Goal: Task Accomplishment & Management: Manage account settings

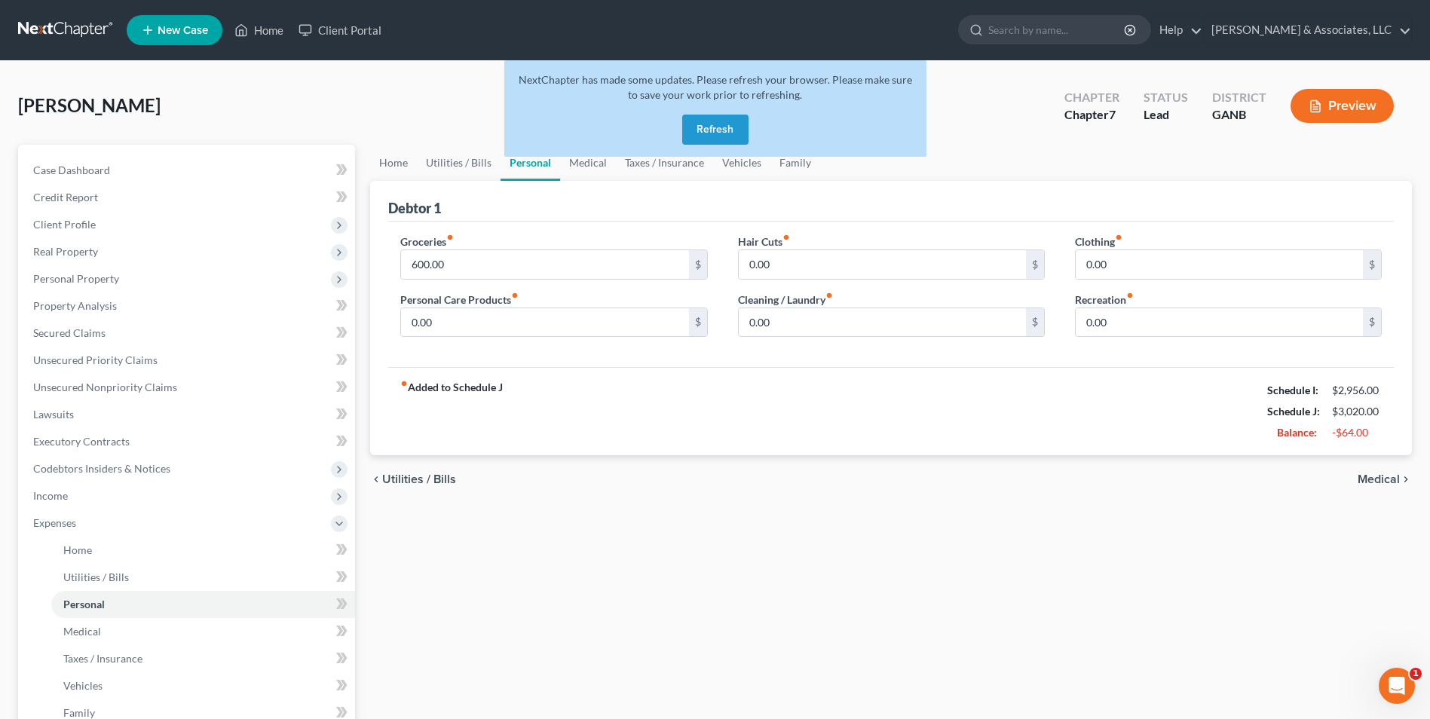
click at [721, 129] on button "Refresh" at bounding box center [715, 130] width 66 height 30
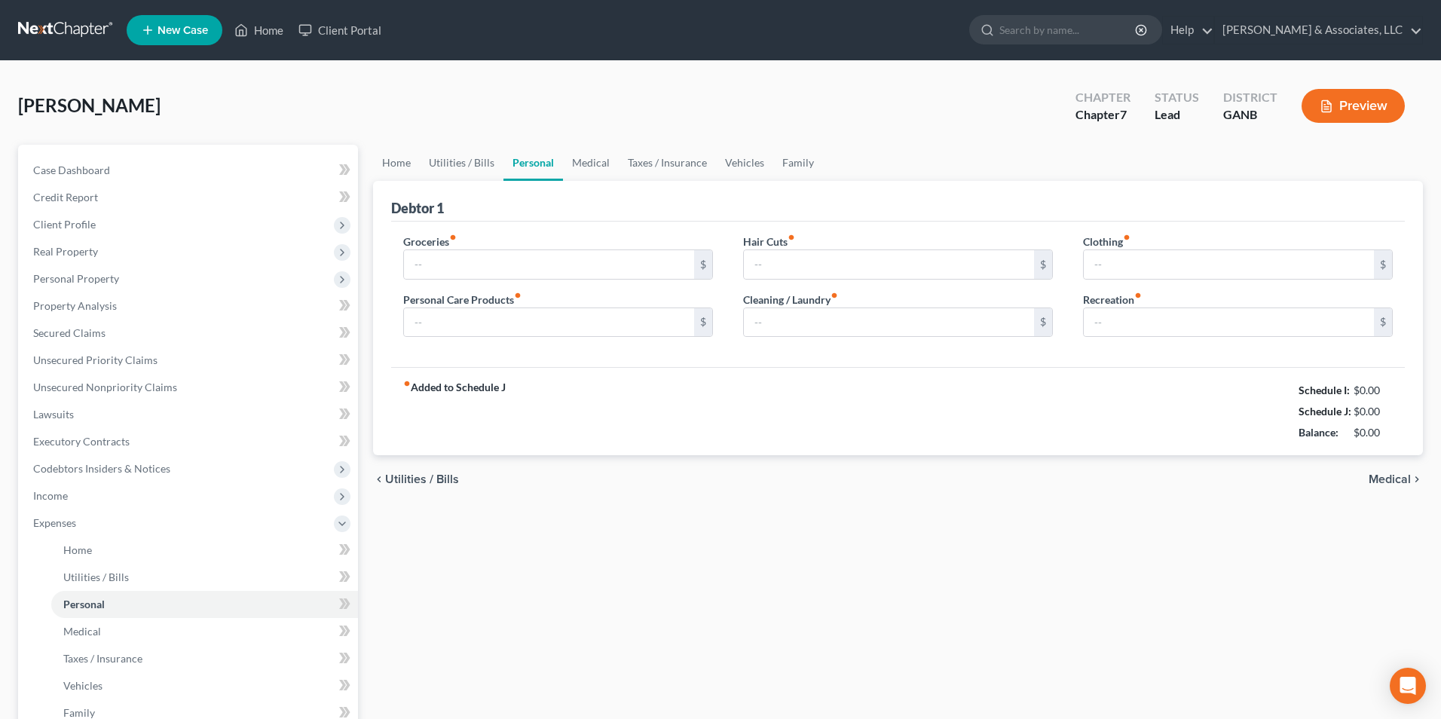
type input "600.00"
type input "0.00"
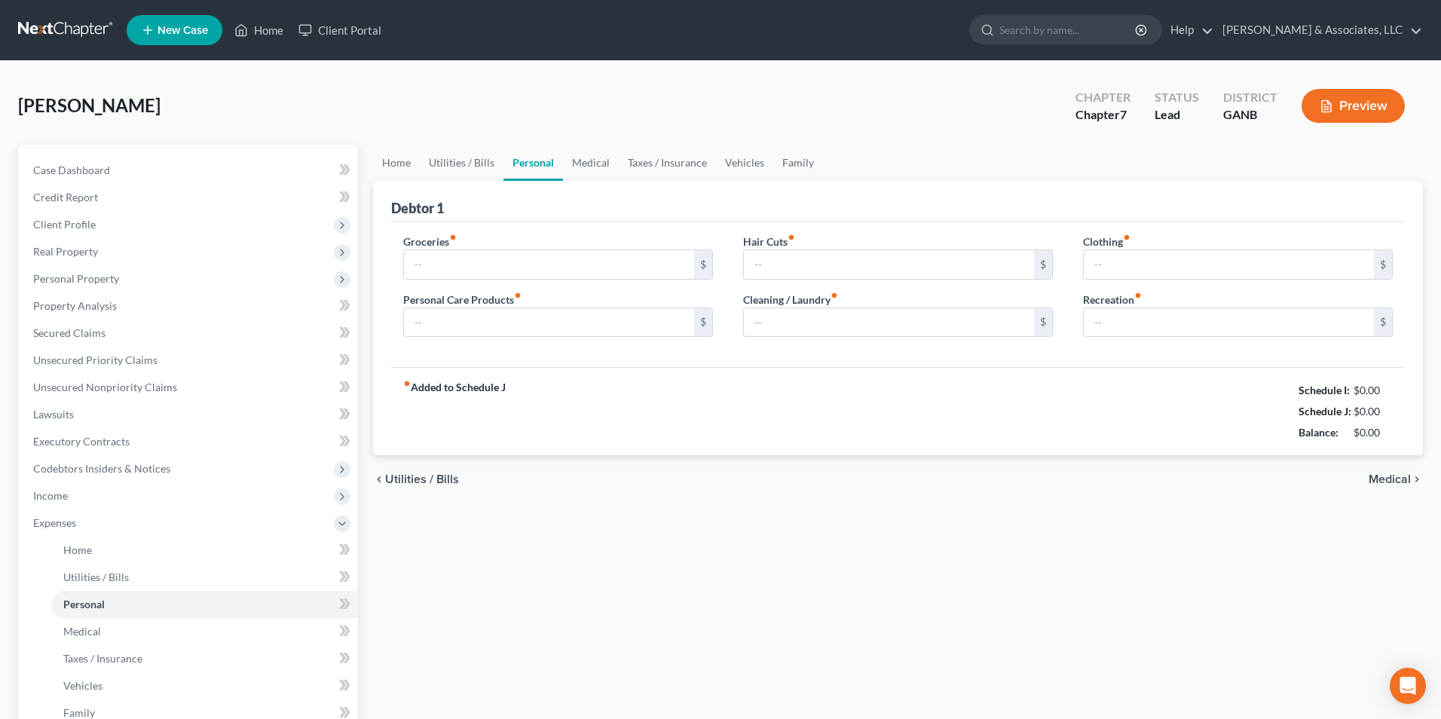
type input "0.00"
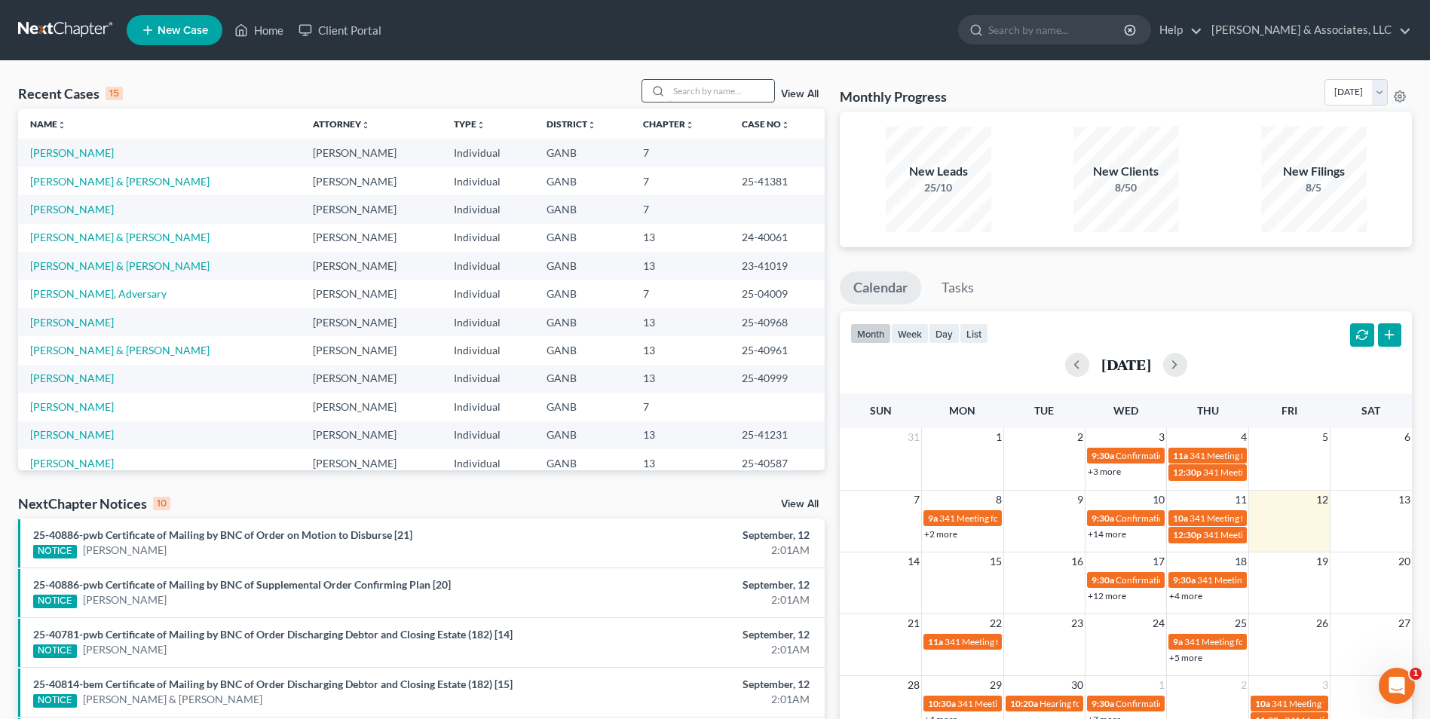
click at [731, 91] on input "search" at bounding box center [722, 91] width 106 height 22
type input "keith"
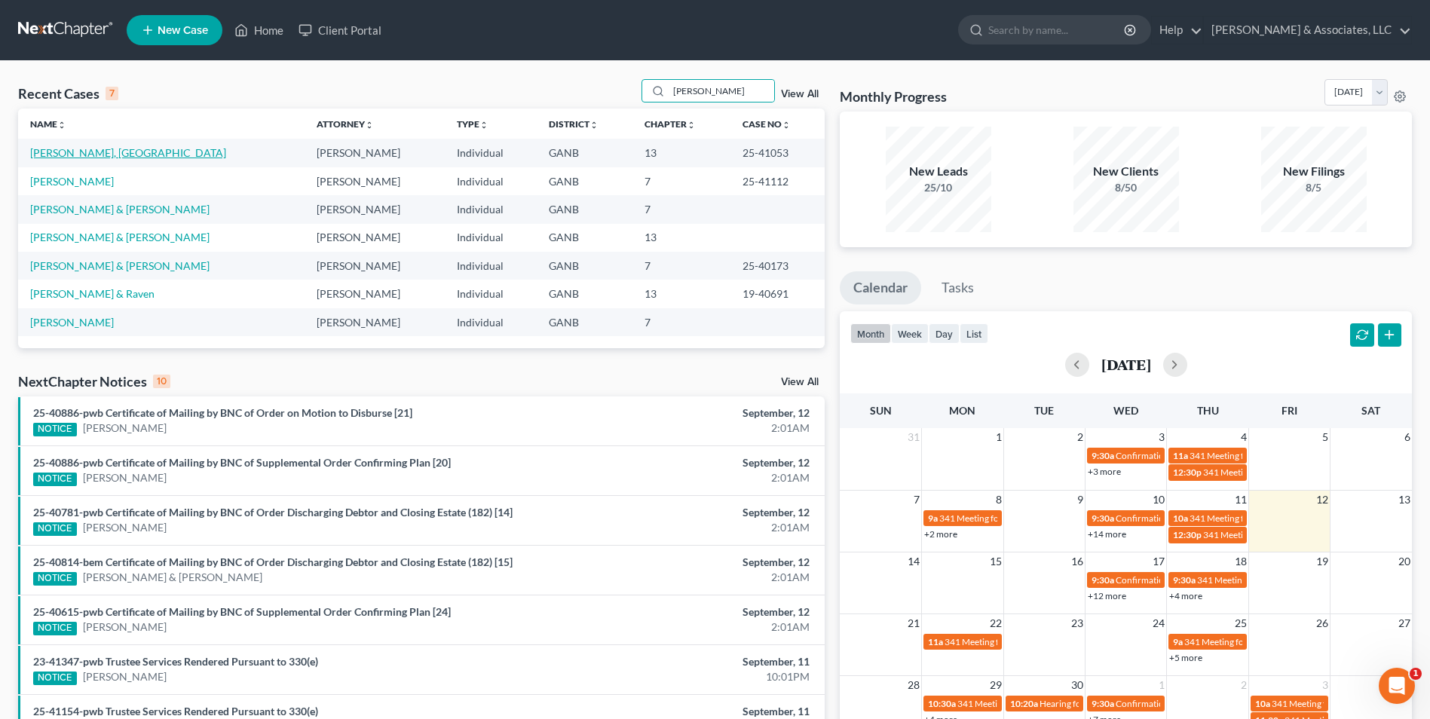
click at [91, 150] on link "Keith, Sydney" at bounding box center [128, 152] width 196 height 13
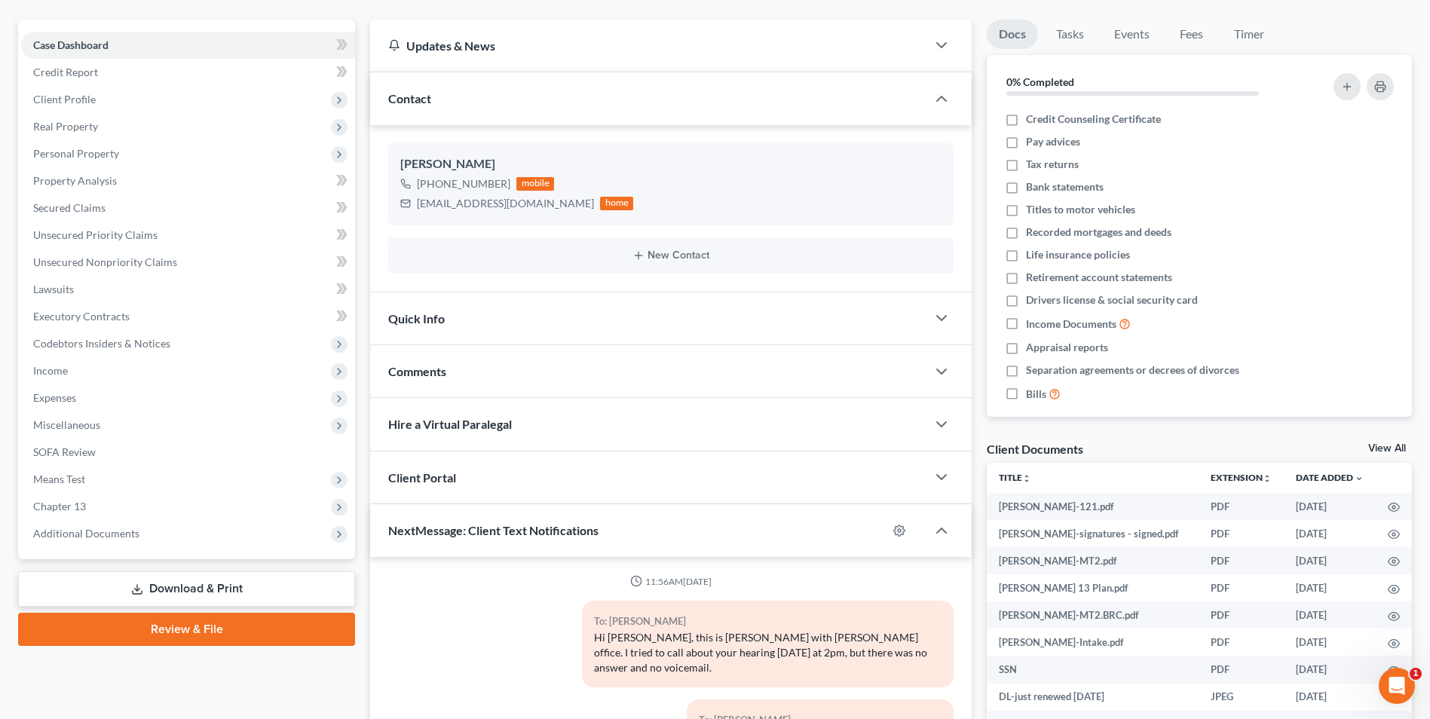
scroll to position [302, 0]
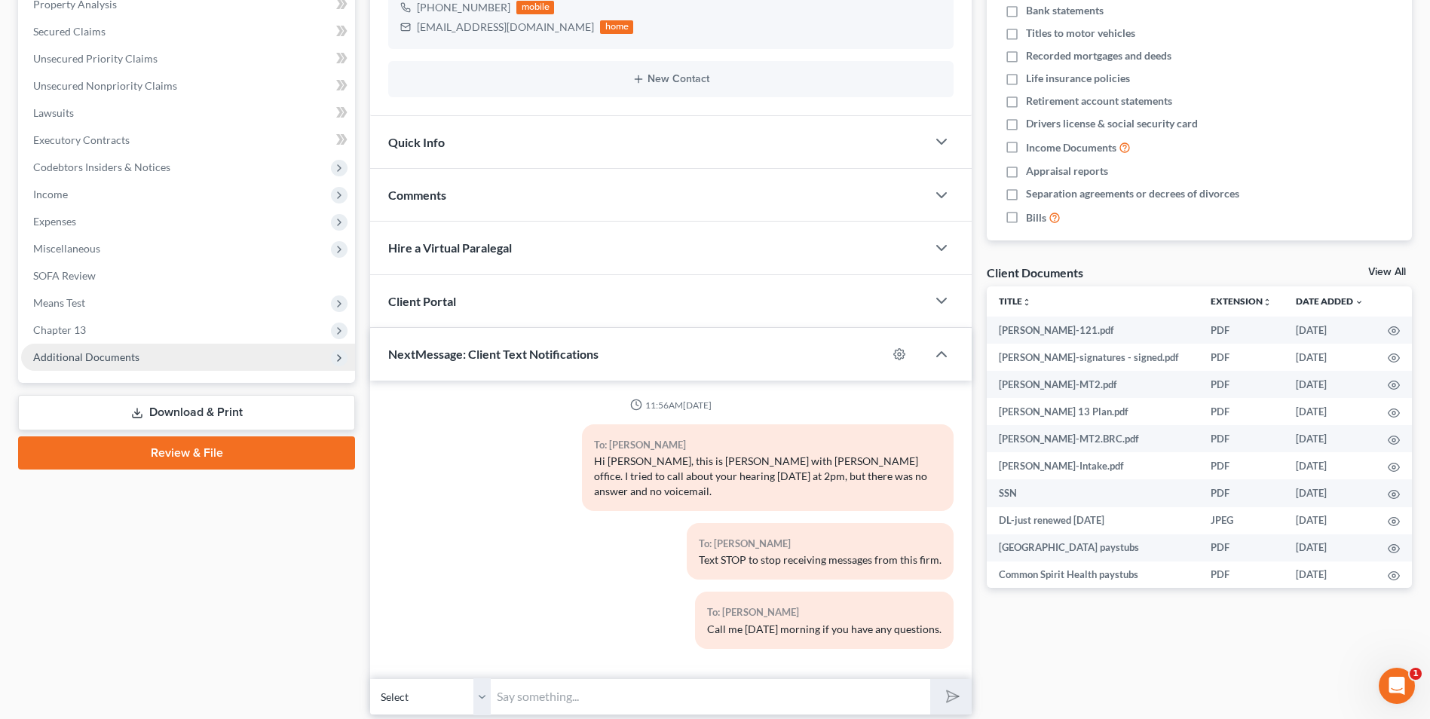
click at [105, 360] on span "Additional Documents" at bounding box center [86, 356] width 106 height 13
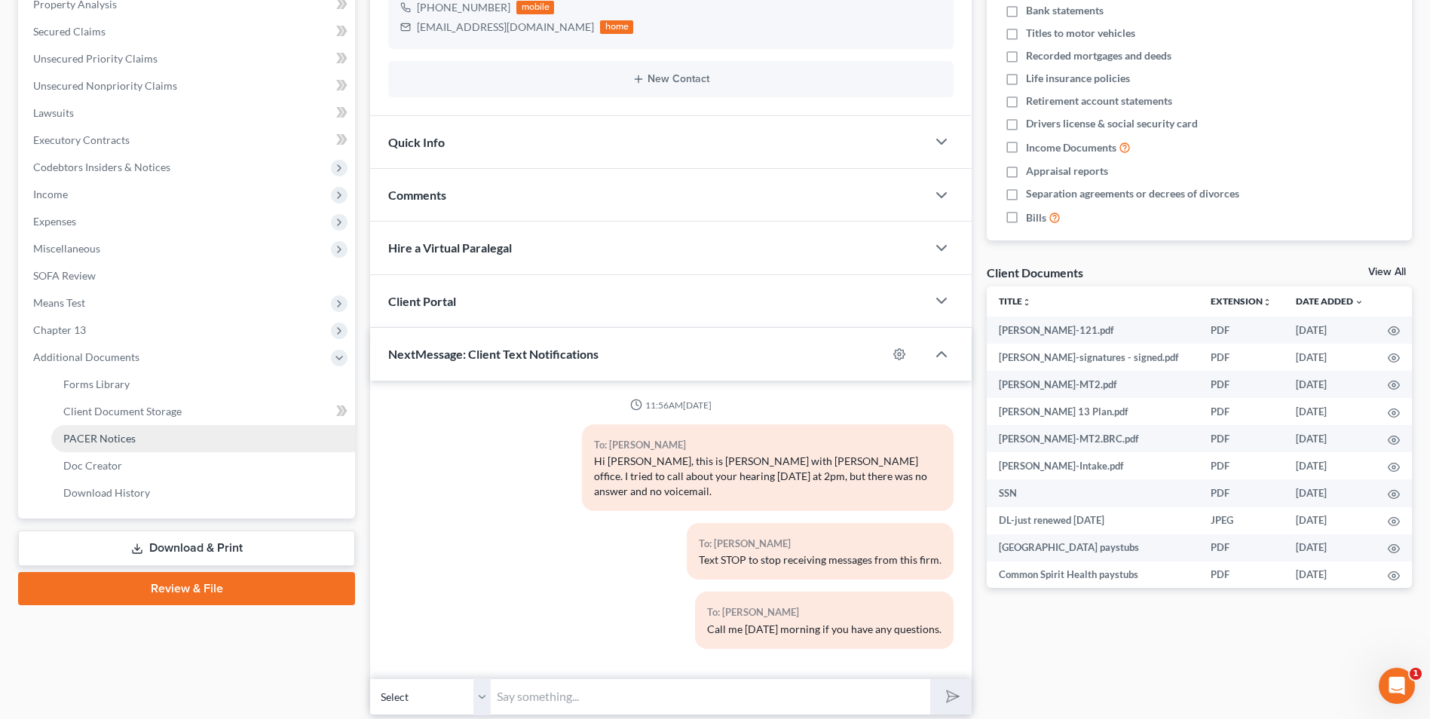
click at [114, 437] on span "PACER Notices" at bounding box center [99, 438] width 72 height 13
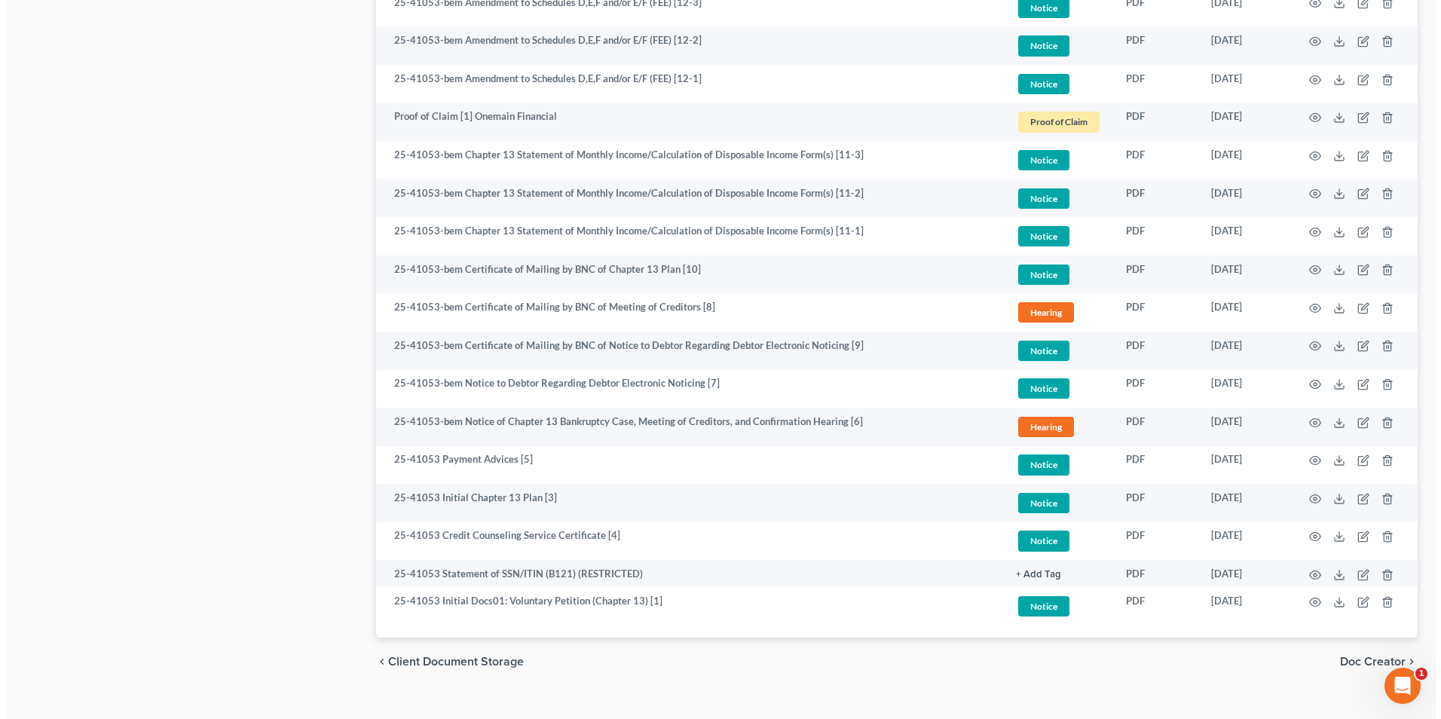
scroll to position [978, 0]
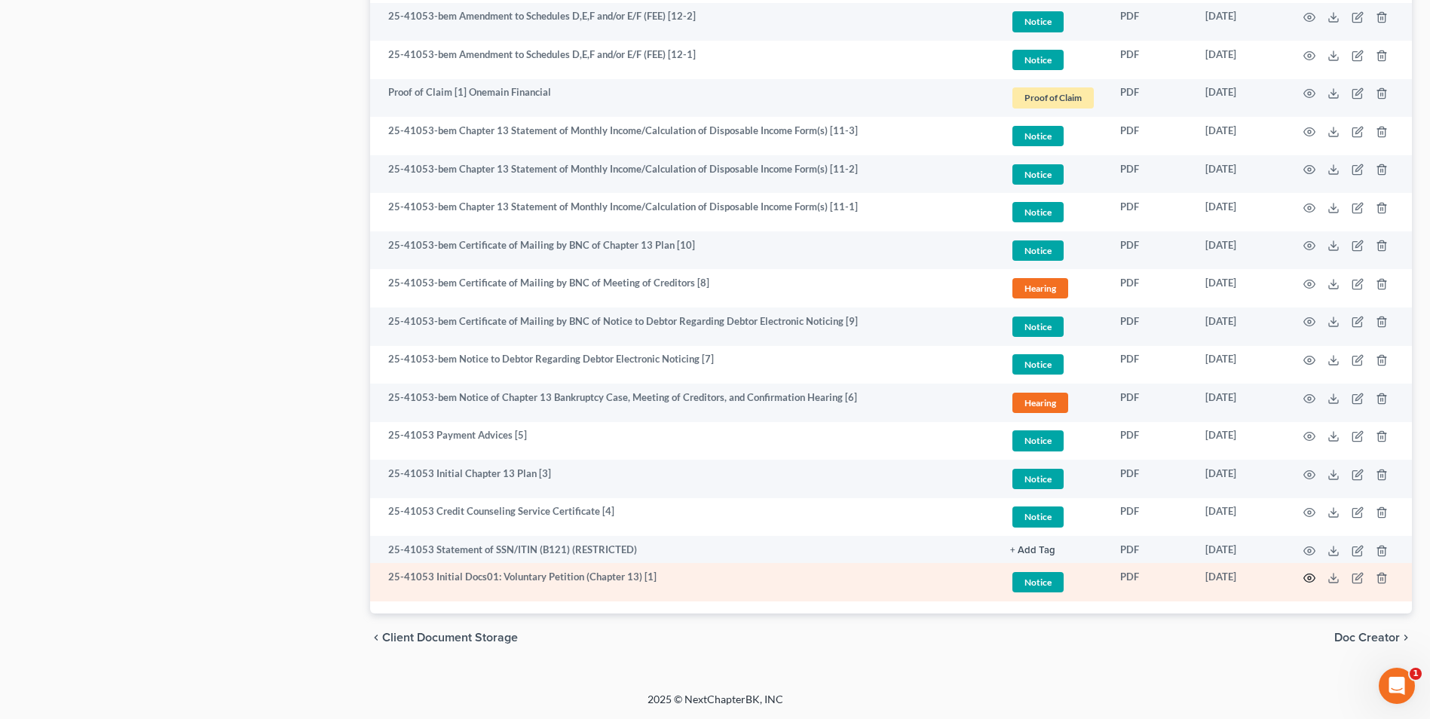
click at [1311, 578] on circle "button" at bounding box center [1309, 578] width 3 height 3
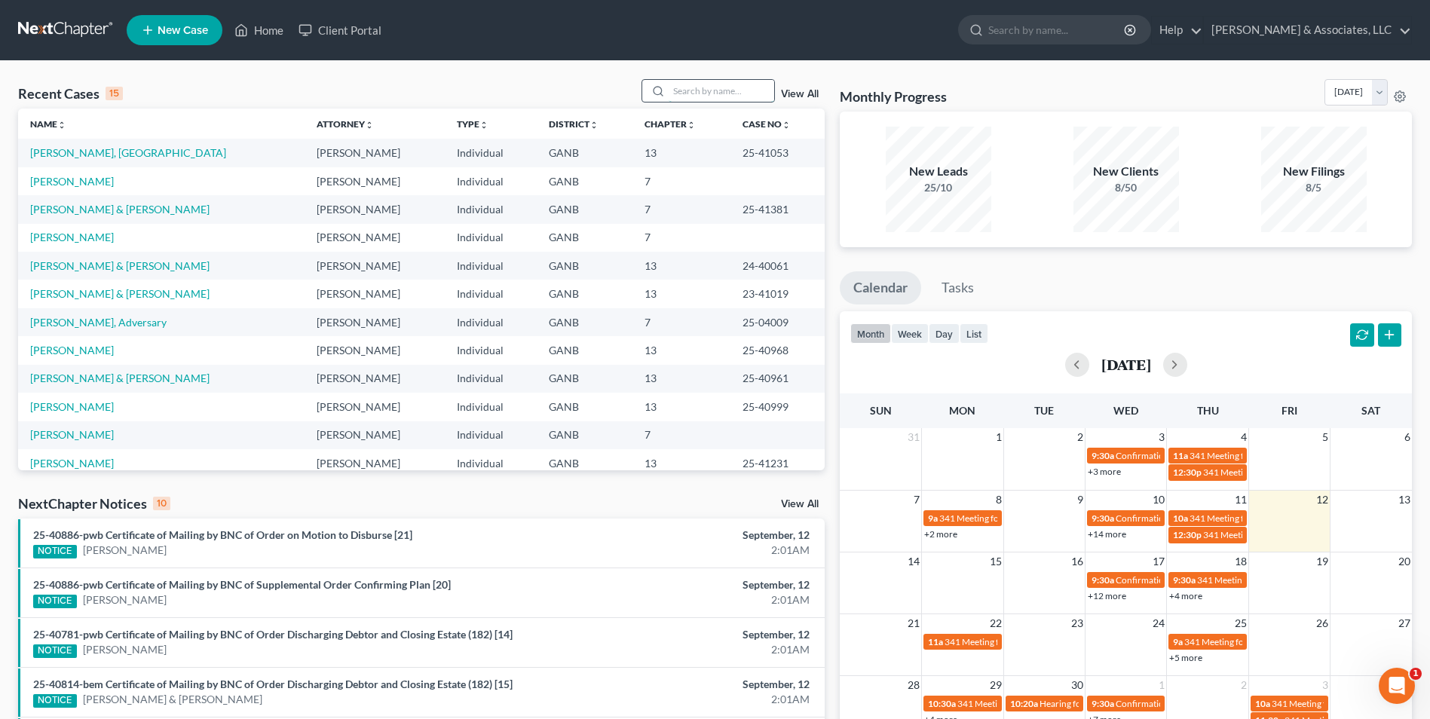
click at [740, 93] on input "search" at bounding box center [722, 91] width 106 height 22
type input "wash"
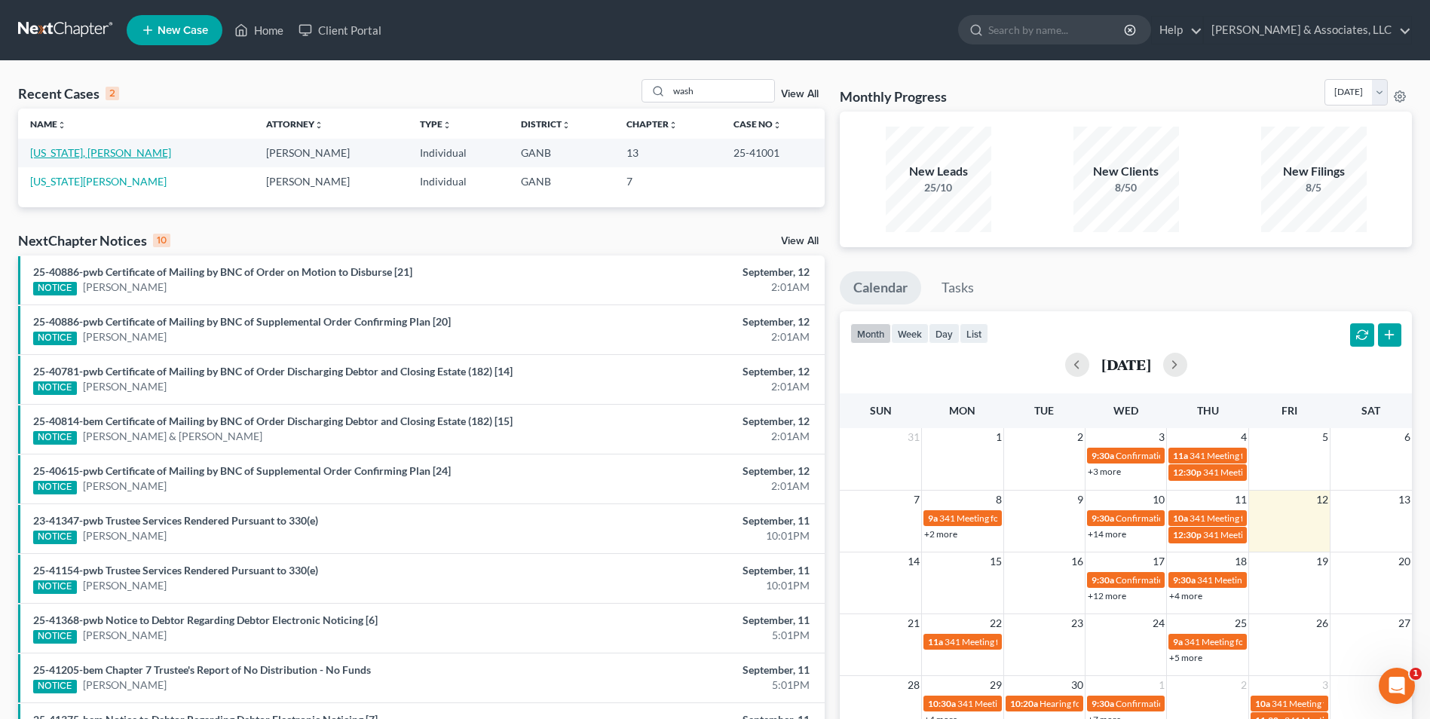
click at [106, 150] on link "Washington, Stratton" at bounding box center [100, 152] width 141 height 13
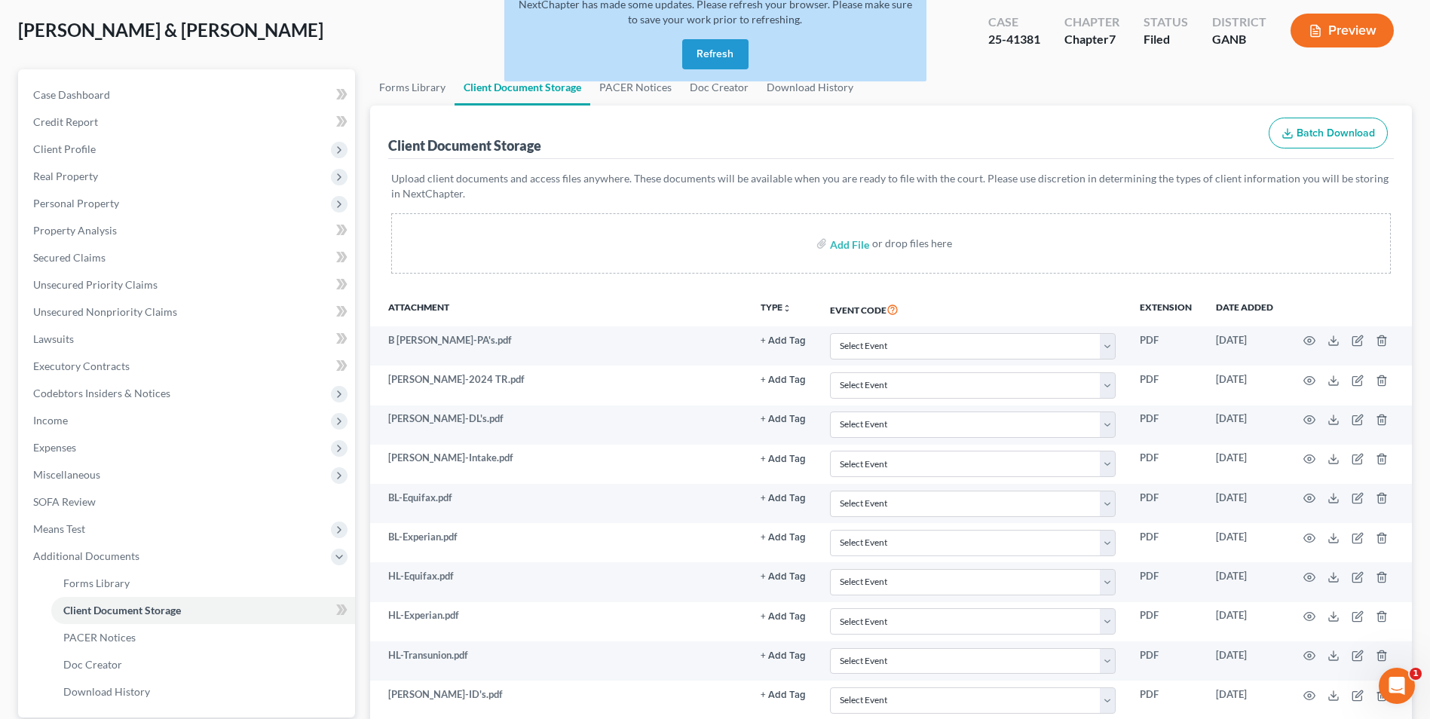
click at [714, 63] on button "Refresh" at bounding box center [715, 54] width 66 height 30
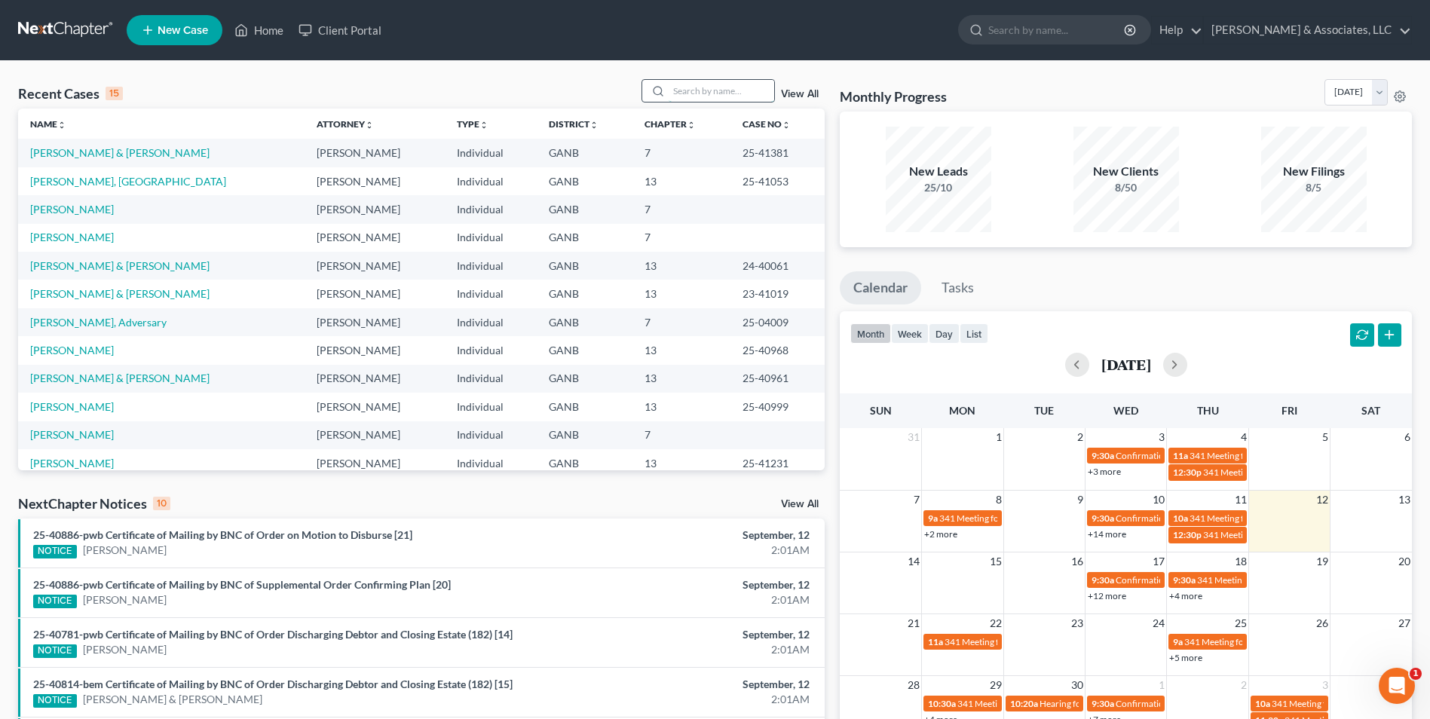
click at [710, 92] on input "search" at bounding box center [722, 91] width 106 height 22
type input "mil"
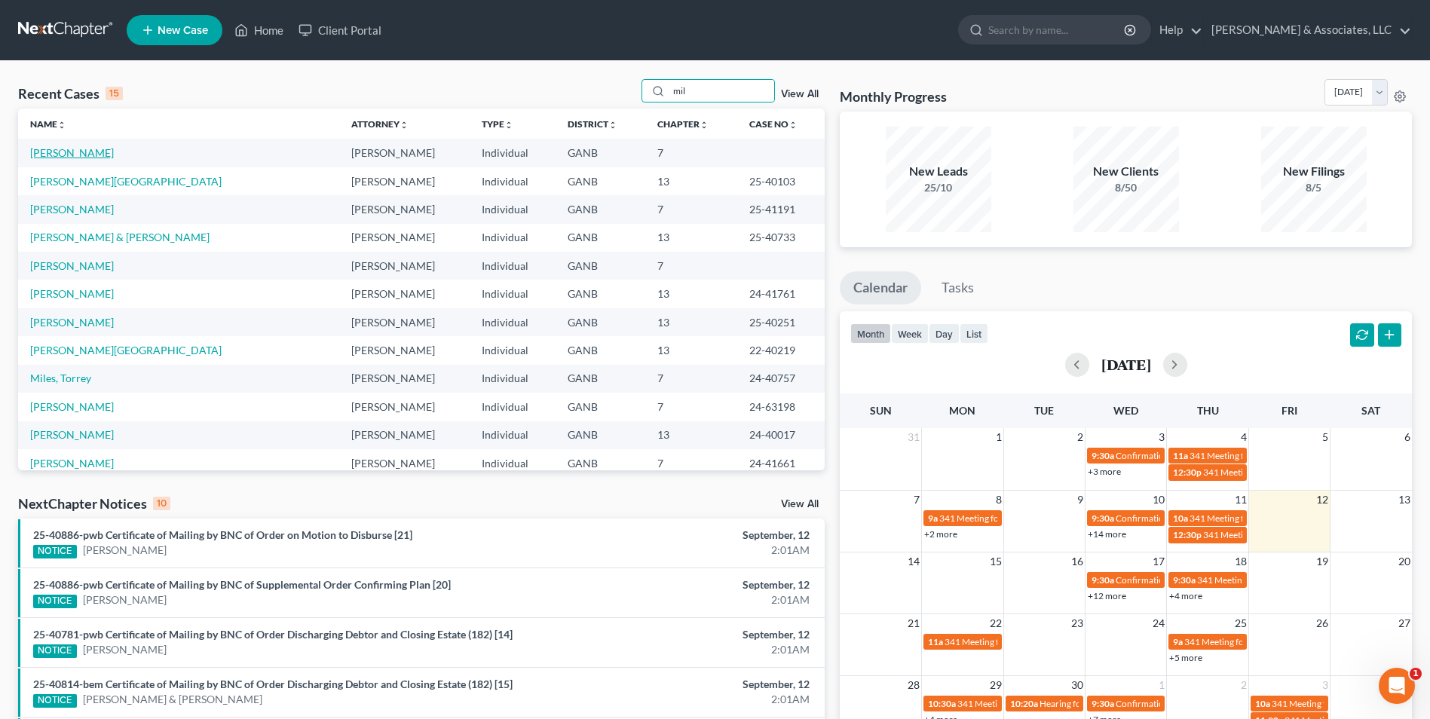
click at [70, 155] on link "[PERSON_NAME]" at bounding box center [72, 152] width 84 height 13
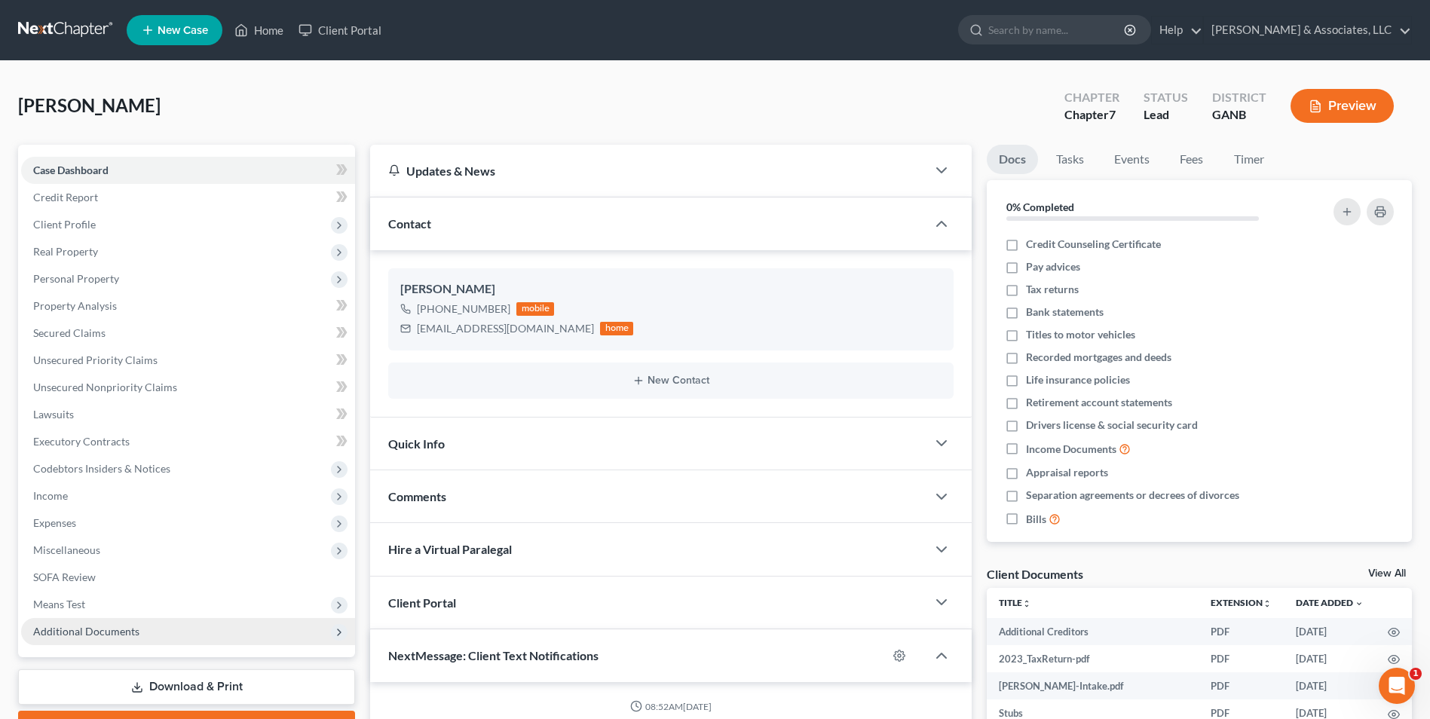
click at [105, 632] on span "Additional Documents" at bounding box center [86, 631] width 106 height 13
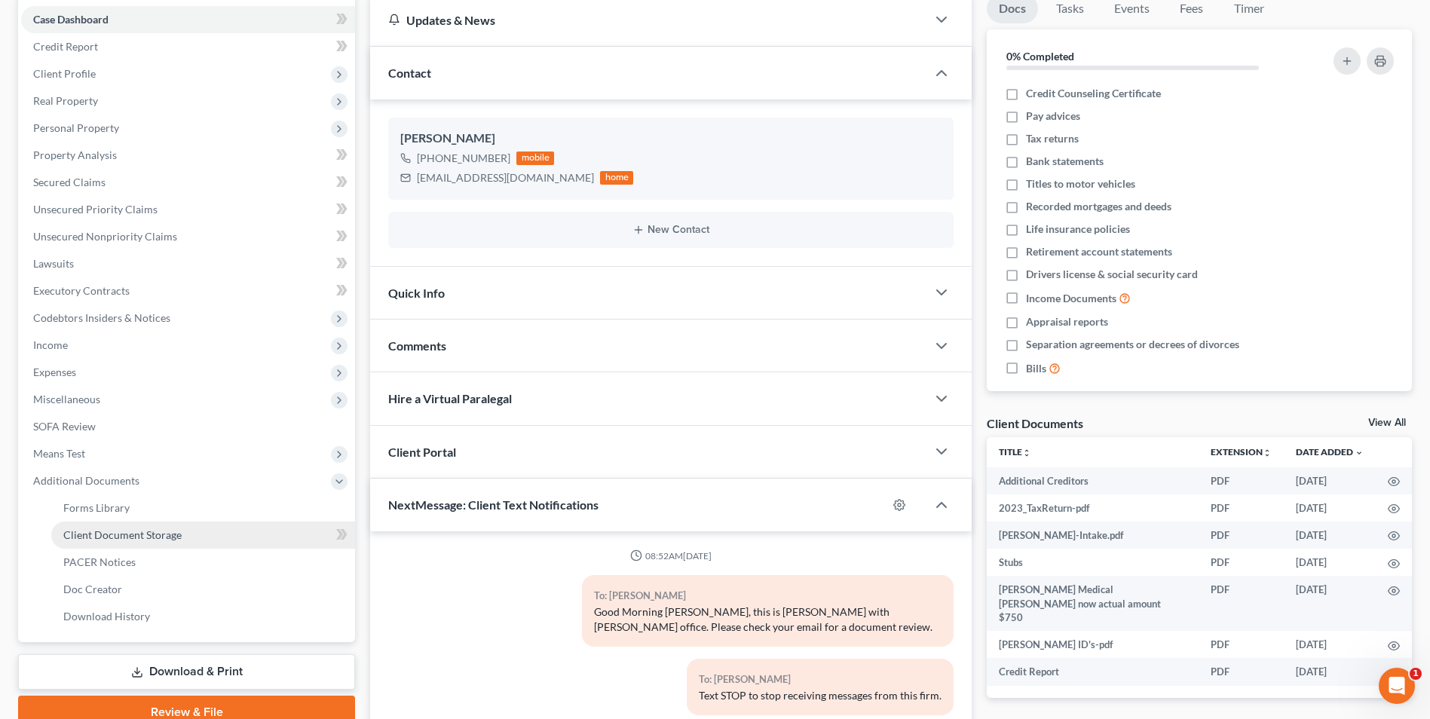
click at [188, 536] on link "Client Document Storage" at bounding box center [203, 535] width 304 height 27
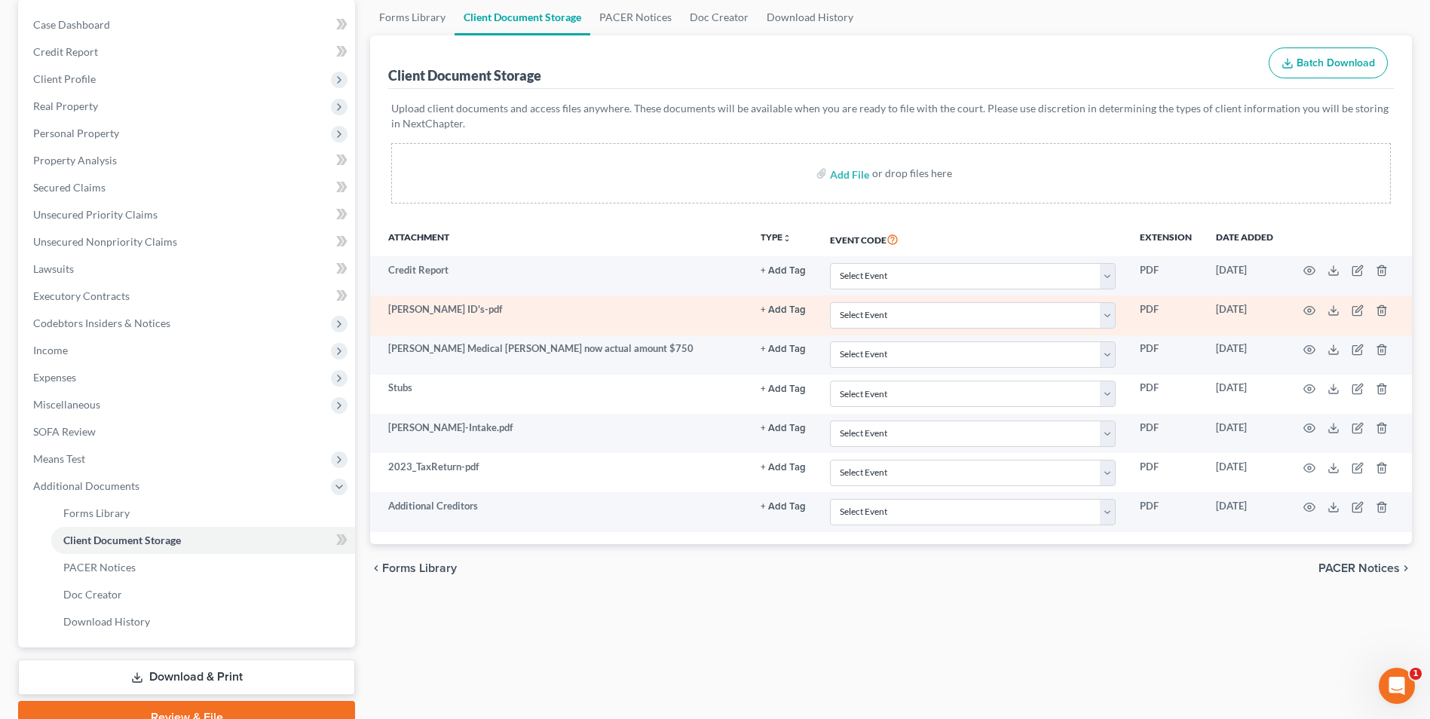
scroll to position [151, 0]
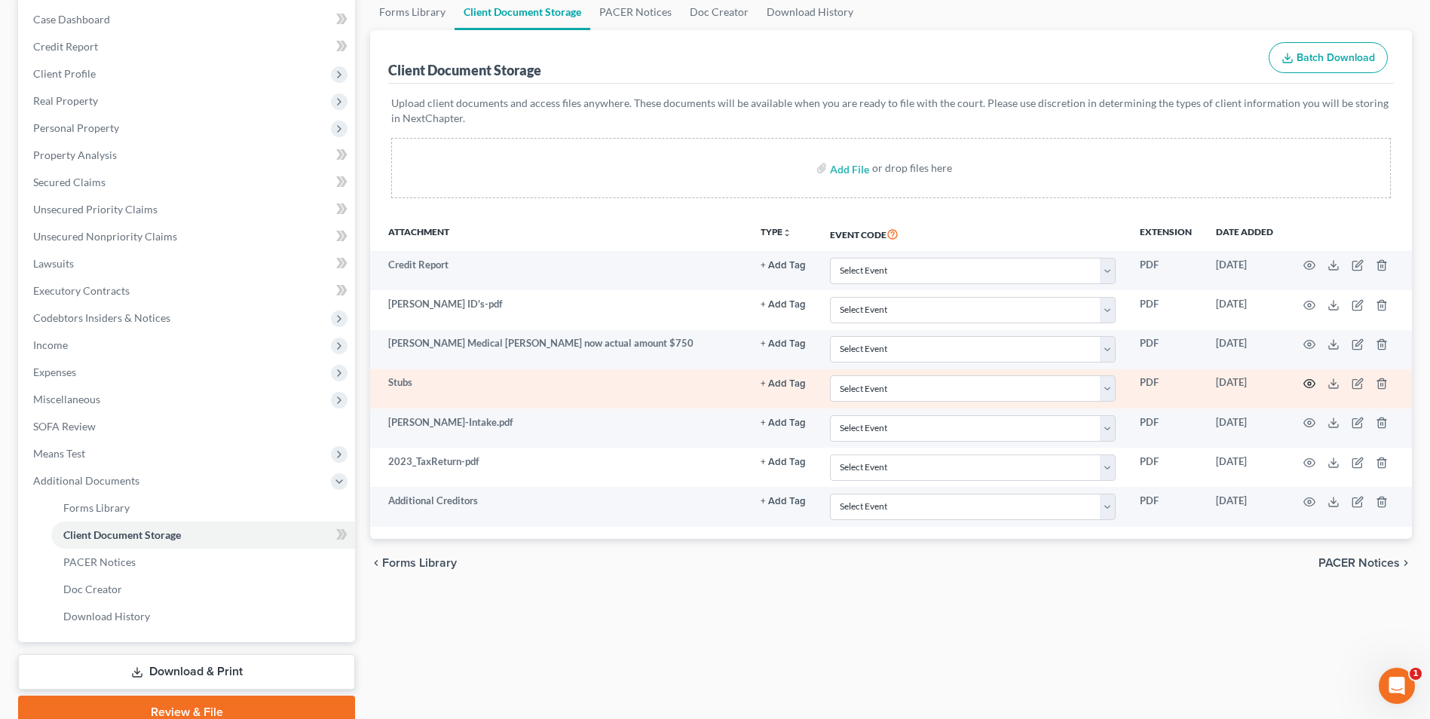
click at [1310, 381] on icon "button" at bounding box center [1309, 384] width 12 height 12
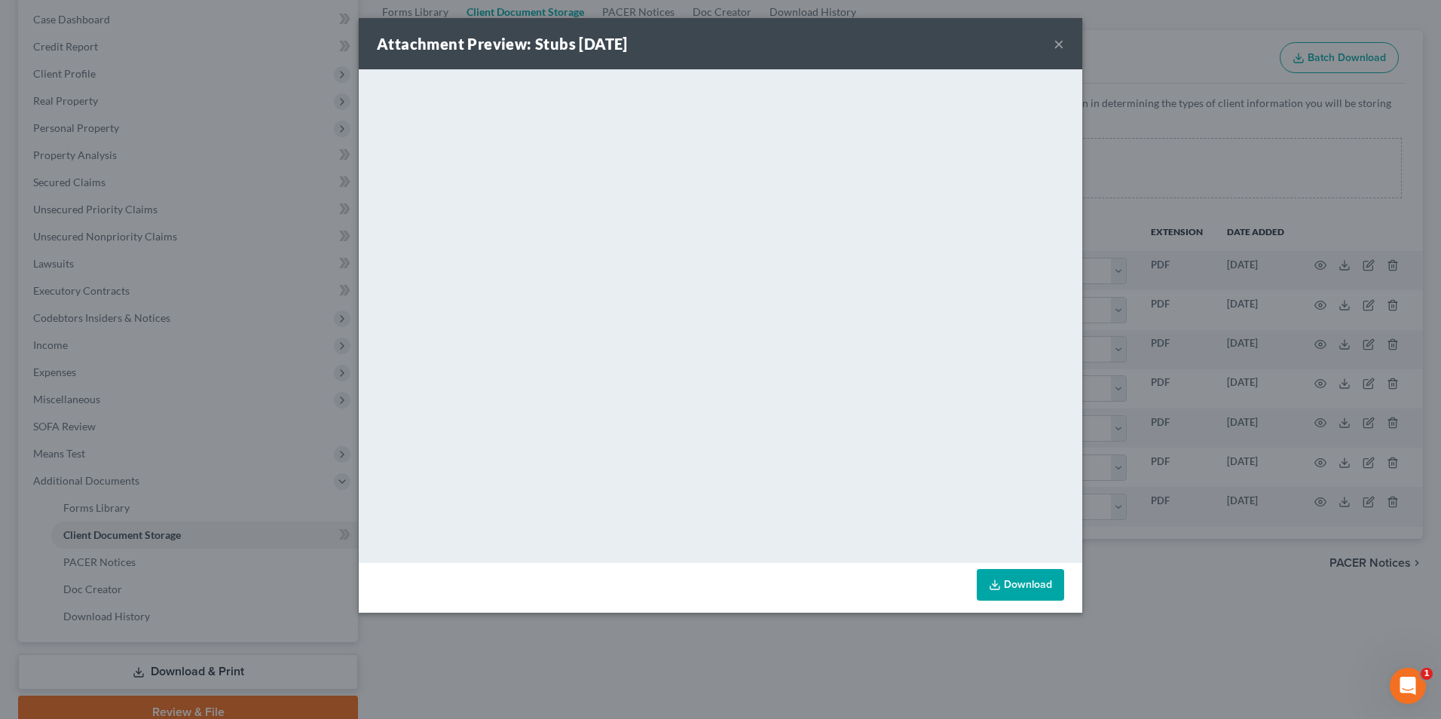
click at [1018, 54] on div "Attachment Preview: Stubs 09/02/2025 ×" at bounding box center [721, 43] width 724 height 51
click at [1057, 46] on button "×" at bounding box center [1059, 44] width 11 height 18
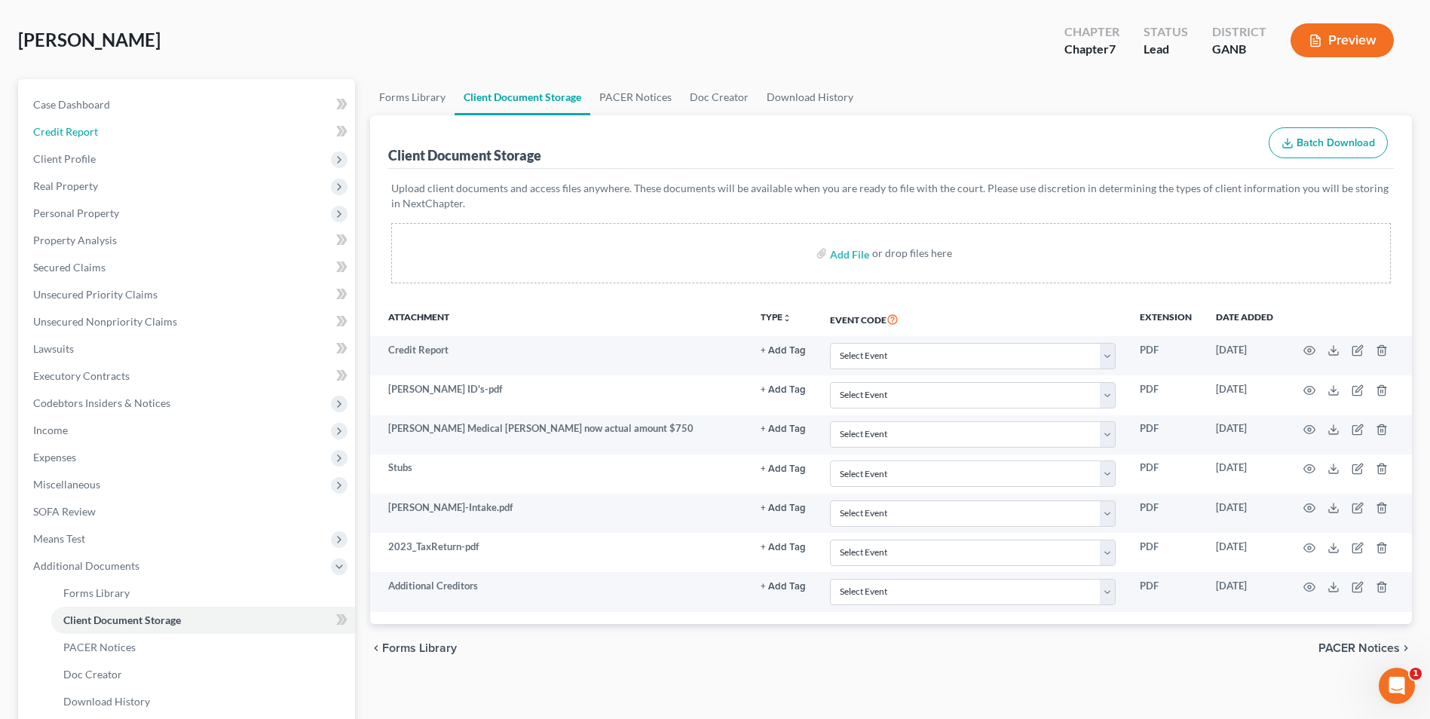
scroll to position [0, 0]
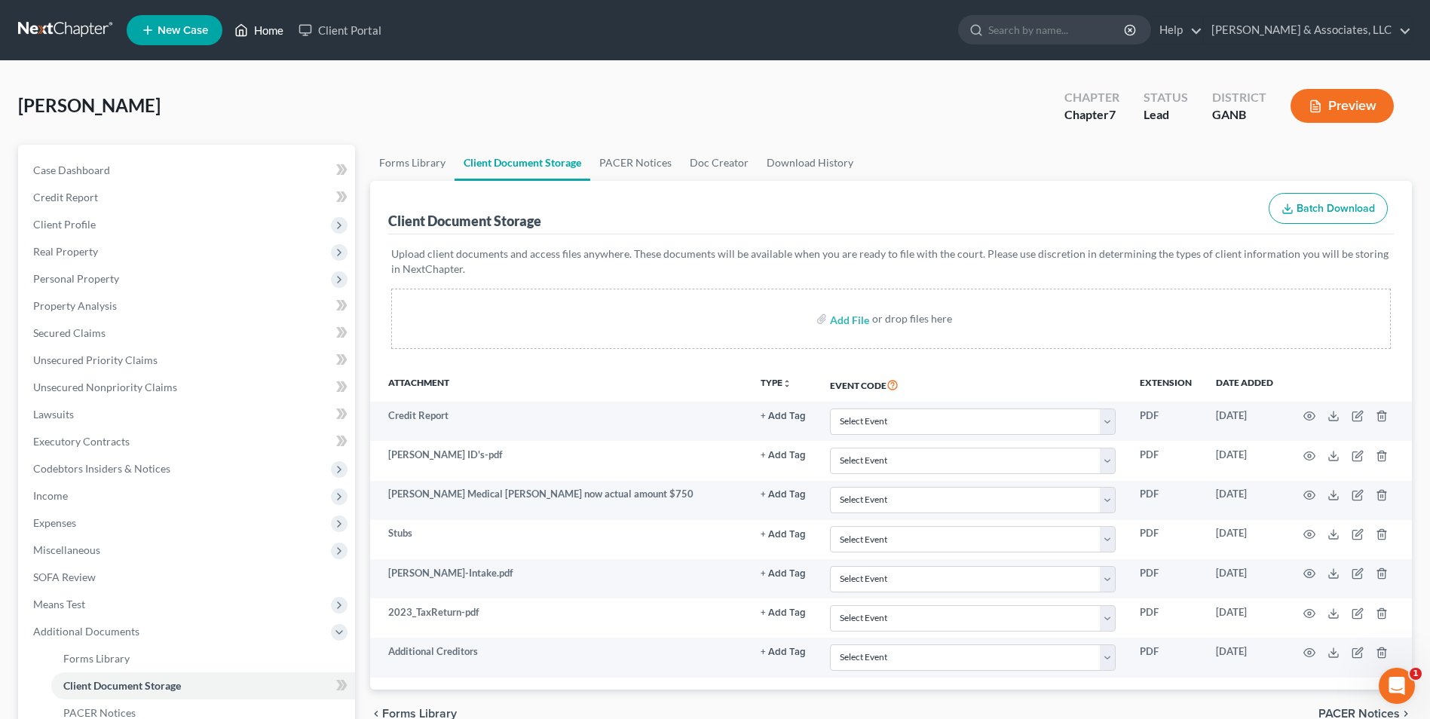
click at [263, 35] on link "Home" at bounding box center [259, 30] width 64 height 27
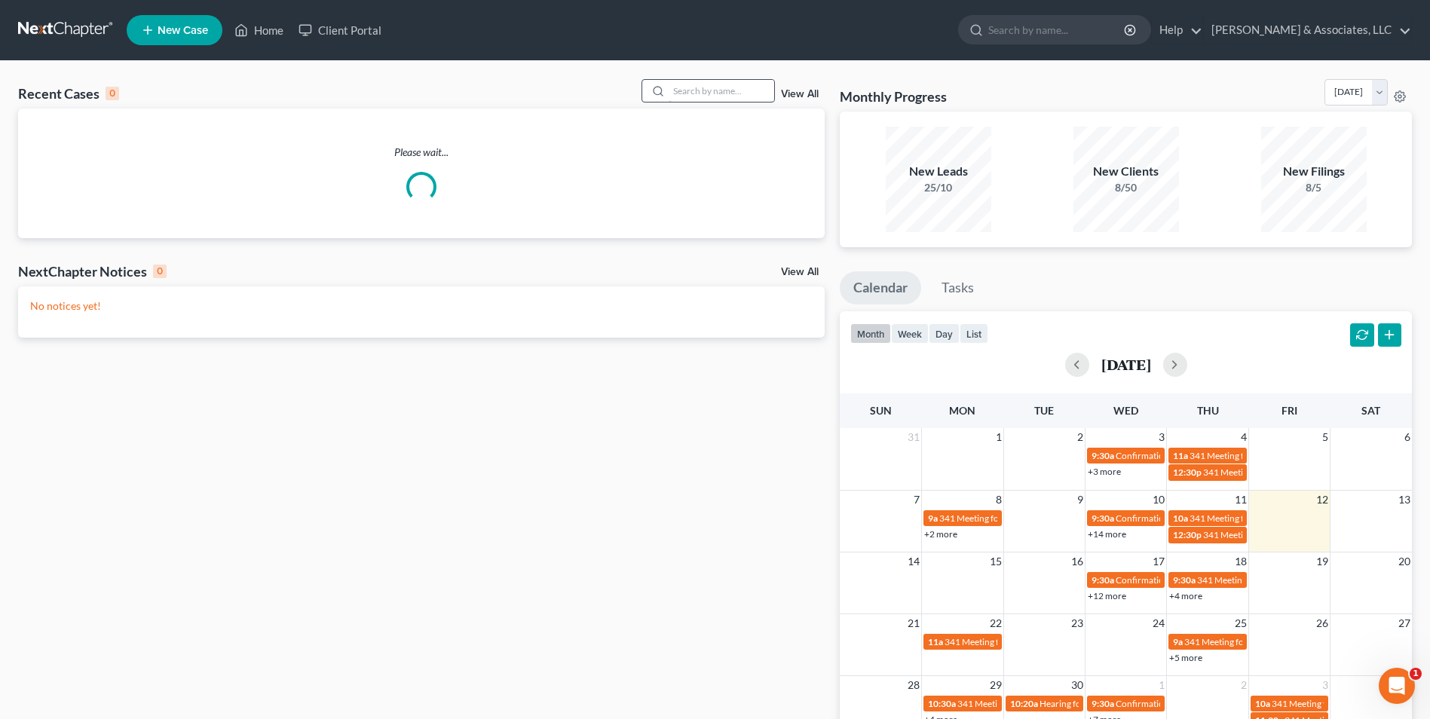
click at [693, 84] on input "search" at bounding box center [722, 91] width 106 height 22
type input "trav"
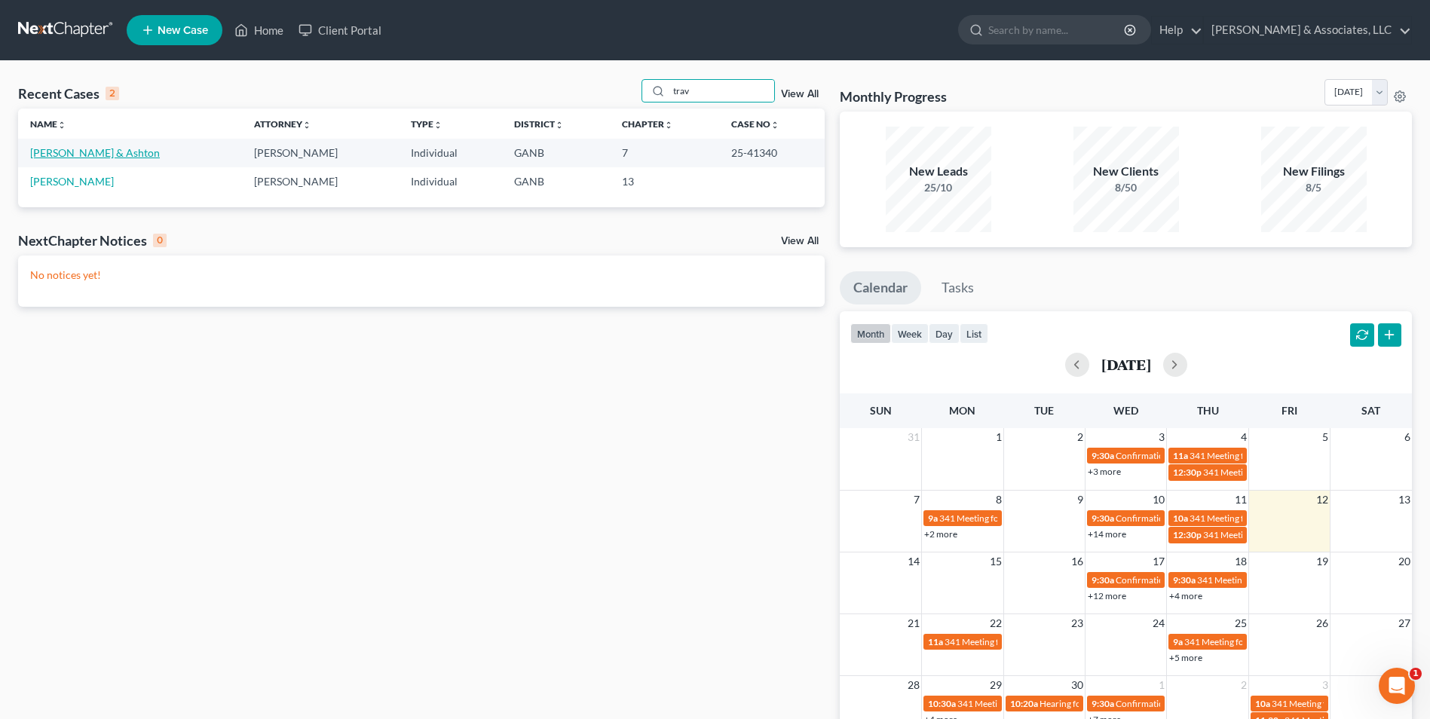
click at [61, 155] on link "[PERSON_NAME] & Ashton" at bounding box center [95, 152] width 130 height 13
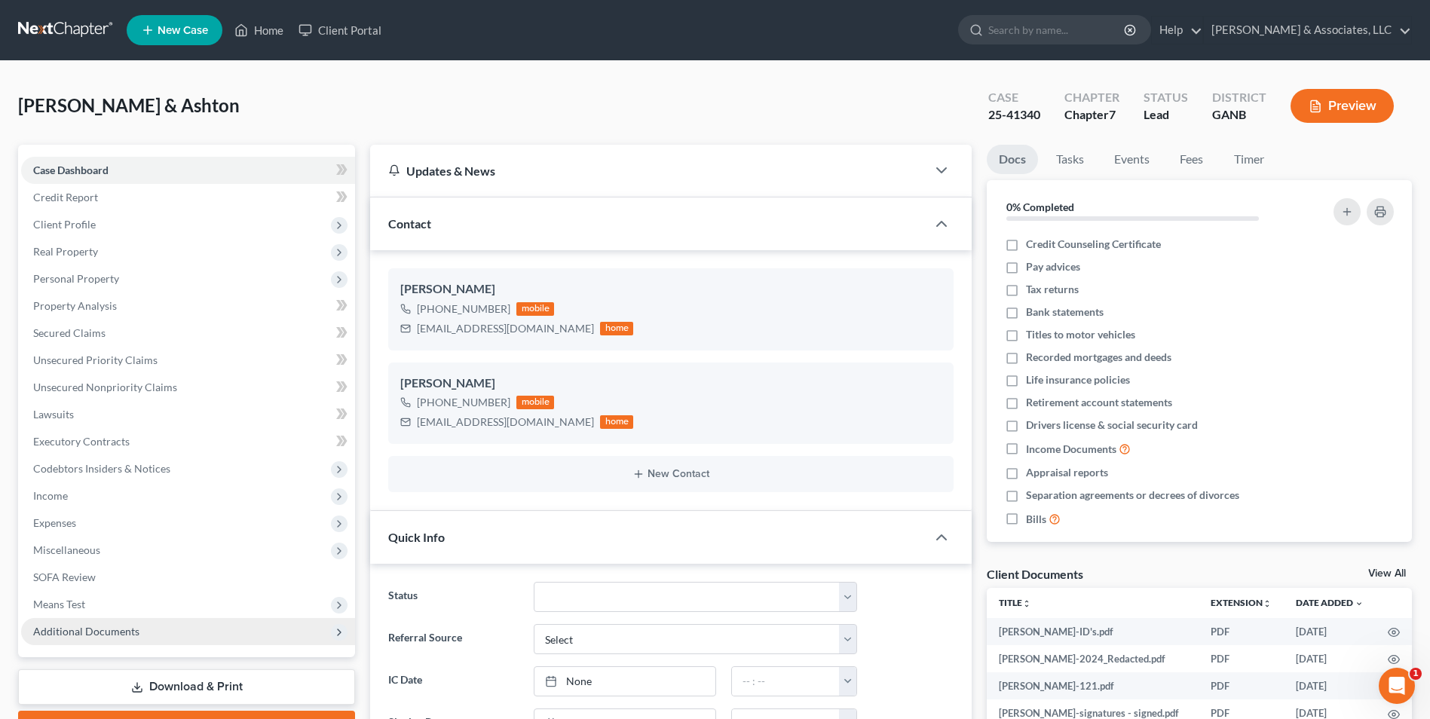
click at [49, 641] on span "Additional Documents" at bounding box center [188, 631] width 334 height 27
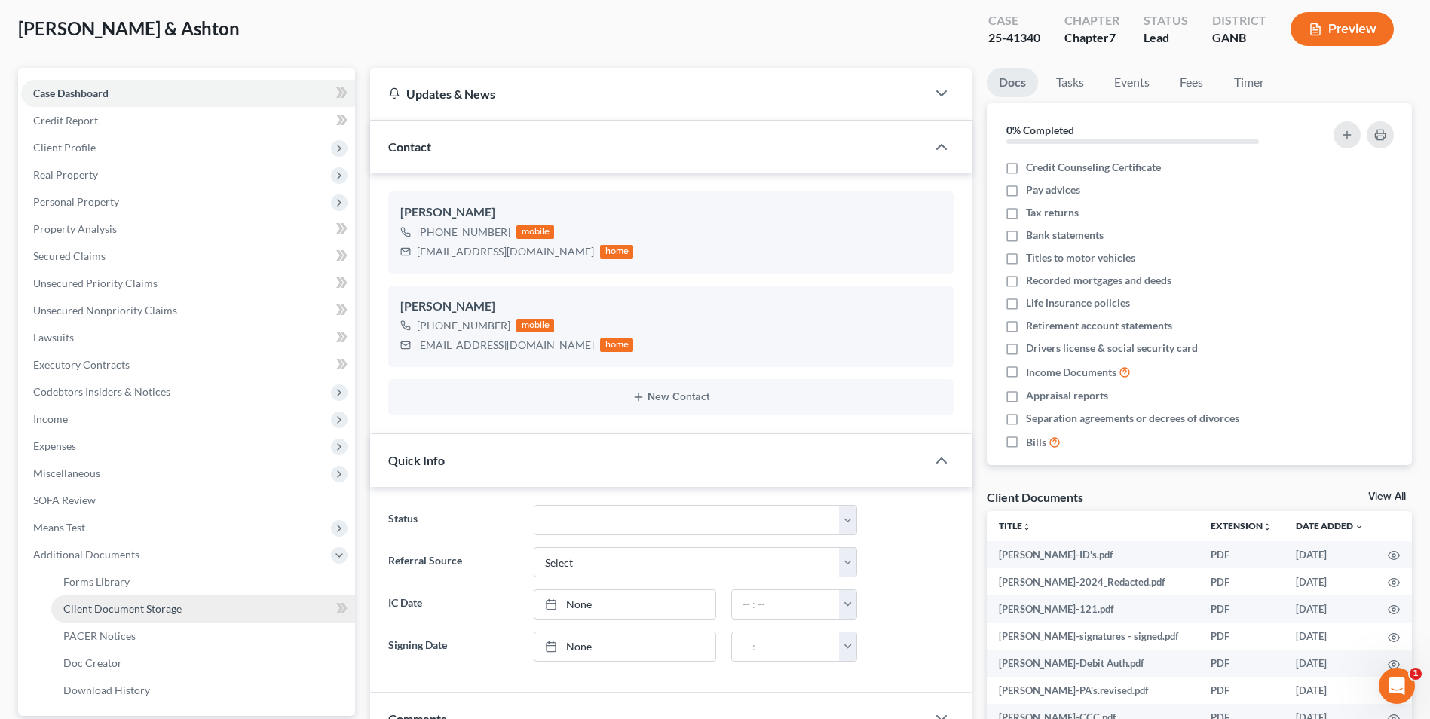
scroll to position [151, 0]
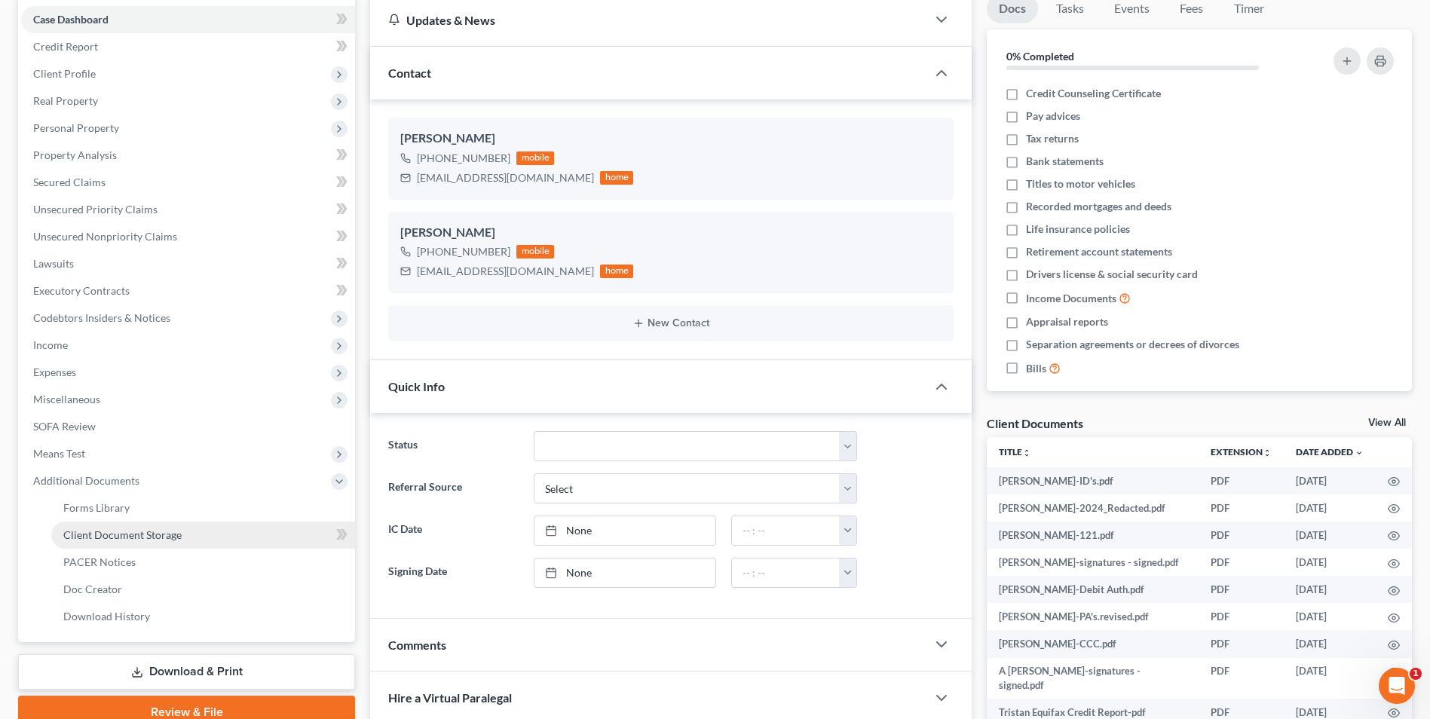
click at [138, 538] on span "Client Document Storage" at bounding box center [122, 534] width 118 height 13
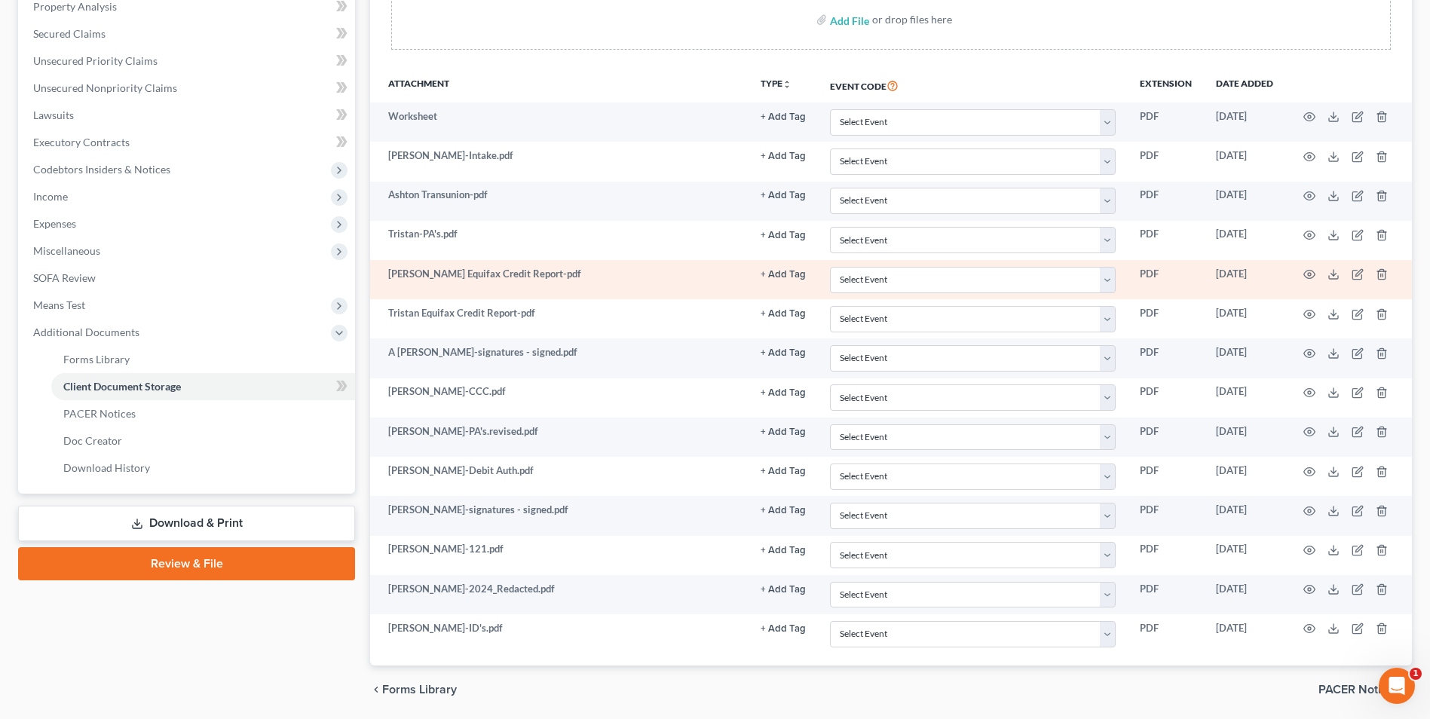
scroll to position [302, 0]
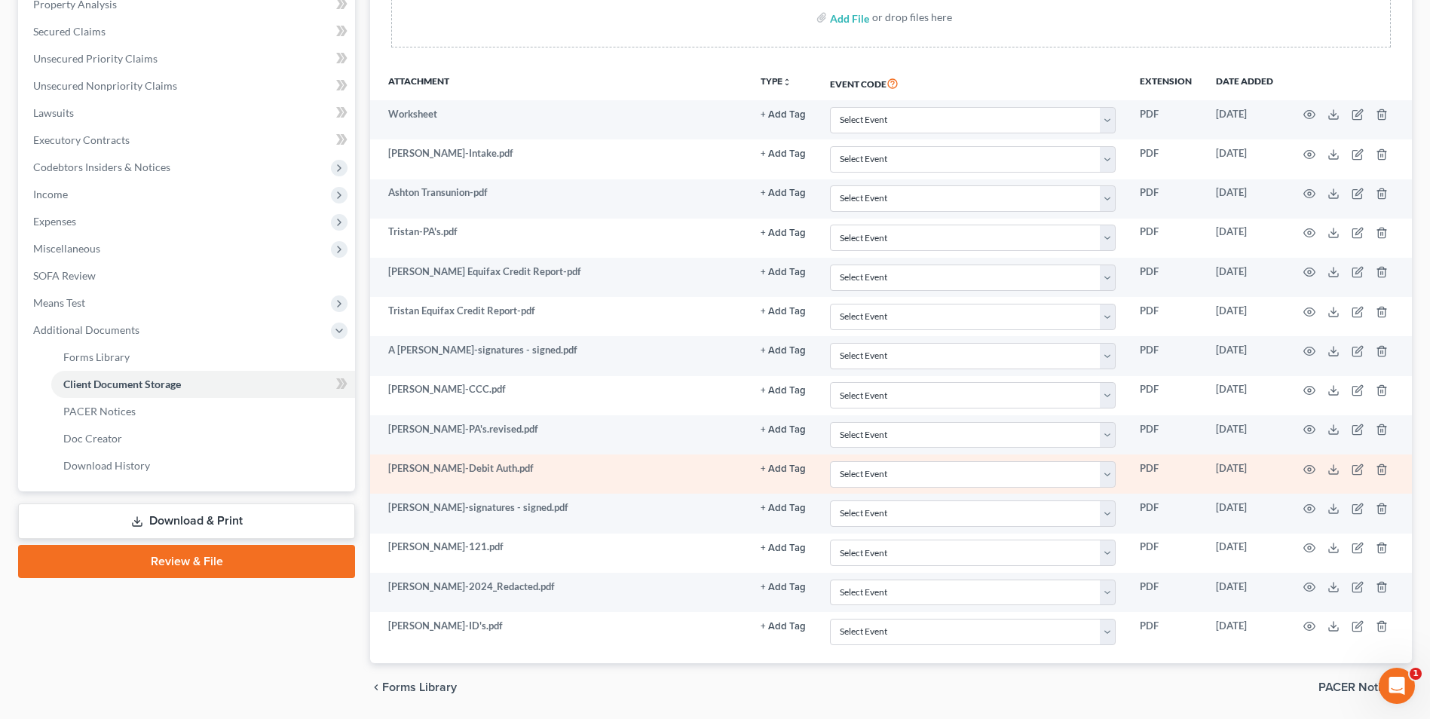
click at [1302, 472] on td at bounding box center [1348, 474] width 127 height 39
click at [1305, 471] on icon "button" at bounding box center [1309, 469] width 11 height 8
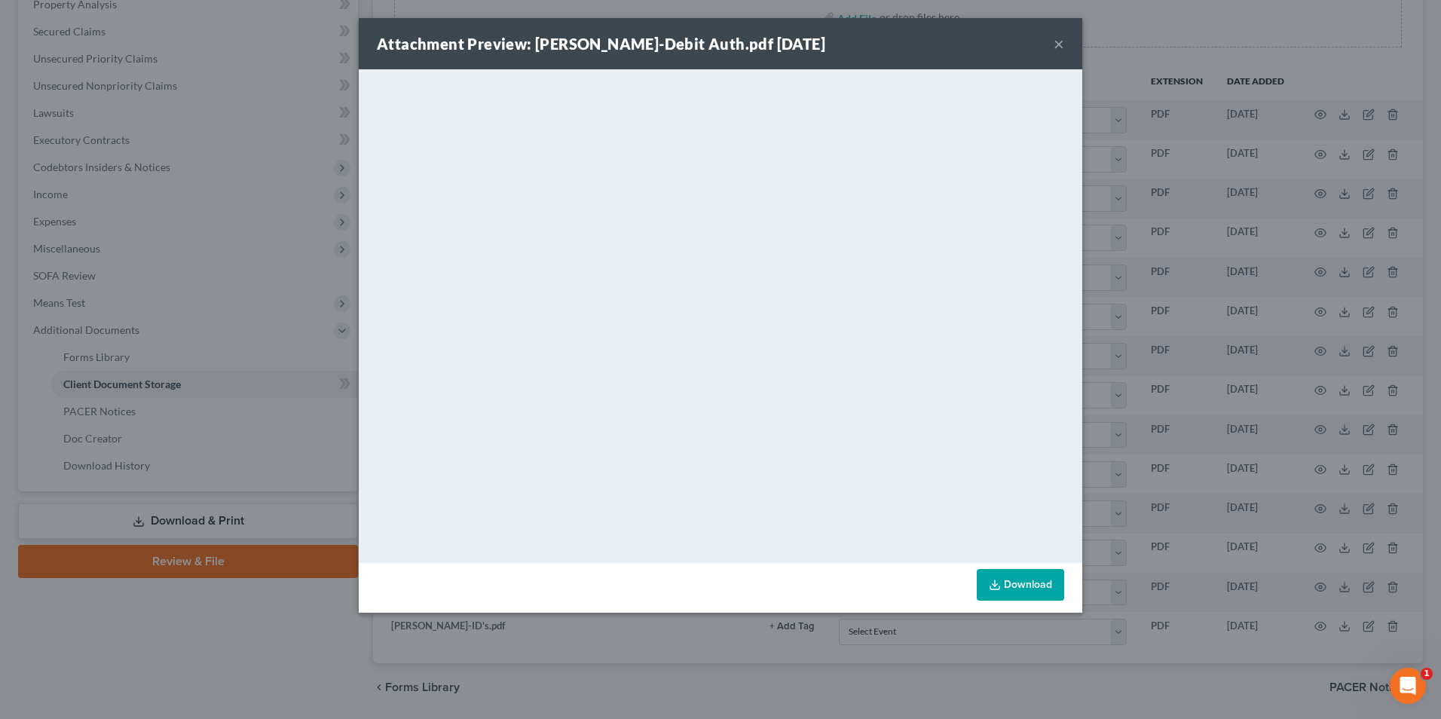
click at [1056, 46] on button "×" at bounding box center [1059, 44] width 11 height 18
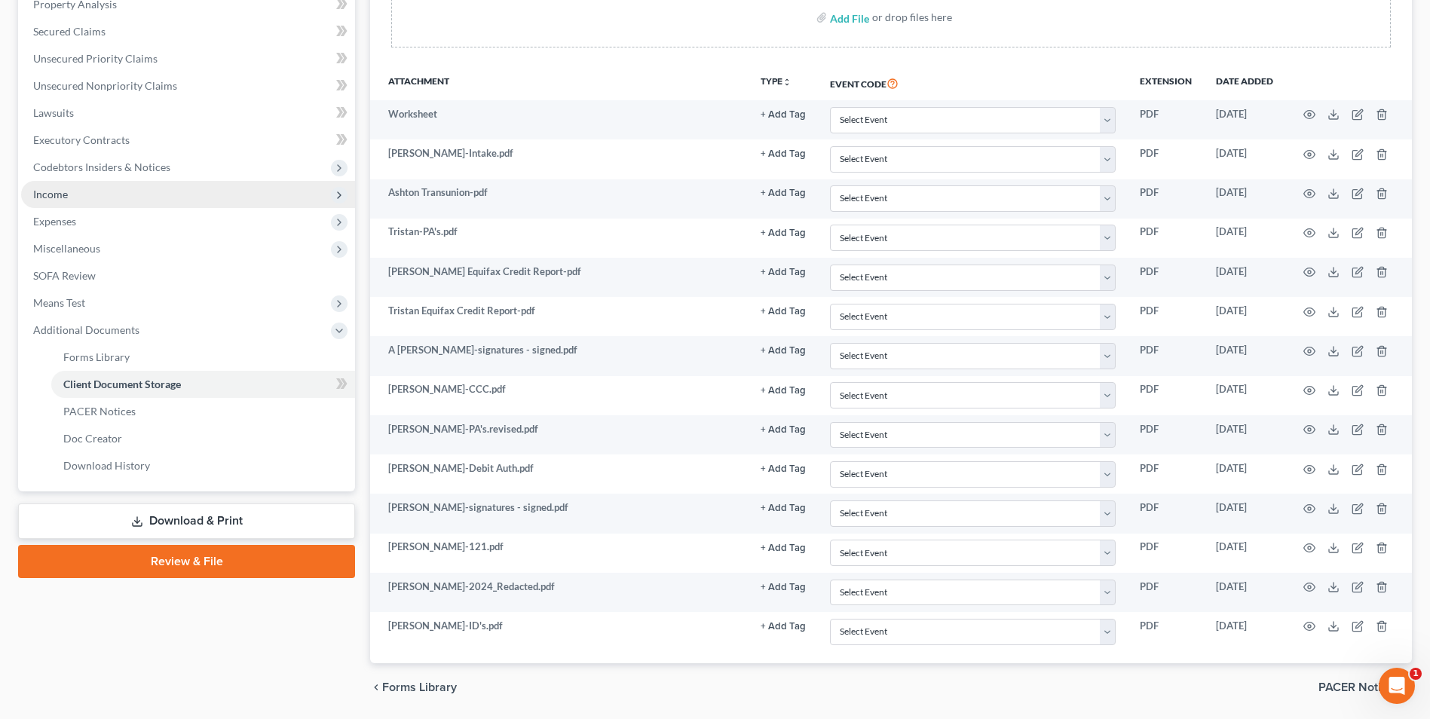
scroll to position [0, 0]
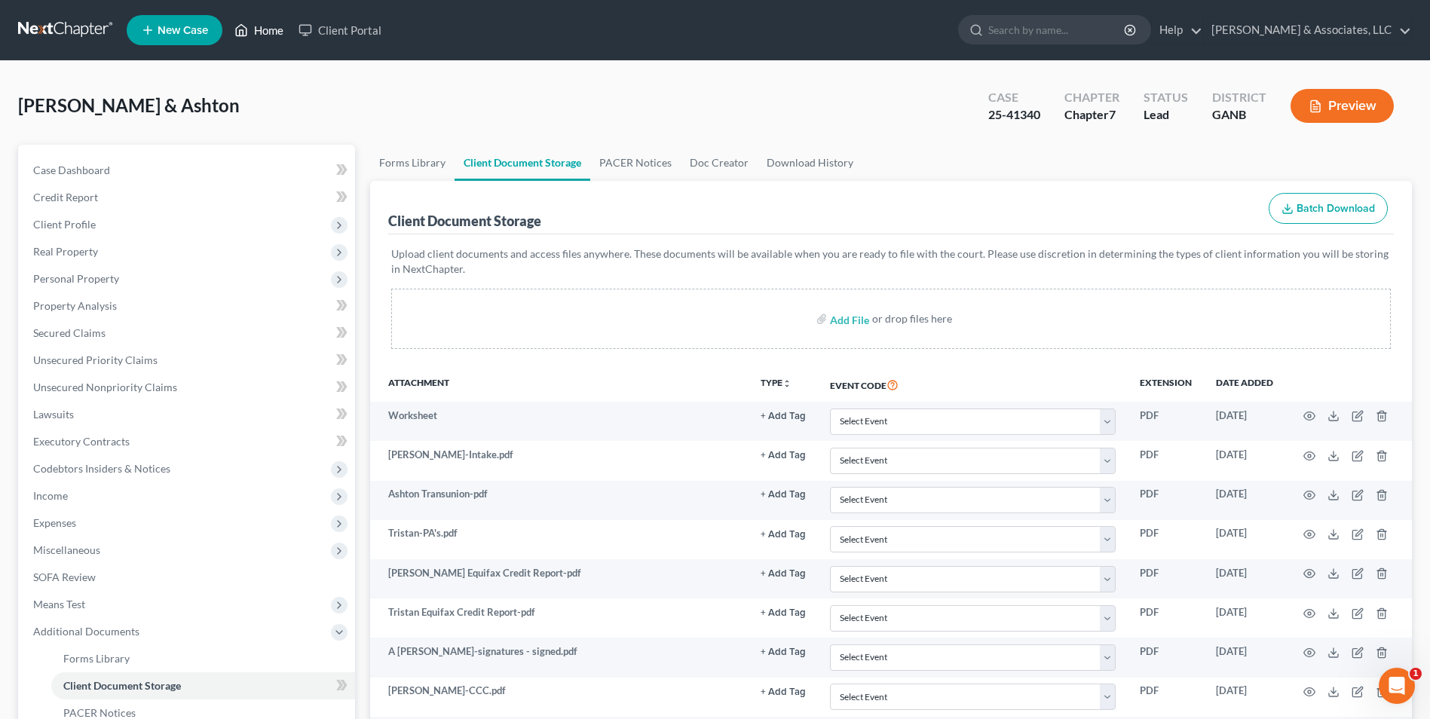
click at [275, 35] on link "Home" at bounding box center [259, 30] width 64 height 27
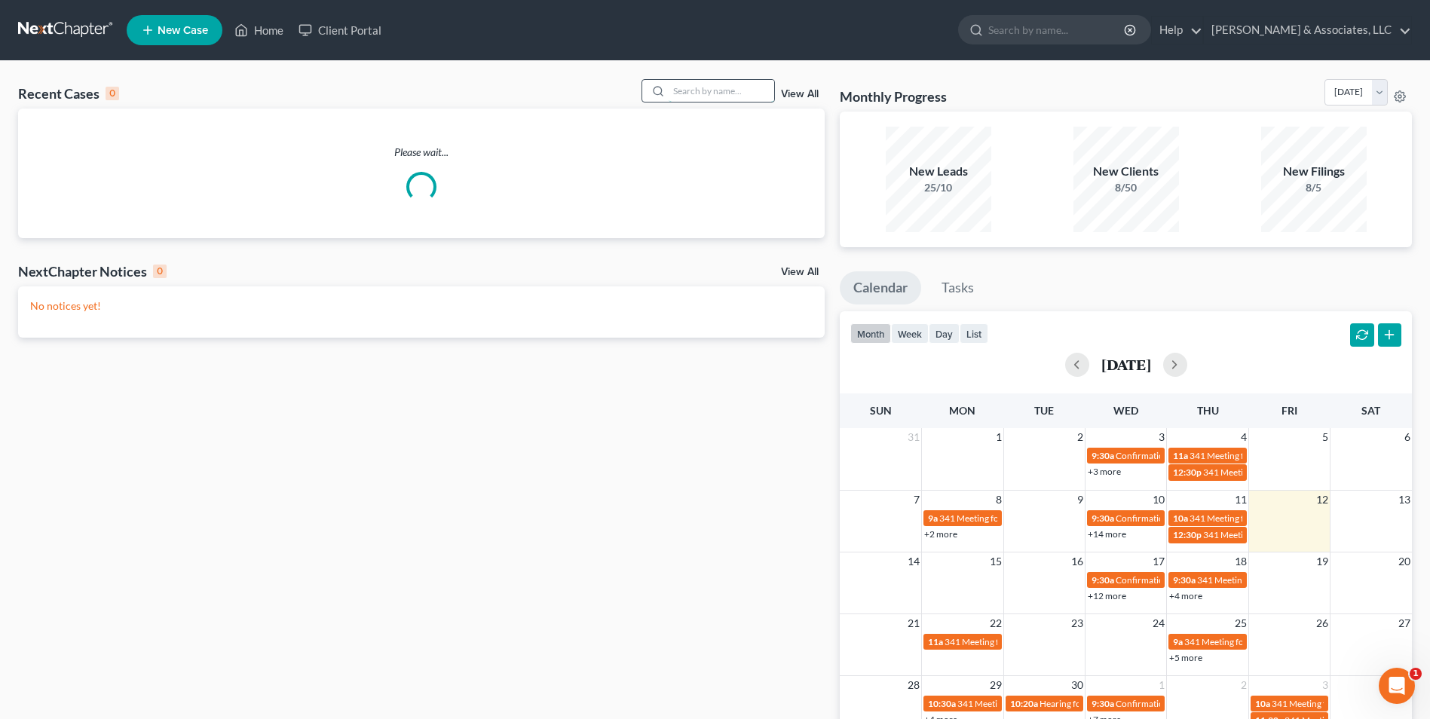
click at [727, 98] on input "search" at bounding box center [722, 91] width 106 height 22
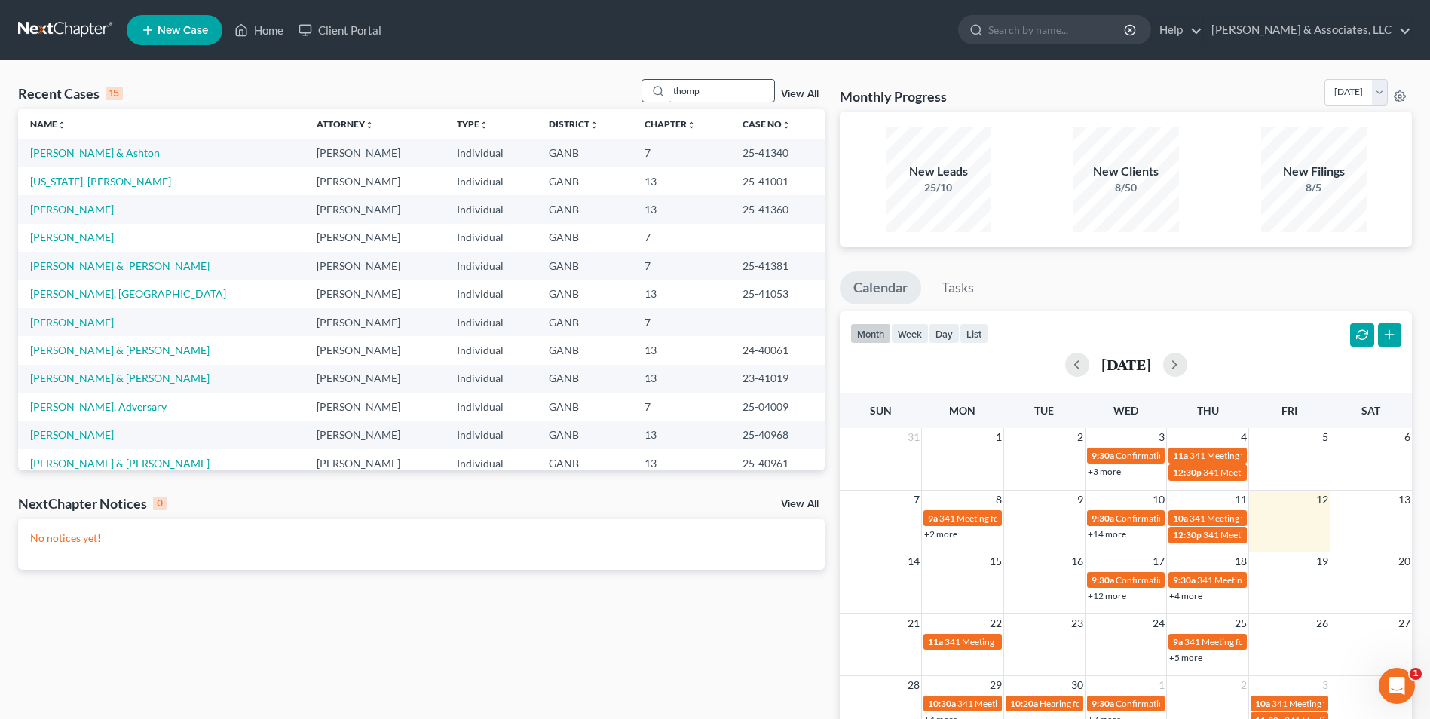
type input "thomp"
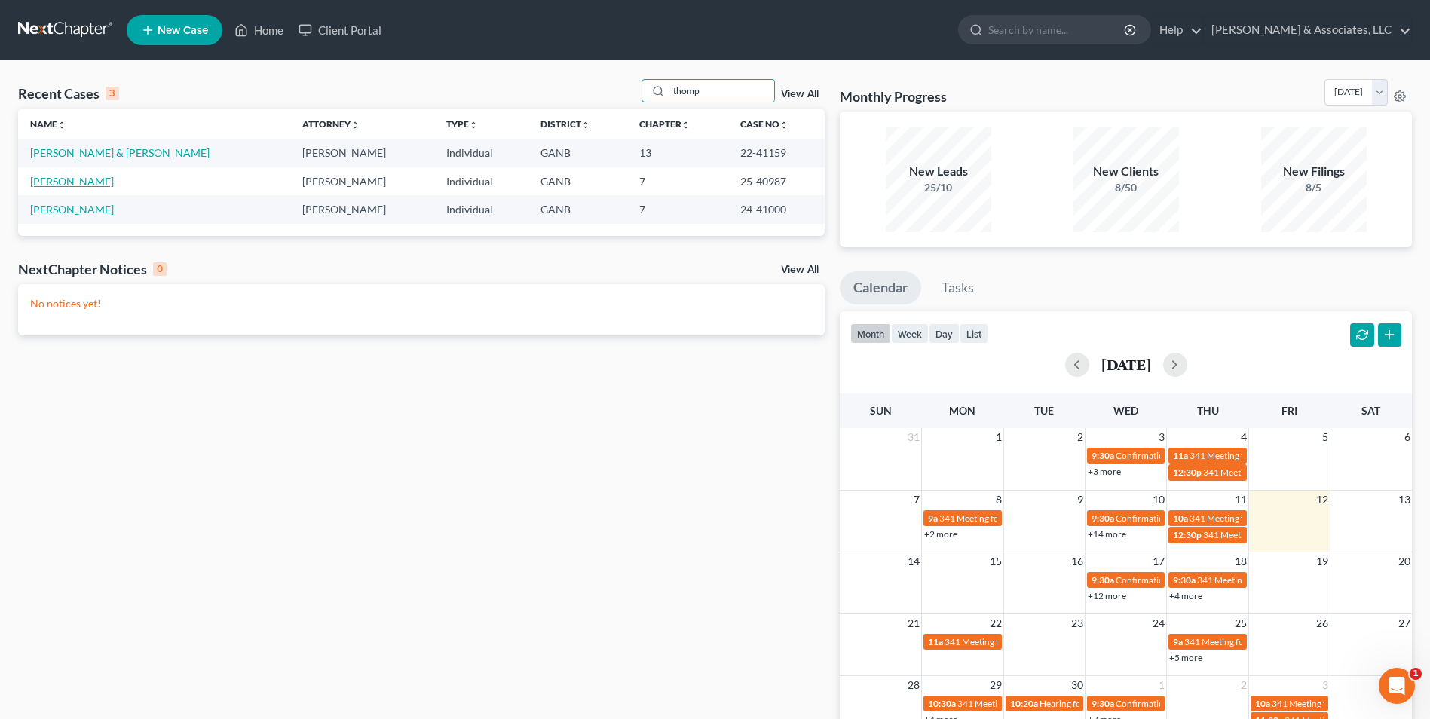
click at [86, 185] on link "Thompson, Kristin" at bounding box center [72, 181] width 84 height 13
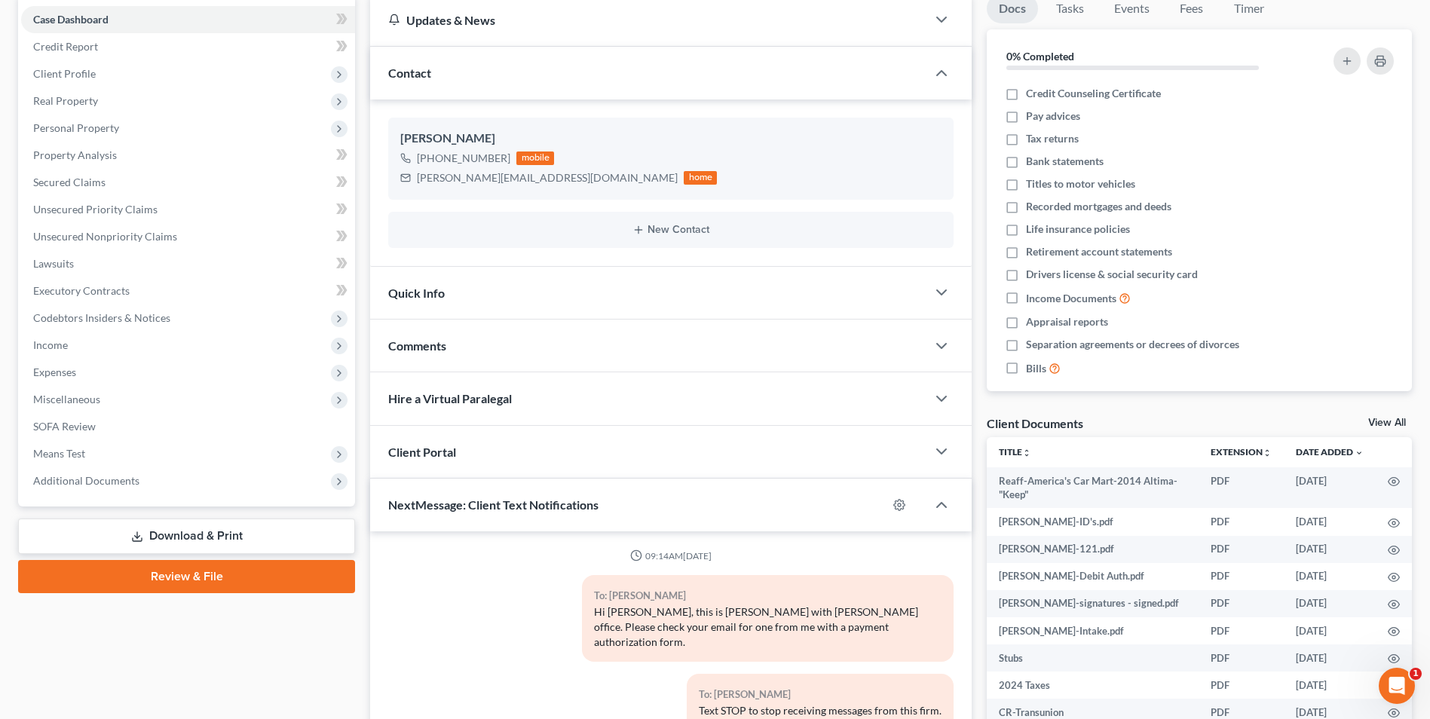
scroll to position [145, 0]
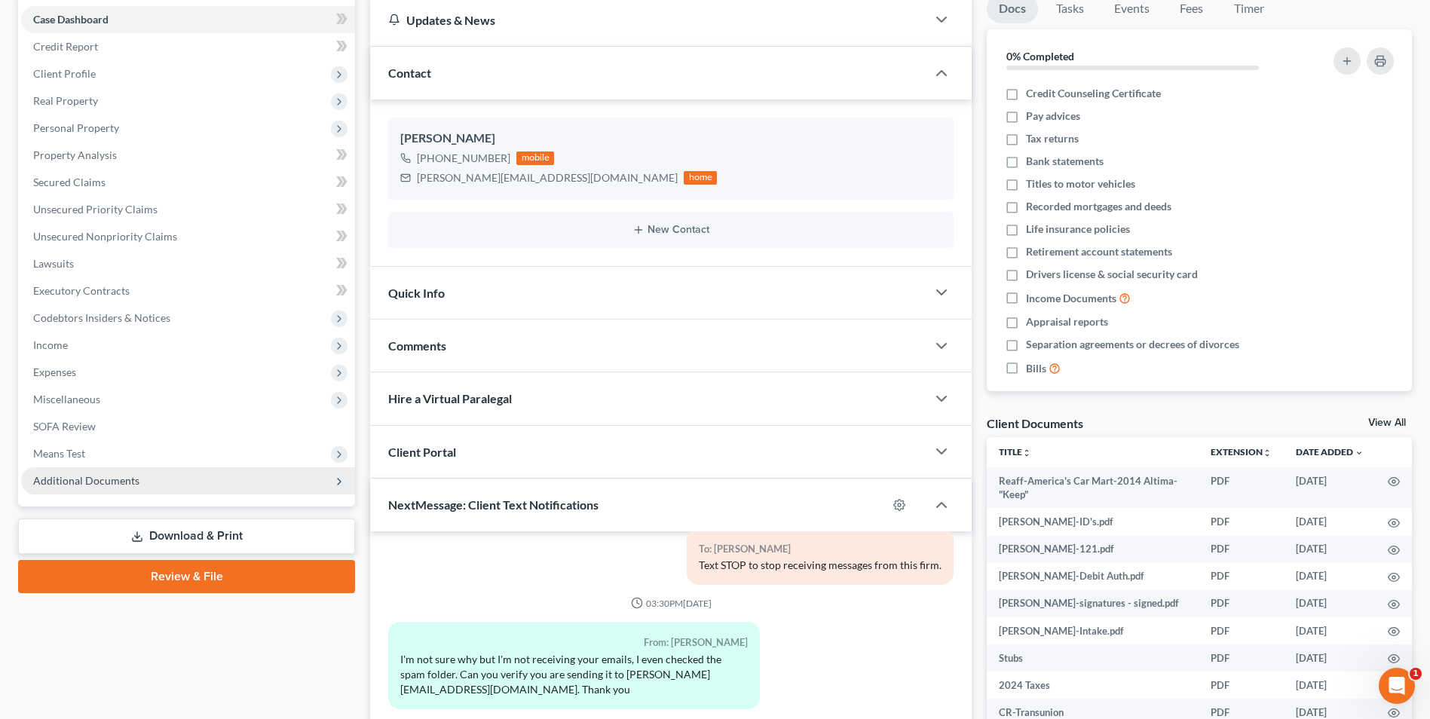
click at [92, 473] on span "Additional Documents" at bounding box center [188, 480] width 334 height 27
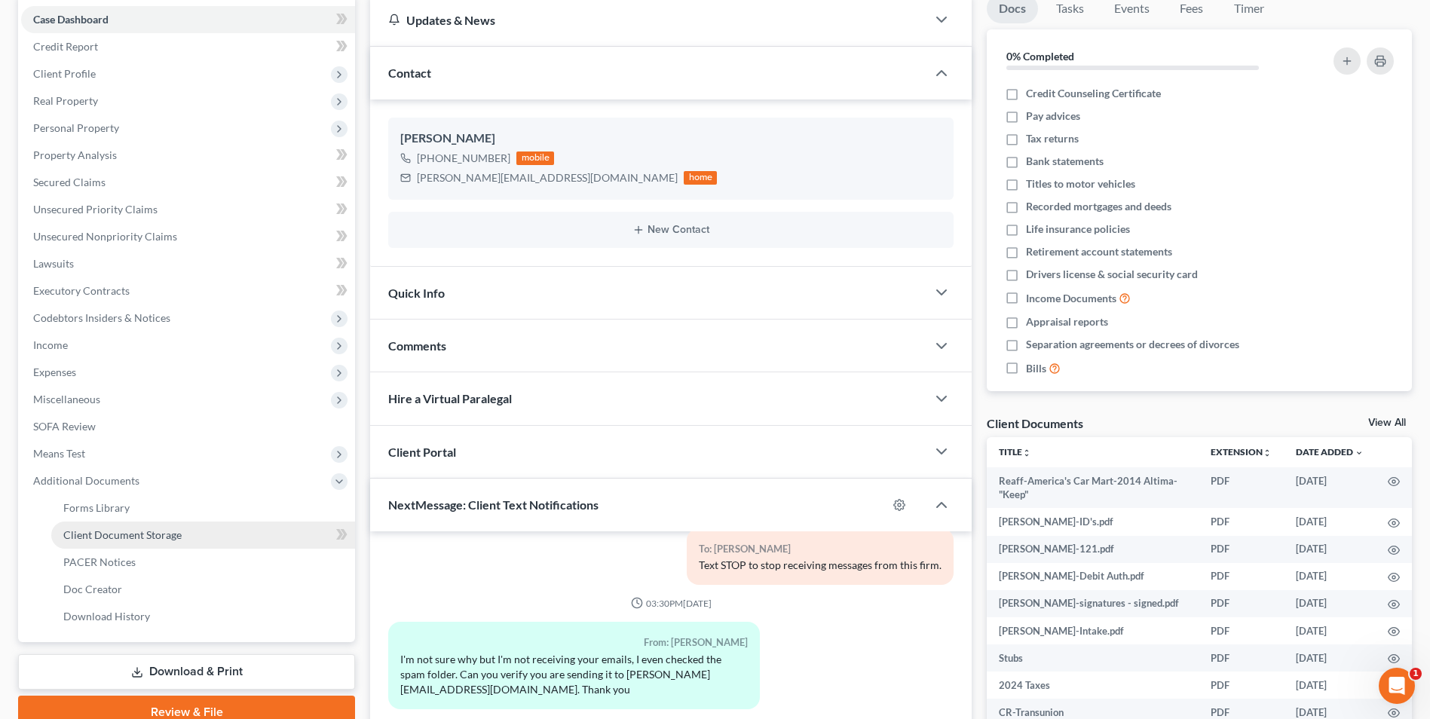
click at [121, 532] on span "Client Document Storage" at bounding box center [122, 534] width 118 height 13
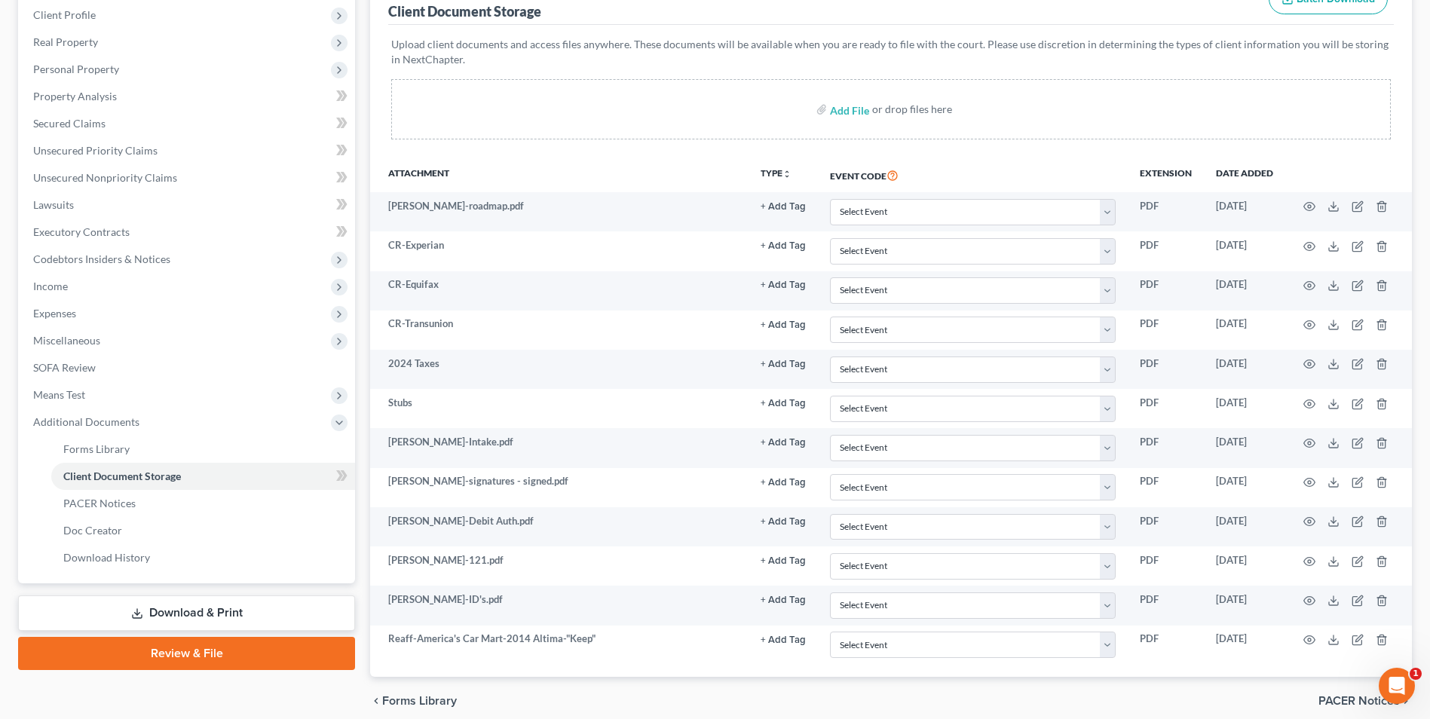
scroll to position [226, 0]
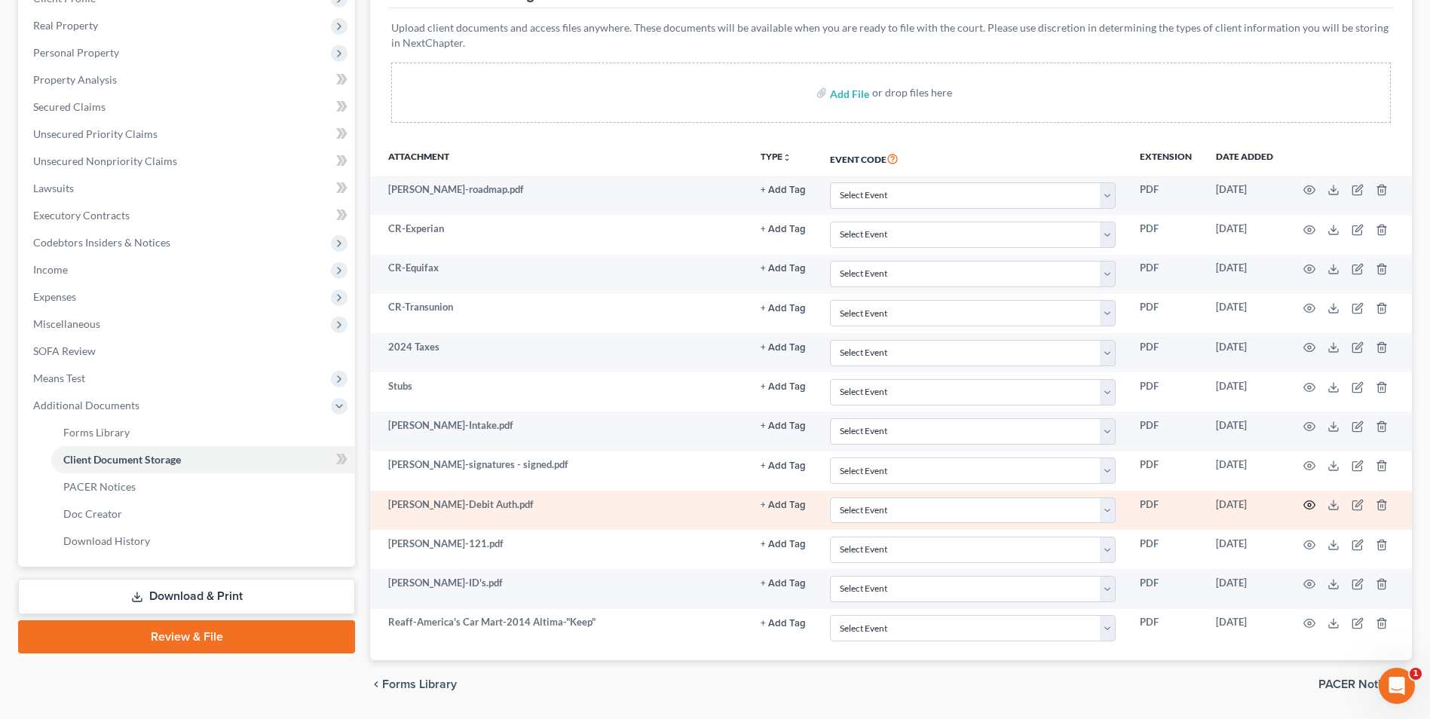
click at [1309, 507] on icon "button" at bounding box center [1309, 505] width 12 height 12
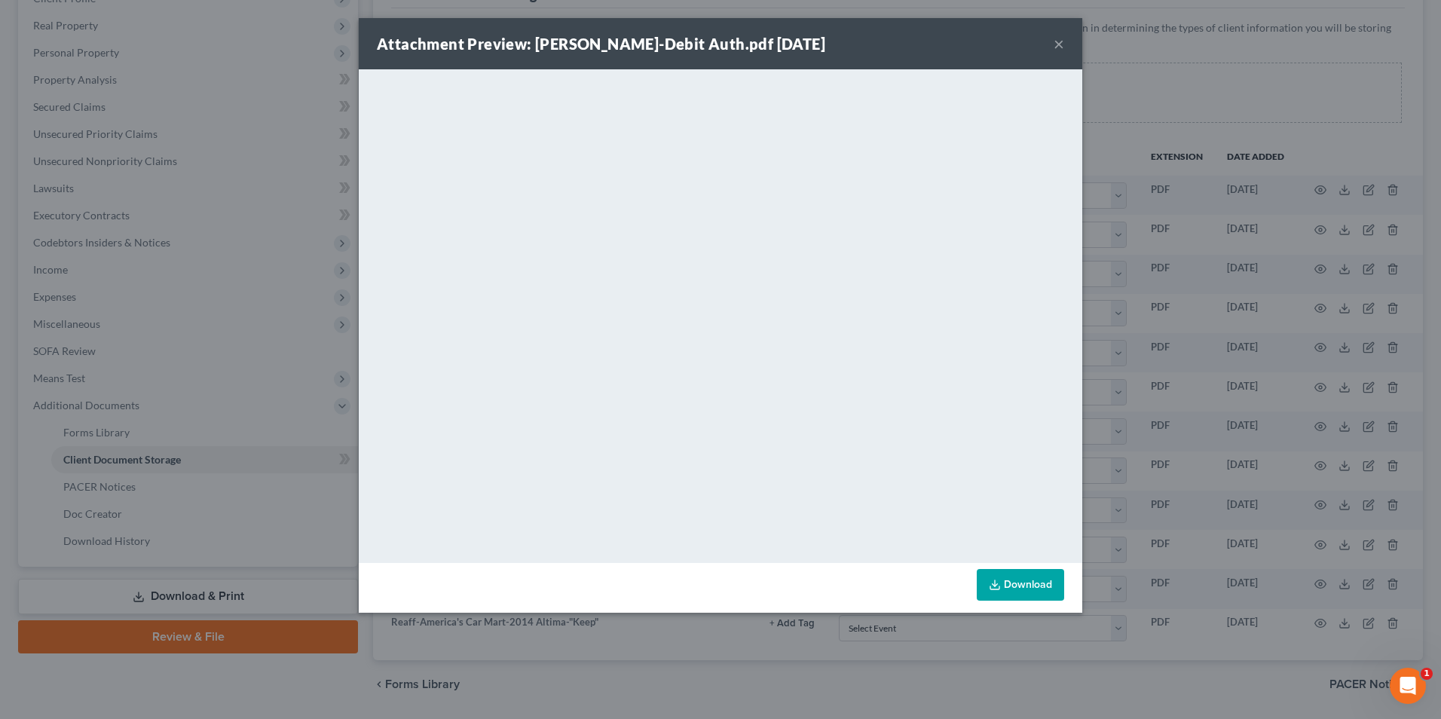
click at [1054, 42] on button "×" at bounding box center [1059, 44] width 11 height 18
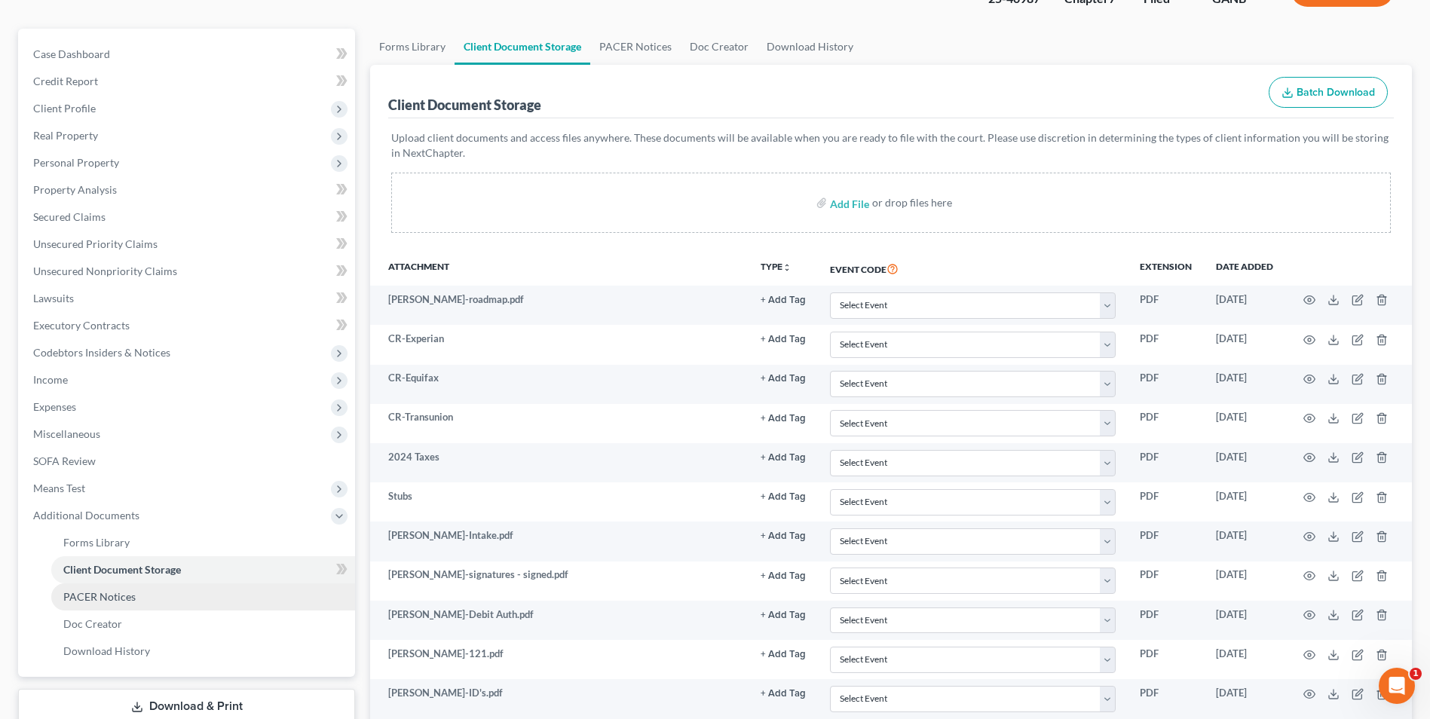
scroll to position [0, 0]
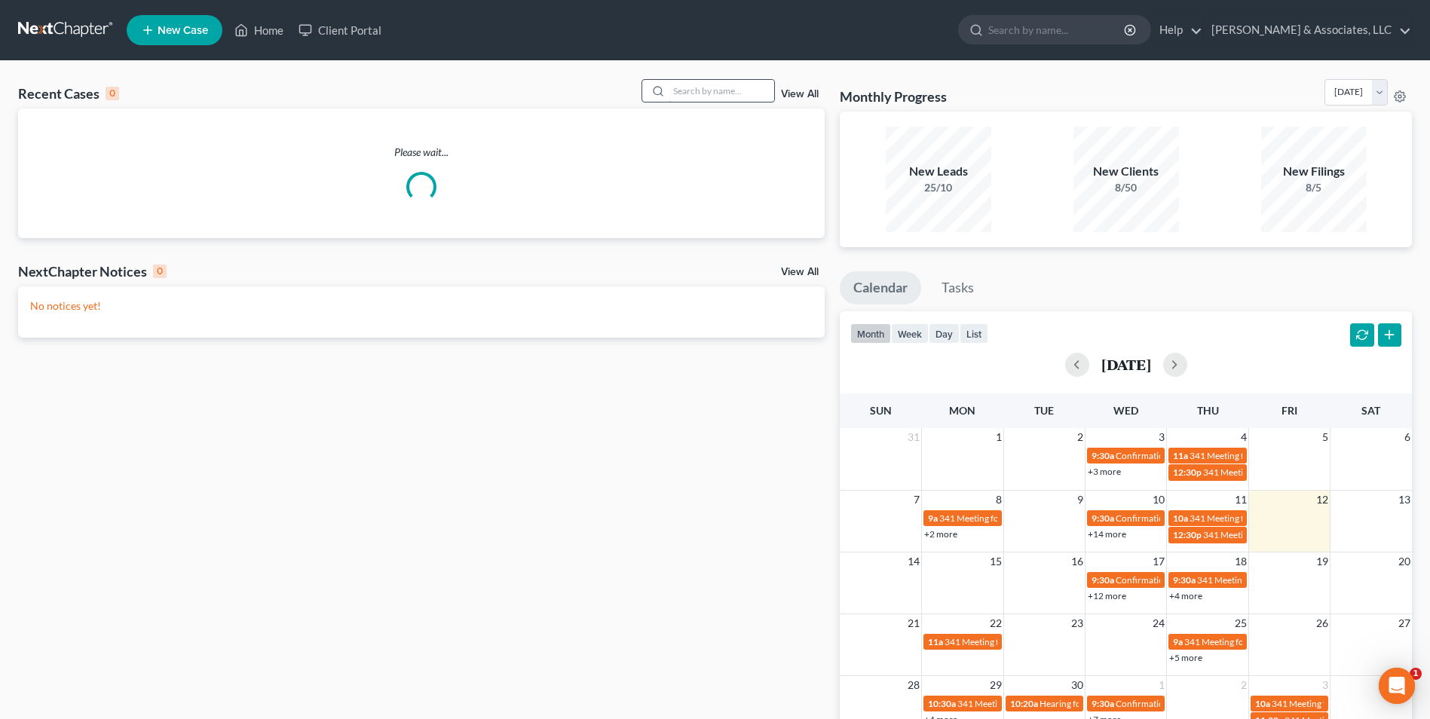
click at [723, 92] on input "search" at bounding box center [722, 91] width 106 height 22
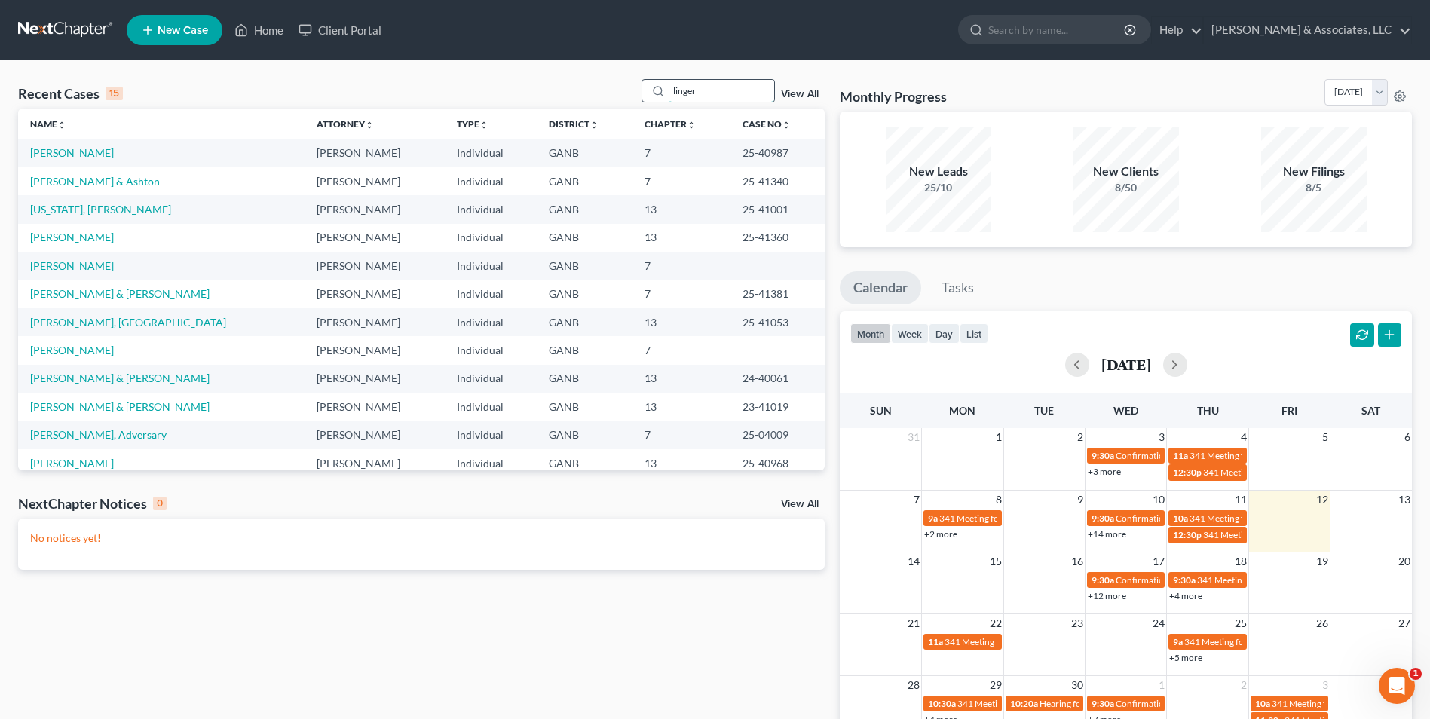
type input "linger"
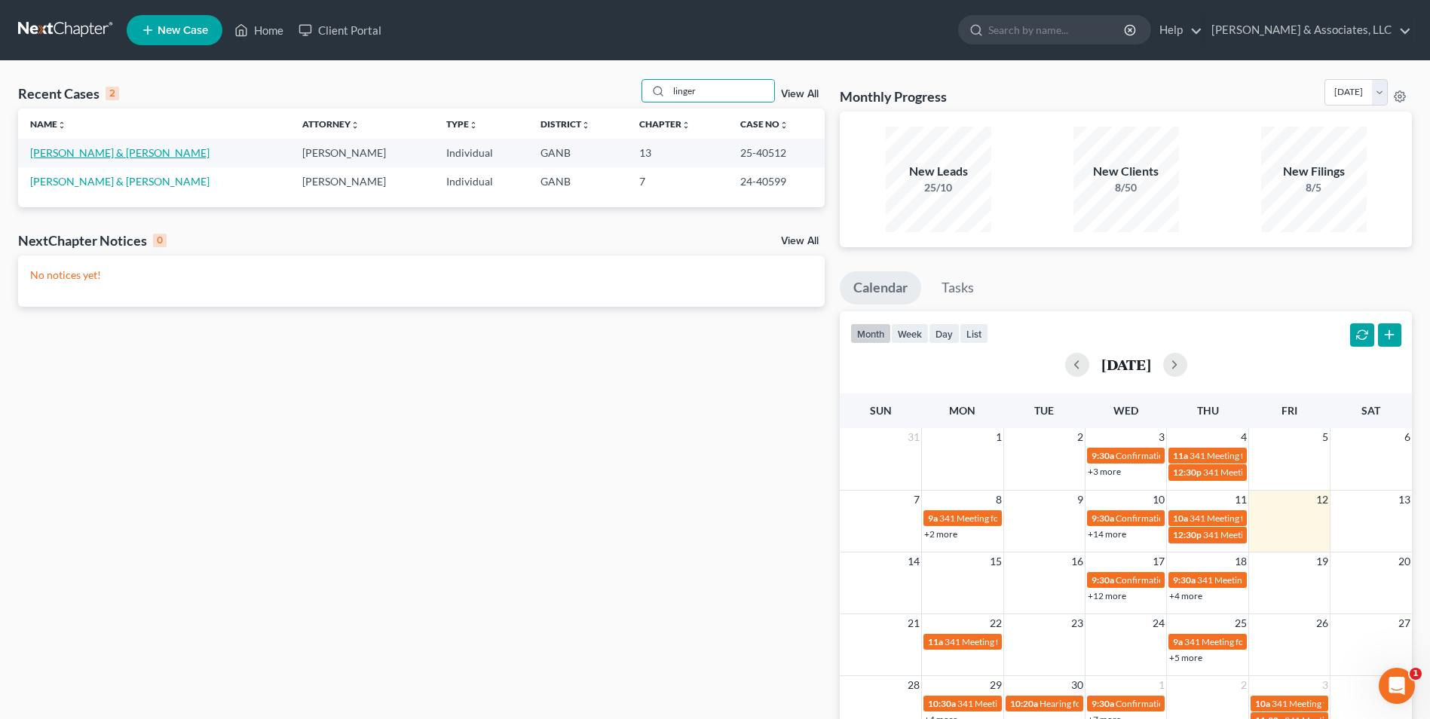
click at [118, 156] on link "[PERSON_NAME] & [PERSON_NAME]" at bounding box center [119, 152] width 179 height 13
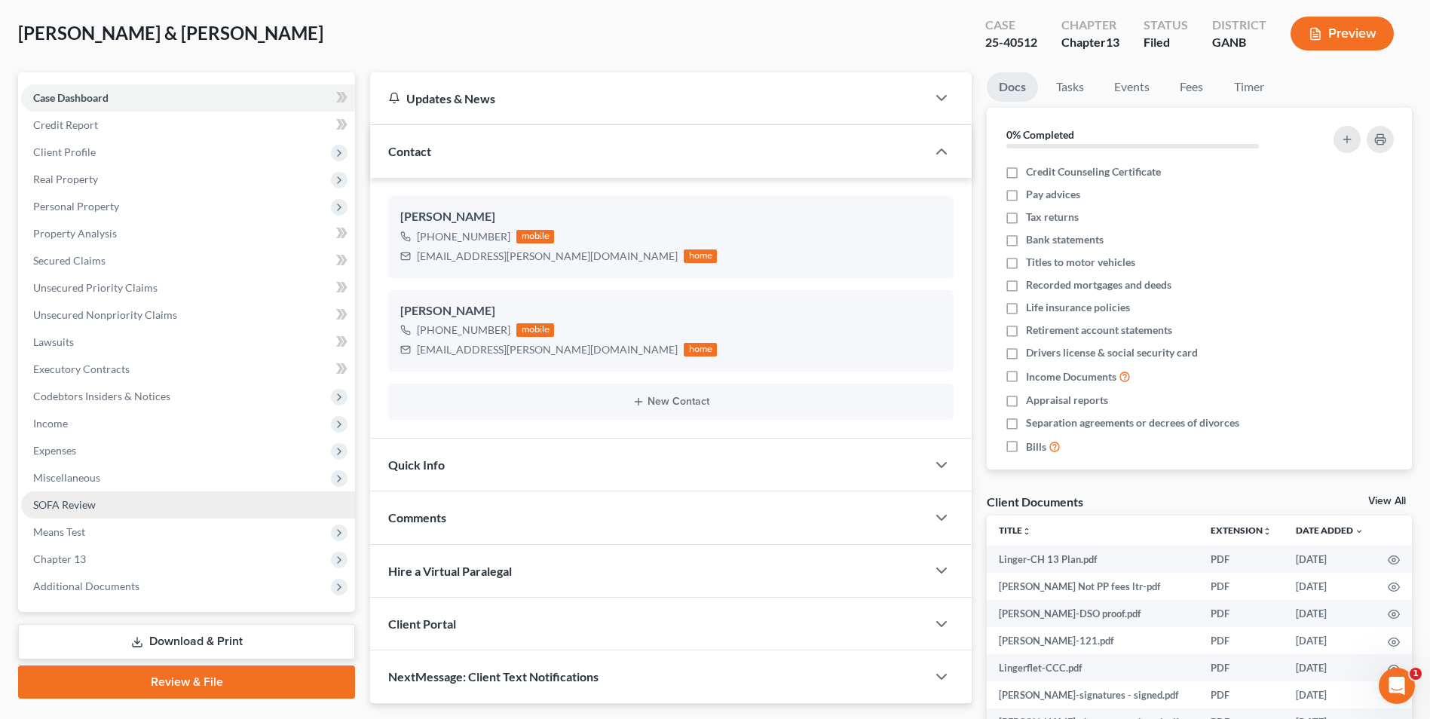
scroll to position [75, 0]
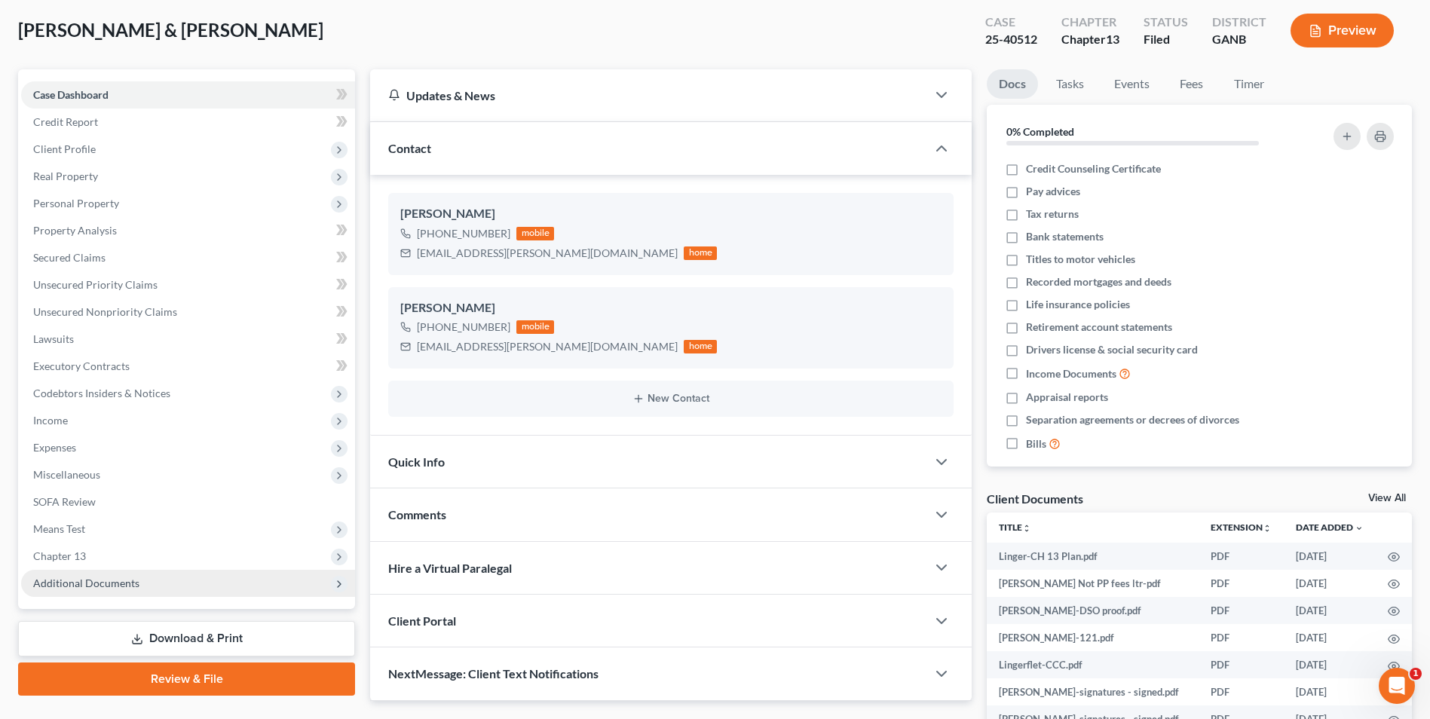
click at [137, 585] on span "Additional Documents" at bounding box center [188, 583] width 334 height 27
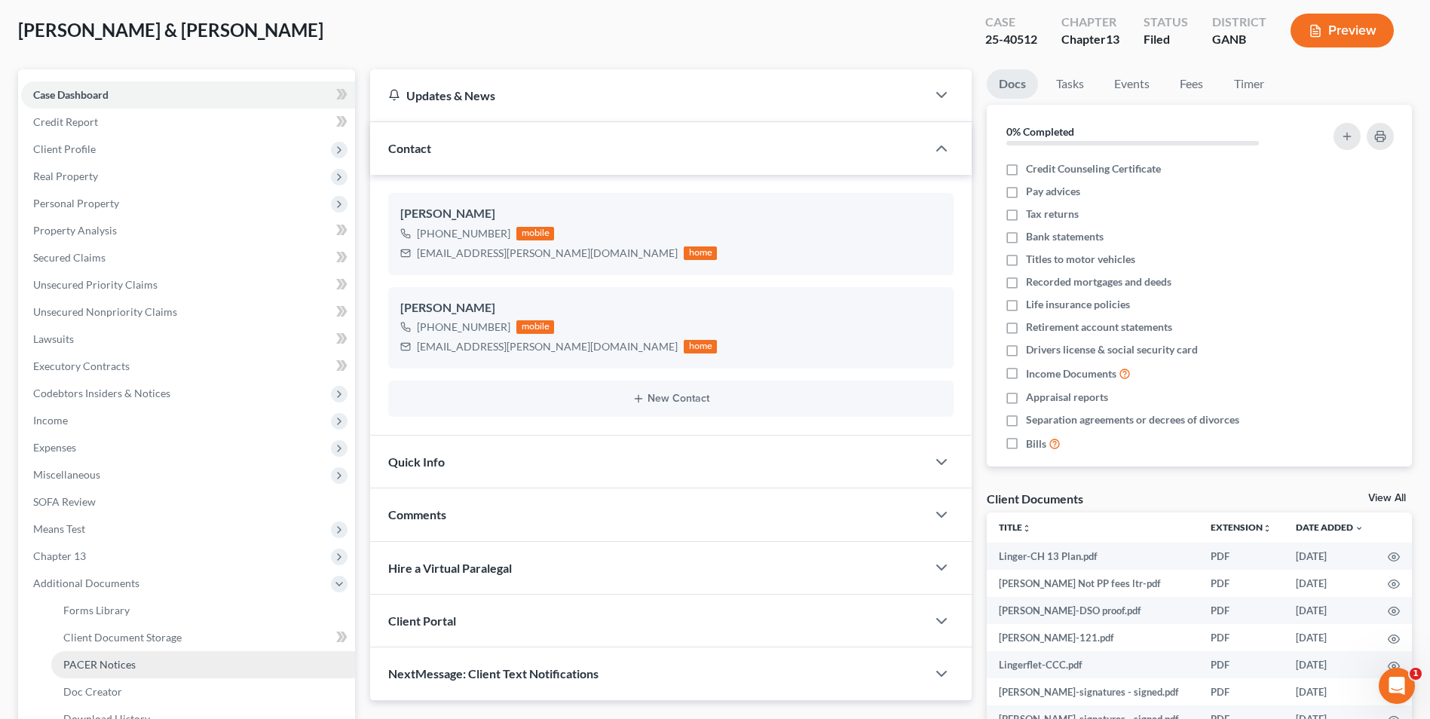
click at [112, 661] on span "PACER Notices" at bounding box center [99, 664] width 72 height 13
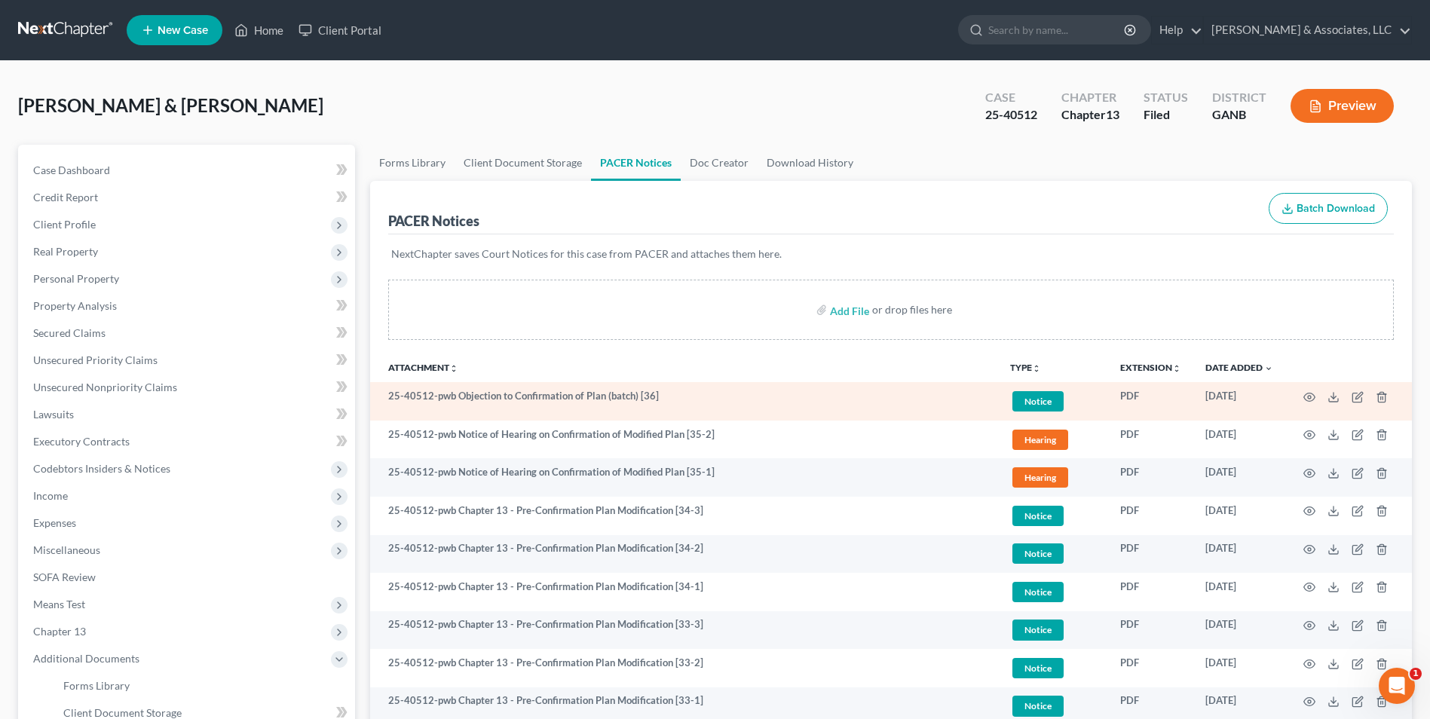
click at [1315, 396] on td at bounding box center [1348, 401] width 127 height 38
click at [1303, 397] on icon "button" at bounding box center [1309, 397] width 12 height 12
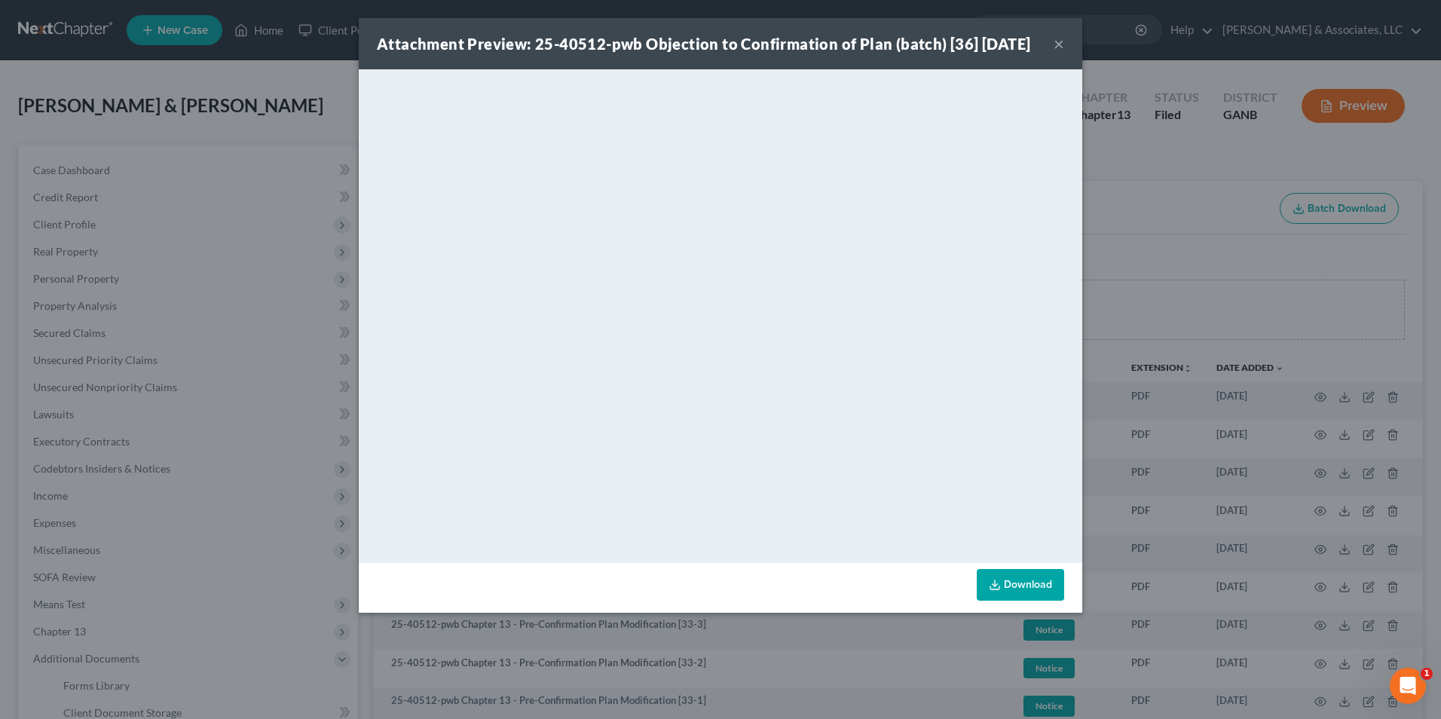
click at [1061, 53] on button "×" at bounding box center [1059, 44] width 11 height 18
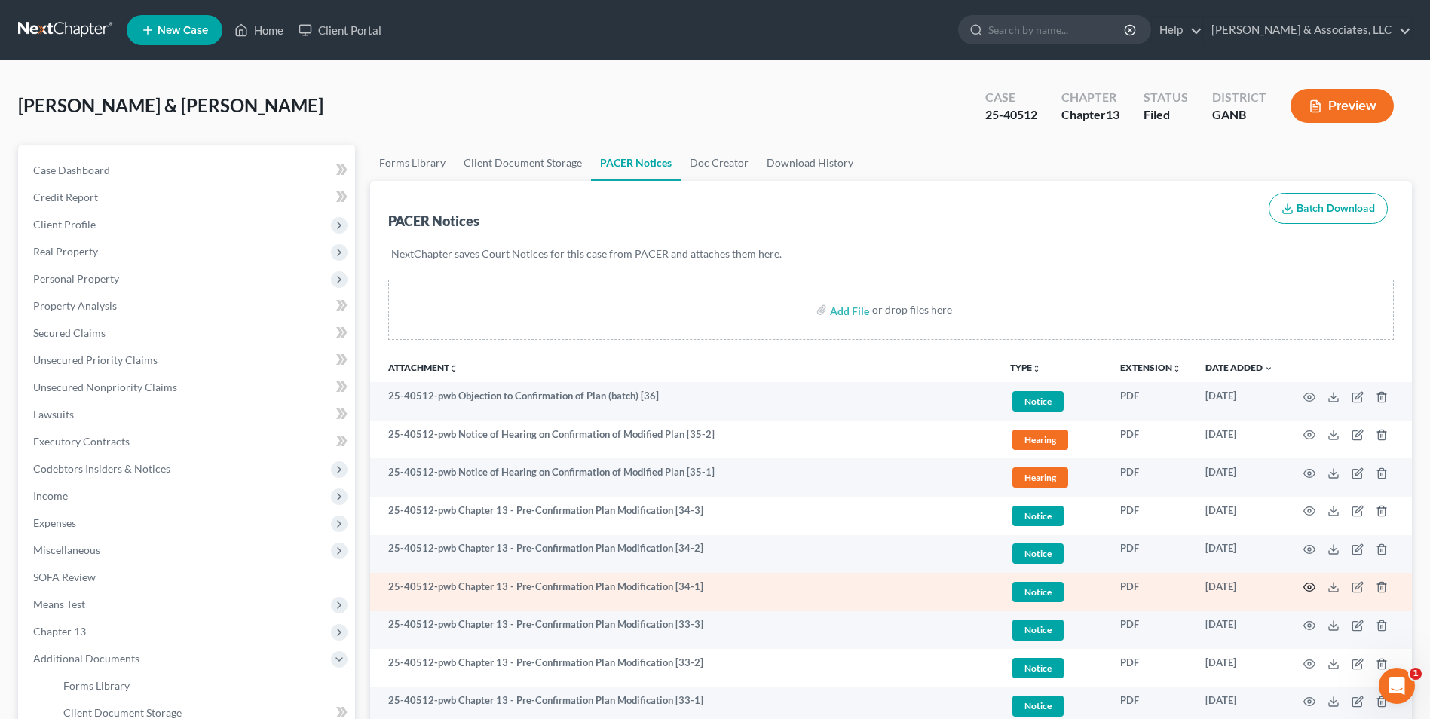
click at [1305, 586] on icon "button" at bounding box center [1309, 587] width 12 height 12
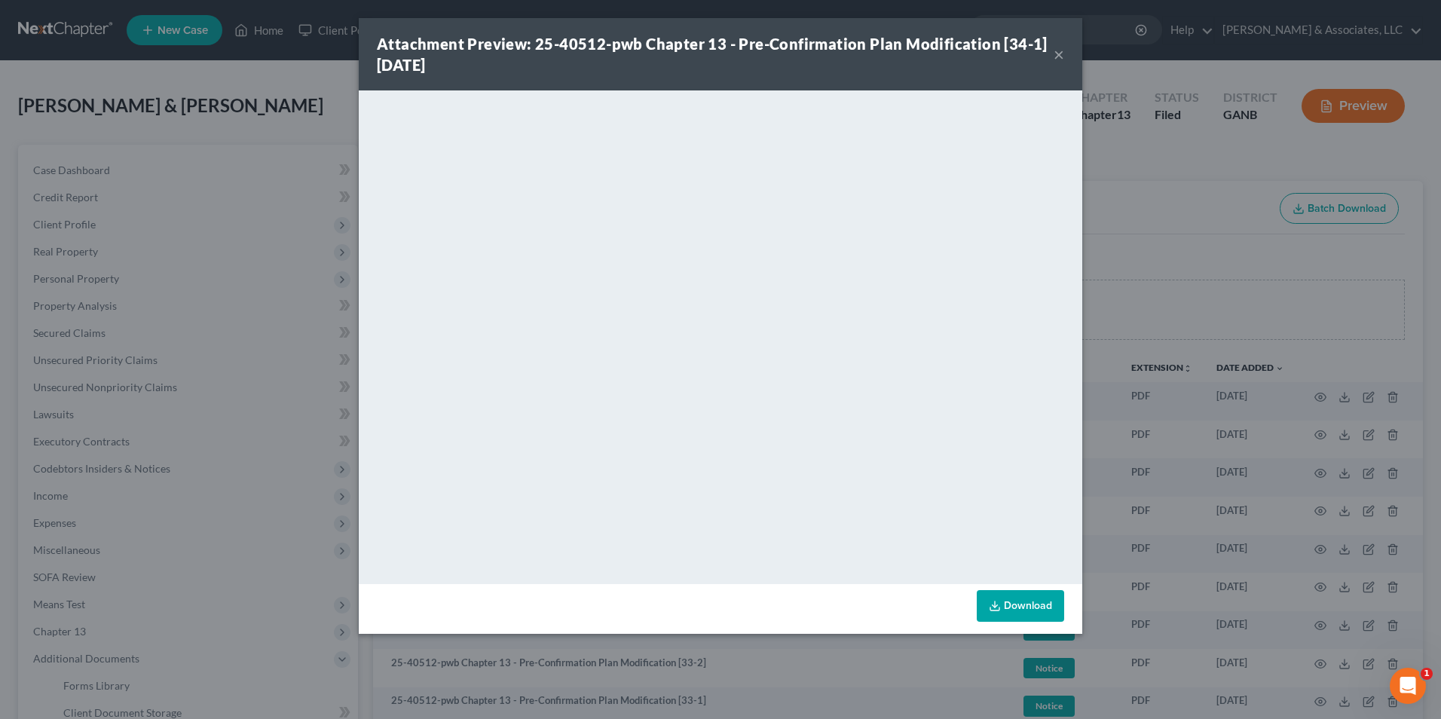
click at [1060, 57] on button "×" at bounding box center [1059, 54] width 11 height 18
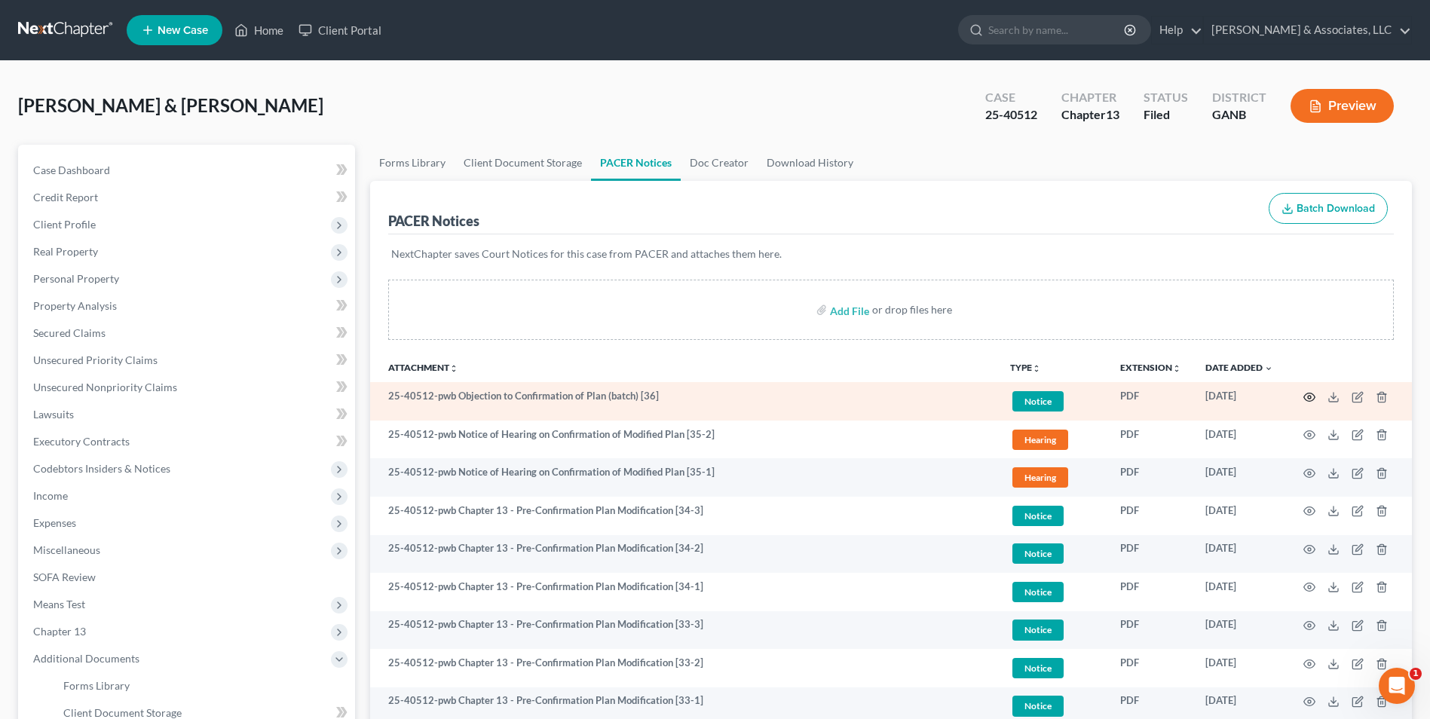
click at [1312, 393] on icon "button" at bounding box center [1309, 397] width 11 height 8
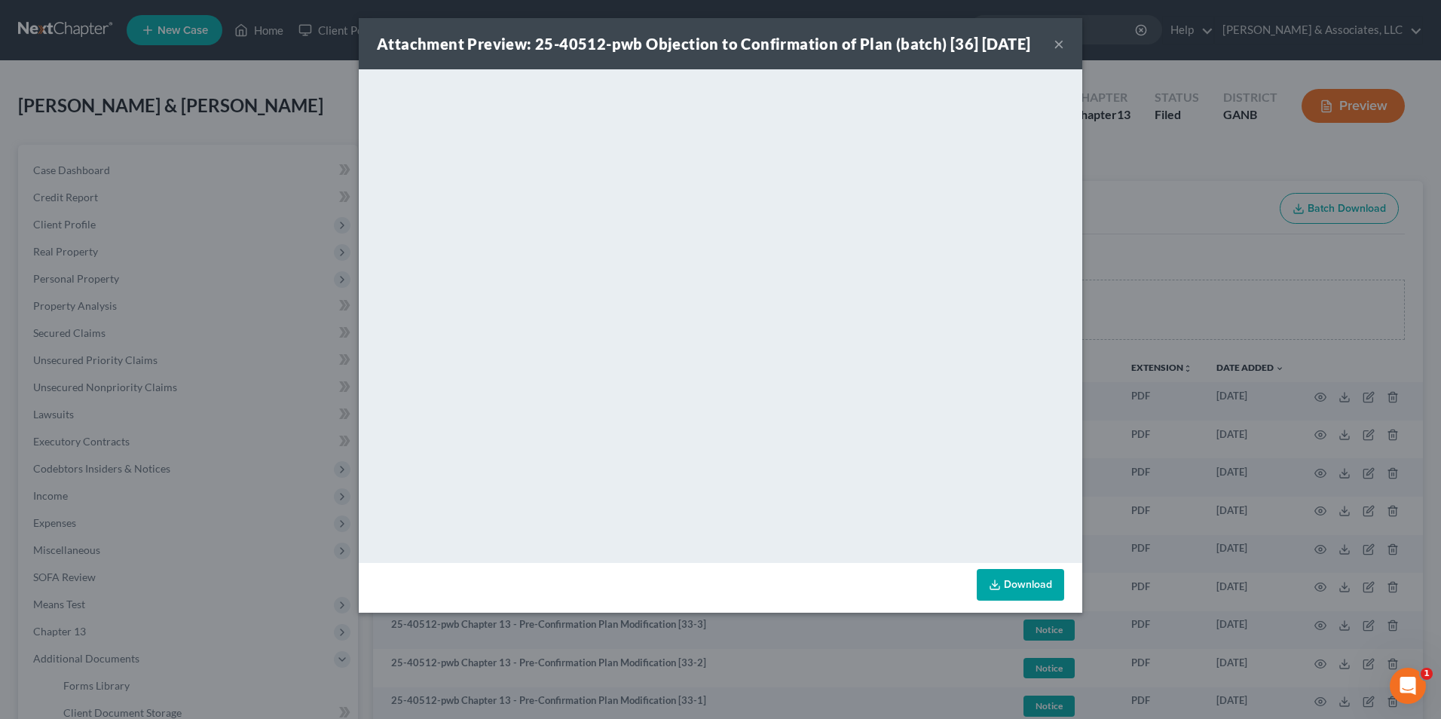
click at [1059, 53] on button "×" at bounding box center [1059, 44] width 11 height 18
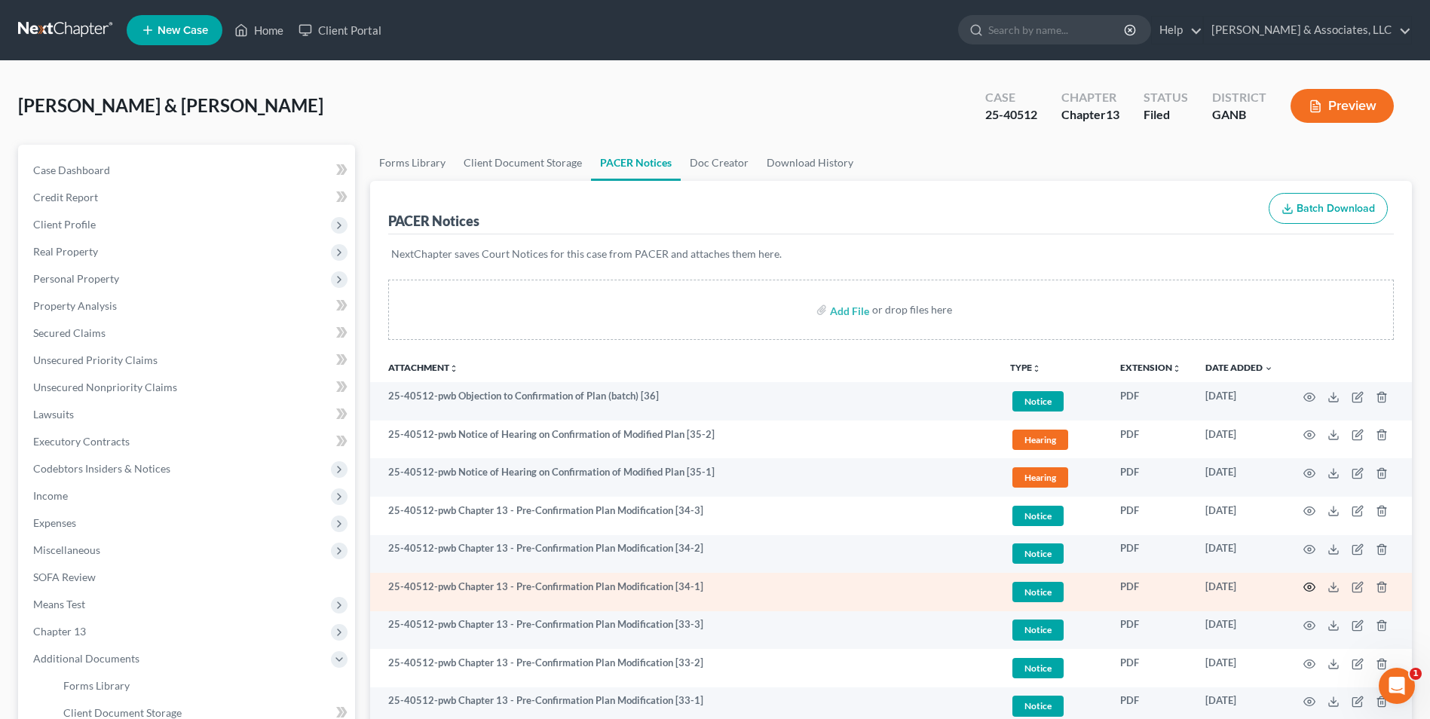
click at [1306, 590] on icon "button" at bounding box center [1309, 587] width 11 height 8
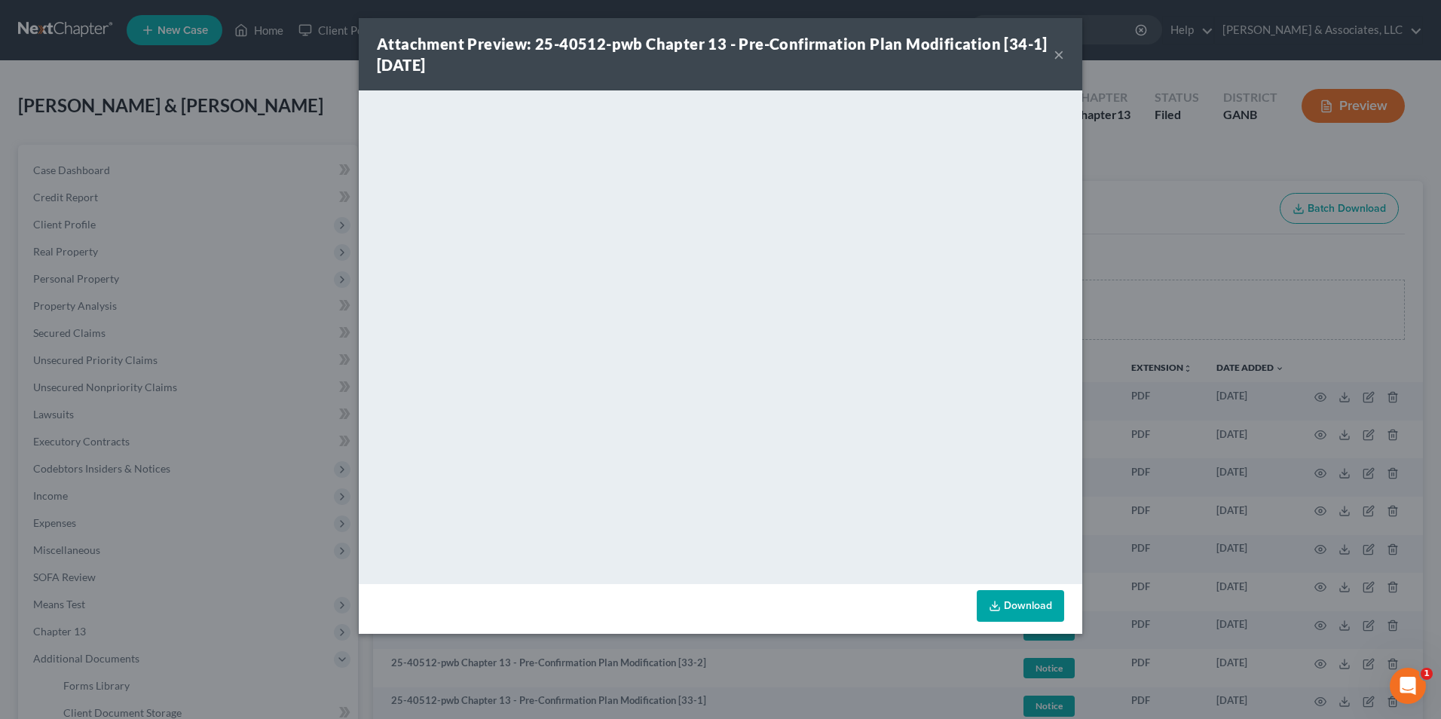
click at [1059, 55] on button "×" at bounding box center [1059, 54] width 11 height 18
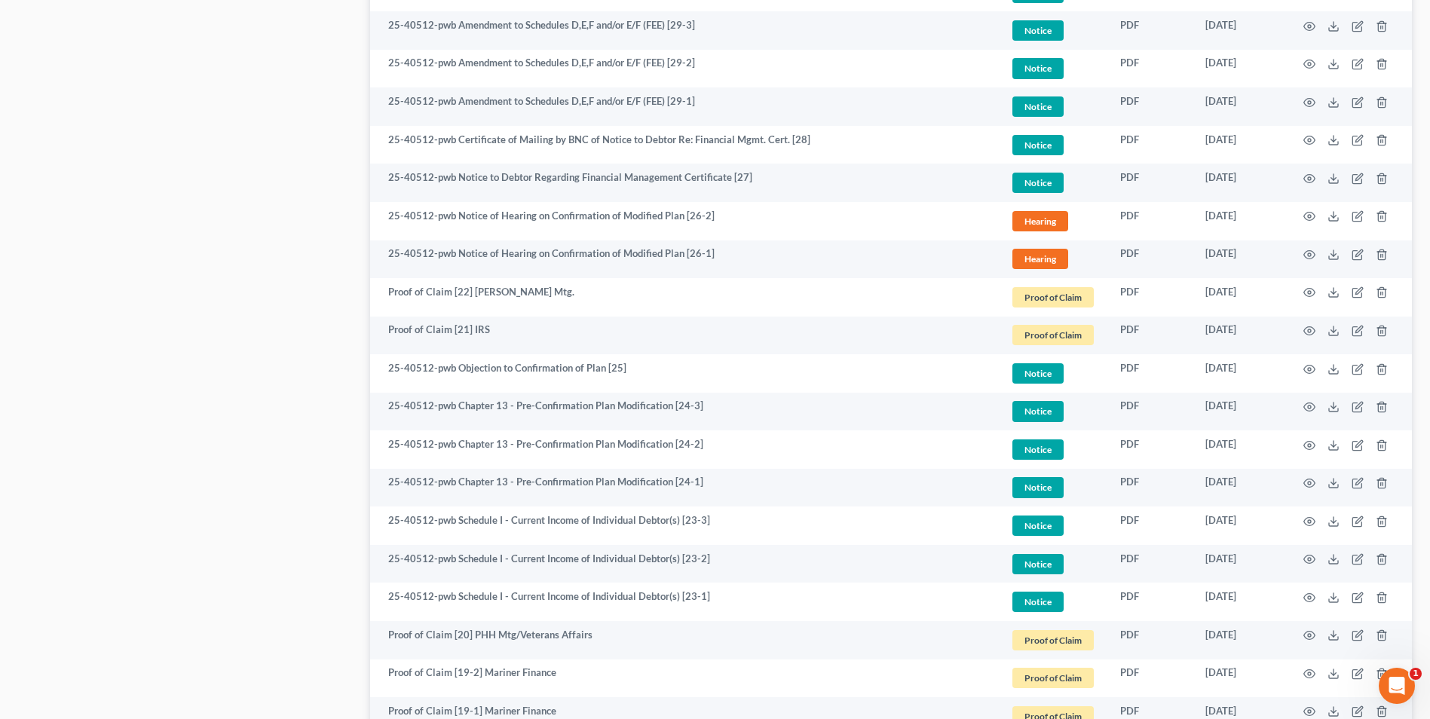
scroll to position [1131, 0]
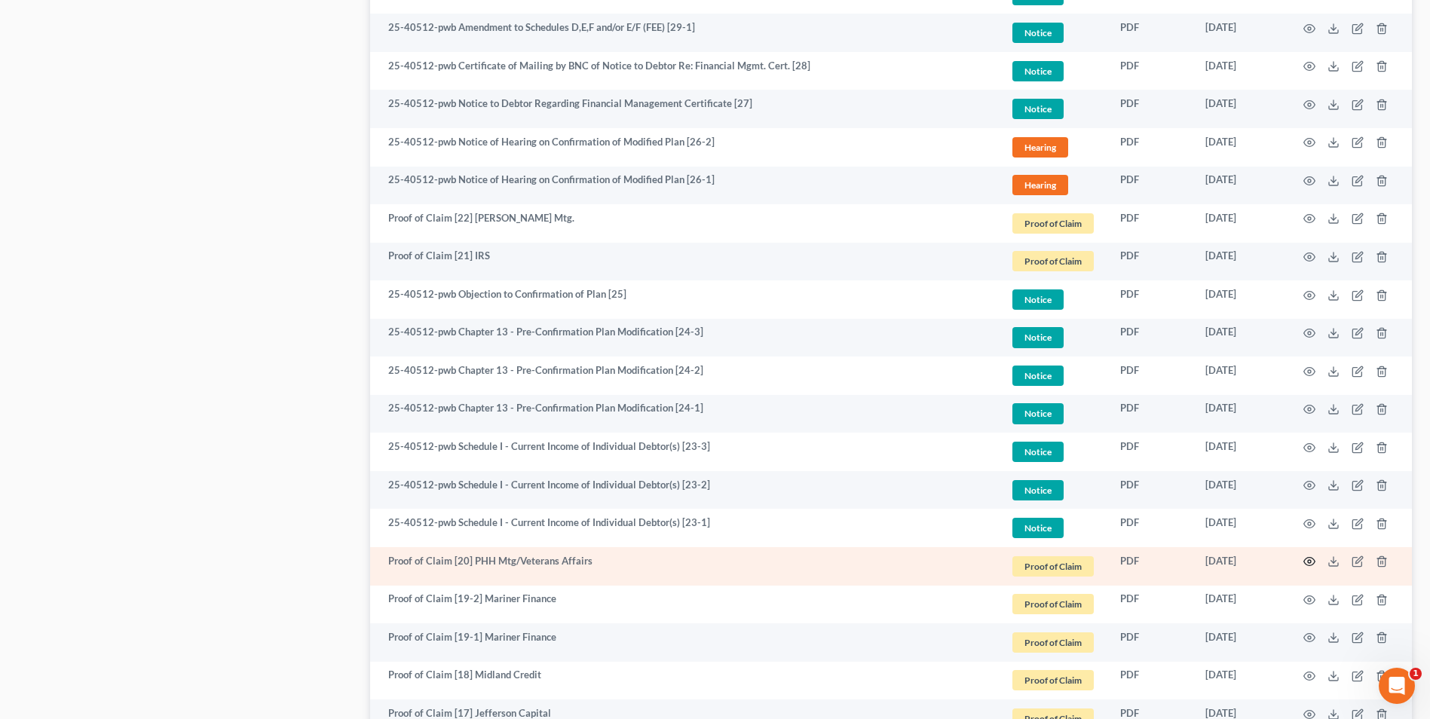
click at [1309, 561] on circle "button" at bounding box center [1309, 561] width 3 height 3
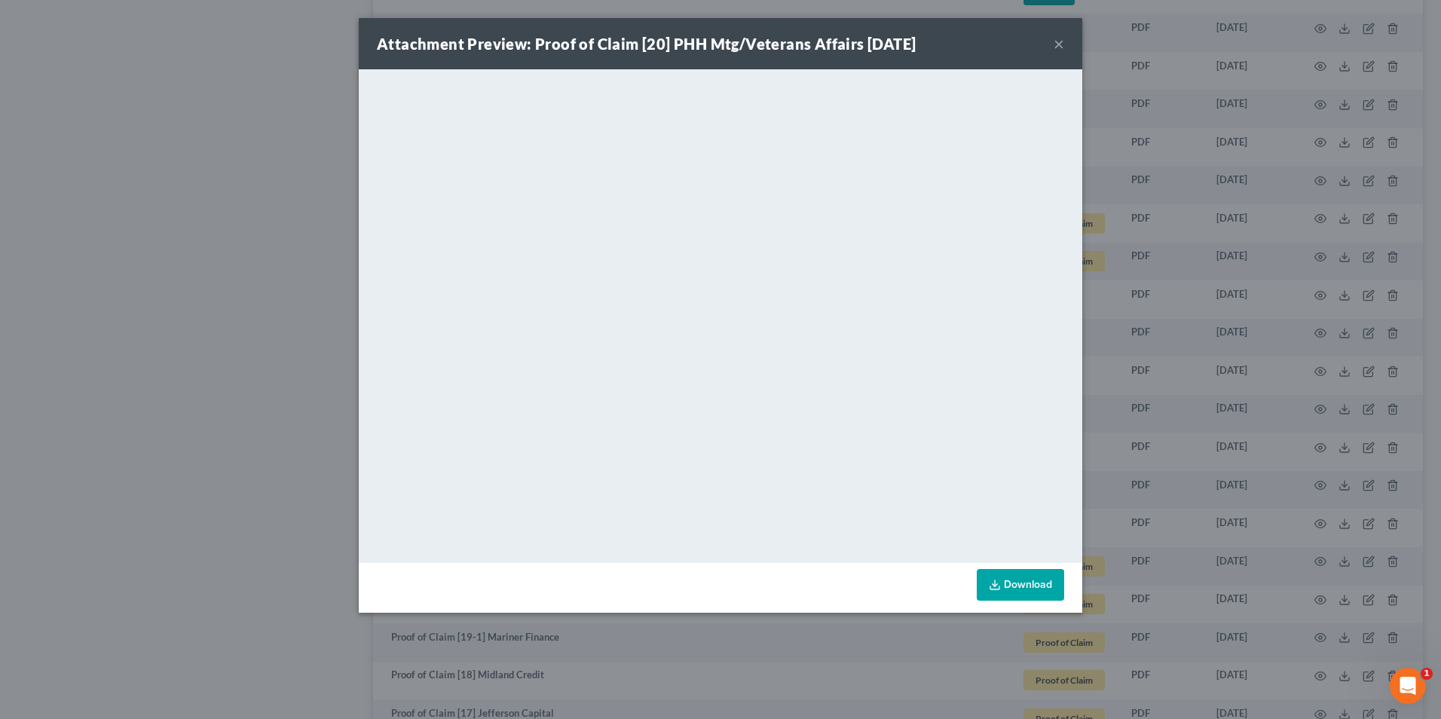
click at [1057, 40] on button "×" at bounding box center [1059, 44] width 11 height 18
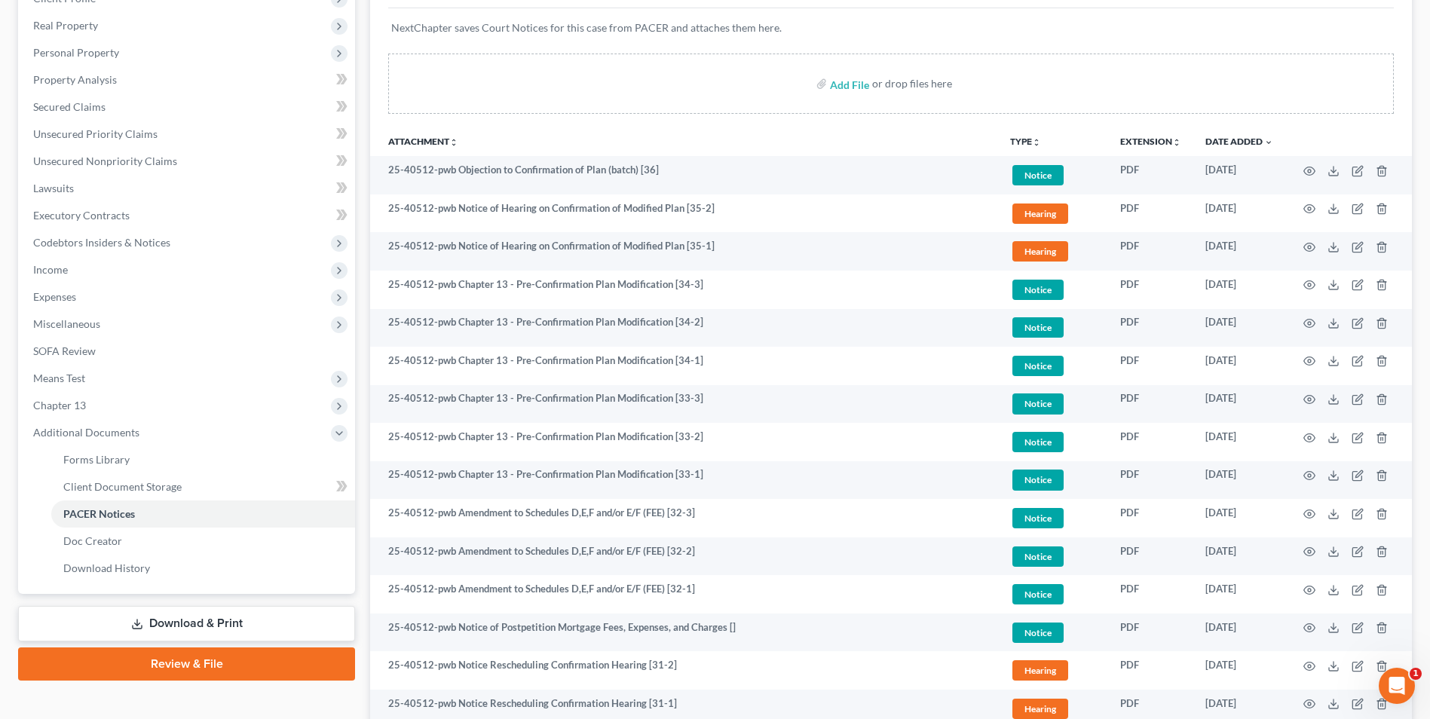
scroll to position [0, 0]
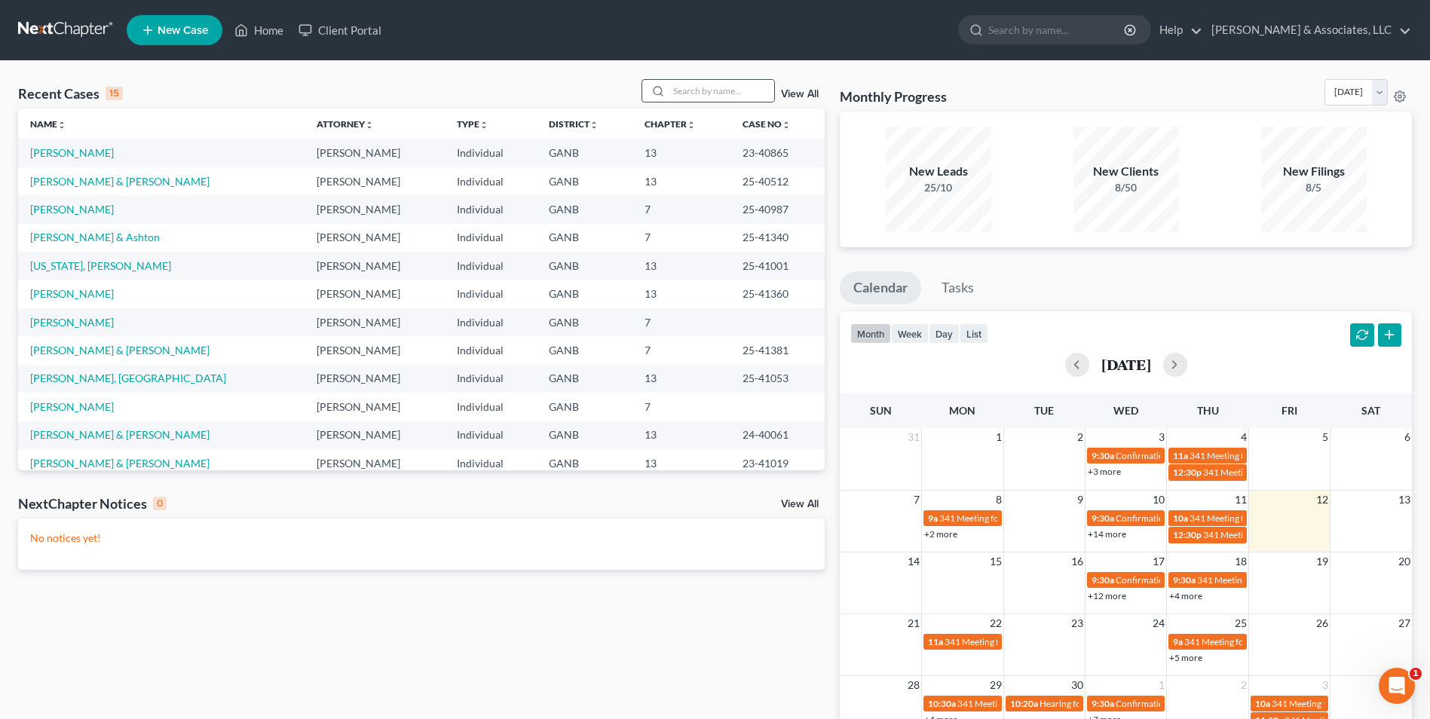
click at [669, 89] on div at bounding box center [655, 91] width 27 height 22
click at [739, 92] on input "search" at bounding box center [722, 91] width 106 height 22
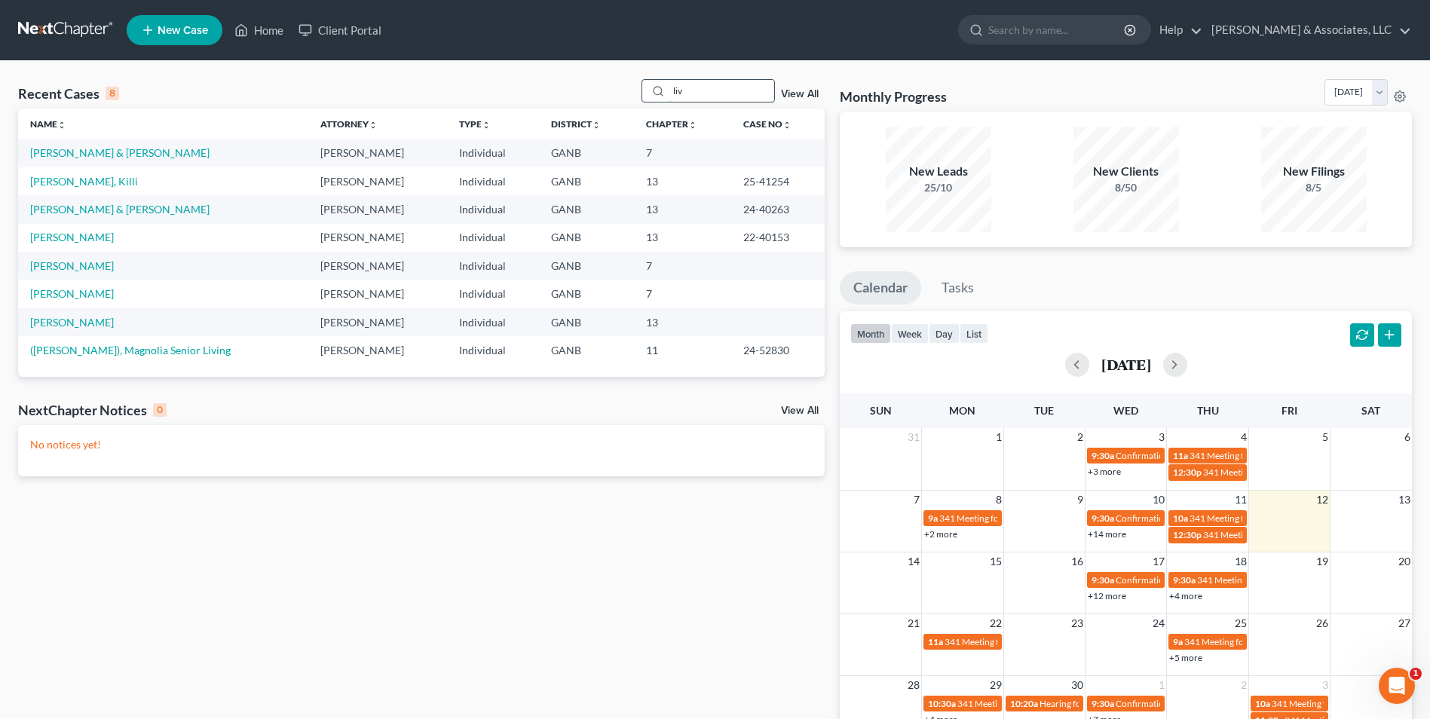
click at [703, 83] on input "liv" at bounding box center [722, 91] width 106 height 22
type input "l"
type input "rich"
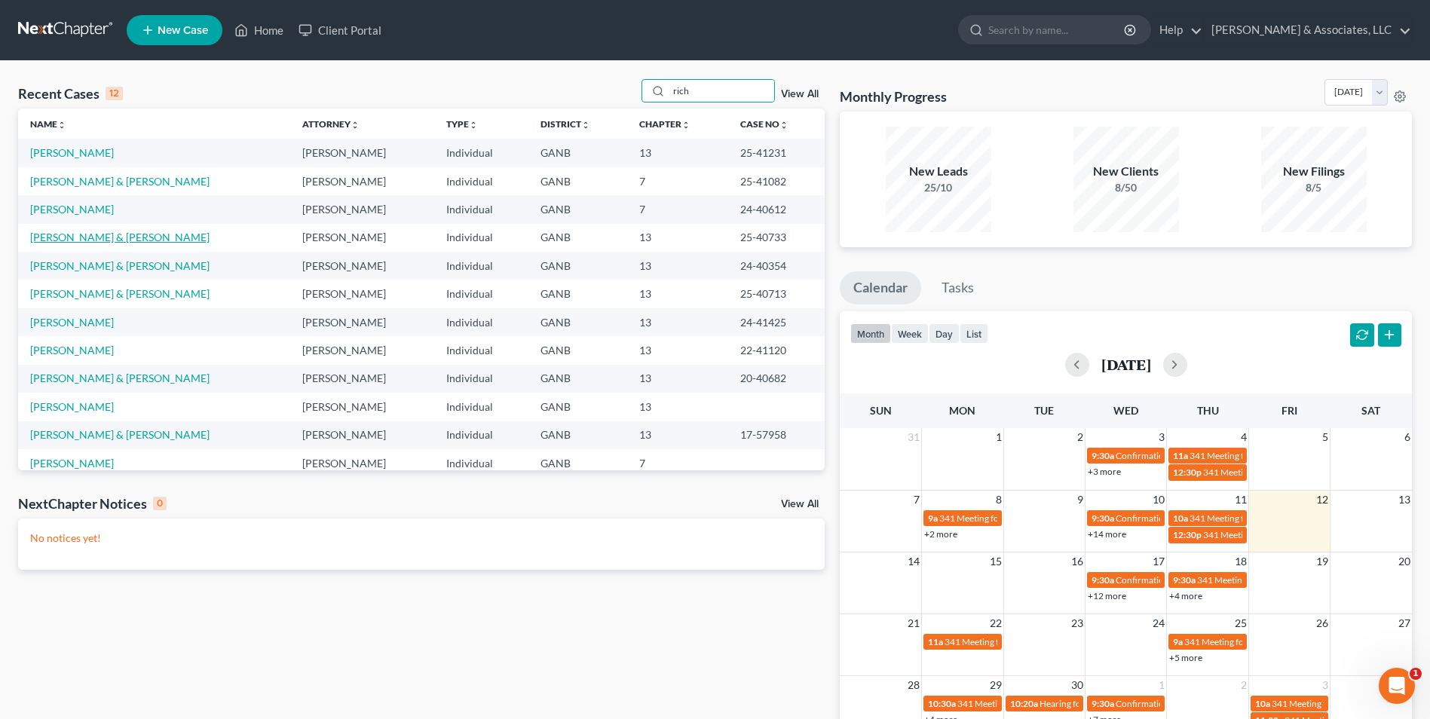
click at [108, 240] on link "[PERSON_NAME] & [PERSON_NAME]" at bounding box center [119, 237] width 179 height 13
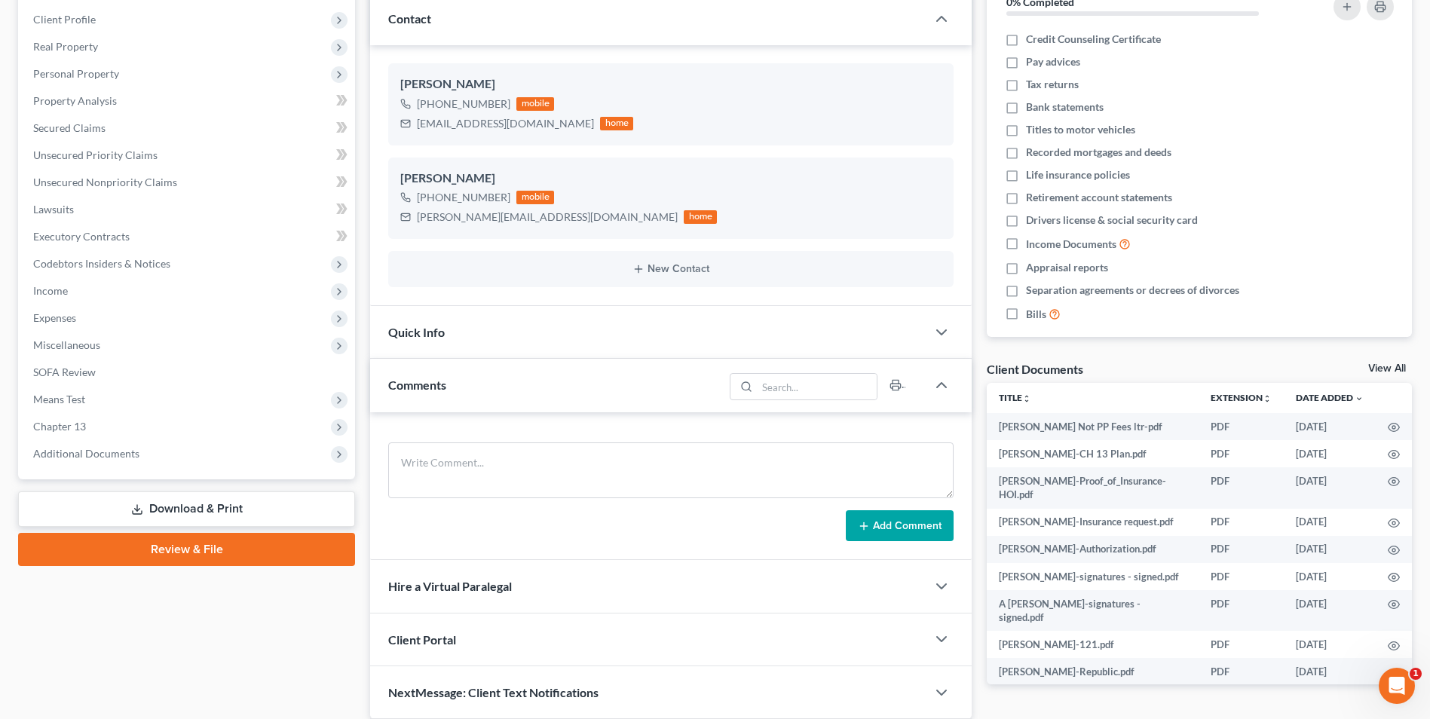
scroll to position [226, 0]
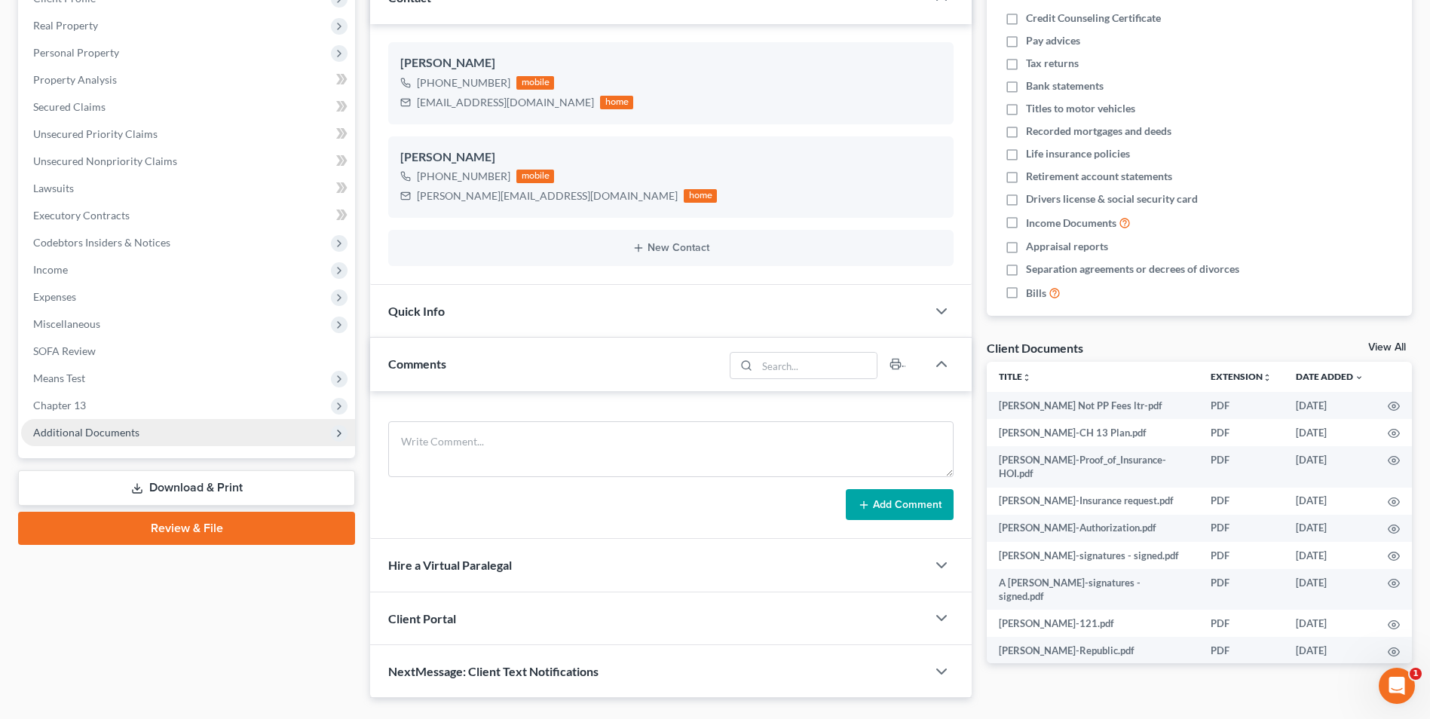
click at [126, 441] on span "Additional Documents" at bounding box center [188, 432] width 334 height 27
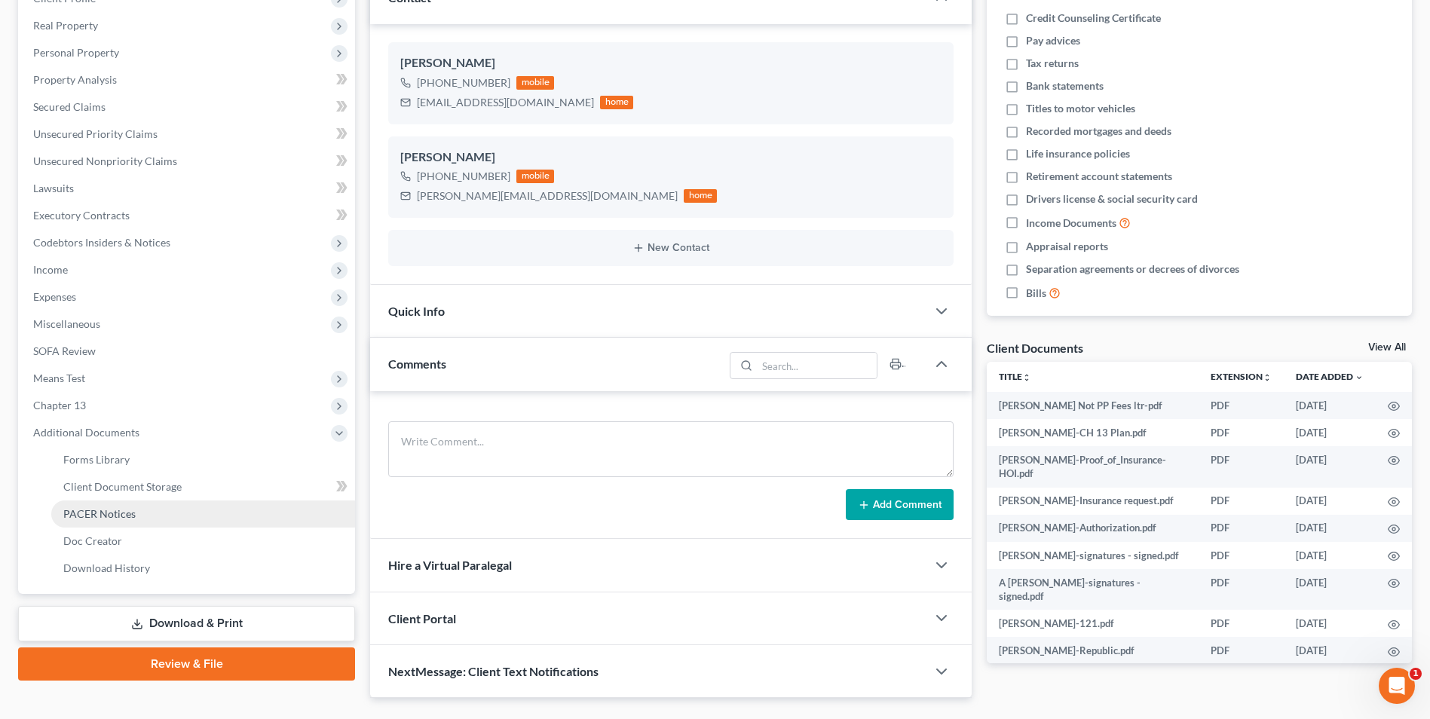
click at [118, 513] on span "PACER Notices" at bounding box center [99, 513] width 72 height 13
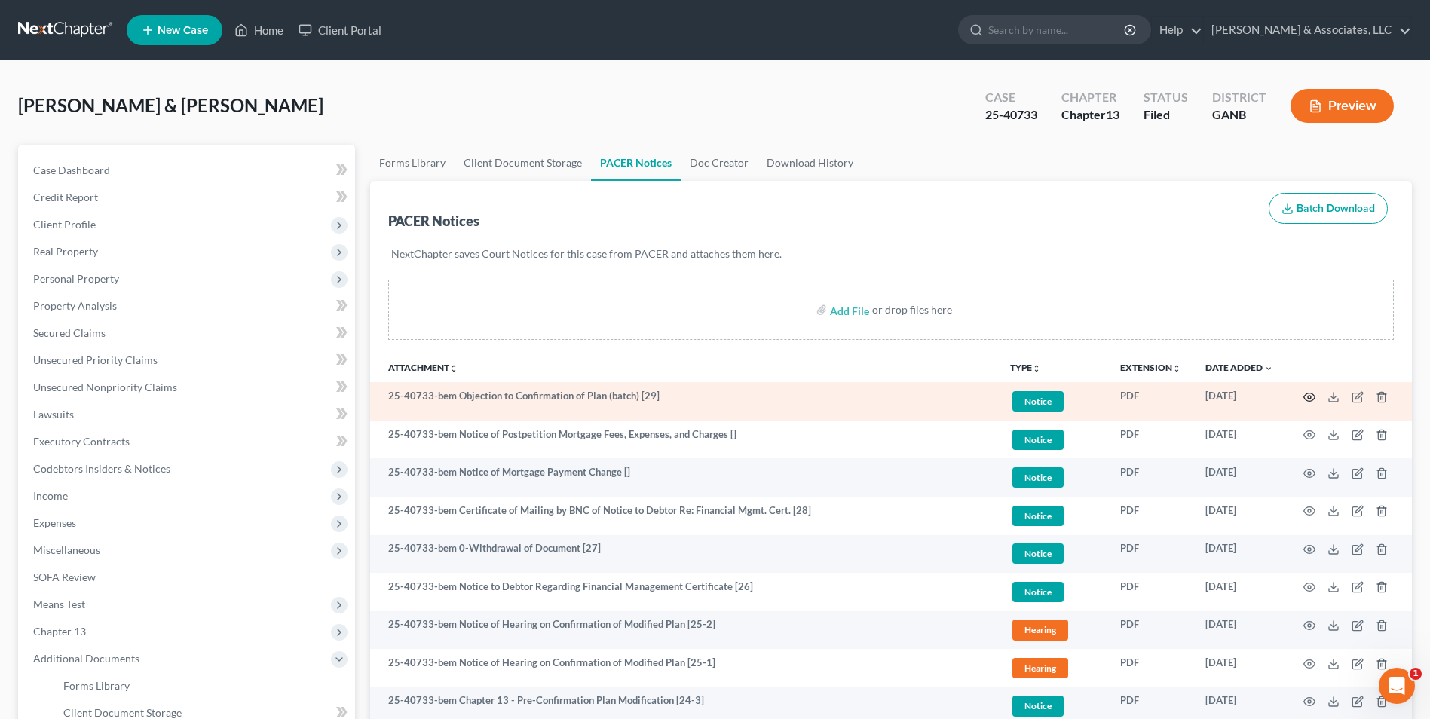
click at [1305, 396] on icon "button" at bounding box center [1309, 397] width 12 height 12
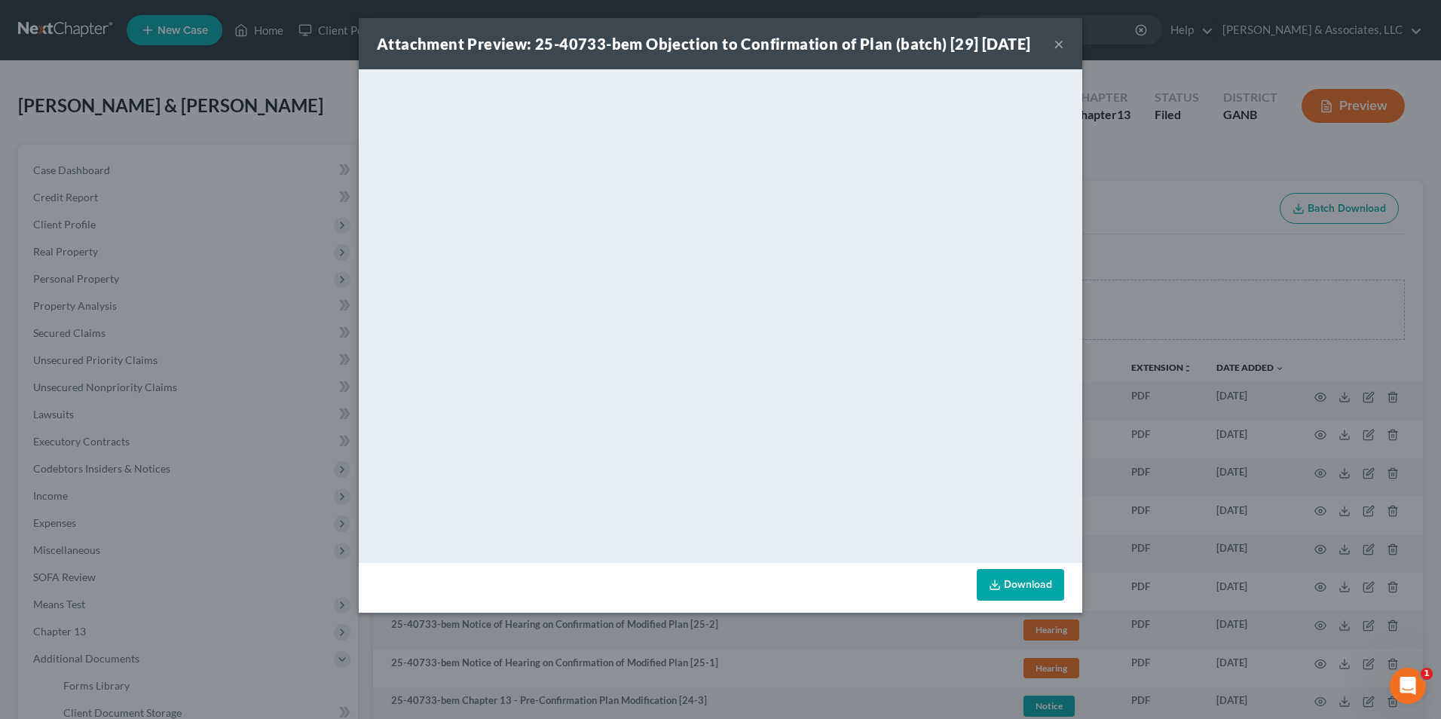
click at [1059, 53] on button "×" at bounding box center [1059, 44] width 11 height 18
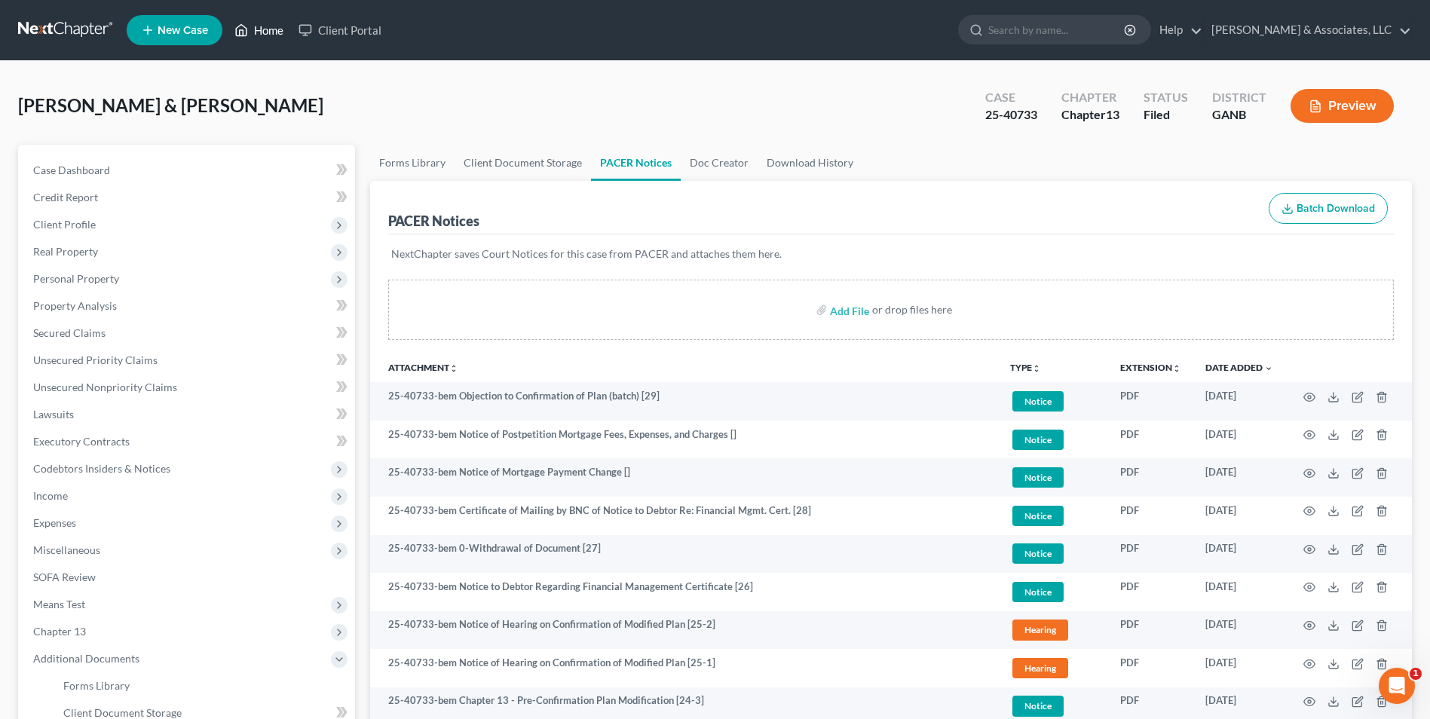
click at [277, 32] on link "Home" at bounding box center [259, 30] width 64 height 27
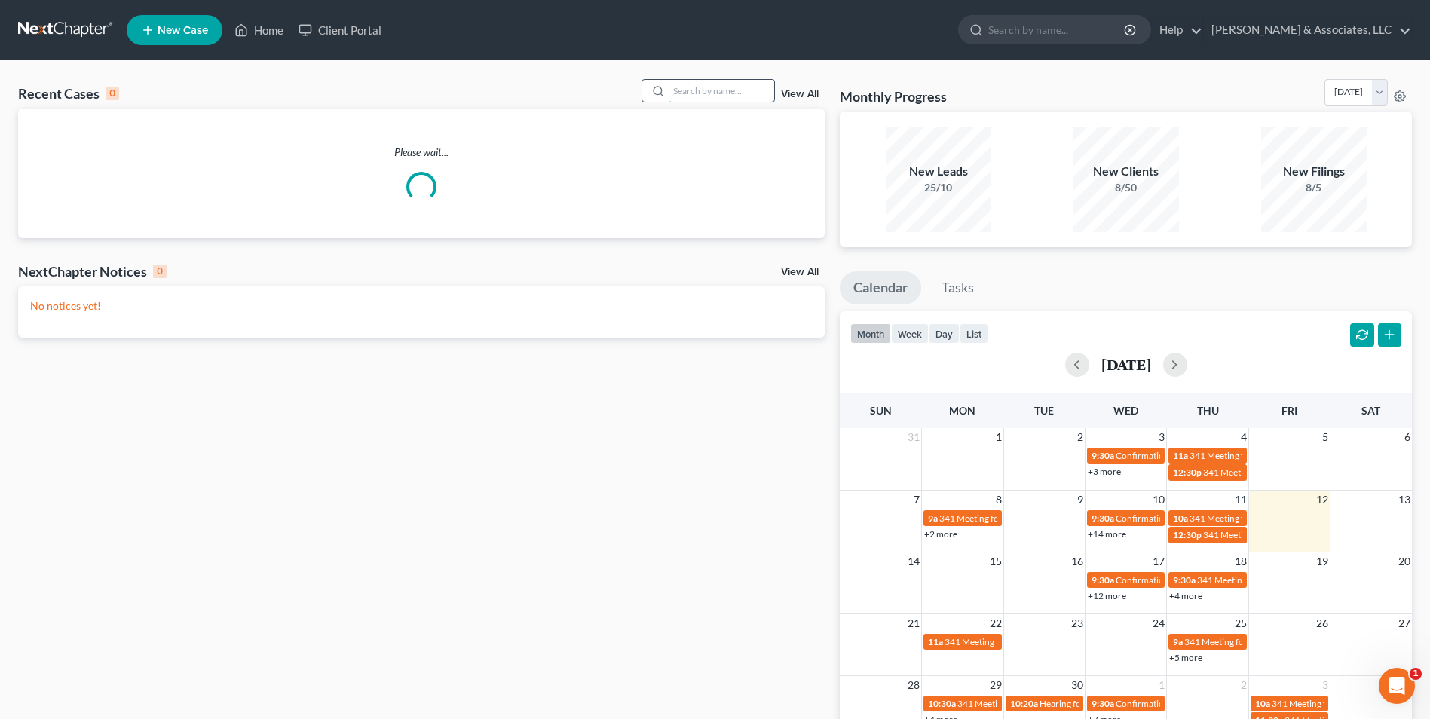
click at [724, 85] on input "search" at bounding box center [722, 91] width 106 height 22
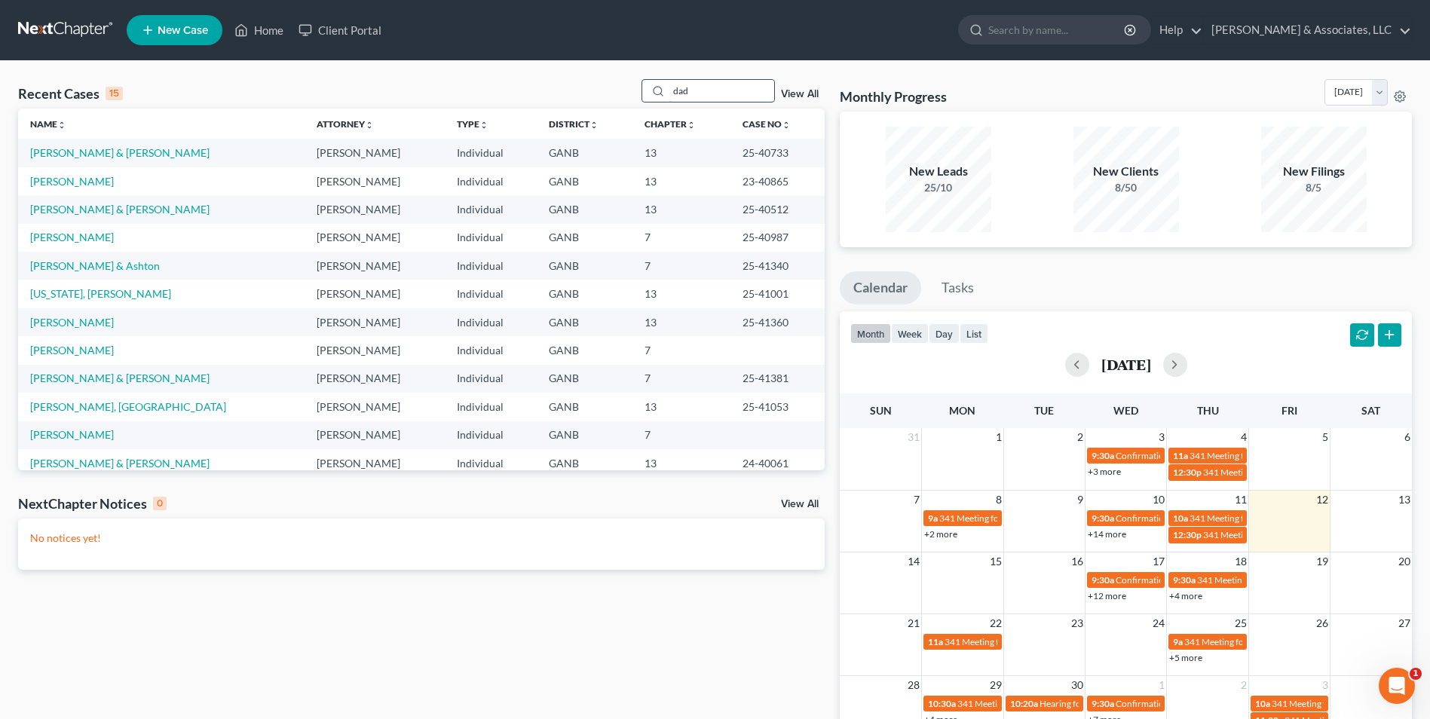
type input "dad"
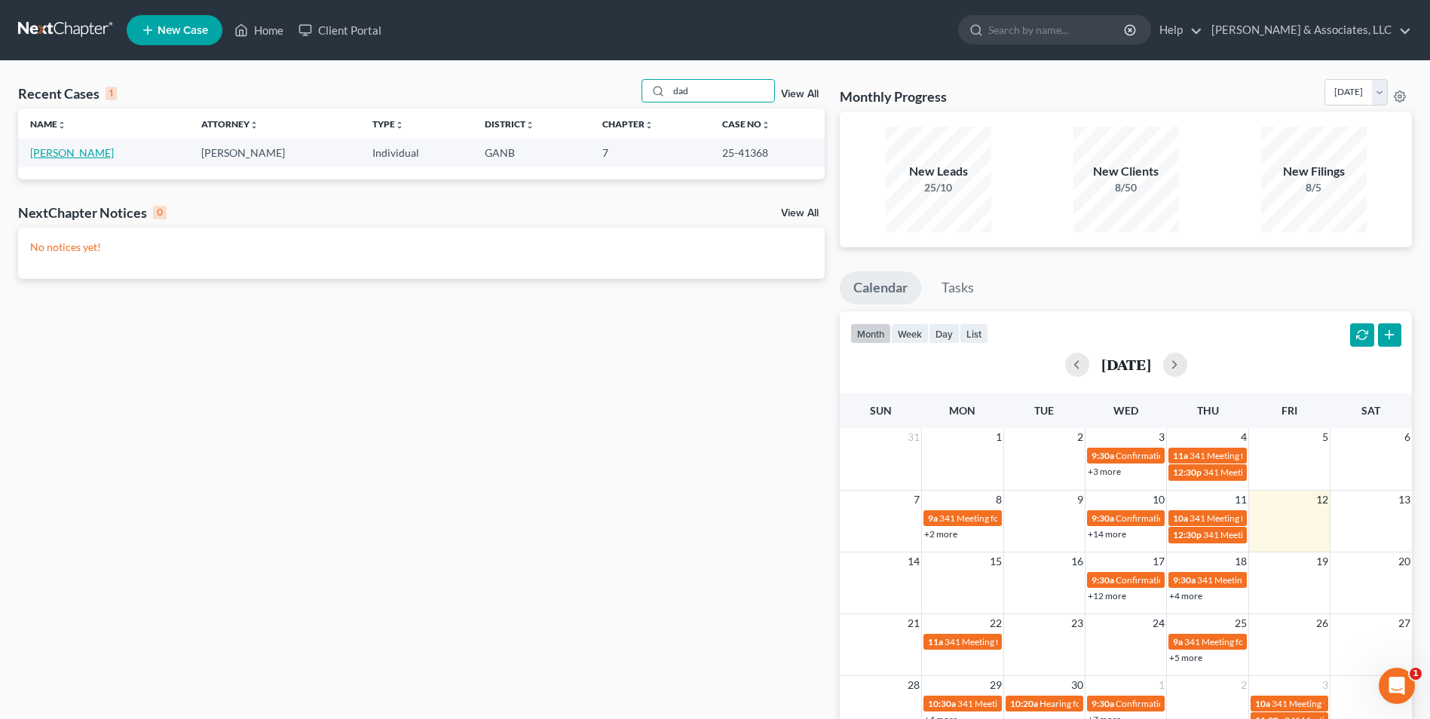
click at [66, 151] on link "[PERSON_NAME]" at bounding box center [72, 152] width 84 height 13
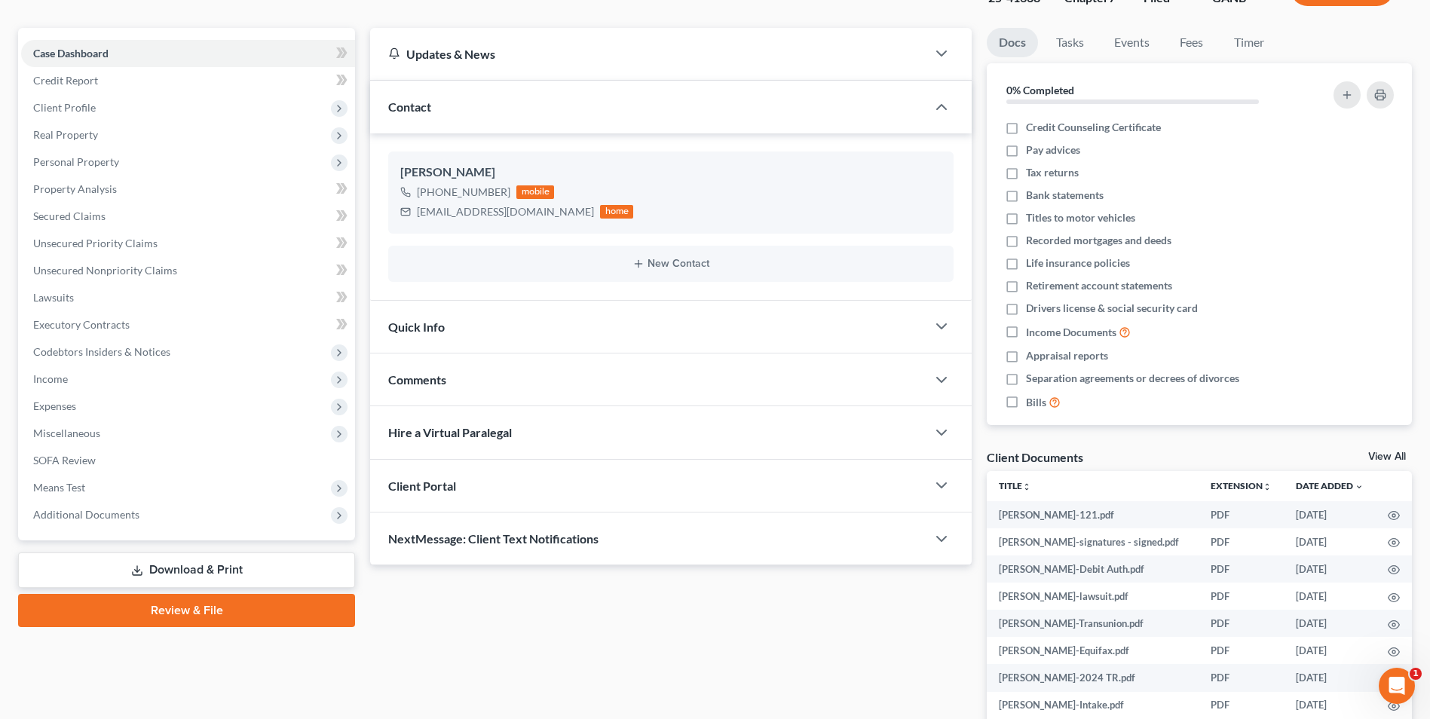
scroll to position [237, 0]
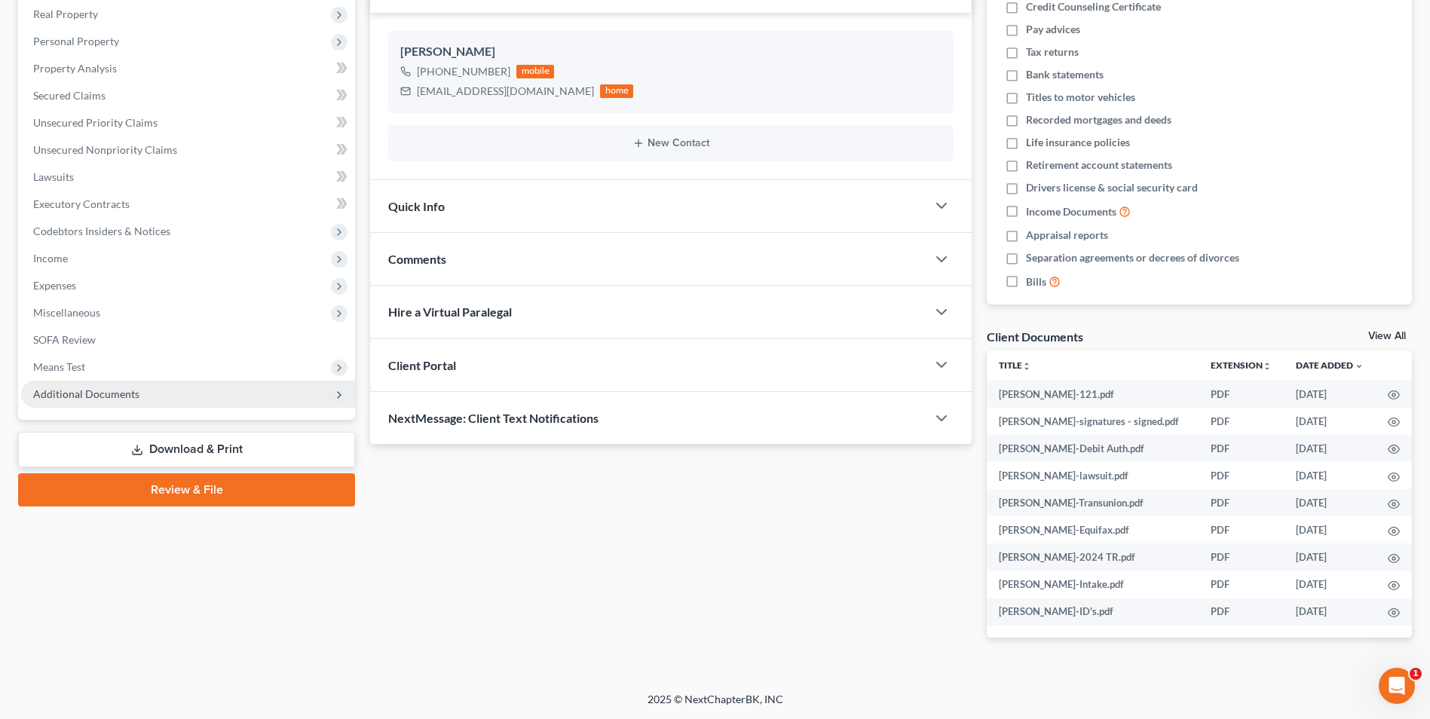
click at [87, 389] on span "Additional Documents" at bounding box center [86, 393] width 106 height 13
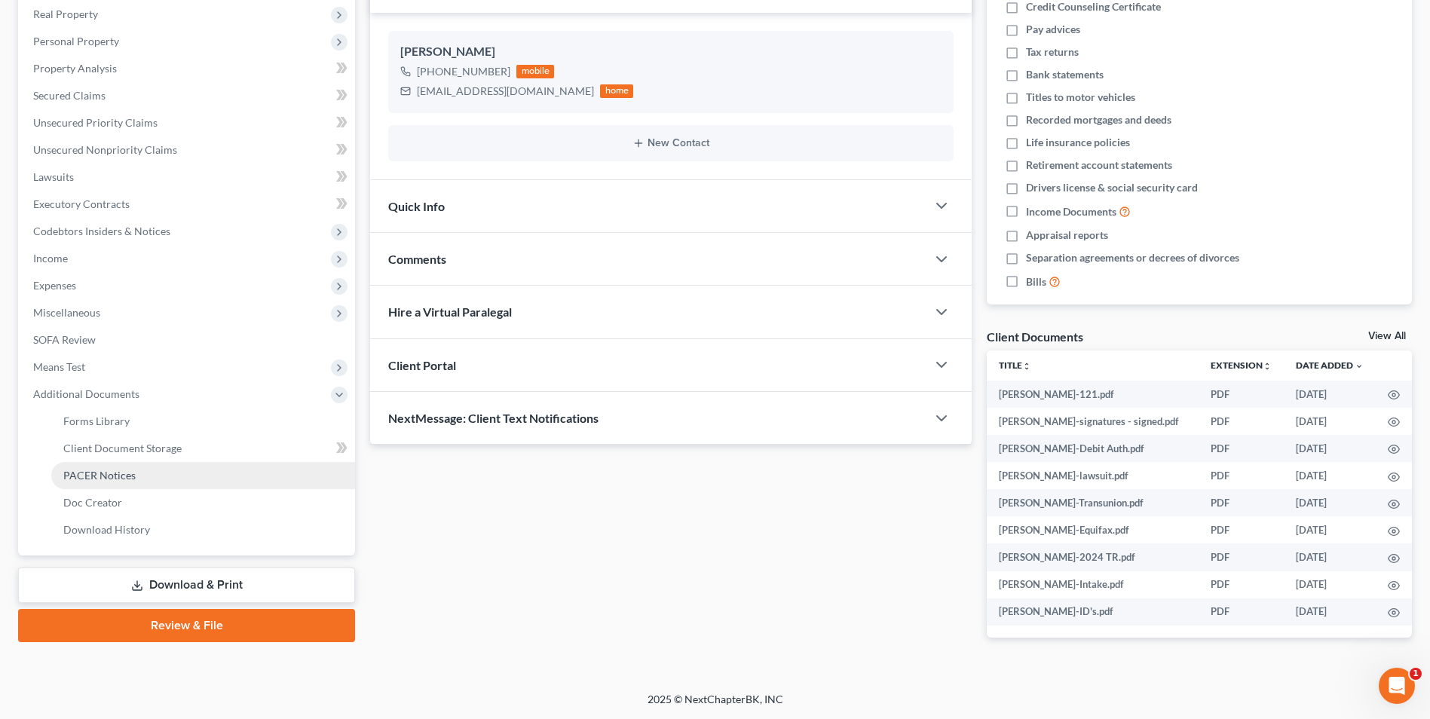
click at [109, 482] on link "PACER Notices" at bounding box center [203, 475] width 304 height 27
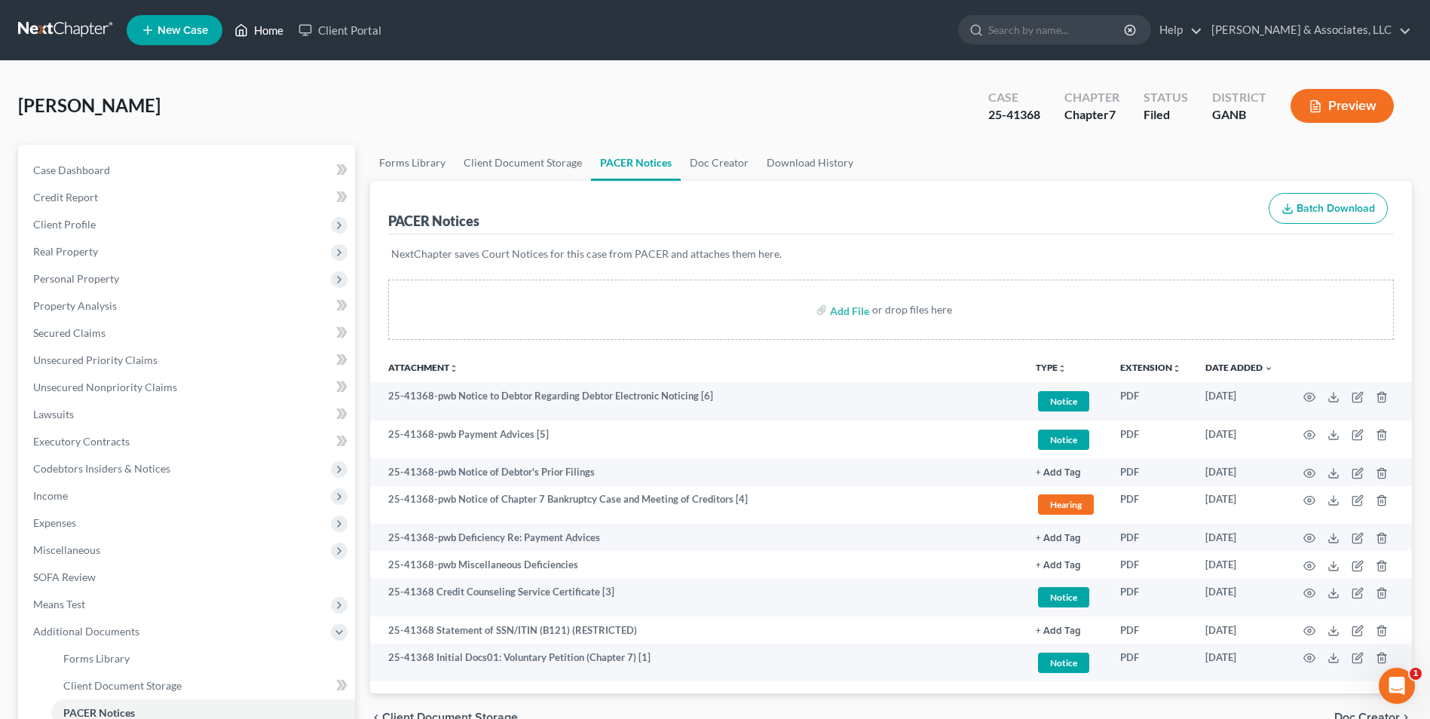
click at [257, 29] on link "Home" at bounding box center [259, 30] width 64 height 27
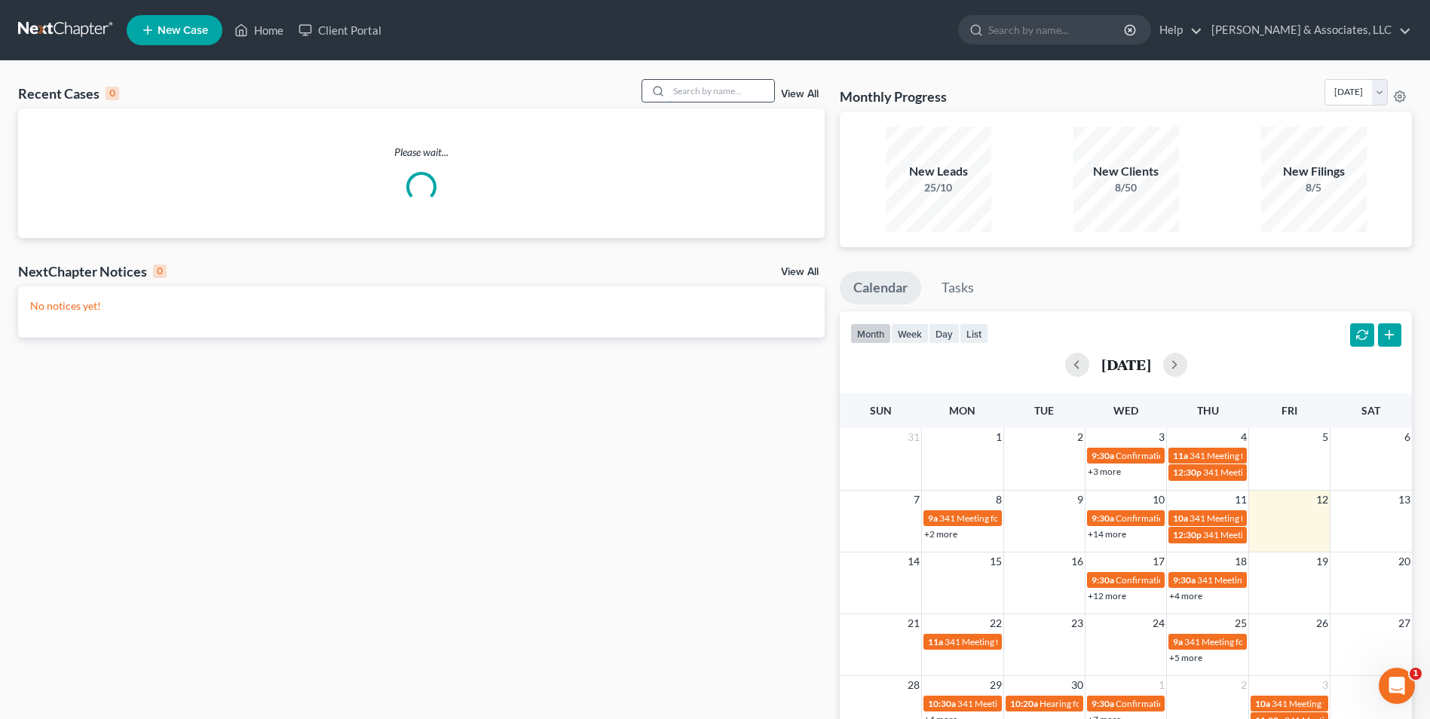
click at [711, 99] on input "search" at bounding box center [722, 91] width 106 height 22
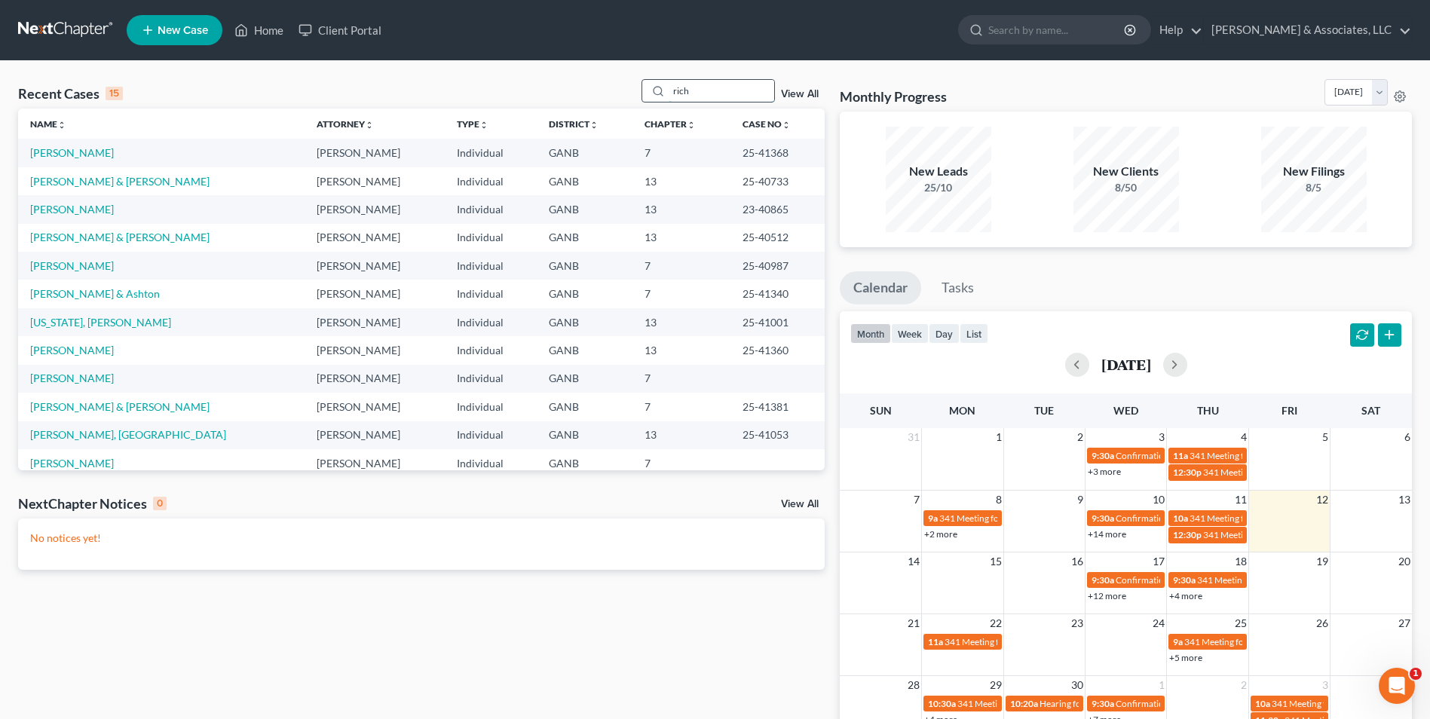
type input "rich"
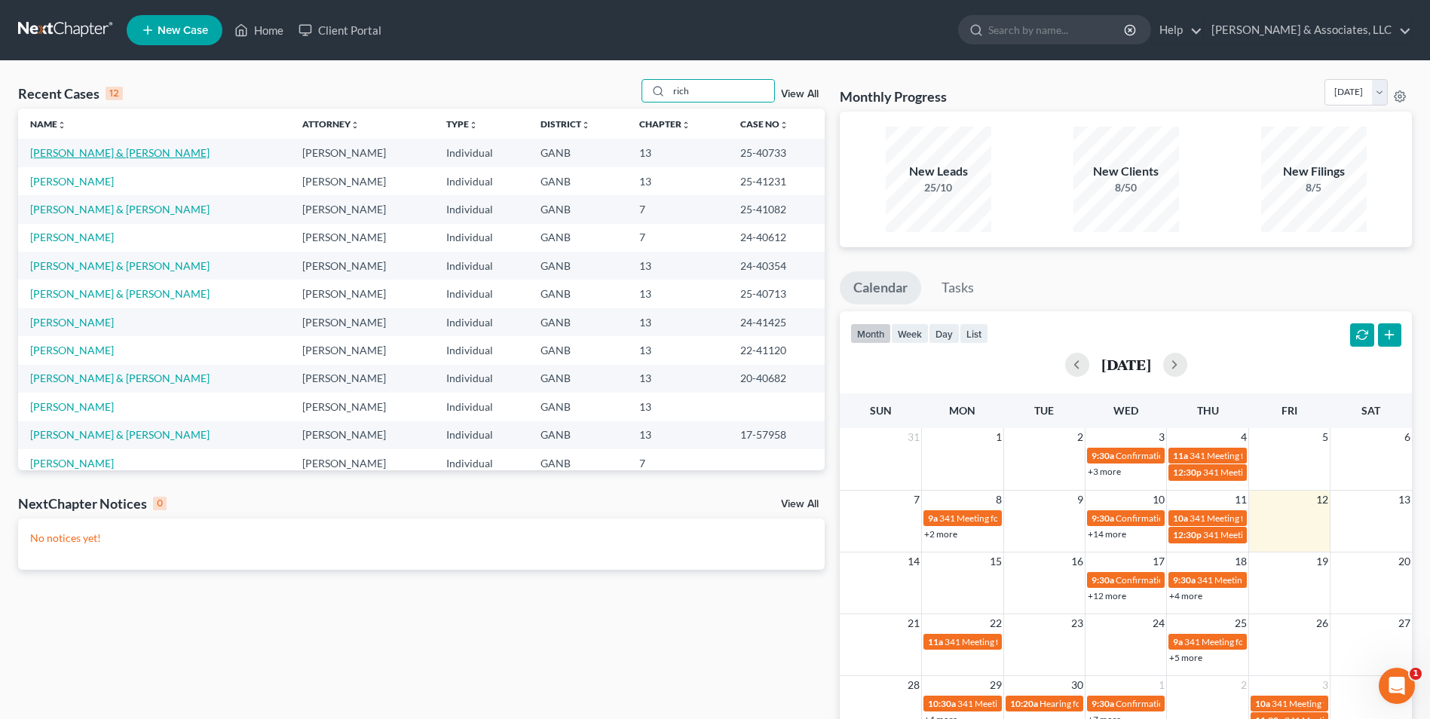
click at [133, 154] on link "[PERSON_NAME] & [PERSON_NAME]" at bounding box center [119, 152] width 179 height 13
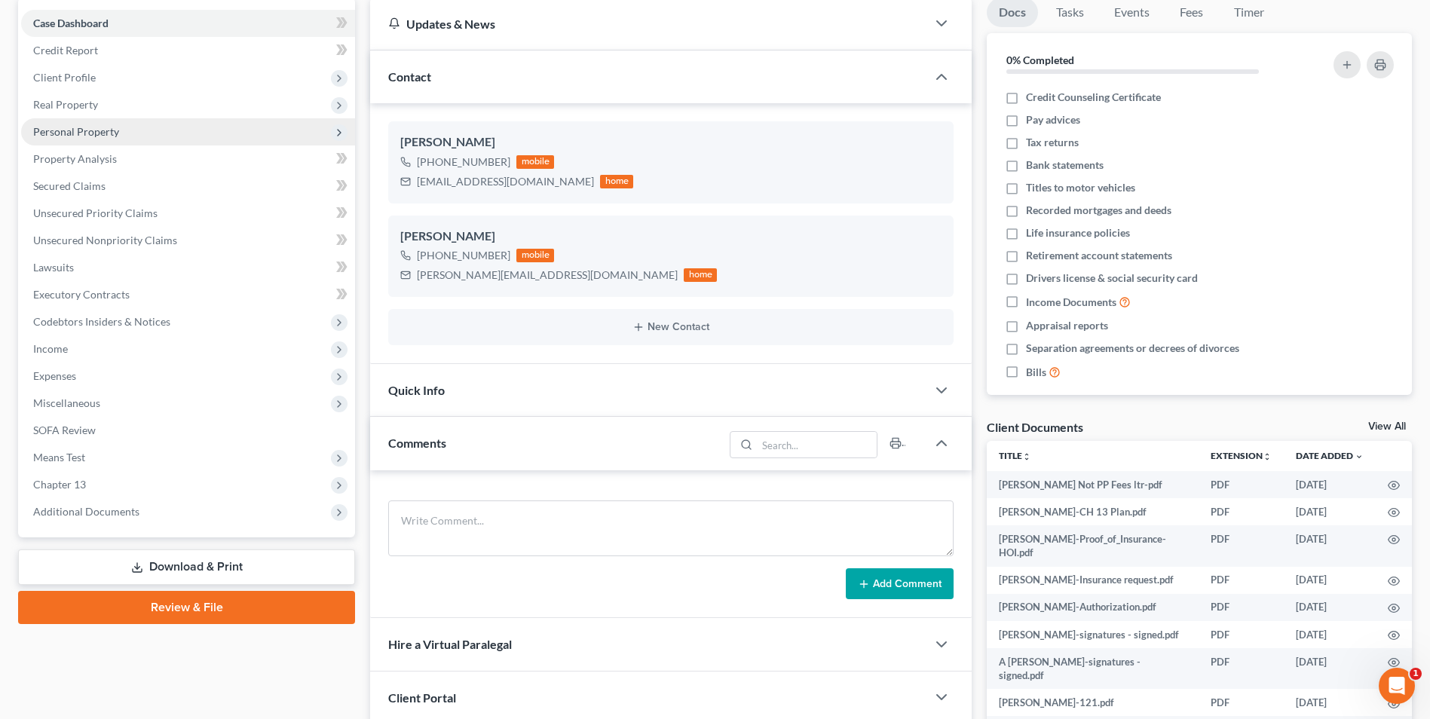
scroll to position [151, 0]
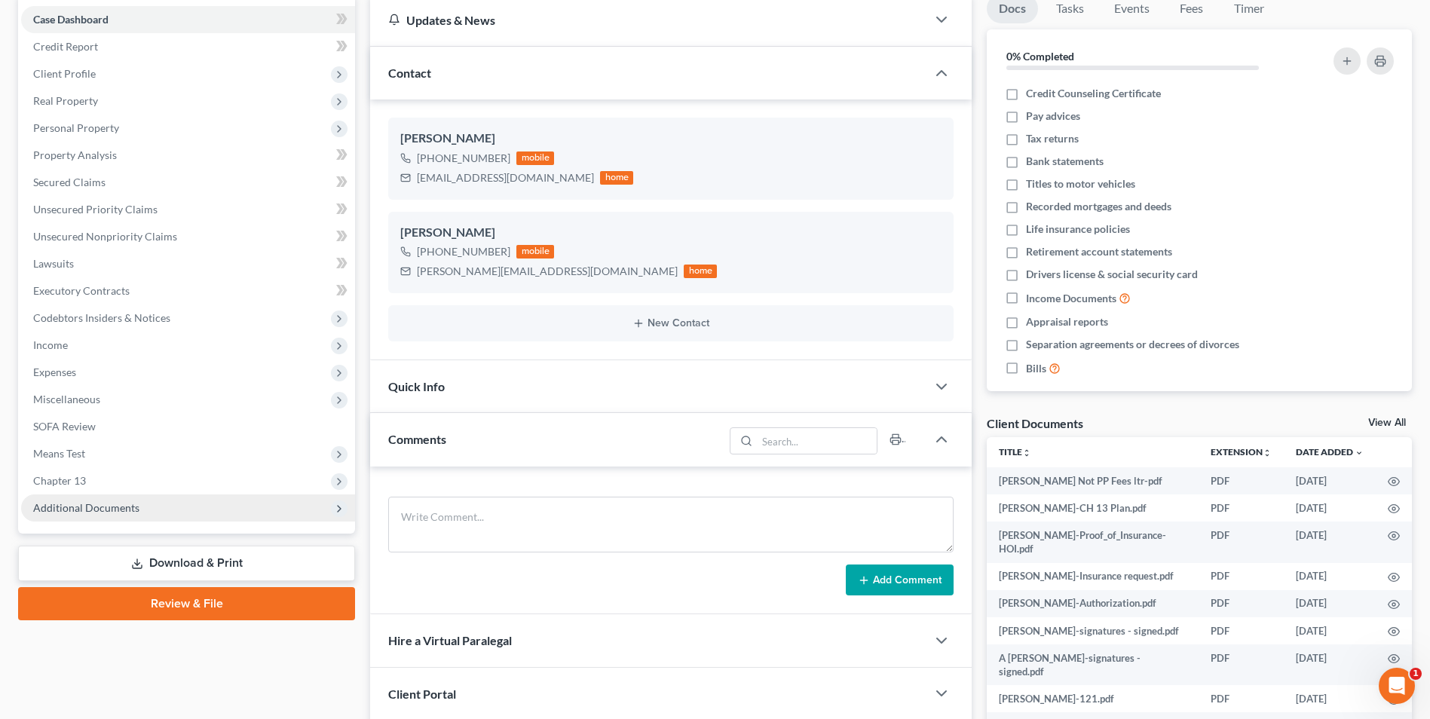
click at [106, 510] on span "Additional Documents" at bounding box center [86, 507] width 106 height 13
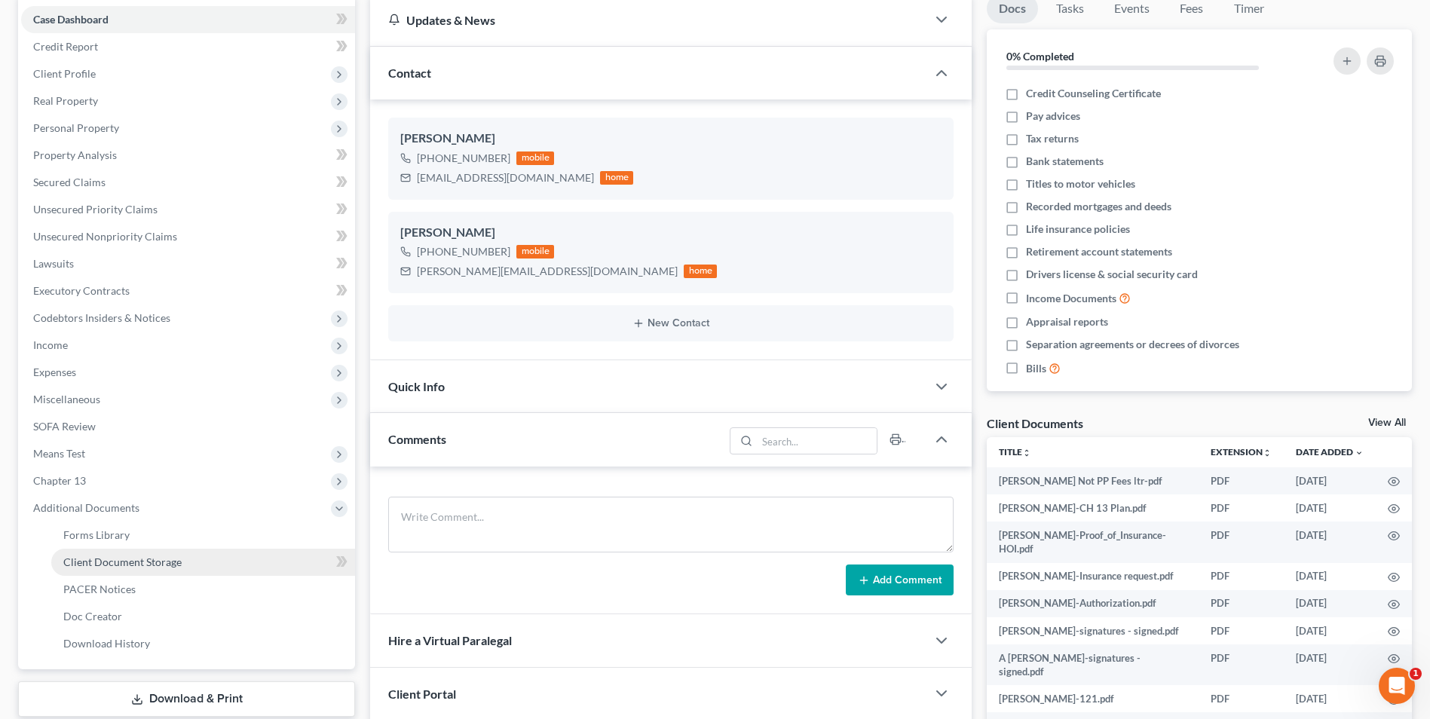
click at [138, 564] on span "Client Document Storage" at bounding box center [122, 562] width 118 height 13
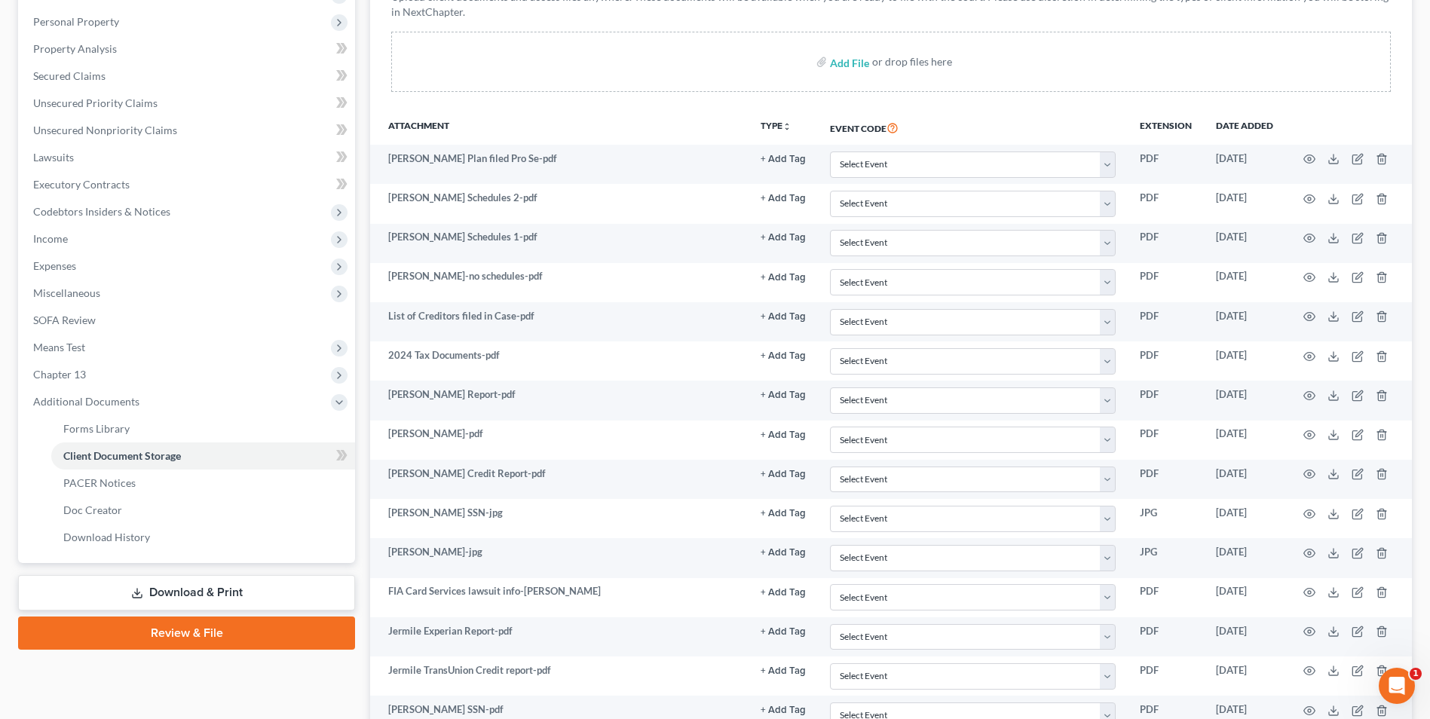
scroll to position [191, 0]
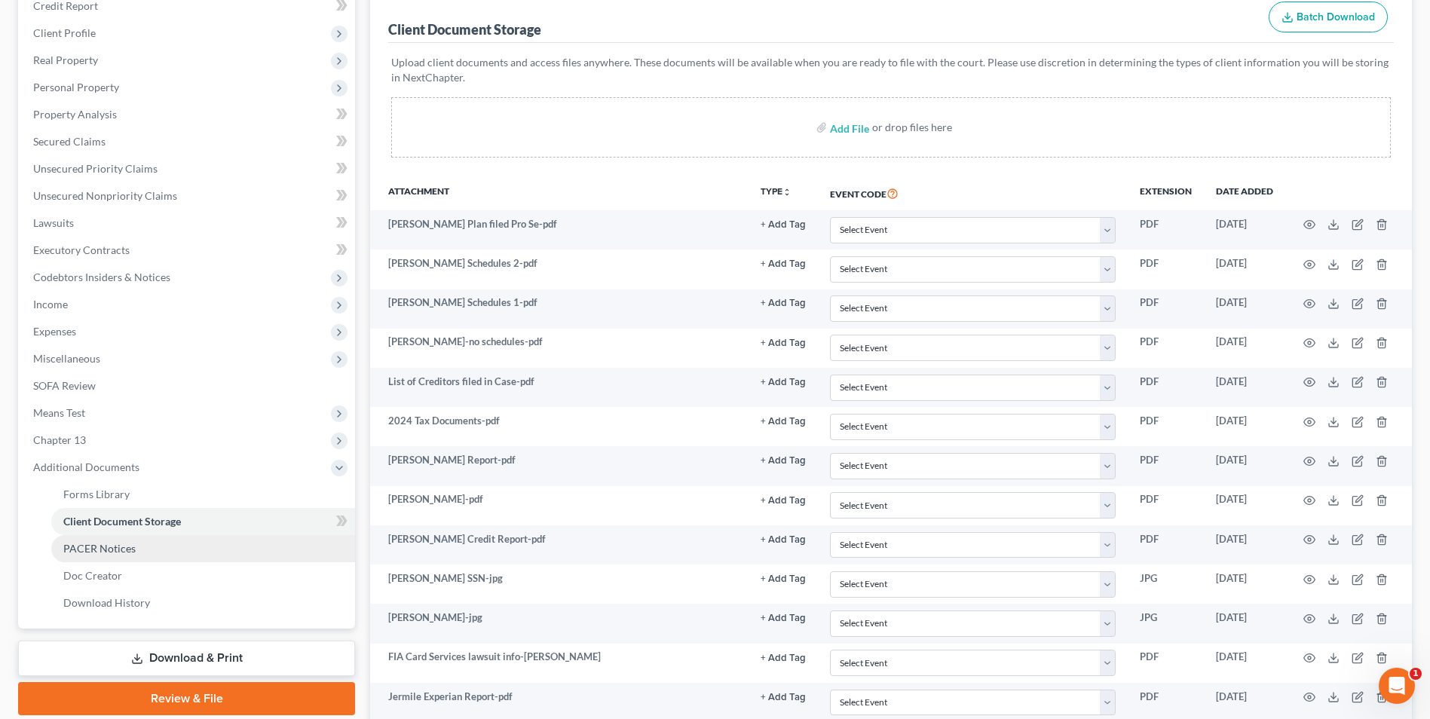
click at [126, 555] on link "PACER Notices" at bounding box center [203, 548] width 304 height 27
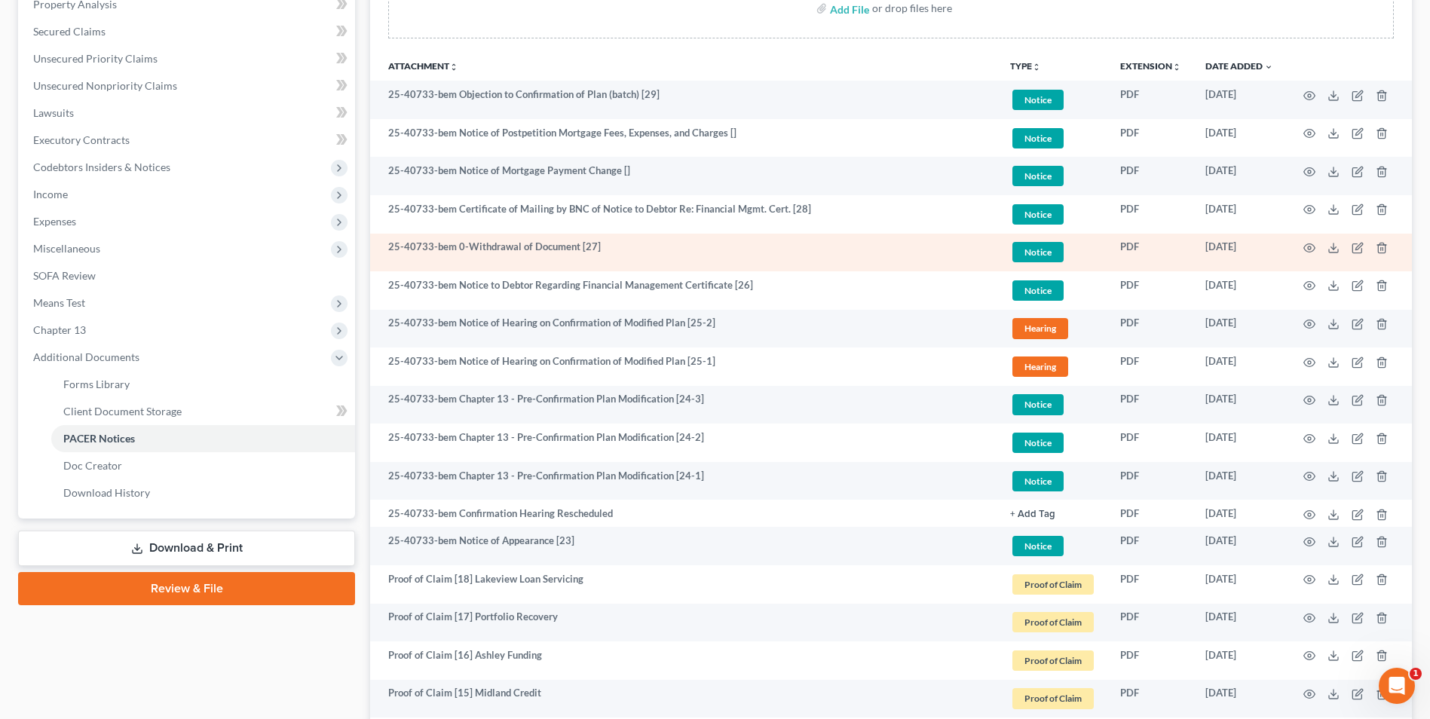
scroll to position [377, 0]
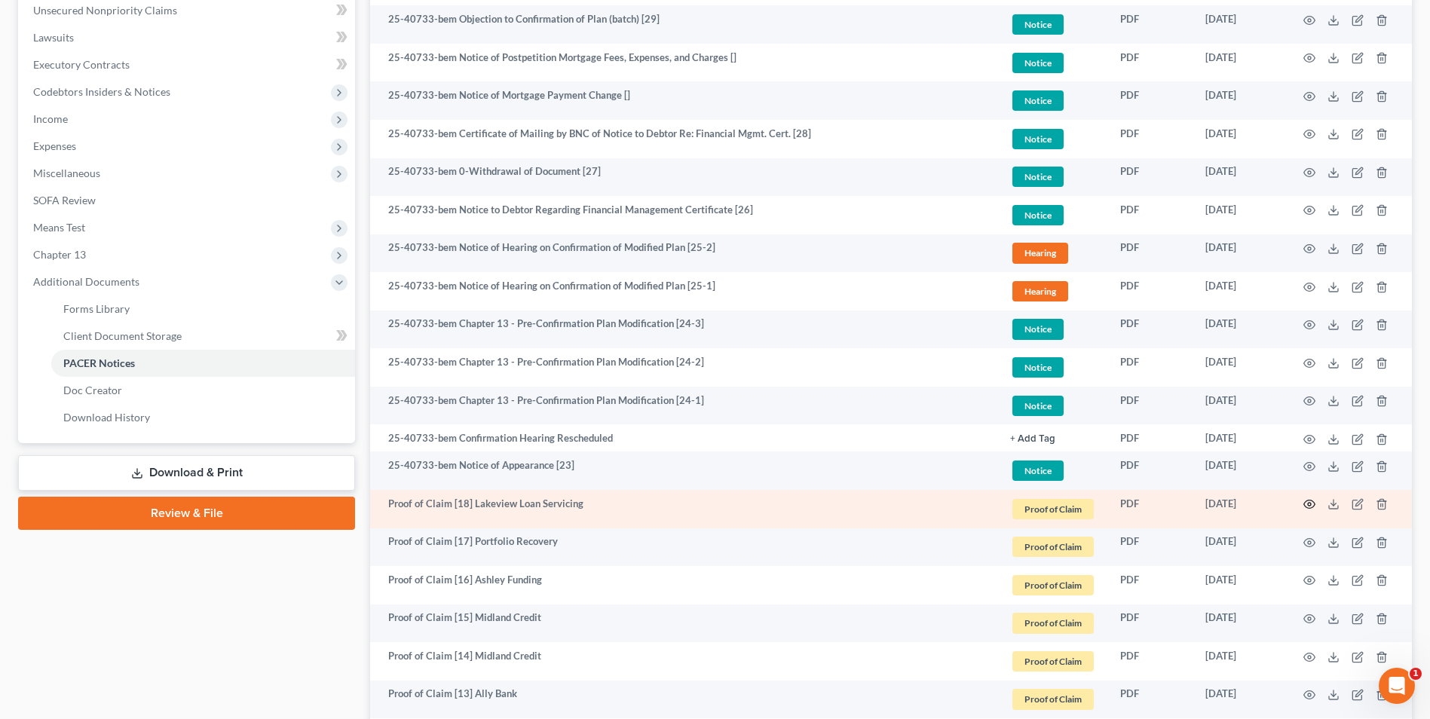
click at [1309, 503] on circle "button" at bounding box center [1309, 504] width 3 height 3
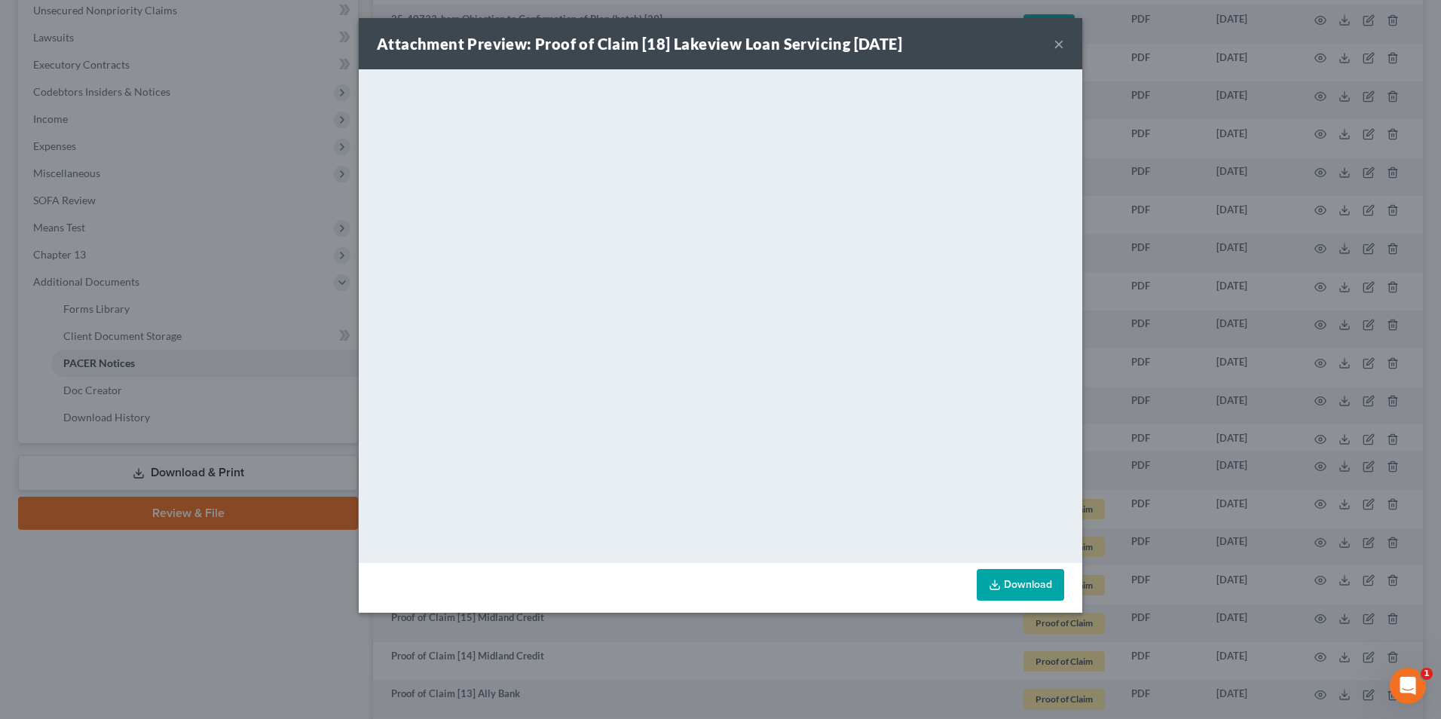
click at [1062, 47] on button "×" at bounding box center [1059, 44] width 11 height 18
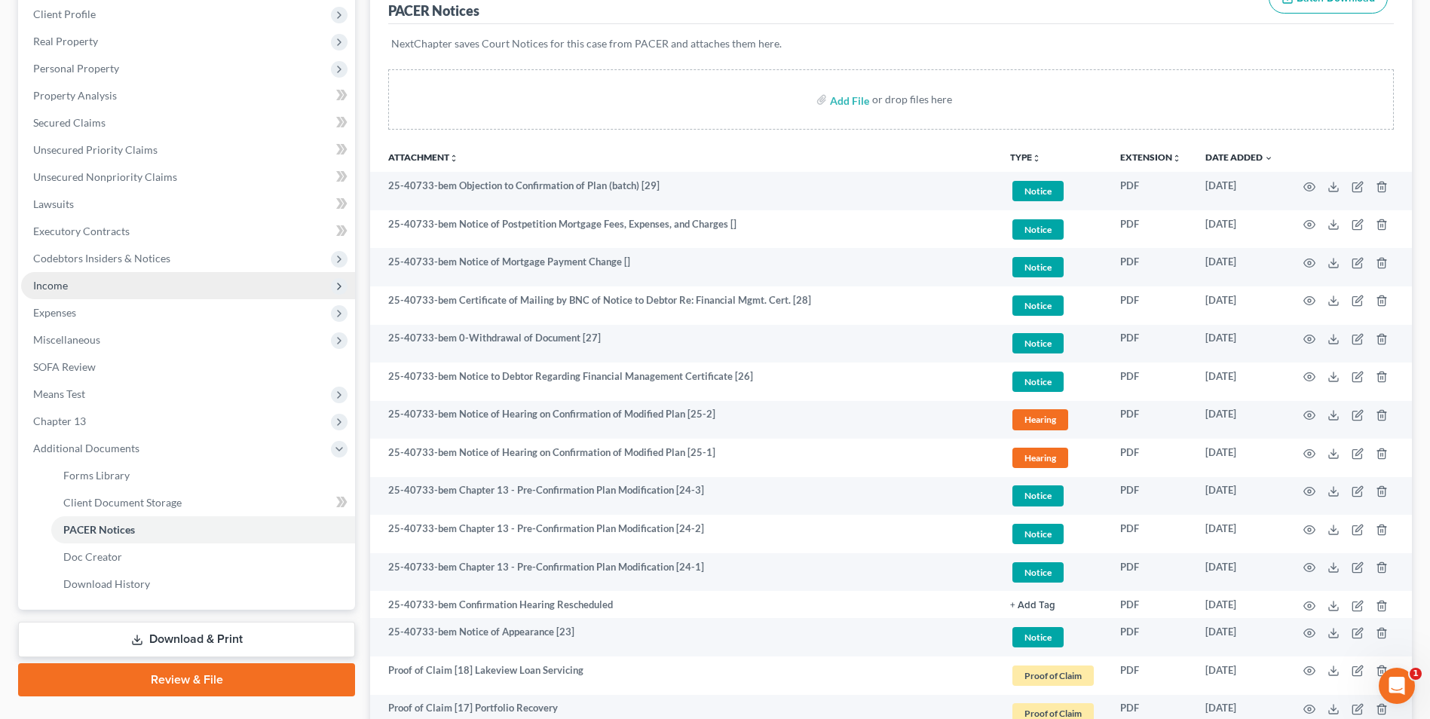
scroll to position [0, 0]
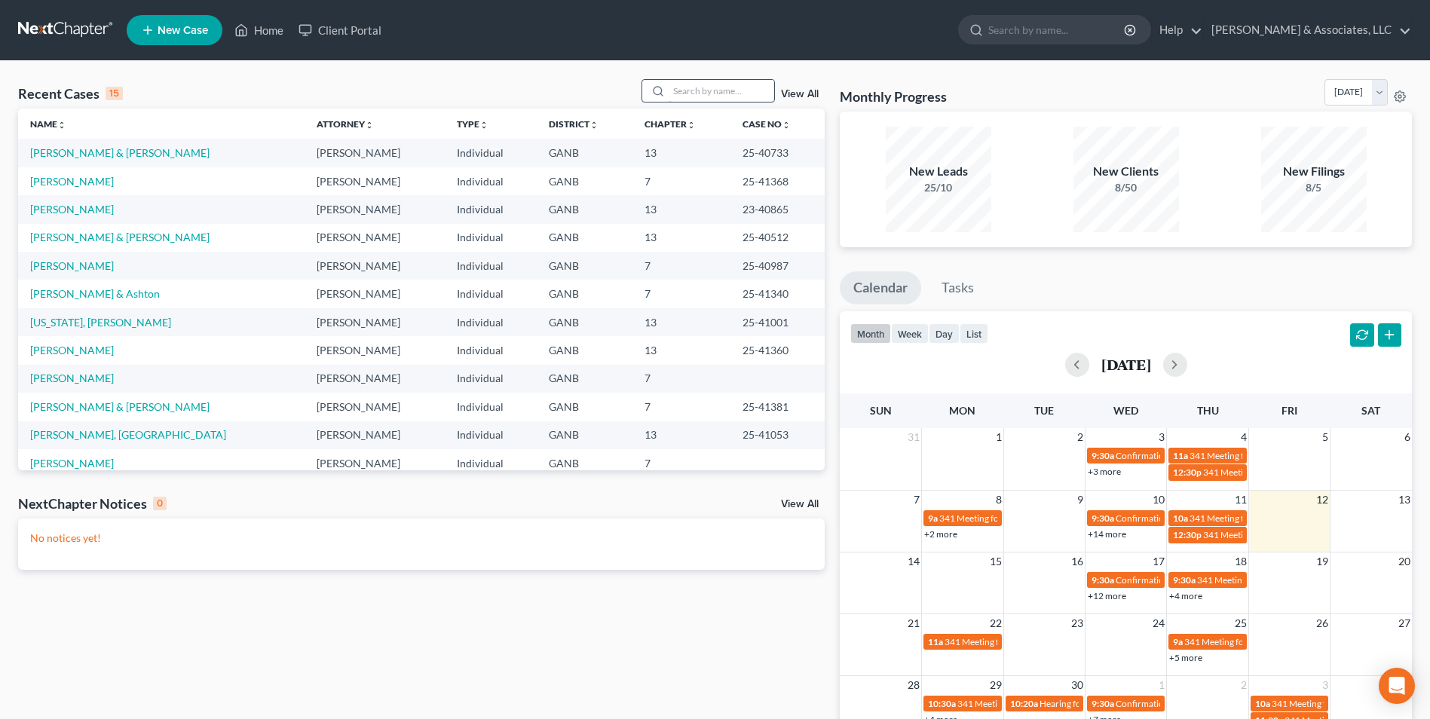
click at [689, 87] on input "search" at bounding box center [722, 91] width 106 height 22
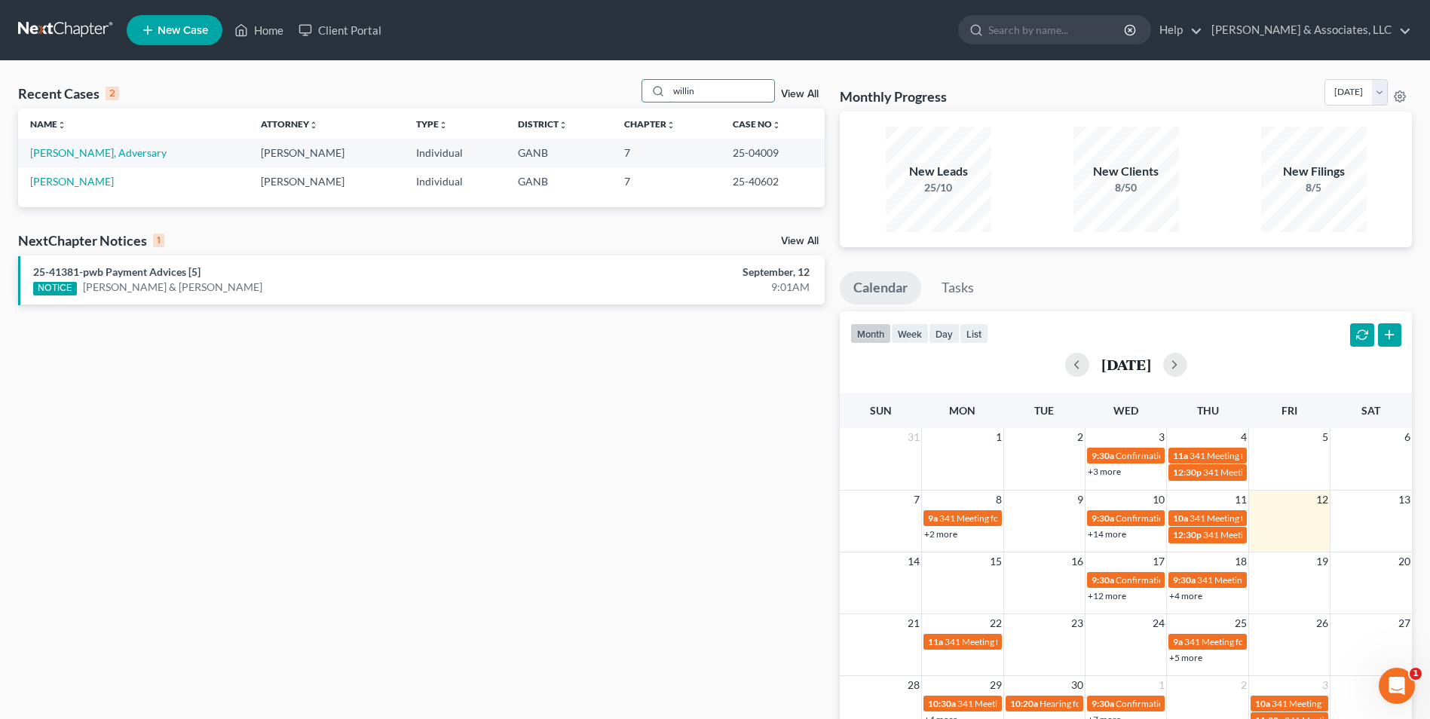
type input "willin"
click at [45, 184] on link "[PERSON_NAME]" at bounding box center [72, 181] width 84 height 13
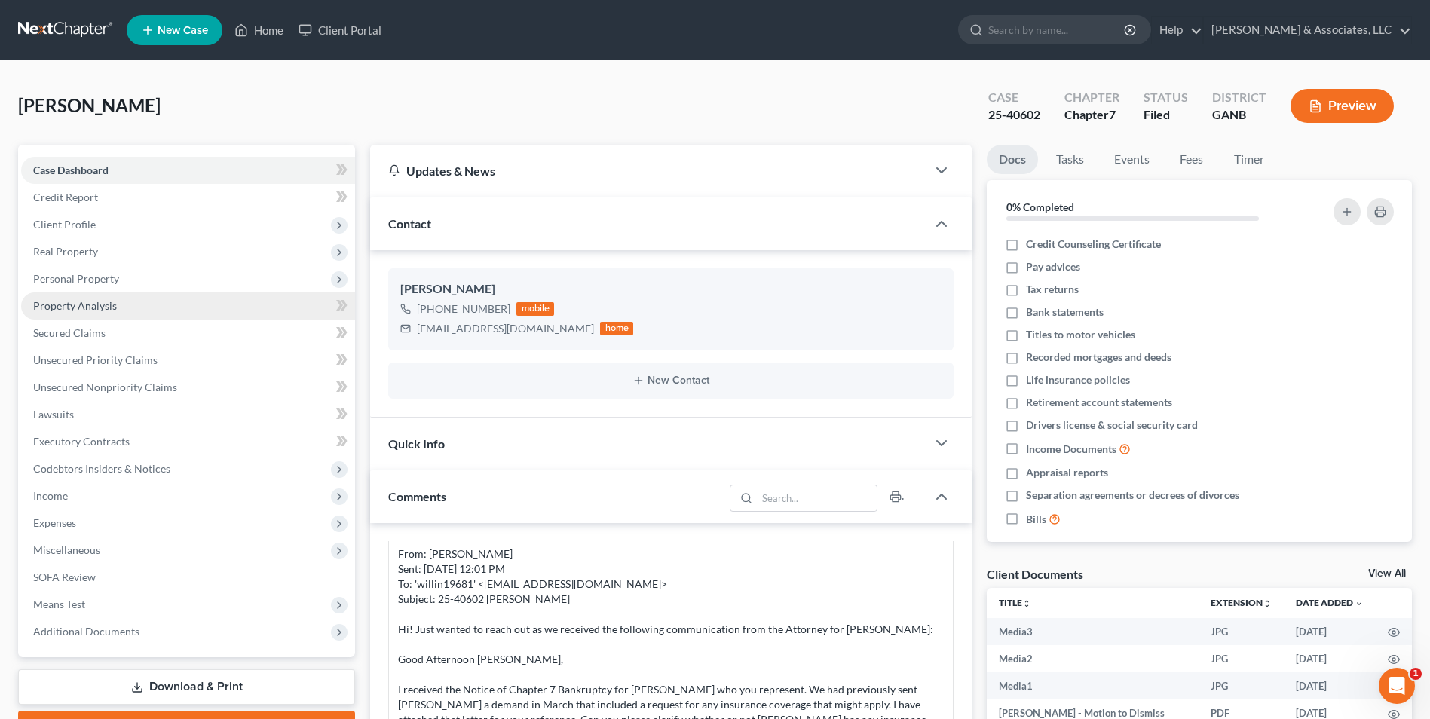
scroll to position [2024, 0]
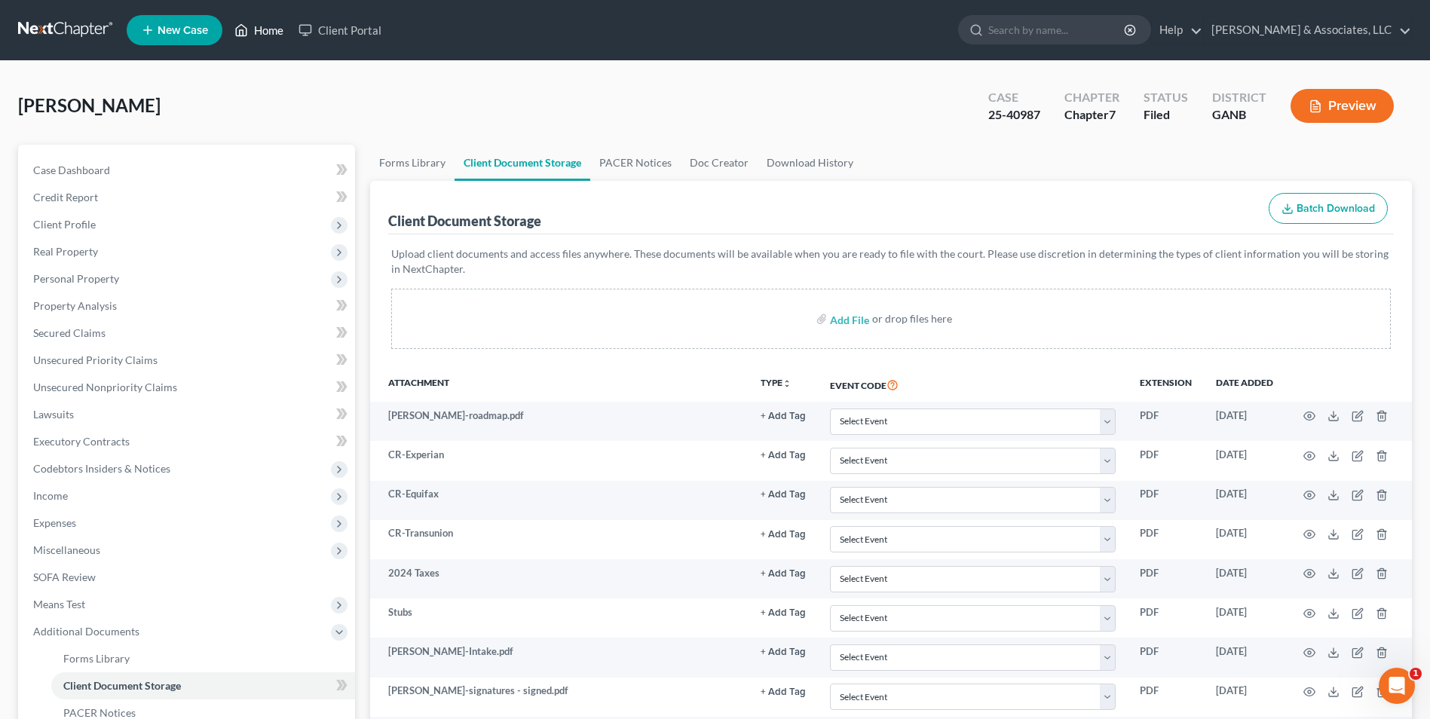
click at [276, 39] on link "Home" at bounding box center [259, 30] width 64 height 27
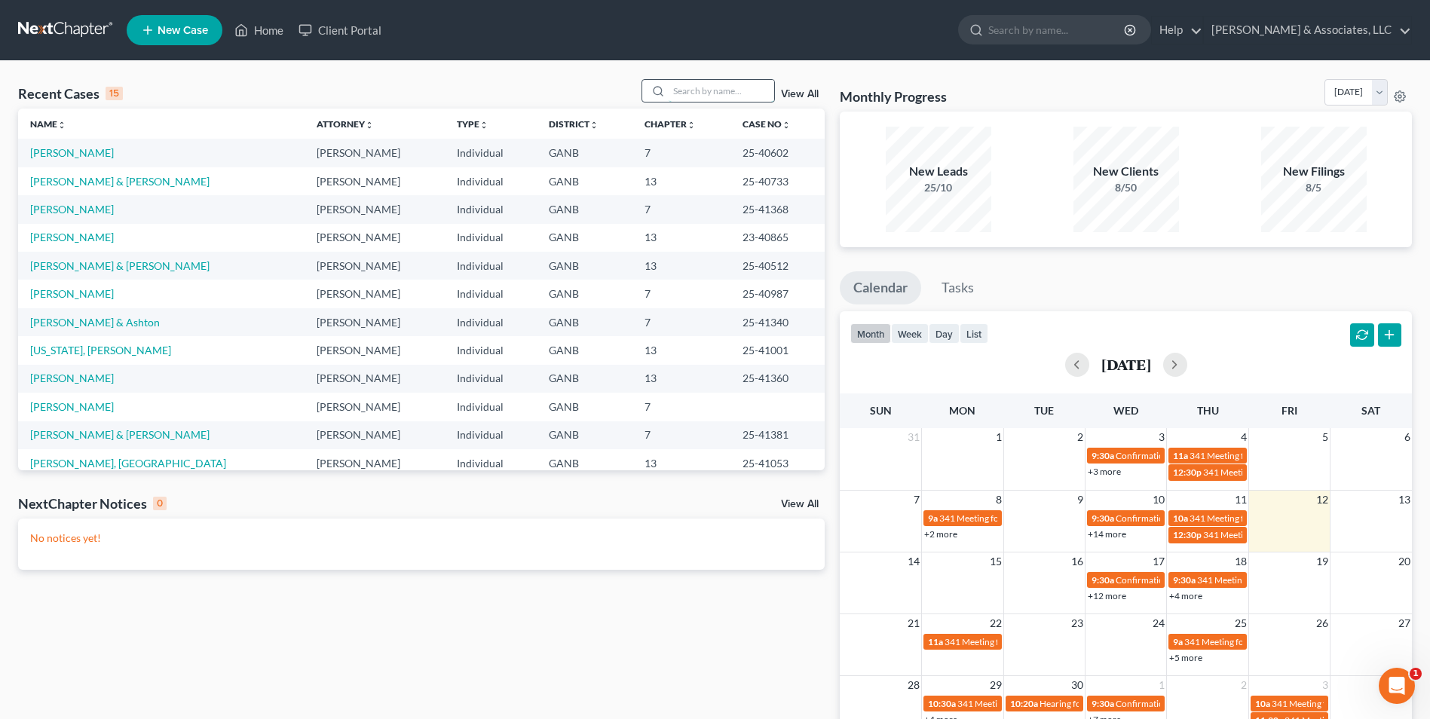
click at [728, 85] on input "search" at bounding box center [722, 91] width 106 height 22
type input "dinn"
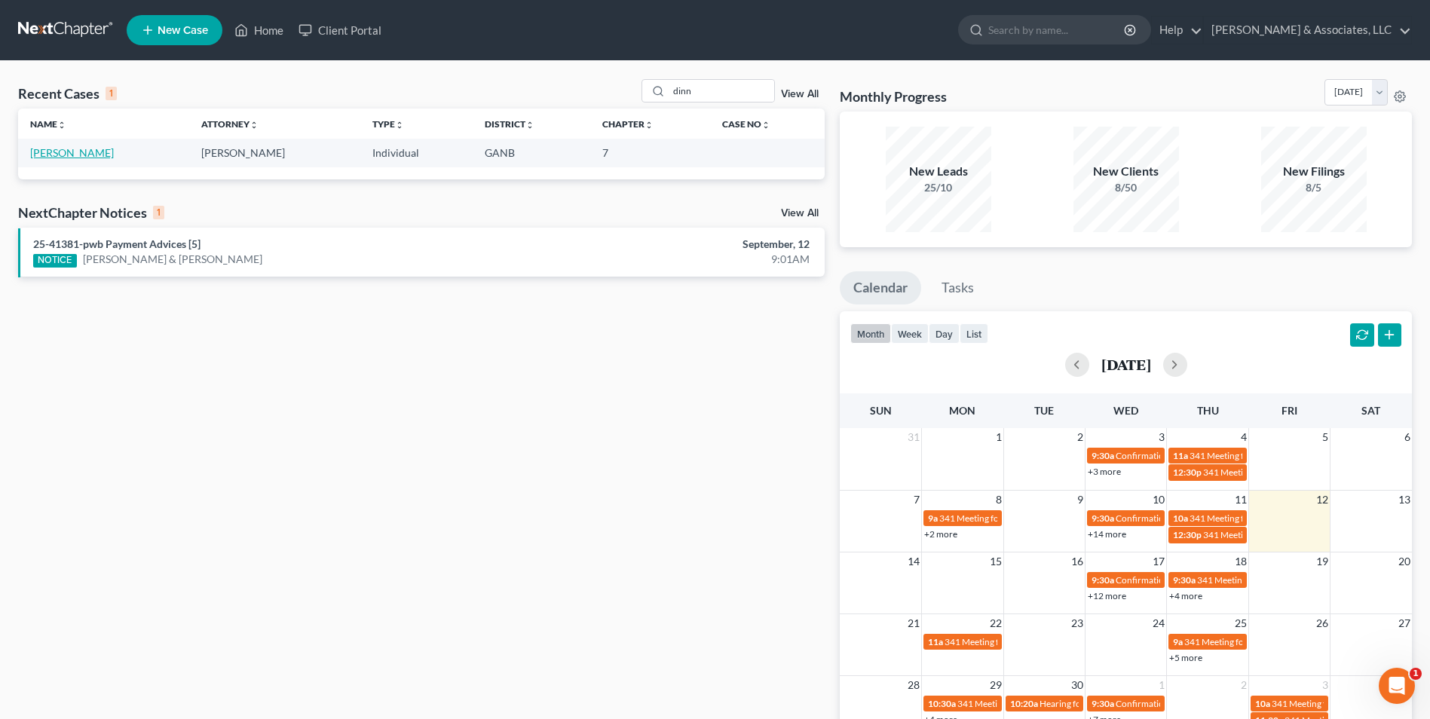
click at [68, 147] on link "[PERSON_NAME]" at bounding box center [72, 152] width 84 height 13
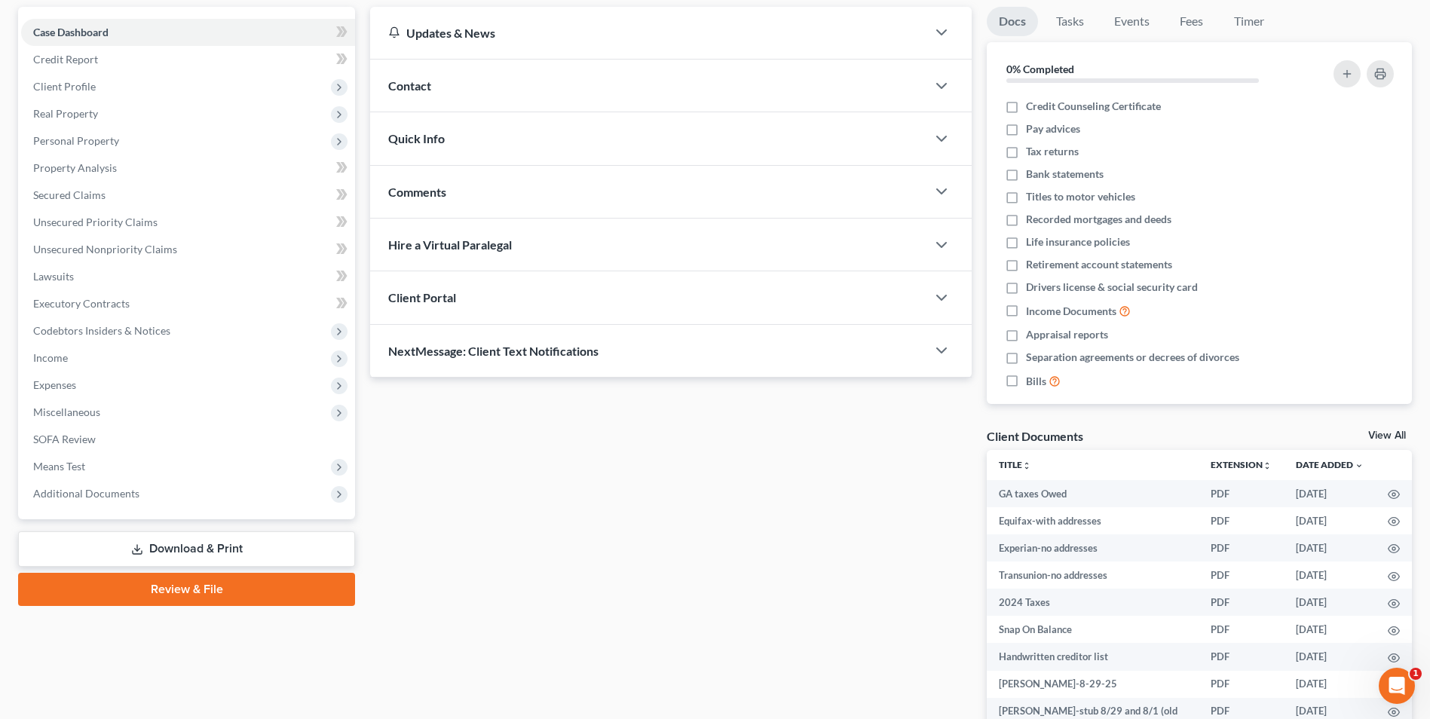
scroll to position [151, 0]
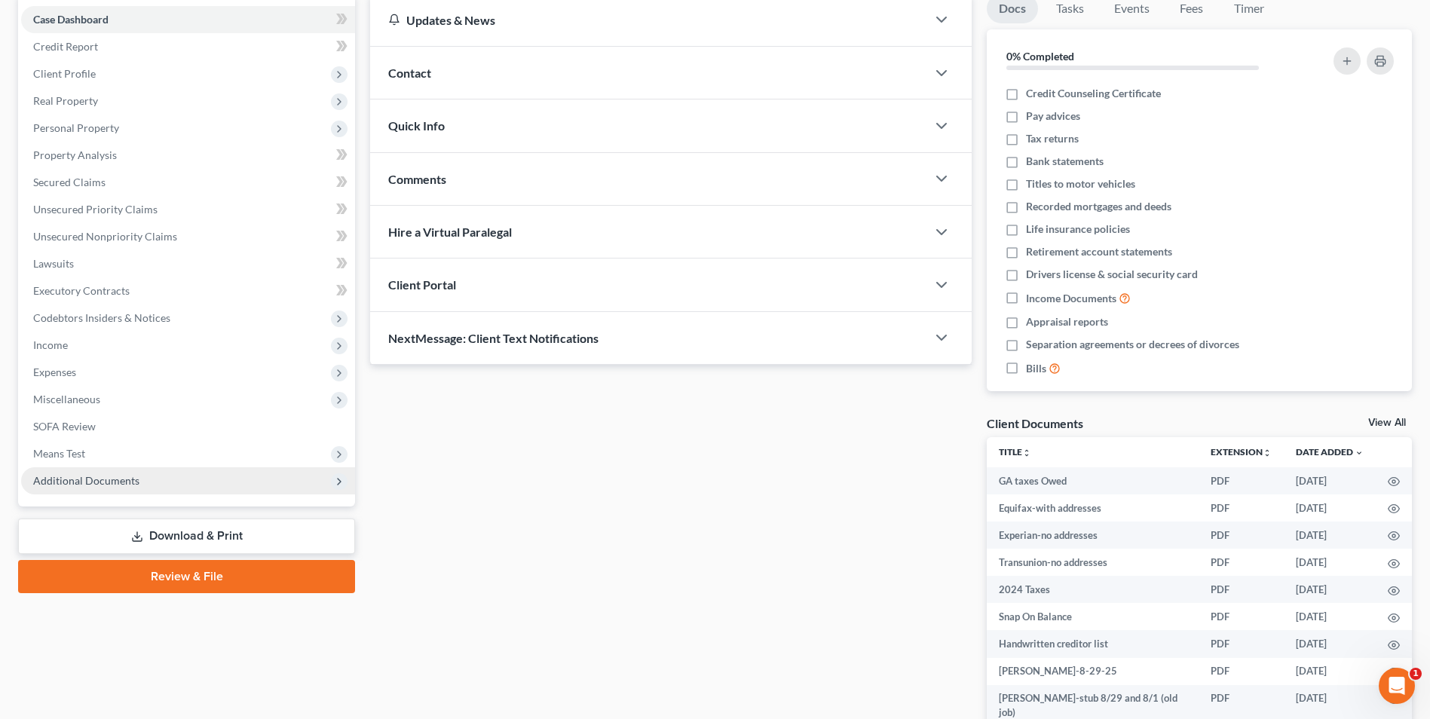
click at [104, 479] on span "Additional Documents" at bounding box center [86, 480] width 106 height 13
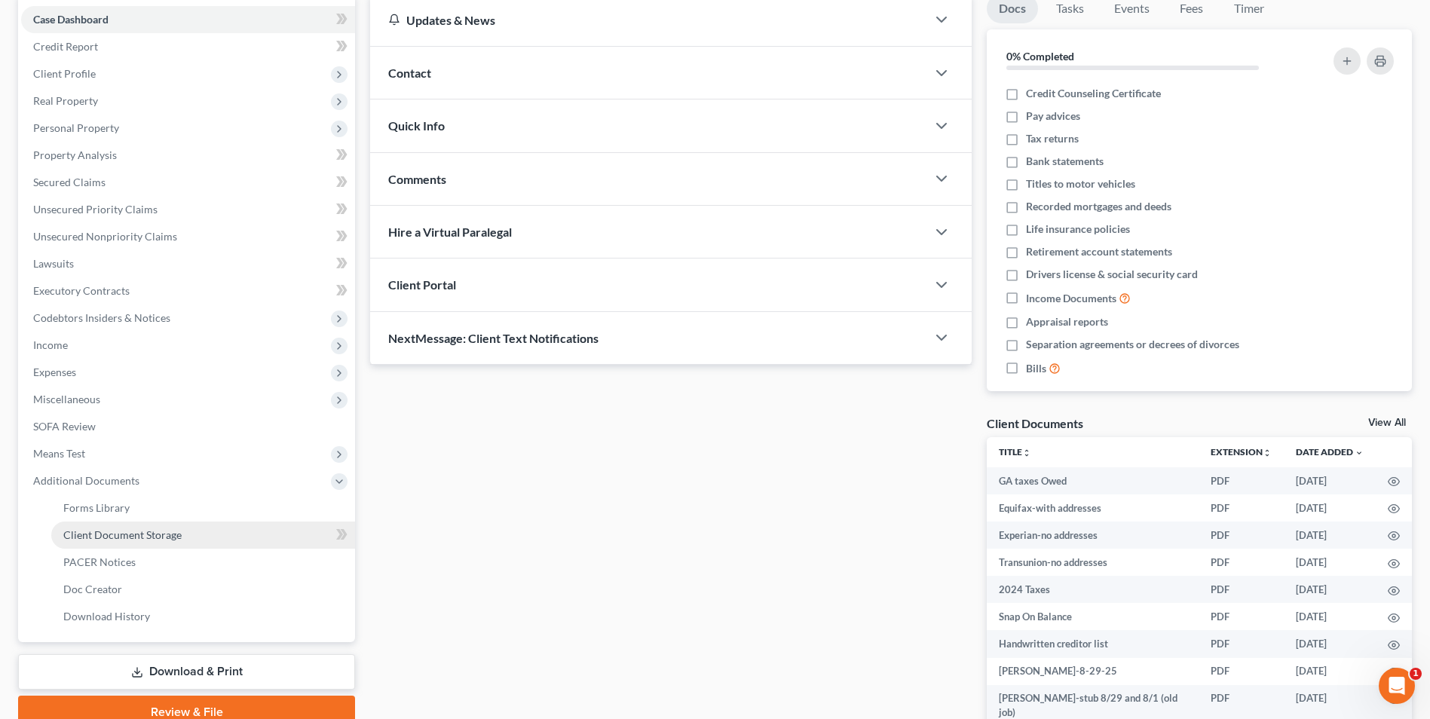
click at [146, 540] on span "Client Document Storage" at bounding box center [122, 534] width 118 height 13
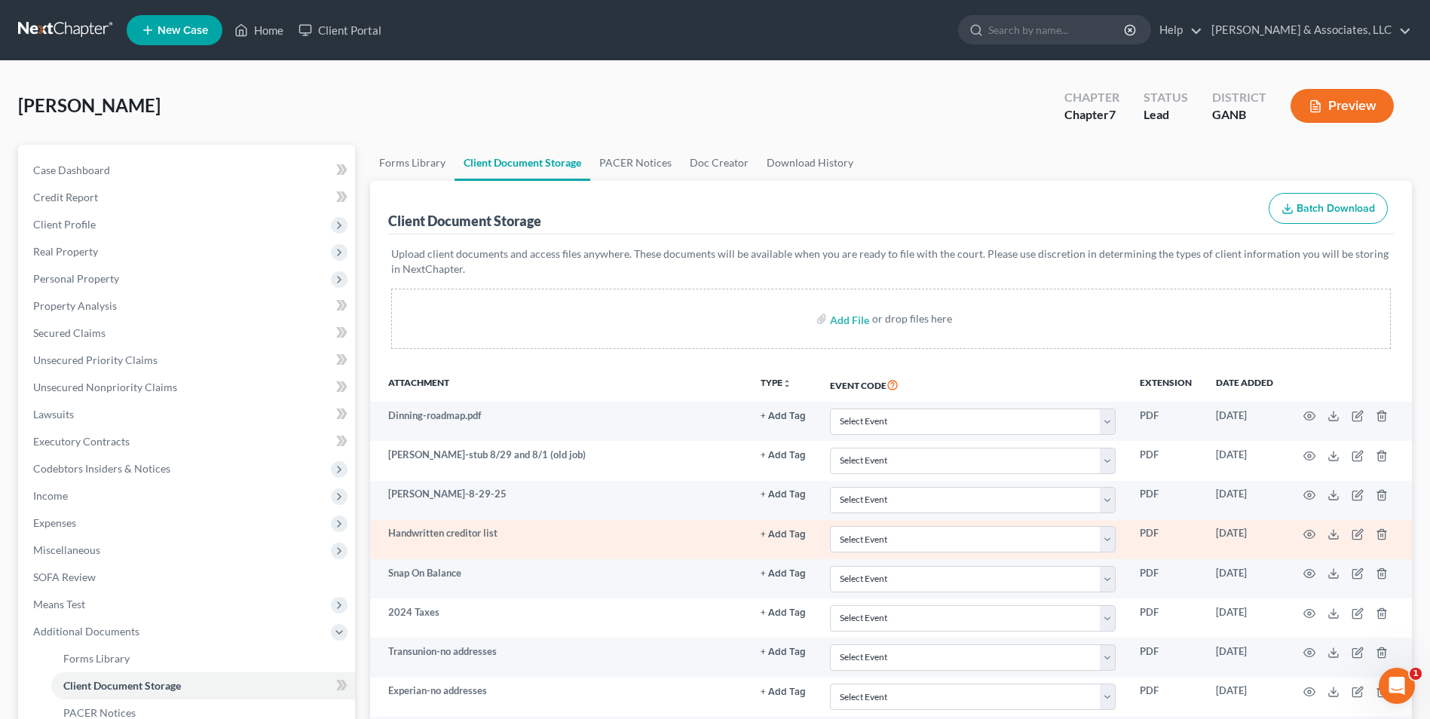
scroll to position [218, 0]
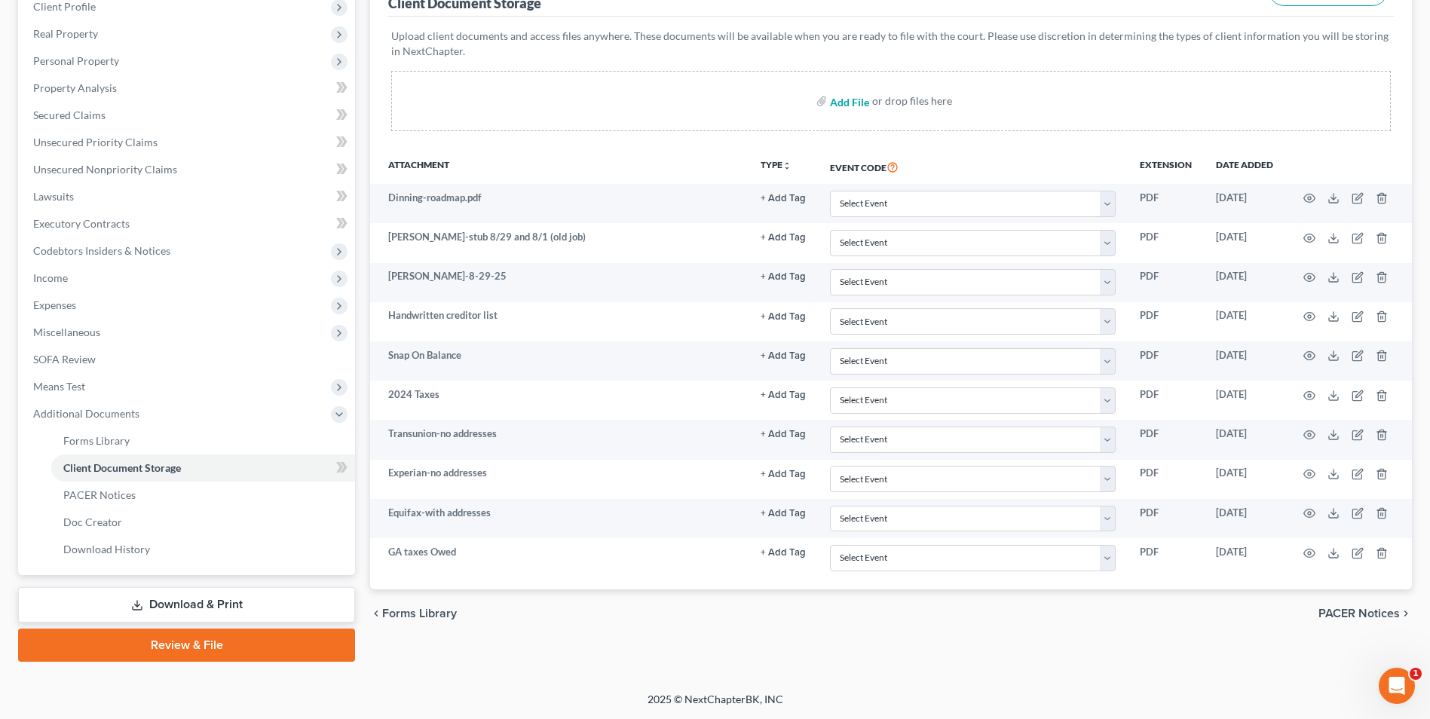
click at [852, 101] on input "file" at bounding box center [848, 100] width 36 height 27
type input "C:\fakepath\Dinning.BRC notes.pdf"
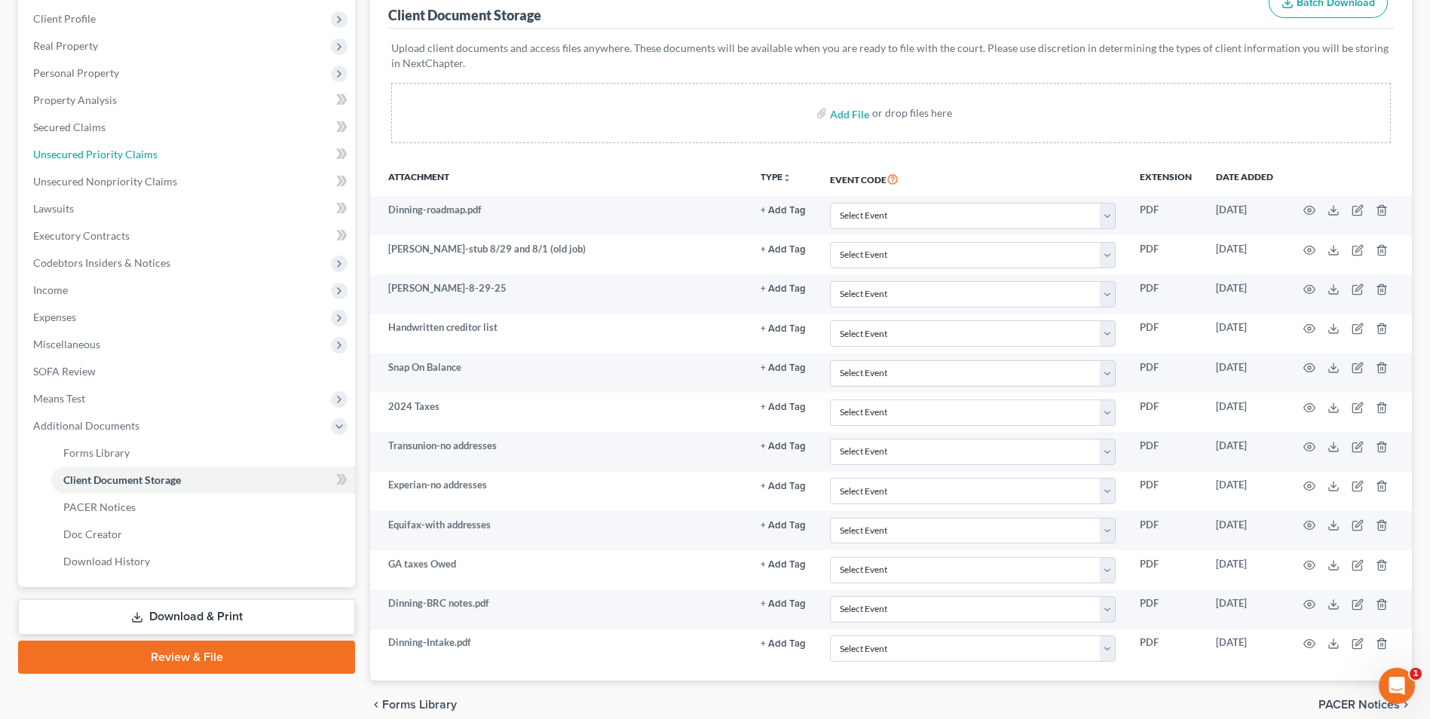
drag, startPoint x: 270, startPoint y: 159, endPoint x: 274, endPoint y: 135, distance: 24.5
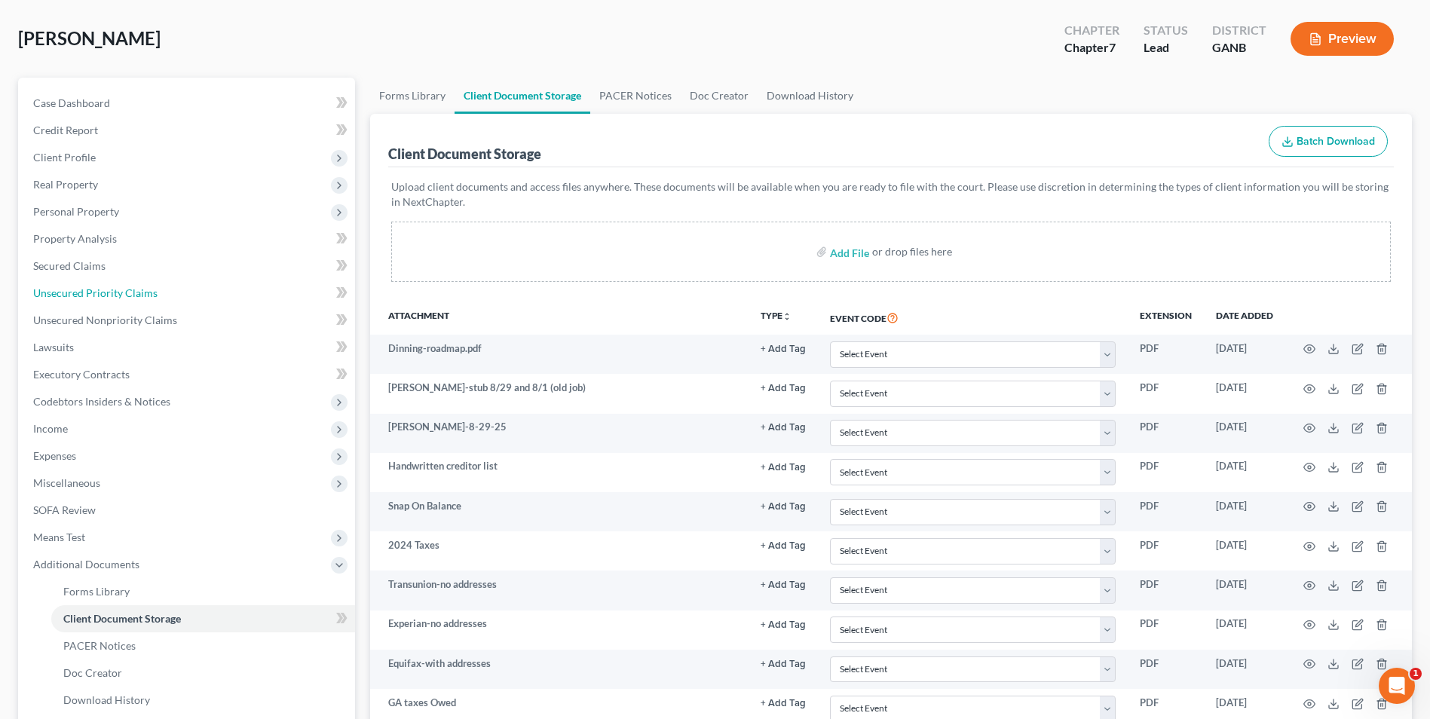
scroll to position [0, 0]
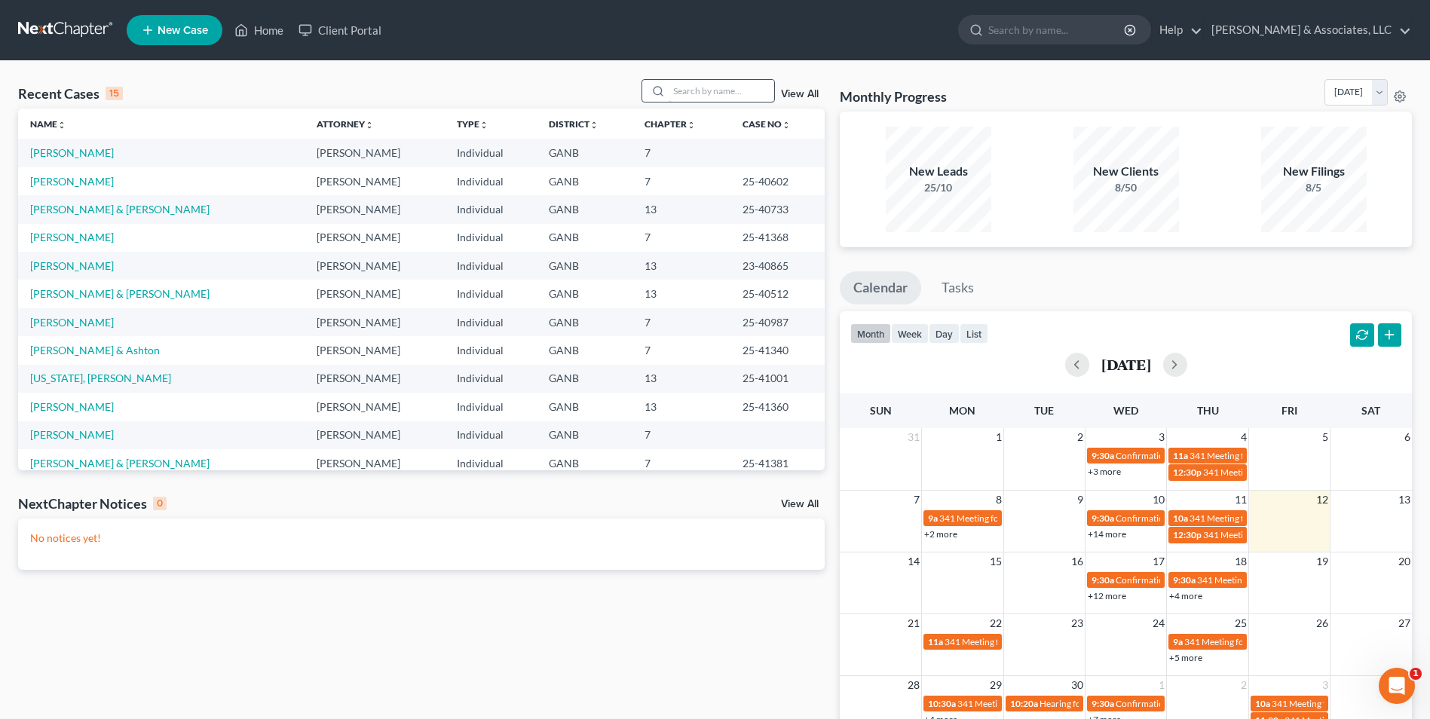
click at [717, 94] on input "search" at bounding box center [722, 91] width 106 height 22
type input "lennin"
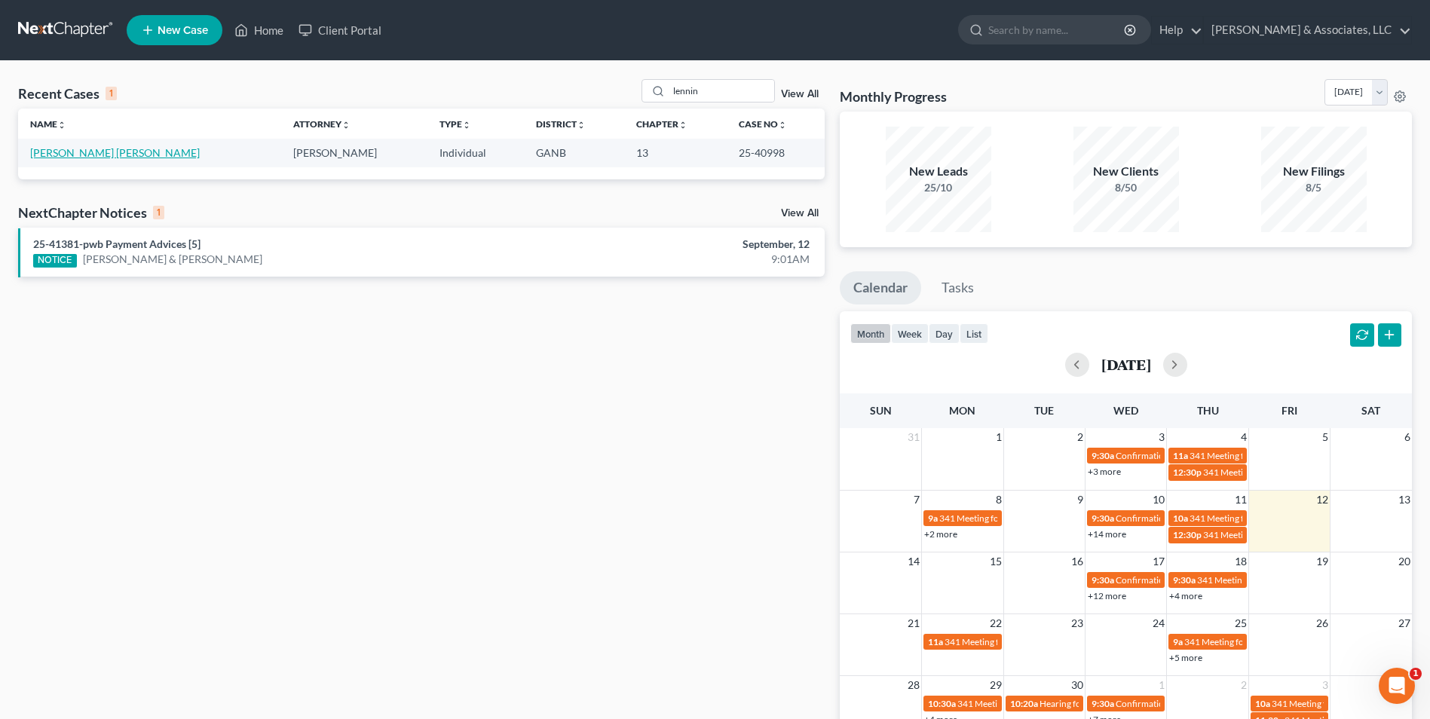
click at [136, 155] on link "[PERSON_NAME] [PERSON_NAME]" at bounding box center [115, 152] width 170 height 13
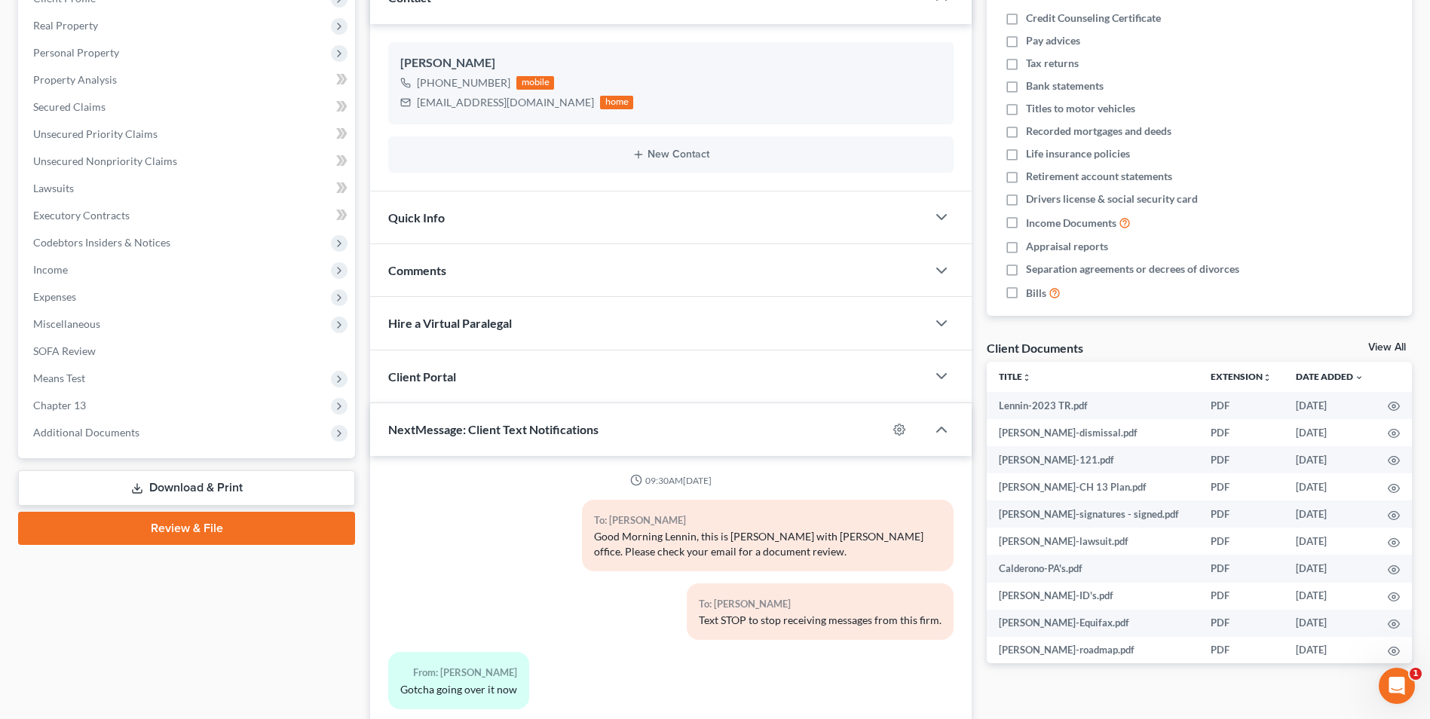
scroll to position [184, 0]
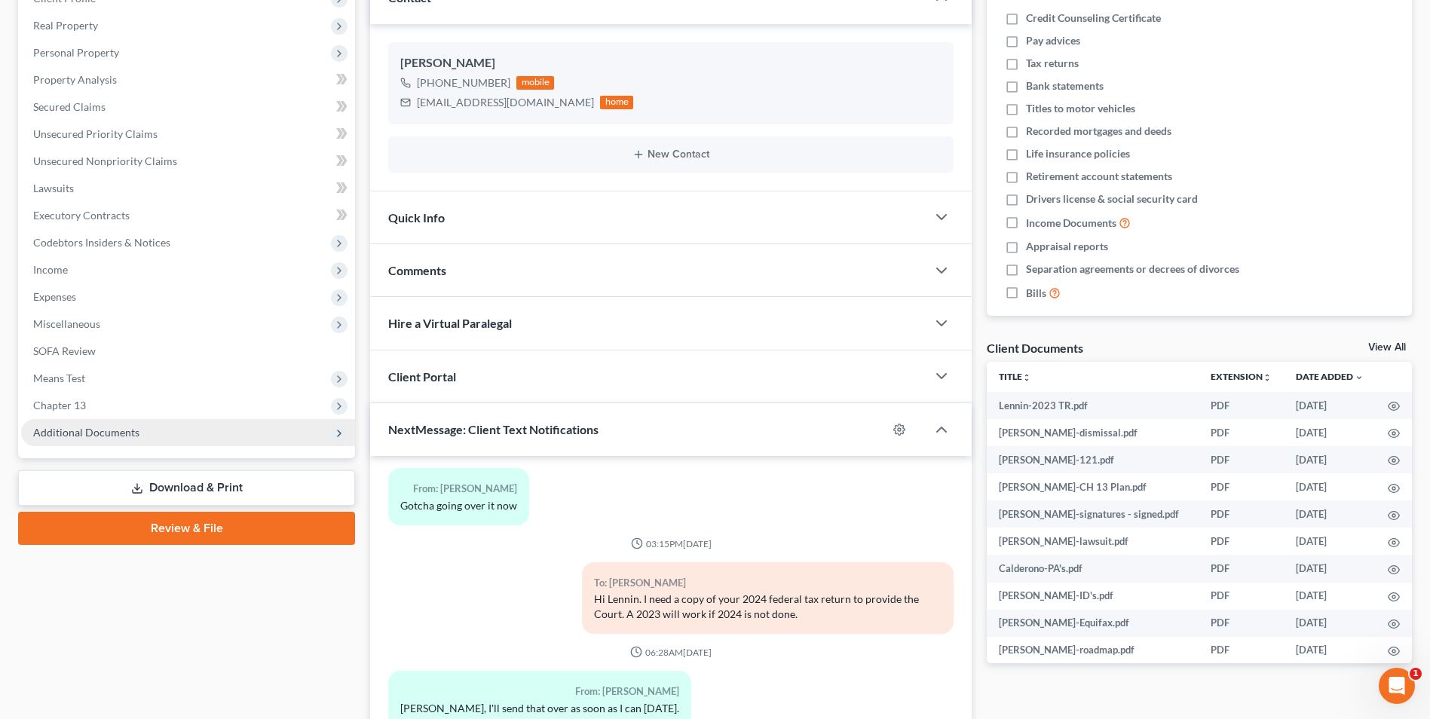
click at [109, 427] on span "Additional Documents" at bounding box center [86, 432] width 106 height 13
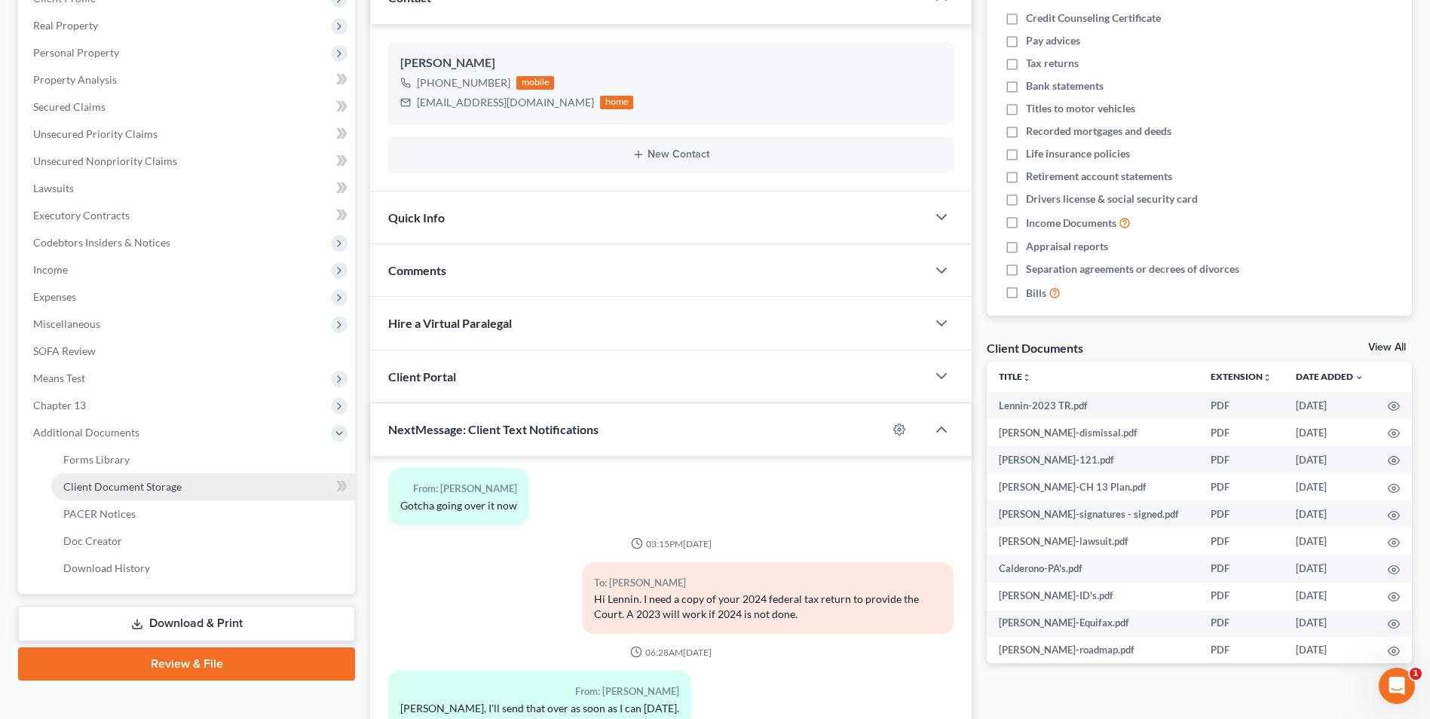
click at [143, 491] on span "Client Document Storage" at bounding box center [122, 486] width 118 height 13
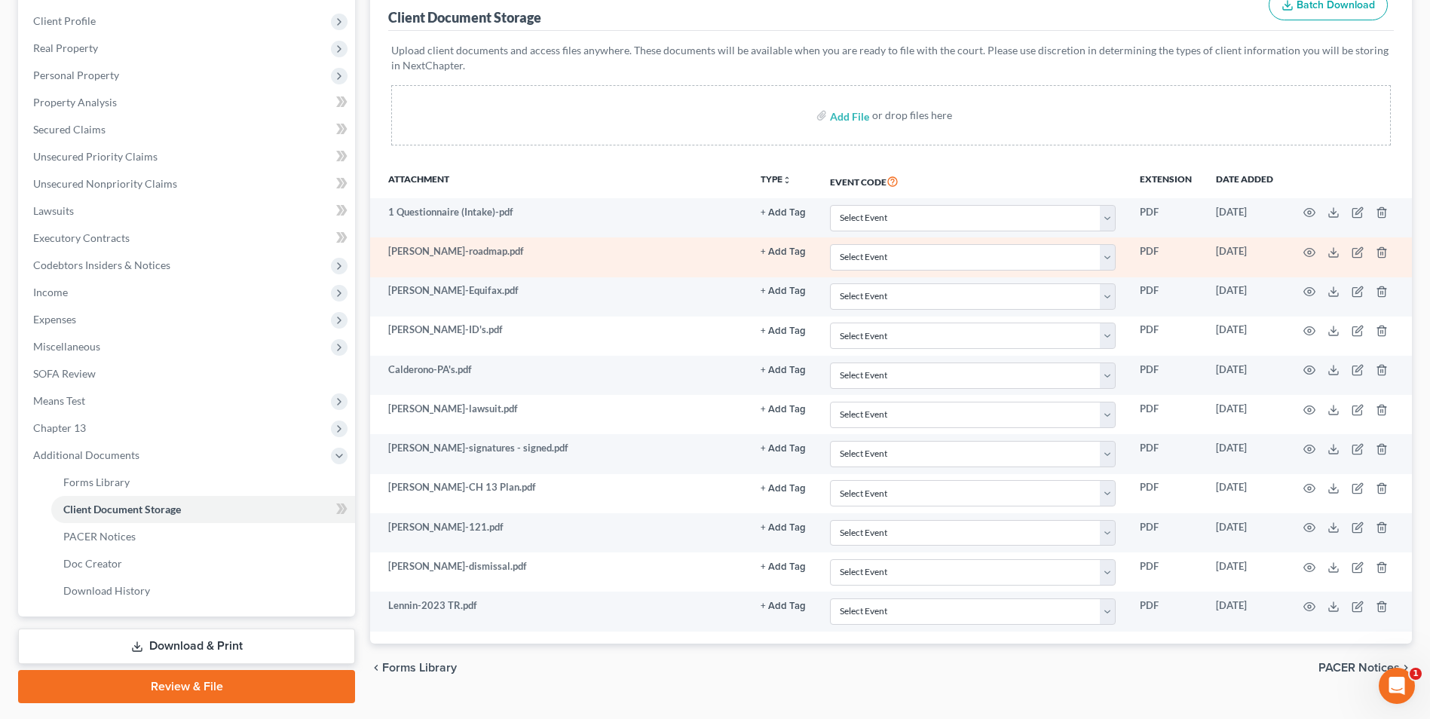
scroll to position [226, 0]
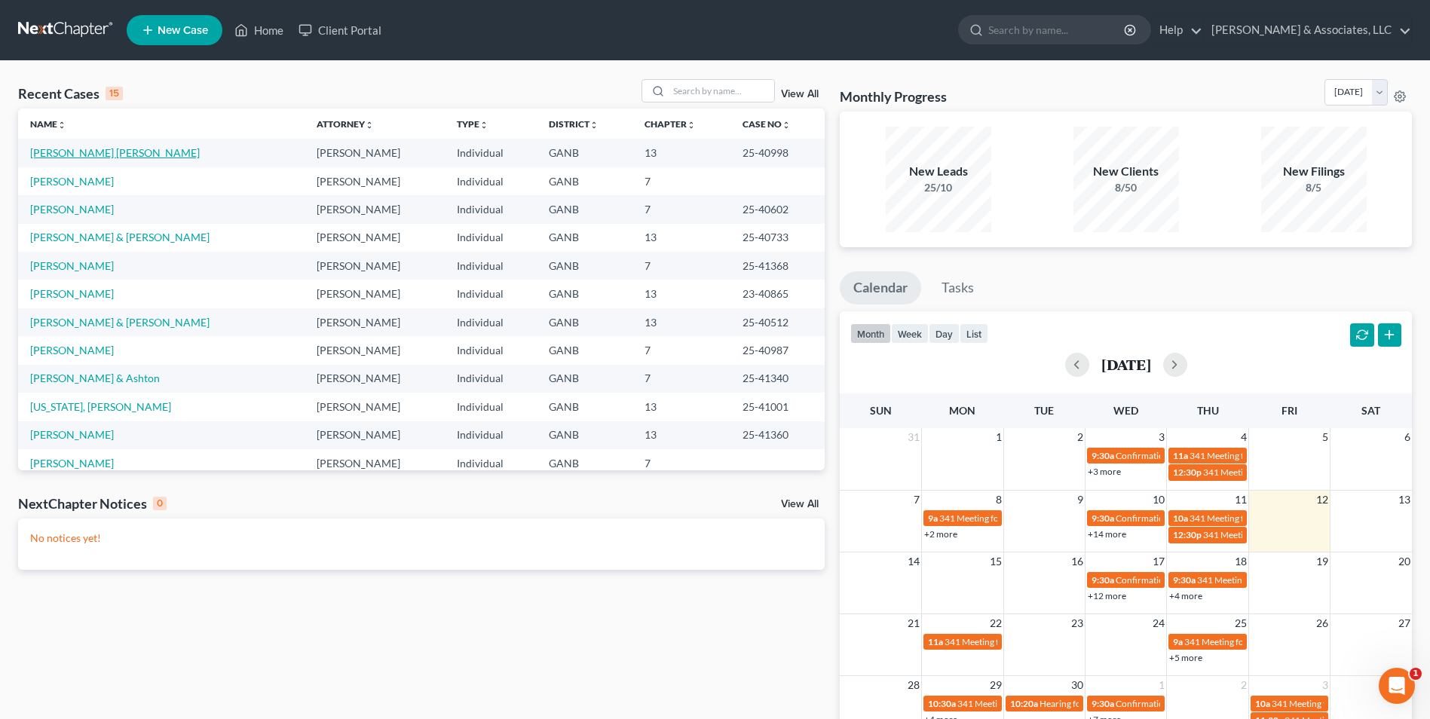
click at [81, 158] on link "[PERSON_NAME] [PERSON_NAME]" at bounding box center [115, 152] width 170 height 13
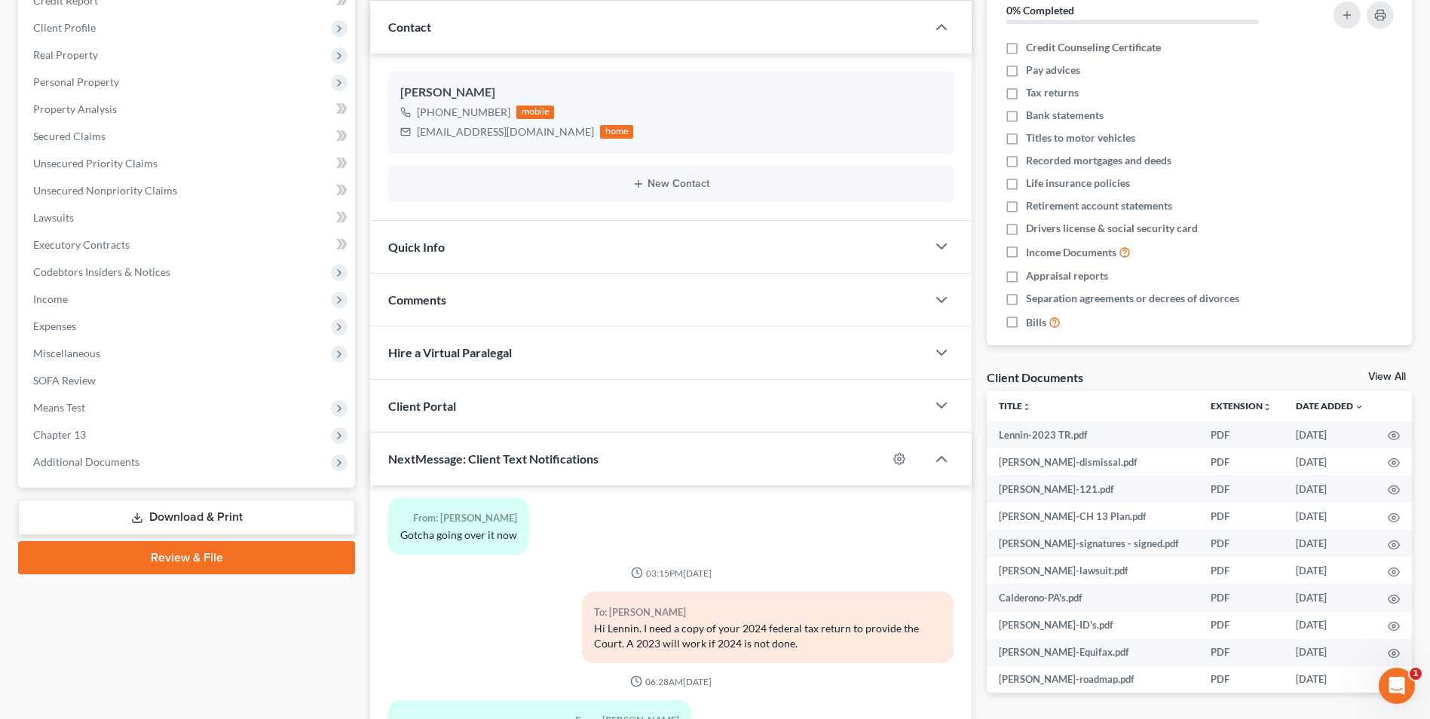
scroll to position [226, 0]
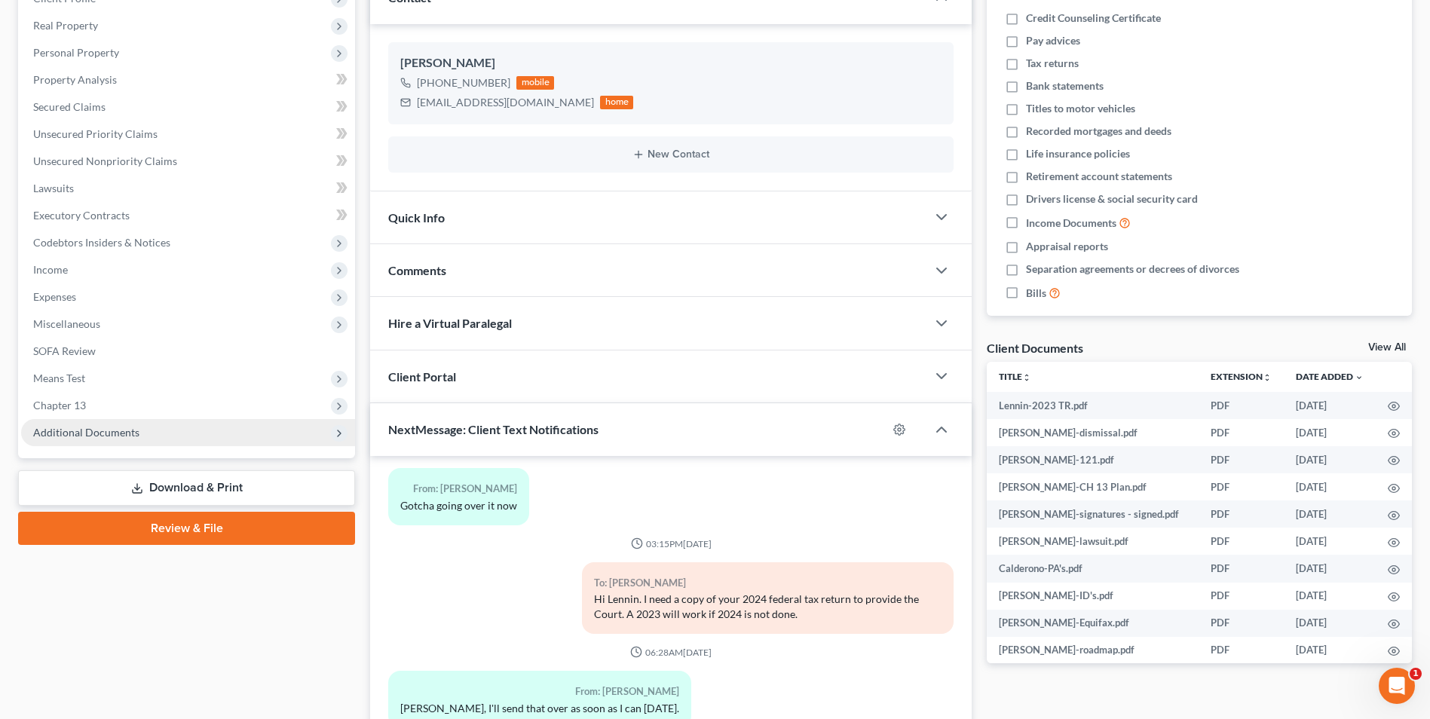
click at [136, 432] on span "Additional Documents" at bounding box center [86, 432] width 106 height 13
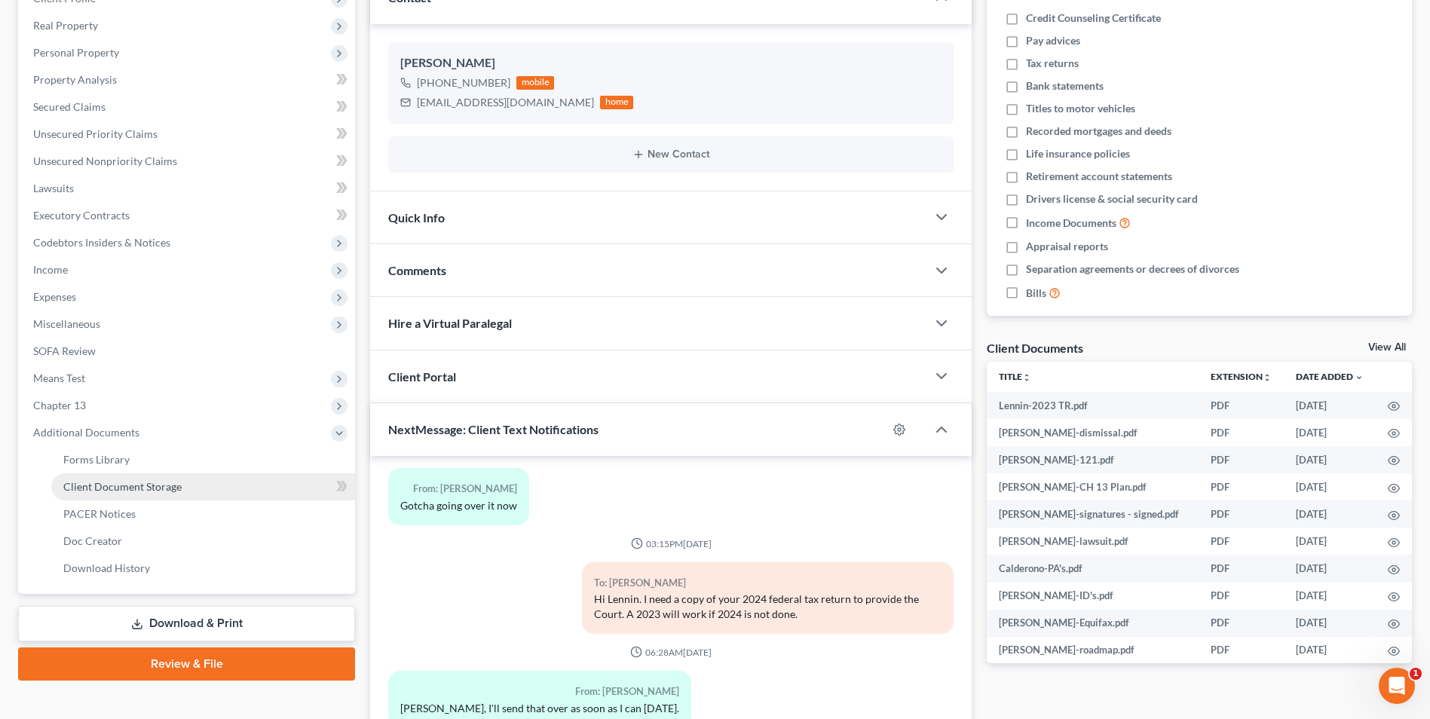
click at [164, 475] on link "Client Document Storage" at bounding box center [203, 486] width 304 height 27
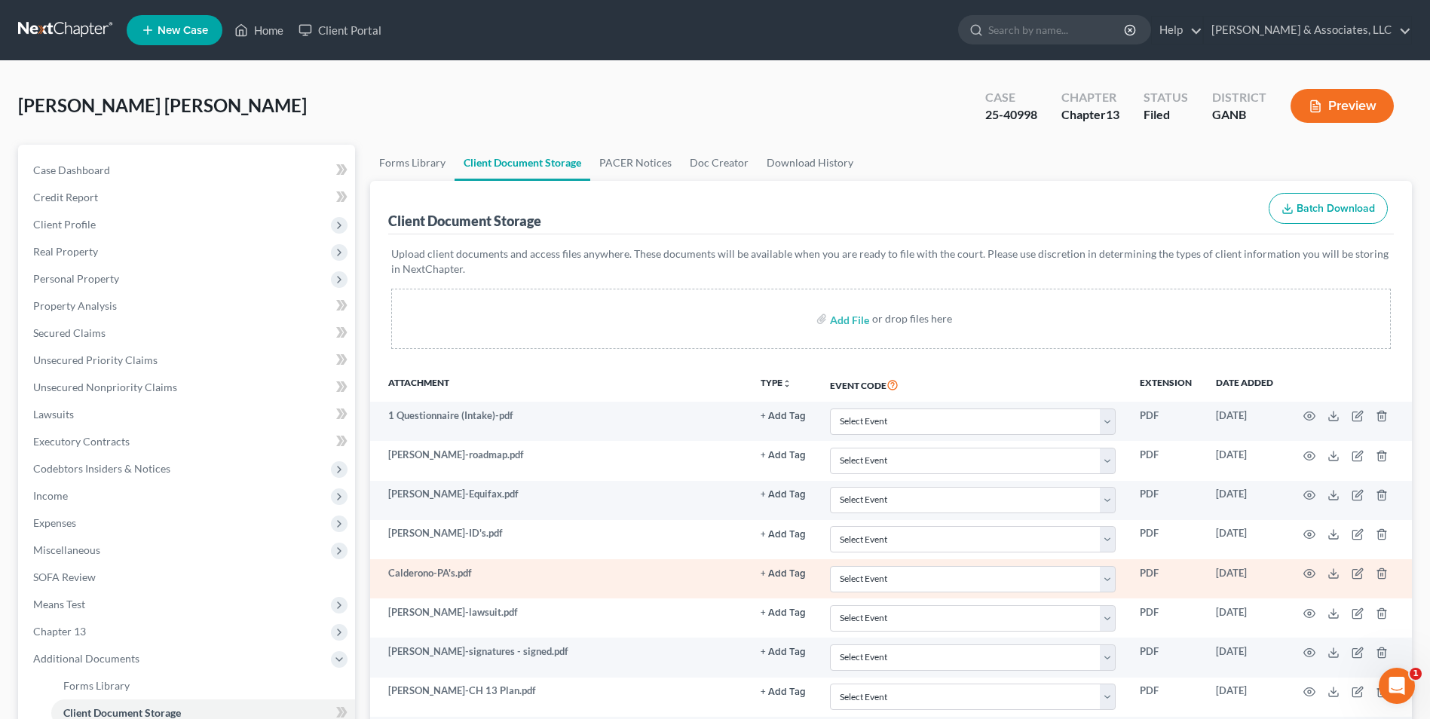
scroll to position [245, 0]
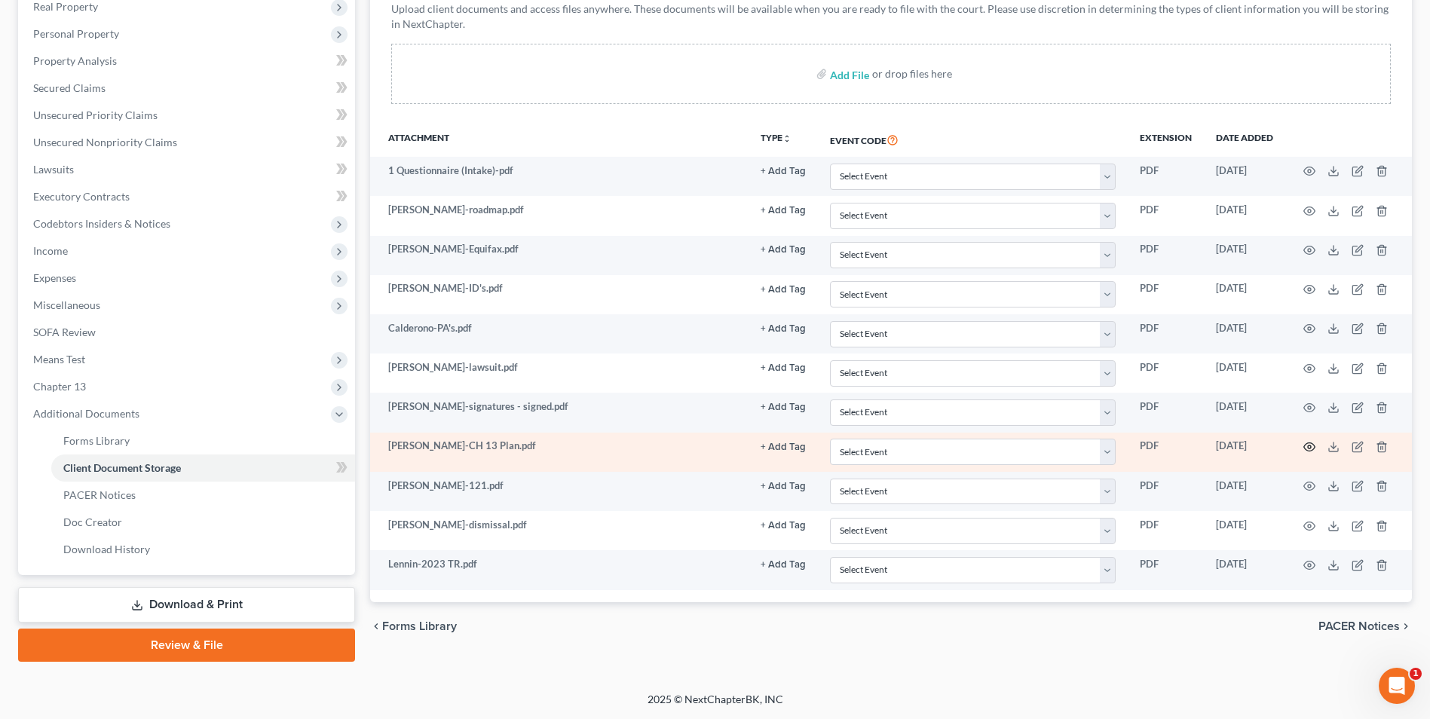
click at [1314, 444] on icon "button" at bounding box center [1309, 447] width 12 height 12
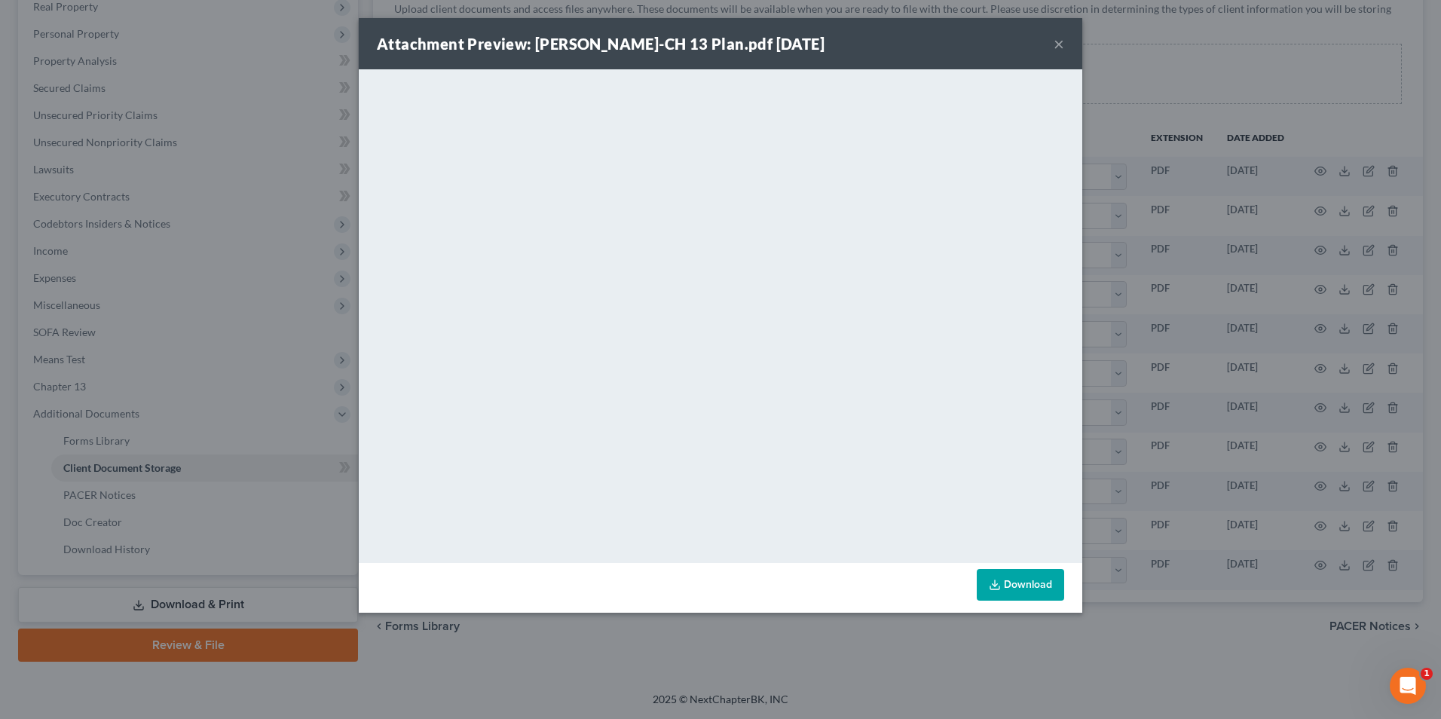
click at [1053, 47] on div "Attachment Preview: [PERSON_NAME]-CH 13 Plan.pdf [DATE] ×" at bounding box center [721, 43] width 724 height 51
click at [1054, 47] on button "×" at bounding box center [1059, 44] width 11 height 18
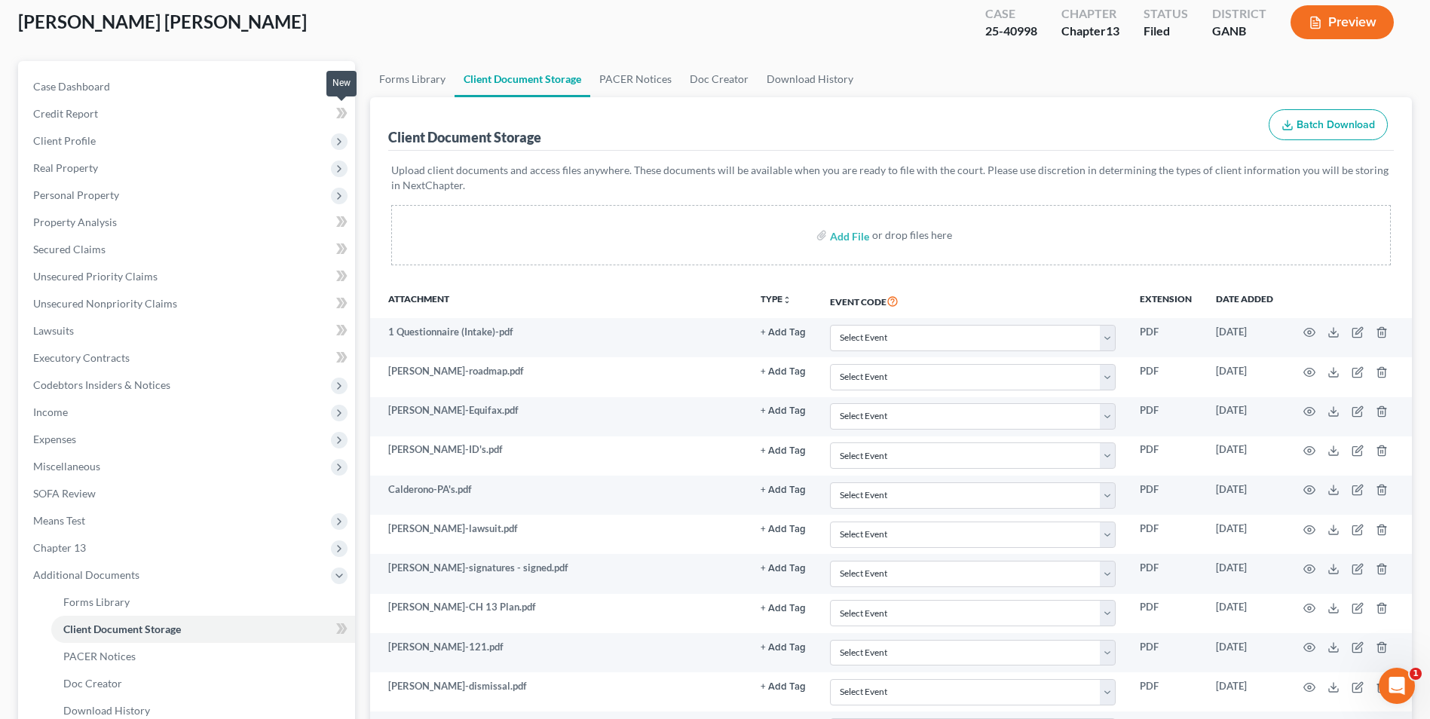
scroll to position [0, 0]
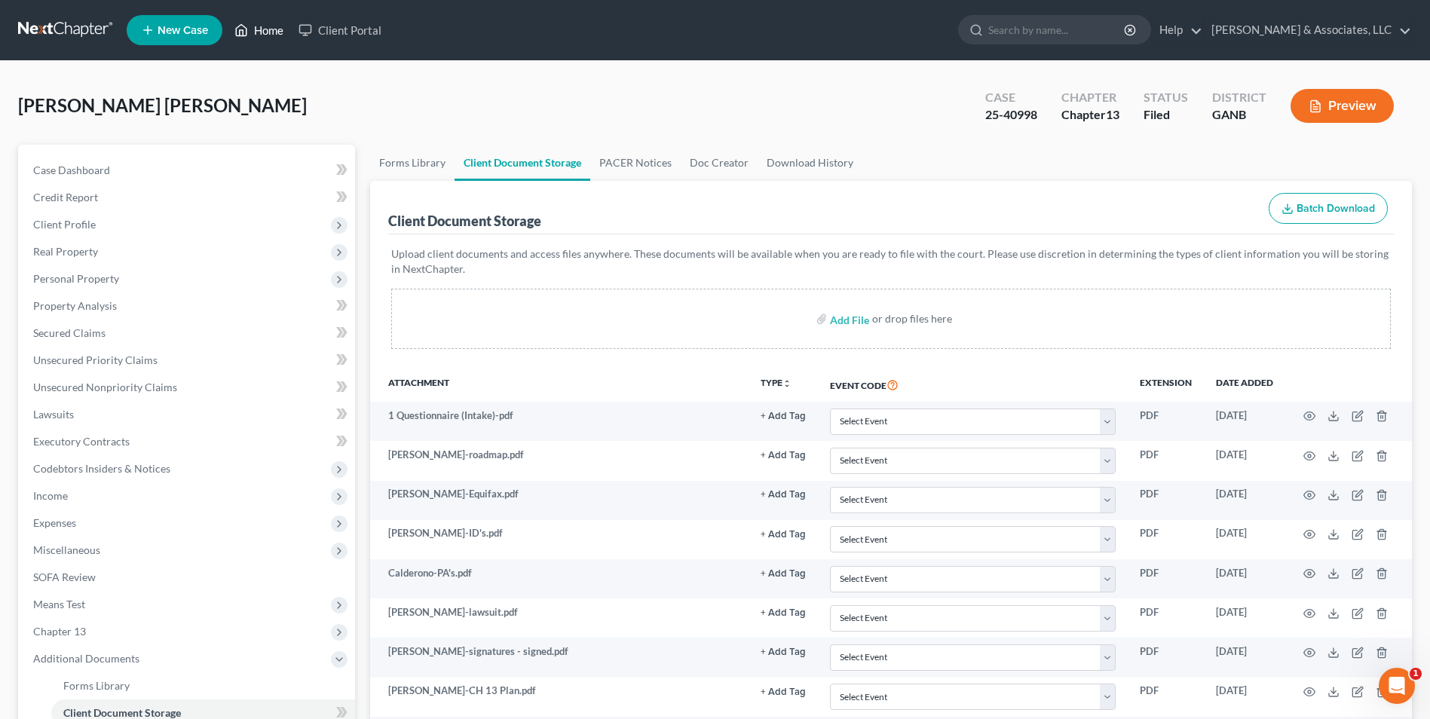
click at [273, 35] on link "Home" at bounding box center [259, 30] width 64 height 27
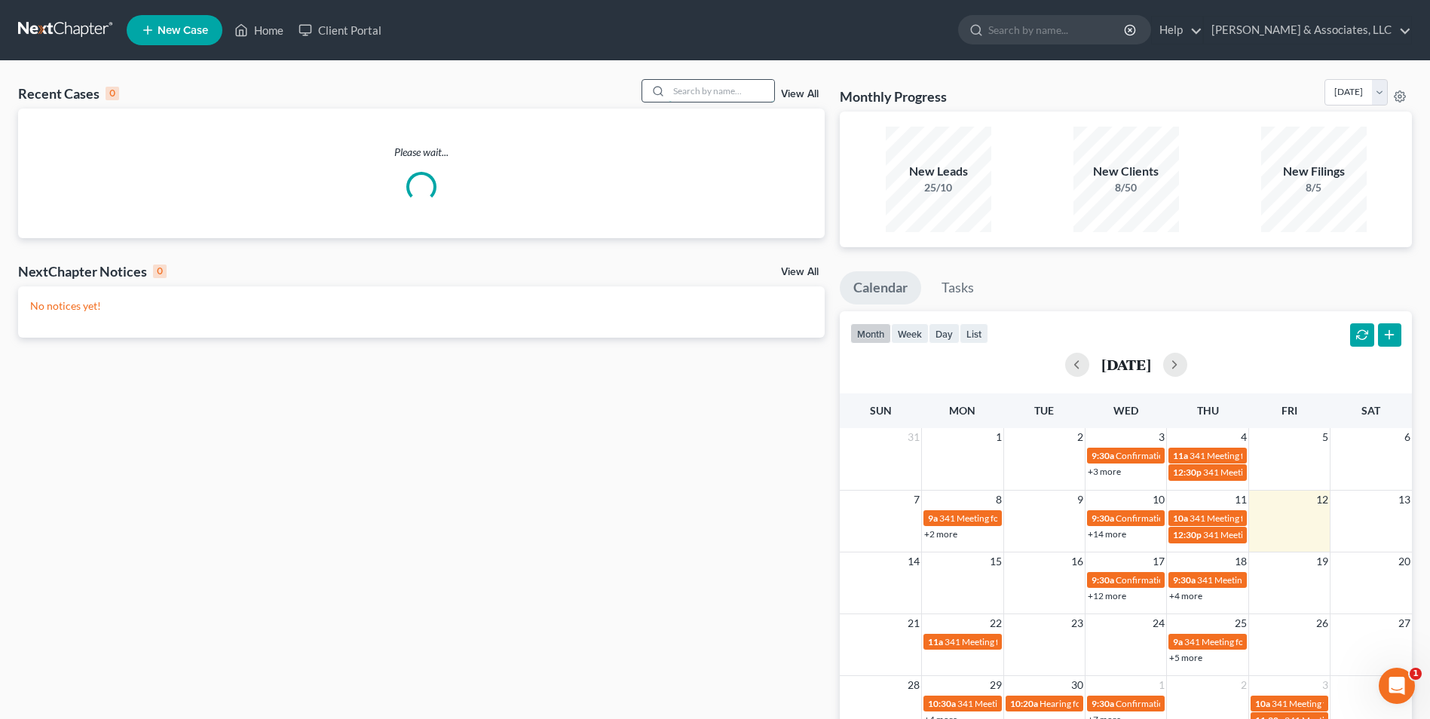
click at [748, 88] on input "search" at bounding box center [722, 91] width 106 height 22
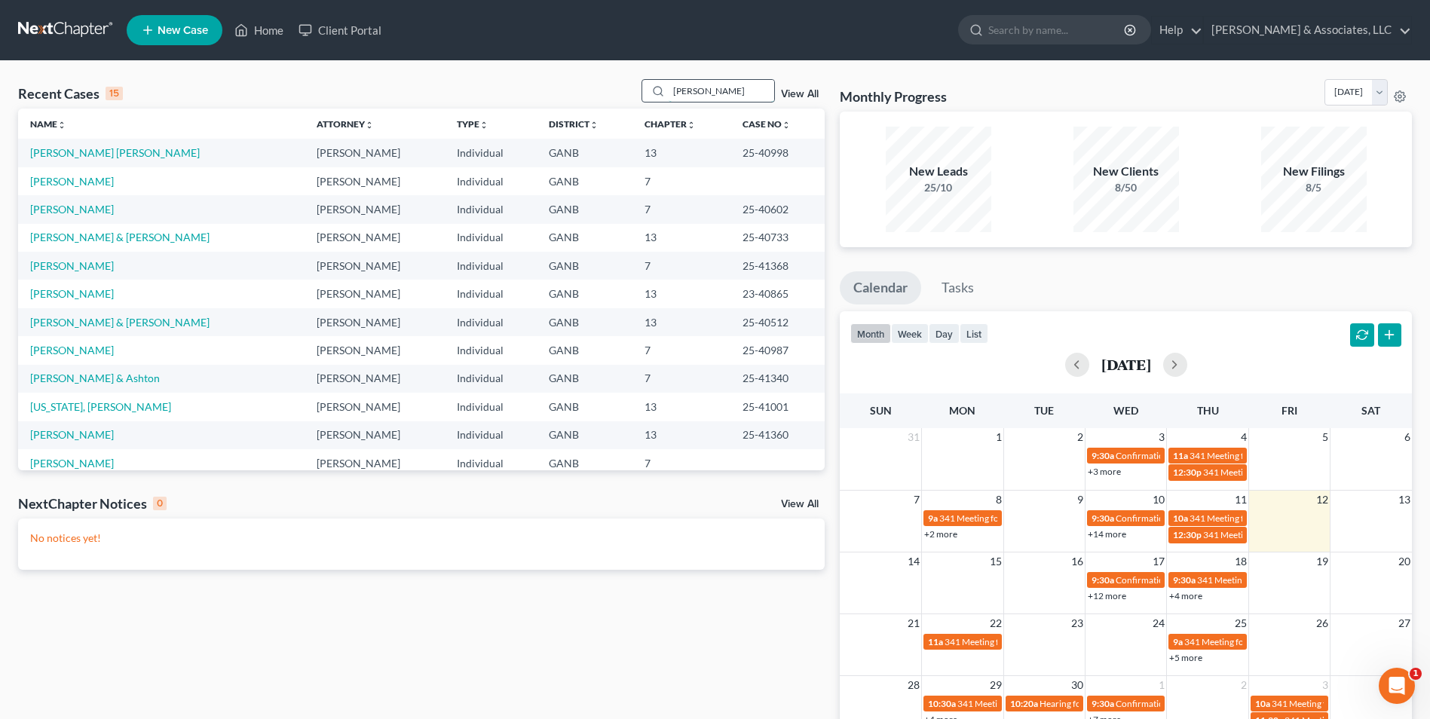
type input "JUSTIN"
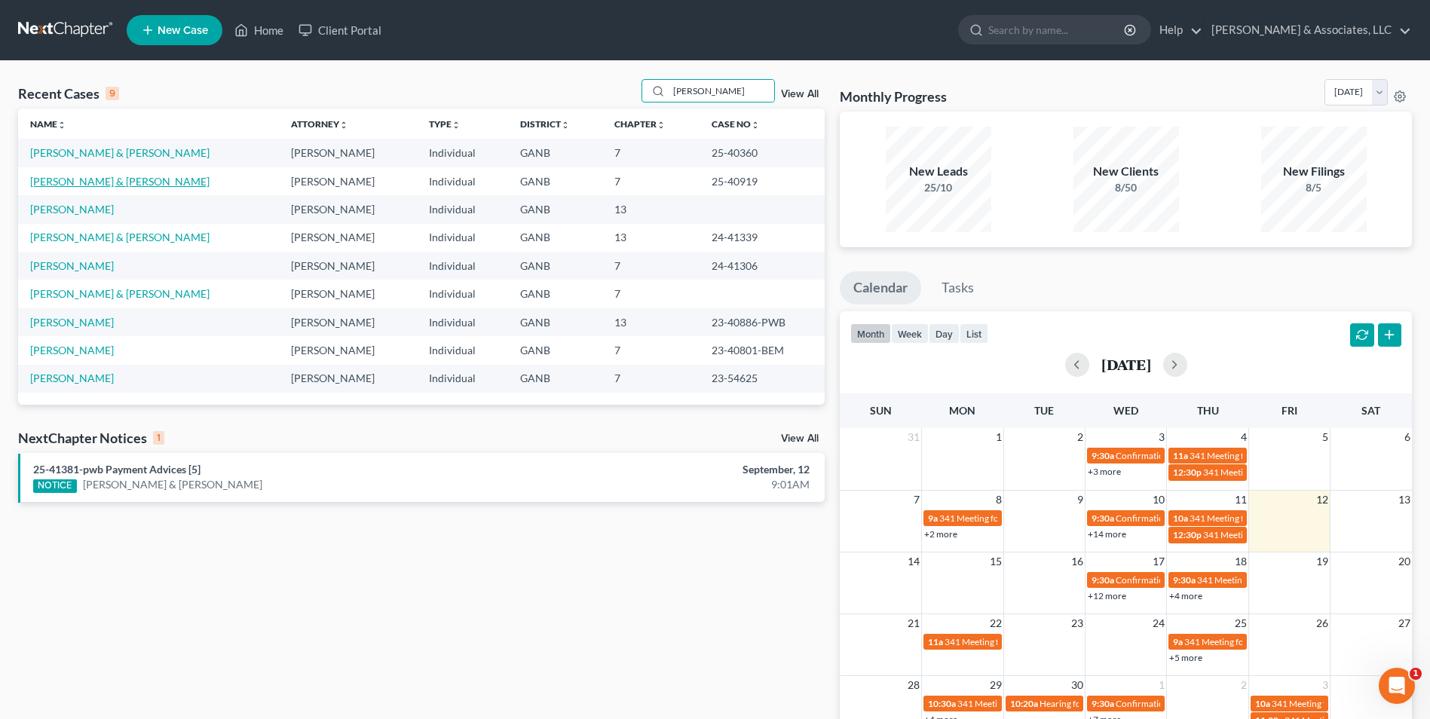
click at [140, 181] on link "[PERSON_NAME] & [PERSON_NAME]" at bounding box center [119, 181] width 179 height 13
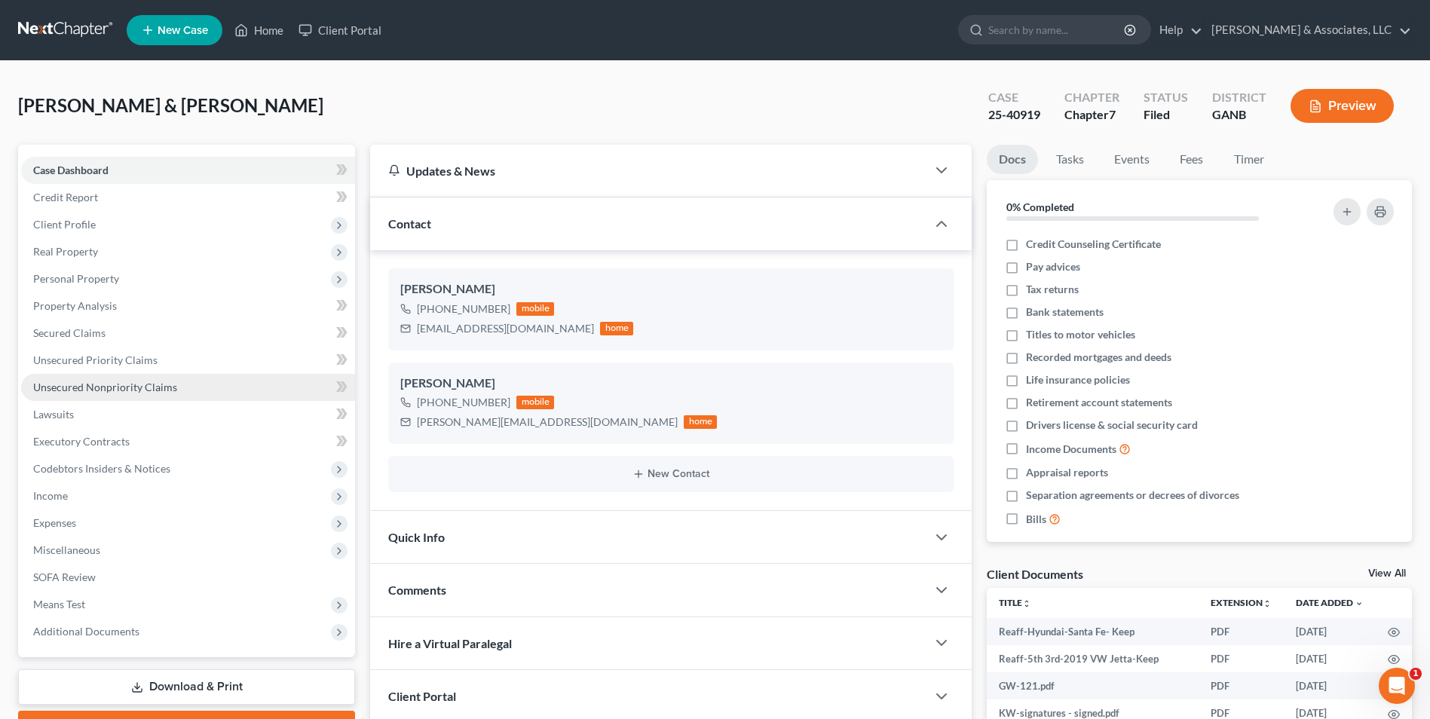
click at [145, 386] on span "Unsecured Nonpriority Claims" at bounding box center [105, 387] width 144 height 13
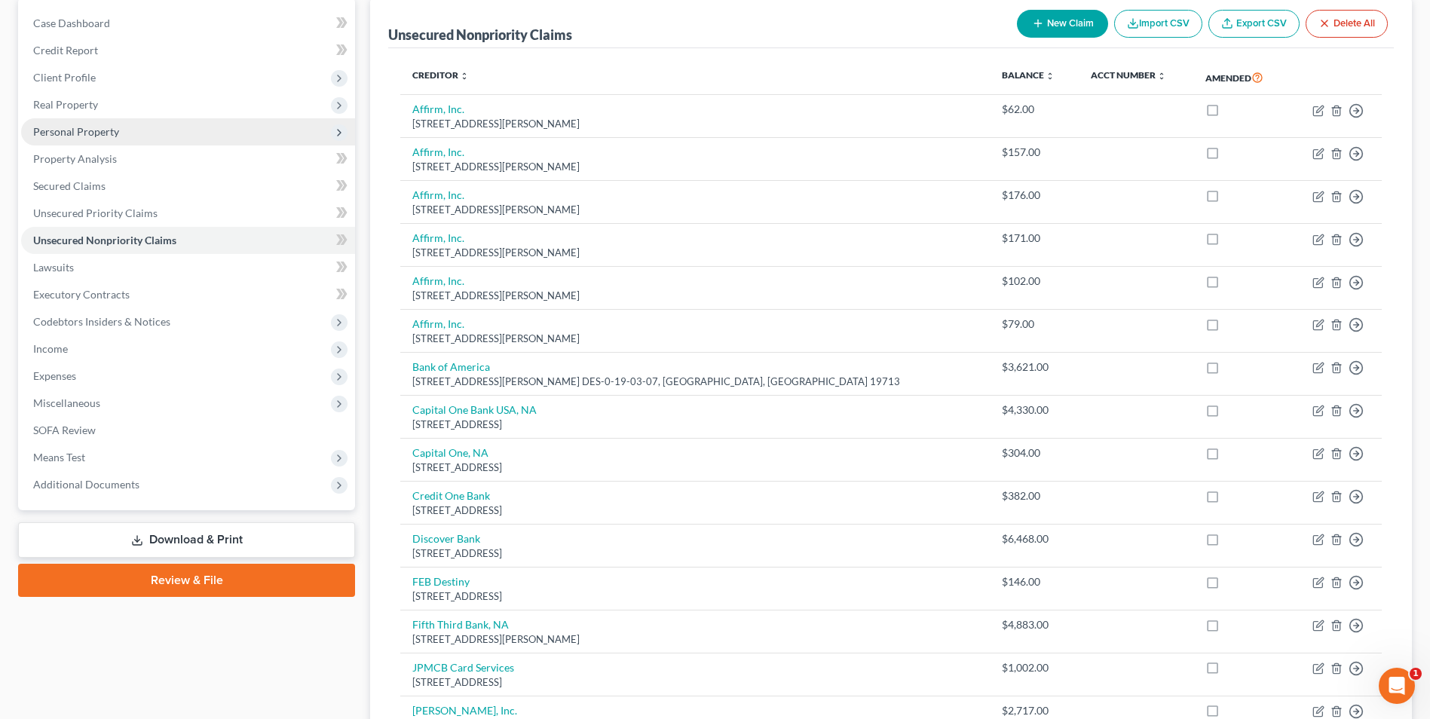
scroll to position [302, 0]
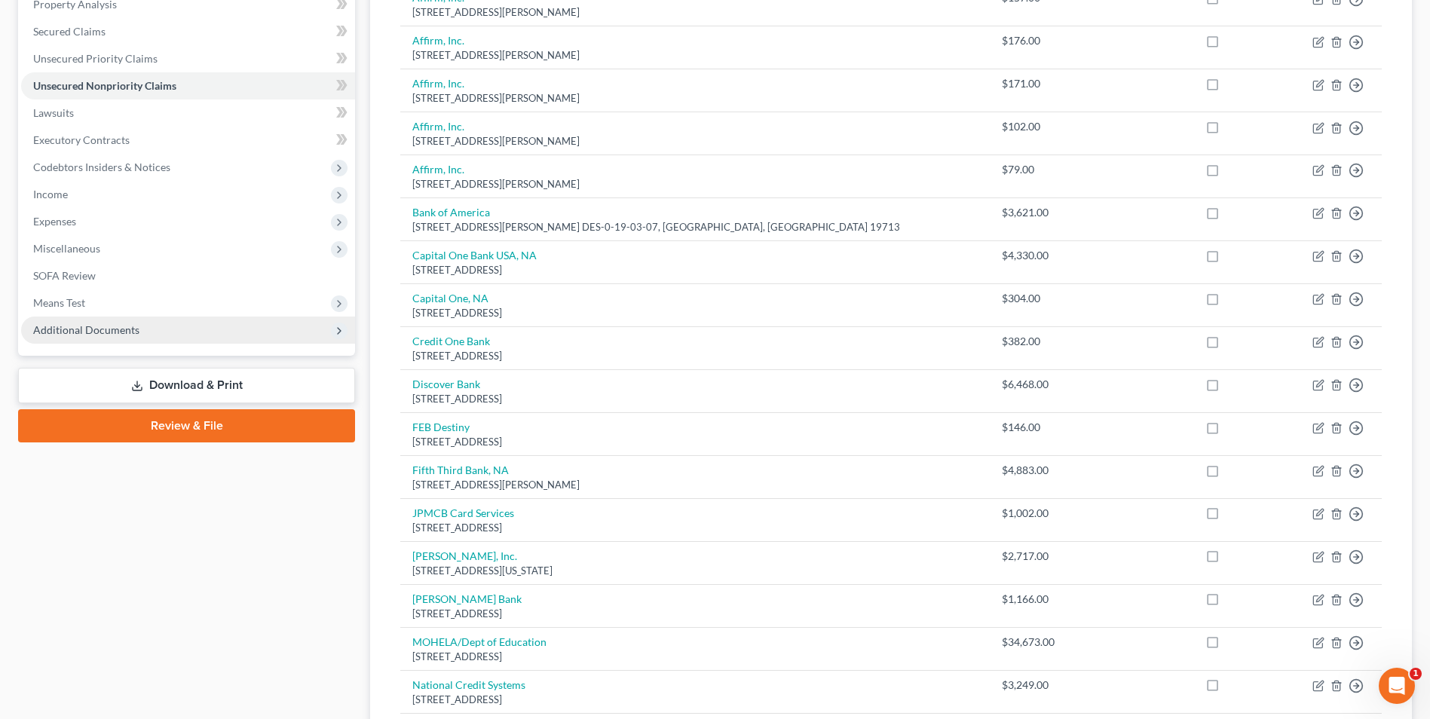
click at [91, 332] on span "Additional Documents" at bounding box center [86, 329] width 106 height 13
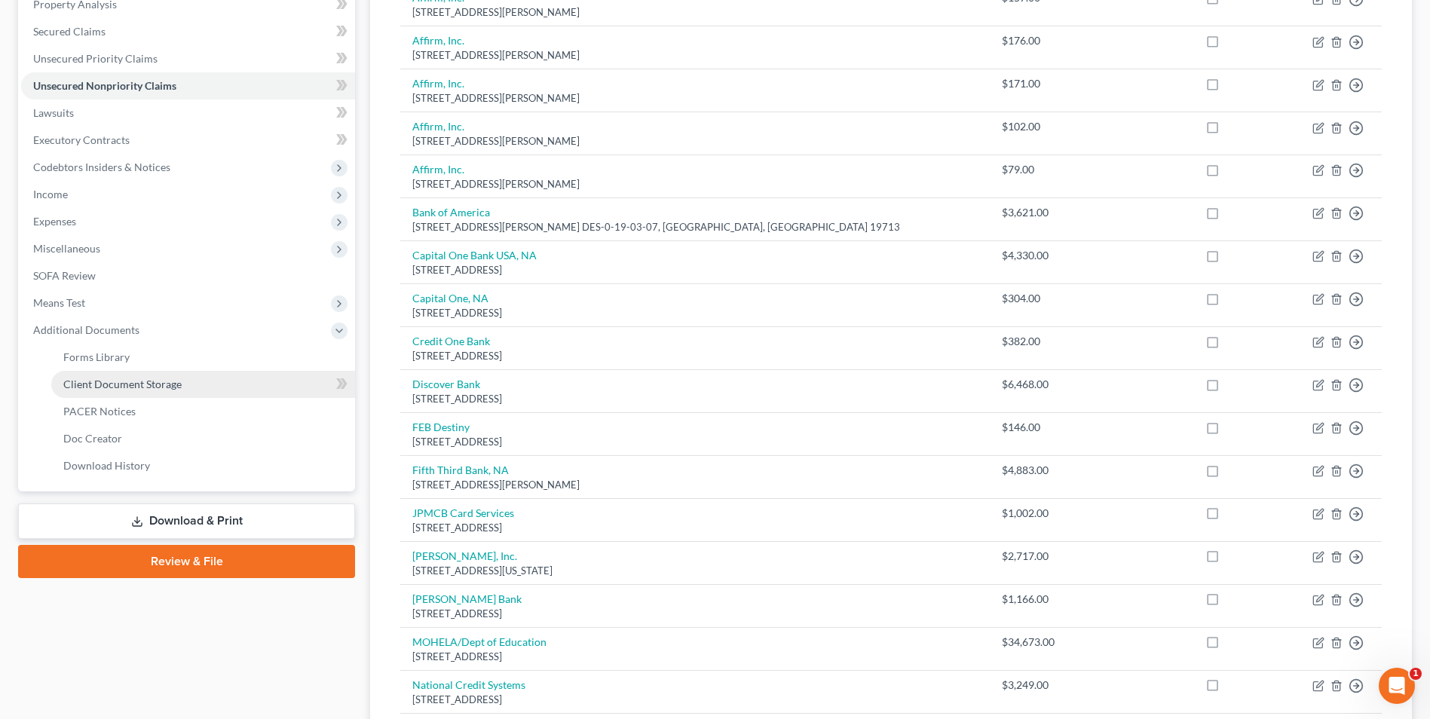
click at [125, 386] on span "Client Document Storage" at bounding box center [122, 384] width 118 height 13
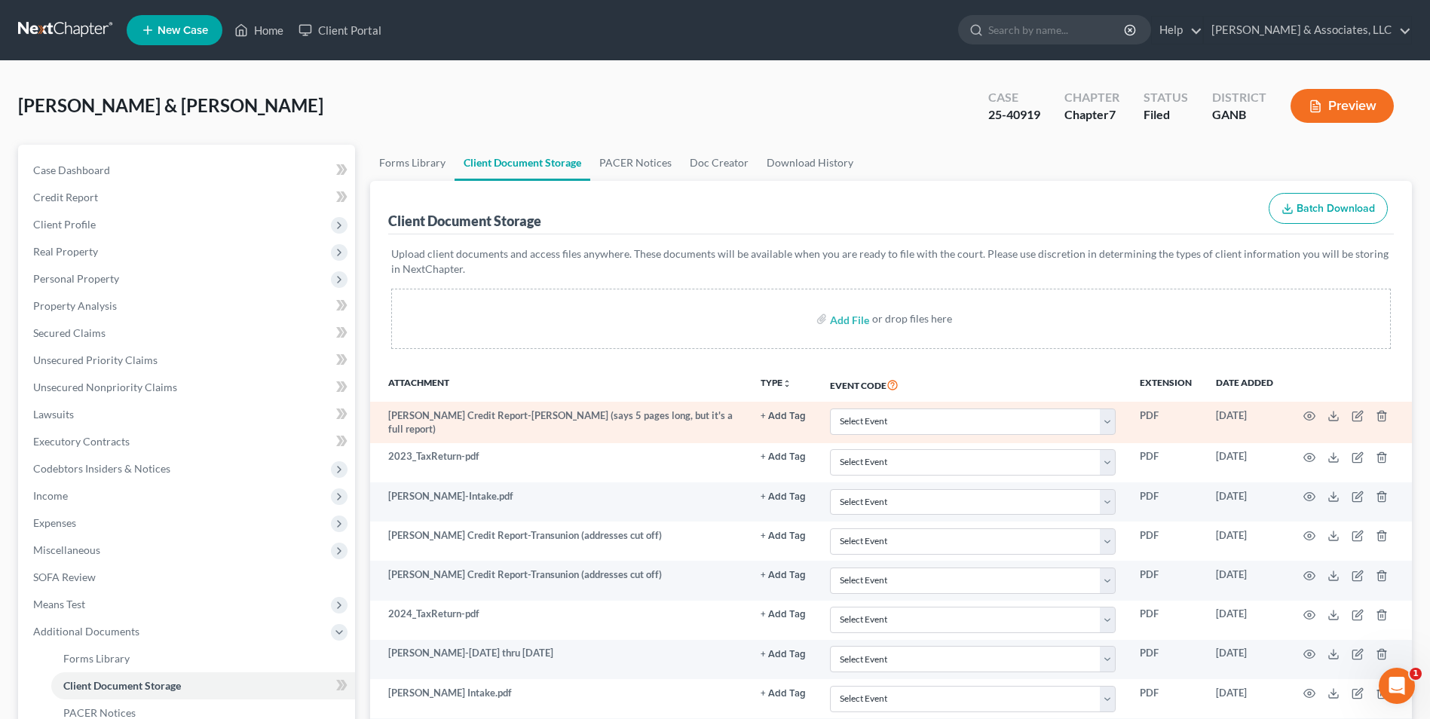
scroll to position [75, 0]
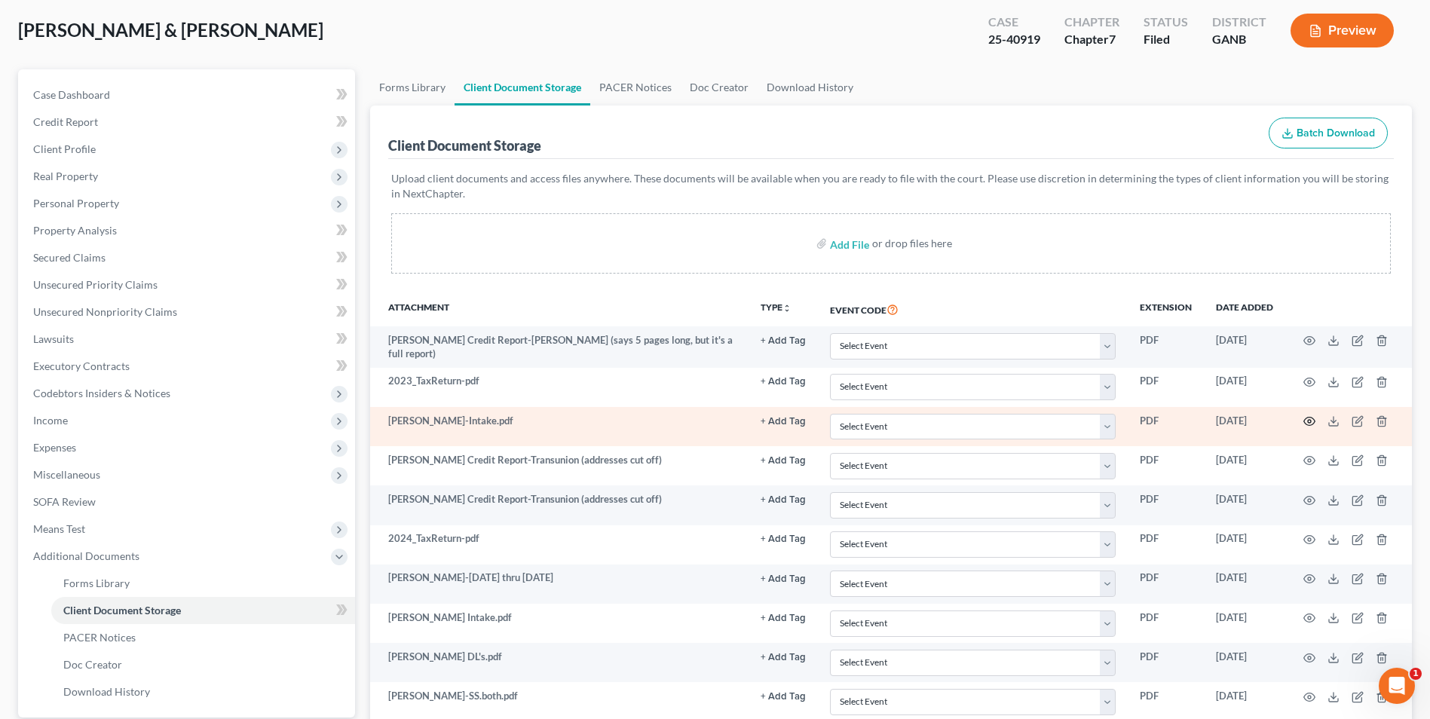
click at [1308, 418] on icon "button" at bounding box center [1309, 421] width 12 height 12
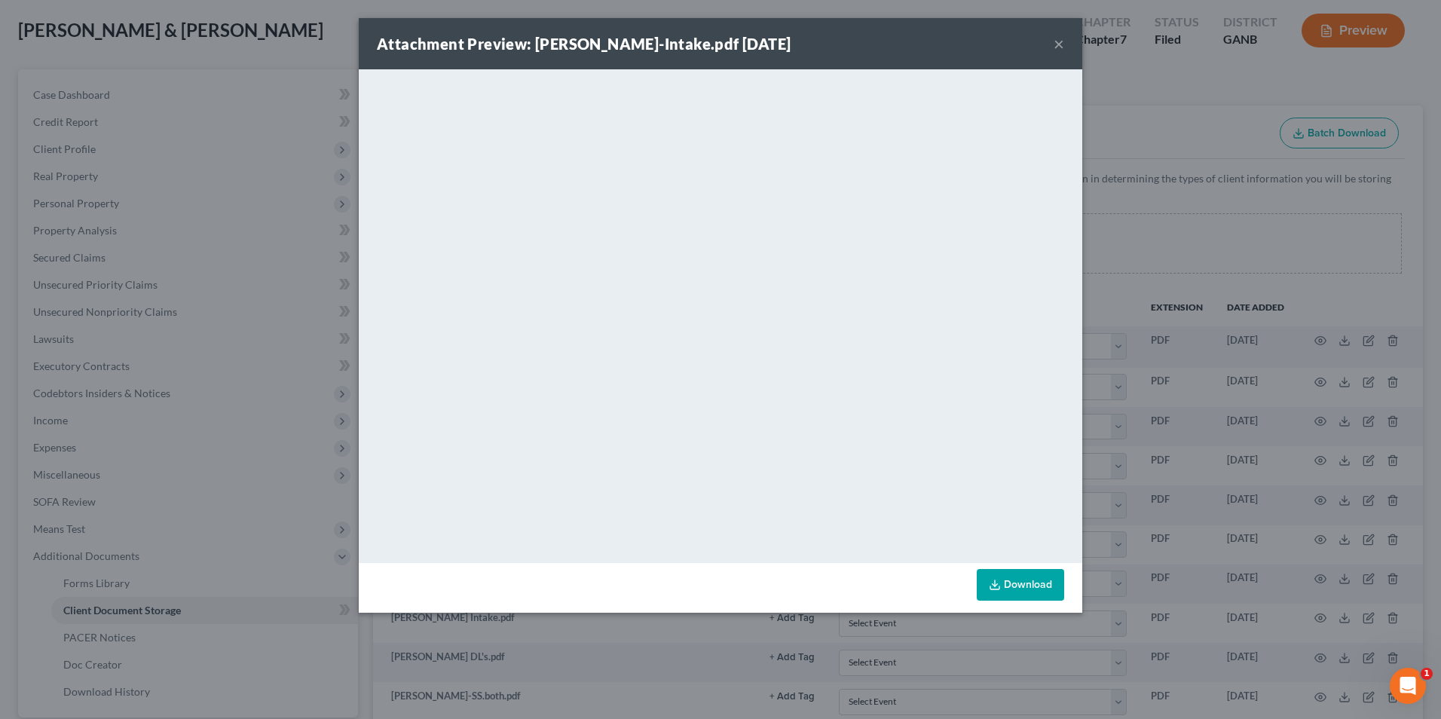
click at [1057, 45] on button "×" at bounding box center [1059, 44] width 11 height 18
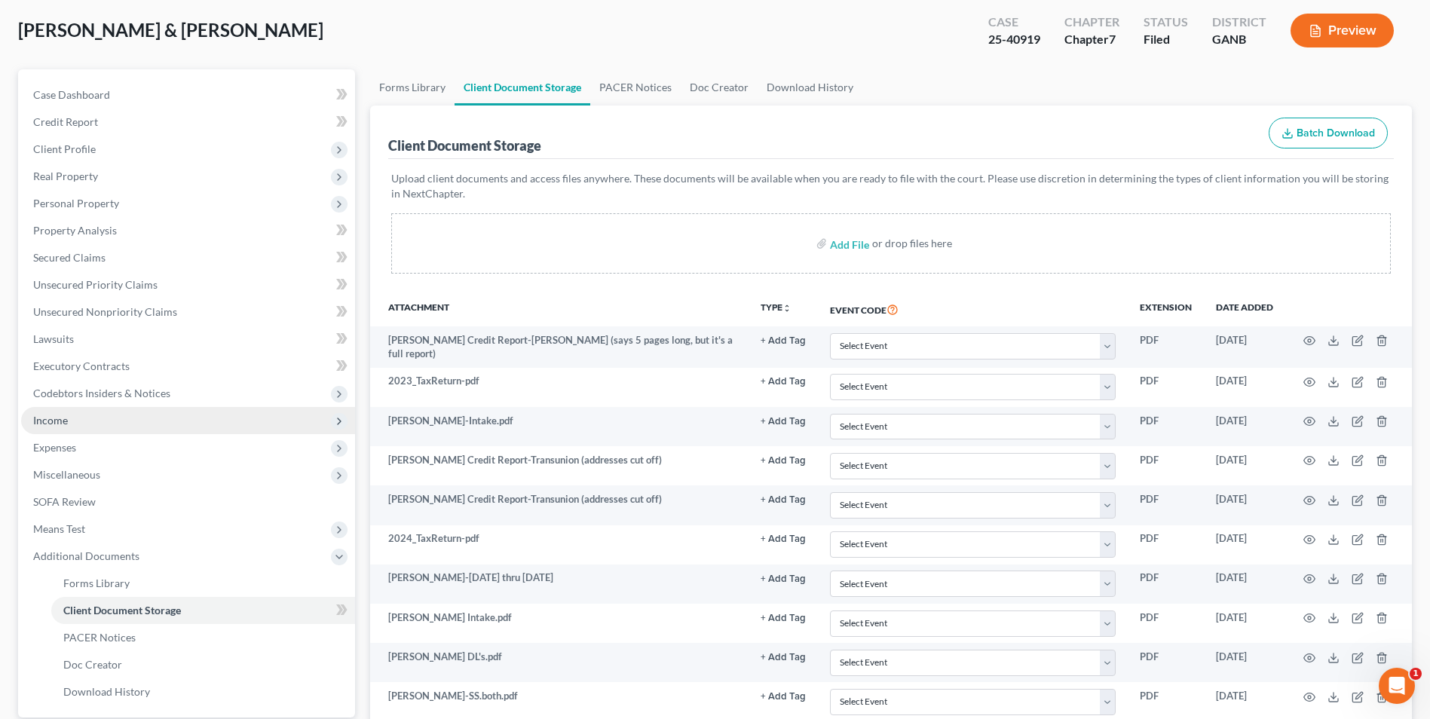
click at [60, 421] on span "Income" at bounding box center [50, 420] width 35 height 13
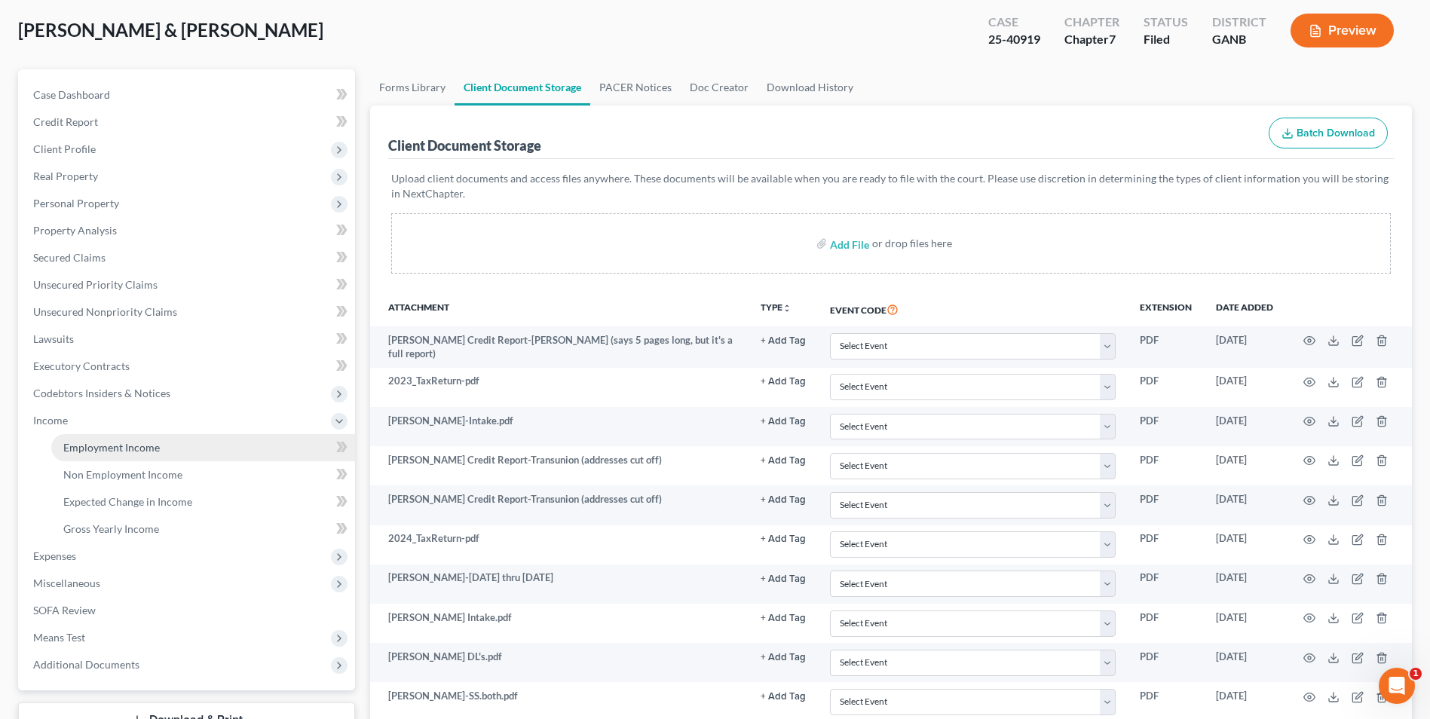
click at [112, 451] on span "Employment Income" at bounding box center [111, 447] width 96 height 13
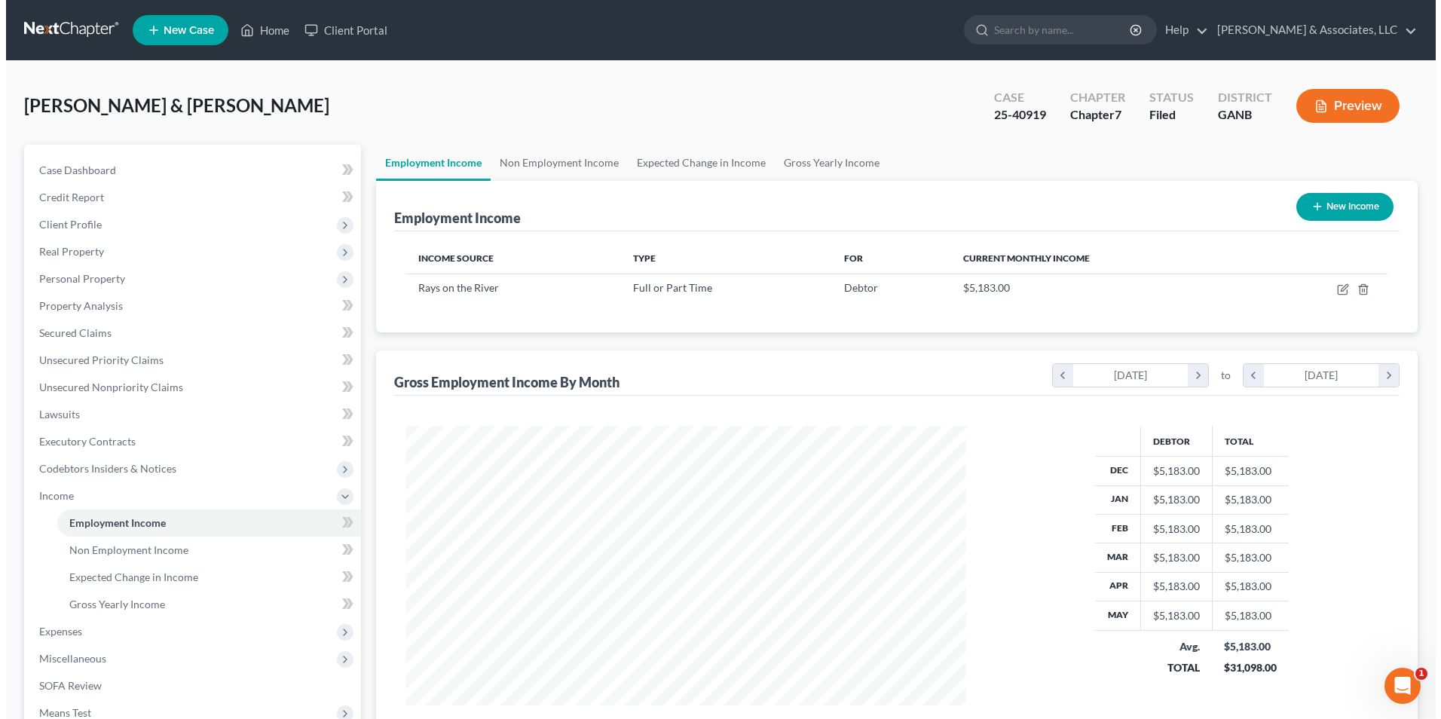
scroll to position [280, 589]
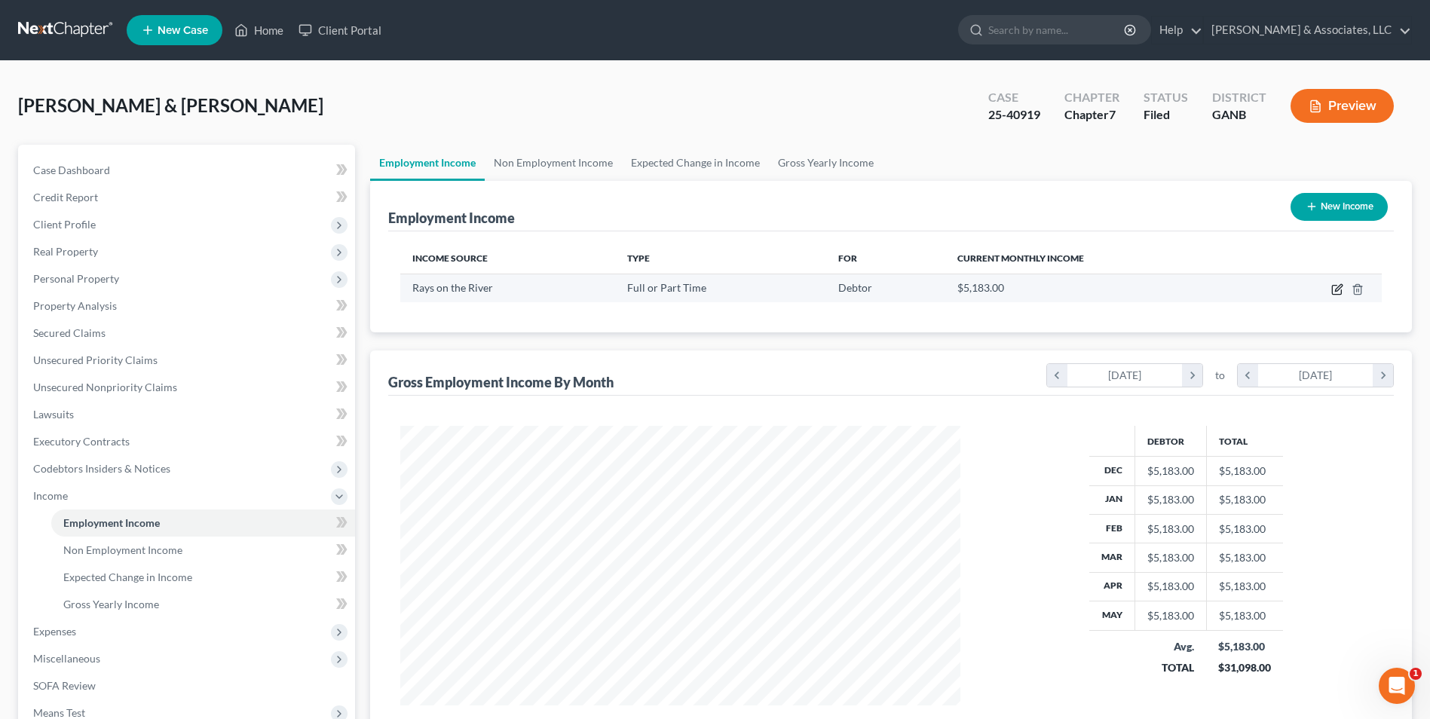
click at [1339, 287] on icon "button" at bounding box center [1338, 287] width 7 height 7
select select "0"
select select "10"
select select "0"
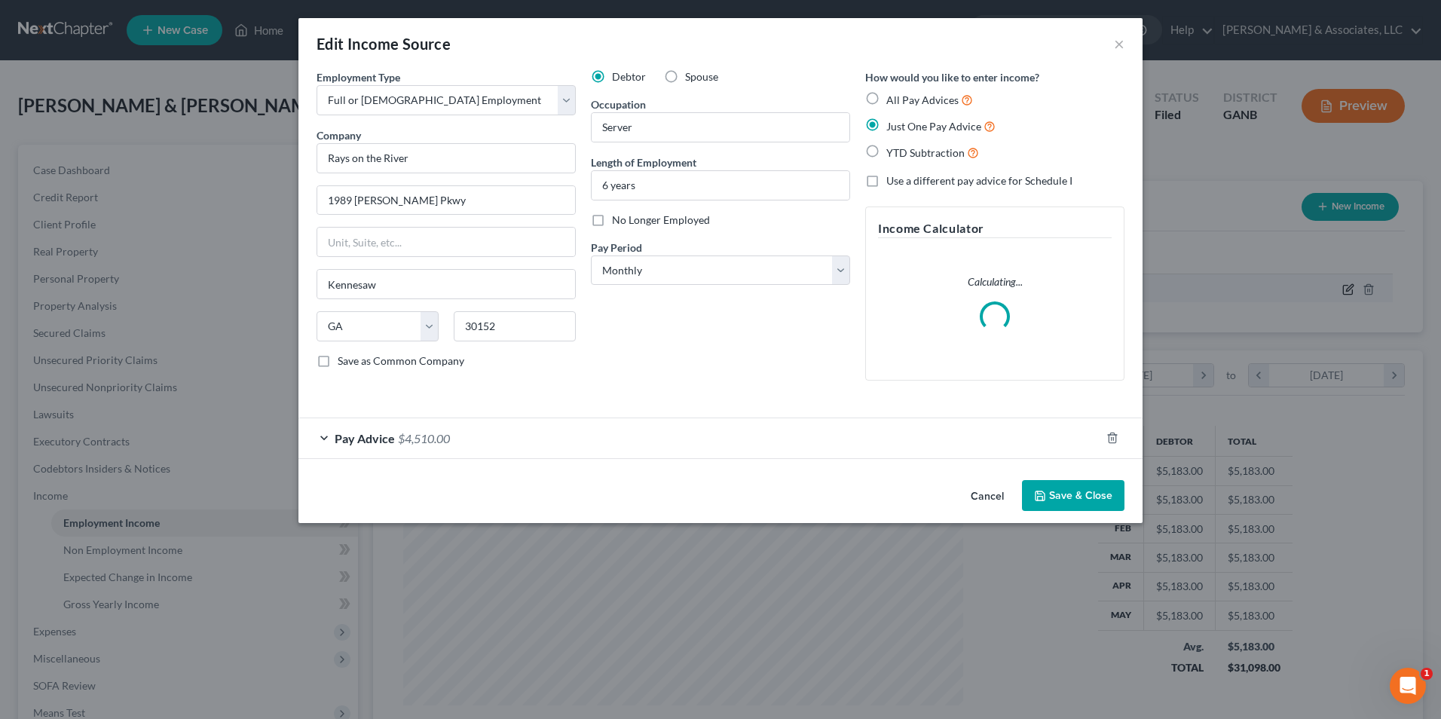
scroll to position [282, 595]
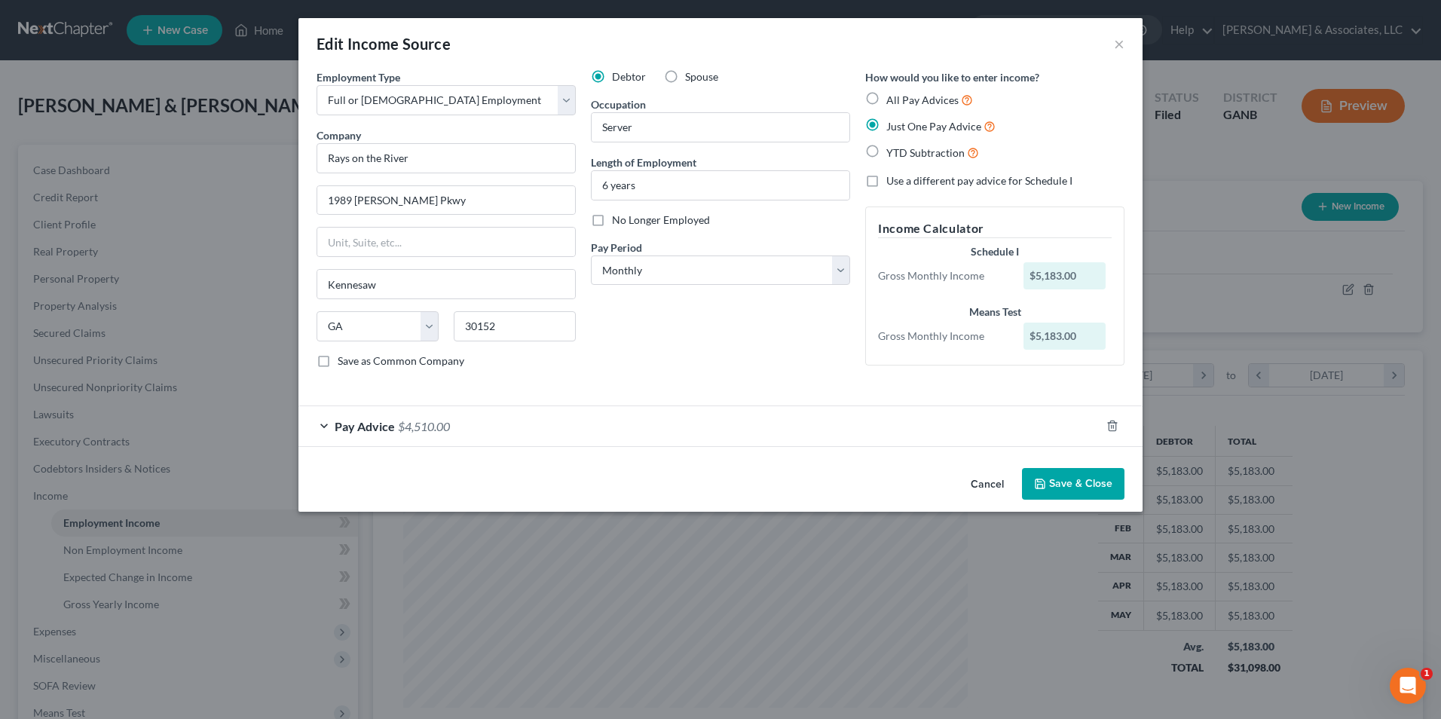
click at [320, 427] on div "Pay Advice $4,510.00" at bounding box center [699, 426] width 802 height 40
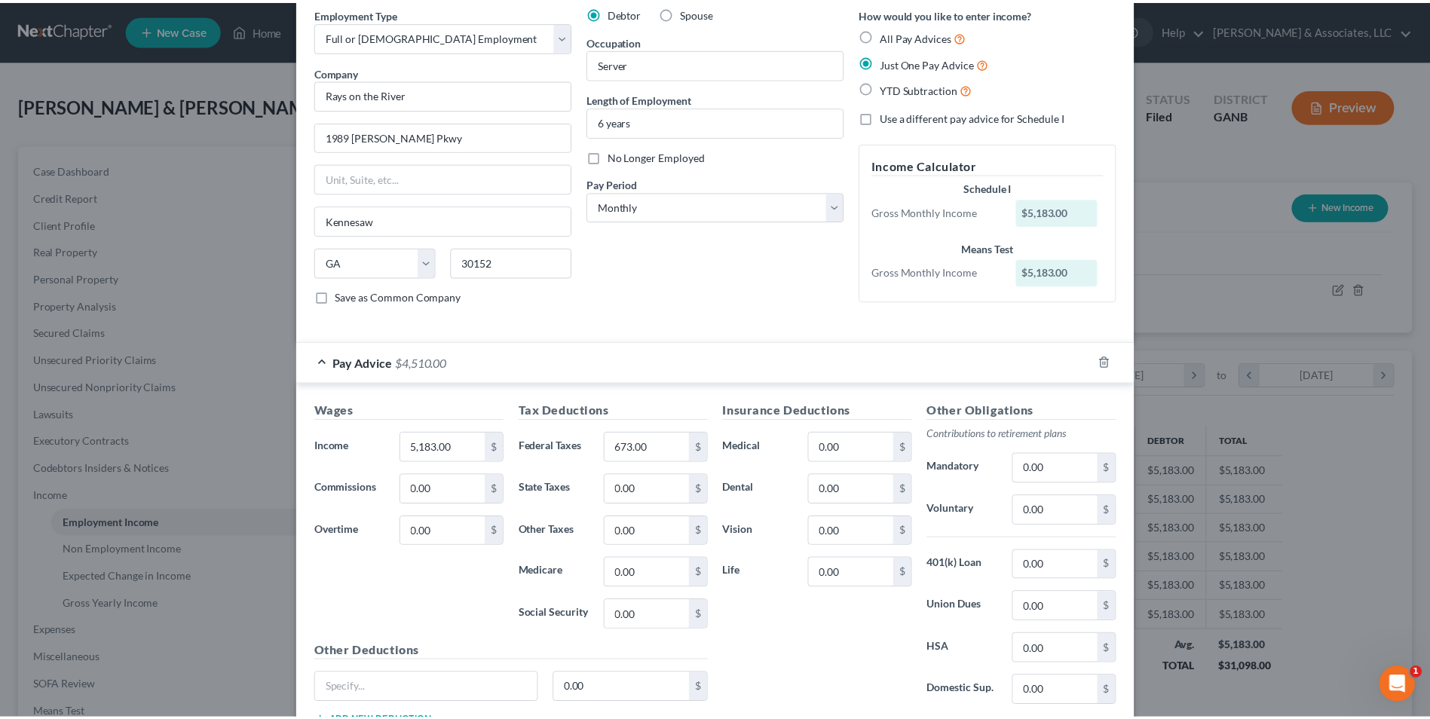
scroll to position [0, 0]
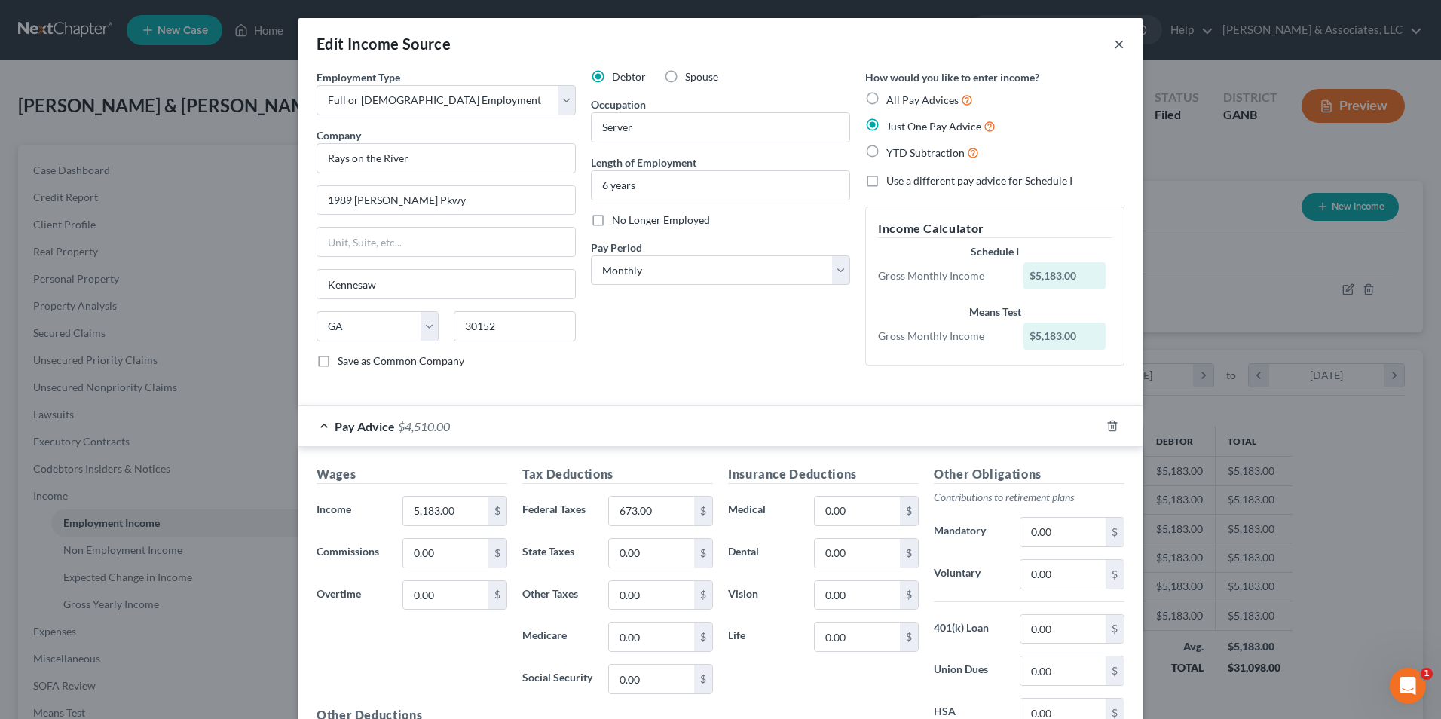
click at [1116, 45] on button "×" at bounding box center [1119, 44] width 11 height 18
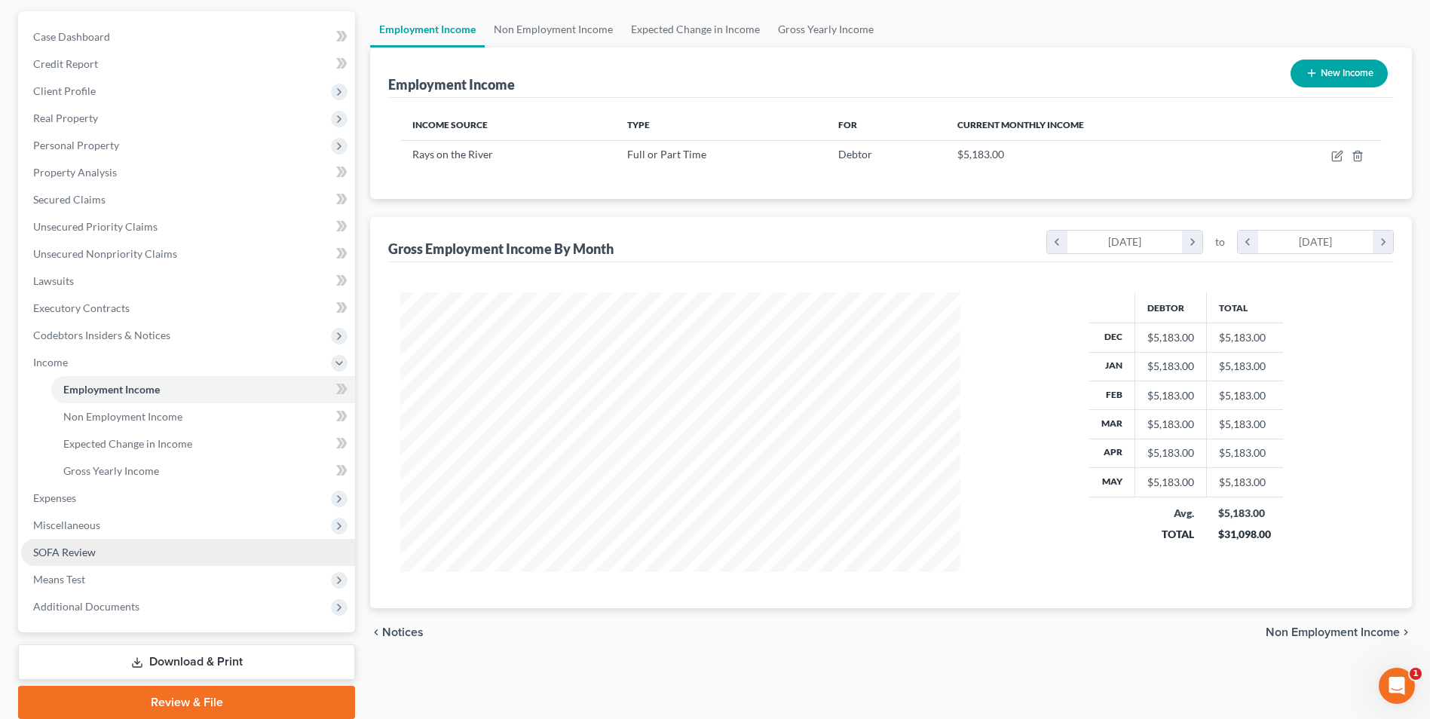
scroll to position [151, 0]
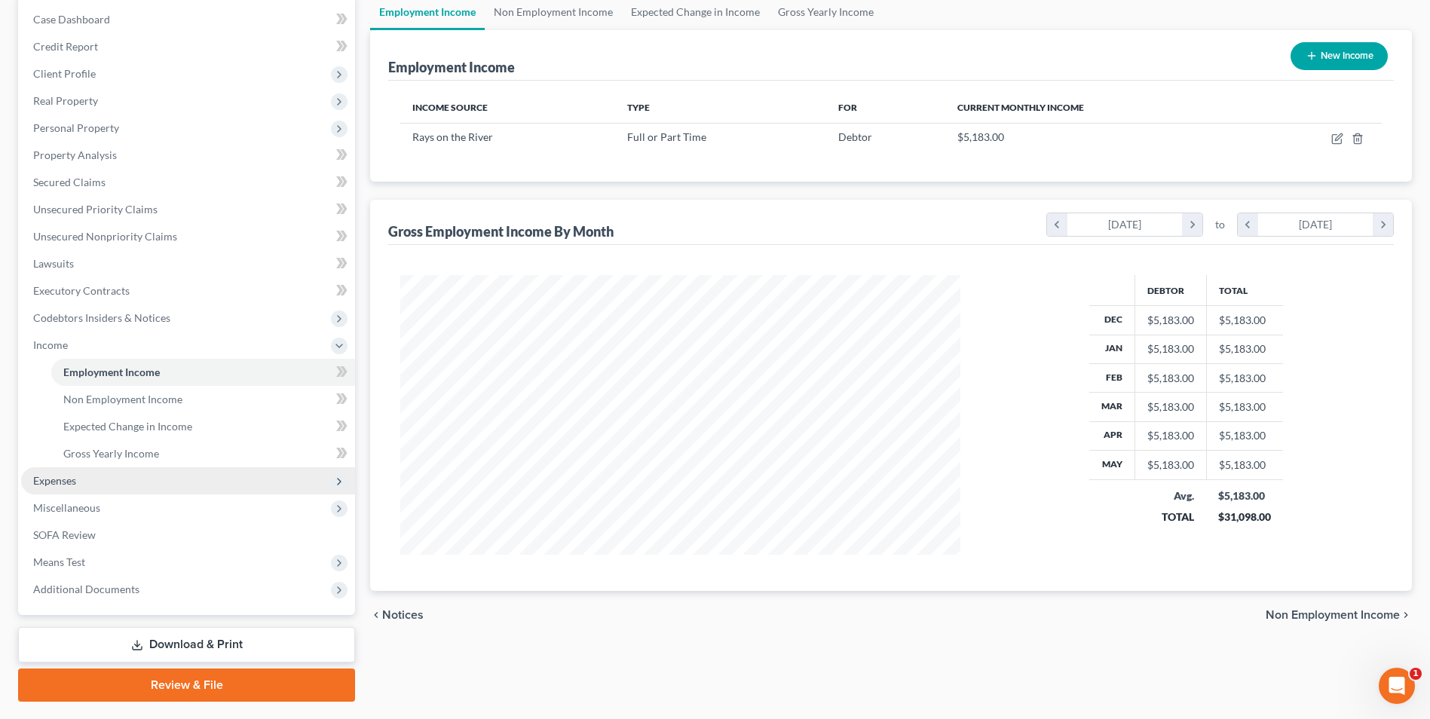
click at [61, 485] on span "Expenses" at bounding box center [54, 480] width 43 height 13
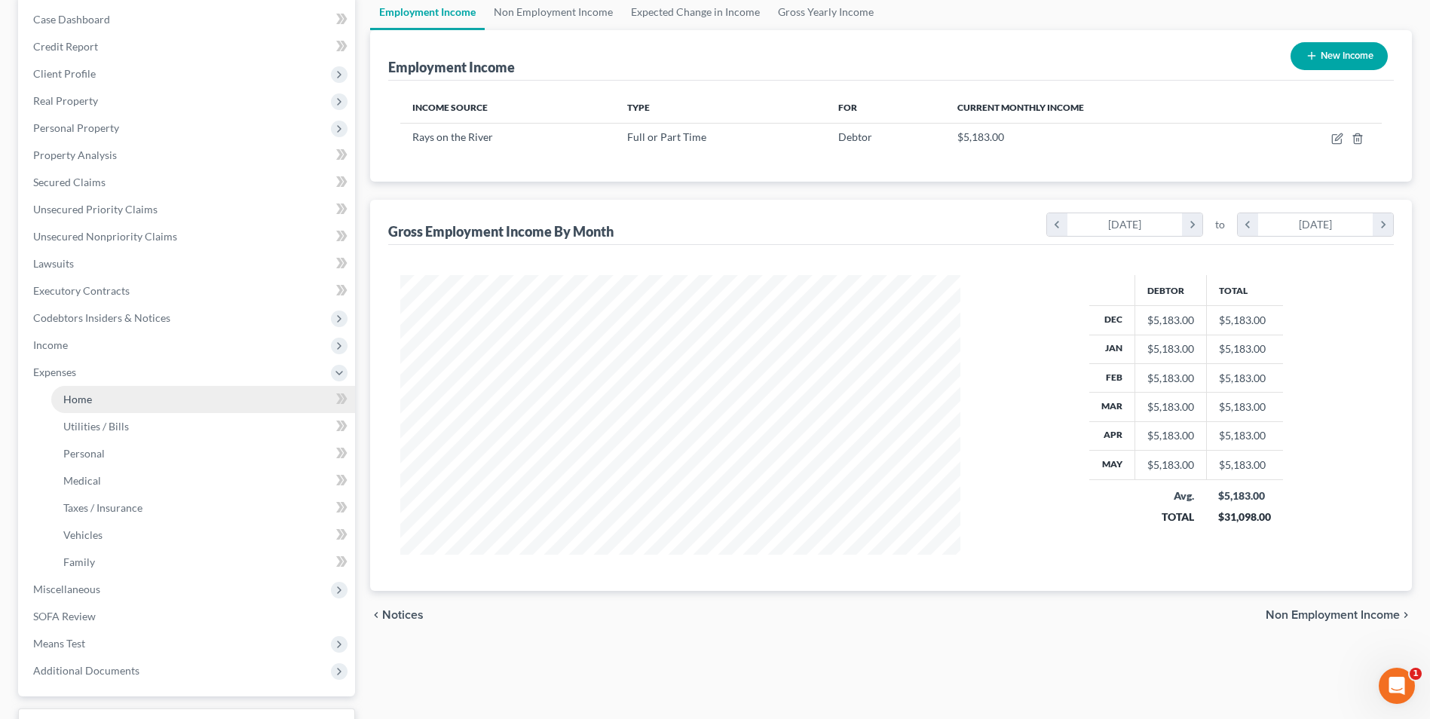
click at [82, 405] on span "Home" at bounding box center [77, 399] width 29 height 13
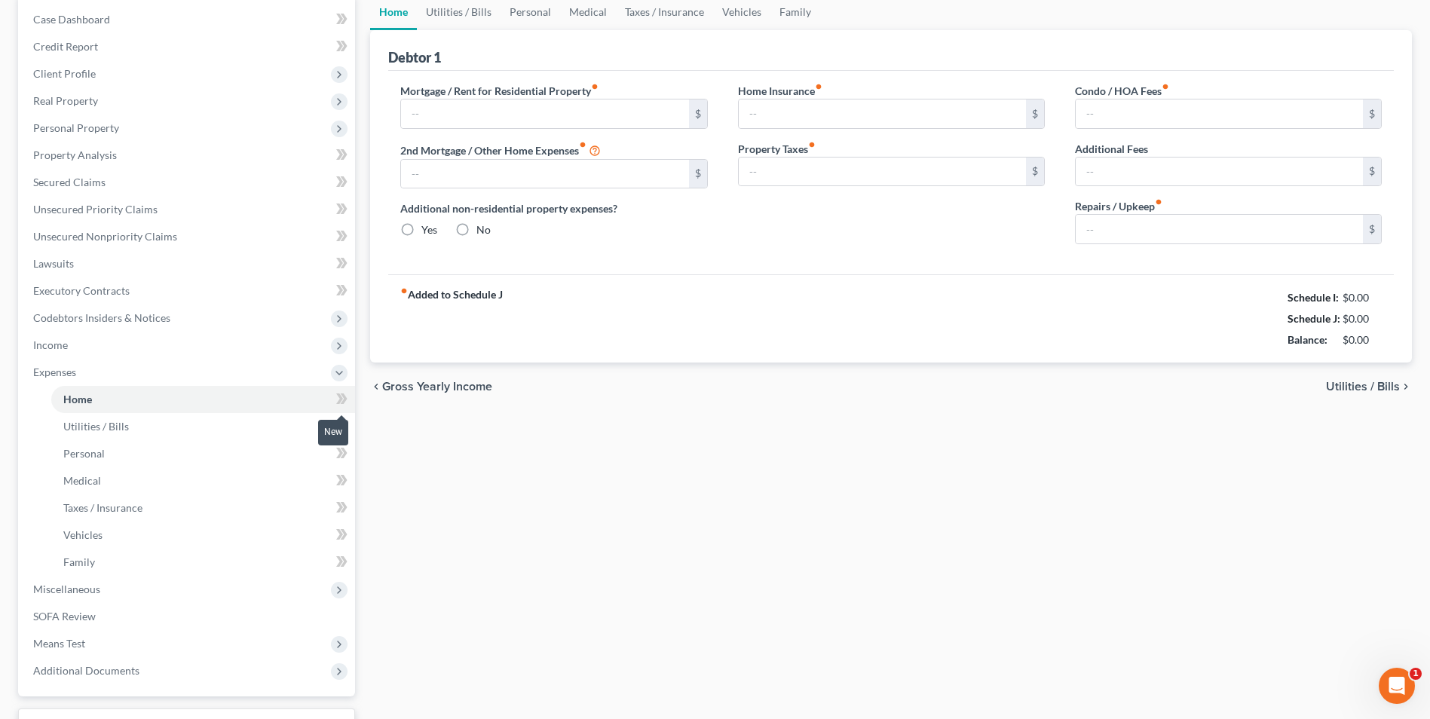
type input "1,000.00"
type input "0.00"
radio input "true"
type input "0.00"
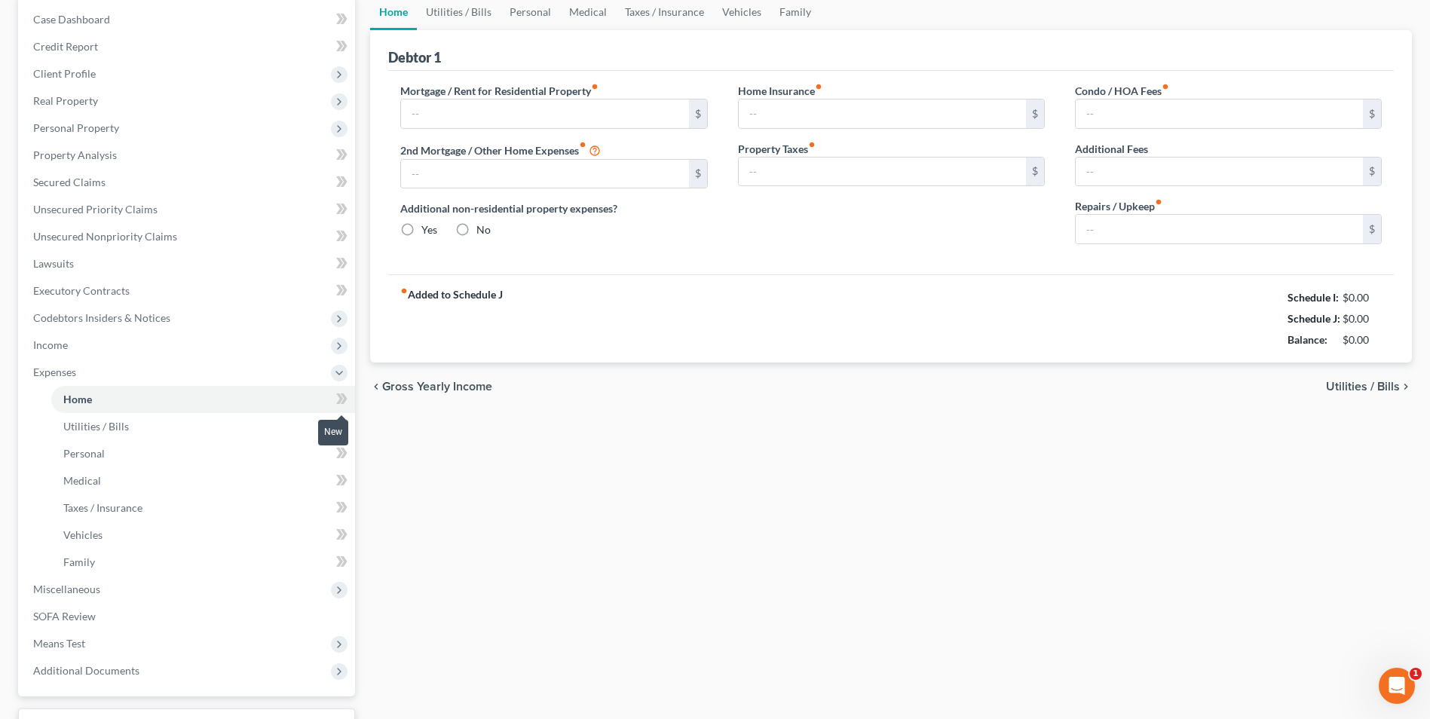
type input "0.00"
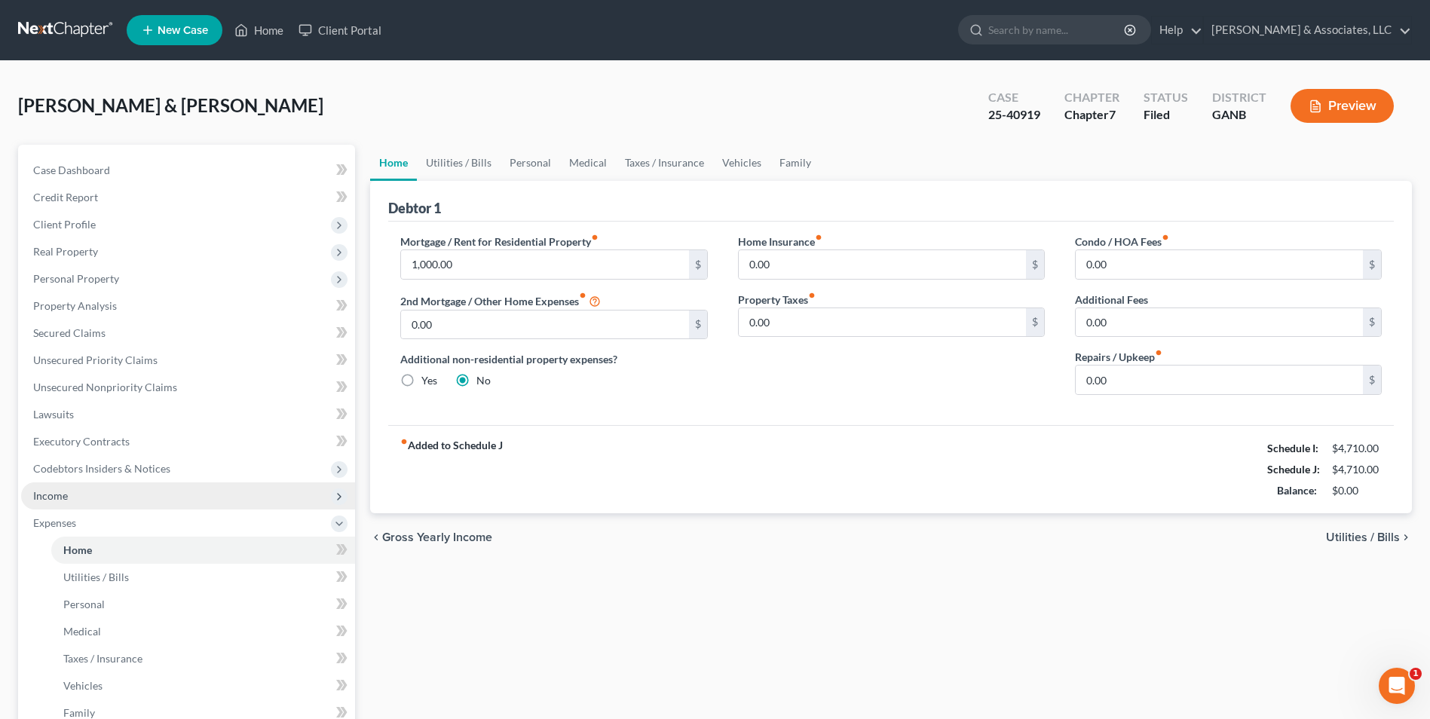
click at [64, 496] on span "Income" at bounding box center [50, 495] width 35 height 13
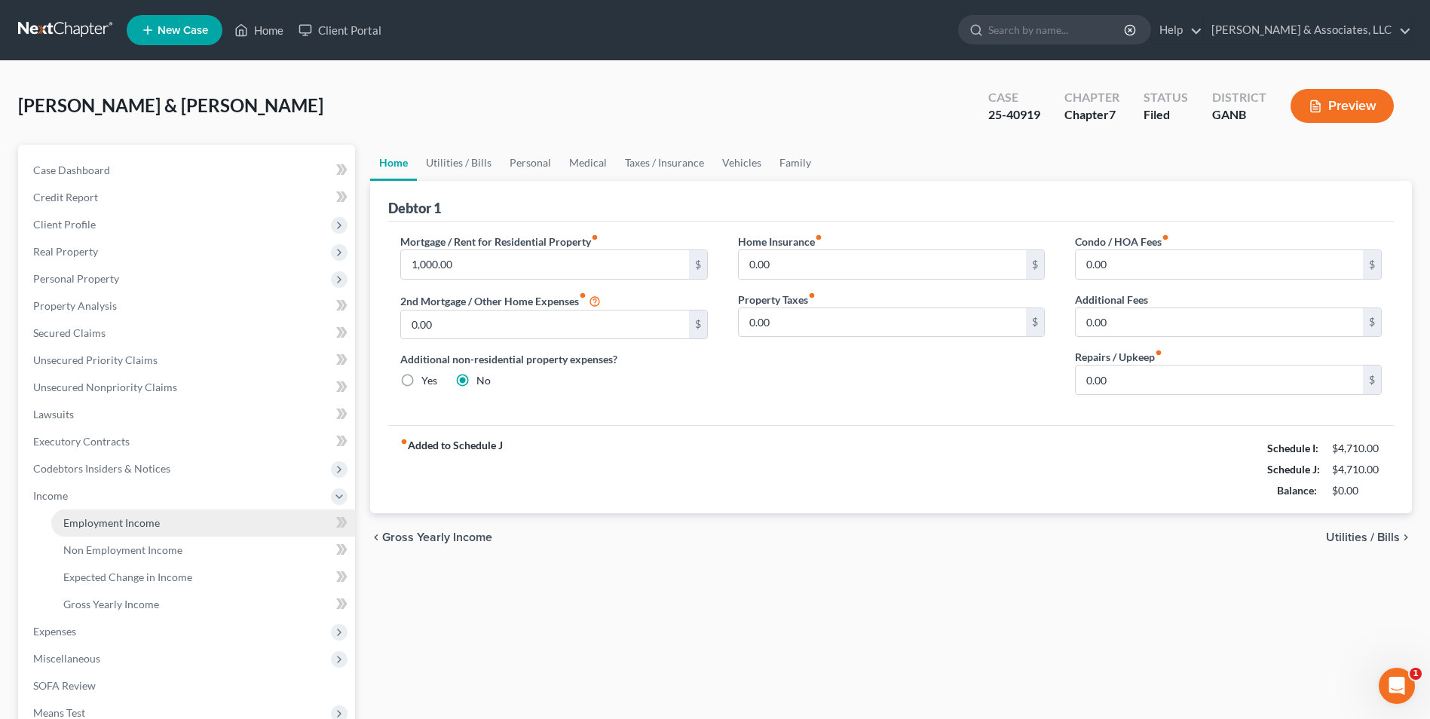
click at [146, 518] on span "Employment Income" at bounding box center [111, 522] width 96 height 13
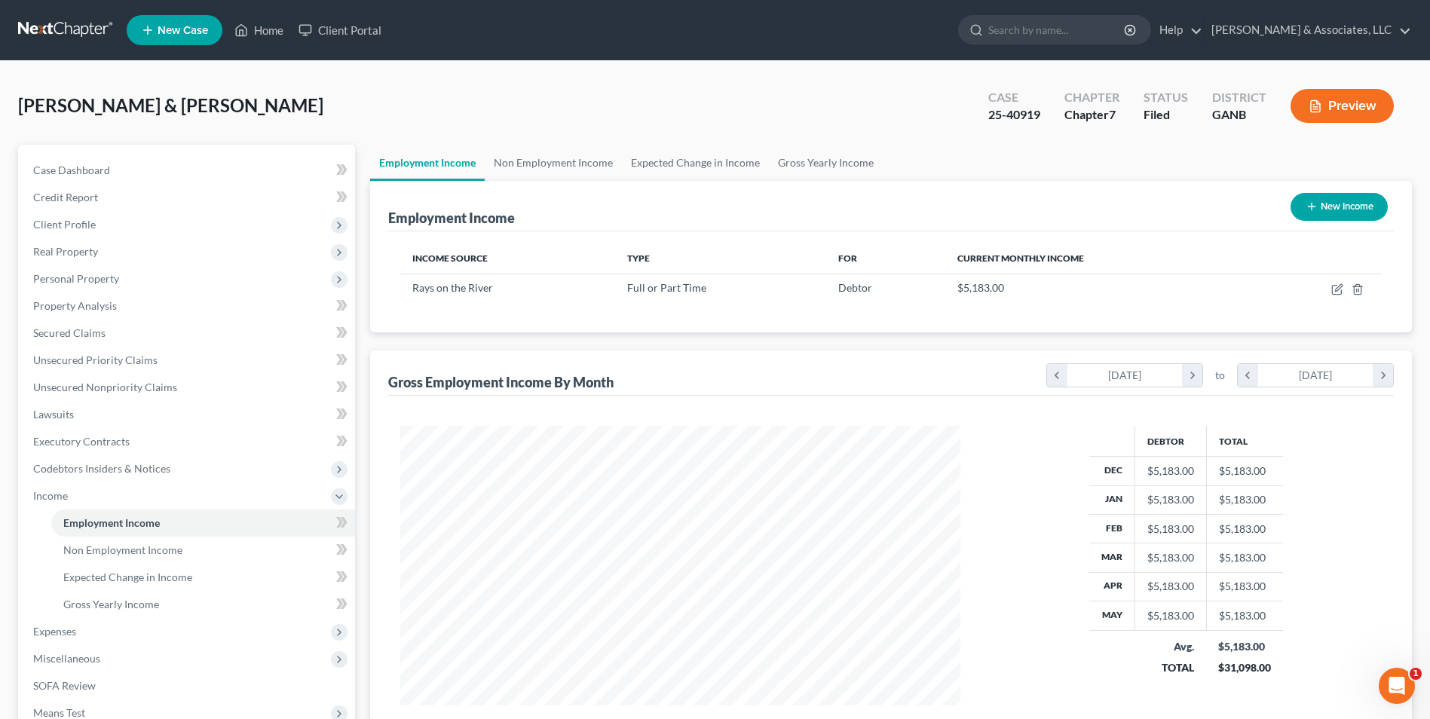
scroll to position [280, 589]
click at [537, 161] on link "Non Employment Income" at bounding box center [553, 163] width 137 height 36
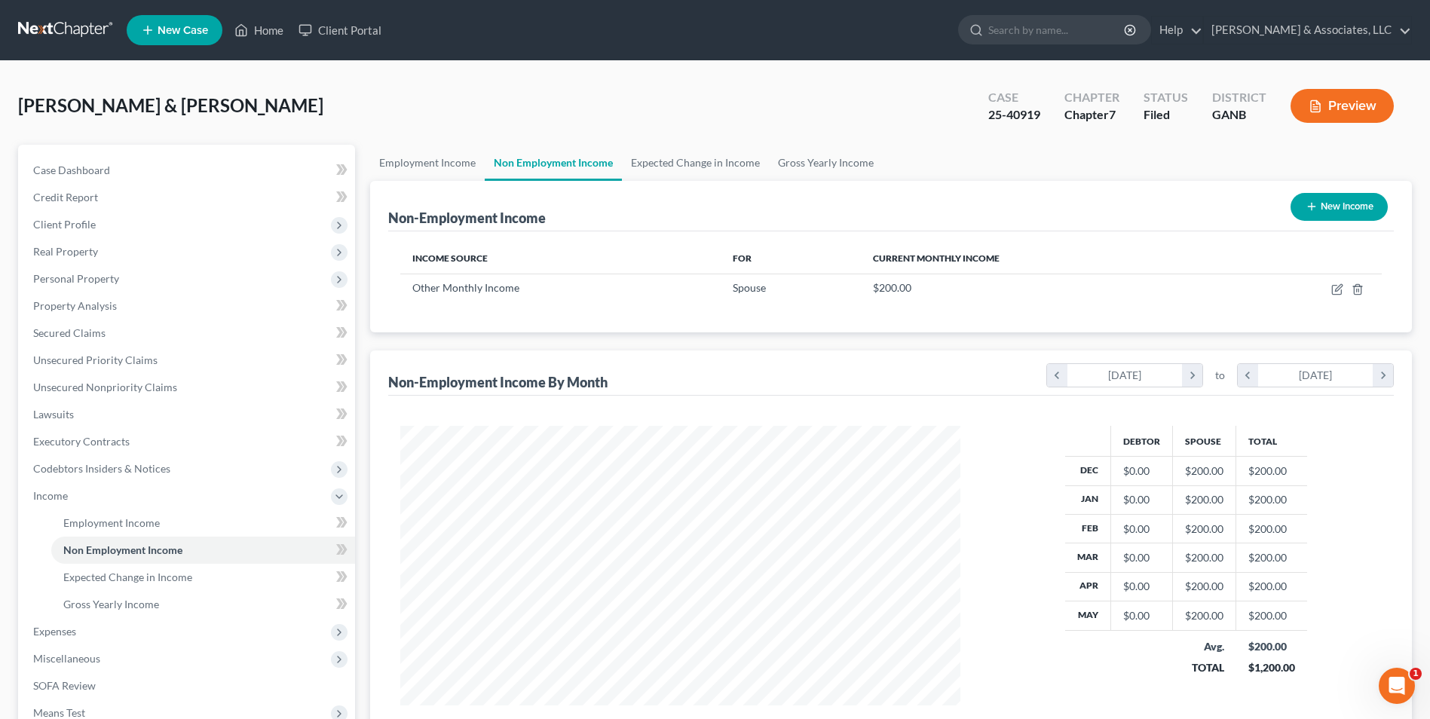
scroll to position [280, 589]
click at [409, 160] on link "Employment Income" at bounding box center [427, 163] width 115 height 36
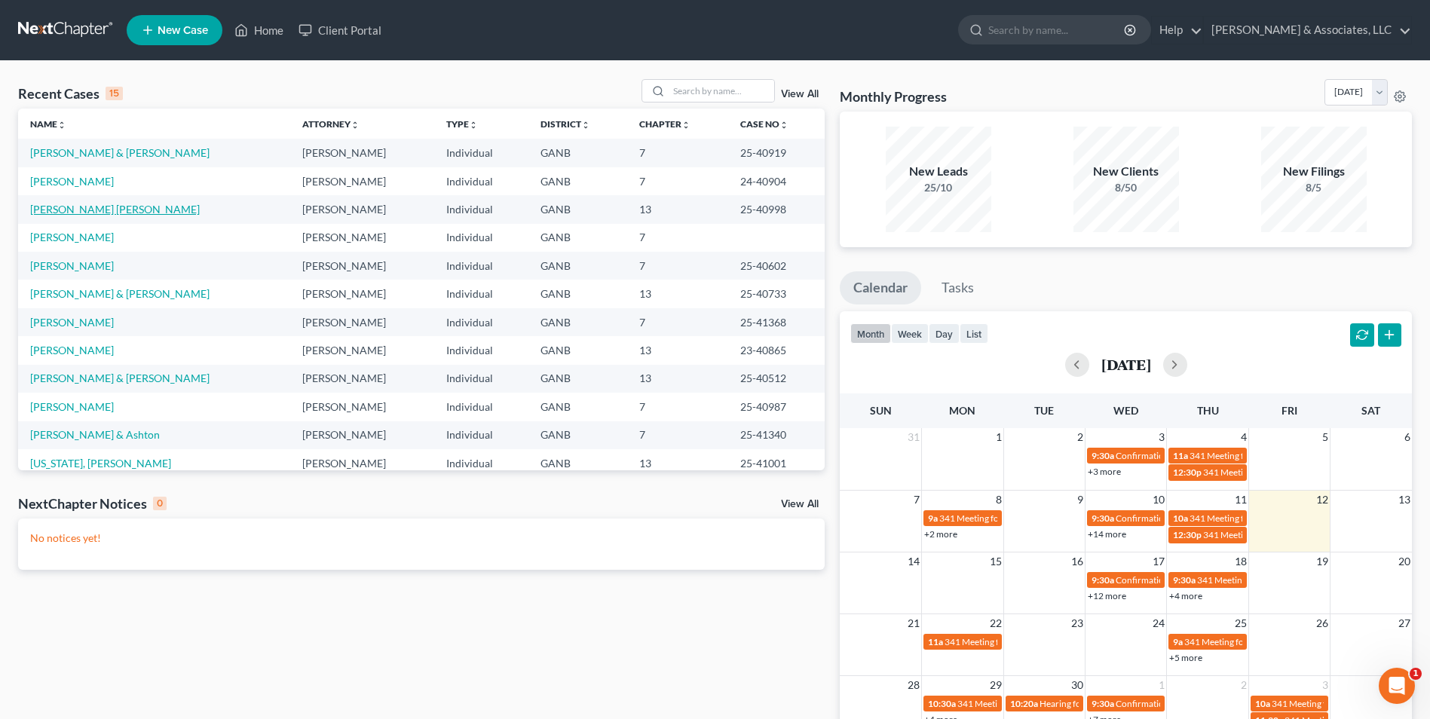
click at [106, 209] on link "[PERSON_NAME] [PERSON_NAME]" at bounding box center [115, 209] width 170 height 13
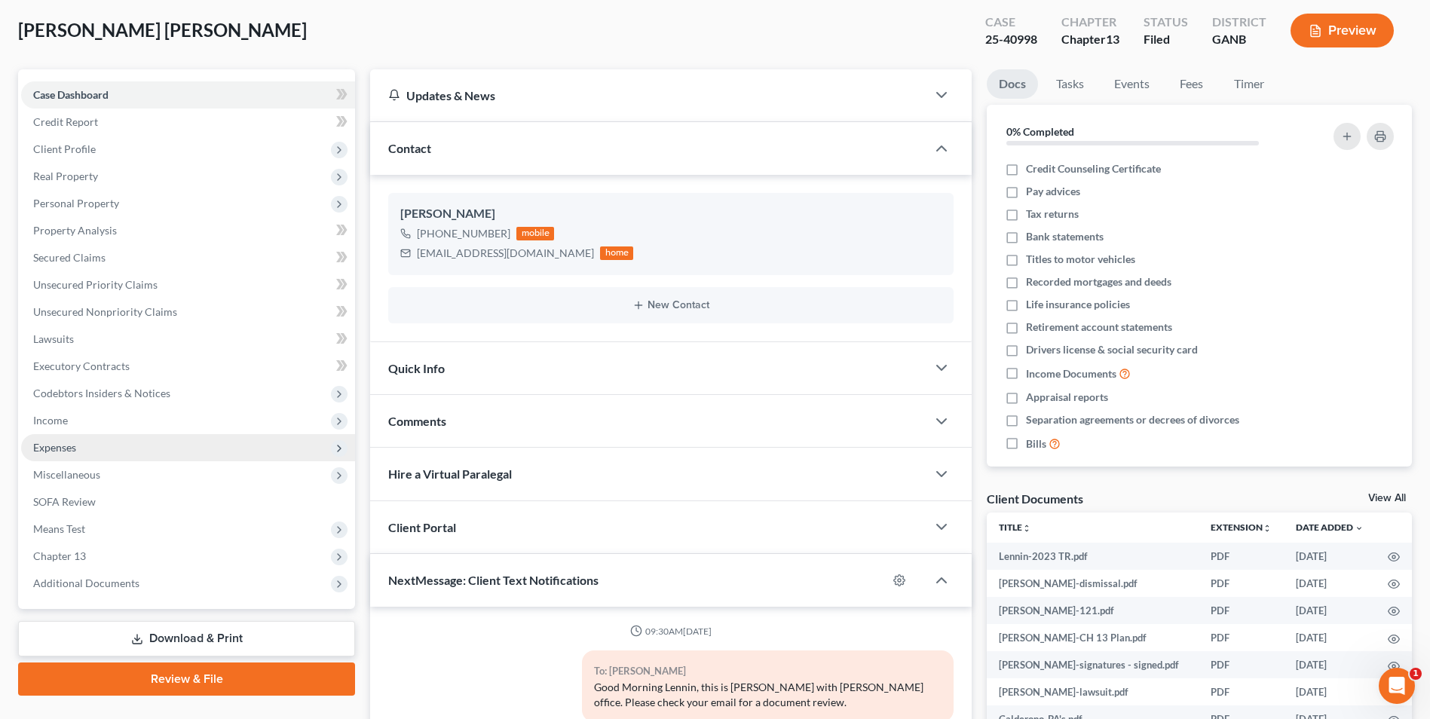
scroll to position [184, 0]
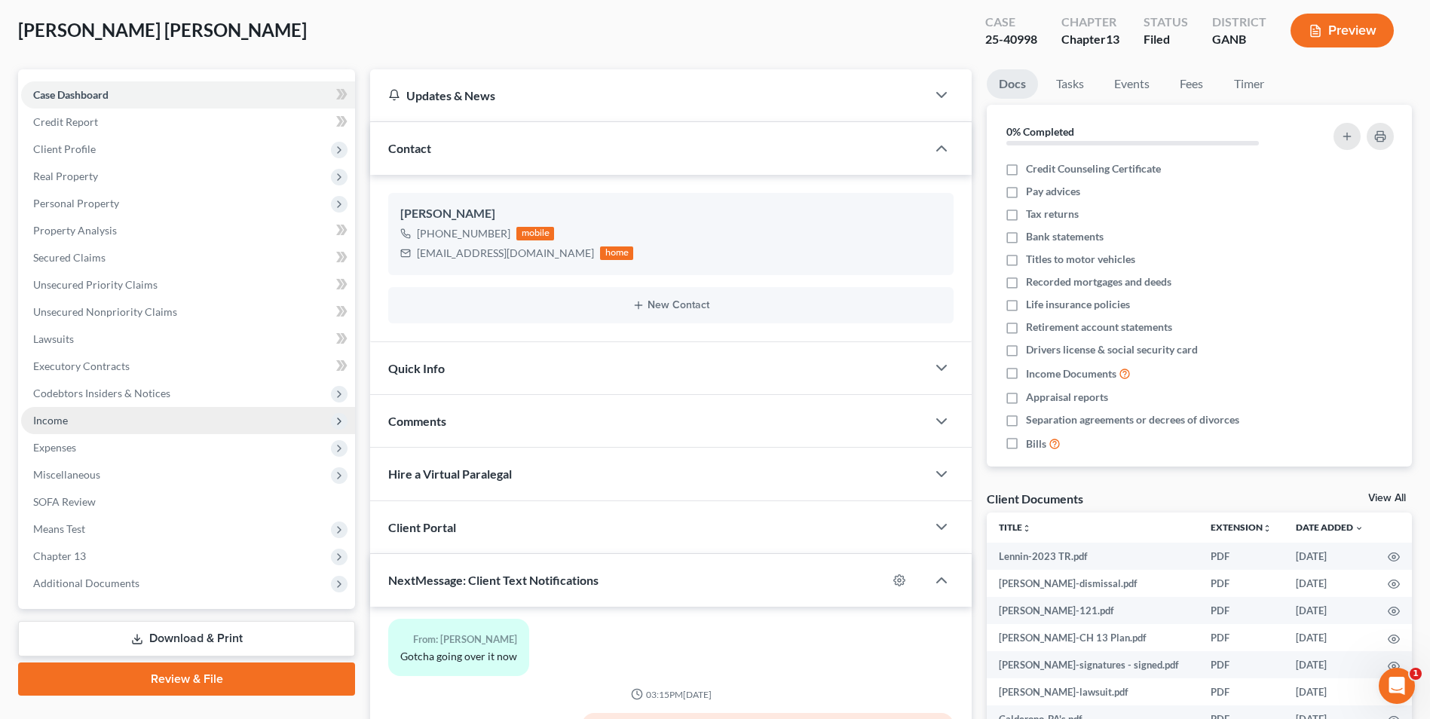
click at [53, 423] on span "Income" at bounding box center [50, 420] width 35 height 13
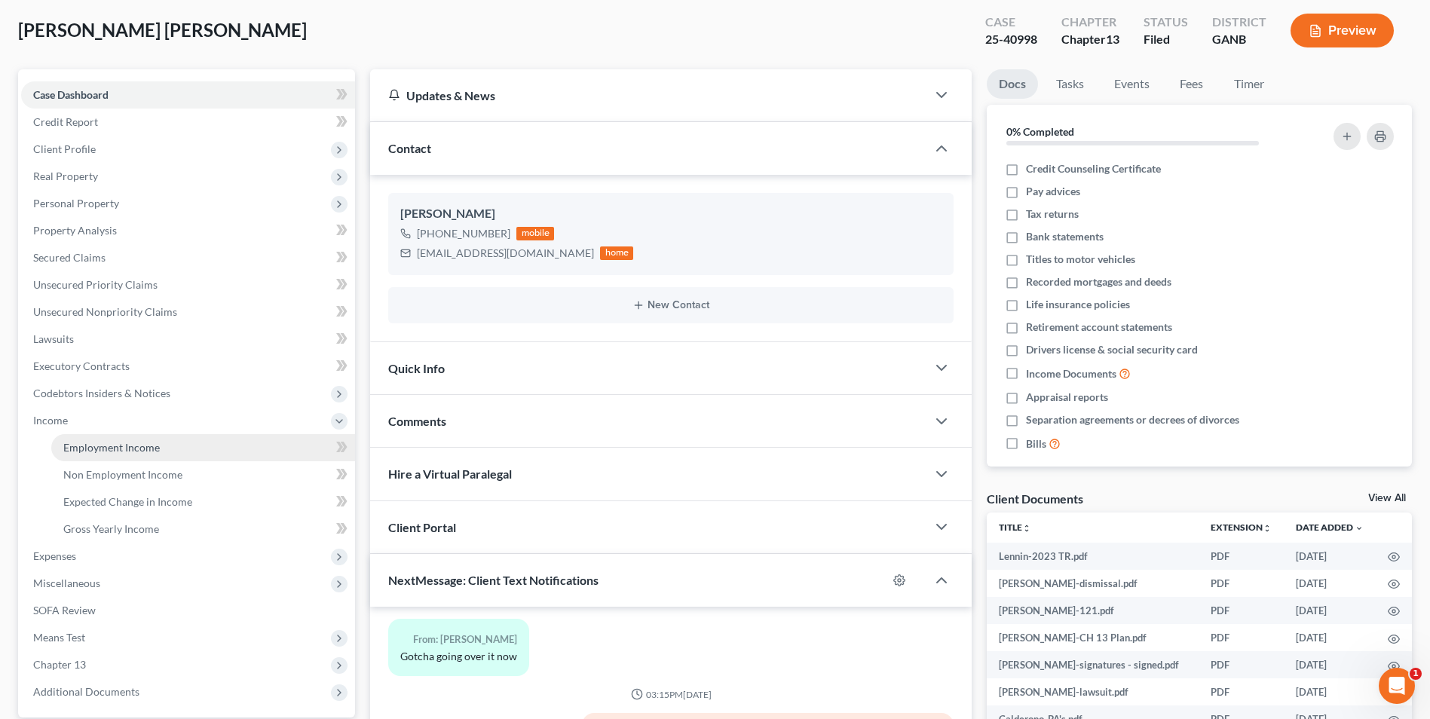
click at [112, 445] on span "Employment Income" at bounding box center [111, 447] width 96 height 13
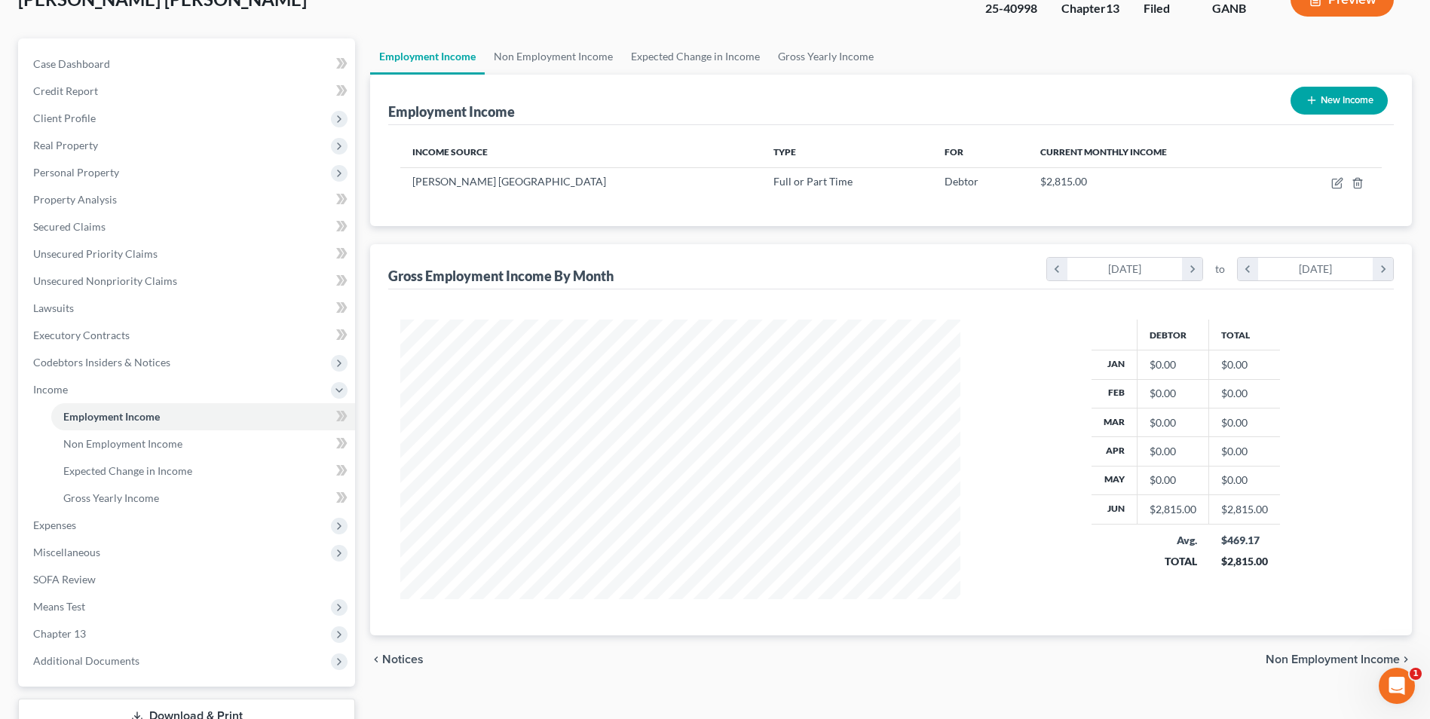
scroll to position [151, 0]
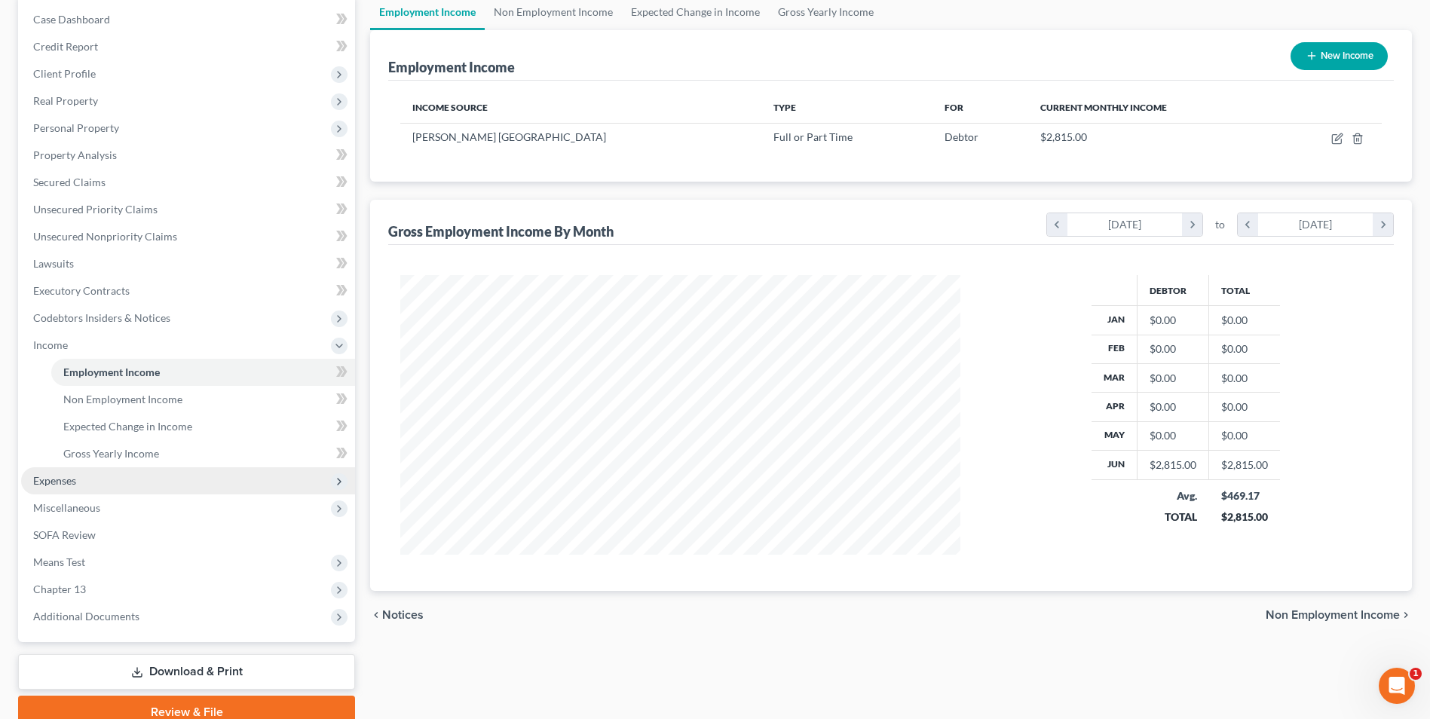
click at [60, 481] on span "Expenses" at bounding box center [54, 480] width 43 height 13
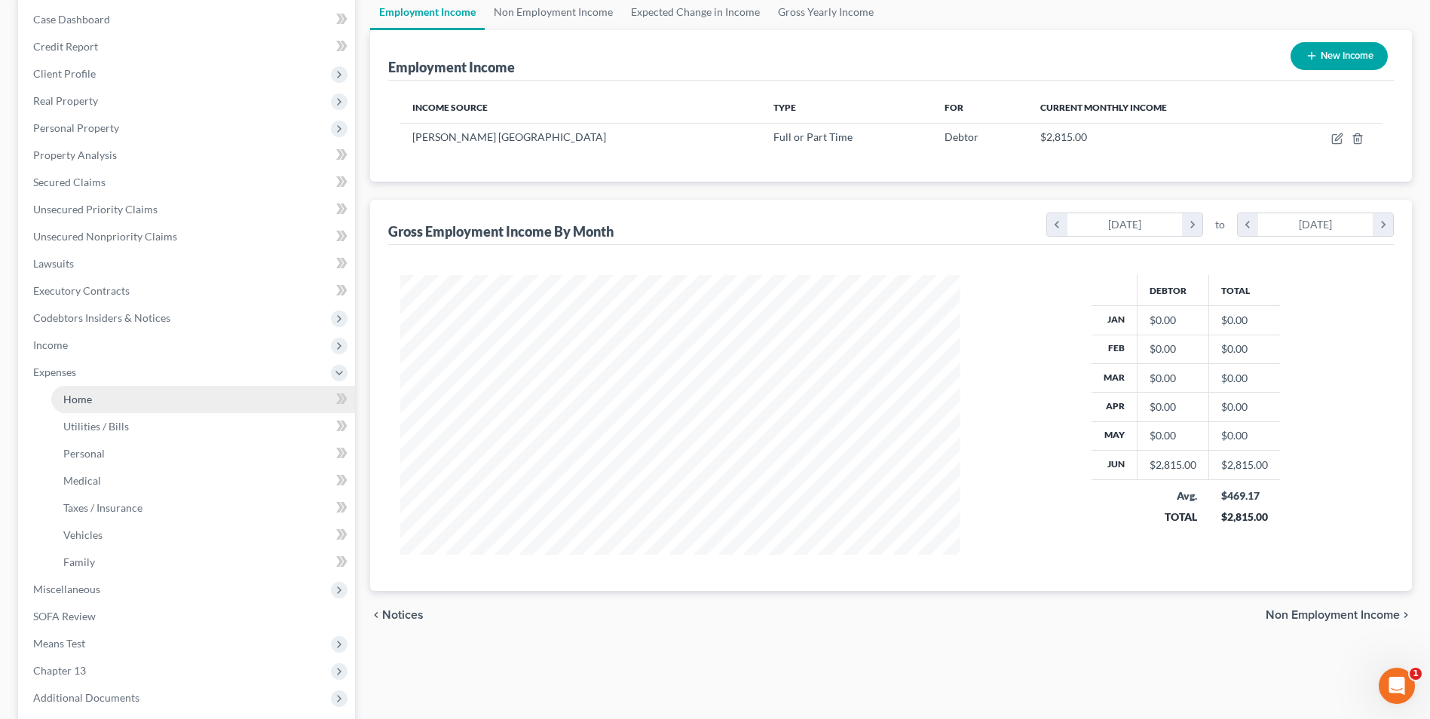
click at [84, 400] on span "Home" at bounding box center [77, 399] width 29 height 13
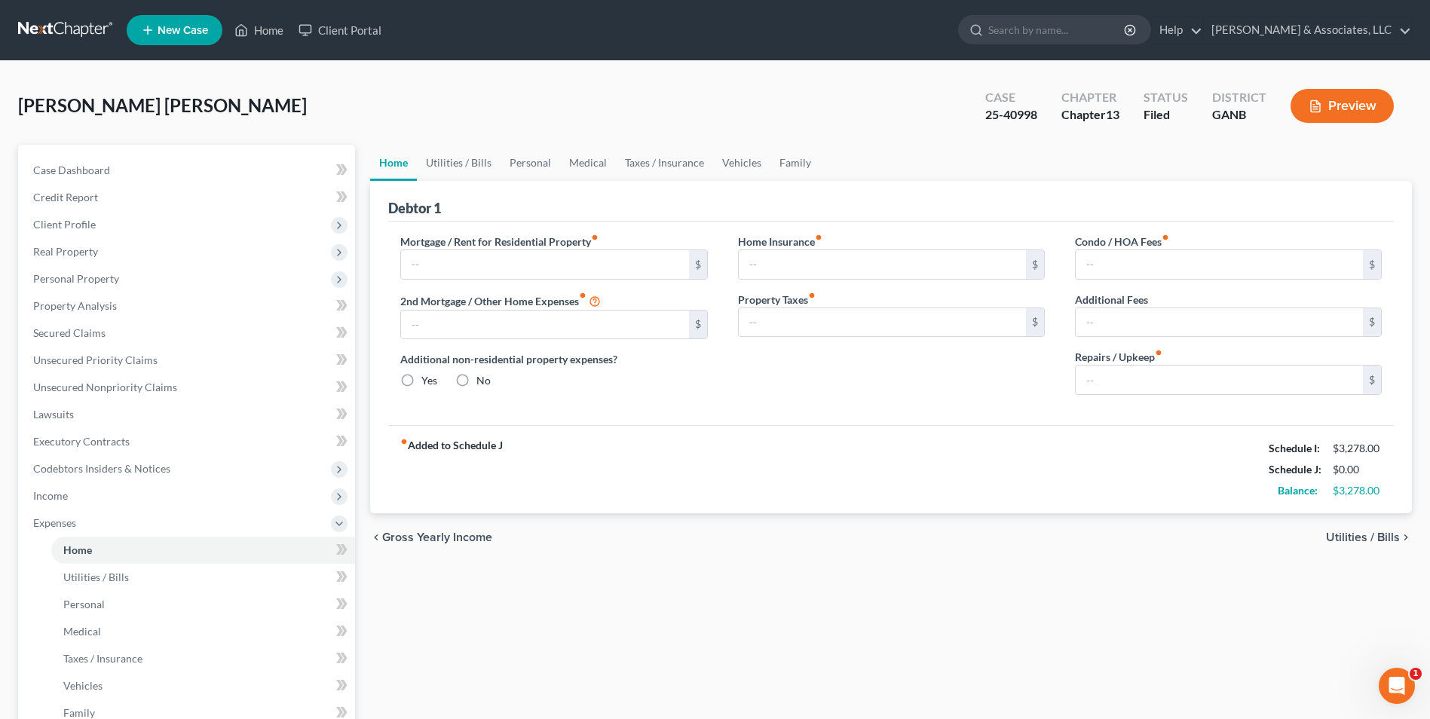
type input "800.00"
type input "0.00"
radio input "true"
type input "0.00"
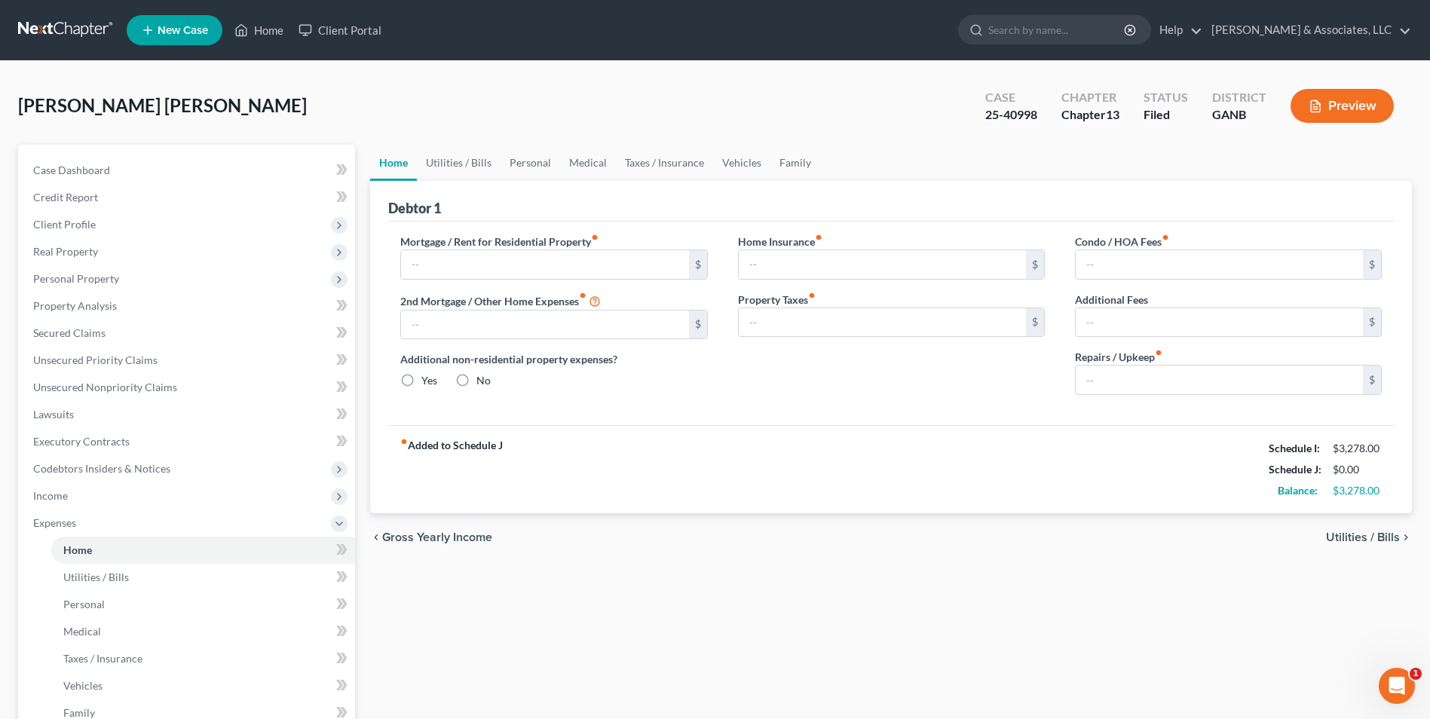
type input "0.00"
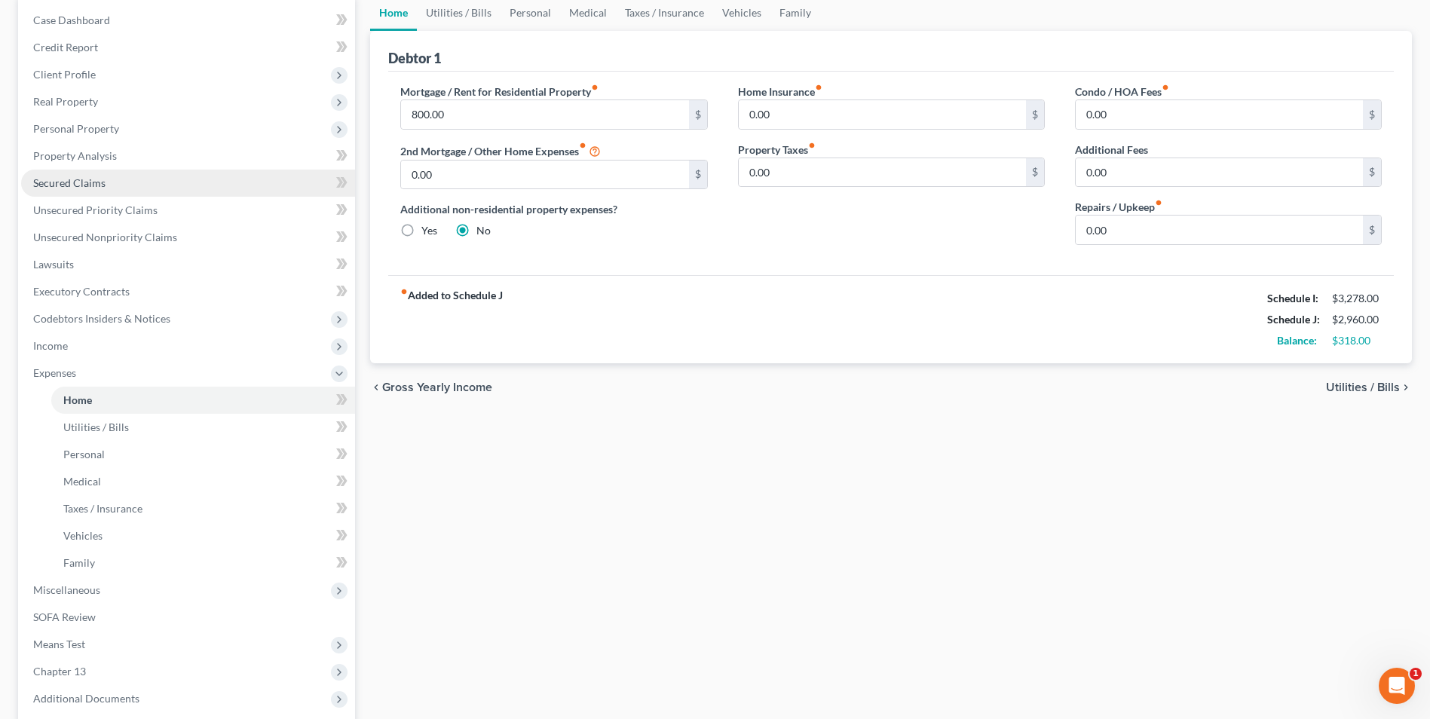
scroll to position [151, 0]
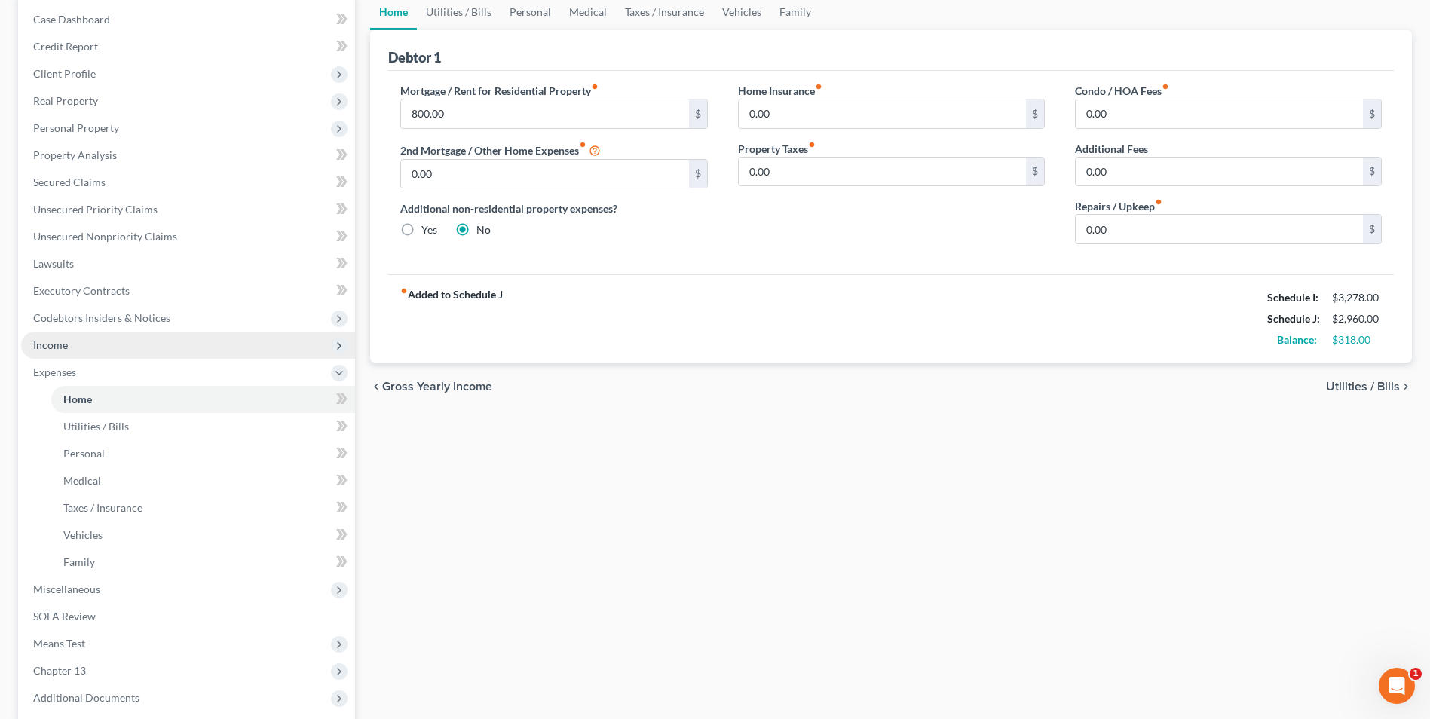
click at [69, 338] on span "Income" at bounding box center [188, 345] width 334 height 27
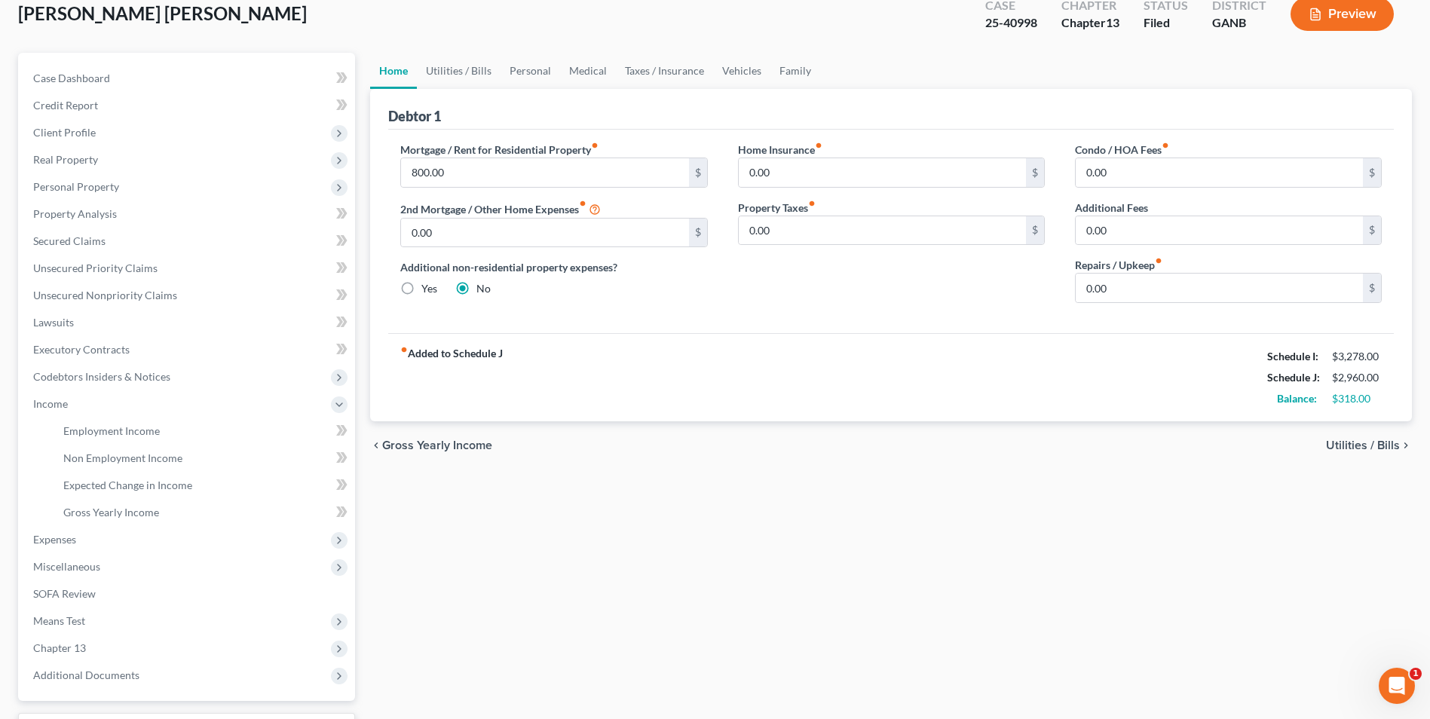
scroll to position [0, 0]
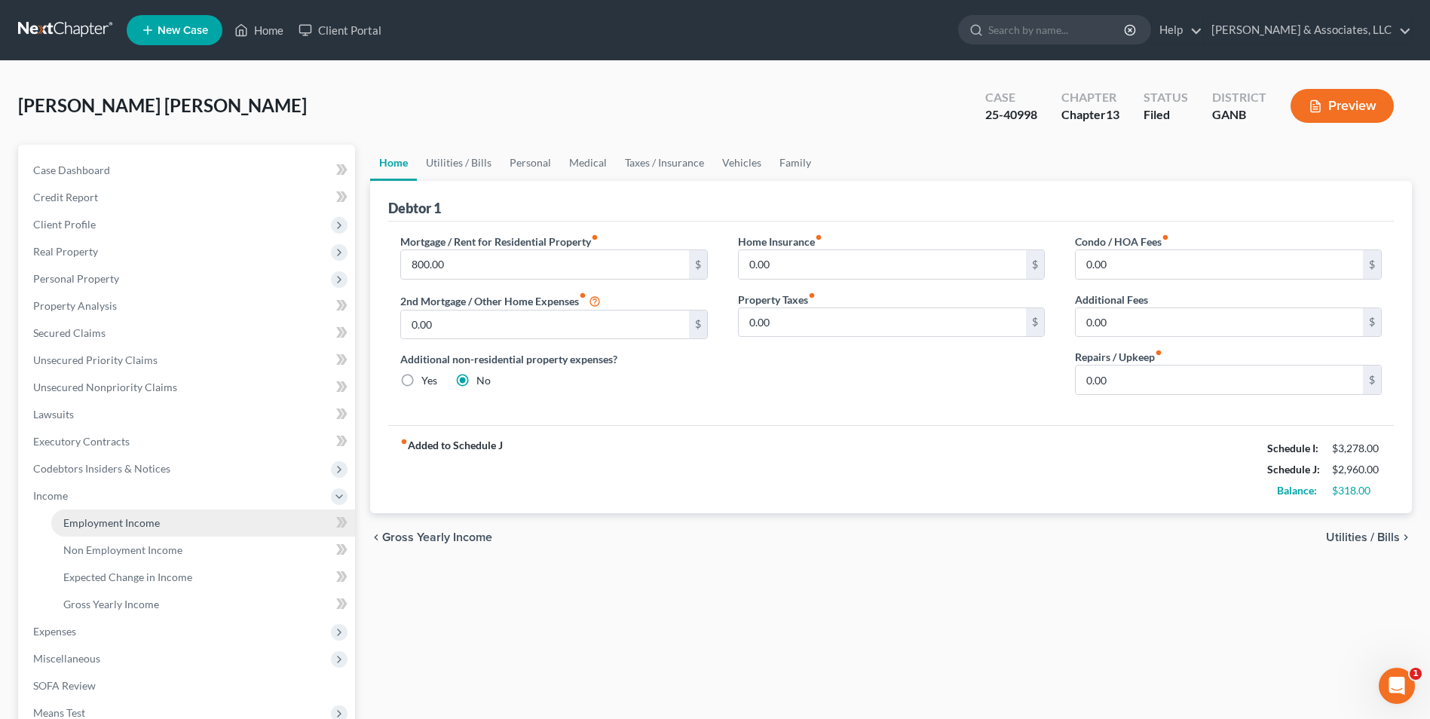
click at [136, 523] on span "Employment Income" at bounding box center [111, 522] width 96 height 13
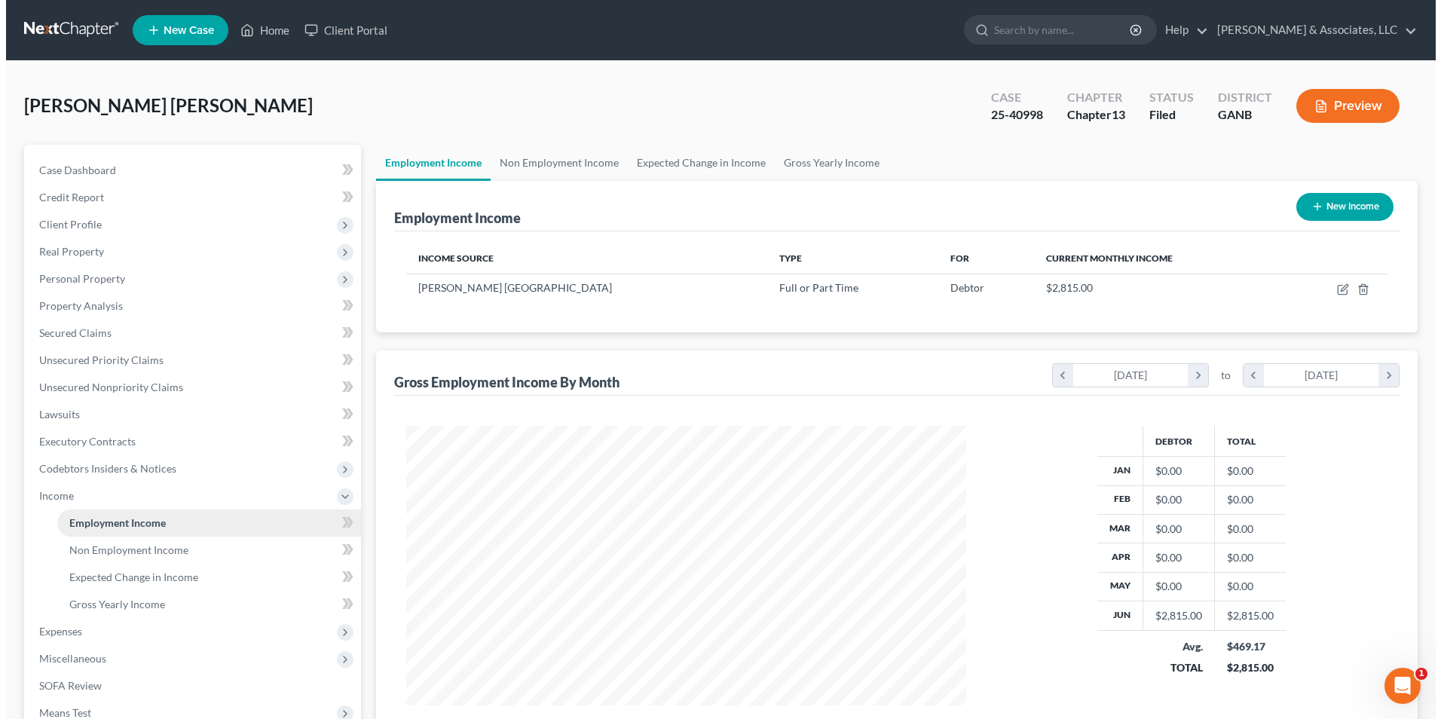
scroll to position [280, 589]
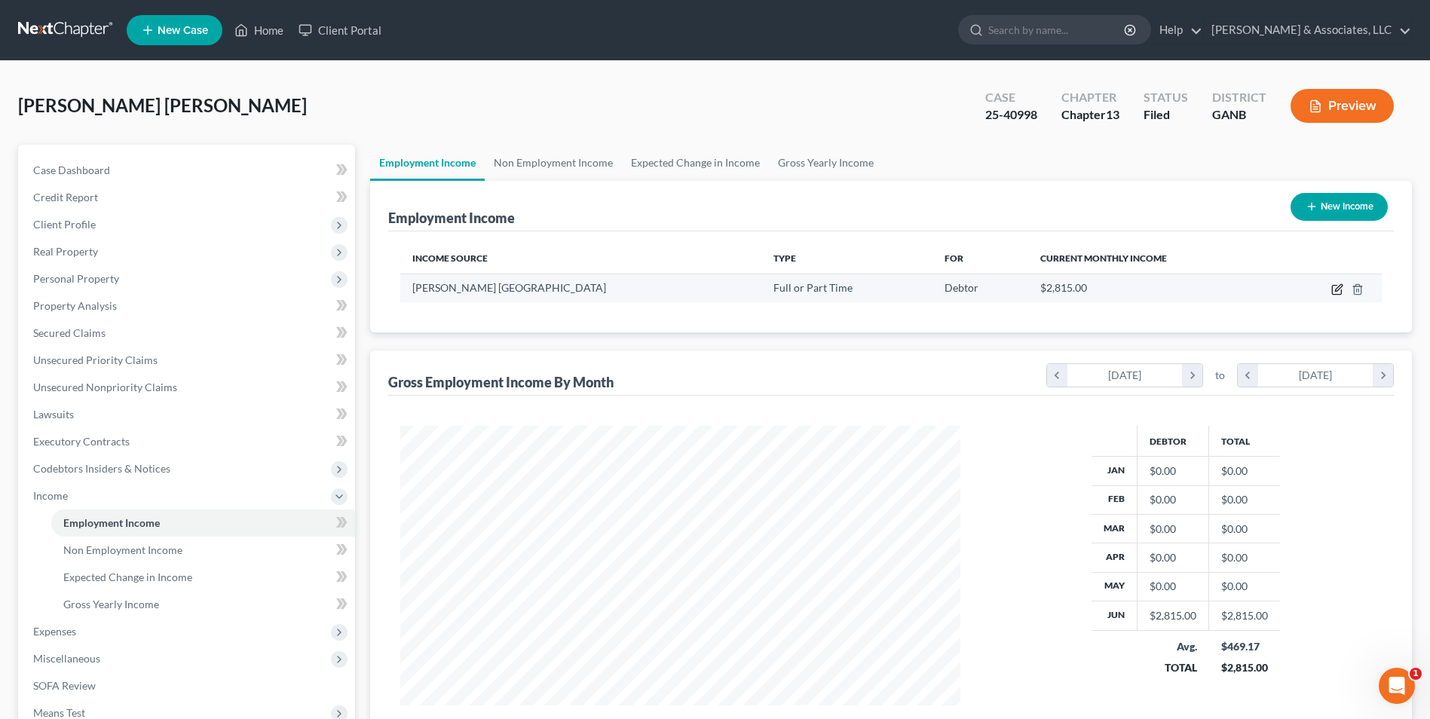
click at [1339, 289] on icon "button" at bounding box center [1338, 287] width 7 height 7
select select "0"
select select "10"
select select "0"
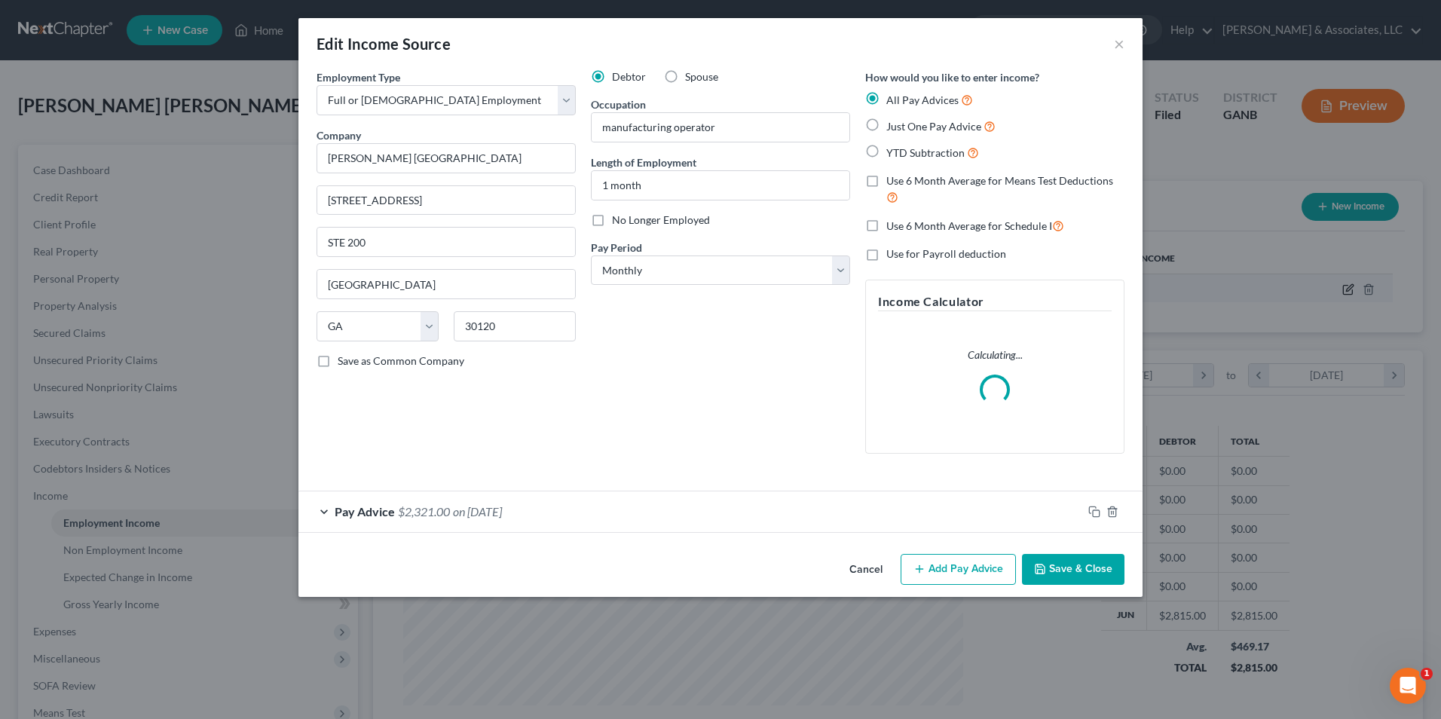
scroll to position [282, 595]
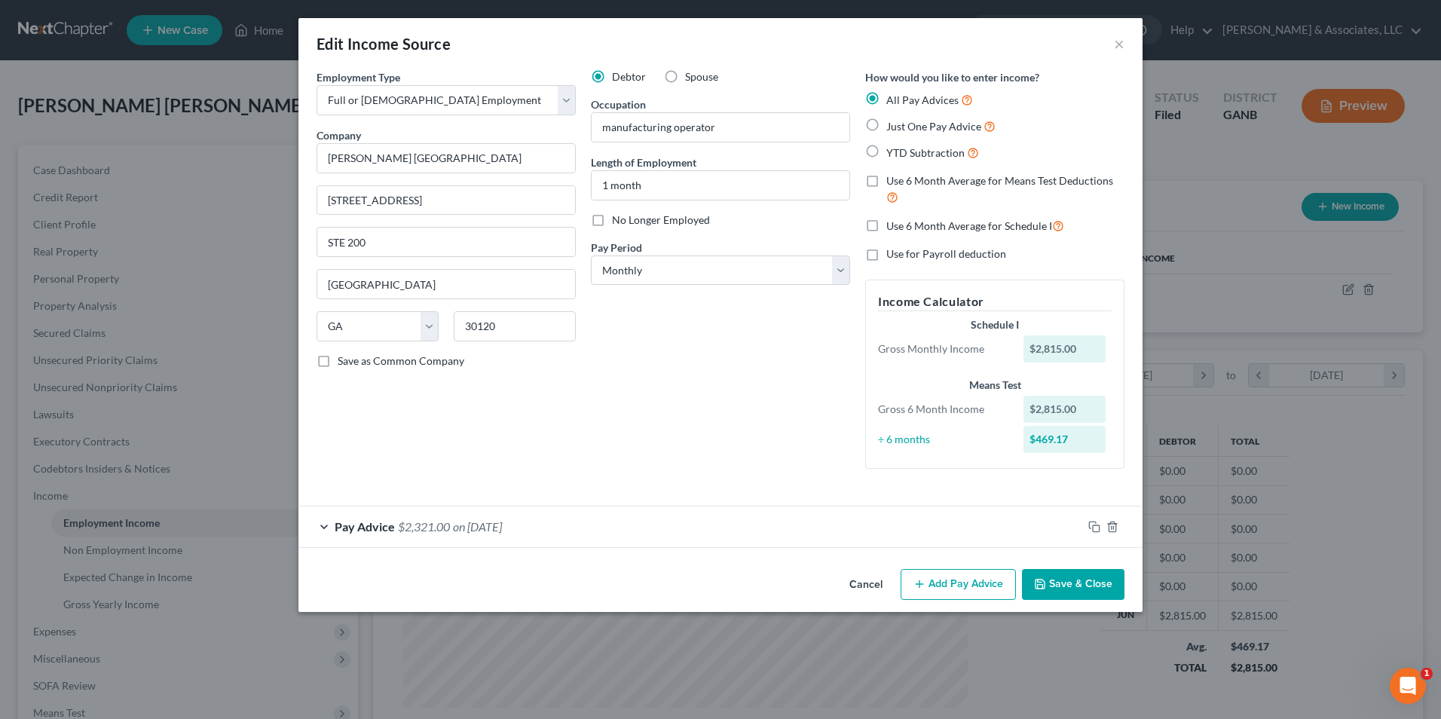
click at [331, 530] on div "Pay Advice $2,321.00 on 06/01/2025" at bounding box center [690, 527] width 784 height 40
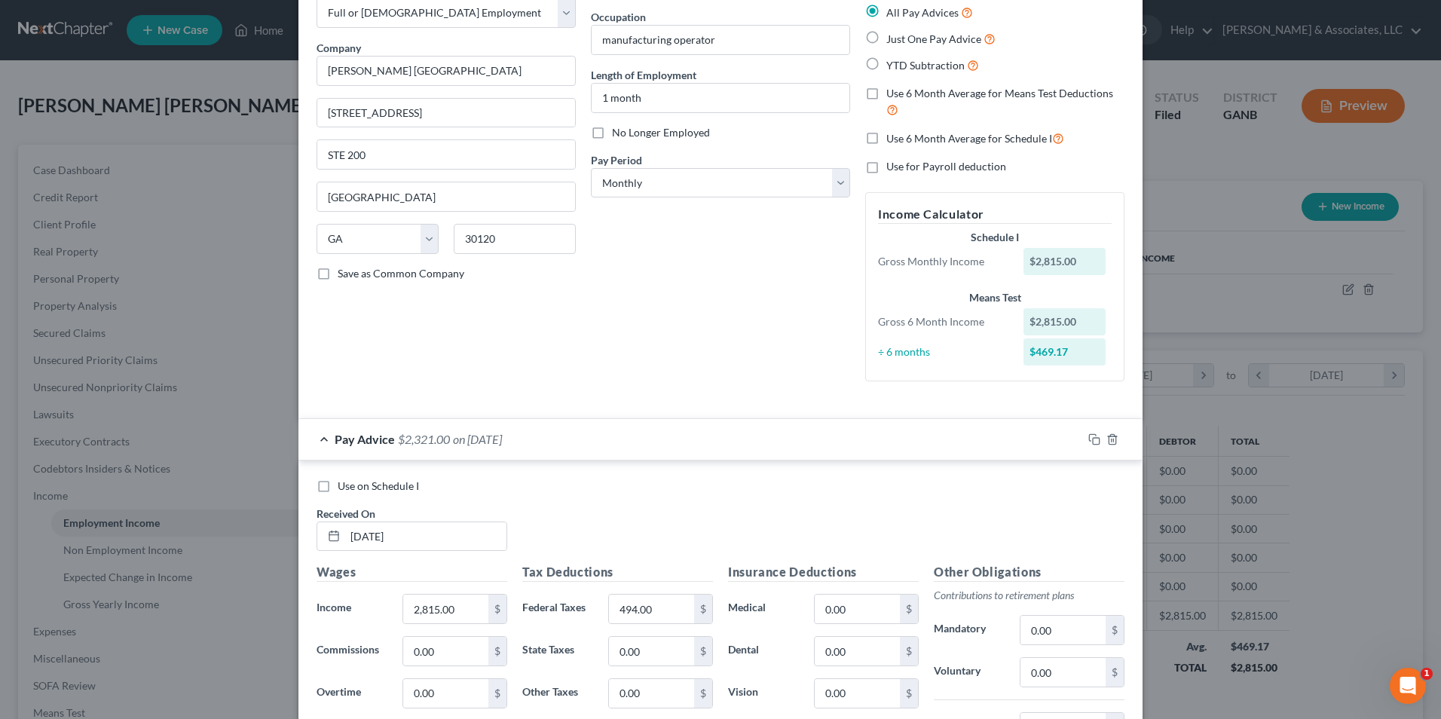
scroll to position [226, 0]
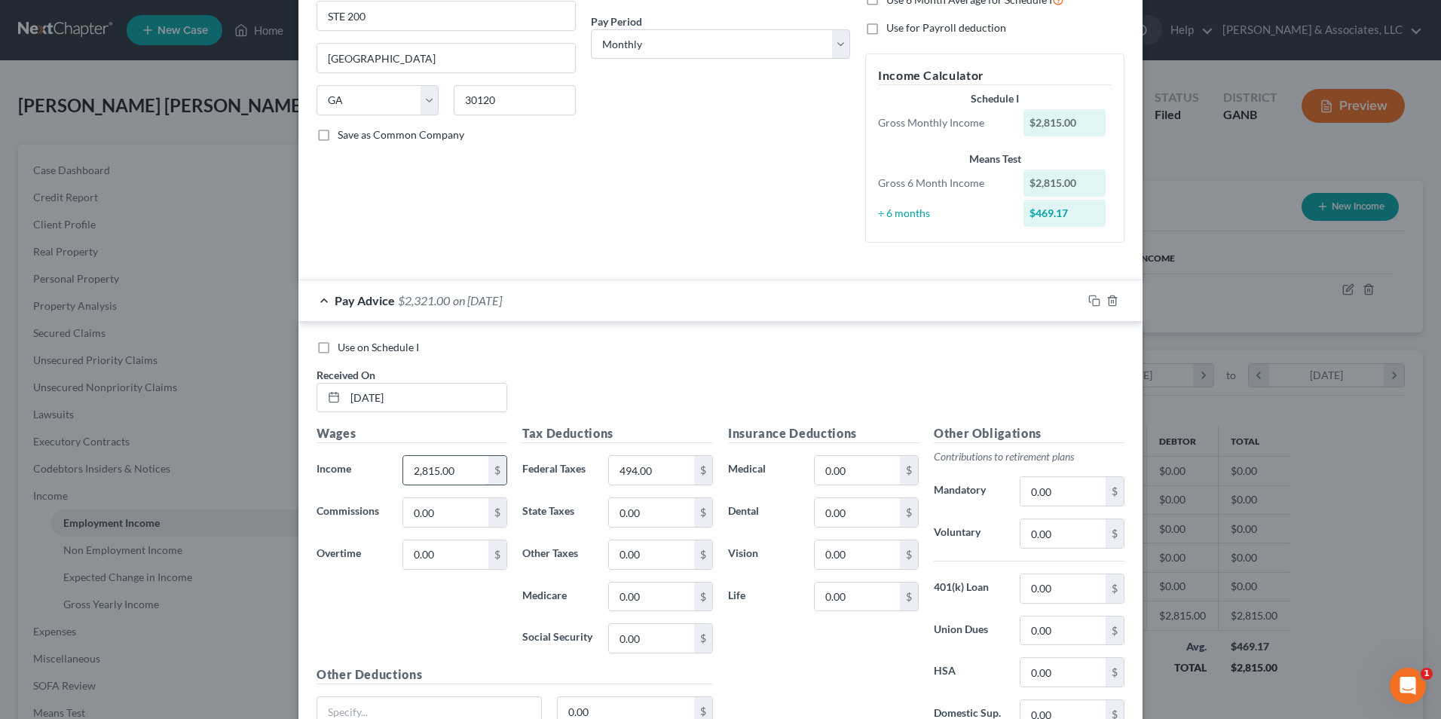
click at [459, 475] on input "2,815.00" at bounding box center [445, 470] width 85 height 29
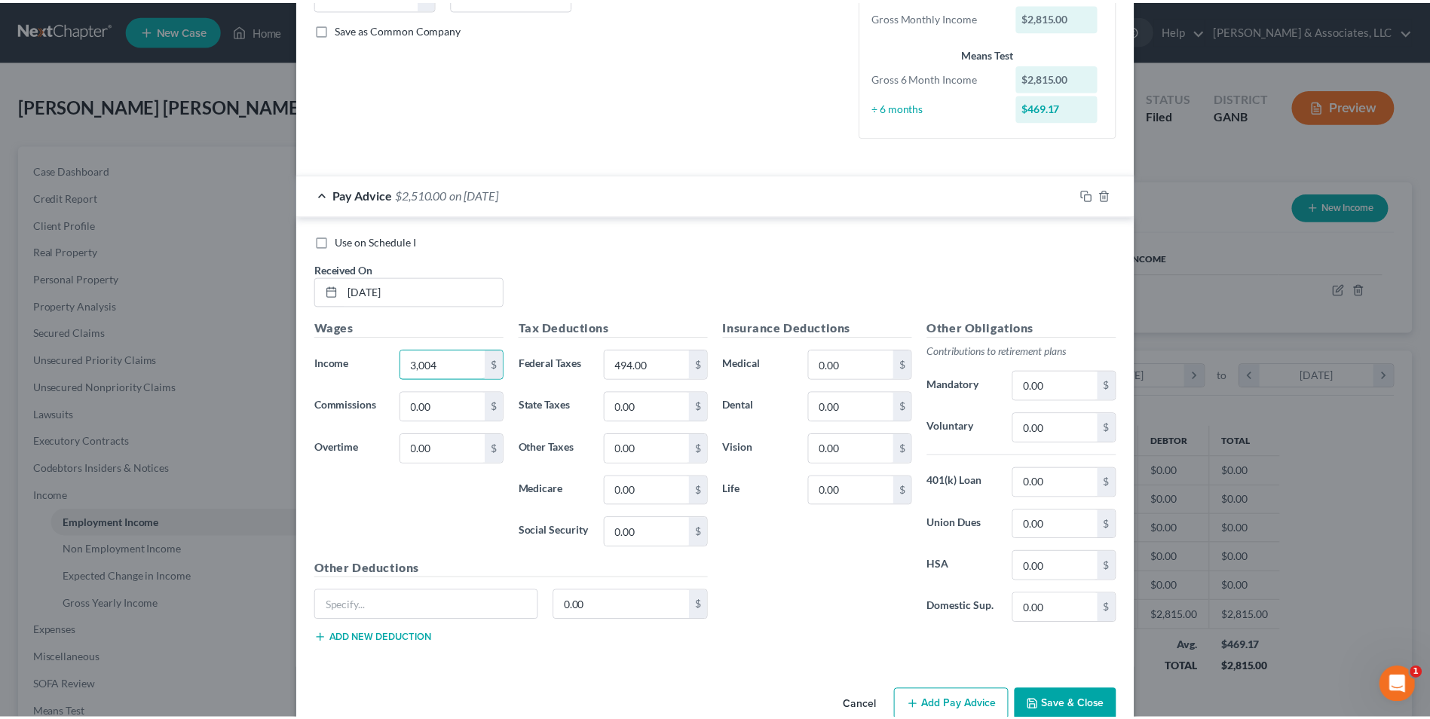
scroll to position [365, 0]
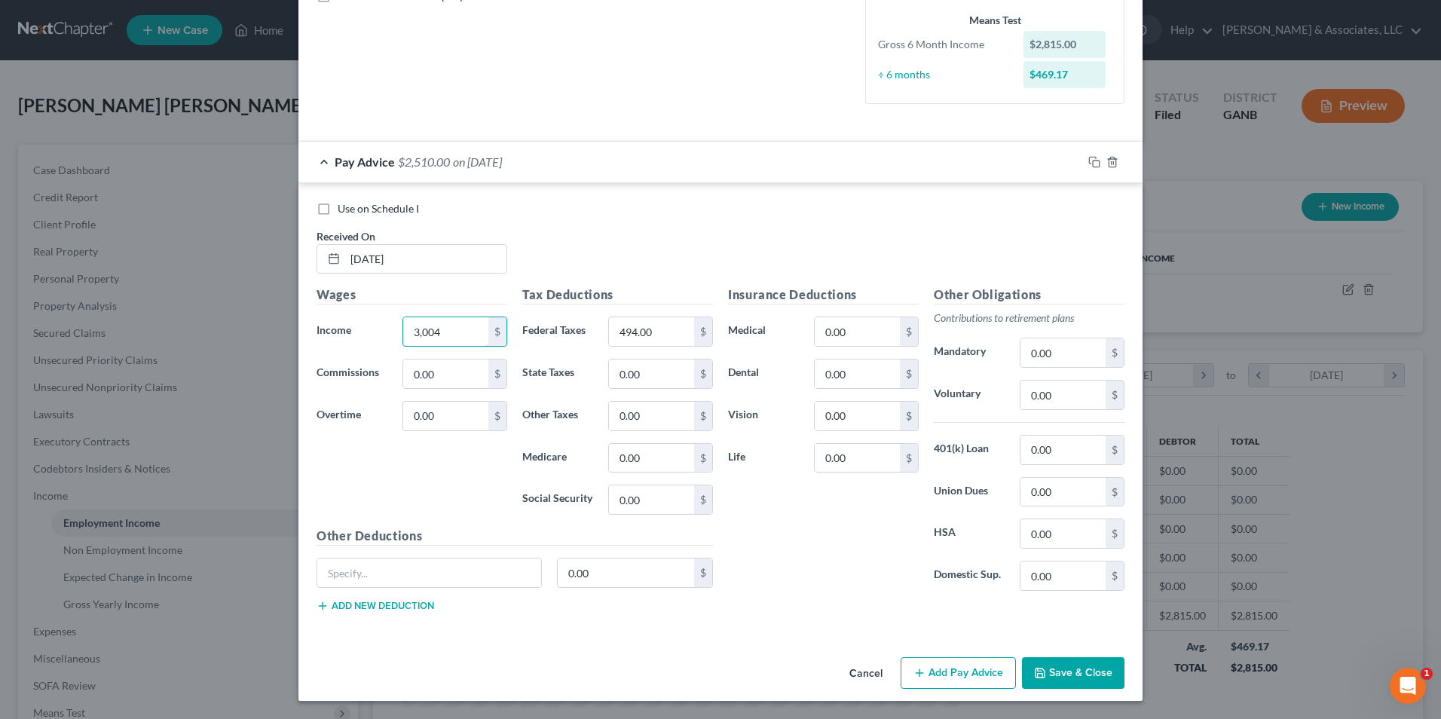
type input "3,004"
click at [1076, 668] on button "Save & Close" at bounding box center [1073, 673] width 103 height 32
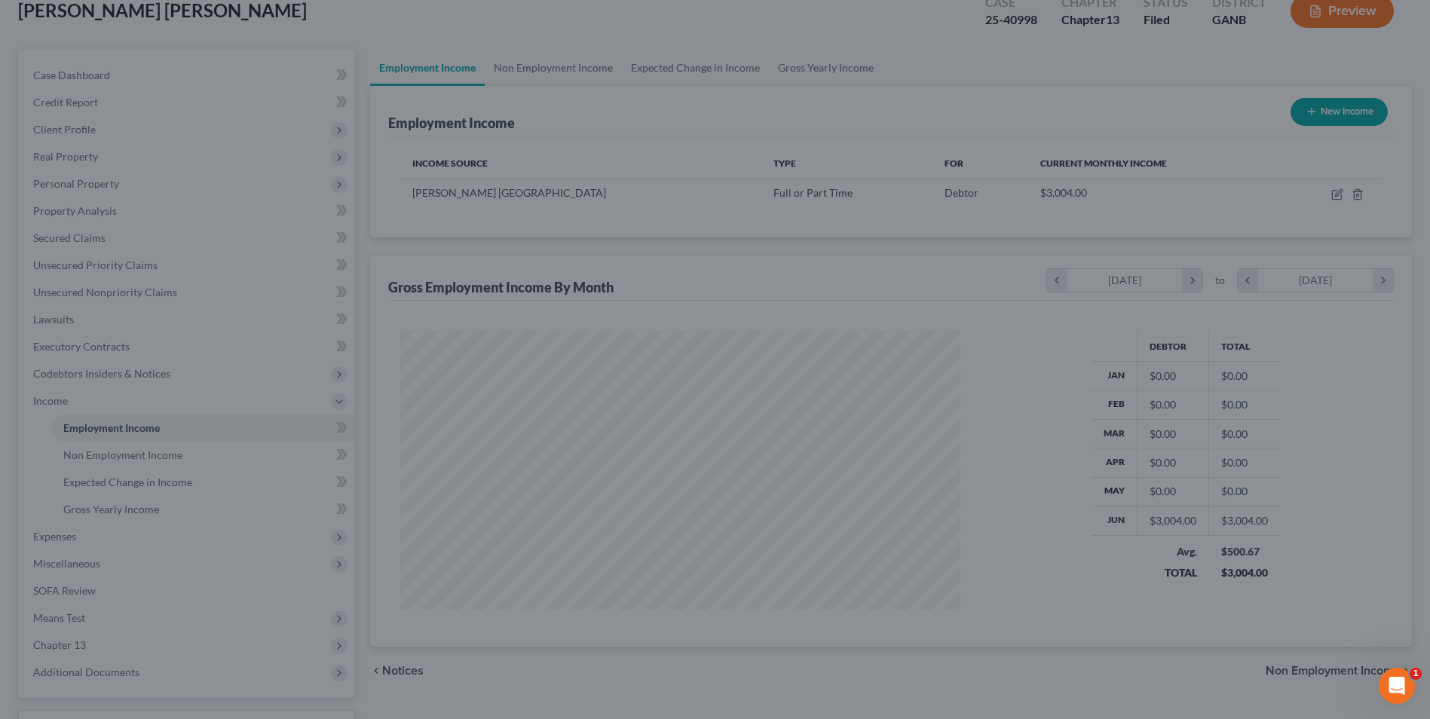
scroll to position [218, 0]
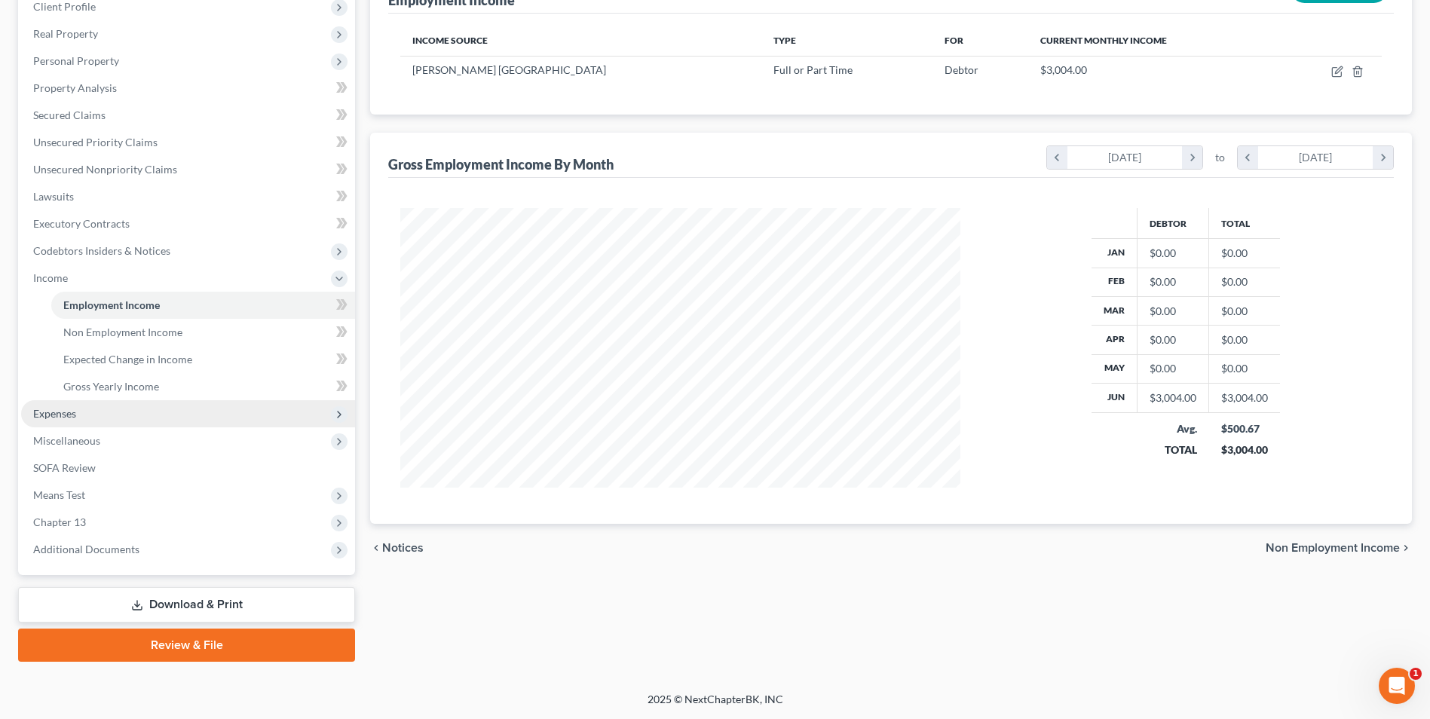
click at [64, 415] on span "Expenses" at bounding box center [54, 413] width 43 height 13
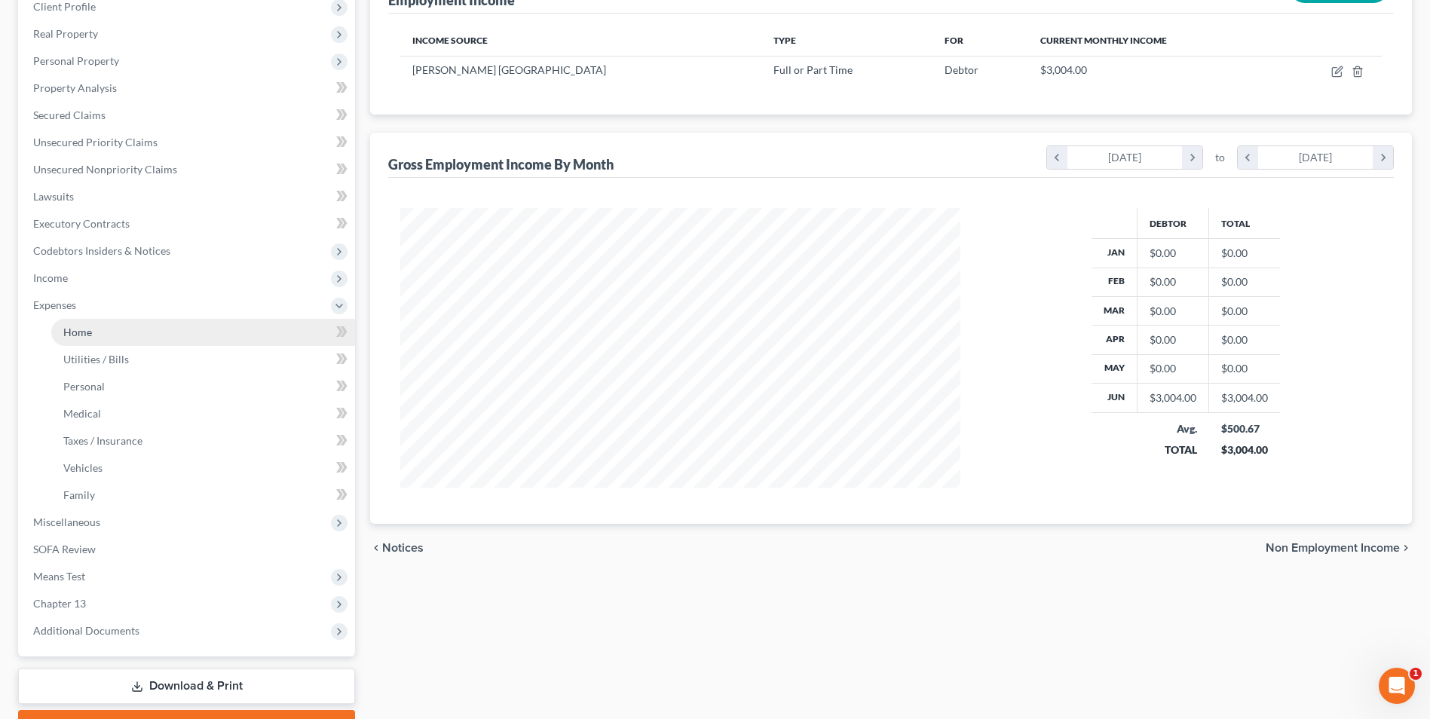
click at [81, 335] on span "Home" at bounding box center [77, 332] width 29 height 13
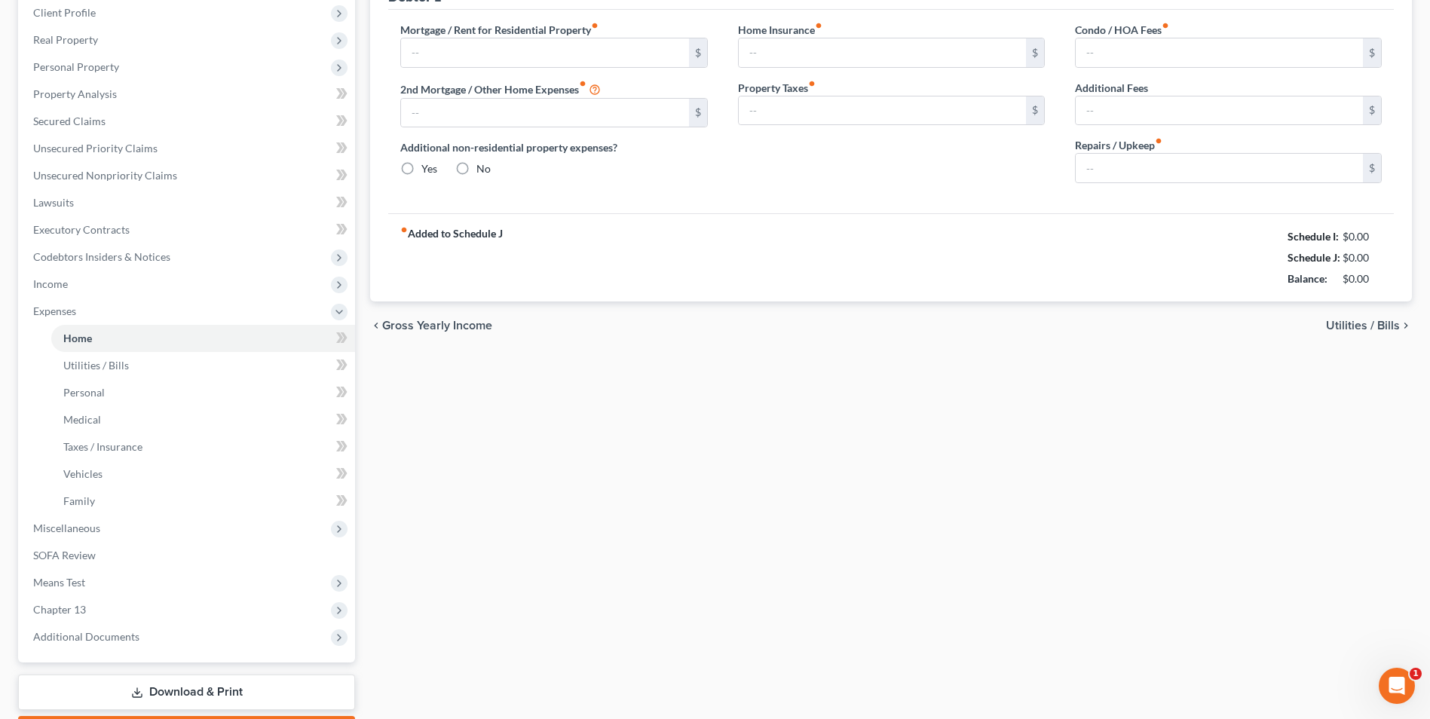
type input "800.00"
type input "0.00"
radio input "true"
type input "0.00"
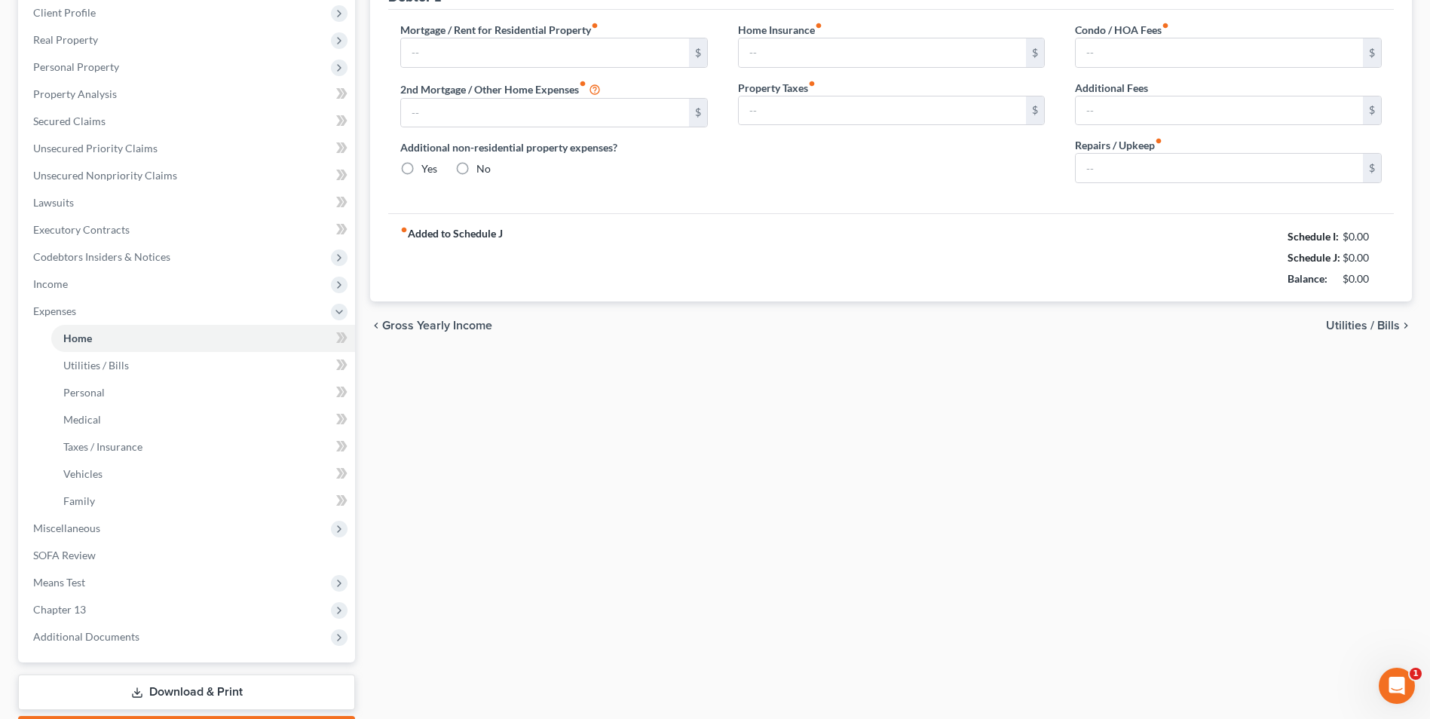
type input "0.00"
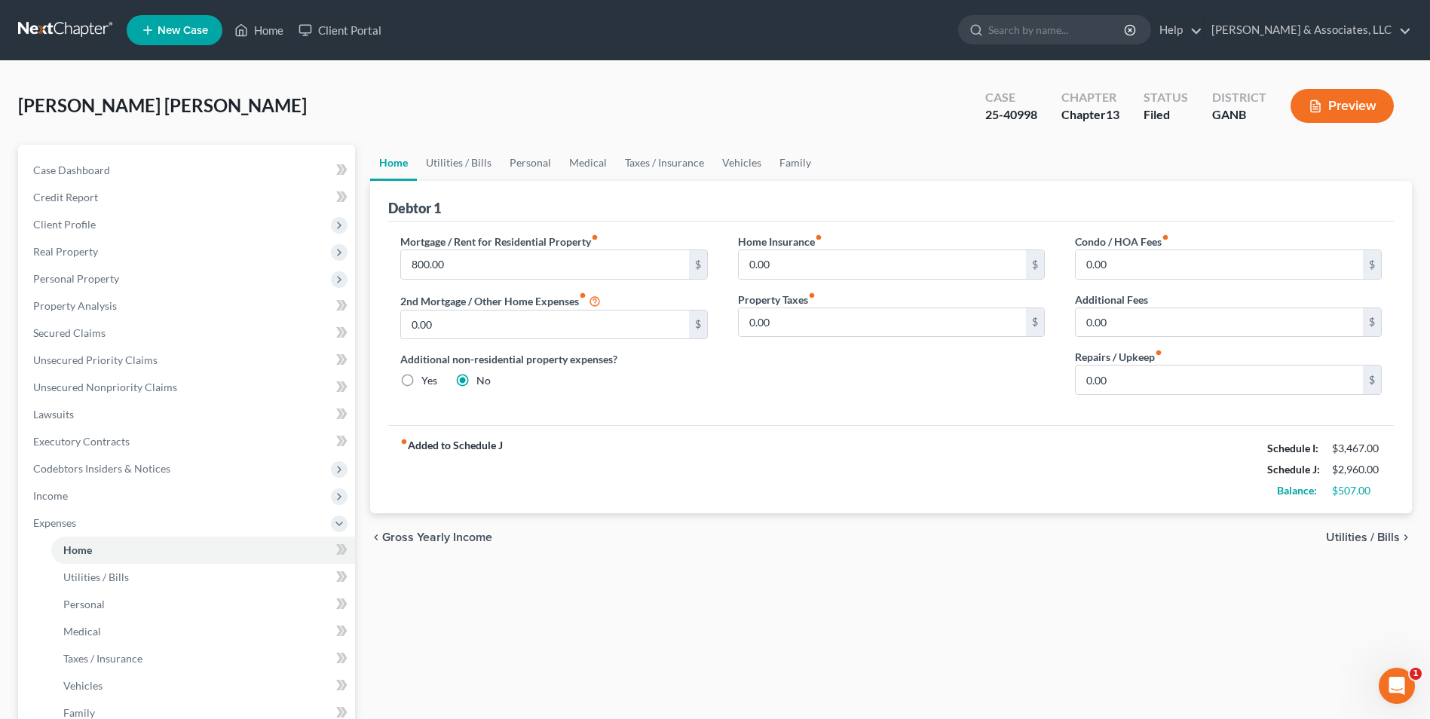
scroll to position [75, 0]
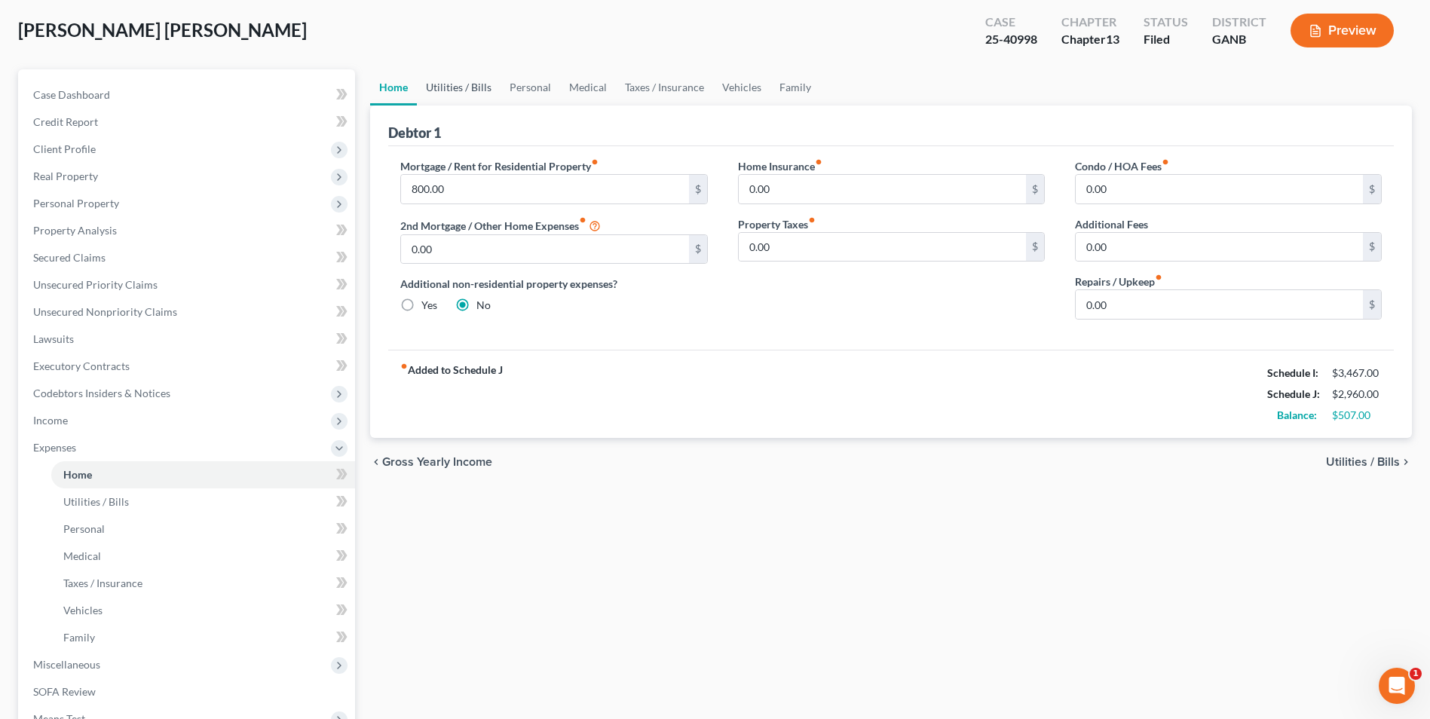
click at [452, 81] on link "Utilities / Bills" at bounding box center [459, 87] width 84 height 36
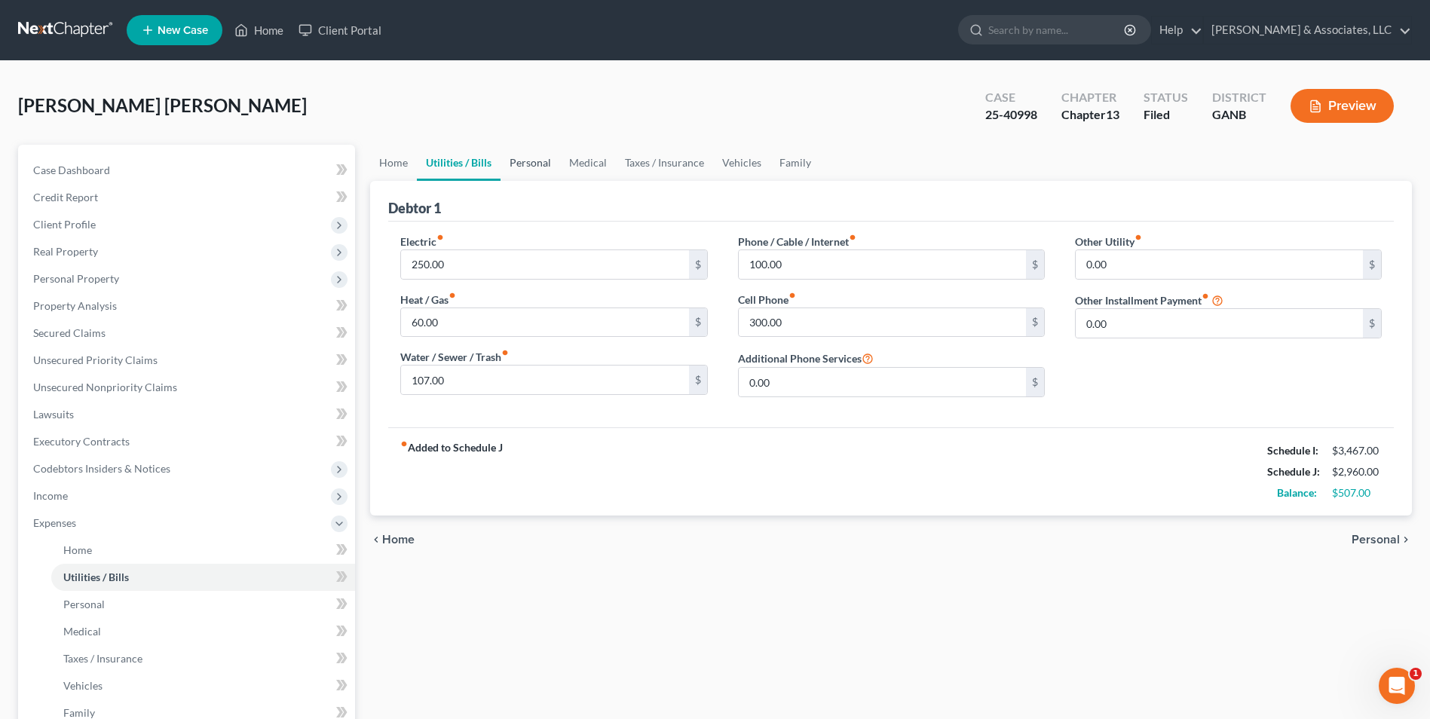
click at [528, 159] on link "Personal" at bounding box center [530, 163] width 60 height 36
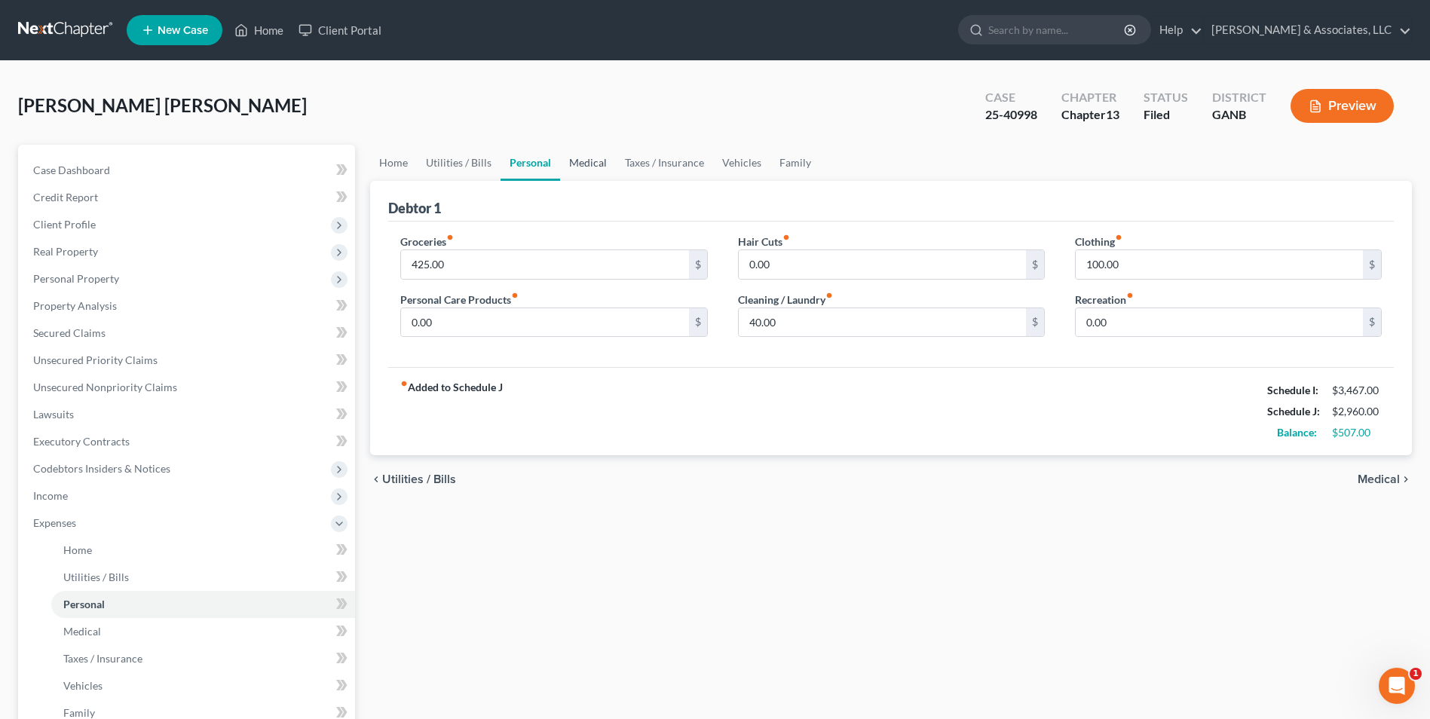
click at [591, 162] on link "Medical" at bounding box center [588, 163] width 56 height 36
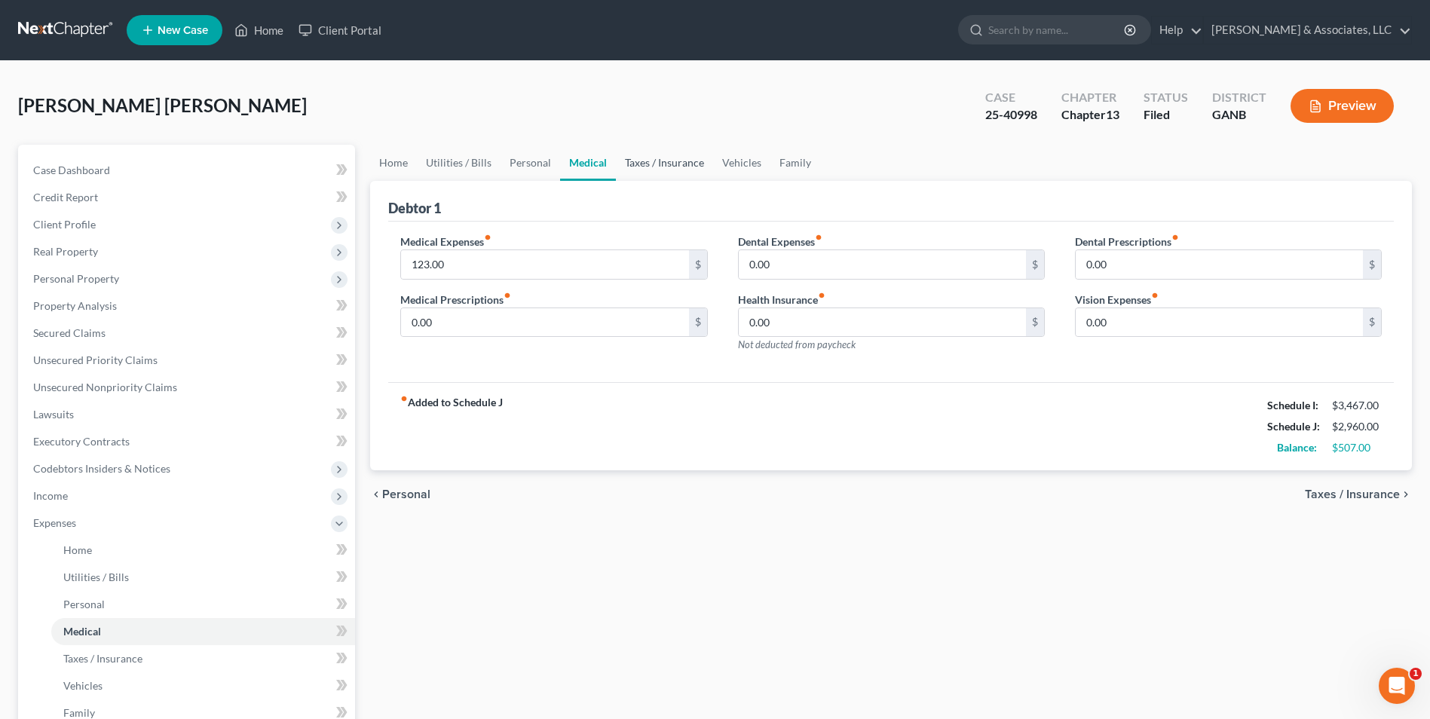
click at [654, 167] on link "Taxes / Insurance" at bounding box center [664, 163] width 97 height 36
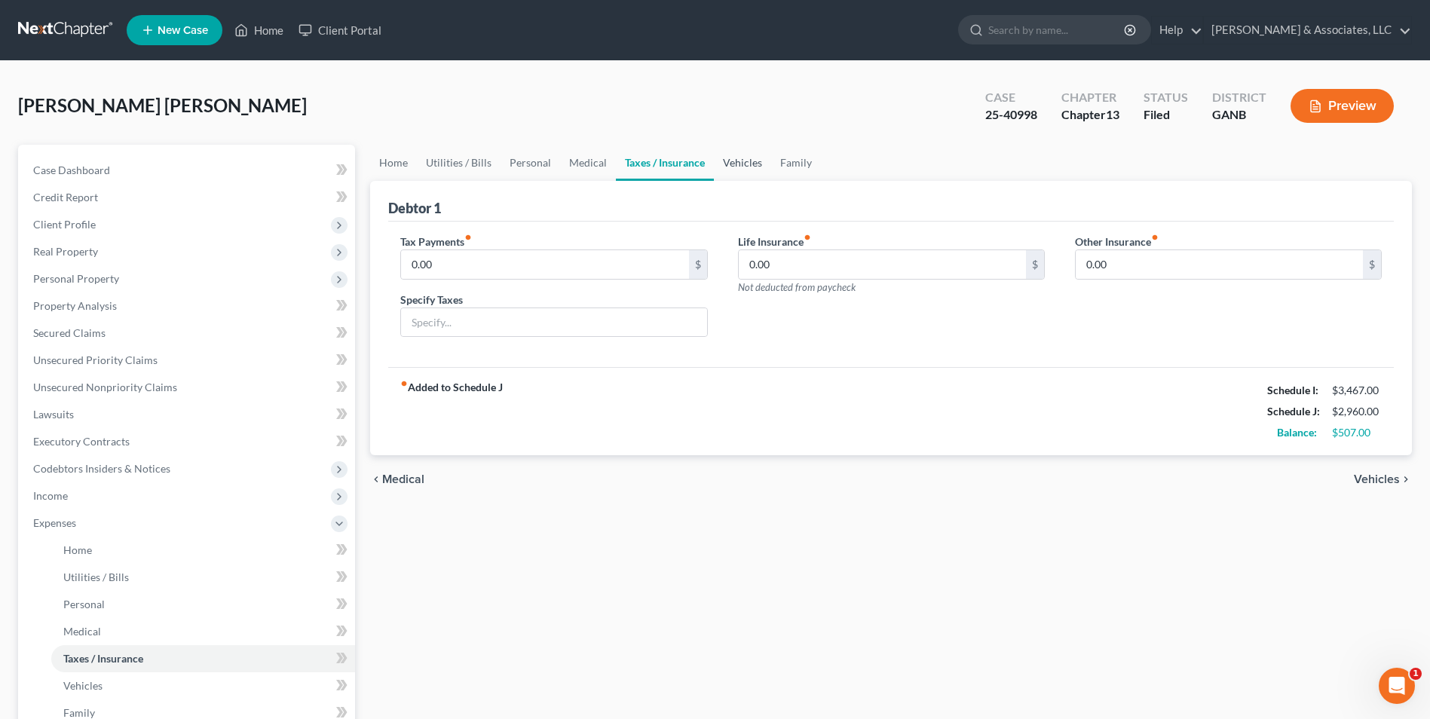
click at [749, 163] on link "Vehicles" at bounding box center [742, 163] width 57 height 36
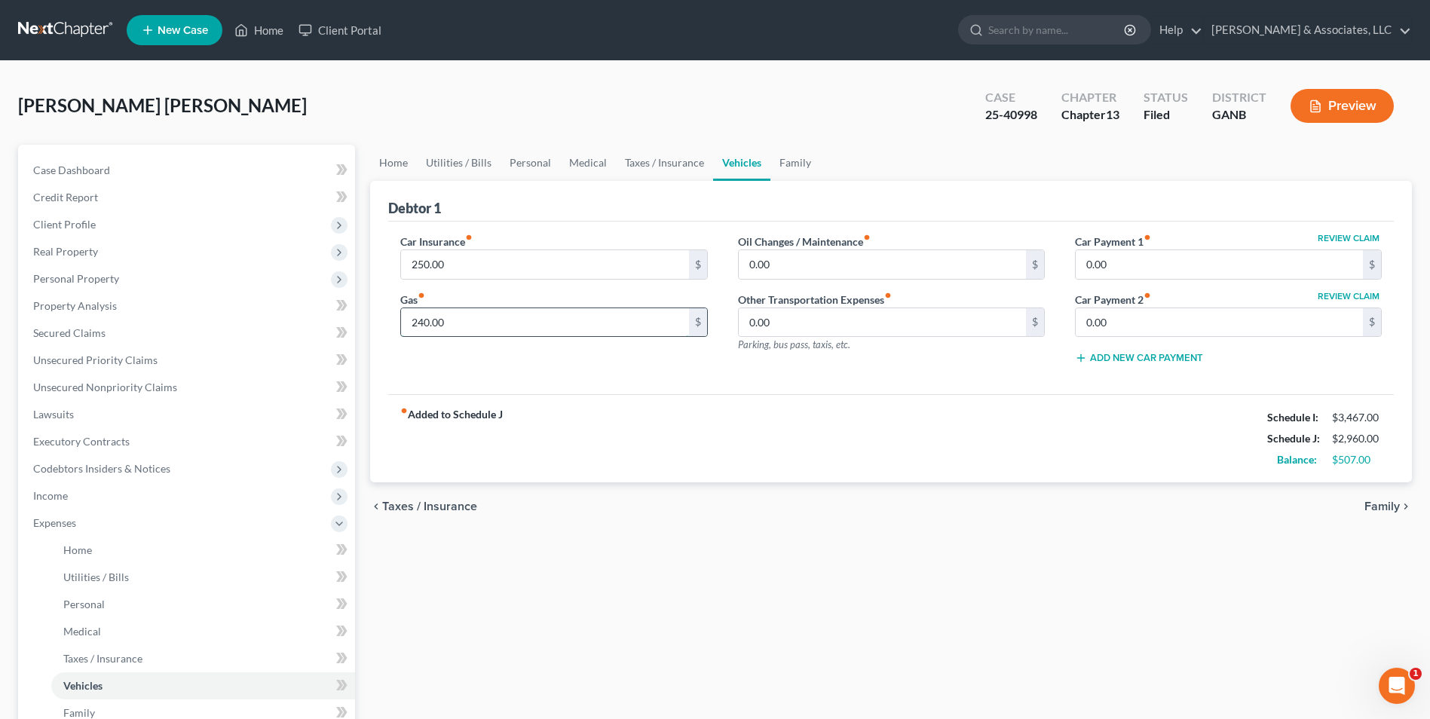
click at [416, 327] on input "240.00" at bounding box center [544, 322] width 287 height 29
type input "295"
click at [739, 428] on div "fiber_manual_record Added to Schedule J Schedule I: $3,467.00 Schedule J: $3,01…" at bounding box center [891, 438] width 1006 height 88
click at [798, 164] on link "Family" at bounding box center [795, 163] width 50 height 36
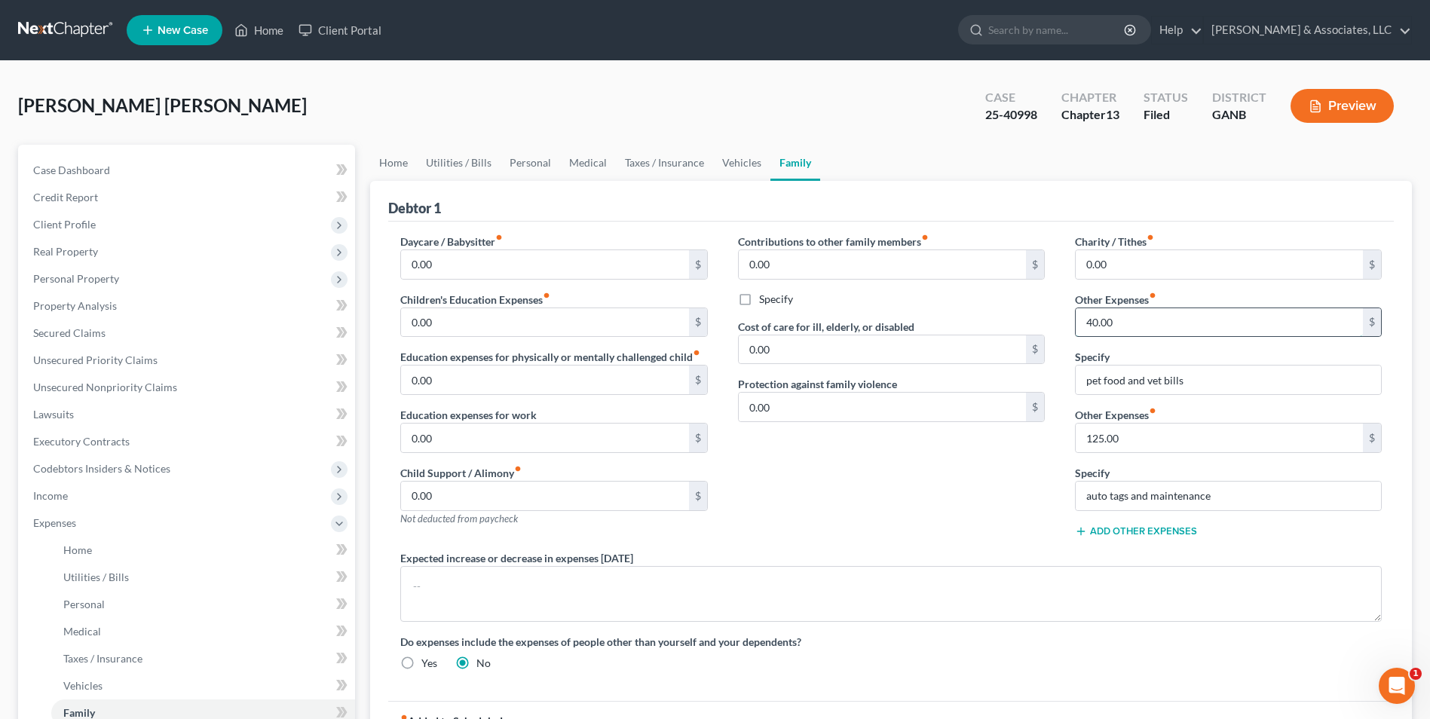
click at [1124, 323] on input "40.00" at bounding box center [1219, 322] width 287 height 29
click at [995, 491] on div "Contributions to other family members fiber_manual_record 0.00 $ Specify Cost o…" at bounding box center [891, 392] width 337 height 317
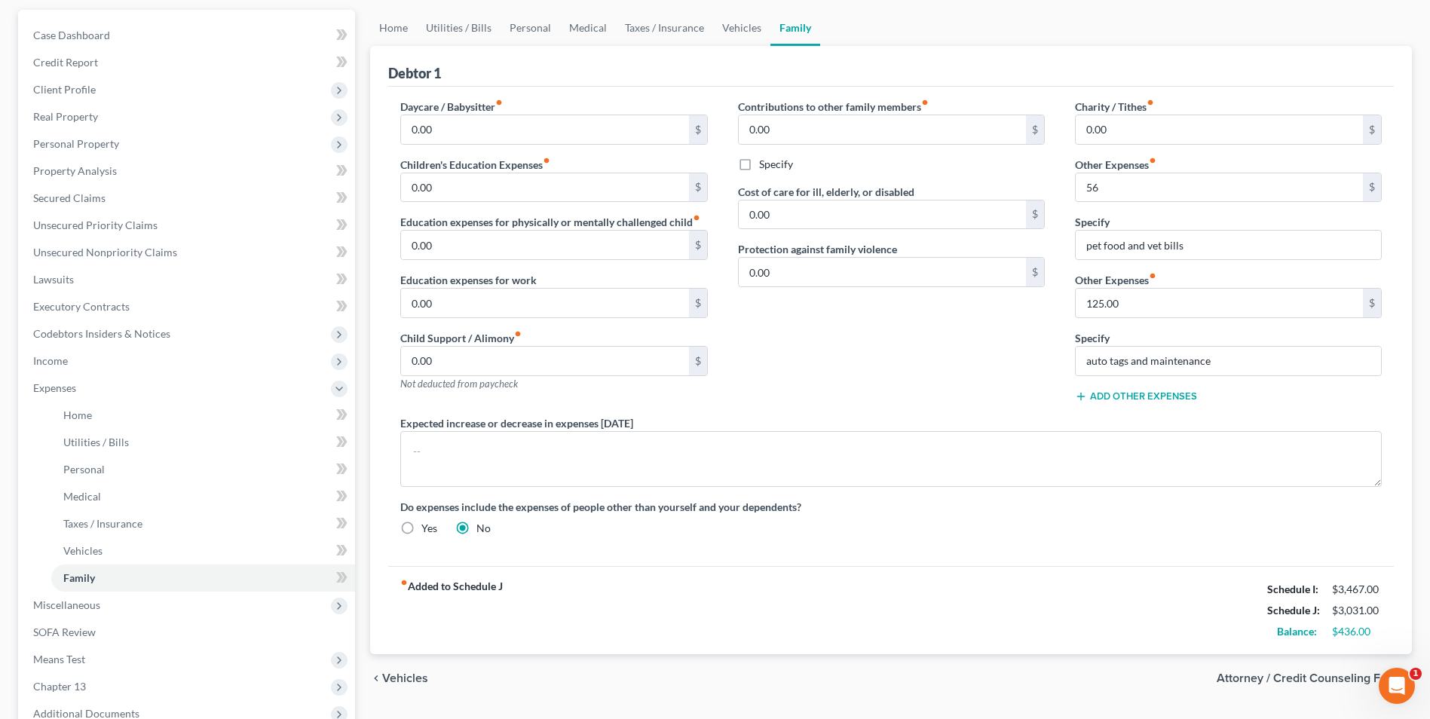
scroll to position [226, 0]
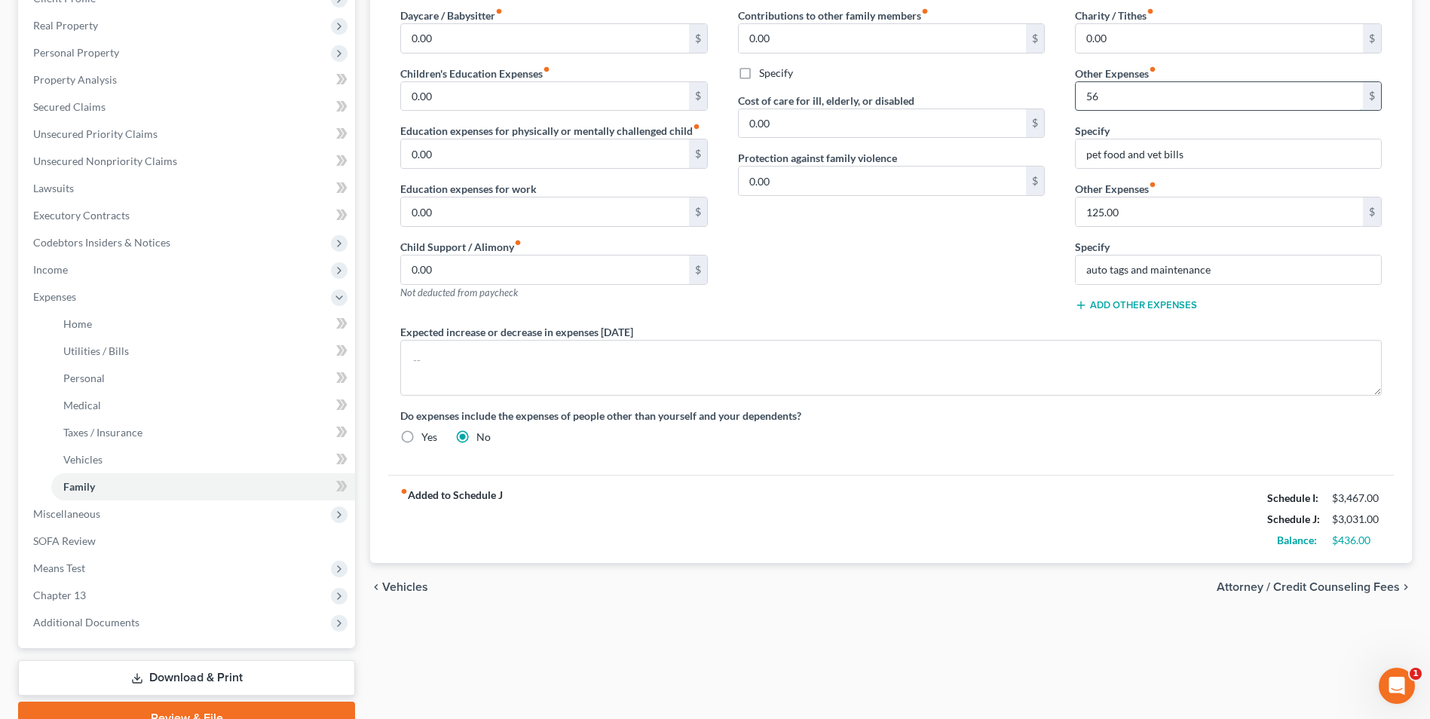
click at [1110, 93] on input "56" at bounding box center [1219, 96] width 287 height 29
type input "5"
type input "64"
click at [917, 243] on div "Contributions to other family members fiber_manual_record 0.00 $ Specify Cost o…" at bounding box center [891, 166] width 337 height 317
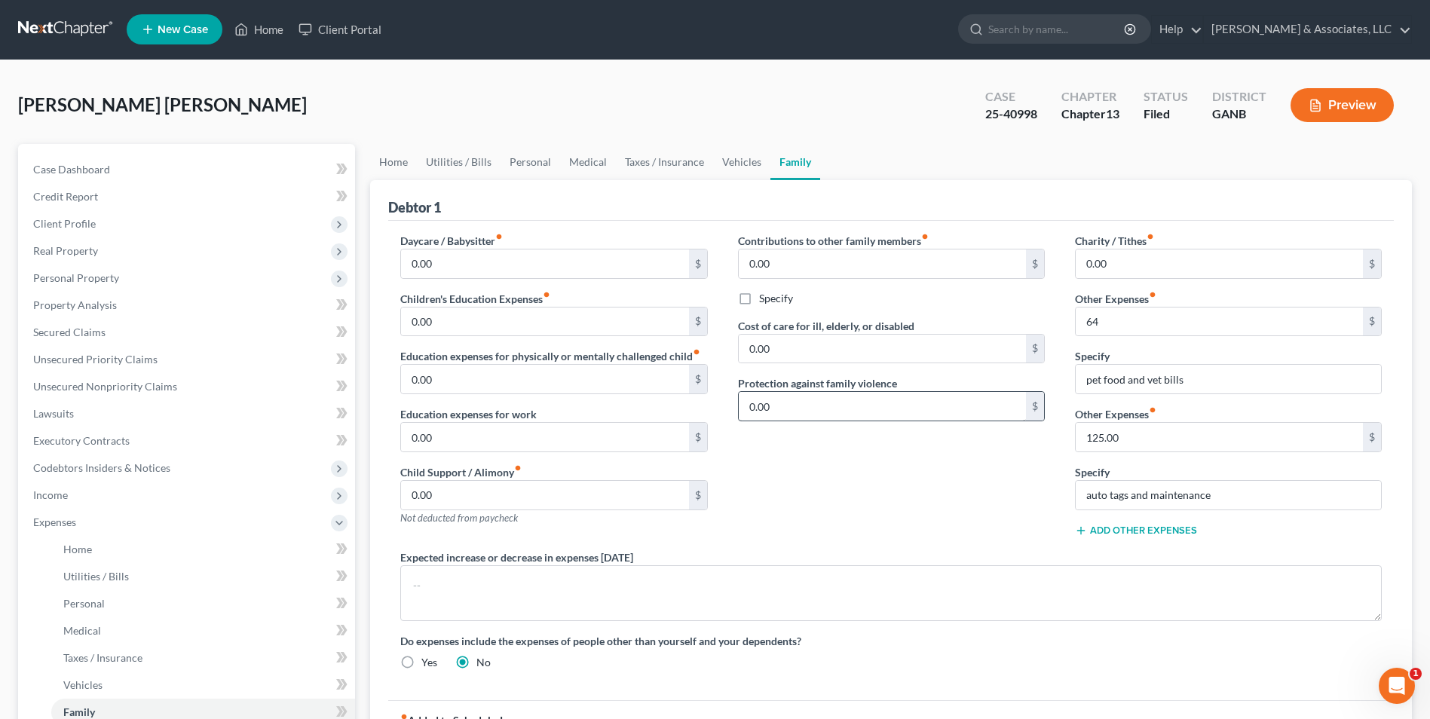
scroll to position [0, 0]
click at [387, 161] on link "Home" at bounding box center [393, 163] width 47 height 36
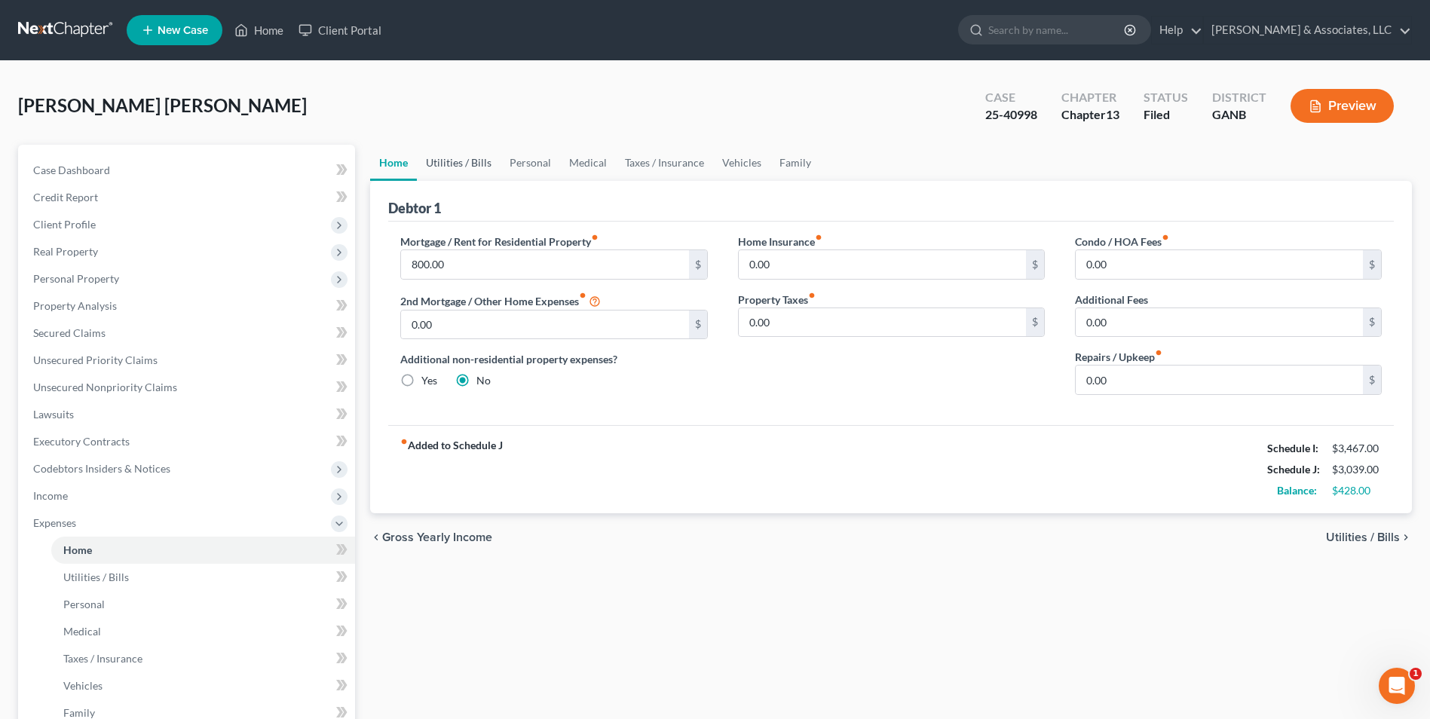
click at [469, 166] on link "Utilities / Bills" at bounding box center [459, 163] width 84 height 36
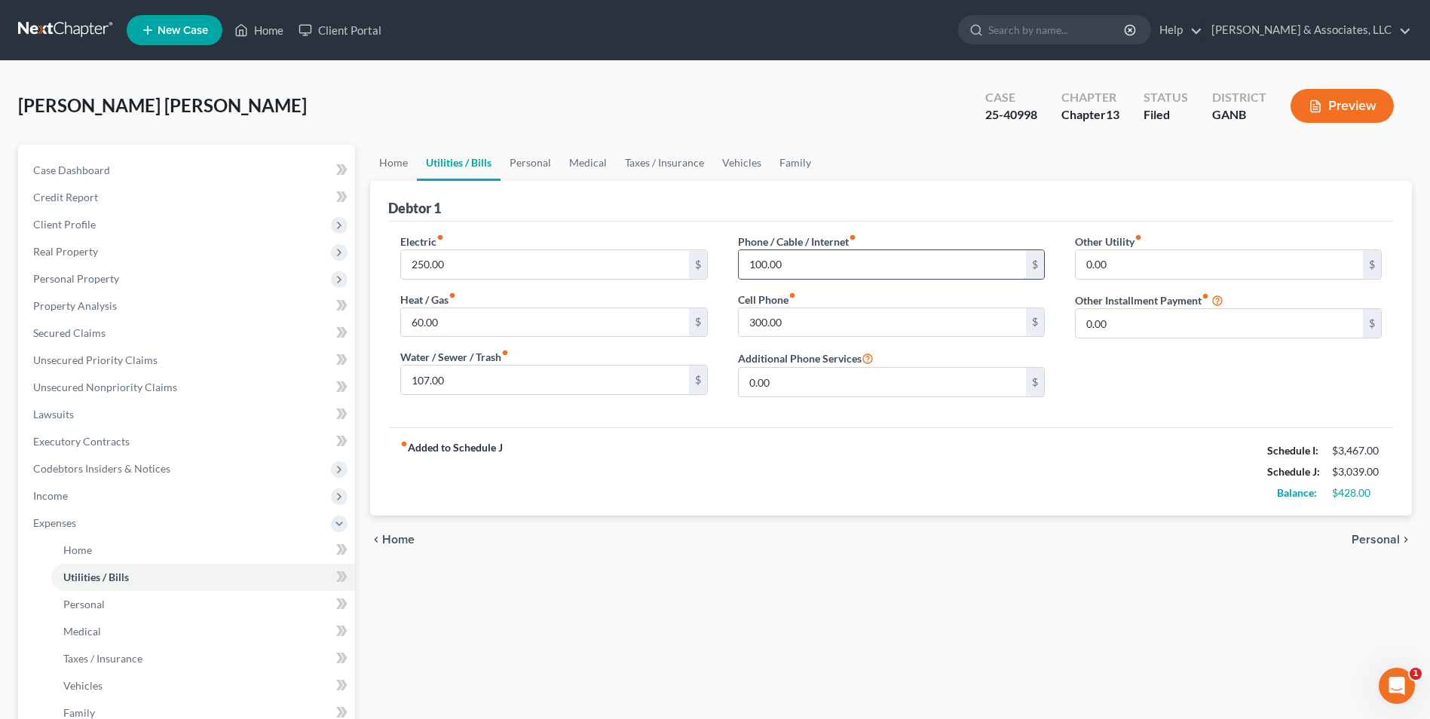
click at [788, 268] on input "100.00" at bounding box center [882, 264] width 287 height 29
type input "150"
click at [450, 327] on input "60.00" at bounding box center [544, 322] width 287 height 29
type input "90"
click at [767, 488] on div "fiber_manual_record Added to Schedule J Schedule I: $3,467.00 Schedule J: $3,11…" at bounding box center [891, 471] width 1006 height 88
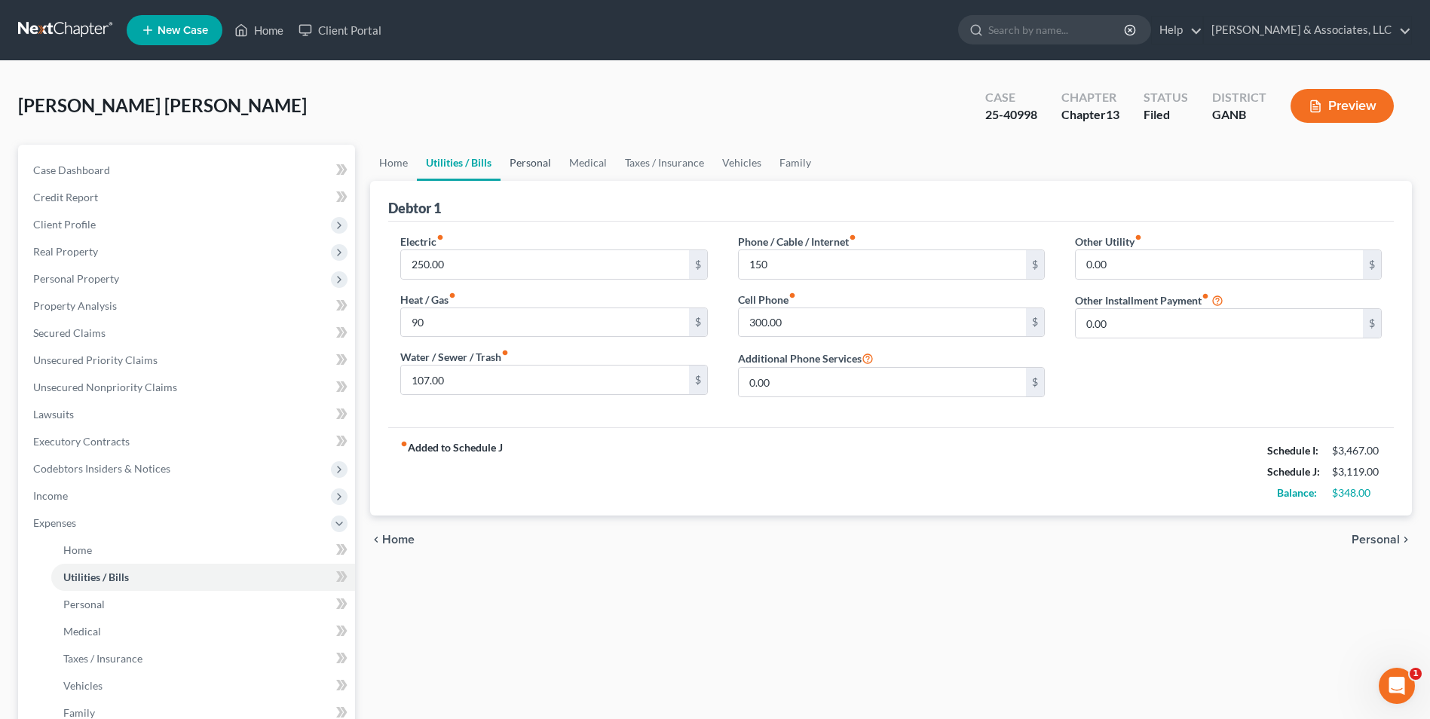
click at [525, 163] on link "Personal" at bounding box center [530, 163] width 60 height 36
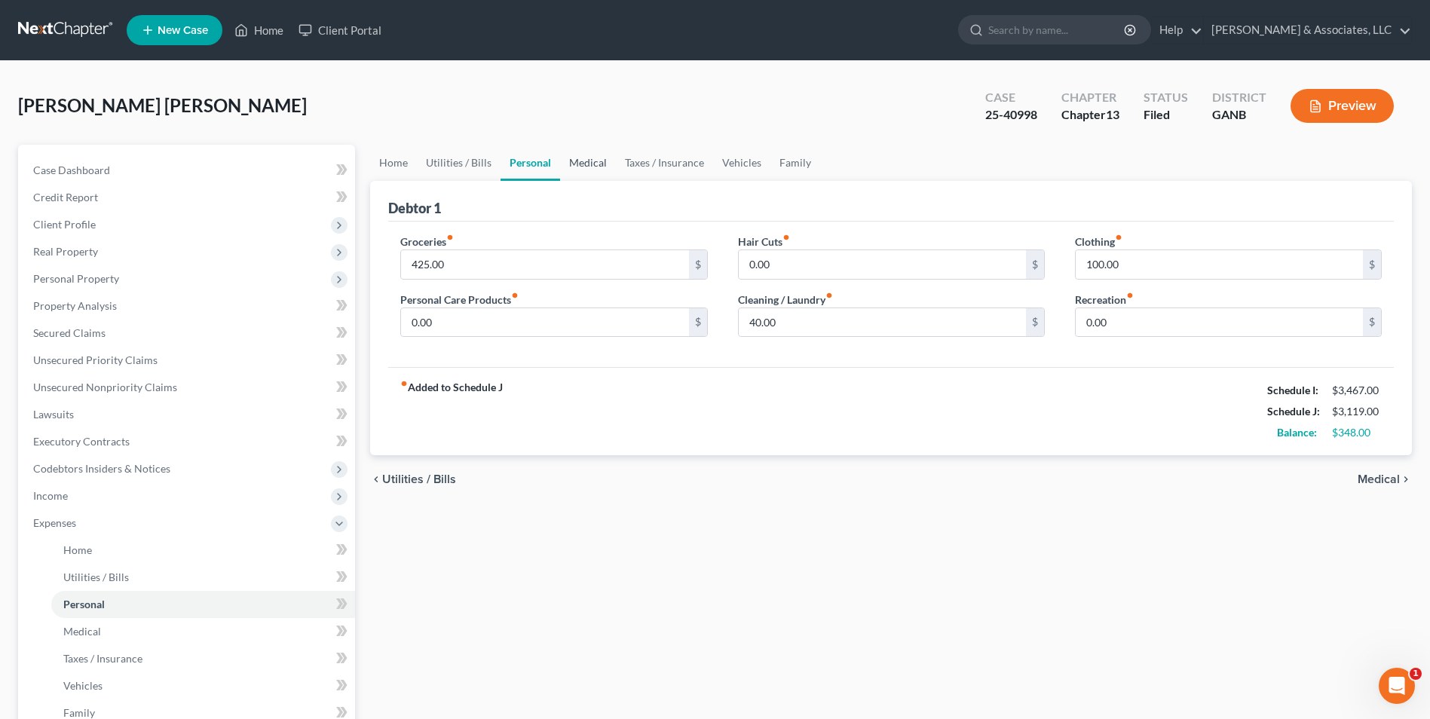
click at [593, 167] on link "Medical" at bounding box center [588, 163] width 56 height 36
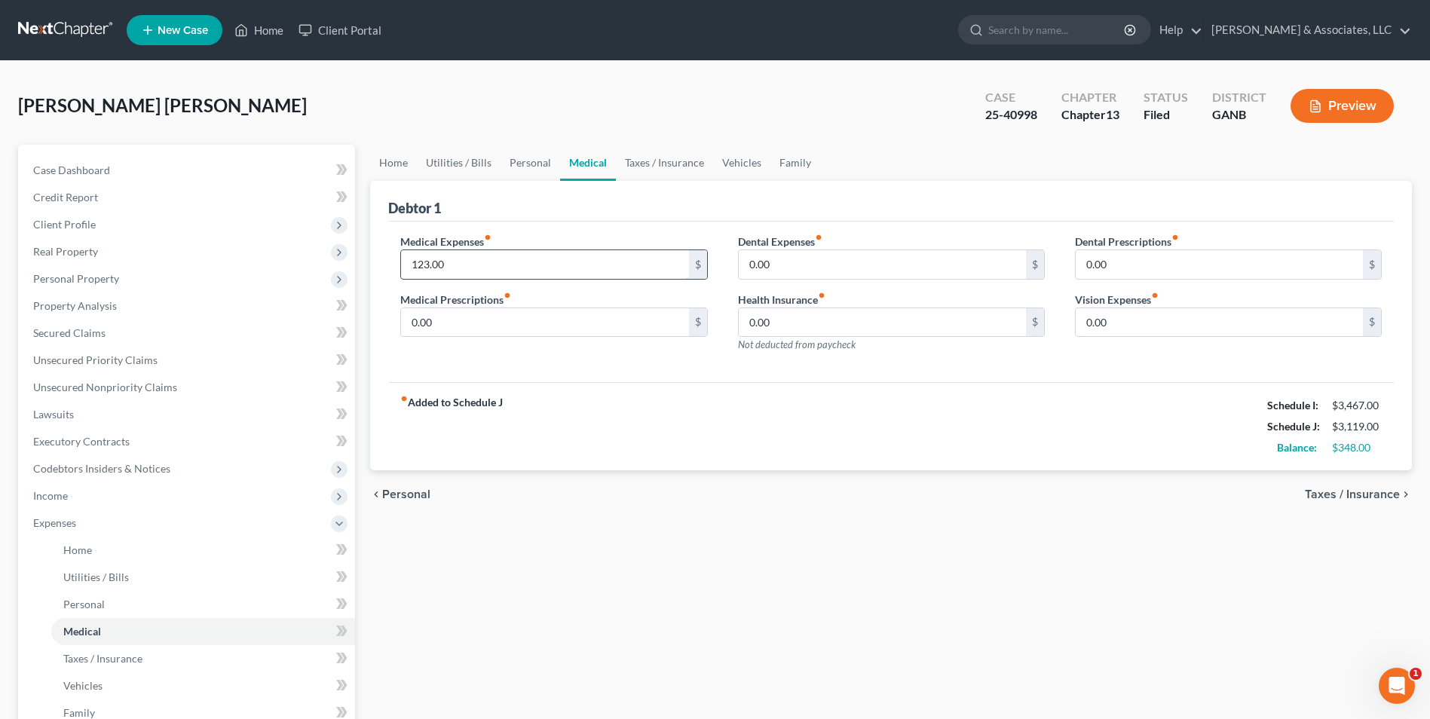
click at [476, 261] on input "123.00" at bounding box center [544, 264] width 287 height 29
type input "133"
click at [543, 405] on div "fiber_manual_record Added to Schedule J Schedule I: $3,467.00 Schedule J: $3,12…" at bounding box center [891, 426] width 1006 height 88
click at [652, 165] on link "Taxes / Insurance" at bounding box center [664, 163] width 97 height 36
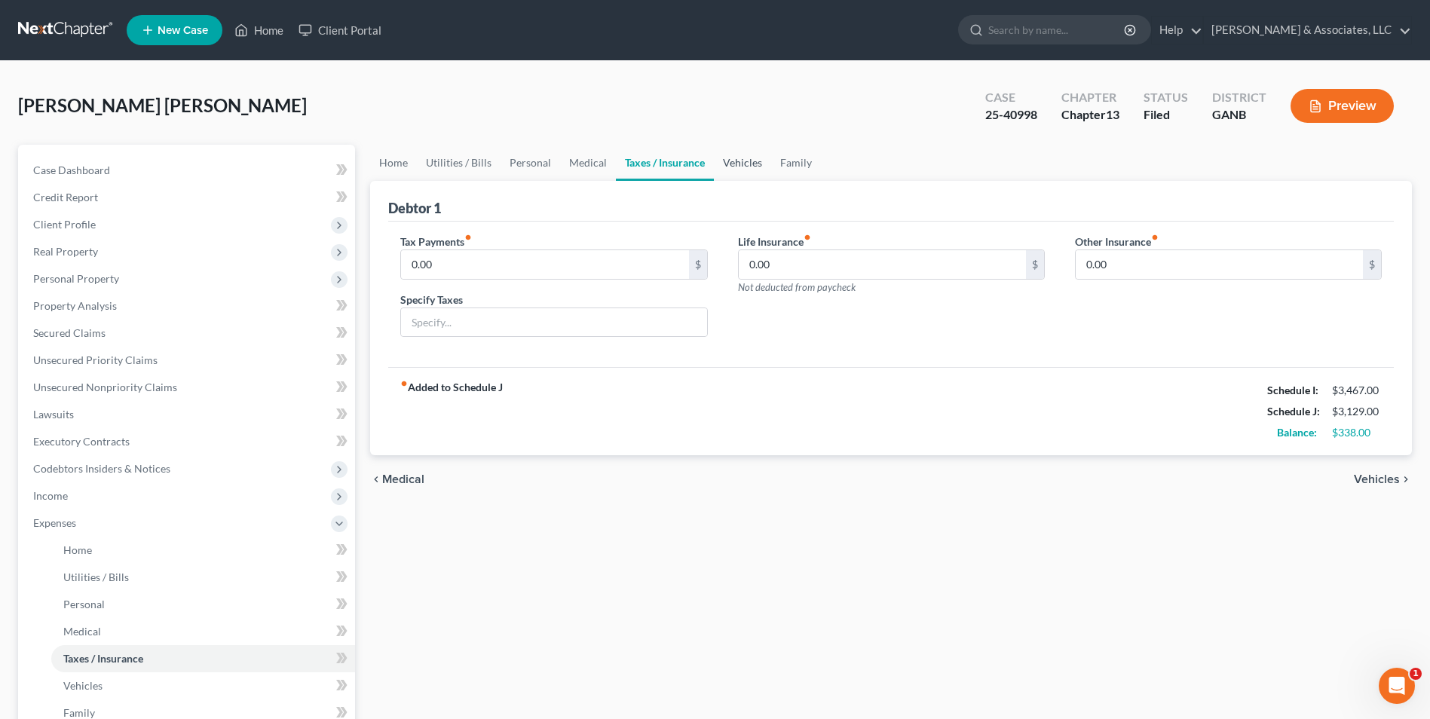
click at [743, 160] on link "Vehicles" at bounding box center [742, 163] width 57 height 36
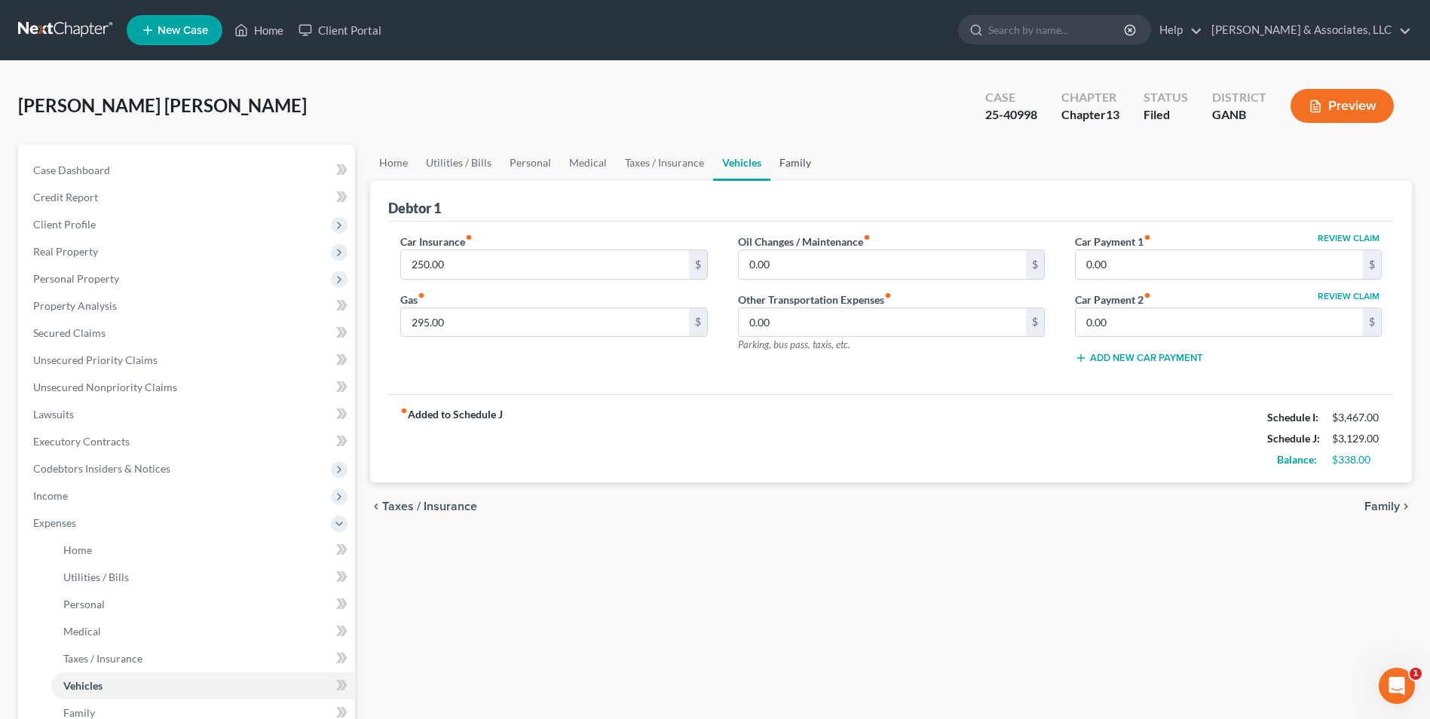
click at [787, 170] on link "Family" at bounding box center [795, 163] width 50 height 36
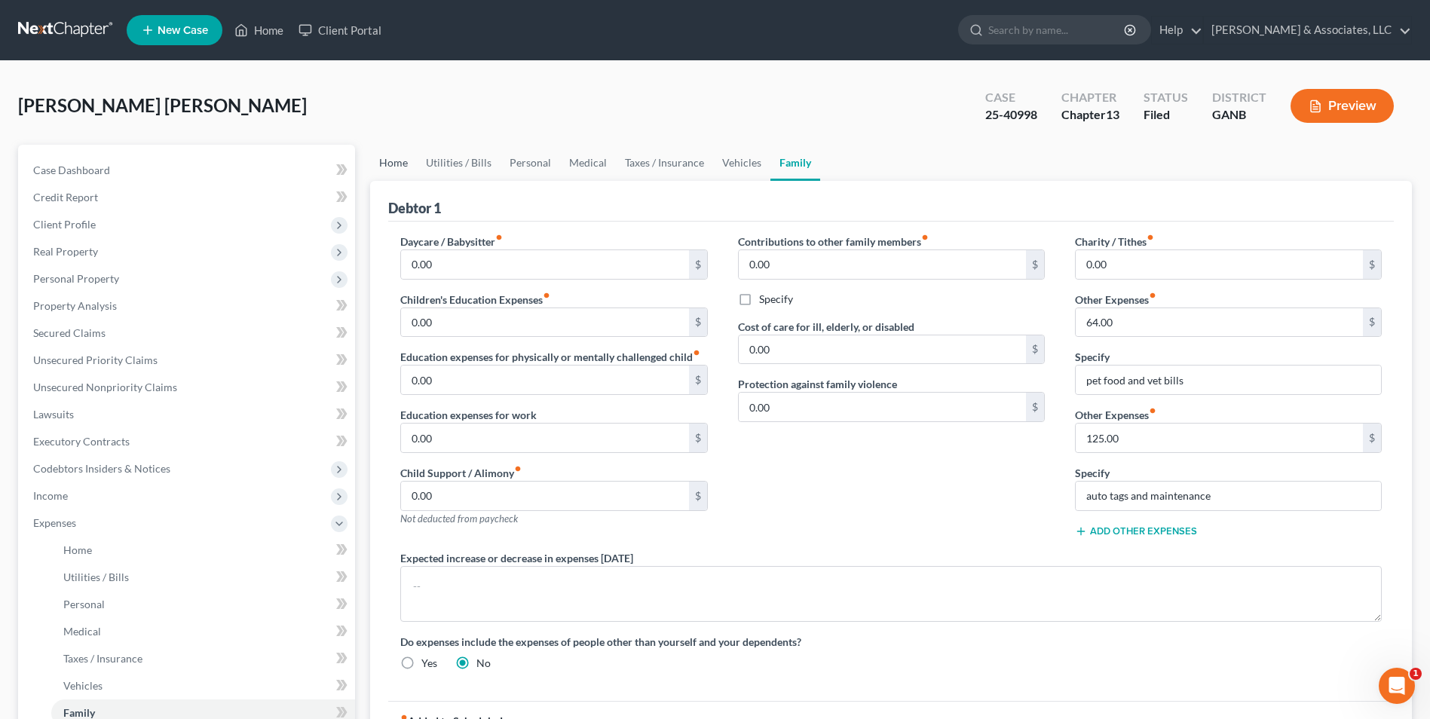
click at [386, 162] on link "Home" at bounding box center [393, 163] width 47 height 36
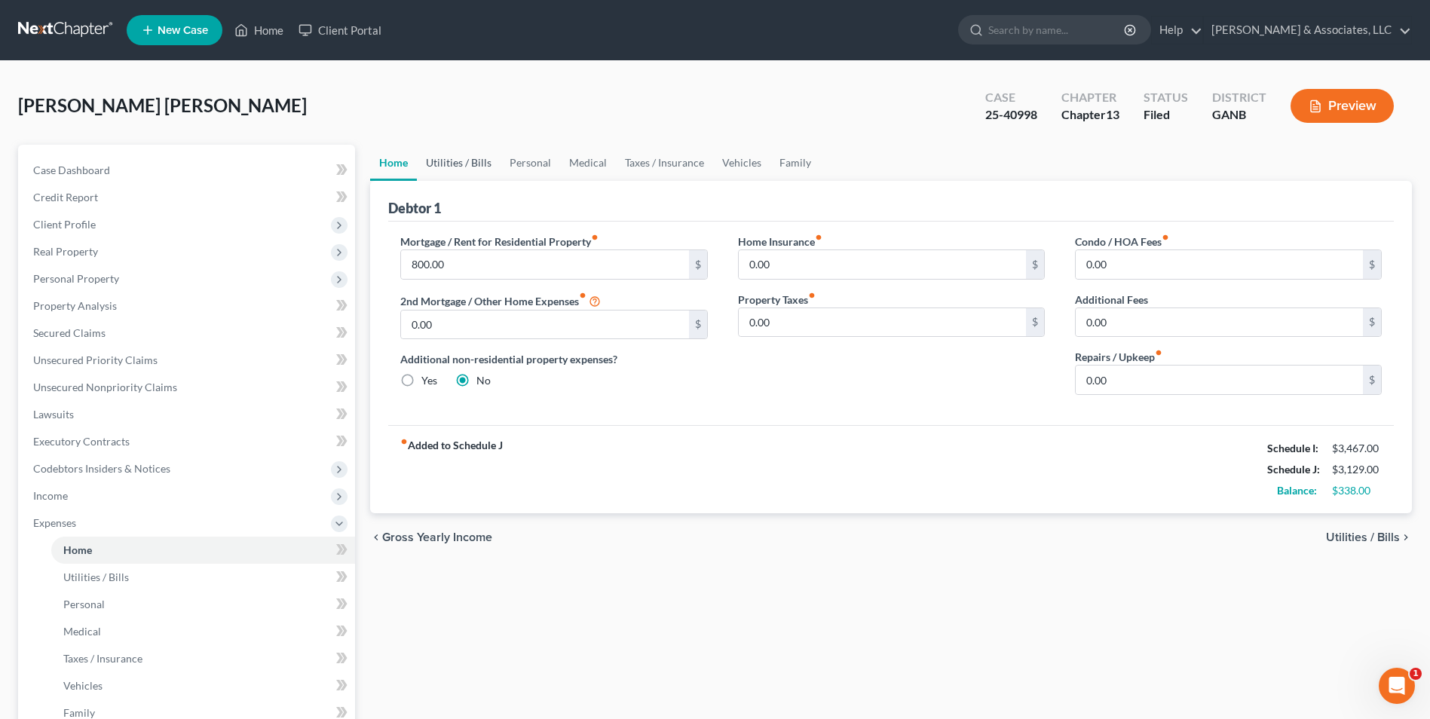
click at [446, 170] on link "Utilities / Bills" at bounding box center [459, 163] width 84 height 36
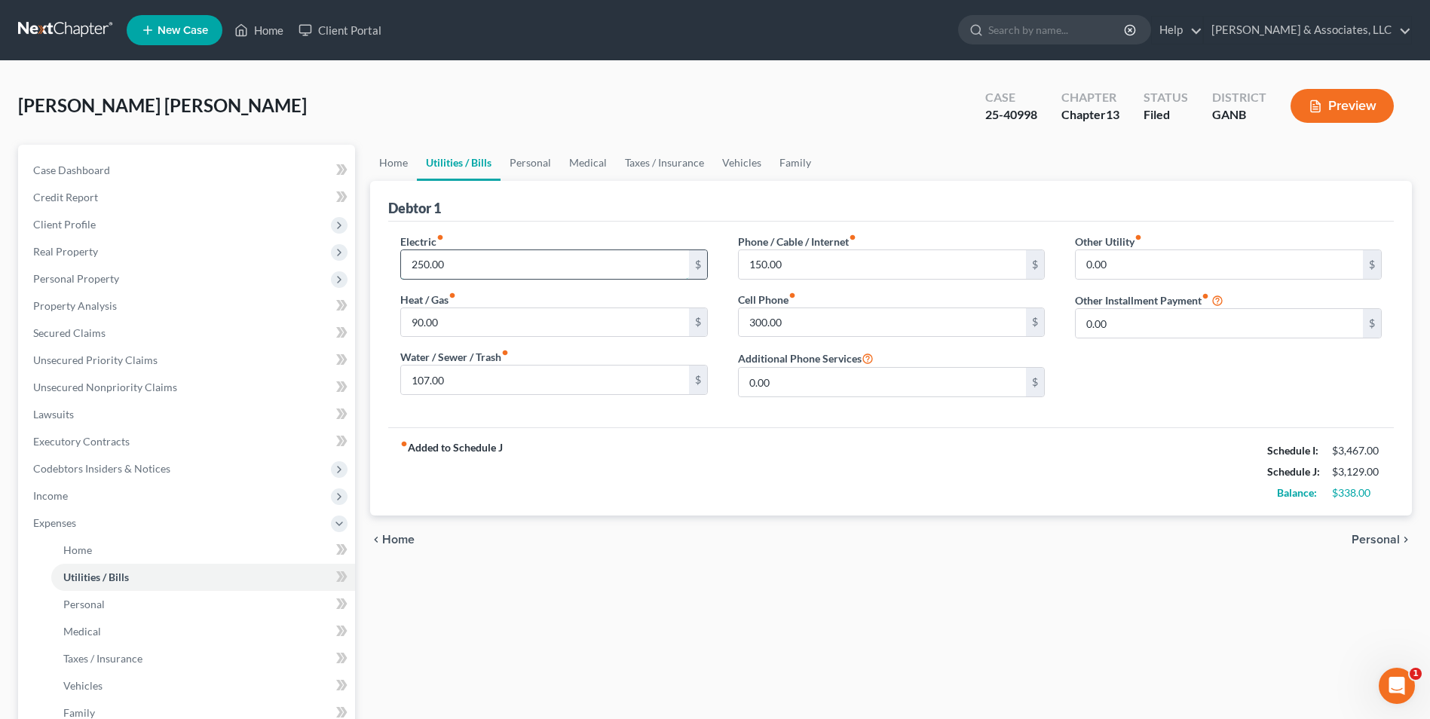
click at [467, 271] on input "250.00" at bounding box center [544, 264] width 287 height 29
click at [815, 503] on div "fiber_manual_record Added to Schedule J Schedule I: $3,467.00 Schedule J: $3,14…" at bounding box center [891, 471] width 1006 height 88
click at [556, 567] on div "Home Utilities / Bills Personal Medical Taxes / Insurance Vehicles Family Debto…" at bounding box center [891, 553] width 1057 height 816
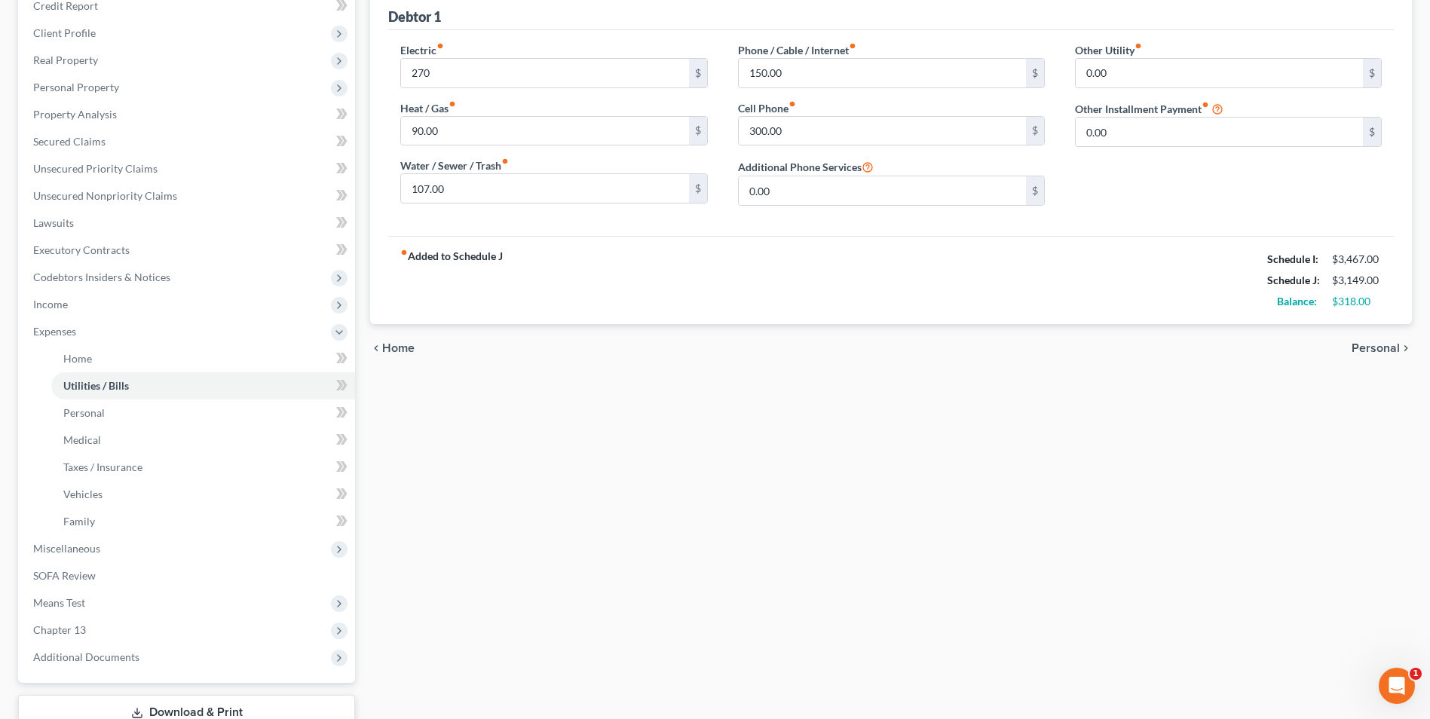
scroll to position [226, 0]
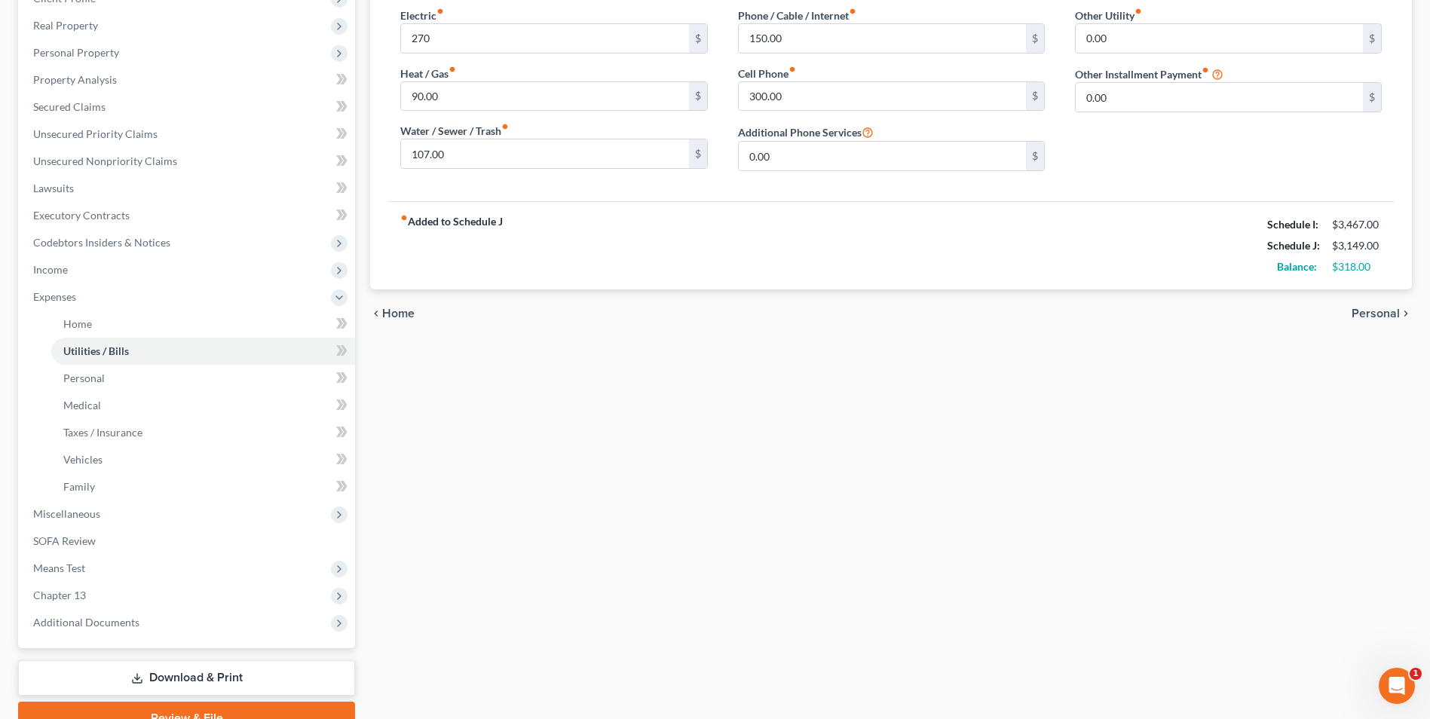
click at [660, 443] on div "Home Utilities / Bills Personal Medical Taxes / Insurance Vehicles Family Debto…" at bounding box center [891, 327] width 1057 height 816
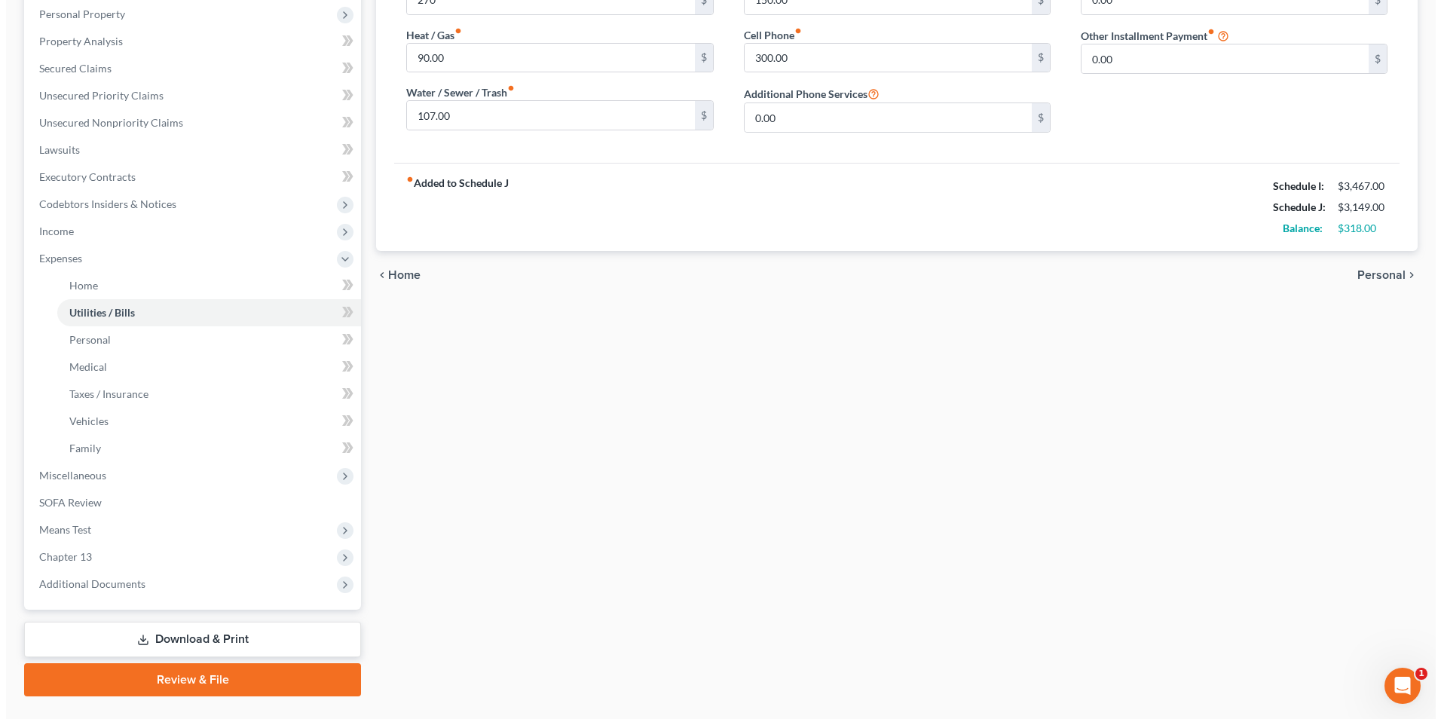
scroll to position [299, 0]
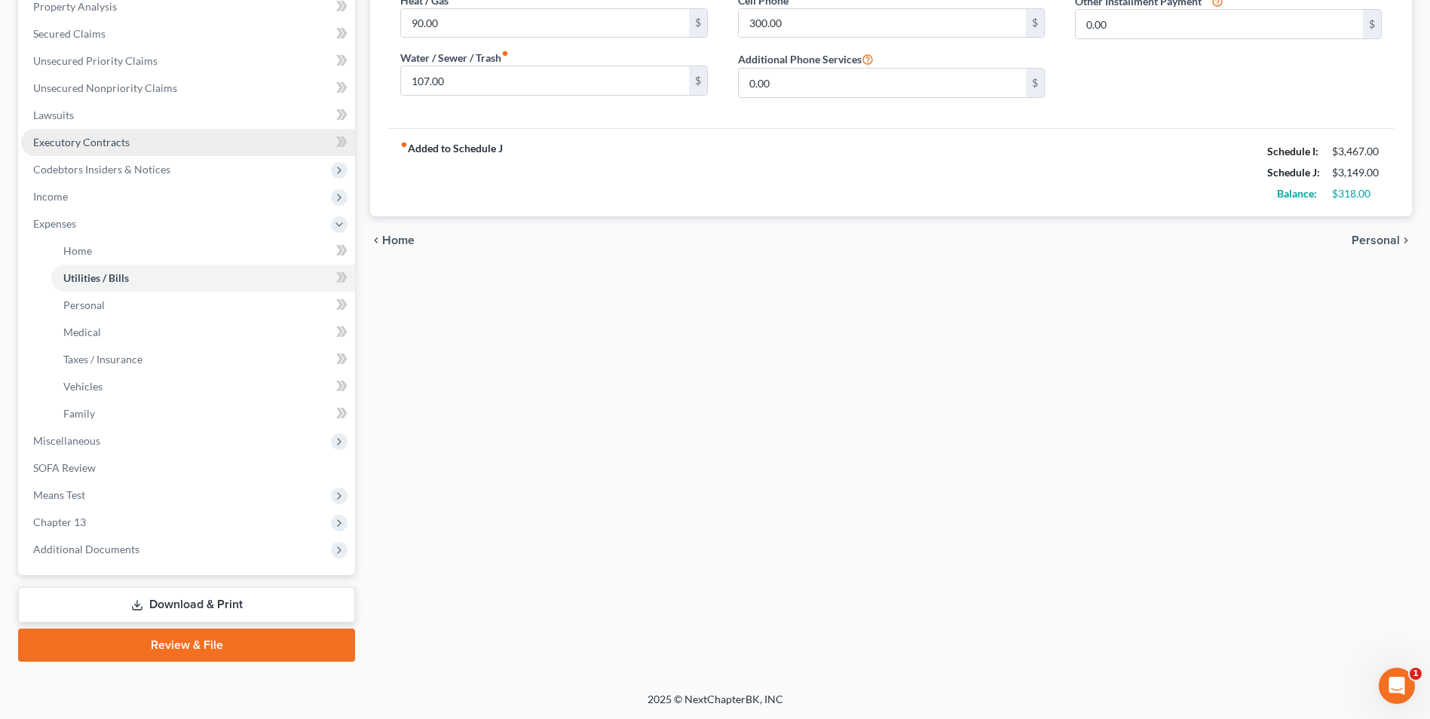
click at [54, 148] on link "Executory Contracts" at bounding box center [188, 142] width 334 height 27
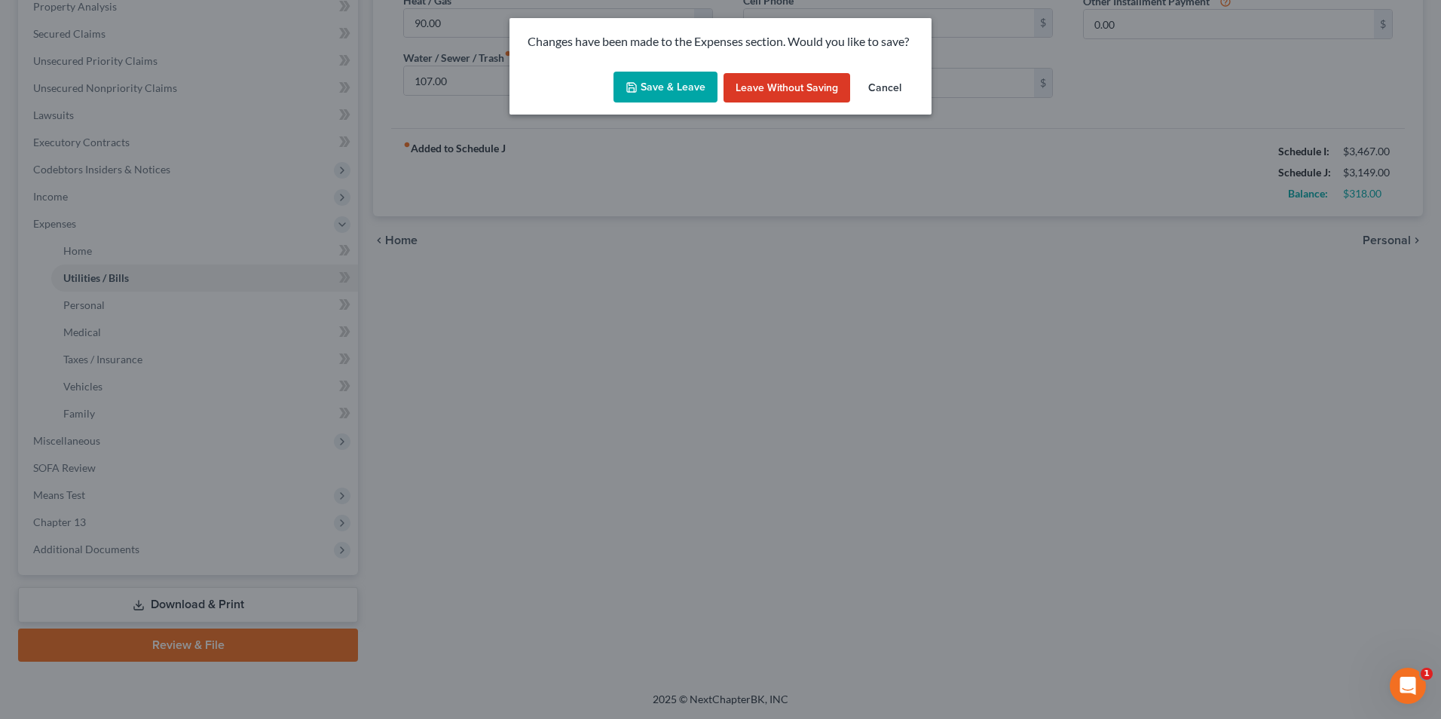
click at [686, 85] on button "Save & Leave" at bounding box center [666, 88] width 104 height 32
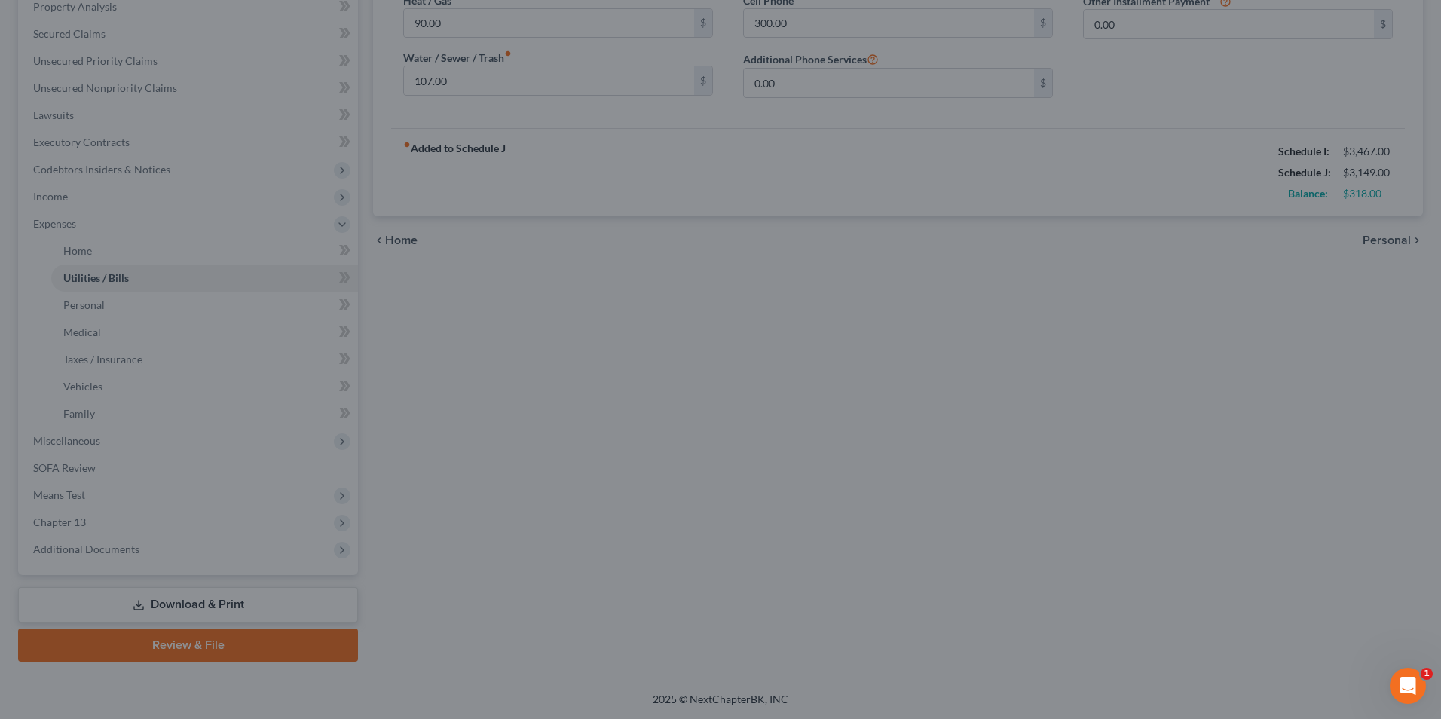
type input "270.00"
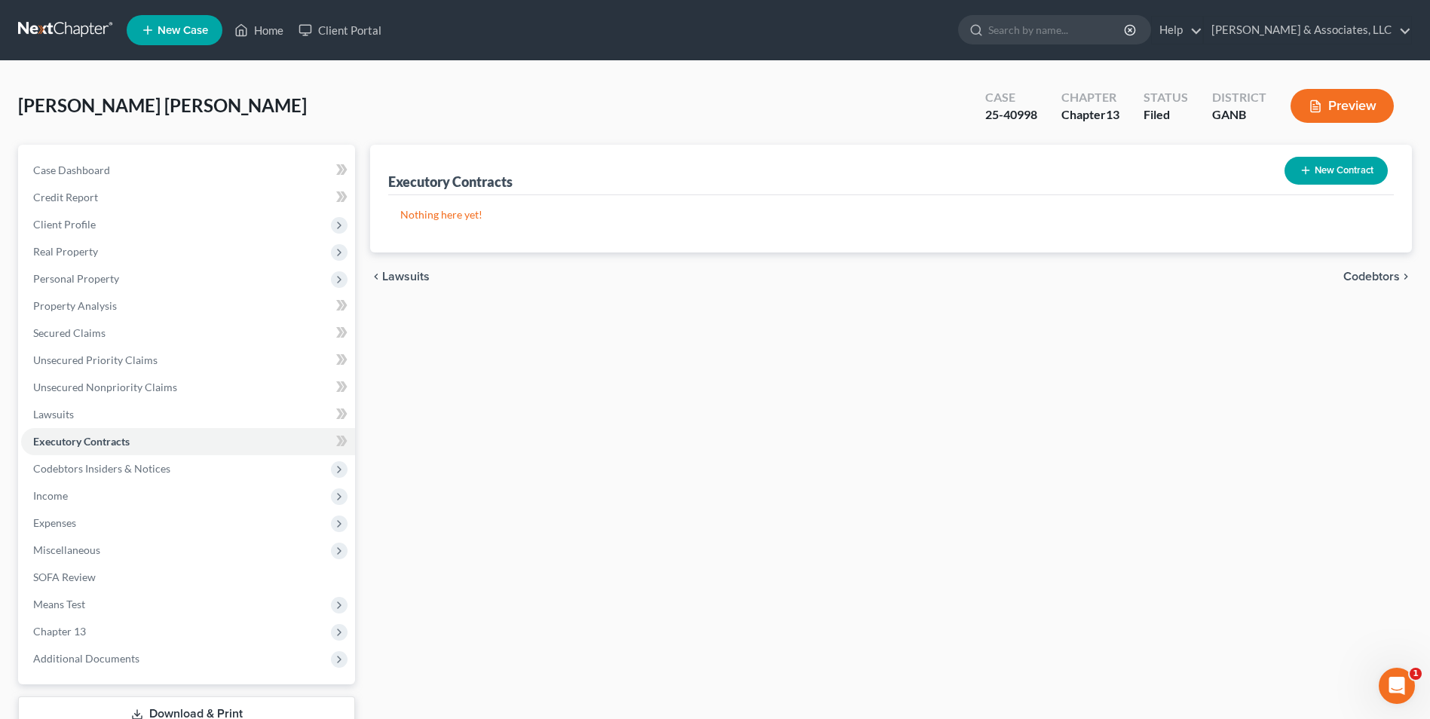
click at [1364, 101] on button "Preview" at bounding box center [1341, 106] width 103 height 34
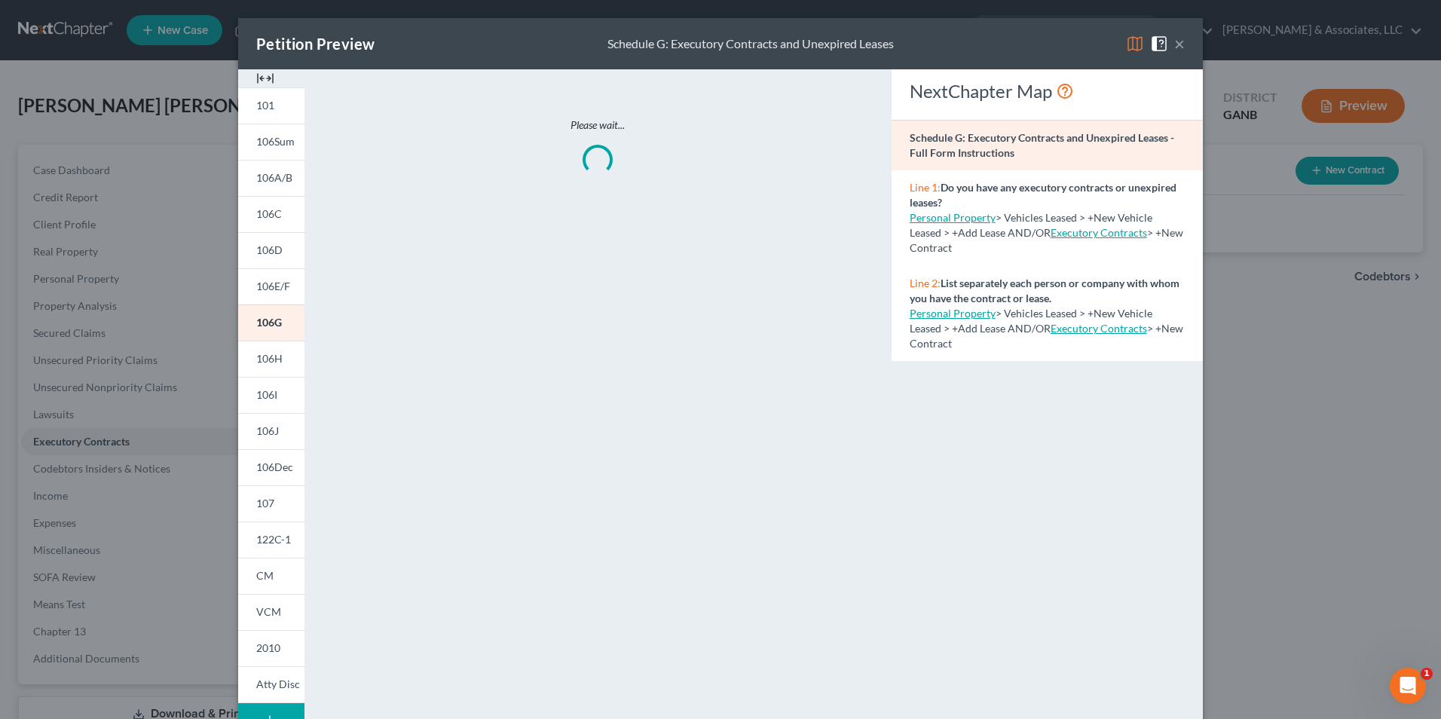
click at [262, 80] on img at bounding box center [265, 78] width 18 height 18
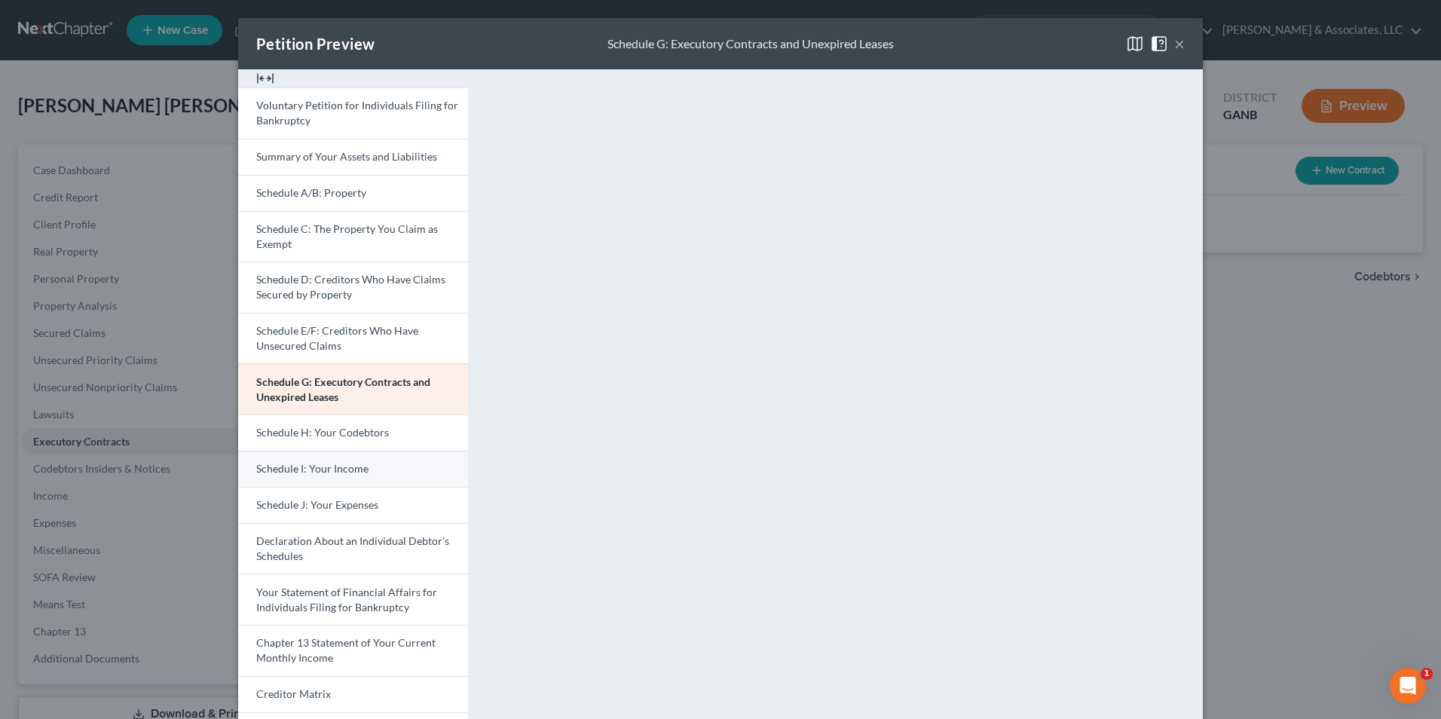
click at [381, 477] on link "Schedule I: Your Income" at bounding box center [353, 469] width 230 height 36
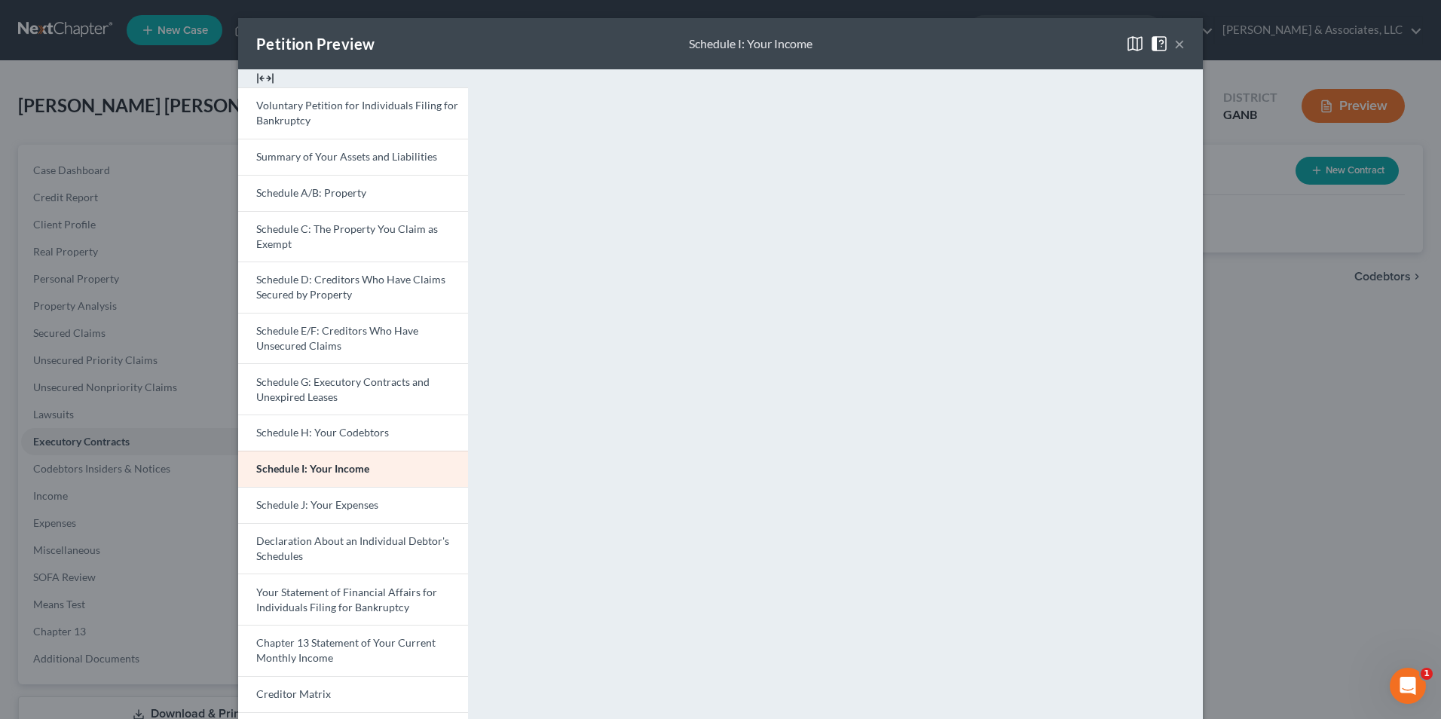
click at [1174, 44] on button "×" at bounding box center [1179, 44] width 11 height 18
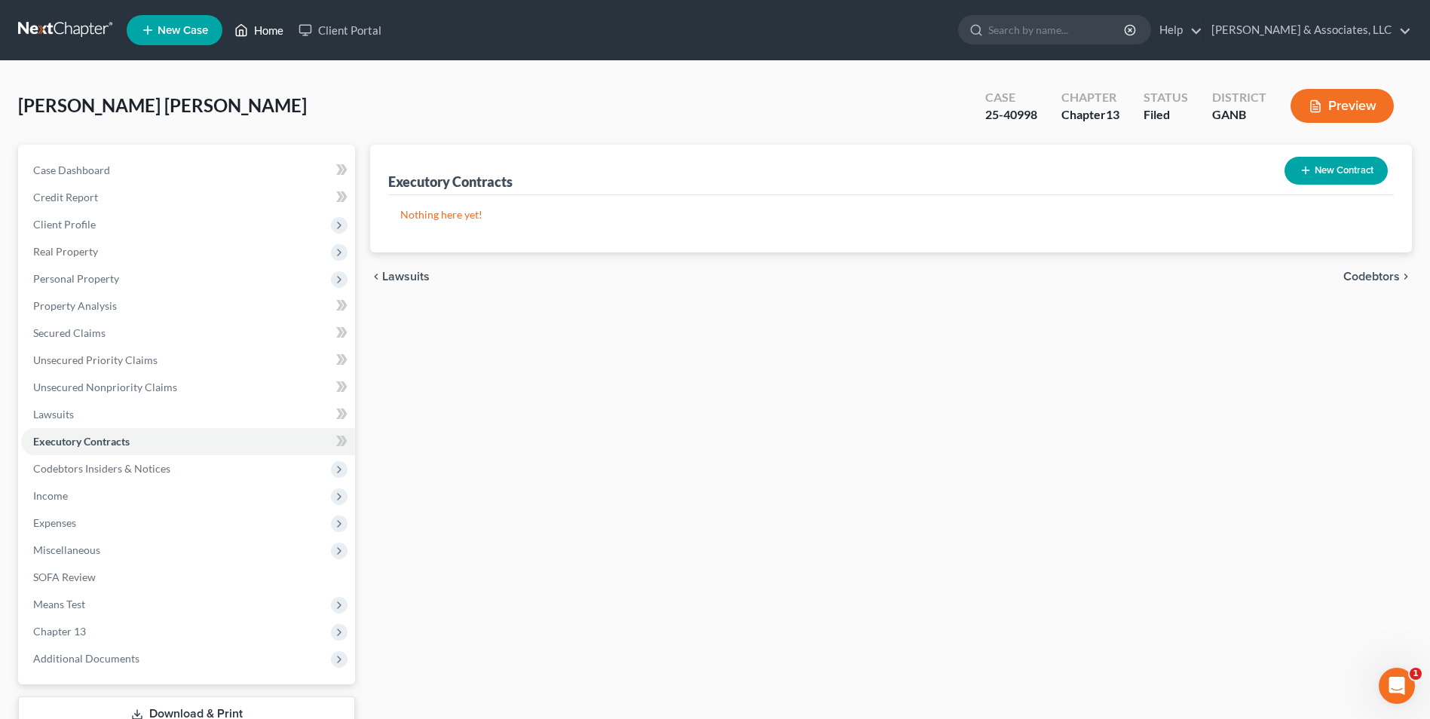
click at [265, 32] on link "Home" at bounding box center [259, 30] width 64 height 27
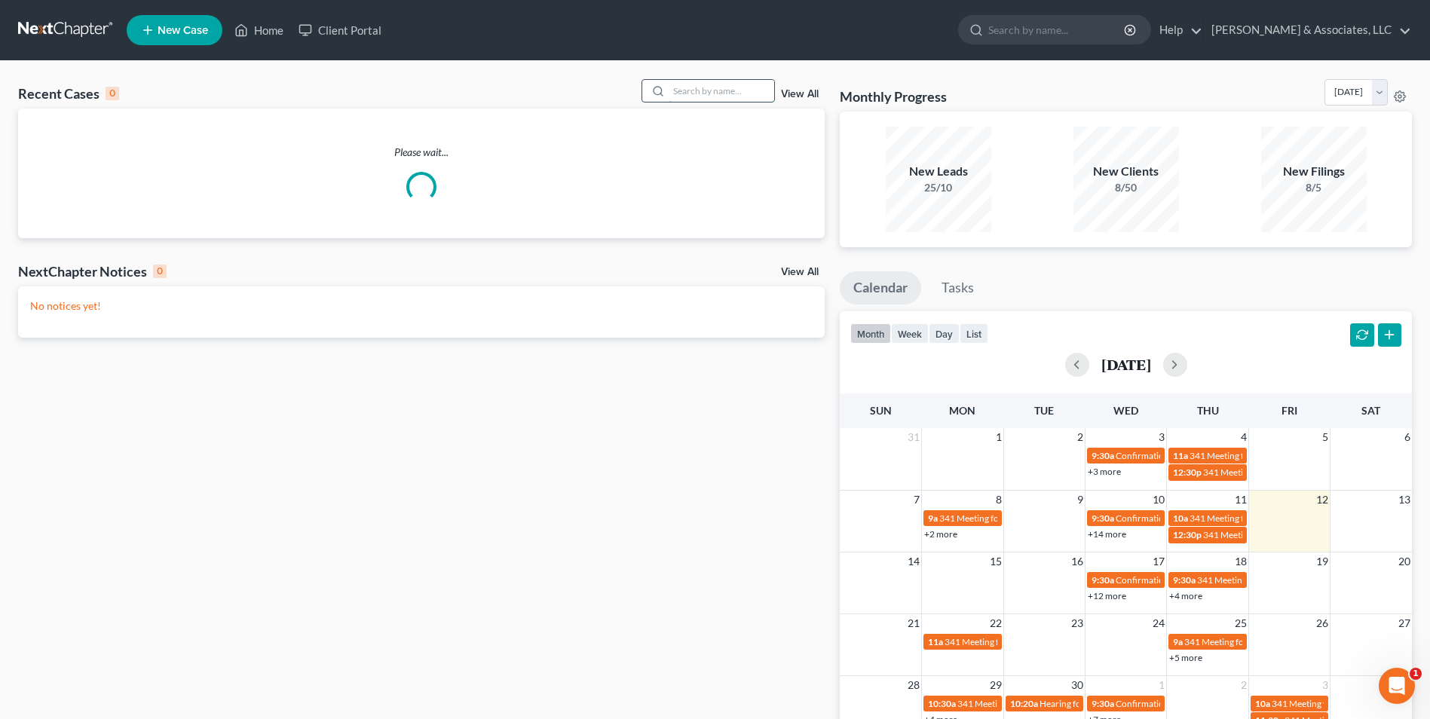
click at [738, 86] on input "search" at bounding box center [722, 91] width 106 height 22
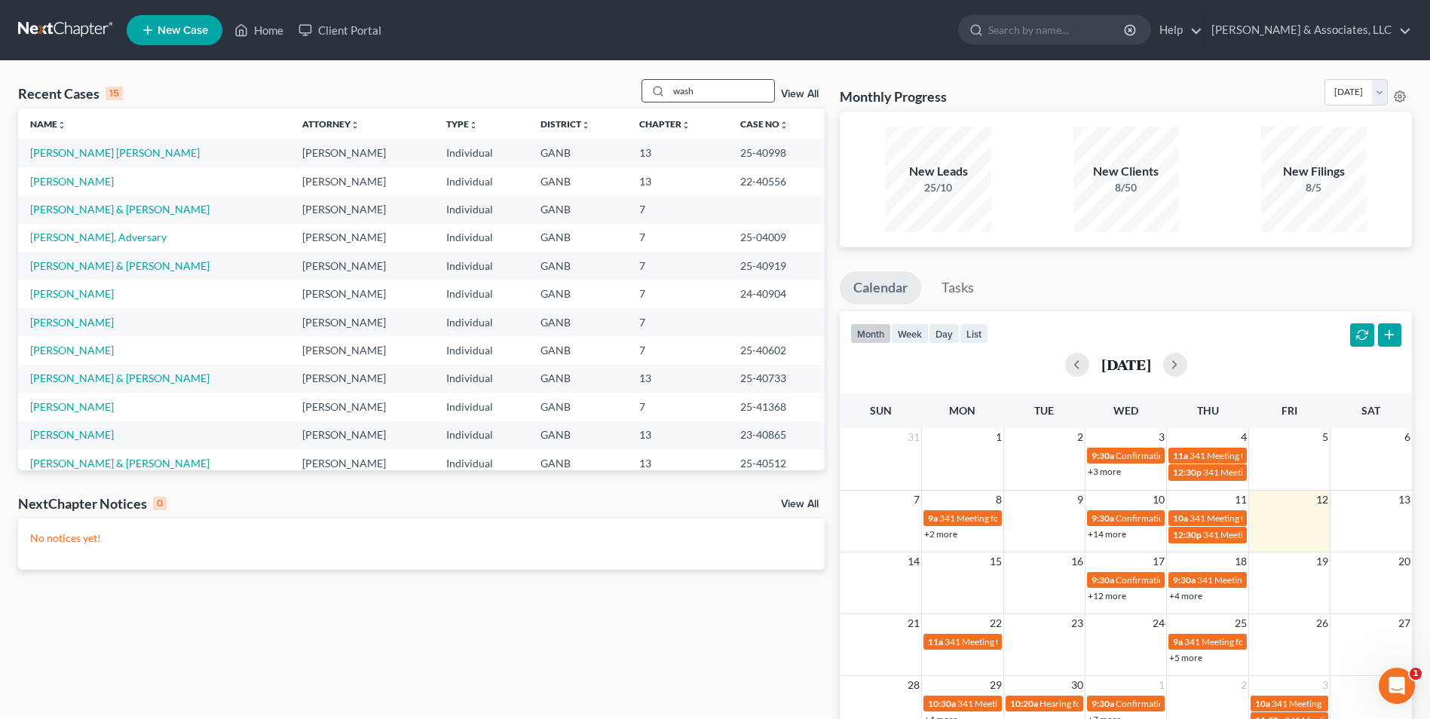
type input "wash"
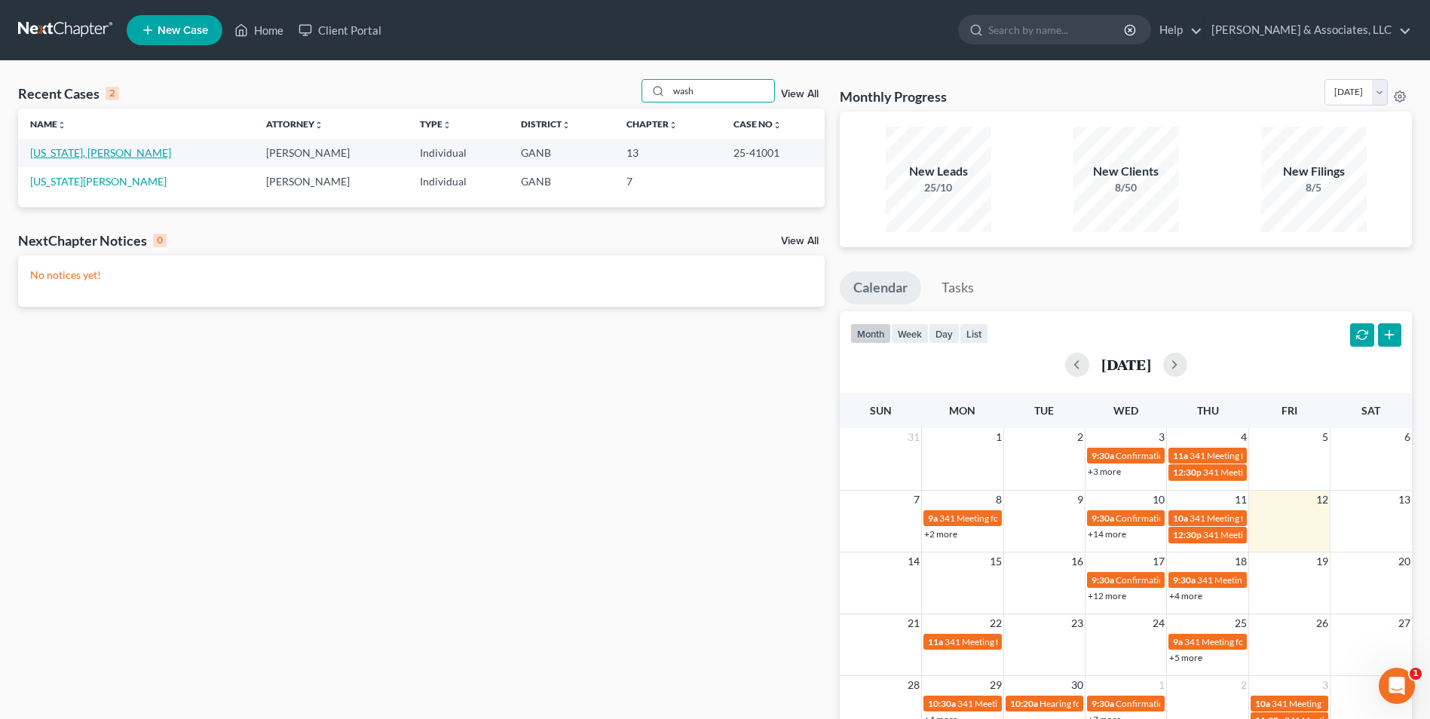
click at [78, 155] on link "[US_STATE], [PERSON_NAME]" at bounding box center [100, 152] width 141 height 13
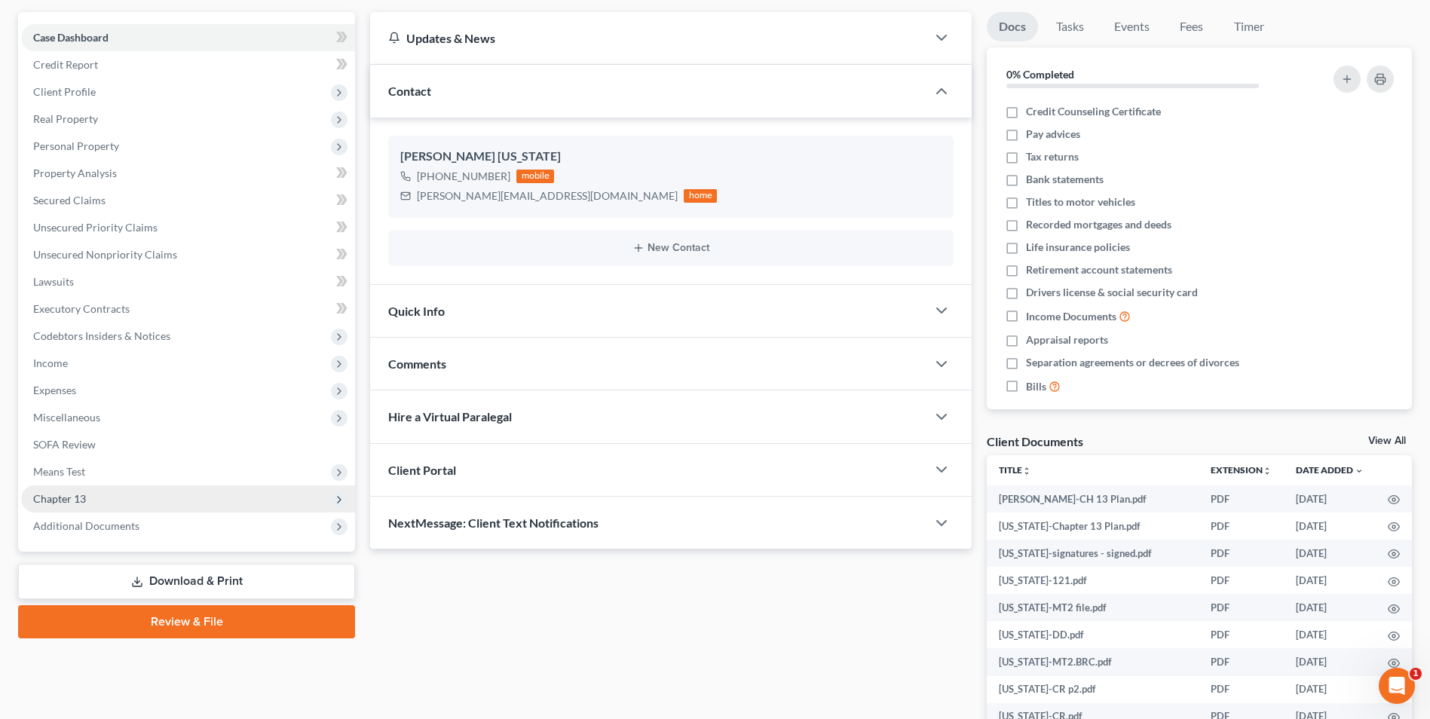
scroll to position [226, 0]
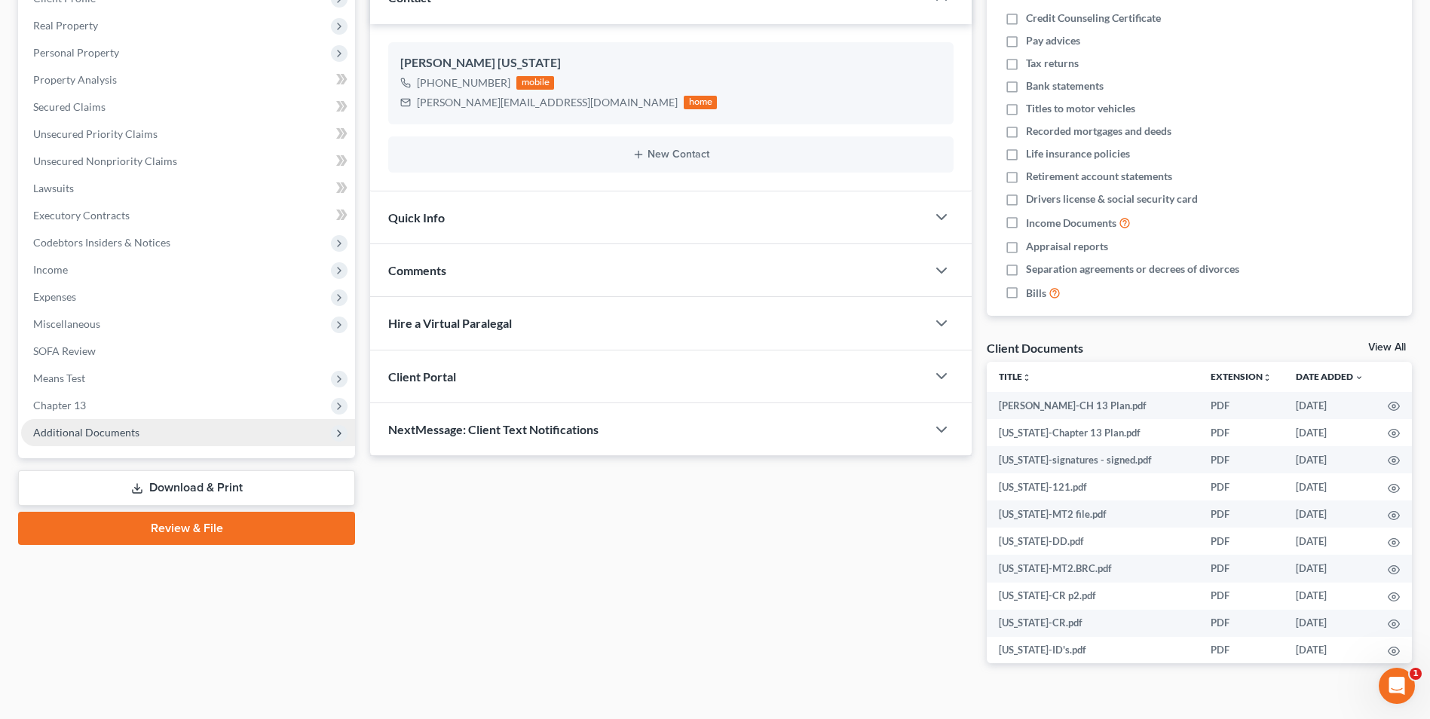
click at [90, 436] on span "Additional Documents" at bounding box center [86, 432] width 106 height 13
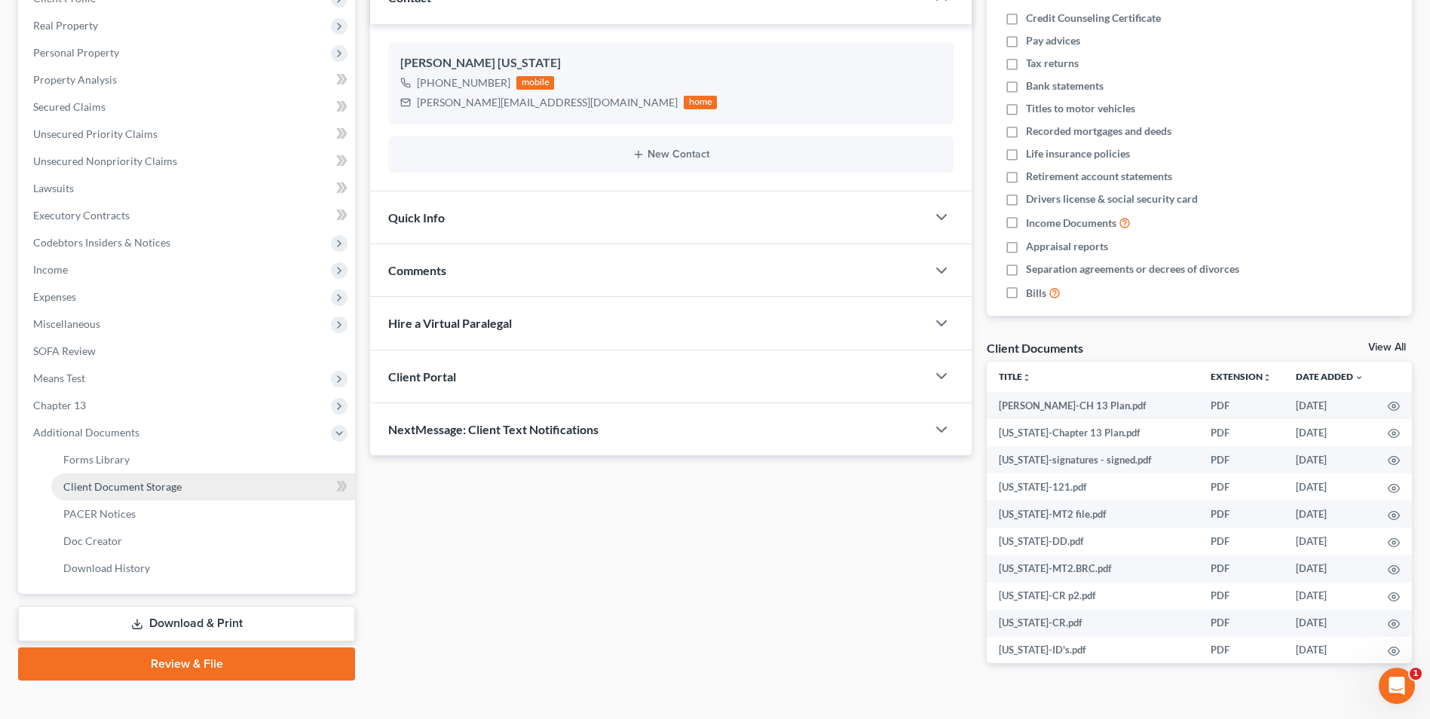
click at [123, 489] on span "Client Document Storage" at bounding box center [122, 486] width 118 height 13
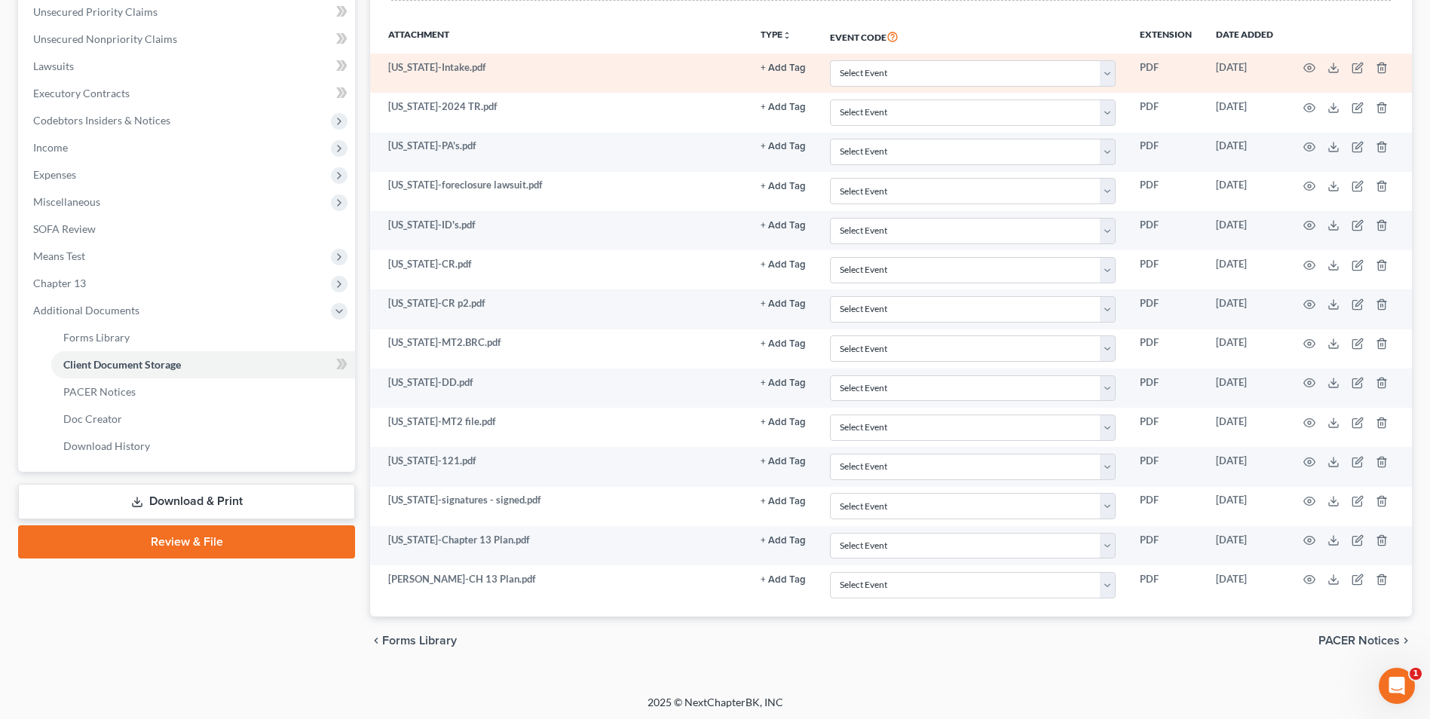
scroll to position [351, 0]
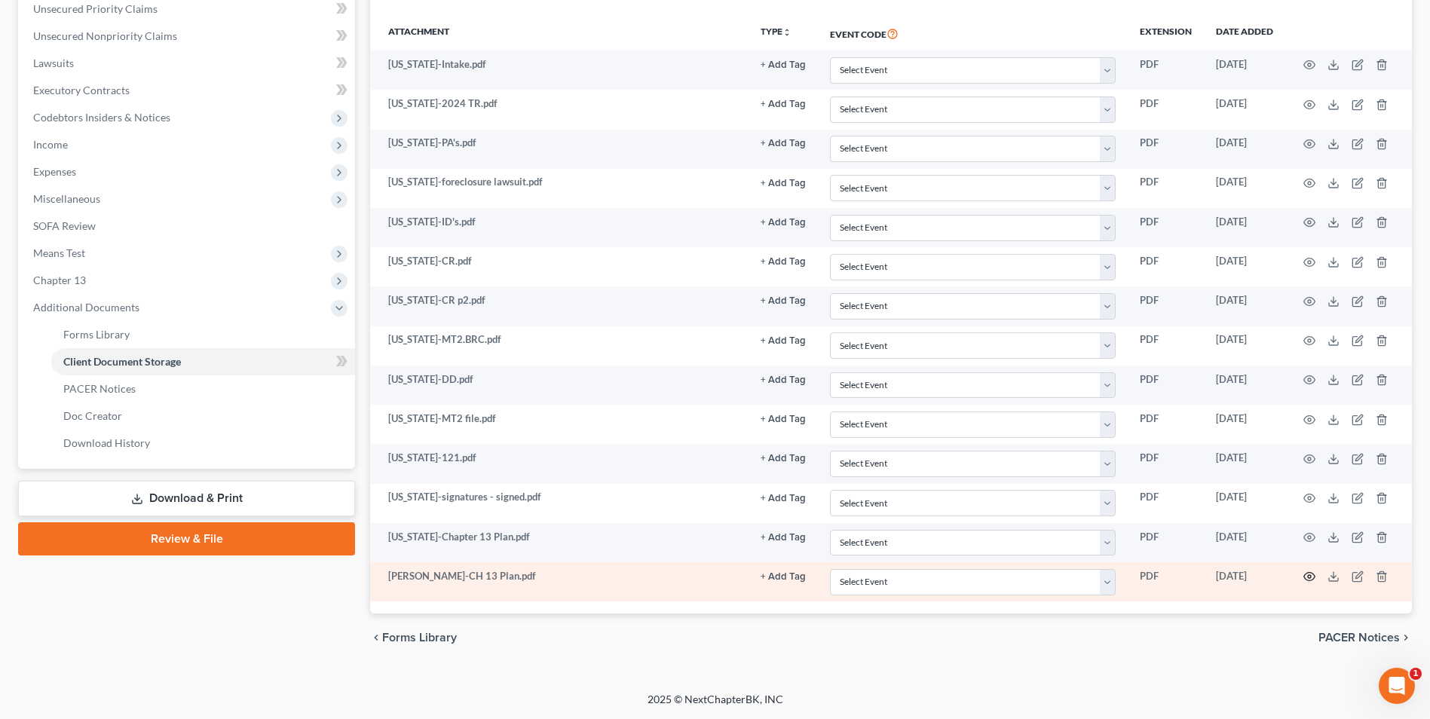
click at [1315, 574] on icon "button" at bounding box center [1309, 577] width 12 height 12
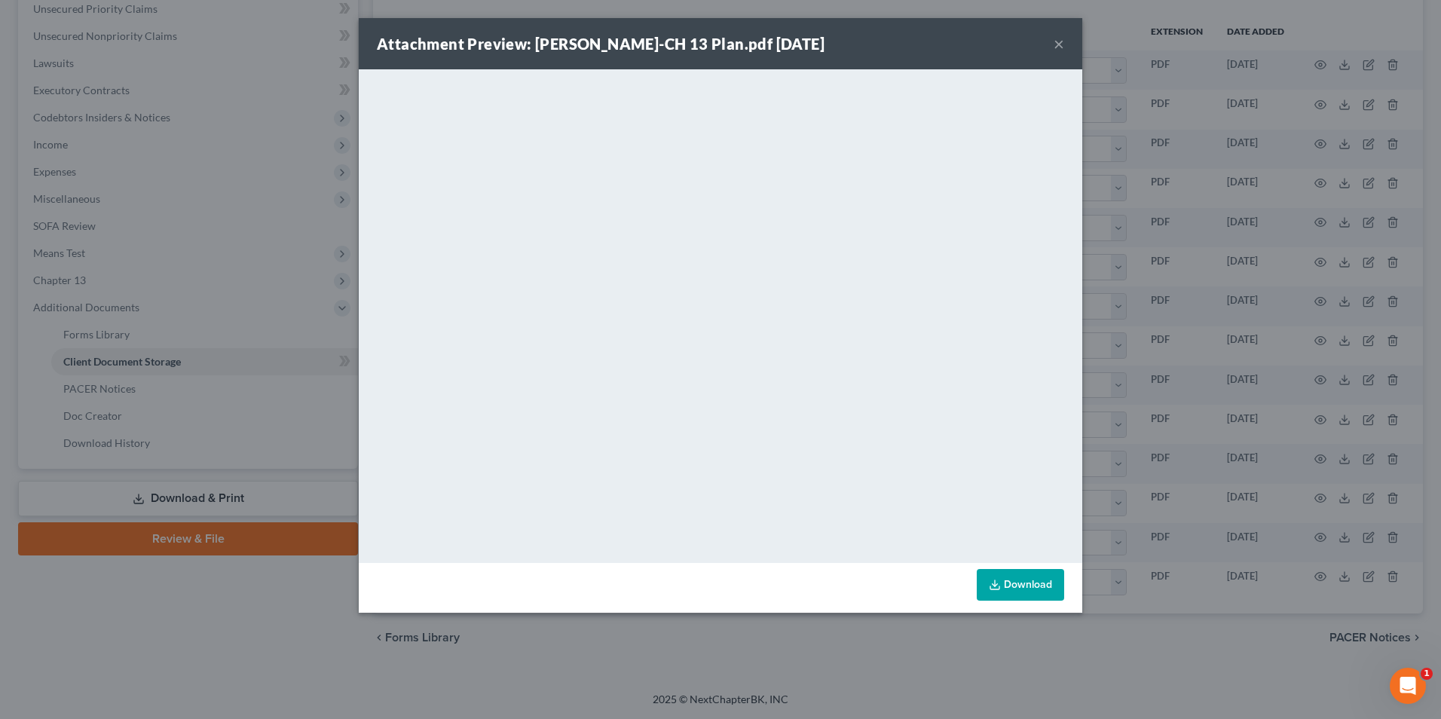
click at [1059, 50] on button "×" at bounding box center [1059, 44] width 11 height 18
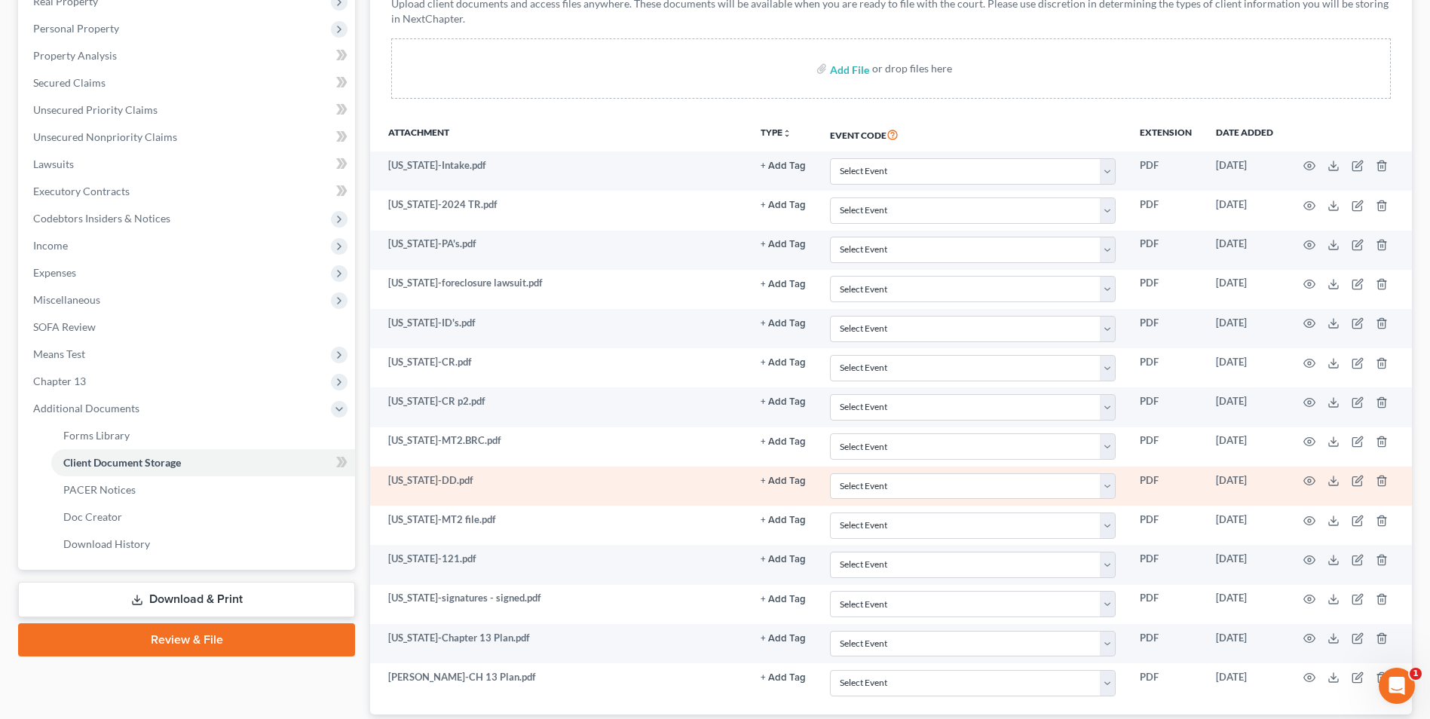
scroll to position [125, 0]
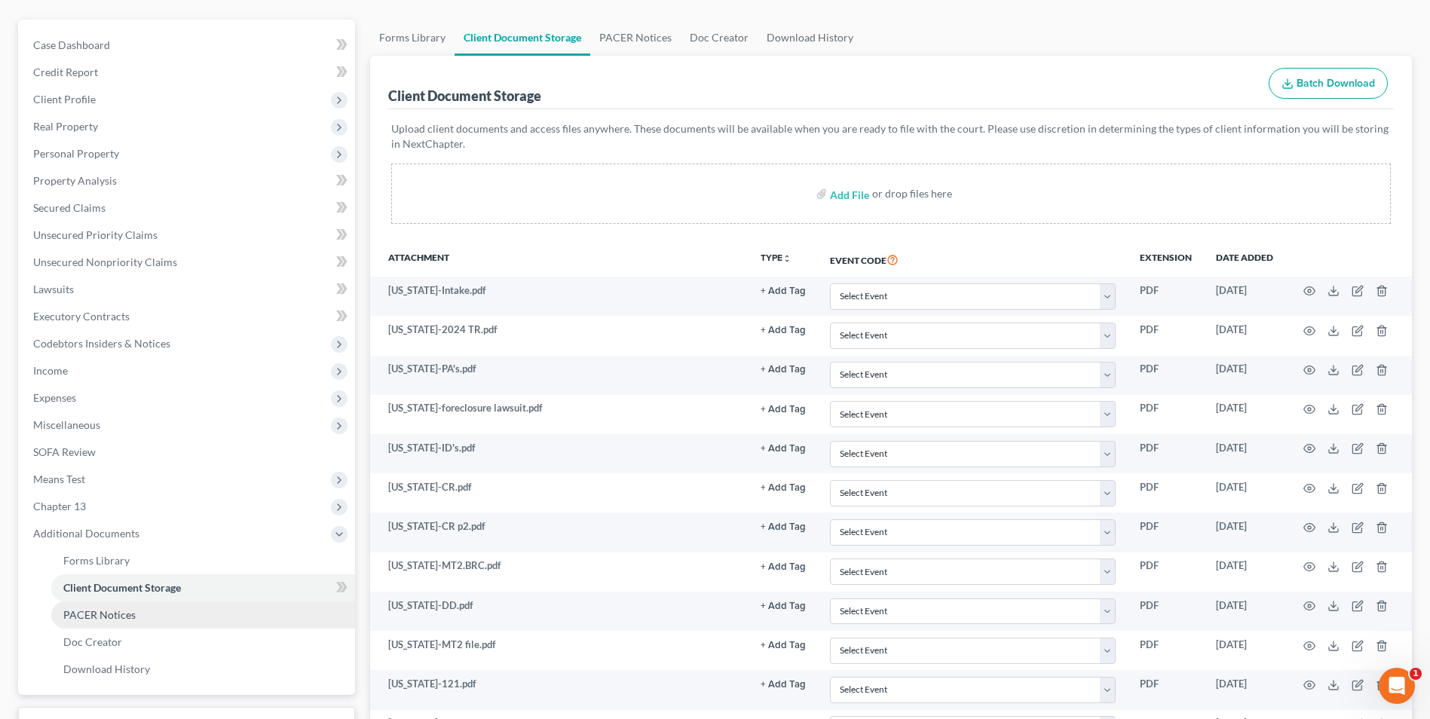
click at [121, 617] on span "PACER Notices" at bounding box center [99, 614] width 72 height 13
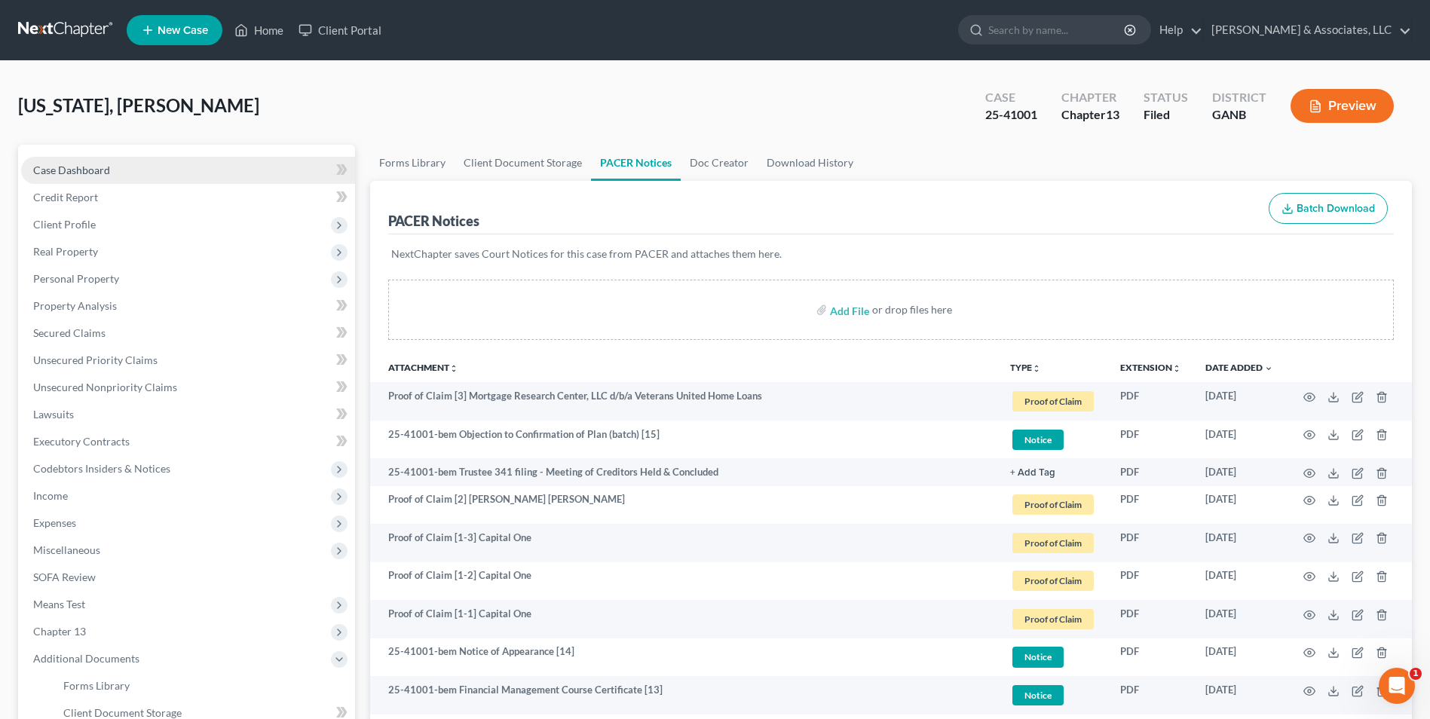
click at [89, 167] on span "Case Dashboard" at bounding box center [71, 170] width 77 height 13
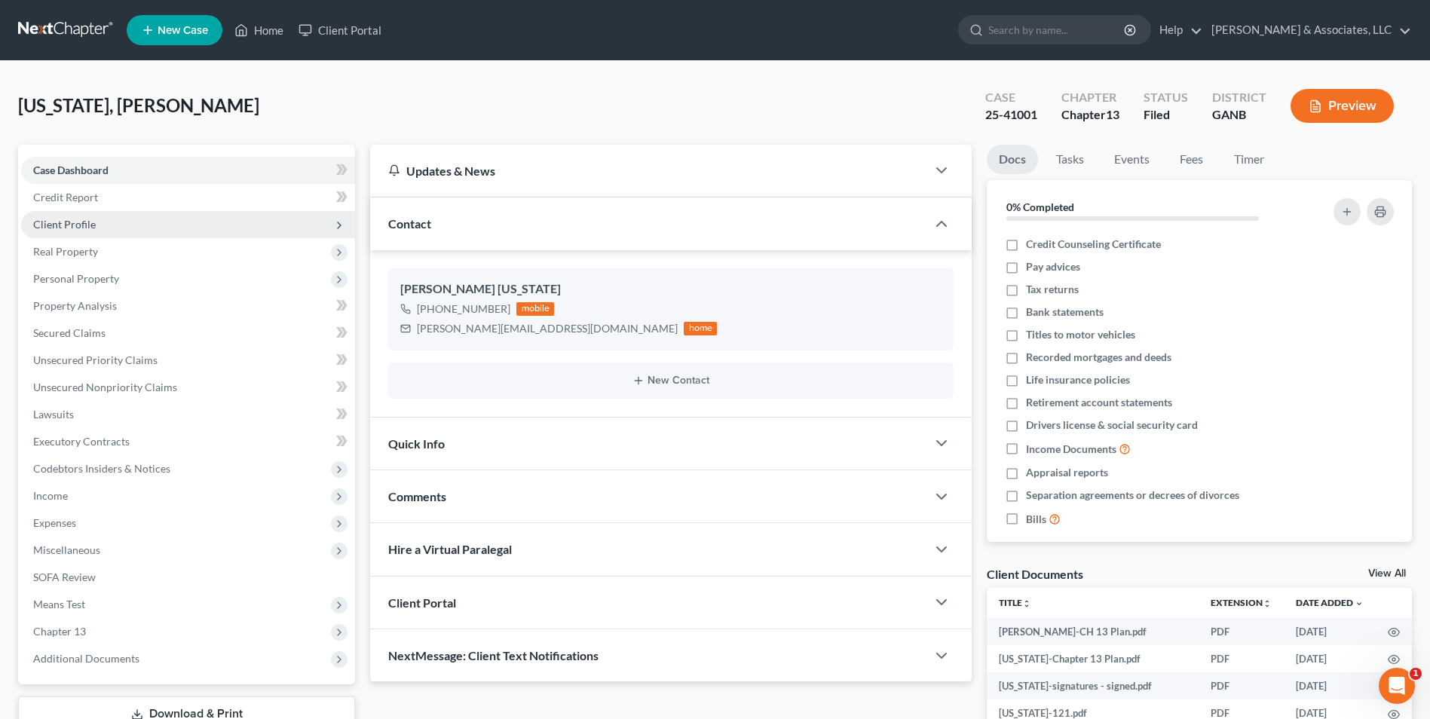
click at [89, 220] on span "Client Profile" at bounding box center [64, 224] width 63 height 13
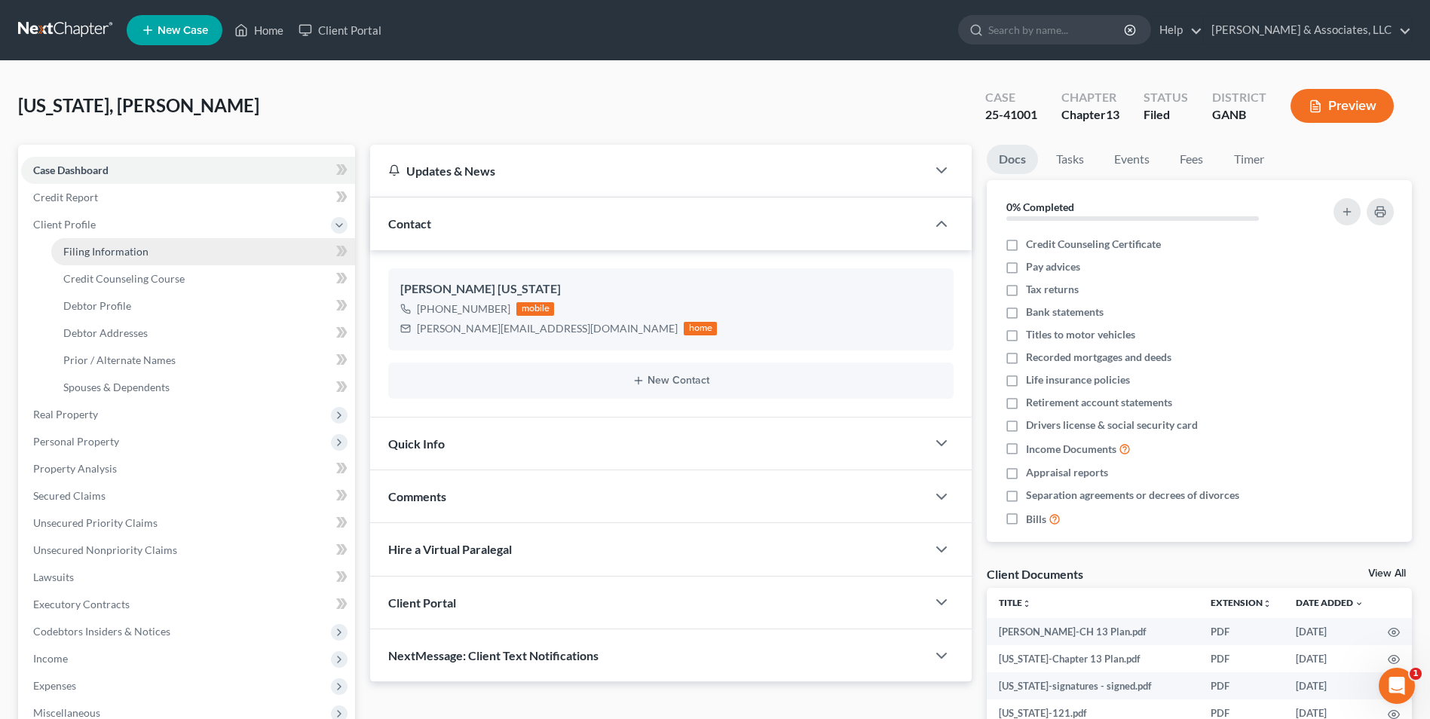
click at [138, 250] on span "Filing Information" at bounding box center [105, 251] width 85 height 13
select select "1"
select select "0"
select select "3"
select select "10"
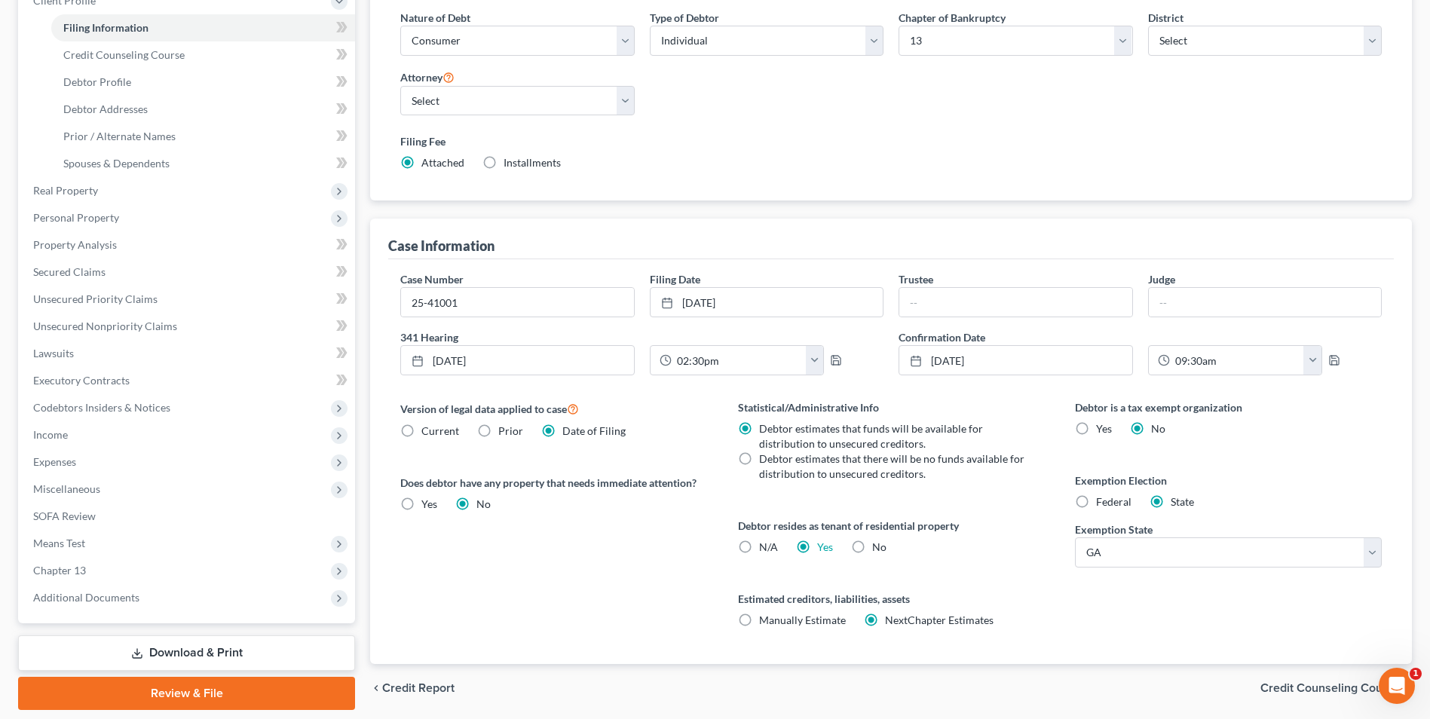
scroll to position [226, 0]
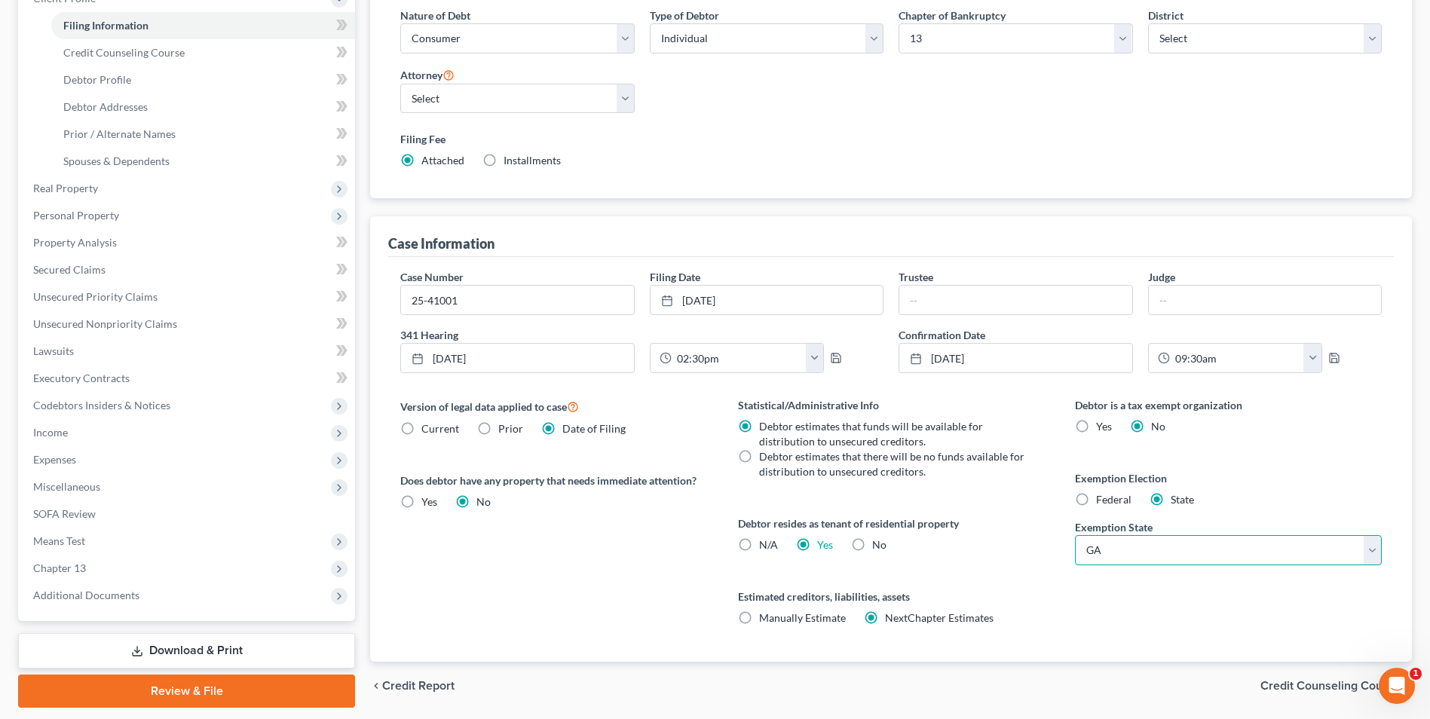
click at [1370, 554] on select "State [US_STATE] AK AR AZ CA CO CT DE DC [GEOGRAPHIC_DATA] [GEOGRAPHIC_DATA] GU…" at bounding box center [1228, 550] width 307 height 30
click at [1366, 554] on select "State [US_STATE] AK AR AZ CA CO CT DE DC [GEOGRAPHIC_DATA] [GEOGRAPHIC_DATA] GU…" at bounding box center [1228, 550] width 307 height 30
click at [1096, 500] on label "Federal" at bounding box center [1113, 499] width 35 height 15
click at [1102, 500] on input "Federal" at bounding box center [1107, 497] width 10 height 10
radio input "true"
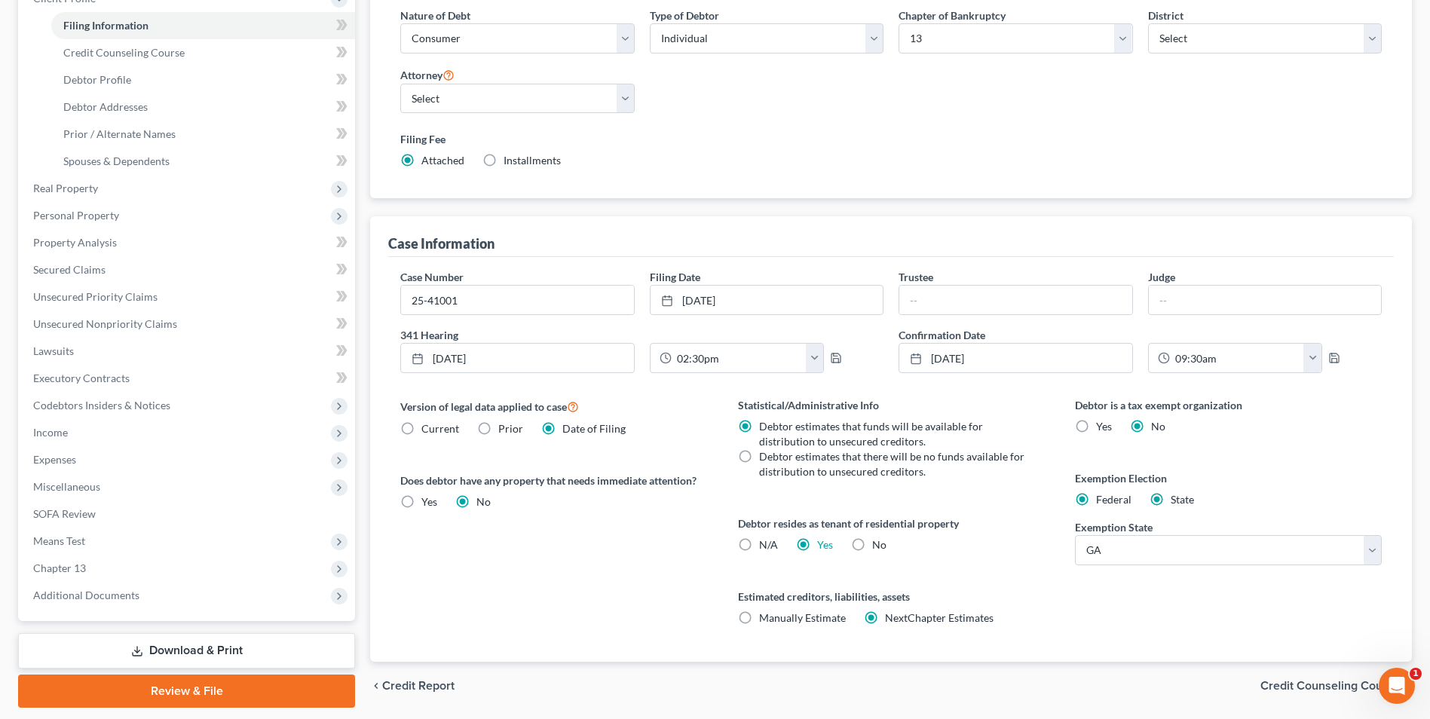
radio input "false"
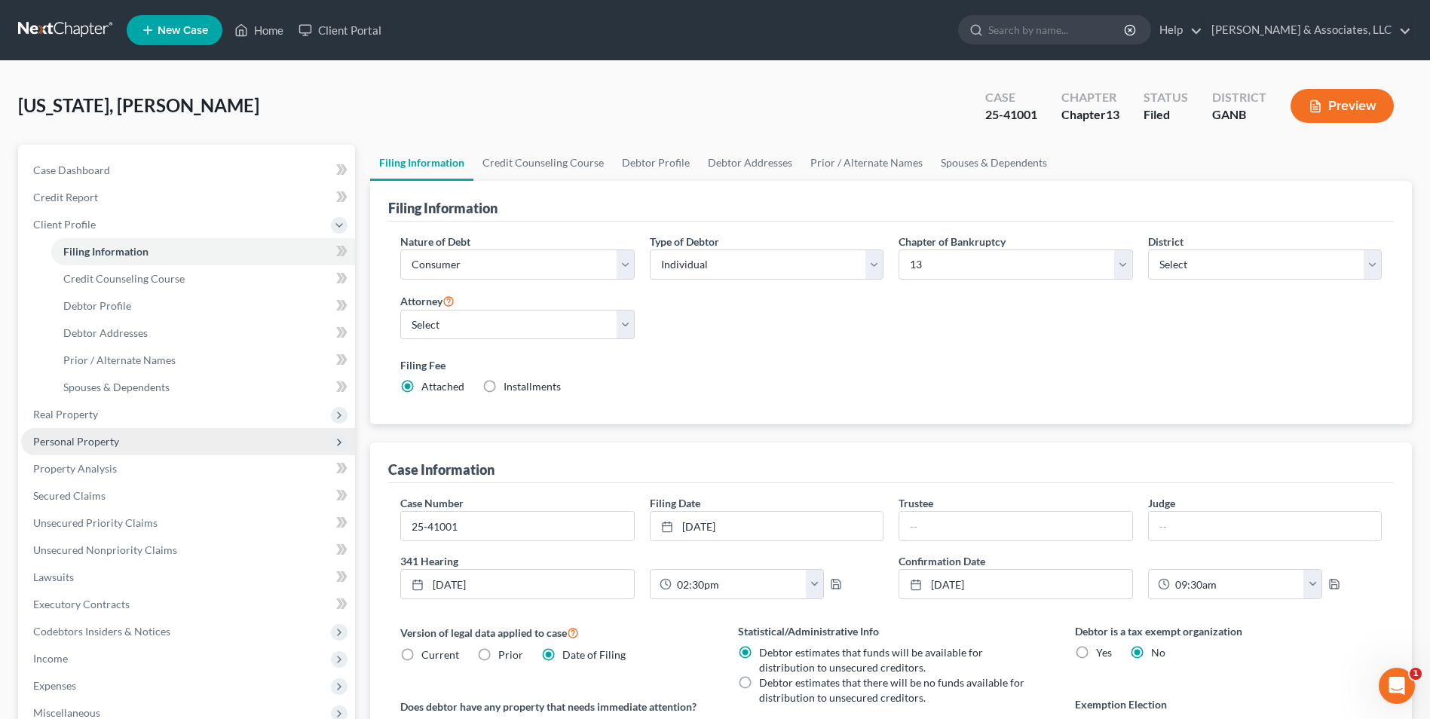
click at [104, 441] on span "Personal Property" at bounding box center [76, 441] width 86 height 13
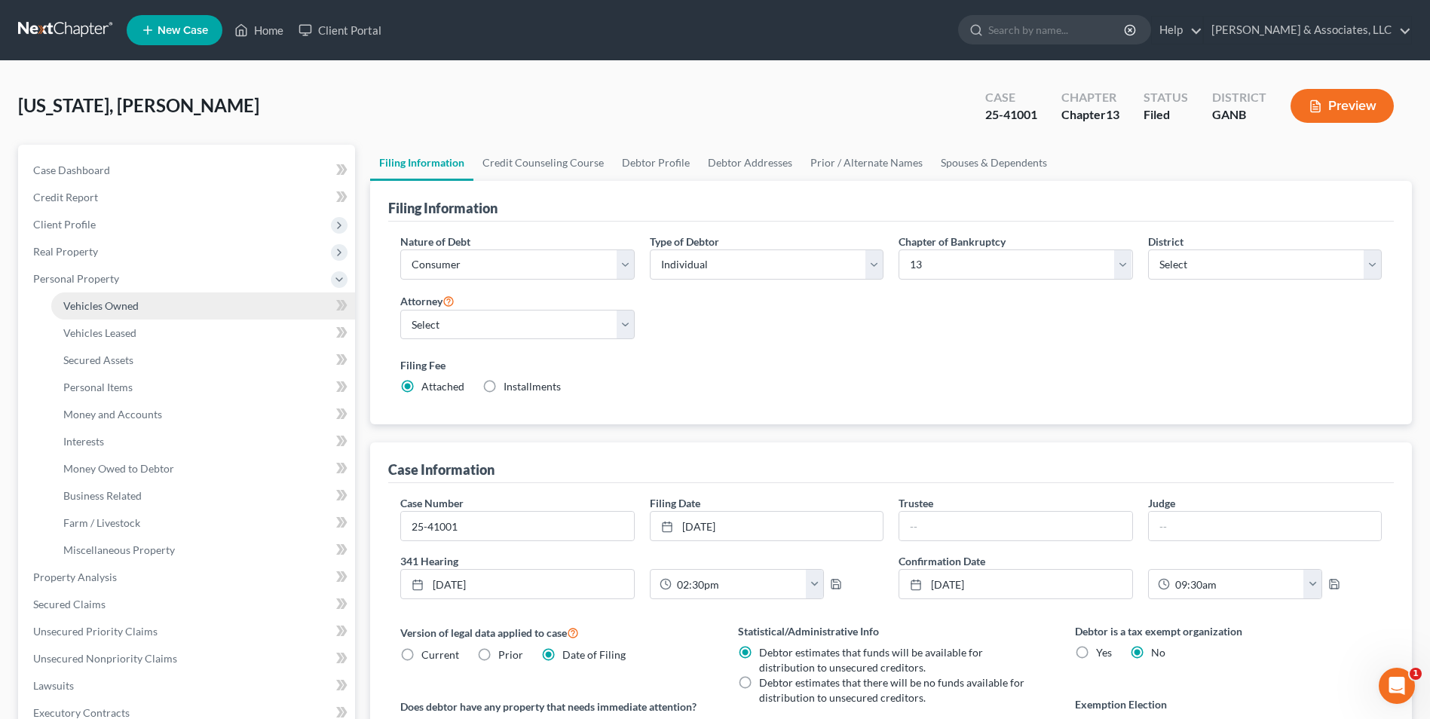
click at [108, 308] on span "Vehicles Owned" at bounding box center [100, 305] width 75 height 13
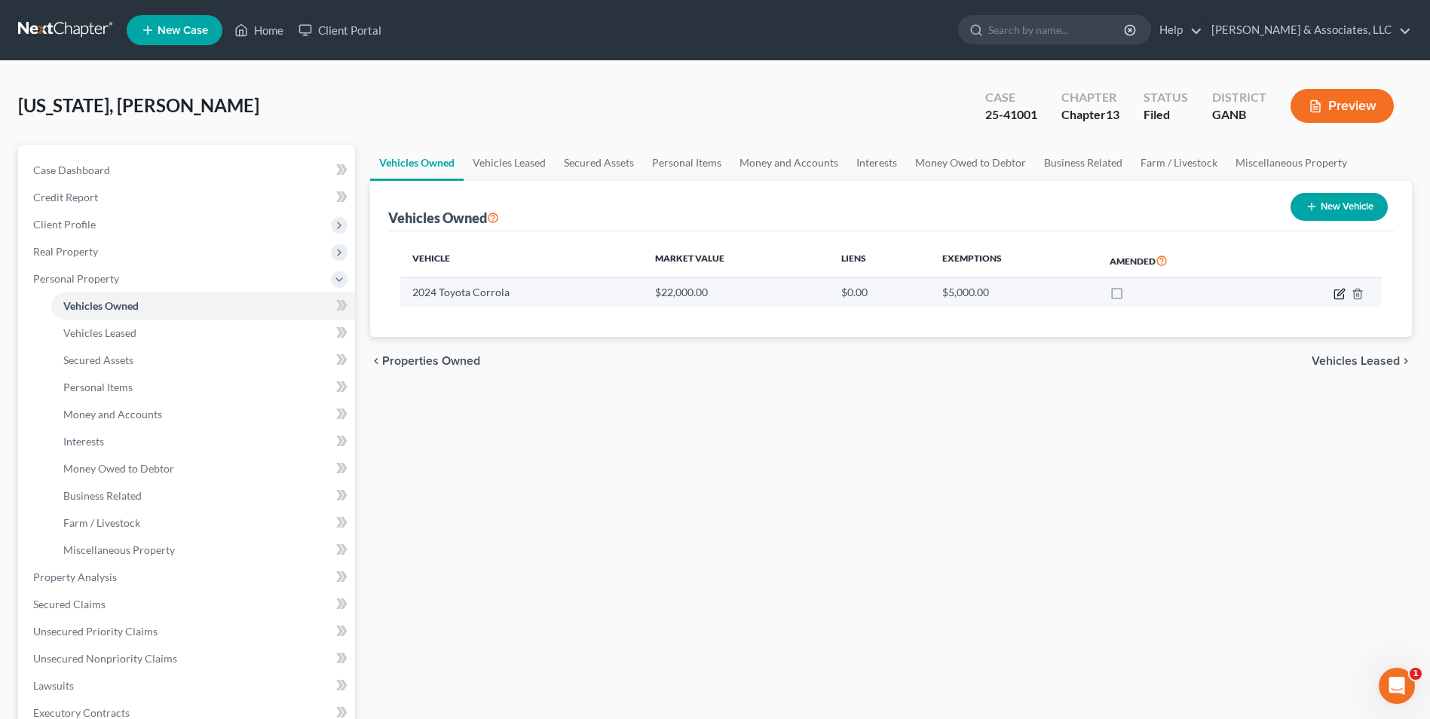
click at [1343, 290] on icon "button" at bounding box center [1339, 294] width 12 height 12
select select "0"
select select "2"
select select "0"
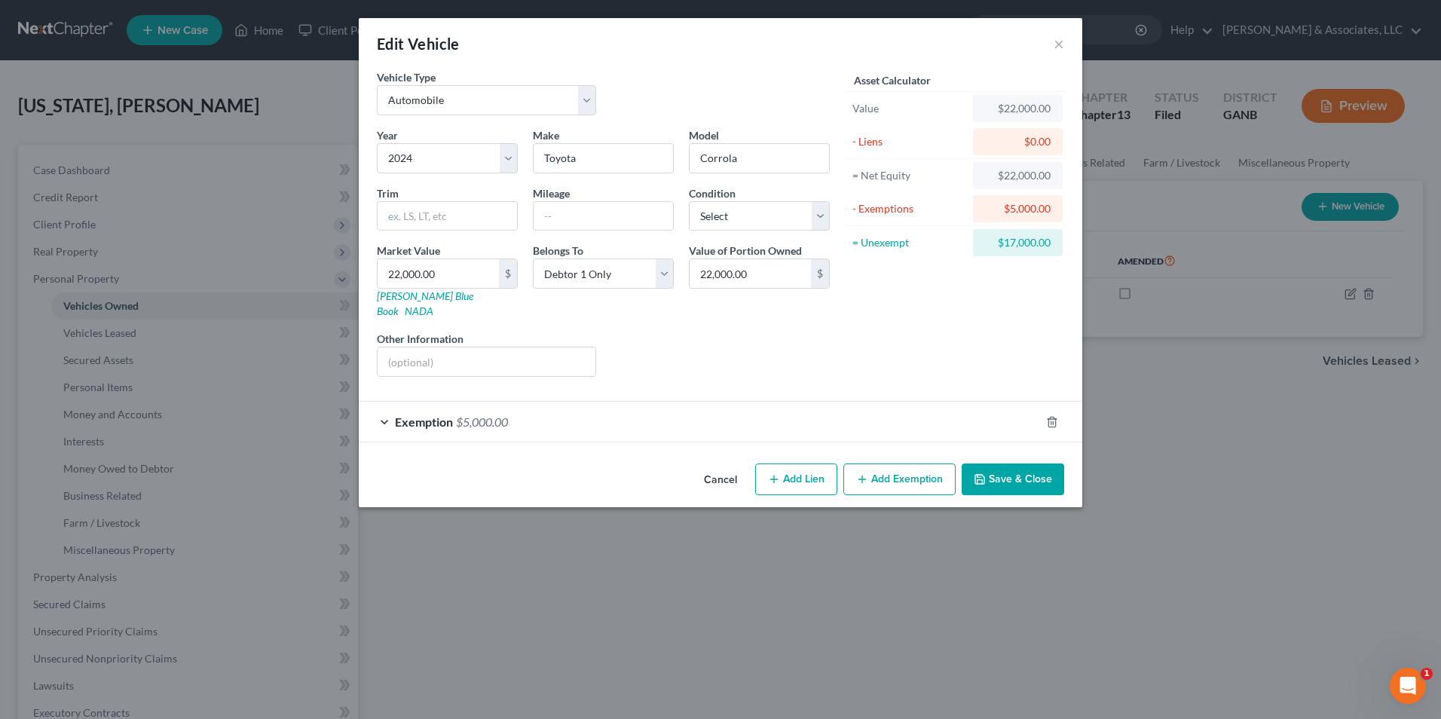
click at [382, 411] on div "Exemption $5,000.00" at bounding box center [699, 422] width 681 height 40
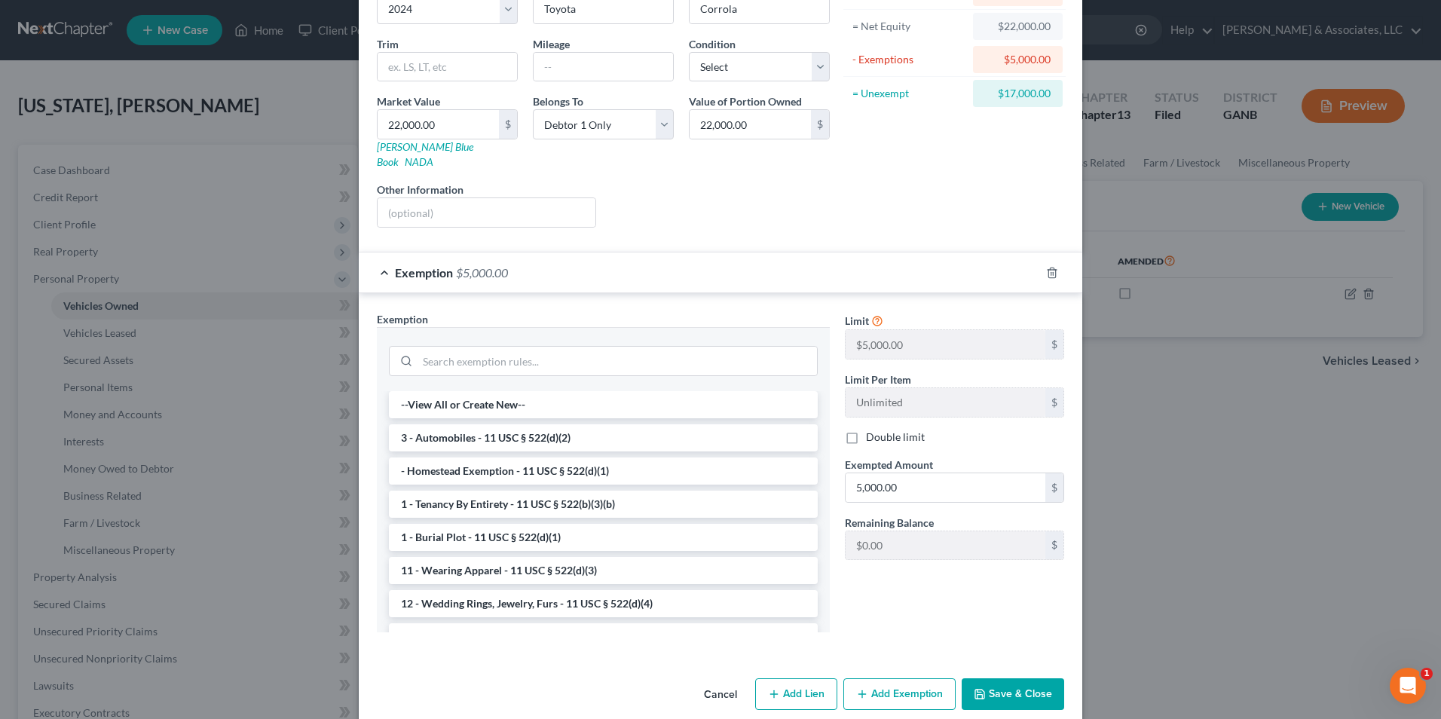
scroll to position [155, 0]
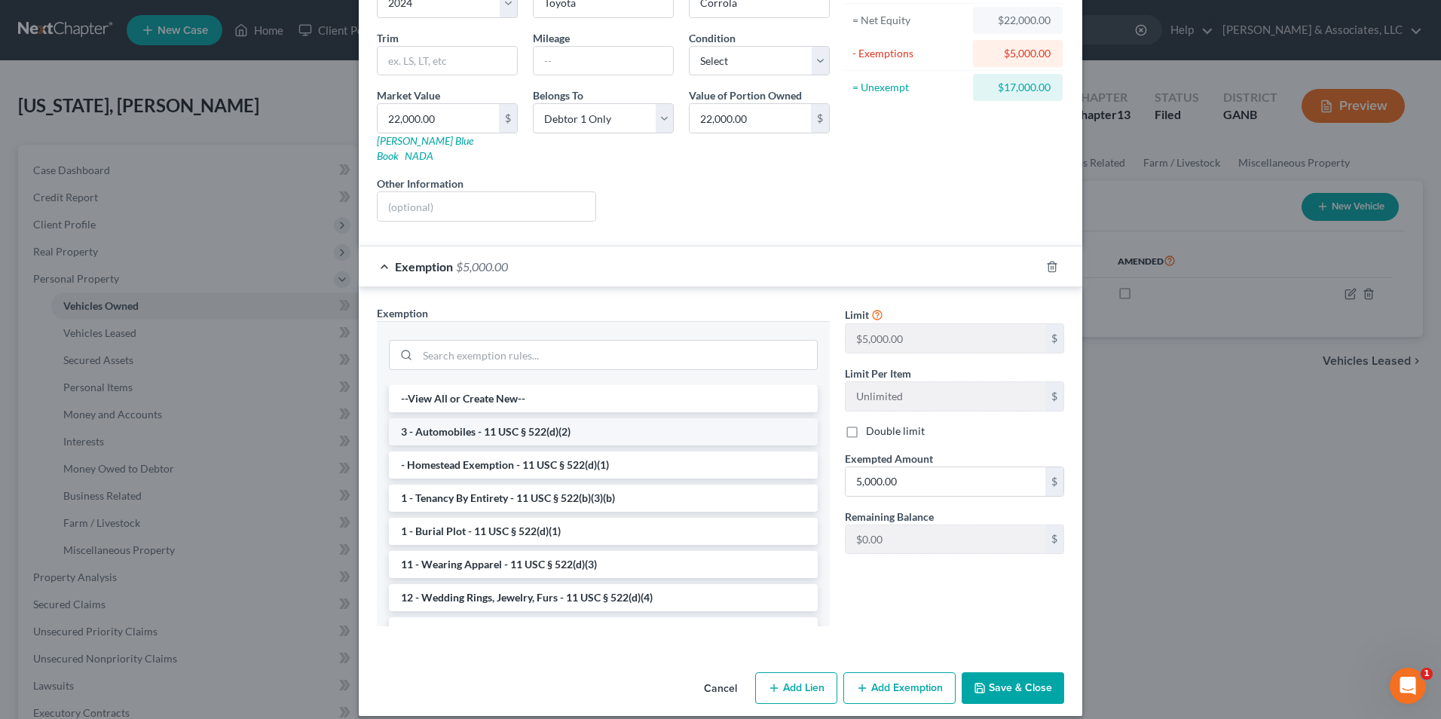
click at [592, 422] on li "3 - Automobiles - 11 USC § 522(d)(2)" at bounding box center [603, 431] width 429 height 27
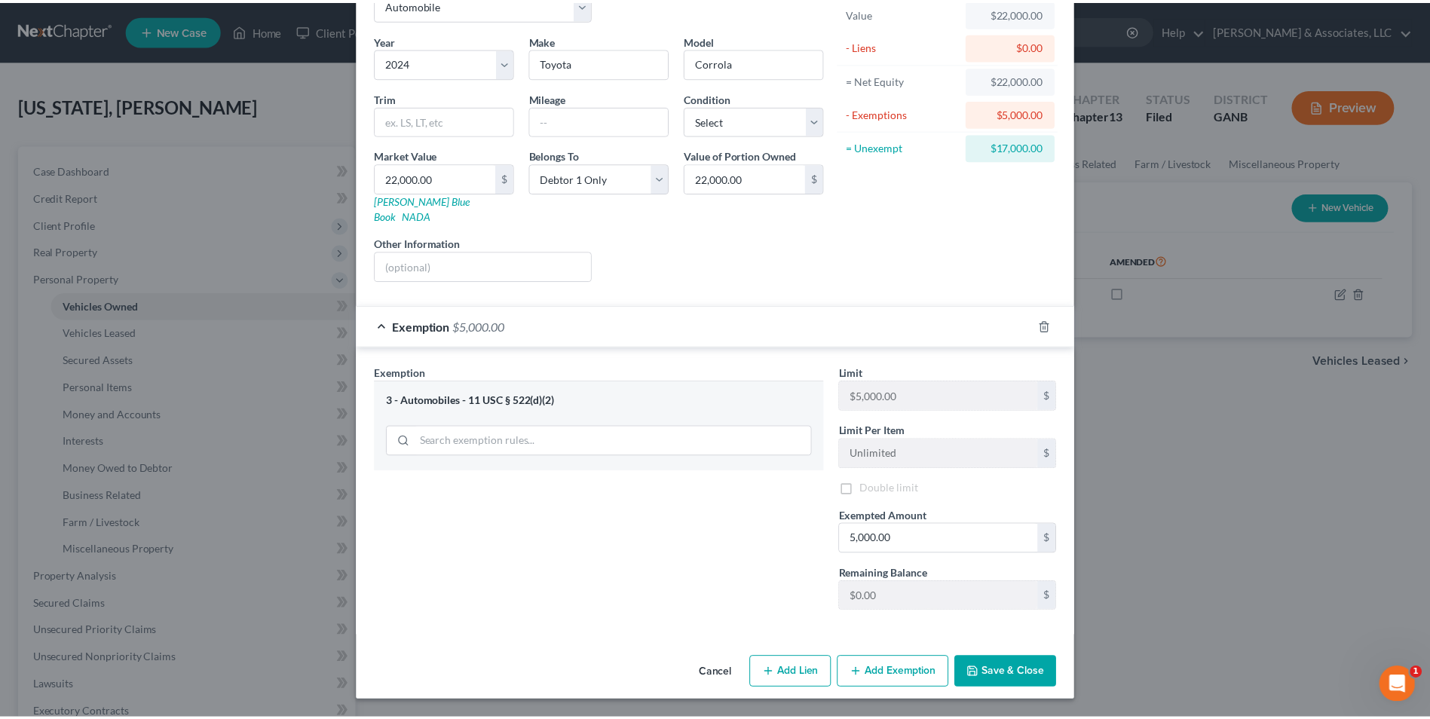
scroll to position [81, 0]
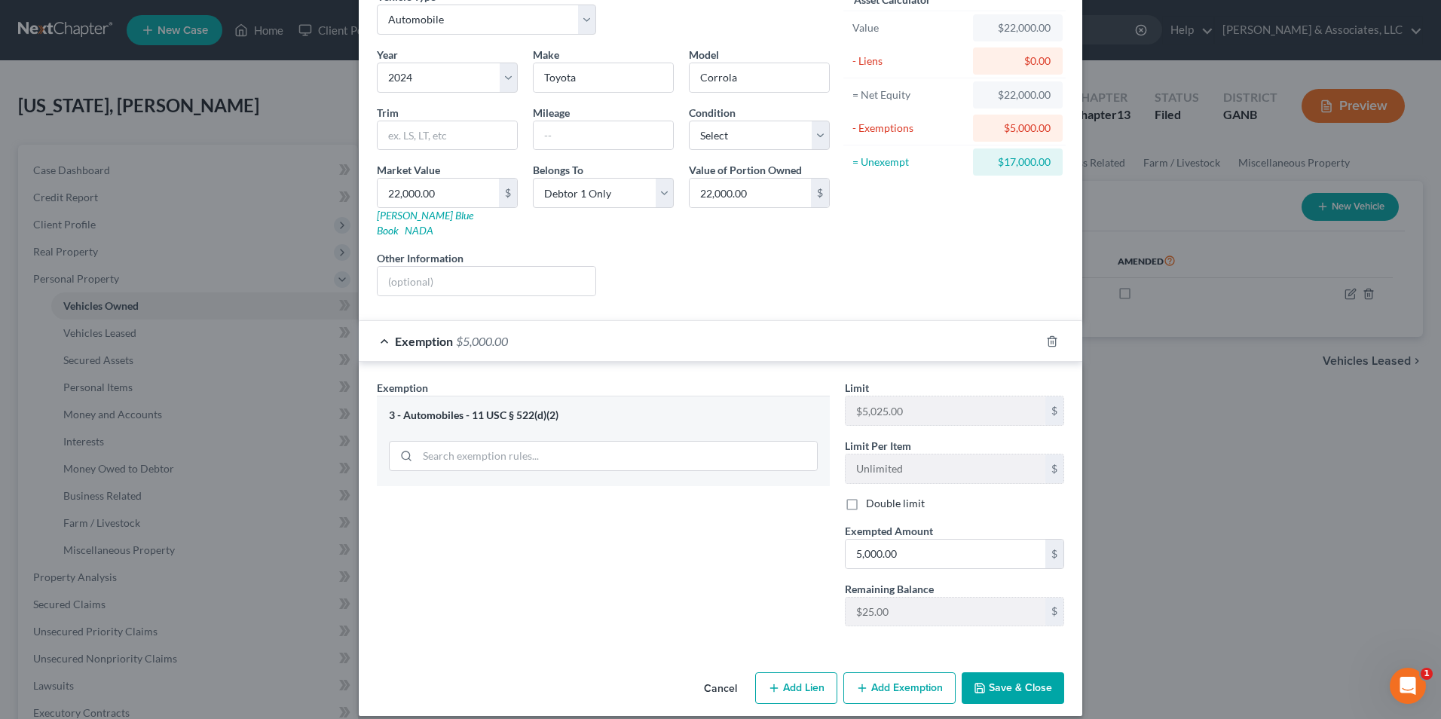
click at [999, 673] on button "Save & Close" at bounding box center [1013, 688] width 103 height 32
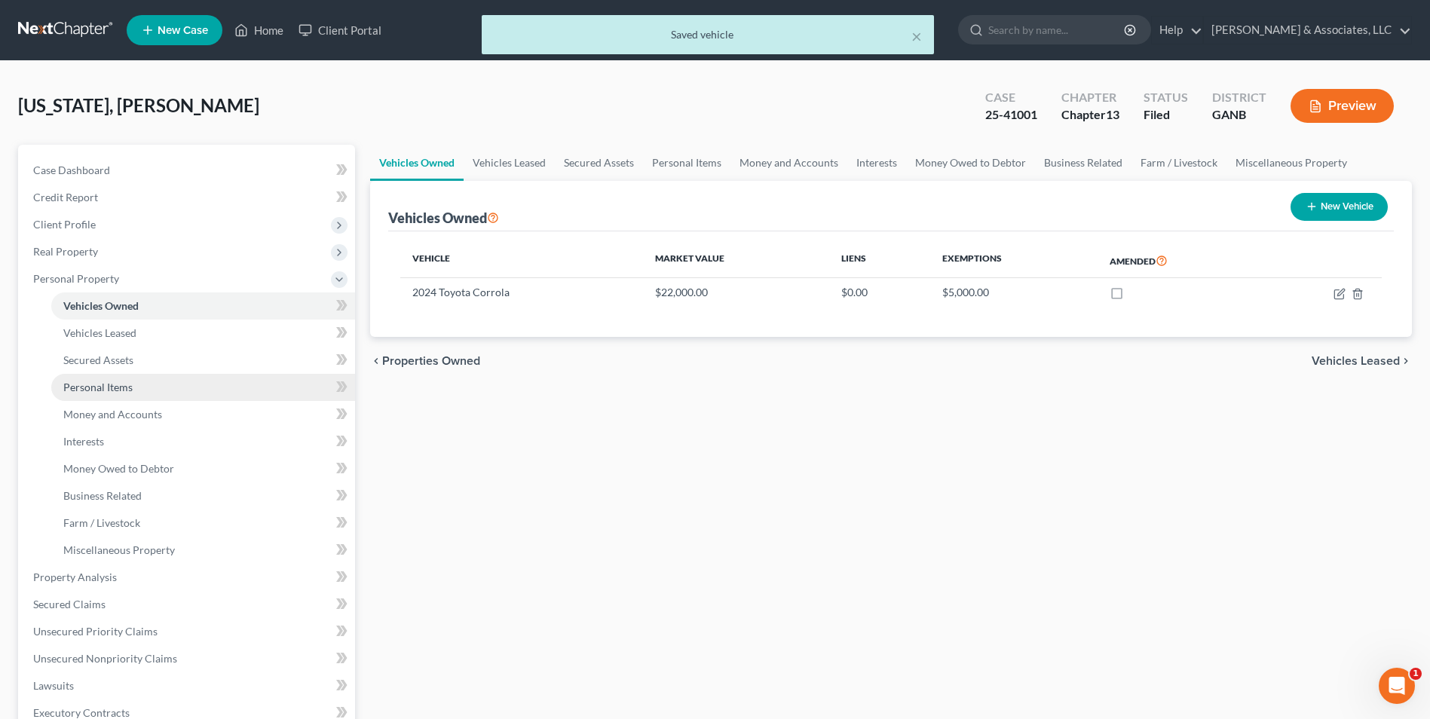
click at [114, 390] on span "Personal Items" at bounding box center [97, 387] width 69 height 13
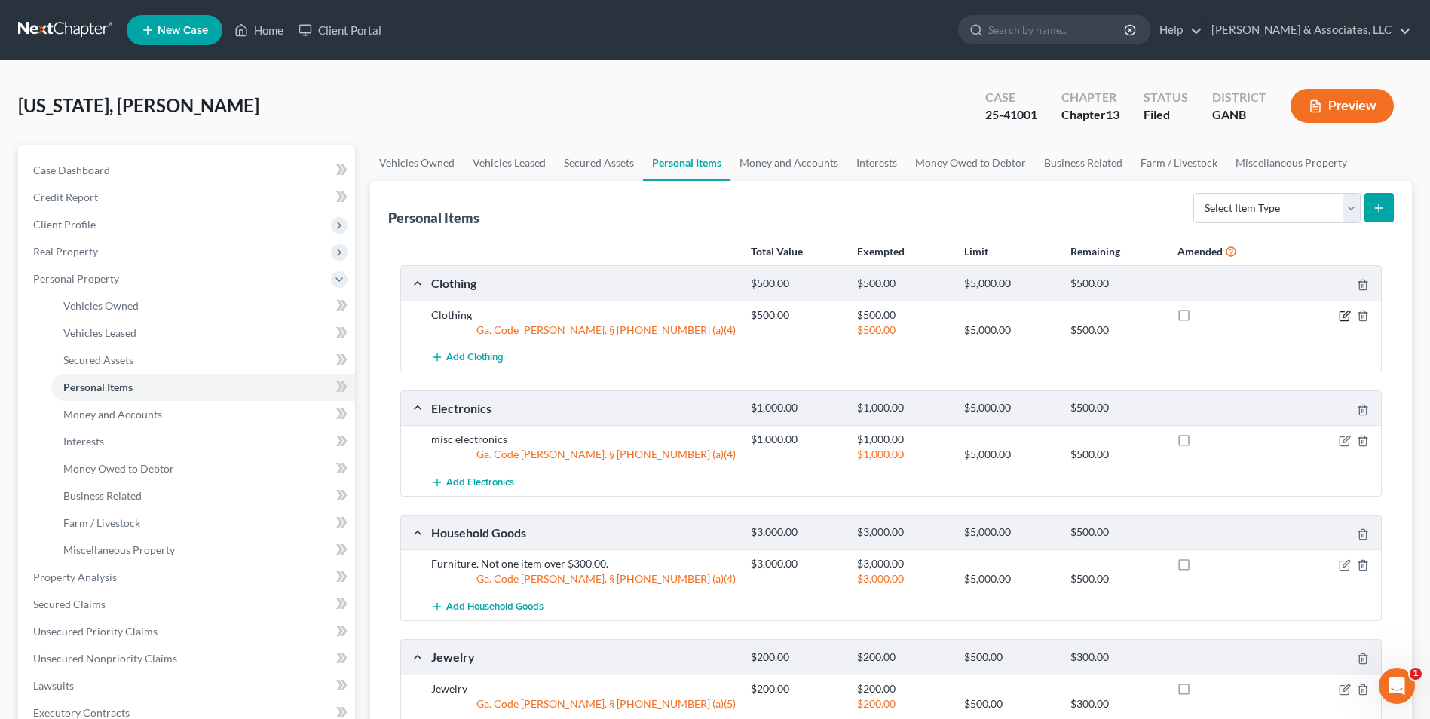
click at [1339, 316] on icon "button" at bounding box center [1345, 316] width 12 height 12
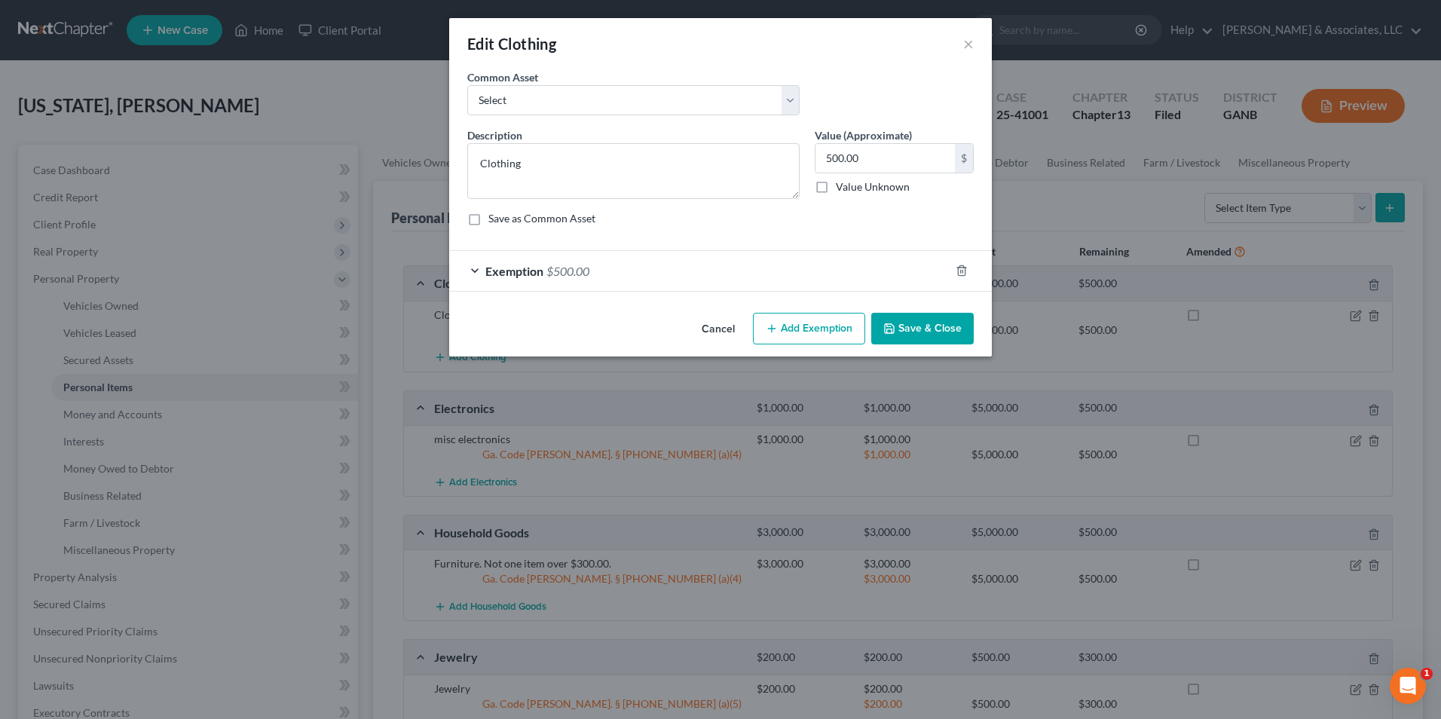
click at [483, 269] on div "Exemption $500.00" at bounding box center [699, 271] width 500 height 40
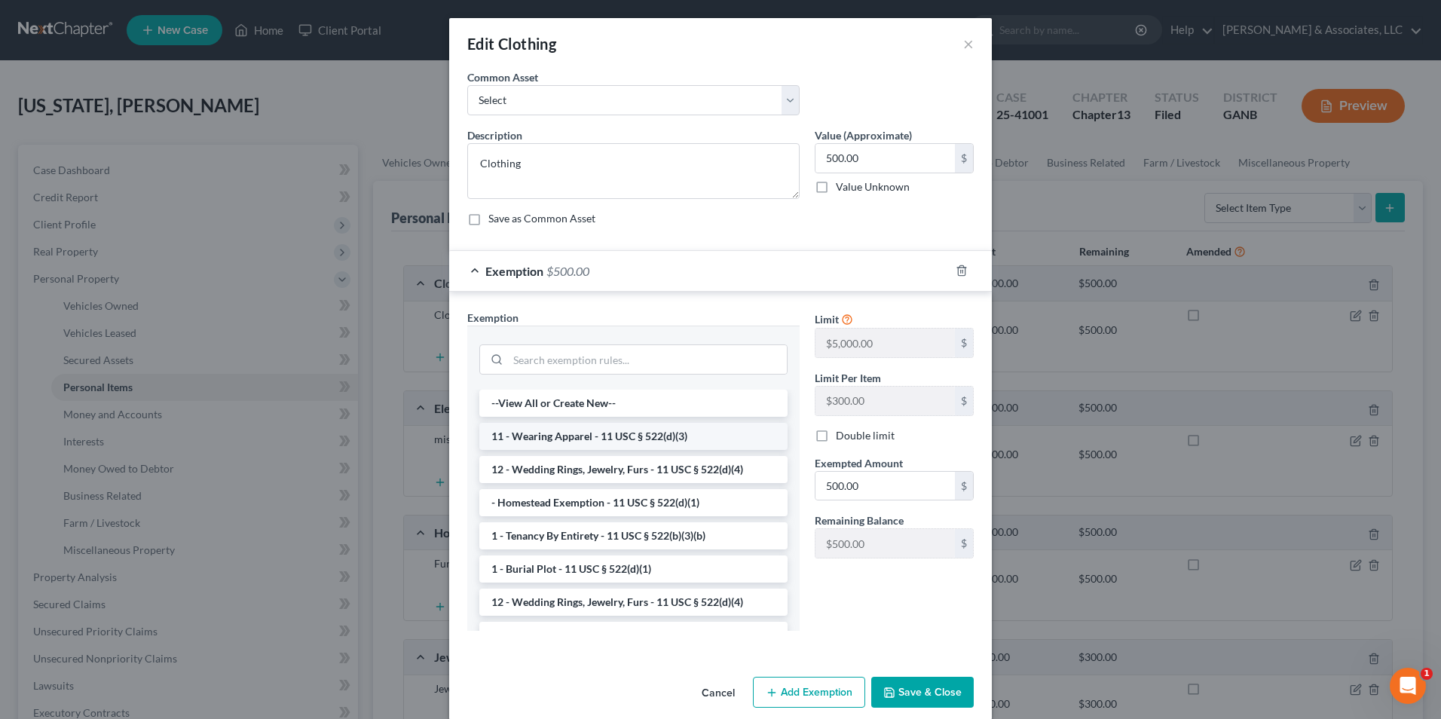
click at [698, 436] on li "11 - Wearing Apparel - 11 USC § 522(d)(3)" at bounding box center [633, 436] width 308 height 27
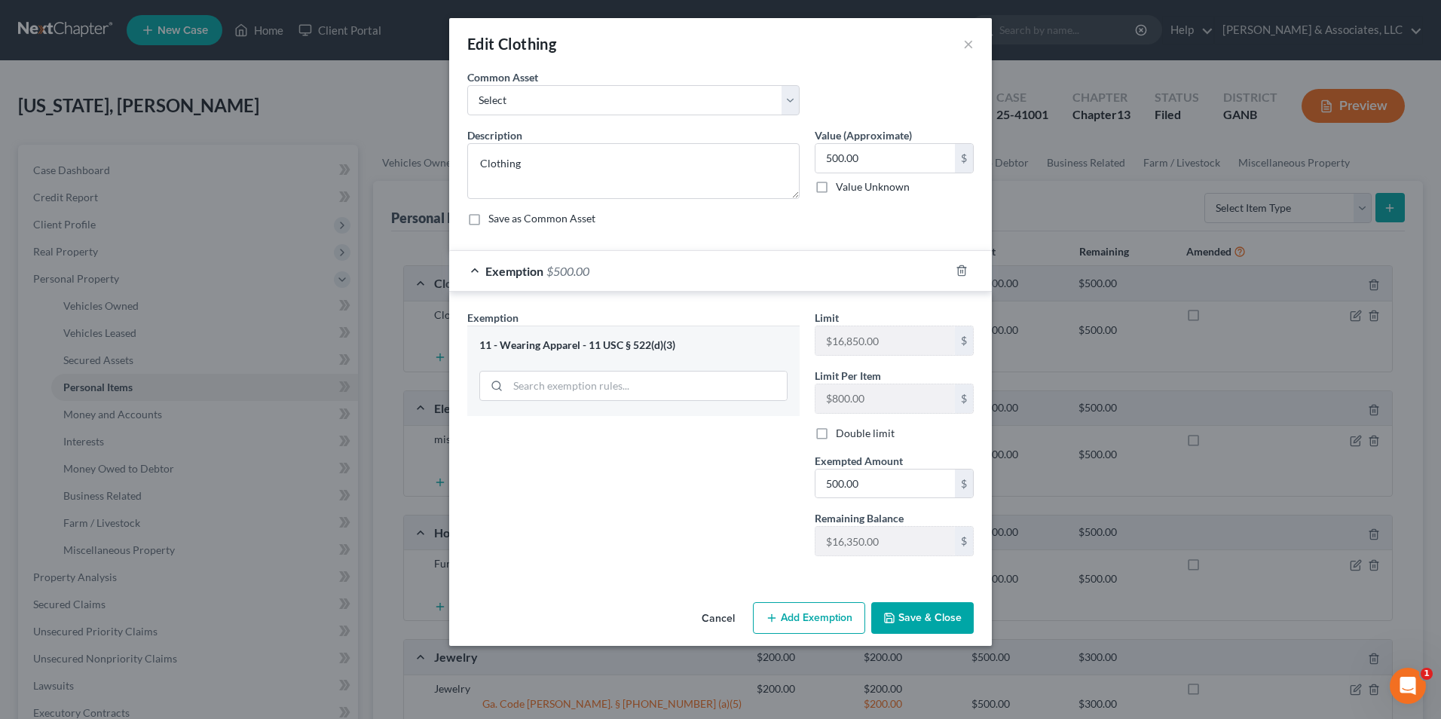
click at [931, 616] on button "Save & Close" at bounding box center [922, 618] width 103 height 32
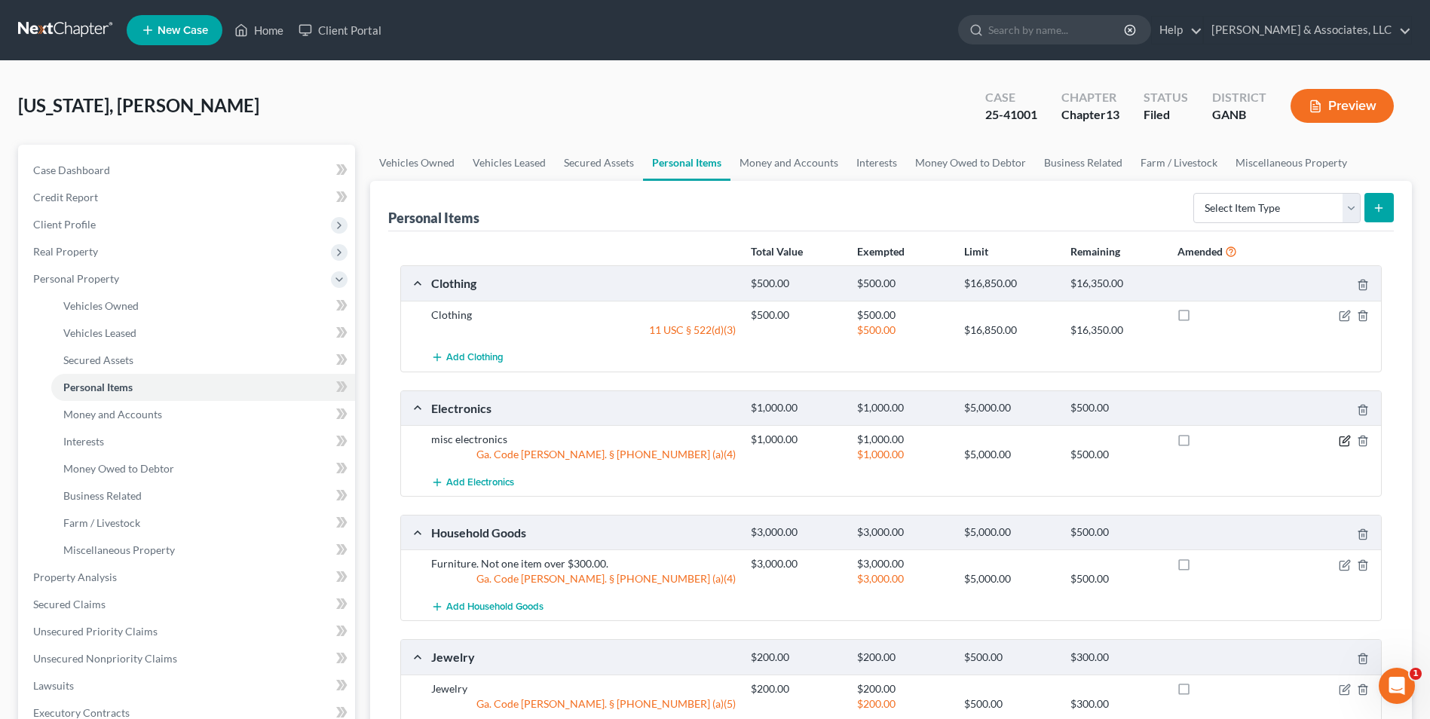
click at [1345, 439] on icon "button" at bounding box center [1345, 439] width 7 height 7
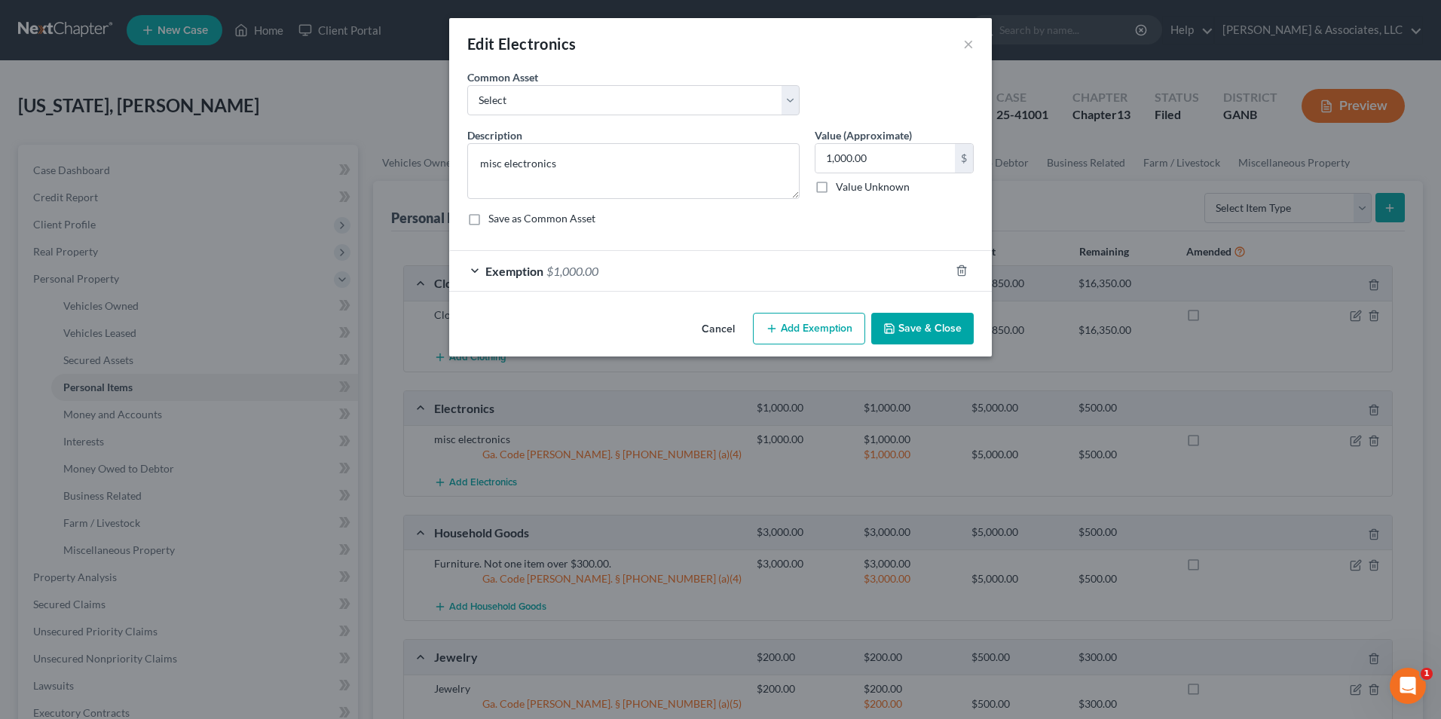
click at [482, 269] on div "Exemption $1,000.00" at bounding box center [699, 271] width 500 height 40
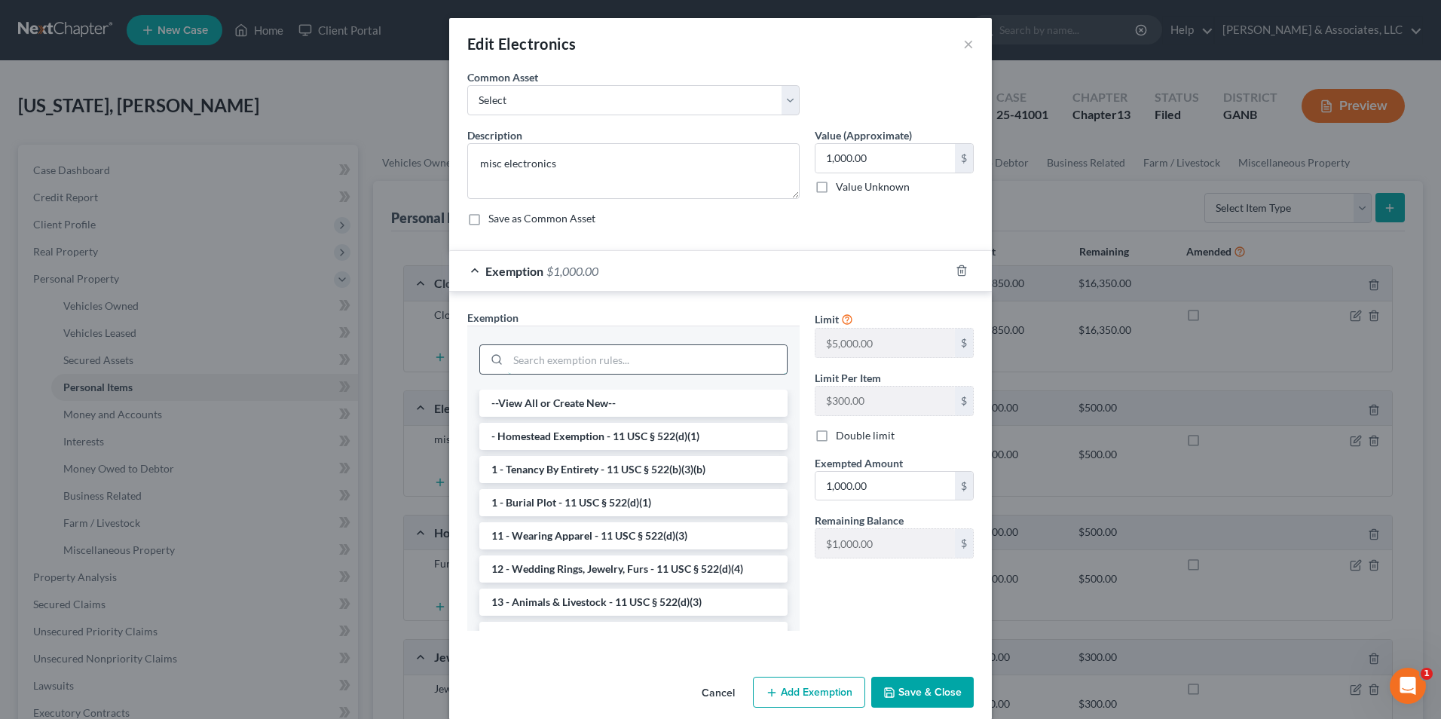
click at [623, 362] on input "search" at bounding box center [647, 359] width 279 height 29
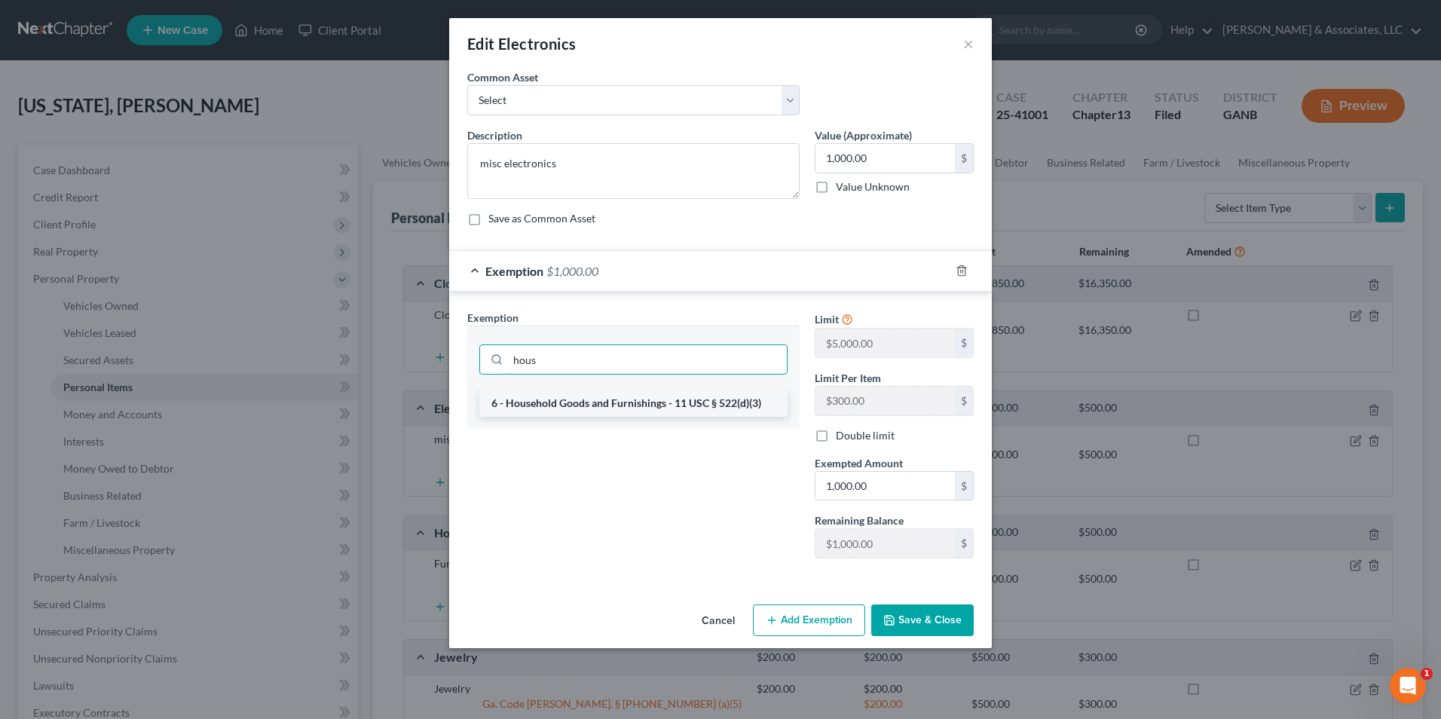
type input "hous"
click at [617, 399] on li "6 - Household Goods and Furnishings - 11 USC § 522(d)(3)" at bounding box center [633, 403] width 308 height 27
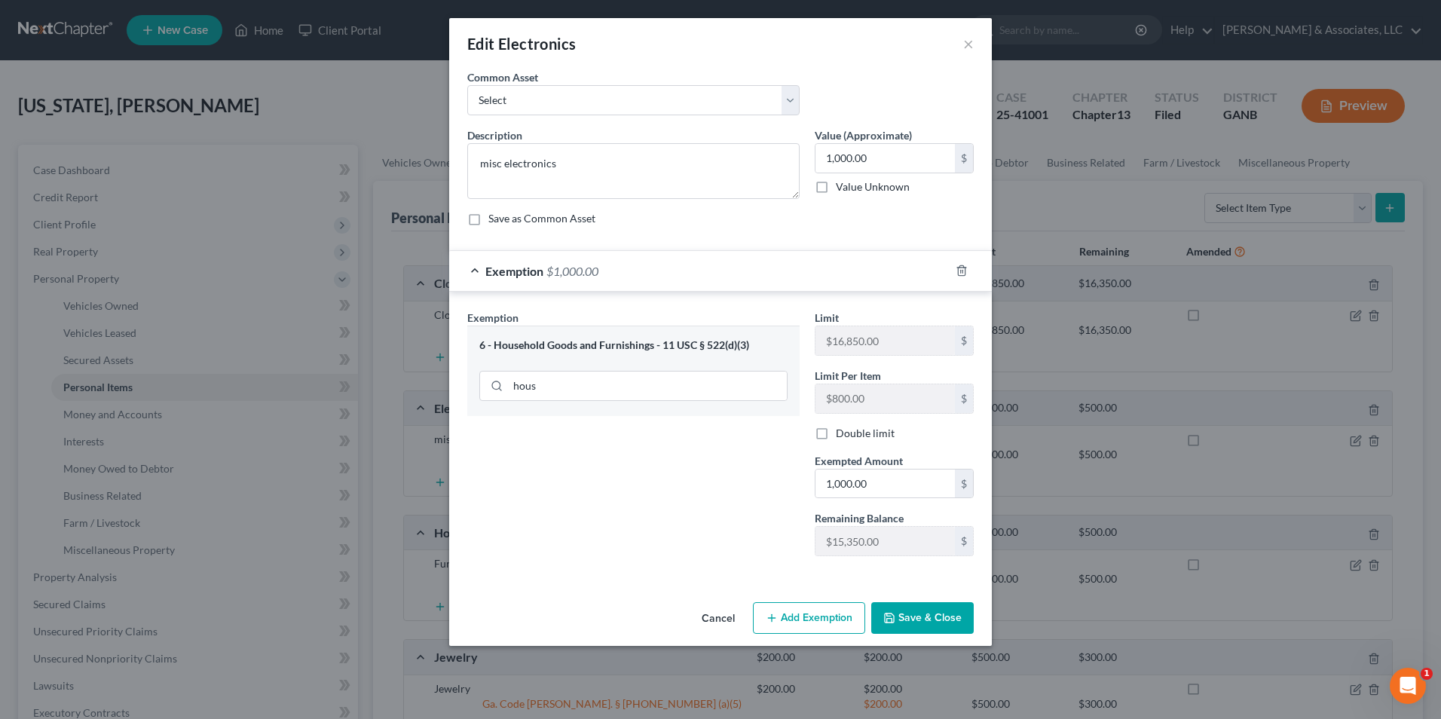
click at [953, 616] on button "Save & Close" at bounding box center [922, 618] width 103 height 32
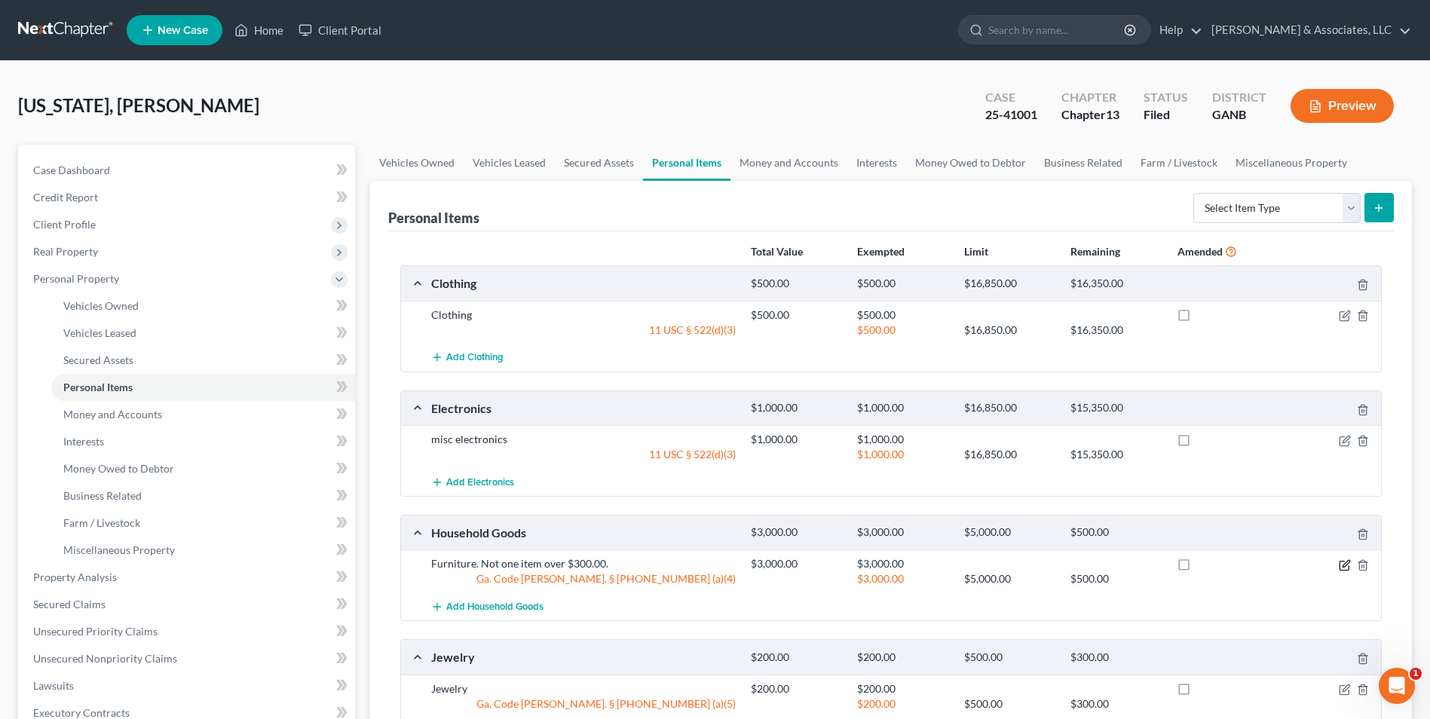
click at [1342, 563] on icon "button" at bounding box center [1345, 565] width 12 height 12
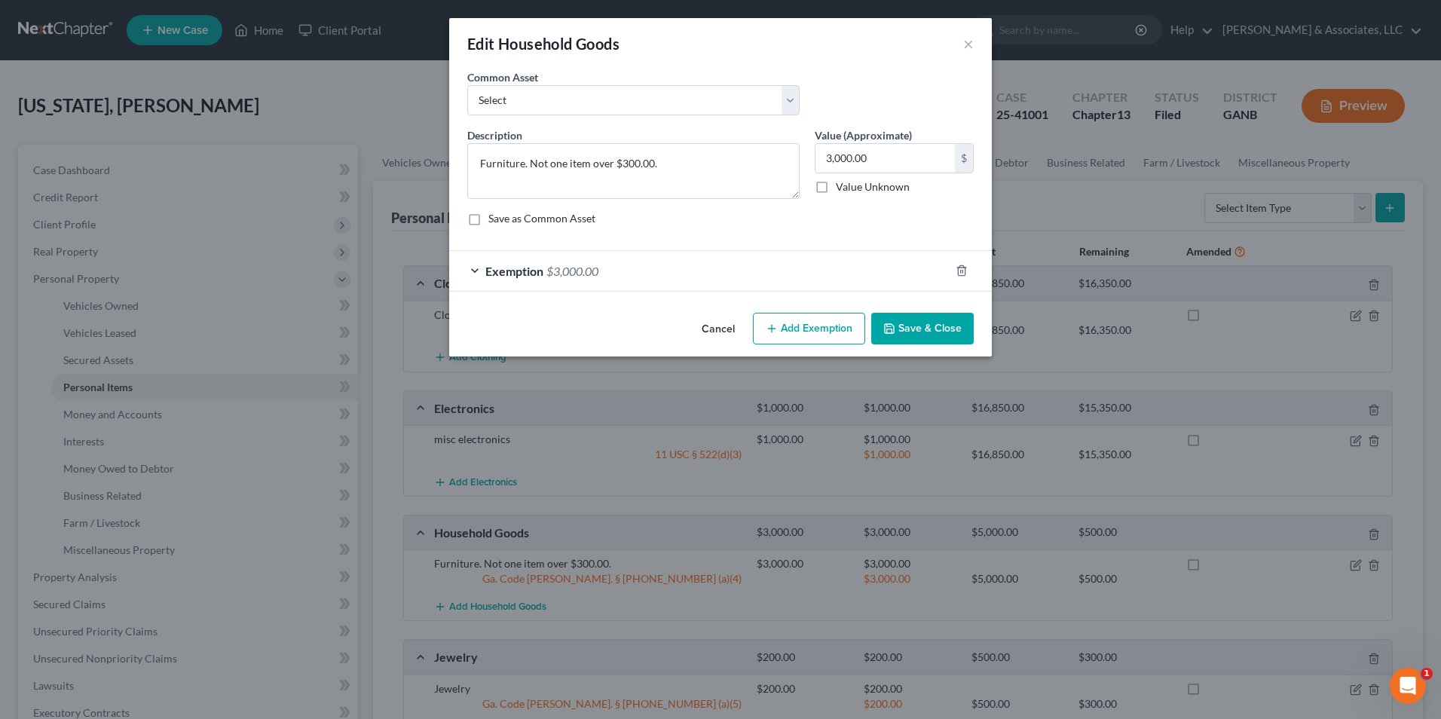
click at [479, 270] on div "Exemption $3,000.00" at bounding box center [699, 271] width 500 height 40
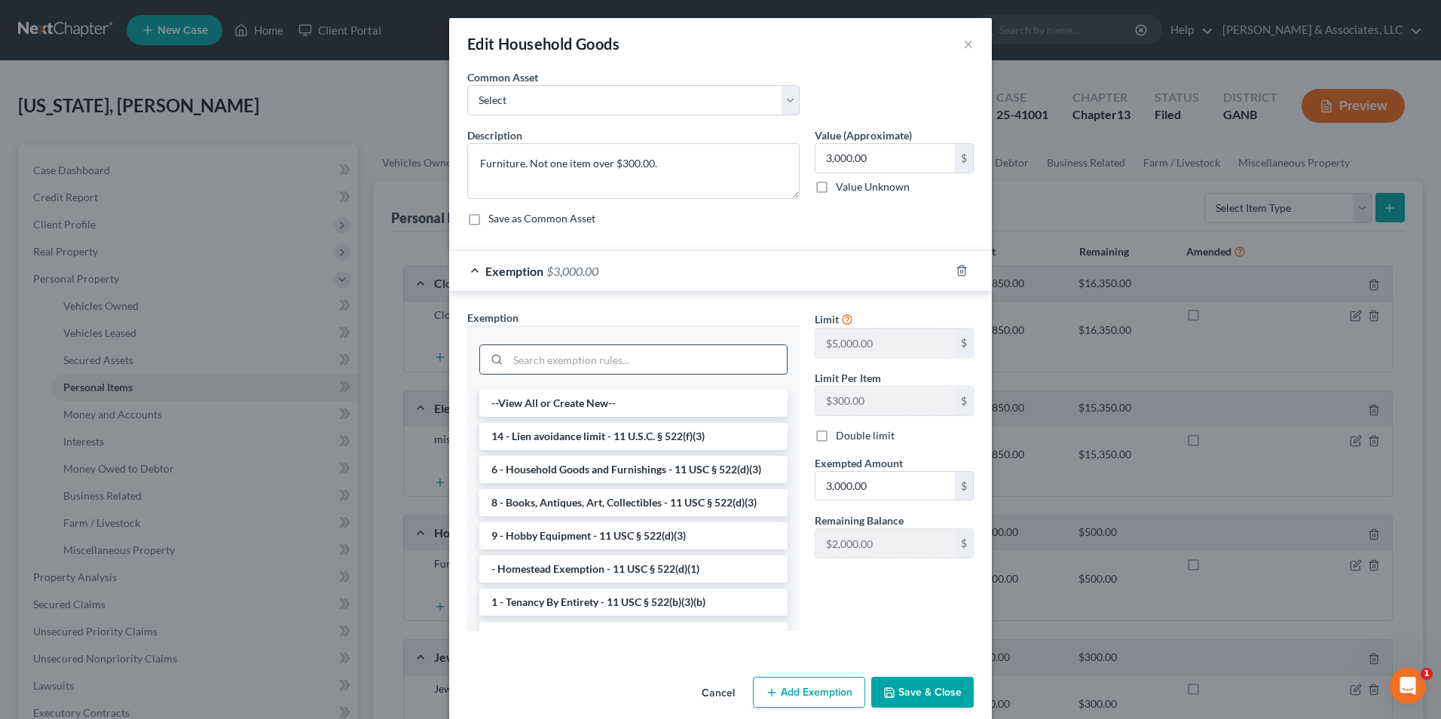
click at [575, 360] on input "search" at bounding box center [647, 359] width 279 height 29
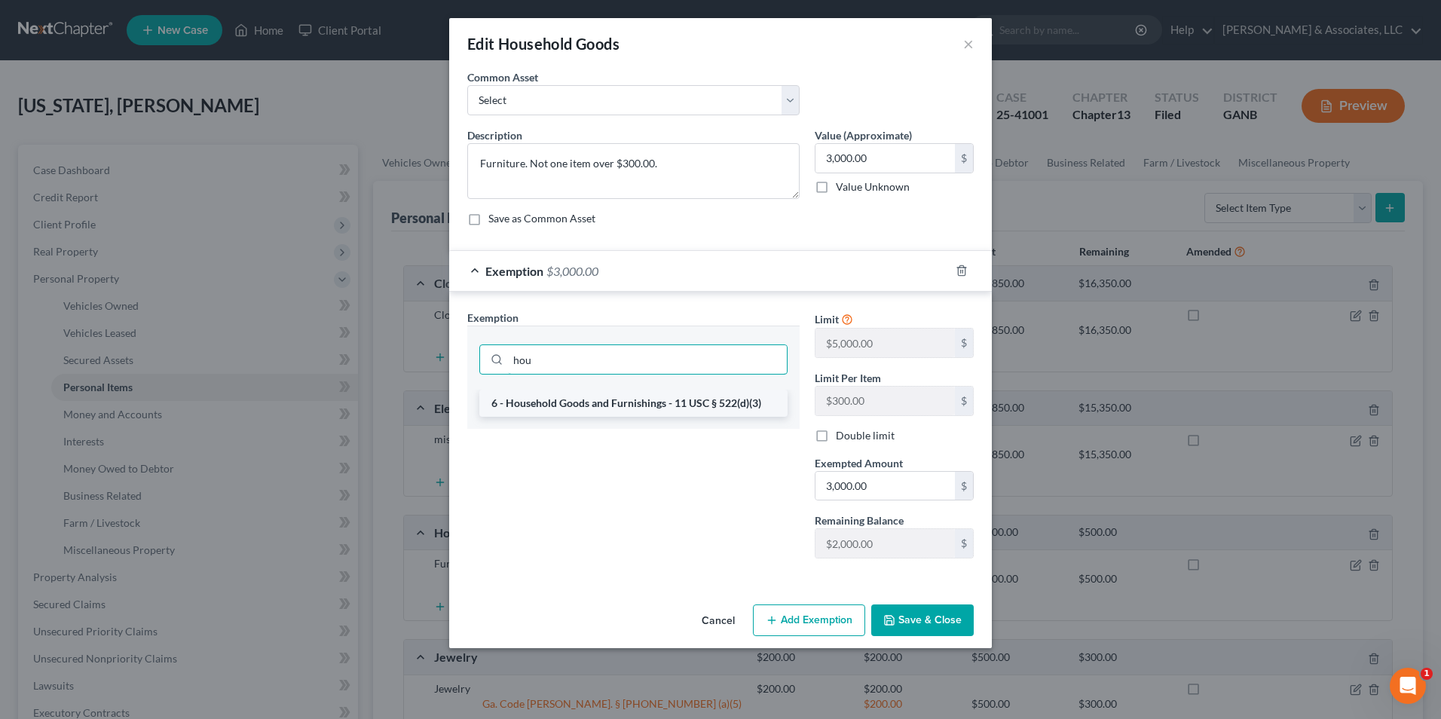
type input "hou"
click at [694, 409] on li "6 - Household Goods and Furnishings - 11 USC § 522(d)(3)" at bounding box center [633, 403] width 308 height 27
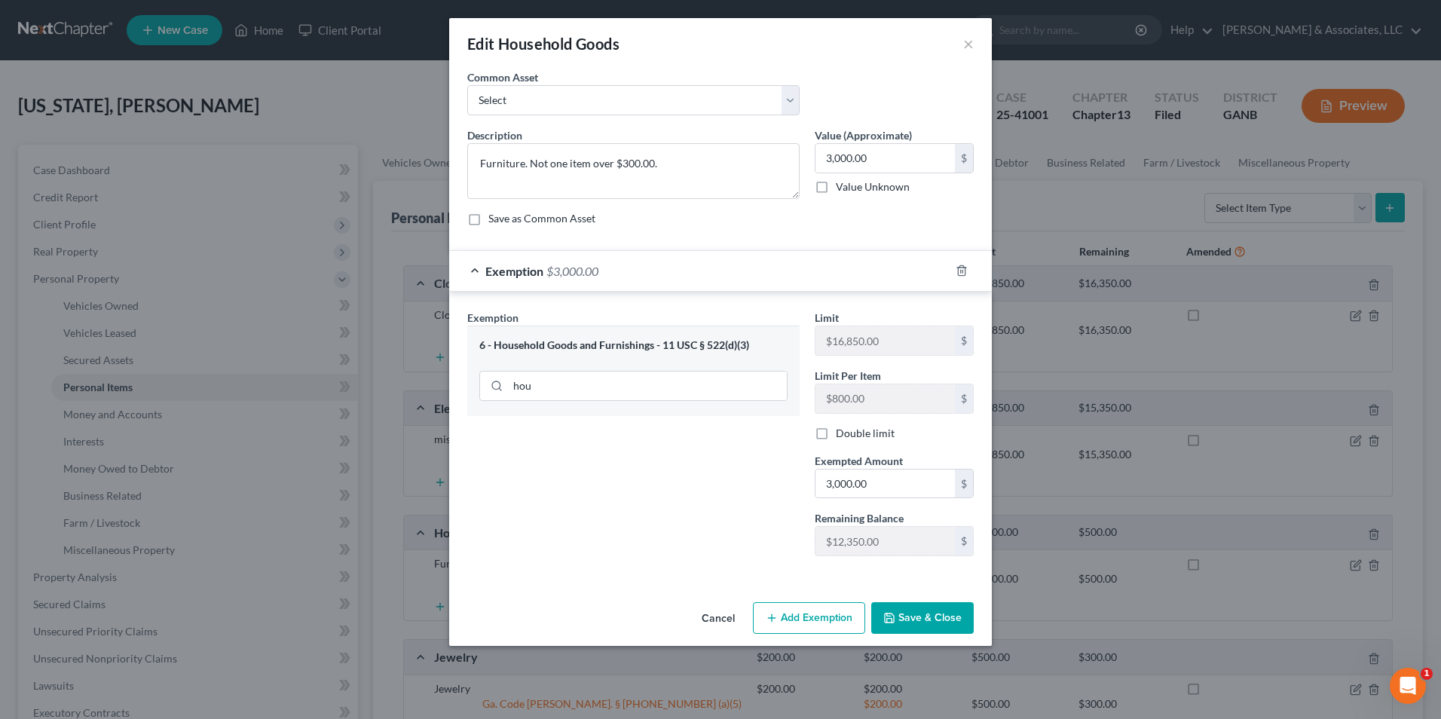
click at [914, 619] on button "Save & Close" at bounding box center [922, 618] width 103 height 32
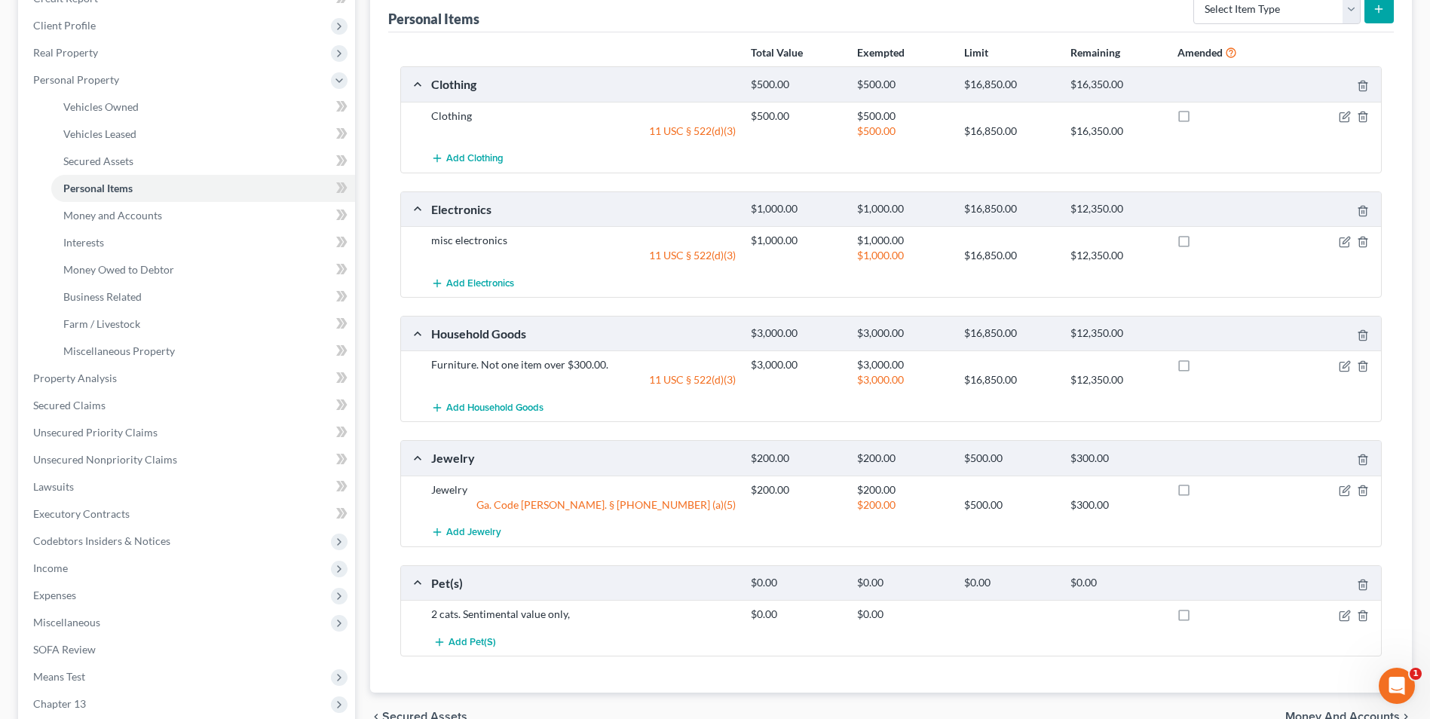
scroll to position [226, 0]
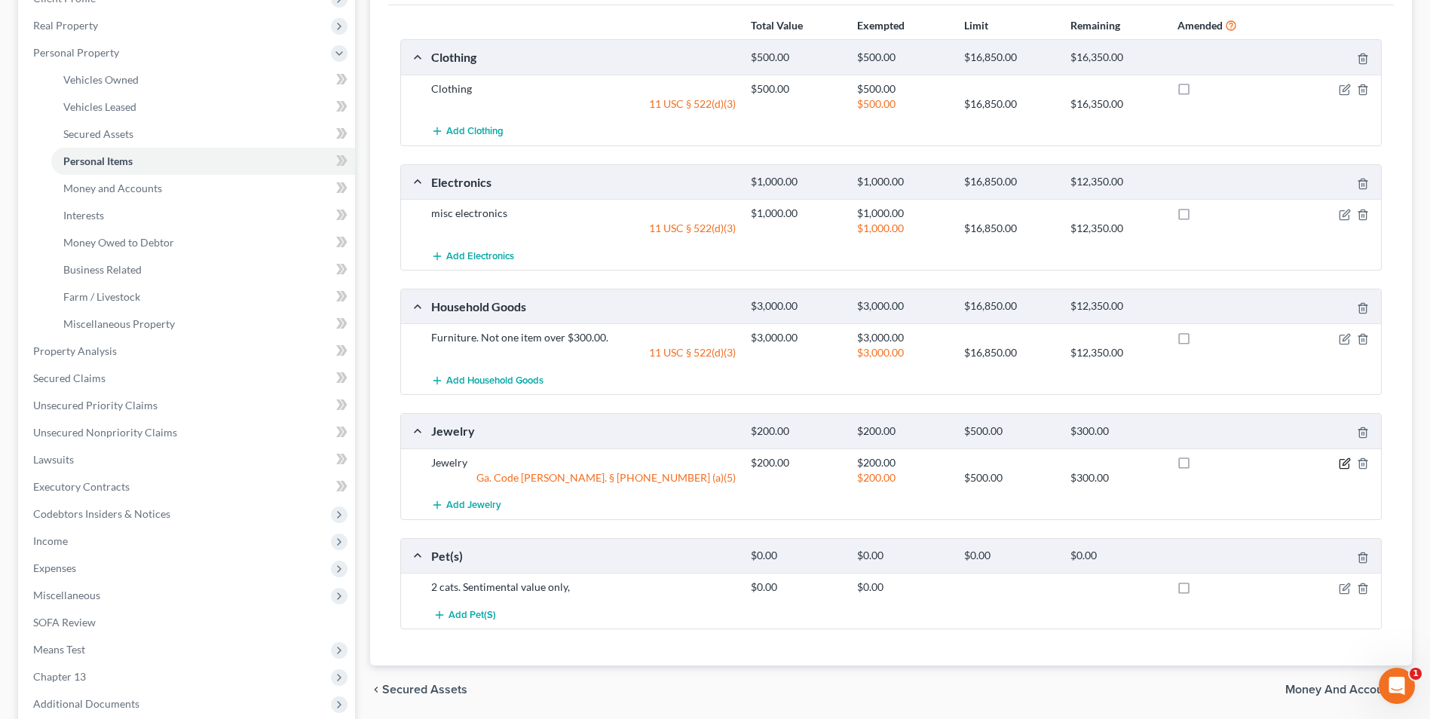
click at [1348, 464] on icon "button" at bounding box center [1345, 464] width 12 height 12
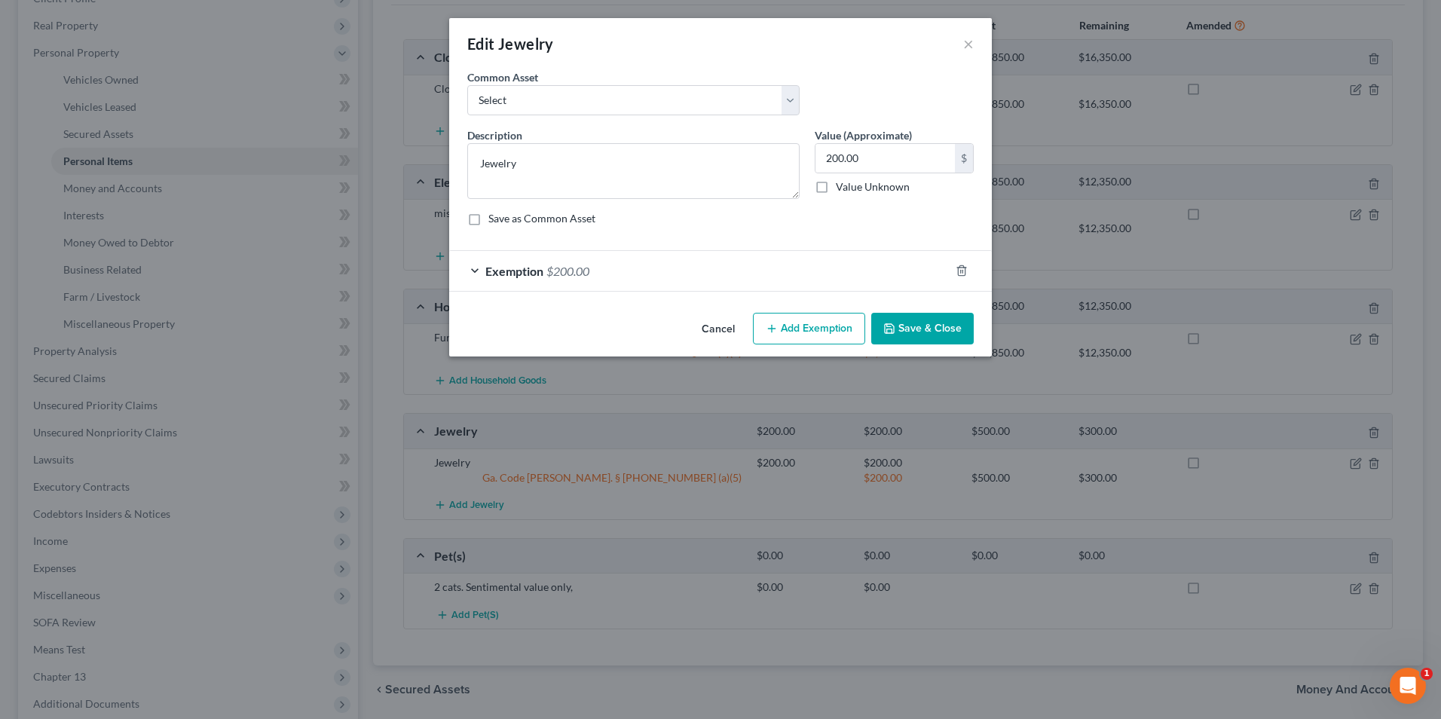
click at [477, 274] on div "Exemption $200.00" at bounding box center [699, 271] width 500 height 40
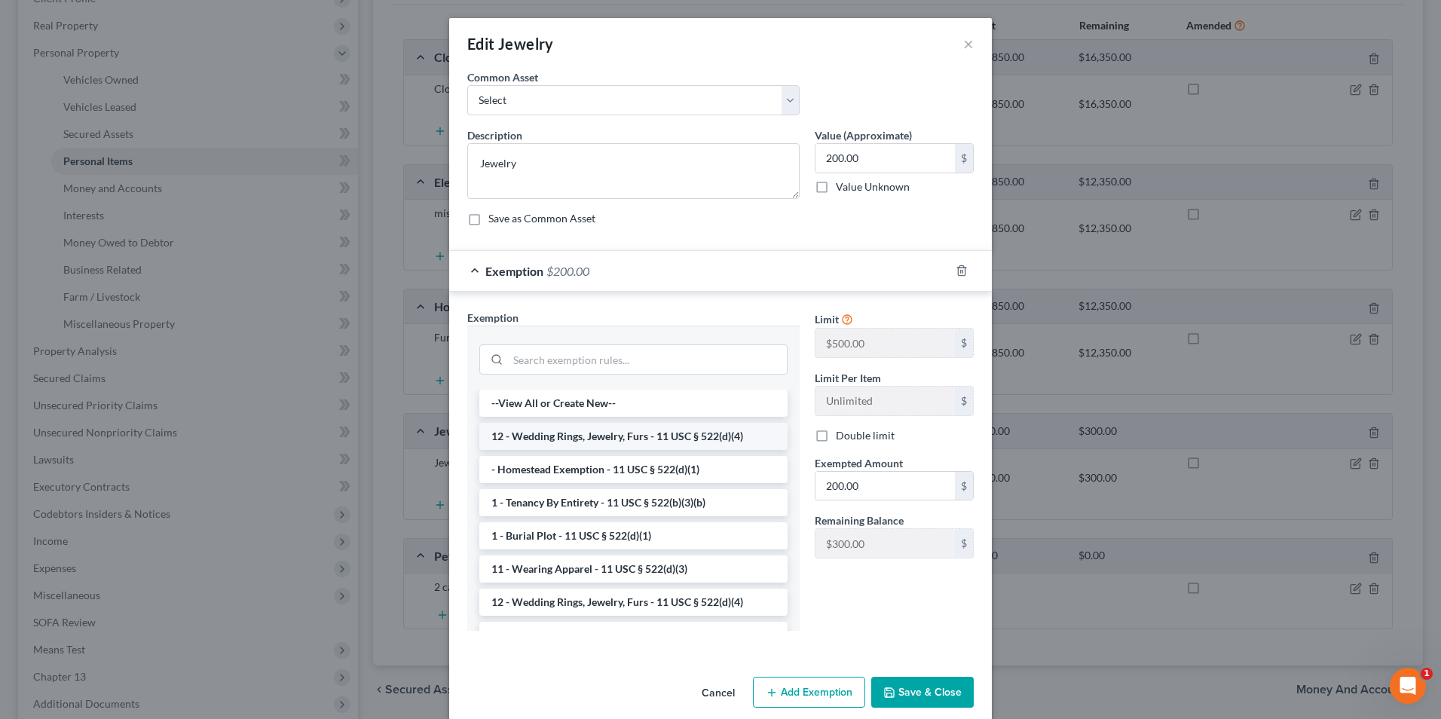
click at [672, 435] on li "12 - Wedding Rings, Jewelry, Furs - 11 USC § 522(d)(4)" at bounding box center [633, 436] width 308 height 27
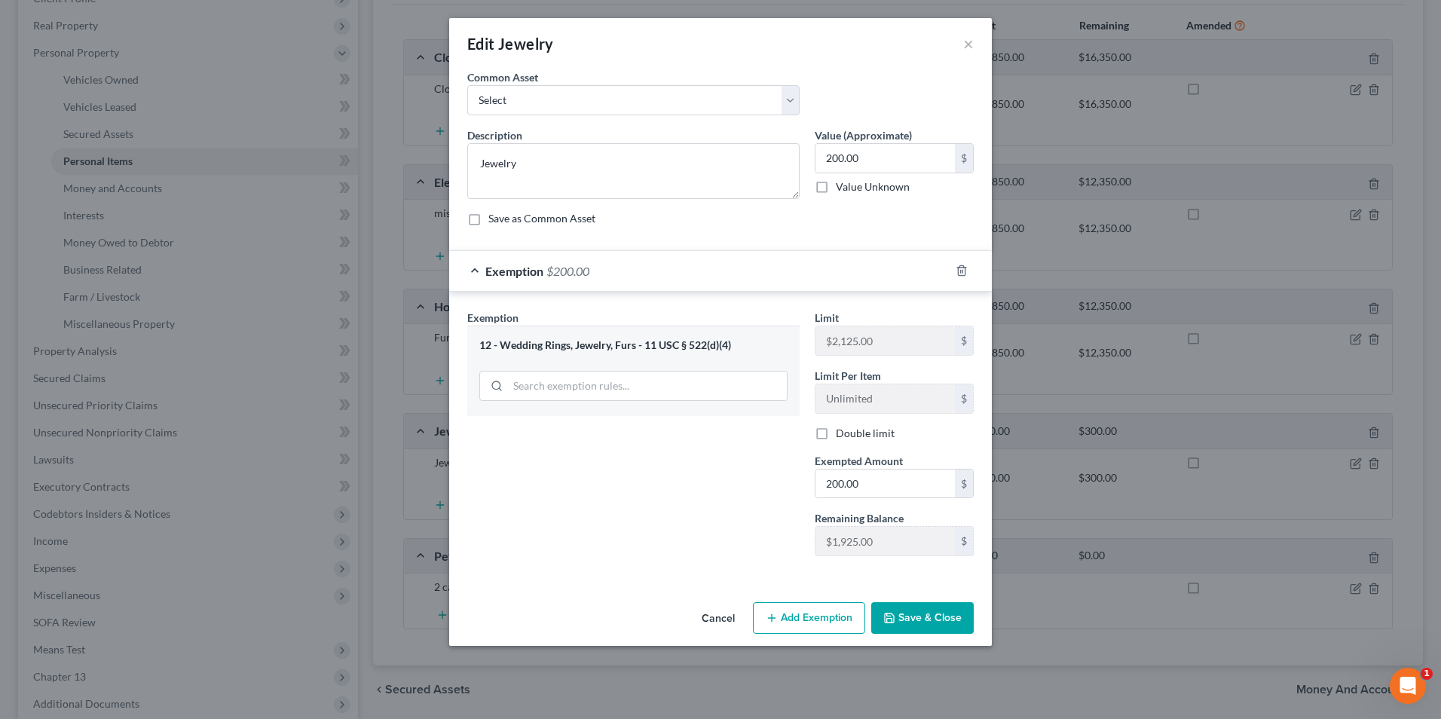
click at [919, 619] on button "Save & Close" at bounding box center [922, 618] width 103 height 32
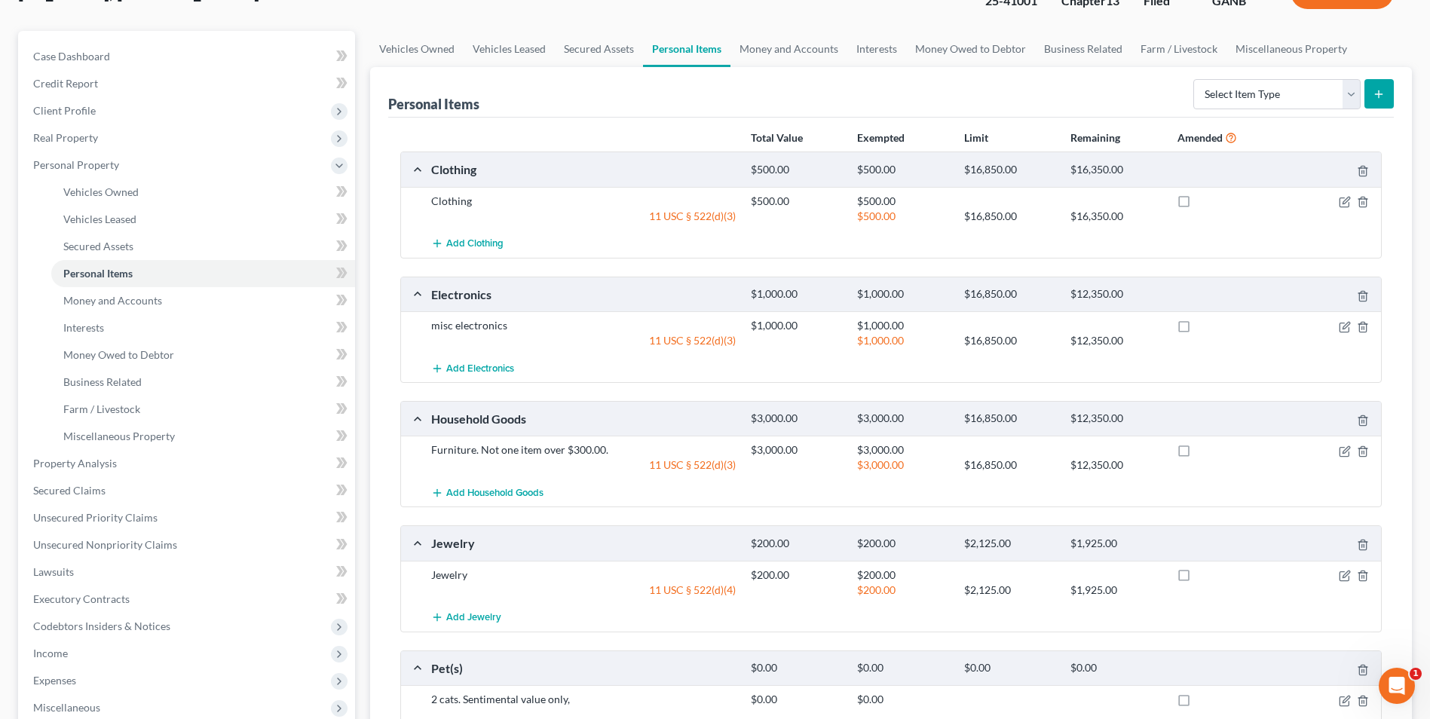
scroll to position [0, 0]
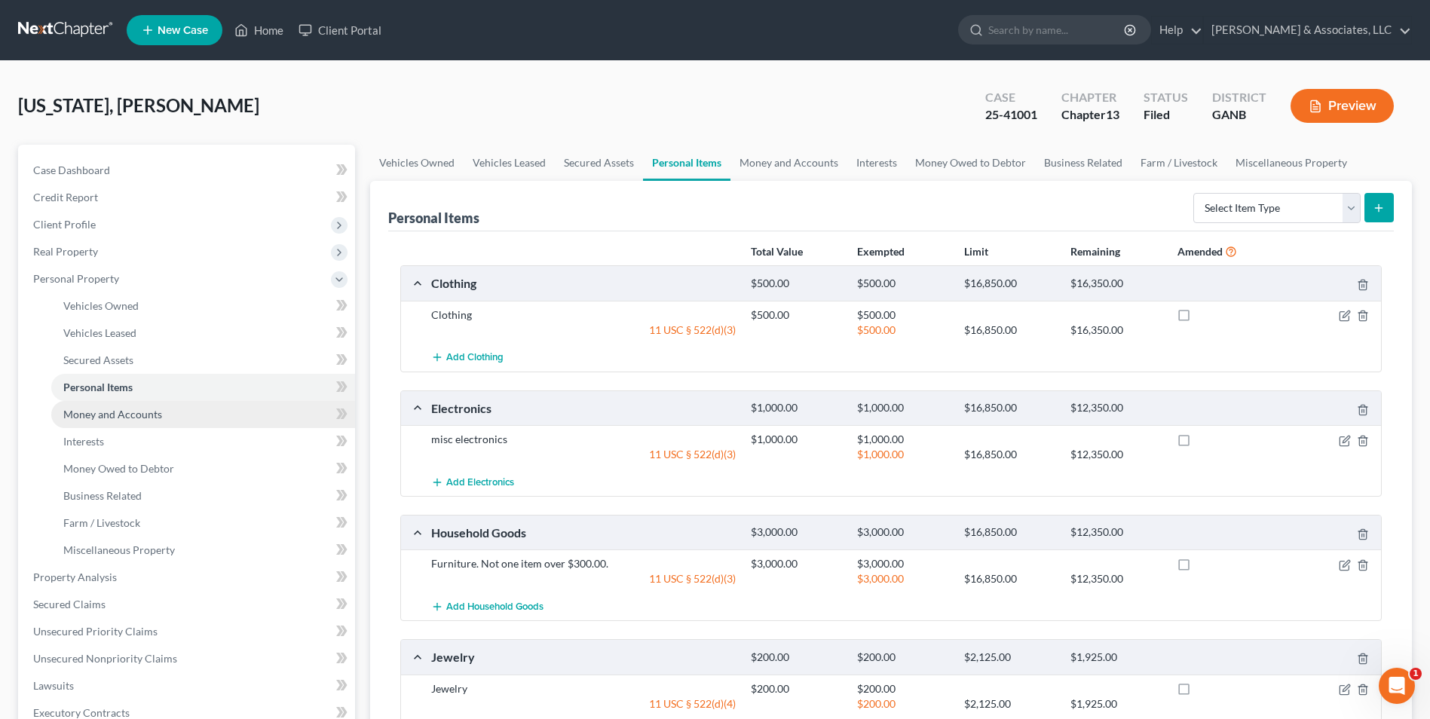
click at [161, 418] on link "Money and Accounts" at bounding box center [203, 414] width 304 height 27
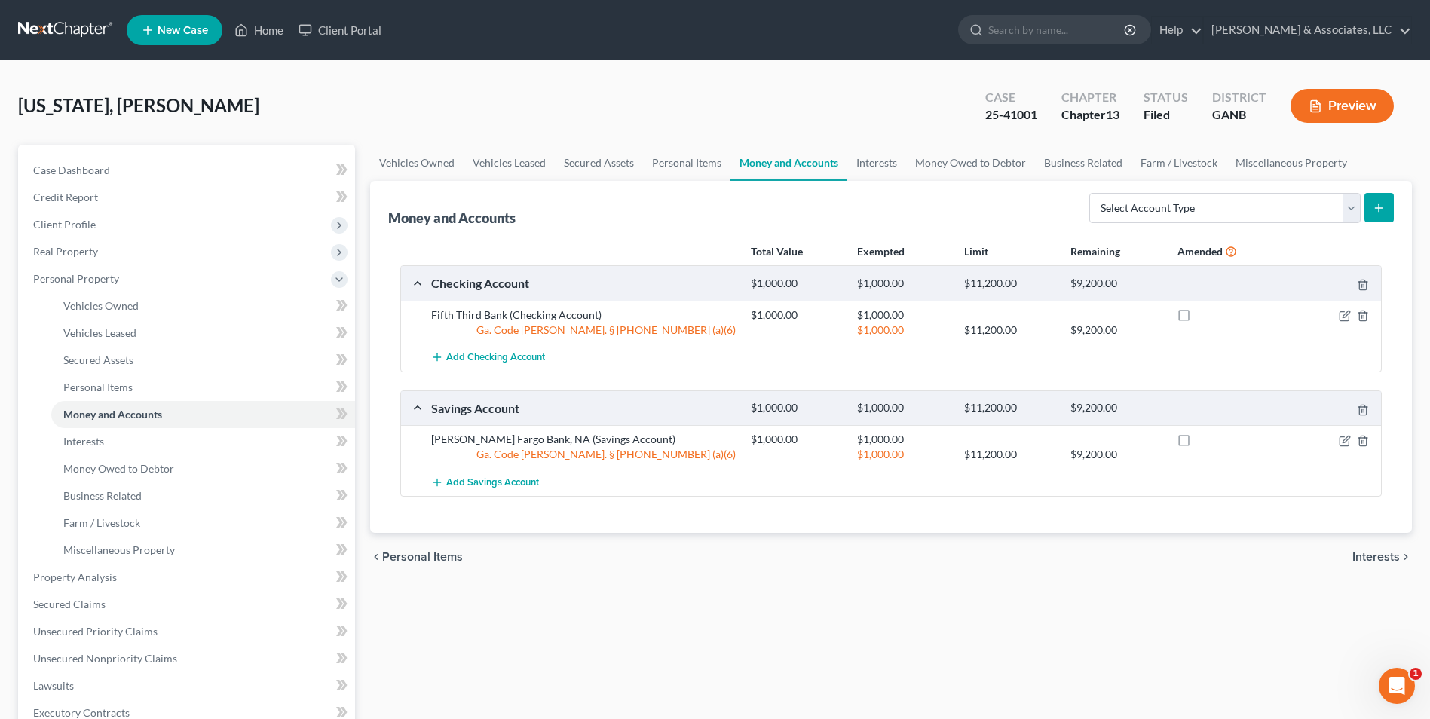
click at [1351, 314] on div at bounding box center [1329, 315] width 106 height 15
click at [1342, 317] on icon "button" at bounding box center [1345, 316] width 12 height 12
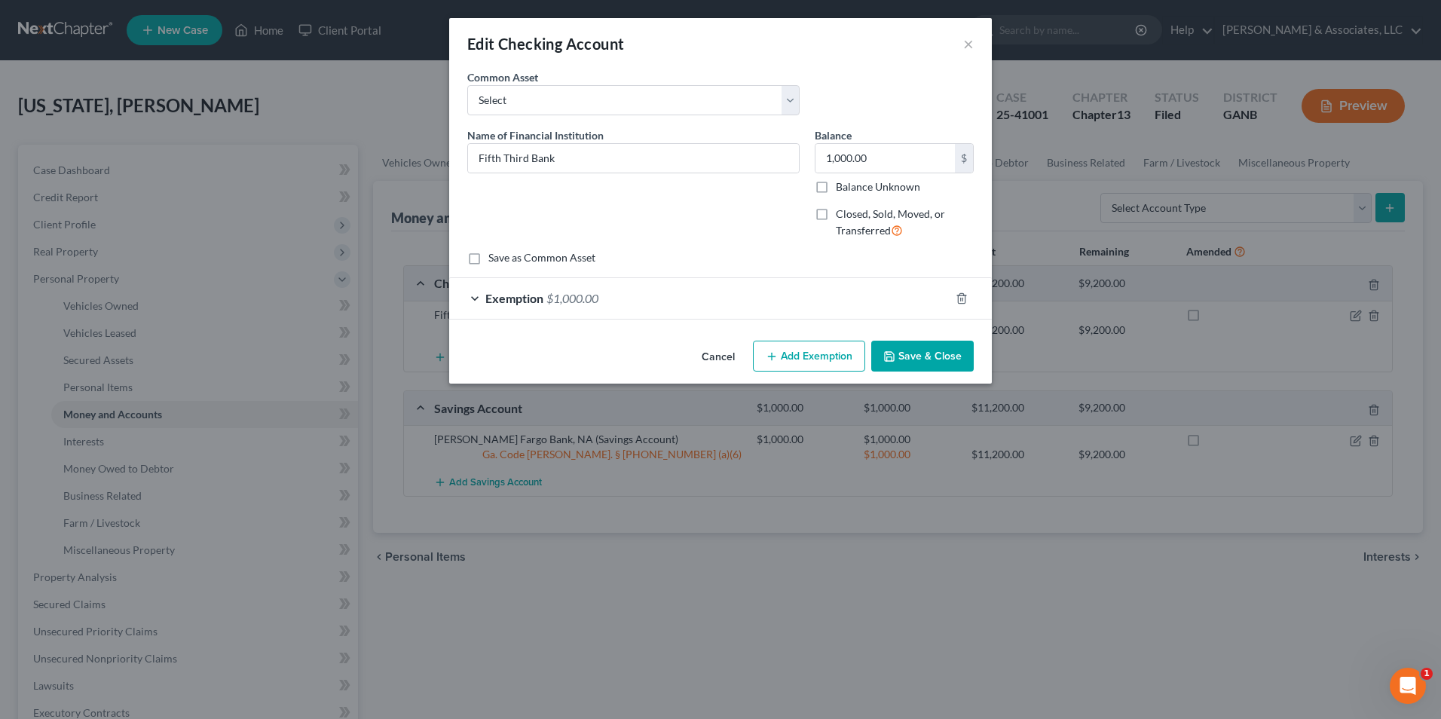
click at [480, 299] on div "Exemption $1,000.00" at bounding box center [699, 298] width 500 height 40
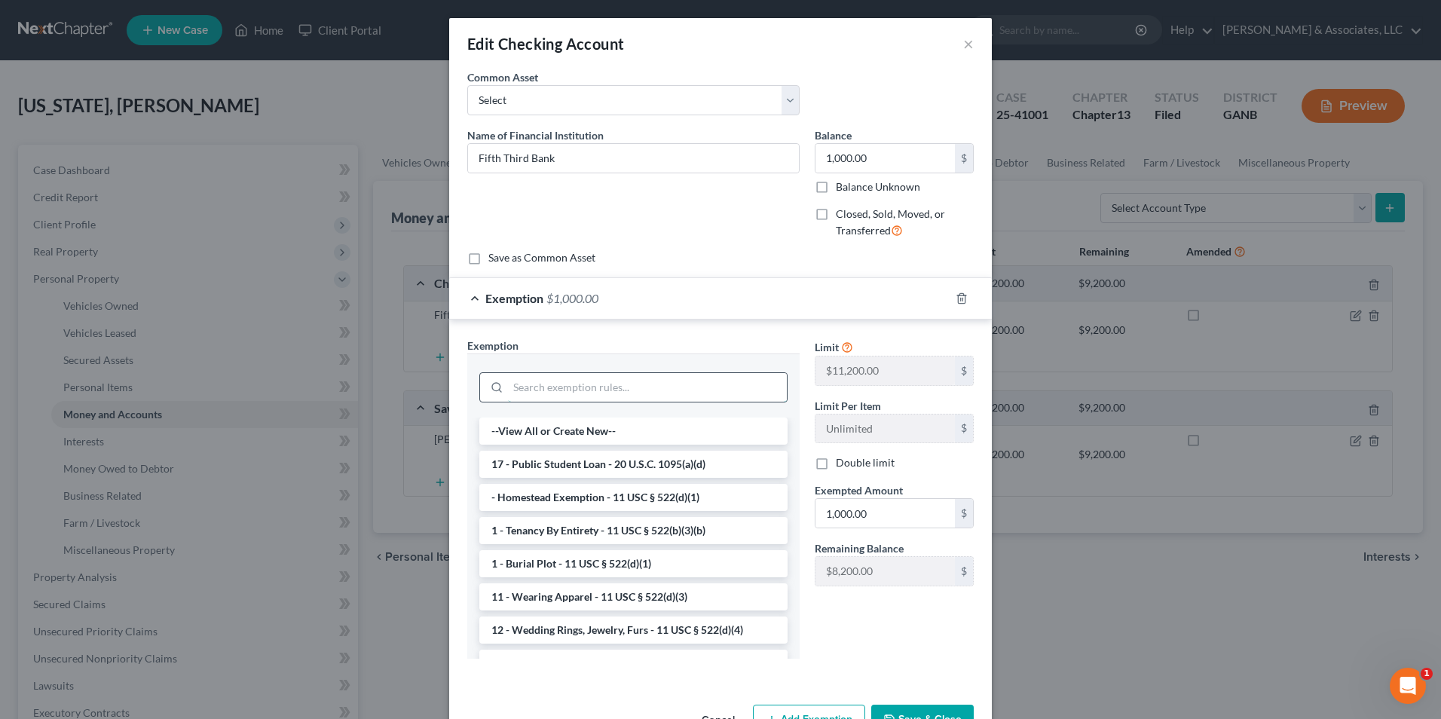
click at [599, 395] on input "search" at bounding box center [647, 387] width 279 height 29
type input "e"
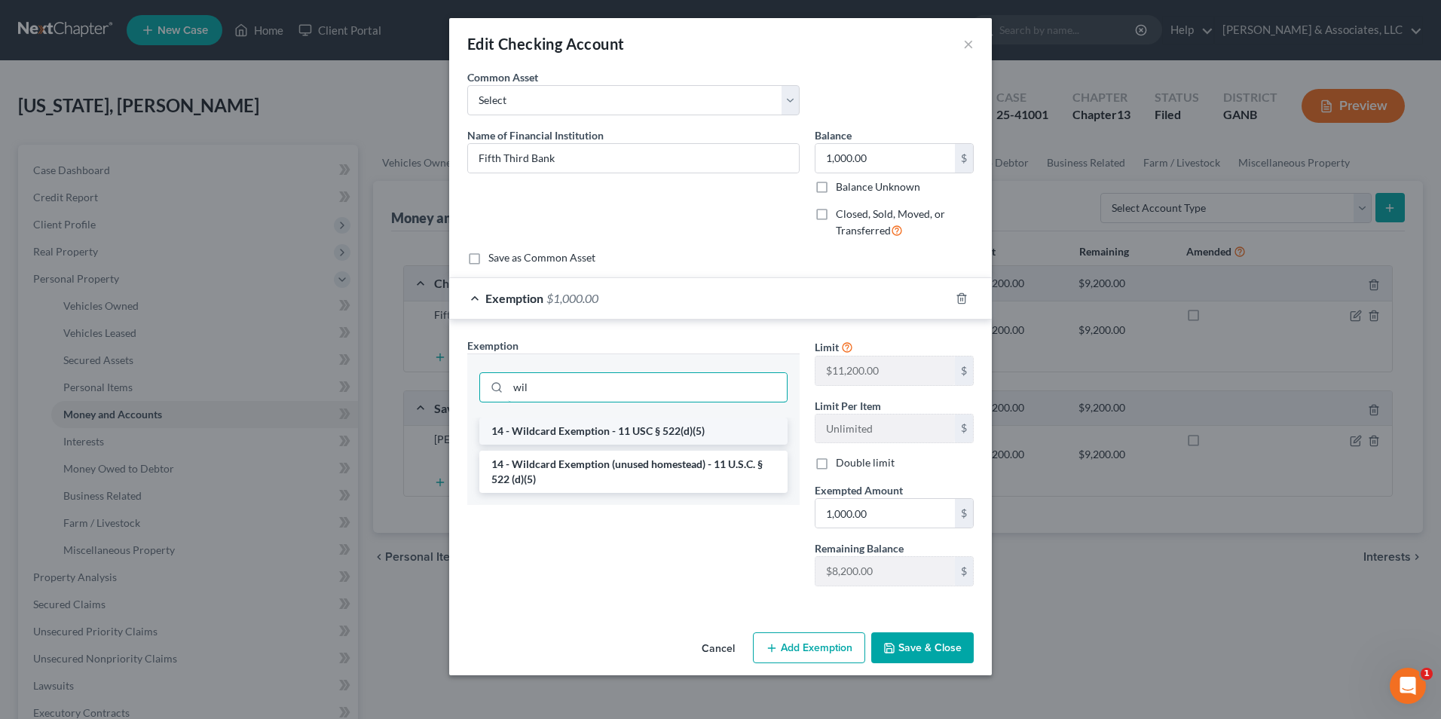
type input "wil"
click at [672, 433] on li "14 - Wildcard Exemption - 11 USC § 522(d)(5)" at bounding box center [633, 431] width 308 height 27
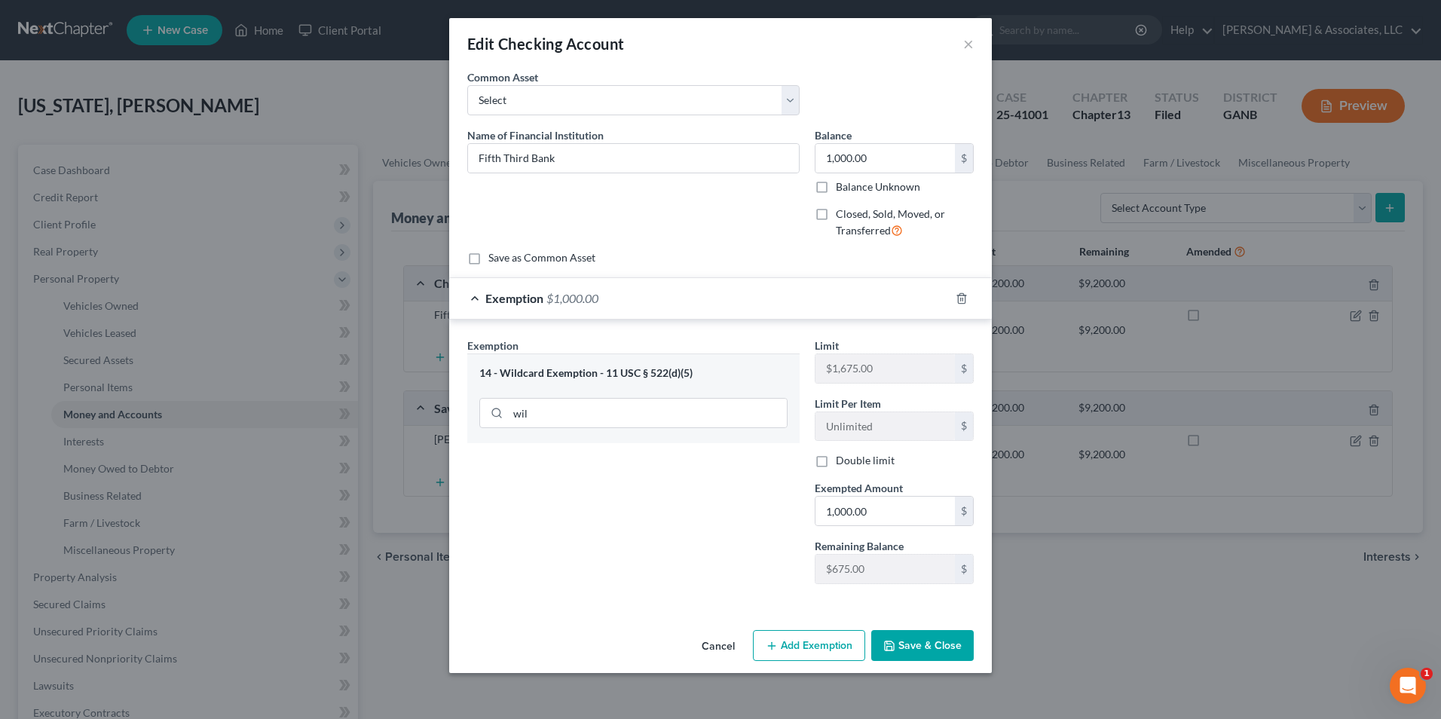
click at [921, 644] on button "Save & Close" at bounding box center [922, 646] width 103 height 32
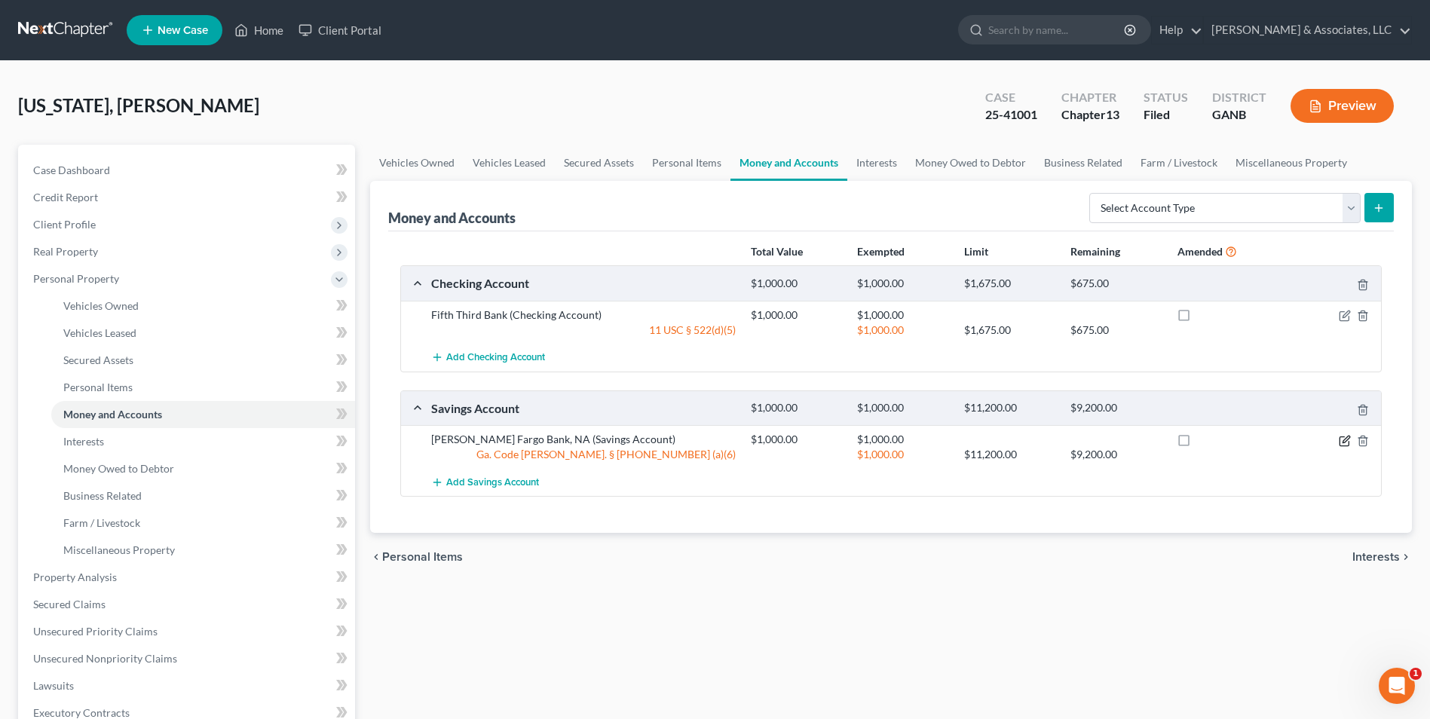
click at [1347, 442] on icon "button" at bounding box center [1345, 441] width 12 height 12
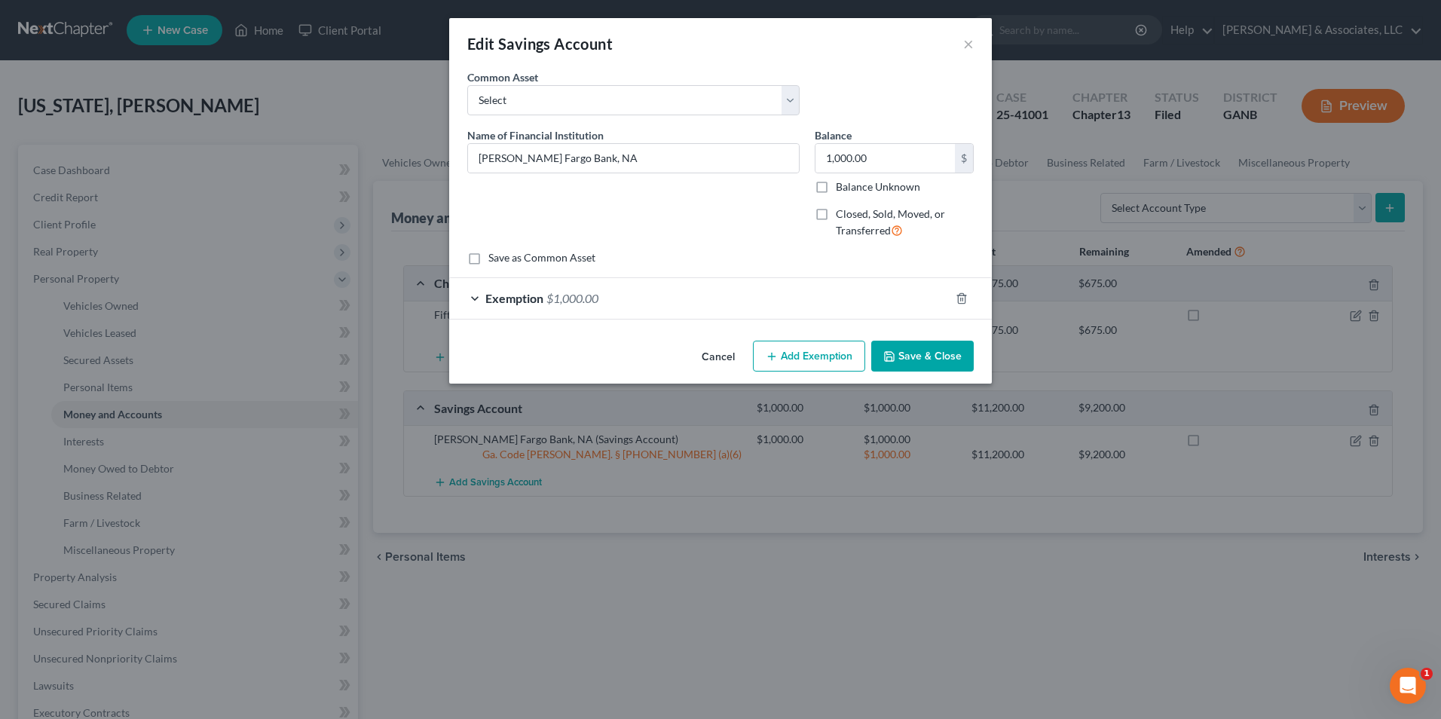
click at [476, 298] on div "Exemption $1,000.00" at bounding box center [699, 298] width 500 height 40
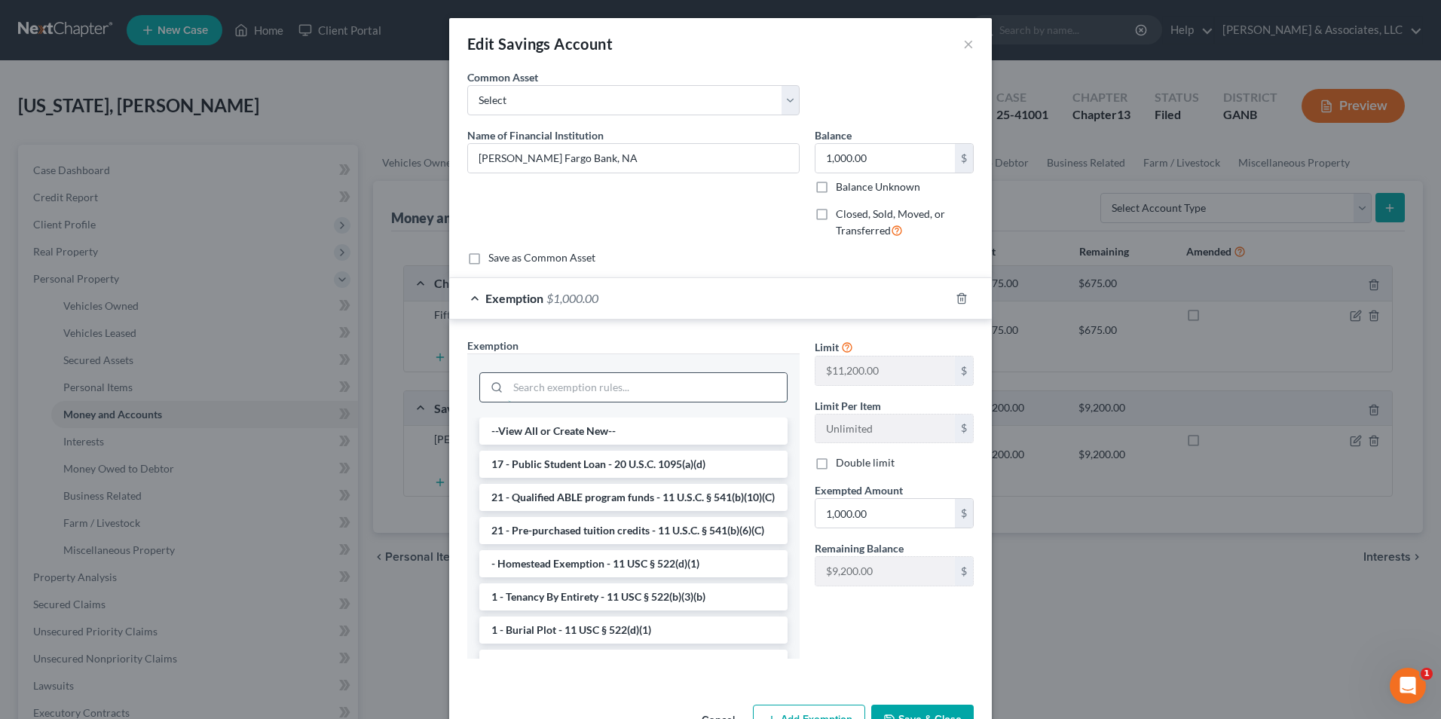
click at [530, 393] on input "search" at bounding box center [647, 387] width 279 height 29
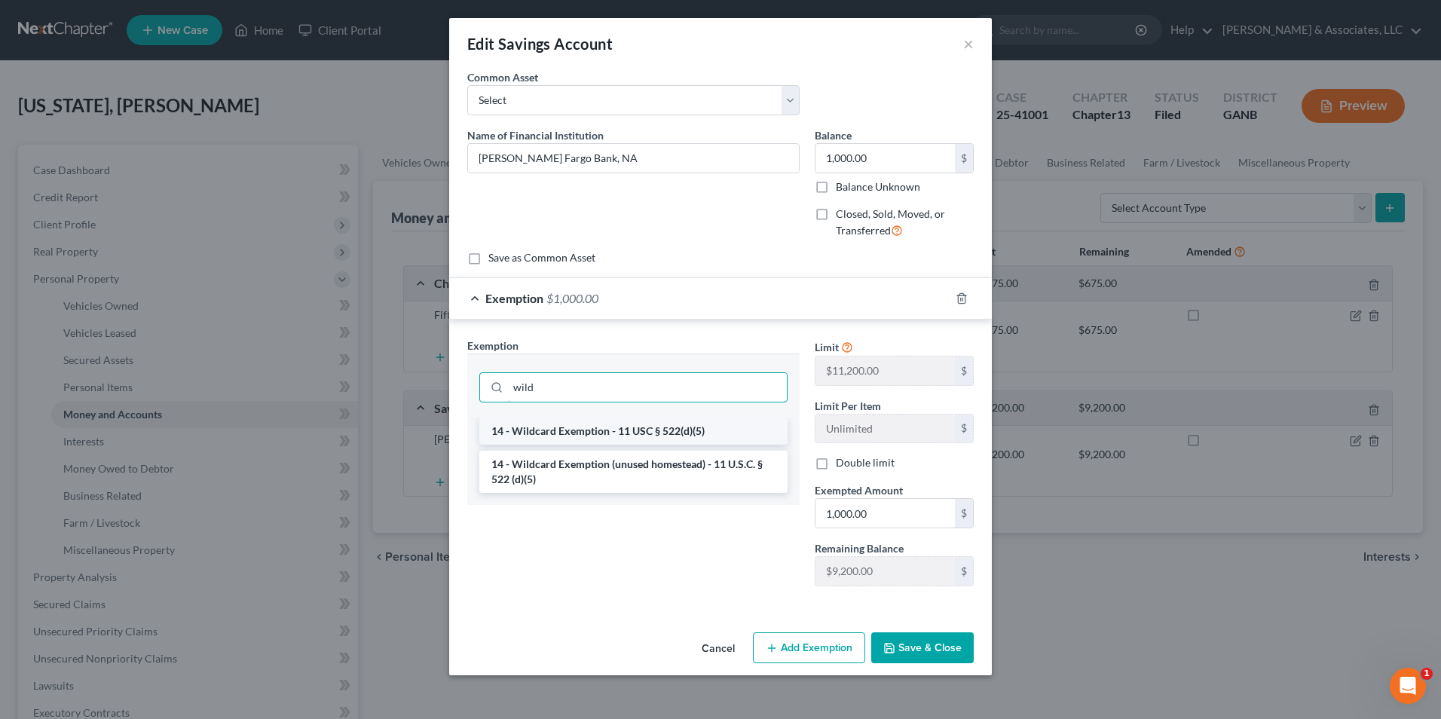
type input "wild"
click at [679, 439] on li "14 - Wildcard Exemption - 11 USC § 522(d)(5)" at bounding box center [633, 431] width 308 height 27
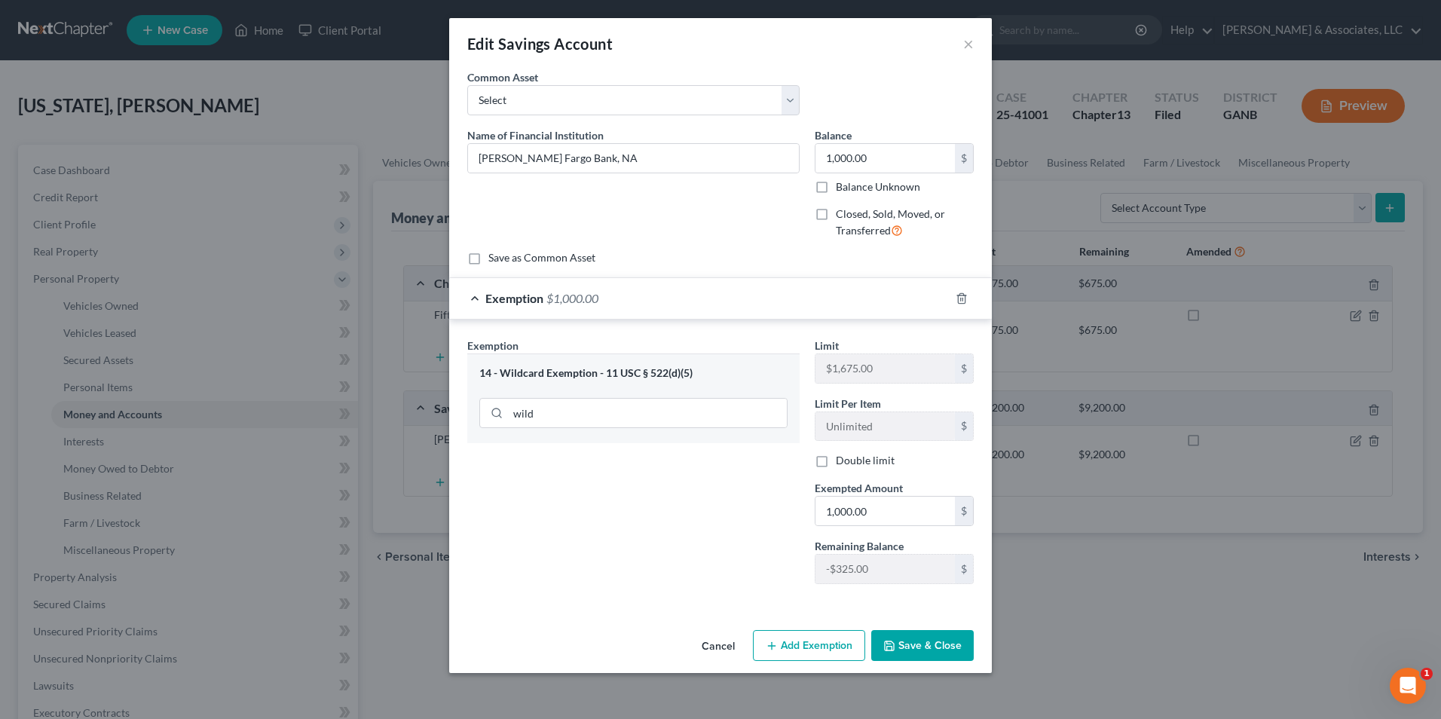
click at [935, 645] on button "Save & Close" at bounding box center [922, 646] width 103 height 32
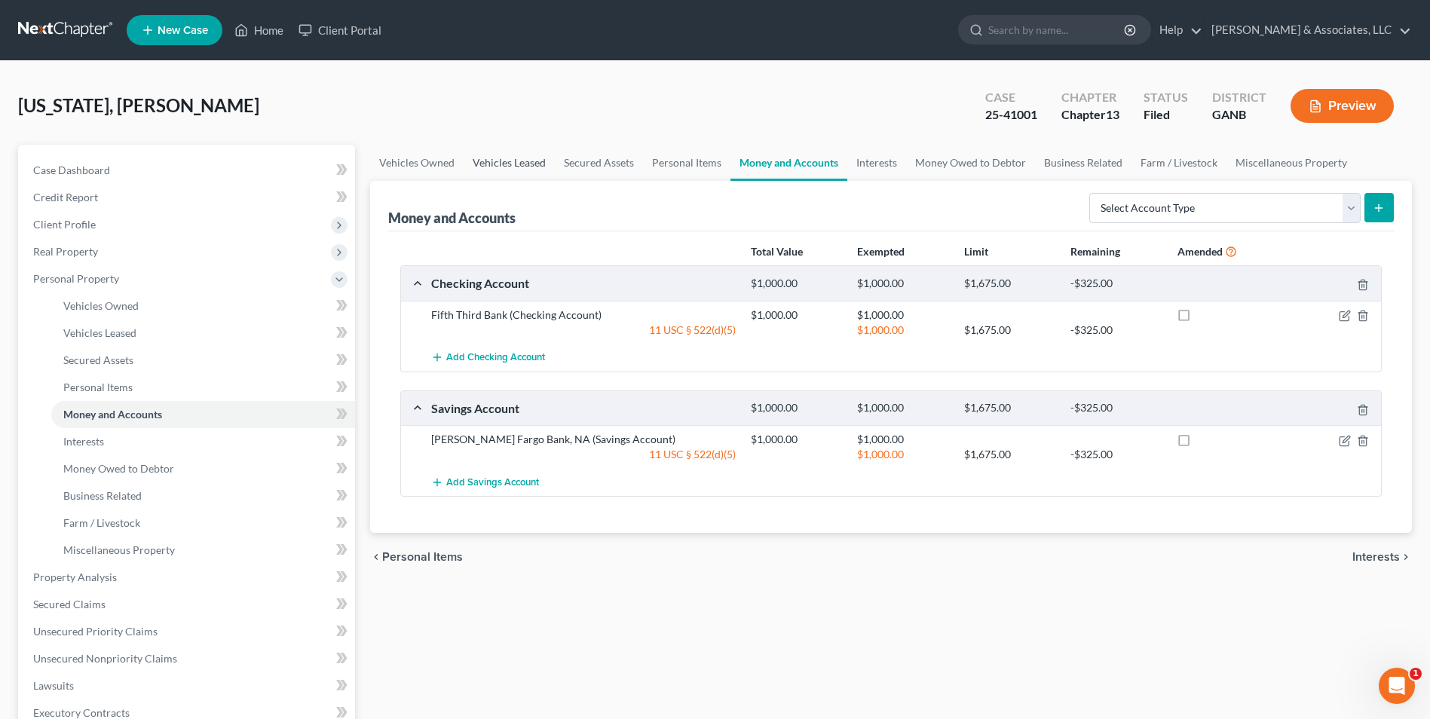
click at [516, 160] on link "Vehicles Leased" at bounding box center [509, 163] width 91 height 36
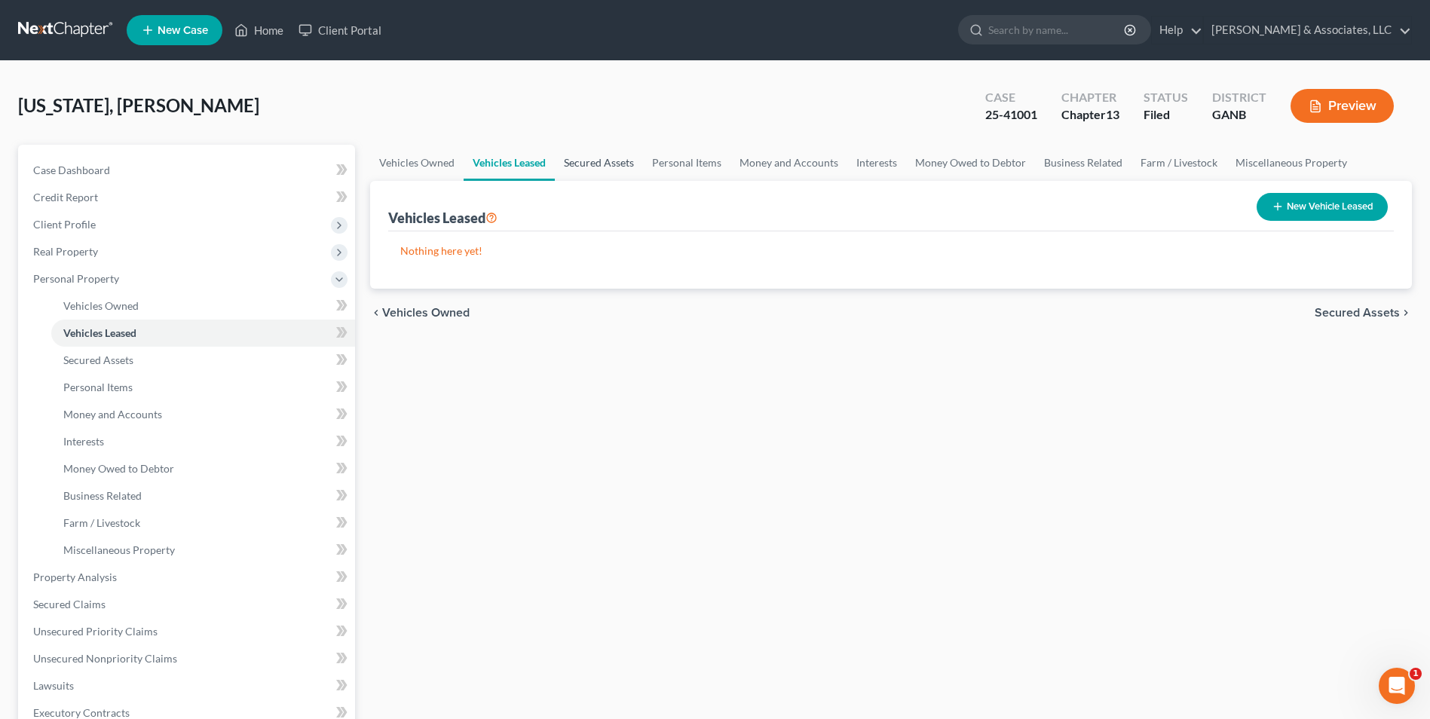
click at [592, 166] on link "Secured Assets" at bounding box center [599, 163] width 88 height 36
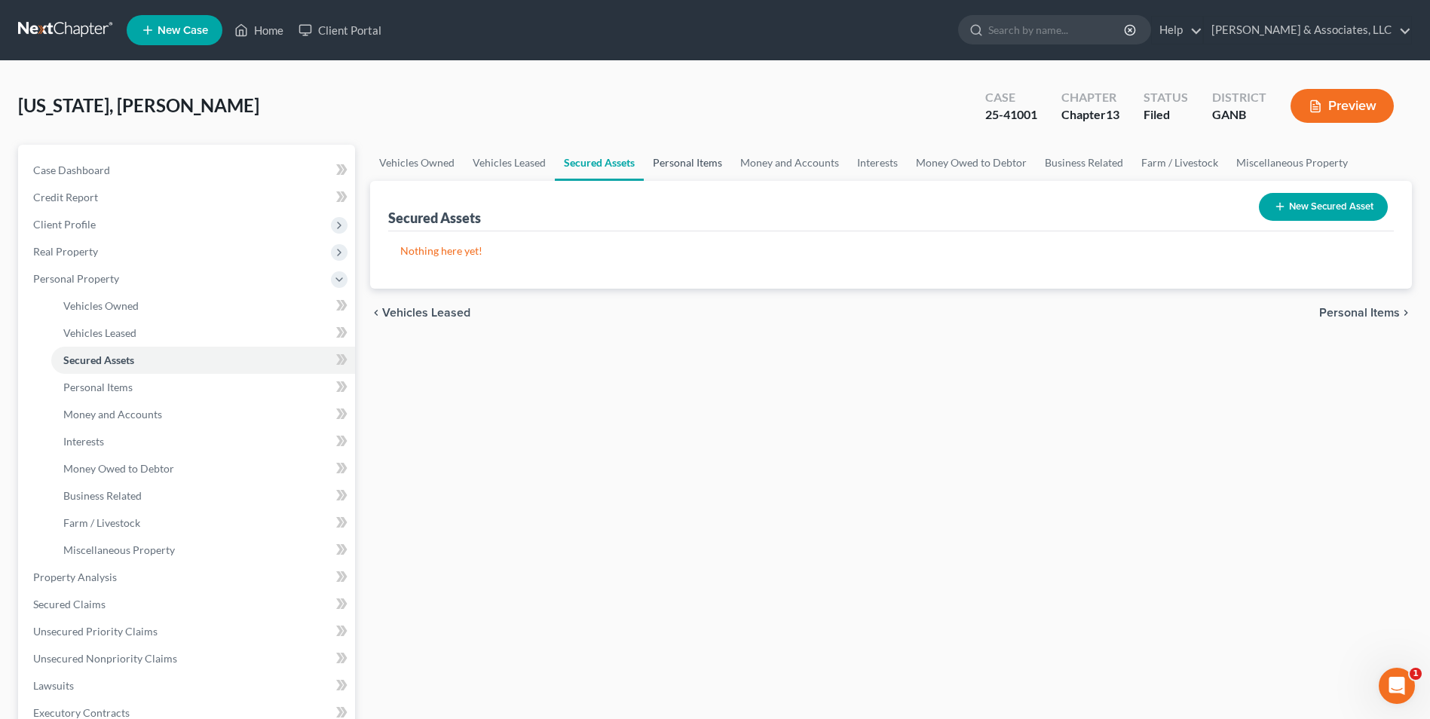
click at [657, 167] on link "Personal Items" at bounding box center [687, 163] width 87 height 36
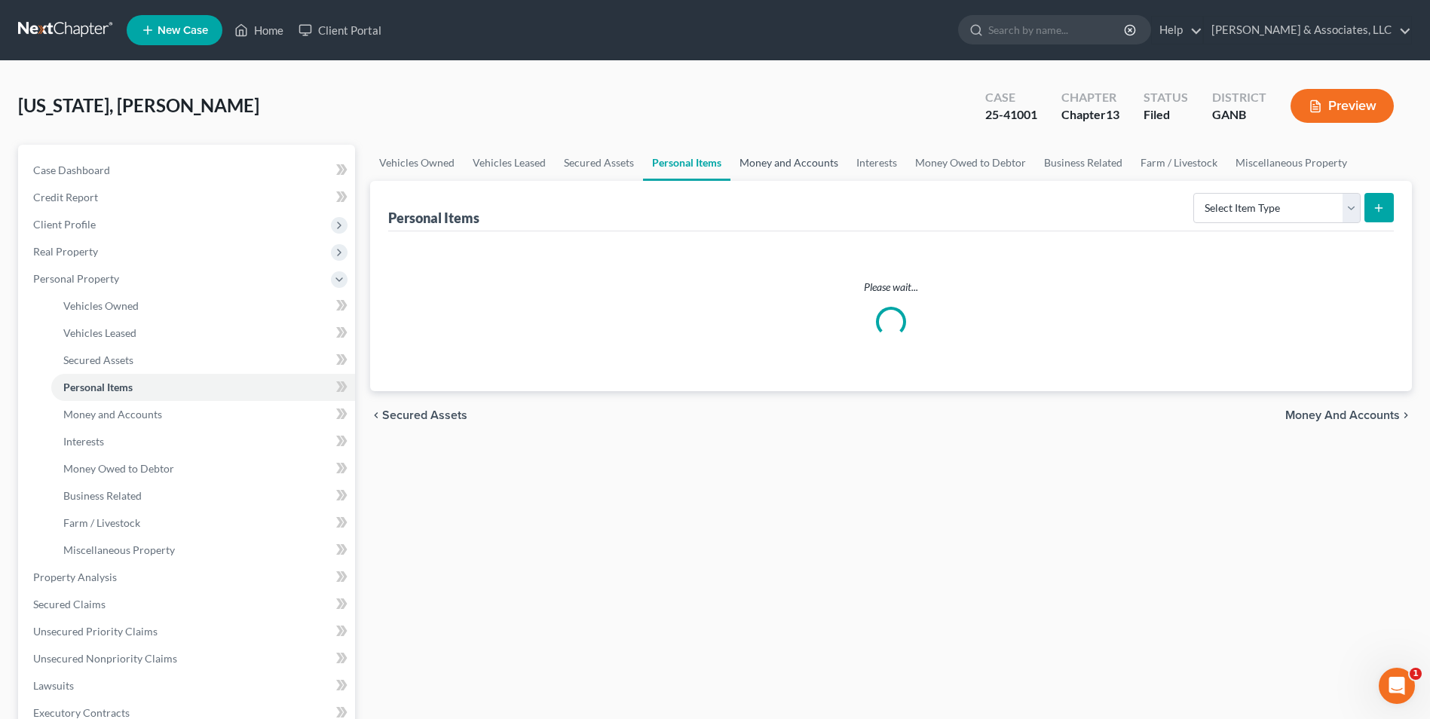
click at [794, 154] on link "Money and Accounts" at bounding box center [788, 163] width 117 height 36
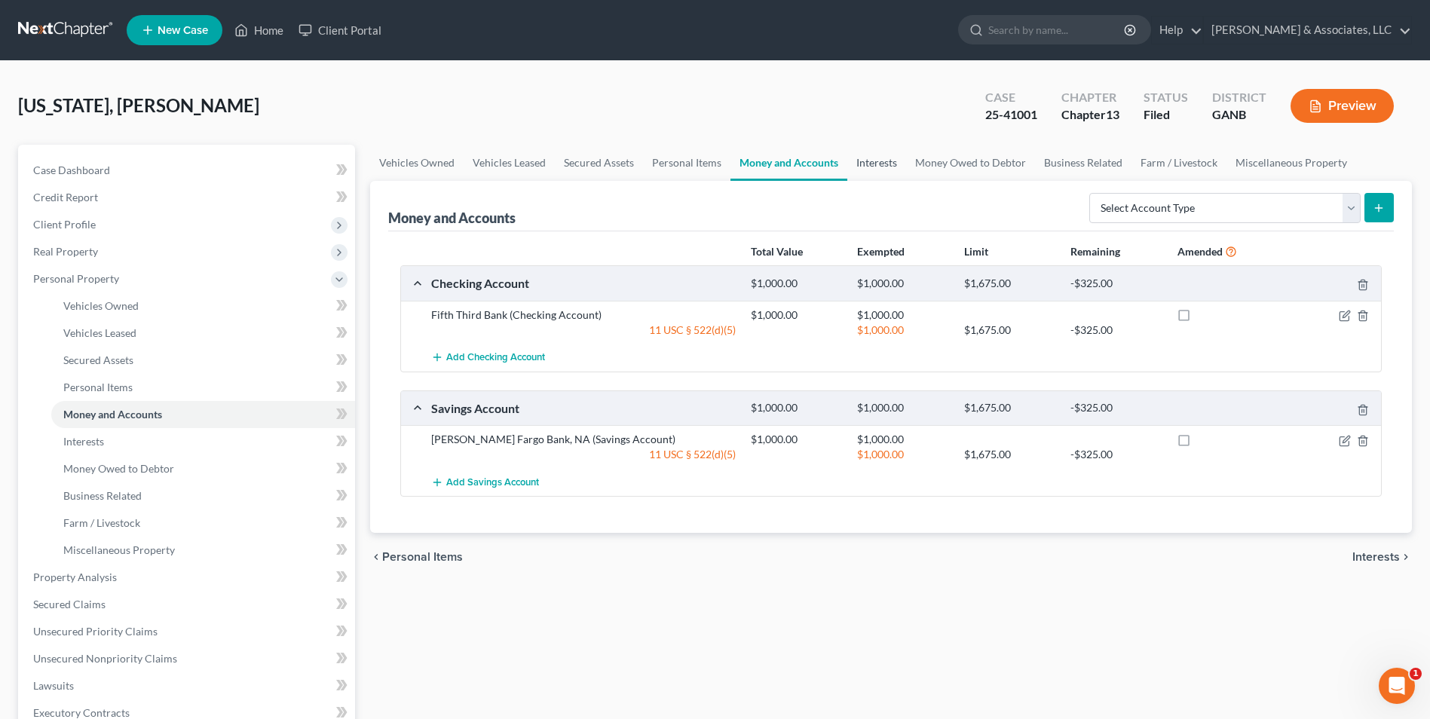
click at [863, 165] on link "Interests" at bounding box center [876, 163] width 59 height 36
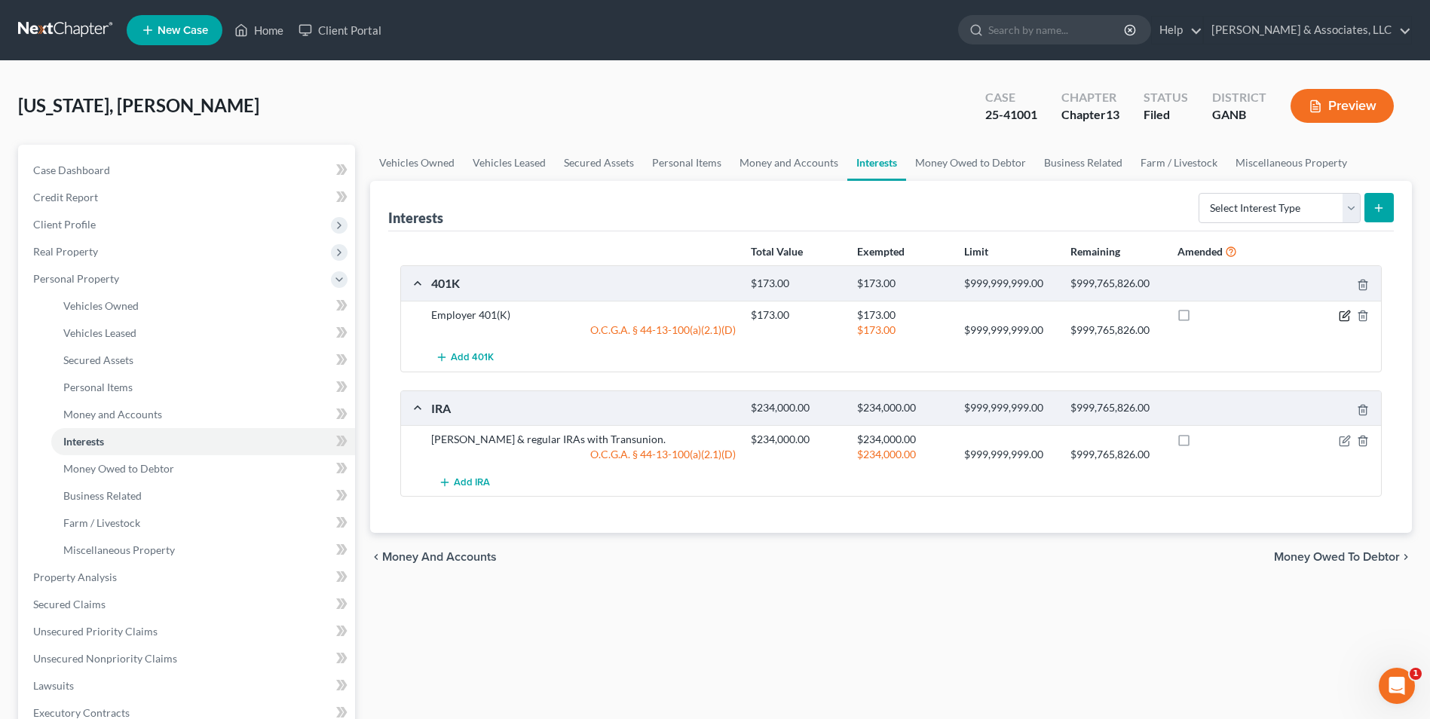
click at [1347, 315] on icon "button" at bounding box center [1345, 314] width 7 height 7
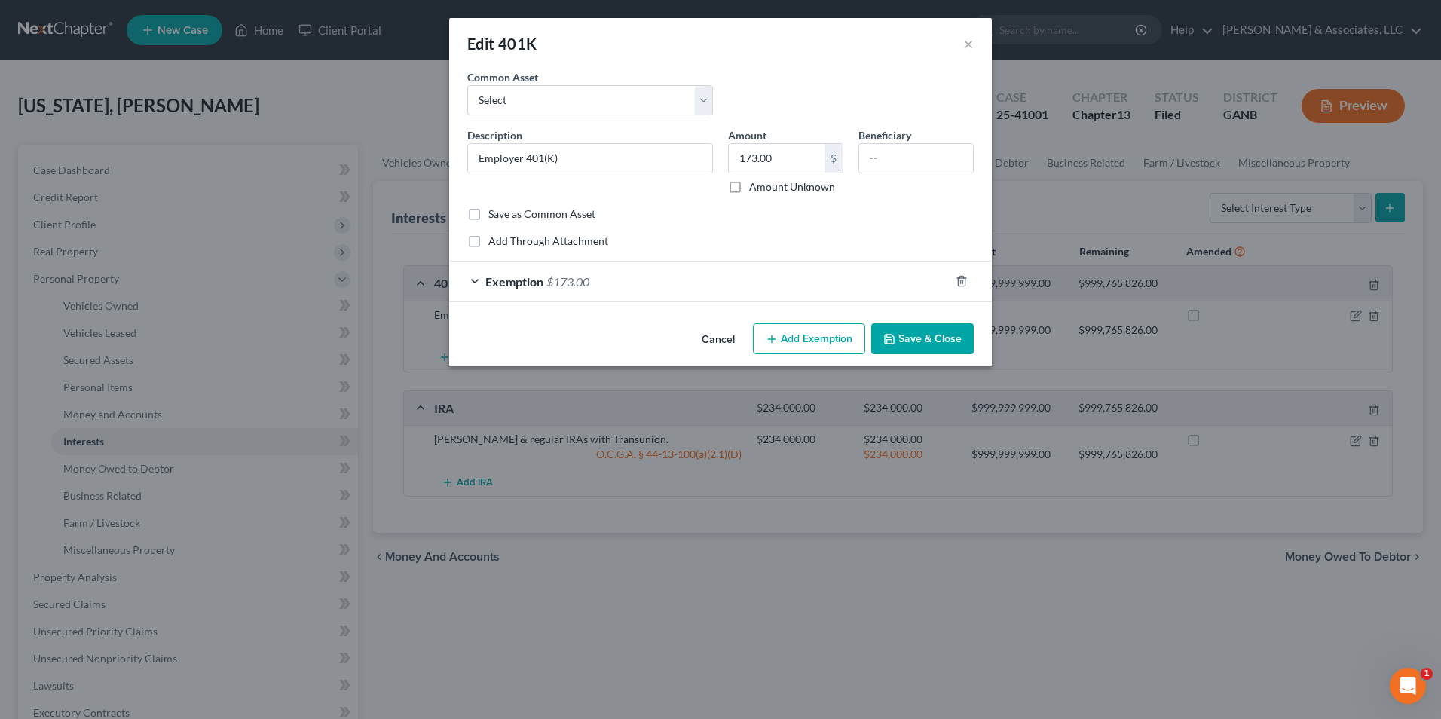
click at [477, 280] on div "Exemption $173.00" at bounding box center [699, 282] width 500 height 40
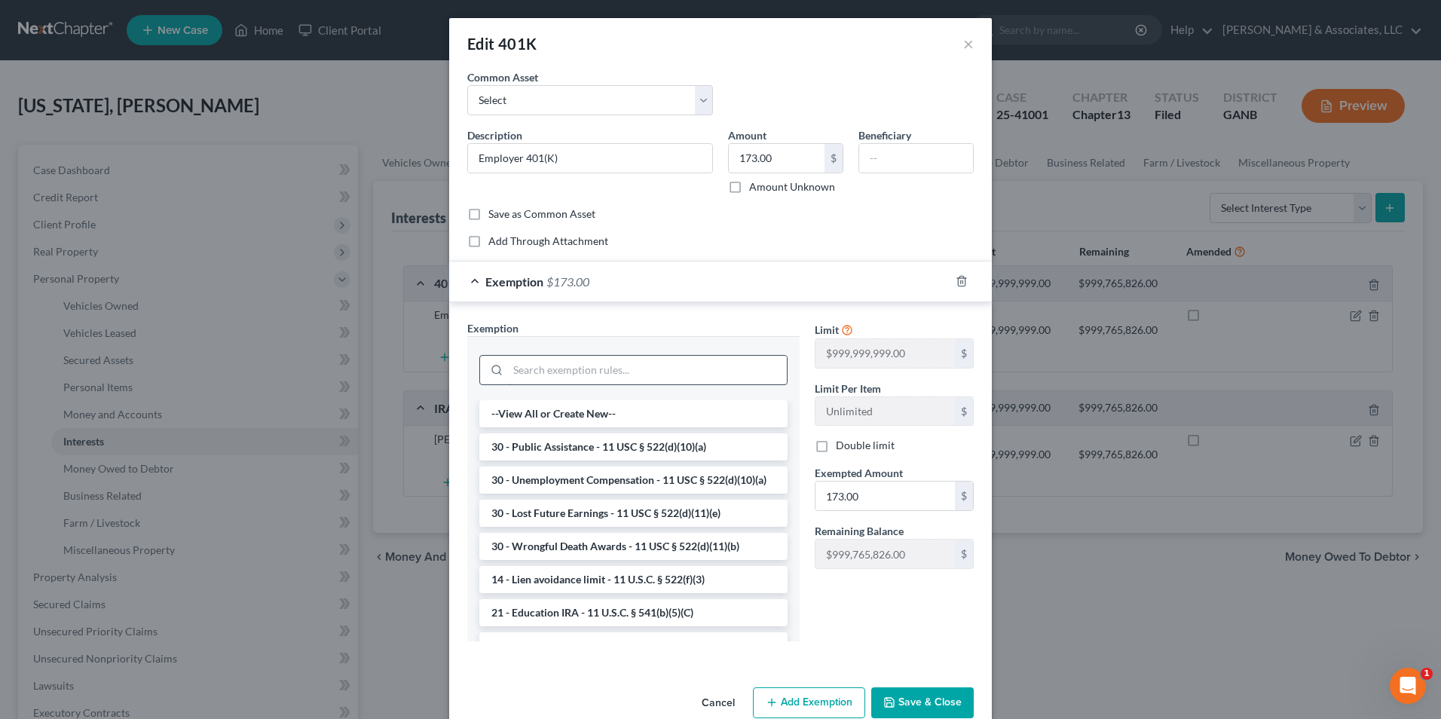
click at [610, 369] on input "search" at bounding box center [647, 370] width 279 height 29
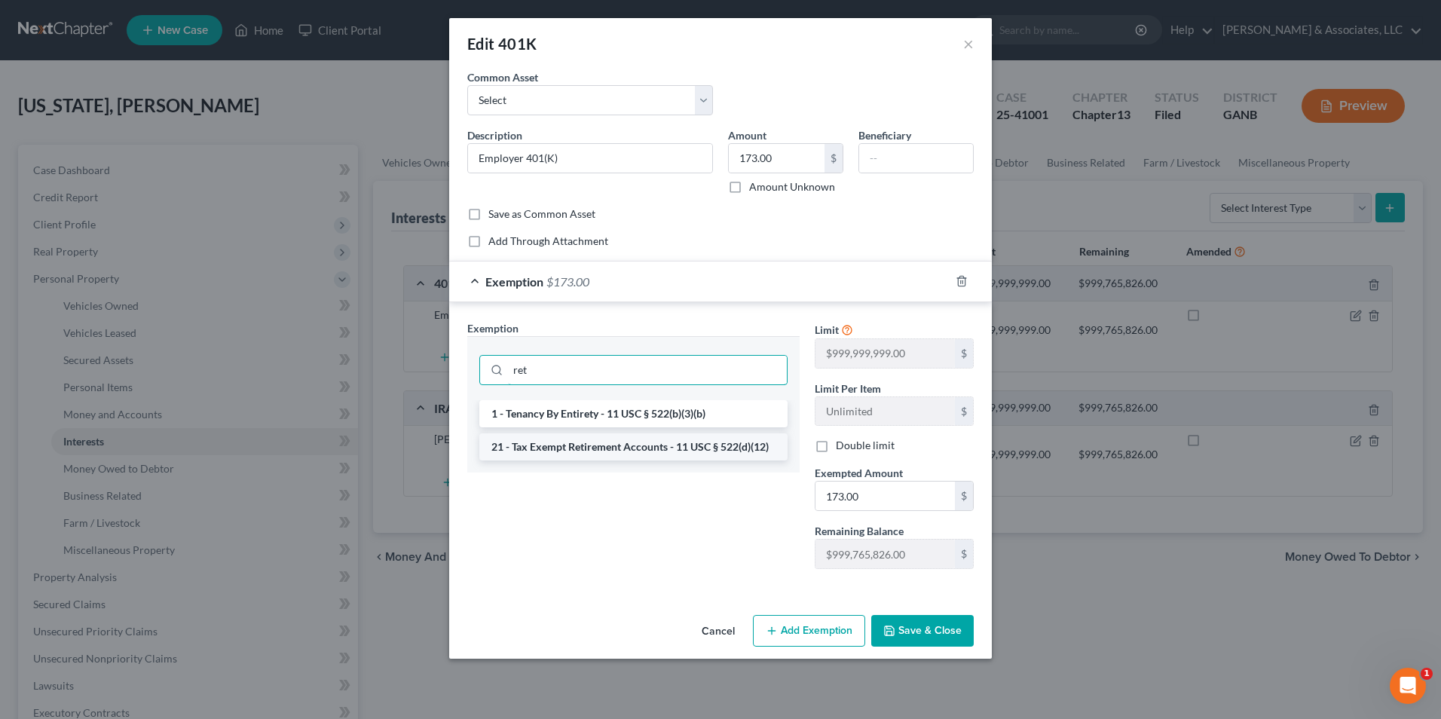
type input "ret"
click at [696, 446] on li "21 - Tax Exempt Retirement Accounts - 11 USC § 522(d)(12)" at bounding box center [633, 446] width 308 height 27
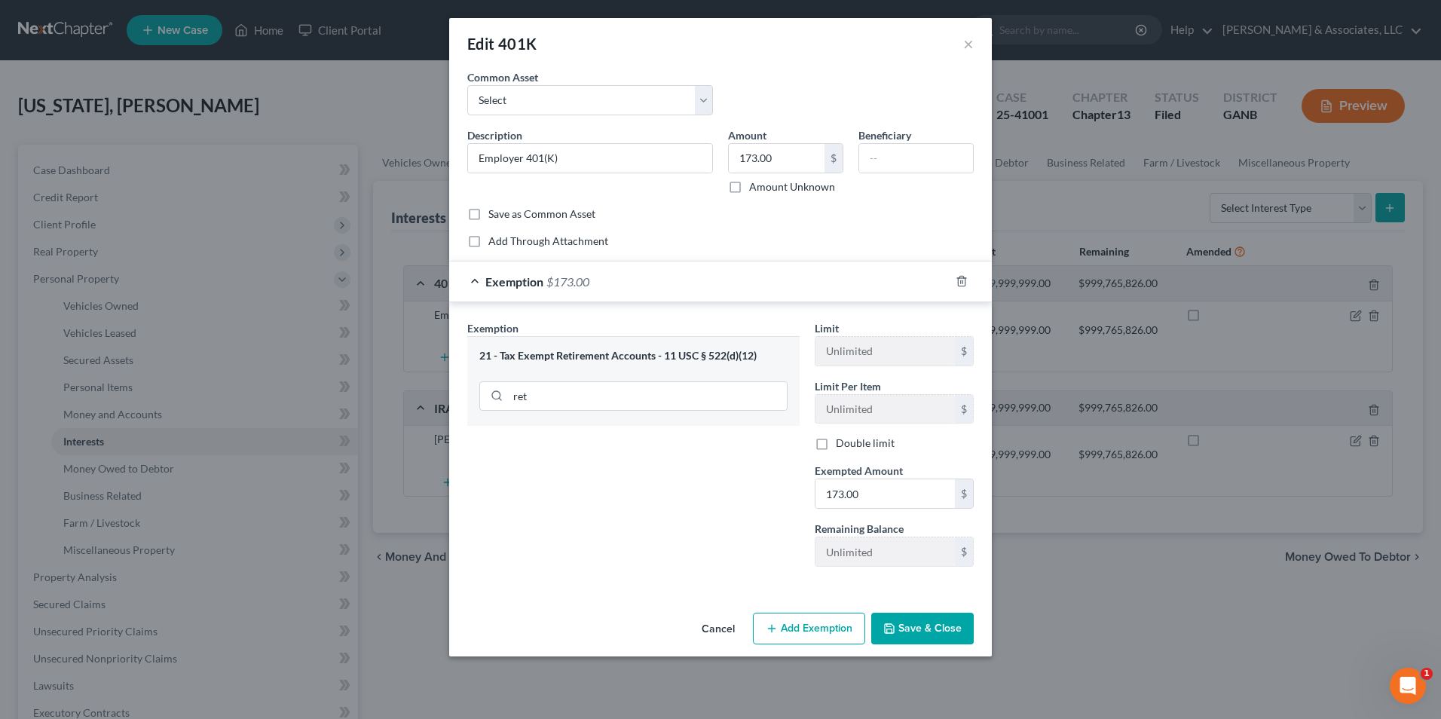
click at [909, 632] on button "Save & Close" at bounding box center [922, 629] width 103 height 32
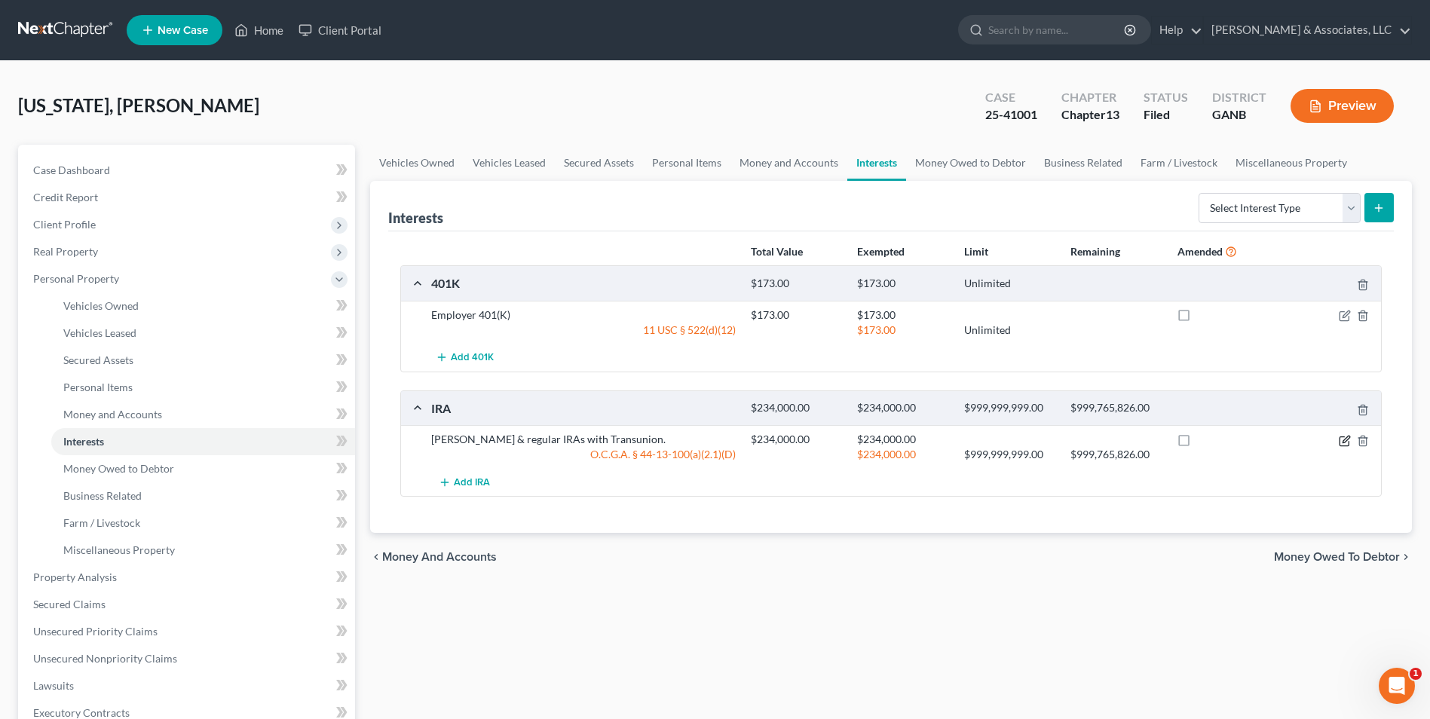
click at [1340, 439] on icon "button" at bounding box center [1345, 441] width 12 height 12
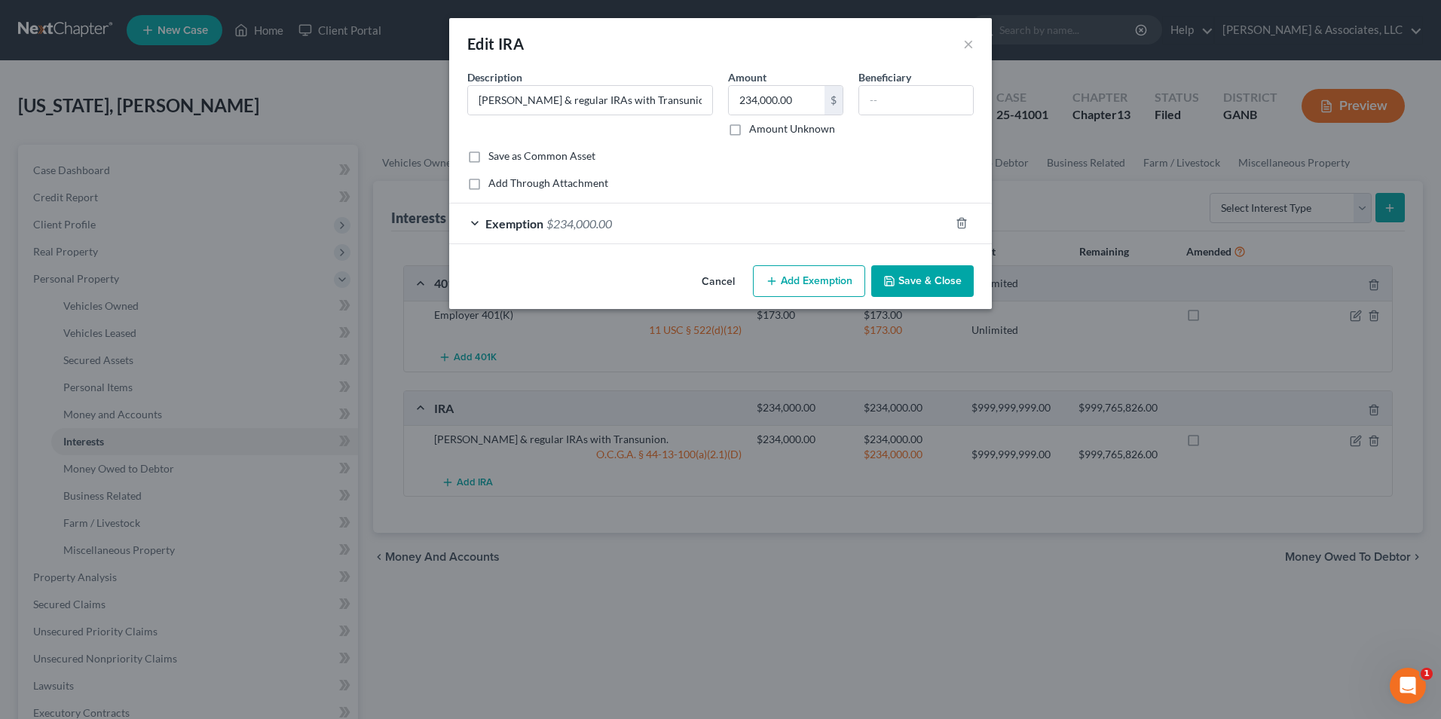
click at [476, 219] on div "Exemption $234,000.00" at bounding box center [699, 224] width 500 height 40
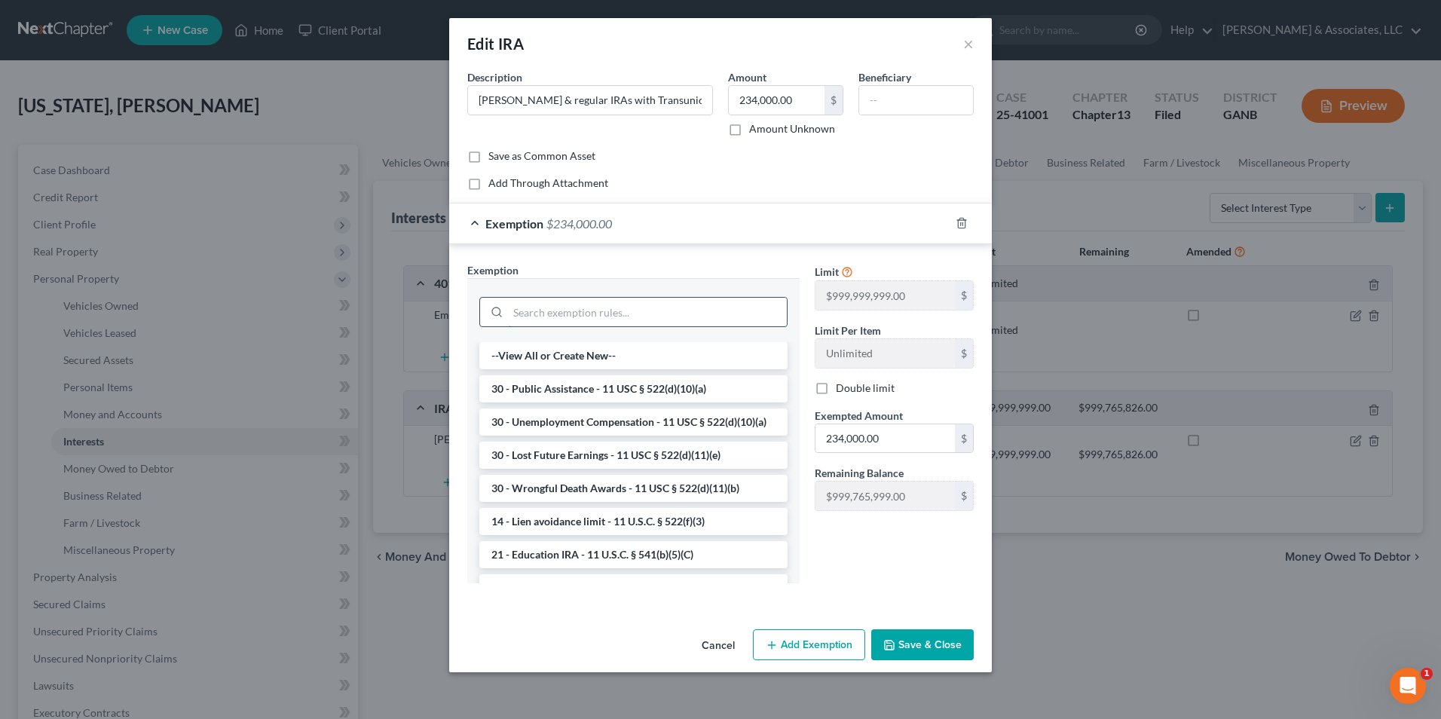
click at [611, 317] on input "search" at bounding box center [647, 312] width 279 height 29
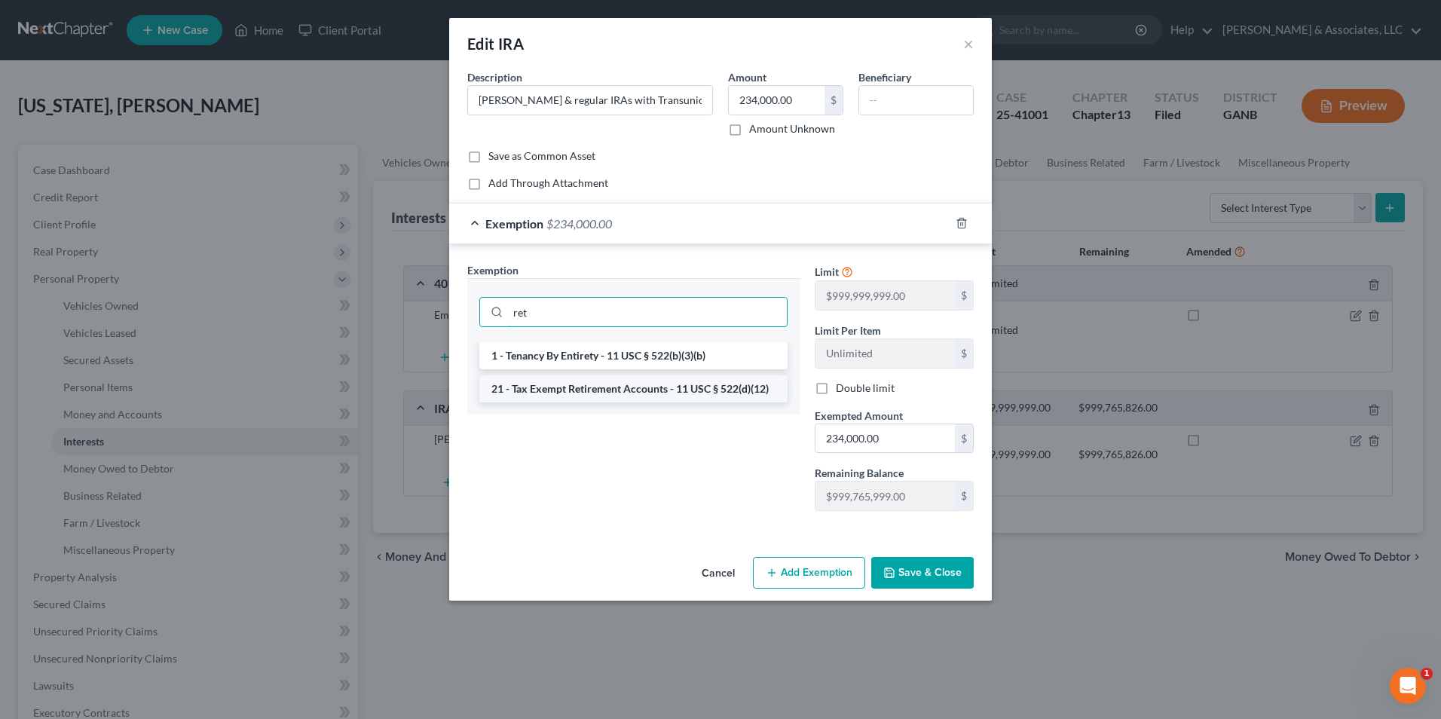
type input "ret"
click at [687, 385] on li "21 - Tax Exempt Retirement Accounts - 11 USC § 522(d)(12)" at bounding box center [633, 388] width 308 height 27
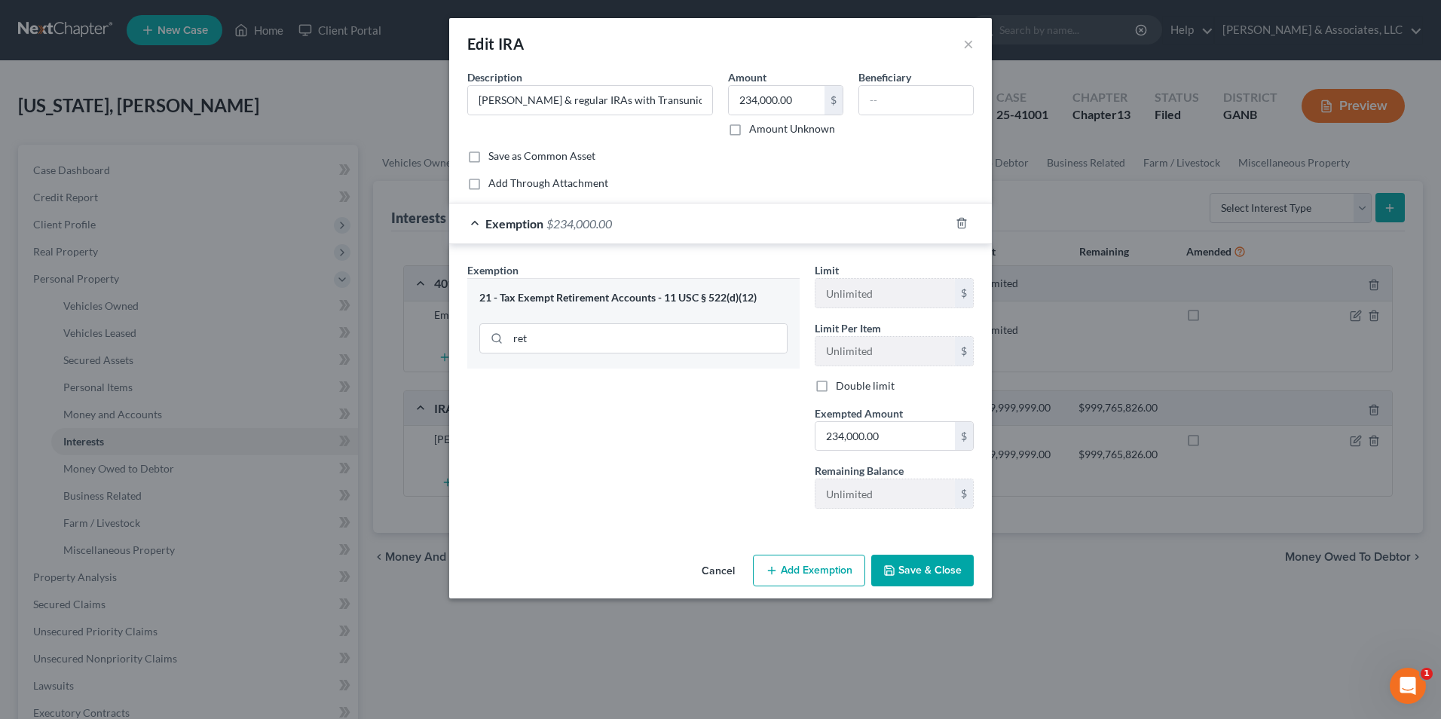
click at [935, 574] on button "Save & Close" at bounding box center [922, 571] width 103 height 32
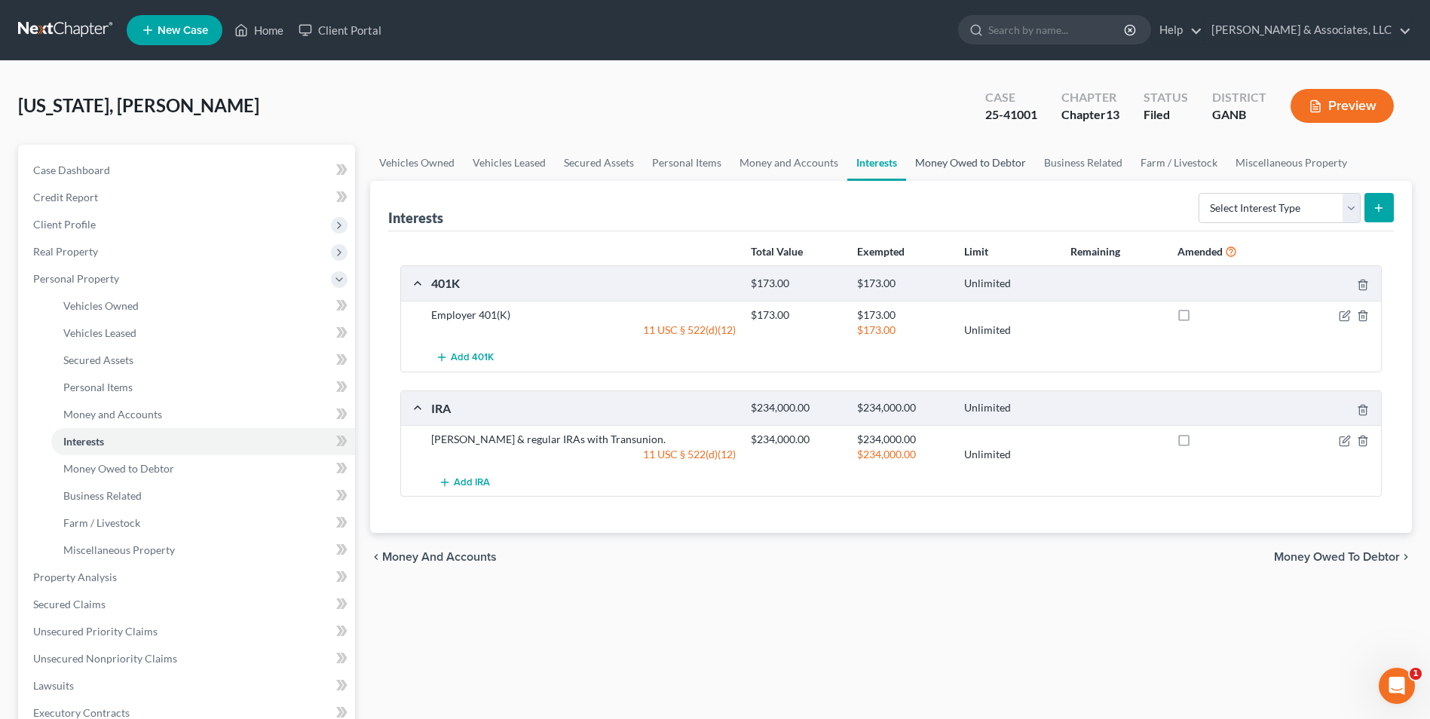
click at [965, 164] on link "Money Owed to Debtor" at bounding box center [970, 163] width 129 height 36
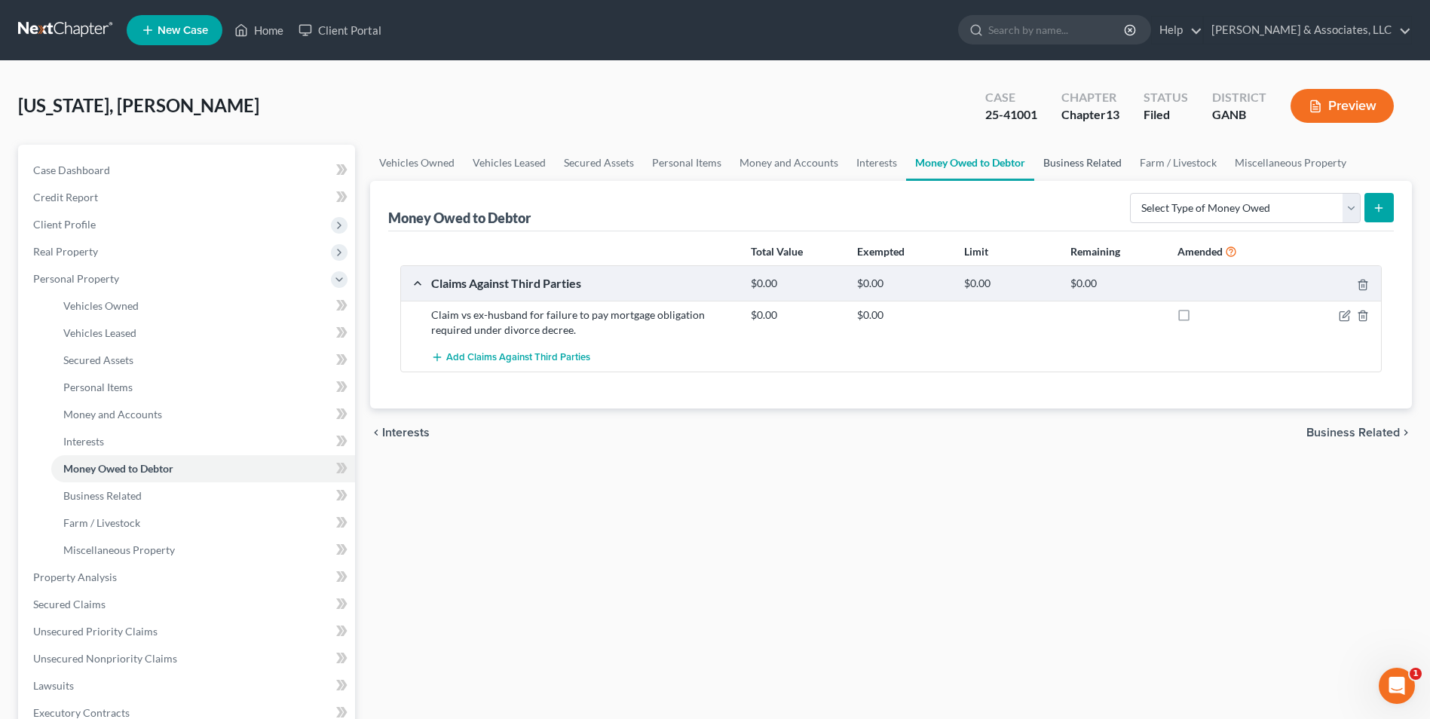
click at [1081, 170] on link "Business Related" at bounding box center [1082, 163] width 96 height 36
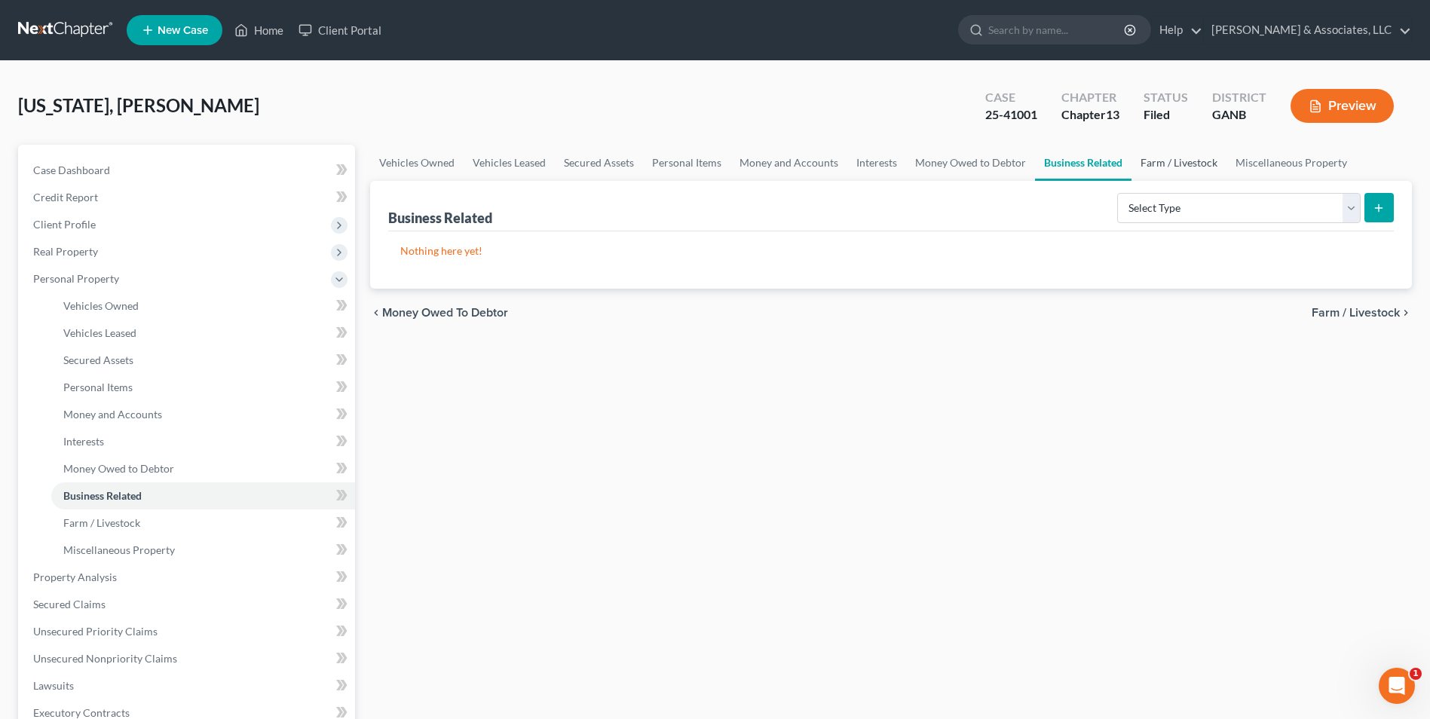
click at [1180, 167] on link "Farm / Livestock" at bounding box center [1178, 163] width 95 height 36
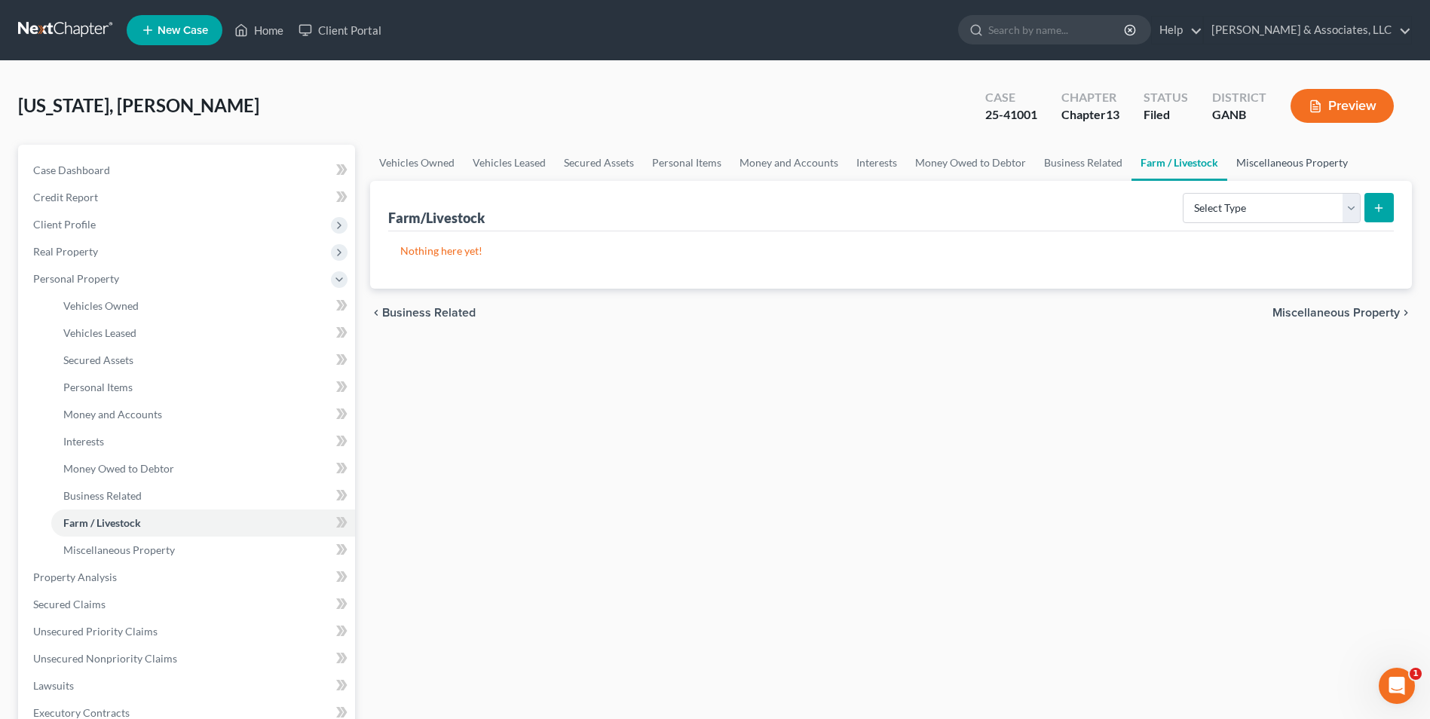
click at [1284, 167] on link "Miscellaneous Property" at bounding box center [1292, 163] width 130 height 36
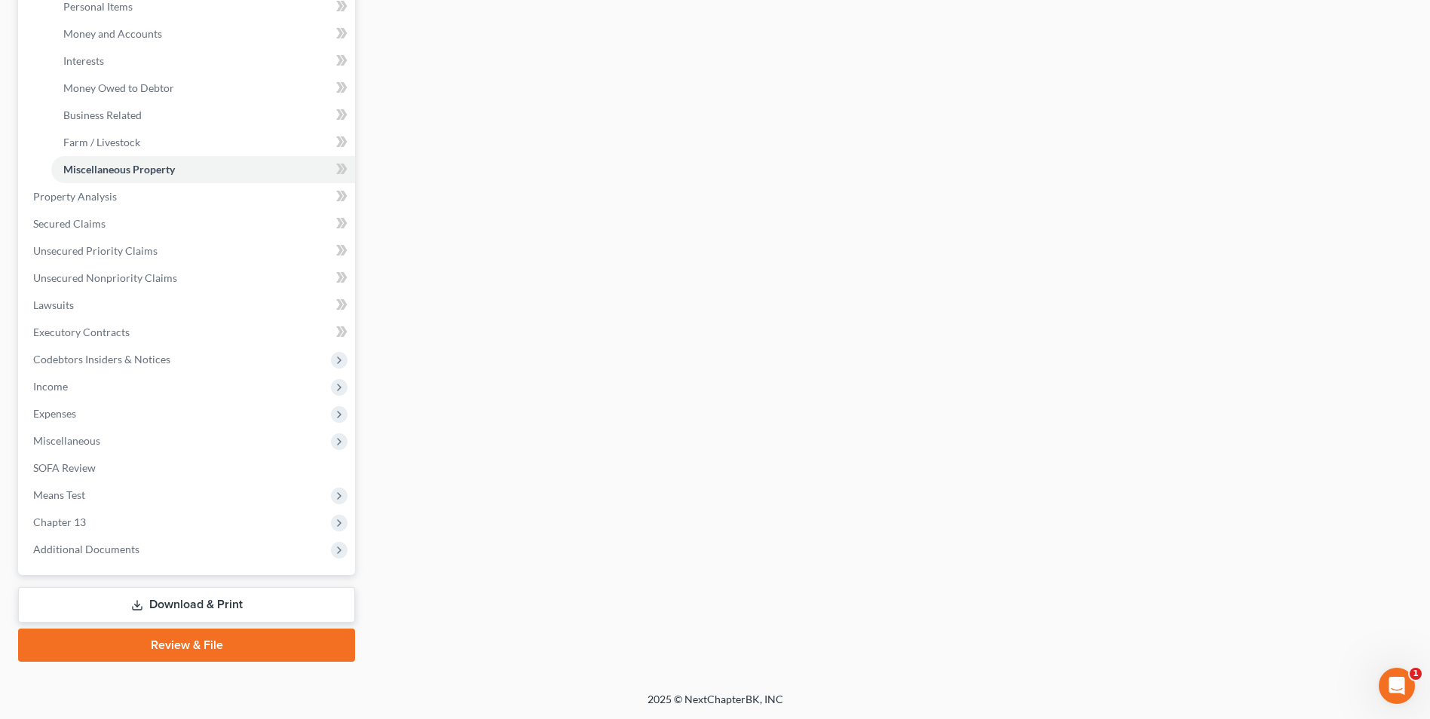
click at [188, 643] on link "Review & File" at bounding box center [186, 645] width 337 height 33
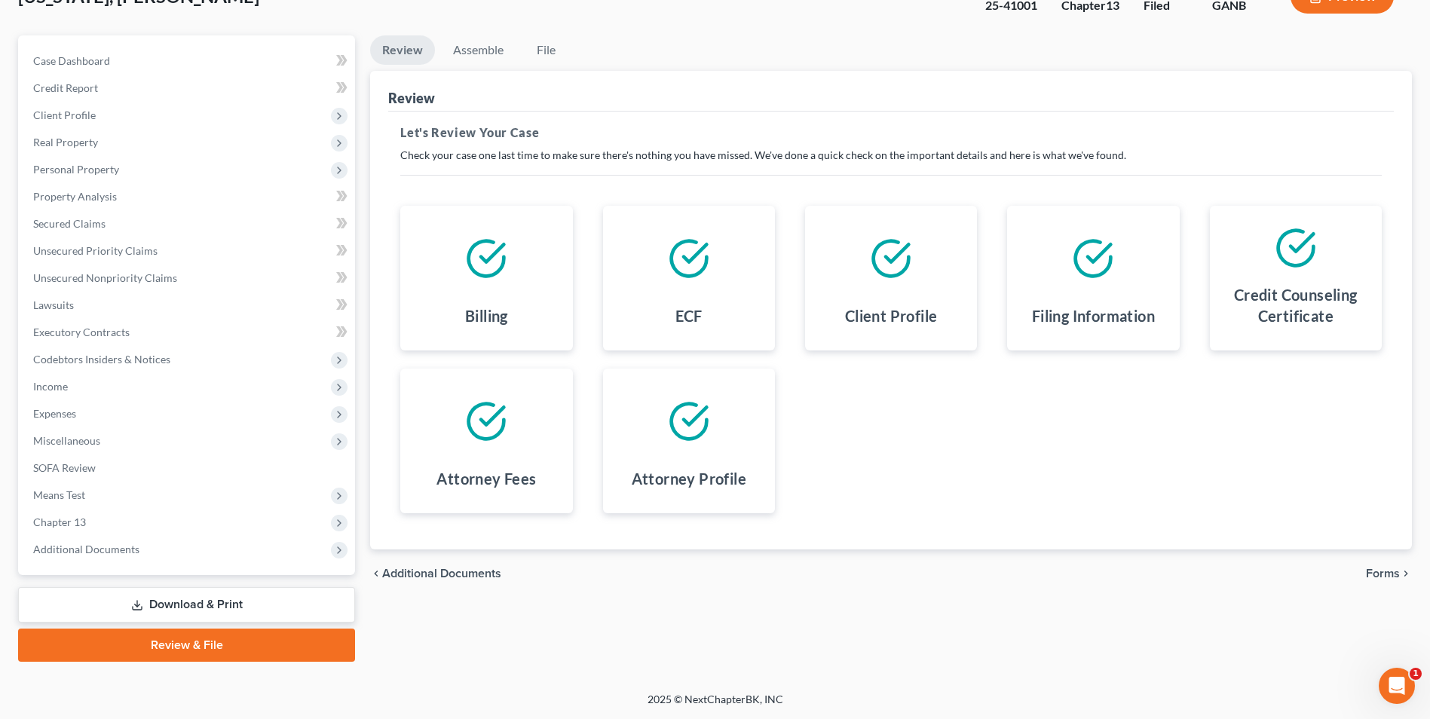
click at [228, 607] on link "Download & Print" at bounding box center [186, 604] width 337 height 35
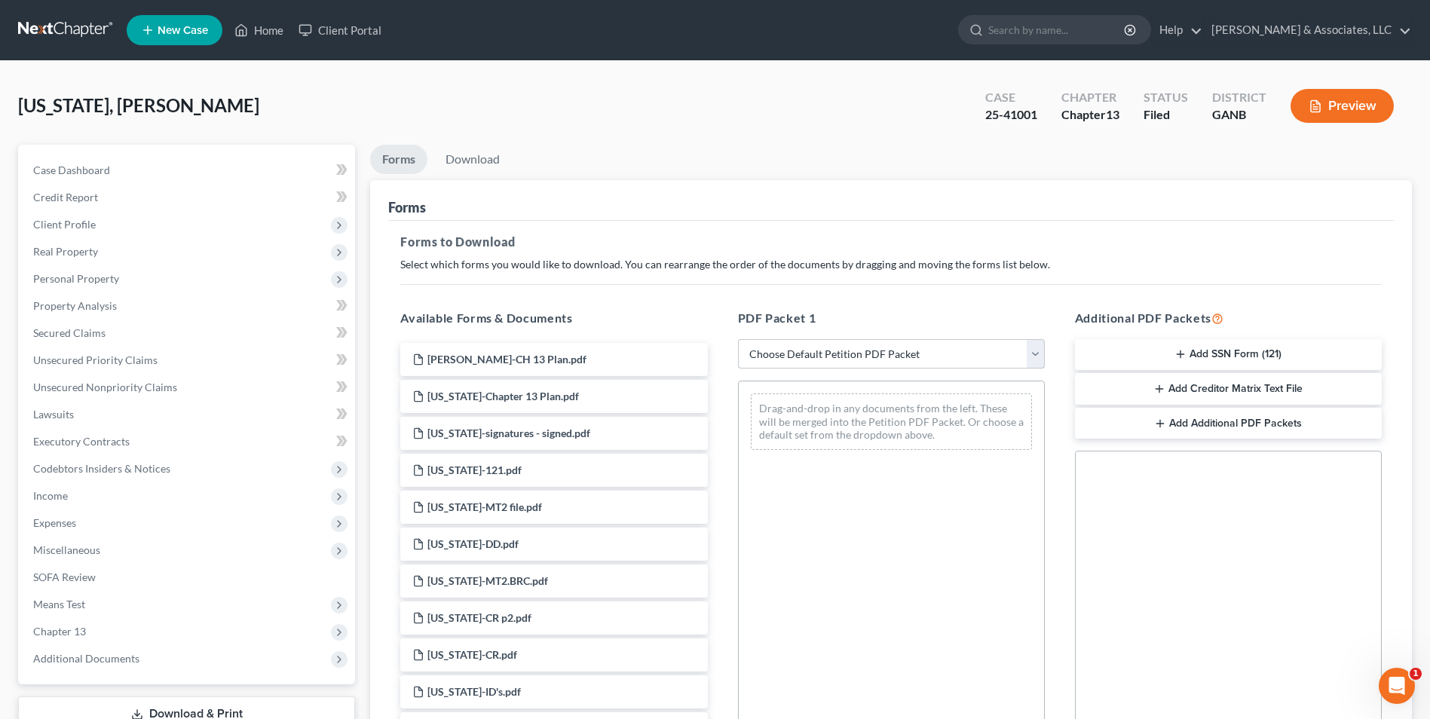
click at [1029, 360] on select "Choose Default Petition PDF Packet Complete Bankruptcy Petition (all forms and …" at bounding box center [891, 354] width 307 height 30
select select "2"
click at [738, 339] on select "Choose Default Petition PDF Packet Complete Bankruptcy Petition (all forms and …" at bounding box center [891, 354] width 307 height 30
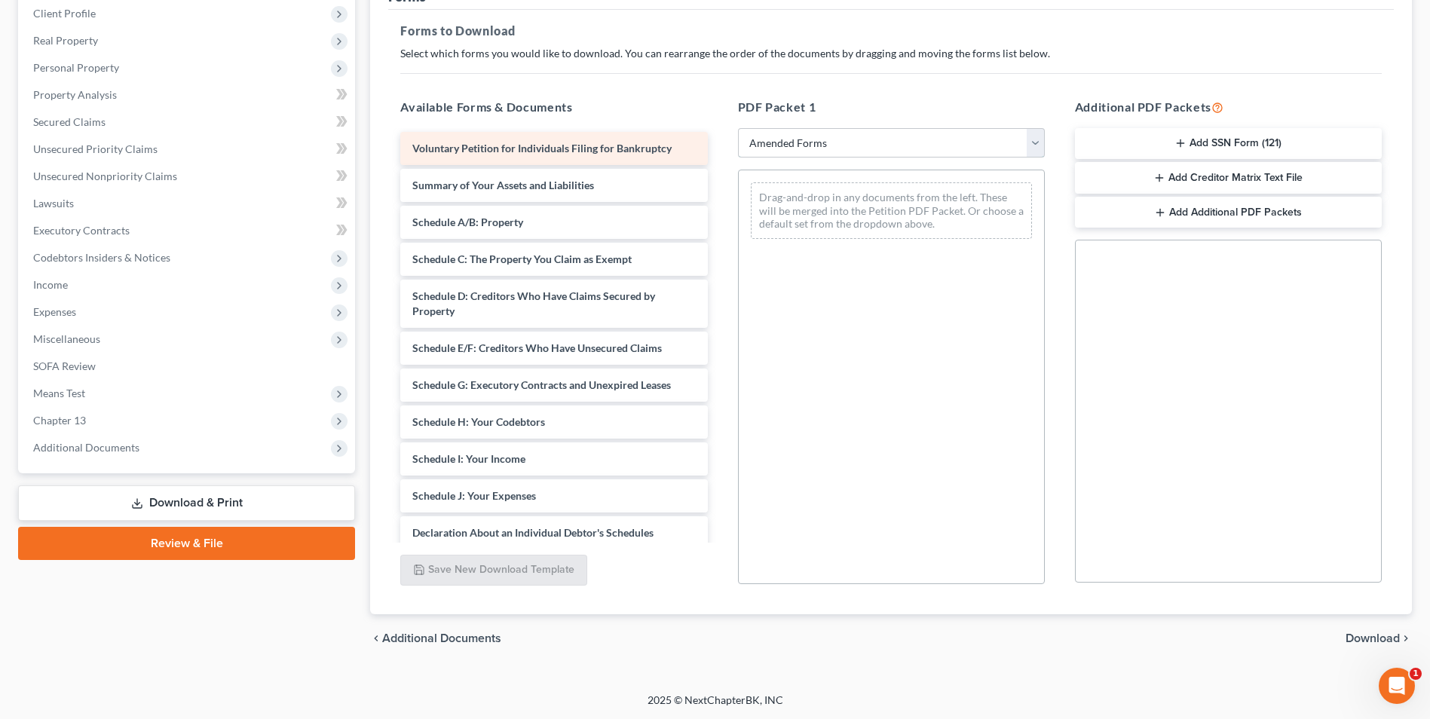
scroll to position [212, 0]
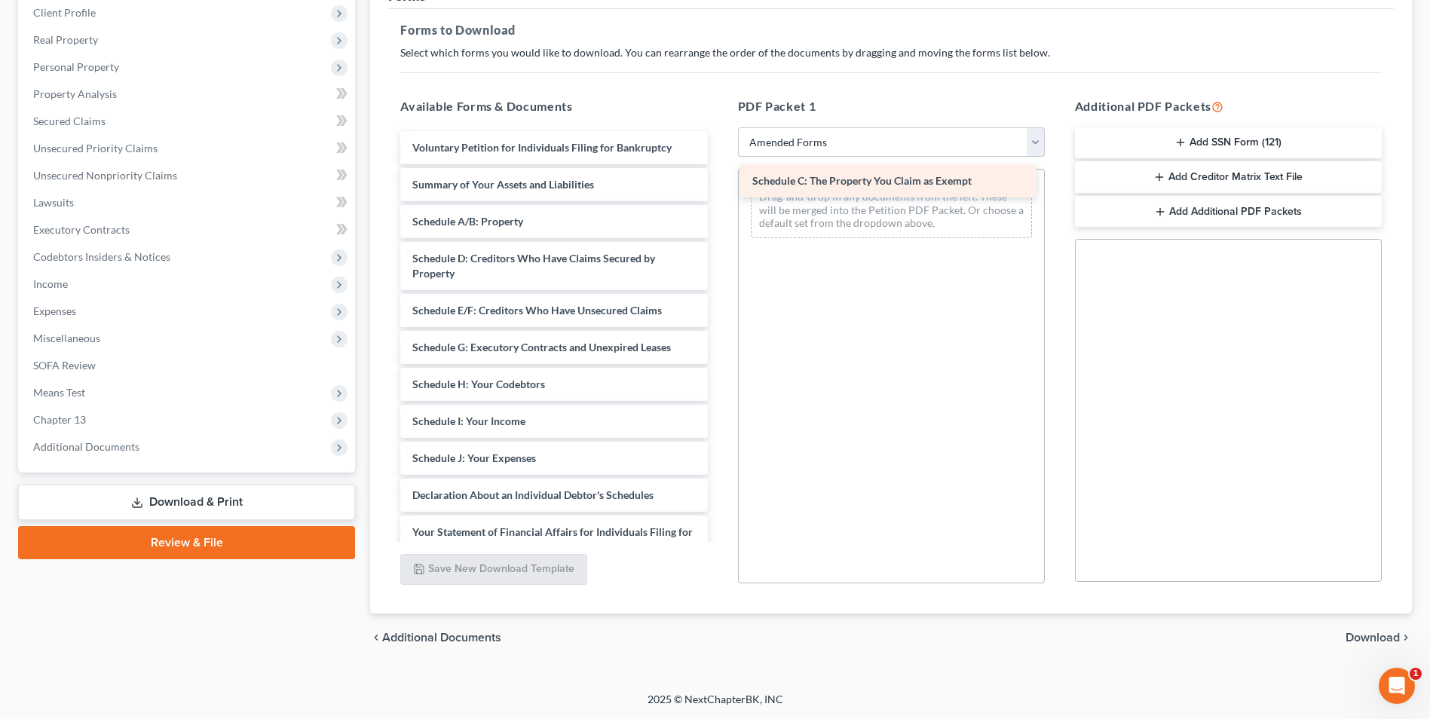
drag, startPoint x: 520, startPoint y: 263, endPoint x: 860, endPoint y: 185, distance: 348.7
click at [719, 185] on div "Schedule C: The Property You Claim as Exempt Voluntary Petition for Individuals…" at bounding box center [553, 465] width 331 height 669
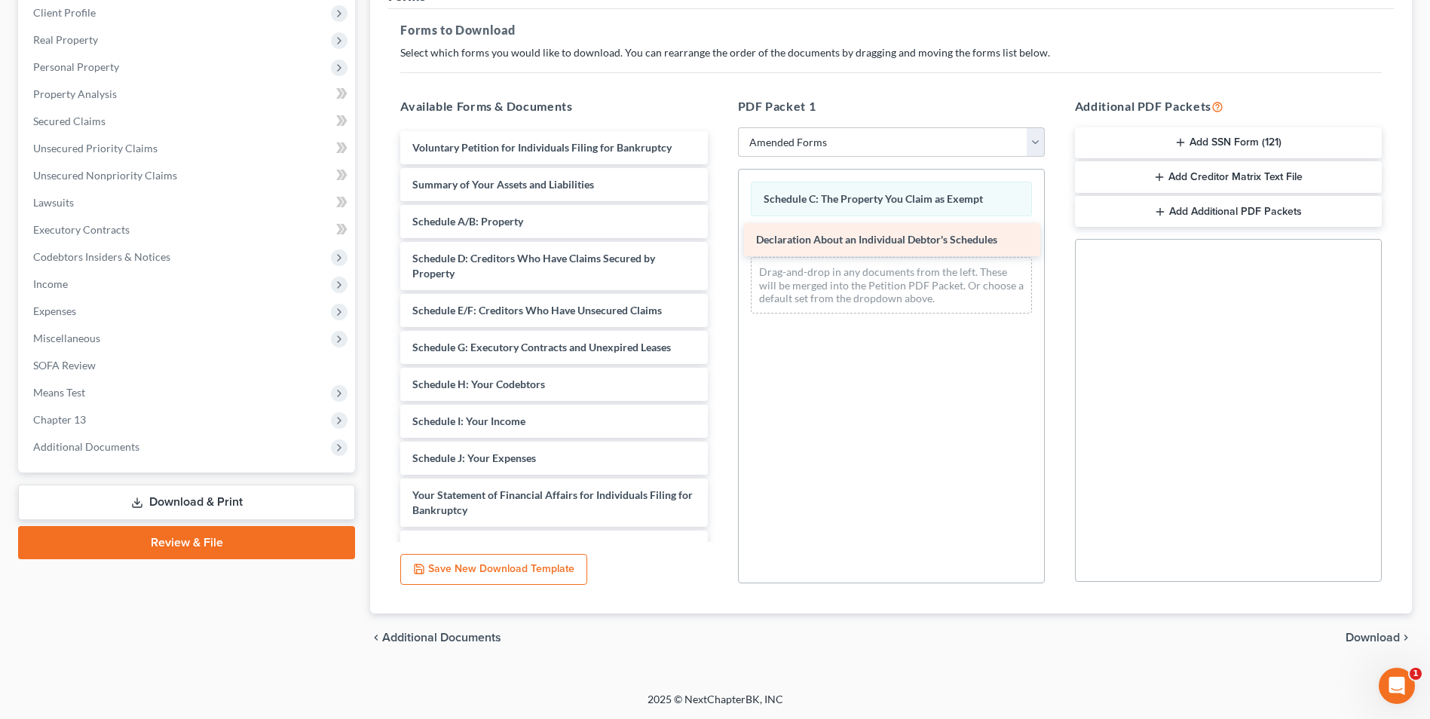
drag, startPoint x: 513, startPoint y: 494, endPoint x: 857, endPoint y: 239, distance: 428.3
click at [719, 239] on div "Declaration About an Individual Debtor's Schedules Voluntary Petition for Indiv…" at bounding box center [553, 447] width 331 height 632
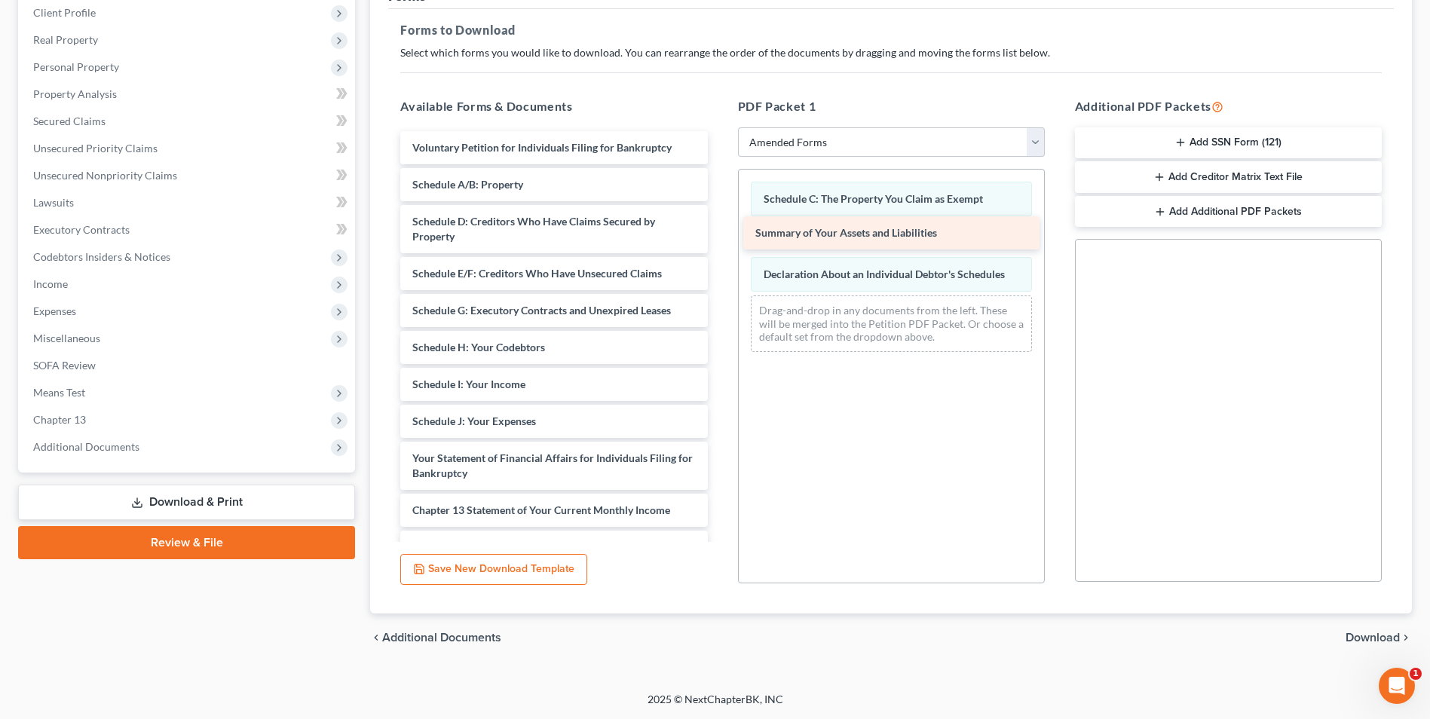
drag, startPoint x: 597, startPoint y: 190, endPoint x: 941, endPoint y: 238, distance: 347.1
click at [719, 238] on div "Summary of Your Assets and Liabilities Voluntary Petition for Individuals Filin…" at bounding box center [553, 428] width 331 height 595
click at [1379, 636] on span "Download" at bounding box center [1372, 638] width 54 height 12
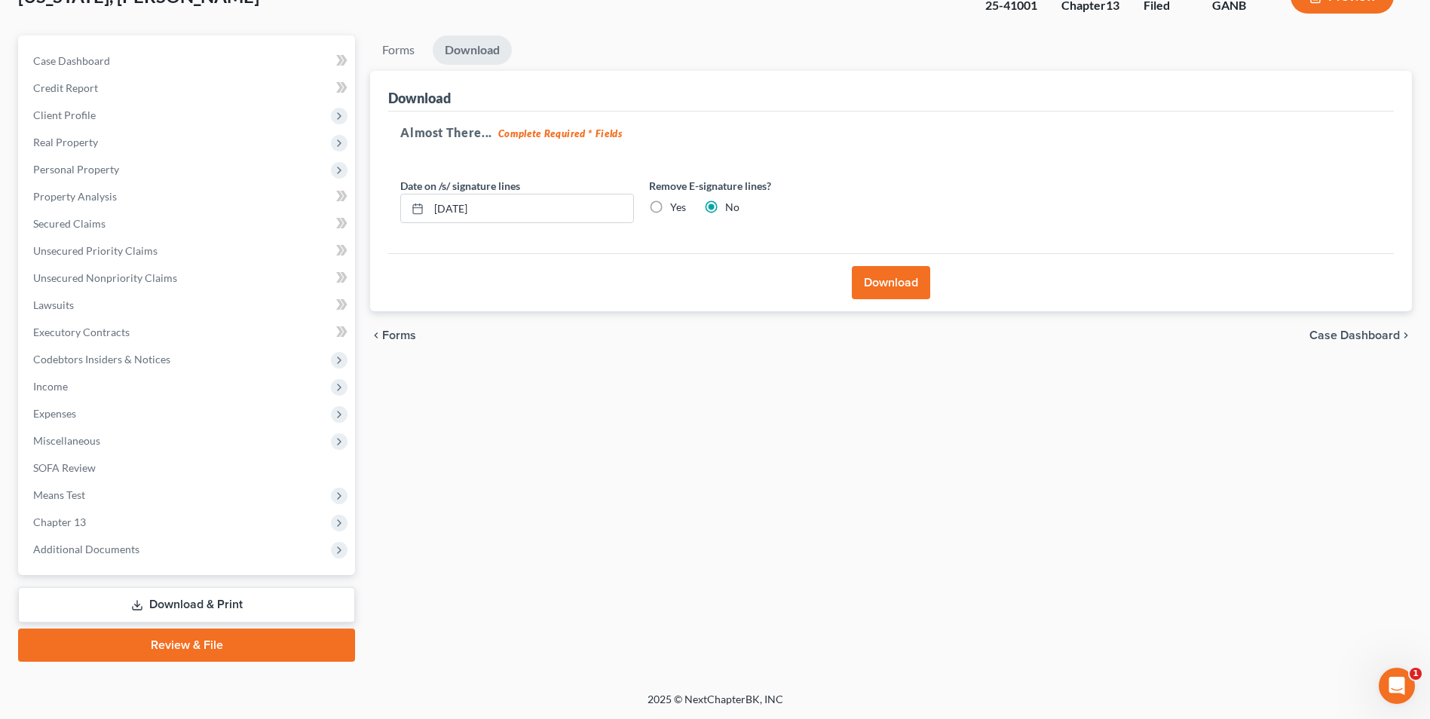
scroll to position [109, 0]
click at [916, 276] on button "Download" at bounding box center [891, 282] width 78 height 33
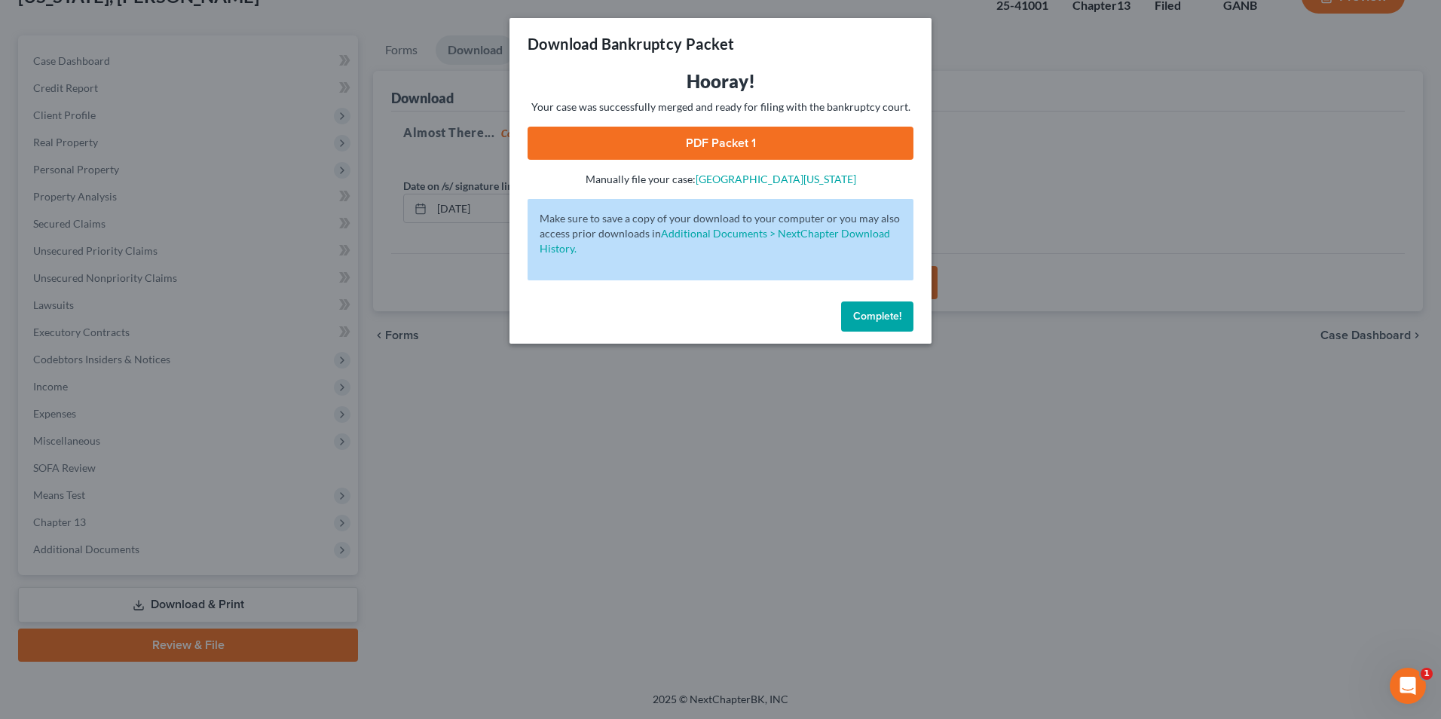
click at [883, 133] on link "PDF Packet 1" at bounding box center [721, 143] width 386 height 33
click at [884, 315] on span "Complete!" at bounding box center [877, 316] width 48 height 13
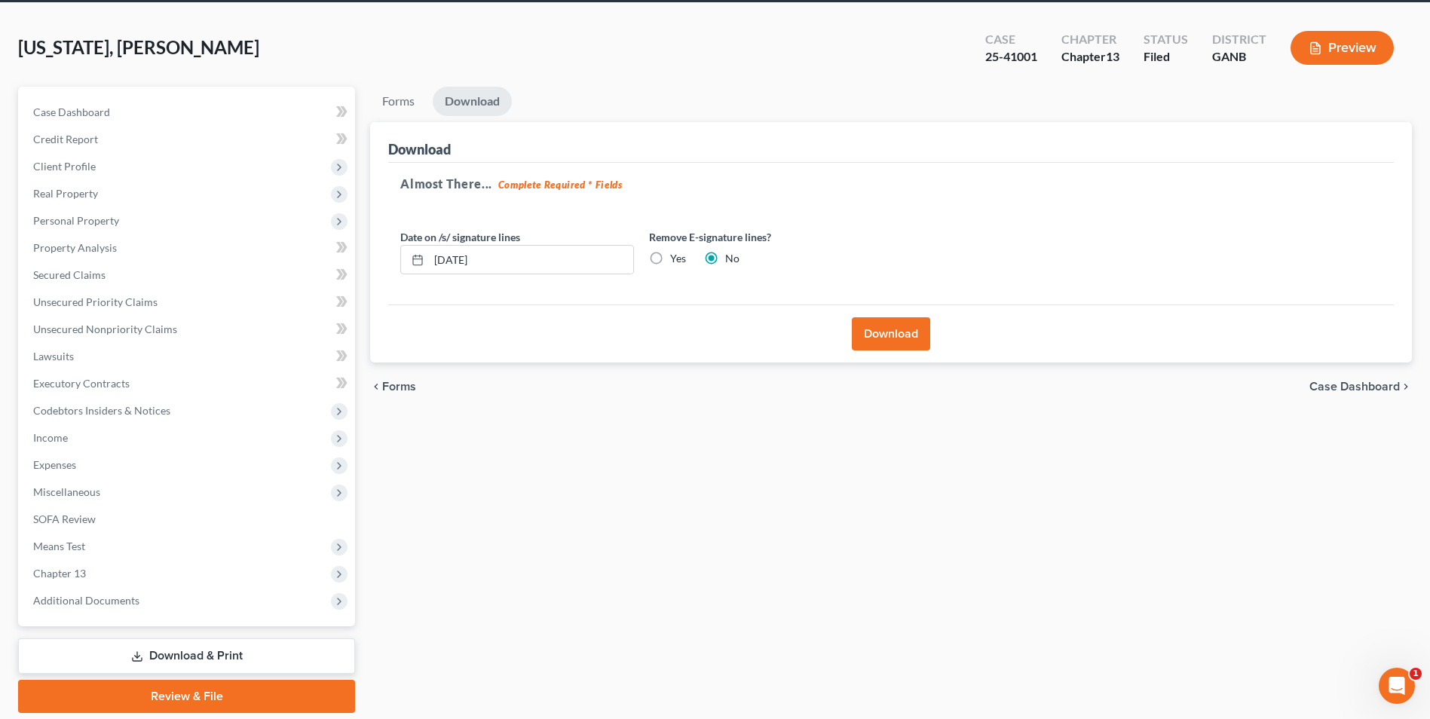
scroll to position [0, 0]
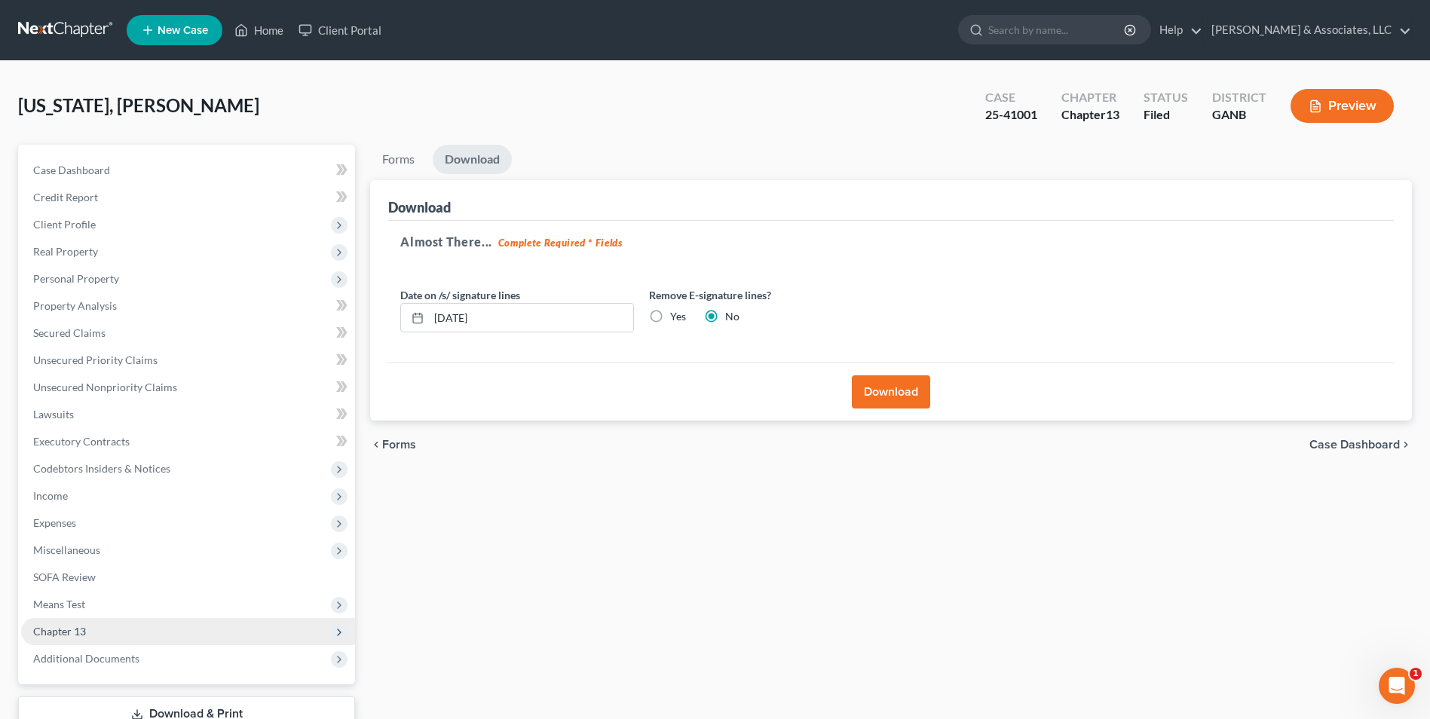
click at [265, 625] on span "Chapter 13" at bounding box center [188, 631] width 334 height 27
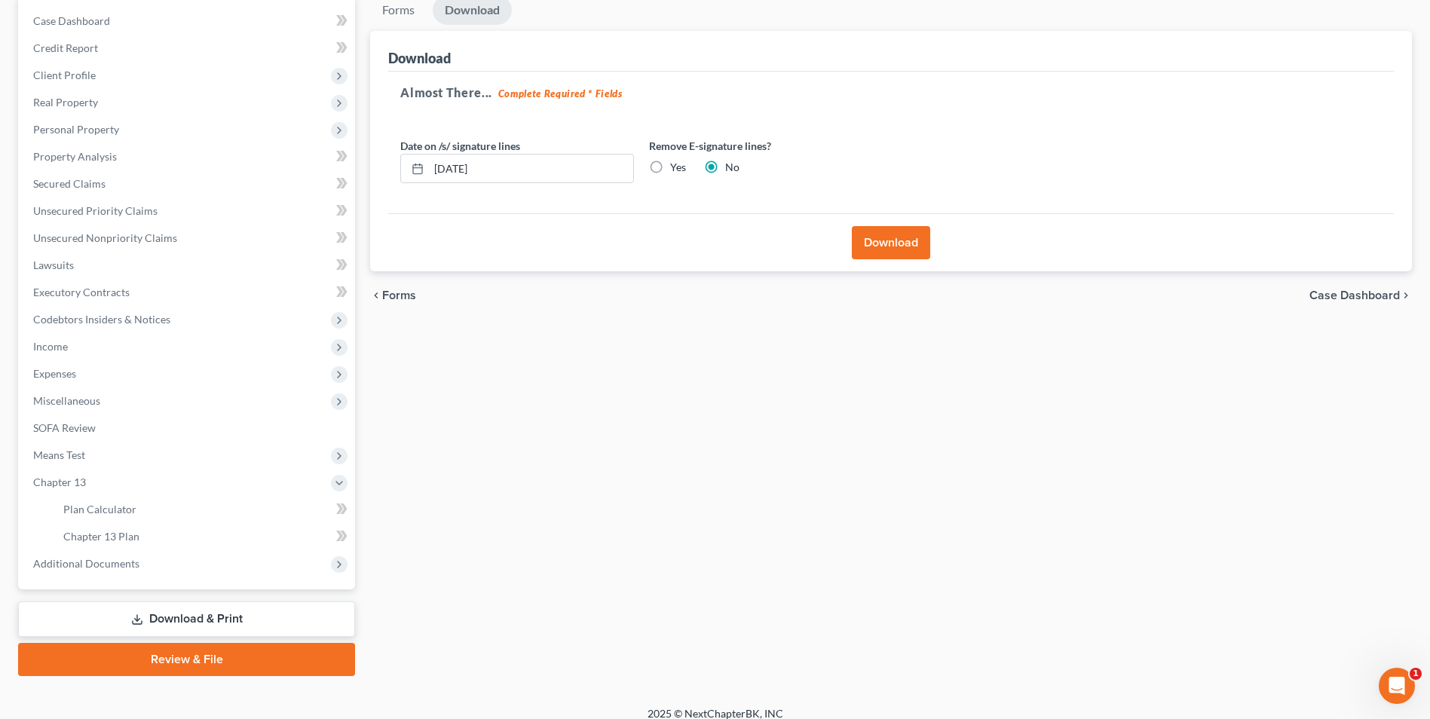
scroll to position [151, 0]
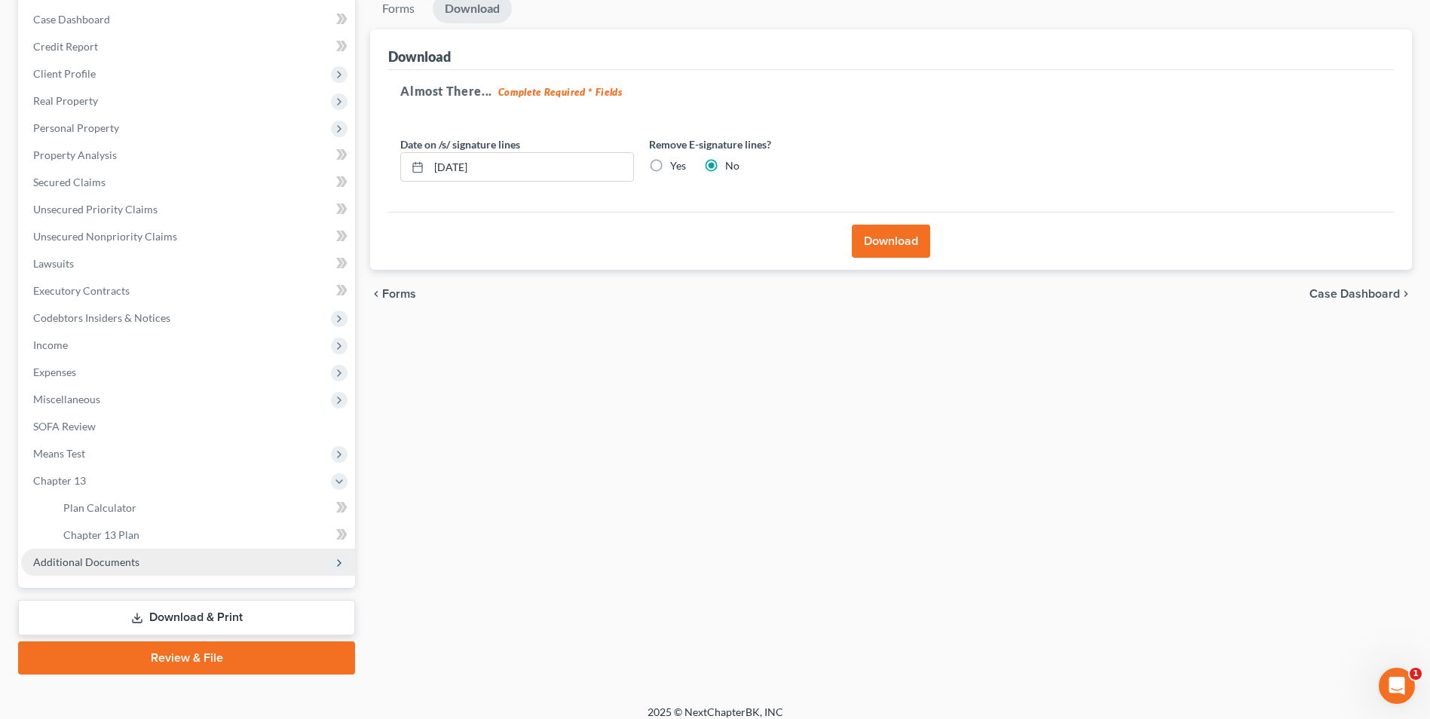
click at [106, 567] on span "Additional Documents" at bounding box center [86, 562] width 106 height 13
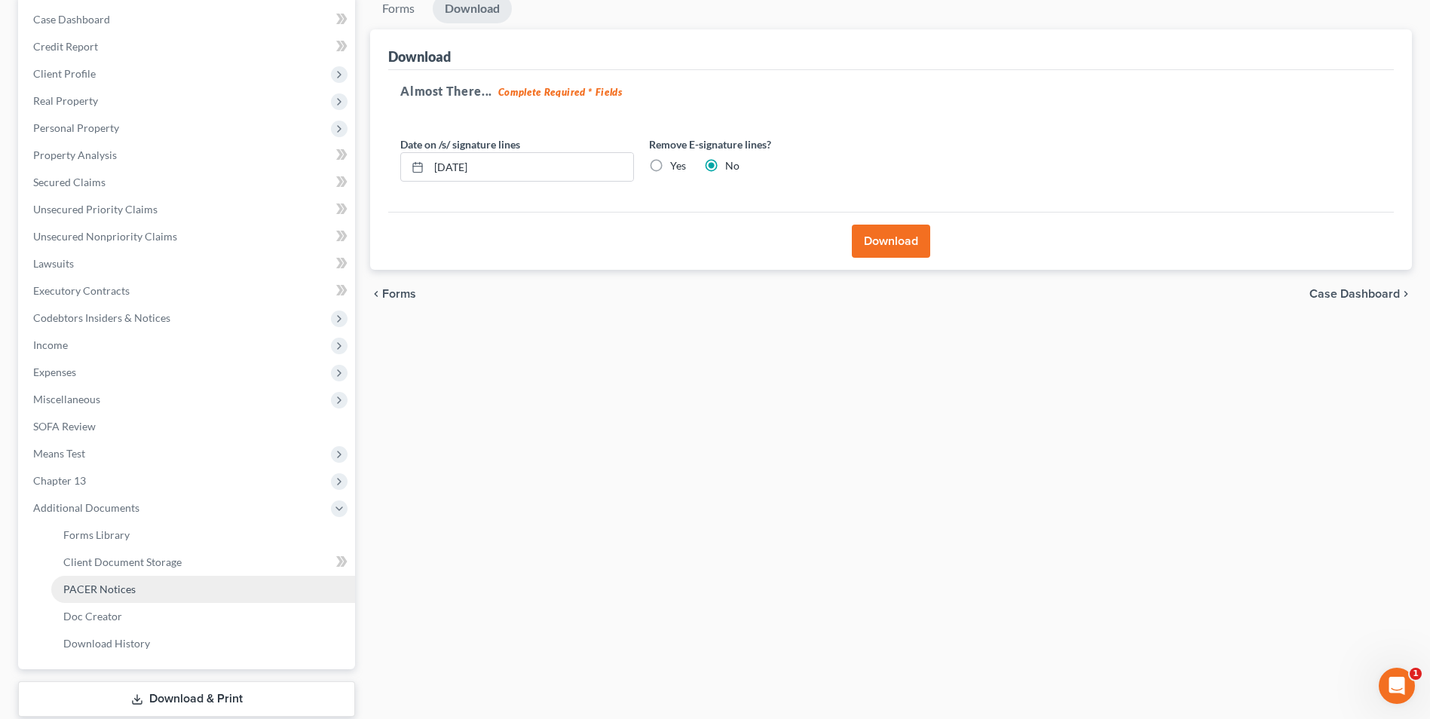
click at [123, 589] on span "PACER Notices" at bounding box center [99, 589] width 72 height 13
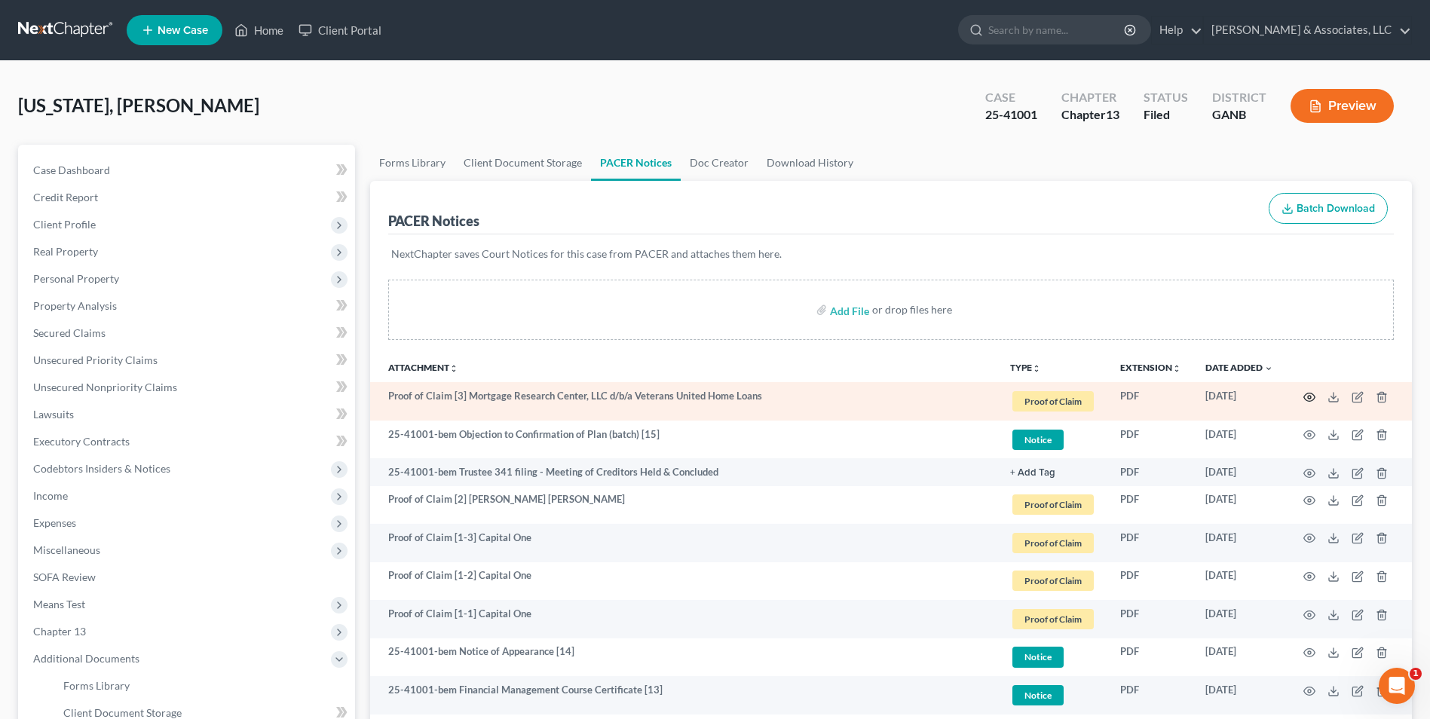
click at [1306, 399] on icon "button" at bounding box center [1309, 397] width 12 height 12
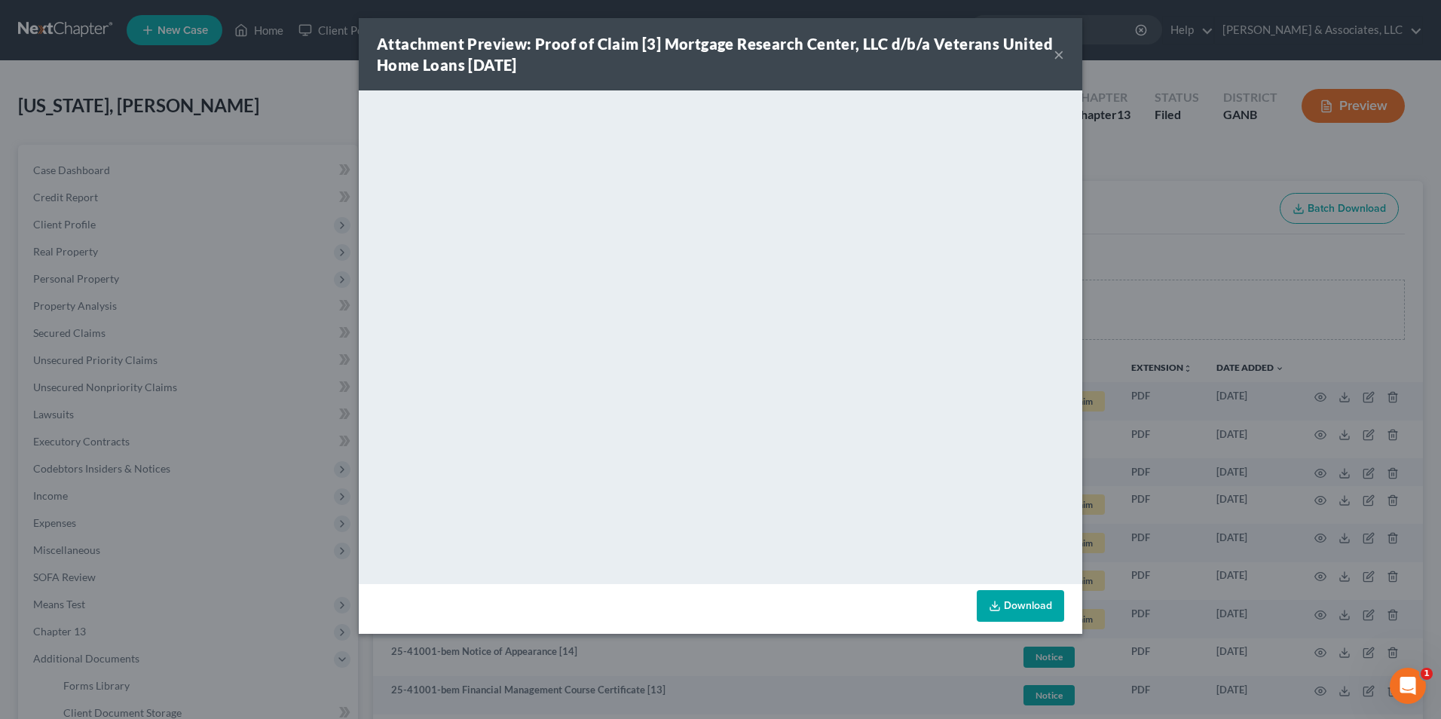
click at [1058, 57] on button "×" at bounding box center [1059, 54] width 11 height 18
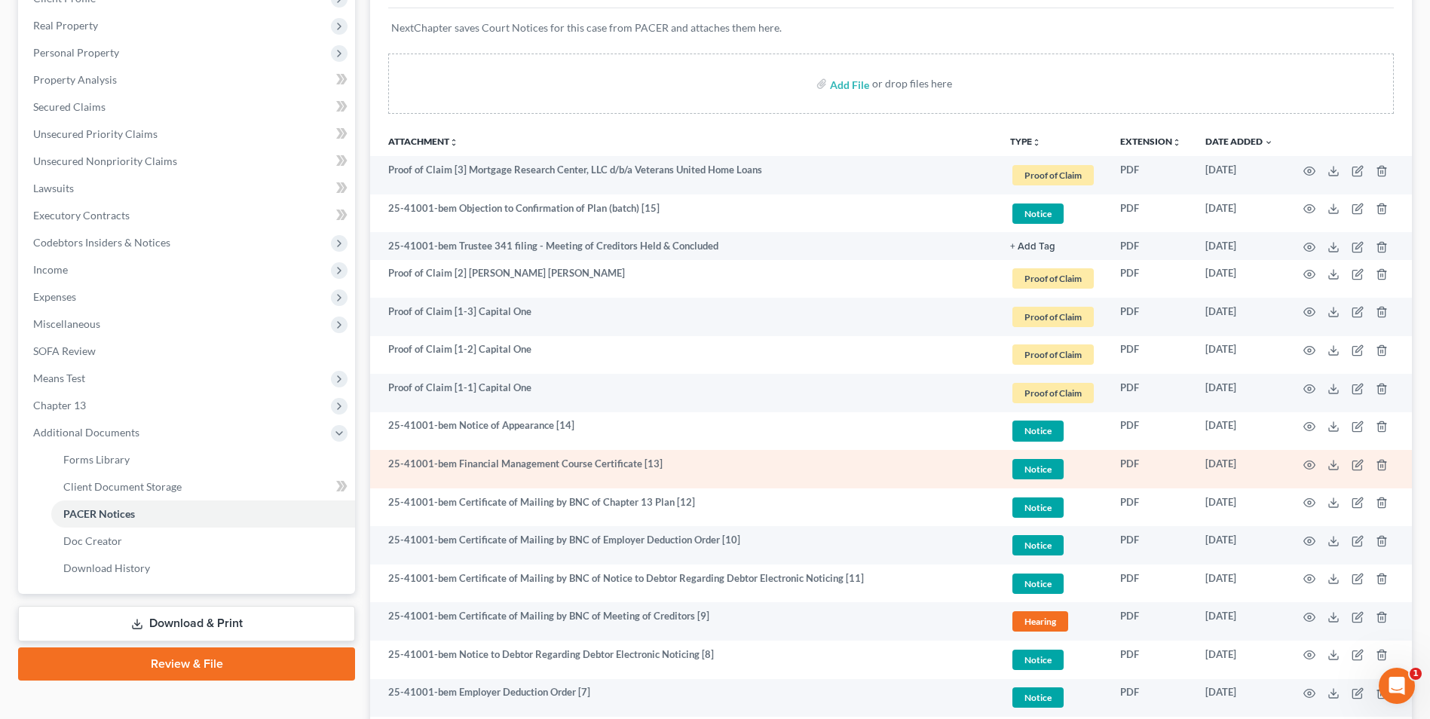
scroll to position [559, 0]
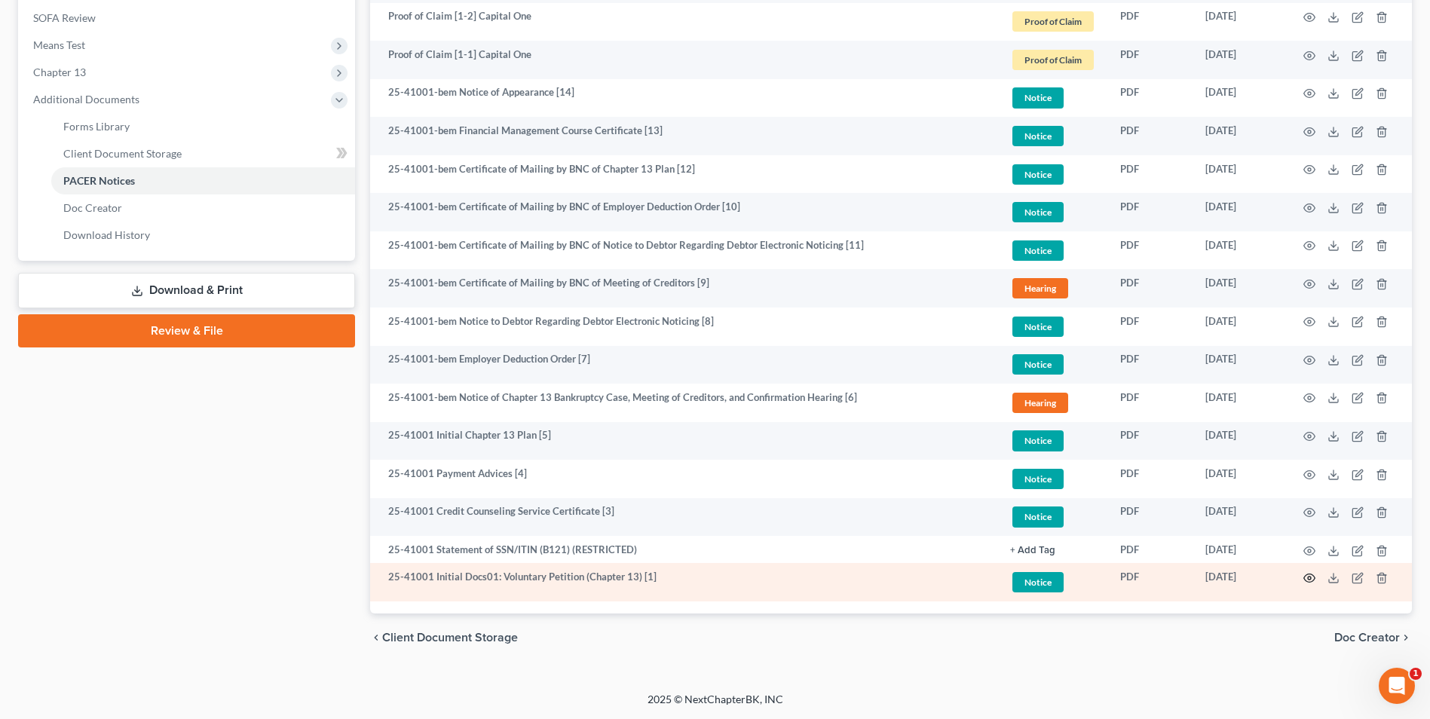
click at [1303, 578] on icon "button" at bounding box center [1309, 578] width 12 height 12
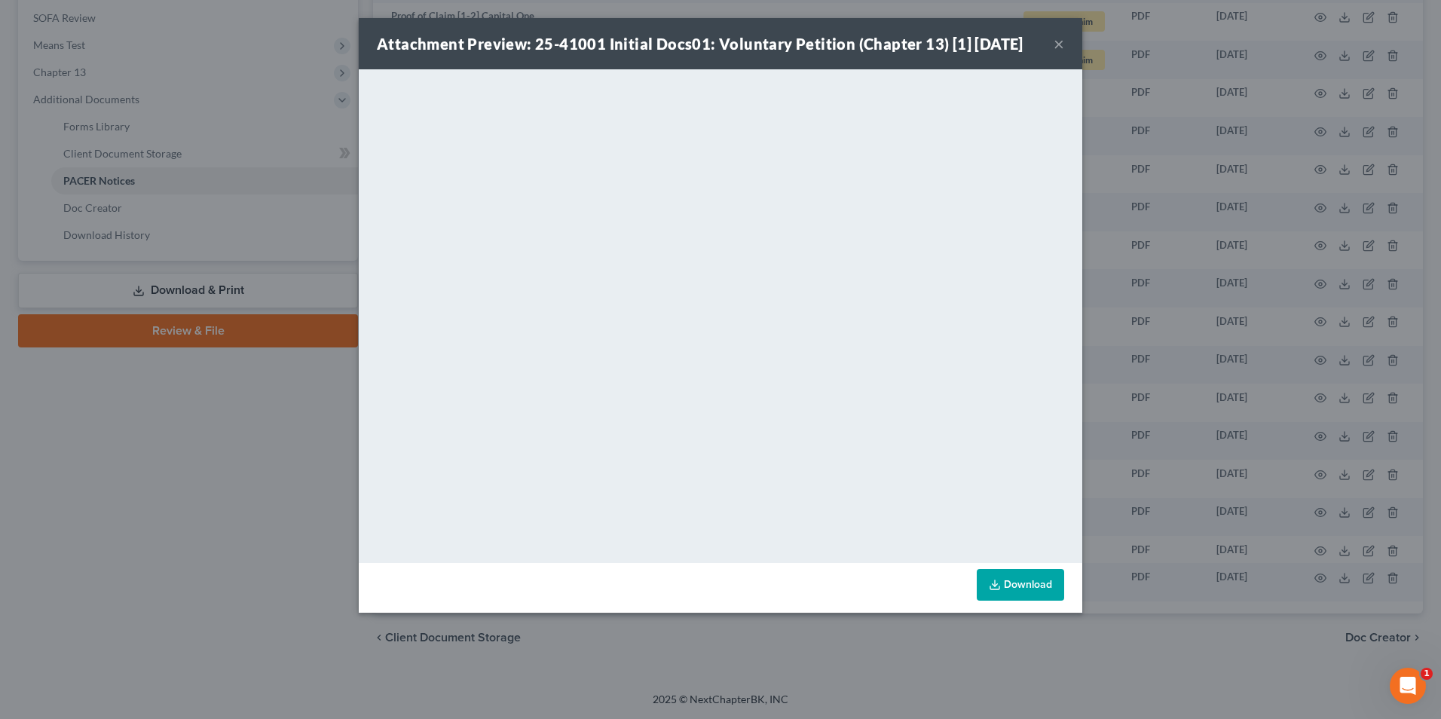
click at [1056, 45] on button "×" at bounding box center [1059, 44] width 11 height 18
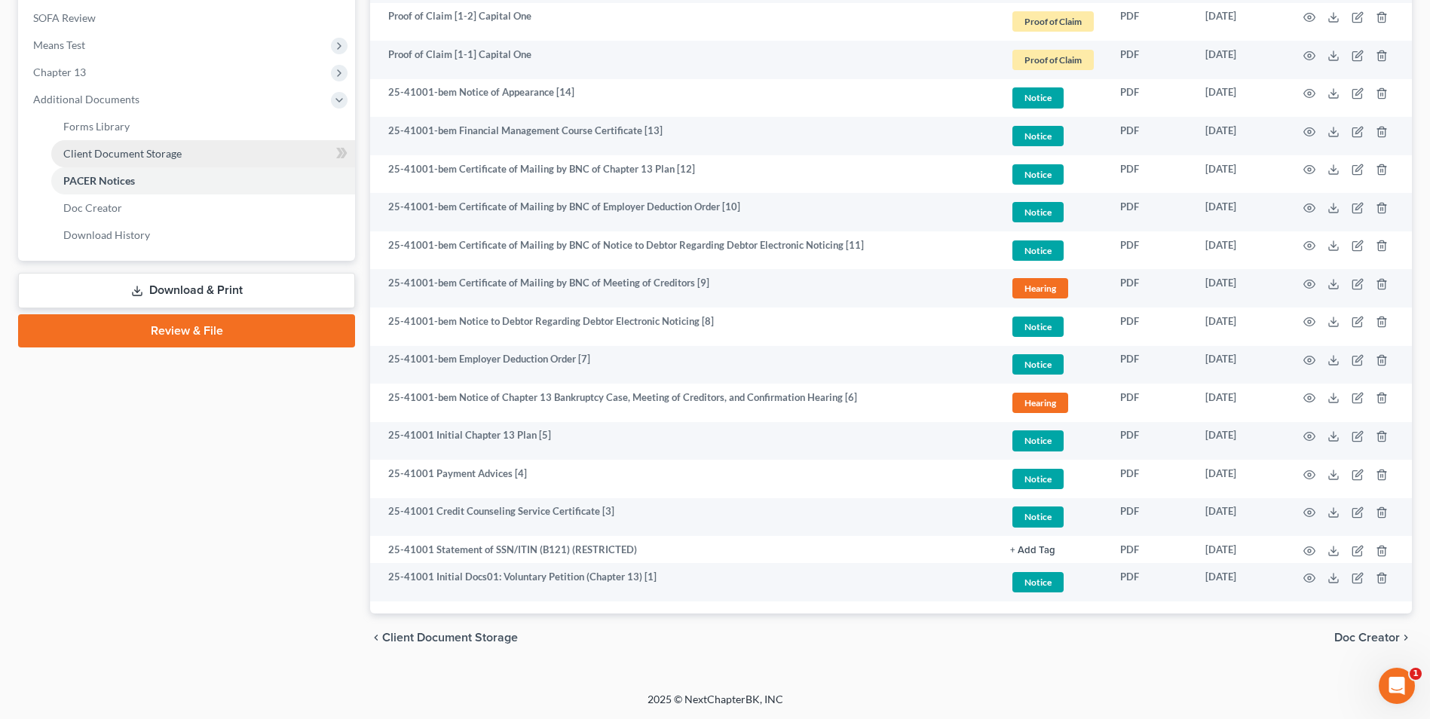
click at [165, 161] on link "Client Document Storage" at bounding box center [203, 153] width 304 height 27
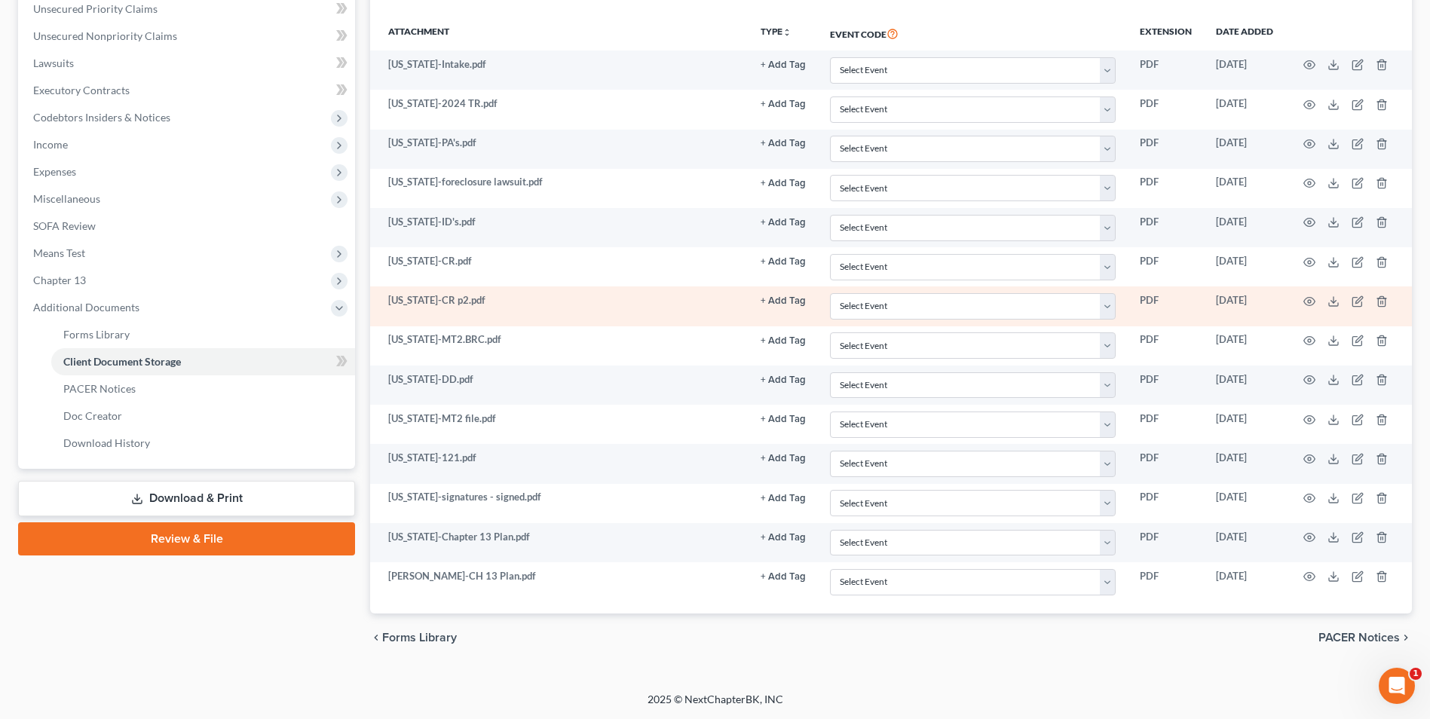
scroll to position [200, 0]
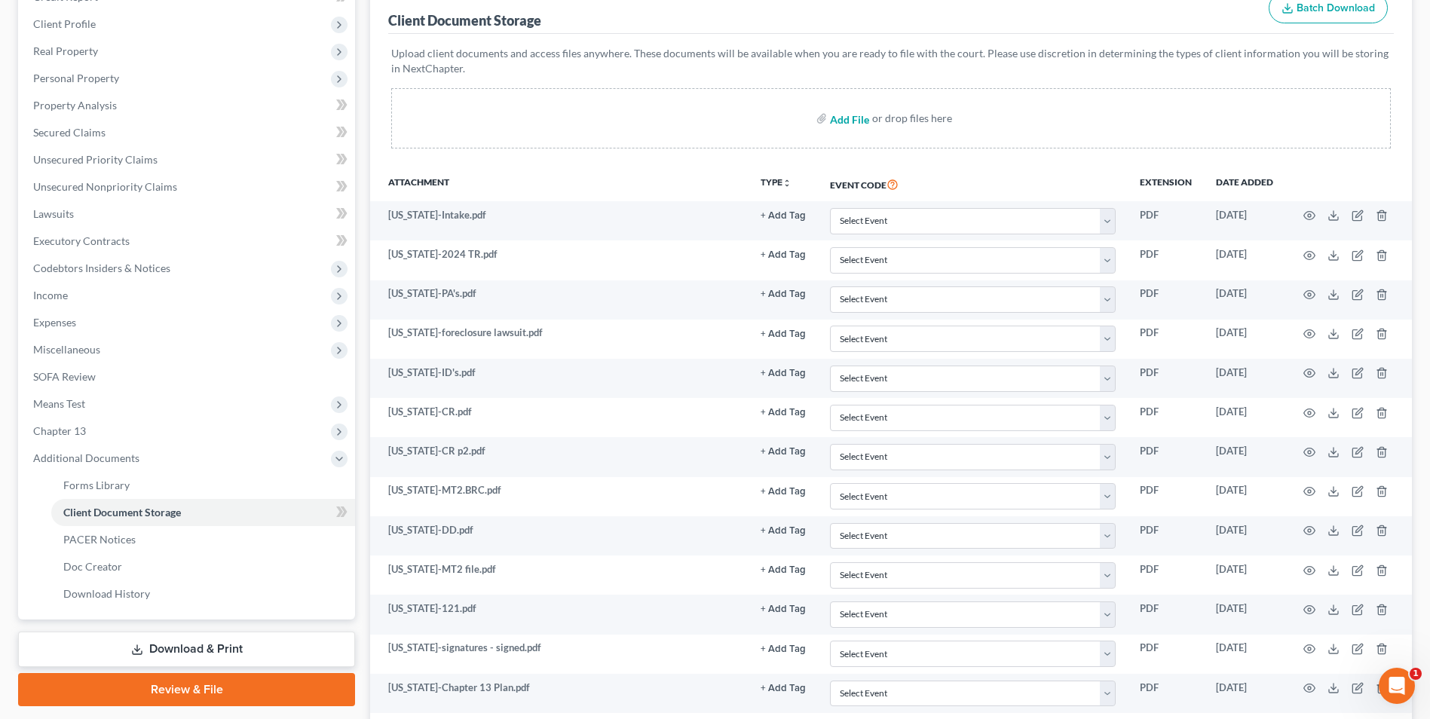
click at [854, 116] on input "file" at bounding box center [848, 118] width 36 height 27
type input "C:\fakepath\Washington.Ch 13 Plan.pdf"
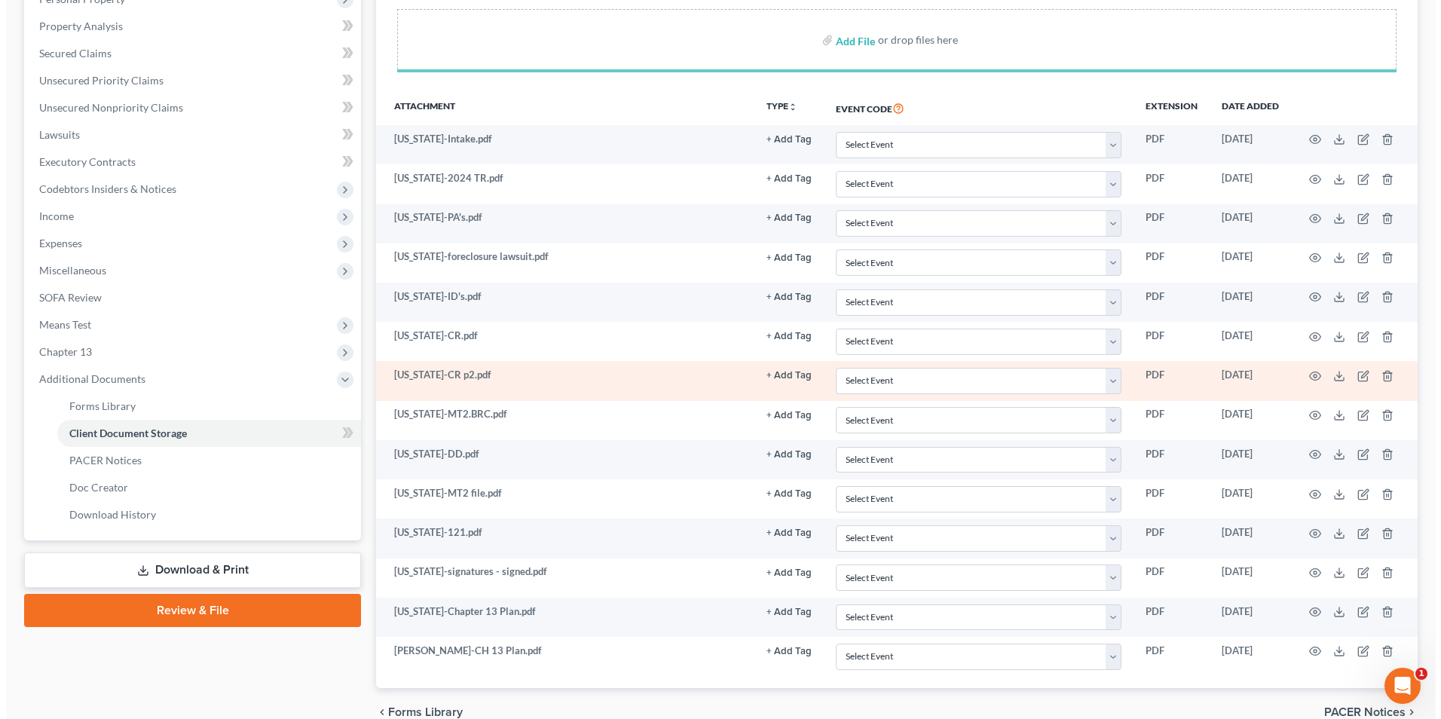
scroll to position [354, 0]
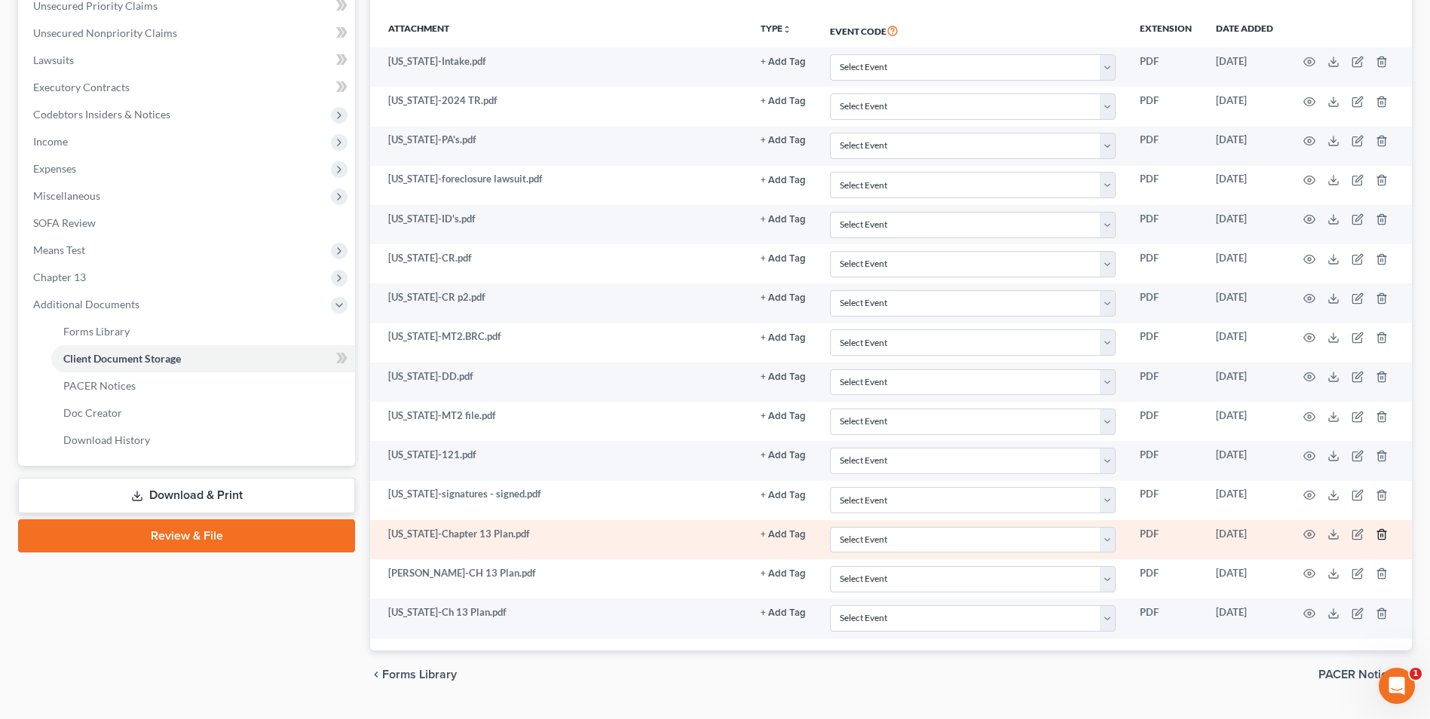
click at [1385, 533] on icon "button" at bounding box center [1381, 535] width 7 height 10
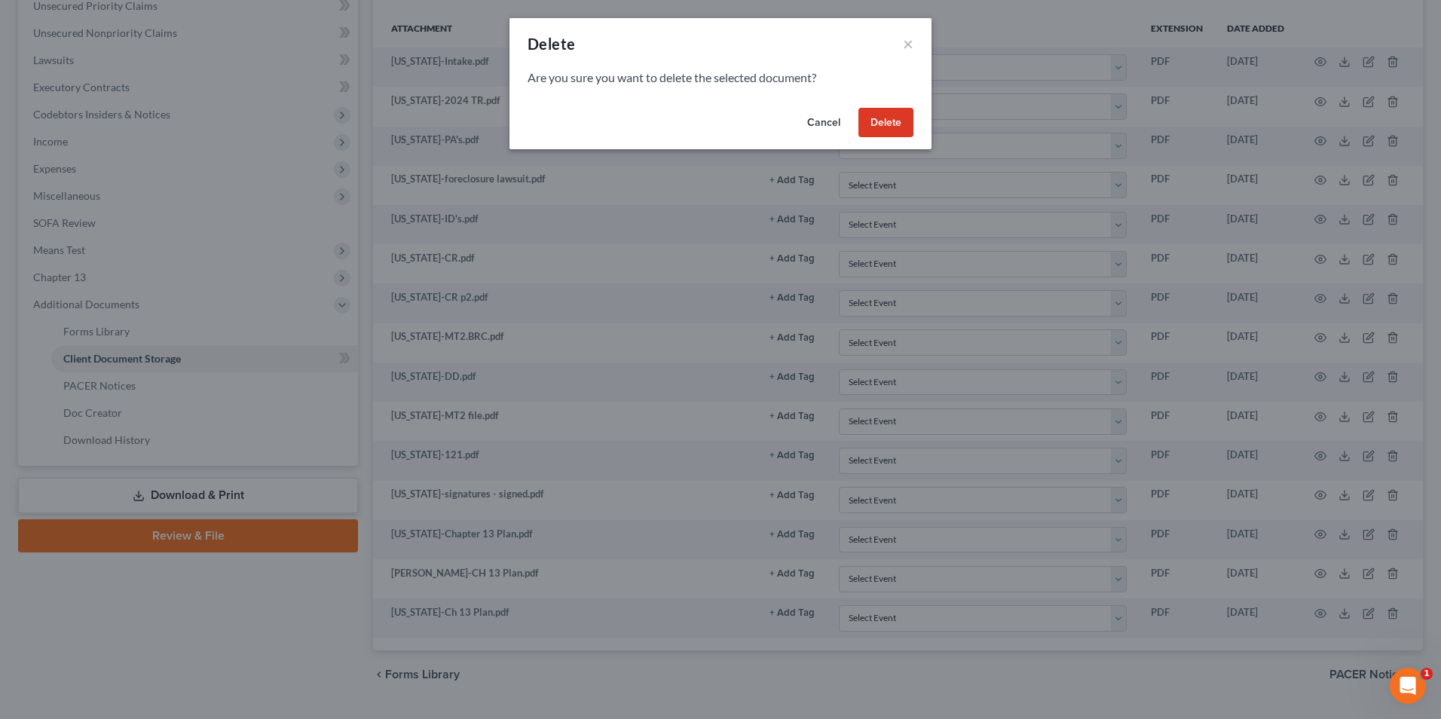
click at [879, 121] on button "Delete" at bounding box center [886, 123] width 55 height 30
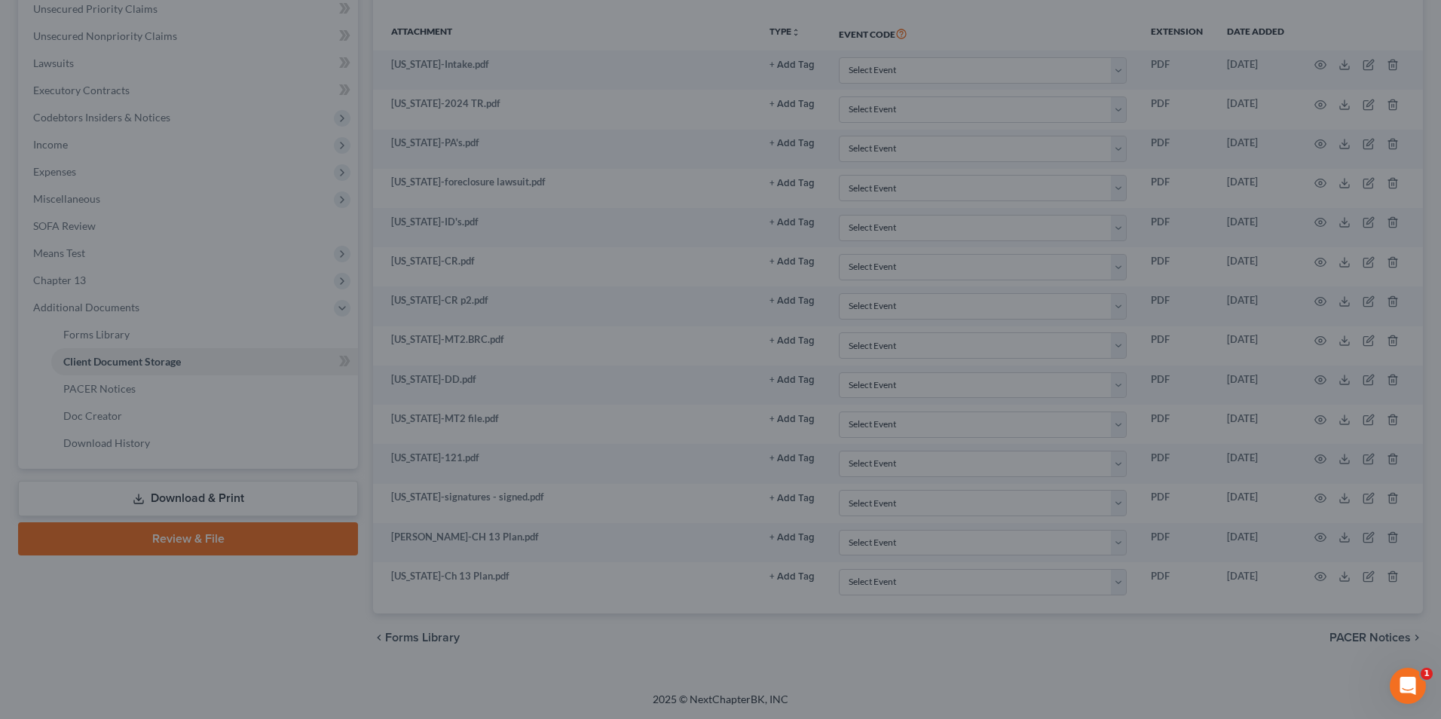
scroll to position [351, 0]
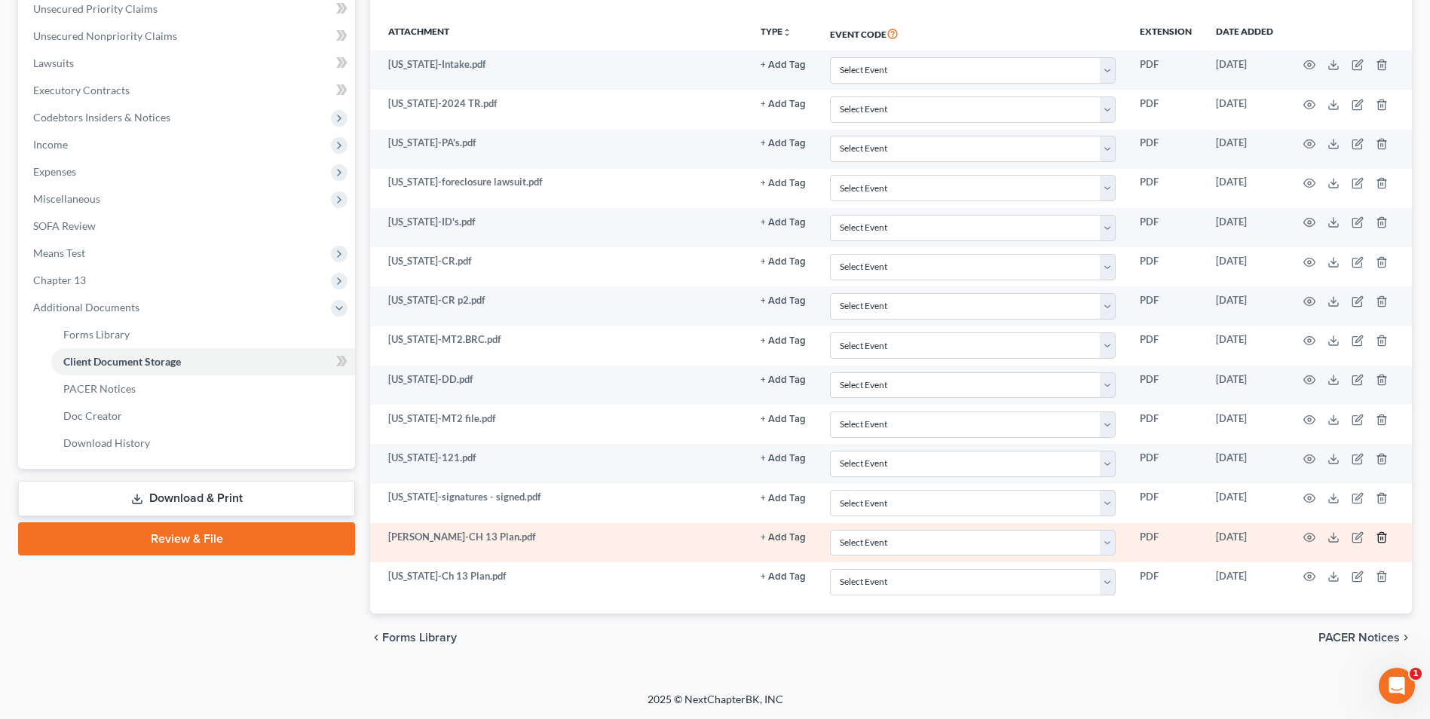
click at [1384, 537] on icon "button" at bounding box center [1382, 537] width 12 height 12
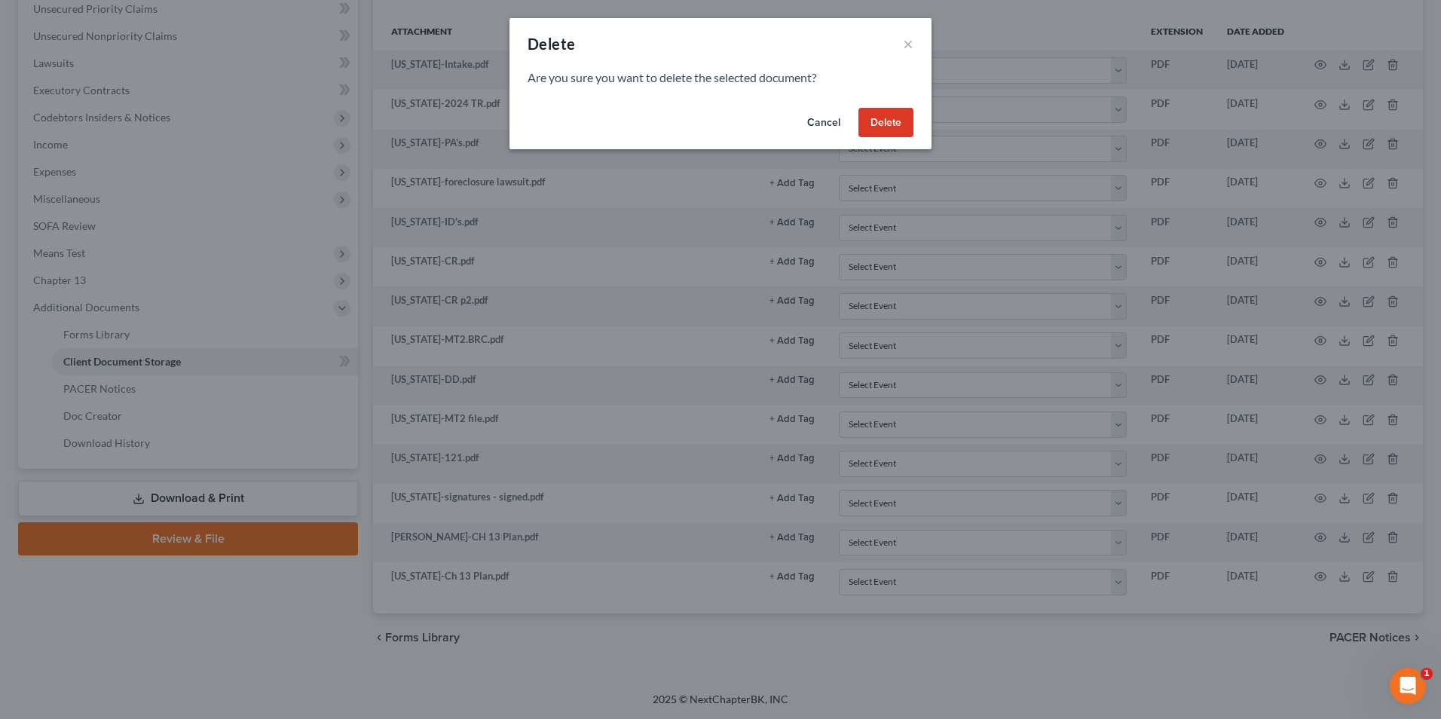
click at [891, 121] on button "Delete" at bounding box center [886, 123] width 55 height 30
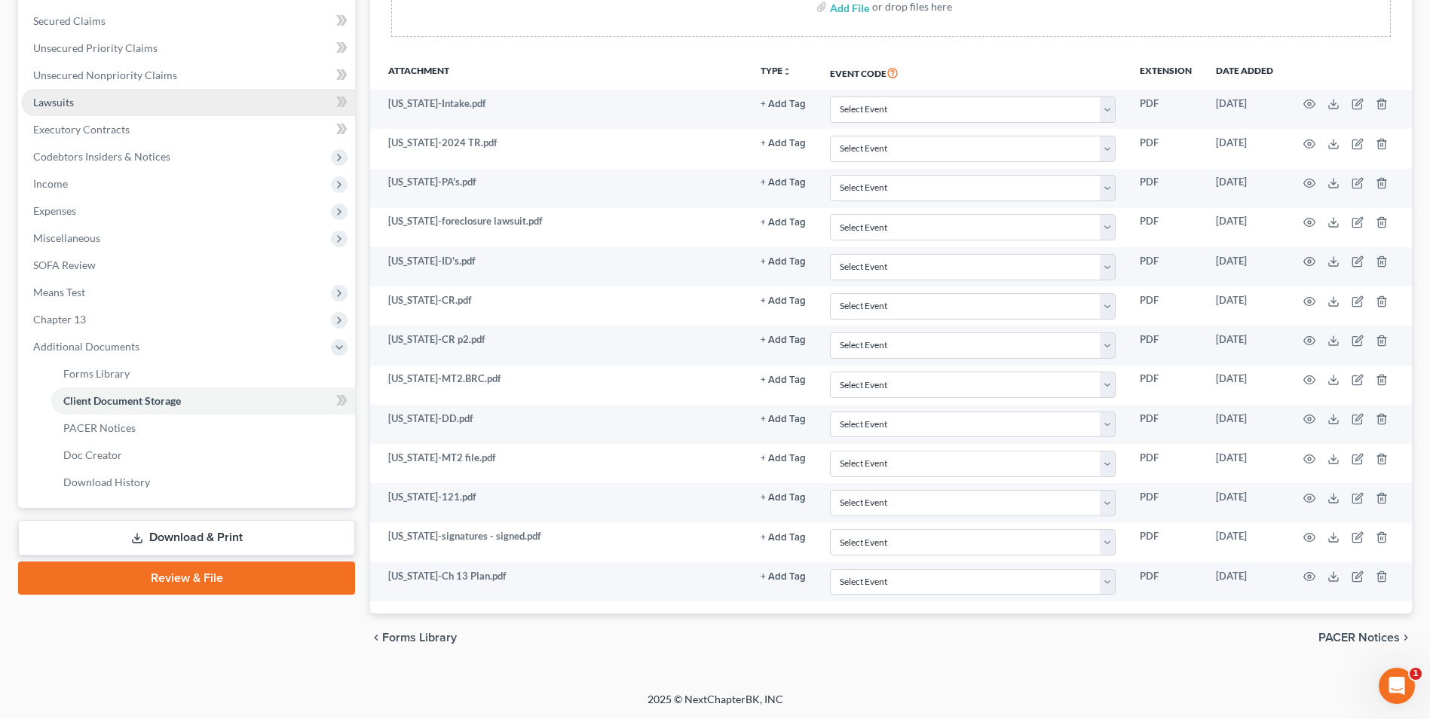
scroll to position [0, 0]
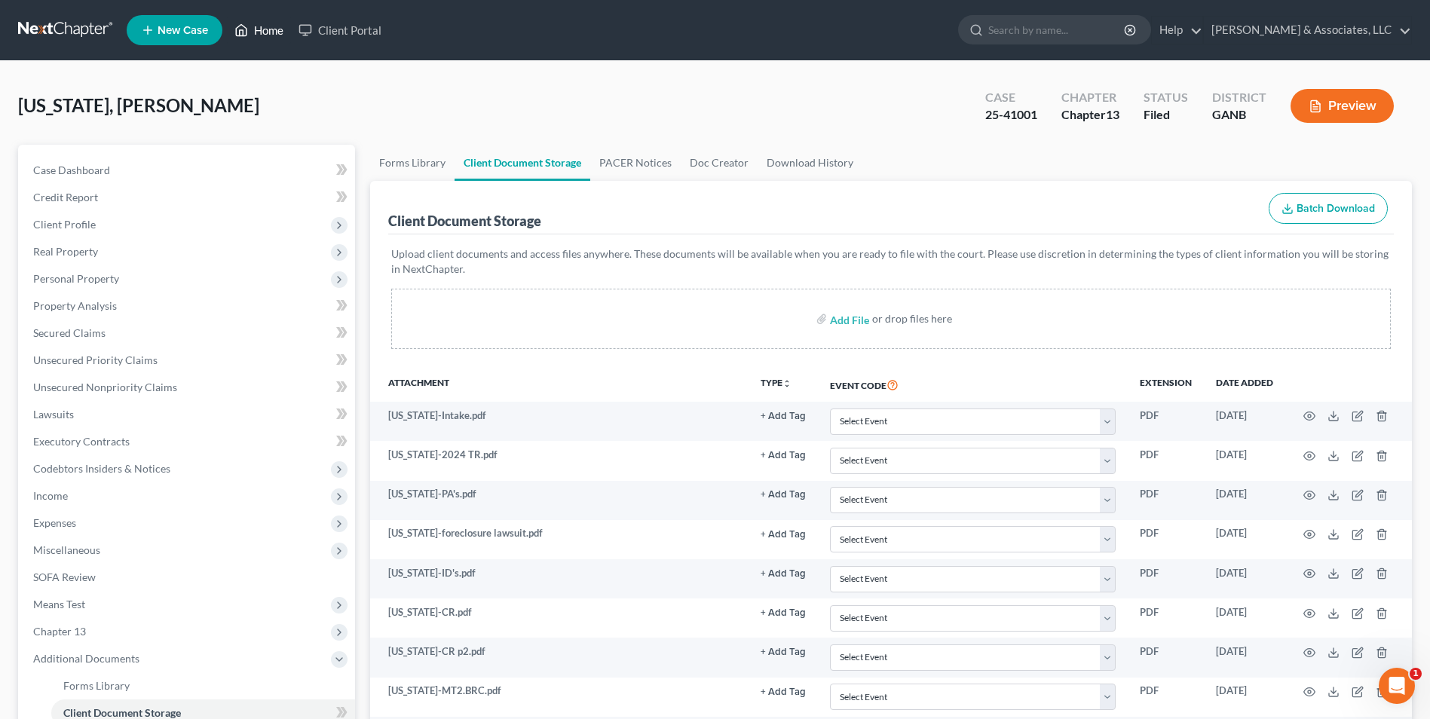
click at [268, 23] on link "Home" at bounding box center [259, 30] width 64 height 27
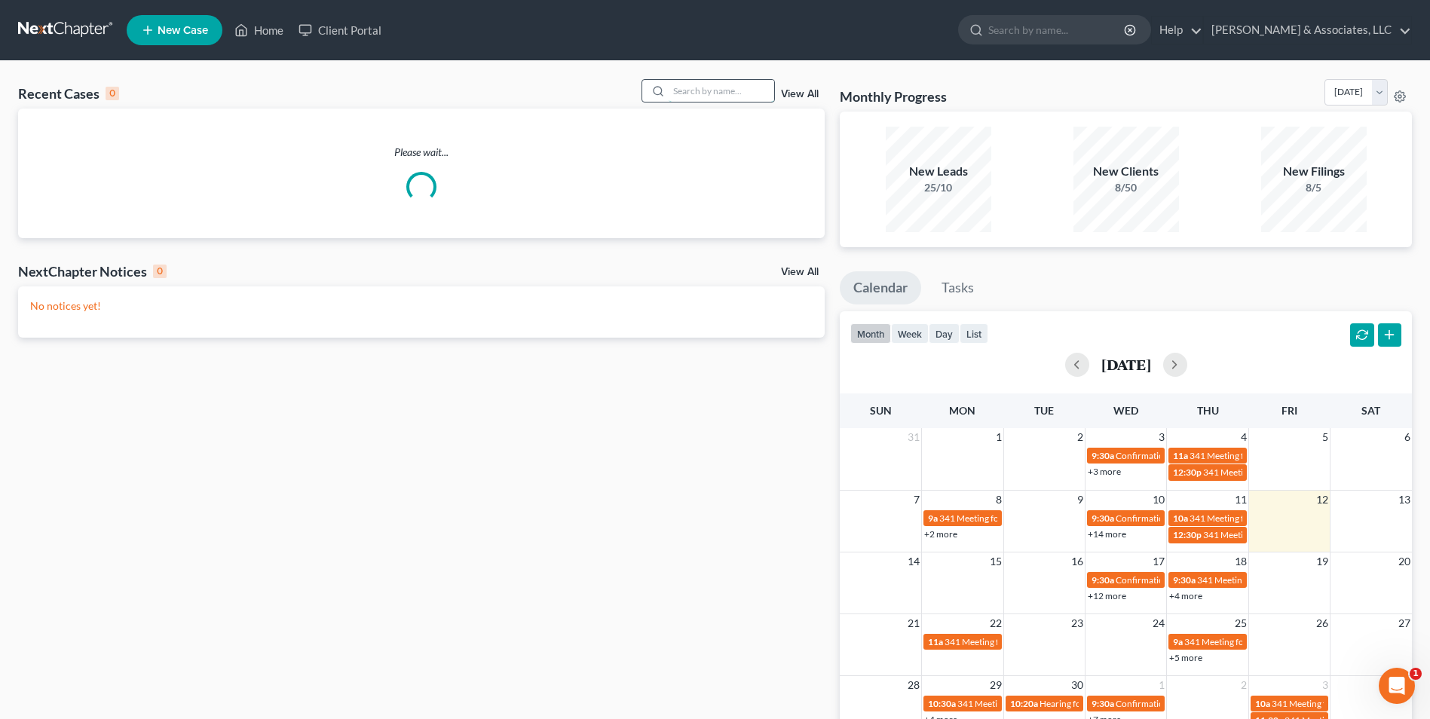
click at [679, 91] on input "search" at bounding box center [722, 91] width 106 height 22
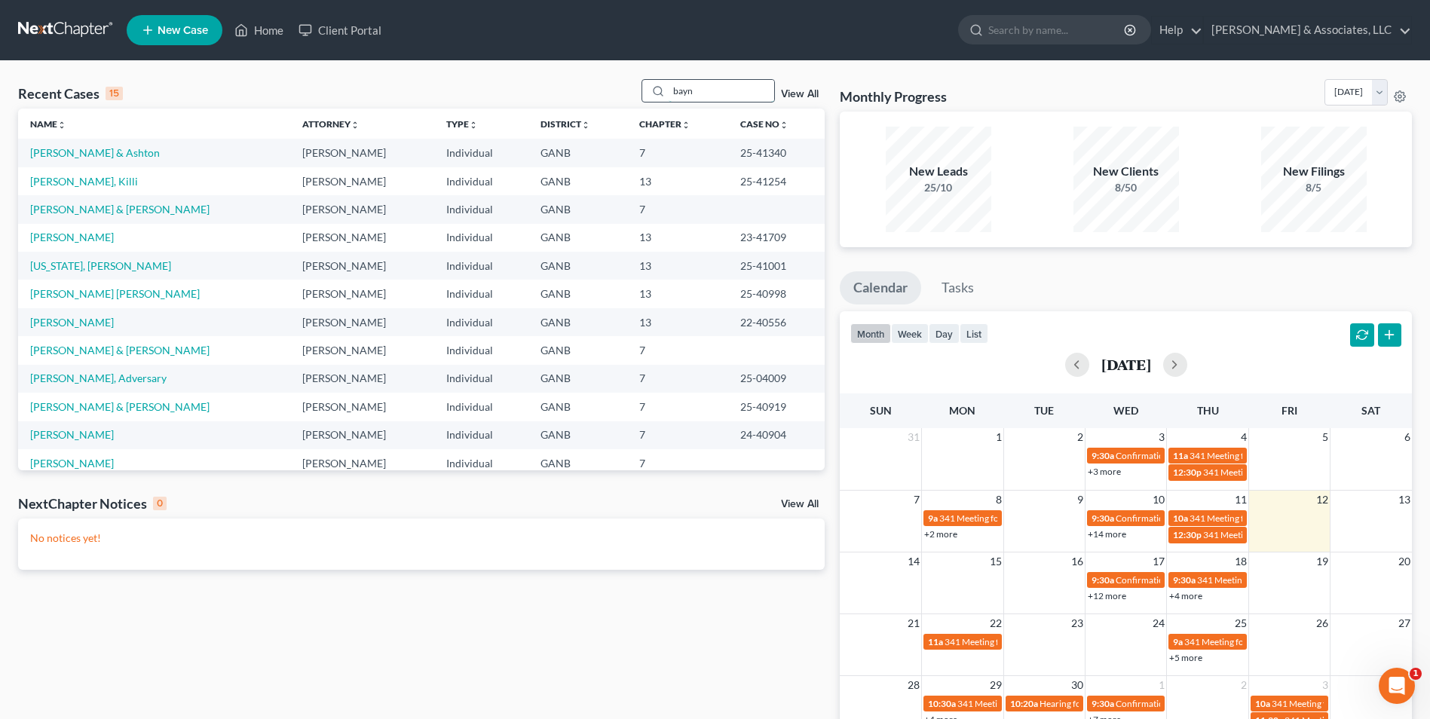
type input "bayn"
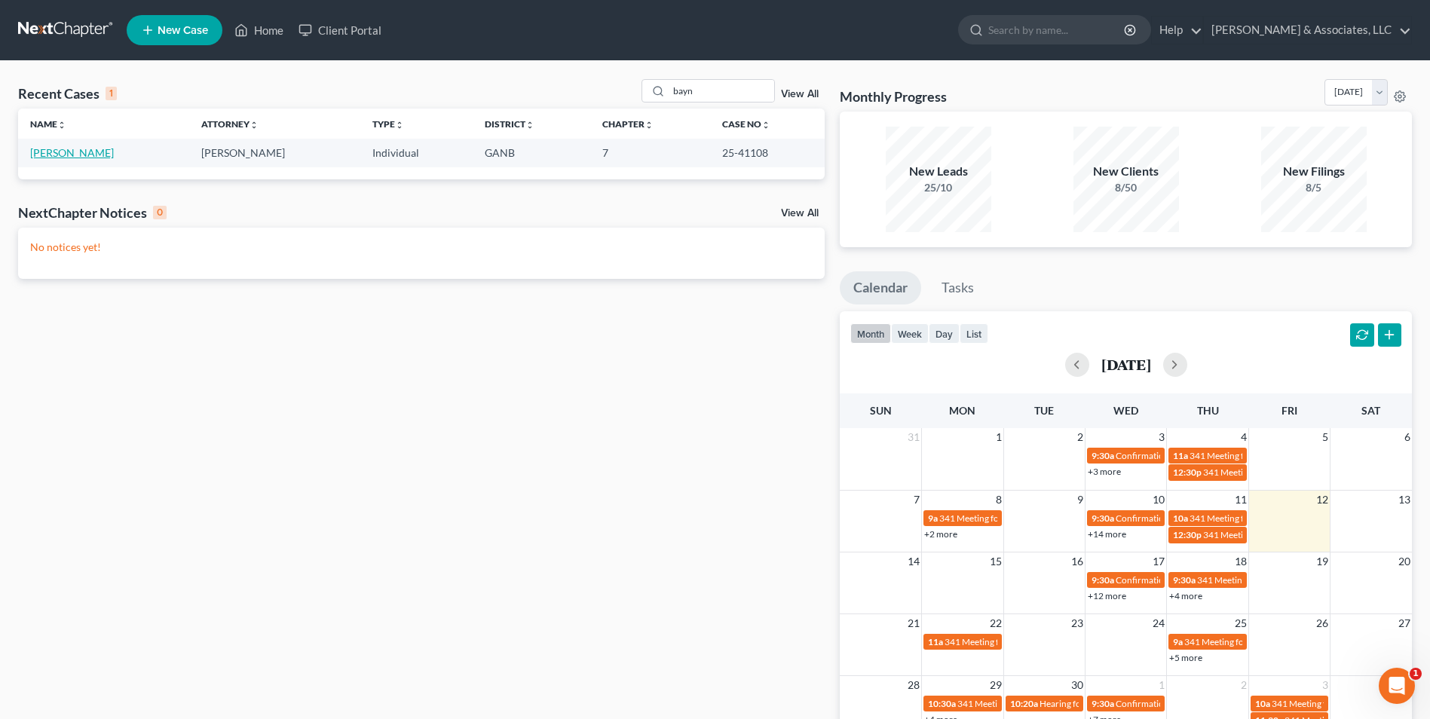
click at [86, 149] on link "[PERSON_NAME]" at bounding box center [72, 152] width 84 height 13
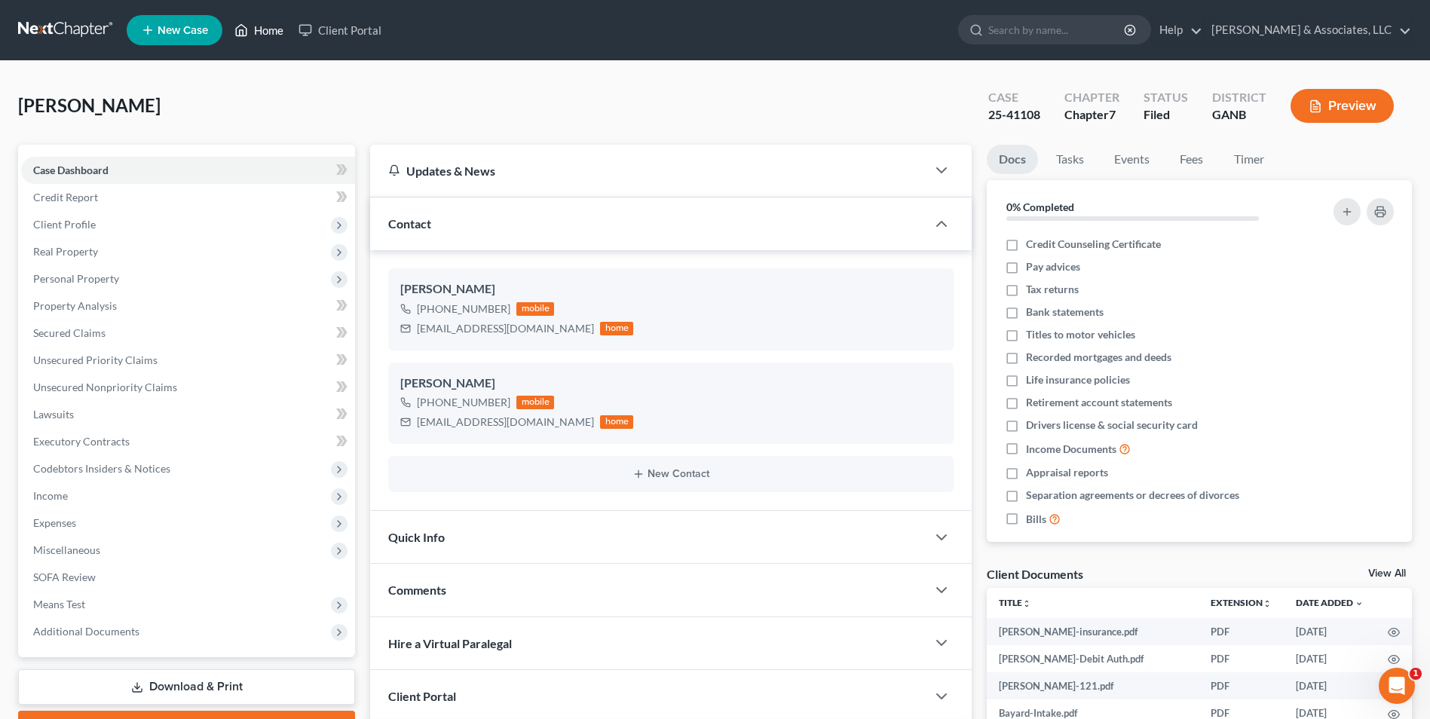
click at [262, 35] on link "Home" at bounding box center [259, 30] width 64 height 27
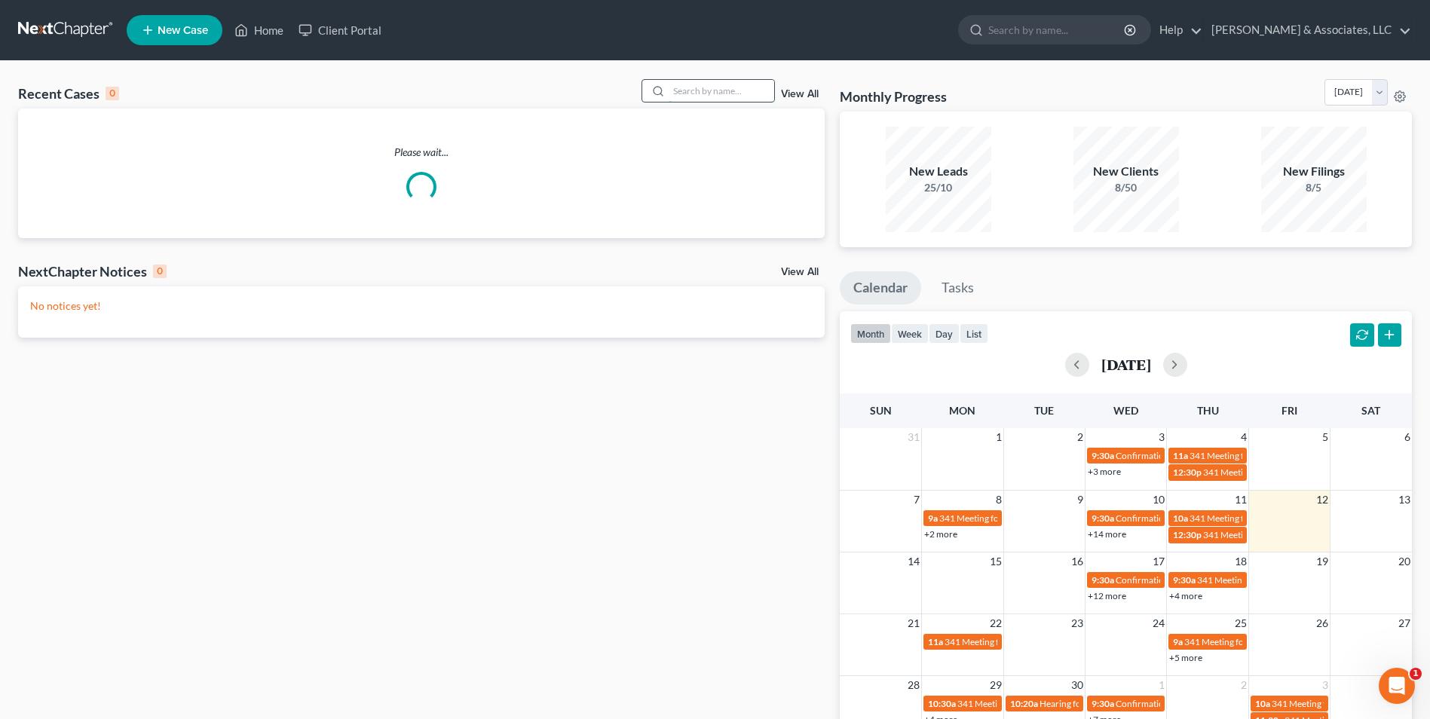
click at [722, 90] on input "search" at bounding box center [722, 91] width 106 height 22
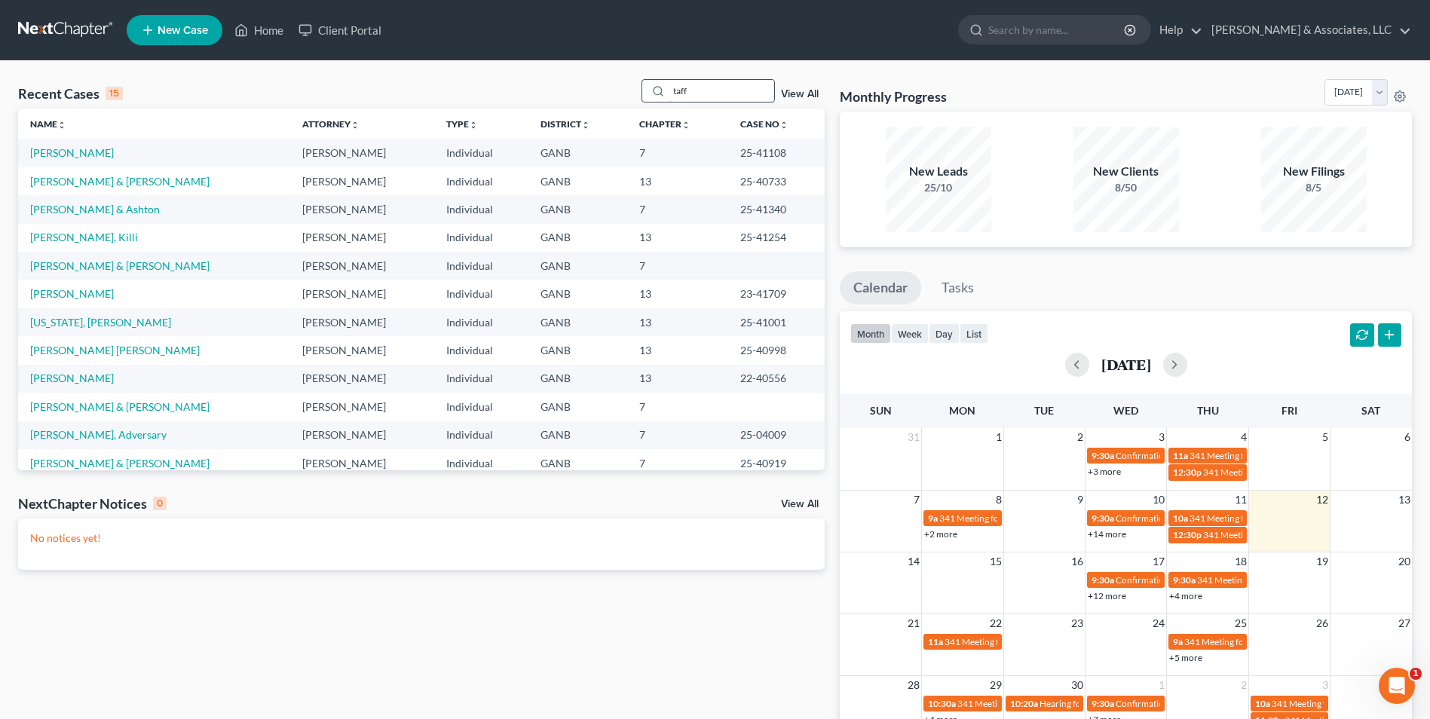
type input "taff"
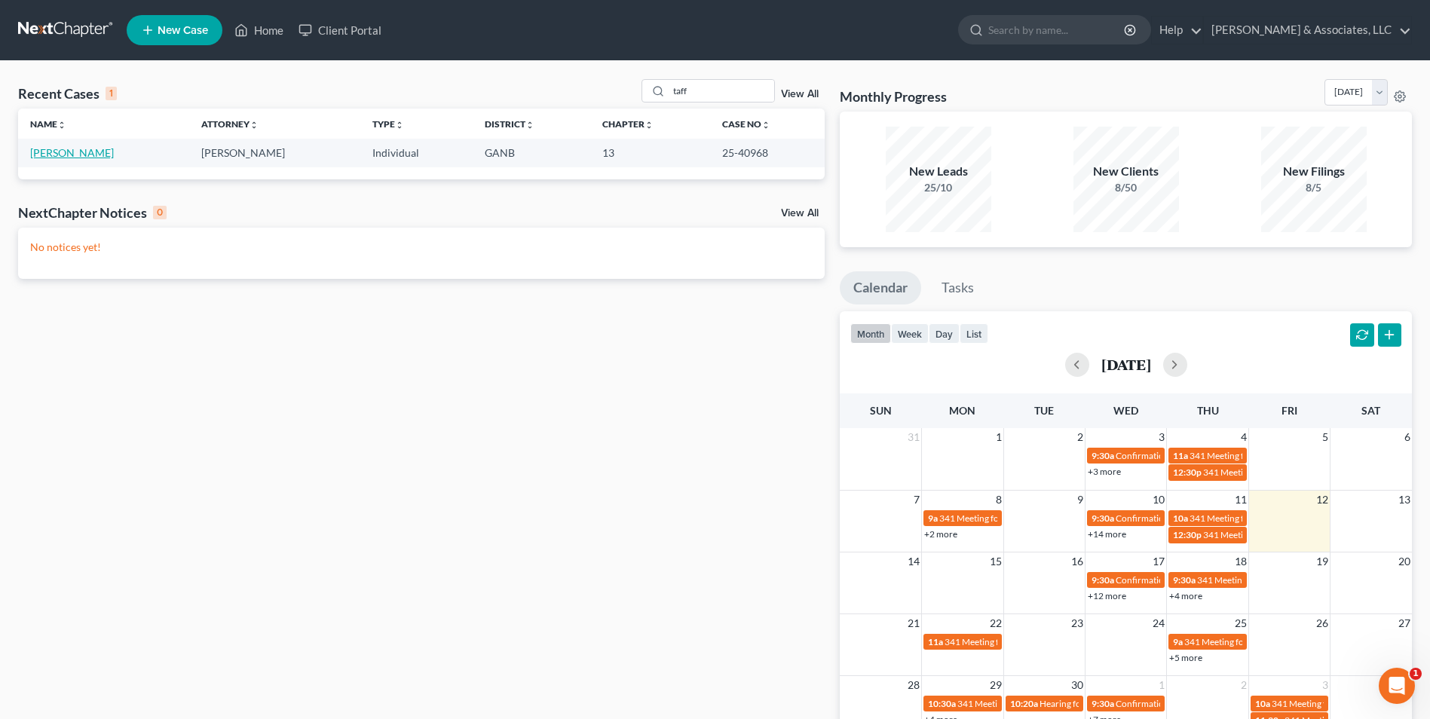
click at [61, 147] on link "[PERSON_NAME]" at bounding box center [72, 152] width 84 height 13
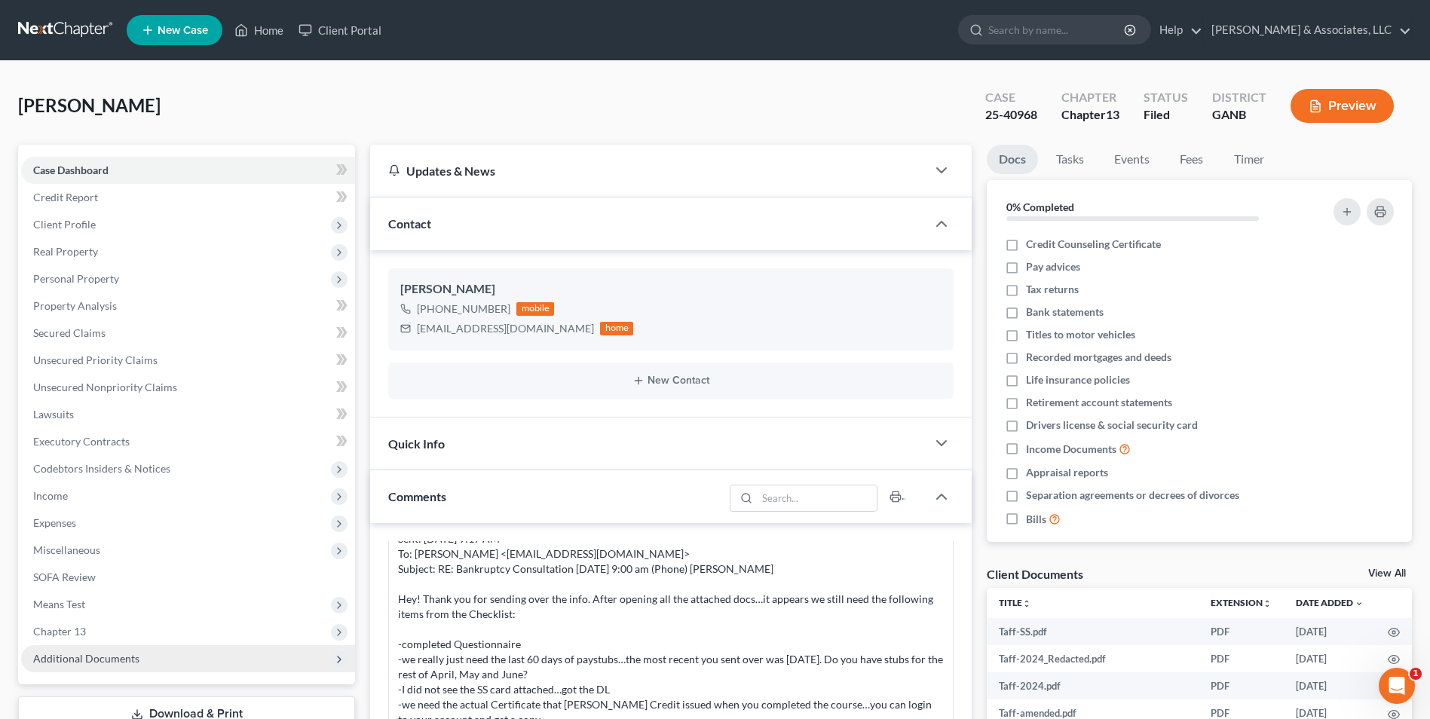
scroll to position [214, 0]
click at [123, 663] on span "Additional Documents" at bounding box center [86, 658] width 106 height 13
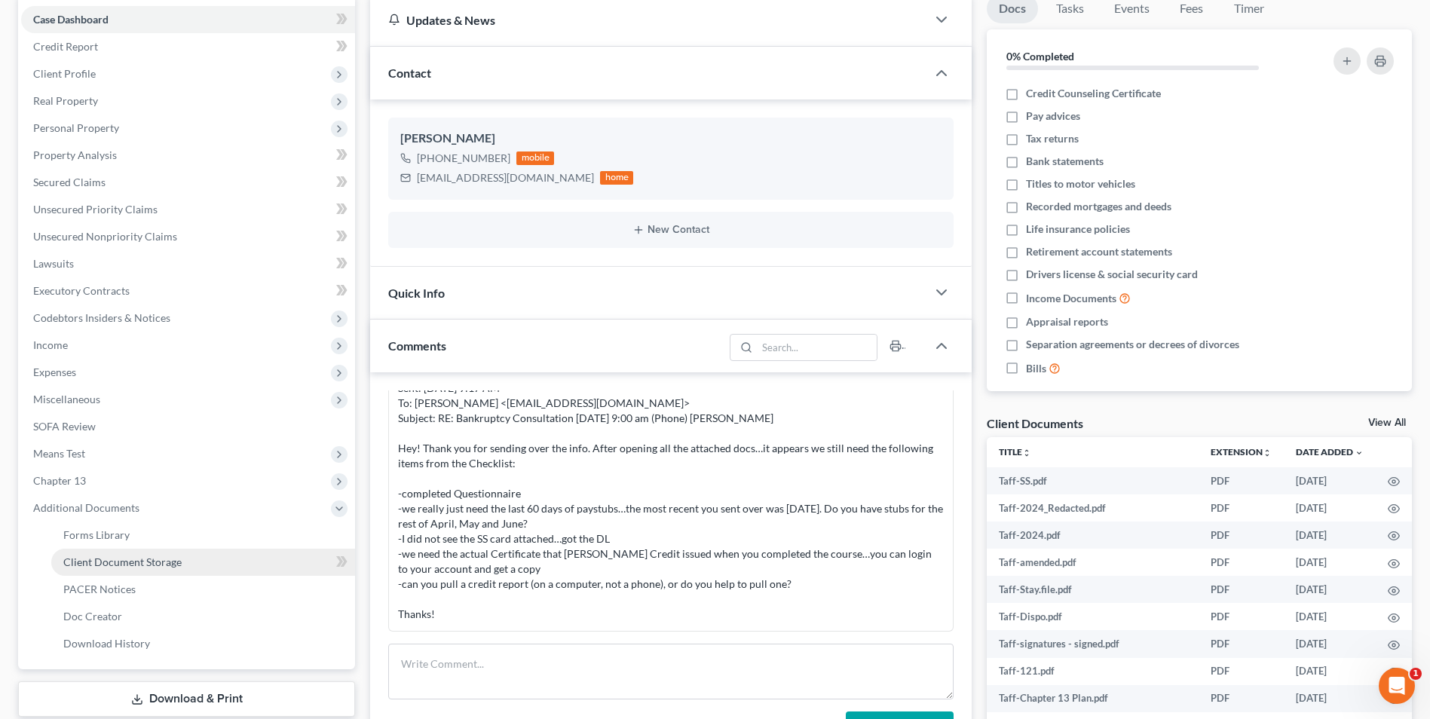
click at [127, 563] on span "Client Document Storage" at bounding box center [122, 562] width 118 height 13
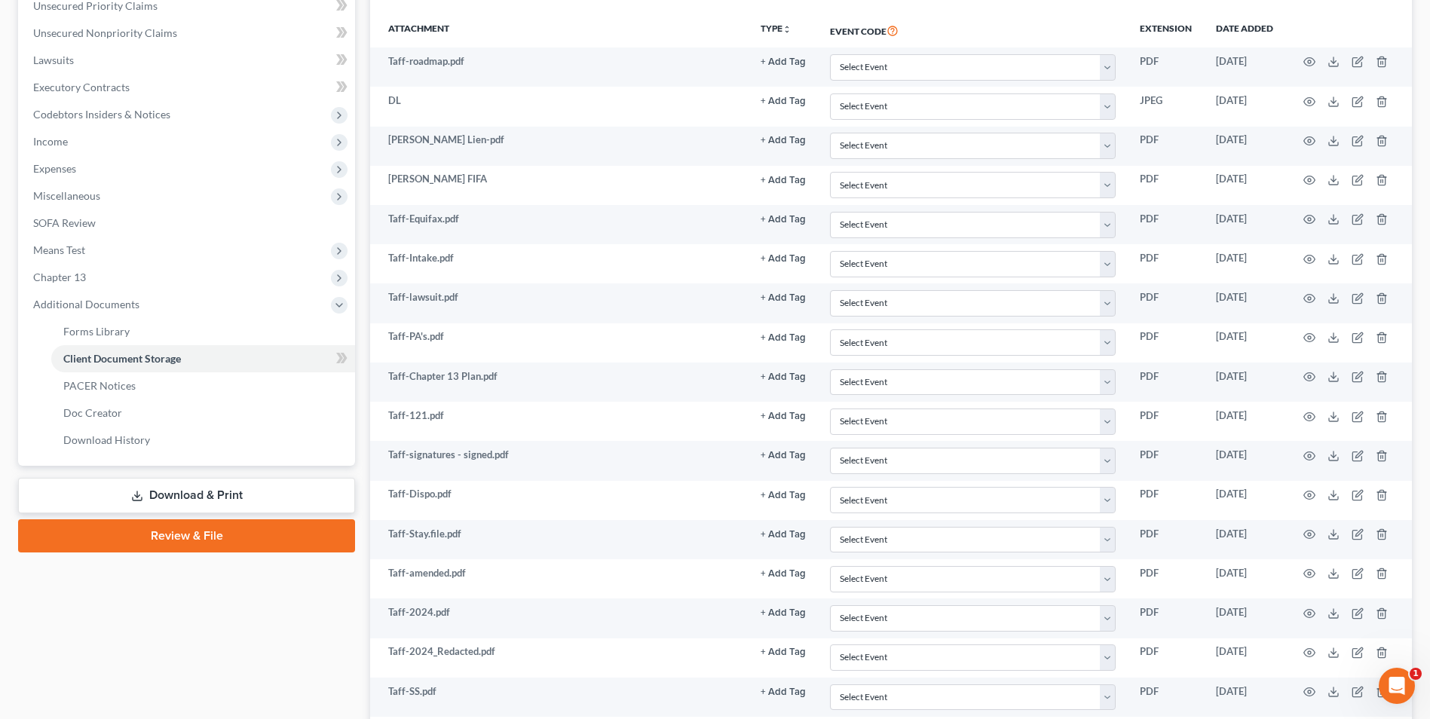
scroll to position [377, 0]
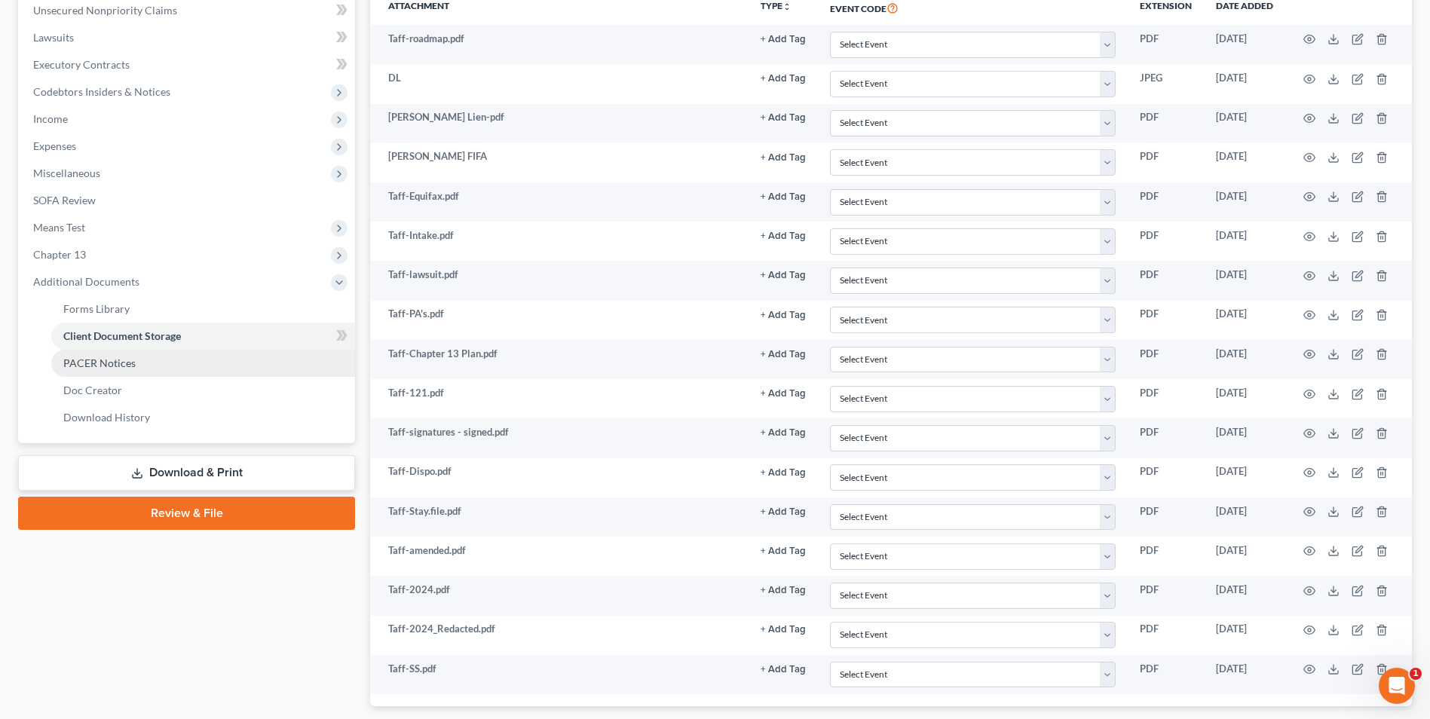
click at [98, 357] on span "PACER Notices" at bounding box center [99, 363] width 72 height 13
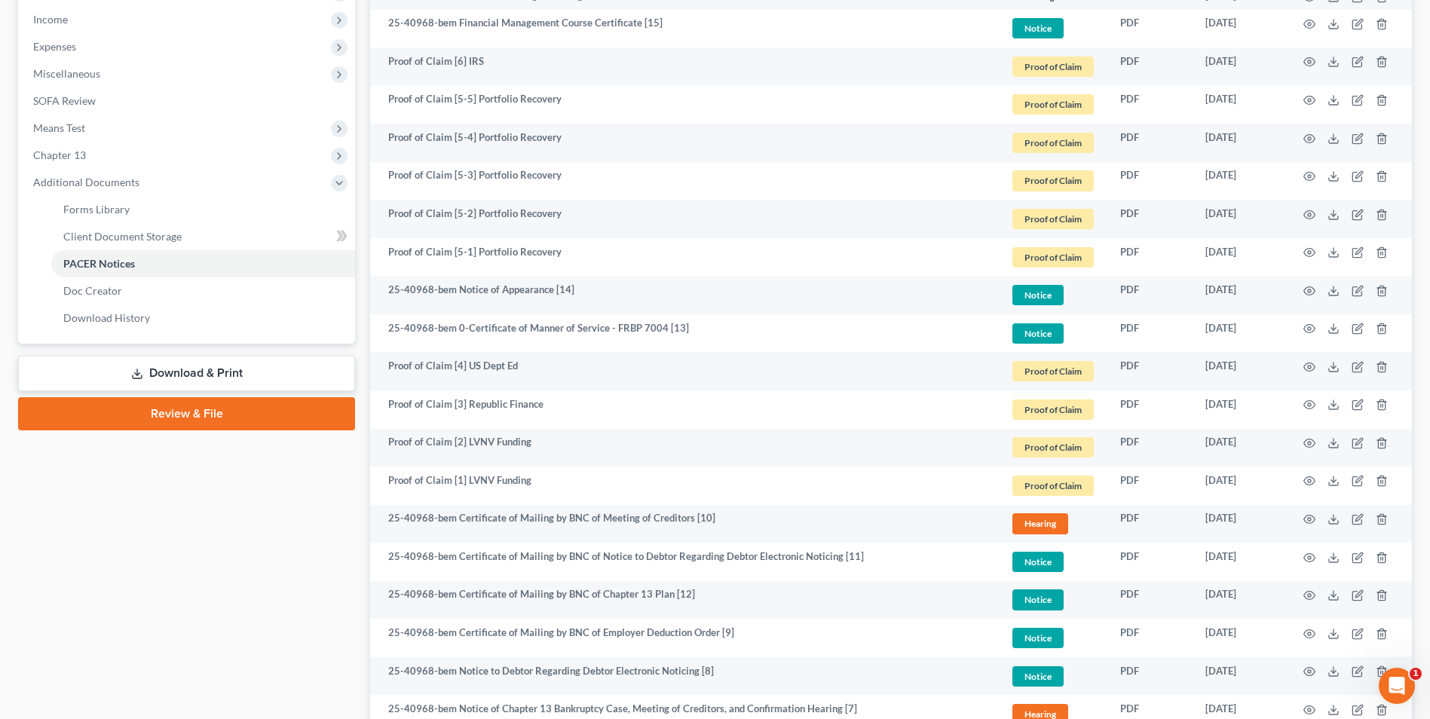
scroll to position [250, 0]
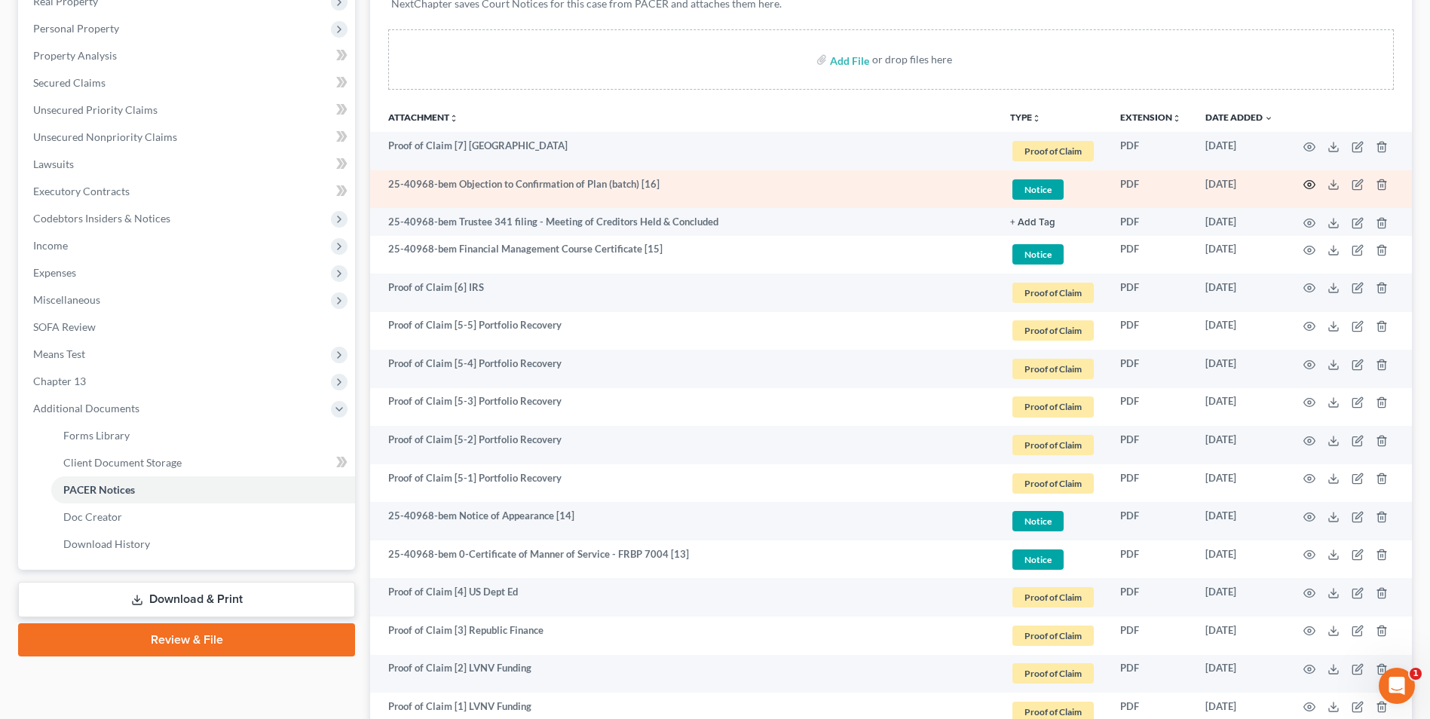
click at [1305, 187] on icon "button" at bounding box center [1309, 185] width 11 height 8
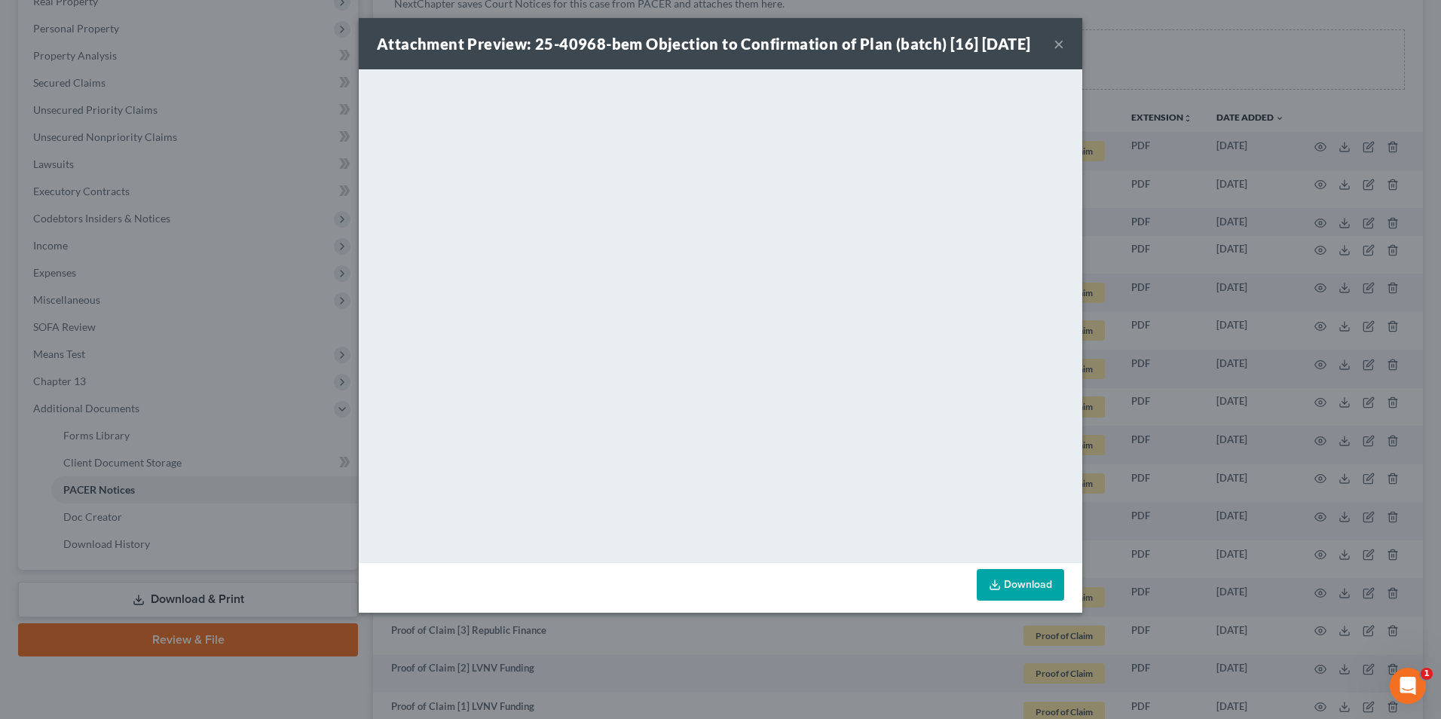
click at [1059, 53] on button "×" at bounding box center [1059, 44] width 11 height 18
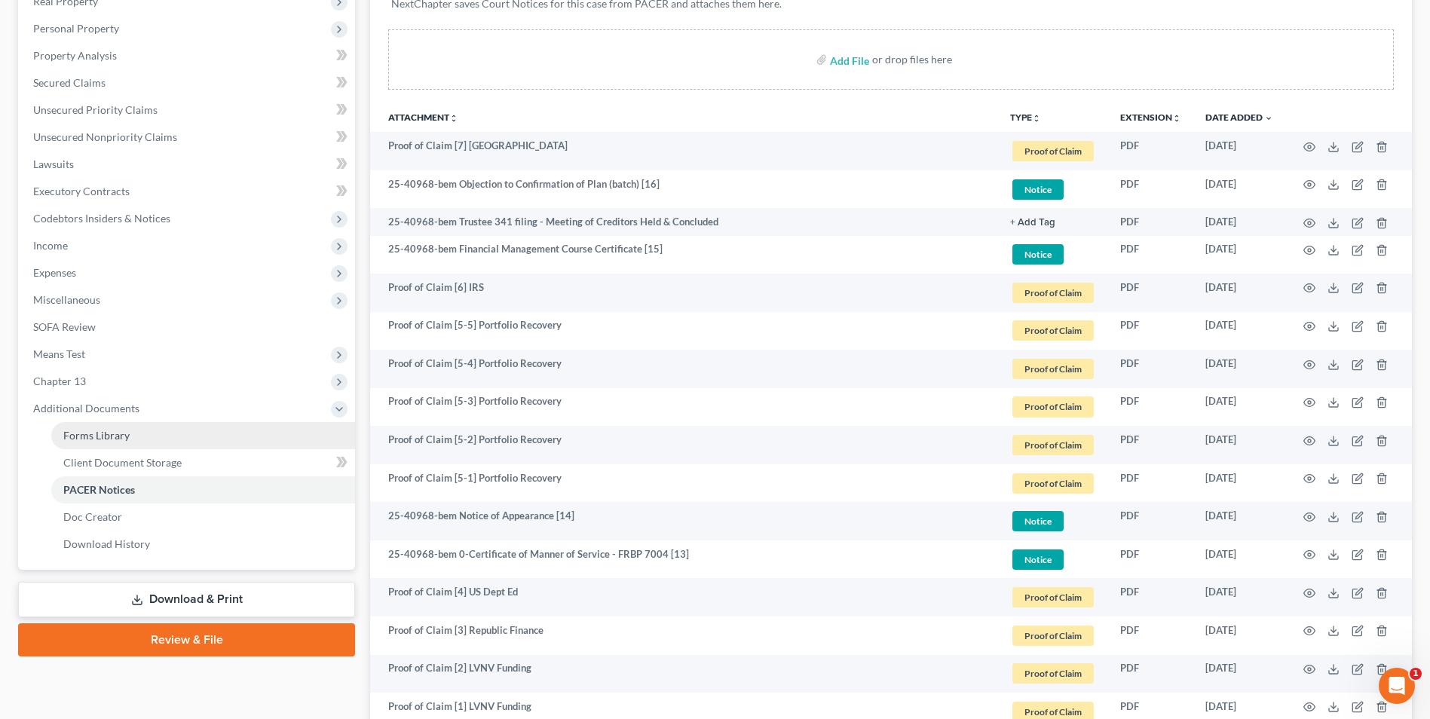
scroll to position [0, 0]
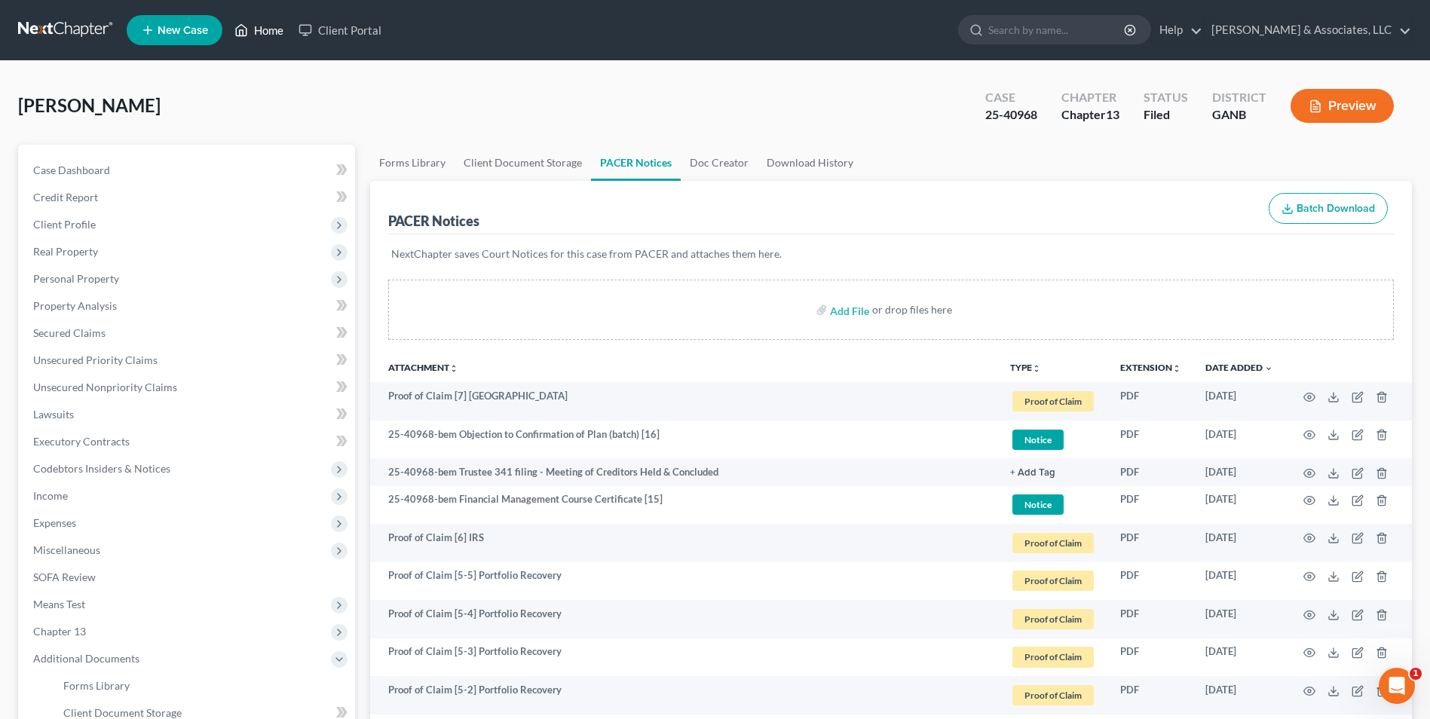
click at [261, 30] on link "Home" at bounding box center [259, 30] width 64 height 27
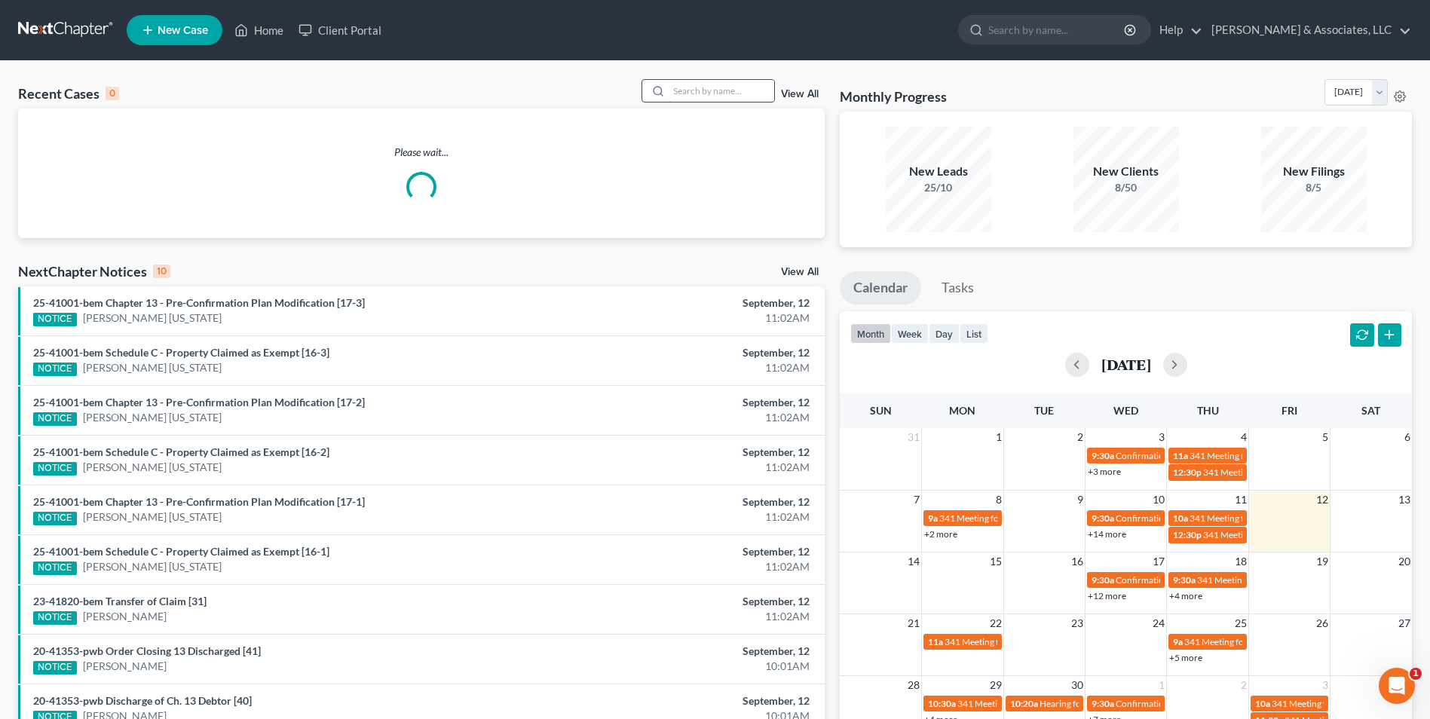
click at [722, 93] on input "search" at bounding box center [722, 91] width 106 height 22
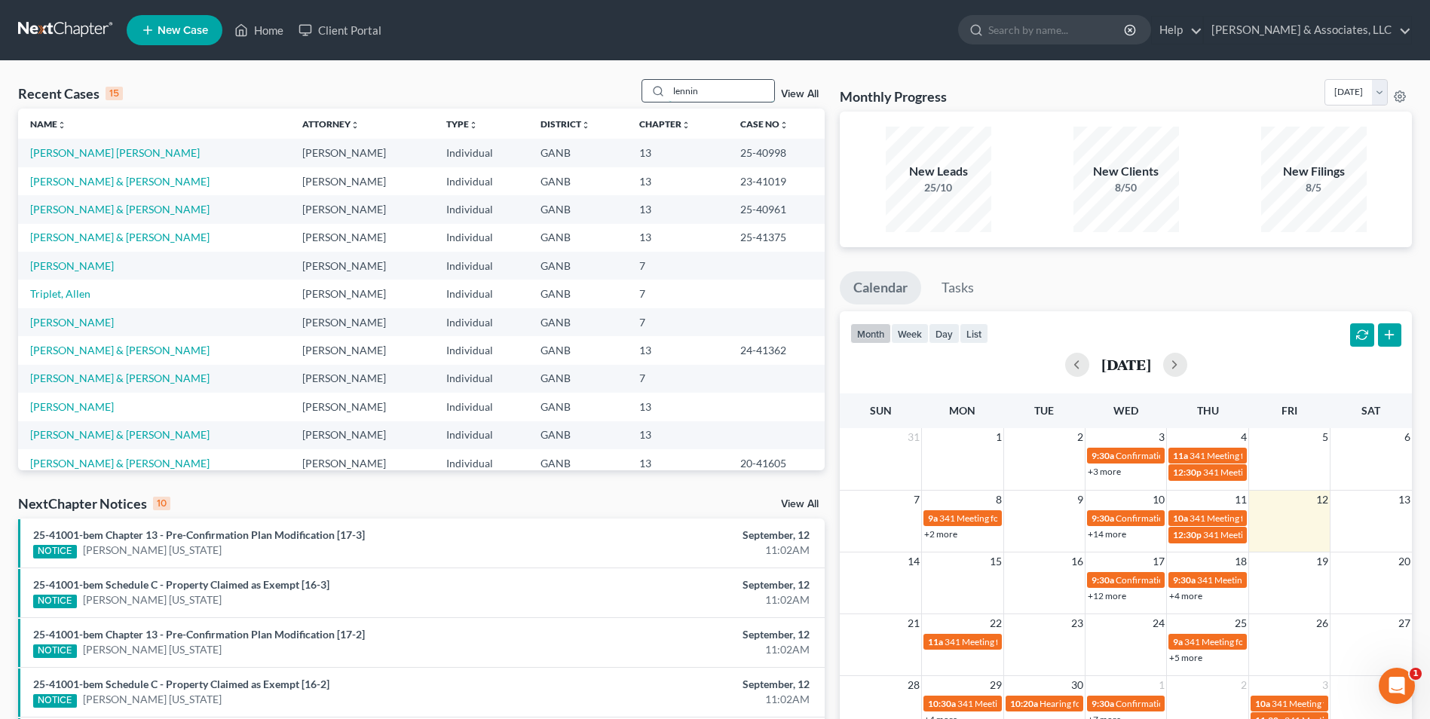
type input "lennin"
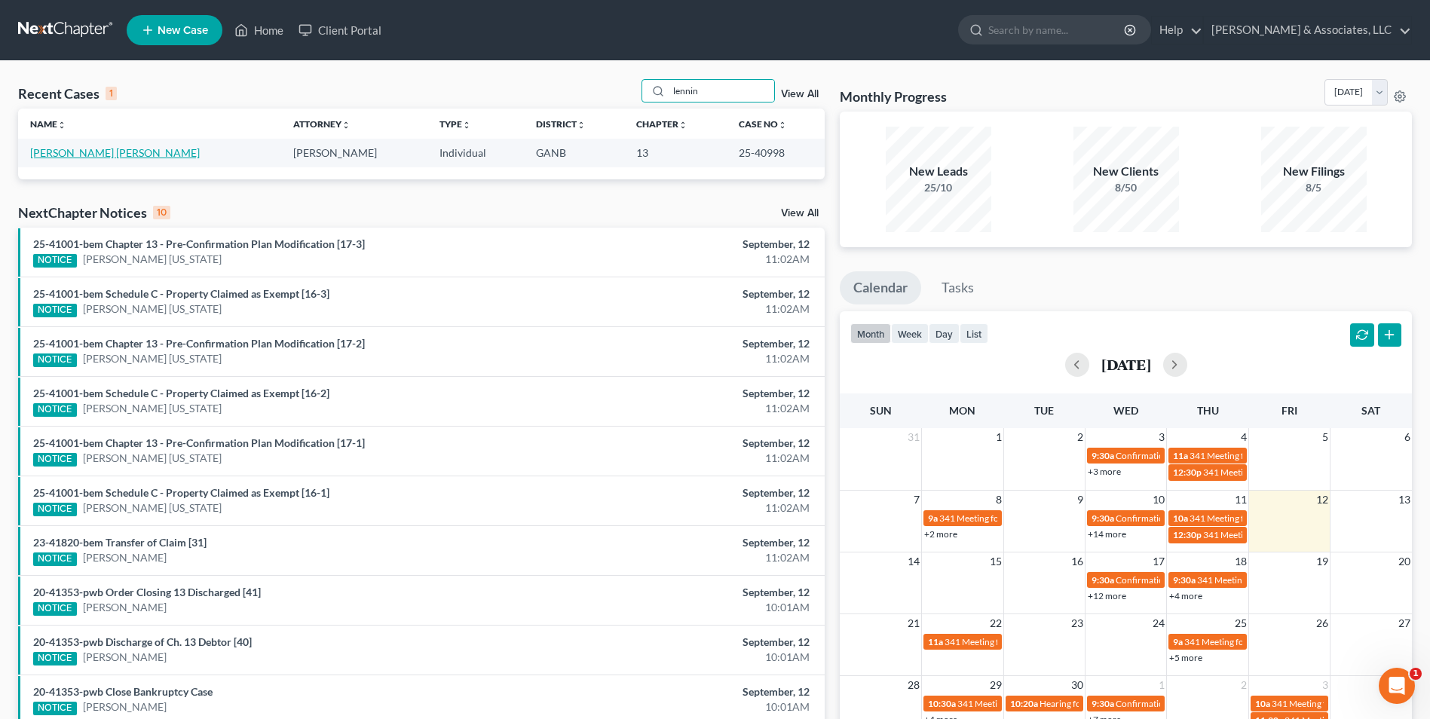
click at [124, 158] on link "Calderon Garcia, Lennin" at bounding box center [115, 152] width 170 height 13
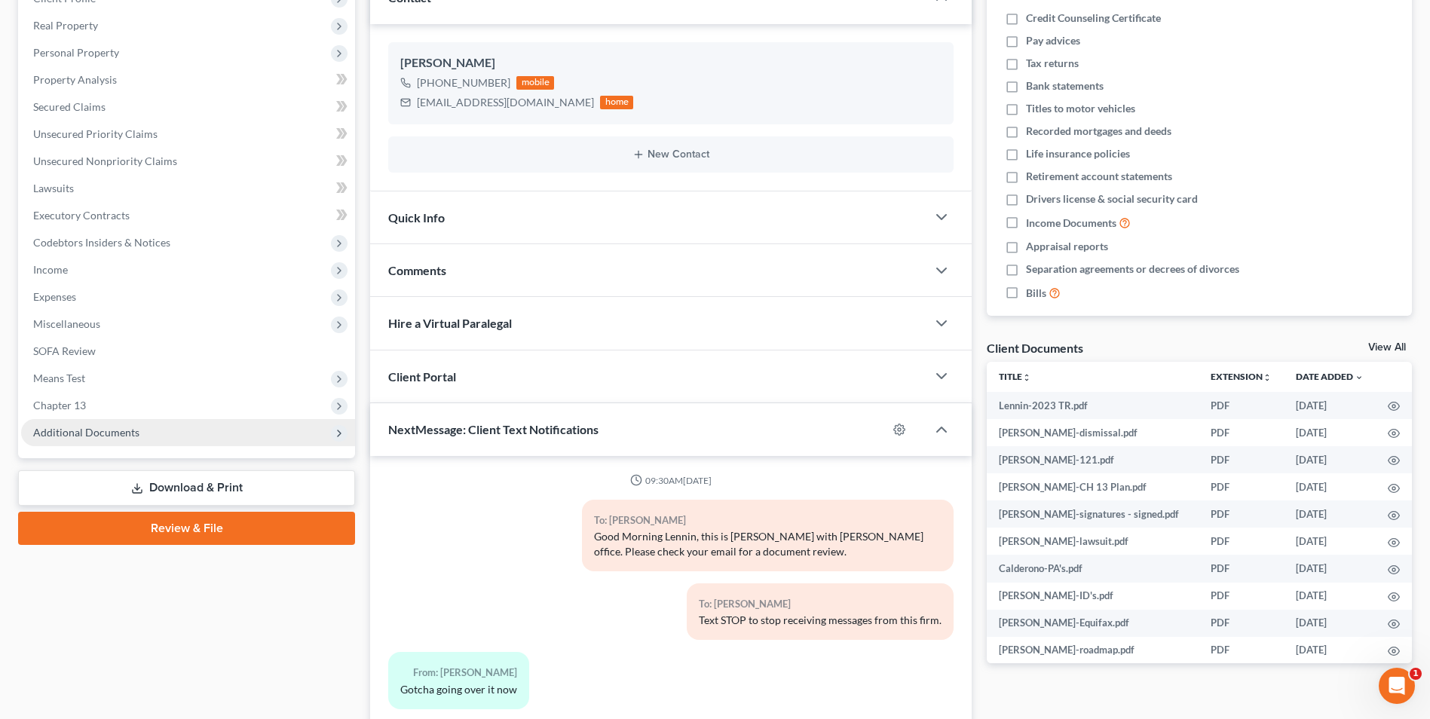
scroll to position [184, 0]
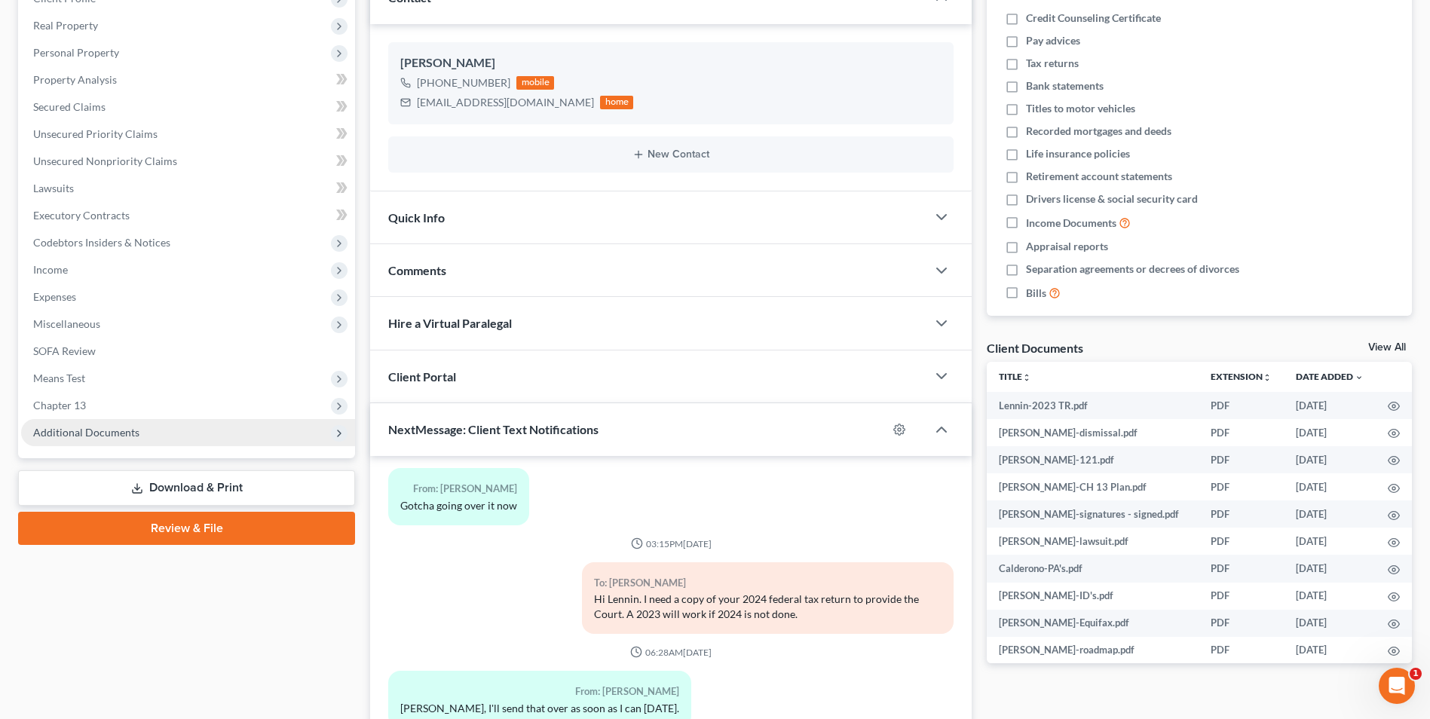
click at [85, 433] on span "Additional Documents" at bounding box center [86, 432] width 106 height 13
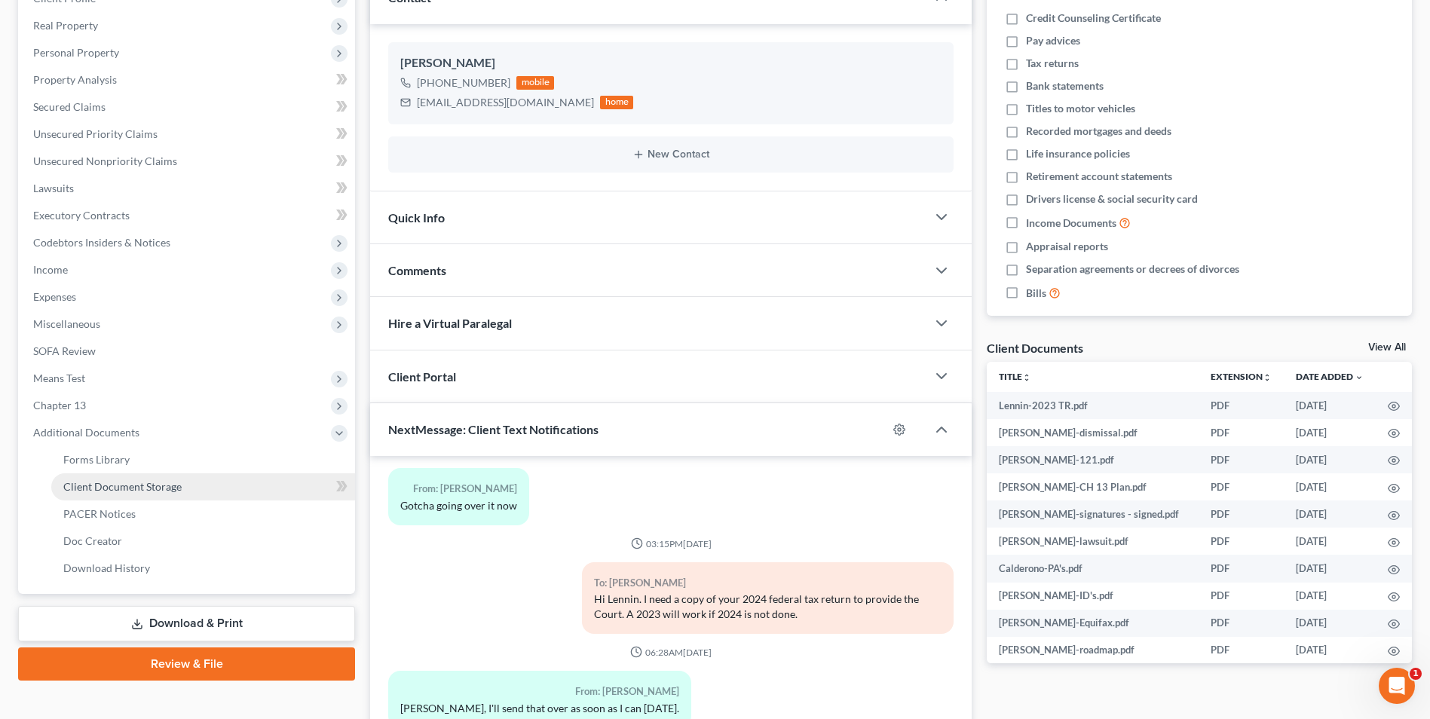
click at [136, 495] on link "Client Document Storage" at bounding box center [203, 486] width 304 height 27
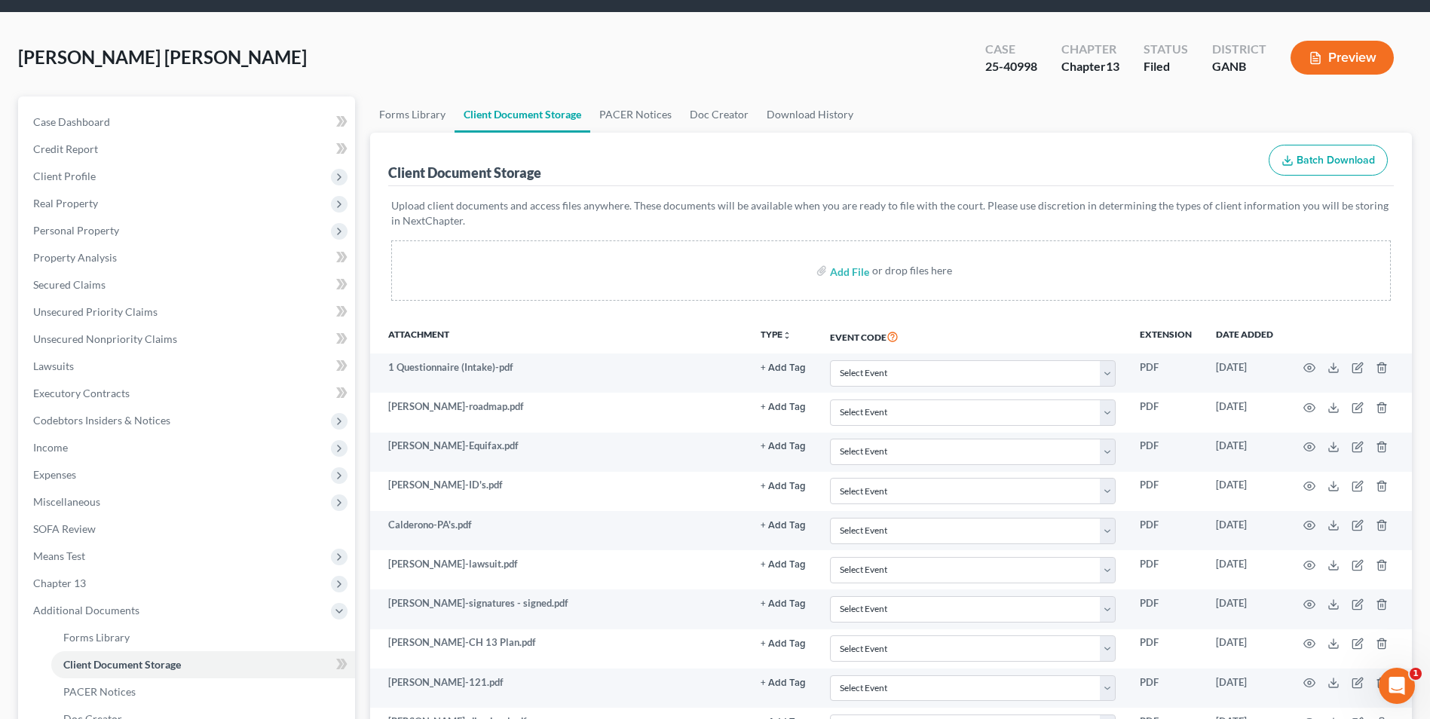
scroll to position [151, 0]
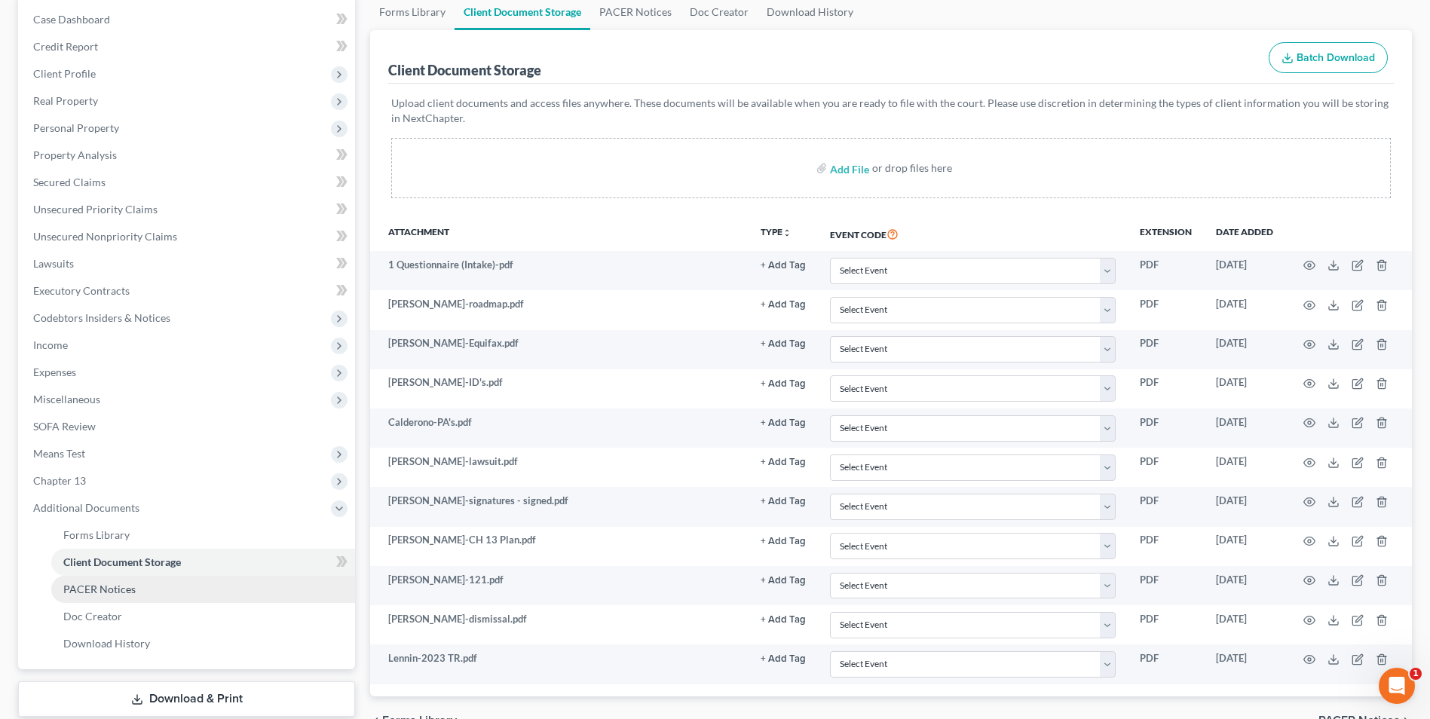
click at [124, 592] on span "PACER Notices" at bounding box center [99, 589] width 72 height 13
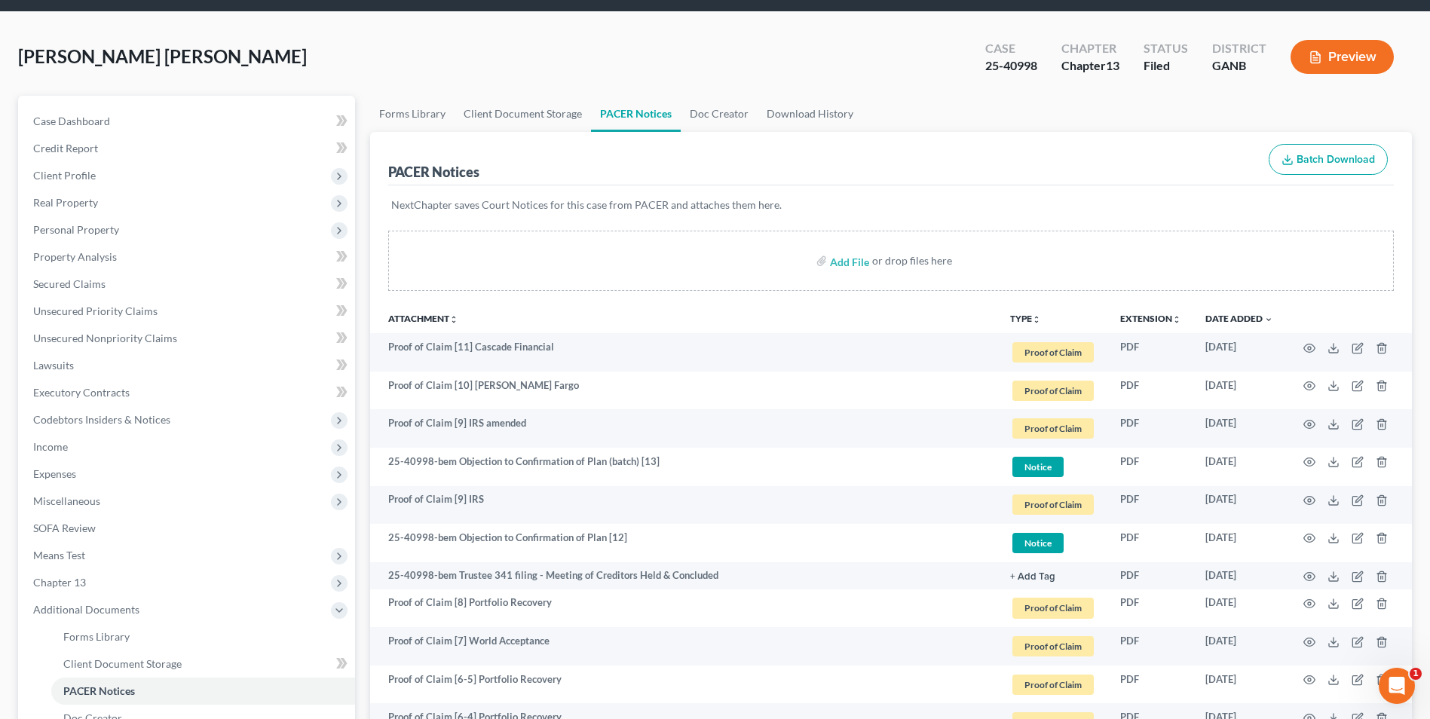
scroll to position [75, 0]
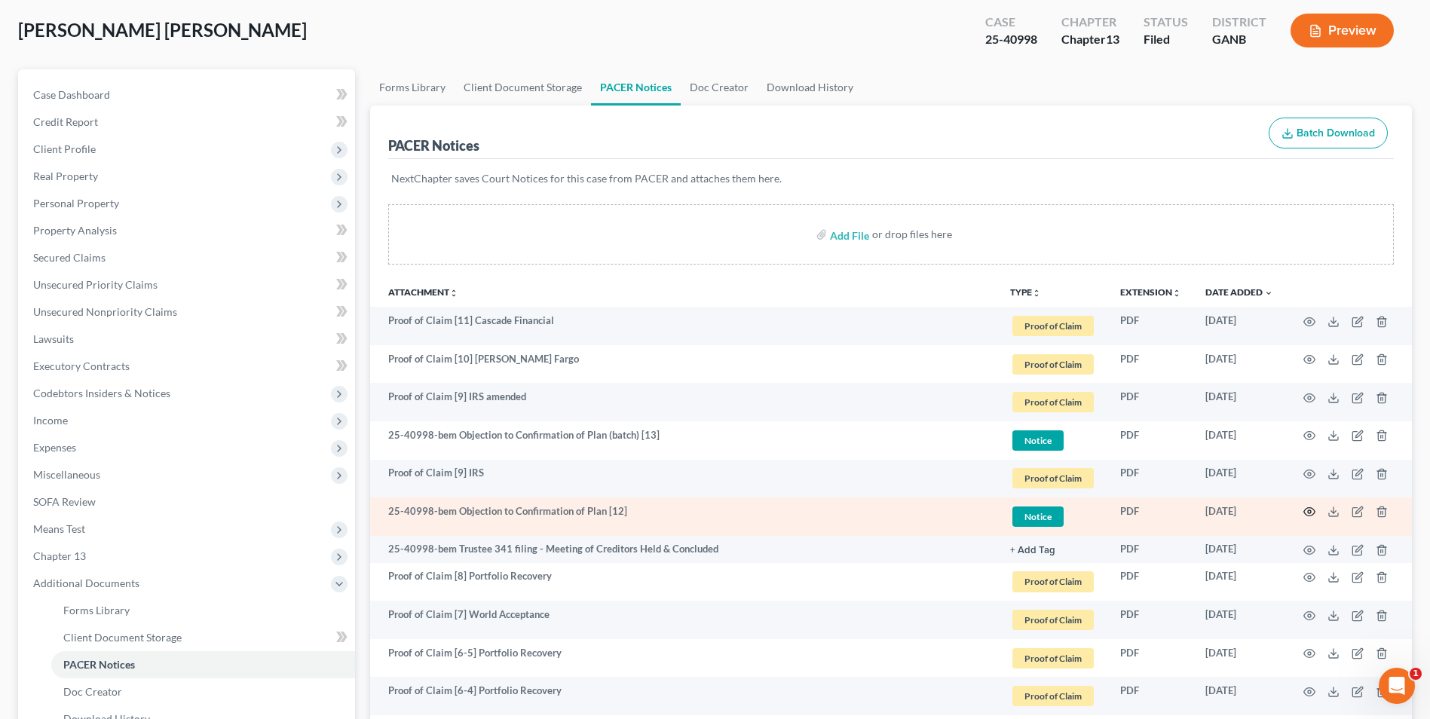
click at [1305, 506] on icon "button" at bounding box center [1309, 512] width 12 height 12
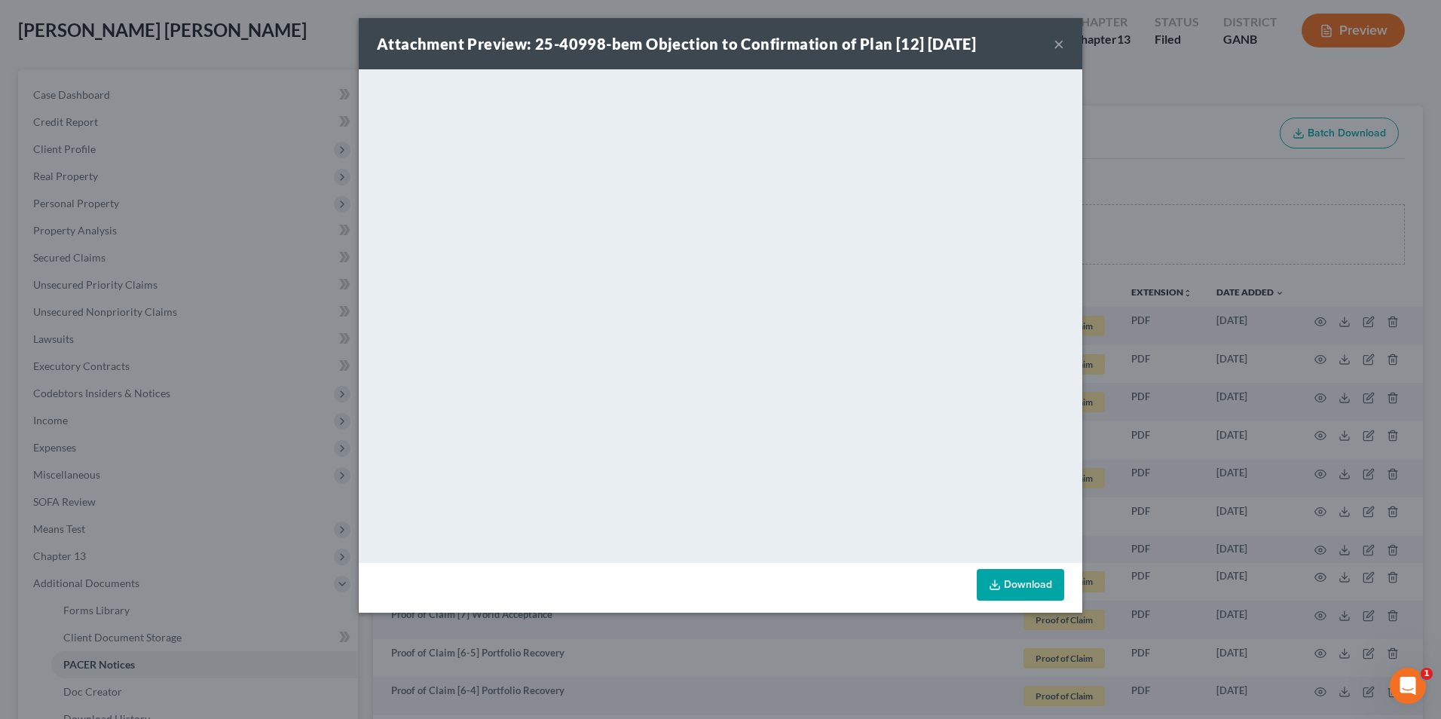
click at [1051, 45] on div "Attachment Preview: 25-40998-bem Objection to Confirmation of Plan [12] 08/21/2…" at bounding box center [721, 43] width 724 height 51
click at [1061, 44] on button "×" at bounding box center [1059, 44] width 11 height 18
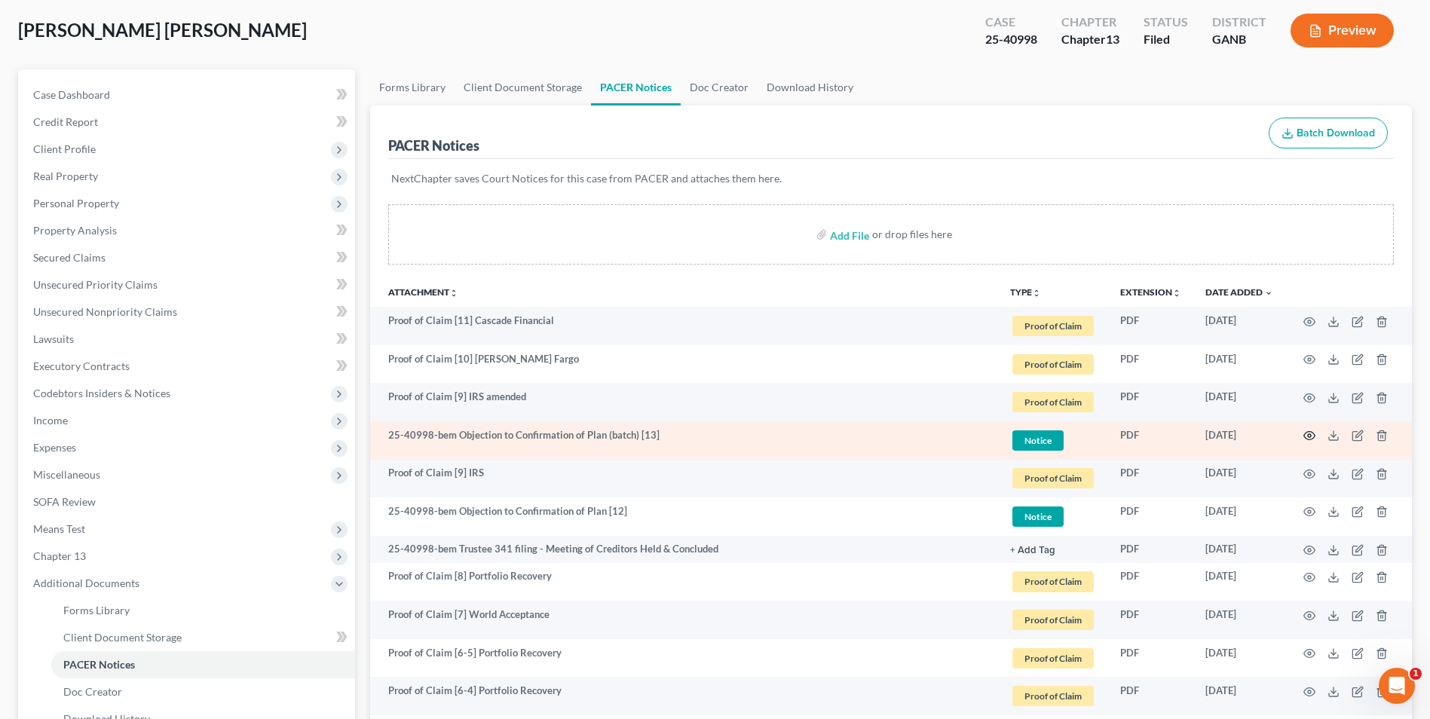
click at [1312, 430] on icon "button" at bounding box center [1309, 436] width 12 height 12
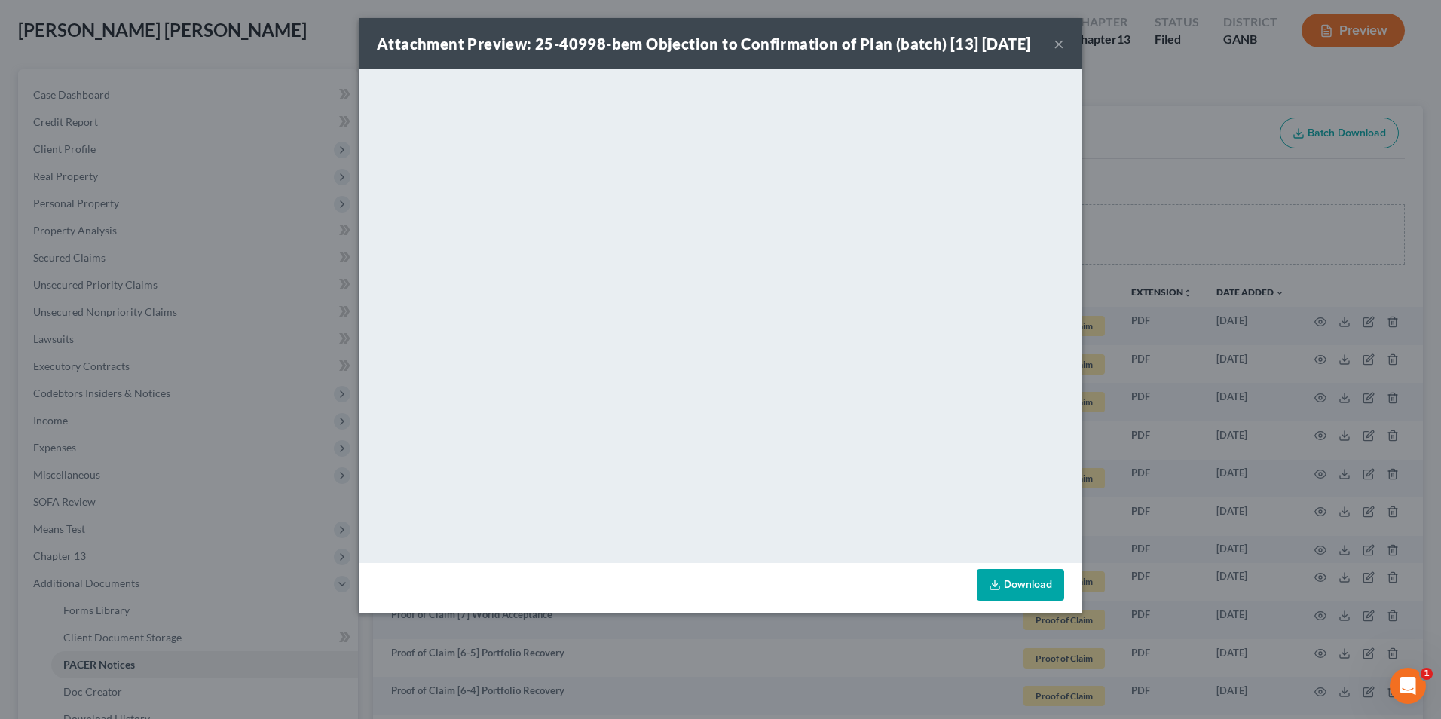
click at [1060, 53] on button "×" at bounding box center [1059, 44] width 11 height 18
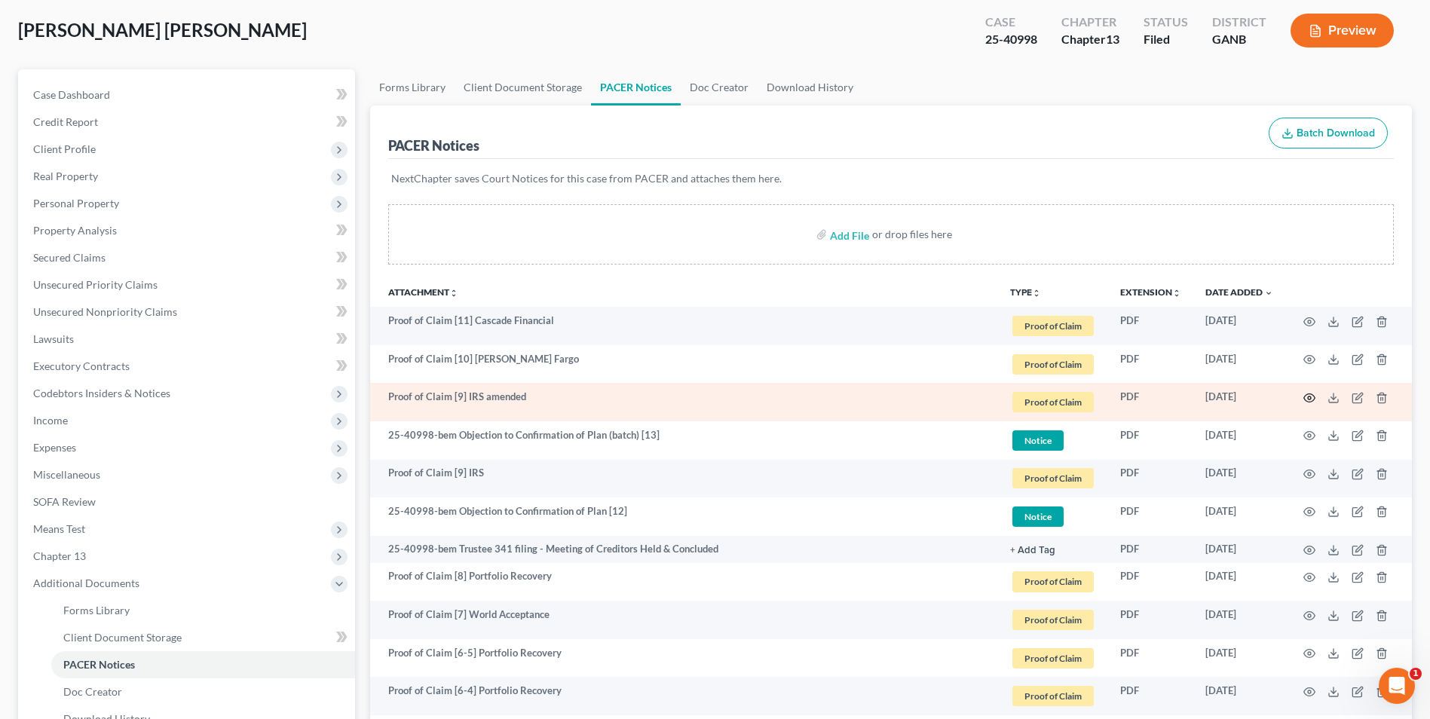
click at [1312, 394] on icon "button" at bounding box center [1309, 398] width 11 height 8
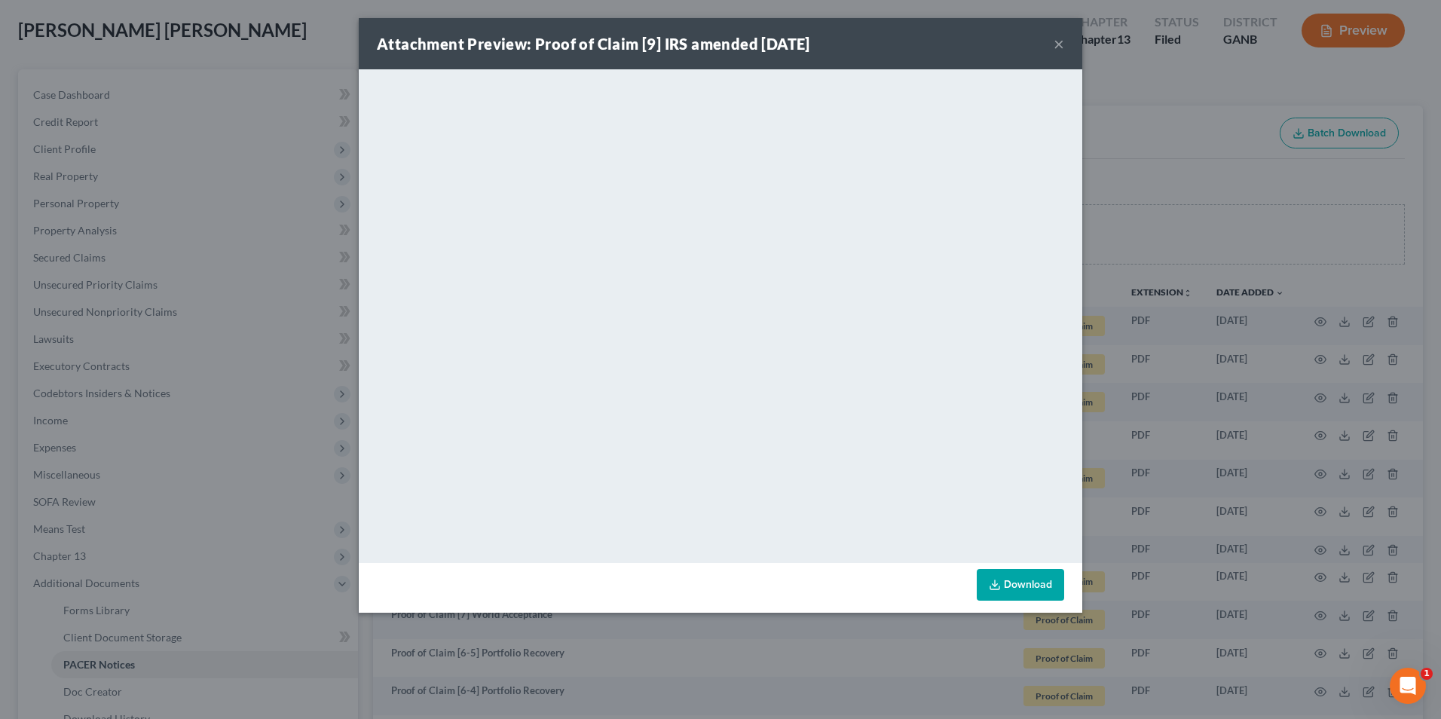
click at [1058, 44] on button "×" at bounding box center [1059, 44] width 11 height 18
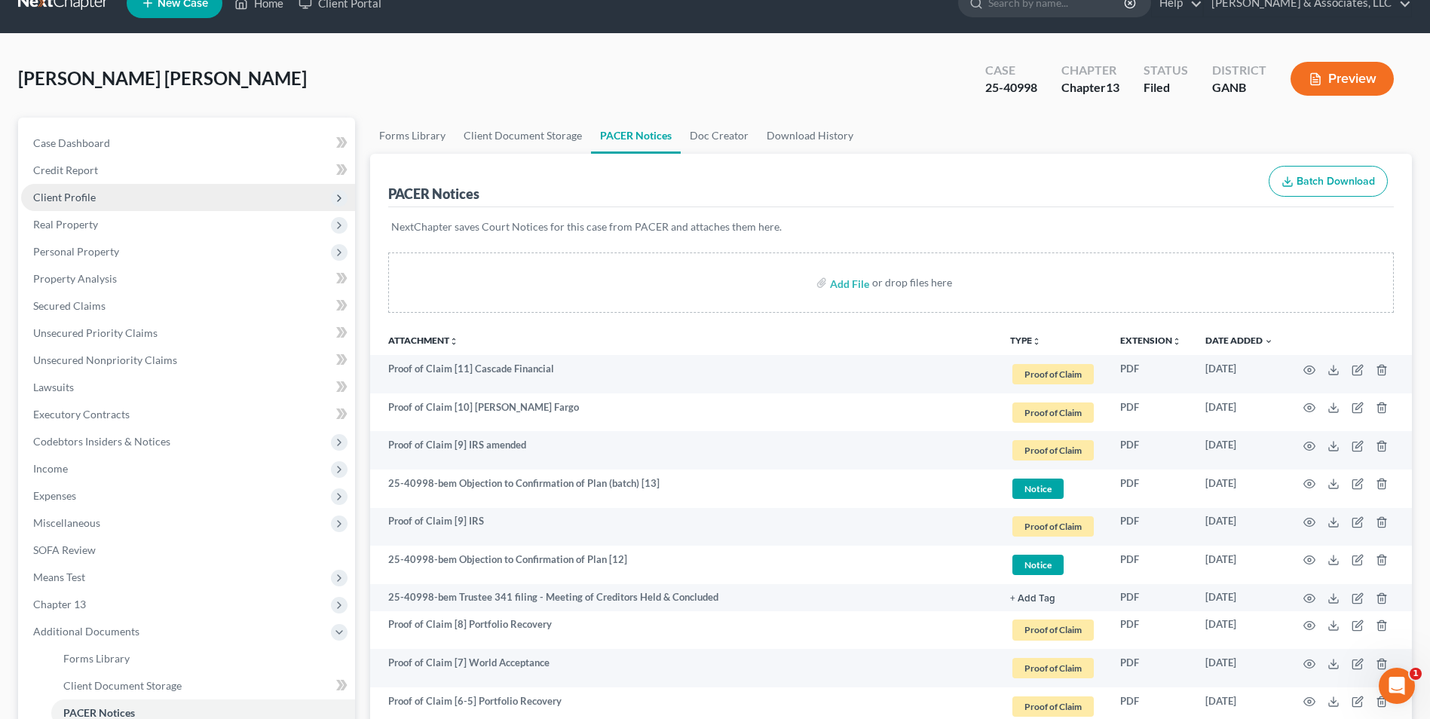
scroll to position [0, 0]
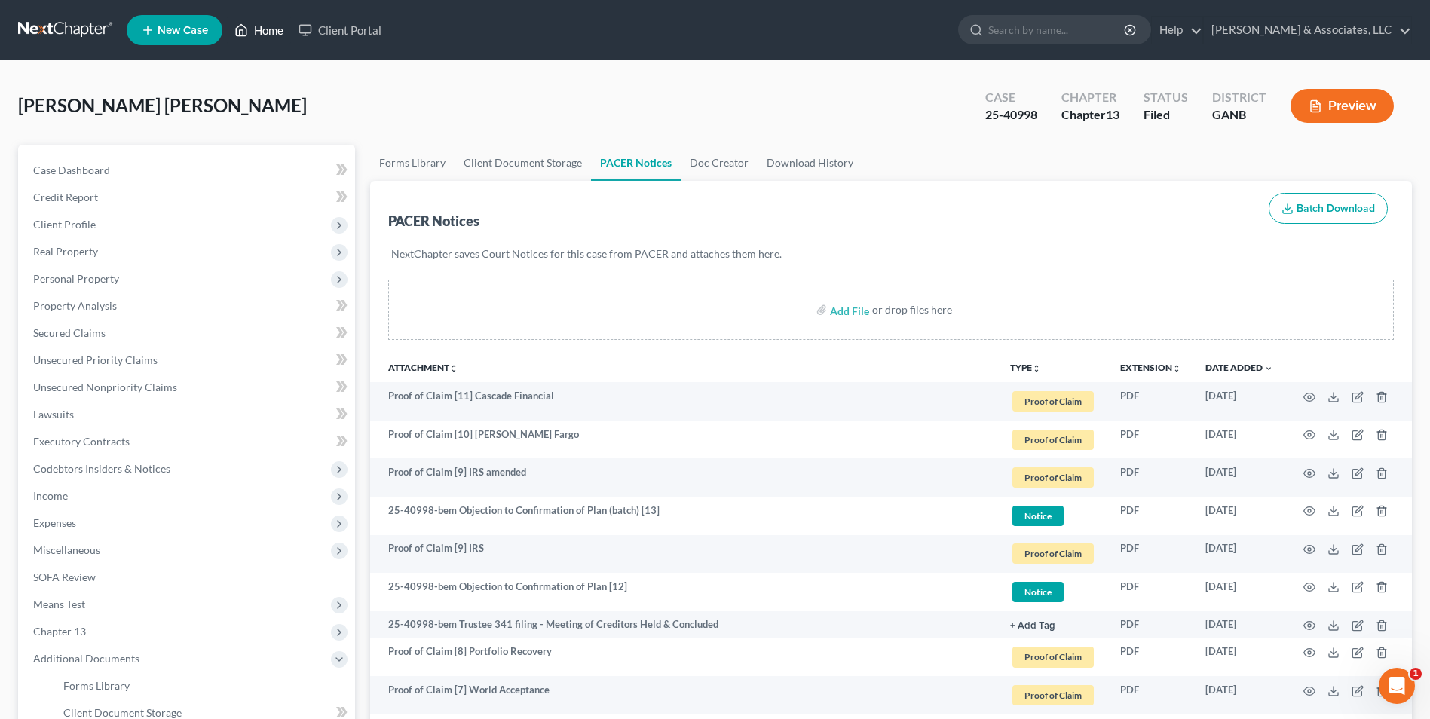
click at [273, 41] on link "Home" at bounding box center [259, 30] width 64 height 27
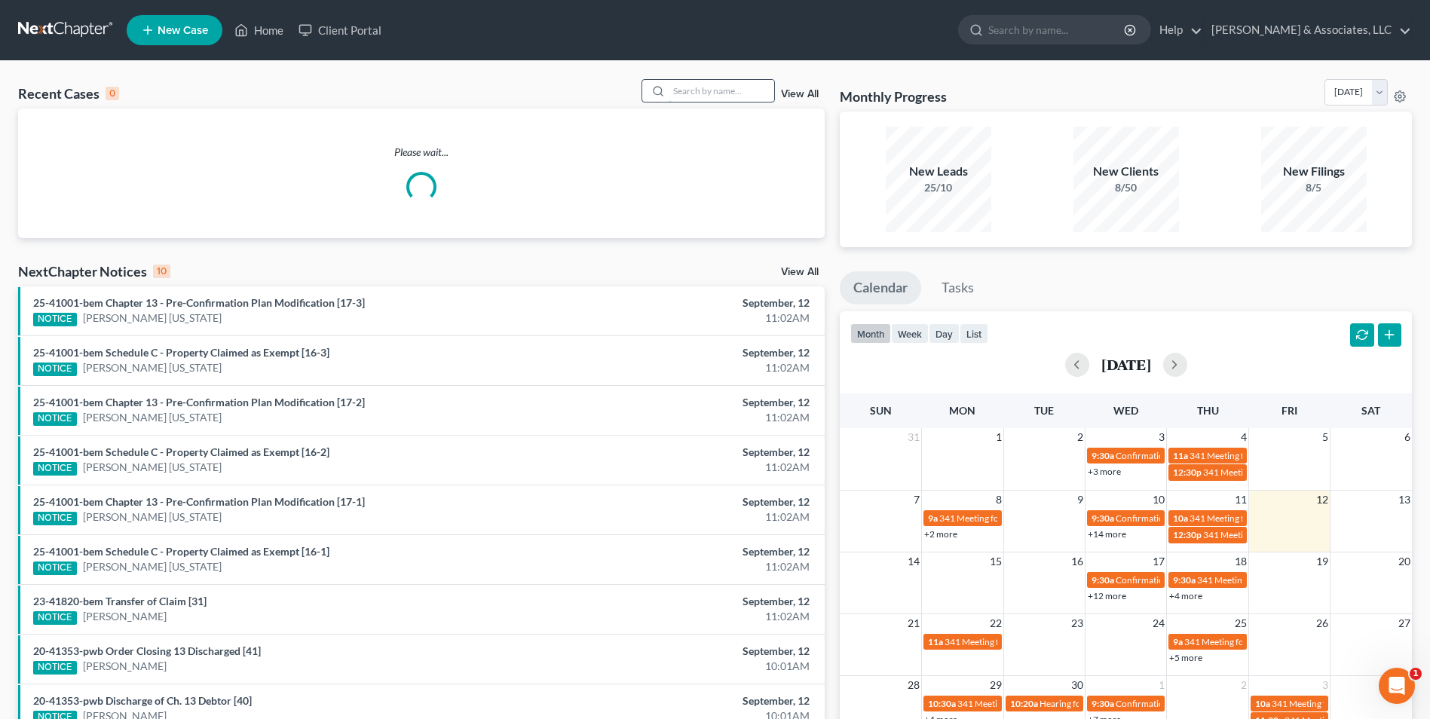
click at [699, 90] on input "search" at bounding box center [722, 91] width 106 height 22
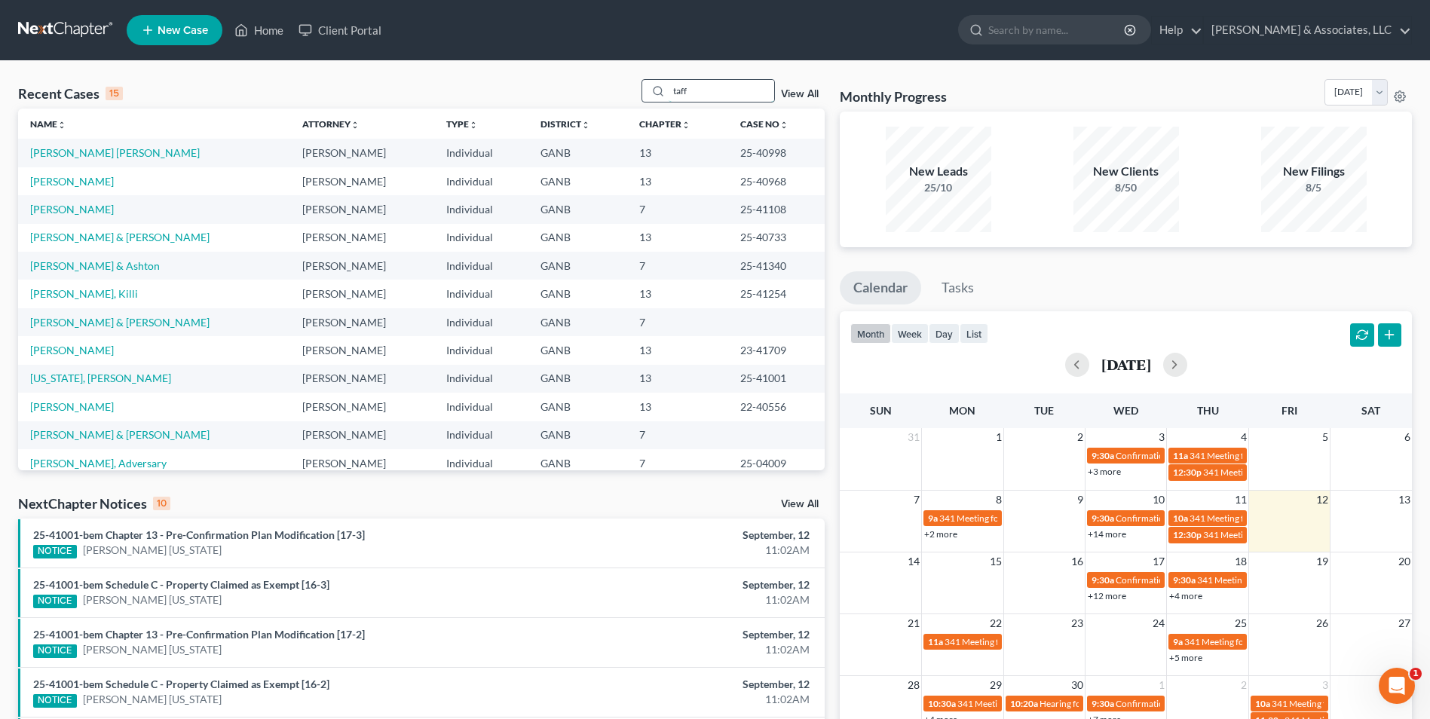
type input "taff"
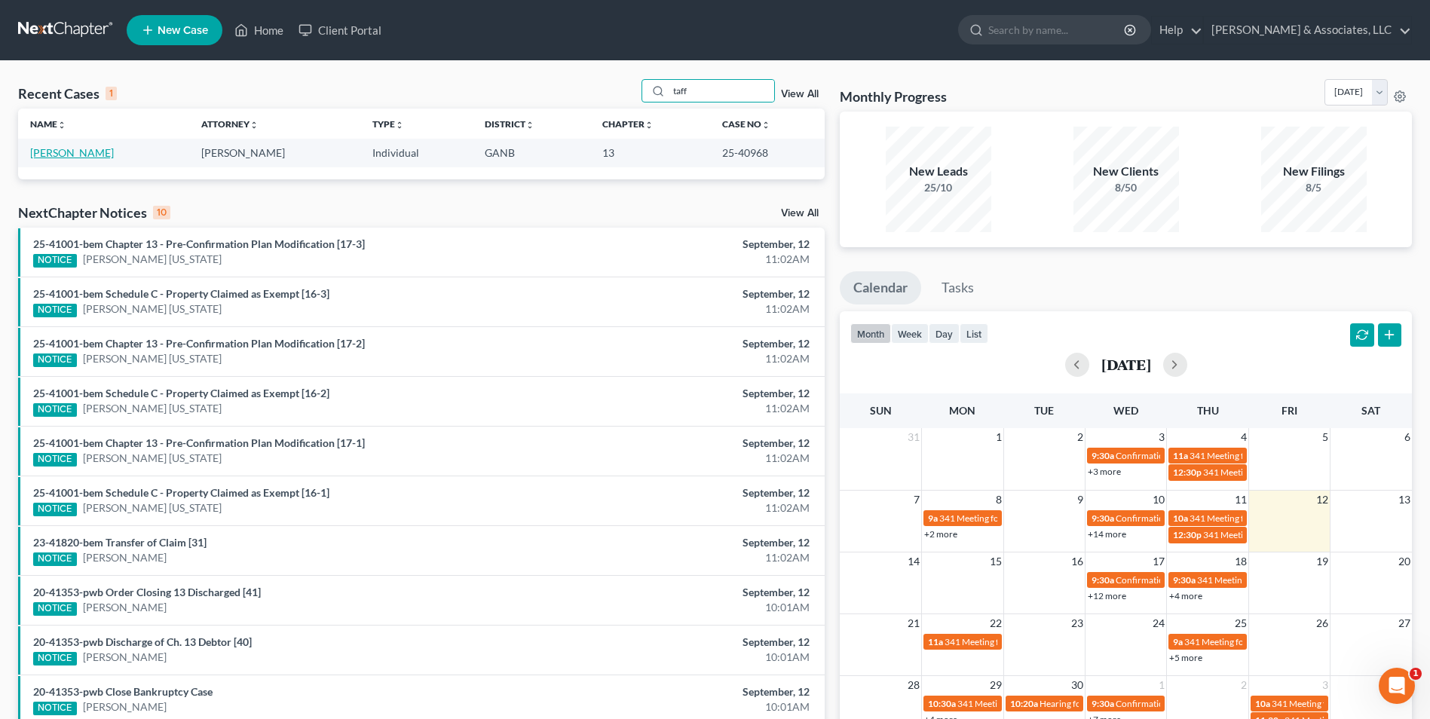
click at [59, 155] on link "Taff, Jodi" at bounding box center [72, 152] width 84 height 13
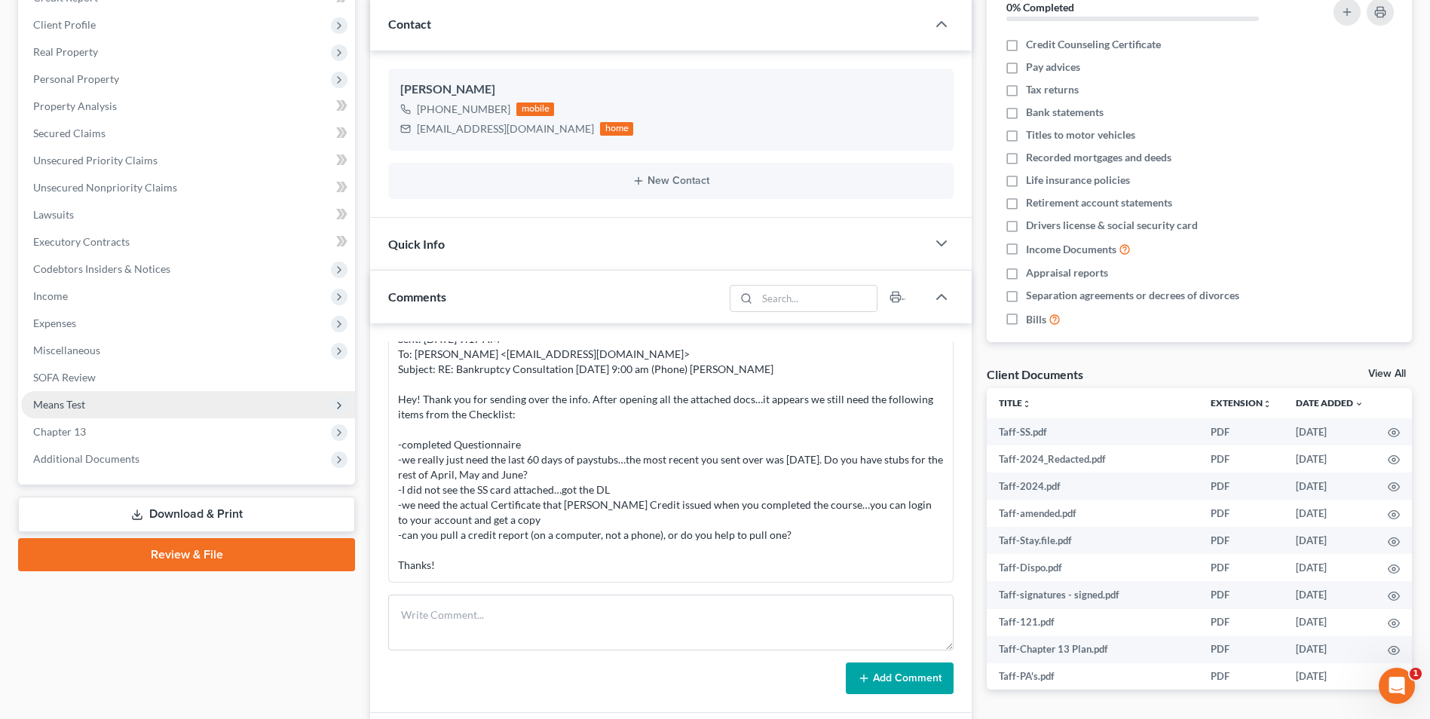
scroll to position [226, 0]
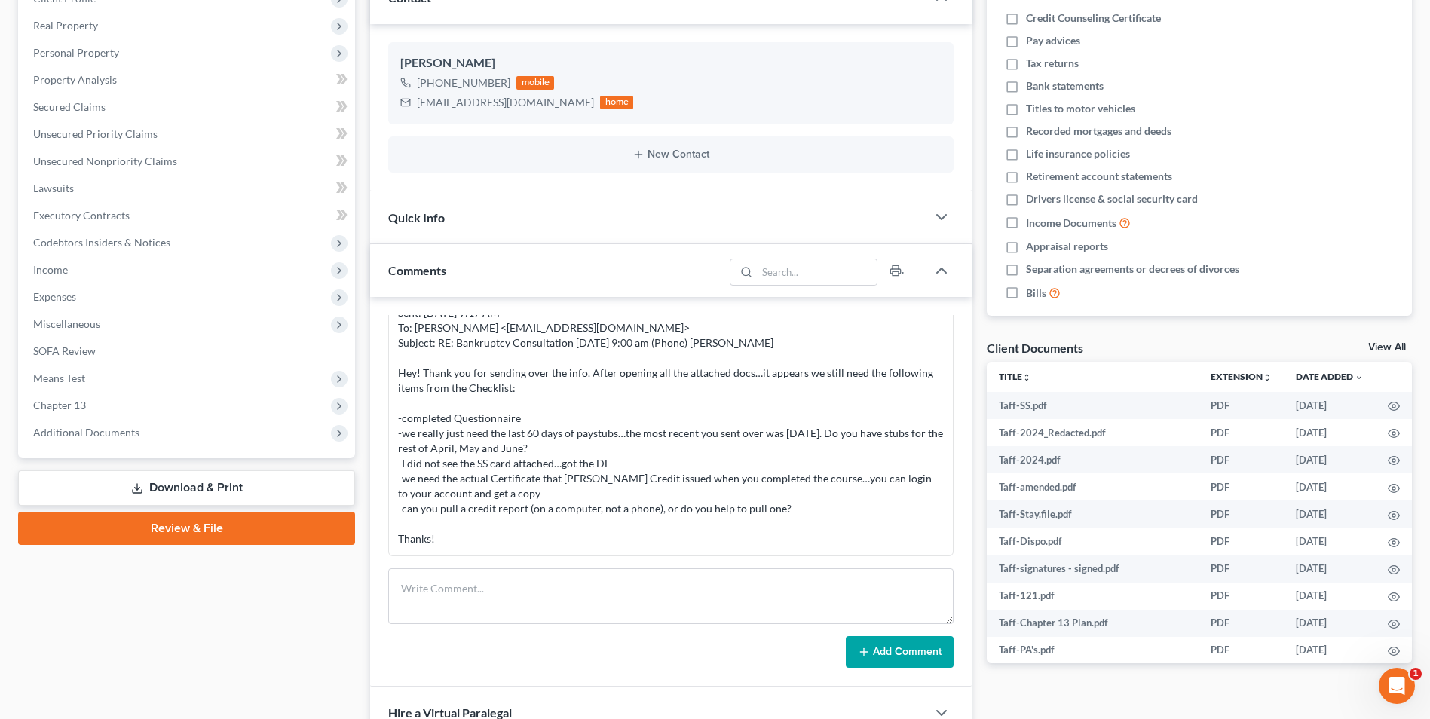
drag, startPoint x: 83, startPoint y: 432, endPoint x: 93, endPoint y: 531, distance: 99.2
click at [83, 432] on span "Additional Documents" at bounding box center [86, 432] width 106 height 13
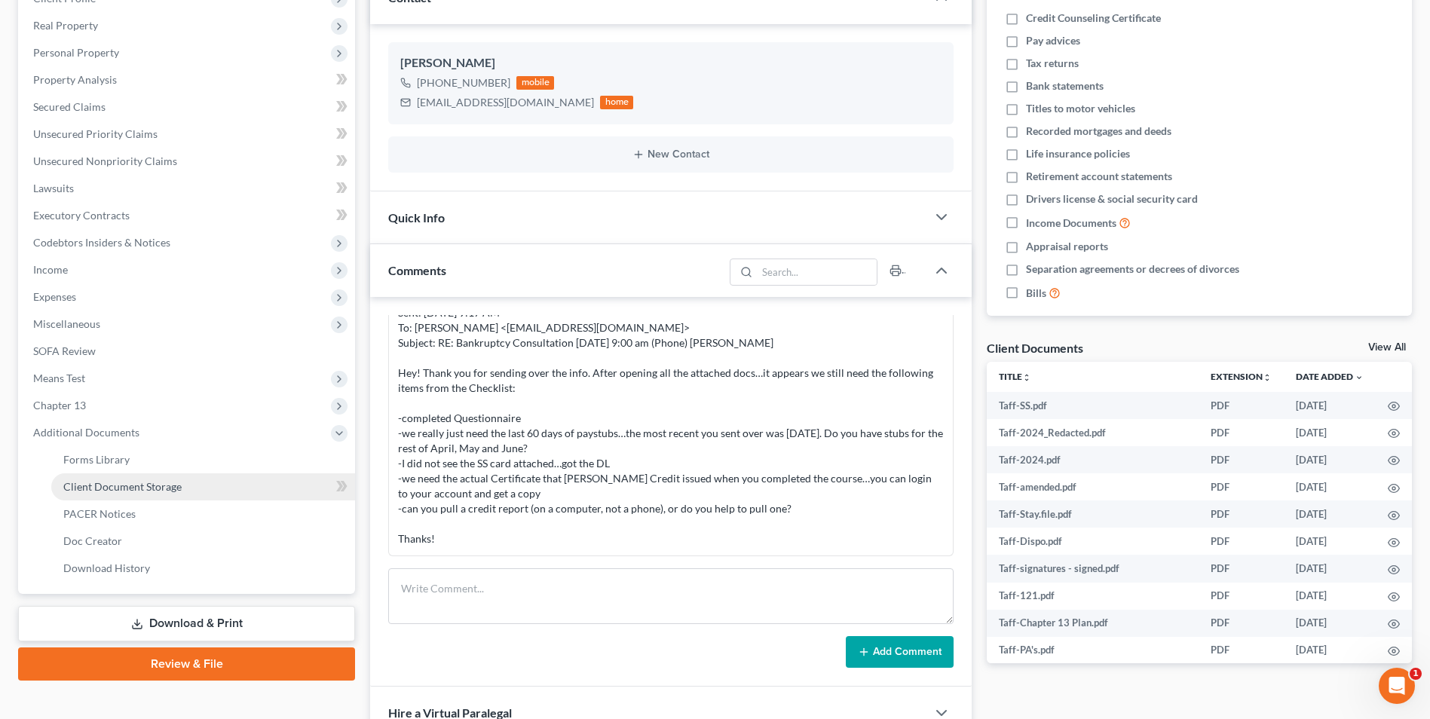
click at [110, 494] on link "Client Document Storage" at bounding box center [203, 486] width 304 height 27
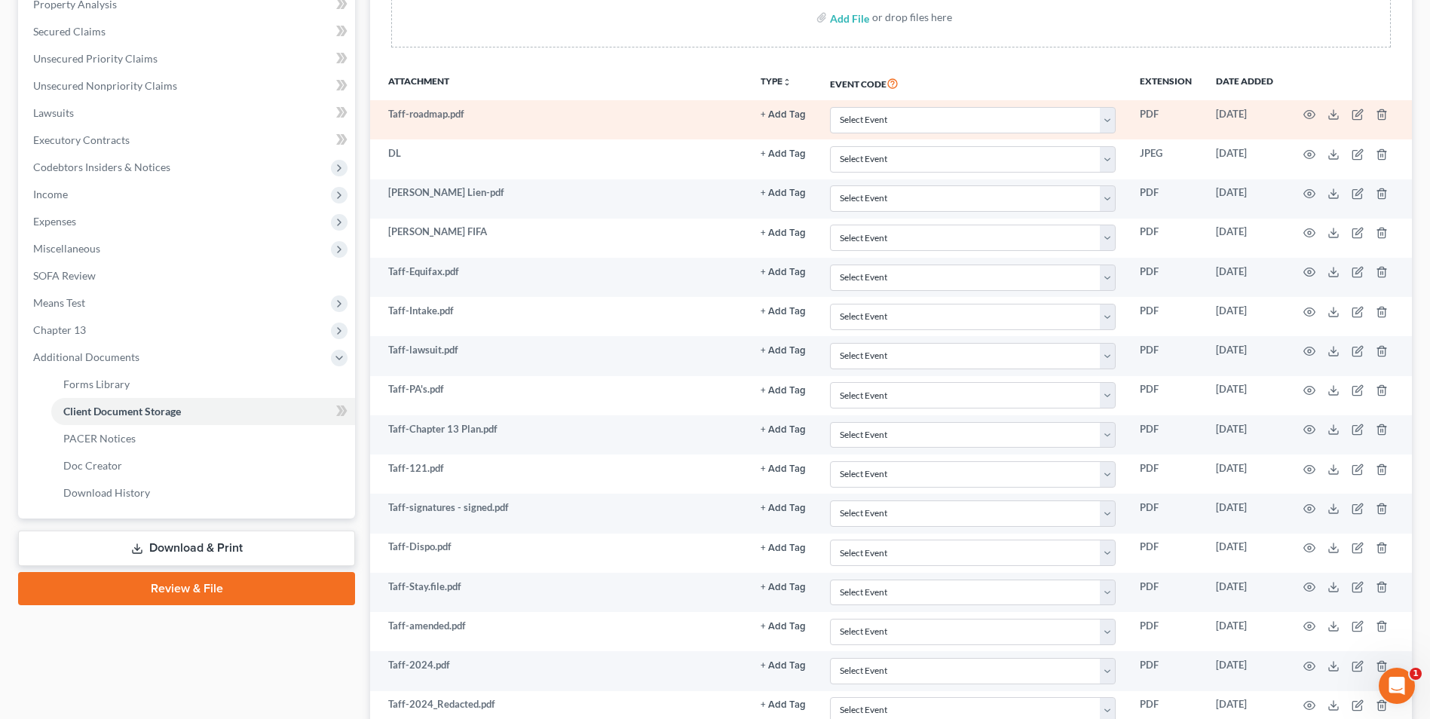
scroll to position [470, 0]
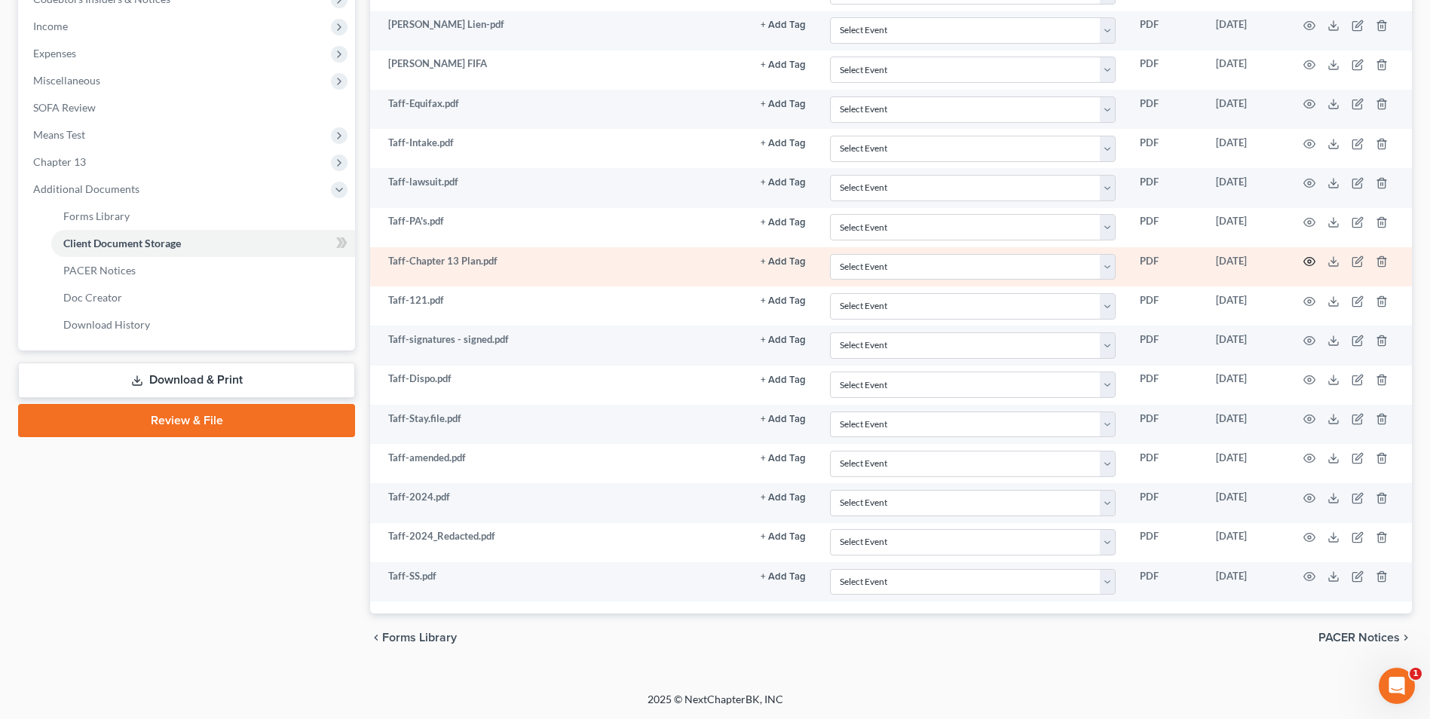
click at [1310, 259] on icon "button" at bounding box center [1309, 262] width 12 height 12
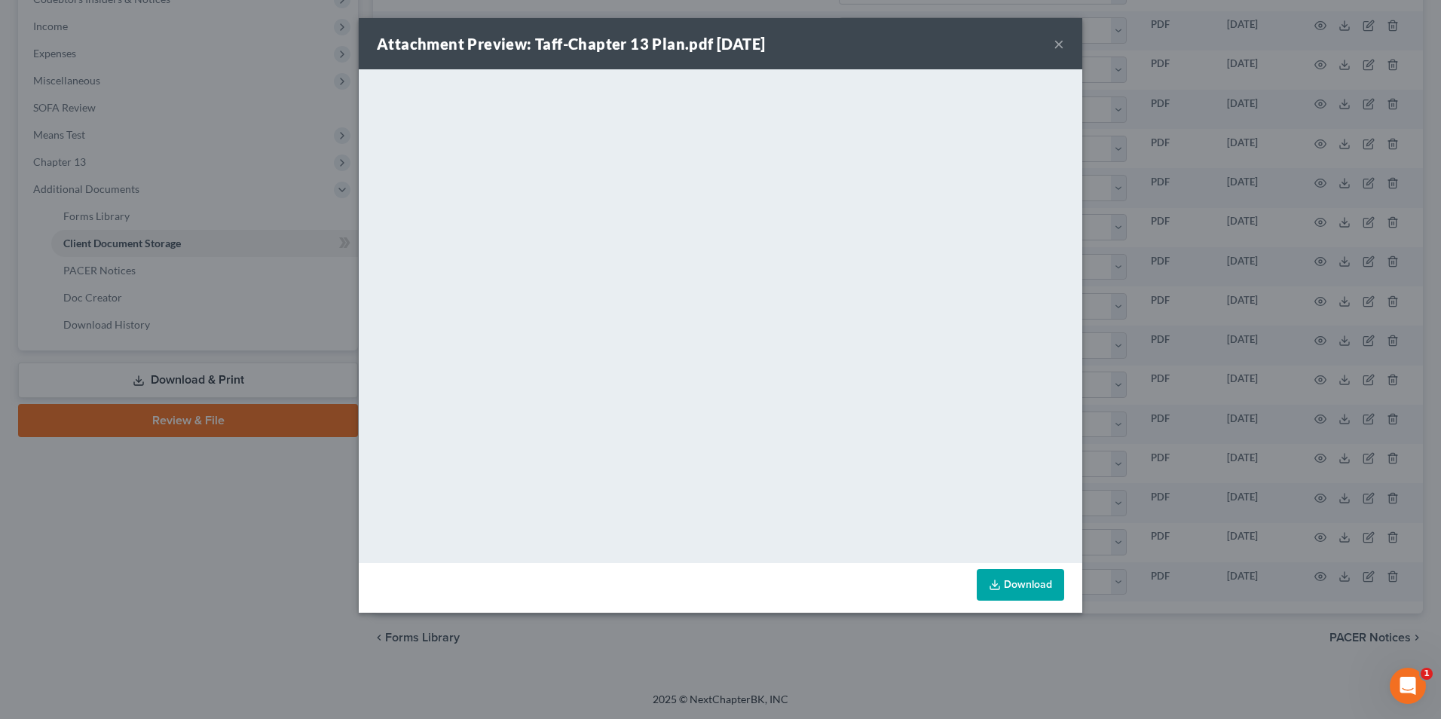
click at [1036, 47] on div "Attachment Preview: Taff-Chapter 13 Plan.pdf 07/01/2025 ×" at bounding box center [721, 43] width 724 height 51
click at [1064, 42] on button "×" at bounding box center [1059, 44] width 11 height 18
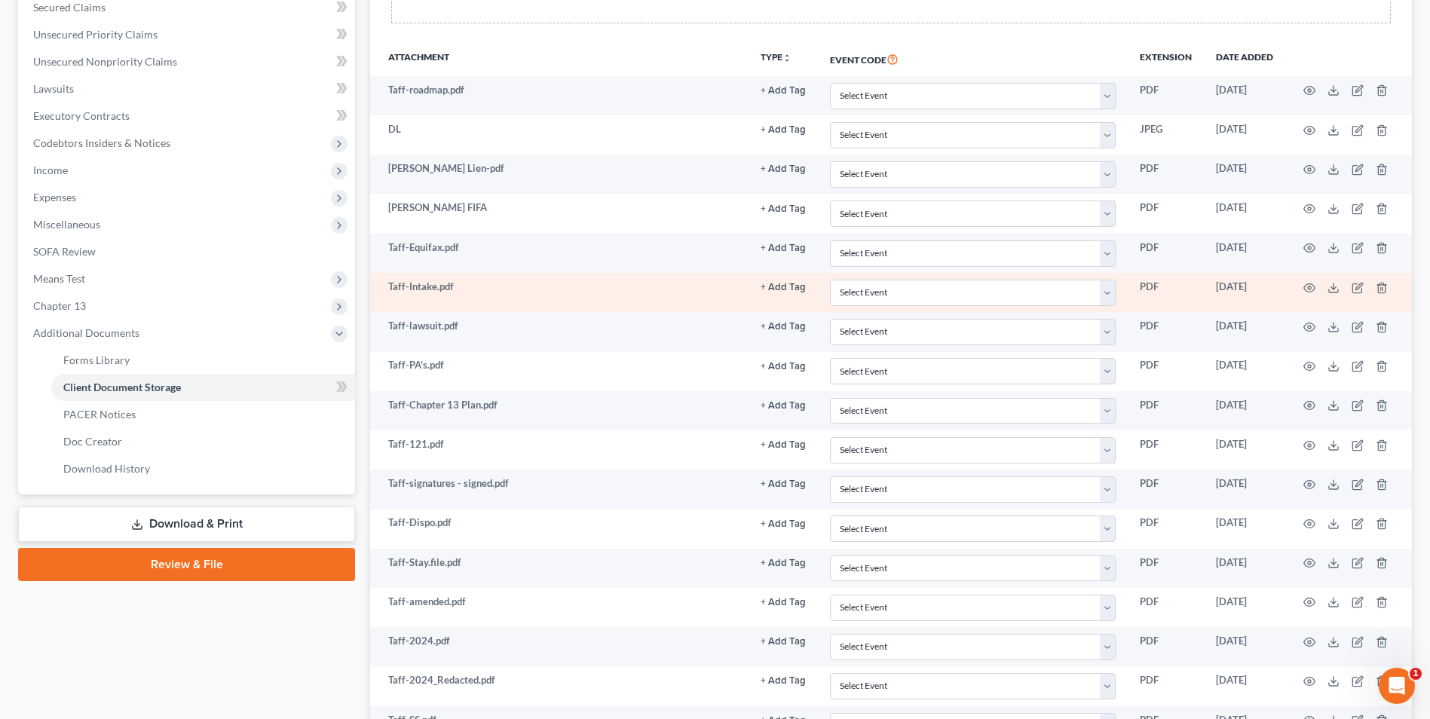
scroll to position [168, 0]
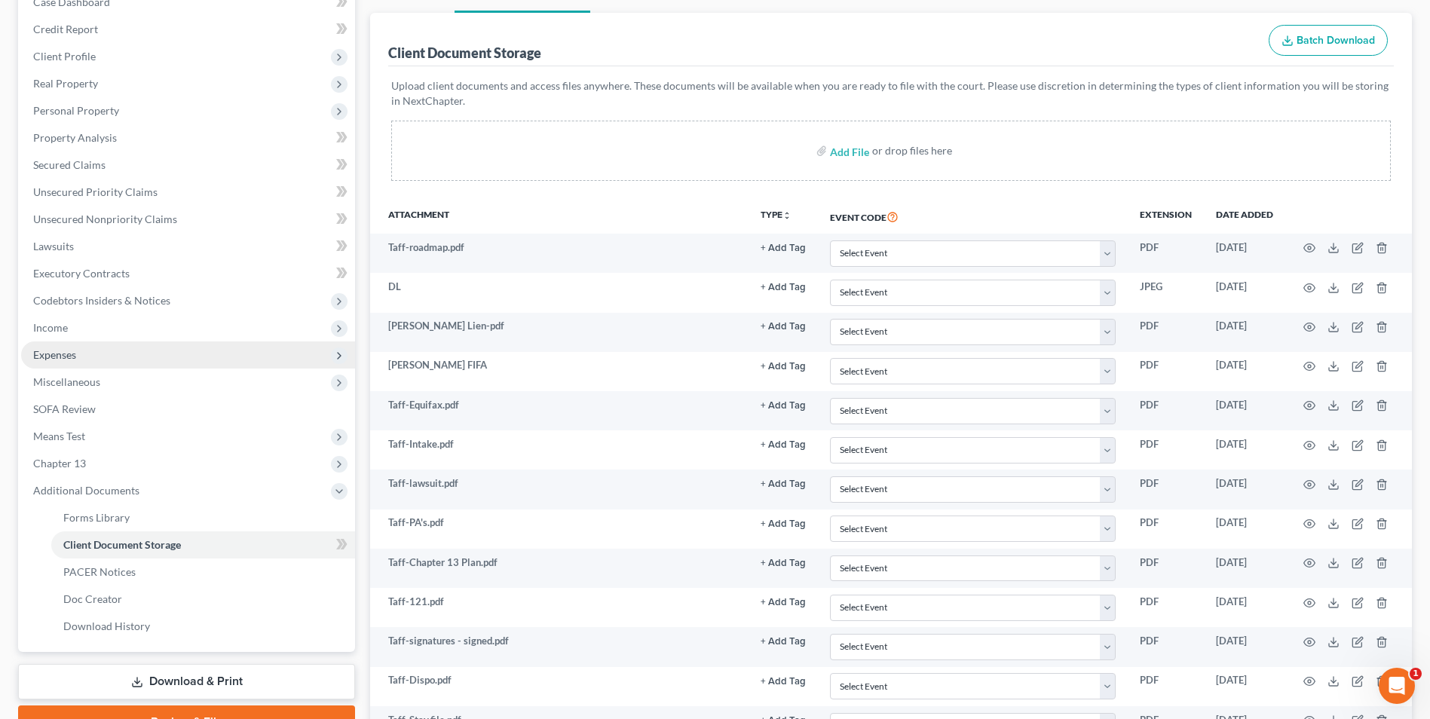
click at [77, 359] on span "Expenses" at bounding box center [188, 354] width 334 height 27
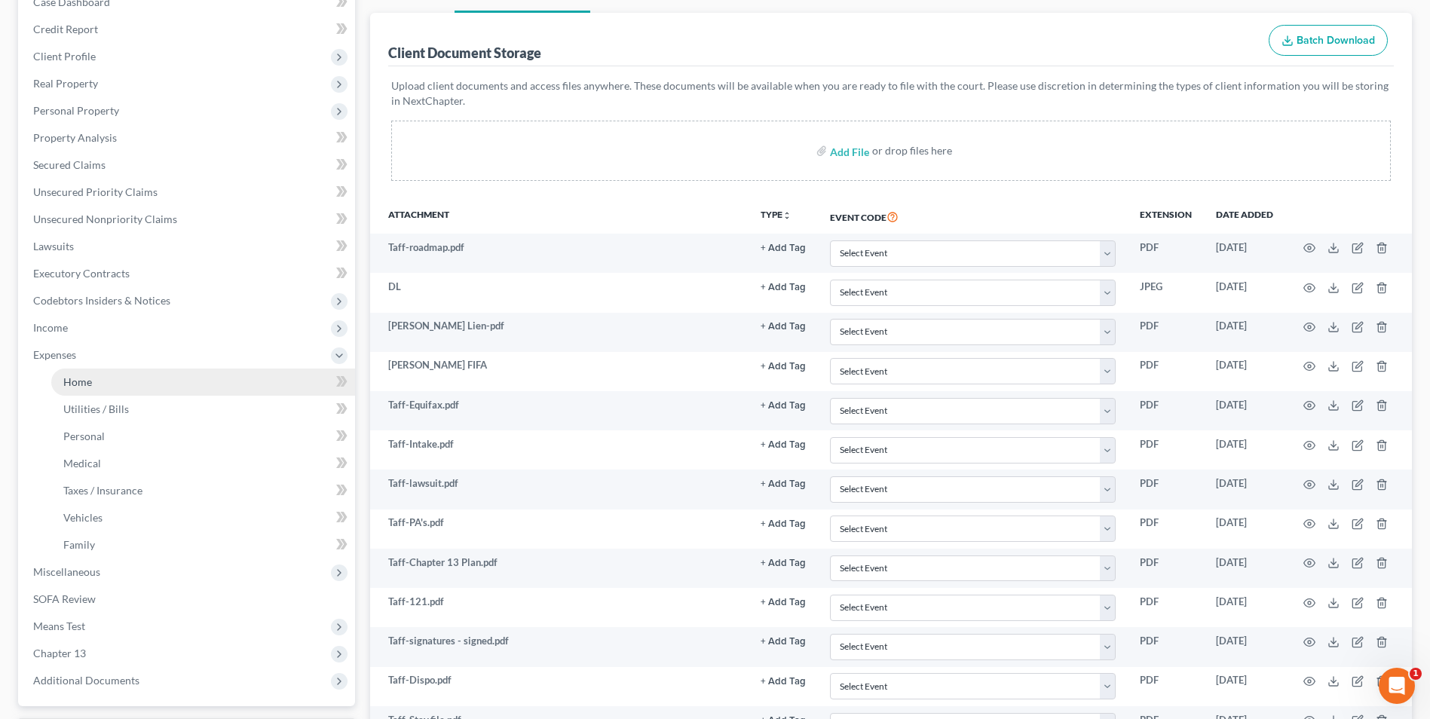
click at [103, 376] on link "Home" at bounding box center [203, 382] width 304 height 27
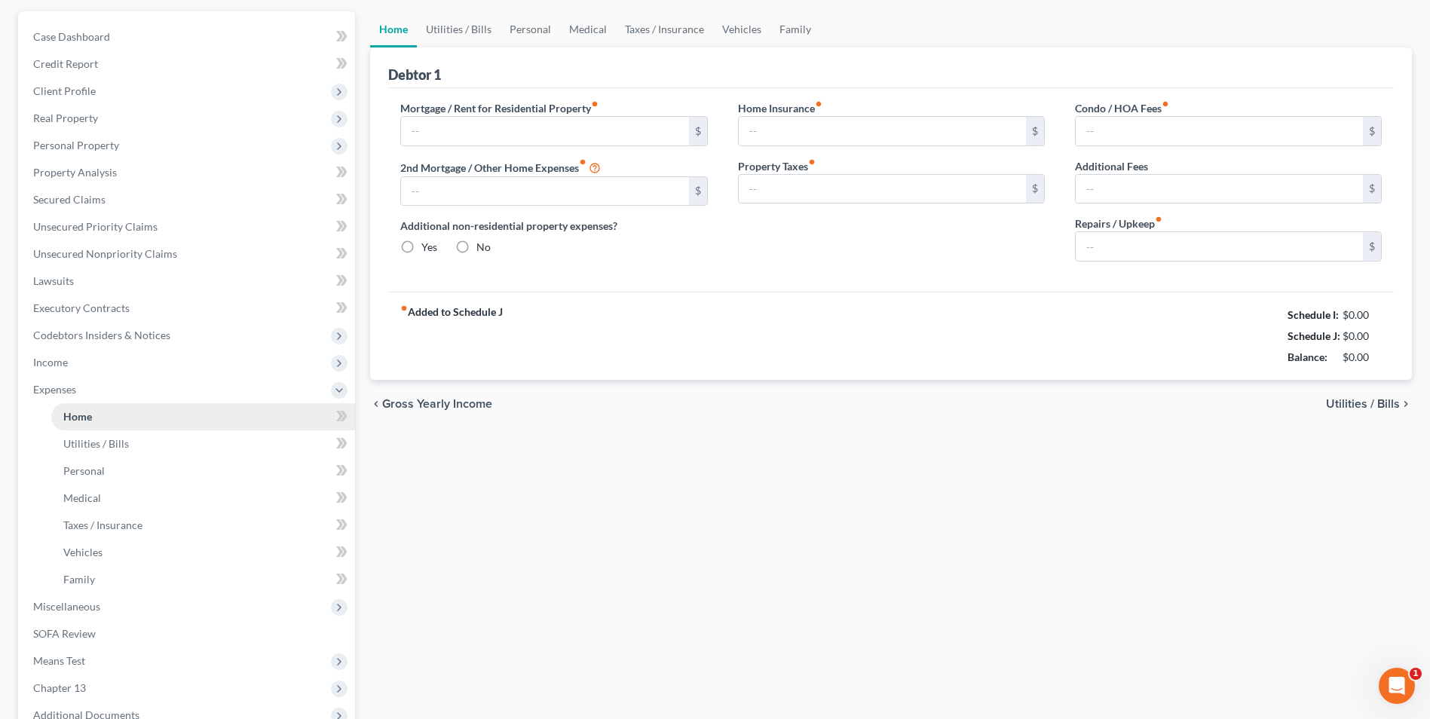
type input "1,350.00"
type input "0.00"
radio input "true"
type input "0.00"
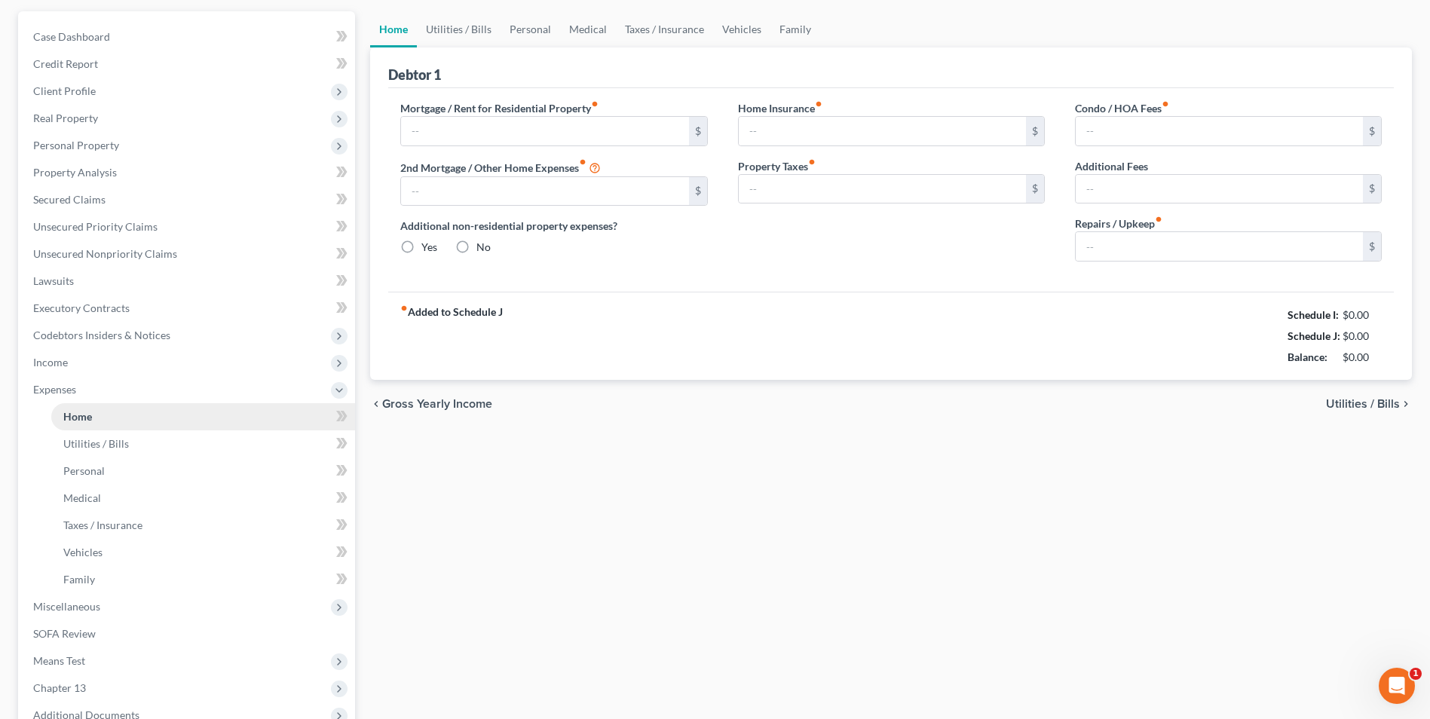
type input "0.00"
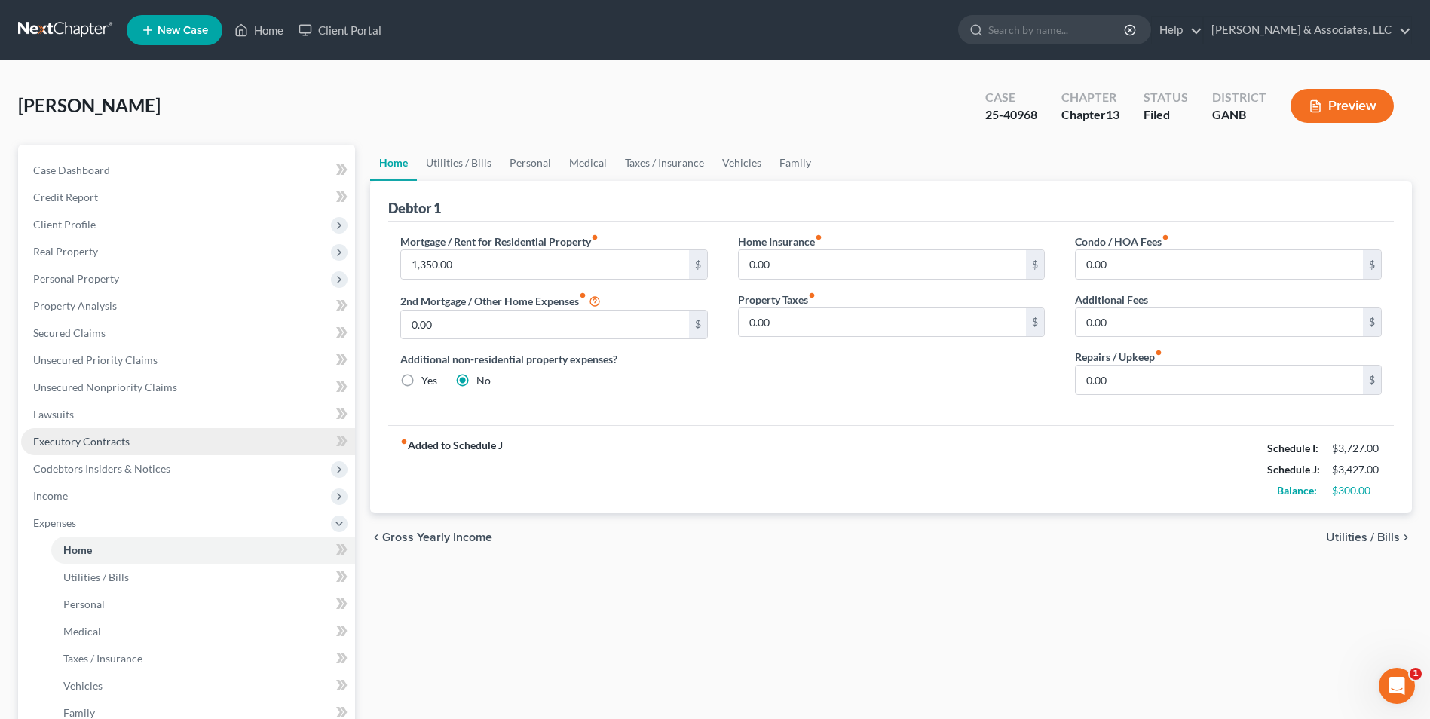
click at [106, 449] on link "Executory Contracts" at bounding box center [188, 441] width 334 height 27
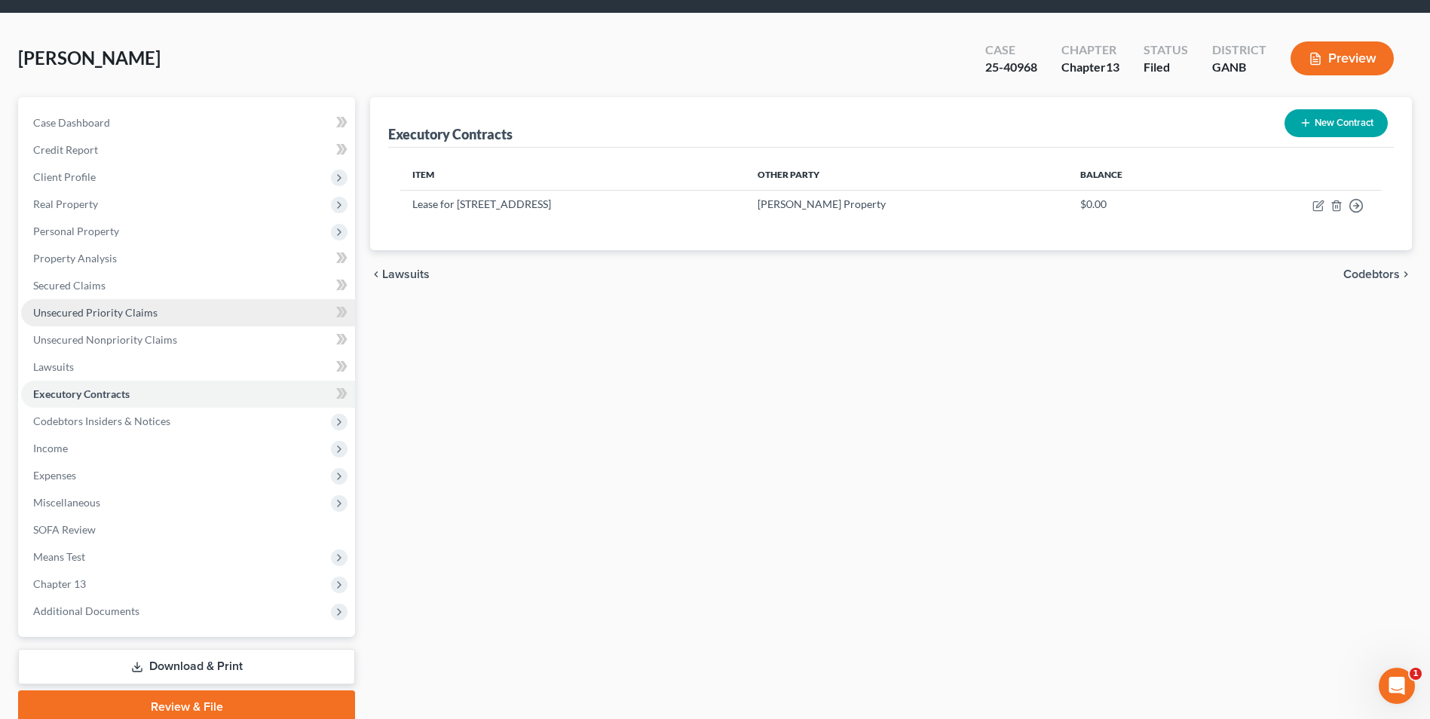
scroll to position [109, 0]
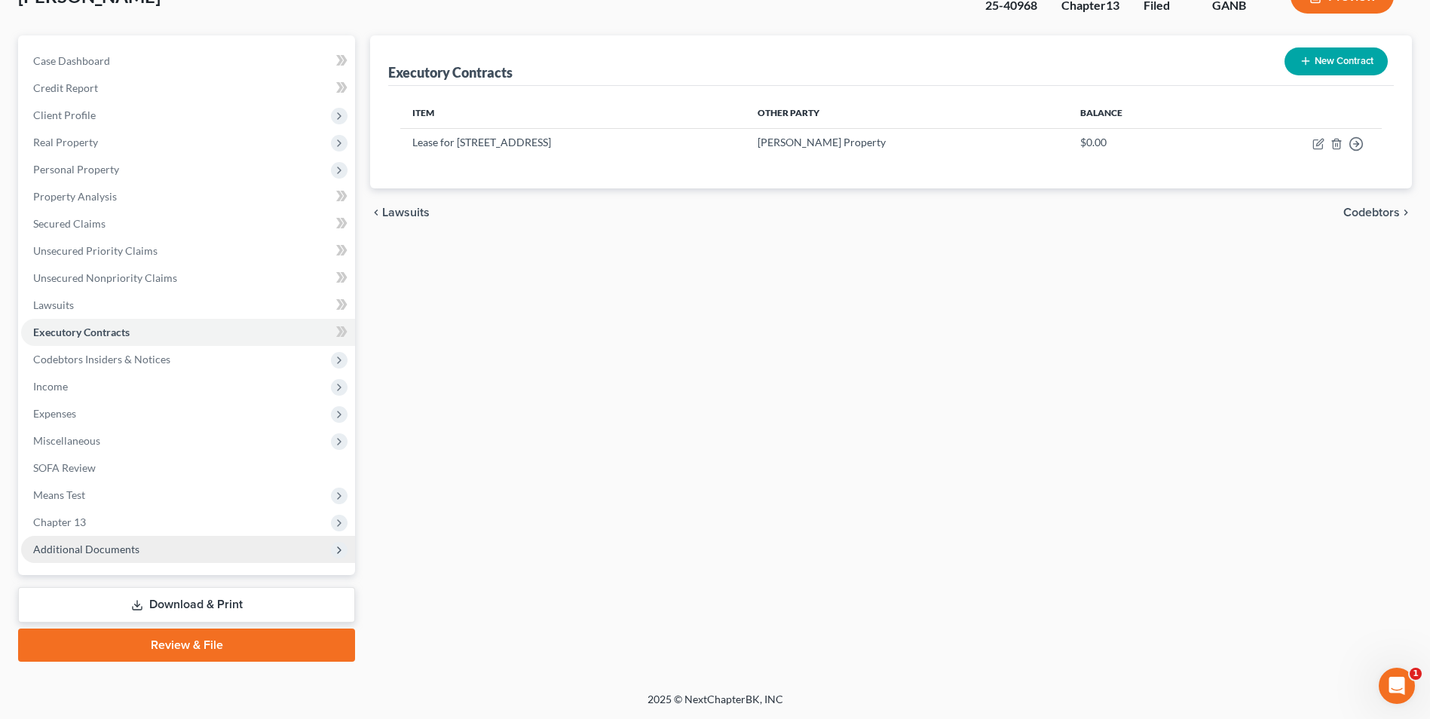
click at [124, 544] on span "Additional Documents" at bounding box center [86, 549] width 106 height 13
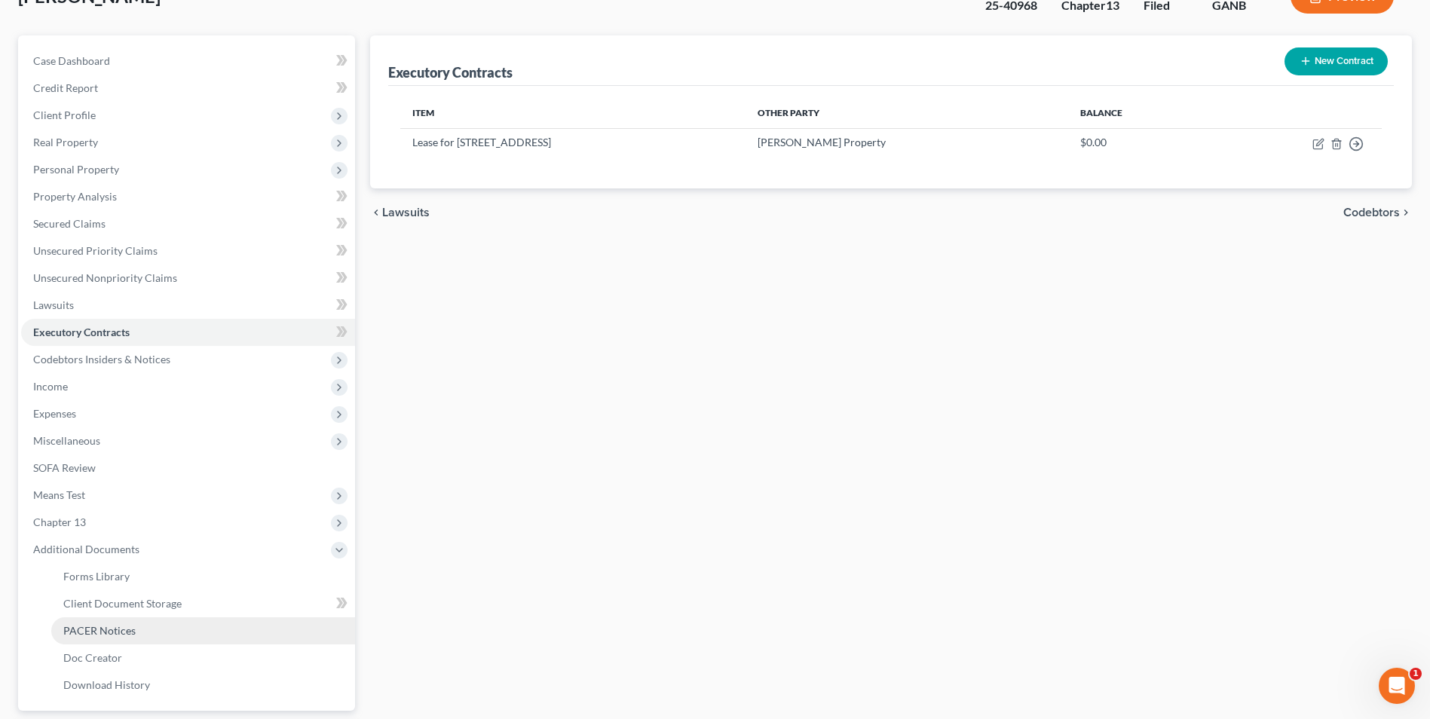
click at [124, 628] on span "PACER Notices" at bounding box center [99, 630] width 72 height 13
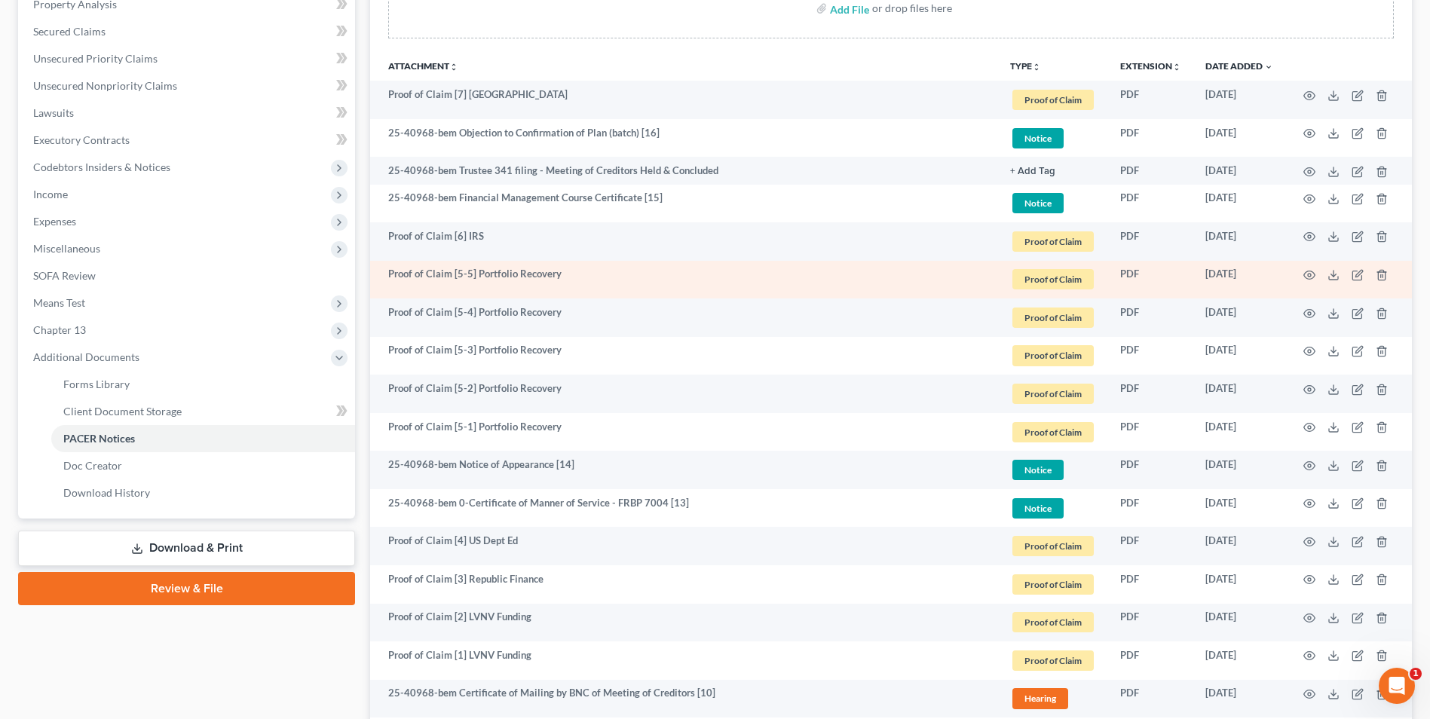
scroll to position [377, 0]
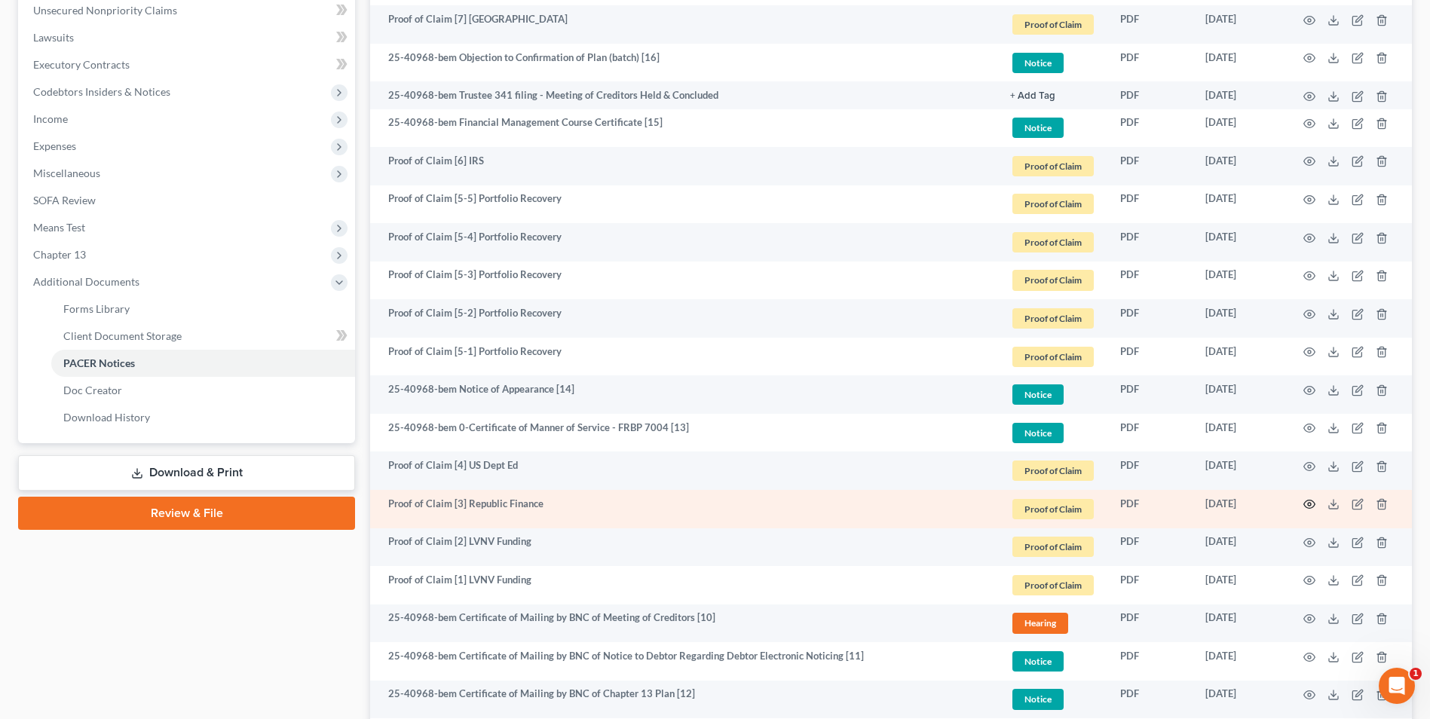
click at [1310, 502] on icon "button" at bounding box center [1309, 504] width 12 height 12
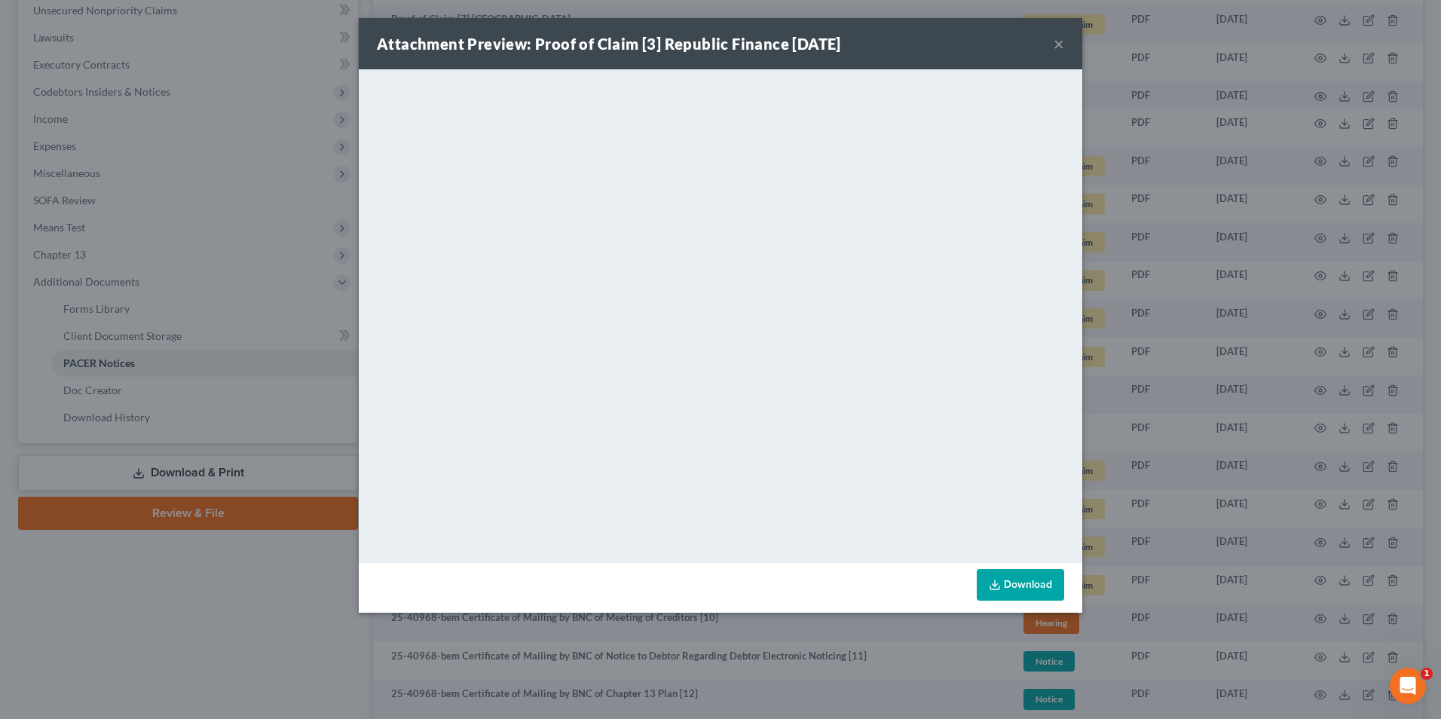
drag, startPoint x: 1058, startPoint y: 41, endPoint x: 36, endPoint y: 246, distance: 1041.7
click at [1058, 41] on button "×" at bounding box center [1059, 44] width 11 height 18
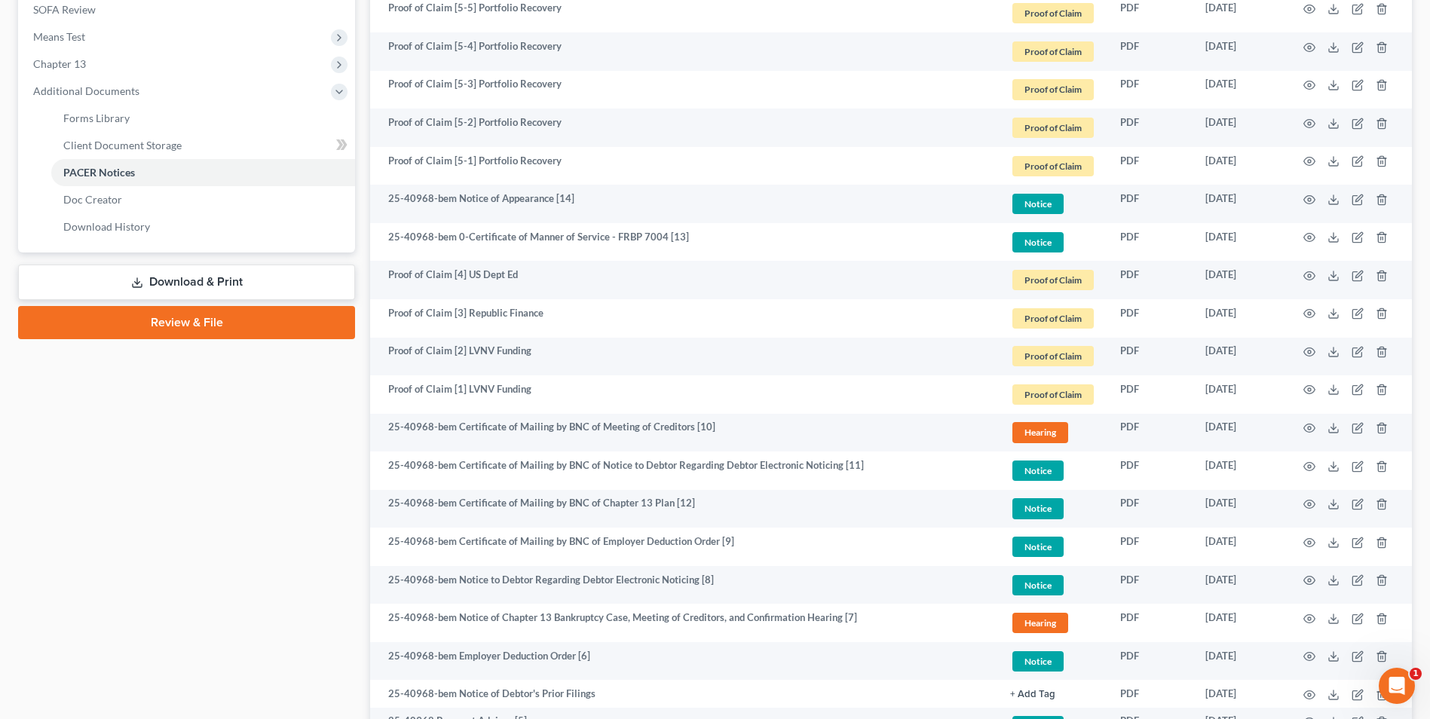
scroll to position [452, 0]
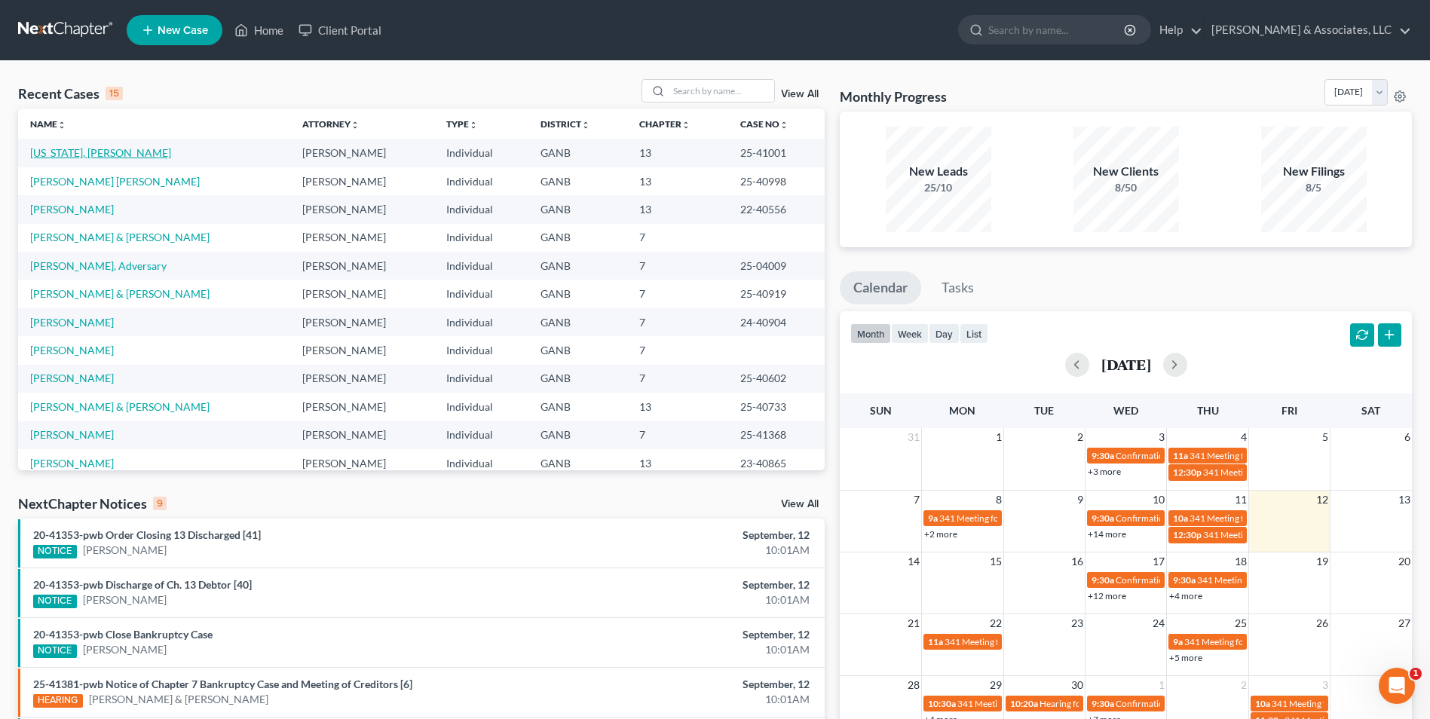
click at [118, 158] on link "[US_STATE], [PERSON_NAME]" at bounding box center [100, 152] width 141 height 13
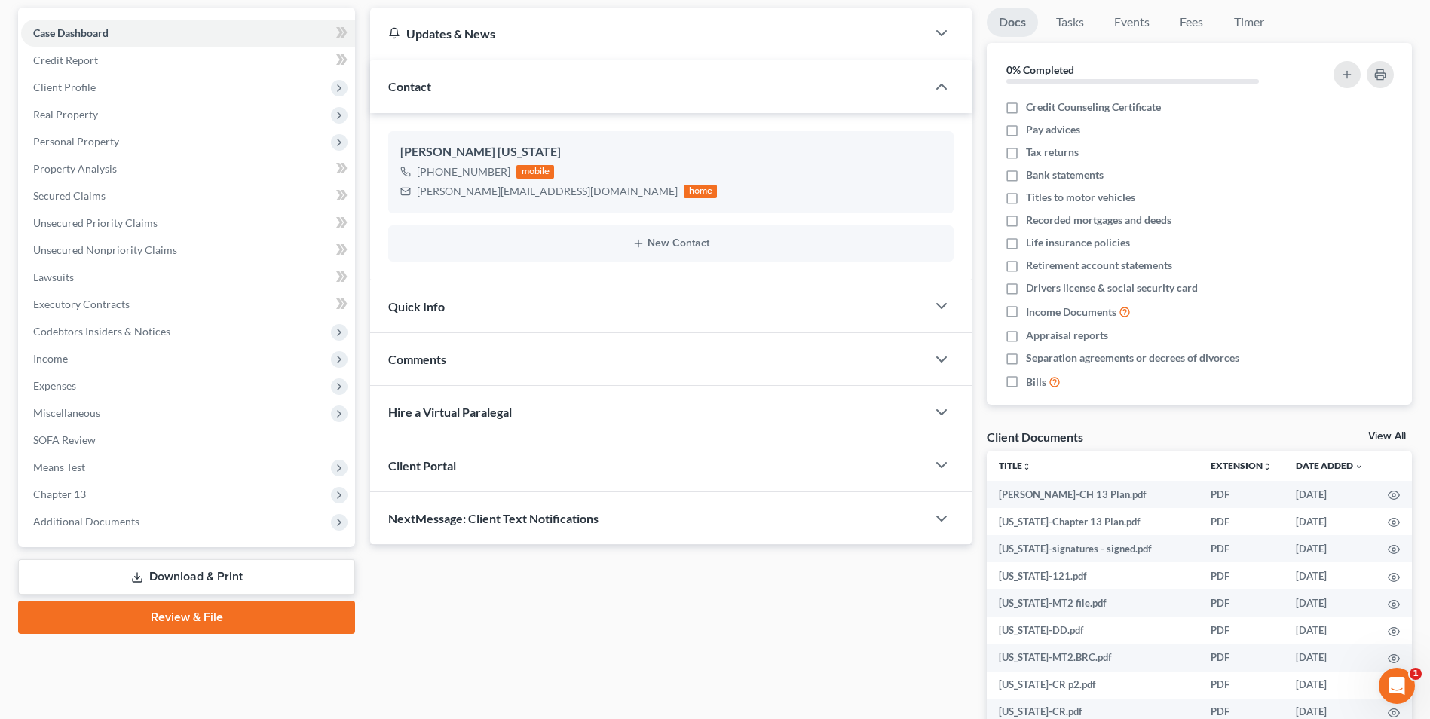
scroll to position [151, 0]
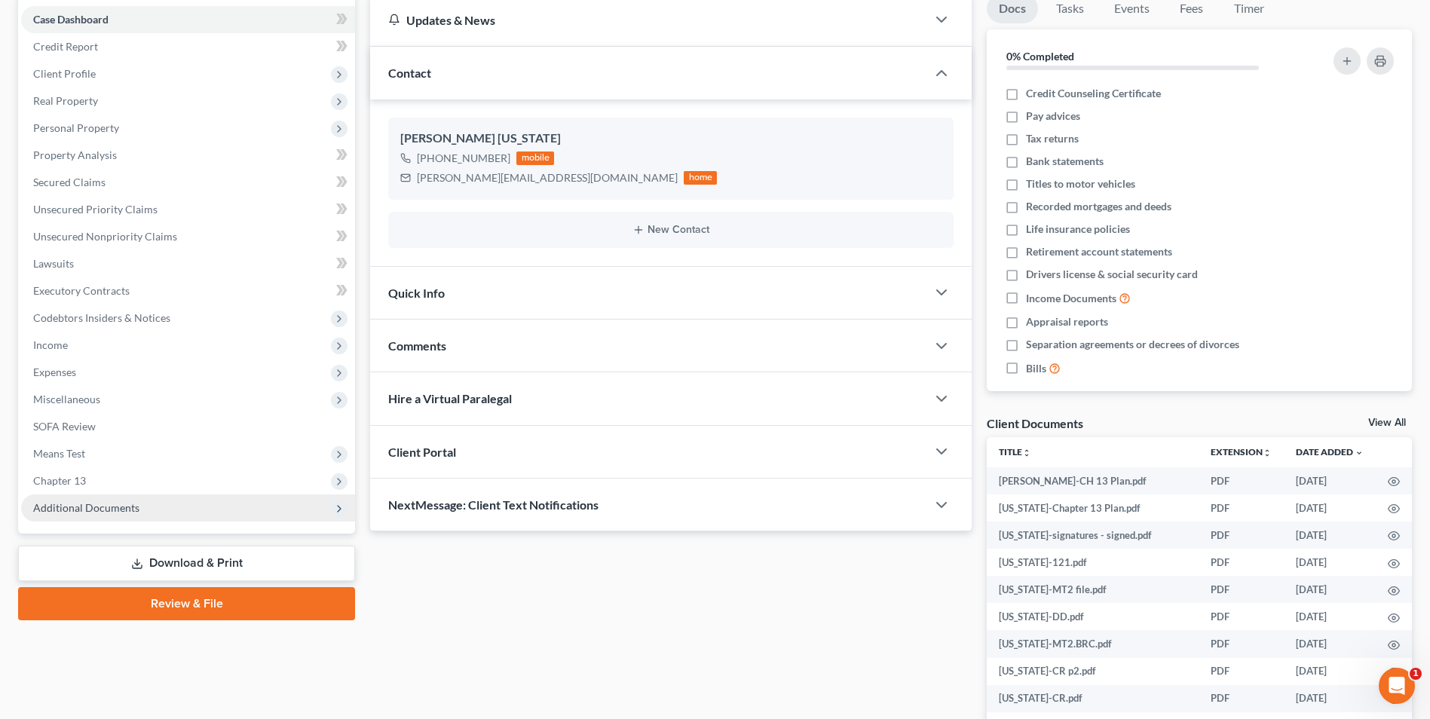
click at [87, 516] on span "Additional Documents" at bounding box center [188, 507] width 334 height 27
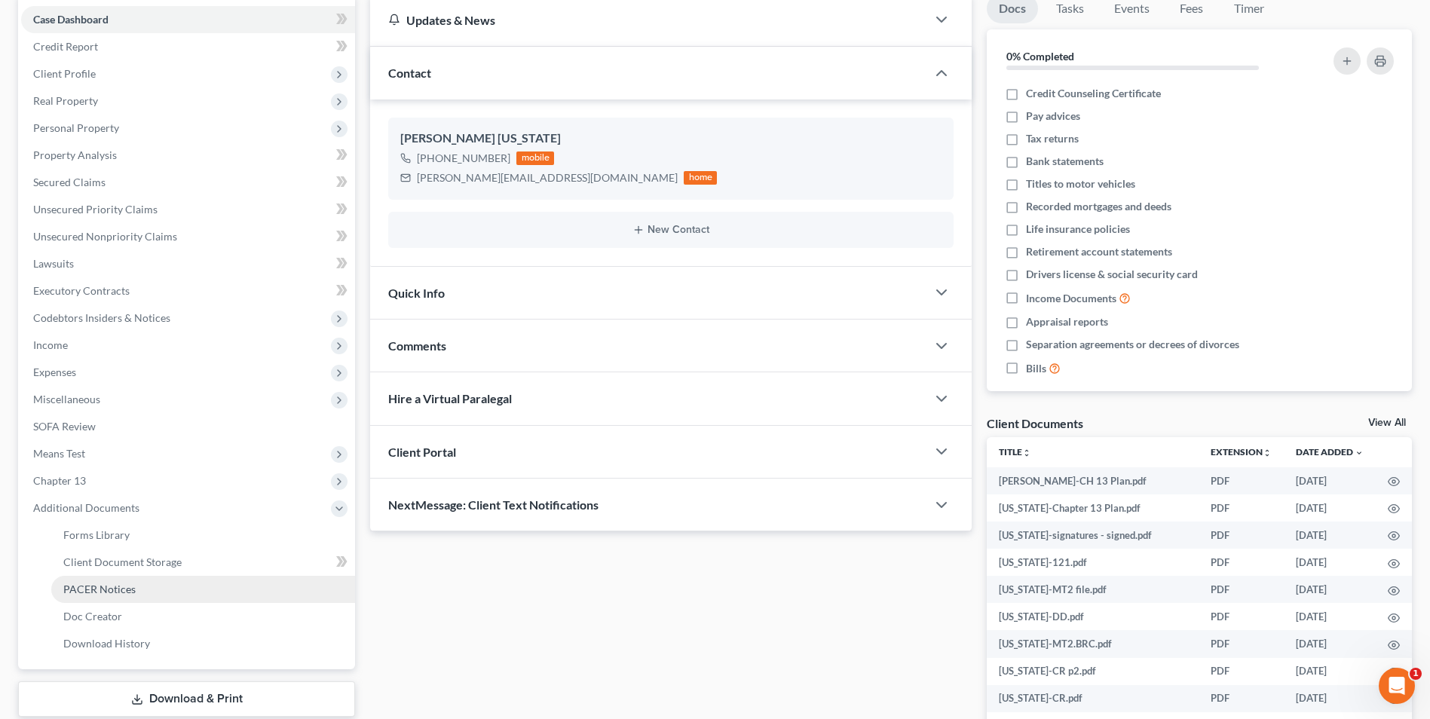
click at [118, 594] on span "PACER Notices" at bounding box center [99, 589] width 72 height 13
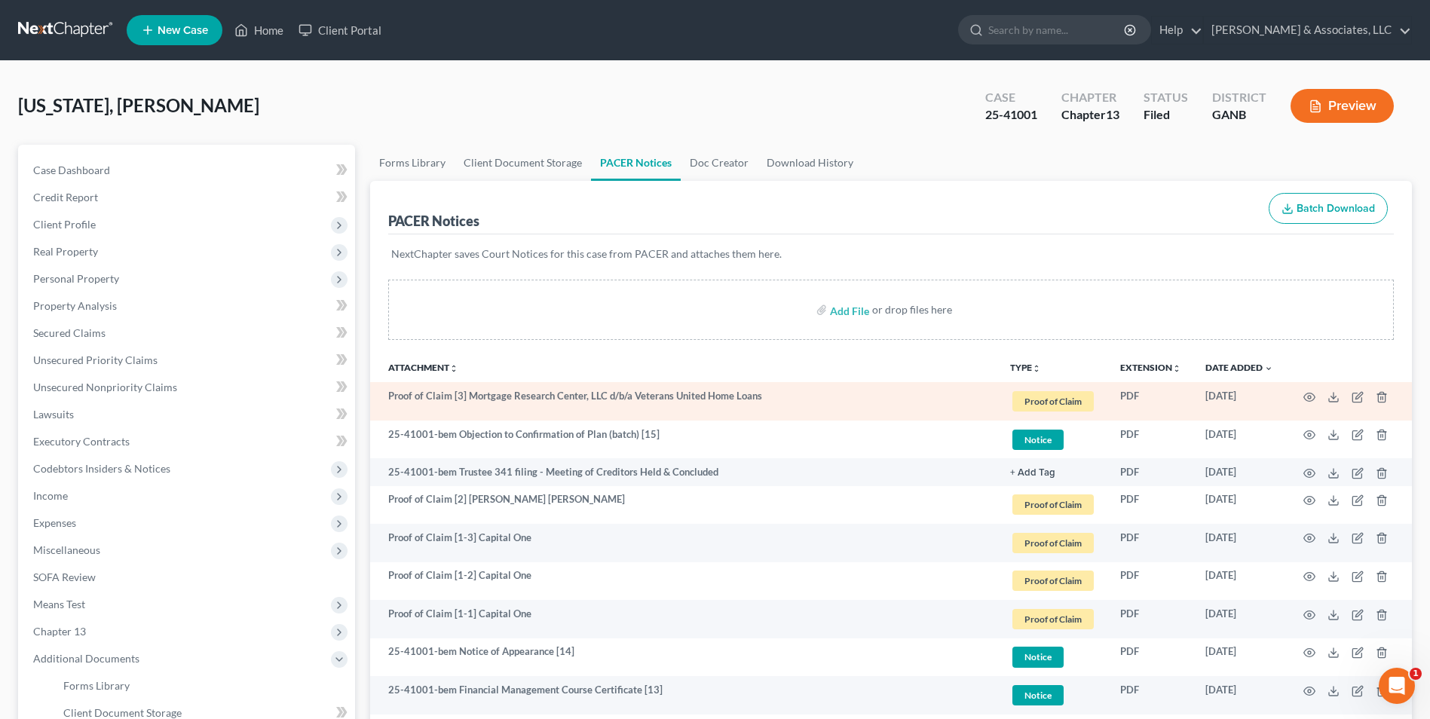
click at [1302, 396] on td at bounding box center [1348, 401] width 127 height 38
click at [1309, 396] on icon "button" at bounding box center [1309, 397] width 12 height 12
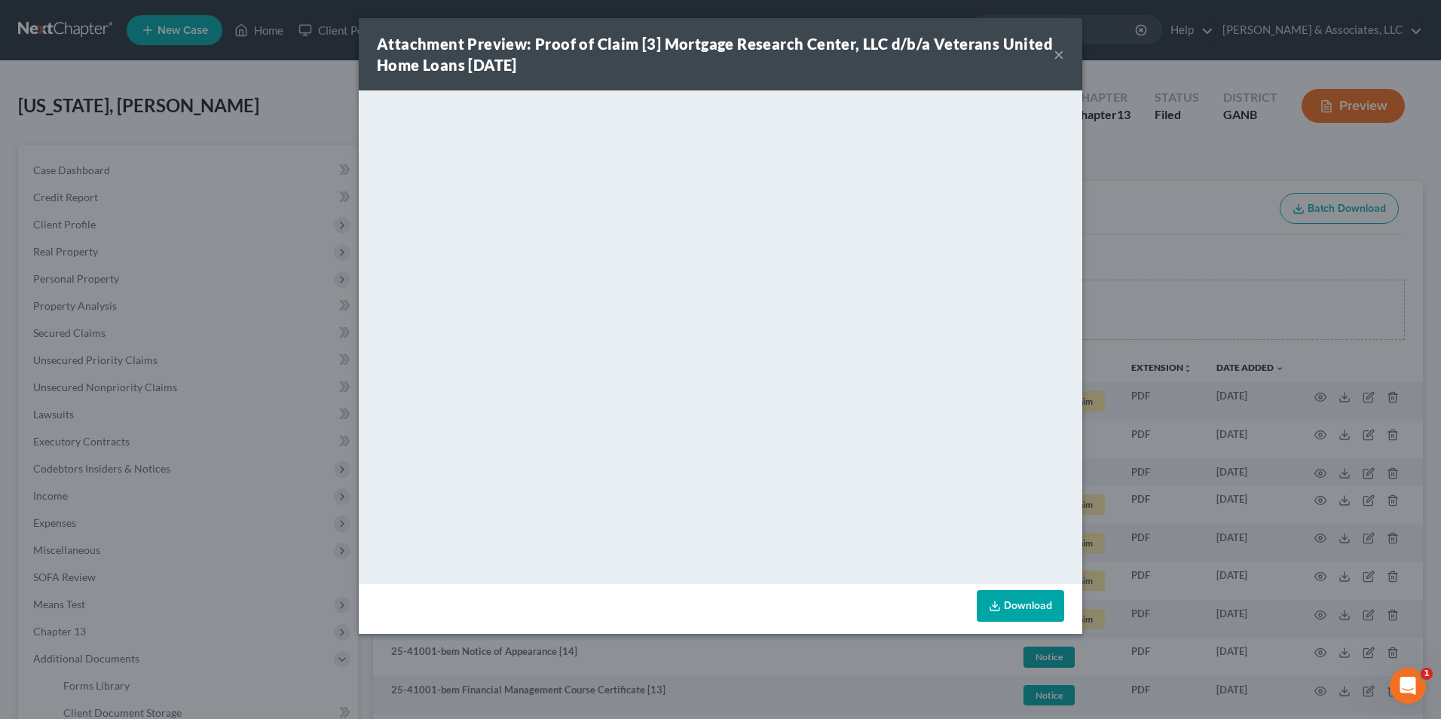
click at [1061, 55] on button "×" at bounding box center [1059, 54] width 11 height 18
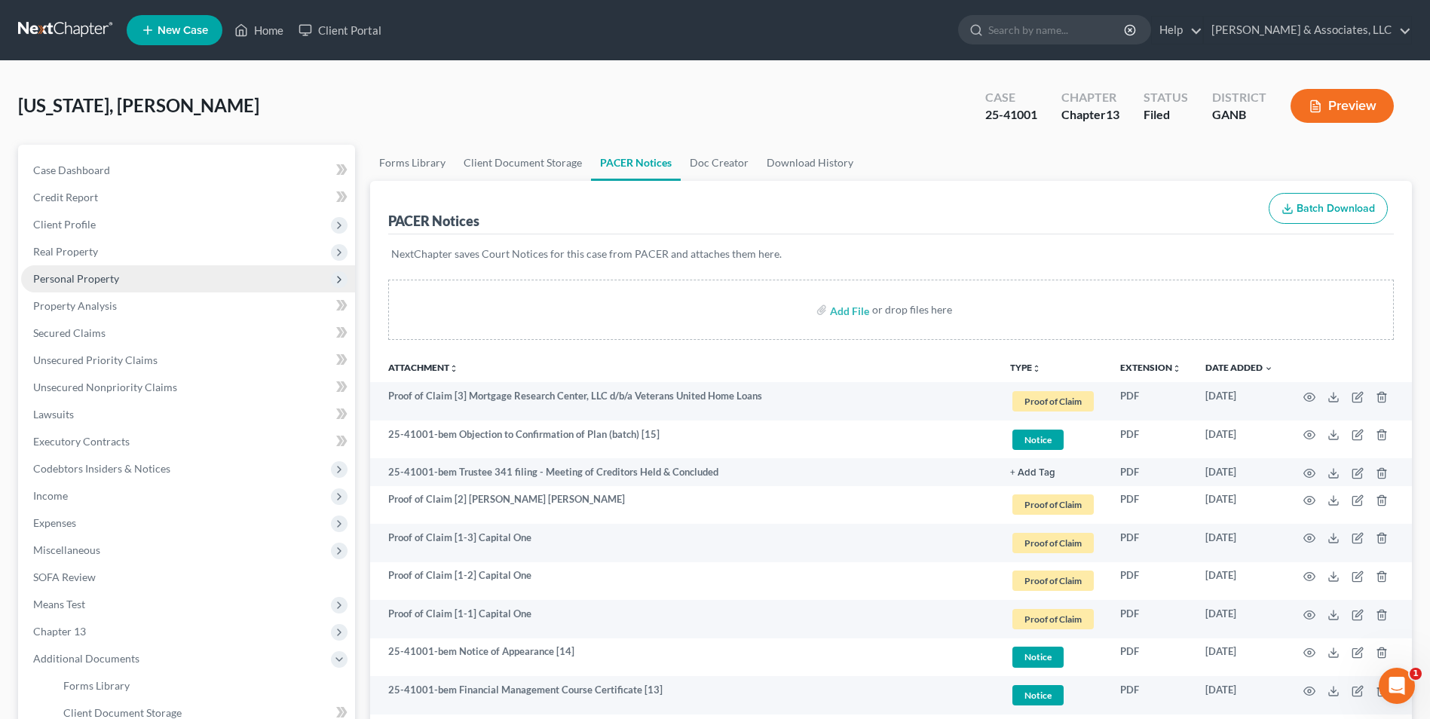
click at [57, 283] on span "Personal Property" at bounding box center [76, 278] width 86 height 13
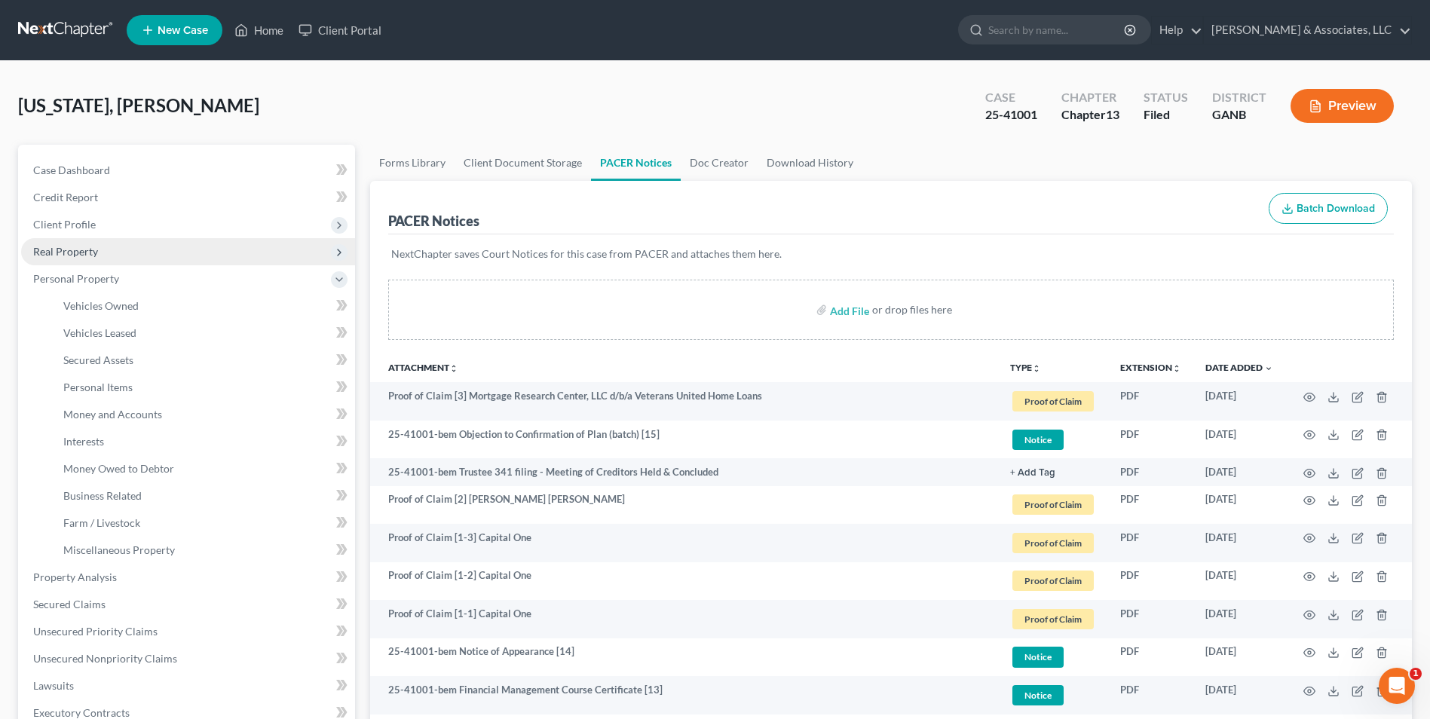
click at [81, 259] on span "Real Property" at bounding box center [188, 251] width 334 height 27
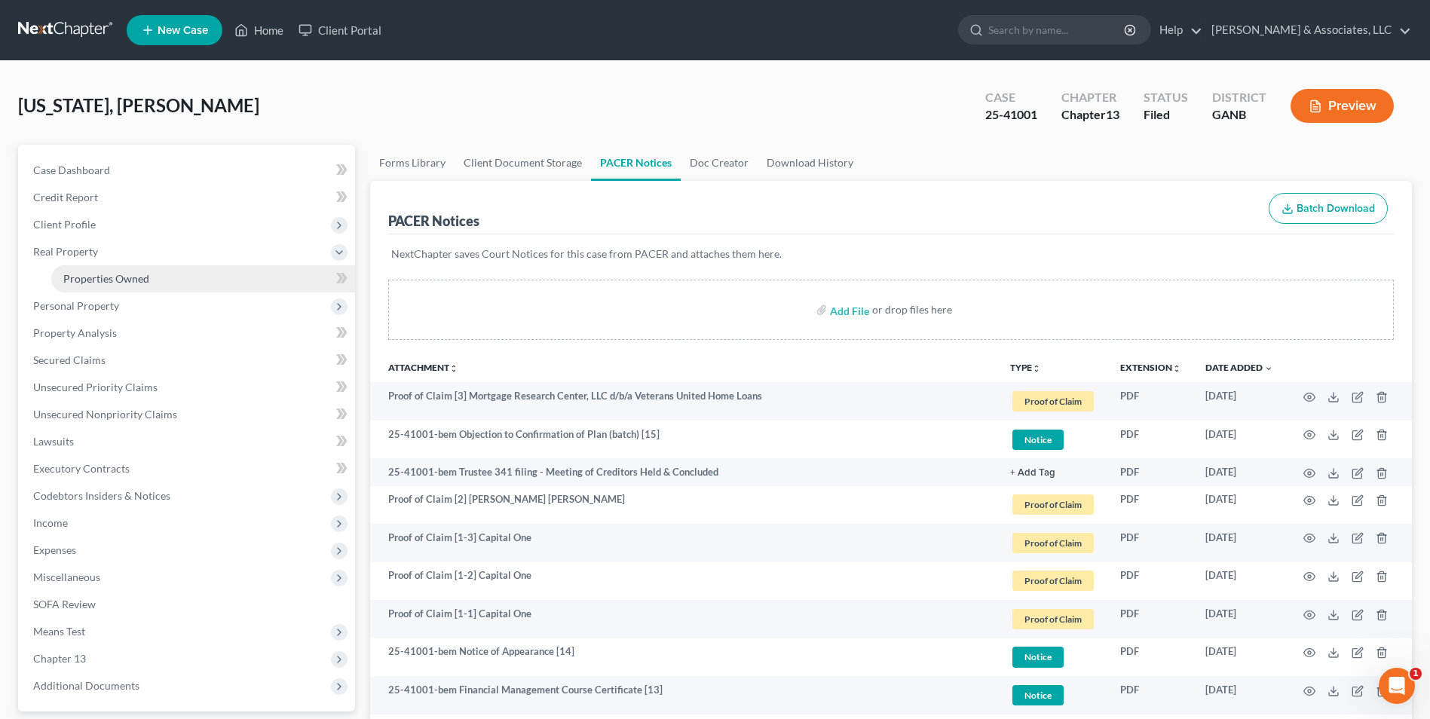
click at [119, 277] on span "Properties Owned" at bounding box center [106, 278] width 86 height 13
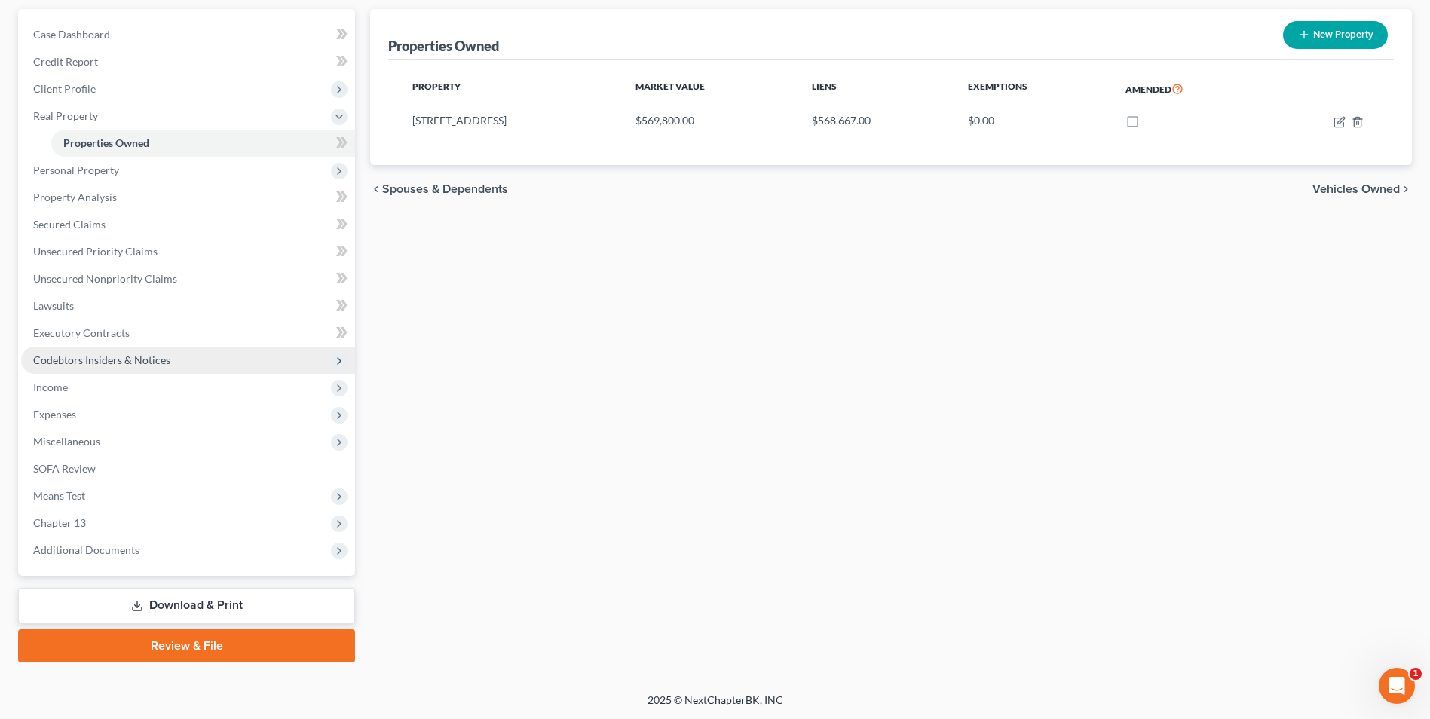
scroll to position [136, 0]
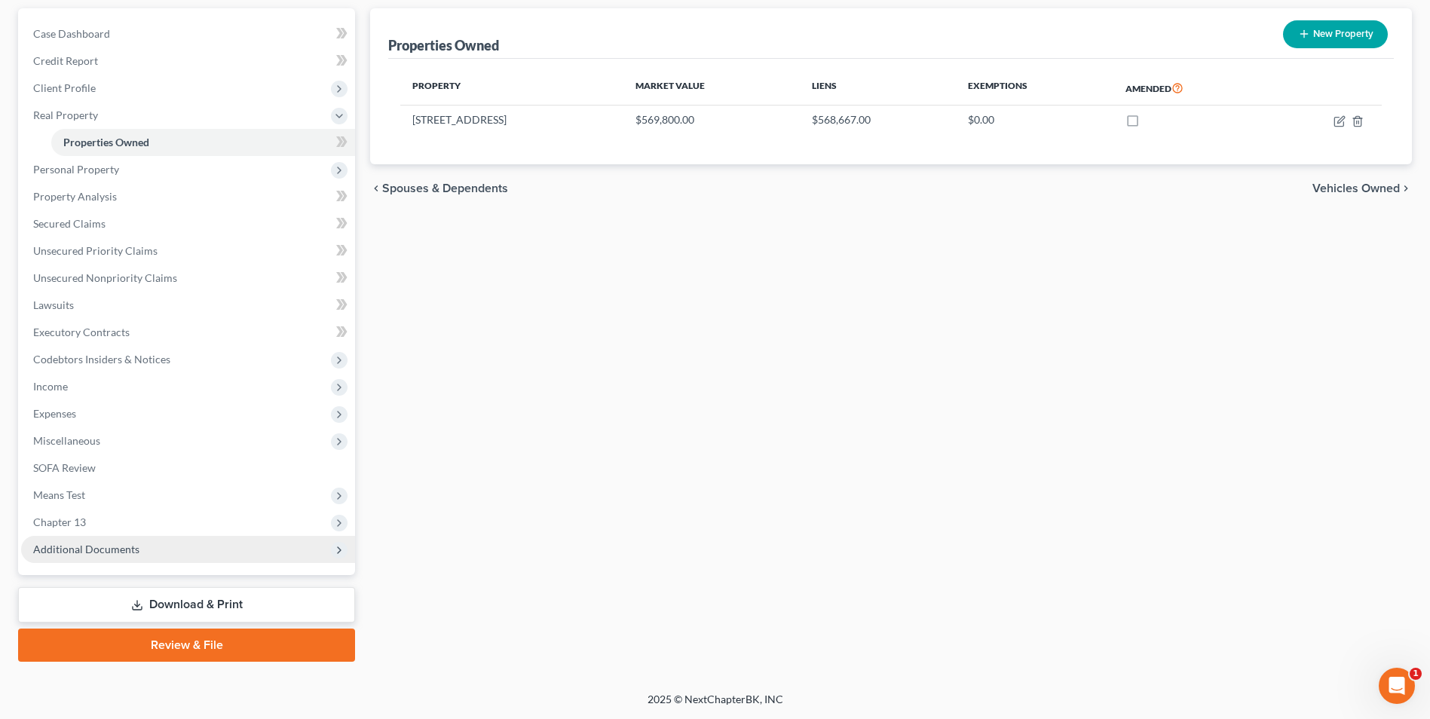
click at [107, 549] on span "Additional Documents" at bounding box center [86, 549] width 106 height 13
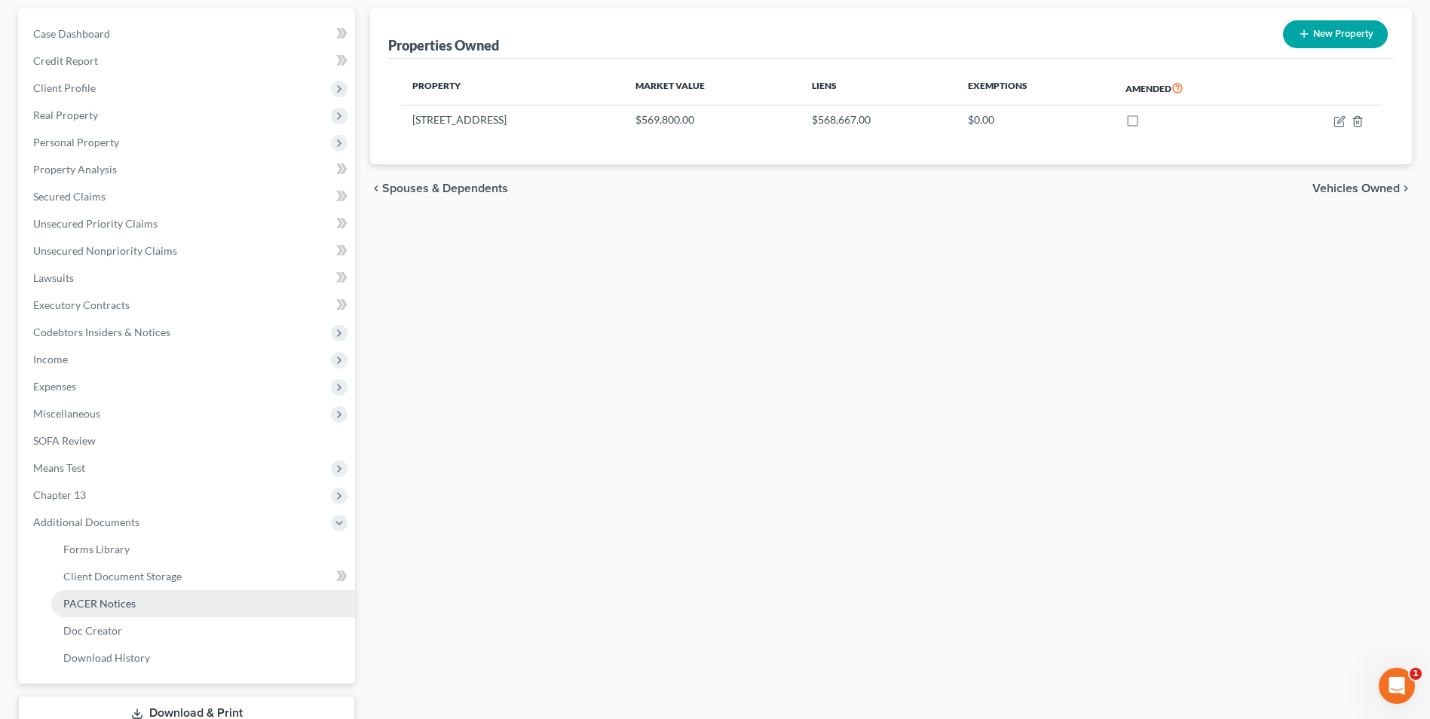
click at [130, 605] on span "PACER Notices" at bounding box center [99, 603] width 72 height 13
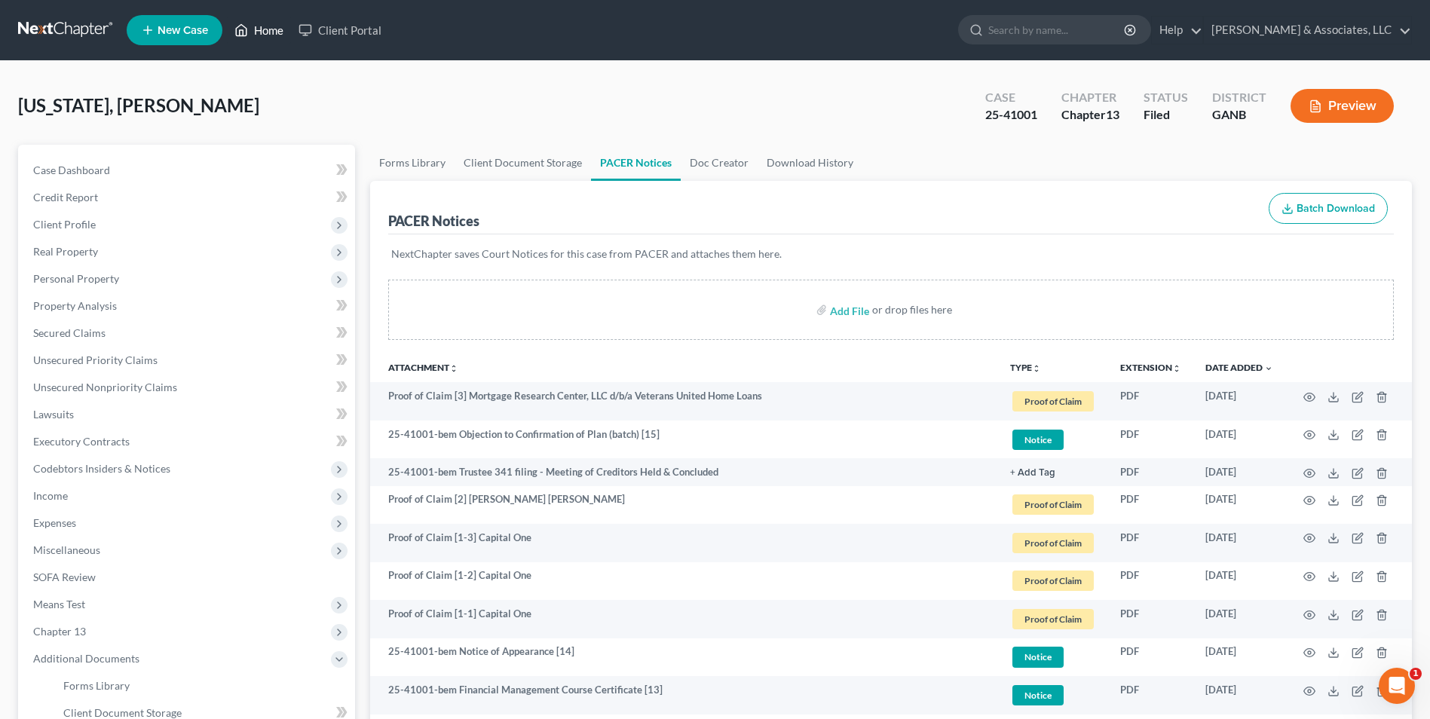
click at [265, 31] on link "Home" at bounding box center [259, 30] width 64 height 27
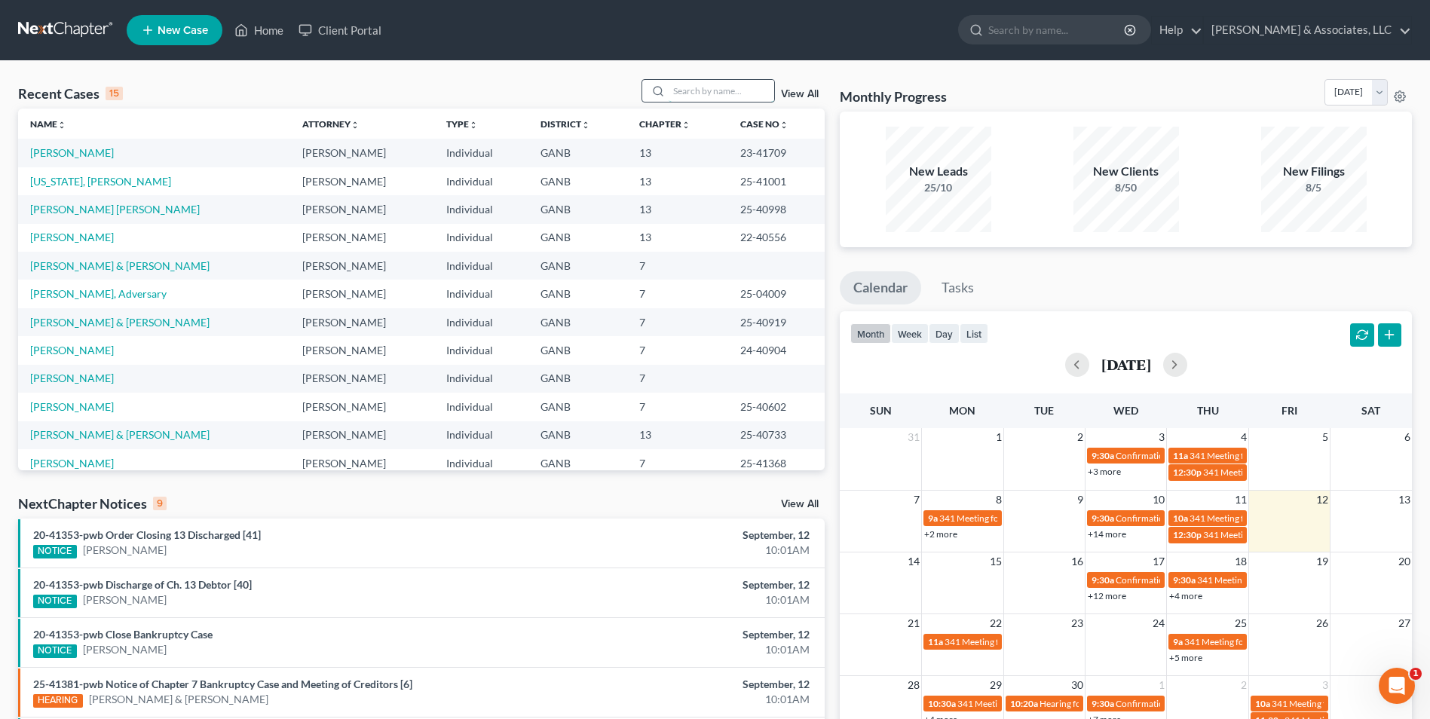
click at [727, 93] on input "search" at bounding box center [722, 91] width 106 height 22
type input "trav"
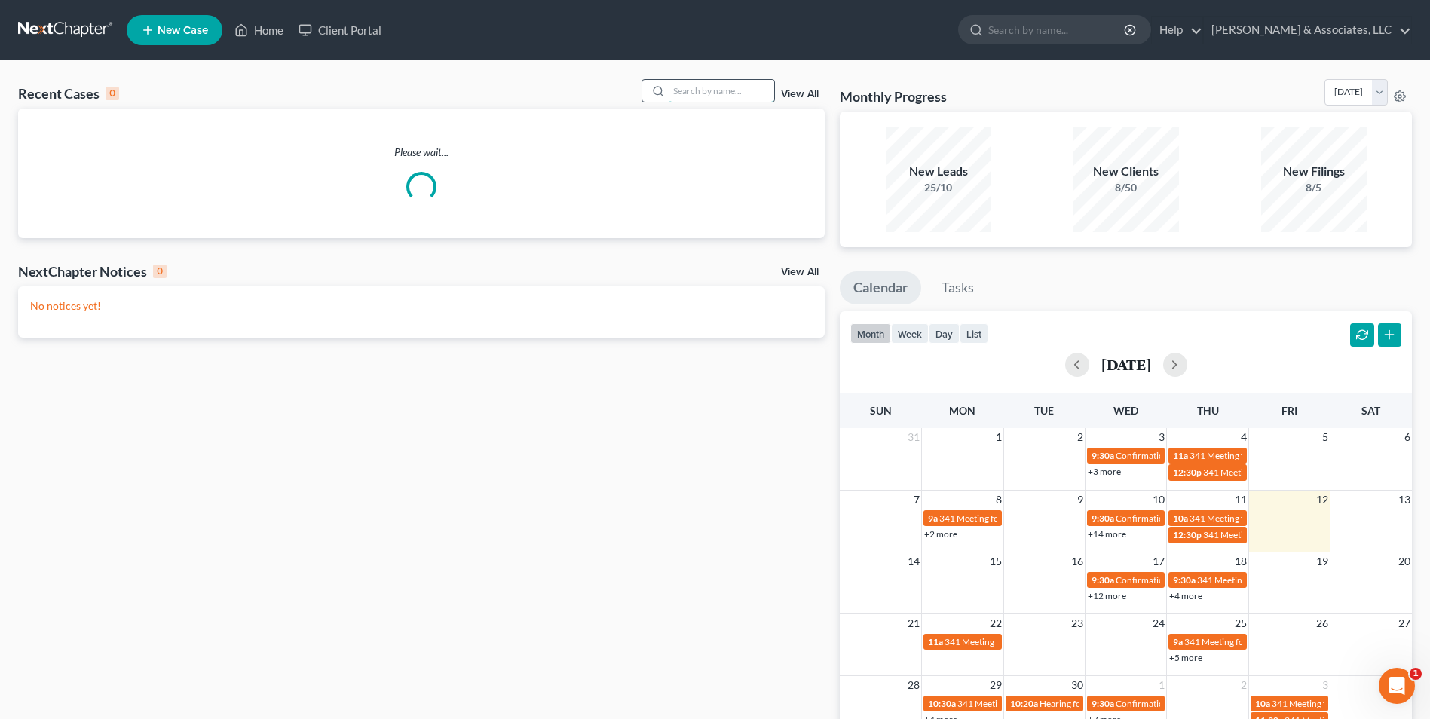
click at [676, 92] on input "search" at bounding box center [722, 91] width 106 height 22
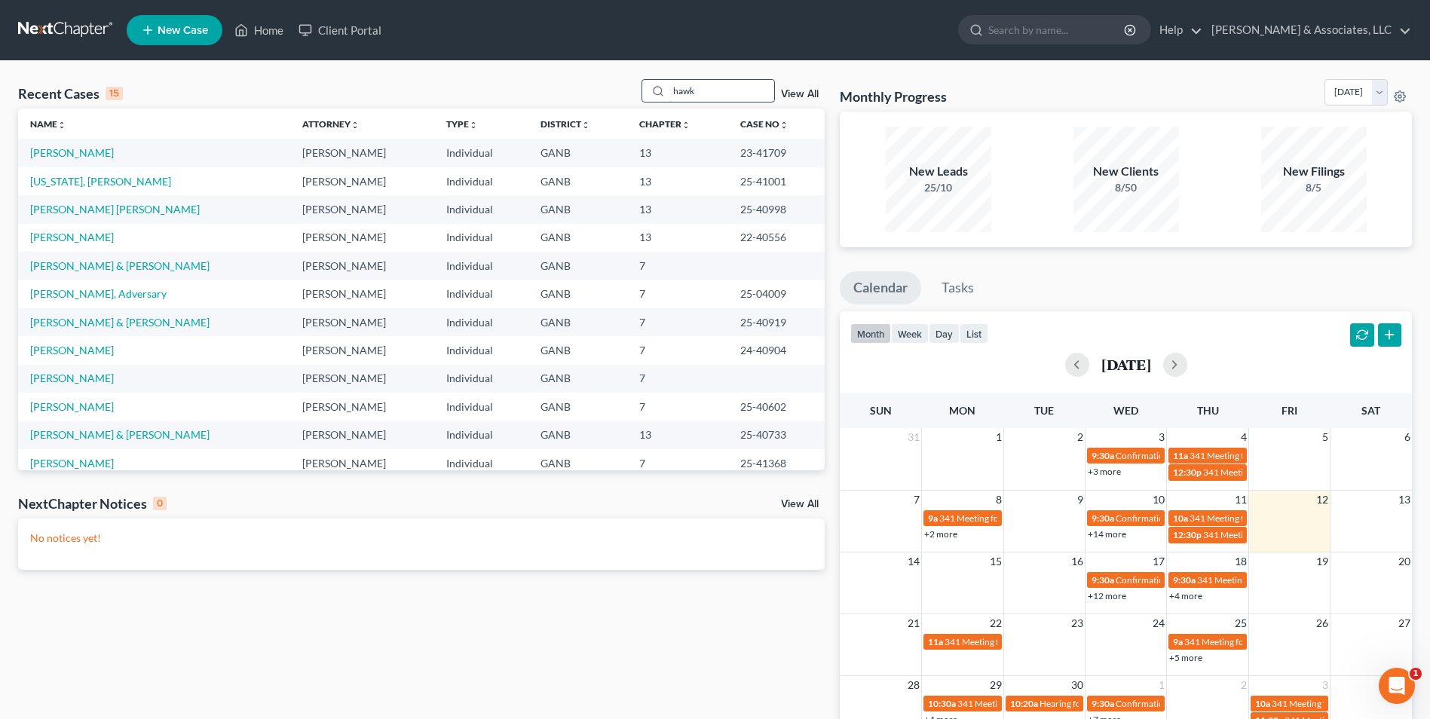
type input "hawk"
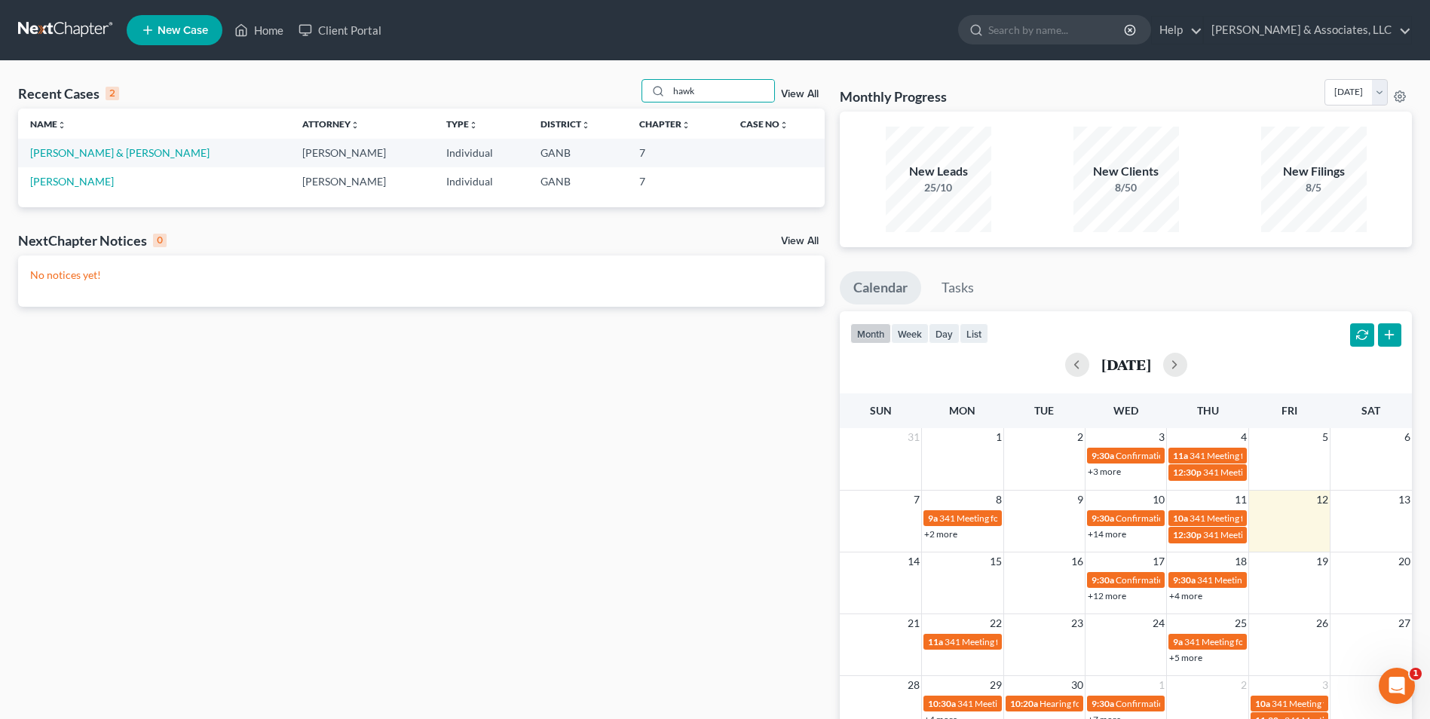
click at [109, 145] on td "[PERSON_NAME] & [PERSON_NAME]" at bounding box center [154, 153] width 272 height 28
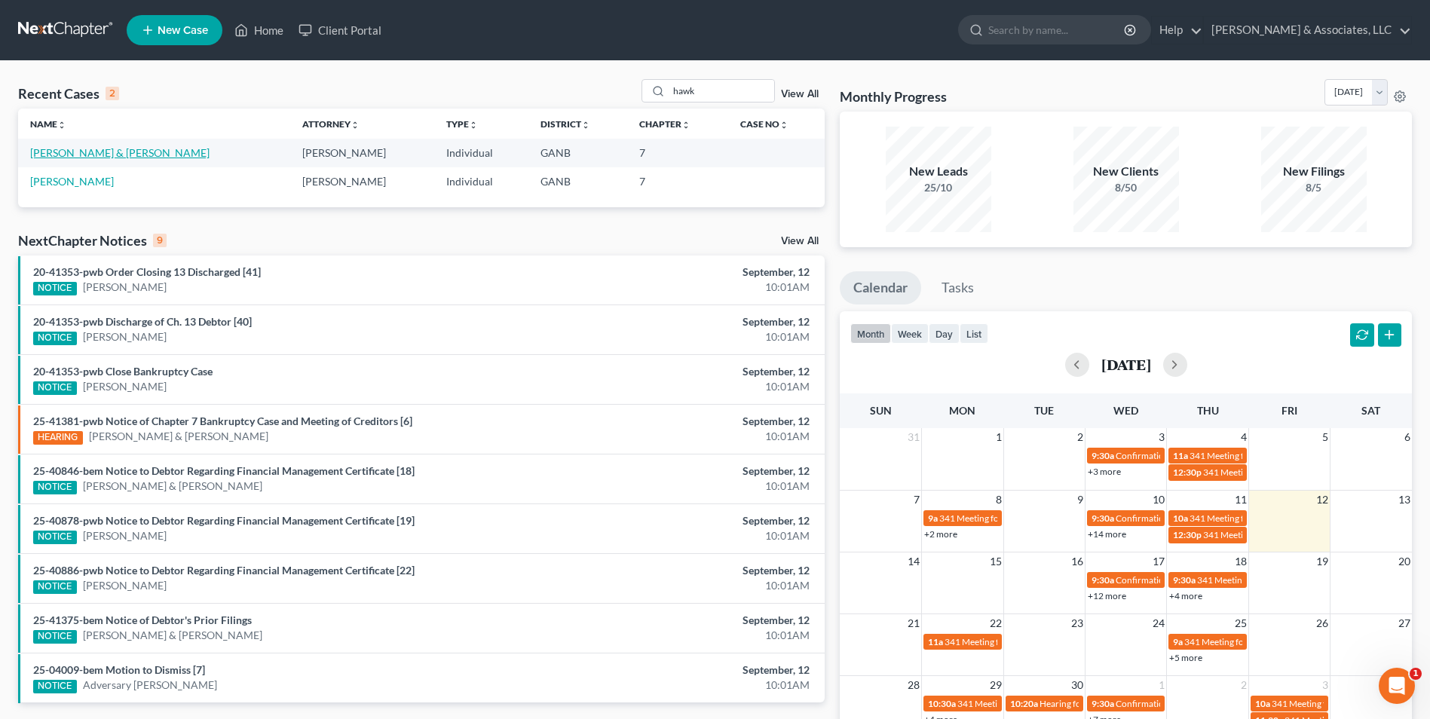
click at [126, 154] on link "[PERSON_NAME] & [PERSON_NAME]" at bounding box center [119, 152] width 179 height 13
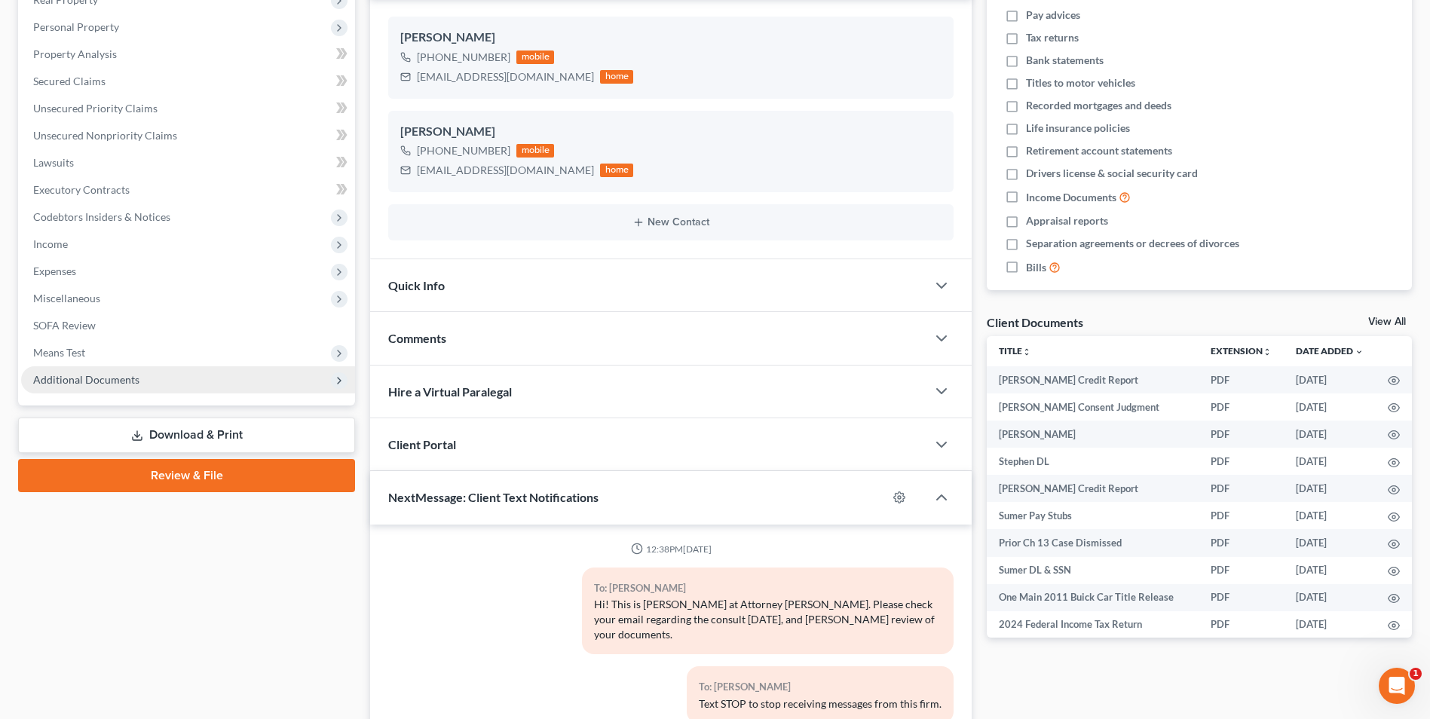
scroll to position [238, 0]
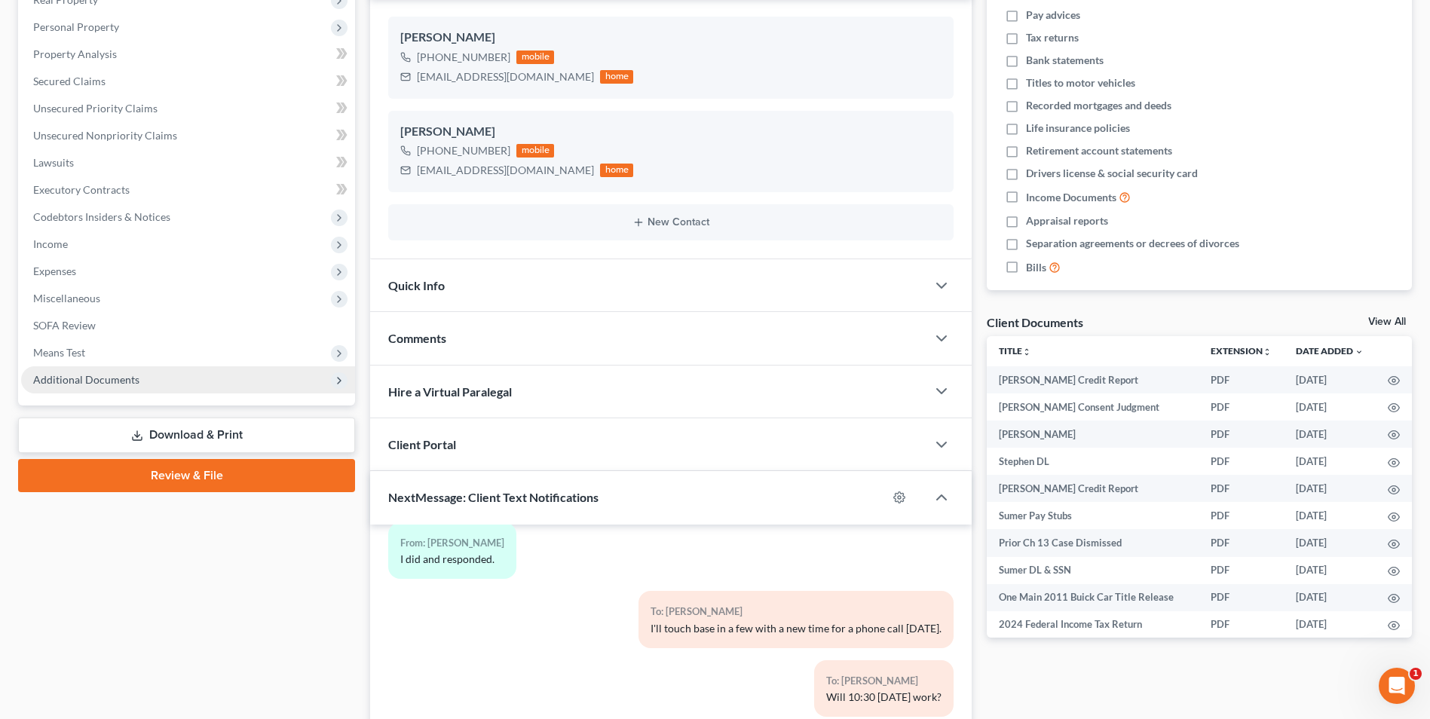
click at [121, 389] on span "Additional Documents" at bounding box center [188, 379] width 334 height 27
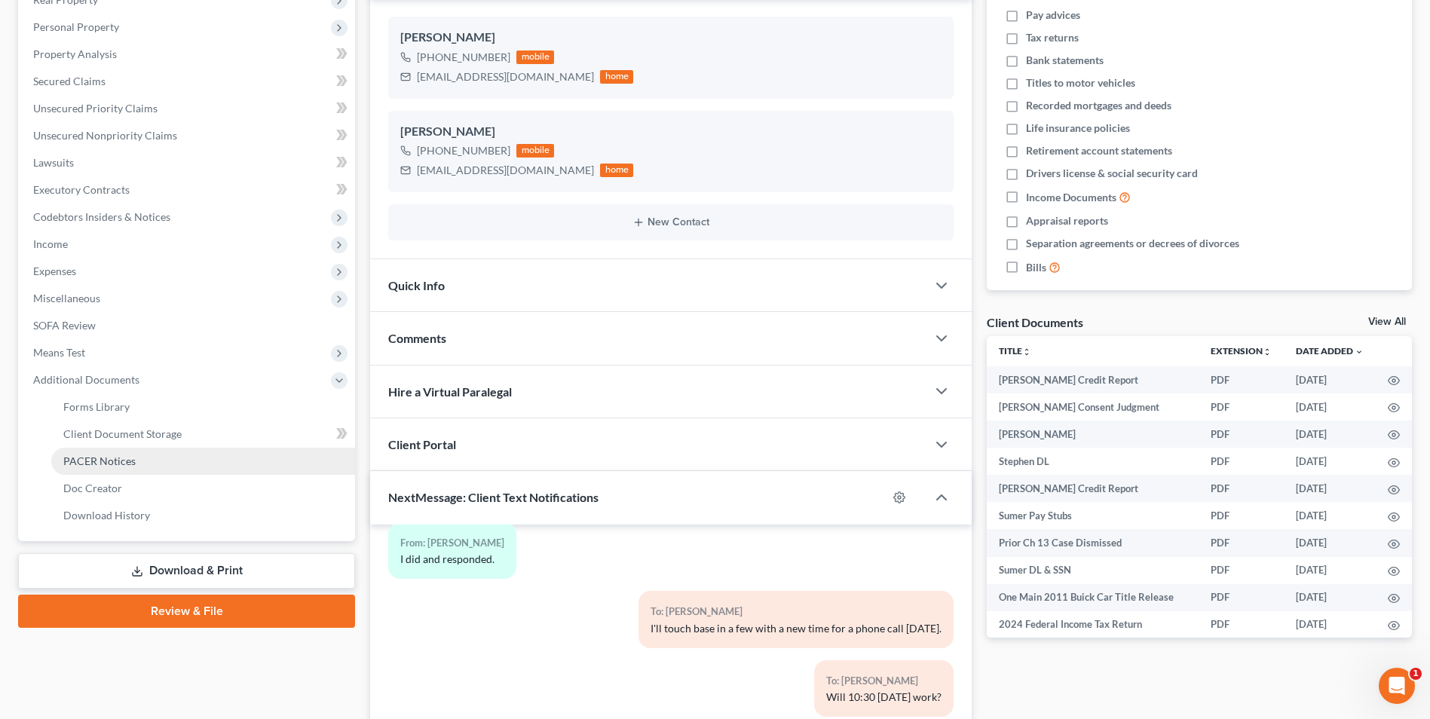
click at [106, 455] on span "PACER Notices" at bounding box center [99, 461] width 72 height 13
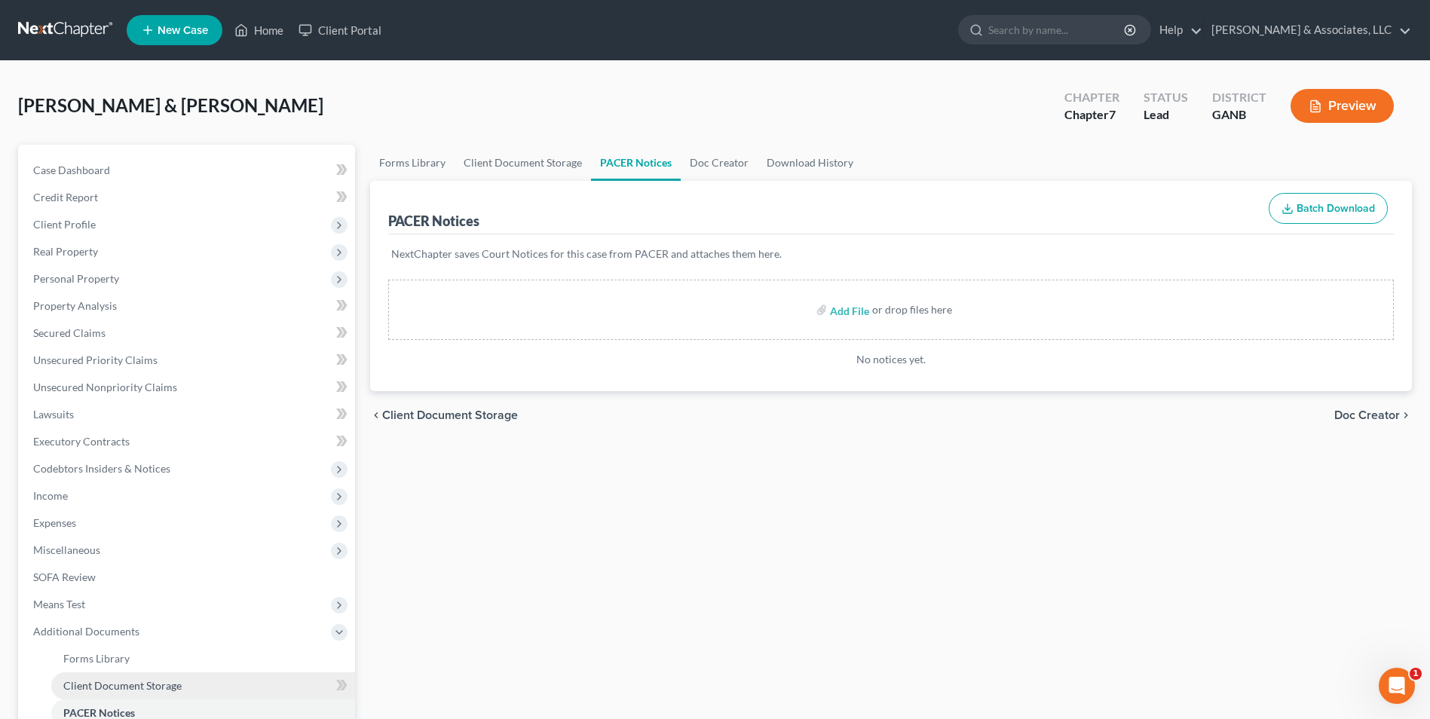
click at [155, 696] on link "Client Document Storage" at bounding box center [203, 685] width 304 height 27
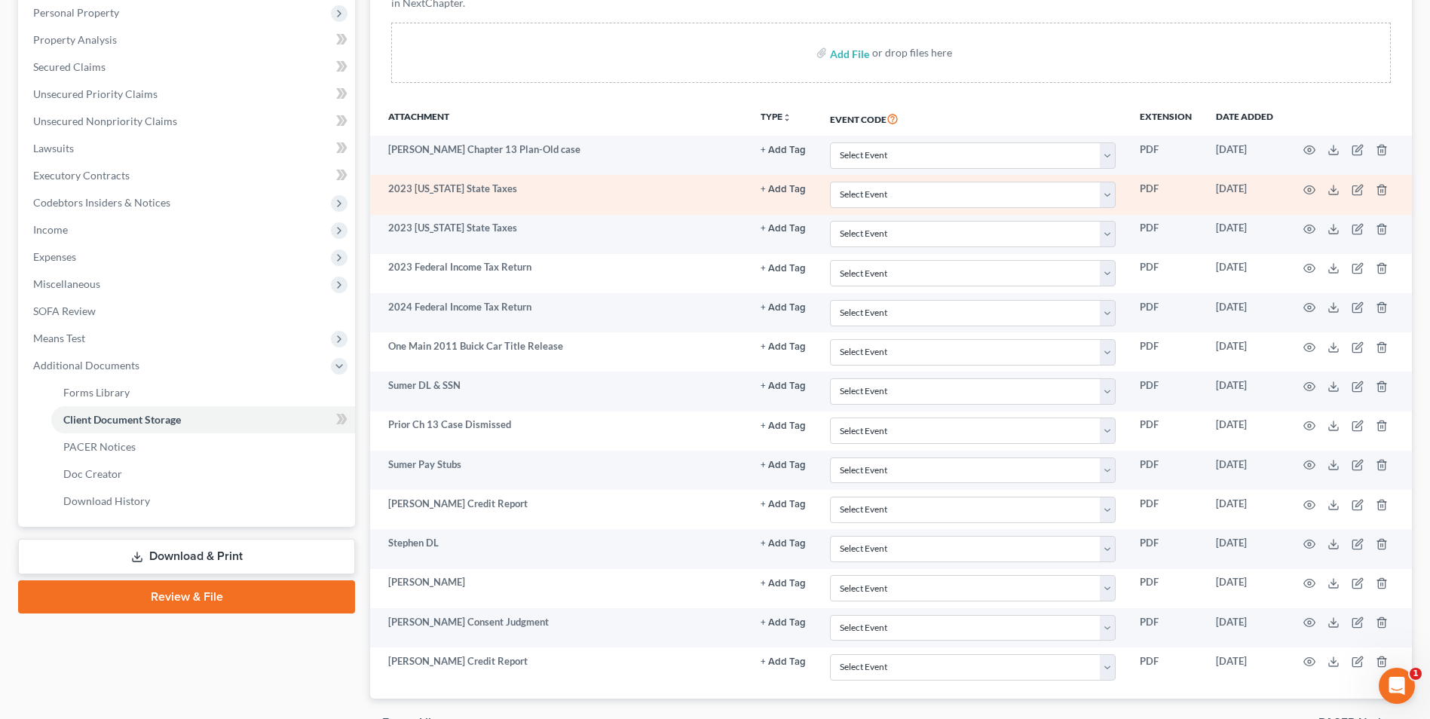
scroll to position [302, 0]
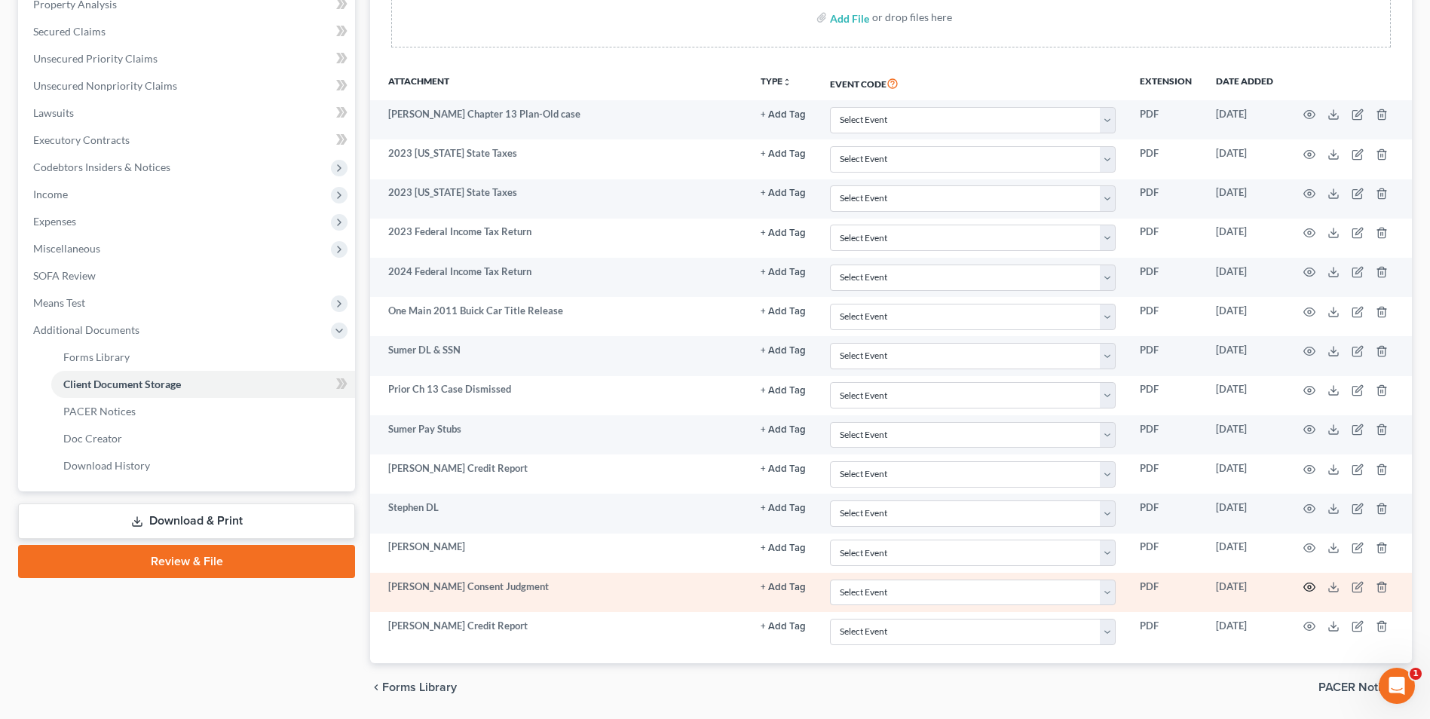
click at [1305, 586] on icon "button" at bounding box center [1309, 587] width 12 height 12
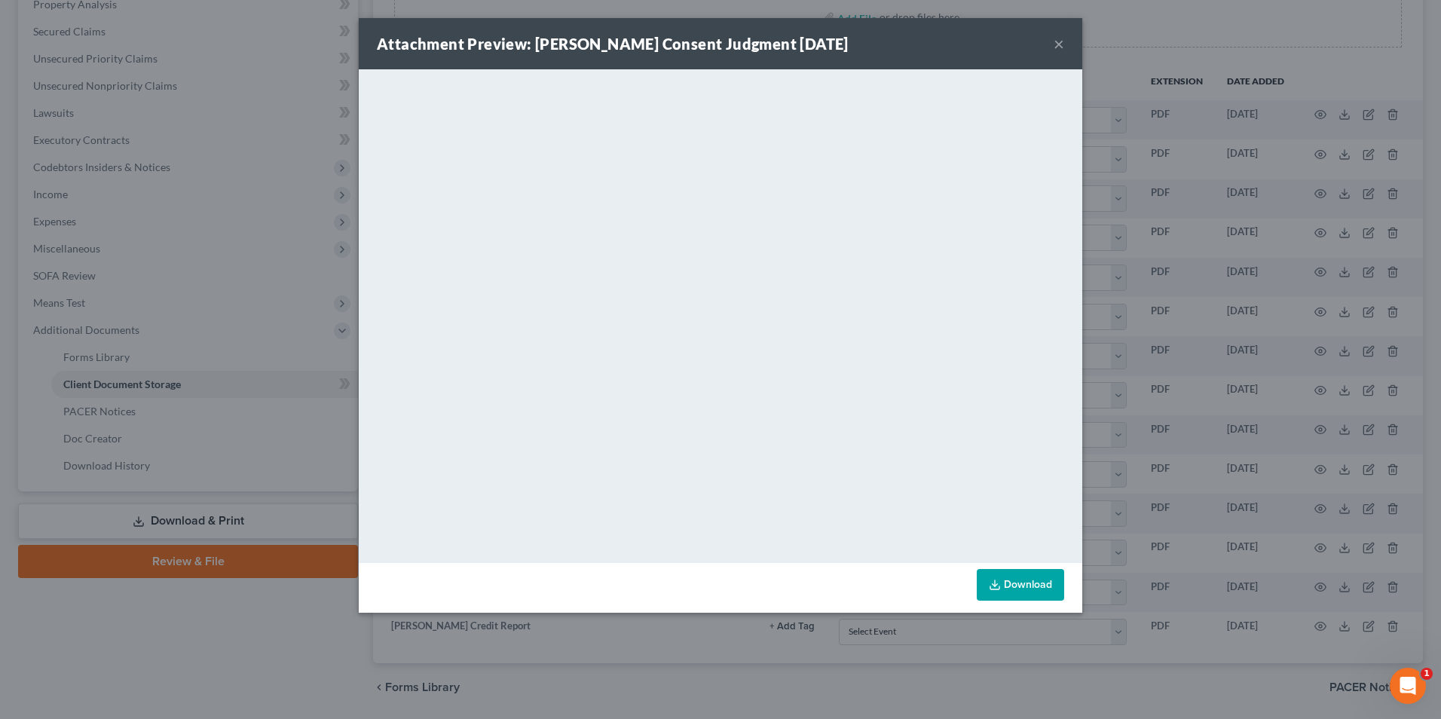
click at [1064, 44] on button "×" at bounding box center [1059, 44] width 11 height 18
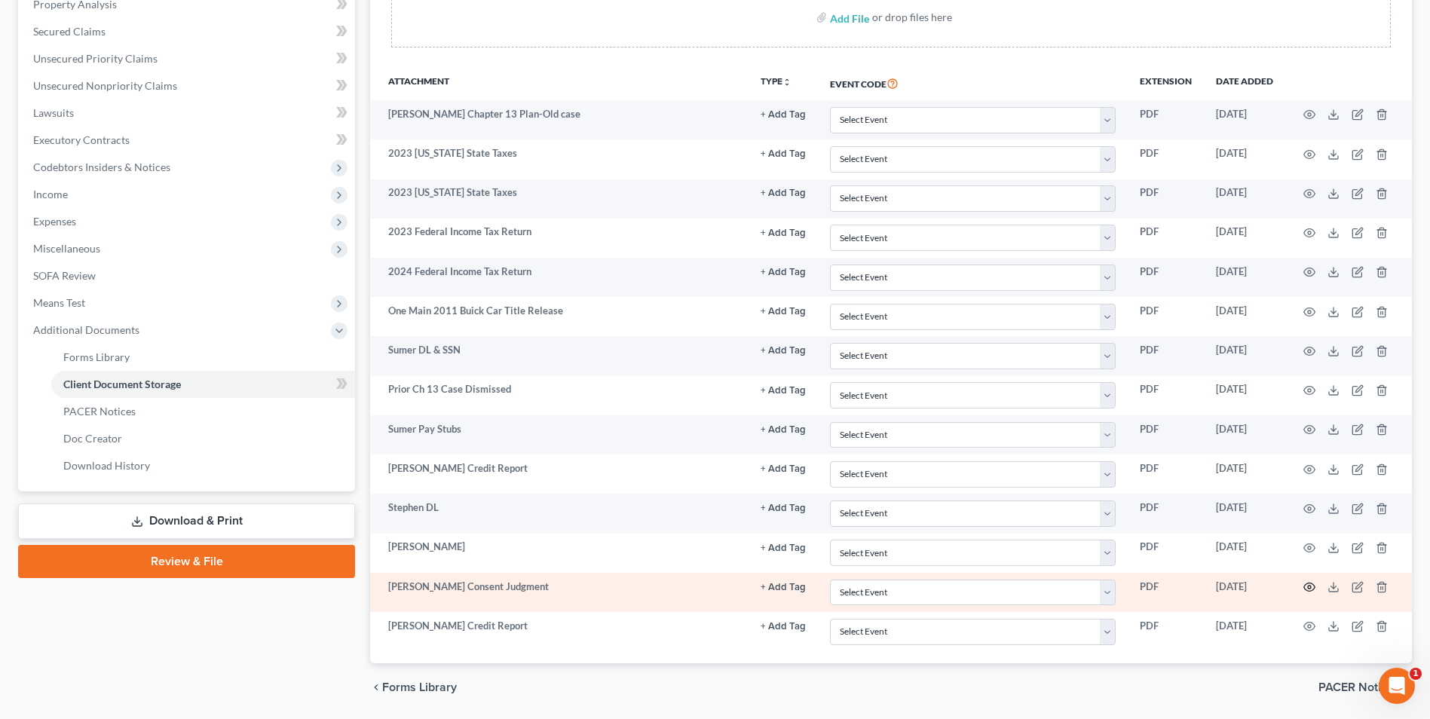
click at [1313, 586] on icon "button" at bounding box center [1309, 587] width 12 height 12
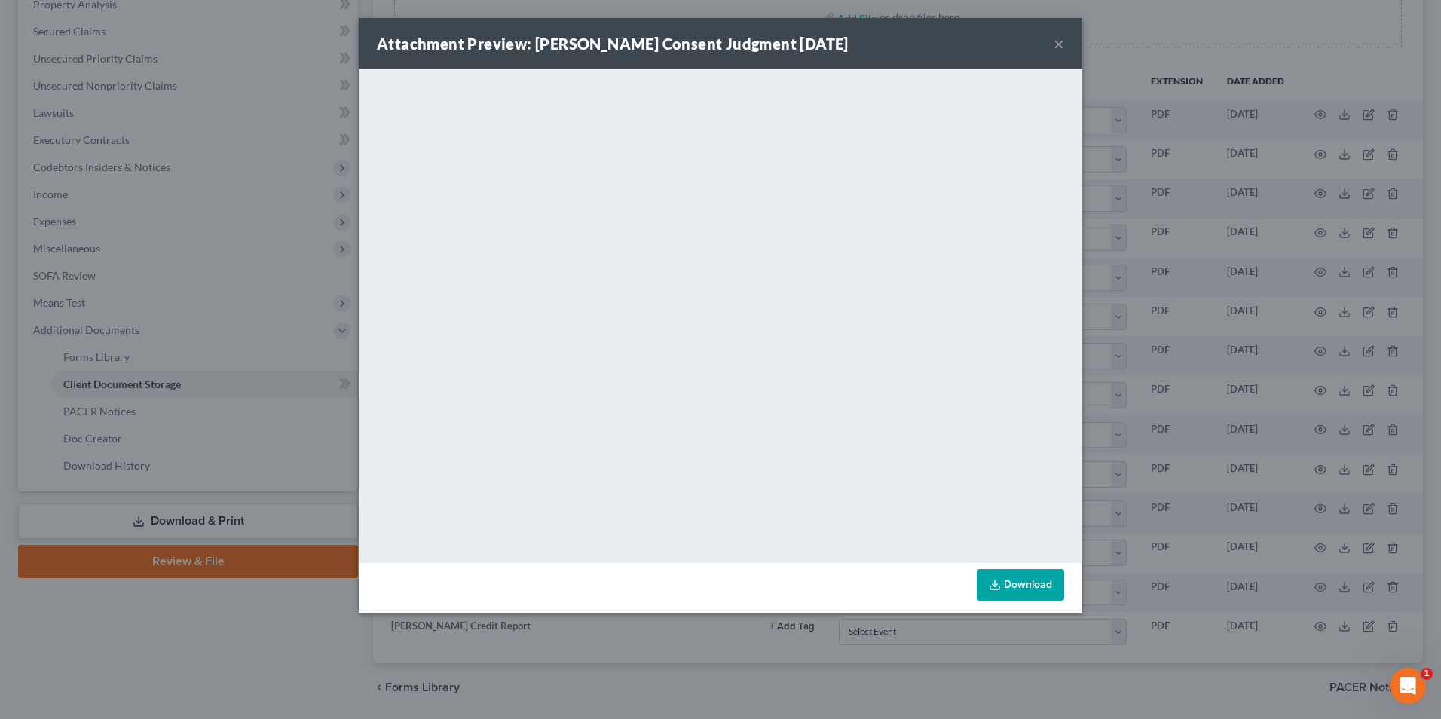
click at [1059, 46] on button "×" at bounding box center [1059, 44] width 11 height 18
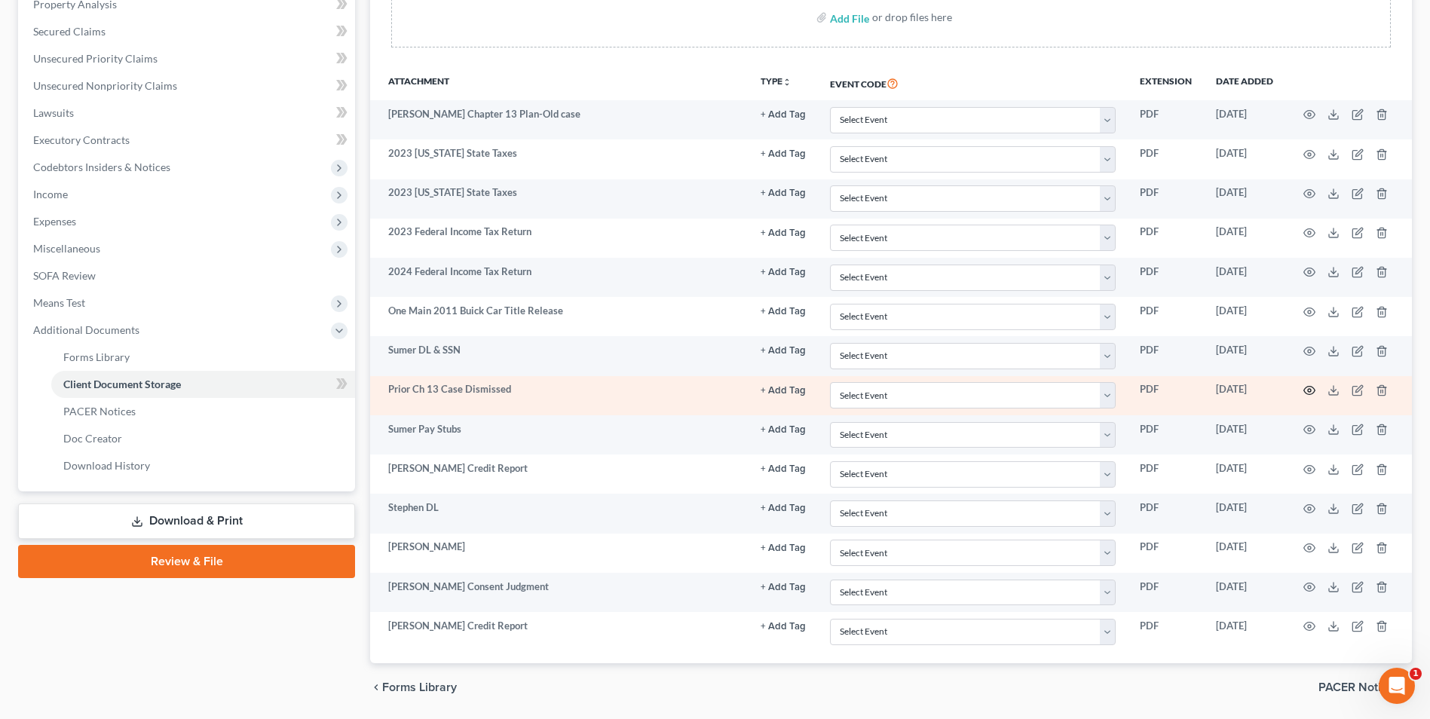
click at [1306, 388] on icon "button" at bounding box center [1309, 390] width 12 height 12
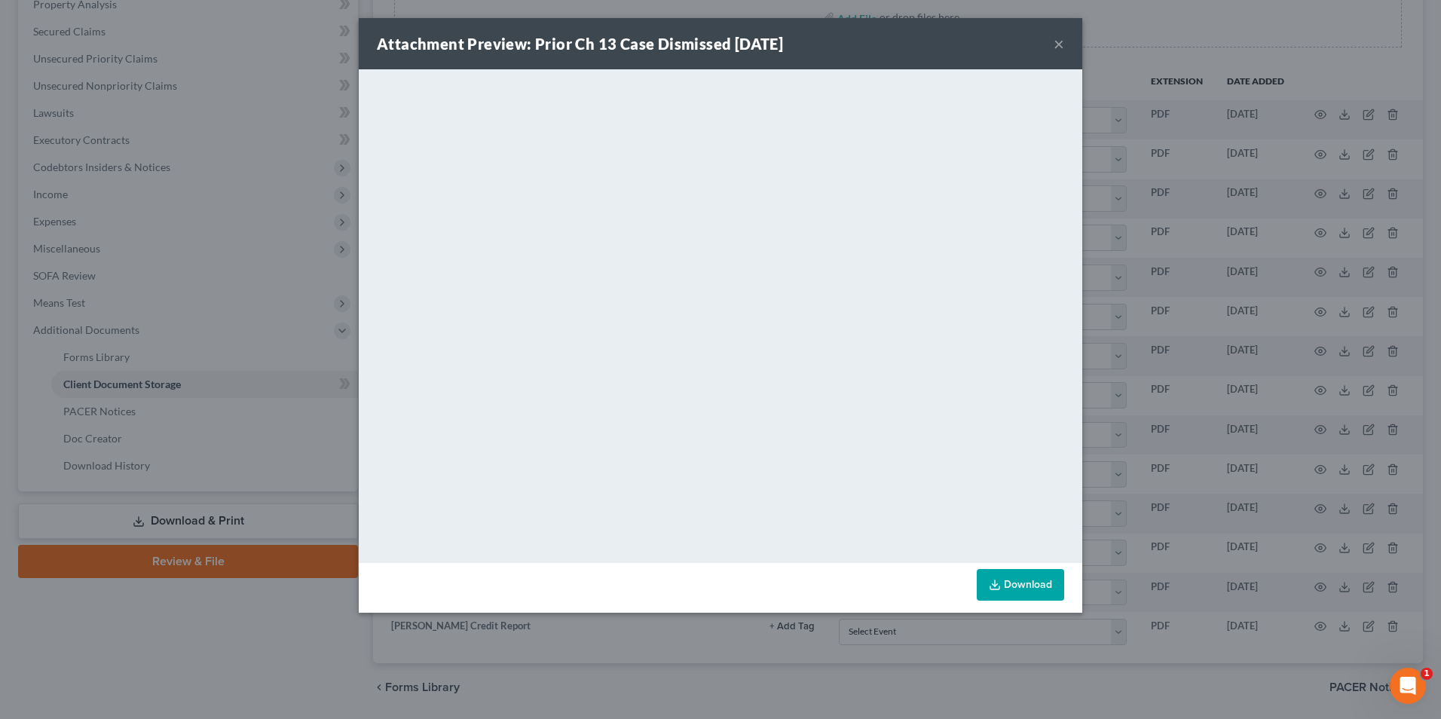
click at [1054, 44] on button "×" at bounding box center [1059, 44] width 11 height 18
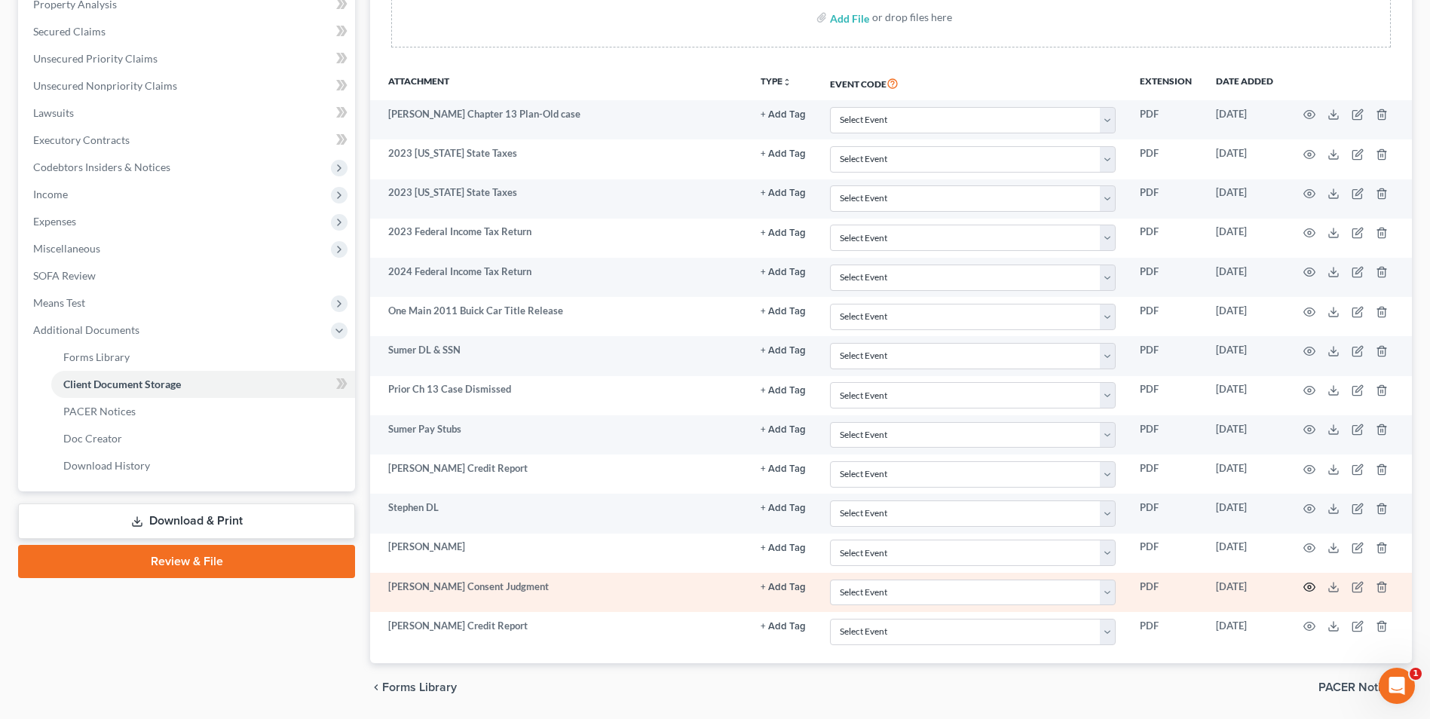
click at [1309, 586] on circle "button" at bounding box center [1309, 587] width 3 height 3
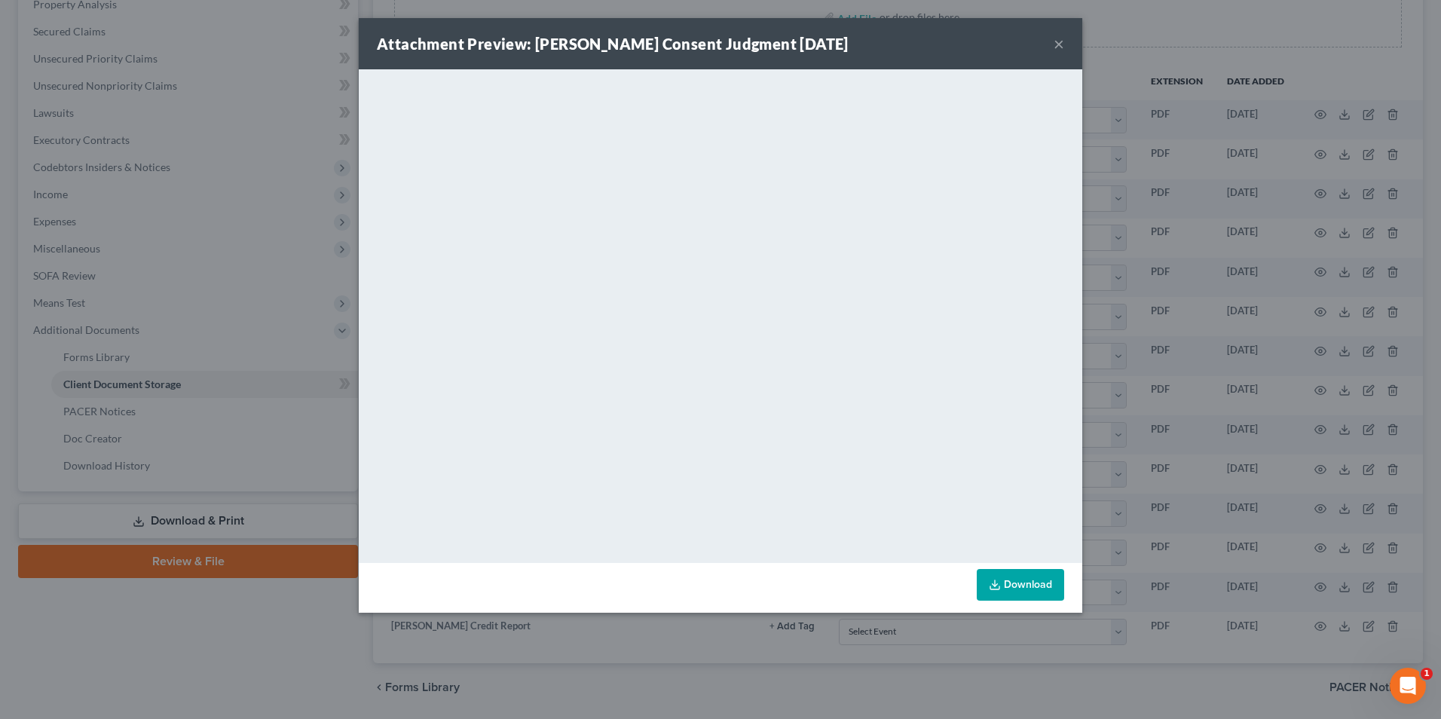
click at [1060, 46] on button "×" at bounding box center [1059, 44] width 11 height 18
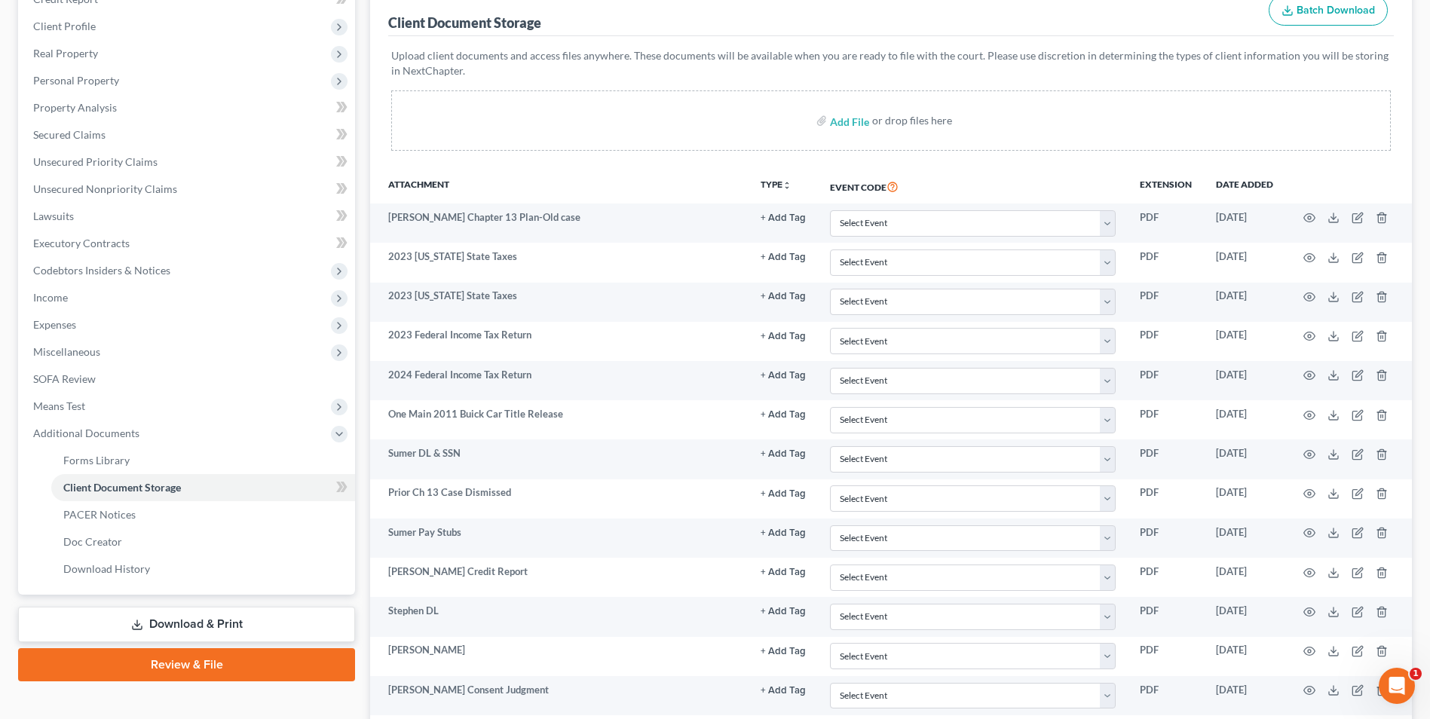
scroll to position [50, 0]
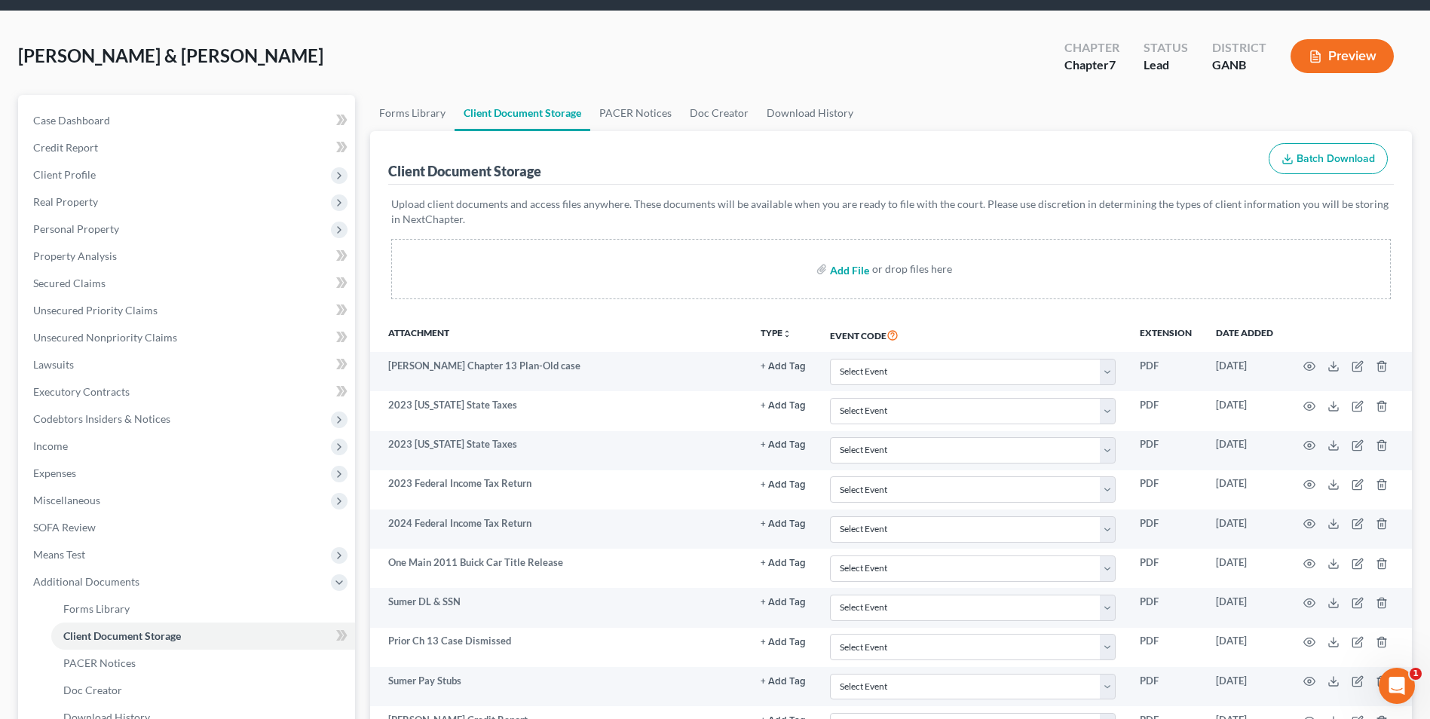
click at [843, 276] on input "file" at bounding box center [848, 269] width 36 height 27
type input "C:\fakepath\S [PERSON_NAME].Equifax.pdf"
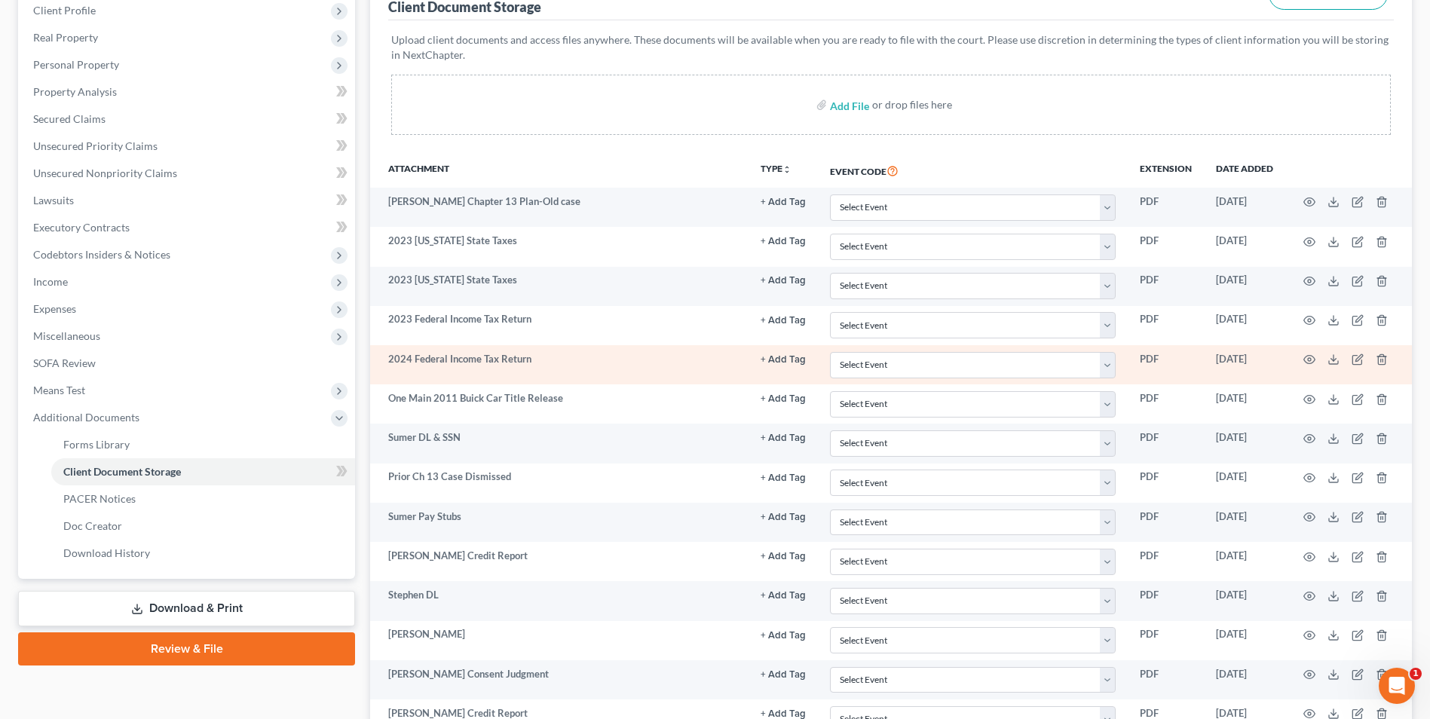
scroll to position [391, 0]
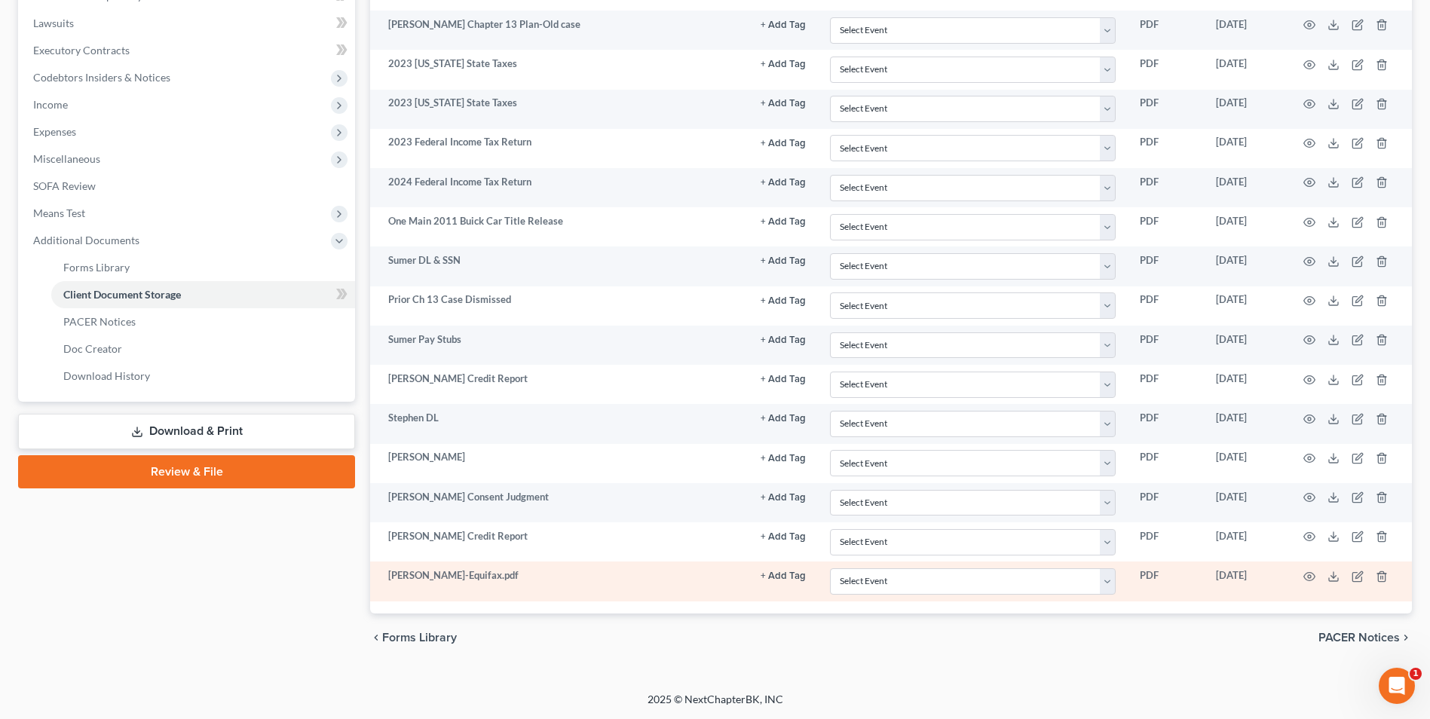
click at [1316, 577] on td at bounding box center [1348, 581] width 127 height 39
click at [1313, 577] on icon "button" at bounding box center [1309, 577] width 12 height 12
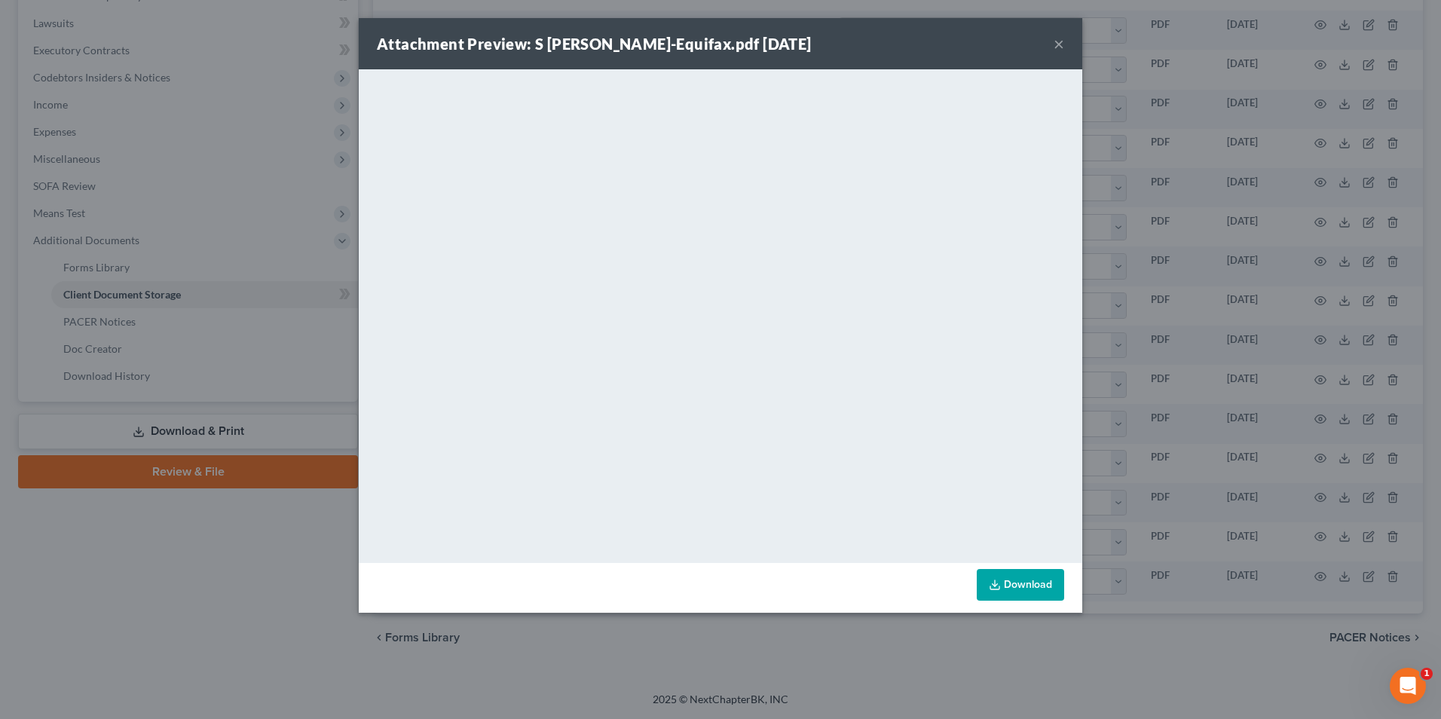
click at [1053, 48] on div "Attachment Preview: S [PERSON_NAME]-Equifax.pdf [DATE] ×" at bounding box center [721, 43] width 724 height 51
click at [1064, 42] on button "×" at bounding box center [1059, 44] width 11 height 18
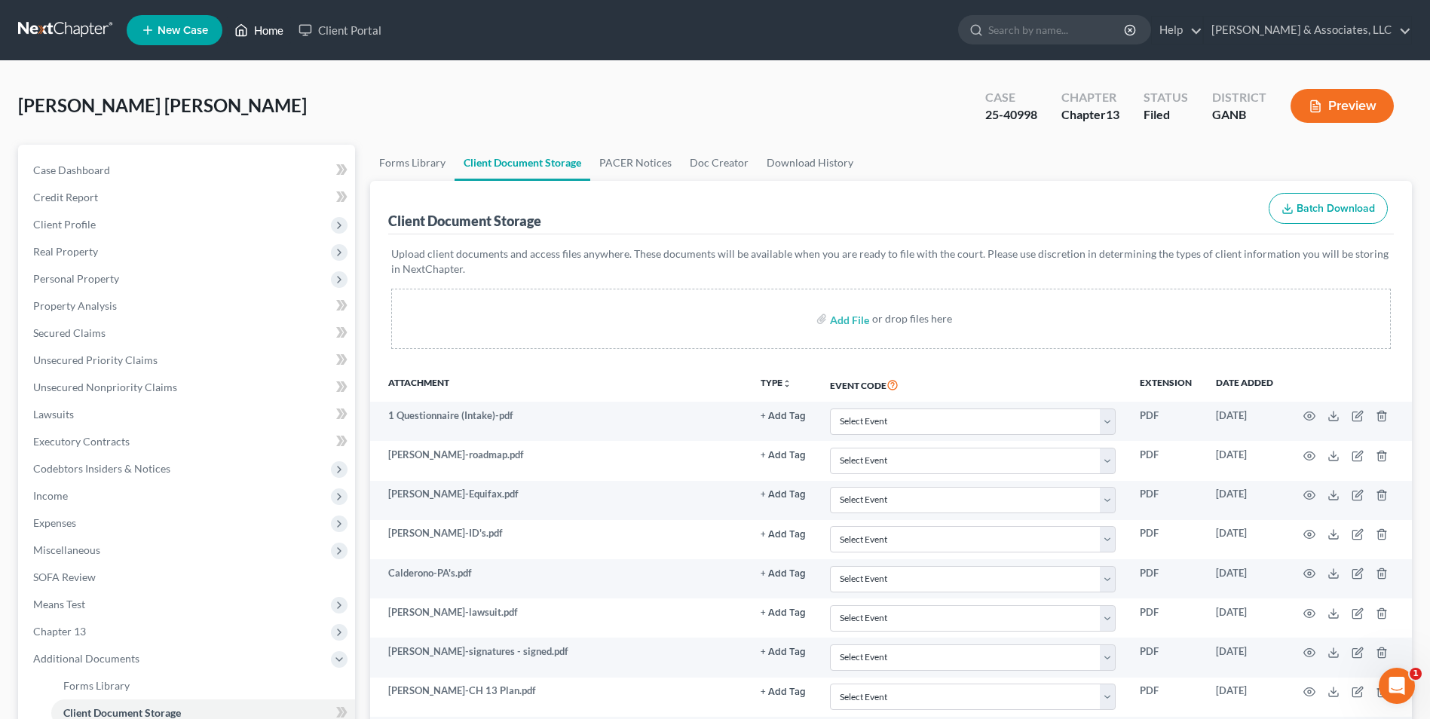
click at [262, 36] on link "Home" at bounding box center [259, 30] width 64 height 27
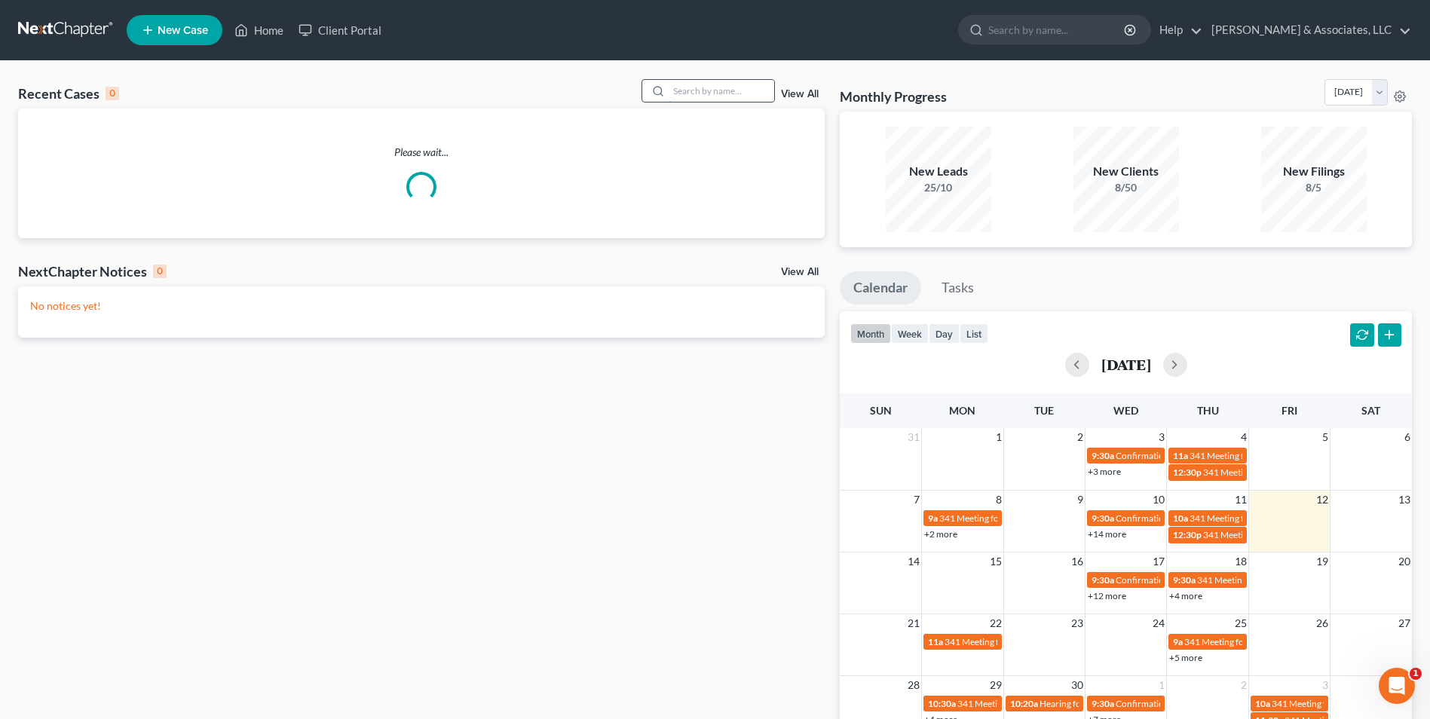
click at [689, 99] on input "search" at bounding box center [722, 91] width 106 height 22
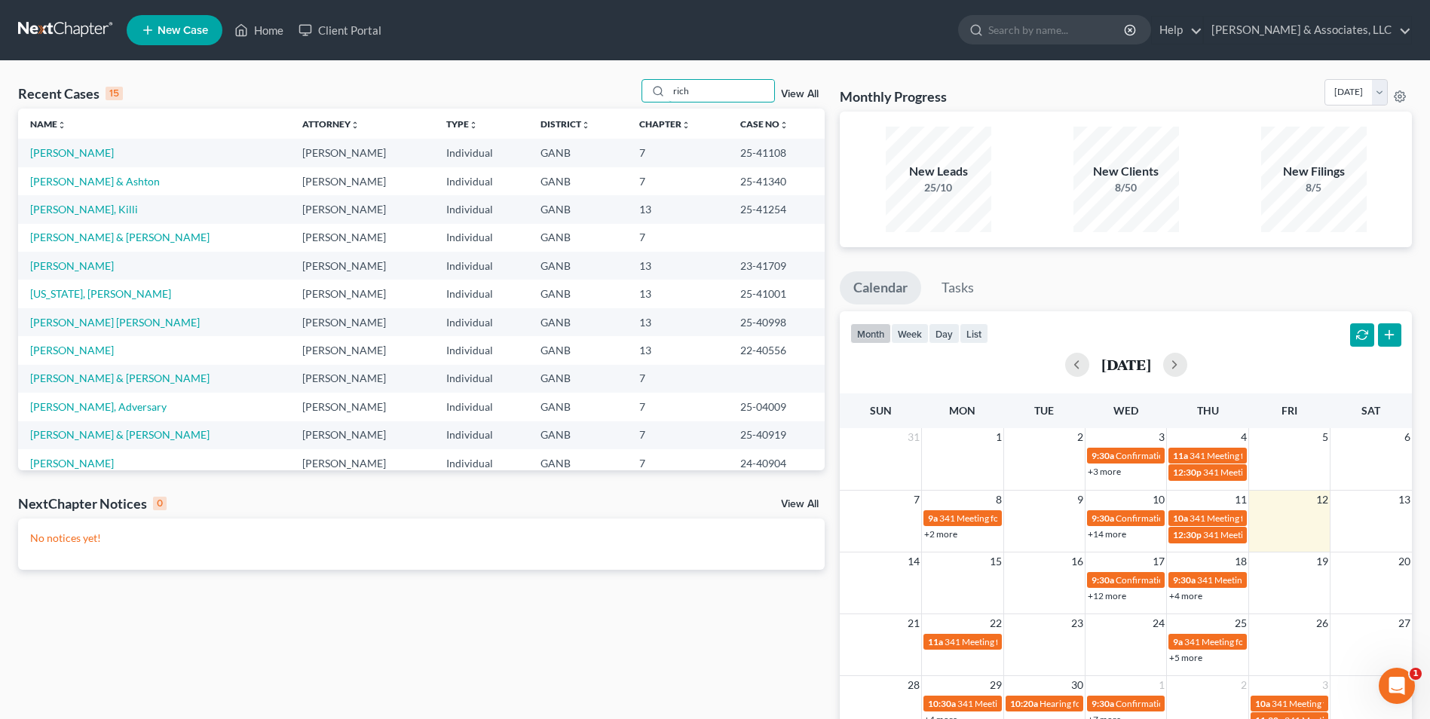
type input "rich"
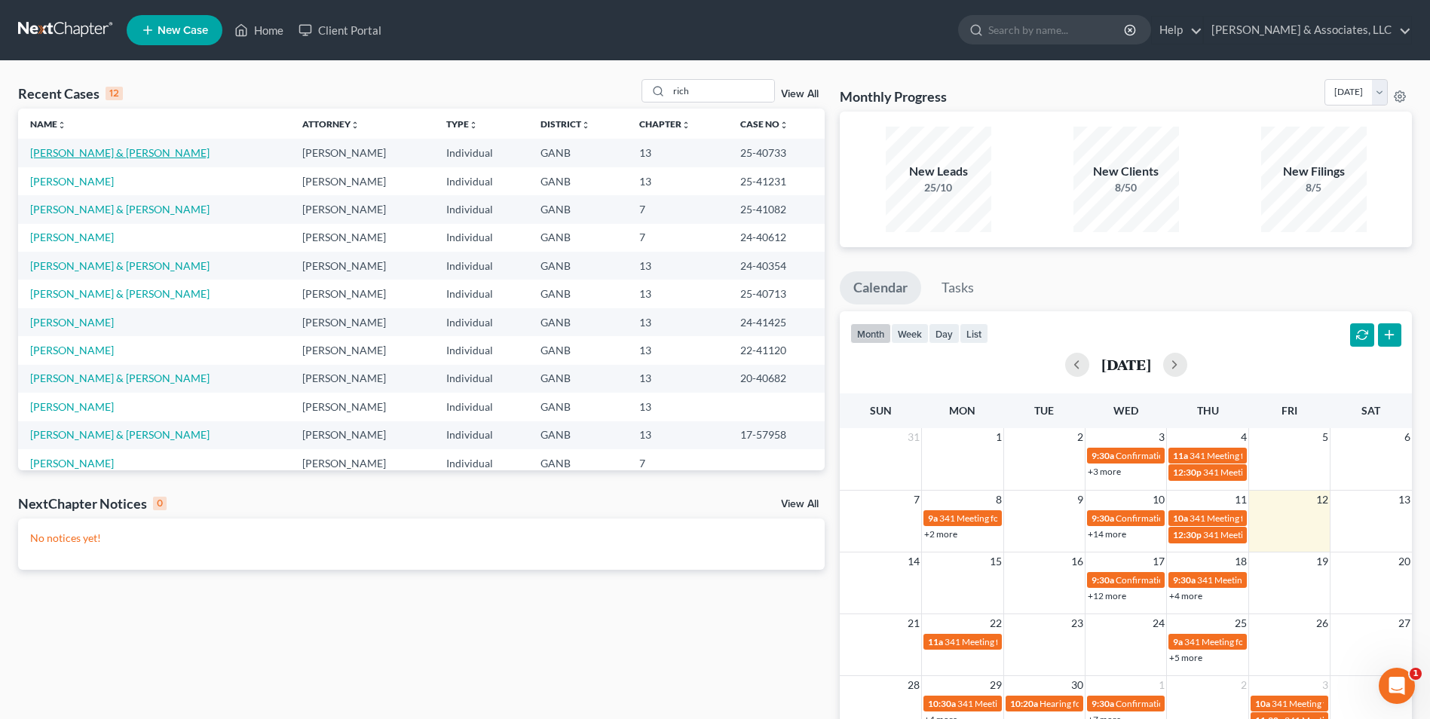
click at [111, 147] on link "[PERSON_NAME] & [PERSON_NAME]" at bounding box center [119, 152] width 179 height 13
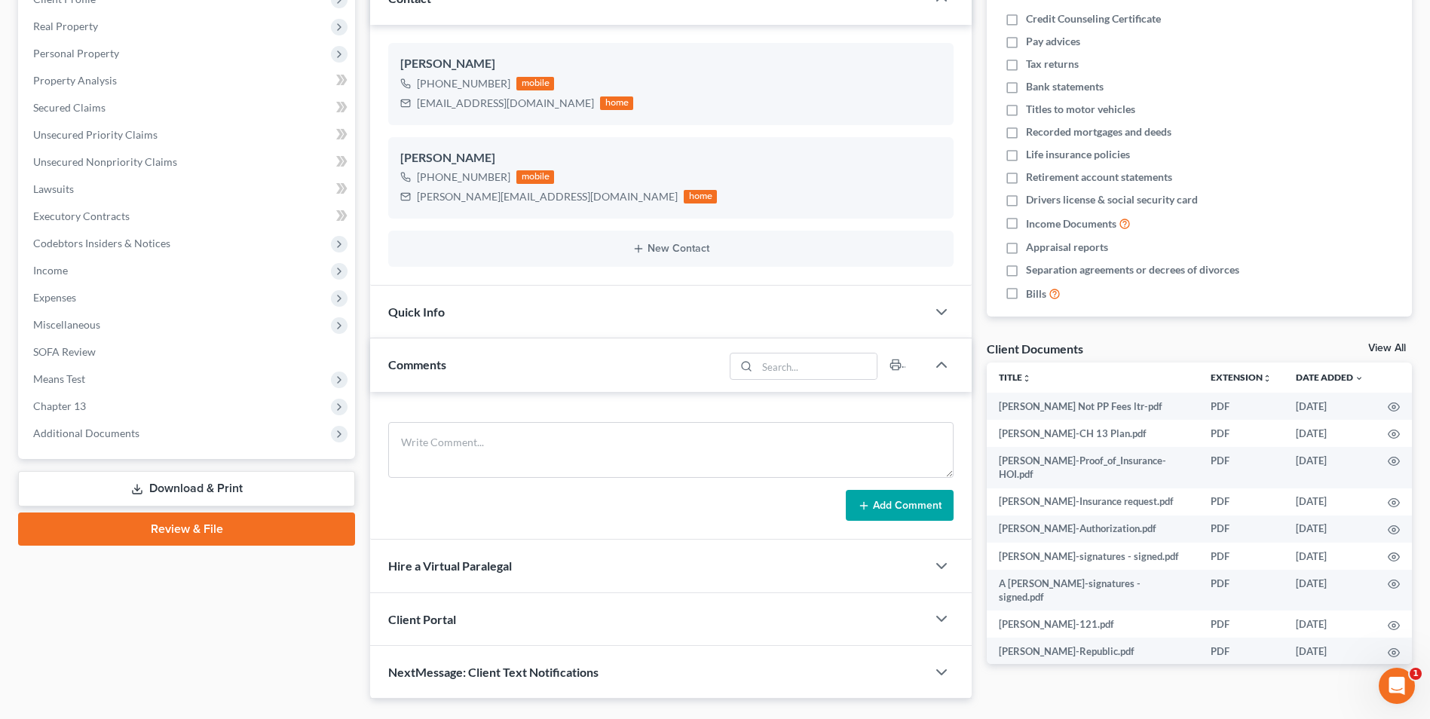
scroll to position [226, 0]
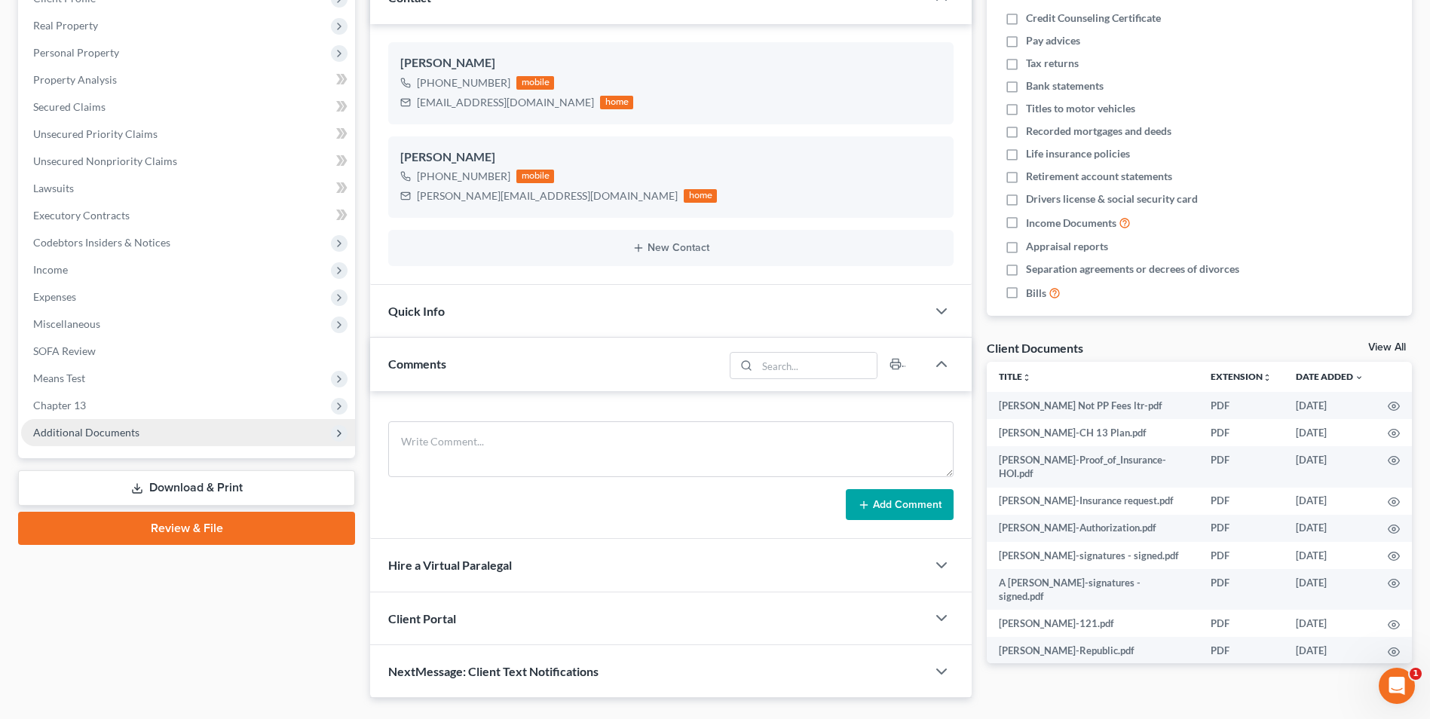
click at [128, 439] on span "Additional Documents" at bounding box center [188, 432] width 334 height 27
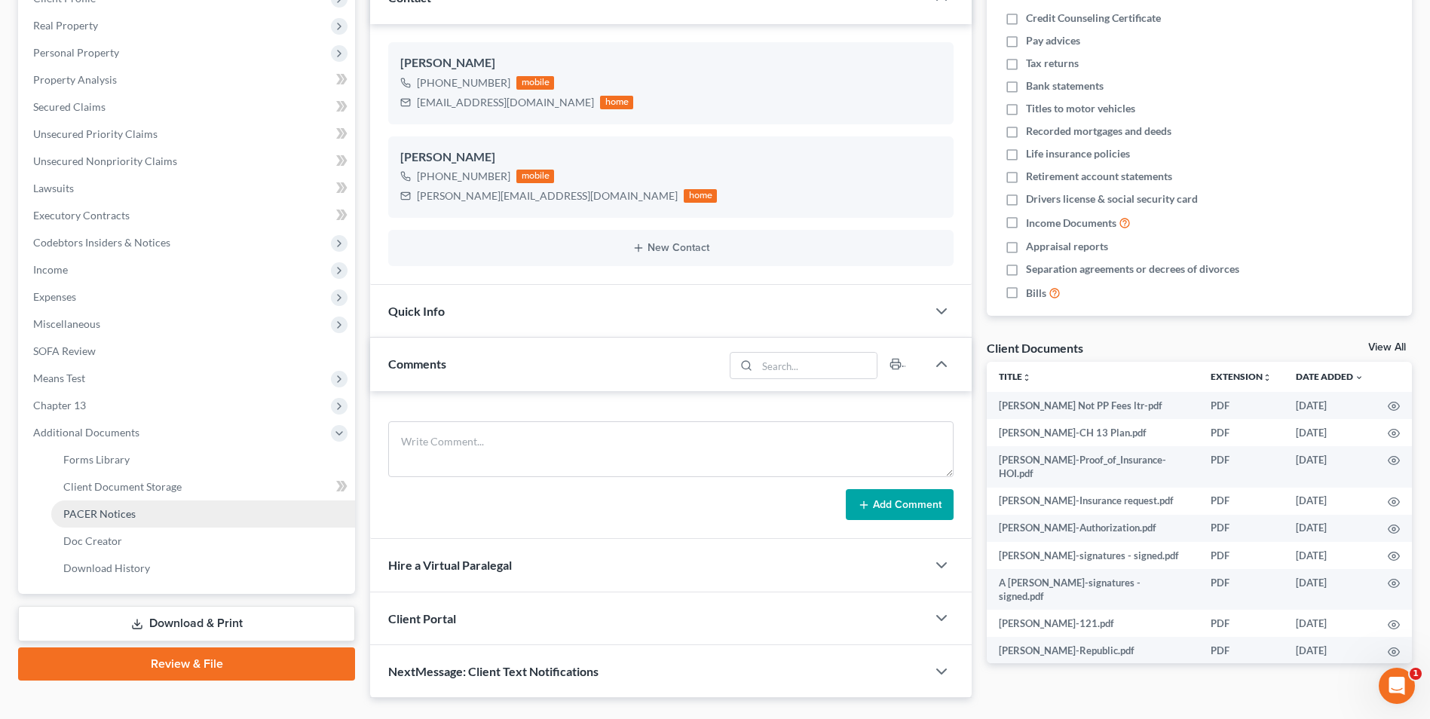
click at [114, 518] on span "PACER Notices" at bounding box center [99, 513] width 72 height 13
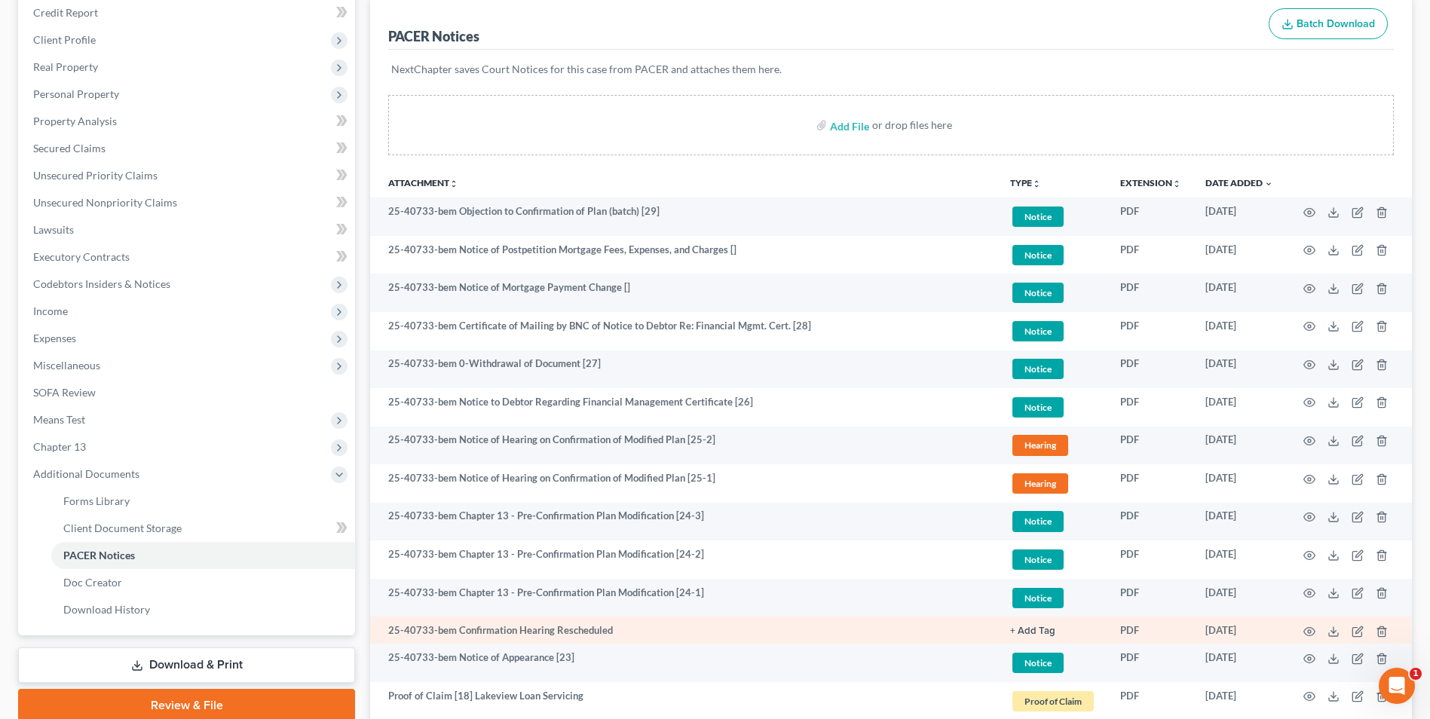
scroll to position [226, 0]
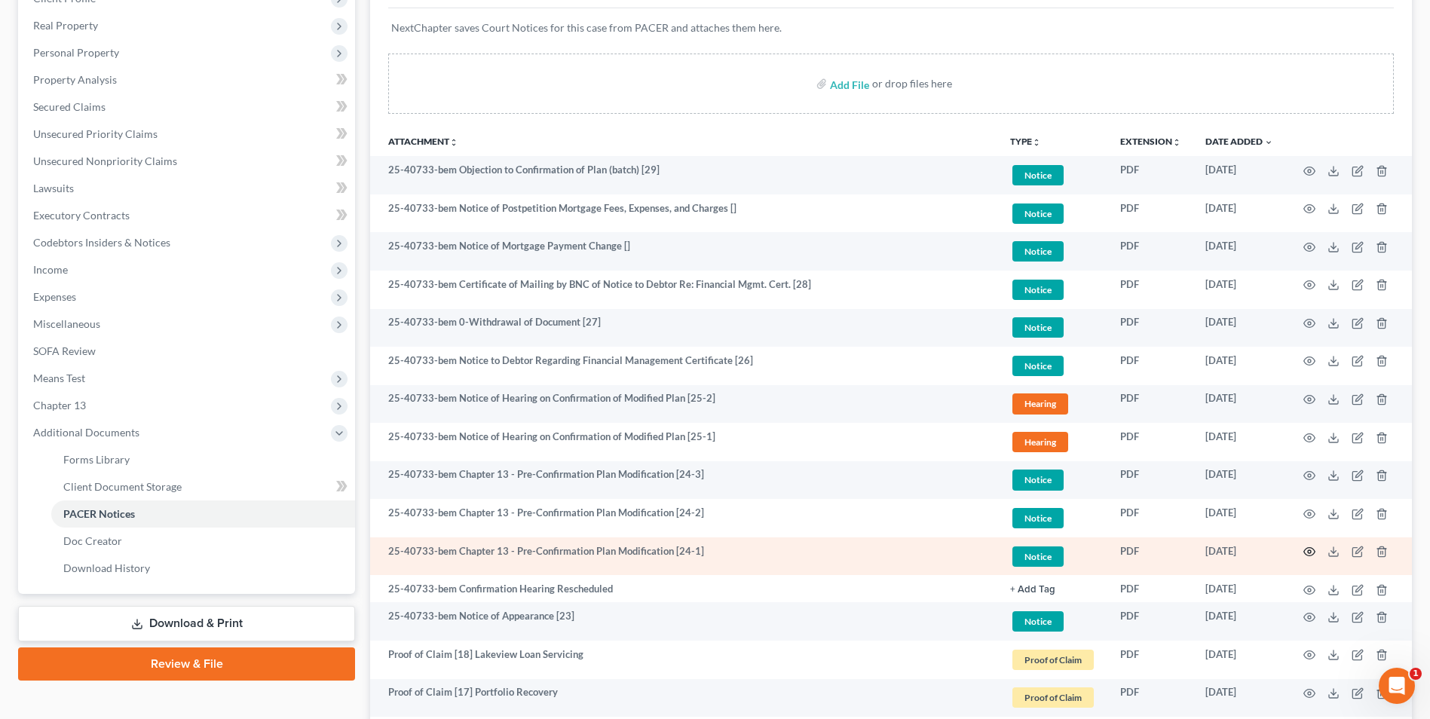
click at [1309, 551] on circle "button" at bounding box center [1309, 551] width 3 height 3
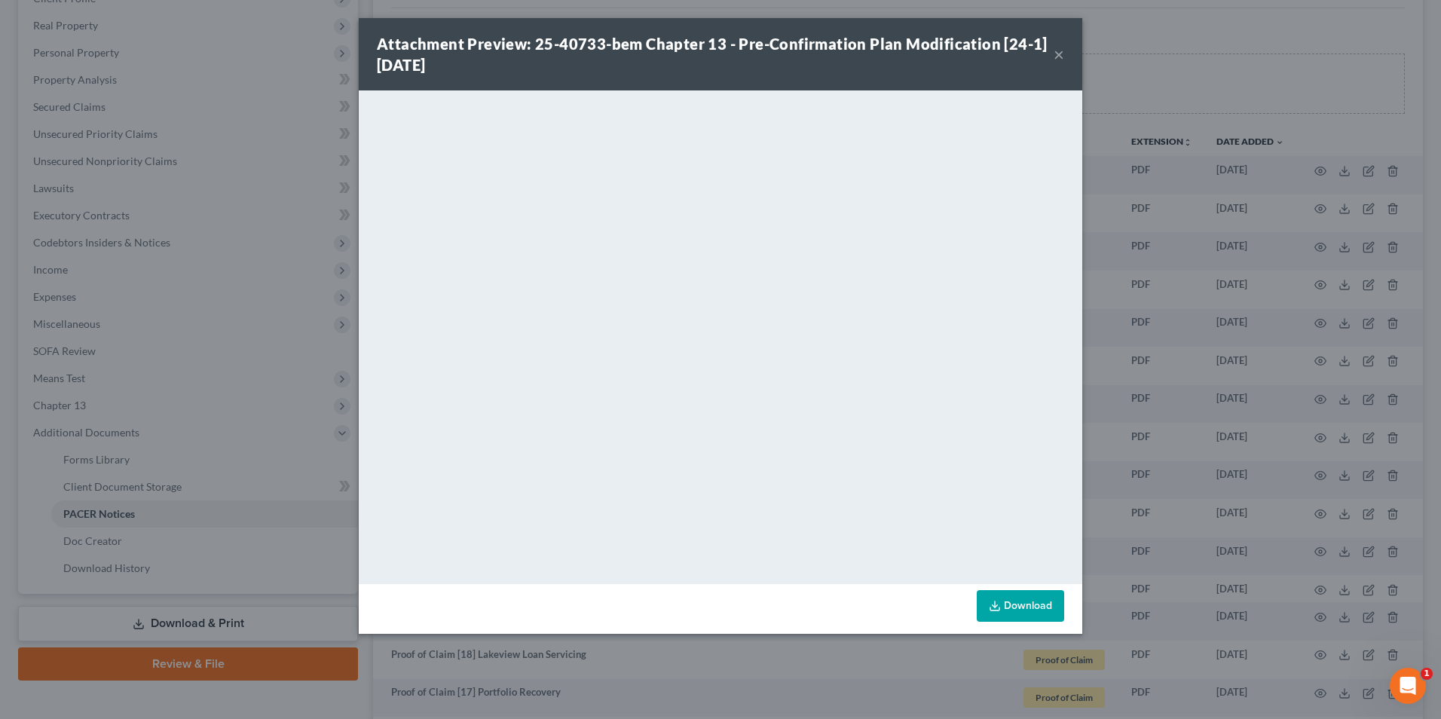
click at [1058, 59] on button "×" at bounding box center [1059, 54] width 11 height 18
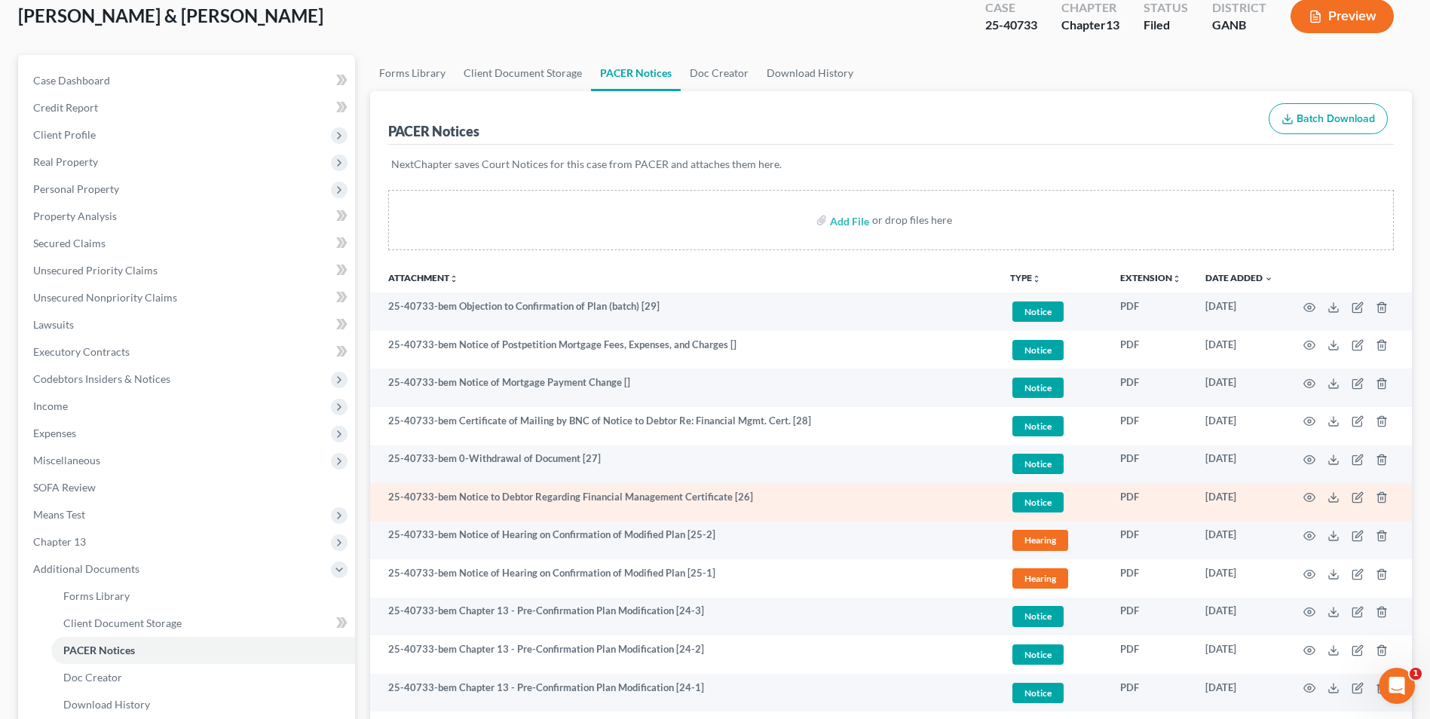
scroll to position [75, 0]
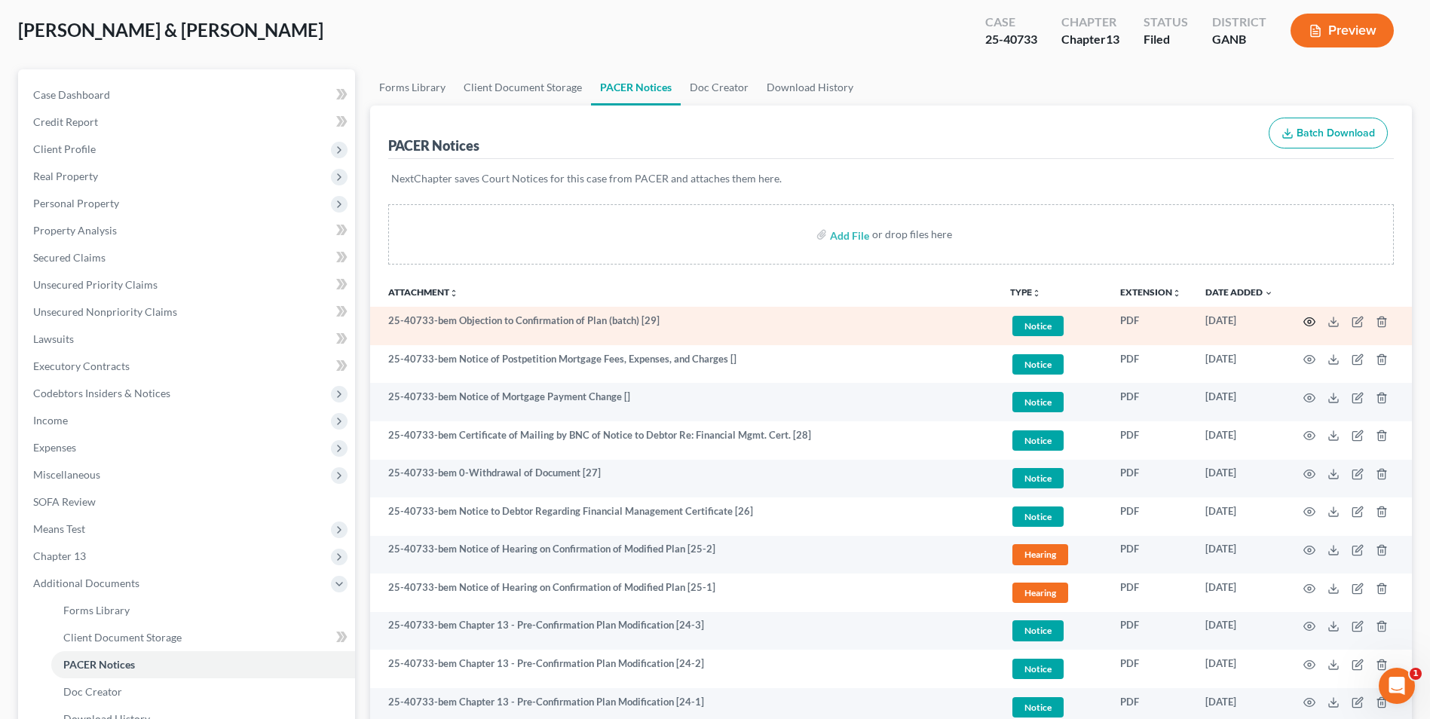
click at [1306, 320] on icon "button" at bounding box center [1309, 322] width 12 height 12
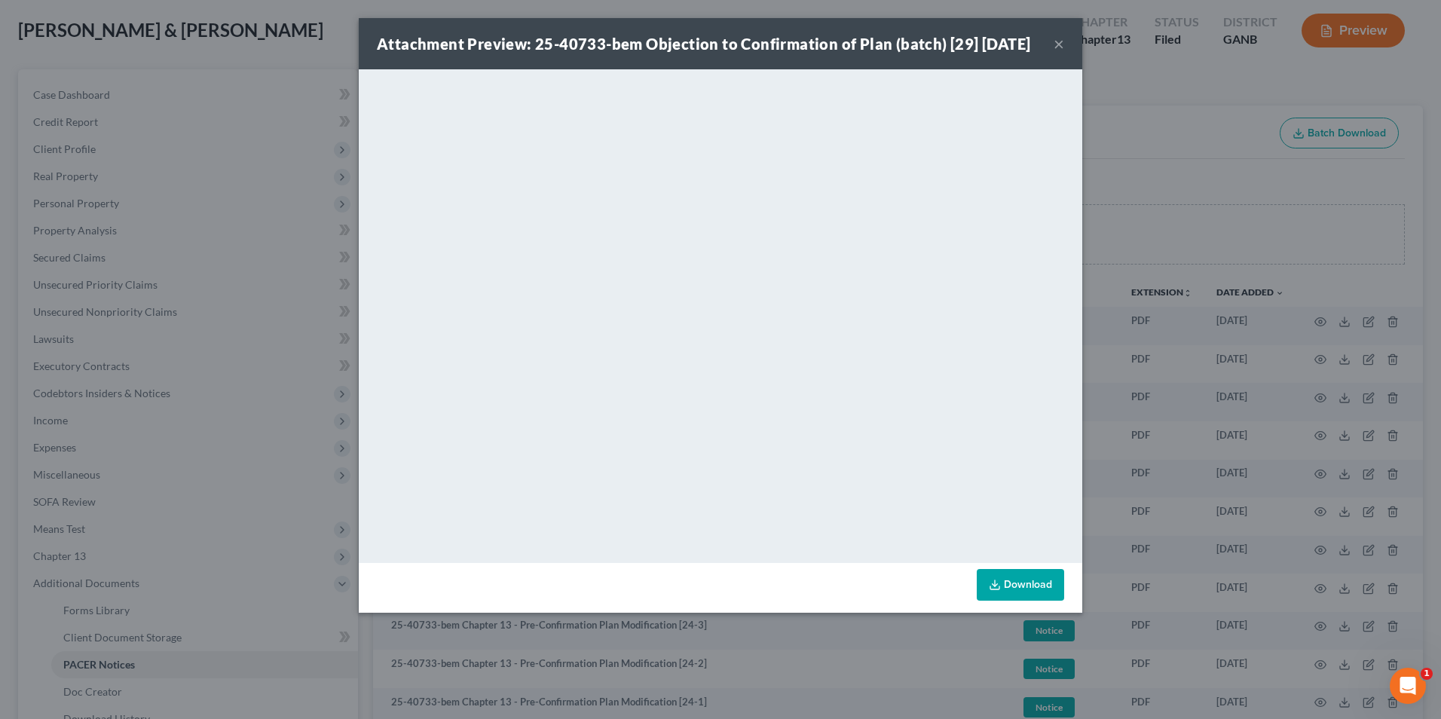
click at [1058, 53] on button "×" at bounding box center [1059, 44] width 11 height 18
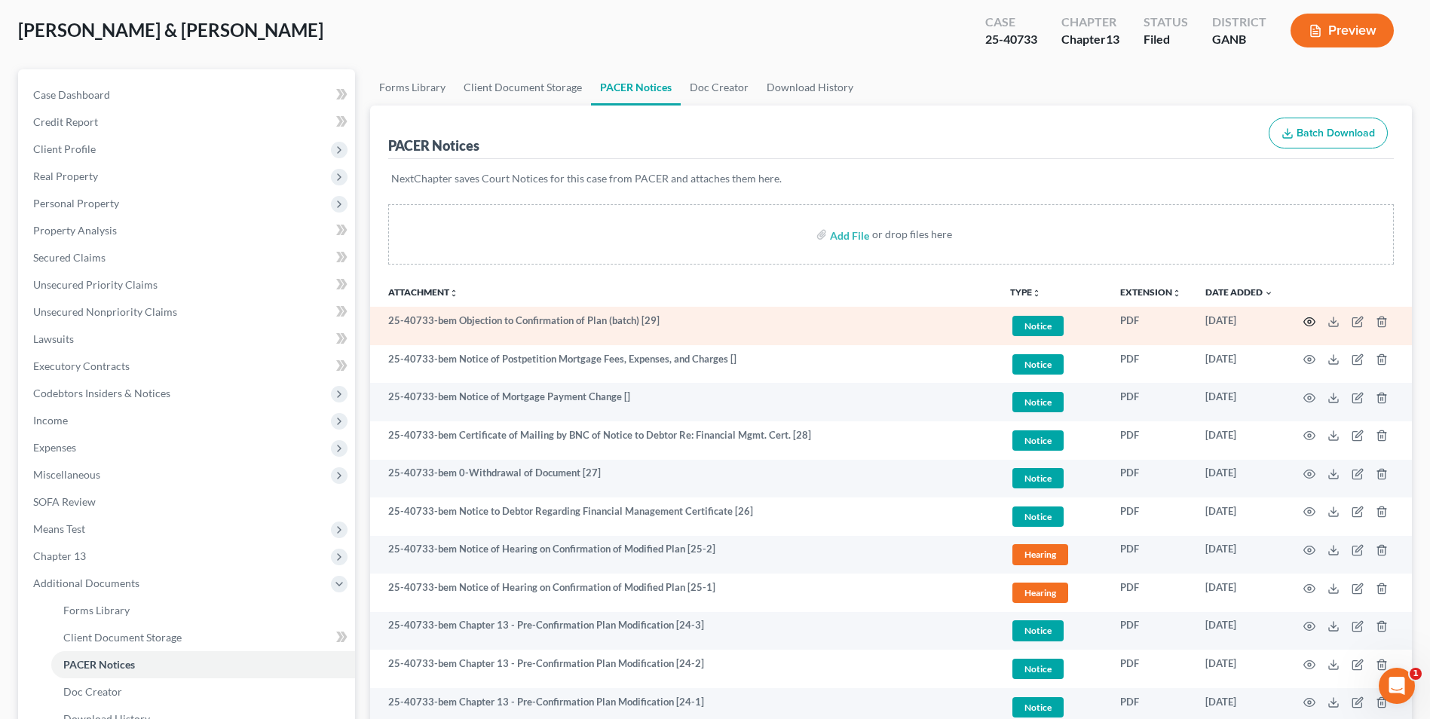
click at [1309, 322] on icon "button" at bounding box center [1309, 322] width 12 height 12
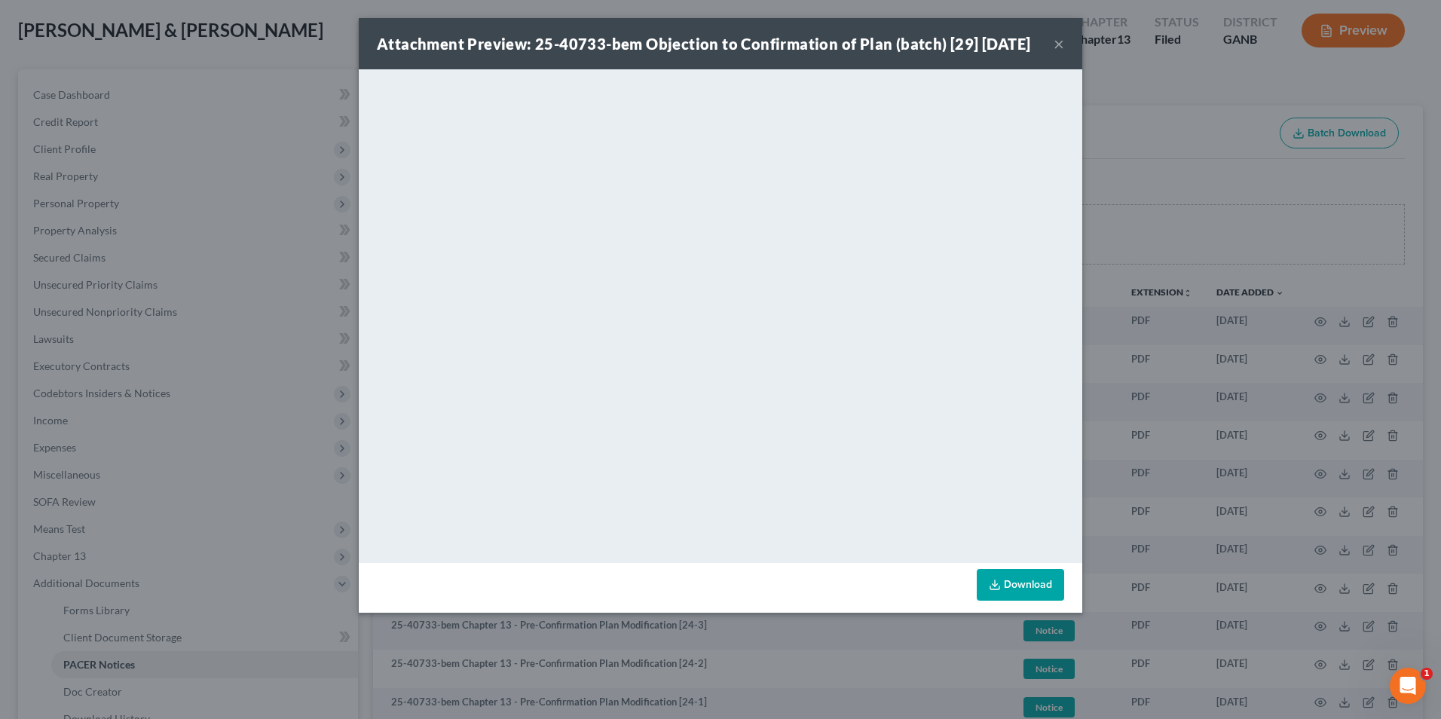
click at [1058, 53] on button "×" at bounding box center [1059, 44] width 11 height 18
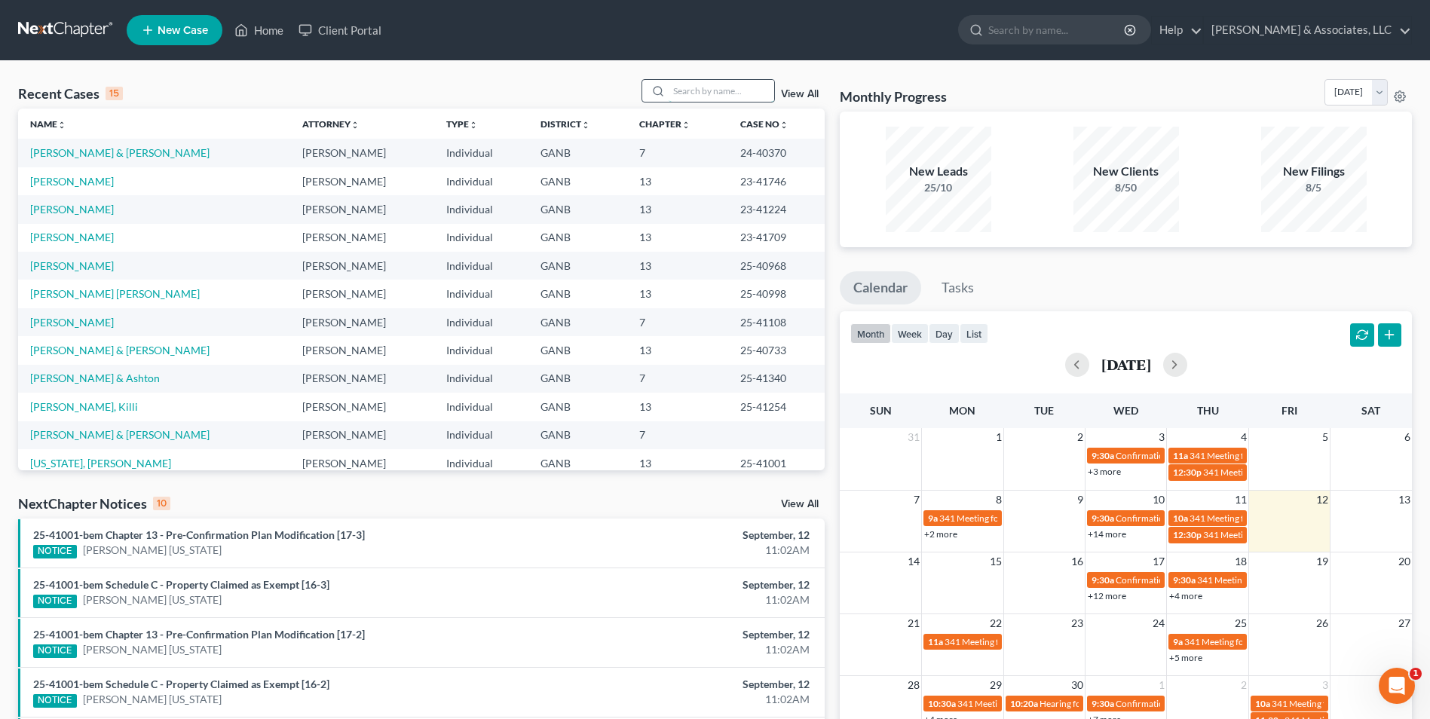
click at [713, 94] on input "search" at bounding box center [722, 91] width 106 height 22
type input "hawk"
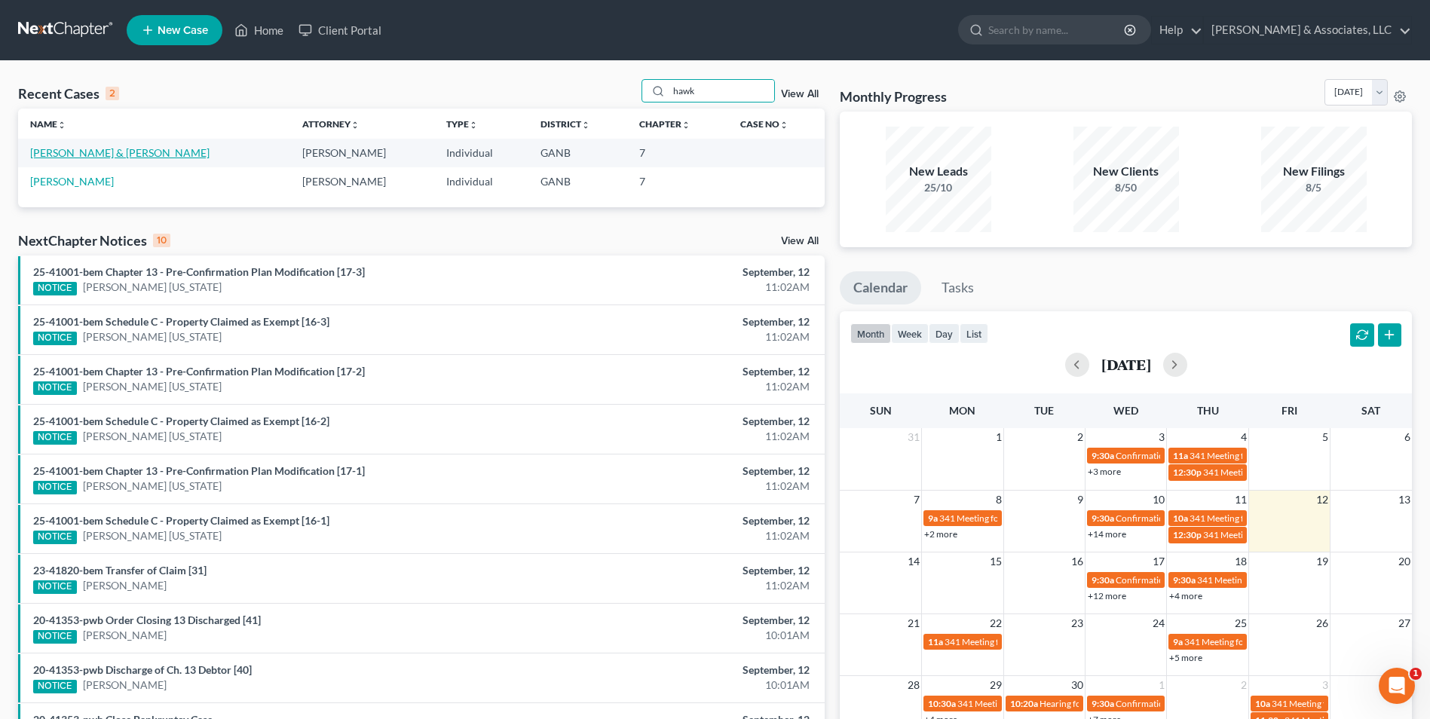
click at [100, 157] on link "[PERSON_NAME] & [PERSON_NAME]" at bounding box center [119, 152] width 179 height 13
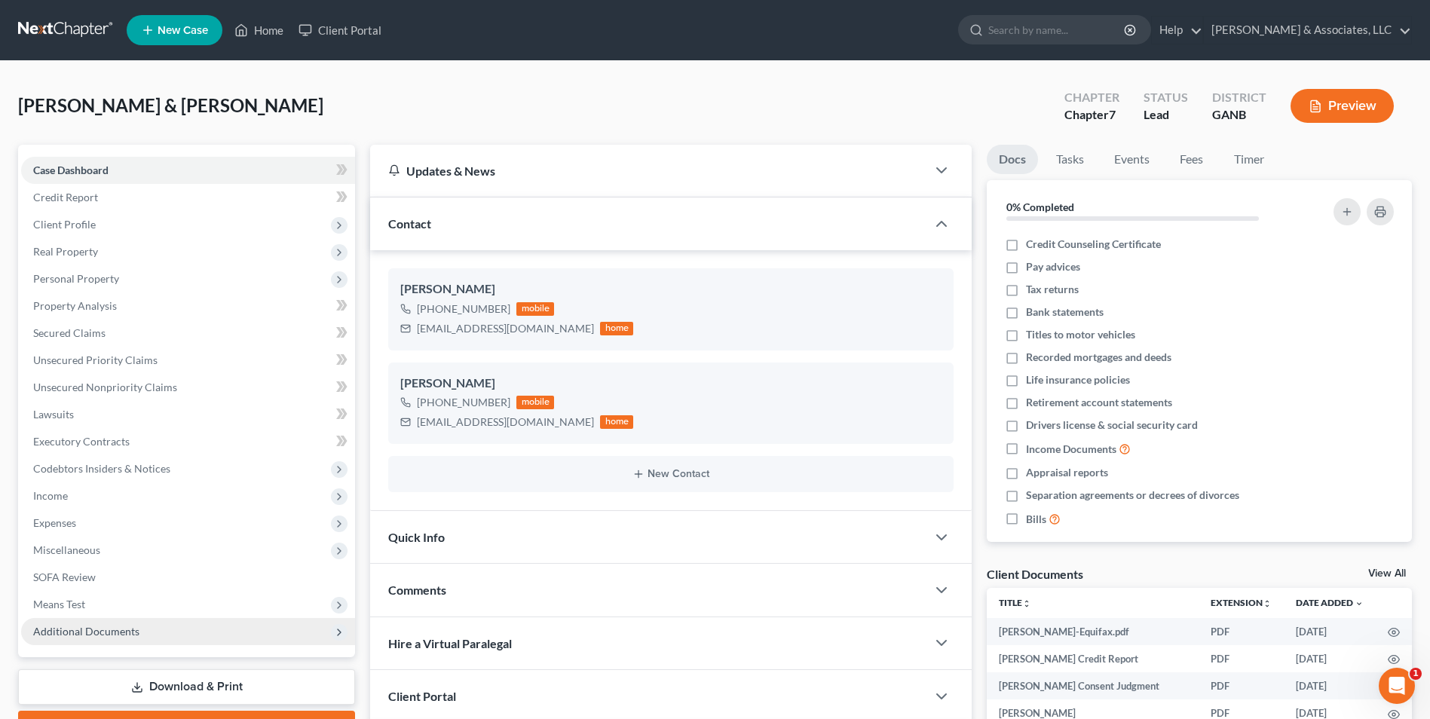
click at [95, 639] on span "Additional Documents" at bounding box center [188, 631] width 334 height 27
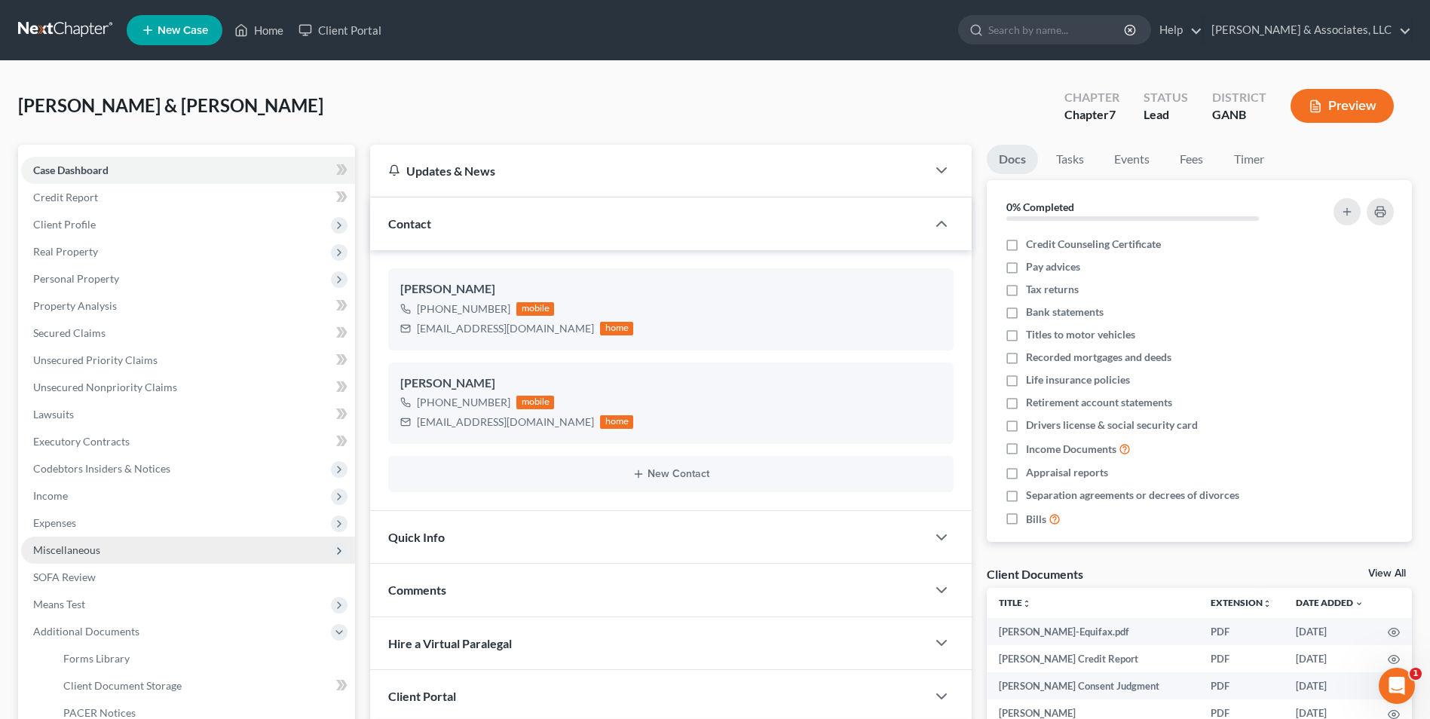
scroll to position [238, 0]
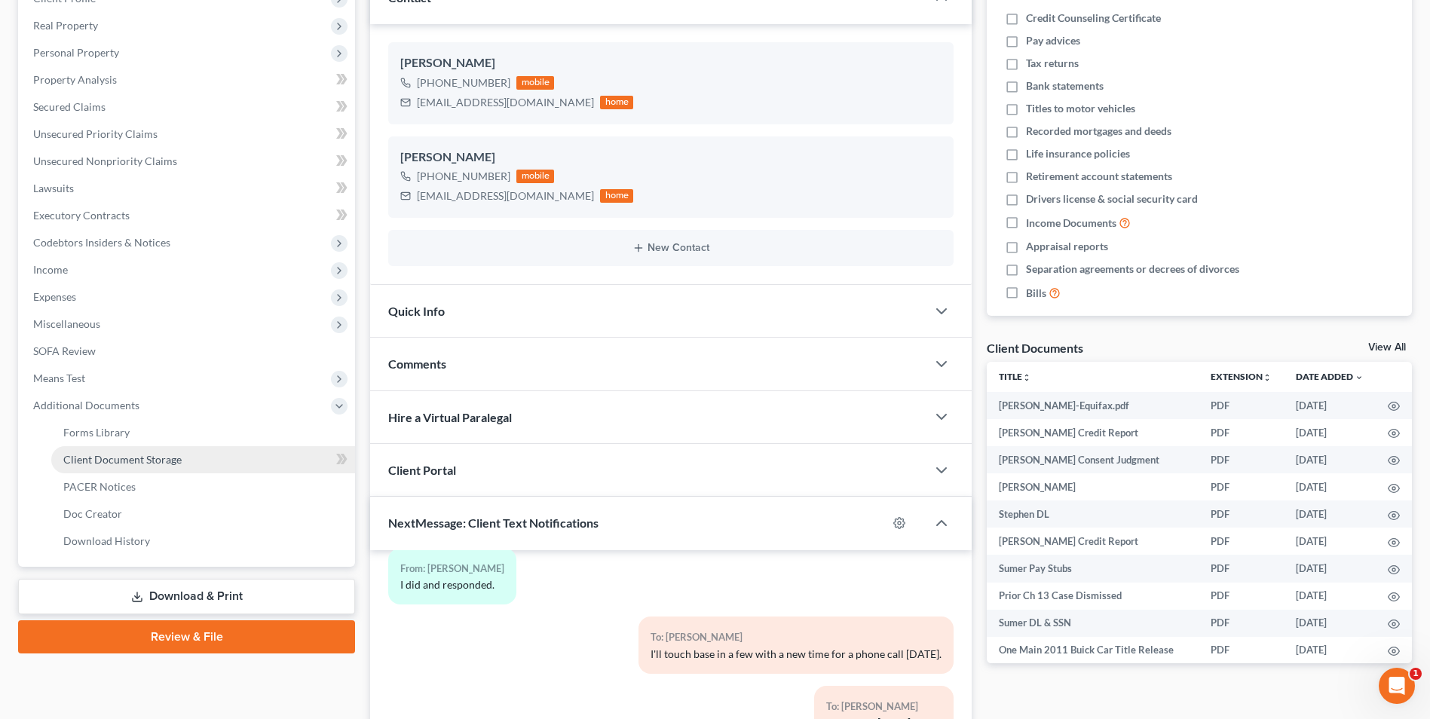
click at [167, 467] on link "Client Document Storage" at bounding box center [203, 459] width 304 height 27
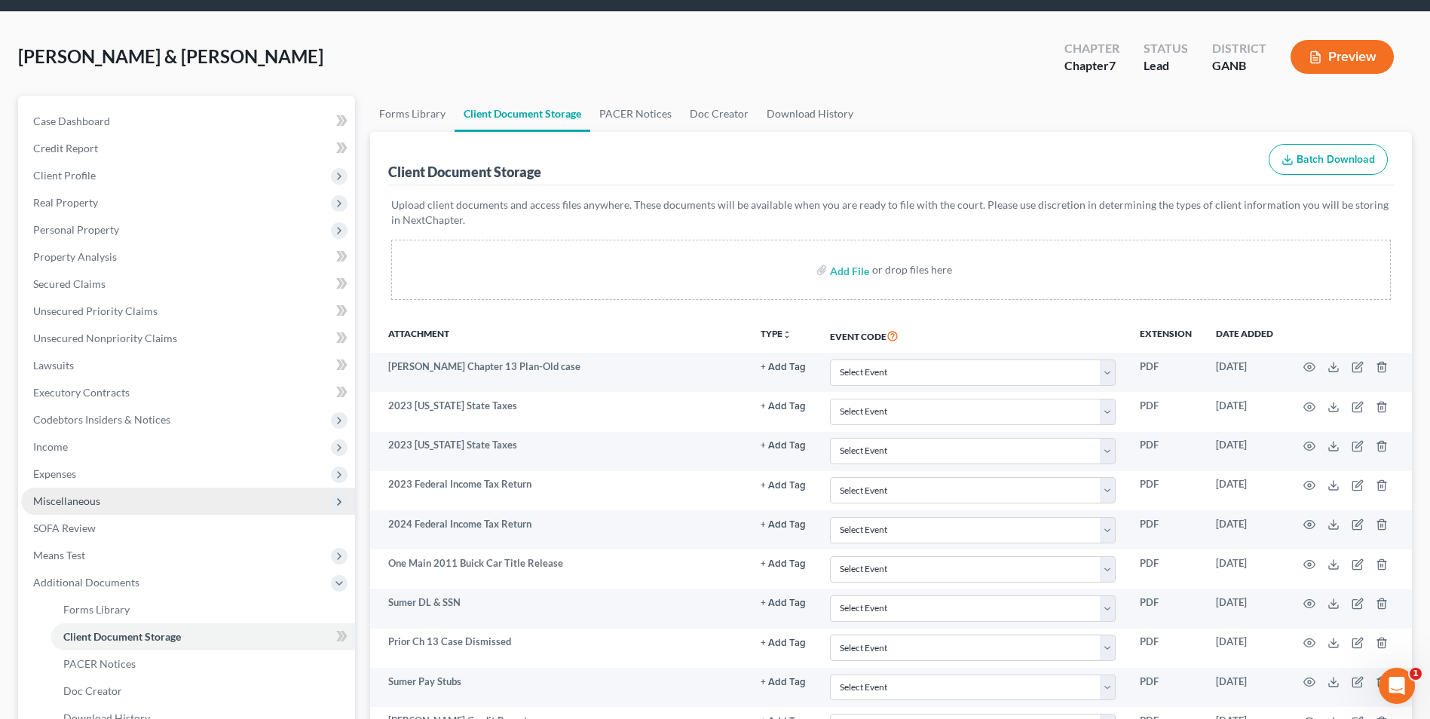
scroll to position [75, 0]
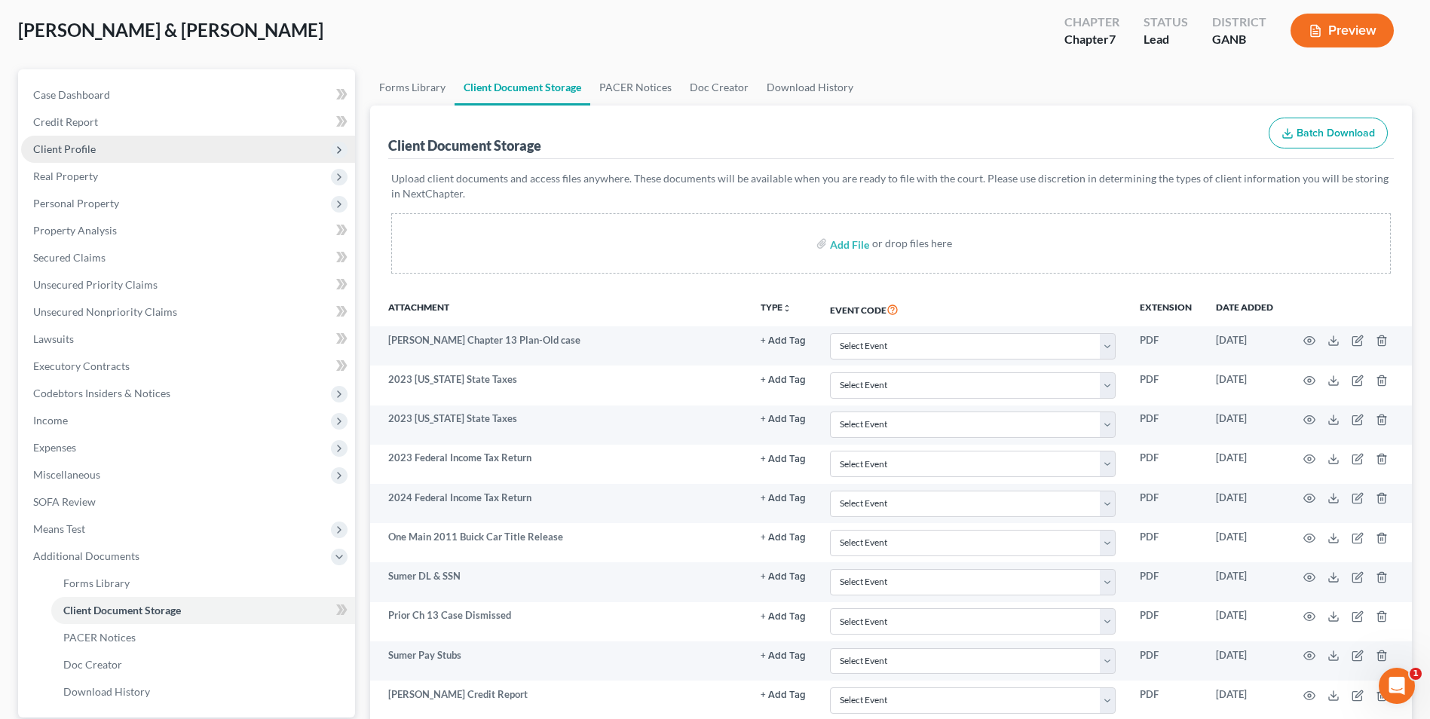
click at [93, 154] on span "Client Profile" at bounding box center [64, 148] width 63 height 13
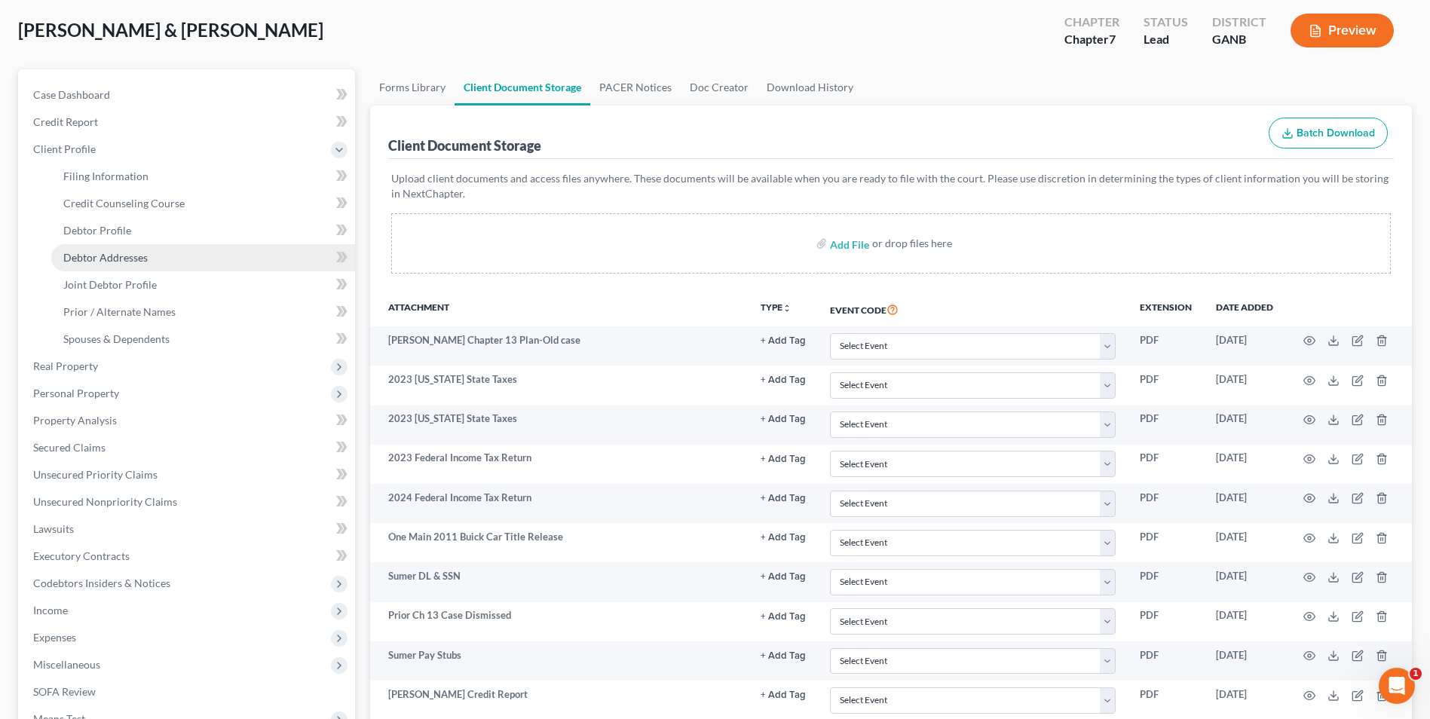
click at [127, 262] on span "Debtor Addresses" at bounding box center [105, 257] width 84 height 13
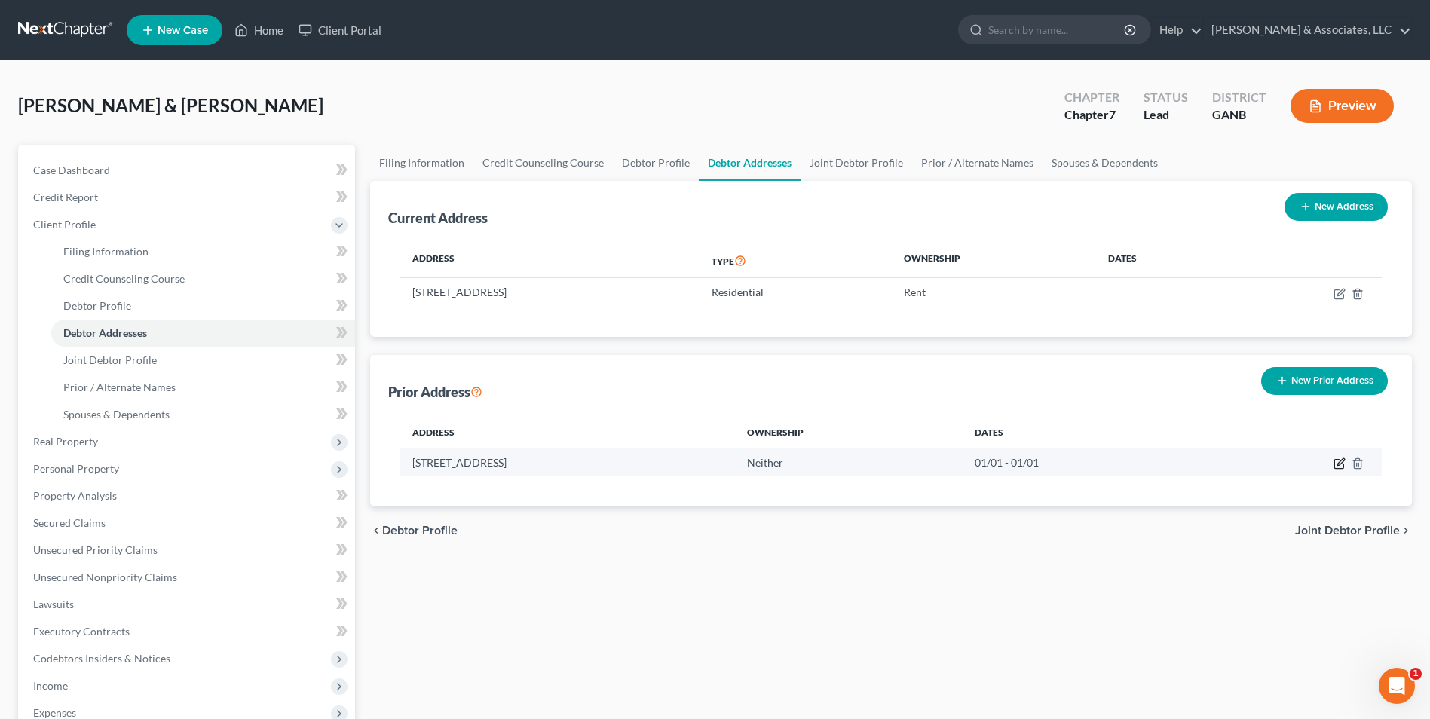
click at [1337, 463] on icon "button" at bounding box center [1339, 464] width 12 height 12
select select "10"
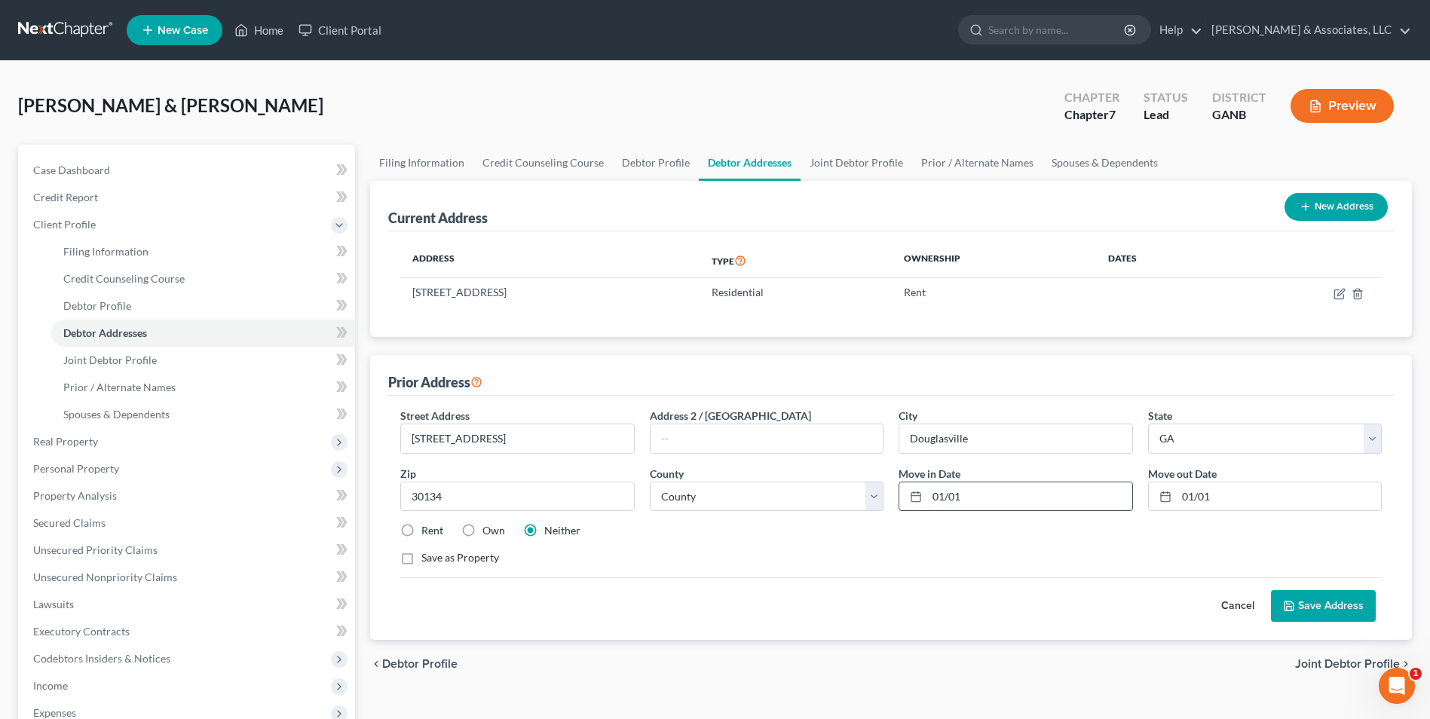
click at [966, 497] on input "01/01" at bounding box center [1029, 496] width 204 height 29
drag, startPoint x: 966, startPoint y: 497, endPoint x: 785, endPoint y: 514, distance: 181.7
click at [785, 514] on div "Street Address * [STREET_ADDRESS] Address [GEOGRAPHIC_DATA] * [GEOGRAPHIC_DATA]…" at bounding box center [891, 493] width 996 height 170
type input "[DATE]"
click at [1232, 486] on input "01/01" at bounding box center [1279, 496] width 204 height 29
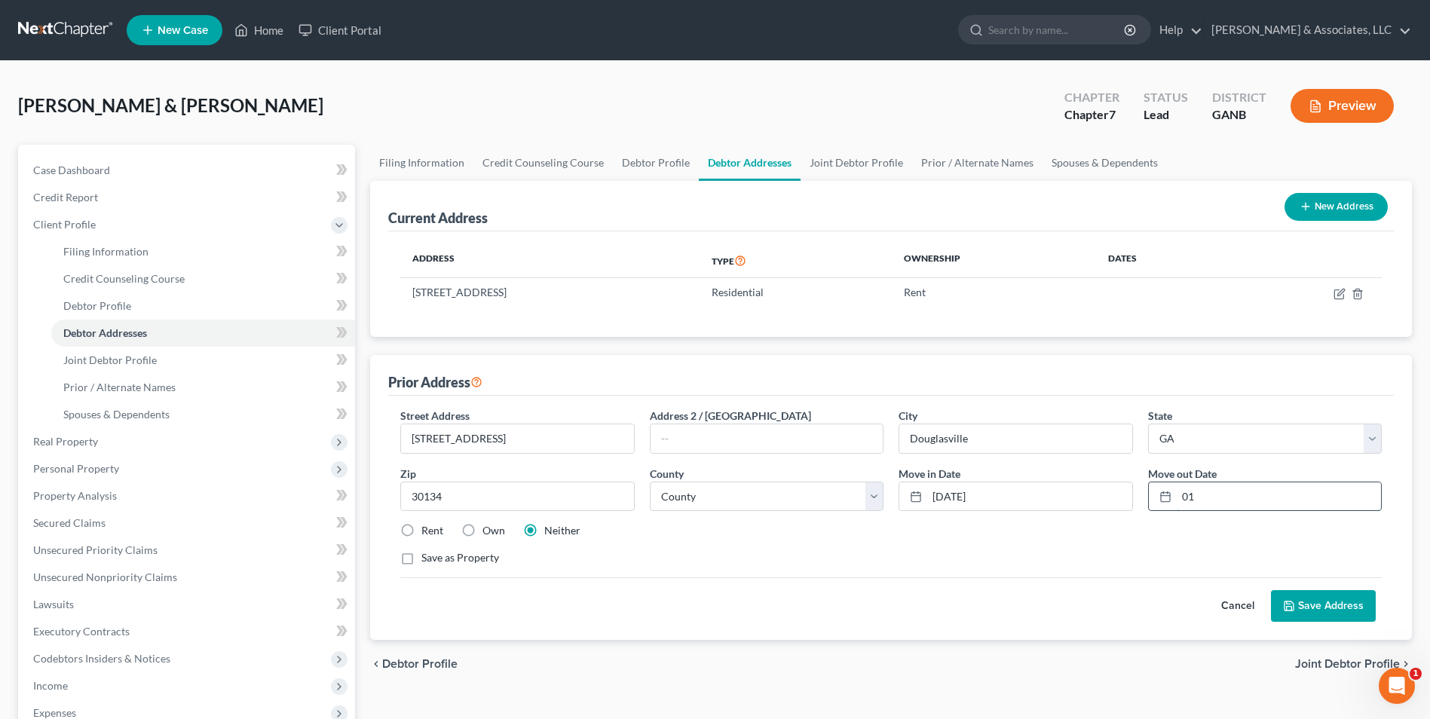
type input "0"
type input "[DATE]"
click at [1318, 615] on button "Save Address" at bounding box center [1323, 606] width 105 height 32
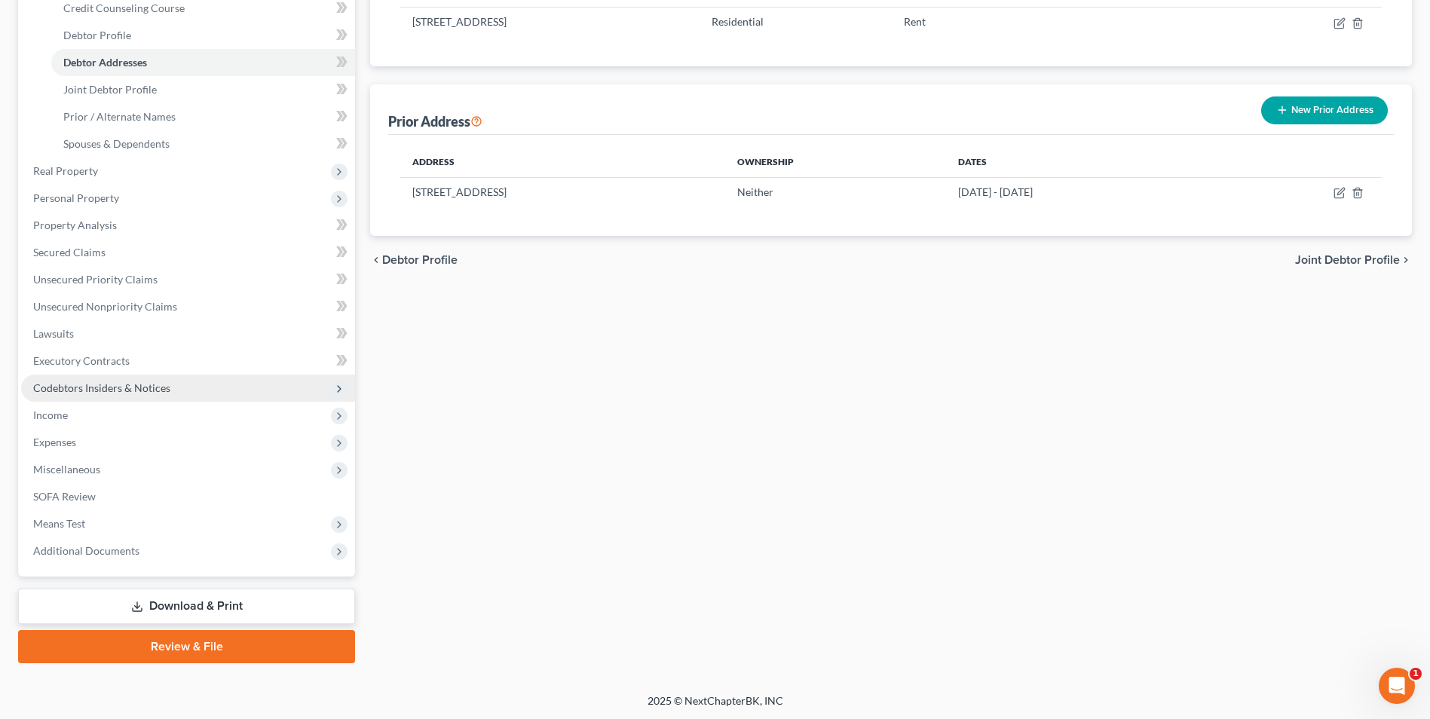
scroll to position [272, 0]
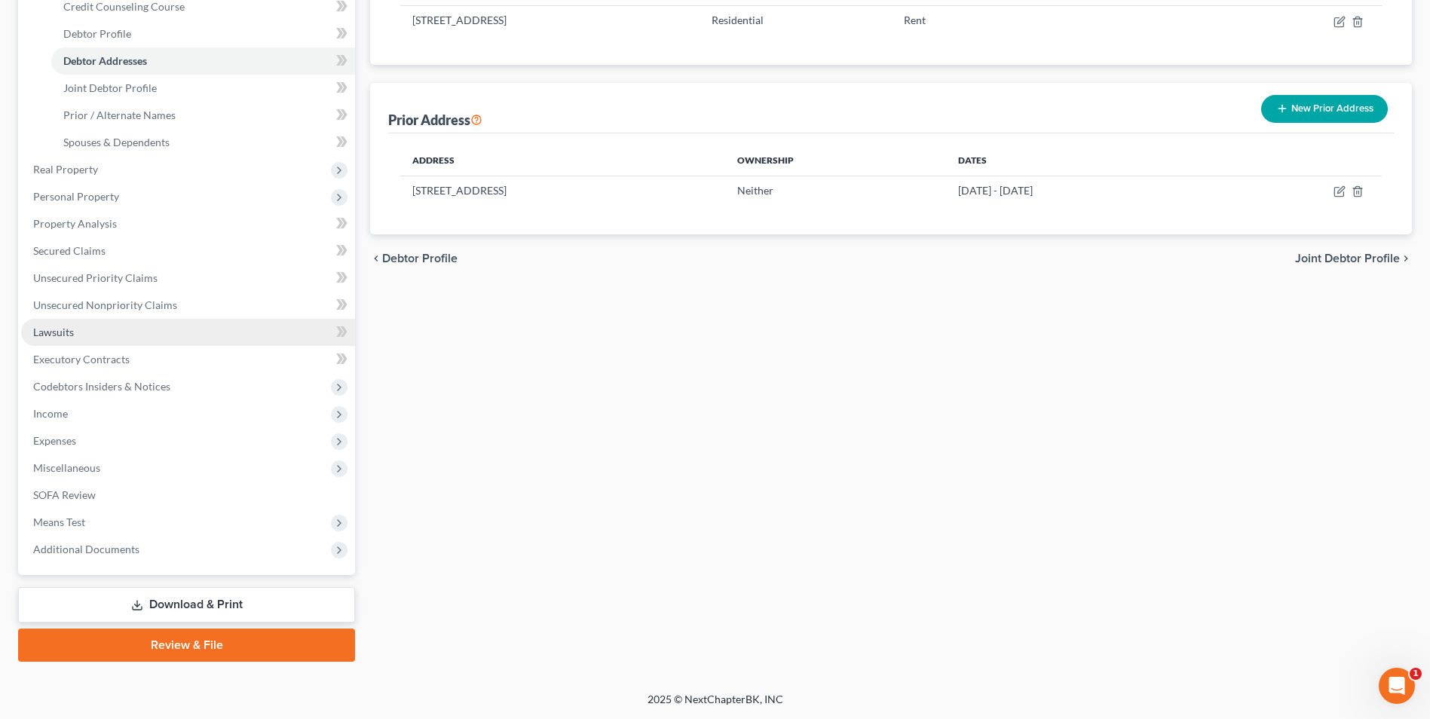
click at [81, 334] on link "Lawsuits" at bounding box center [188, 332] width 334 height 27
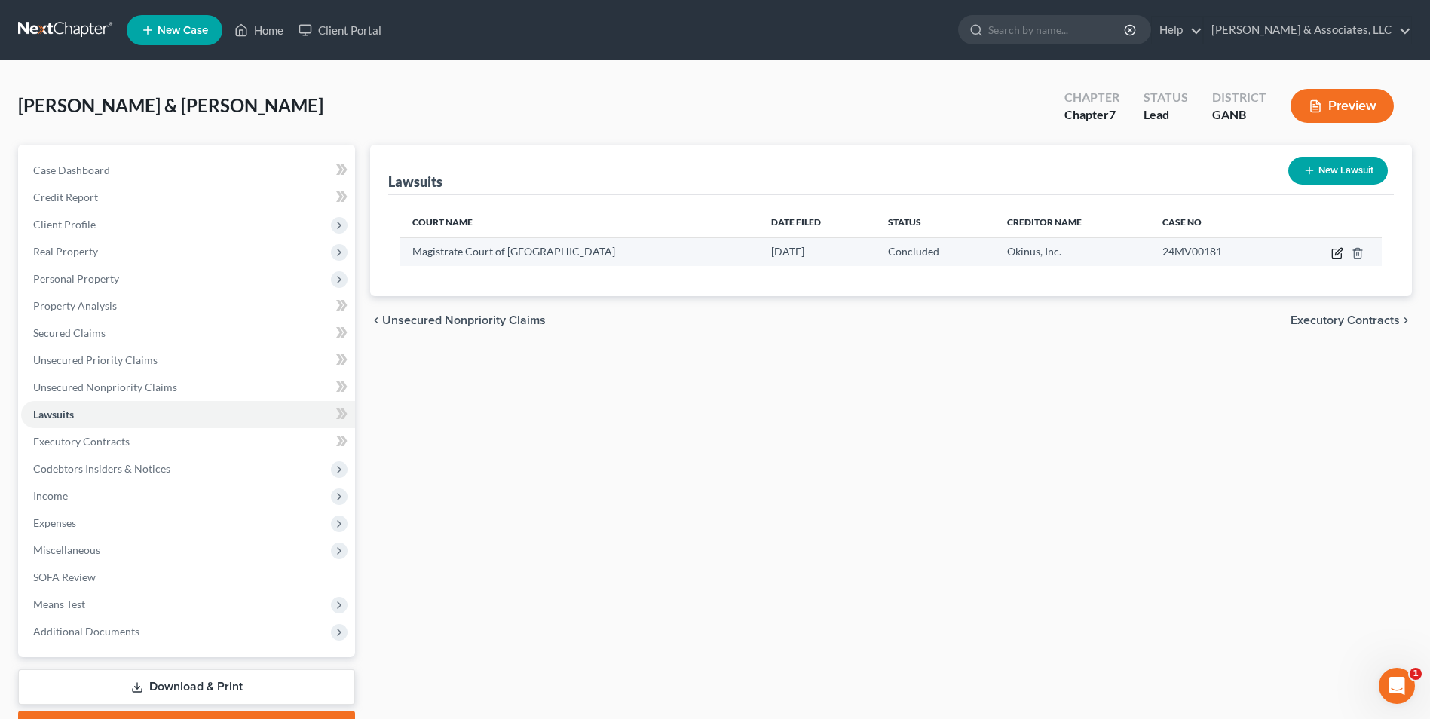
click at [1333, 252] on icon "button" at bounding box center [1337, 253] width 12 height 12
select select "10"
select select "2"
select select "4"
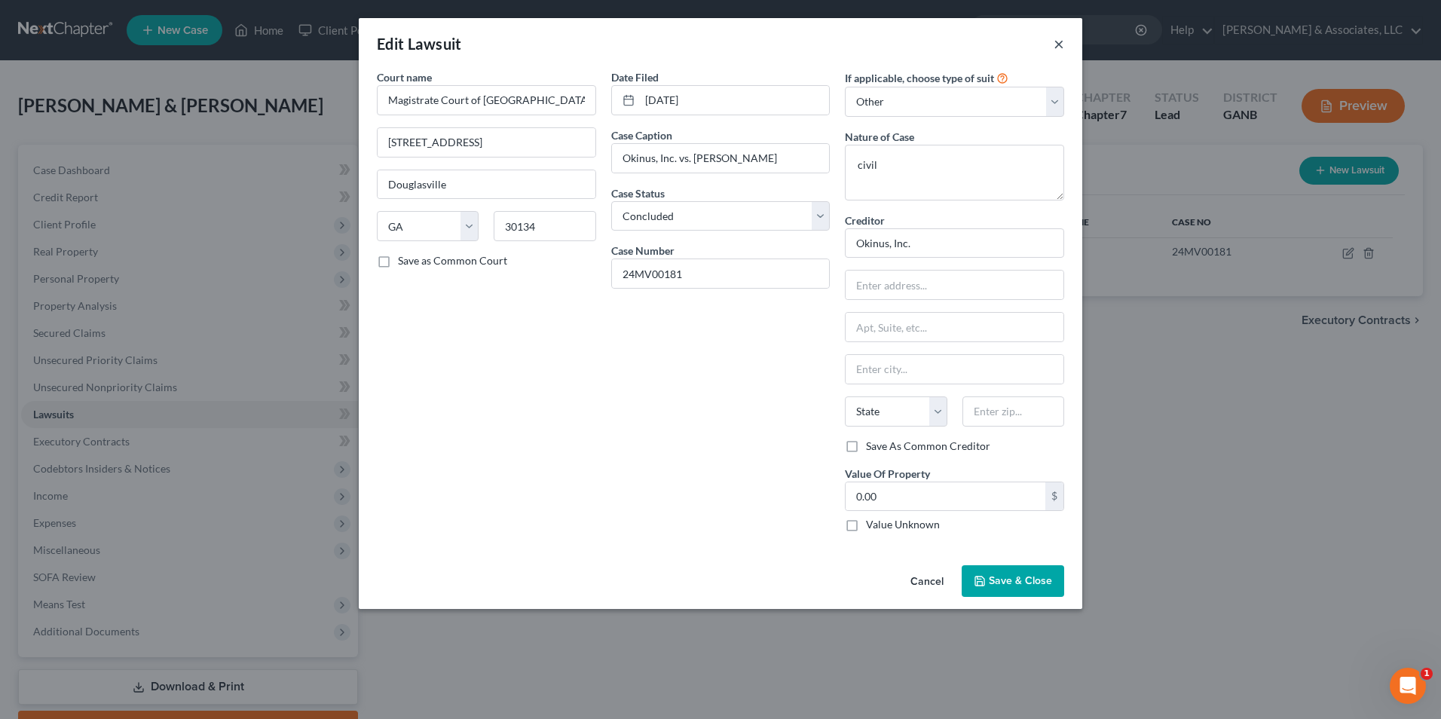
click at [1058, 45] on button "×" at bounding box center [1059, 44] width 11 height 18
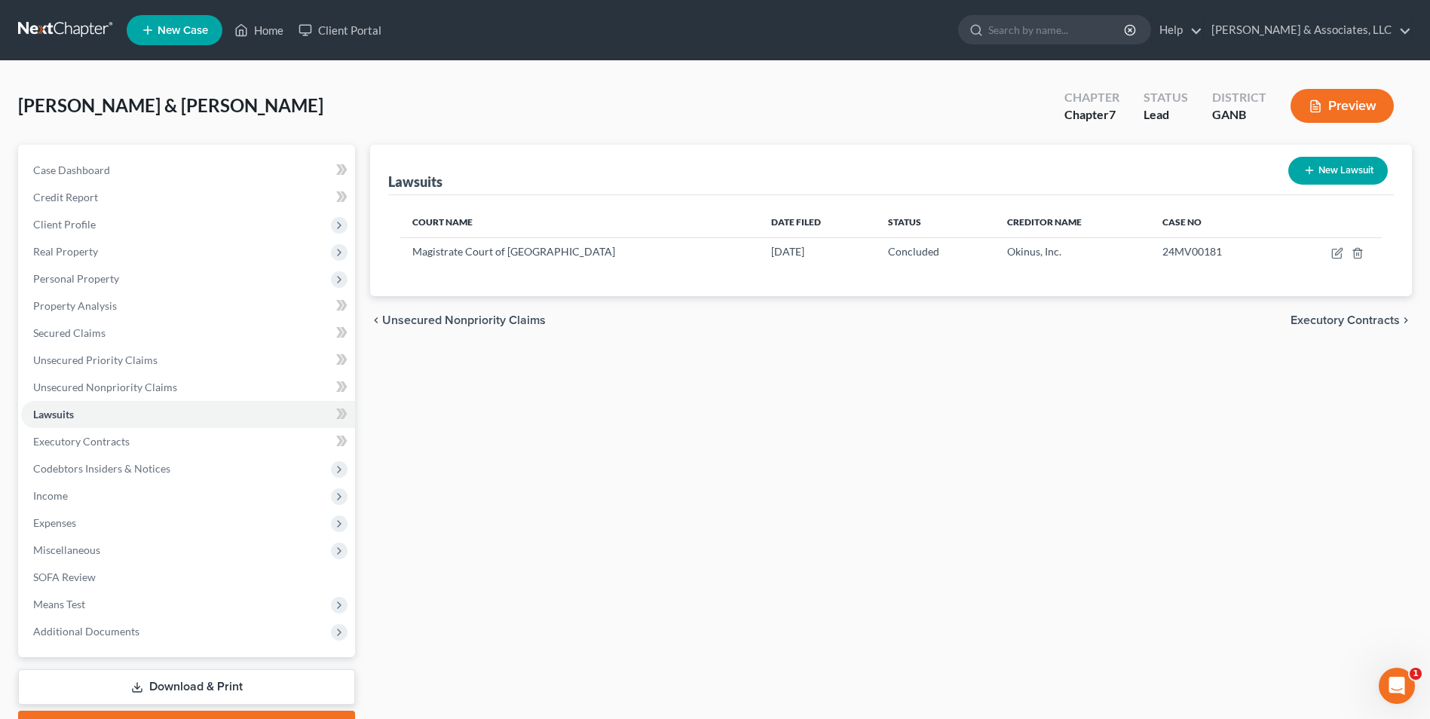
click at [1363, 168] on button "New Lawsuit" at bounding box center [1337, 171] width 99 height 28
select select "0"
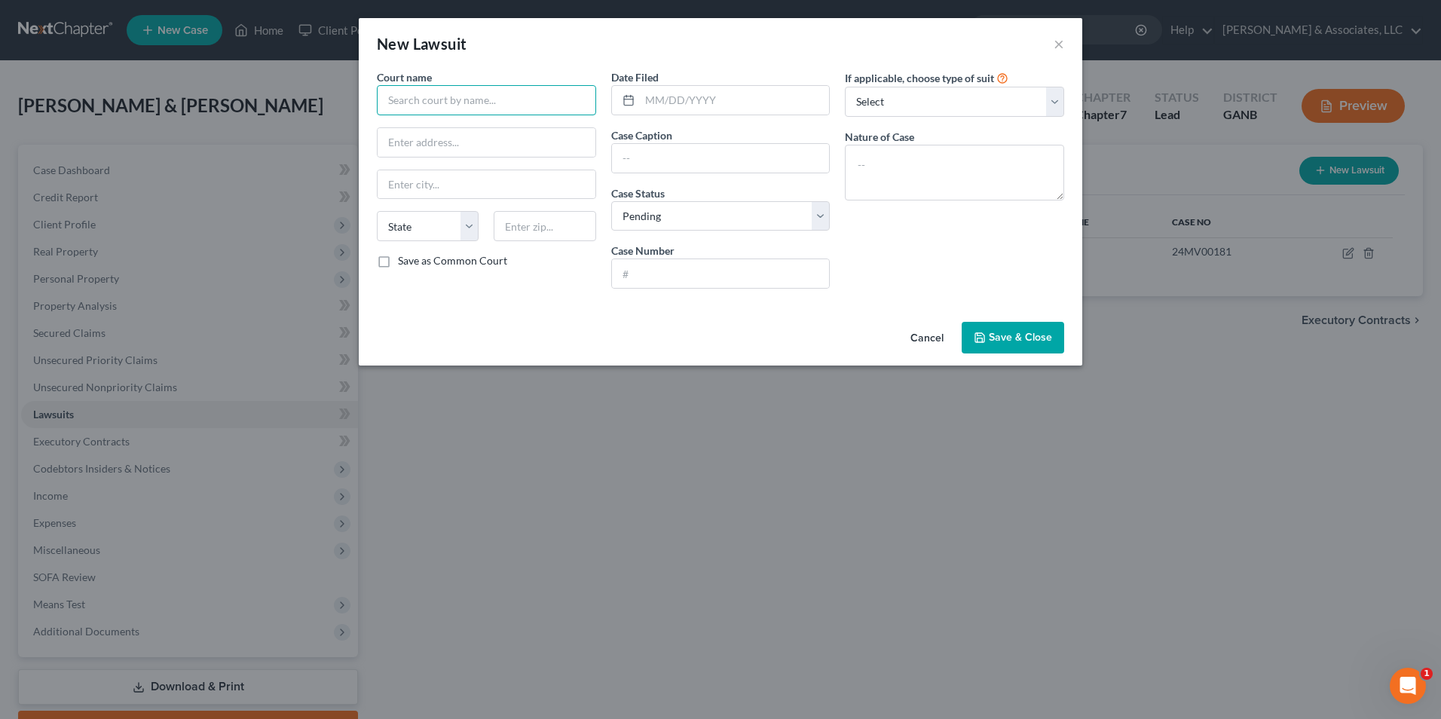
click at [485, 105] on input "text" at bounding box center [486, 100] width 219 height 30
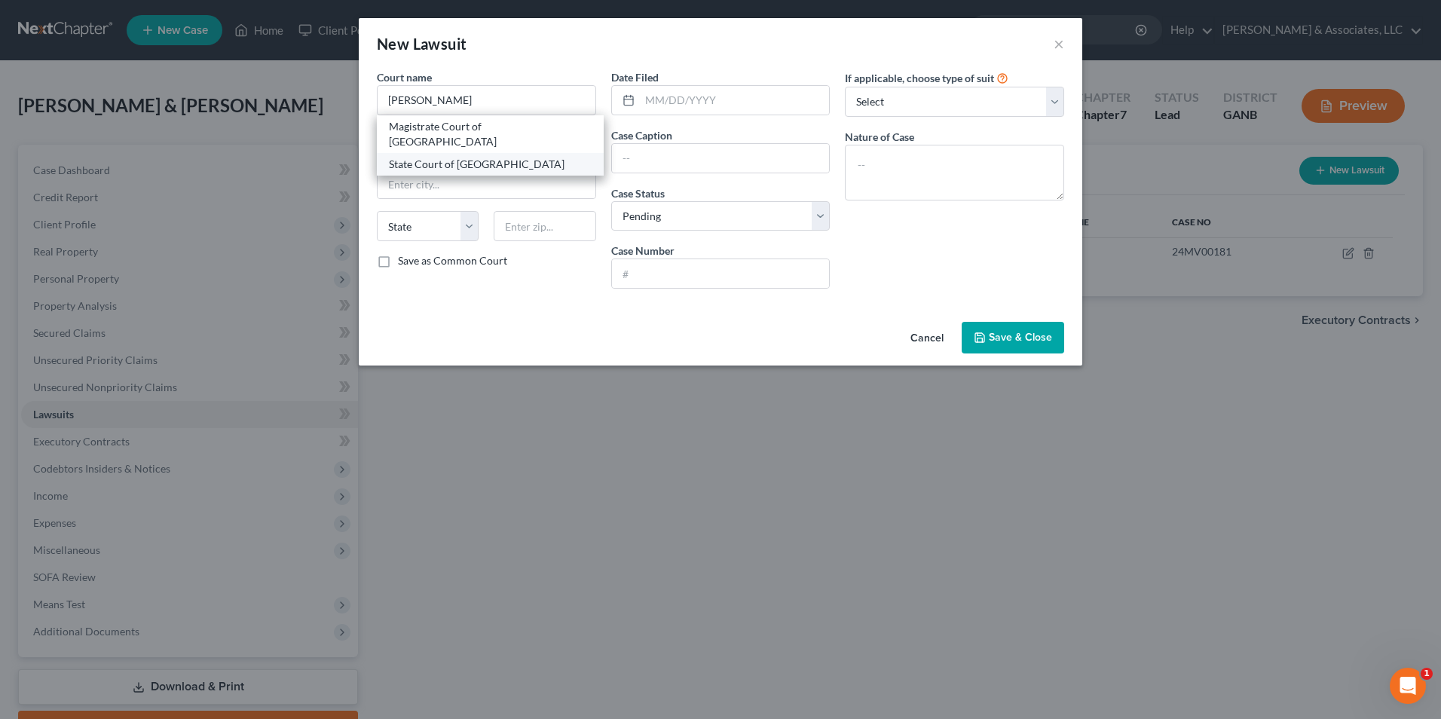
click at [515, 157] on div "State Court of [GEOGRAPHIC_DATA]" at bounding box center [490, 164] width 227 height 23
type input "State Court of [GEOGRAPHIC_DATA]"
type input "[STREET_ADDRESS][PERSON_NAME]"
type input "[GEOGRAPHIC_DATA]"
select select "10"
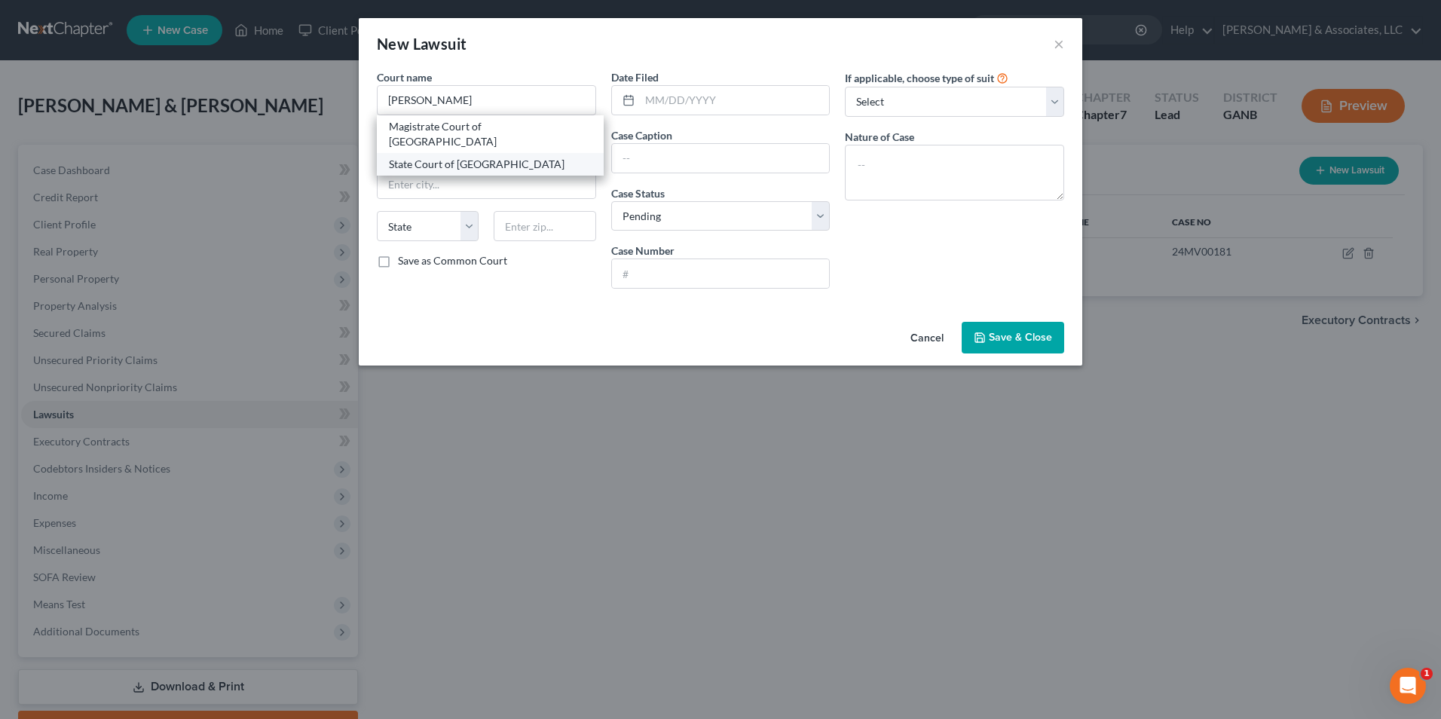
type input "30046"
click at [723, 102] on input "text" at bounding box center [735, 100] width 190 height 29
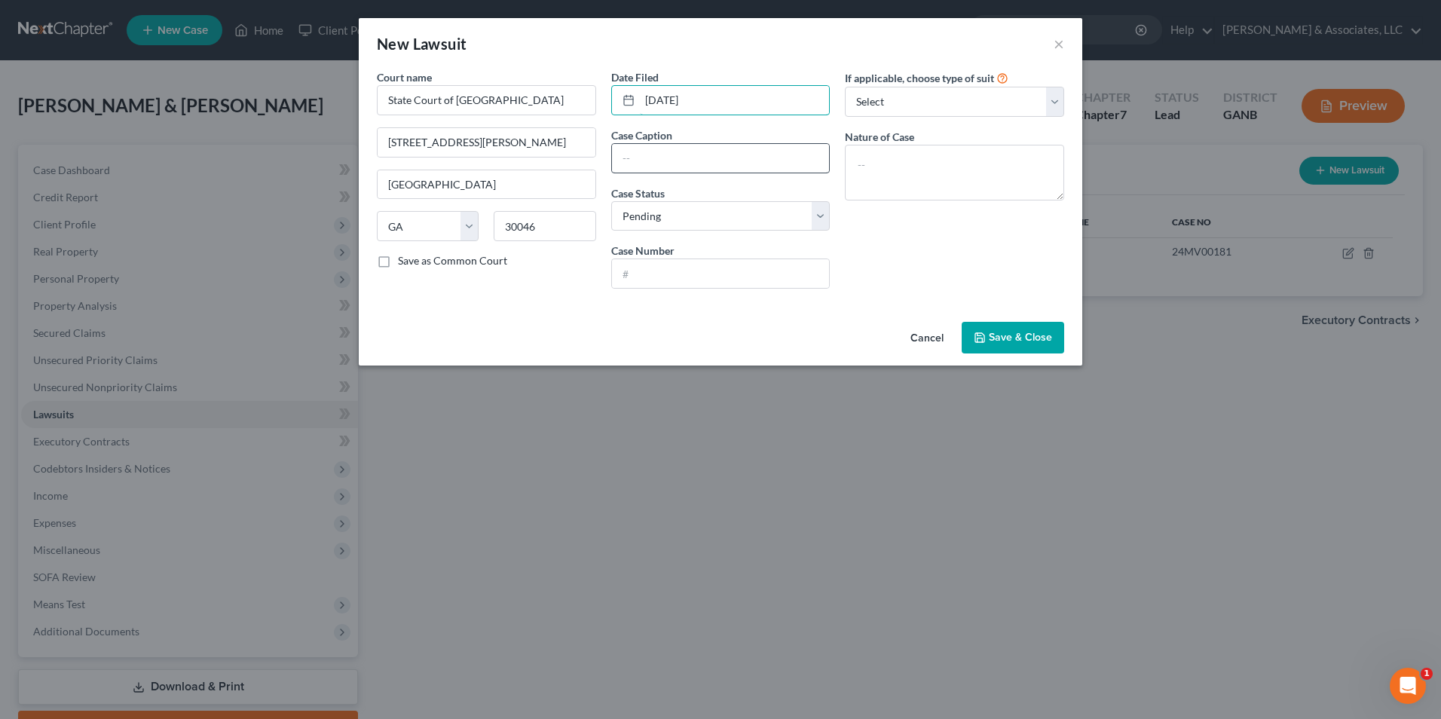
type input "[DATE]"
click at [783, 166] on input "text" at bounding box center [721, 158] width 218 height 29
type input "OneMain Financial Group, LLC vs [PERSON_NAME]"
click at [822, 200] on div "Case Status * Select Pending On Appeal Concluded" at bounding box center [720, 208] width 219 height 46
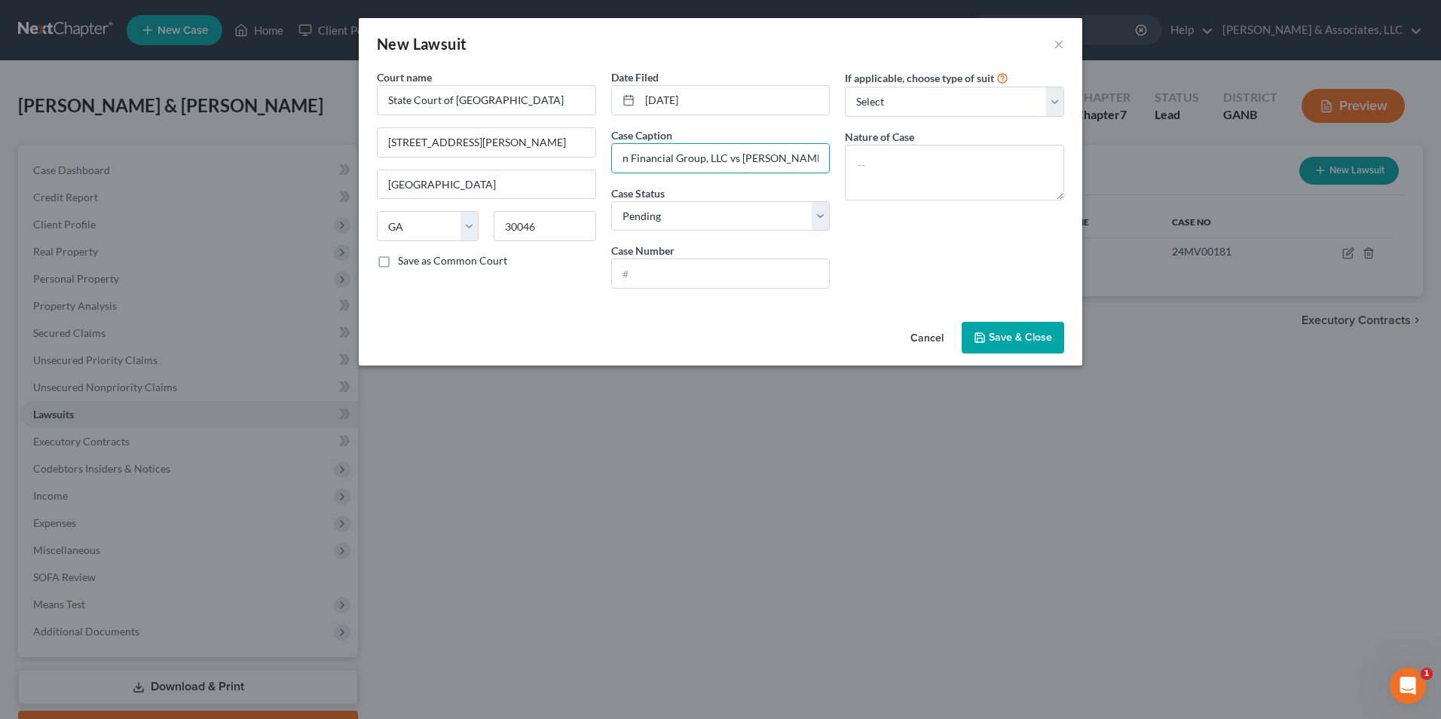
scroll to position [0, 0]
click at [818, 220] on select "Select Pending On Appeal Concluded" at bounding box center [720, 216] width 219 height 30
select select "2"
click at [611, 201] on select "Select Pending On Appeal Concluded" at bounding box center [720, 216] width 219 height 30
click at [724, 275] on input "text" at bounding box center [721, 273] width 218 height 29
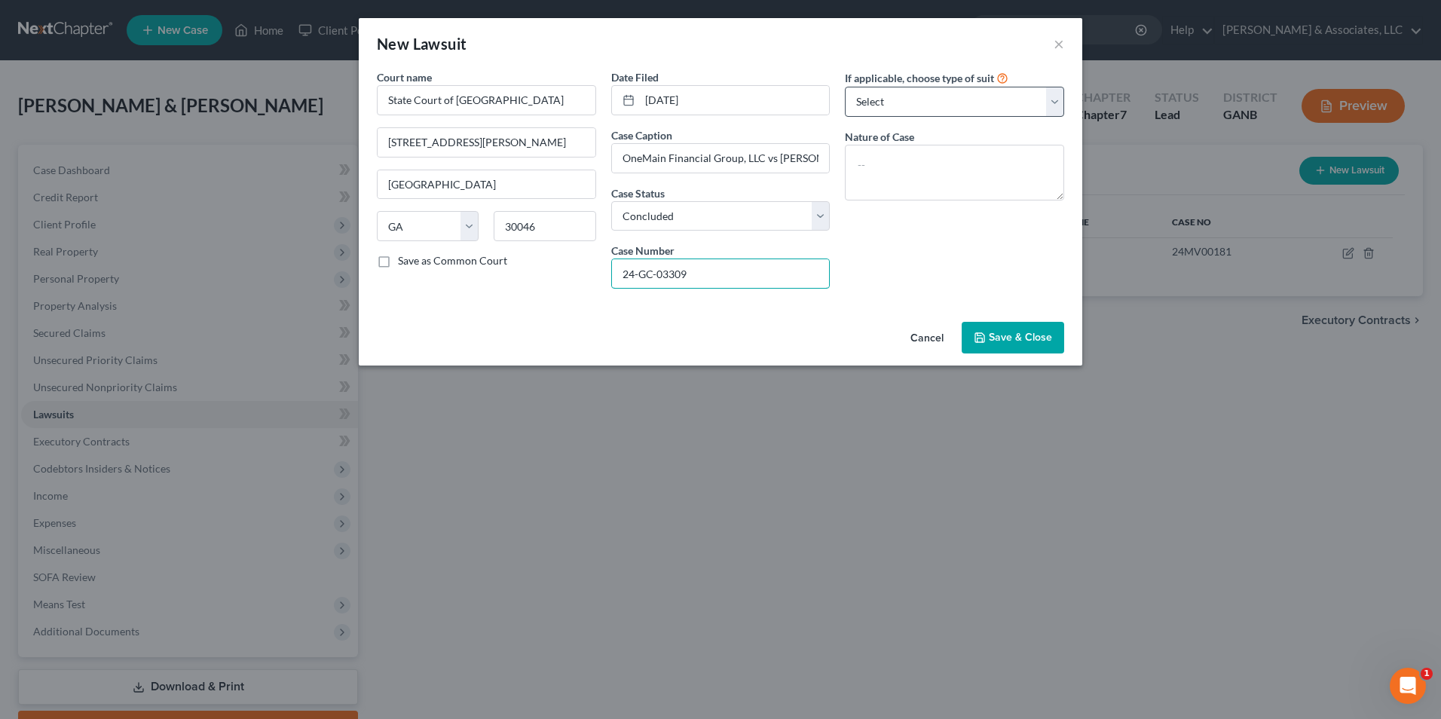
type input "24-GC-03309"
click at [1051, 112] on select "Select Repossession Garnishment Foreclosure Attached, Seized, Or Levied Other" at bounding box center [954, 102] width 219 height 30
select select "1"
click at [845, 87] on select "Select Repossession Garnishment Foreclosure Attached, Seized, Or Levied Other" at bounding box center [954, 102] width 219 height 30
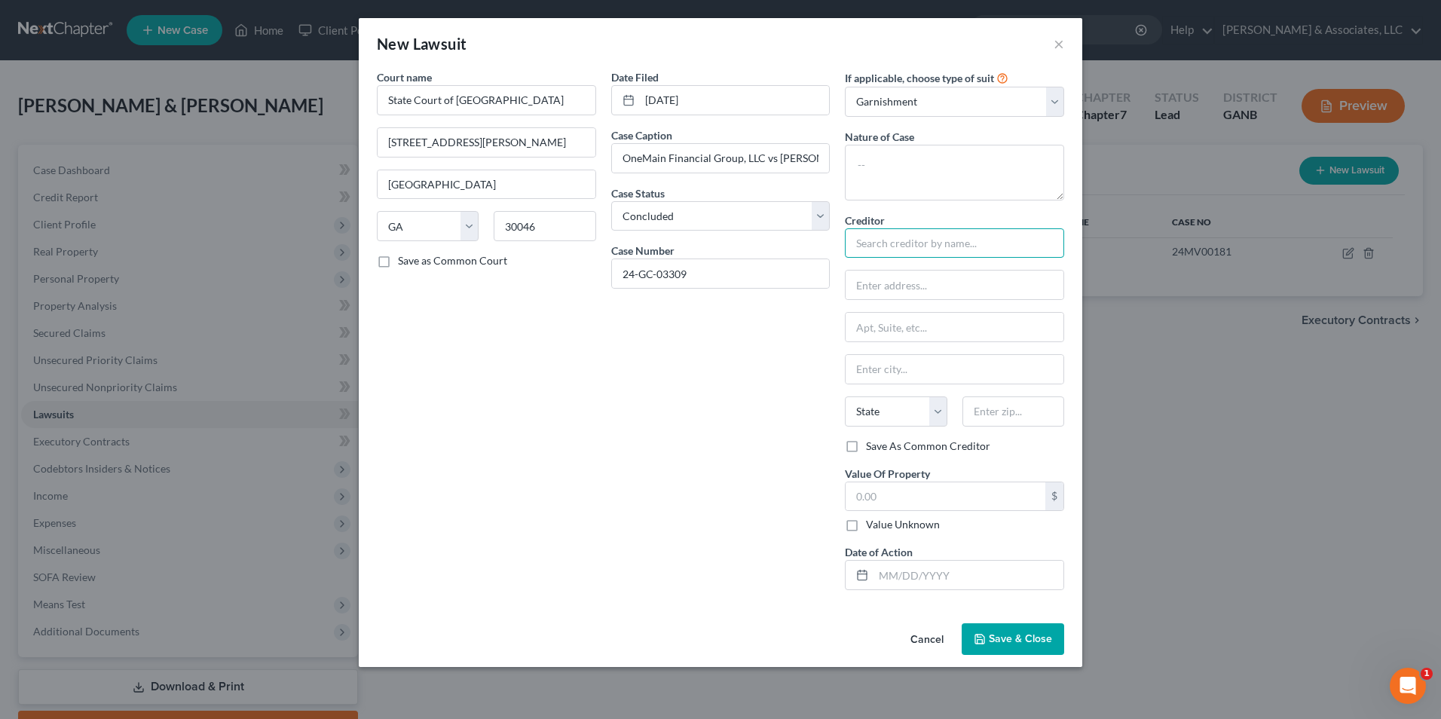
click at [995, 236] on input "text" at bounding box center [954, 243] width 219 height 30
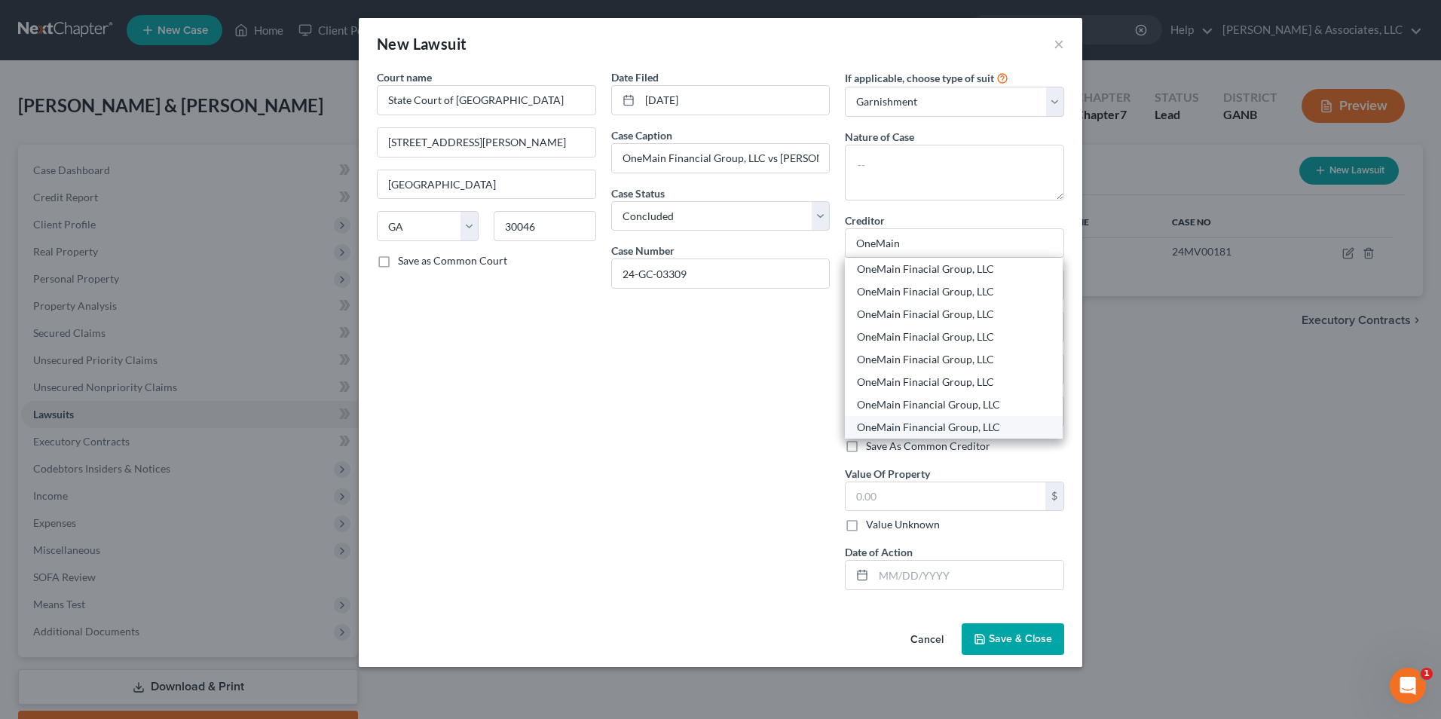
click at [971, 424] on div "OneMain Financial Group, LLC" at bounding box center [954, 427] width 194 height 15
type input "OneMain Financial Group, LLC"
type input "100 International Dr"
type input "15th Floor"
type input "[GEOGRAPHIC_DATA]"
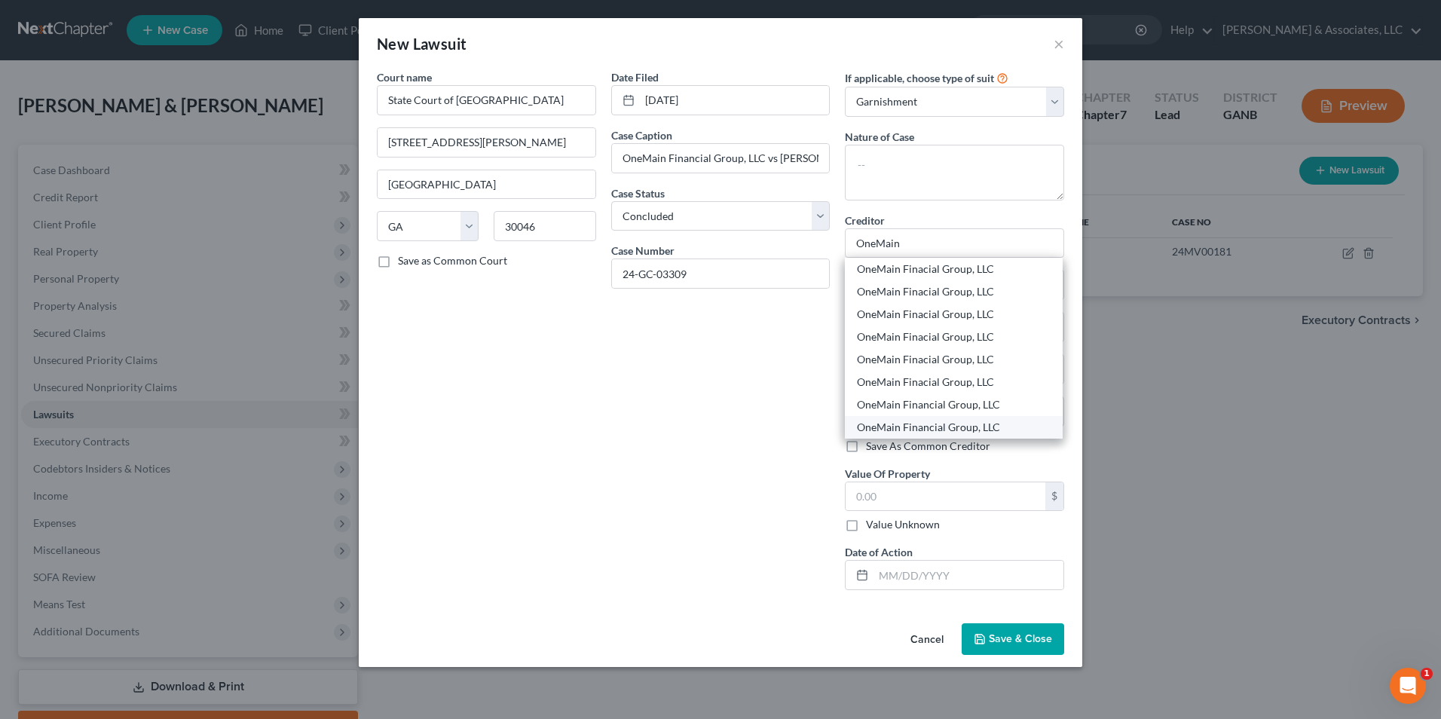
select select "21"
type input "21202"
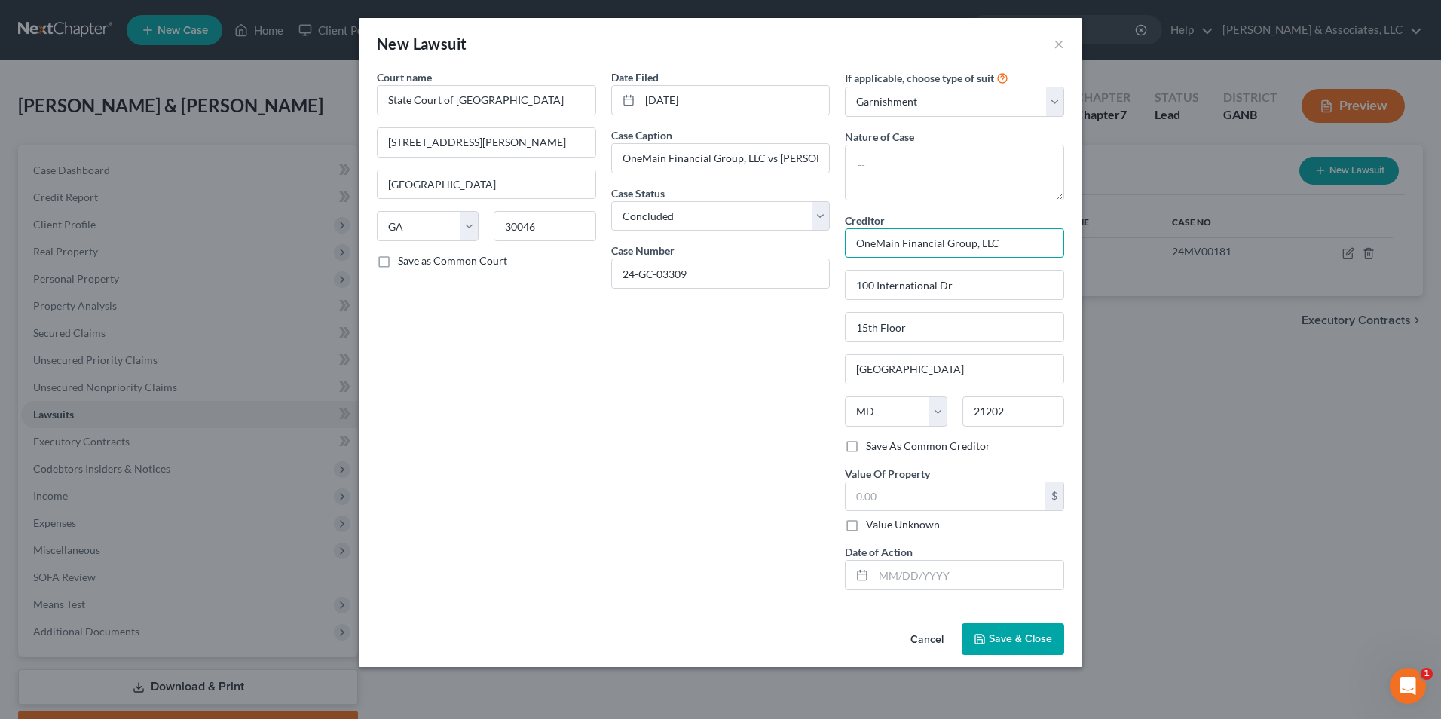
click at [1016, 251] on input "OneMain Financial Group, LLC" at bounding box center [954, 243] width 219 height 30
click at [981, 314] on div "OneMain Financial Group, LLC" at bounding box center [935, 314] width 157 height 15
type input "OneMain Financial Group, LLC"
type input "16th Floor"
click at [1001, 237] on input "OneMain Financial Group, LLC" at bounding box center [954, 243] width 219 height 30
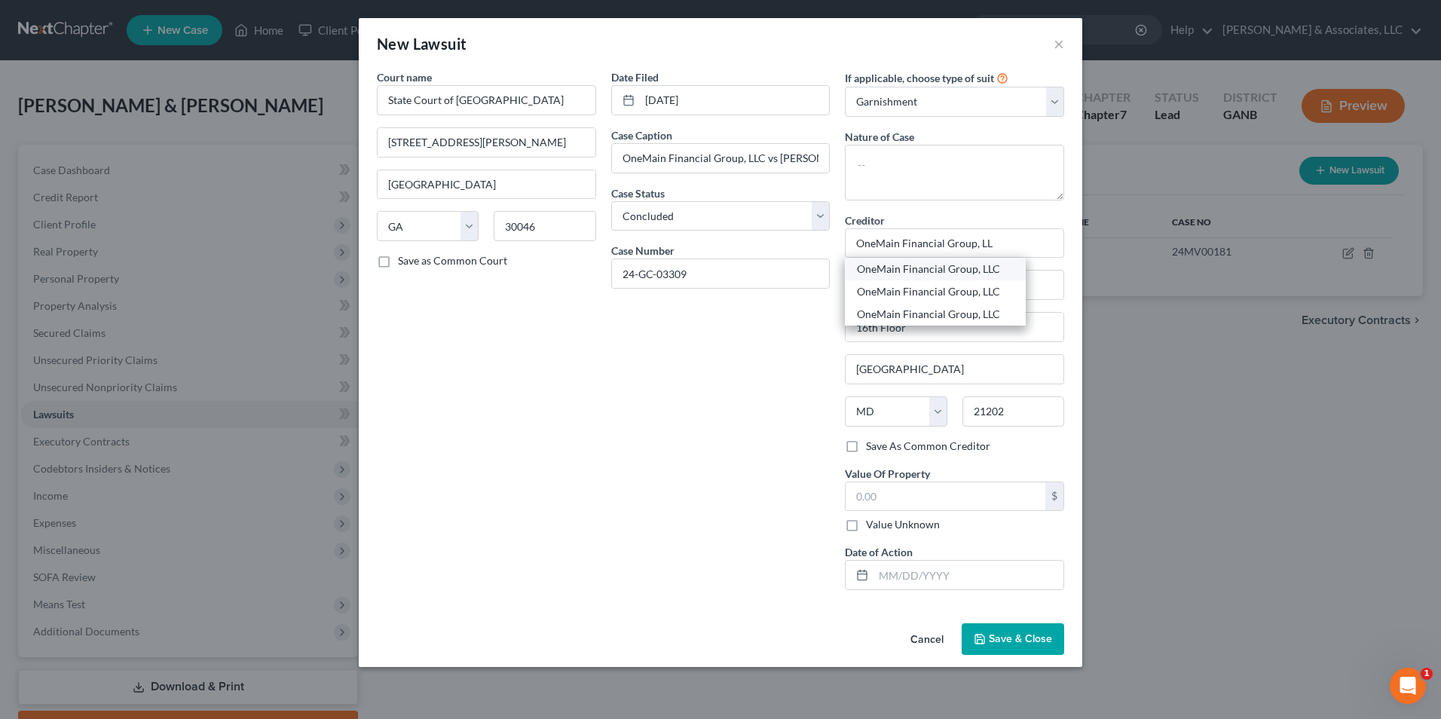
click at [972, 274] on div "OneMain Financial Group, LLC" at bounding box center [935, 269] width 157 height 15
type input "OneMain Financial Group, LLC"
type input "15th Floor"
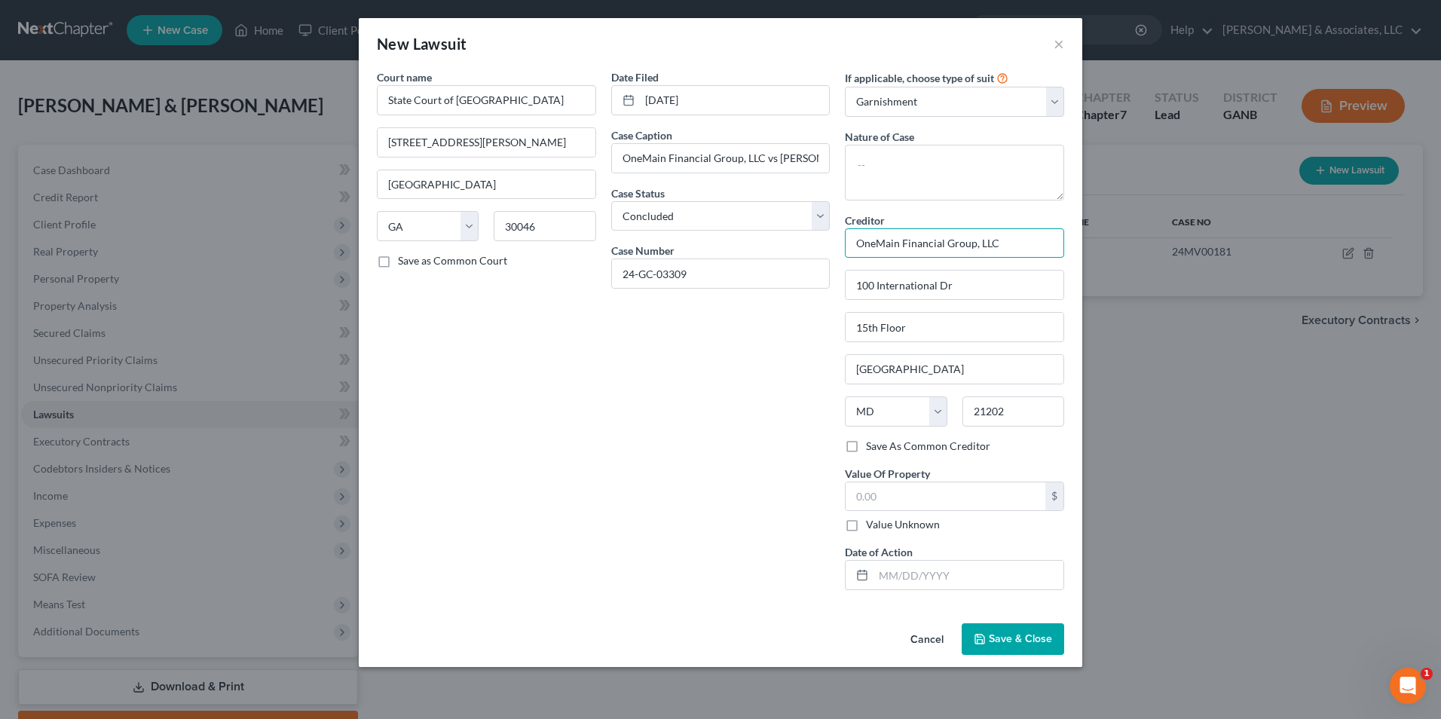
click at [1015, 241] on input "OneMain Financial Group, LLC" at bounding box center [954, 243] width 219 height 30
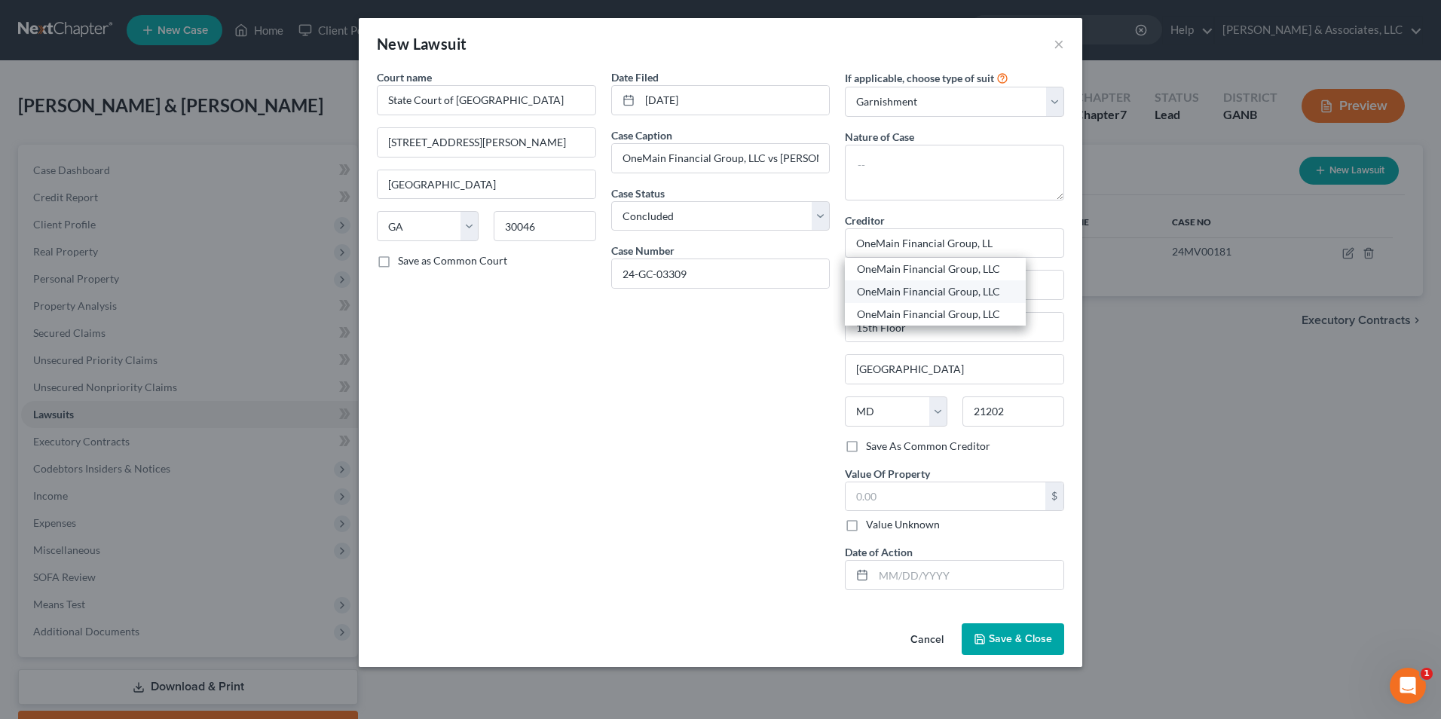
click at [944, 295] on div "OneMain Financial Group, LLC" at bounding box center [935, 291] width 157 height 15
type input "OneMain Financial Group, LLC"
type input "C/O [PERSON_NAME] & [PERSON_NAME]"
type input "[STREET_ADDRESS]"
type input "[GEOGRAPHIC_DATA]"
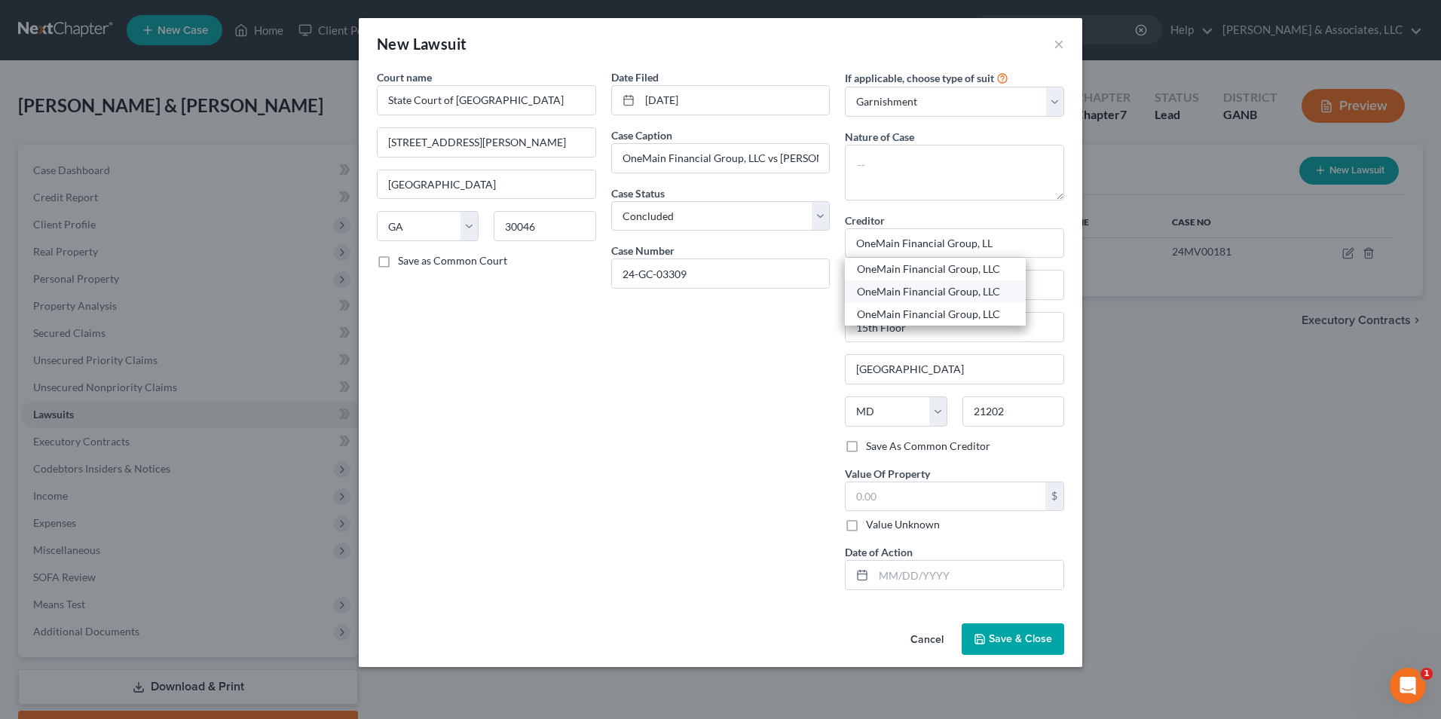
select select "15"
type input "46260"
click at [1017, 249] on input "OneMain Financial Group, LLC" at bounding box center [954, 243] width 219 height 30
click at [950, 314] on div "OneMain Financial Group, LLC" at bounding box center [935, 314] width 157 height 15
type input "OneMain Financial Group, LLC"
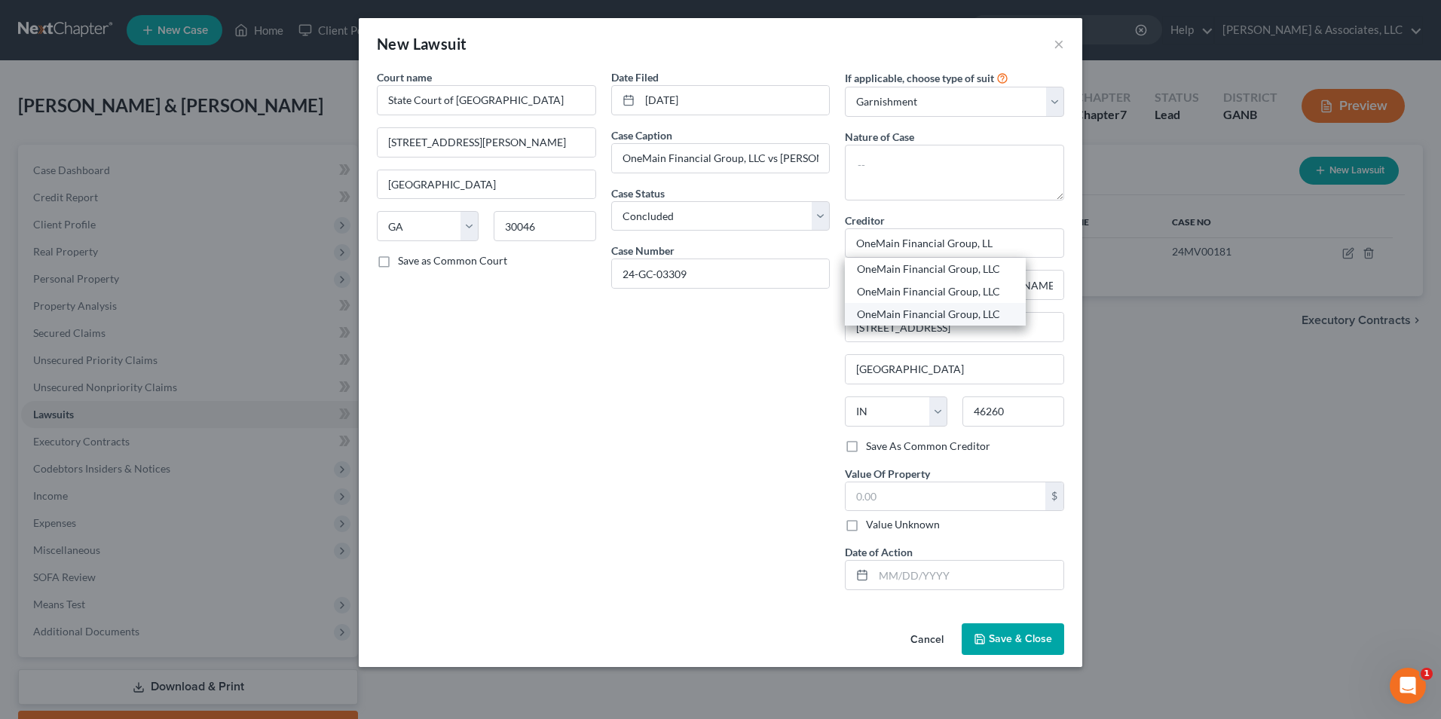
type input "100 International Dr"
type input "16th Floor"
type input "[GEOGRAPHIC_DATA]"
select select "21"
type input "21202"
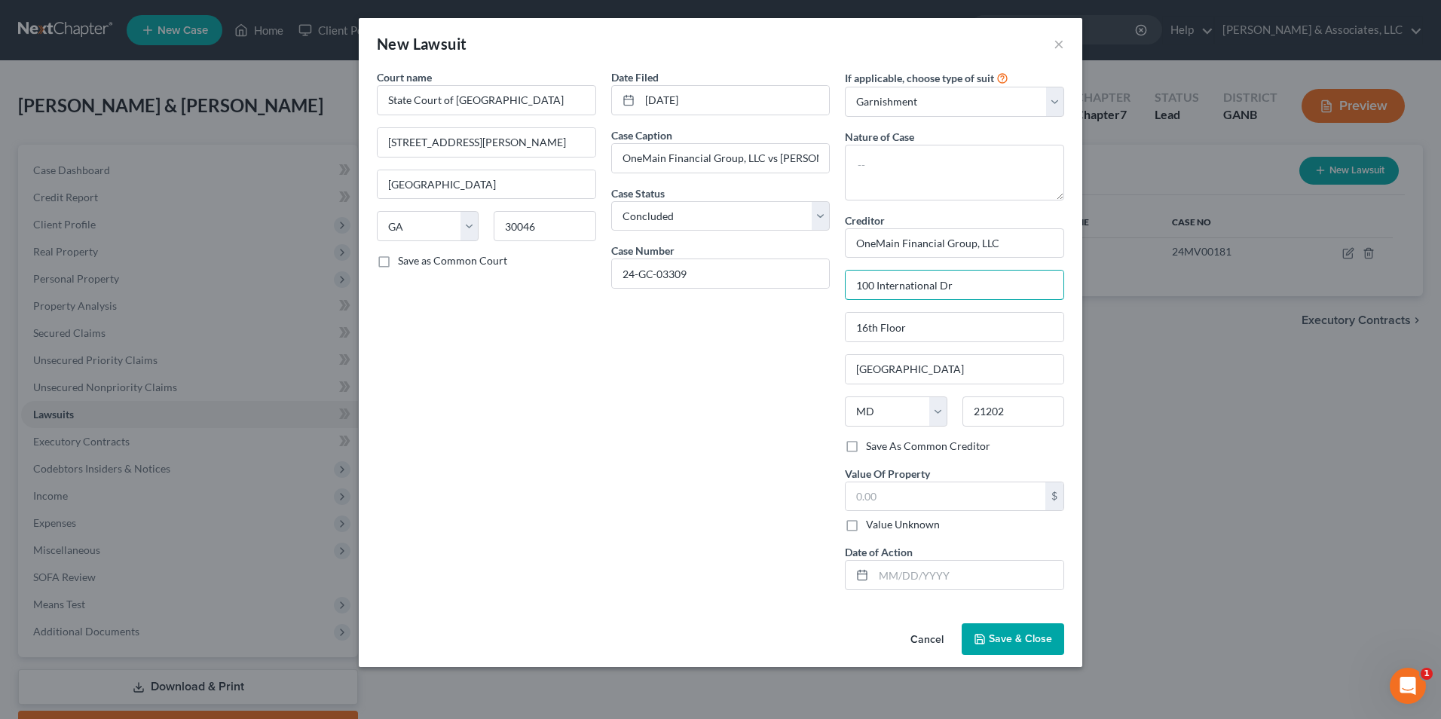
drag, startPoint x: 987, startPoint y: 283, endPoint x: 635, endPoint y: 302, distance: 353.2
click at [635, 302] on div "Court name * State Court of Gwinnett County 75 [PERSON_NAME] [GEOGRAPHIC_DATA] …" at bounding box center [720, 335] width 702 height 533
type input "C/O [PERSON_NAME], PLLC"
type input "[STREET_ADDRESS]"
type input "S"
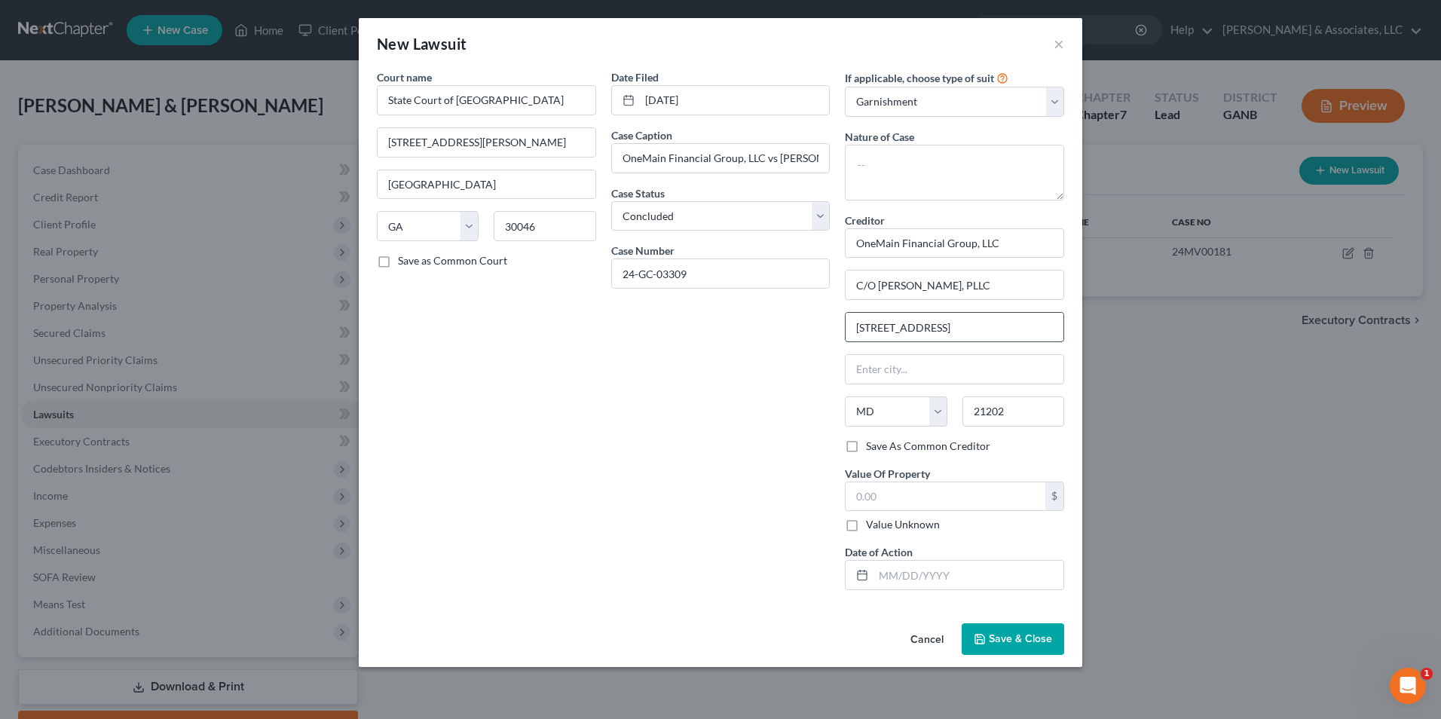
click at [936, 338] on input "[STREET_ADDRESS]" at bounding box center [955, 327] width 218 height 29
type input "[STREET_ADDRESS]"
type input "Manassas"
select select "48"
type input "20109"
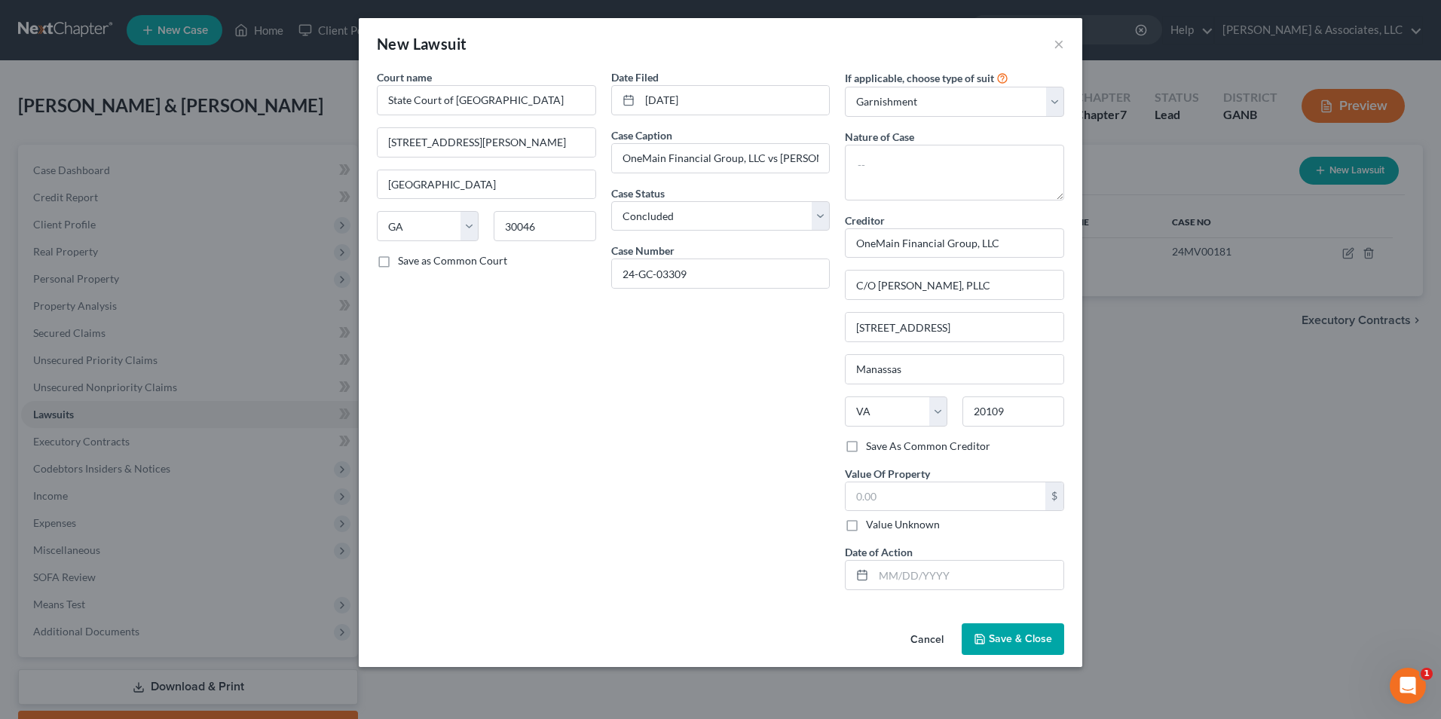
click at [792, 485] on div "Date Filed [DATE] Case Caption OneMain Financial Group, LLC vs [PERSON_NAME] Ca…" at bounding box center [721, 335] width 234 height 533
click at [866, 443] on label "Save As Common Creditor" at bounding box center [928, 446] width 124 height 15
click at [872, 443] on input "Save As Common Creditor" at bounding box center [877, 444] width 10 height 10
checkbox input "true"
click at [1025, 645] on span "Save & Close" at bounding box center [1020, 638] width 63 height 13
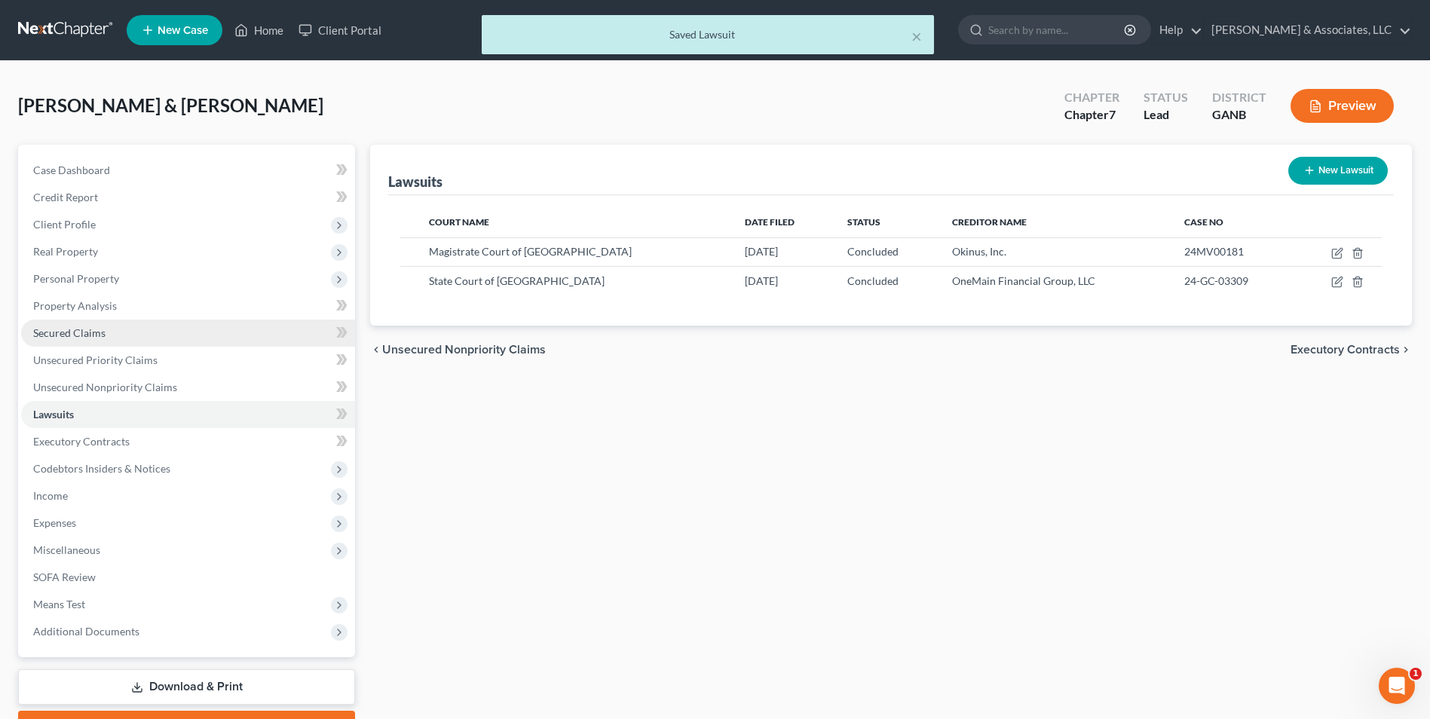
click at [63, 340] on link "Secured Claims" at bounding box center [188, 333] width 334 height 27
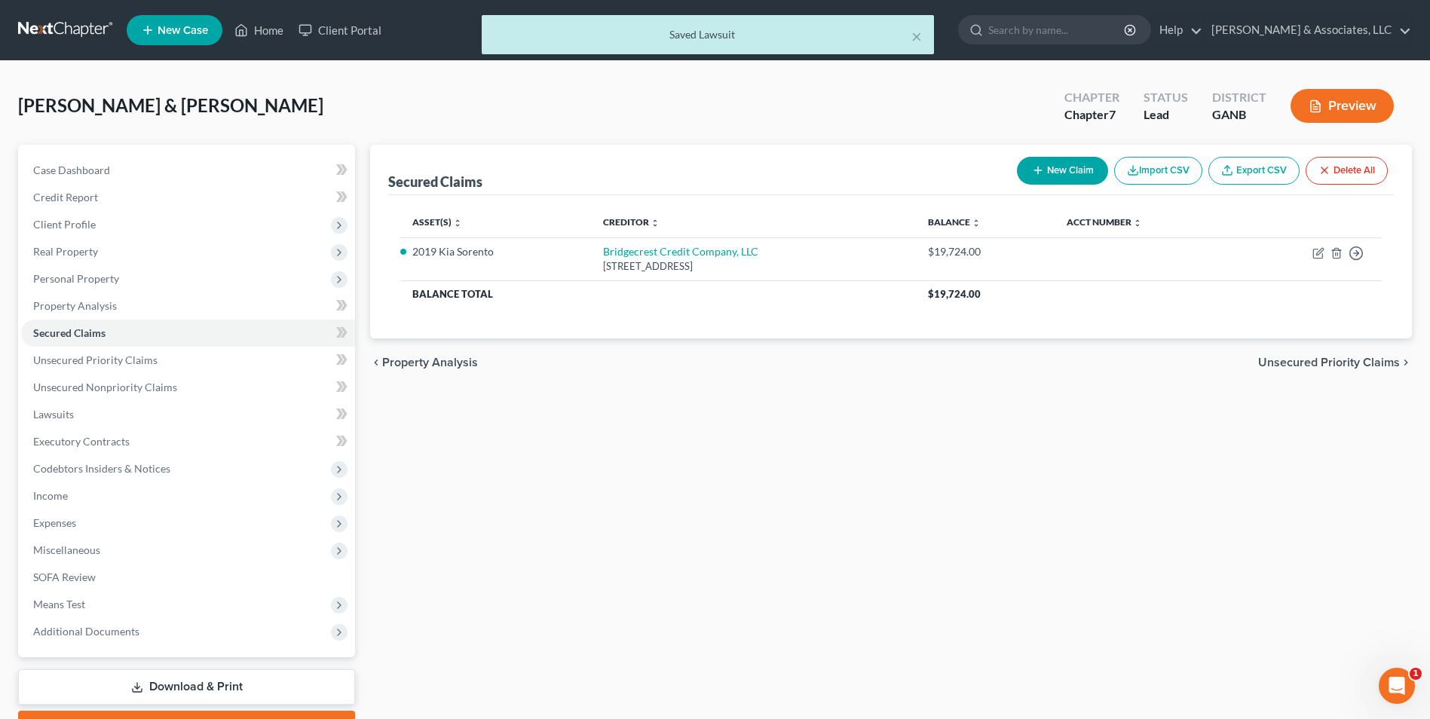
click at [1079, 168] on button "New Claim" at bounding box center [1062, 171] width 91 height 28
select select "2"
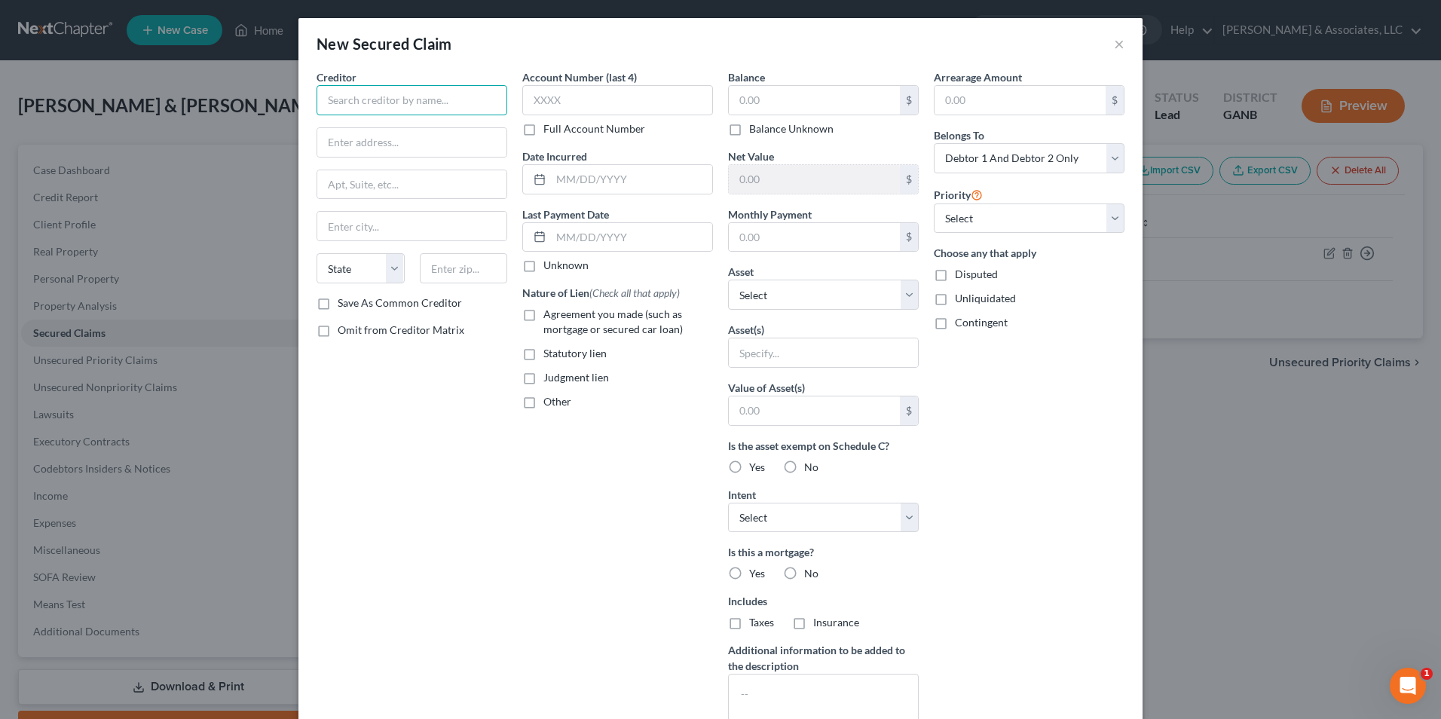
click at [459, 99] on input "text" at bounding box center [412, 100] width 191 height 30
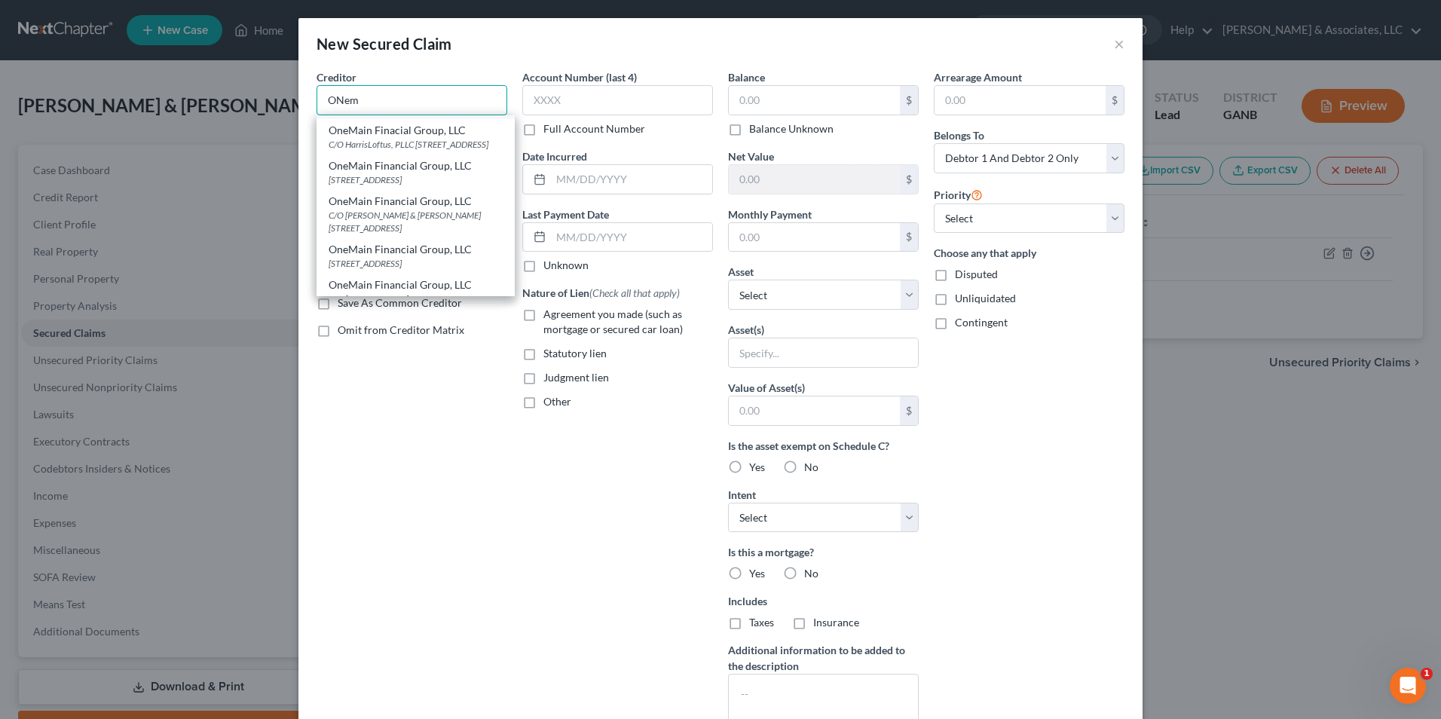
scroll to position [226, 0]
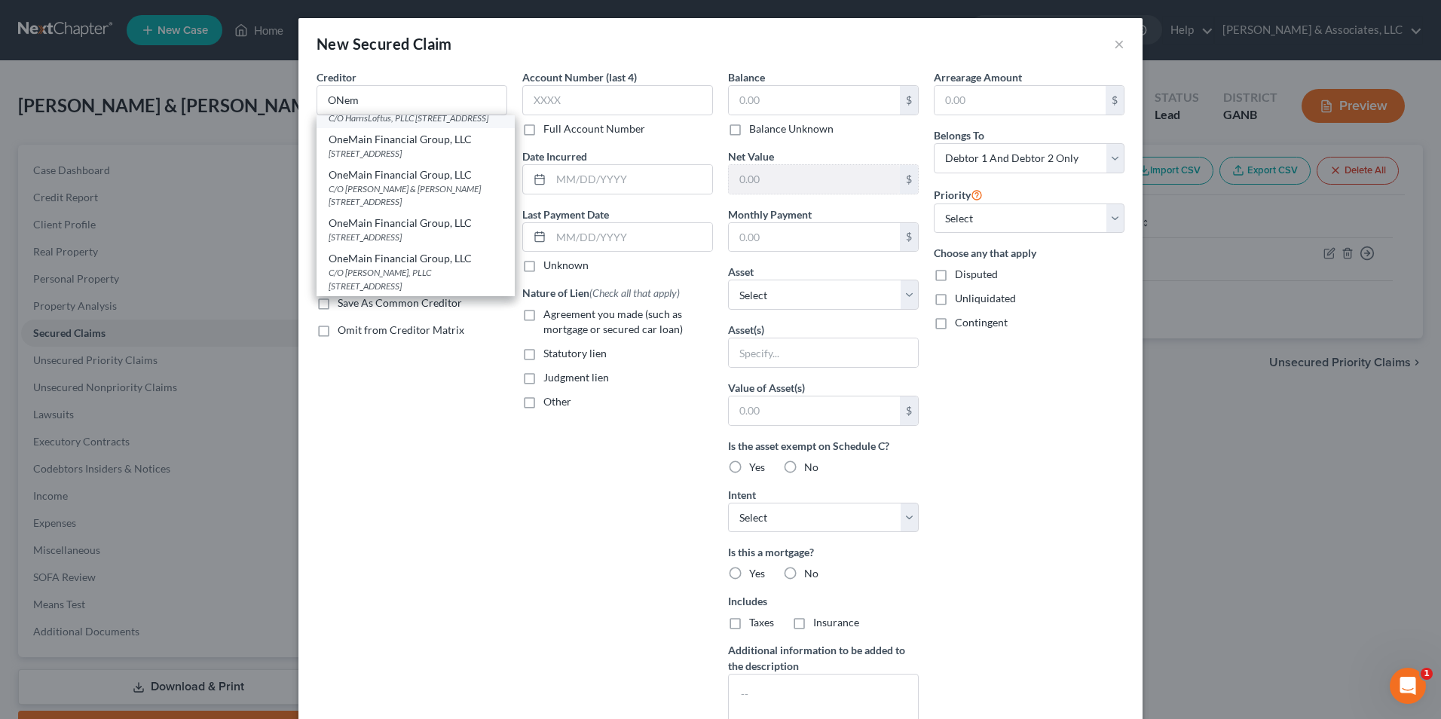
click at [402, 124] on div "C/O HarrisLoftus, PLLC [STREET_ADDRESS]" at bounding box center [416, 118] width 174 height 13
type input "OneMain Finacial Group, LLC"
type input "C/O HarrisLoftus, PLLC"
type input "[STREET_ADDRESS]"
type input "Manassas"
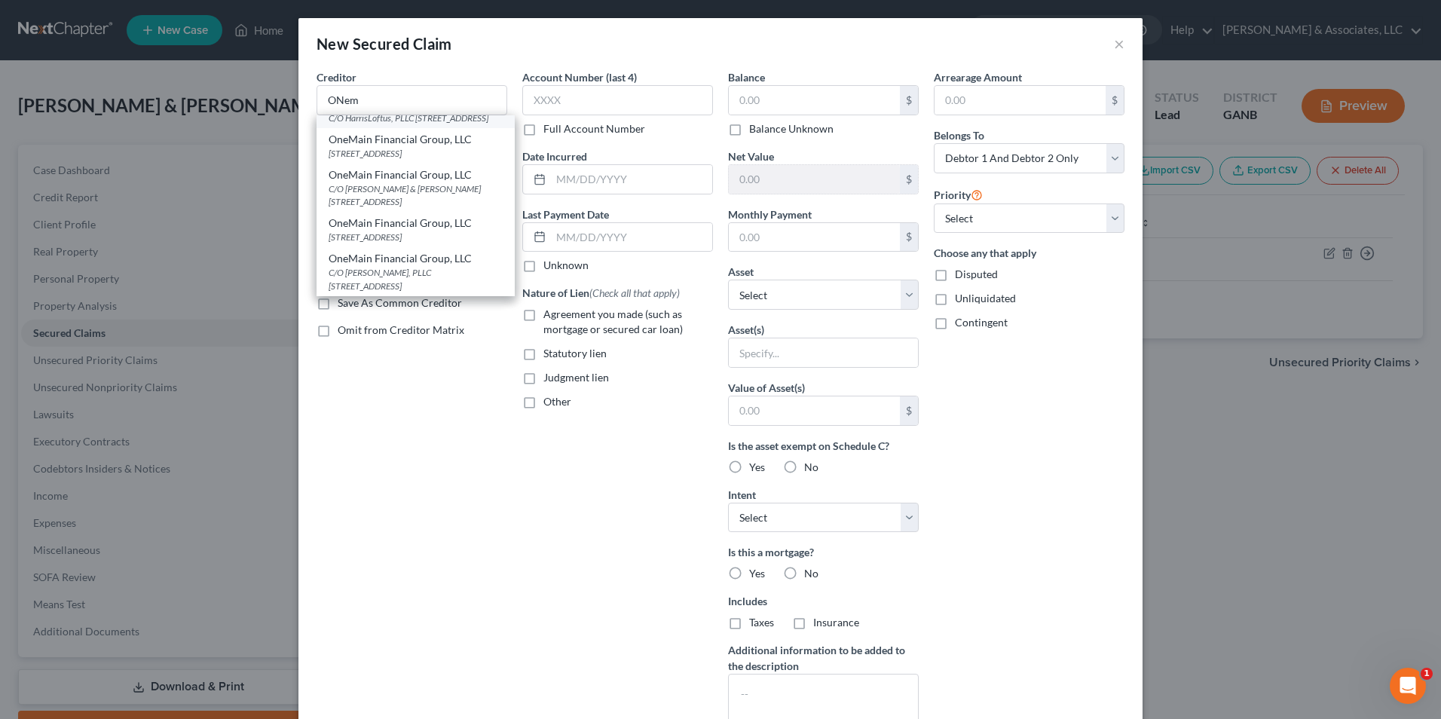
select select "48"
type input "20109"
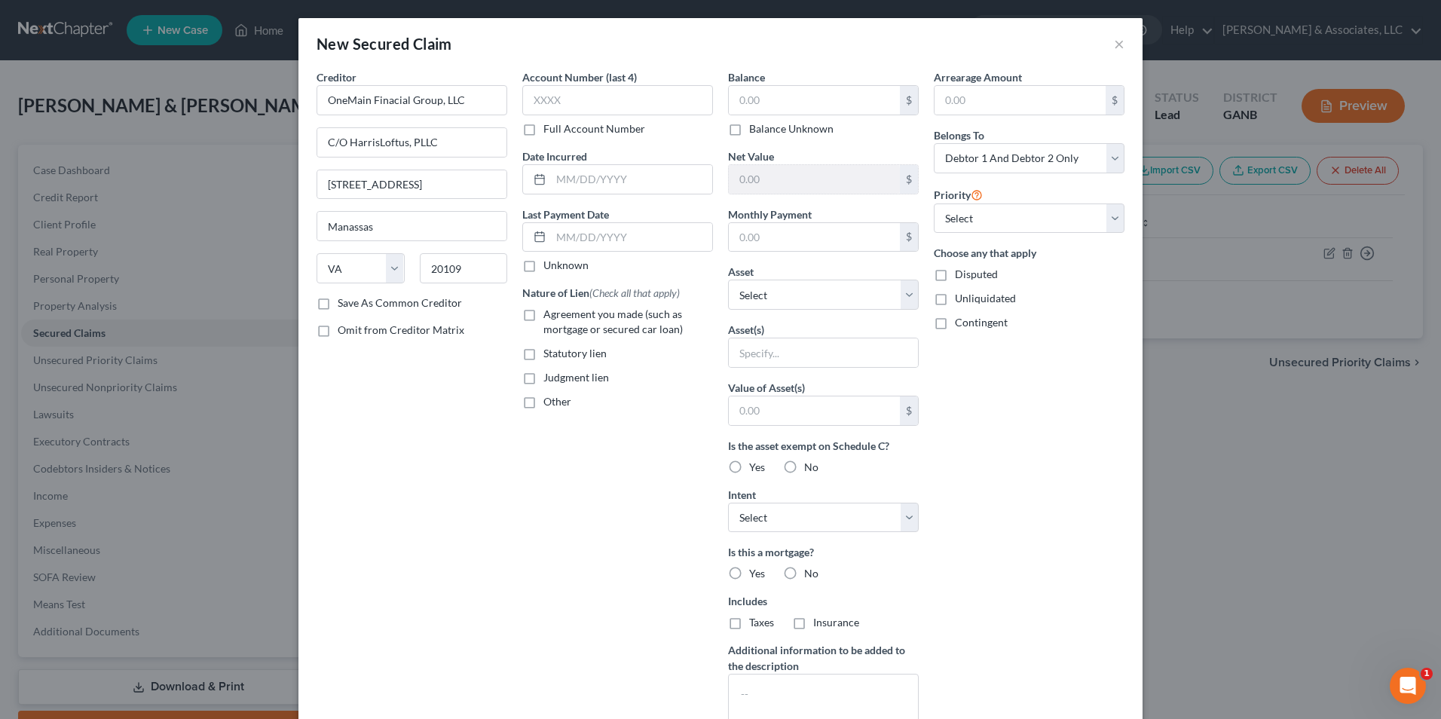
scroll to position [0, 0]
click at [543, 379] on label "Judgment lien" at bounding box center [576, 377] width 66 height 15
click at [549, 379] on input "Judgment lien" at bounding box center [554, 375] width 10 height 10
checkbox input "true"
click at [824, 99] on input "text" at bounding box center [814, 100] width 171 height 29
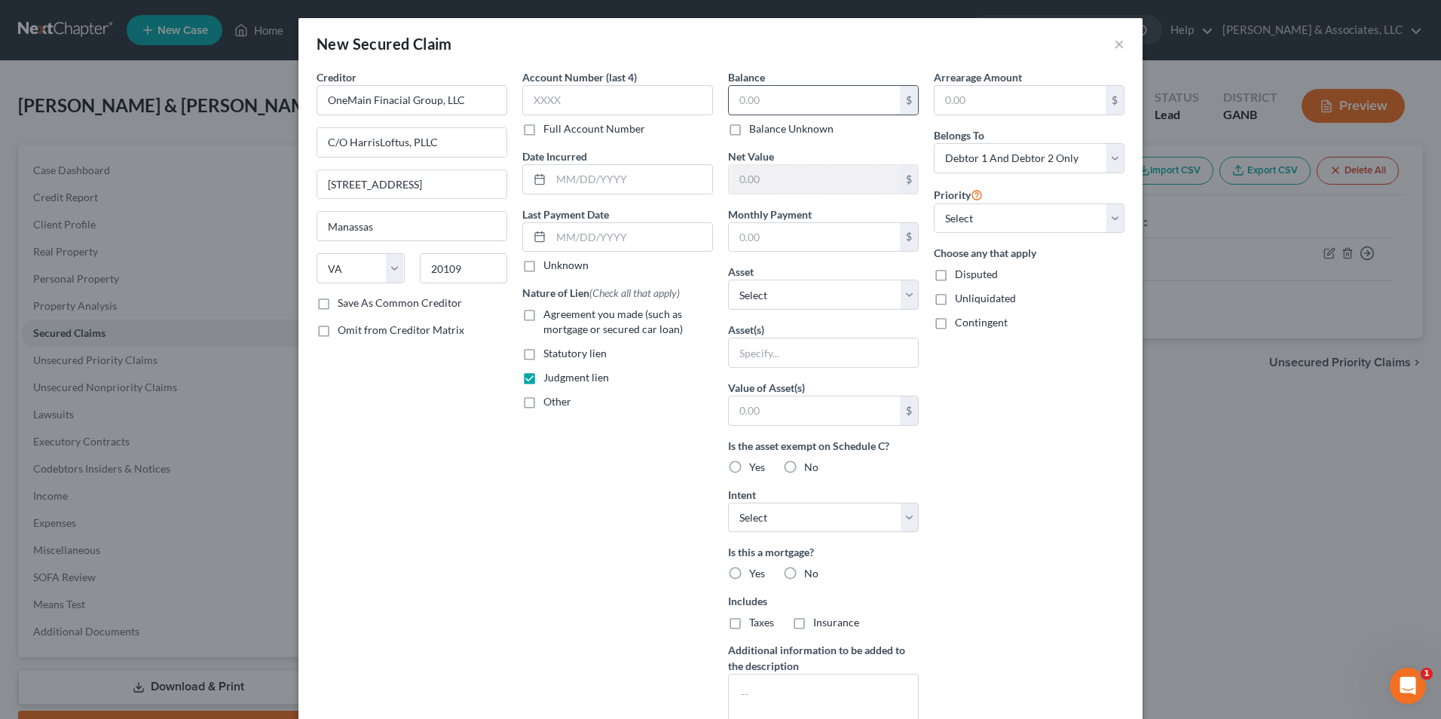
click at [767, 103] on input "text" at bounding box center [814, 100] width 171 height 29
type input "17,129.48"
click at [770, 690] on textarea at bounding box center [823, 702] width 191 height 56
type textarea "State Court of [GEOGRAPHIC_DATA]. Case #24-CG-03309"
click at [1001, 645] on div "Arrearage Amount $ Belongs To * Select Debtor 1 Only Debtor 2 Only Debtor 1 And…" at bounding box center [1029, 405] width 206 height 672
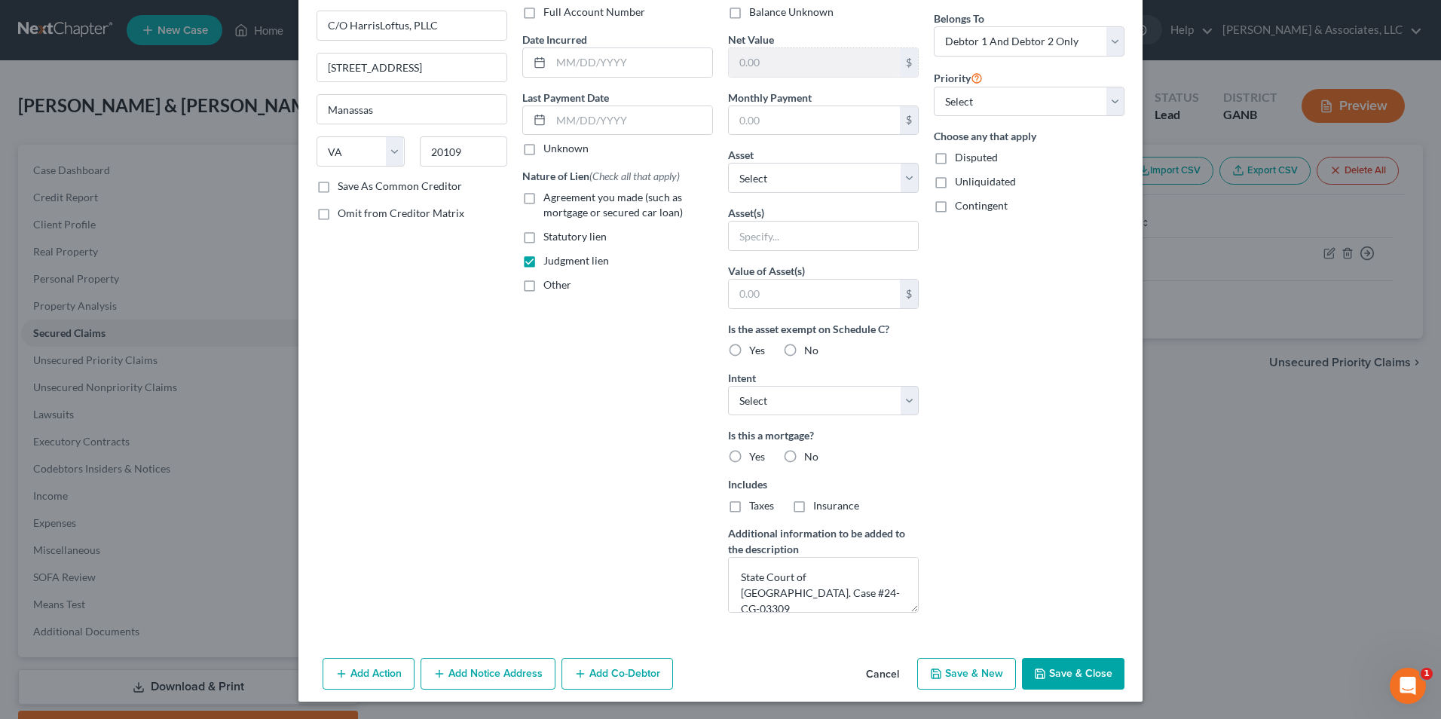
scroll to position [118, 0]
click at [491, 677] on button "Add Notice Address" at bounding box center [488, 673] width 135 height 32
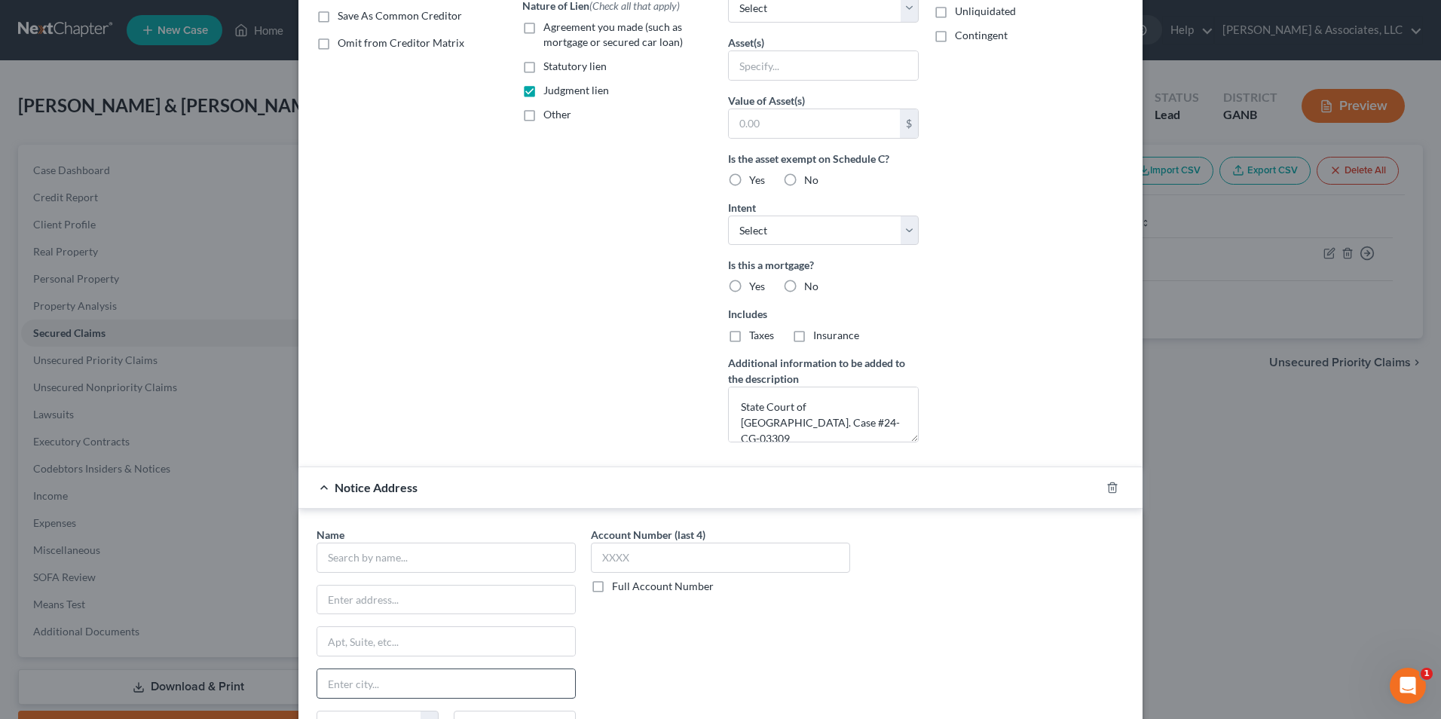
scroll to position [340, 0]
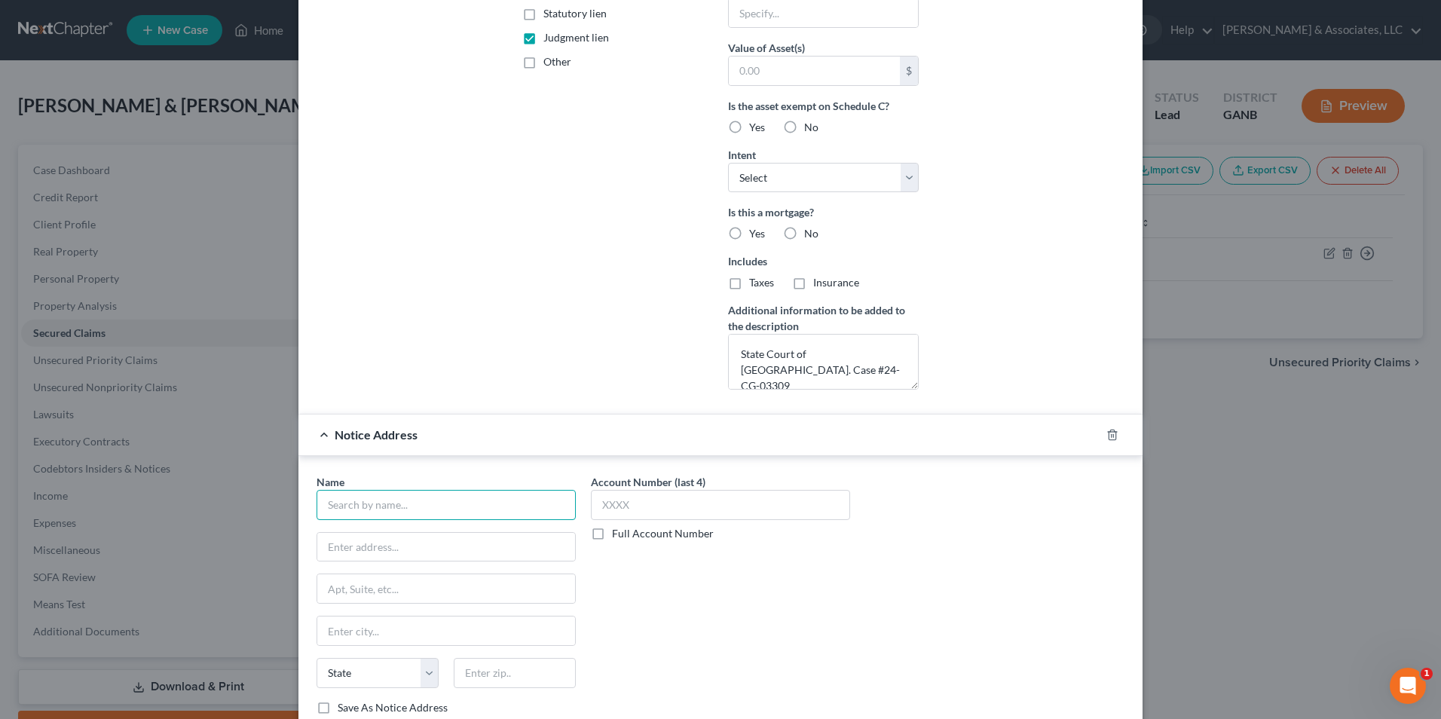
click at [396, 503] on input "text" at bounding box center [446, 505] width 259 height 30
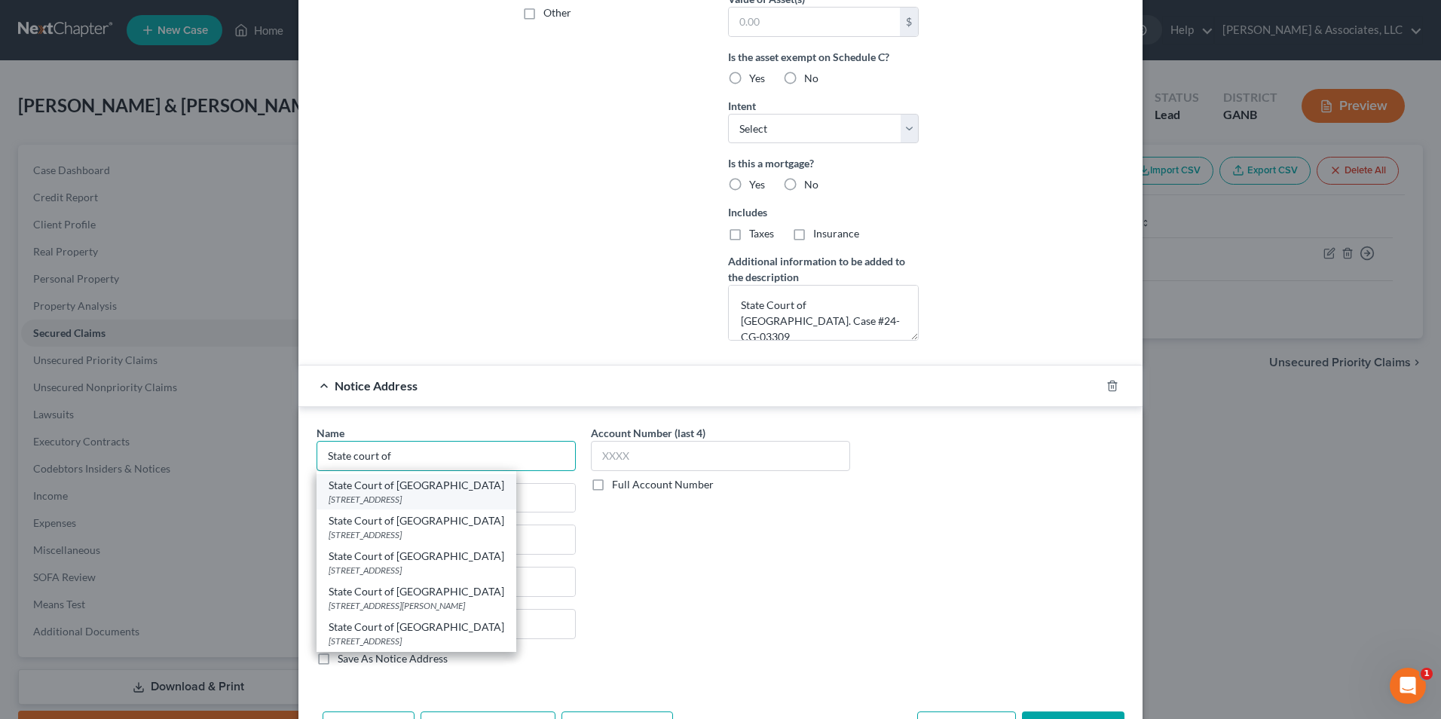
scroll to position [415, 0]
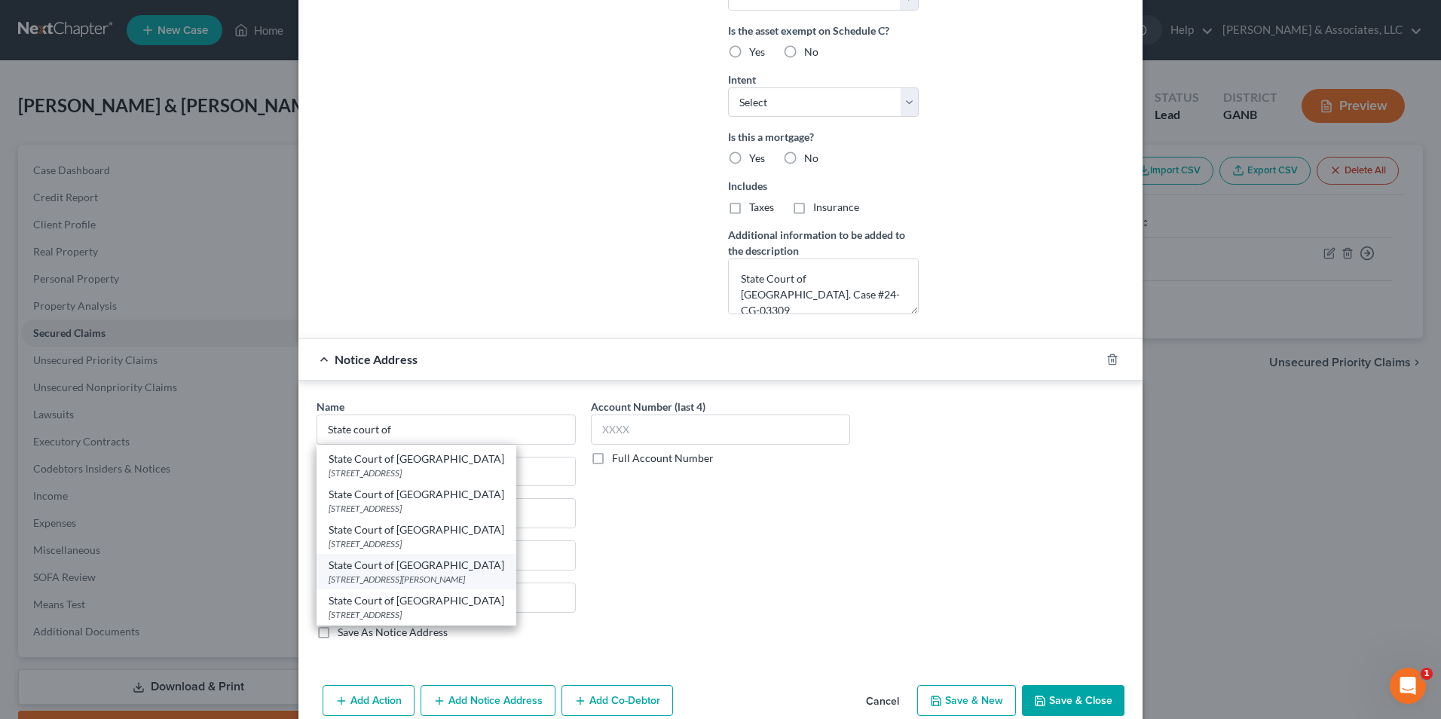
click at [462, 574] on div "[STREET_ADDRESS][PERSON_NAME]" at bounding box center [417, 579] width 176 height 13
type input "State Court of [GEOGRAPHIC_DATA]"
type input "[STREET_ADDRESS][PERSON_NAME]"
type input "[GEOGRAPHIC_DATA]"
select select "10"
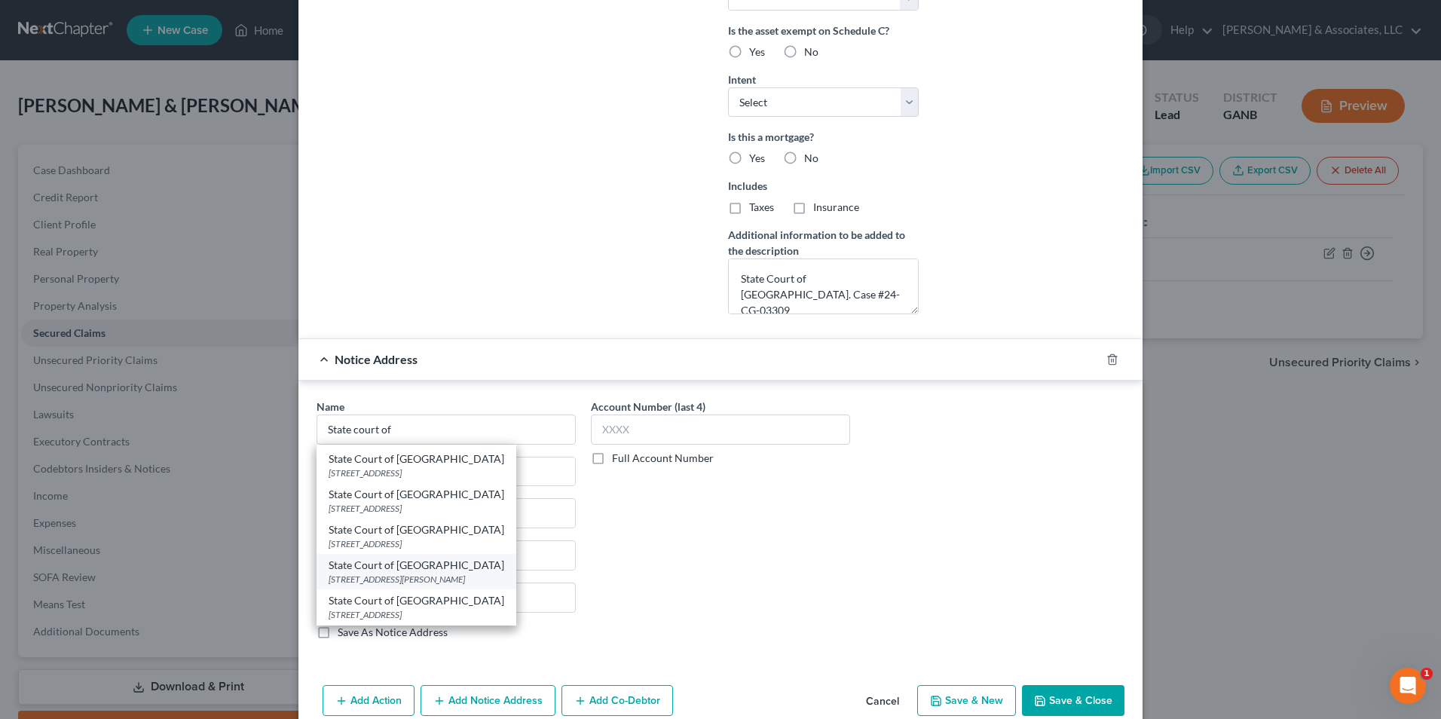
type input "30046"
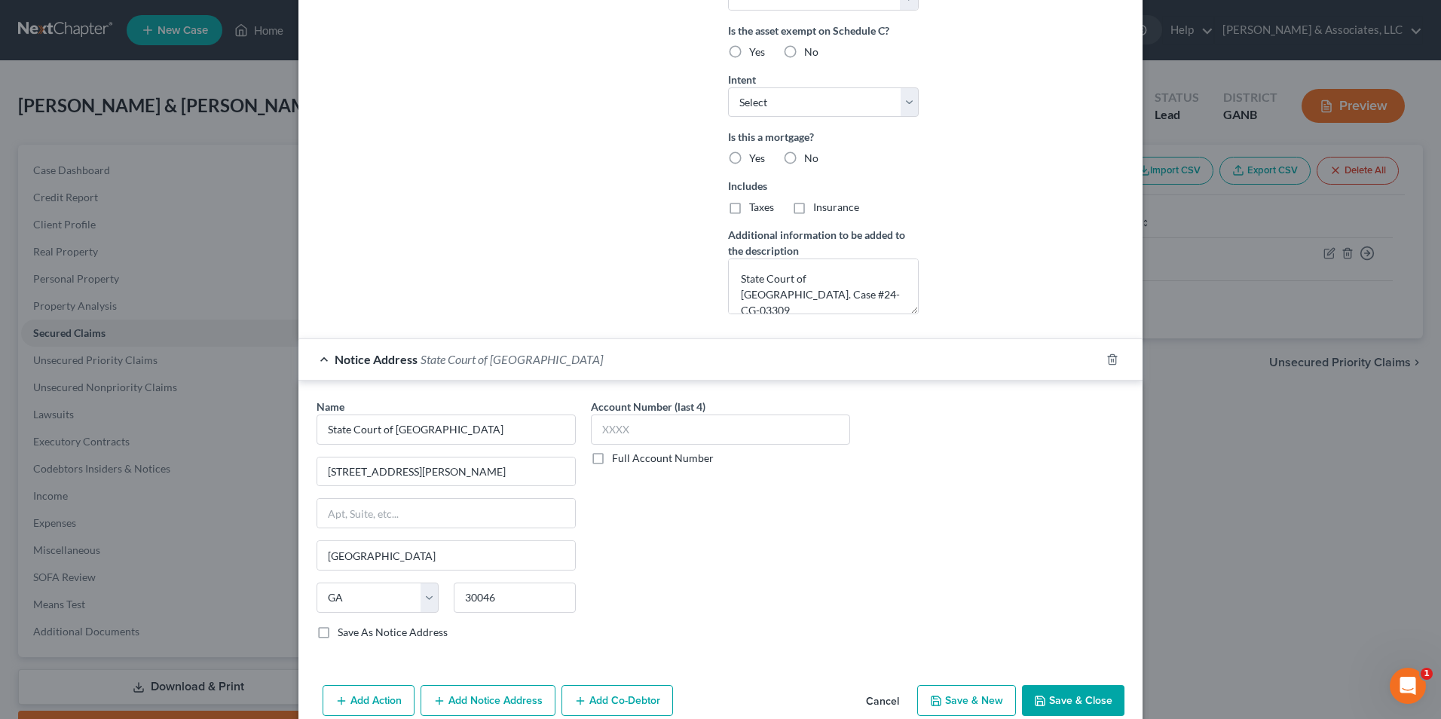
click at [612, 458] on label "Full Account Number" at bounding box center [663, 458] width 102 height 15
click at [618, 458] on input "Full Account Number" at bounding box center [623, 456] width 10 height 10
paste input "-Plan amended to add attorney distribution in 4.3"
type input "-Plan amended to add attorney distribution in 4.3"
drag, startPoint x: 828, startPoint y: 427, endPoint x: 288, endPoint y: 458, distance: 541.3
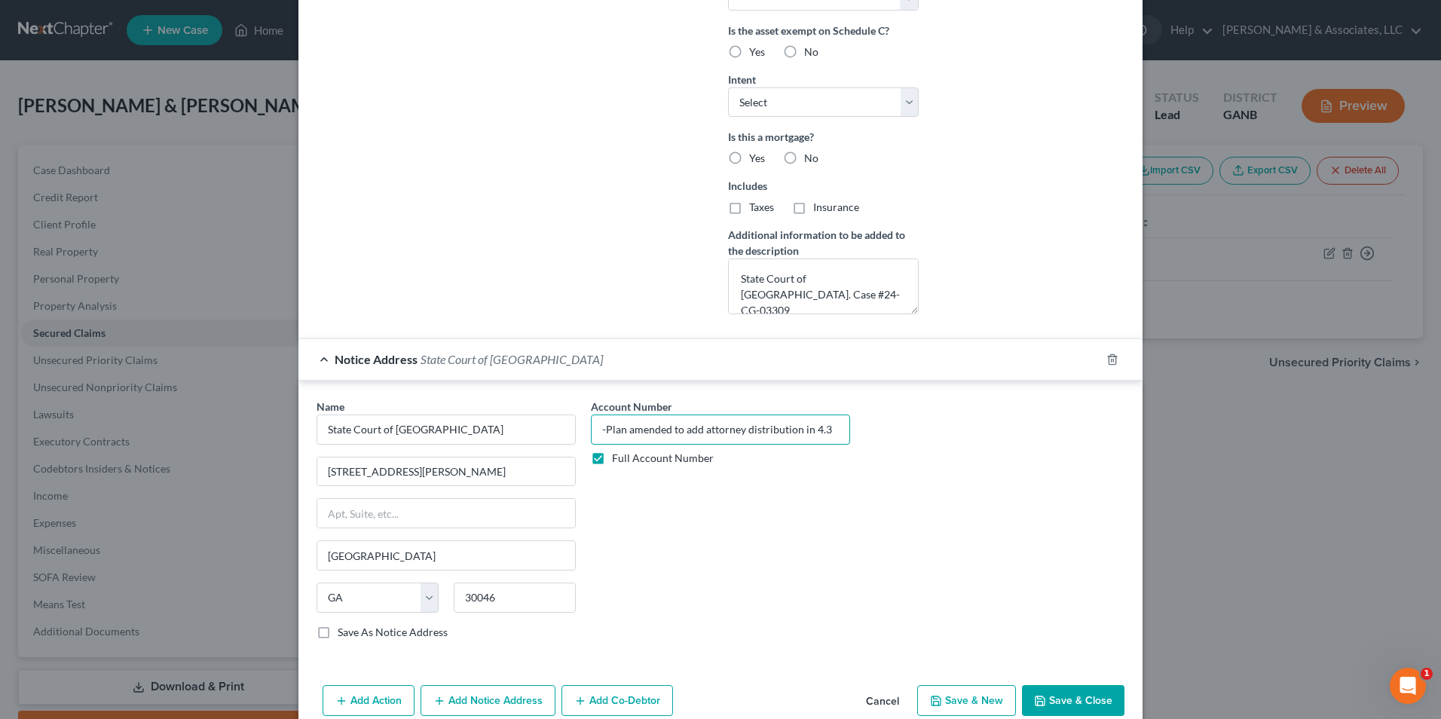
click at [288, 458] on div "New Secured Claim × Creditor * OneMain Finacial Group, LLC C/O HarrisLoftus, PL…" at bounding box center [720, 359] width 1441 height 719
drag, startPoint x: 842, startPoint y: 292, endPoint x: 728, endPoint y: 308, distance: 114.8
click at [728, 308] on textarea "State Court of Gwinnett County. Case #24-CG-03309" at bounding box center [823, 287] width 191 height 56
click at [666, 423] on input "text" at bounding box center [720, 430] width 259 height 30
paste input "Case #24-CG-03309"
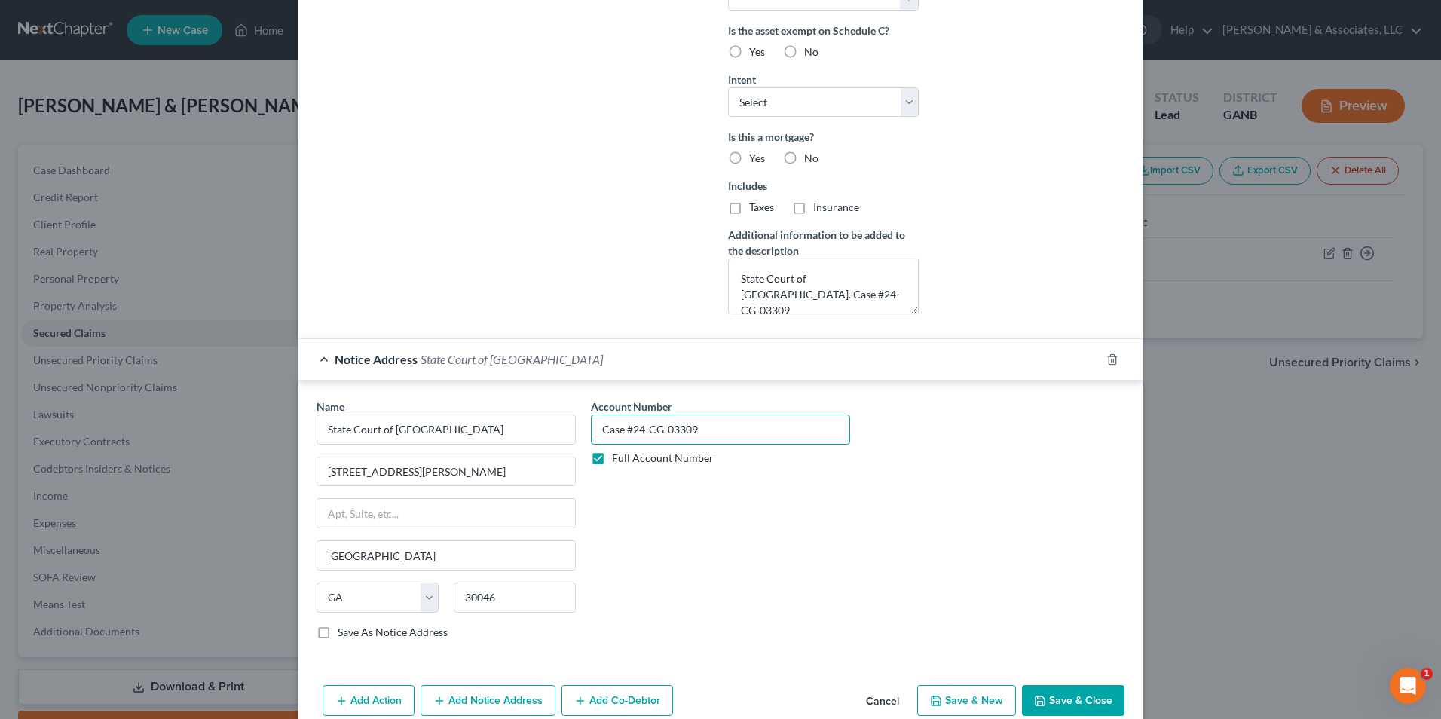
type input "Case #24-CG-03309"
click at [706, 547] on div "Account Number Case #24-CG-03309 Full Account Number" at bounding box center [720, 525] width 274 height 253
click at [1075, 696] on button "Save & Close" at bounding box center [1073, 701] width 103 height 32
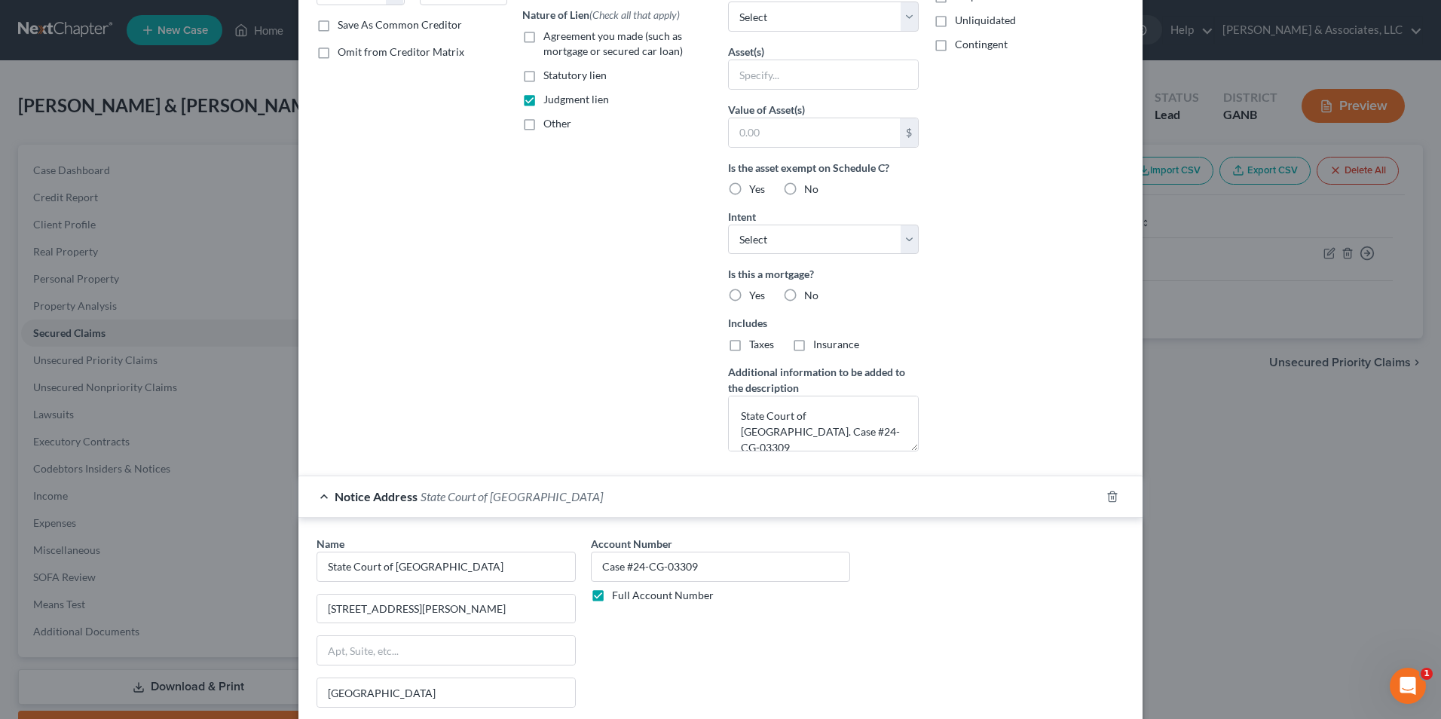
type input "0"
type input "0.00"
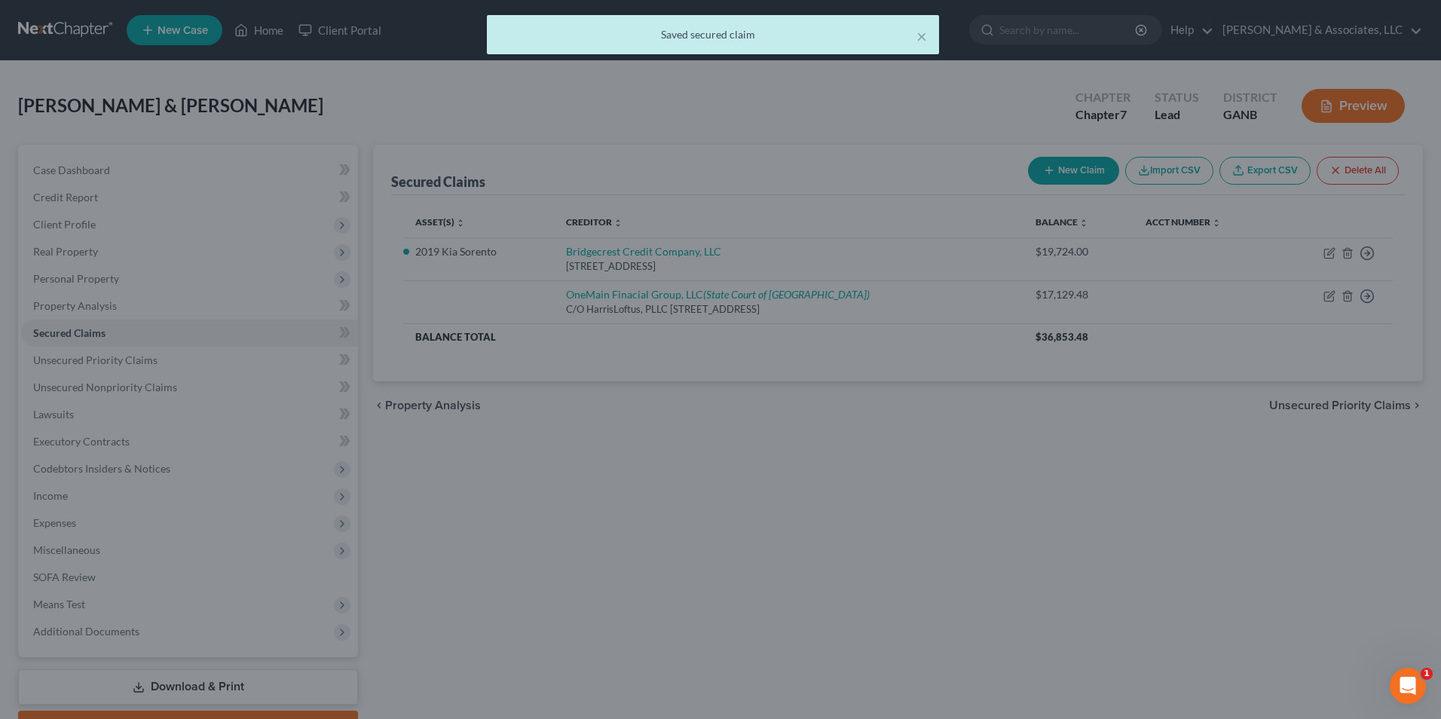
scroll to position [0, 0]
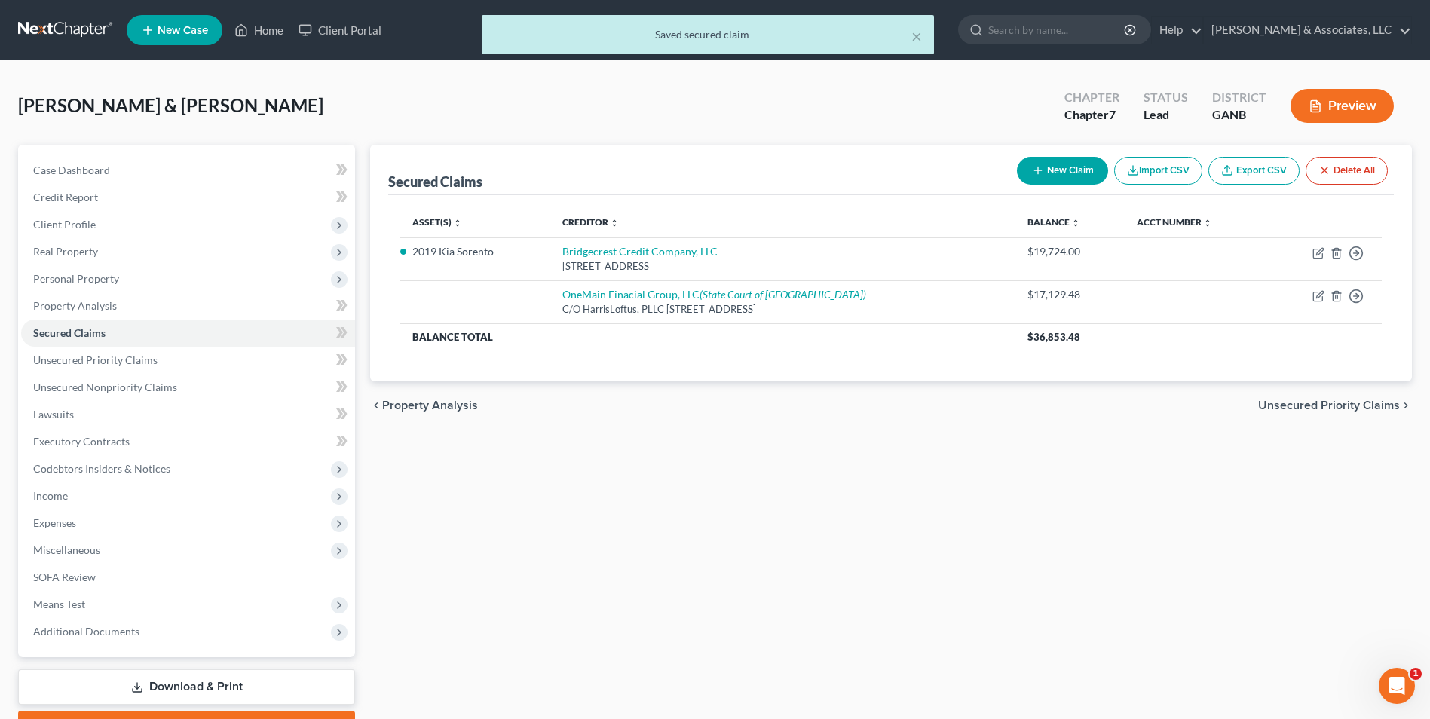
click at [1346, 102] on button "Preview" at bounding box center [1341, 106] width 103 height 34
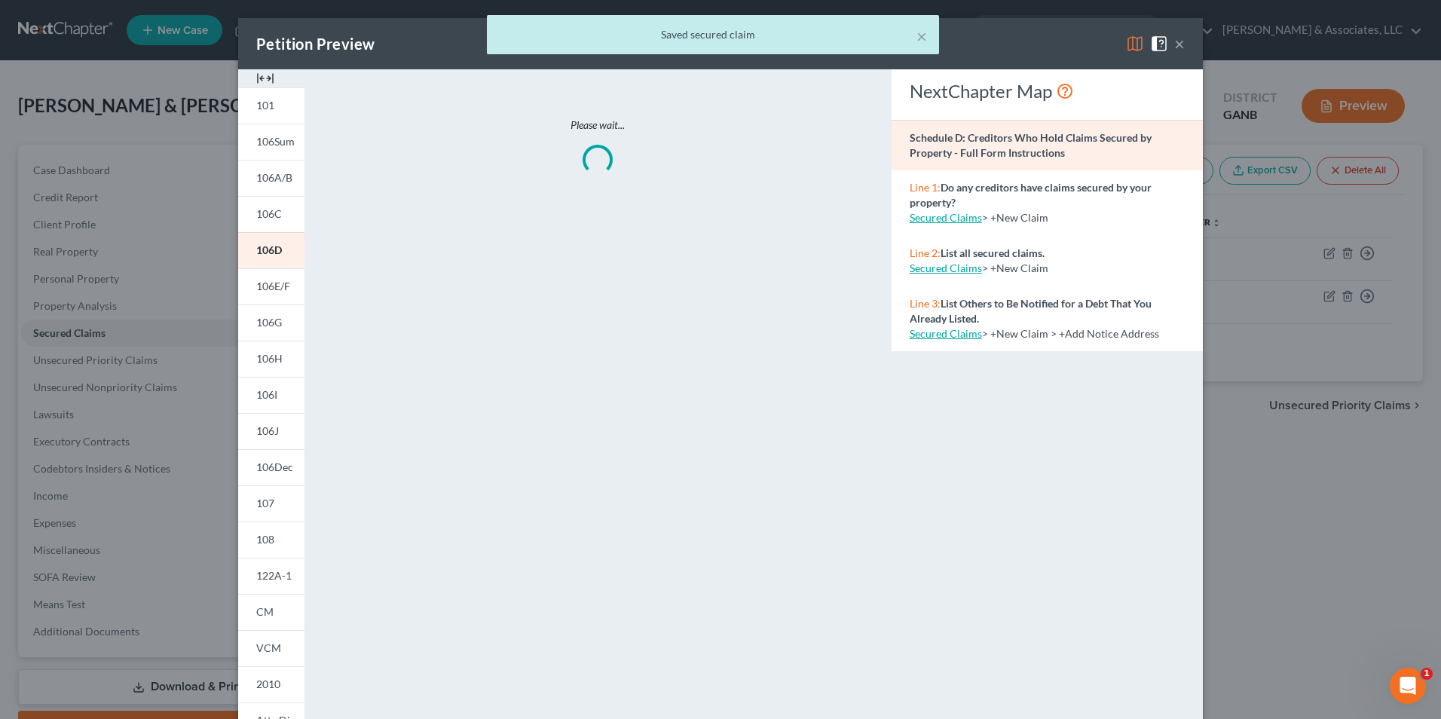
click at [256, 76] on img at bounding box center [265, 78] width 18 height 18
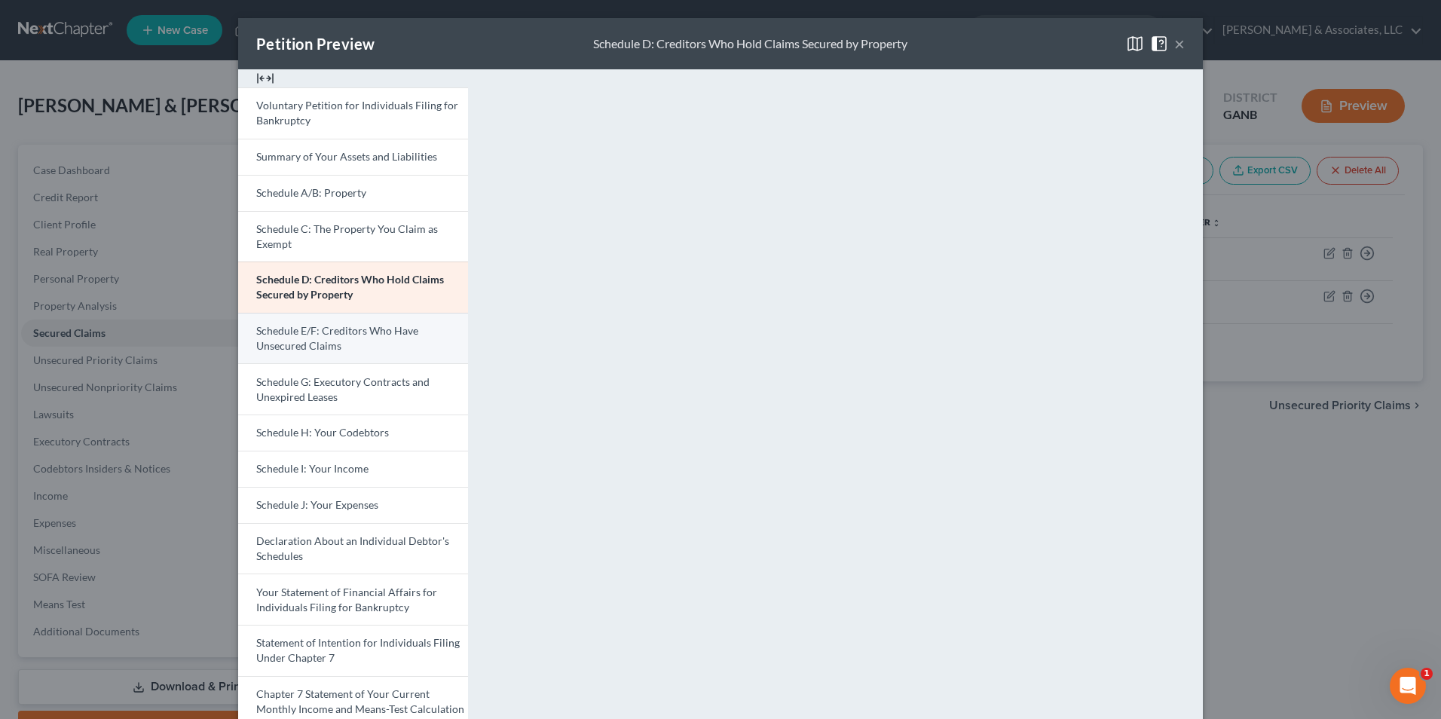
scroll to position [151, 0]
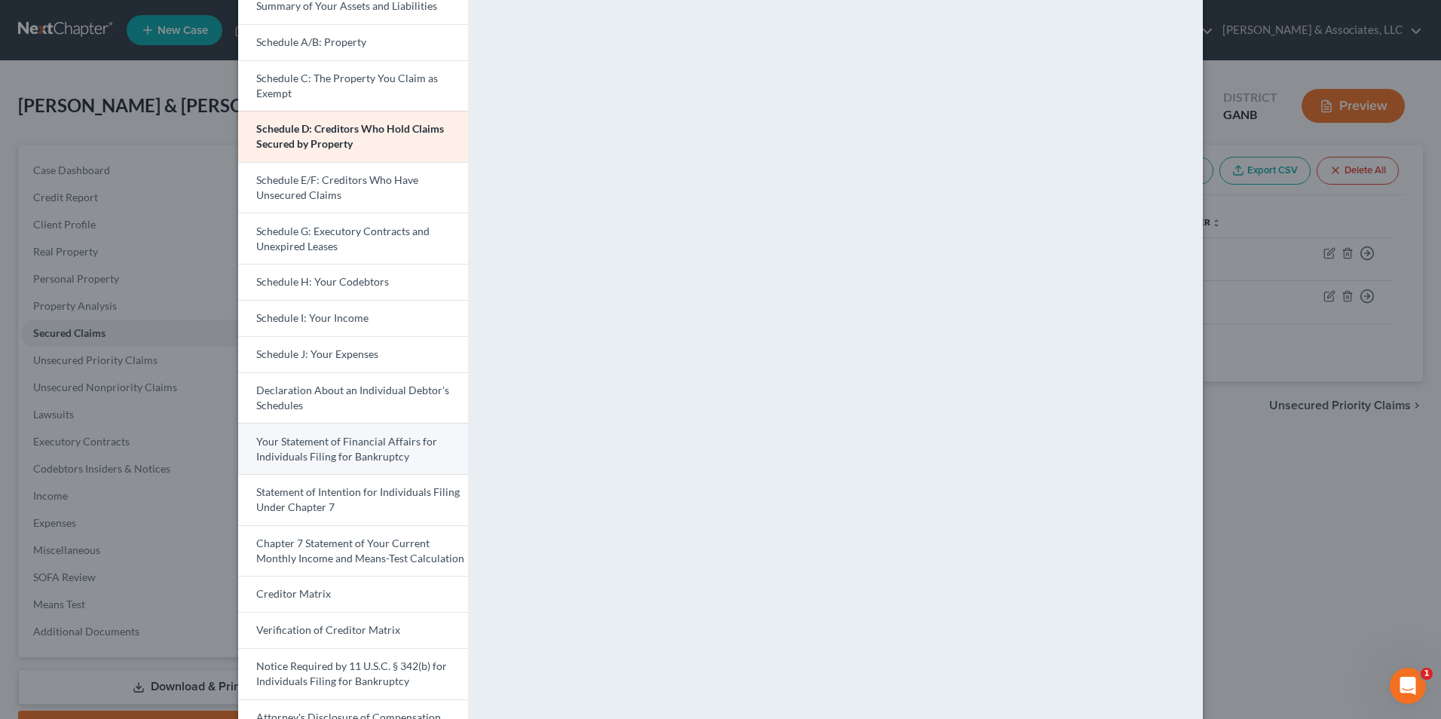
click at [393, 445] on span "Your Statement of Financial Affairs for Individuals Filing for Bankruptcy" at bounding box center [346, 449] width 181 height 28
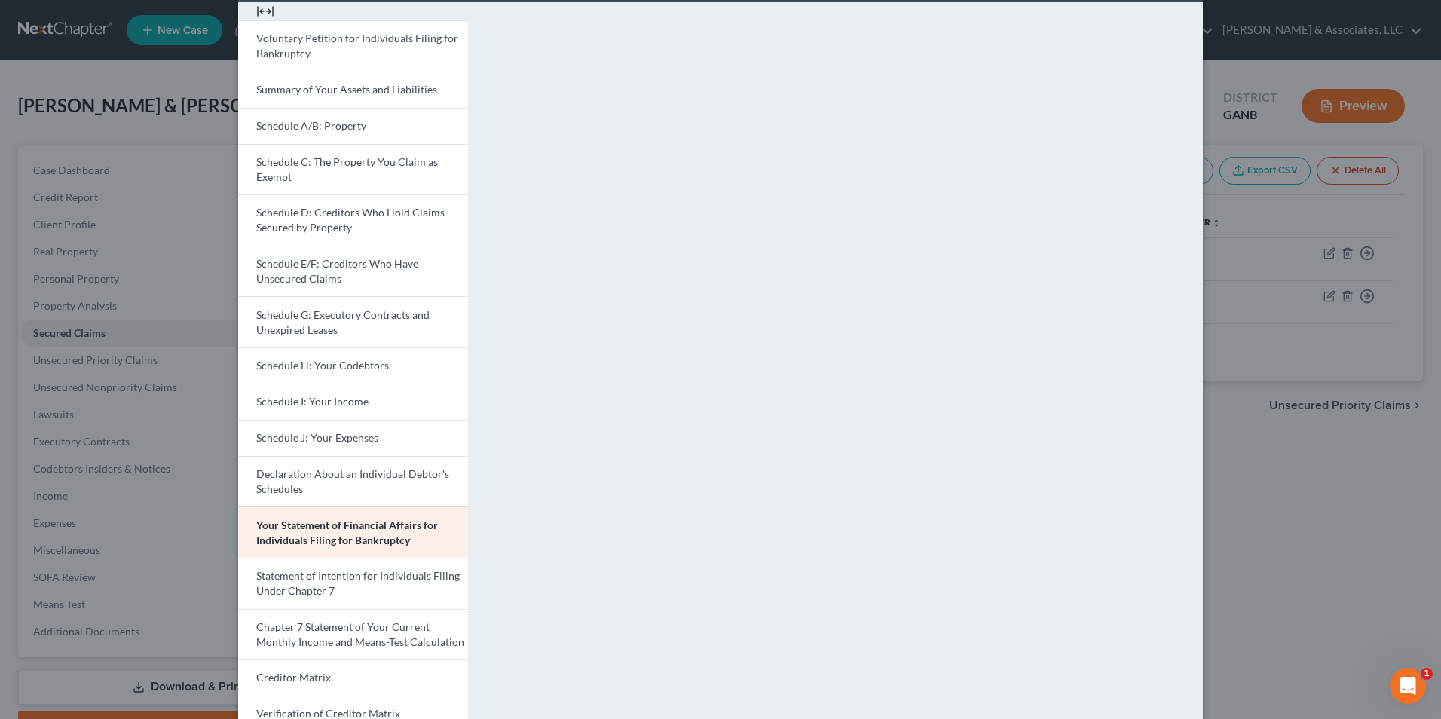
scroll to position [0, 0]
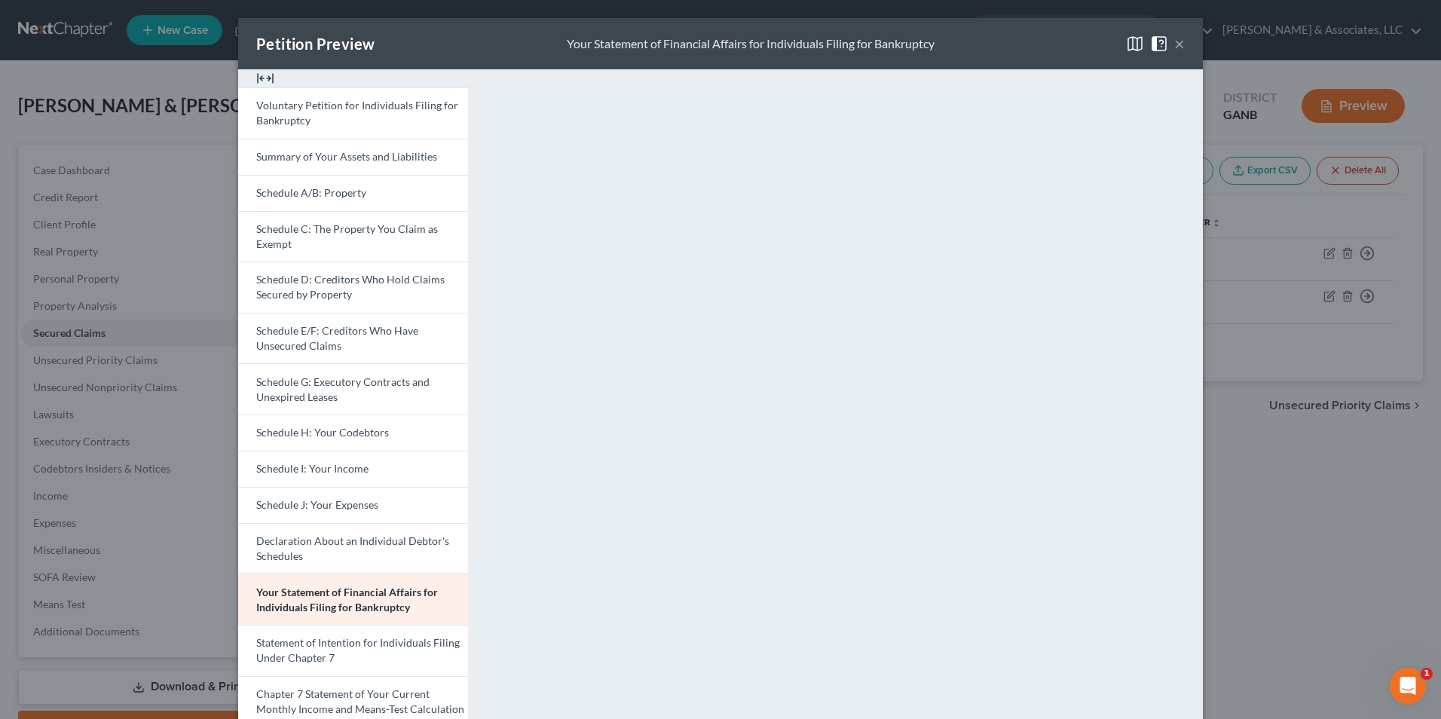
click at [1177, 45] on button "×" at bounding box center [1179, 44] width 11 height 18
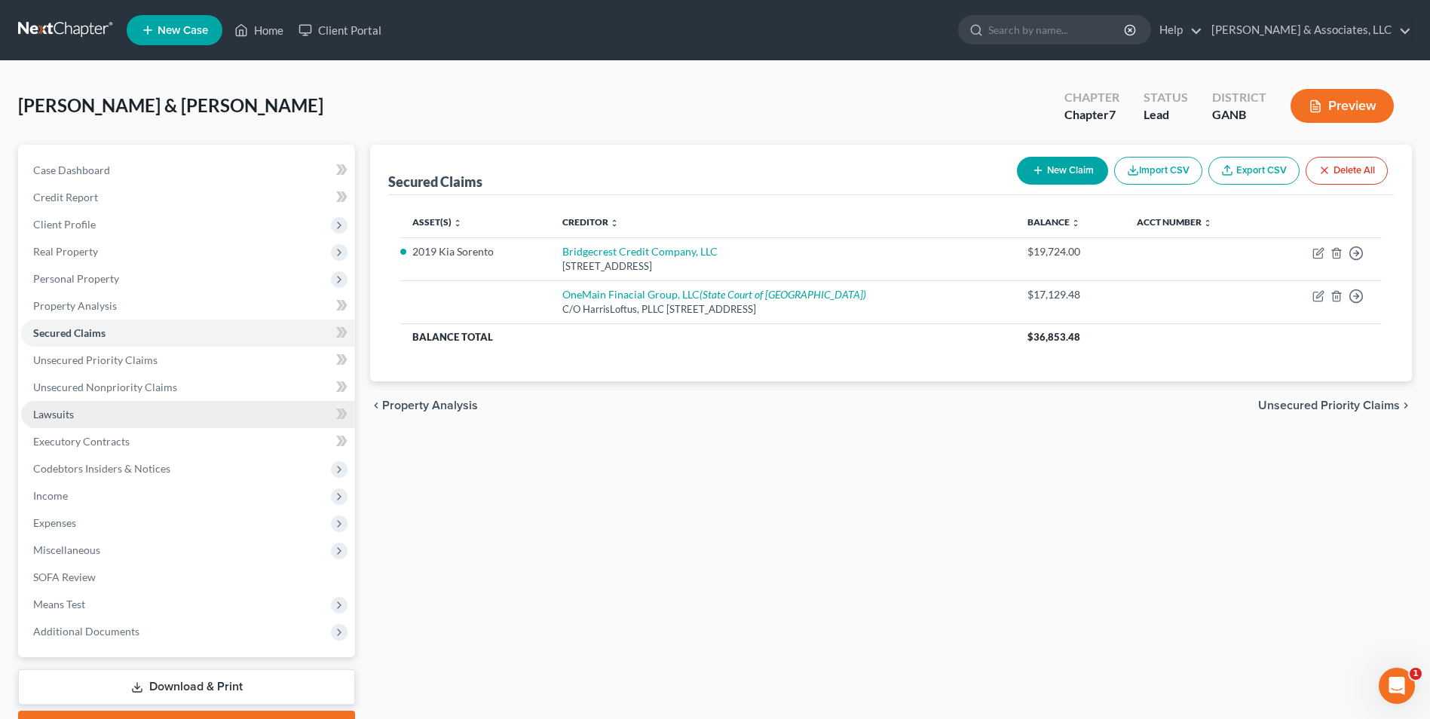
click at [47, 414] on span "Lawsuits" at bounding box center [53, 414] width 41 height 13
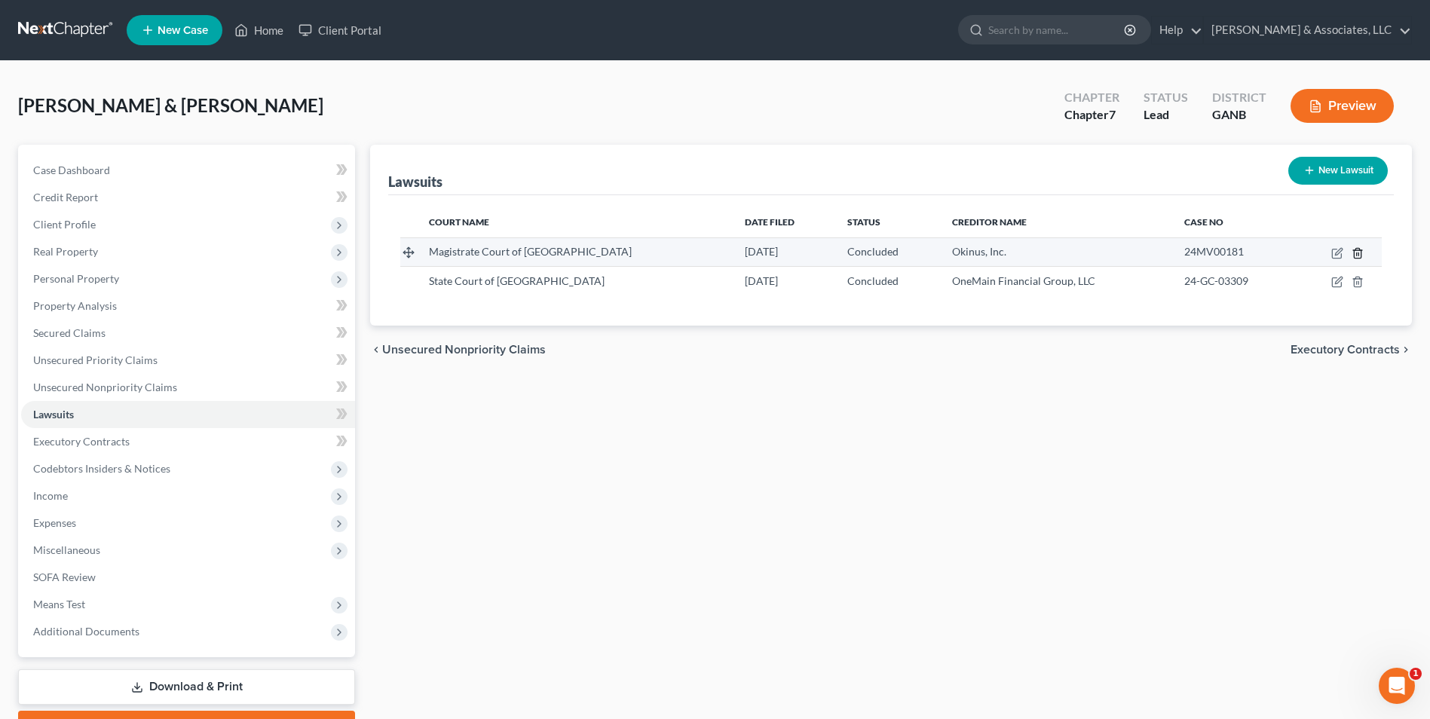
click at [1355, 256] on icon "button" at bounding box center [1357, 253] width 12 height 12
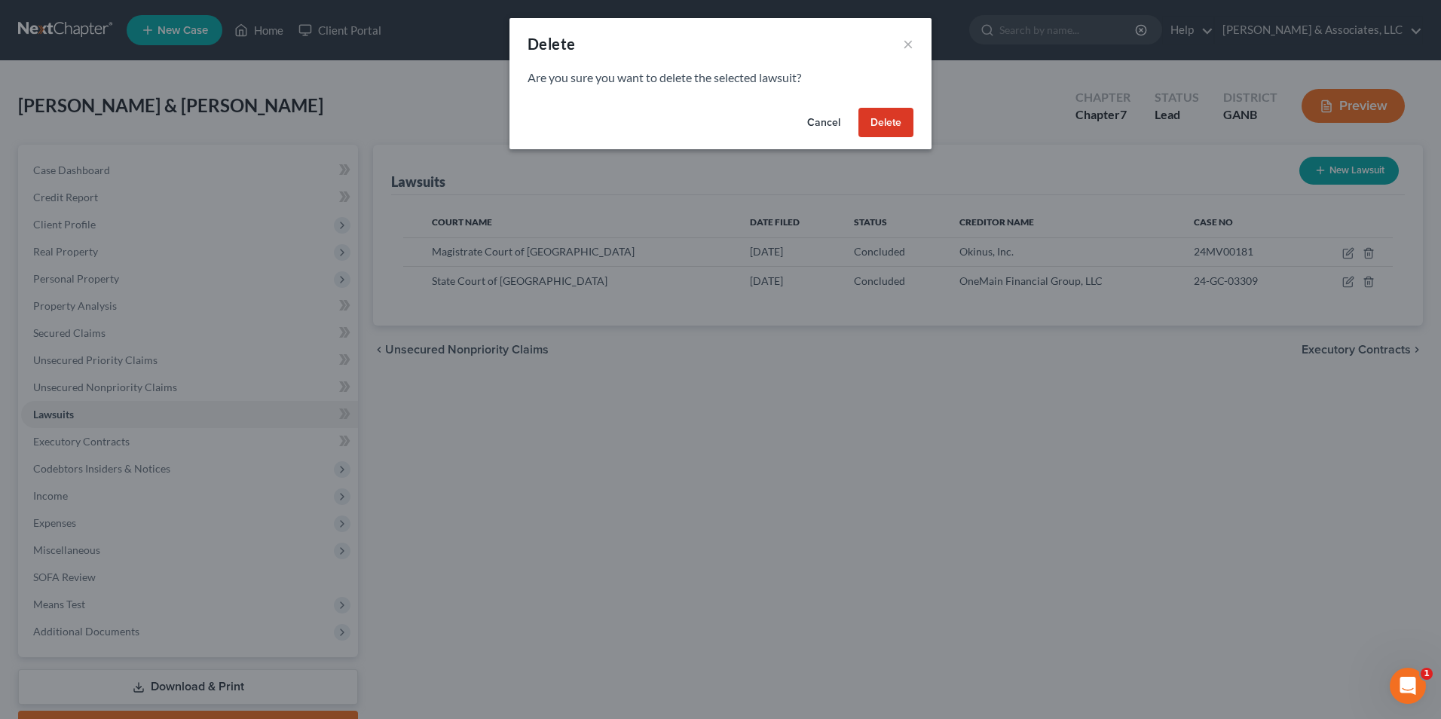
click at [903, 118] on button "Delete" at bounding box center [886, 123] width 55 height 30
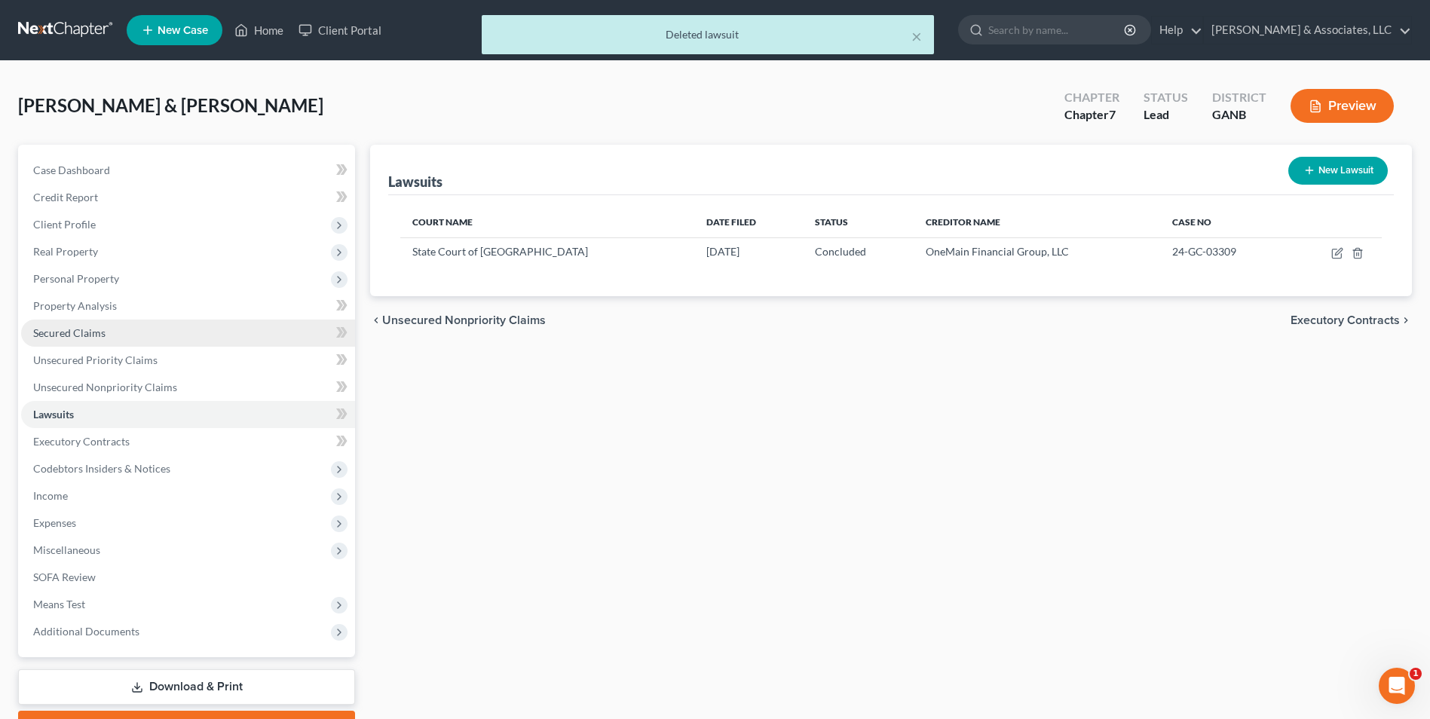
click at [78, 331] on span "Secured Claims" at bounding box center [69, 332] width 72 height 13
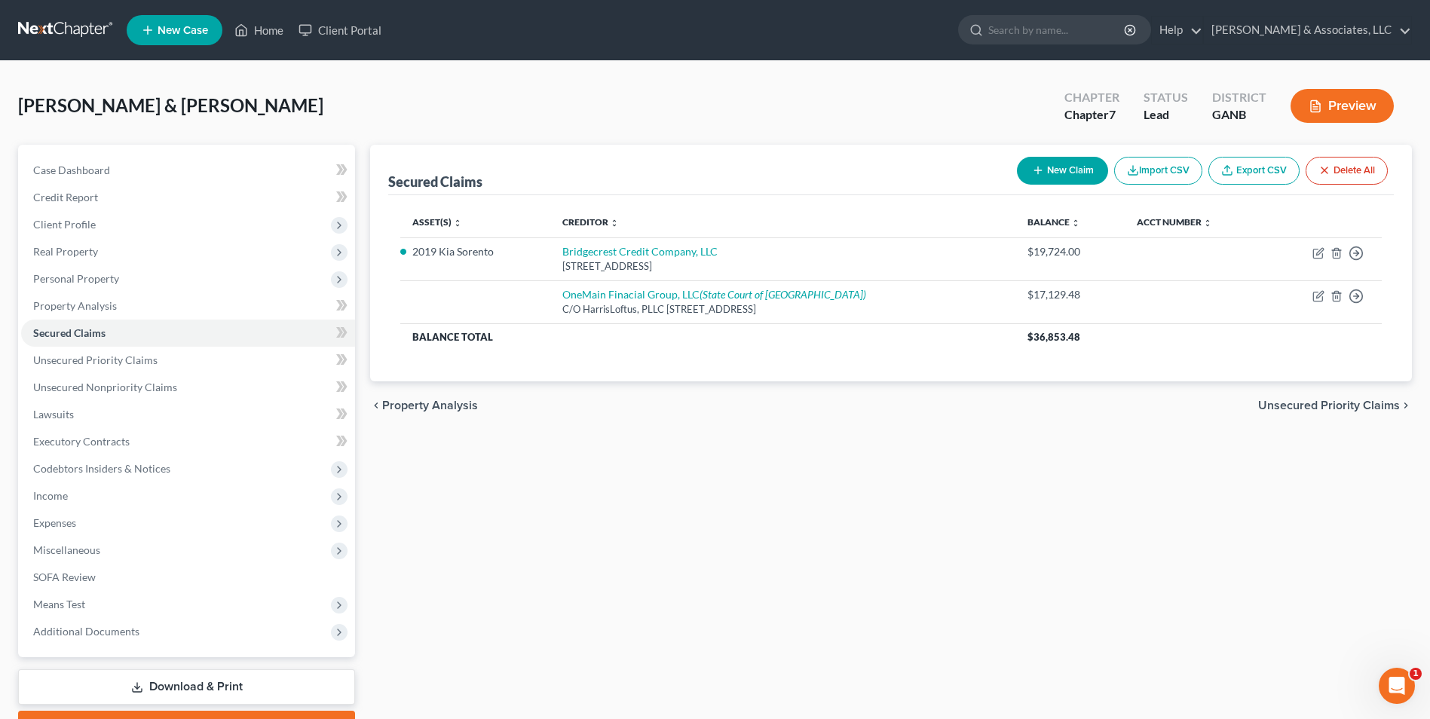
click at [1090, 164] on button "New Claim" at bounding box center [1062, 171] width 91 height 28
select select "2"
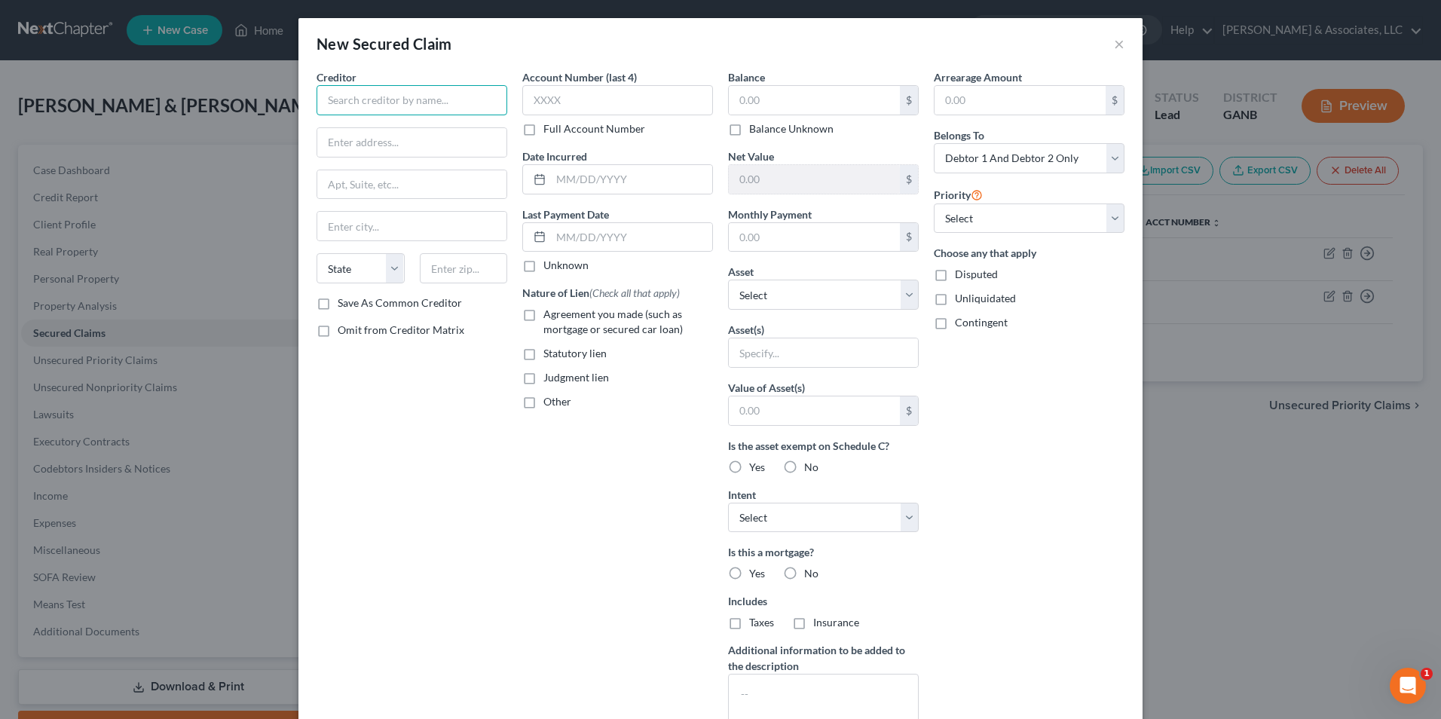
click at [410, 109] on input "text" at bounding box center [412, 100] width 191 height 30
click at [363, 149] on div "Okinus, Inc. PO Box 691, Pelham, GA 31779" at bounding box center [407, 132] width 181 height 35
type input "Okinus, Inc."
type input "PO Box 691"
type input "Pelham"
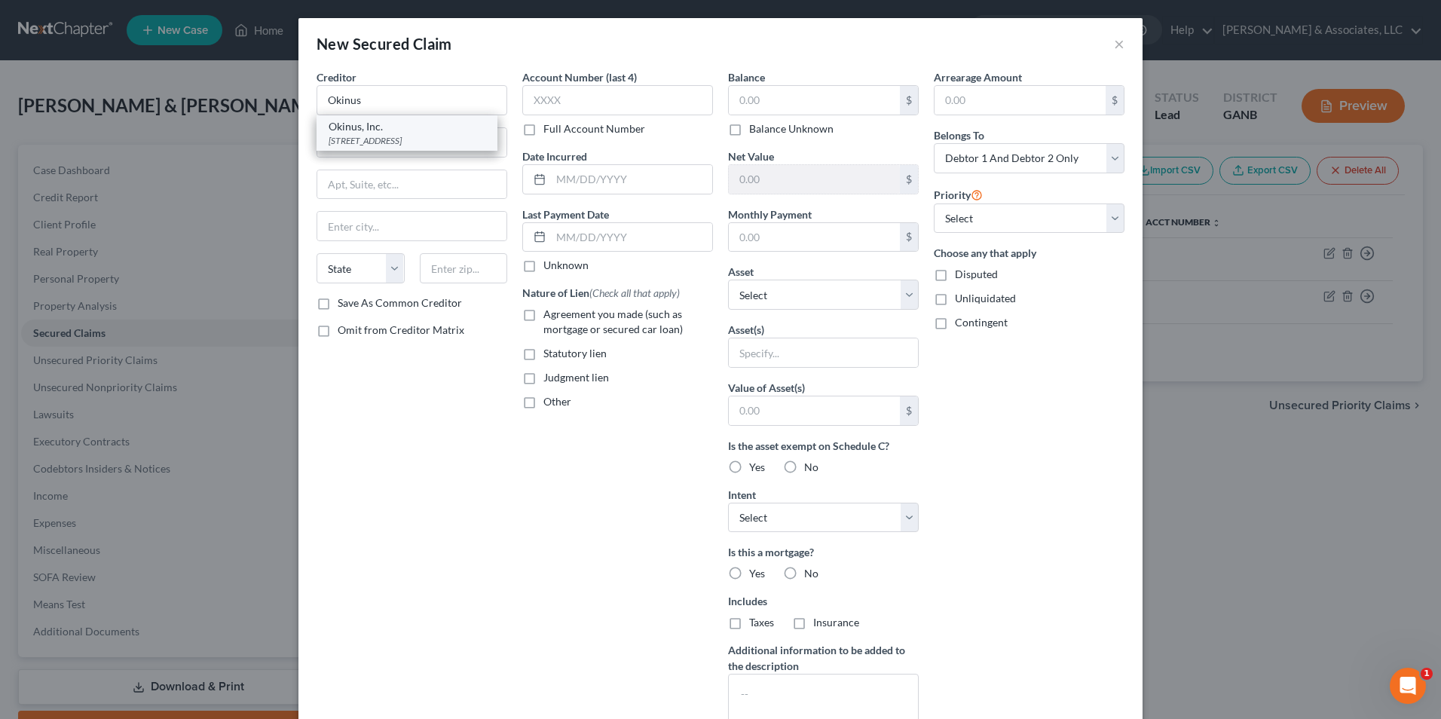
select select "10"
type input "31779"
click at [543, 382] on label "Judgment lien" at bounding box center [576, 377] width 66 height 15
click at [549, 380] on input "Judgment lien" at bounding box center [554, 375] width 10 height 10
checkbox input "true"
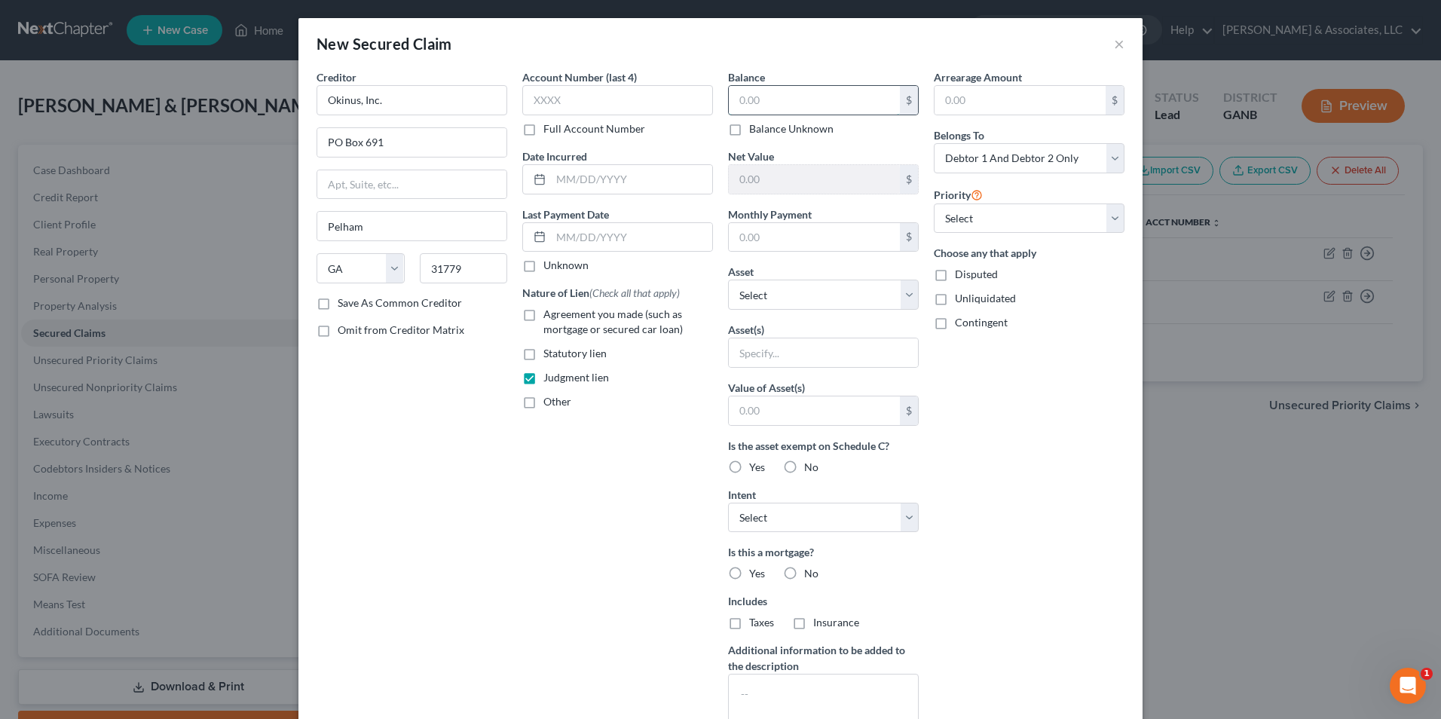
click at [785, 96] on input "text" at bounding box center [814, 100] width 171 height 29
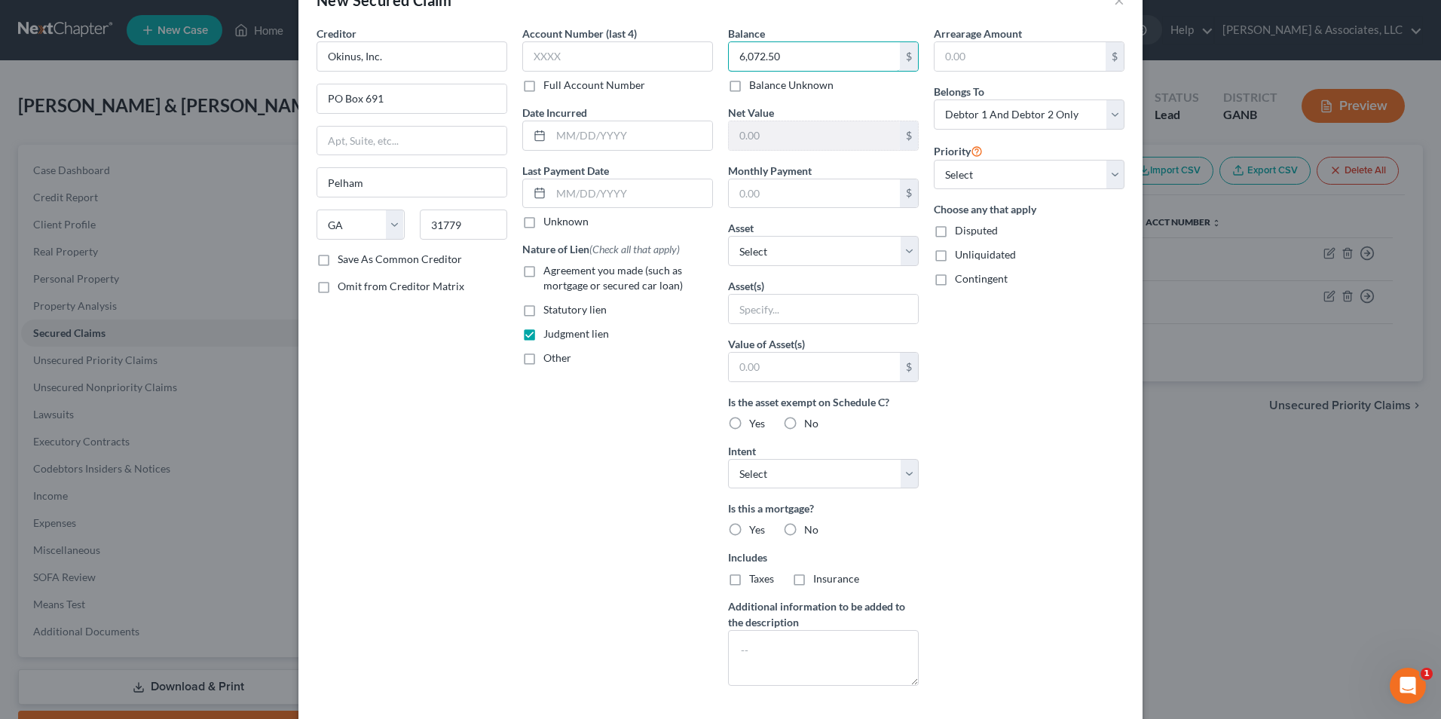
scroll to position [118, 0]
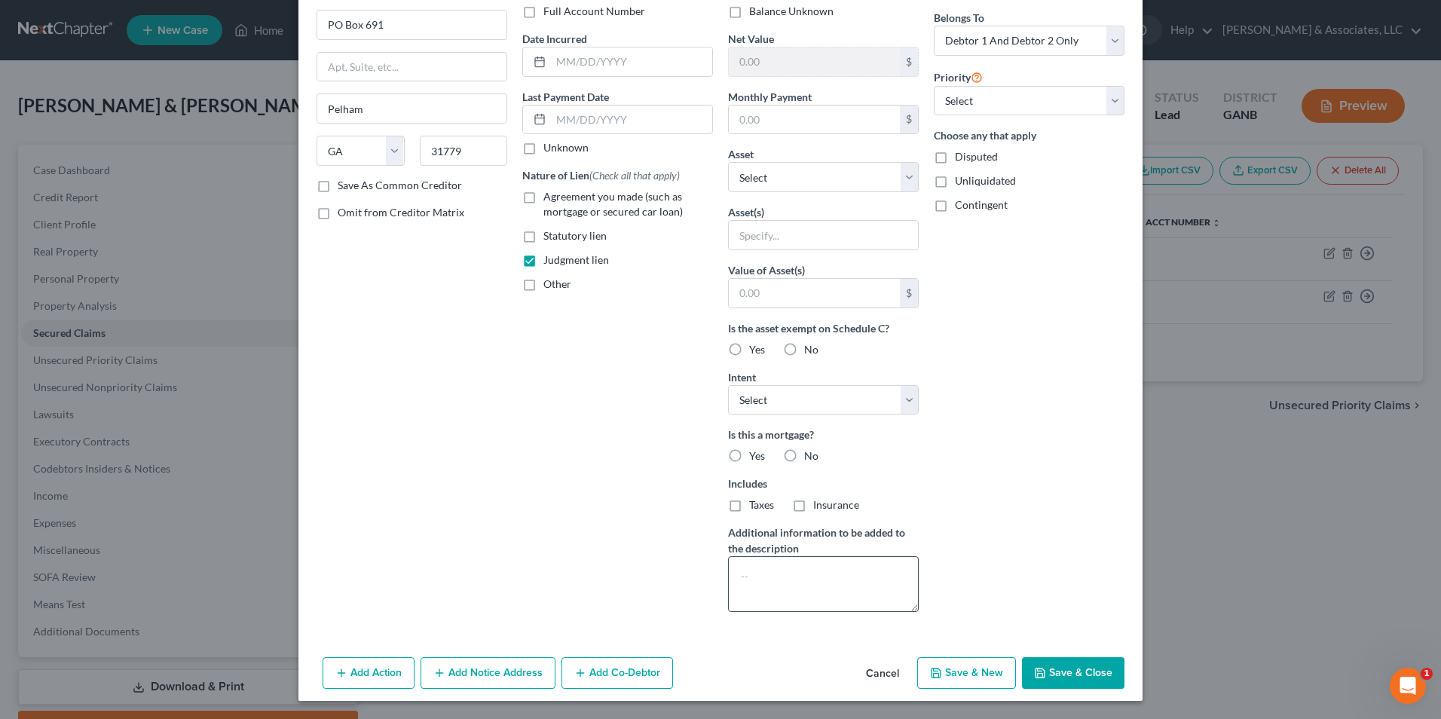
type input "6,072.50"
click at [782, 576] on textarea at bounding box center [823, 584] width 191 height 56
click at [836, 589] on textarea "Magistrate Court of Douglas County. Case #" at bounding box center [823, 584] width 191 height 56
click at [851, 584] on textarea "Magistrate Court of Douglas County. Case #24MV002181" at bounding box center [823, 584] width 191 height 56
click at [849, 594] on textarea "Magistrate Court of Douglas County. Case #24MV002181" at bounding box center [823, 584] width 191 height 56
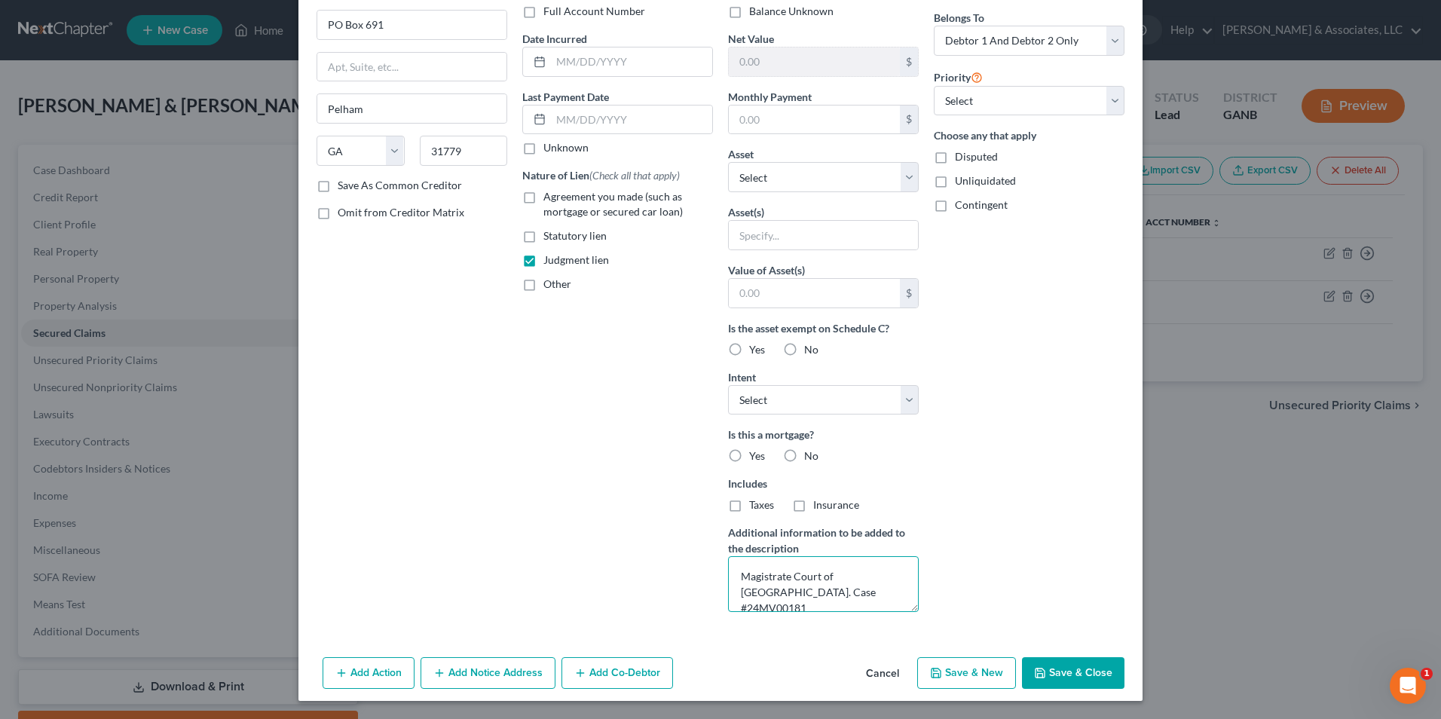
drag, startPoint x: 868, startPoint y: 585, endPoint x: 773, endPoint y: 592, distance: 95.3
click at [773, 592] on textarea "Magistrate Court of Douglas County. Case #24MV00181" at bounding box center [823, 584] width 191 height 56
type textarea "Magistrate Court of Douglas County. Case #24MV00181"
click at [518, 667] on button "Add Notice Address" at bounding box center [488, 673] width 135 height 32
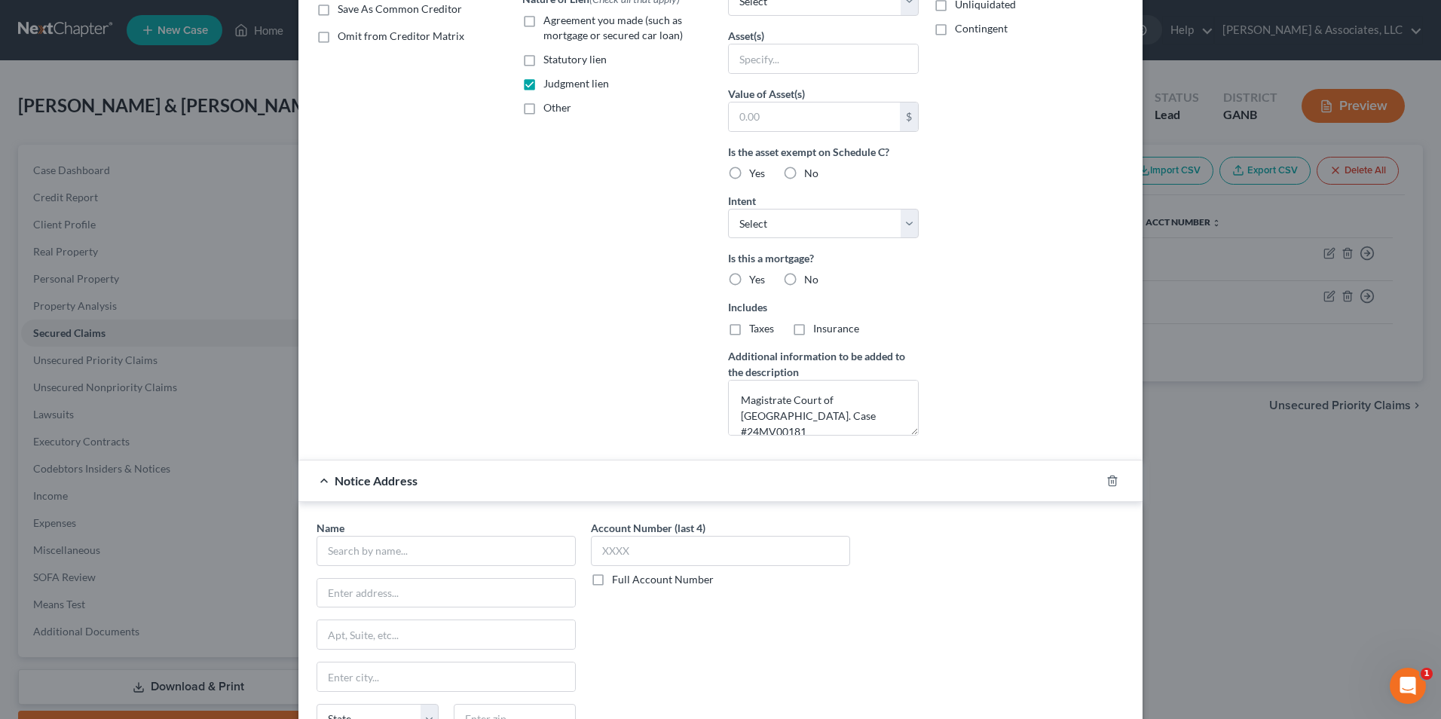
scroll to position [344, 0]
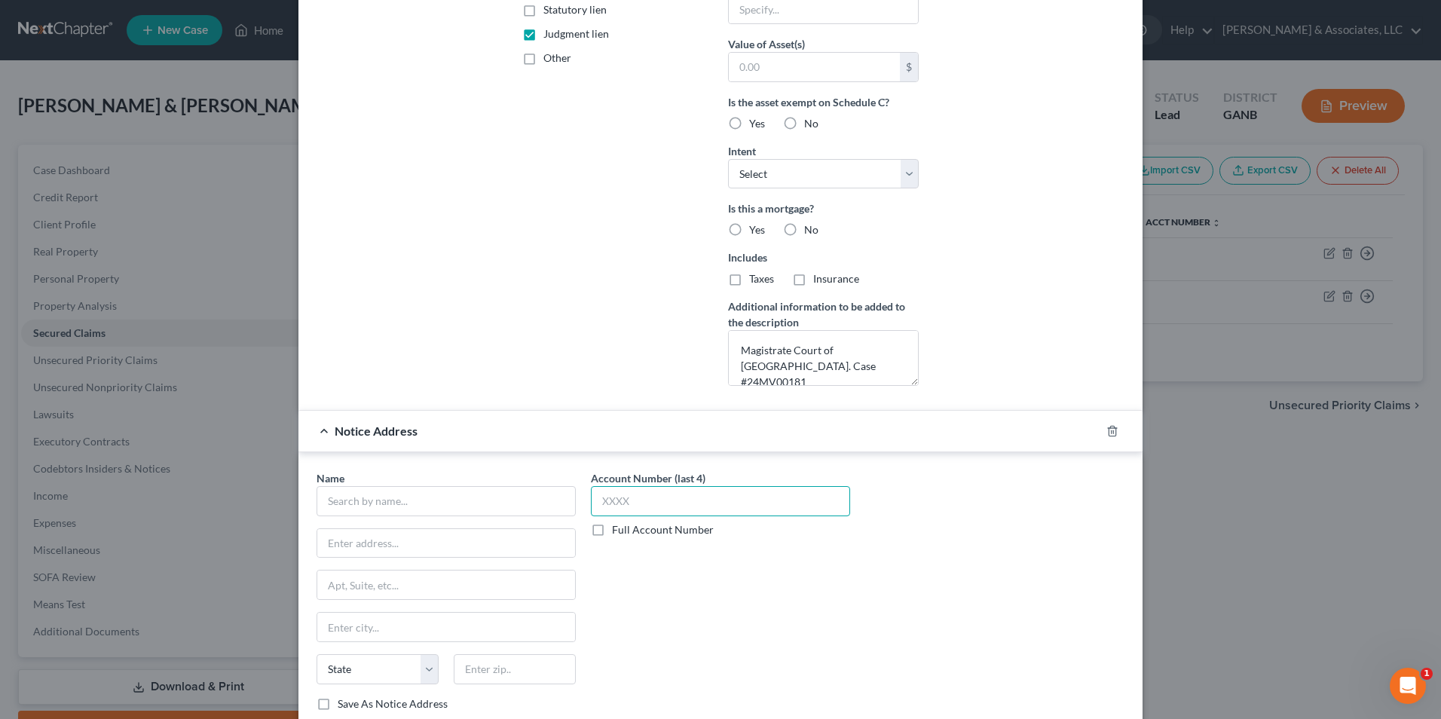
paste input "Case"
type input "Case"
click at [612, 531] on label "Full Account Number" at bounding box center [663, 529] width 102 height 15
click at [618, 531] on input "Full Account Number" at bounding box center [623, 527] width 10 height 10
drag, startPoint x: 623, startPoint y: 505, endPoint x: 583, endPoint y: 507, distance: 40.7
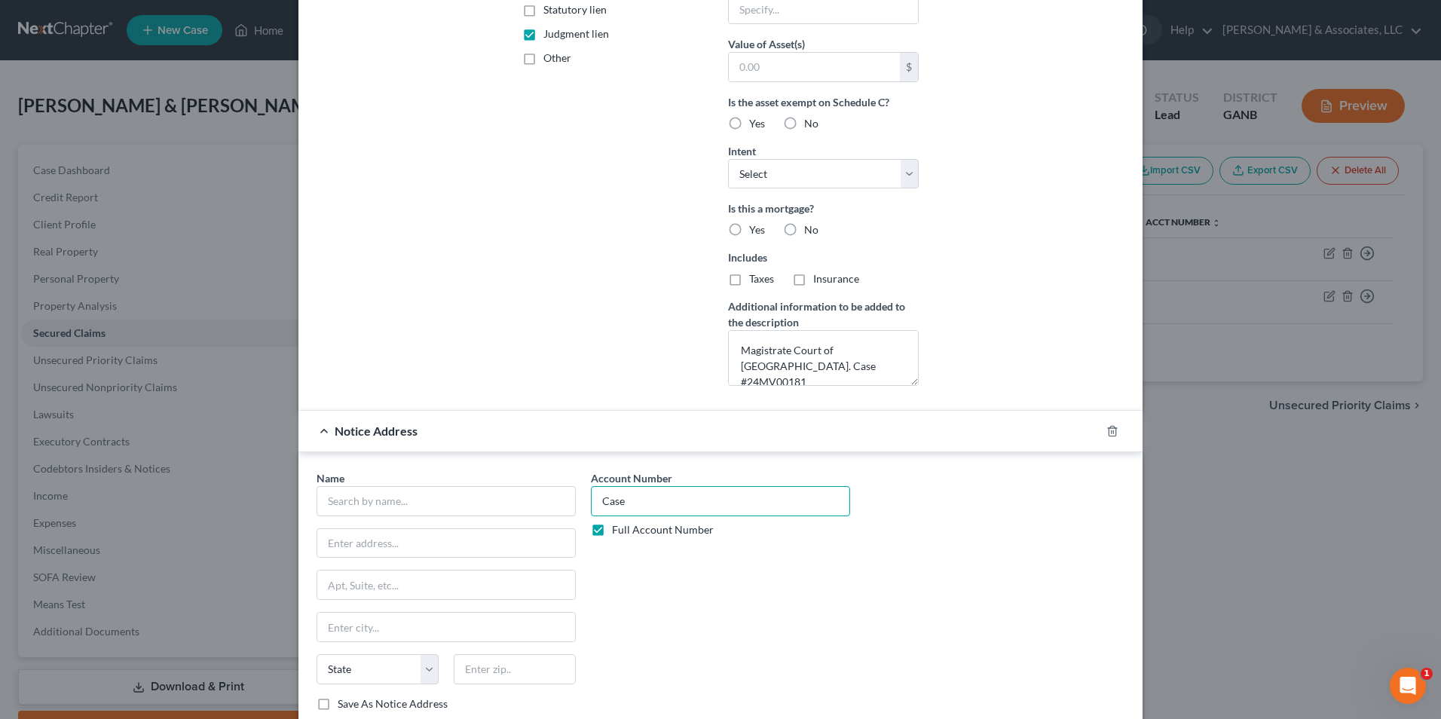
click at [583, 504] on div "Account Number Case Full Account Number" at bounding box center [720, 596] width 274 height 253
paste input "#24MV00181"
type input "Case #24MV00181"
click at [409, 506] on input "text" at bounding box center [446, 501] width 259 height 30
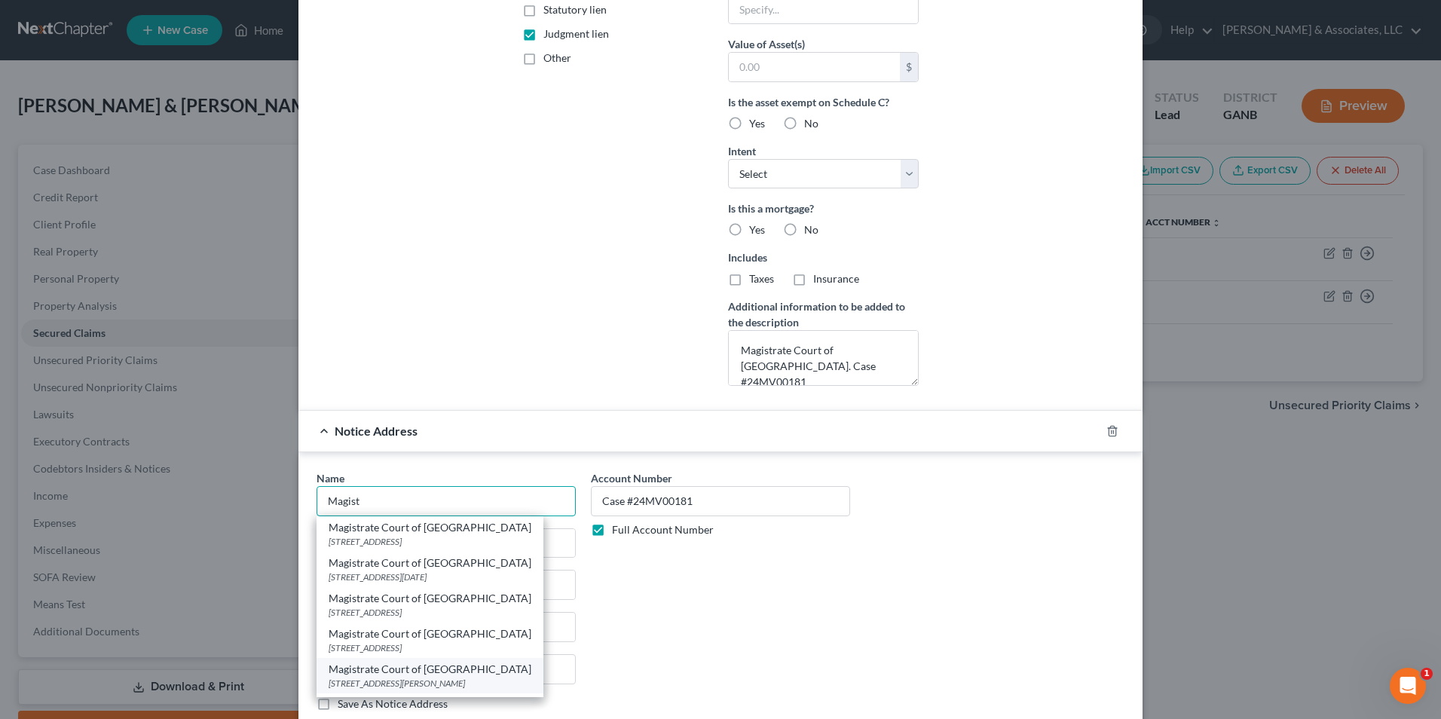
scroll to position [75, 0]
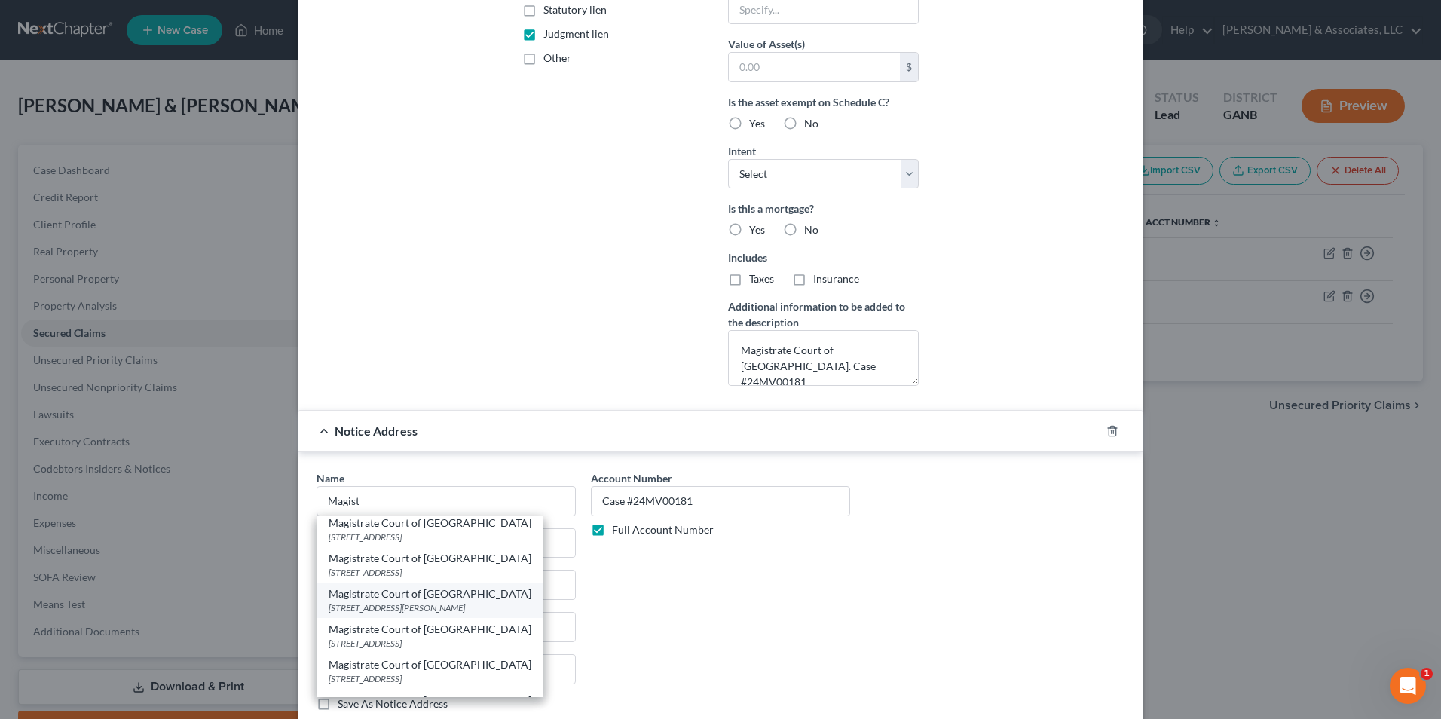
click at [442, 633] on div "Magistrate Court of Douglas County" at bounding box center [430, 629] width 203 height 15
type input "Magistrate Court of Douglas County"
type input "8700 Hospital Dr"
type input "Douglasville"
select select "10"
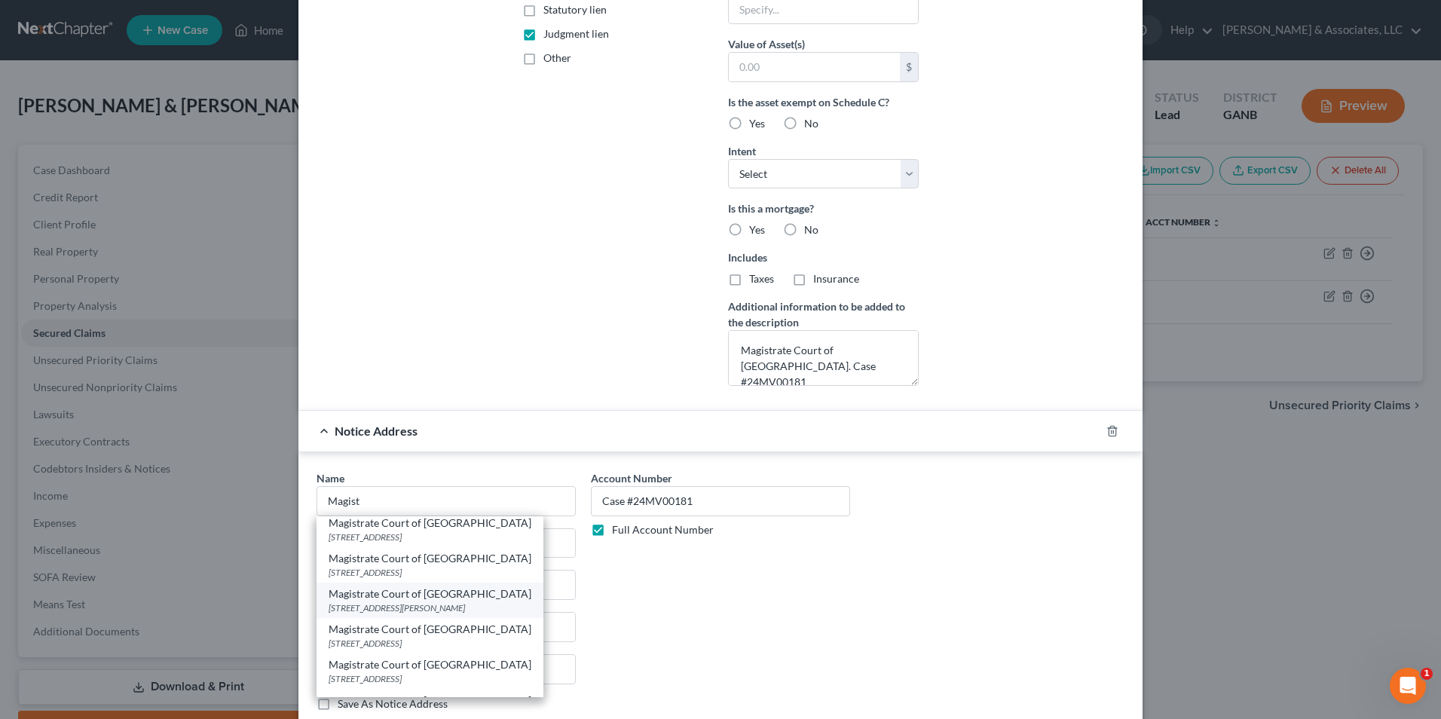
type input "30134"
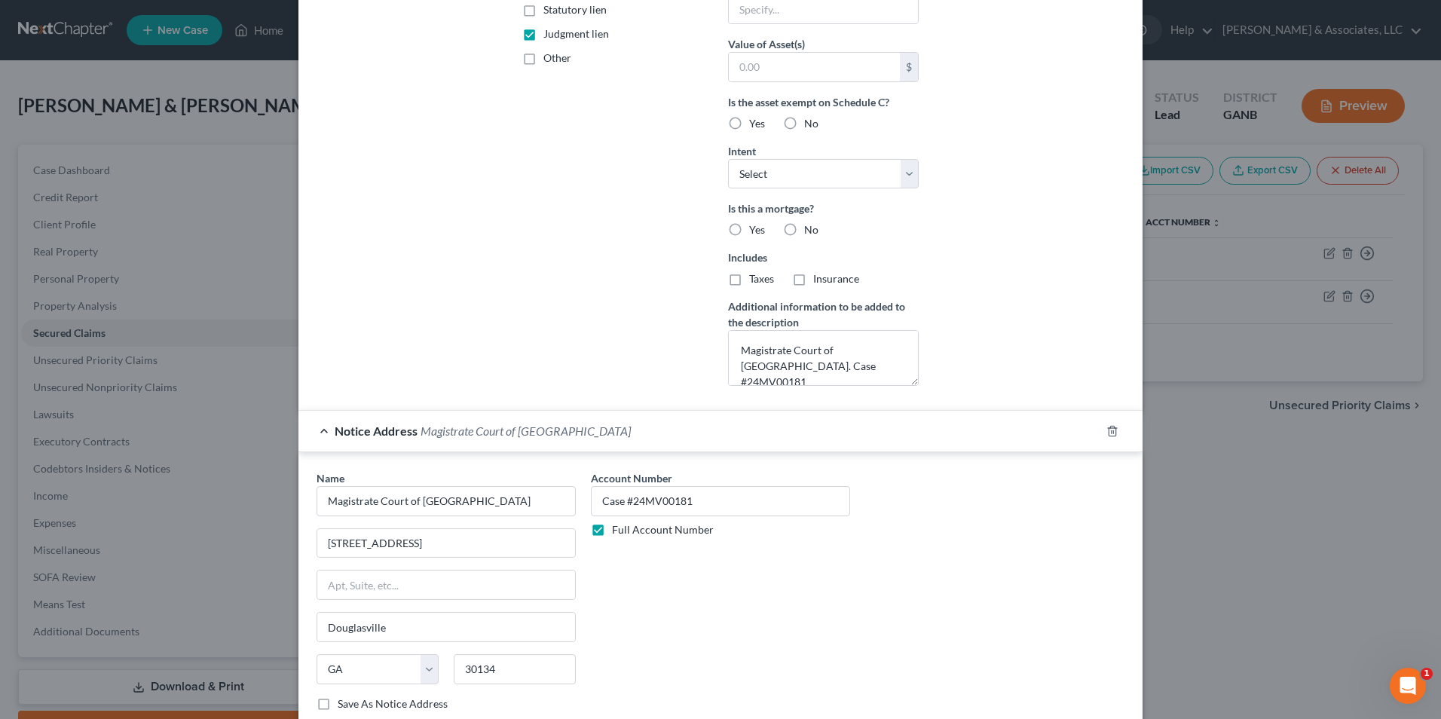
scroll to position [442, 0]
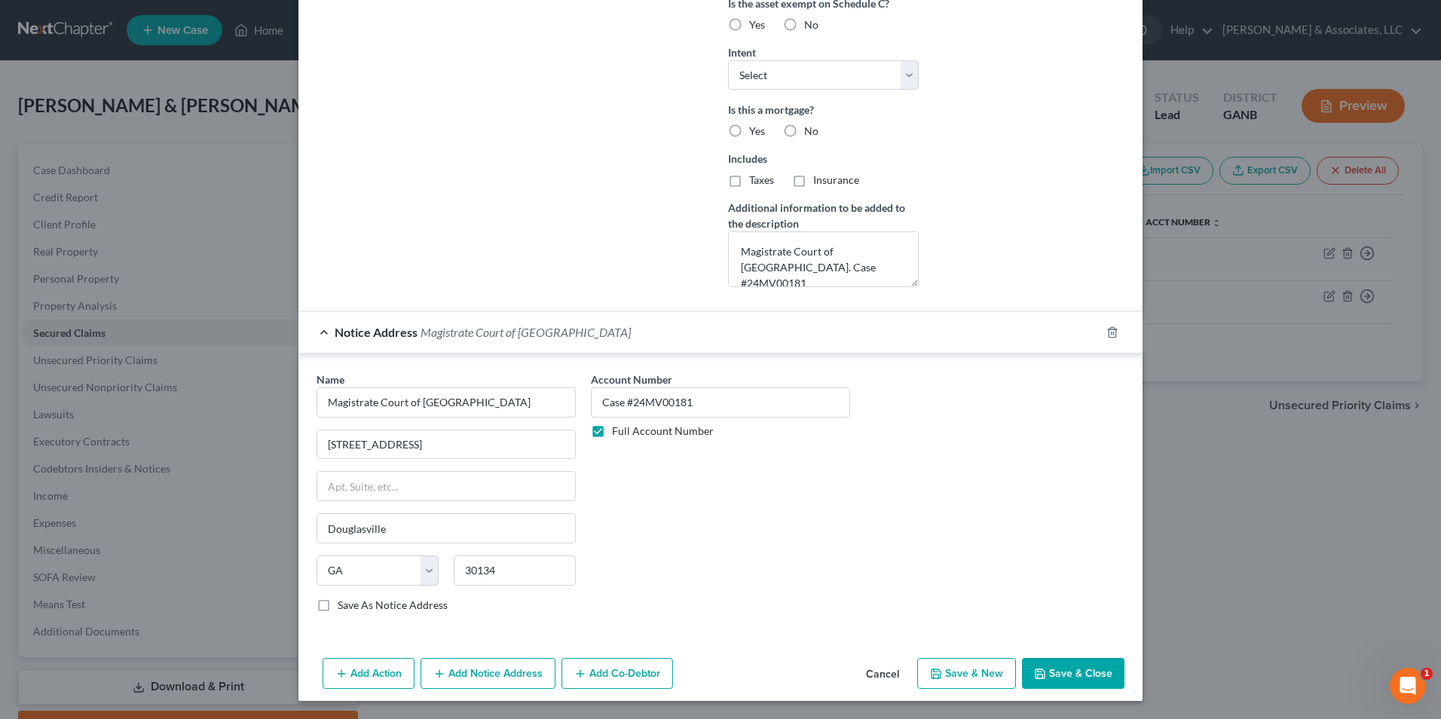
click at [1088, 674] on button "Save & Close" at bounding box center [1073, 674] width 103 height 32
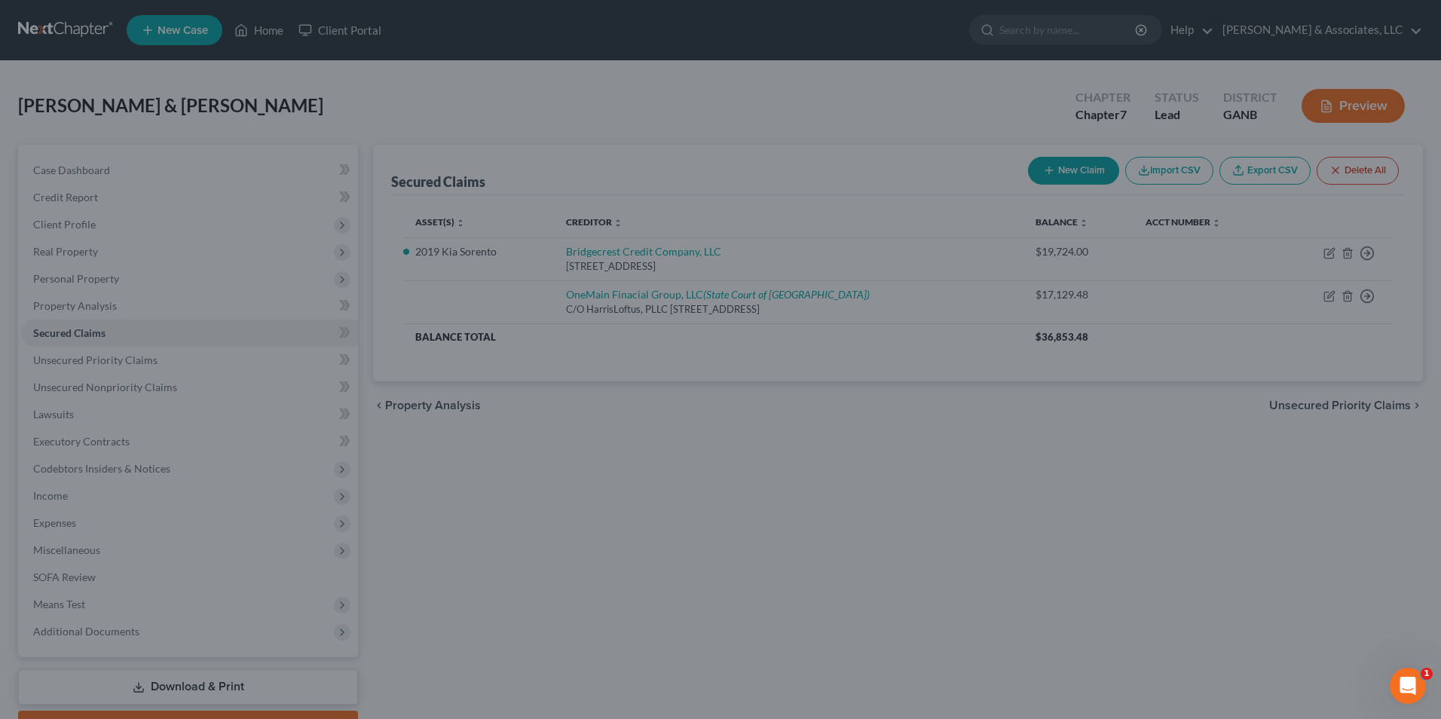
scroll to position [278, 0]
type input "0"
type input "0.00"
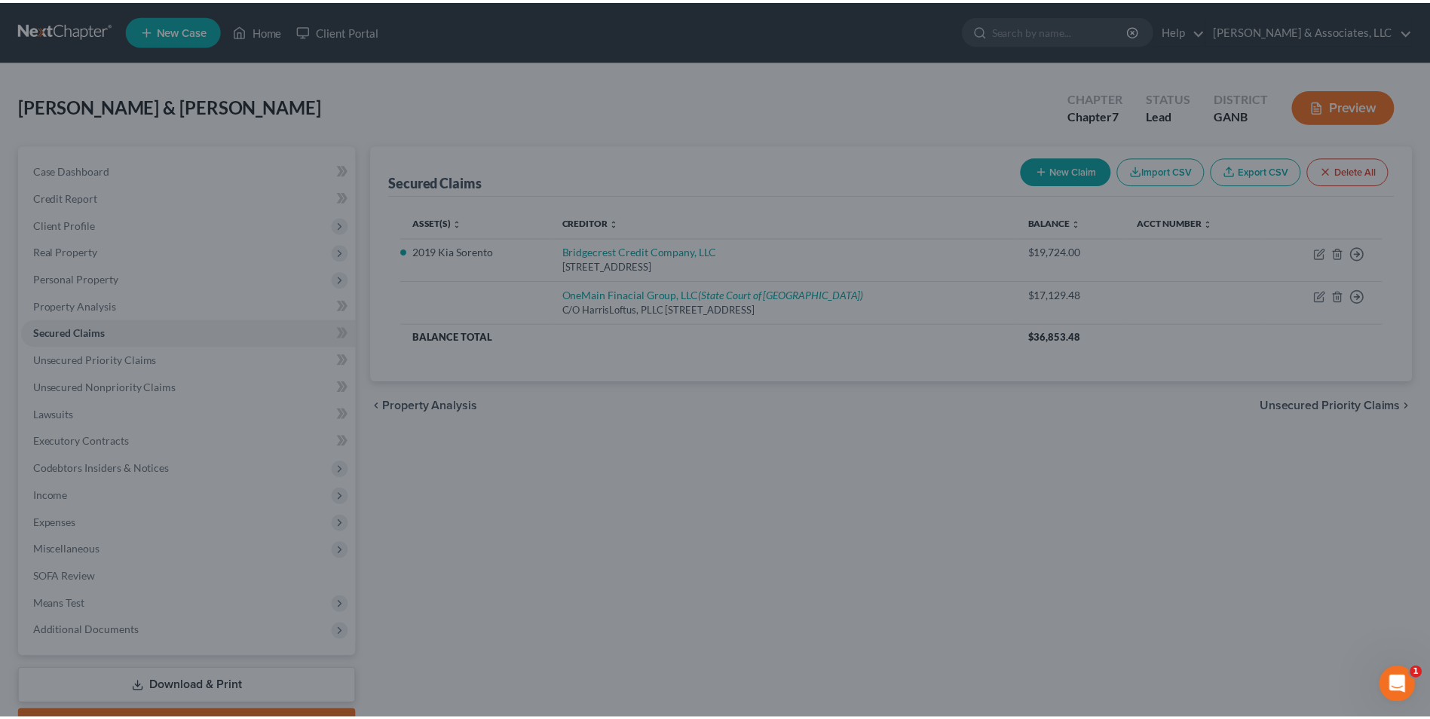
scroll to position [0, 0]
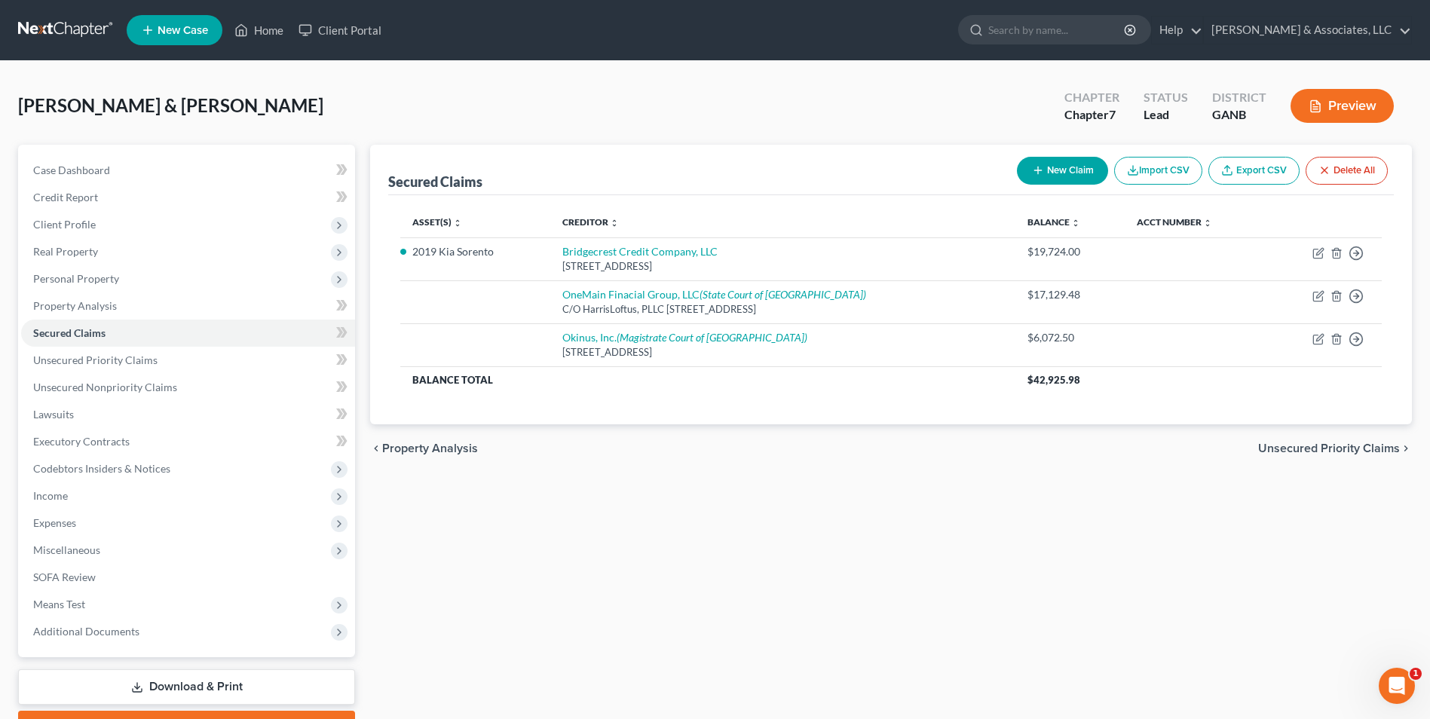
click at [726, 573] on div "Secured Claims New Claim Import CSV Export CSV Delete All Asset(s) expand_more …" at bounding box center [891, 444] width 1057 height 599
click at [101, 390] on span "Unsecured Nonpriority Claims" at bounding box center [105, 387] width 144 height 13
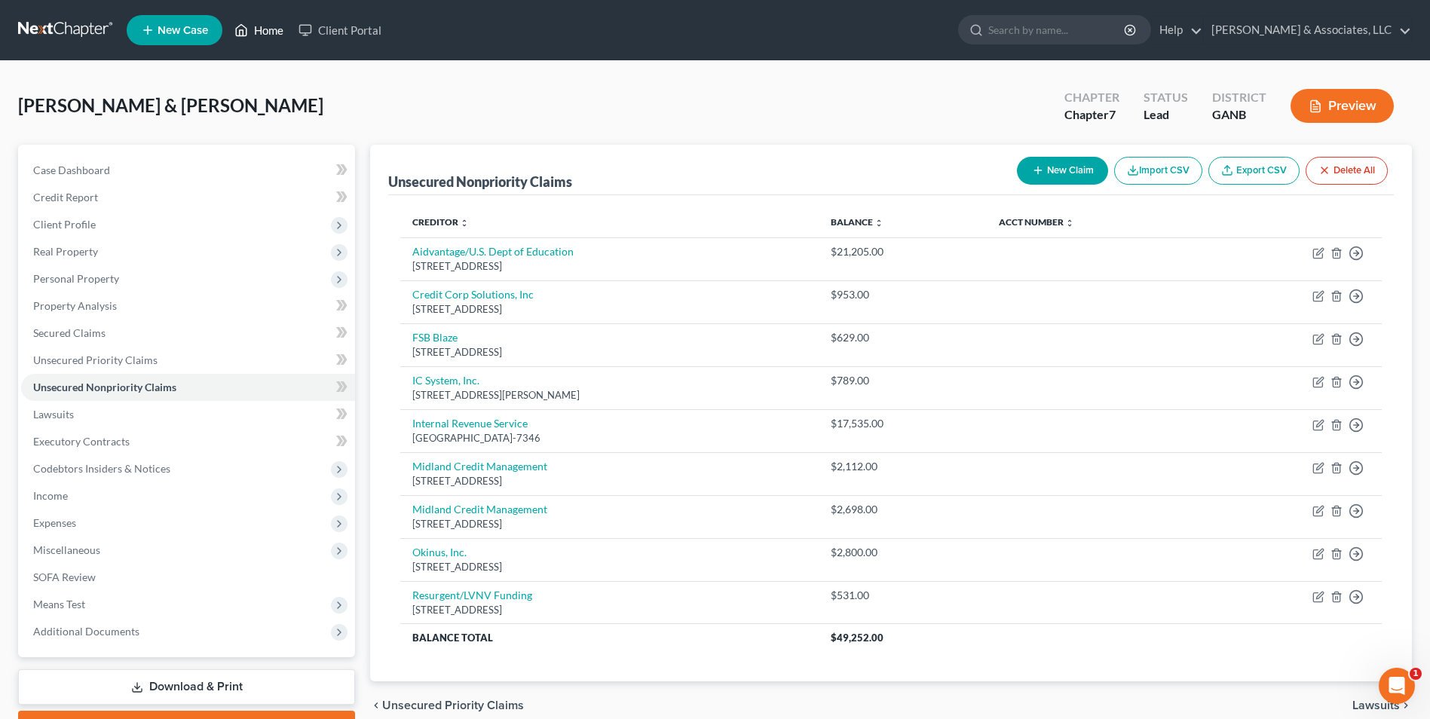
click at [262, 30] on link "Home" at bounding box center [259, 30] width 64 height 27
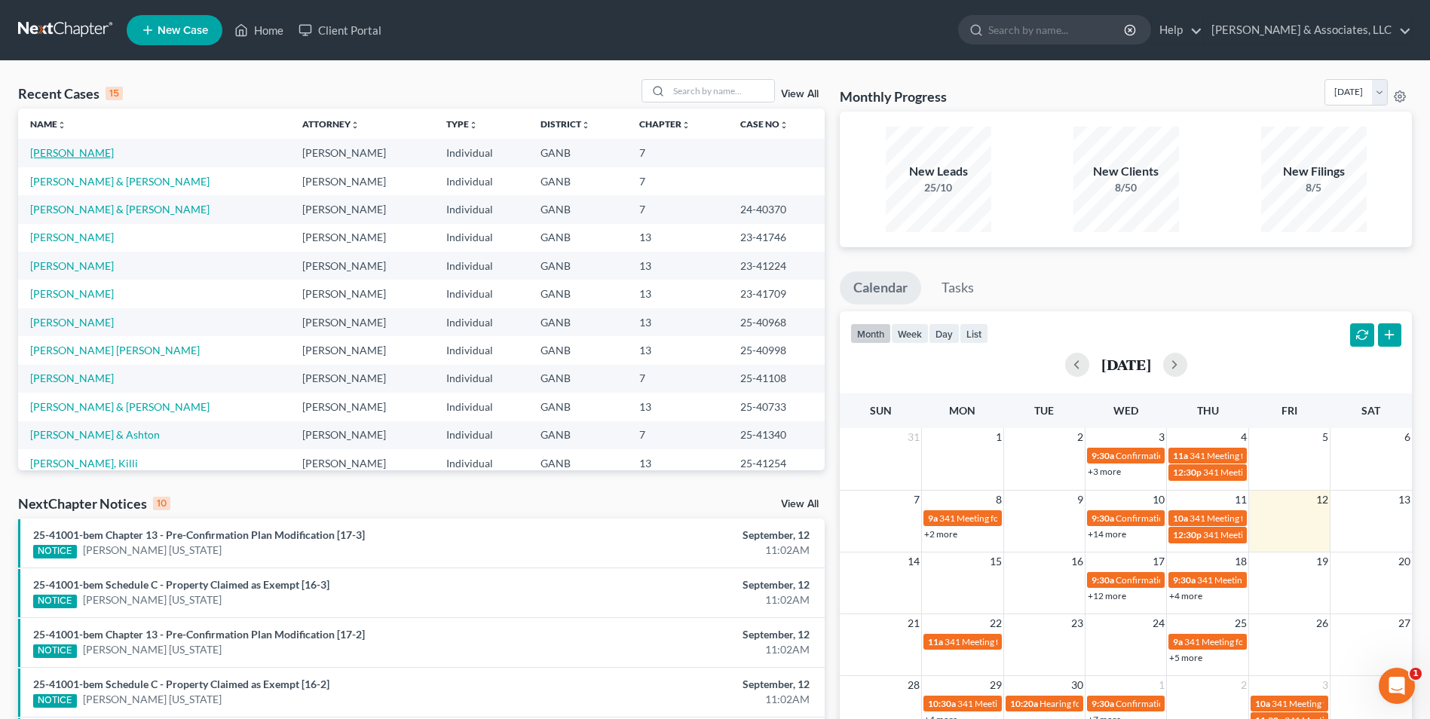
click at [42, 157] on link "[PERSON_NAME]" at bounding box center [72, 152] width 84 height 13
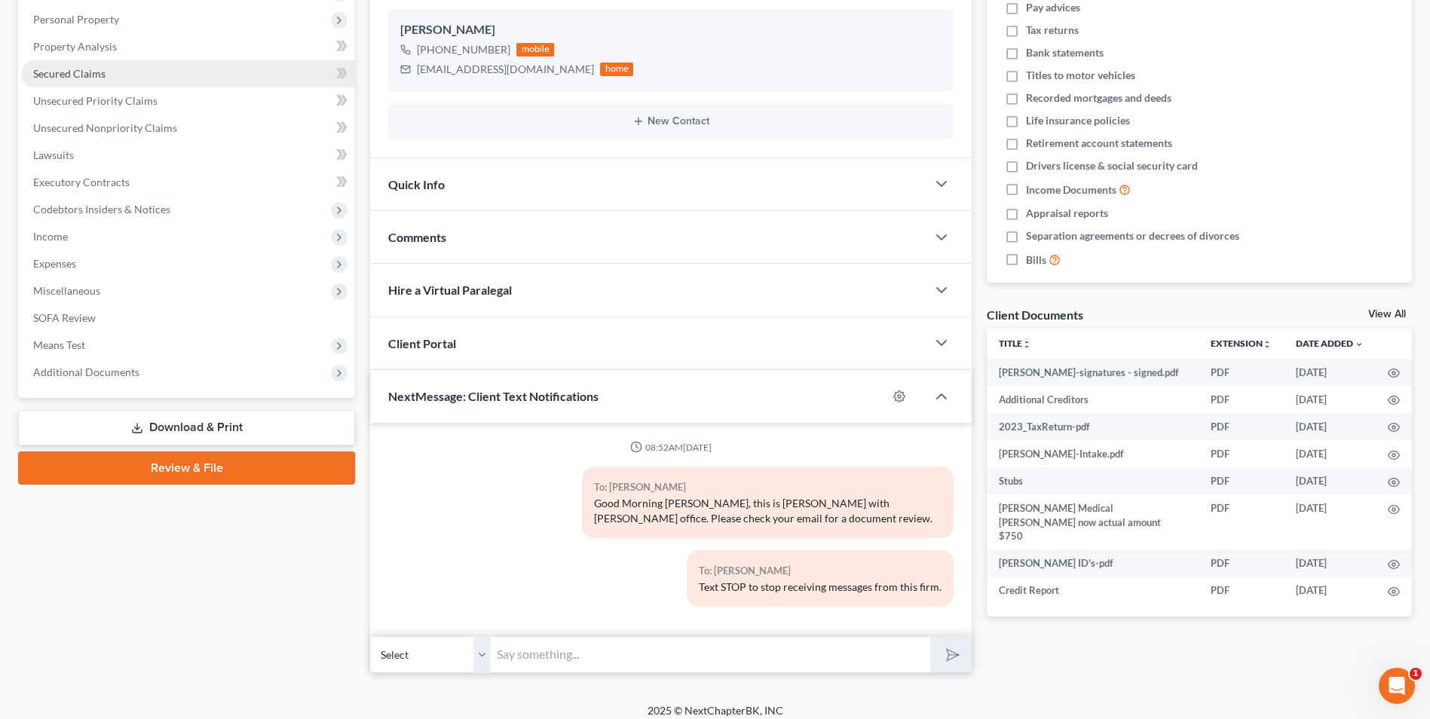
scroll to position [271, 0]
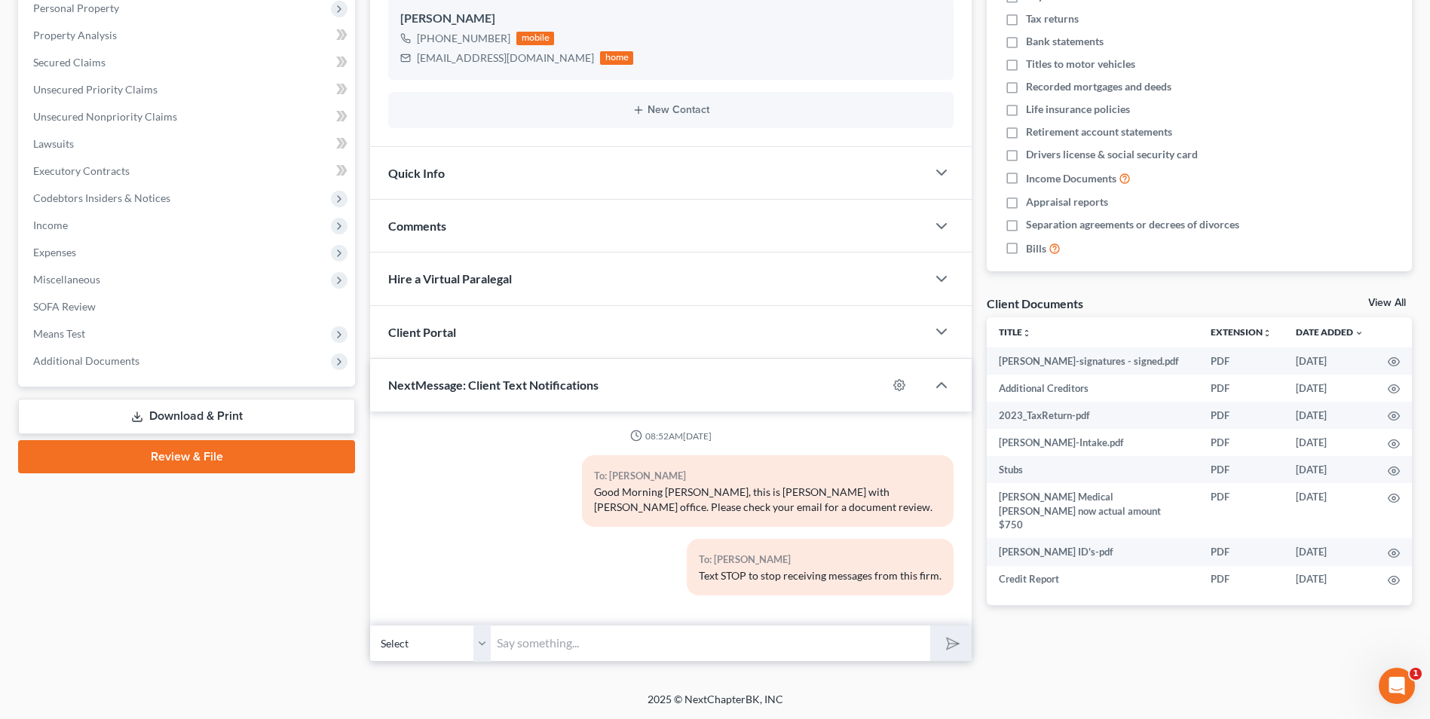
click at [245, 421] on link "Download & Print" at bounding box center [186, 416] width 337 height 35
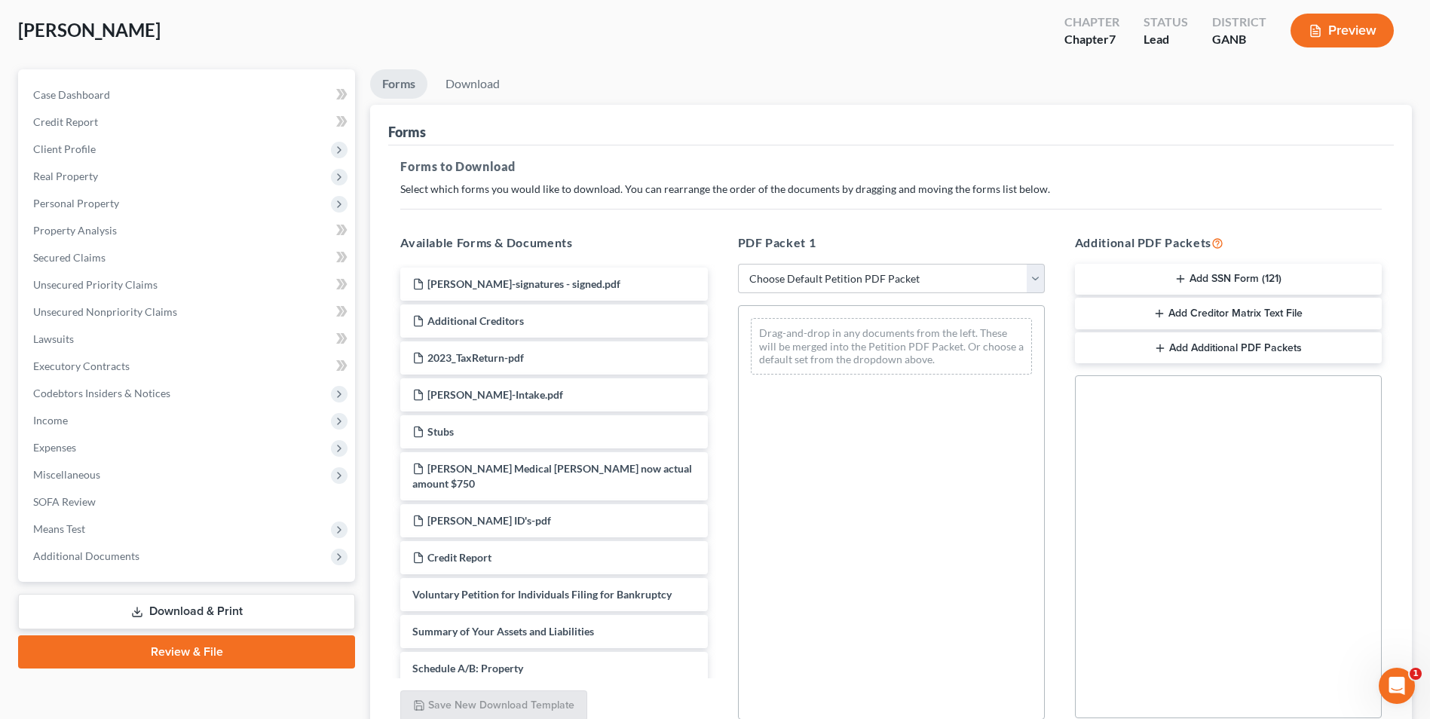
scroll to position [151, 0]
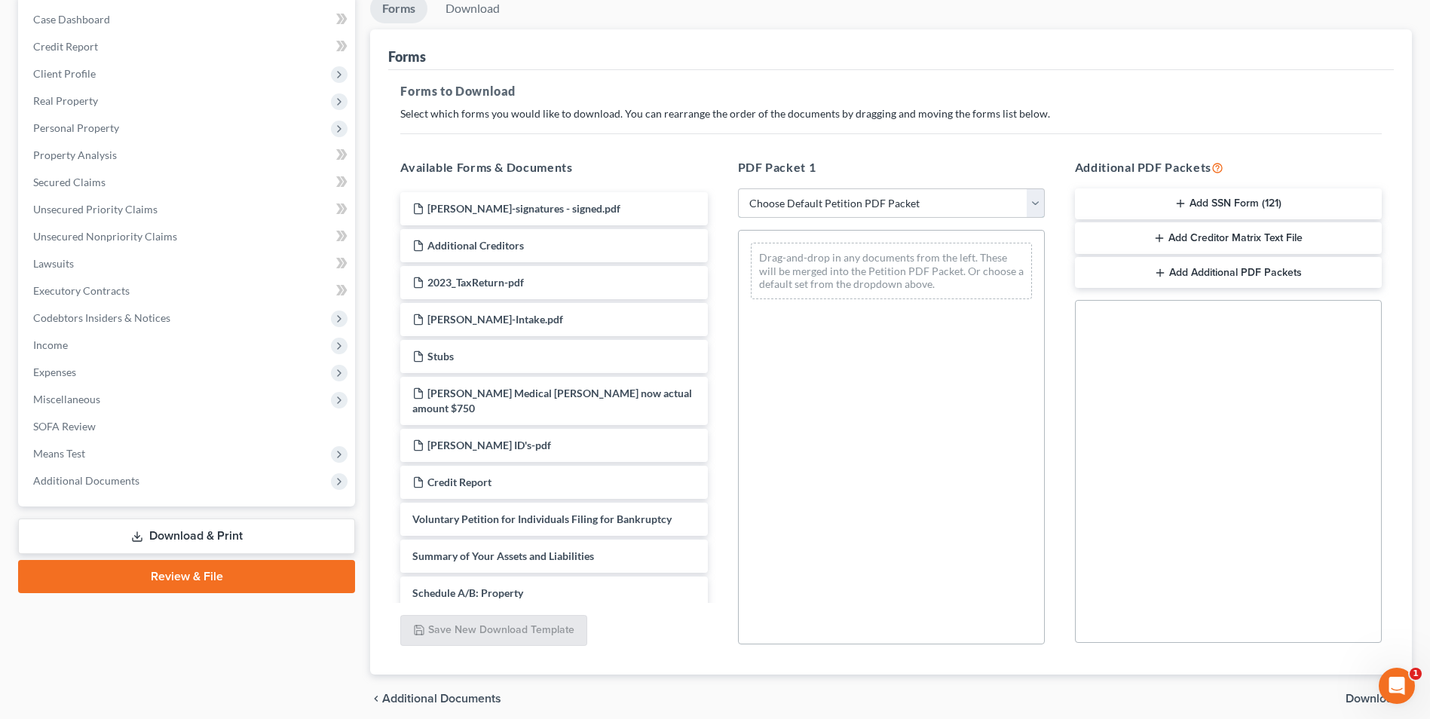
click at [1026, 211] on select "Choose Default Petition PDF Packet Complete Bankruptcy Petition (all forms and …" at bounding box center [891, 203] width 307 height 30
select select "0"
click at [738, 188] on select "Choose Default Petition PDF Packet Complete Bankruptcy Petition (all forms and …" at bounding box center [891, 203] width 307 height 30
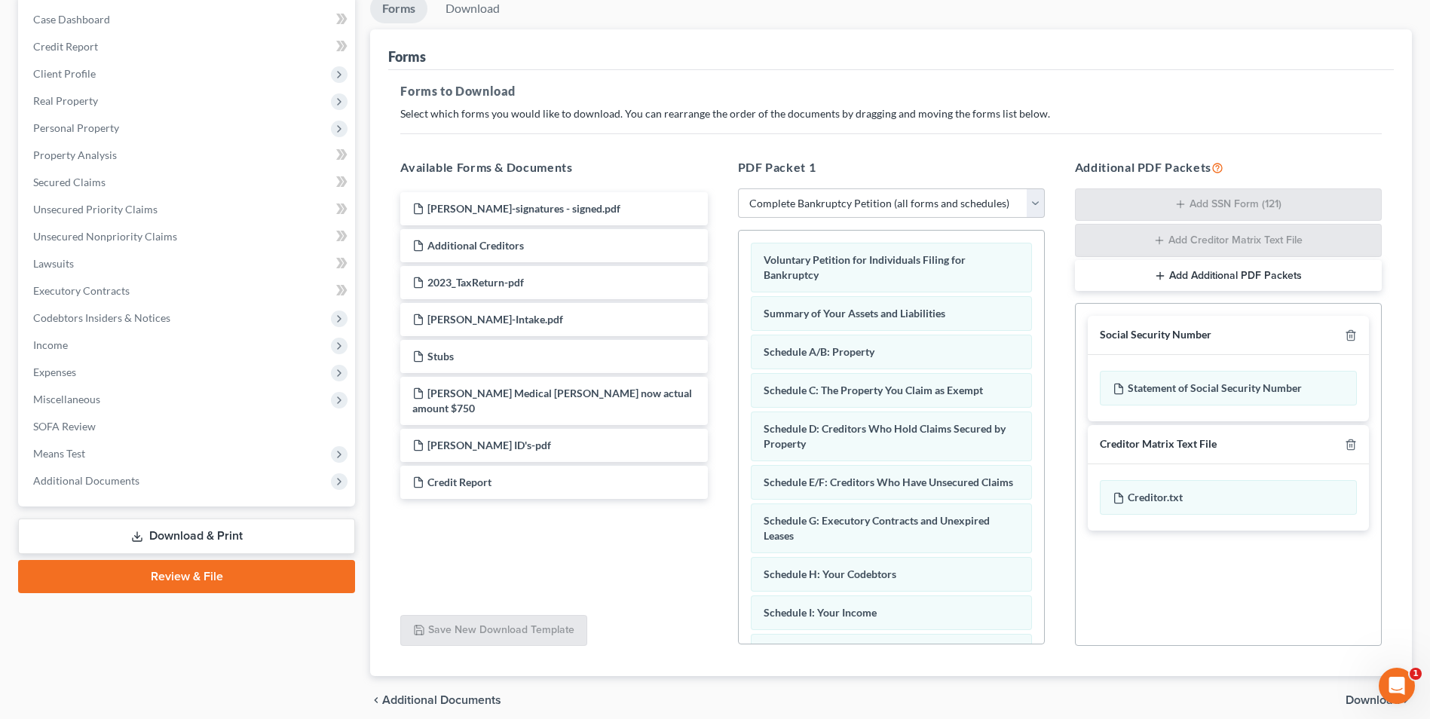
click at [1364, 699] on span "Download" at bounding box center [1372, 700] width 54 height 12
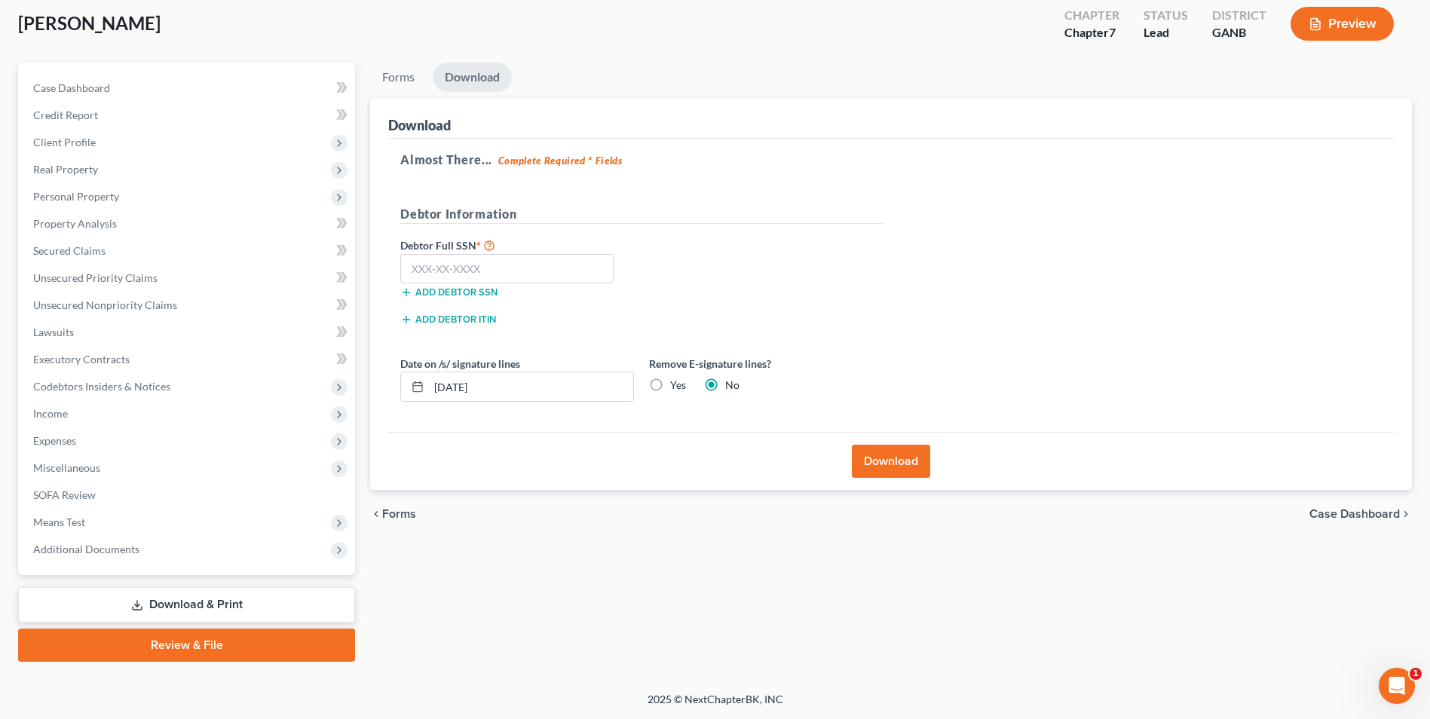
scroll to position [82, 0]
click at [534, 268] on input "text" at bounding box center [506, 269] width 213 height 30
type input "266-58-1673"
click at [864, 466] on button "Download" at bounding box center [891, 461] width 78 height 33
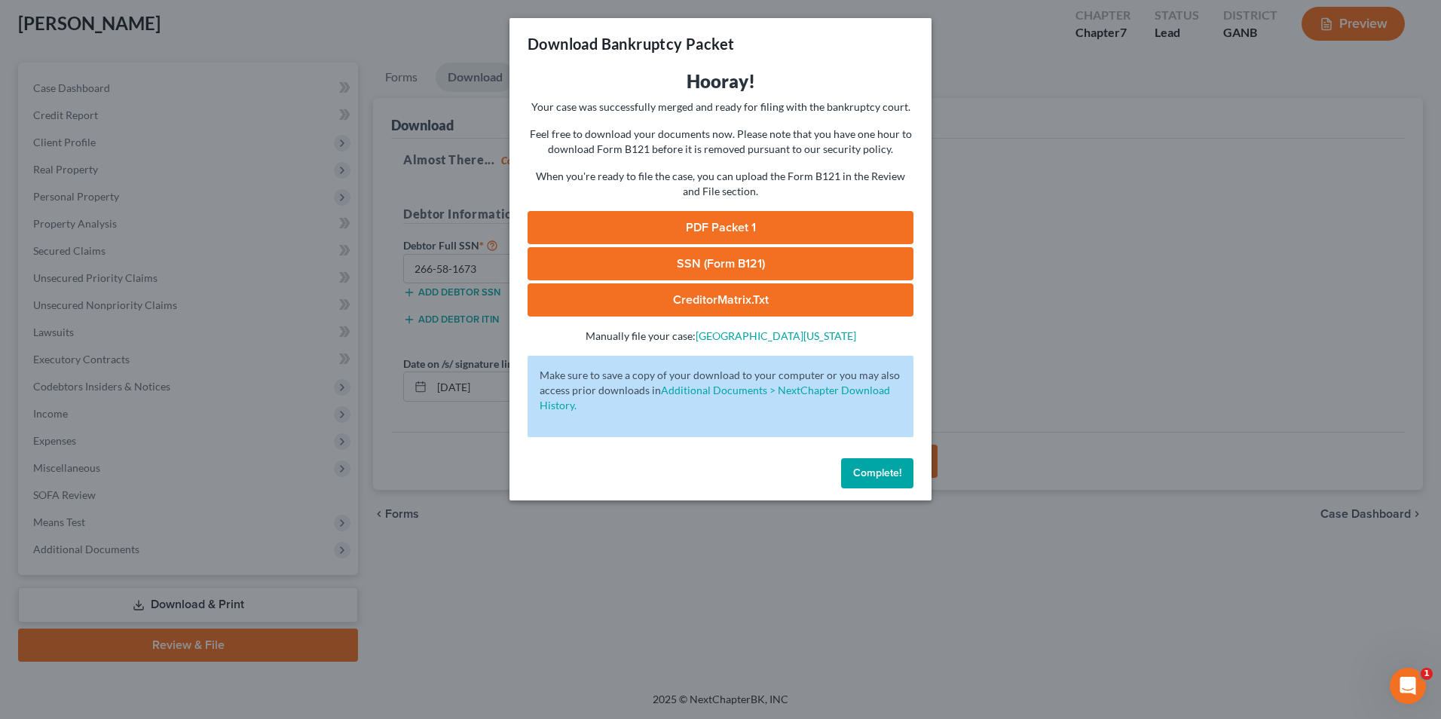
click at [803, 262] on link "SSN (Form B121)" at bounding box center [721, 263] width 386 height 33
click at [874, 472] on span "Complete!" at bounding box center [877, 473] width 48 height 13
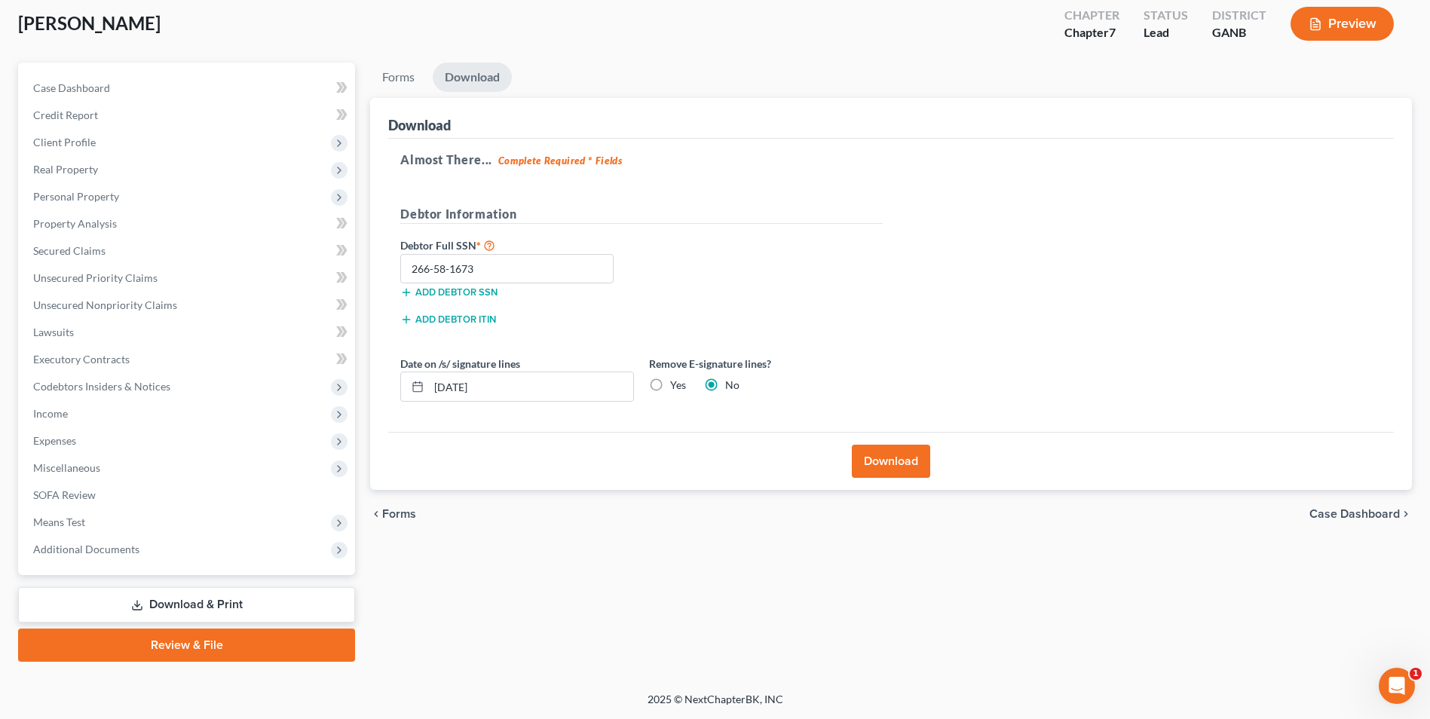
click at [283, 644] on link "Review & File" at bounding box center [186, 645] width 337 height 33
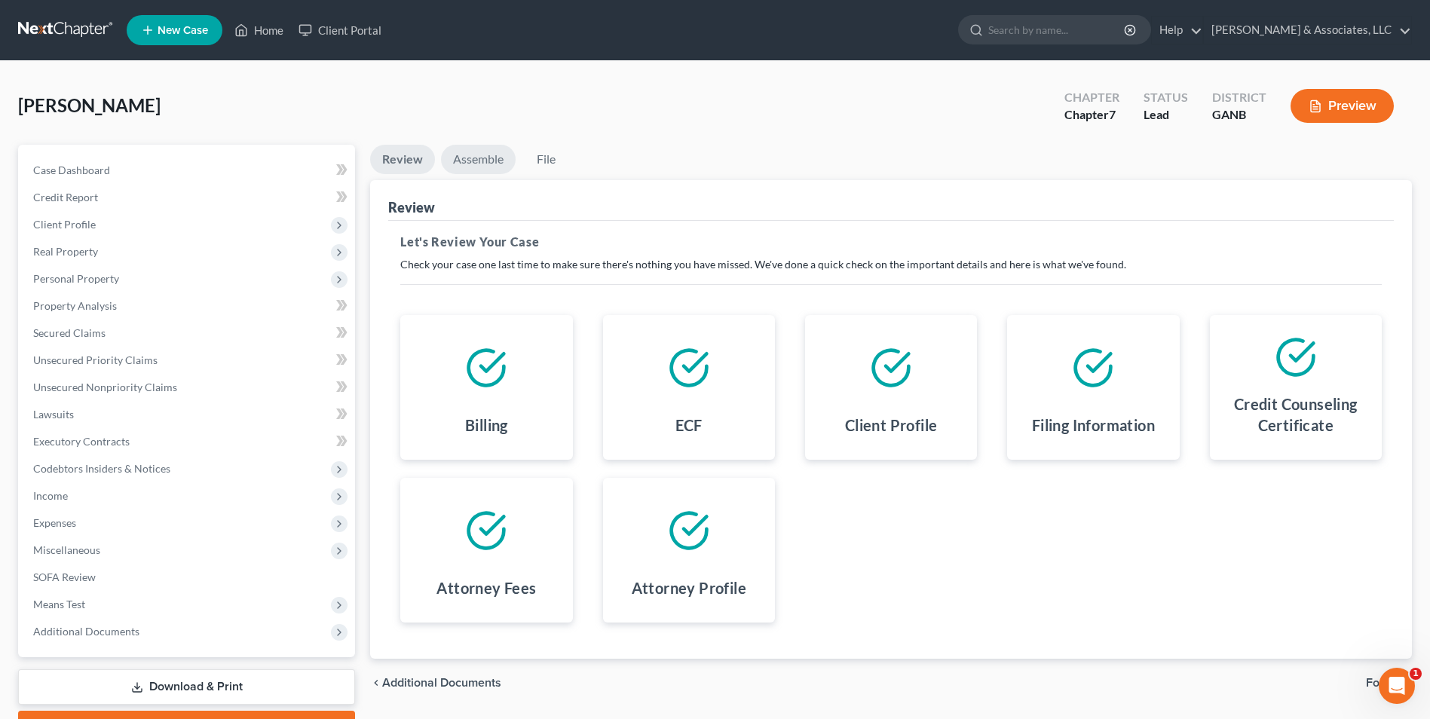
click at [475, 161] on link "Assemble" at bounding box center [478, 159] width 75 height 29
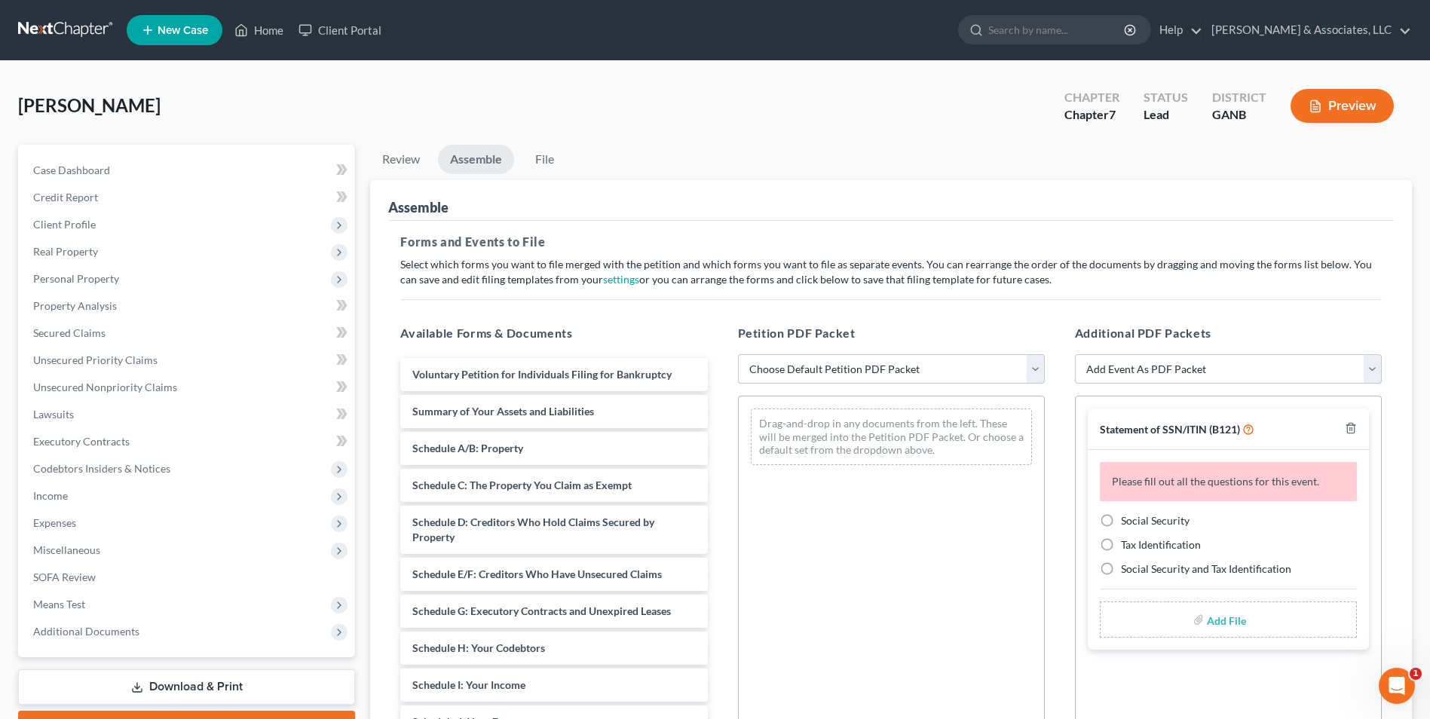
click at [1030, 372] on select "Choose Default Petition PDF Packet Complete Bankruptcy Petition (all forms and …" at bounding box center [891, 369] width 307 height 30
select select "0"
click at [738, 354] on select "Choose Default Petition PDF Packet Complete Bankruptcy Petition (all forms and …" at bounding box center [891, 369] width 307 height 30
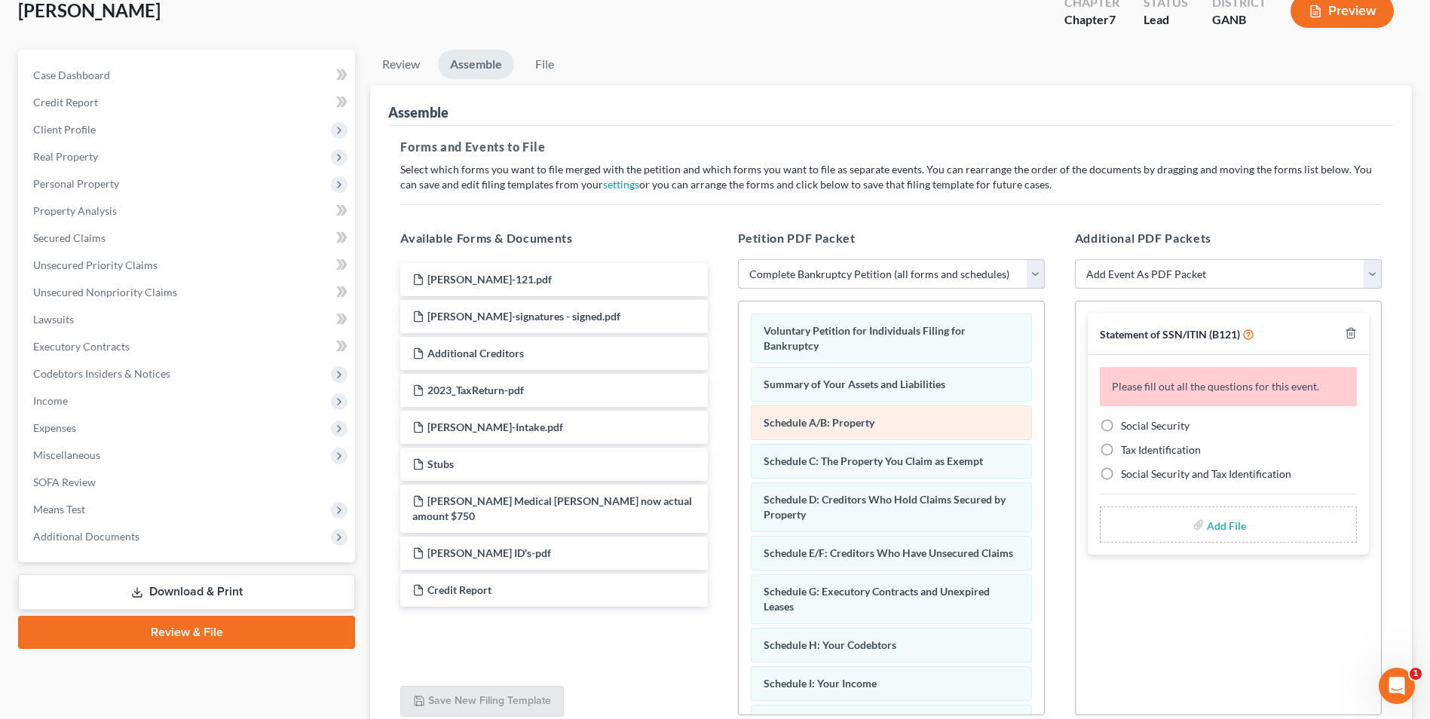
scroll to position [226, 0]
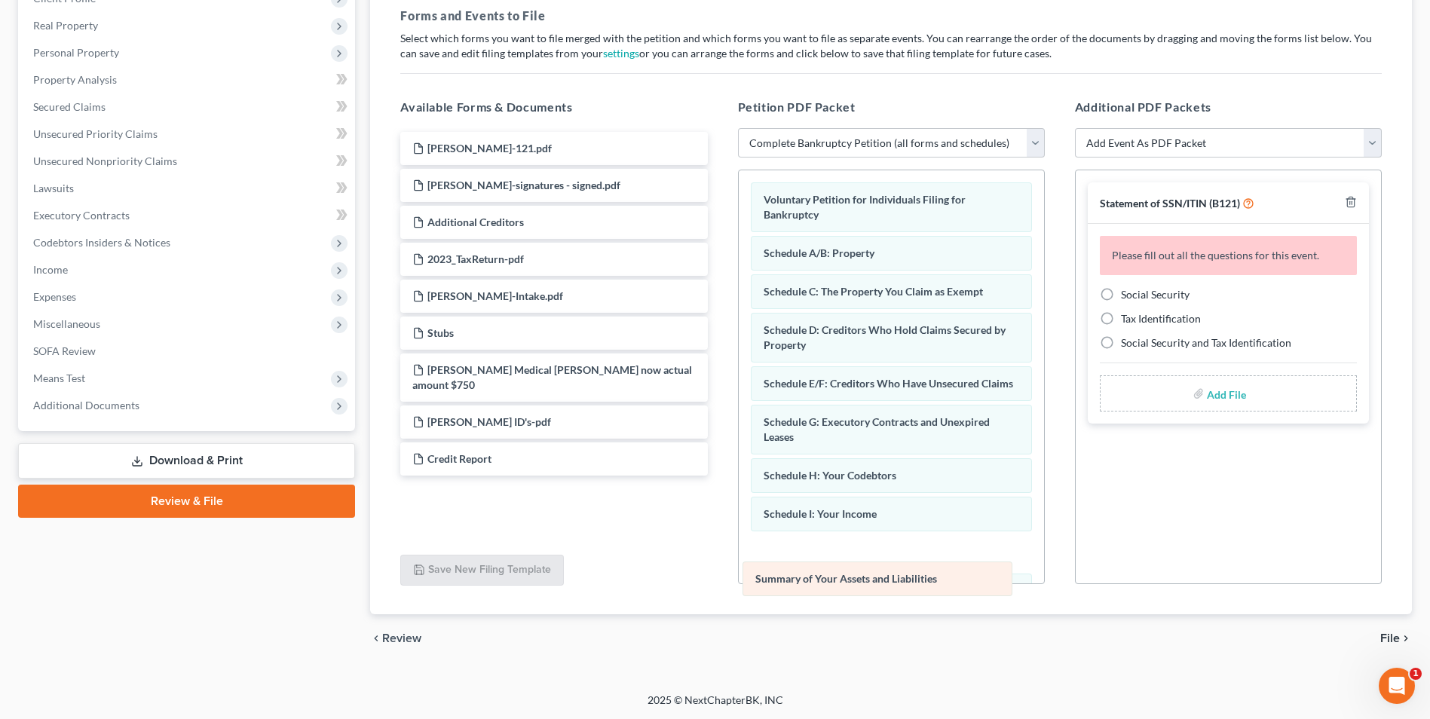
drag, startPoint x: 944, startPoint y: 250, endPoint x: 947, endPoint y: 578, distance: 327.9
click at [947, 578] on div "Summary of Your Assets and Liabilities Voluntary Petition for Individuals Filin…" at bounding box center [891, 609] width 305 height 878
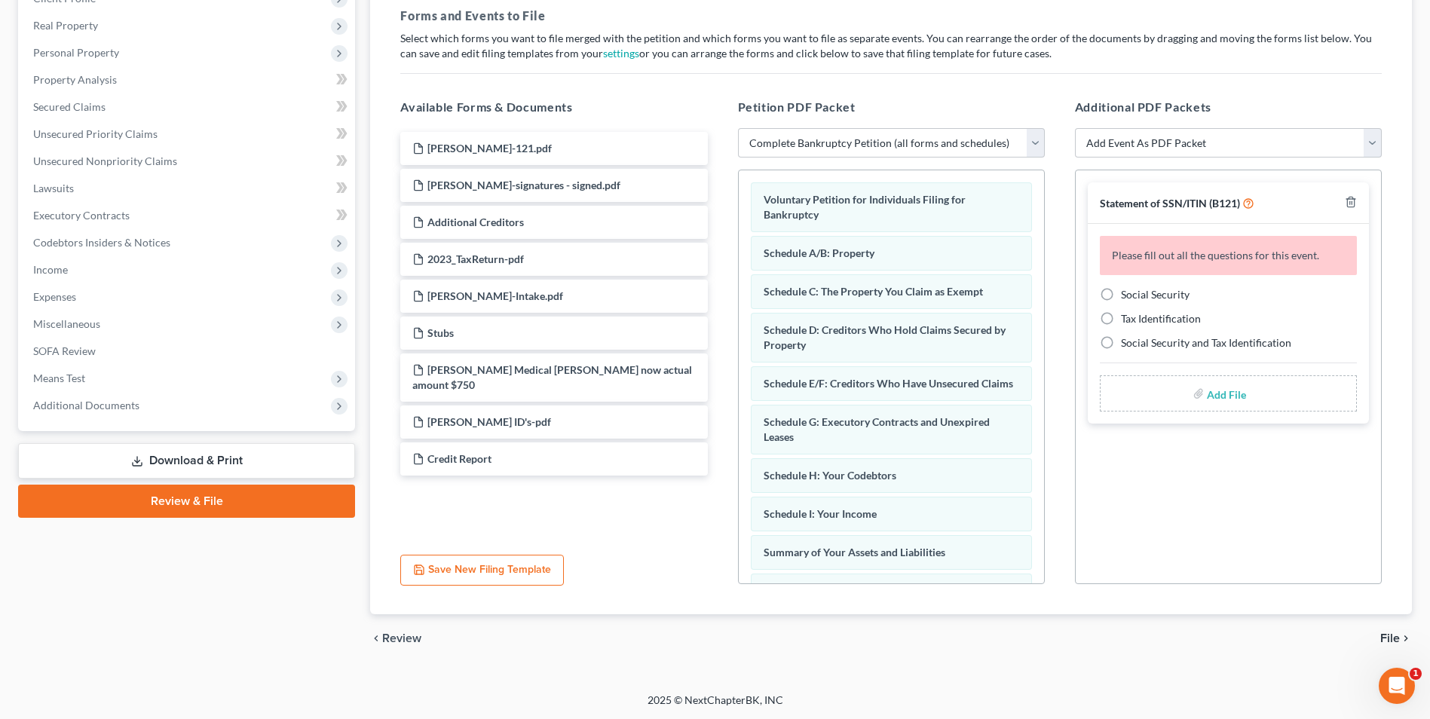
scroll to position [75, 0]
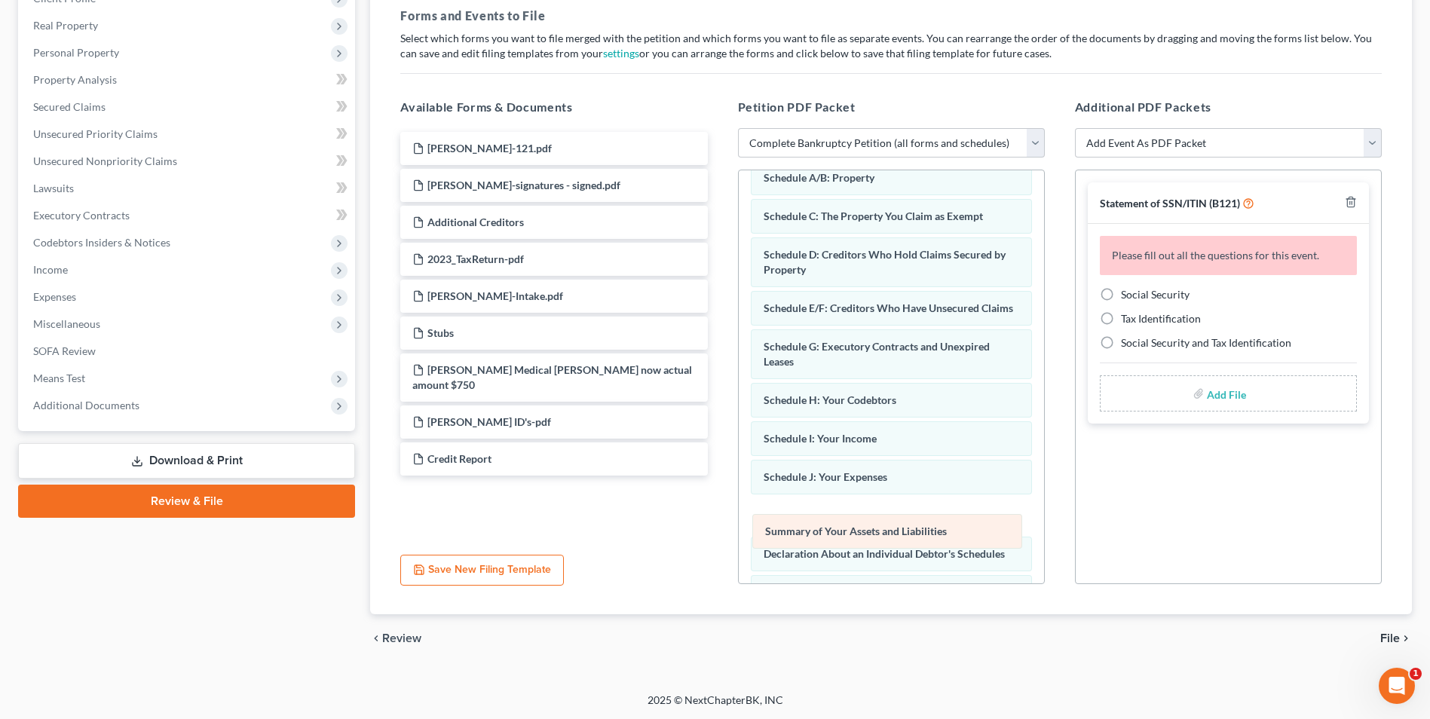
drag, startPoint x: 964, startPoint y: 498, endPoint x: 966, endPoint y: 534, distance: 36.2
click at [966, 534] on div "Summary of Your Assets and Liabilities Voluntary Petition for Individuals Filin…" at bounding box center [891, 534] width 305 height 878
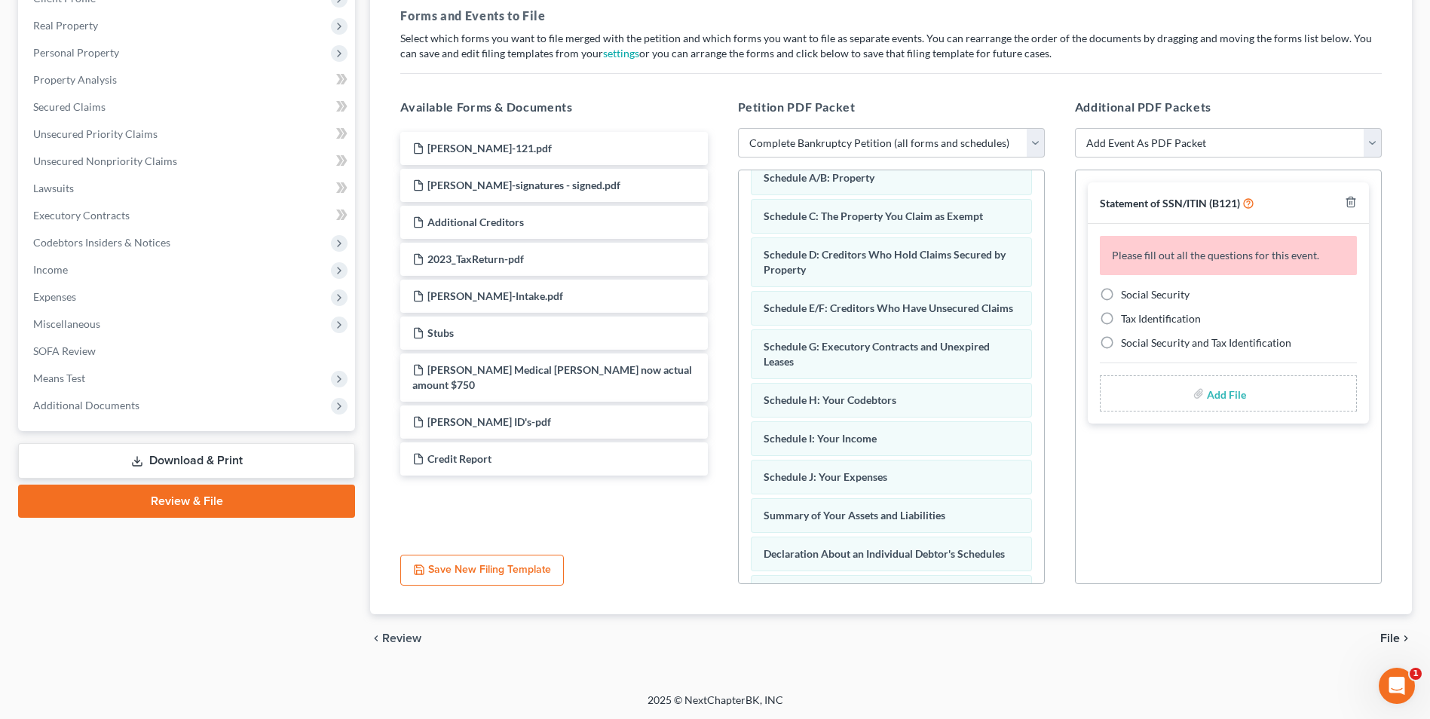
click at [1121, 292] on label "Social Security" at bounding box center [1155, 294] width 69 height 15
click at [1127, 292] on input "Social Security" at bounding box center [1132, 292] width 10 height 10
radio input "true"
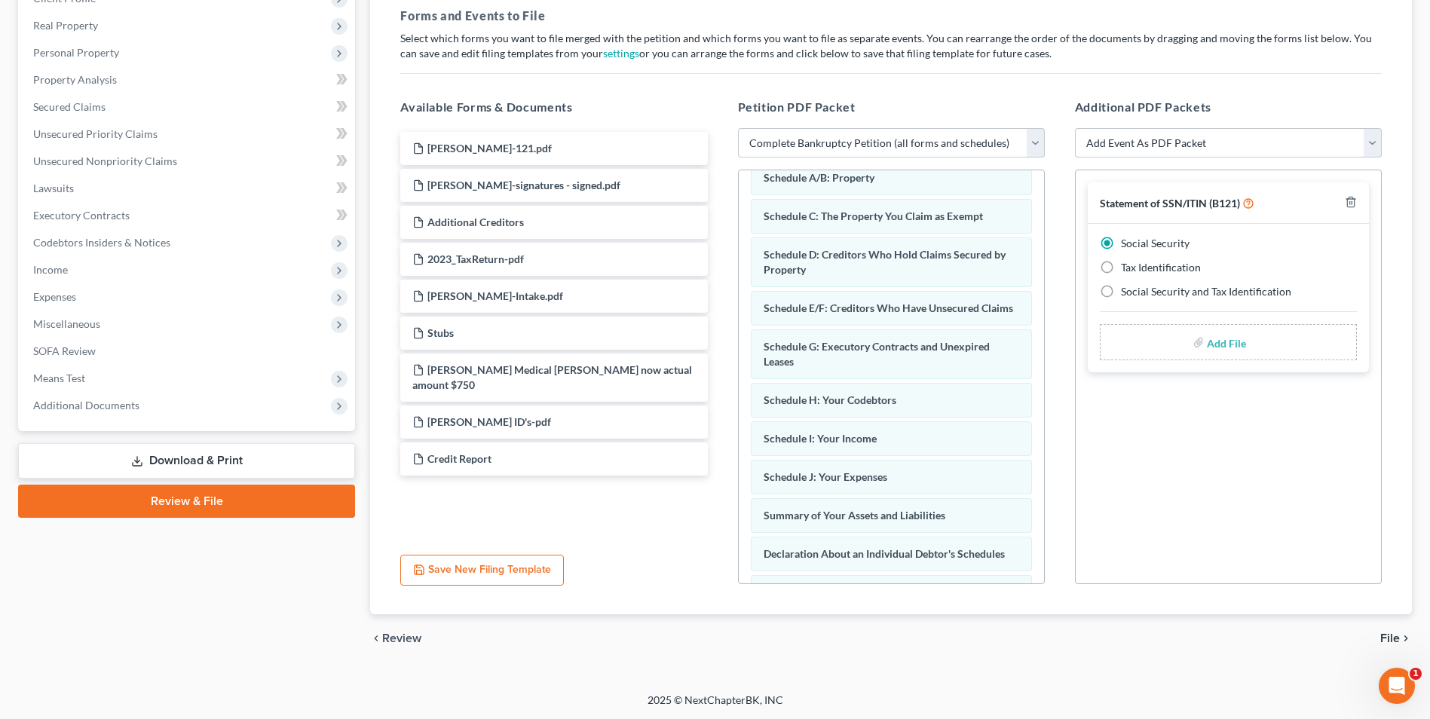
click at [1232, 343] on input "file" at bounding box center [1225, 342] width 36 height 27
type input "C:\fakepath\Milman.121.pdf"
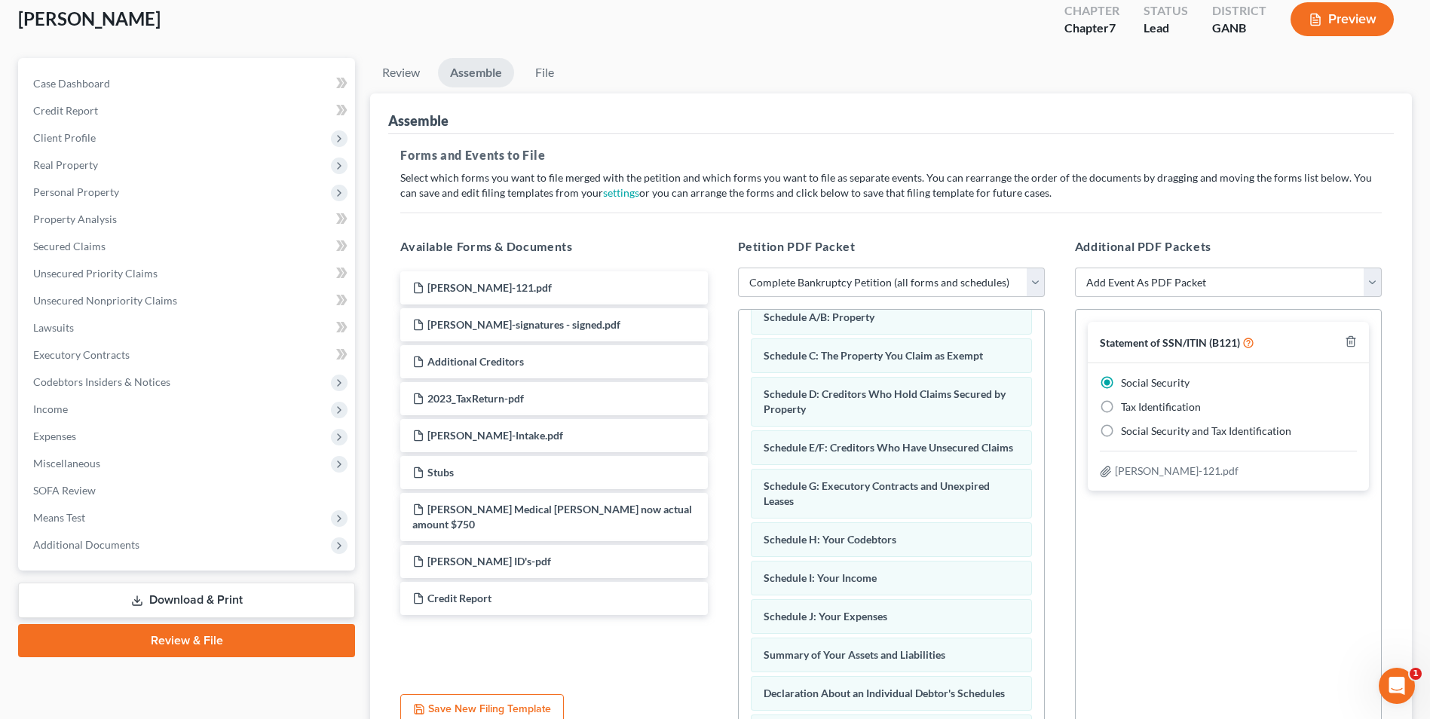
scroll to position [226, 0]
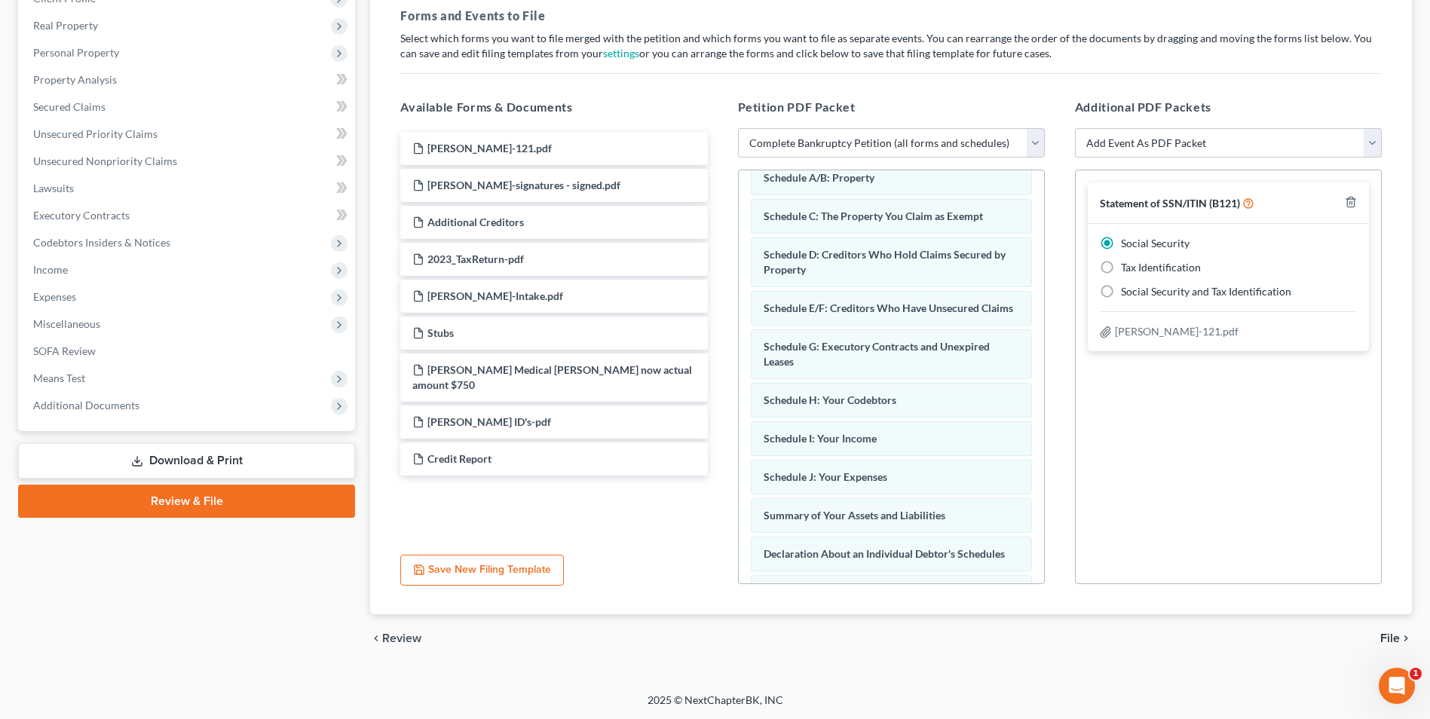
click at [1399, 641] on span "File" at bounding box center [1390, 638] width 20 height 12
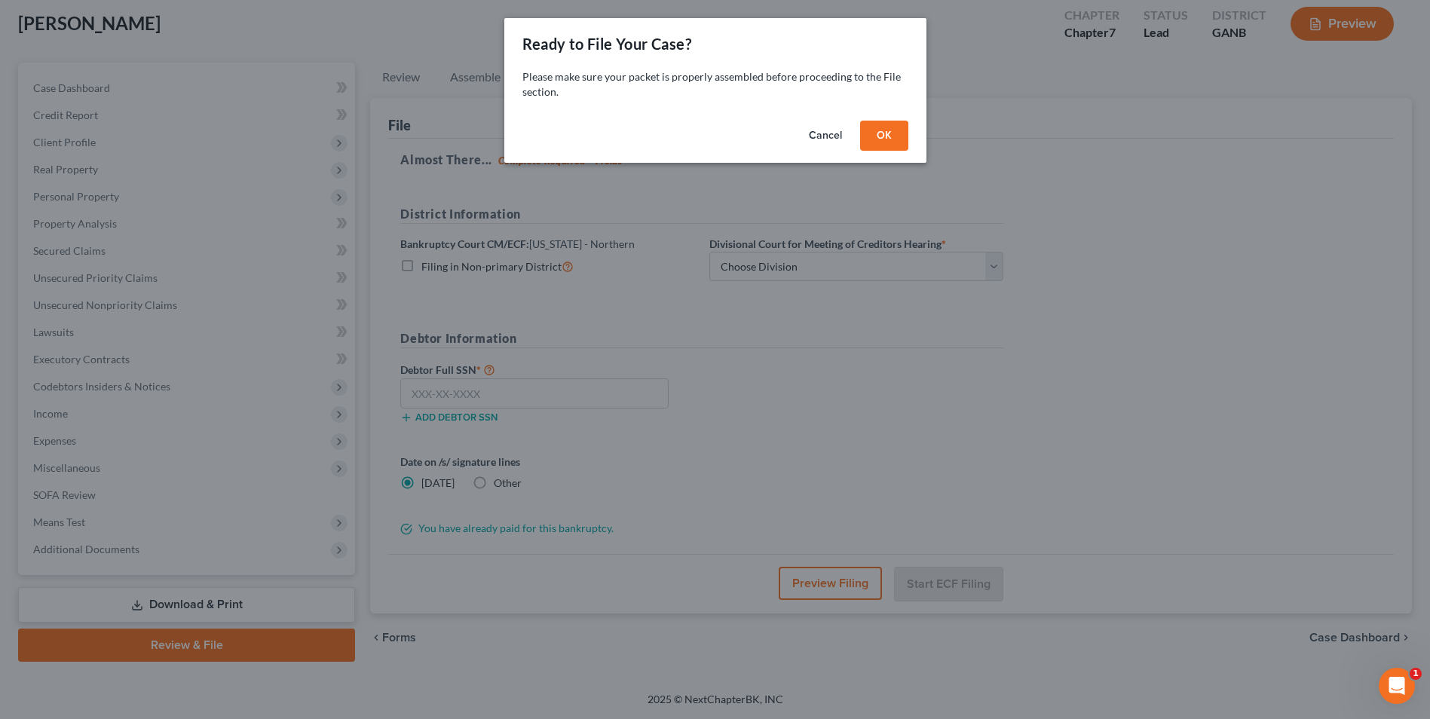
scroll to position [82, 0]
click at [895, 142] on button "OK" at bounding box center [889, 136] width 48 height 30
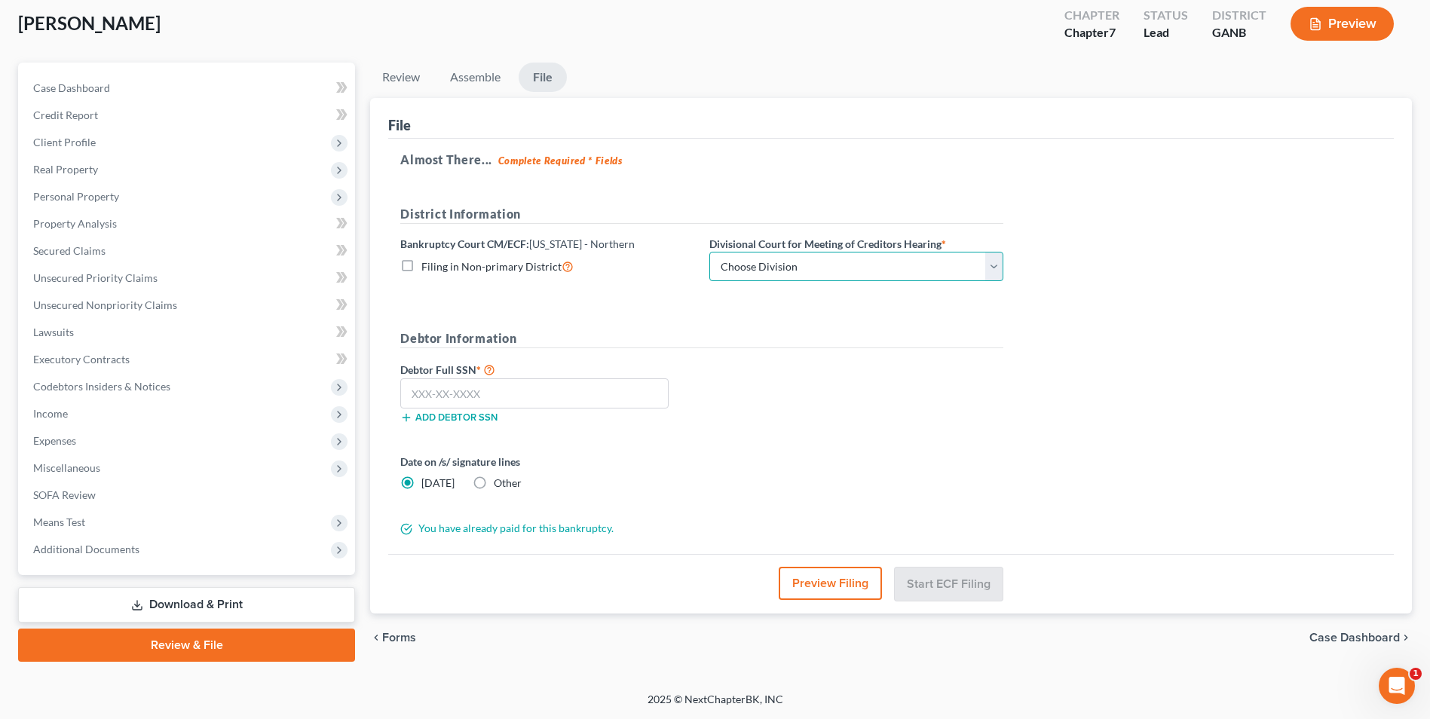
click at [996, 268] on select "Choose Division Atlanta Gainesville Newnan Rome" at bounding box center [856, 267] width 294 height 30
select select "0"
click at [709, 252] on select "Choose Division Atlanta Gainesville Newnan Rome" at bounding box center [856, 267] width 294 height 30
click at [455, 390] on input "text" at bounding box center [534, 393] width 268 height 30
type input "266-58-1673"
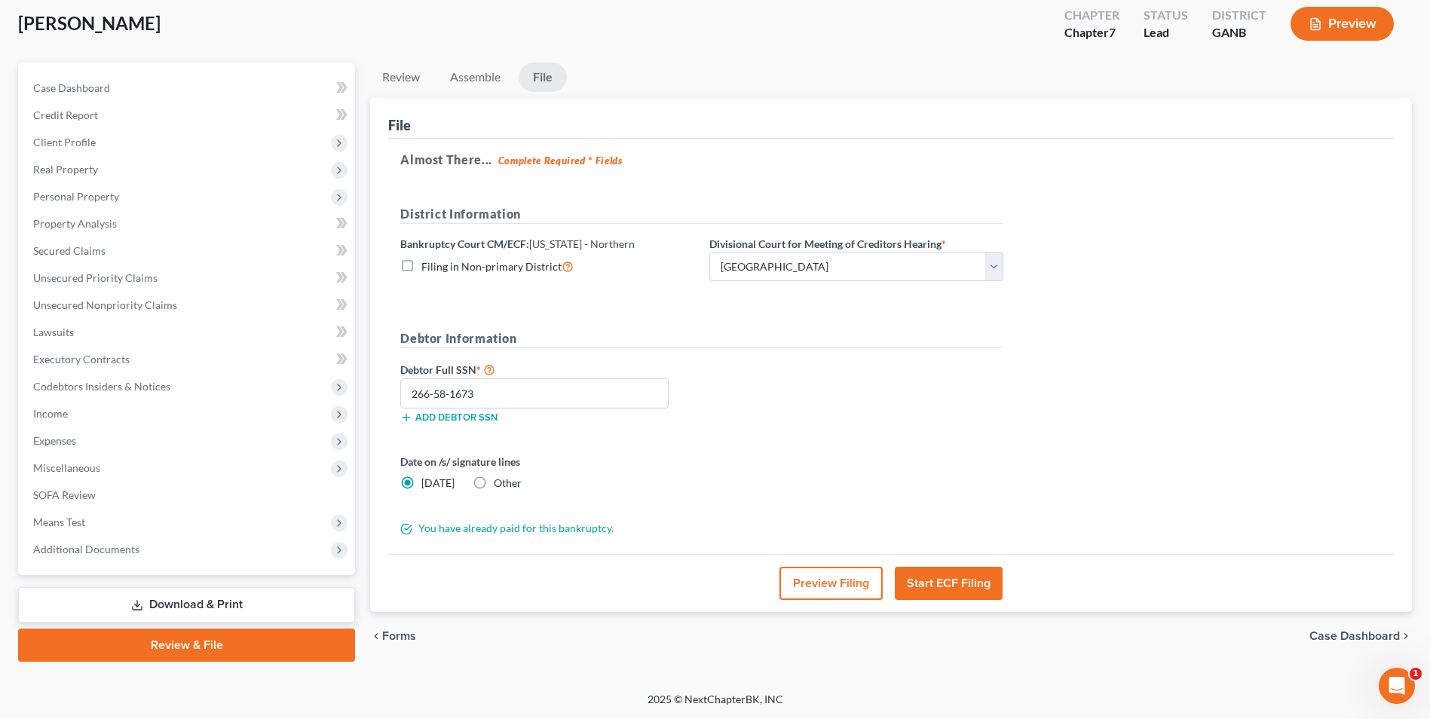
click at [939, 584] on button "Start ECF Filing" at bounding box center [949, 583] width 108 height 33
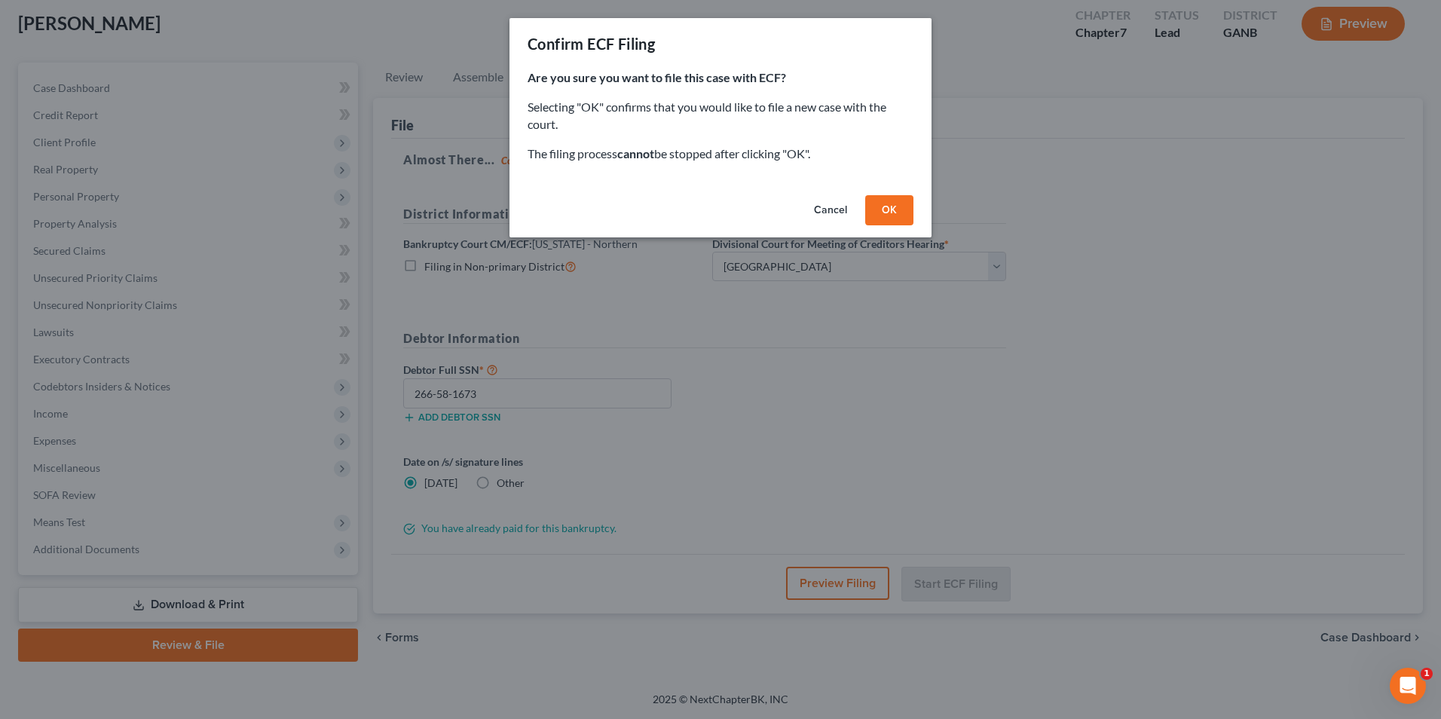
click at [897, 213] on button "OK" at bounding box center [889, 210] width 48 height 30
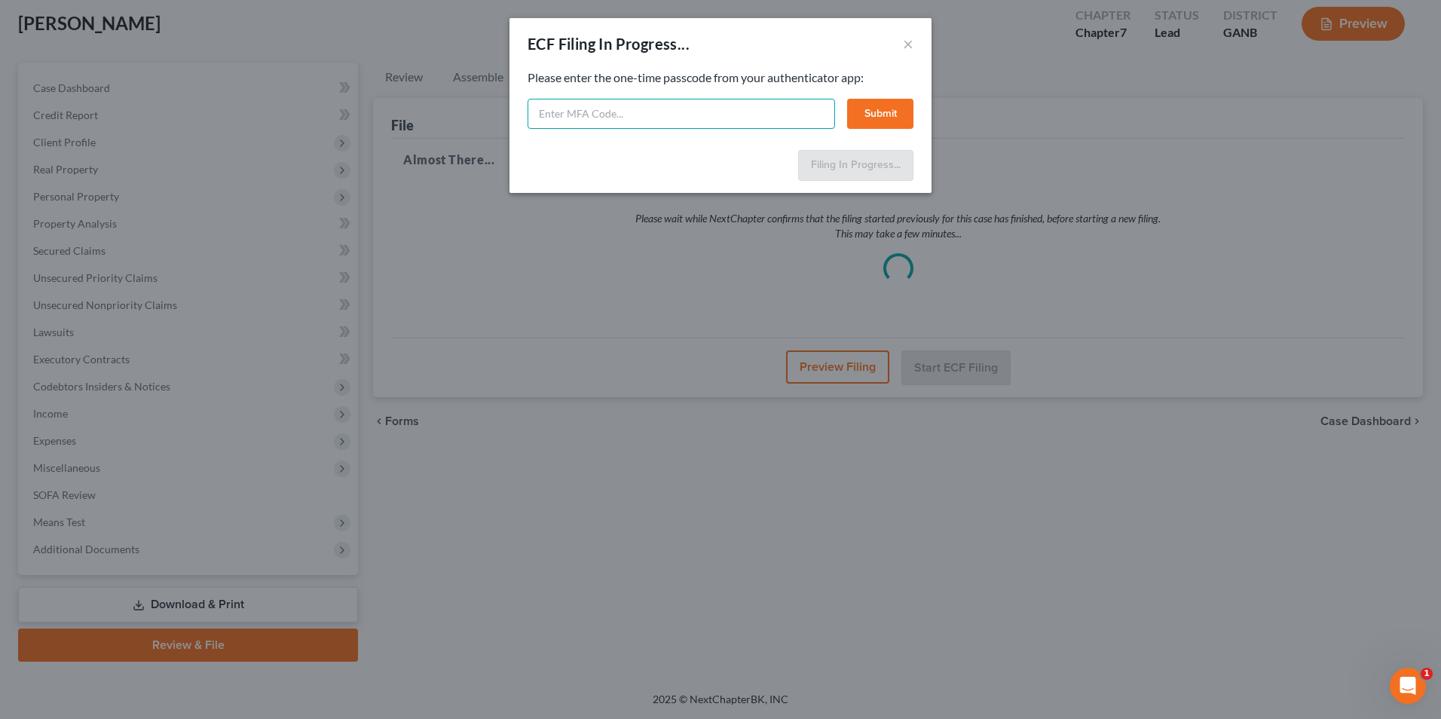
click at [666, 119] on input "text" at bounding box center [682, 114] width 308 height 30
type input "642401"
click at [875, 106] on button "Submit" at bounding box center [880, 114] width 66 height 30
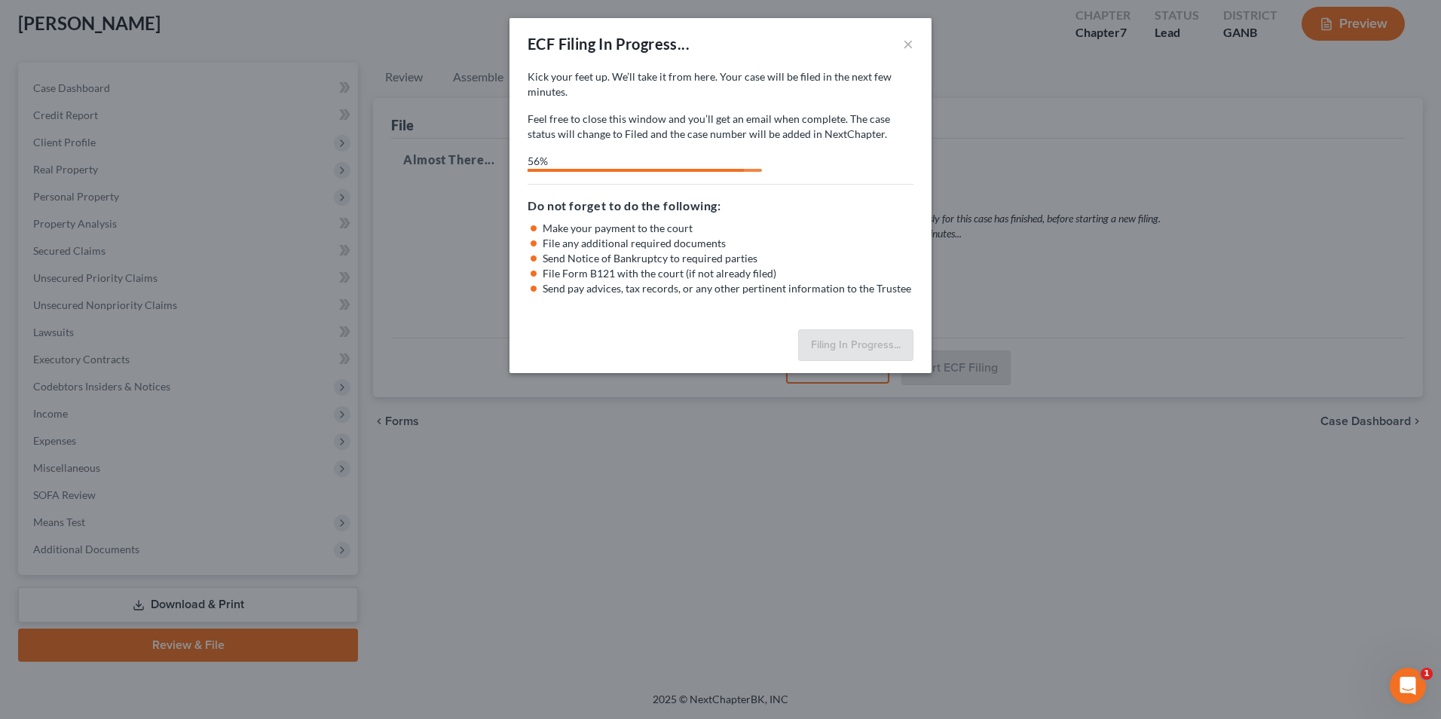
select select "0"
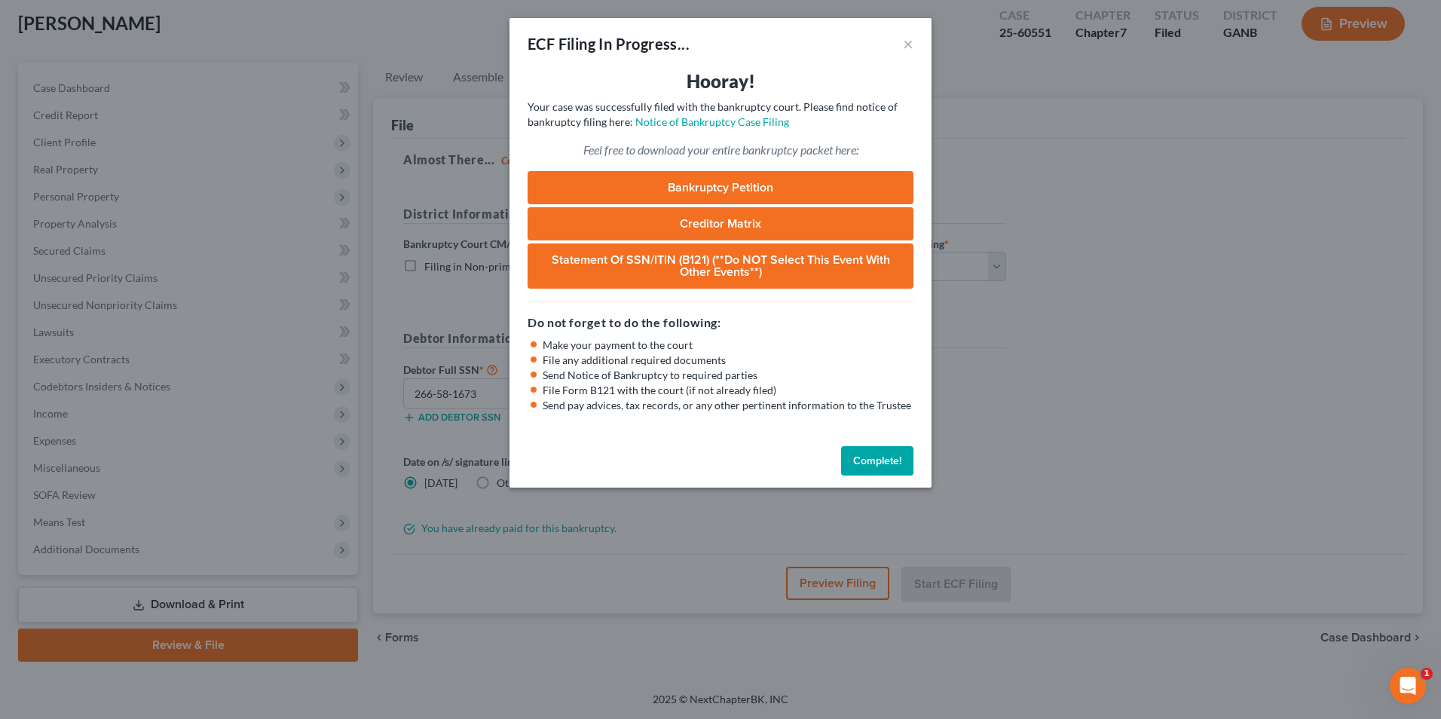
click at [859, 468] on button "Complete!" at bounding box center [877, 461] width 72 height 30
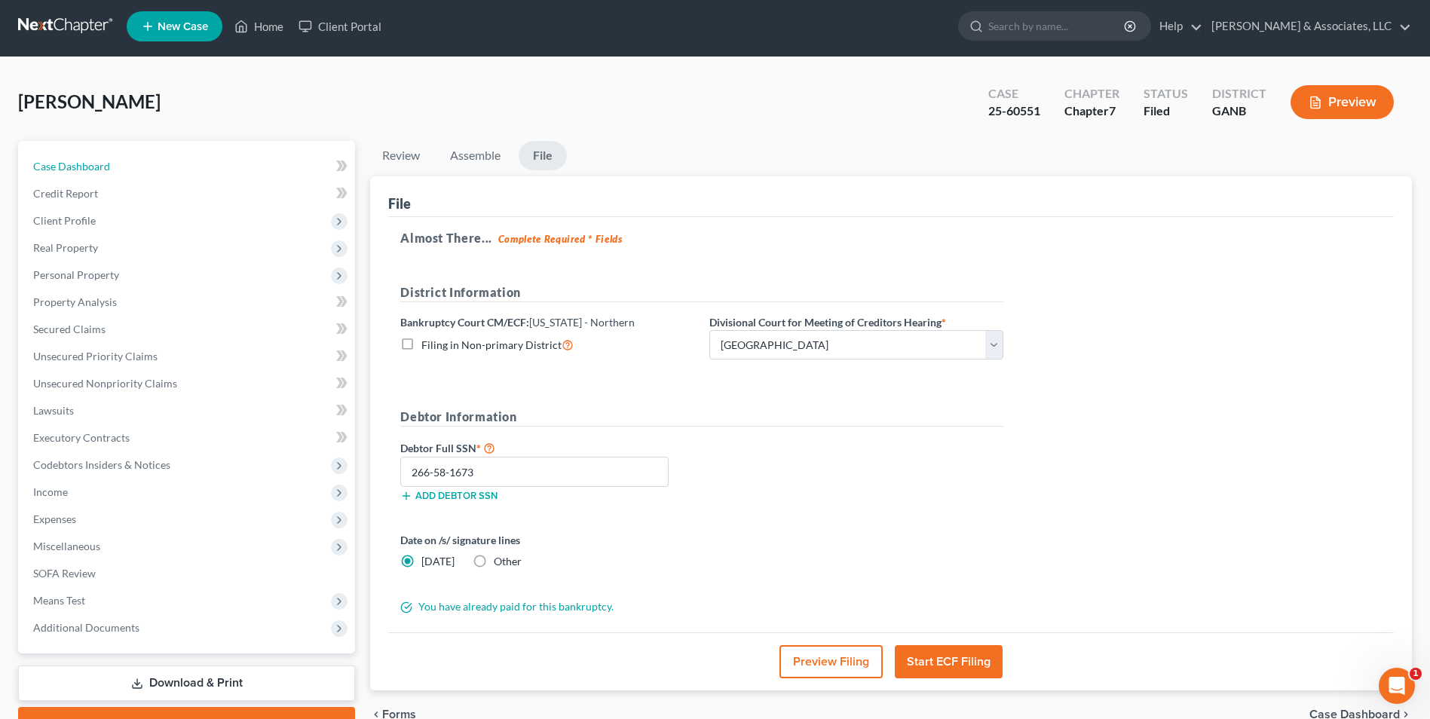
scroll to position [0, 0]
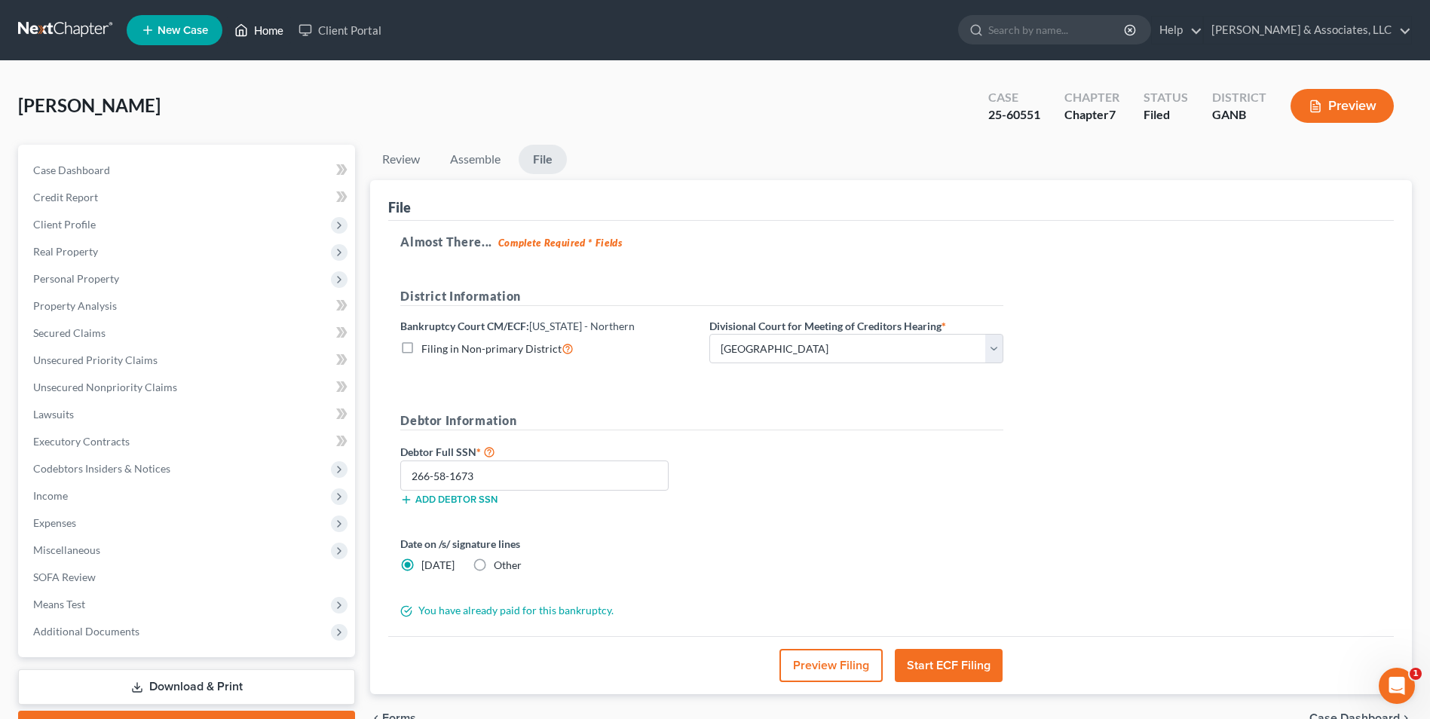
click at [263, 33] on link "Home" at bounding box center [259, 30] width 64 height 27
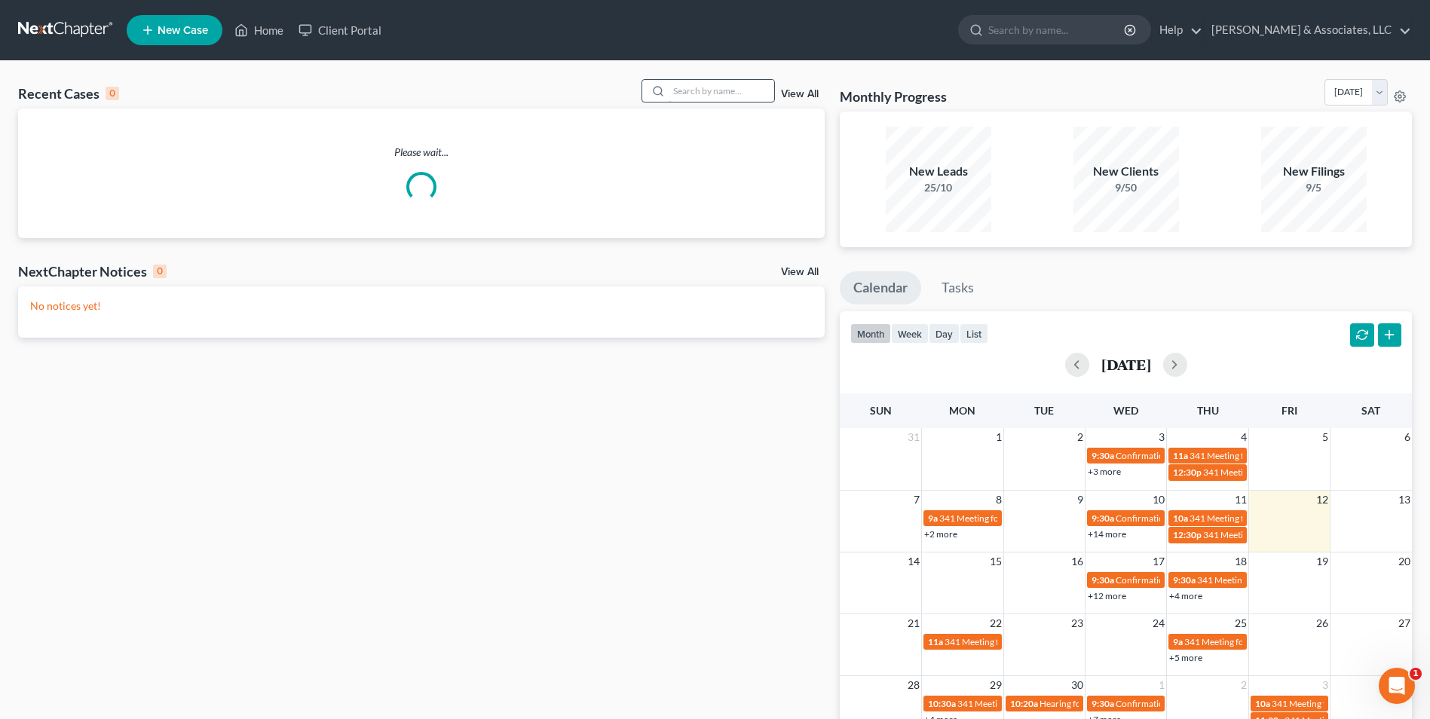
click at [740, 88] on input "search" at bounding box center [722, 91] width 106 height 22
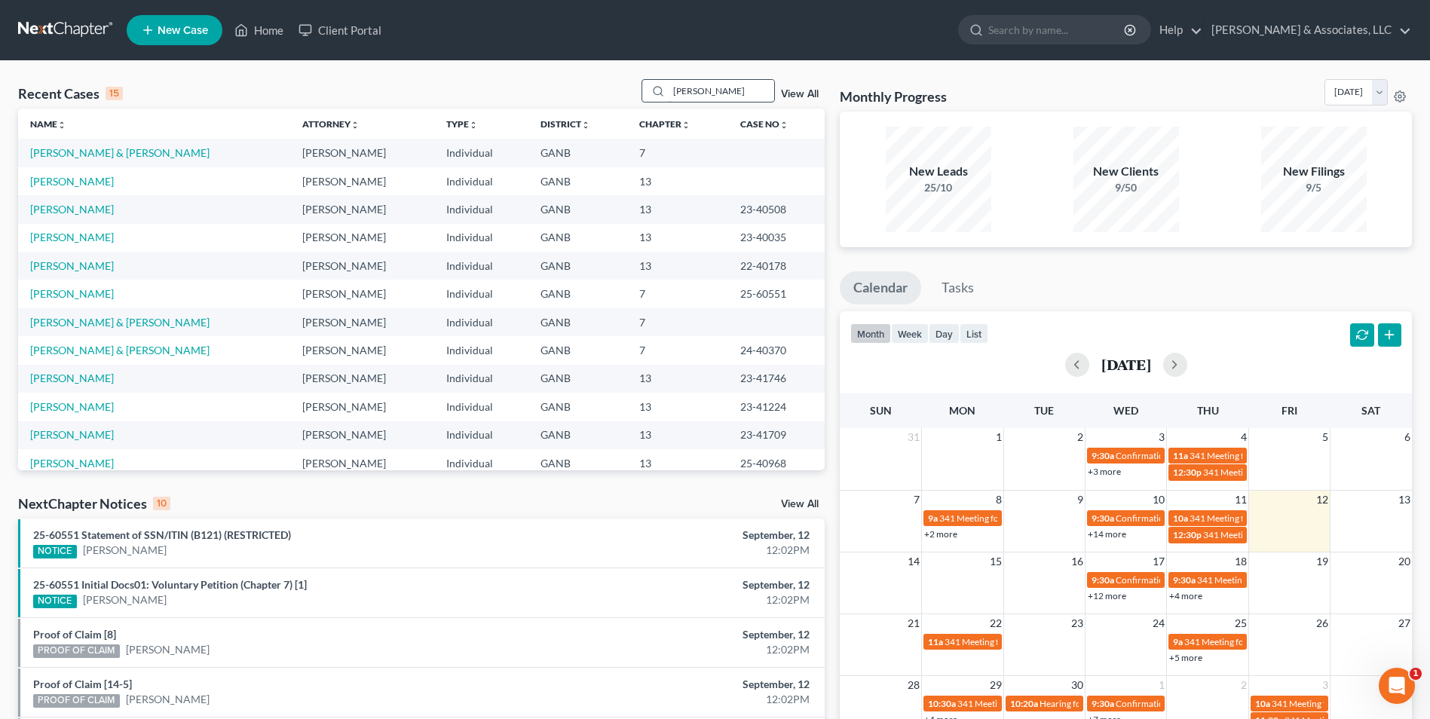
type input "wallace"
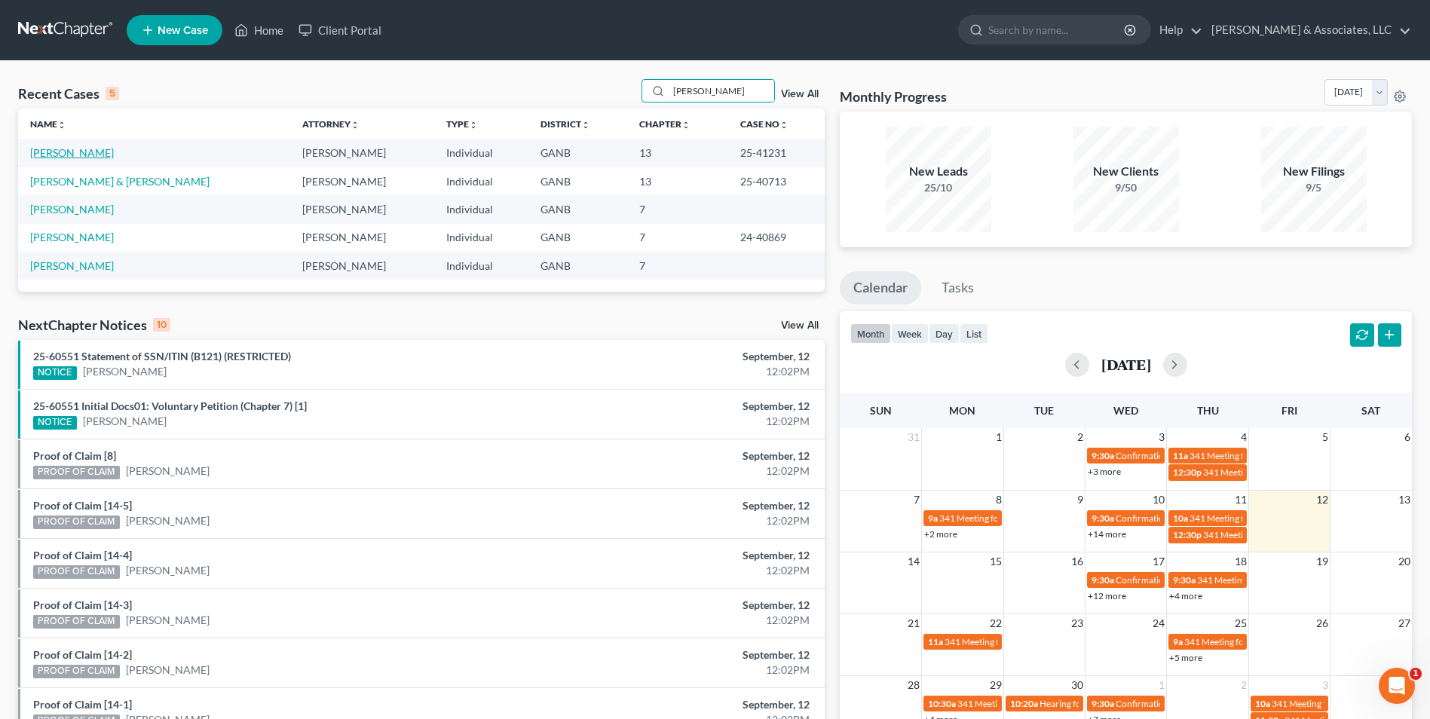
click at [80, 157] on link "[PERSON_NAME]" at bounding box center [72, 152] width 84 height 13
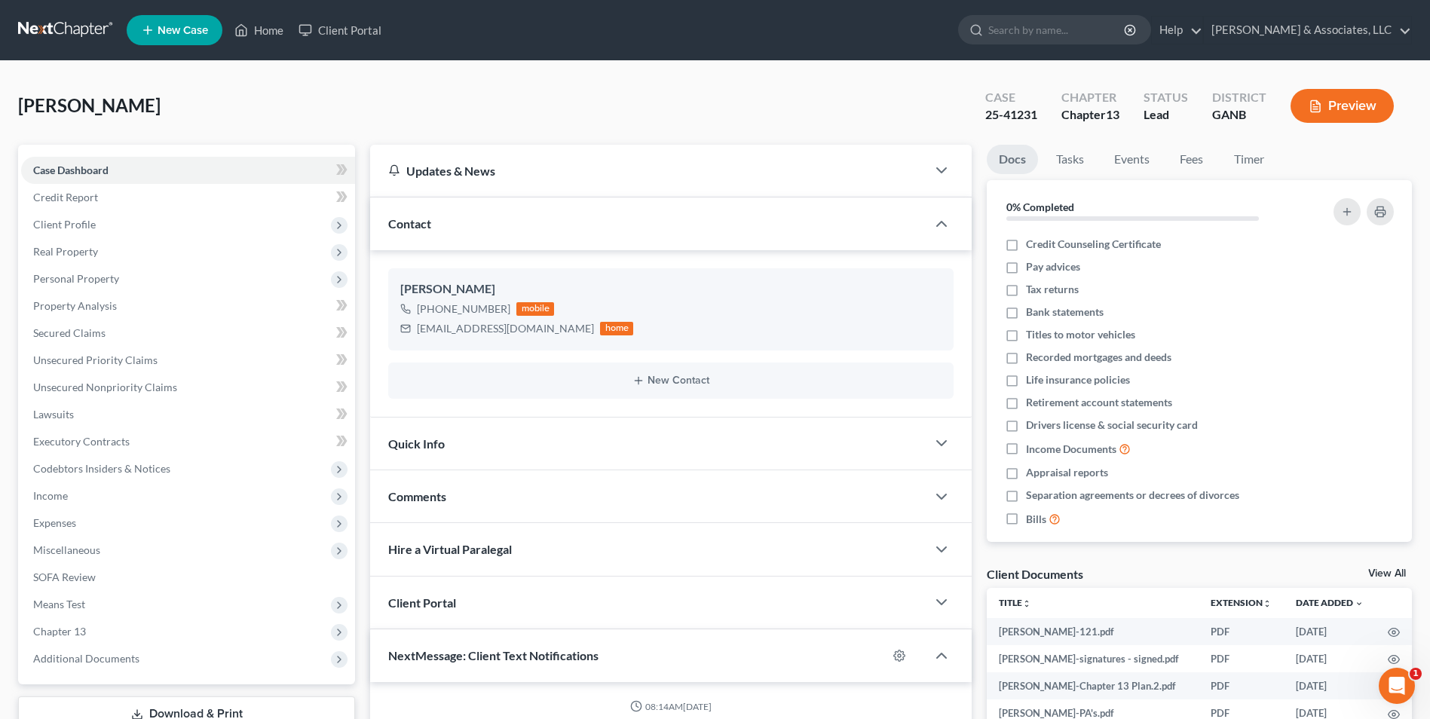
scroll to position [526, 0]
click at [278, 32] on link "Home" at bounding box center [259, 30] width 64 height 27
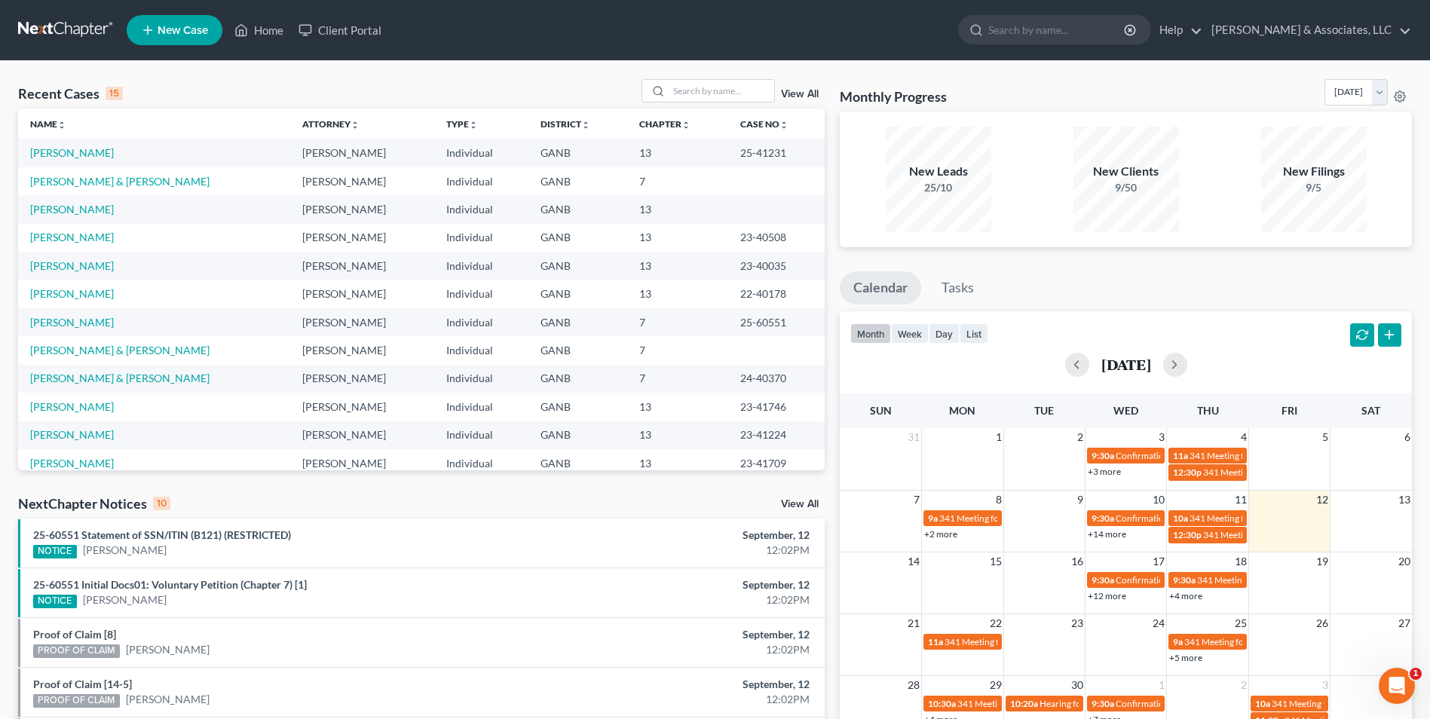
click at [730, 78] on div "Recent Cases 15 View All Name unfold_more expand_more expand_less Attorney unfo…" at bounding box center [715, 559] width 1430 height 996
click at [761, 87] on input "search" at bounding box center [722, 91] width 106 height 22
type input "glaze"
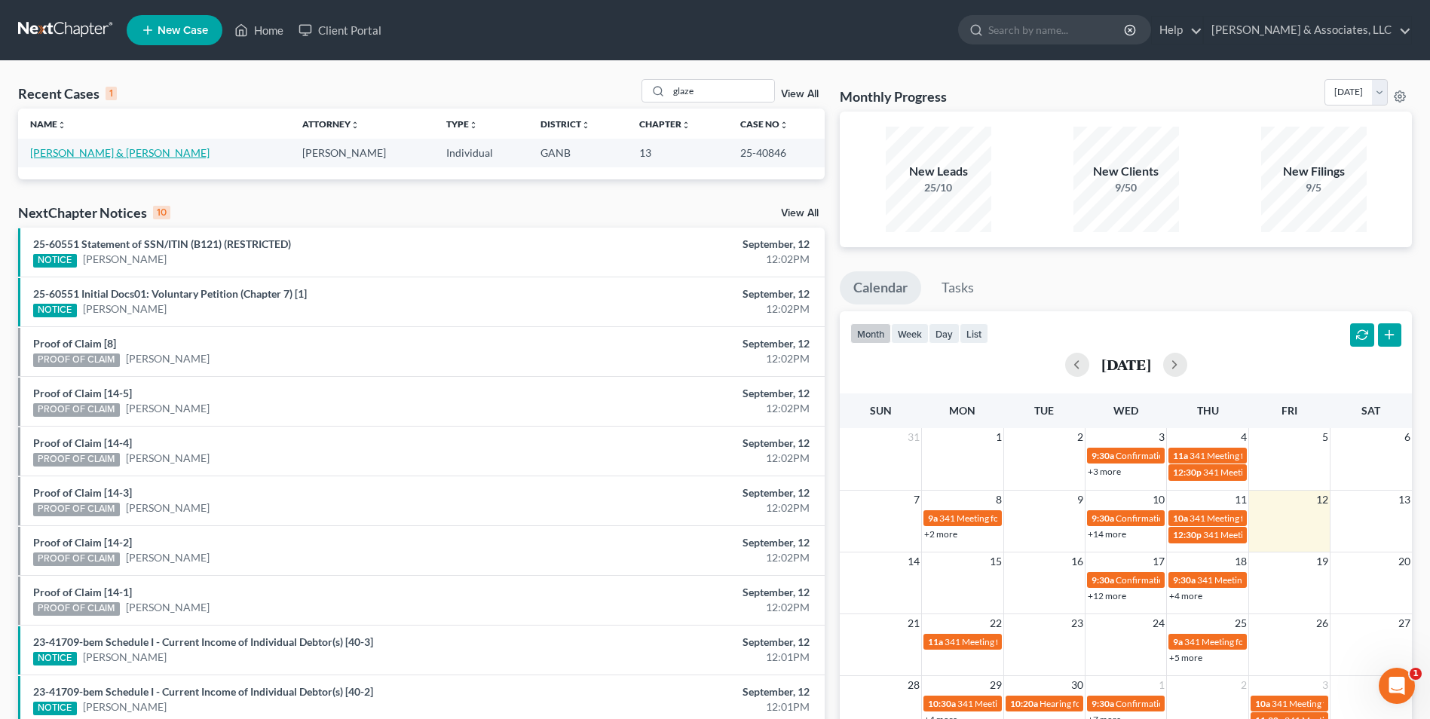
click at [114, 147] on link "[PERSON_NAME] & [PERSON_NAME]" at bounding box center [119, 152] width 179 height 13
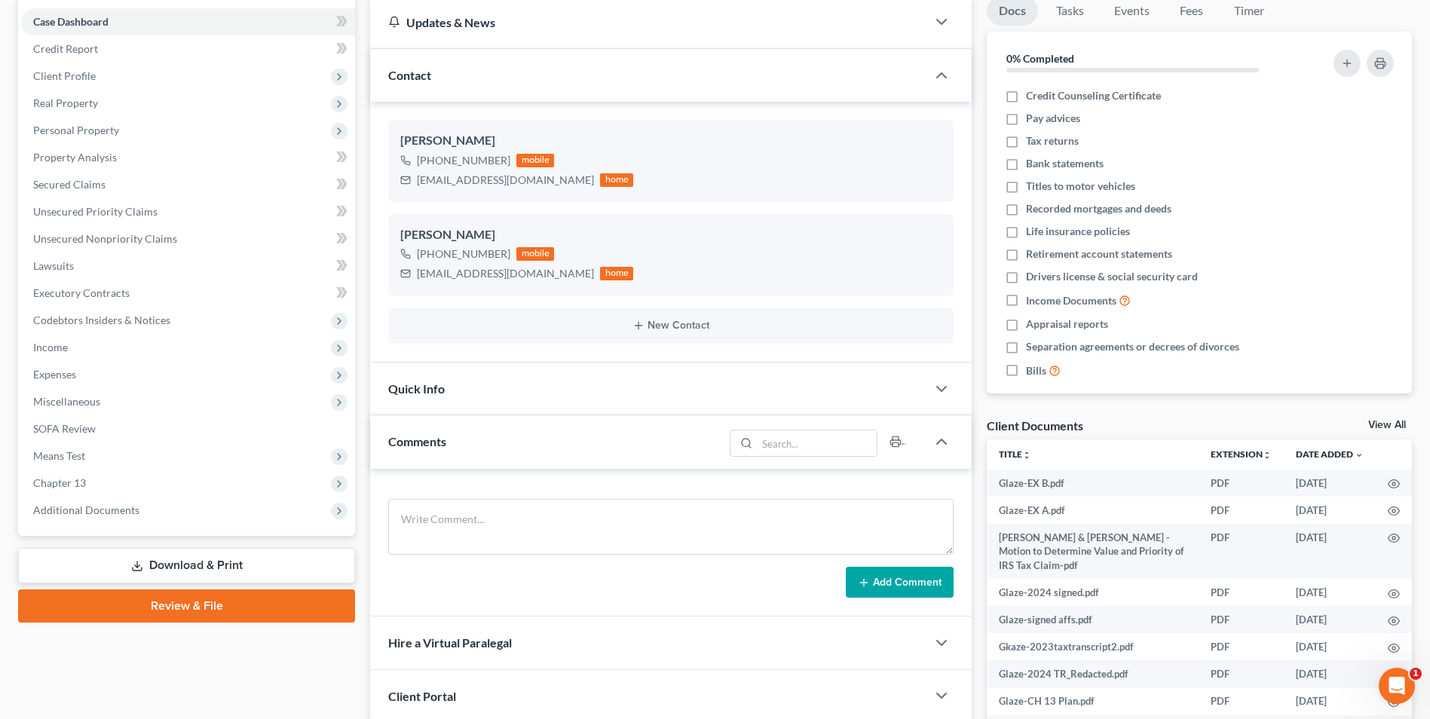
scroll to position [151, 0]
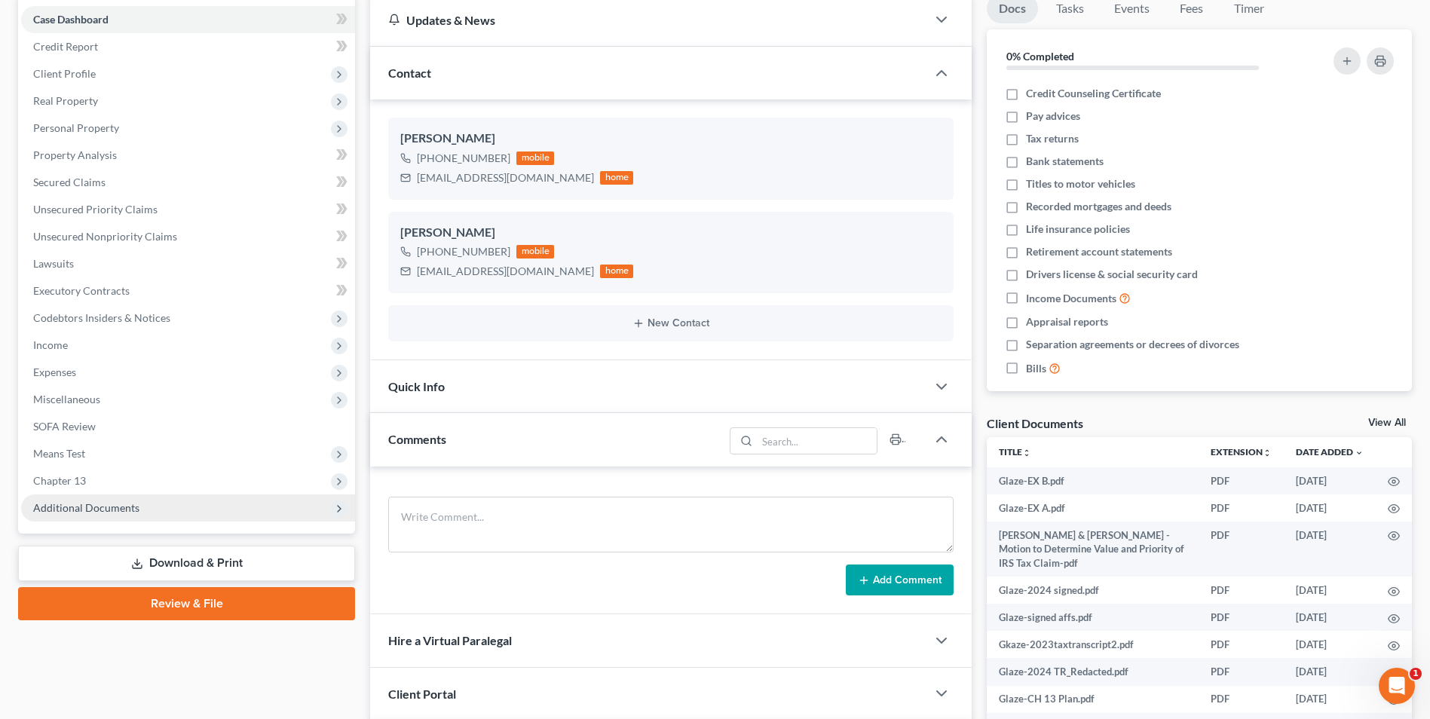
click at [78, 503] on span "Additional Documents" at bounding box center [86, 507] width 106 height 13
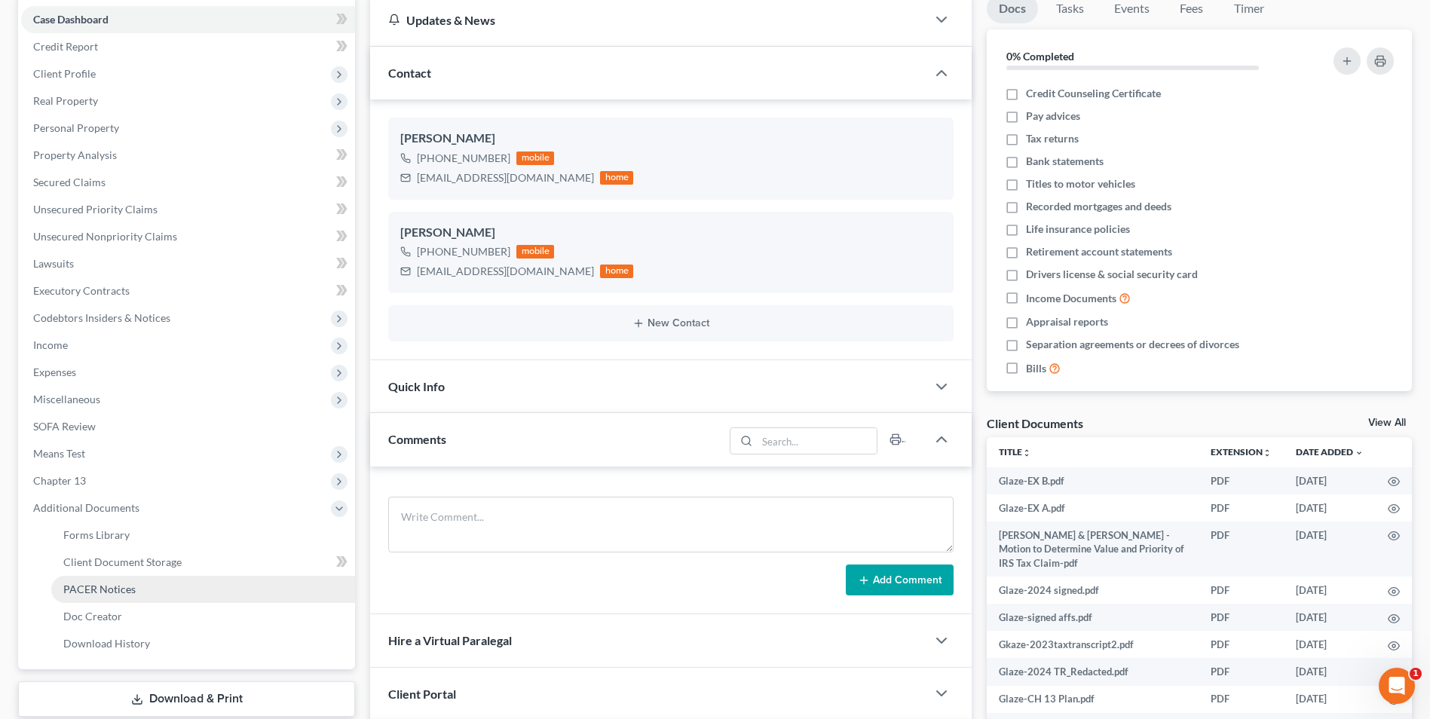
click at [89, 590] on span "PACER Notices" at bounding box center [99, 589] width 72 height 13
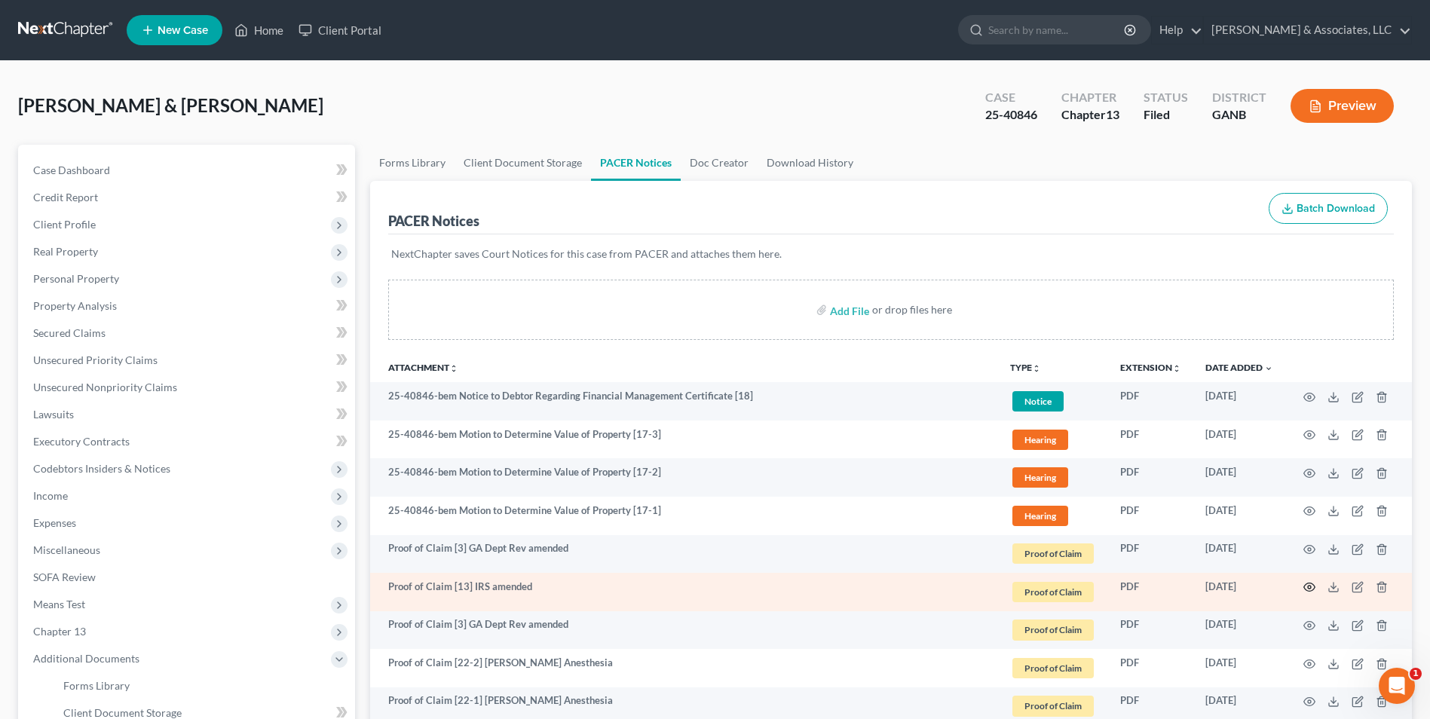
click at [1308, 589] on icon "button" at bounding box center [1309, 587] width 12 height 12
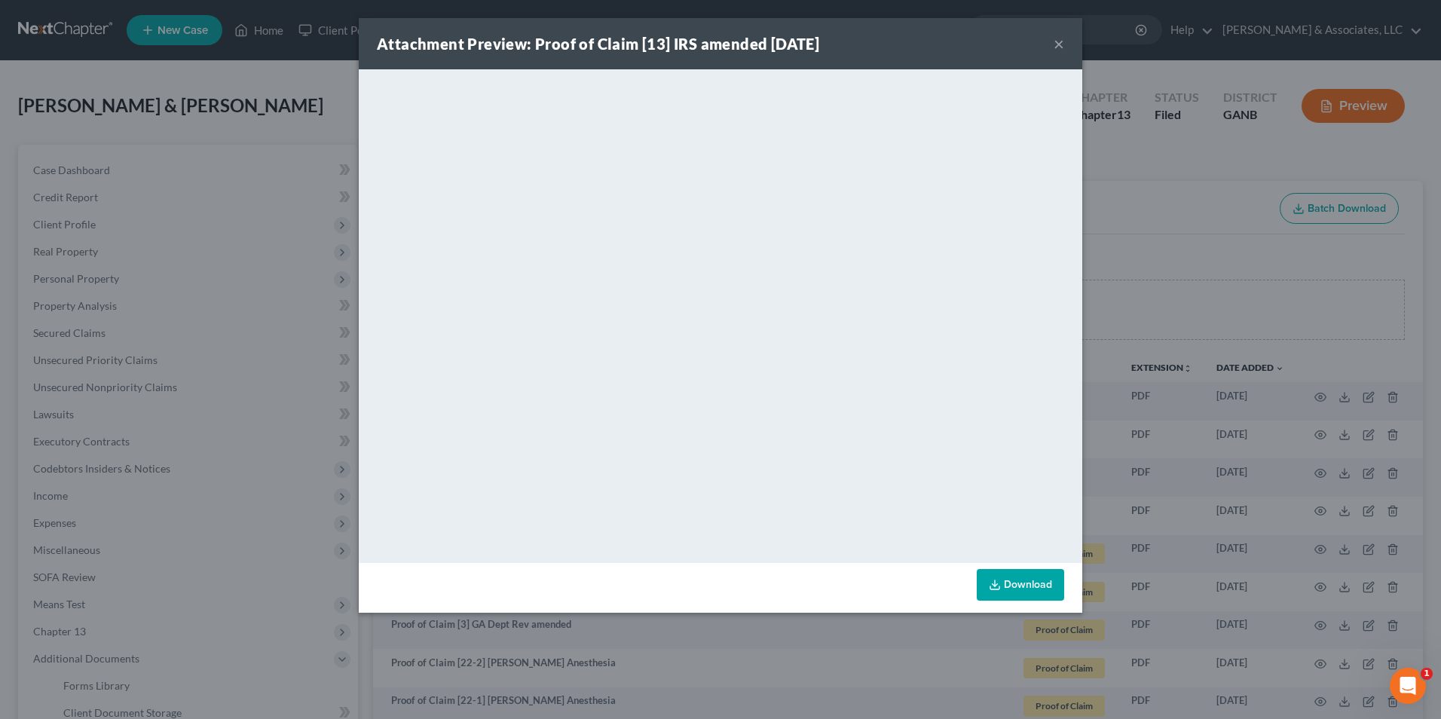
click at [1053, 47] on div "Attachment Preview: Proof of Claim [13] IRS amended 08/22/2025 ×" at bounding box center [721, 43] width 724 height 51
click at [1059, 43] on button "×" at bounding box center [1059, 44] width 11 height 18
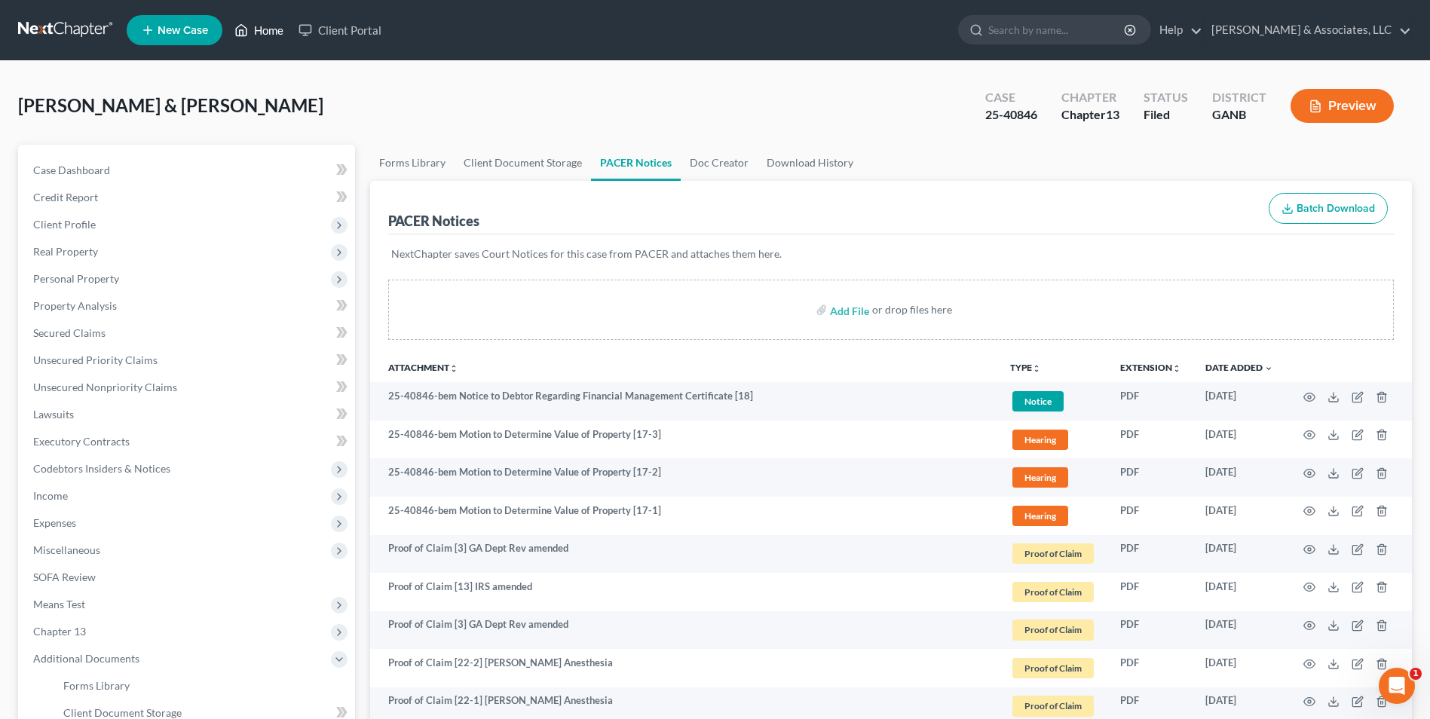
click at [266, 25] on link "Home" at bounding box center [259, 30] width 64 height 27
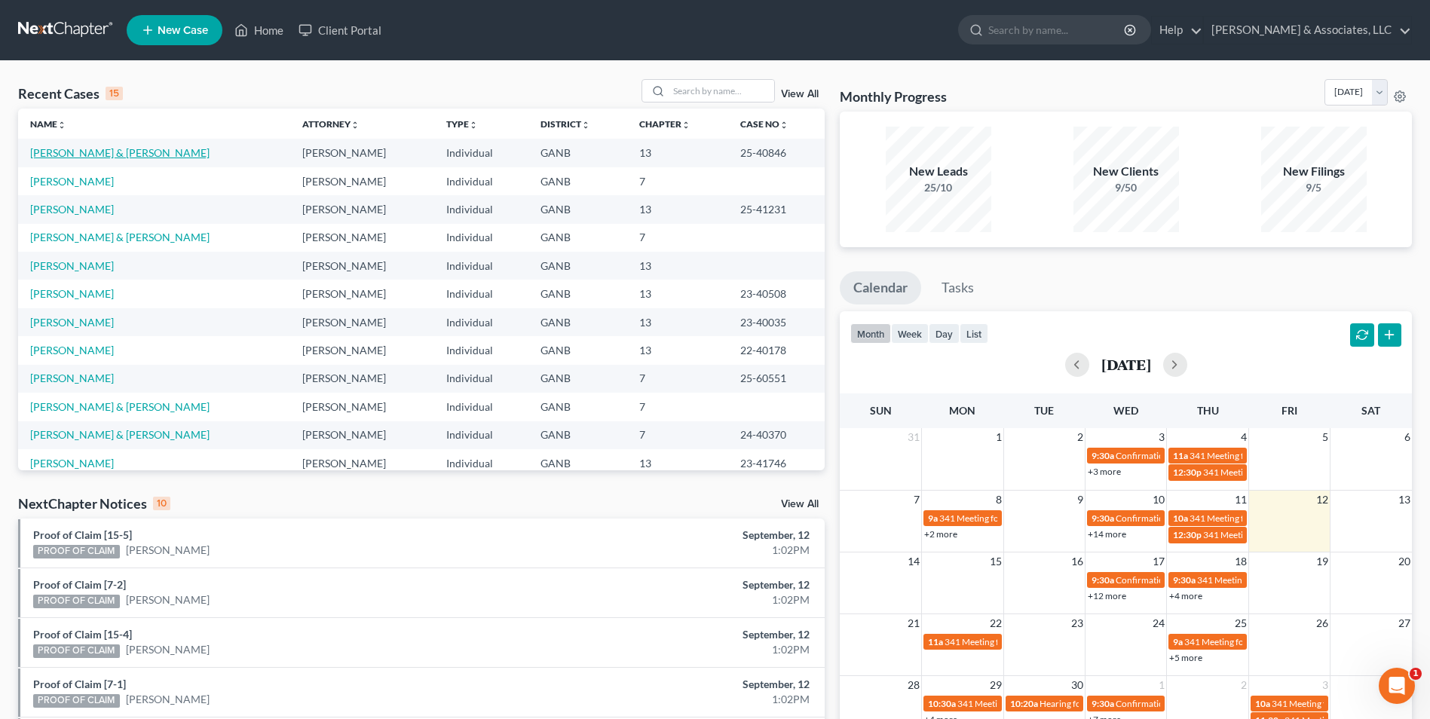
click at [57, 152] on link "[PERSON_NAME] & [PERSON_NAME]" at bounding box center [119, 152] width 179 height 13
select select "0"
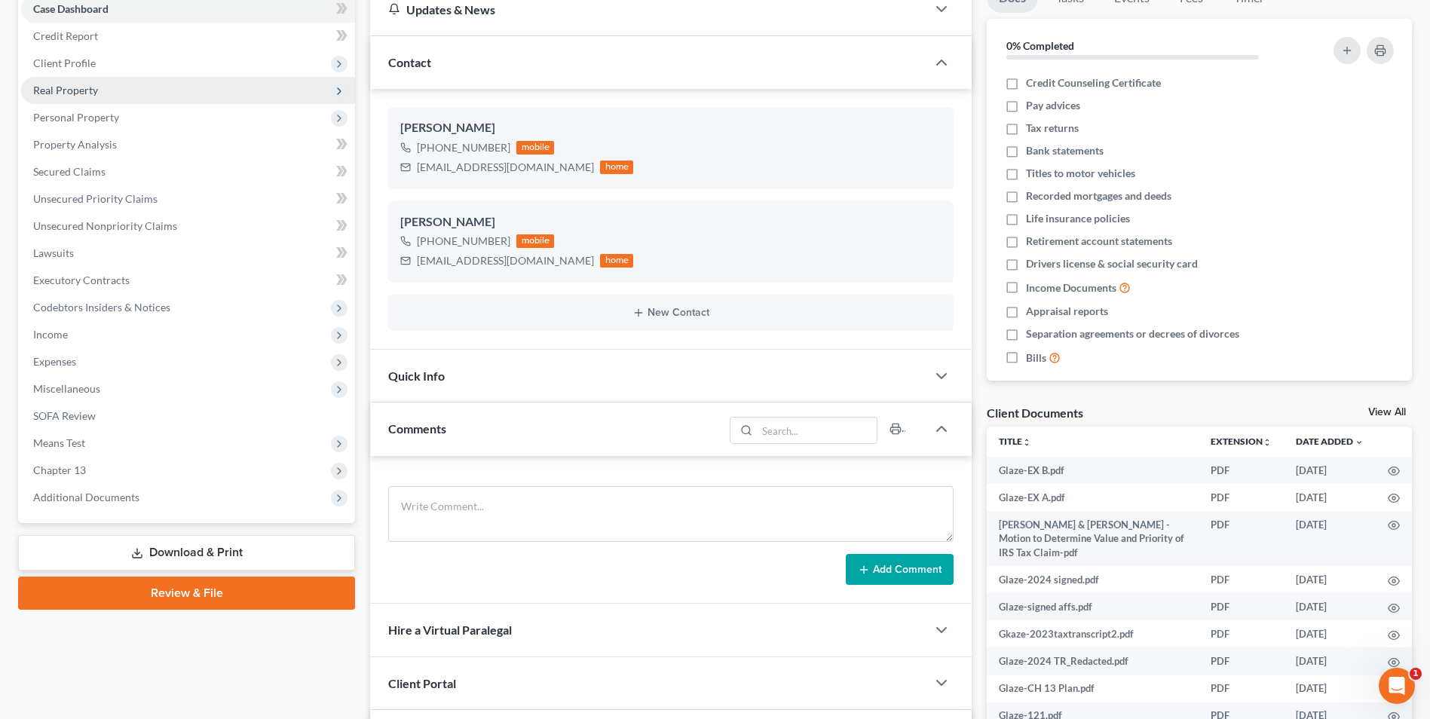
scroll to position [302, 0]
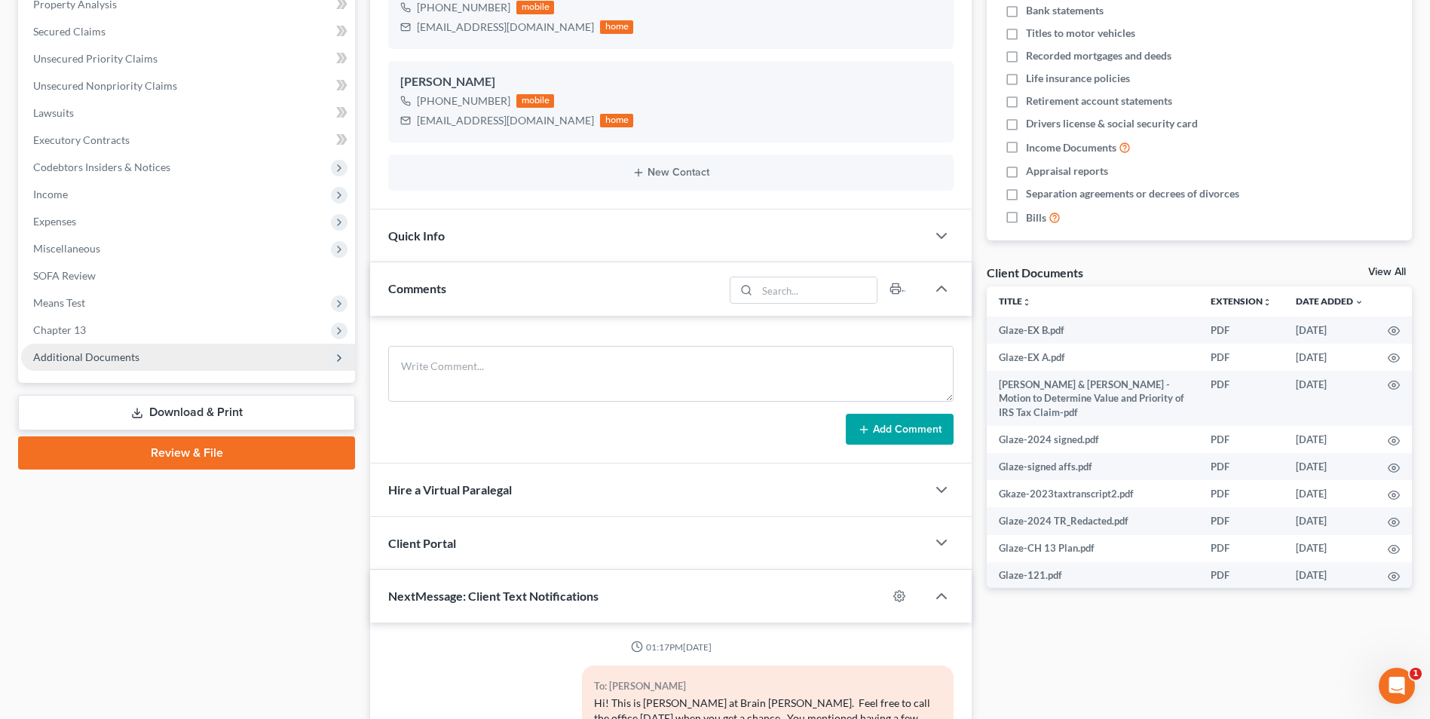
click at [127, 359] on span "Additional Documents" at bounding box center [86, 356] width 106 height 13
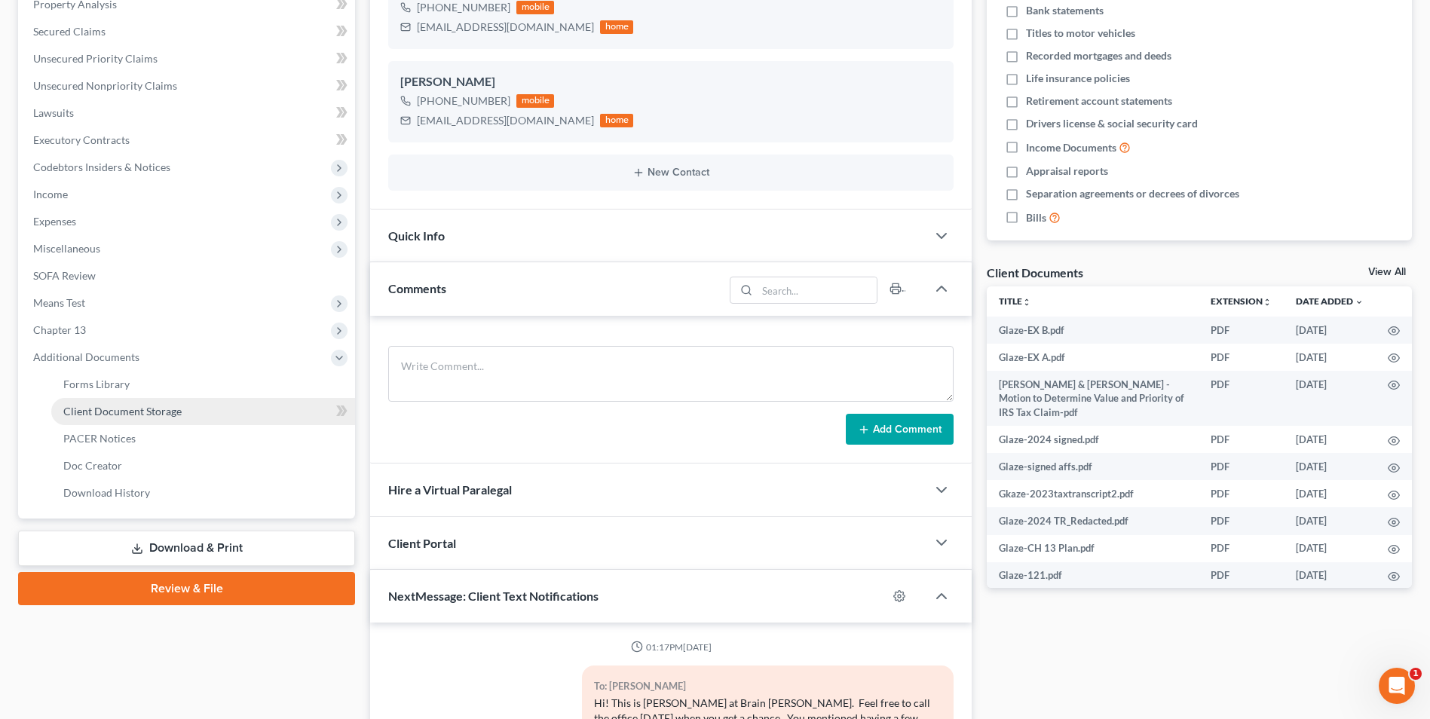
click at [164, 409] on span "Client Document Storage" at bounding box center [122, 411] width 118 height 13
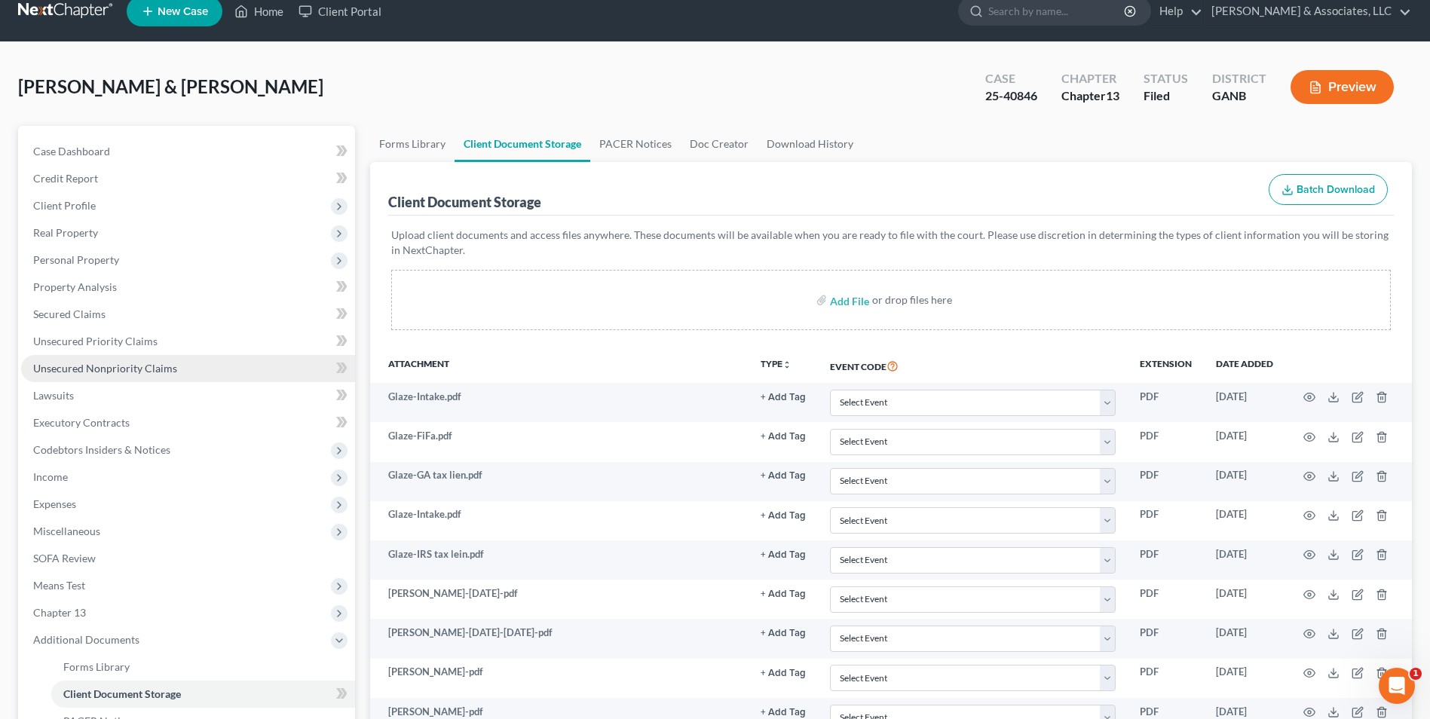
scroll to position [151, 0]
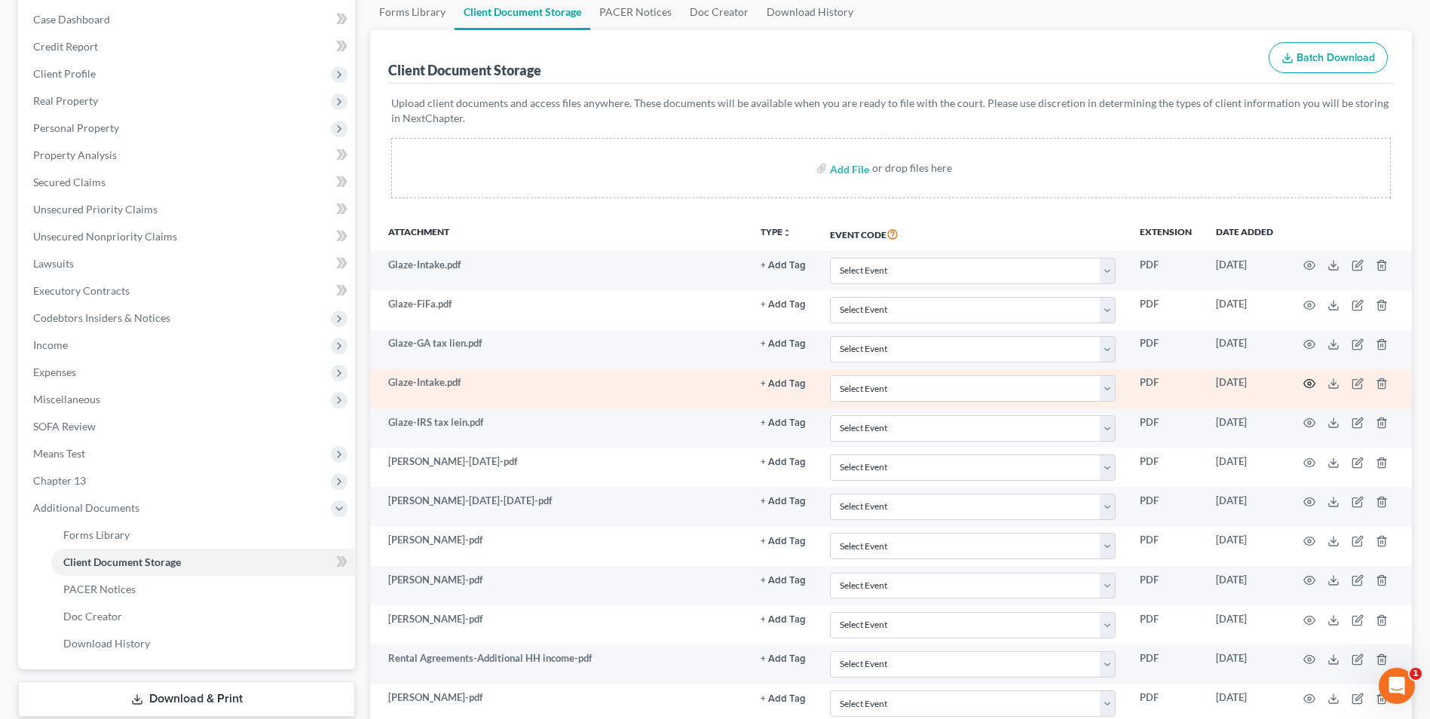
click at [1308, 381] on icon "button" at bounding box center [1309, 384] width 12 height 12
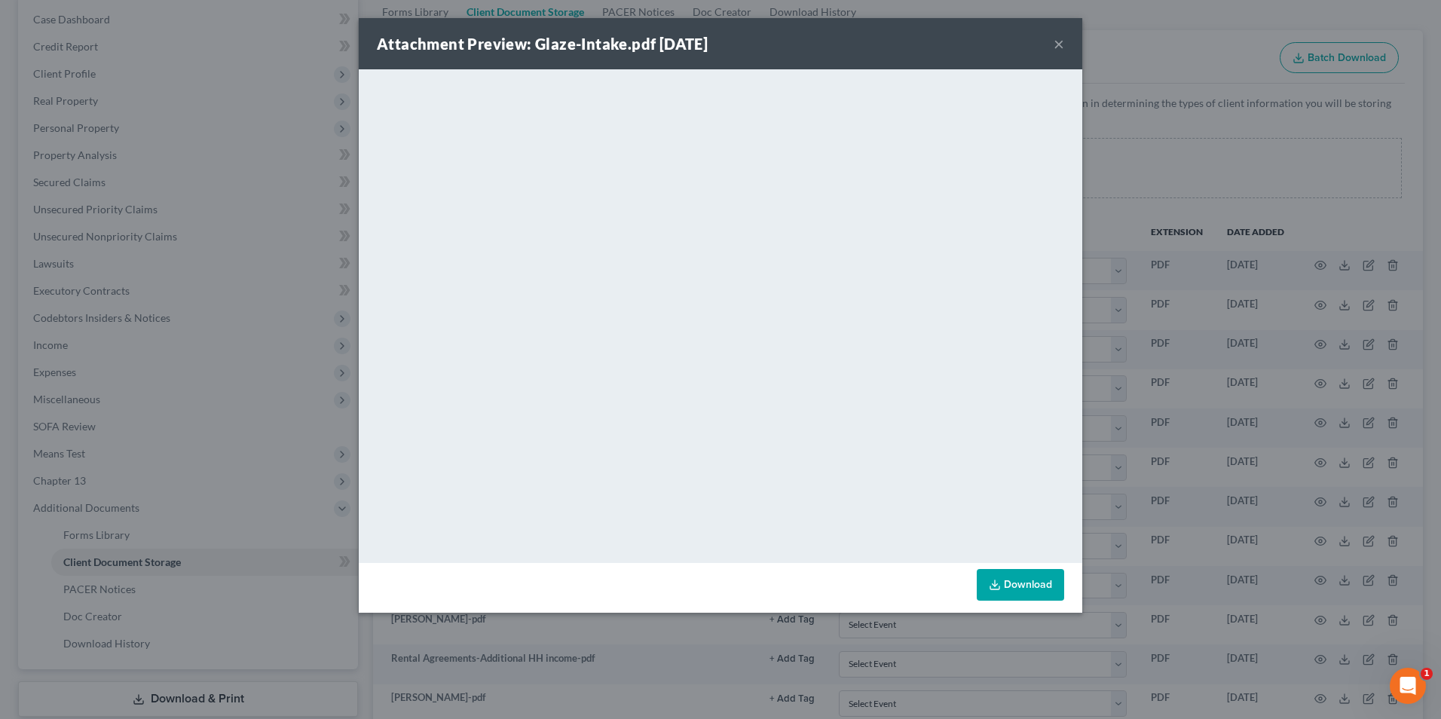
click at [1058, 37] on button "×" at bounding box center [1059, 44] width 11 height 18
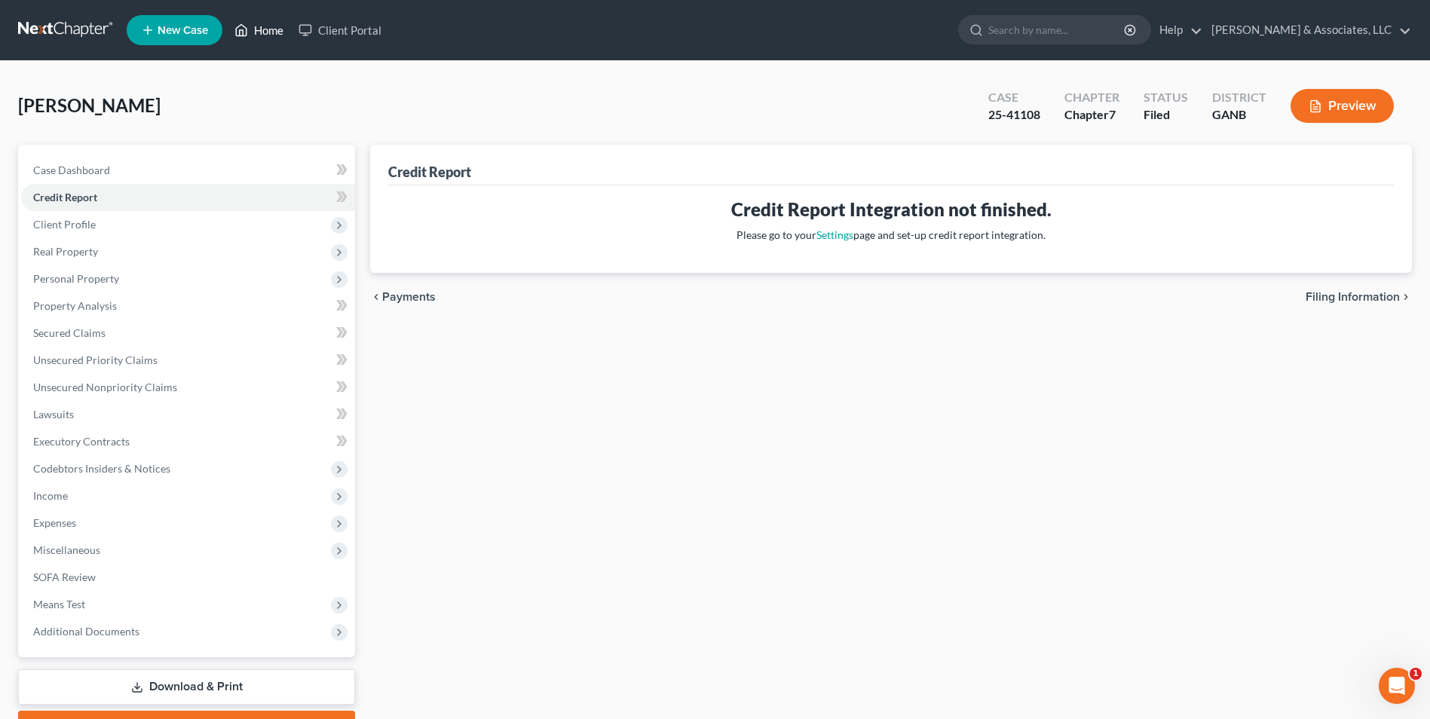
click at [266, 32] on link "Home" at bounding box center [259, 30] width 64 height 27
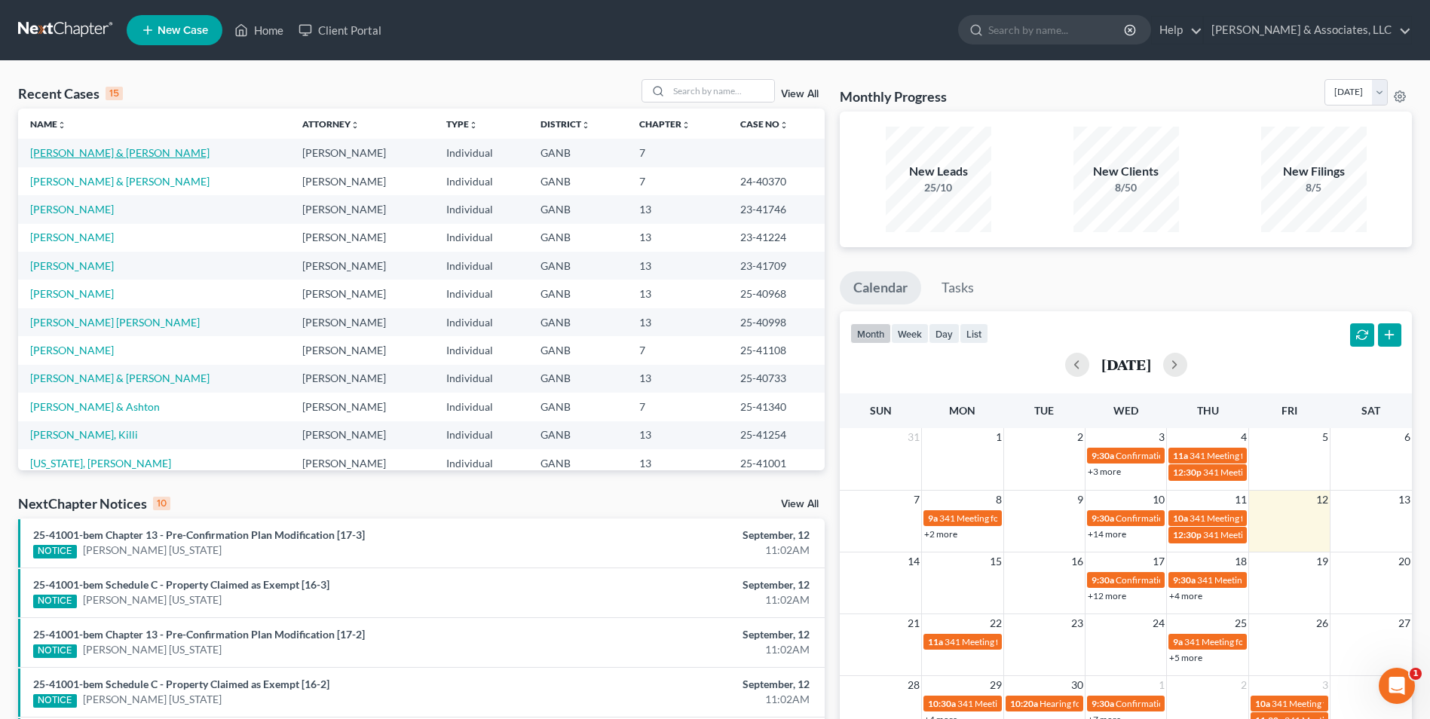
click at [75, 157] on link "[PERSON_NAME] & [PERSON_NAME]" at bounding box center [119, 152] width 179 height 13
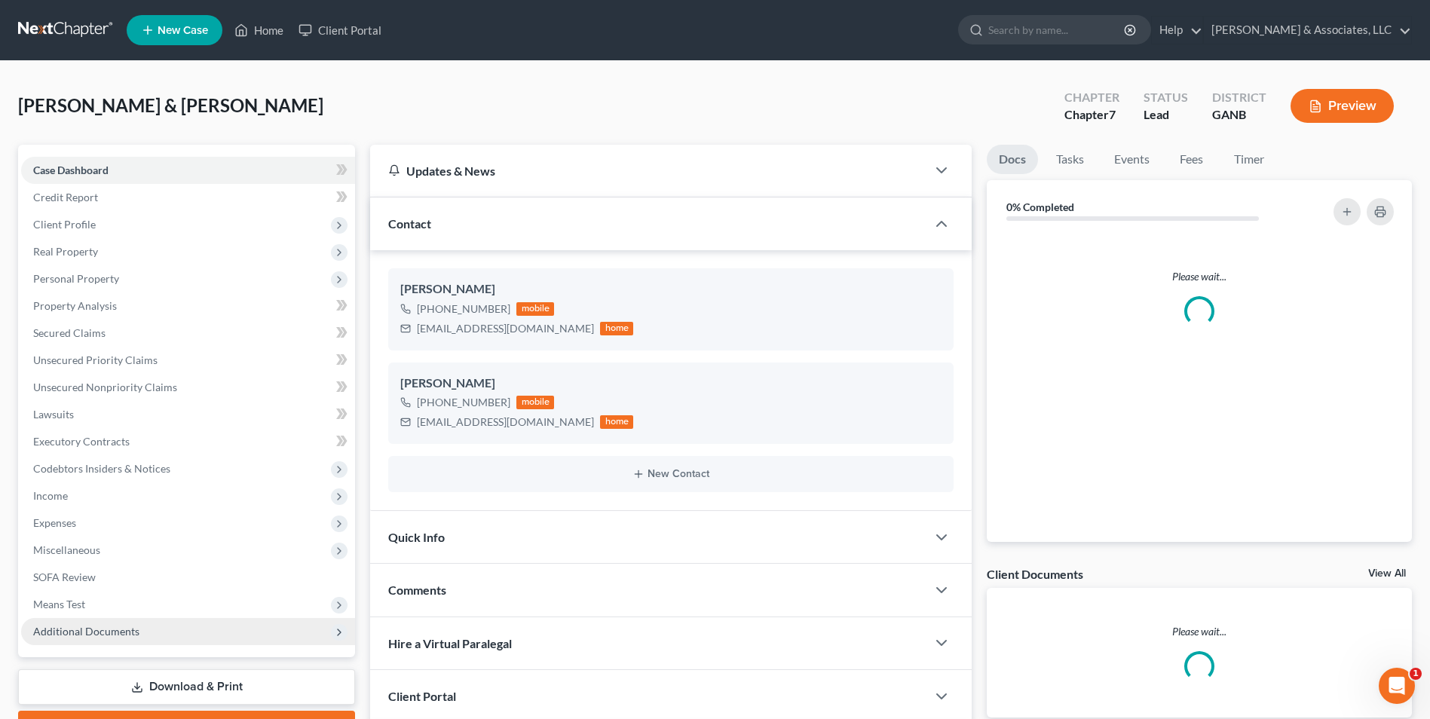
click at [106, 626] on span "Additional Documents" at bounding box center [86, 631] width 106 height 13
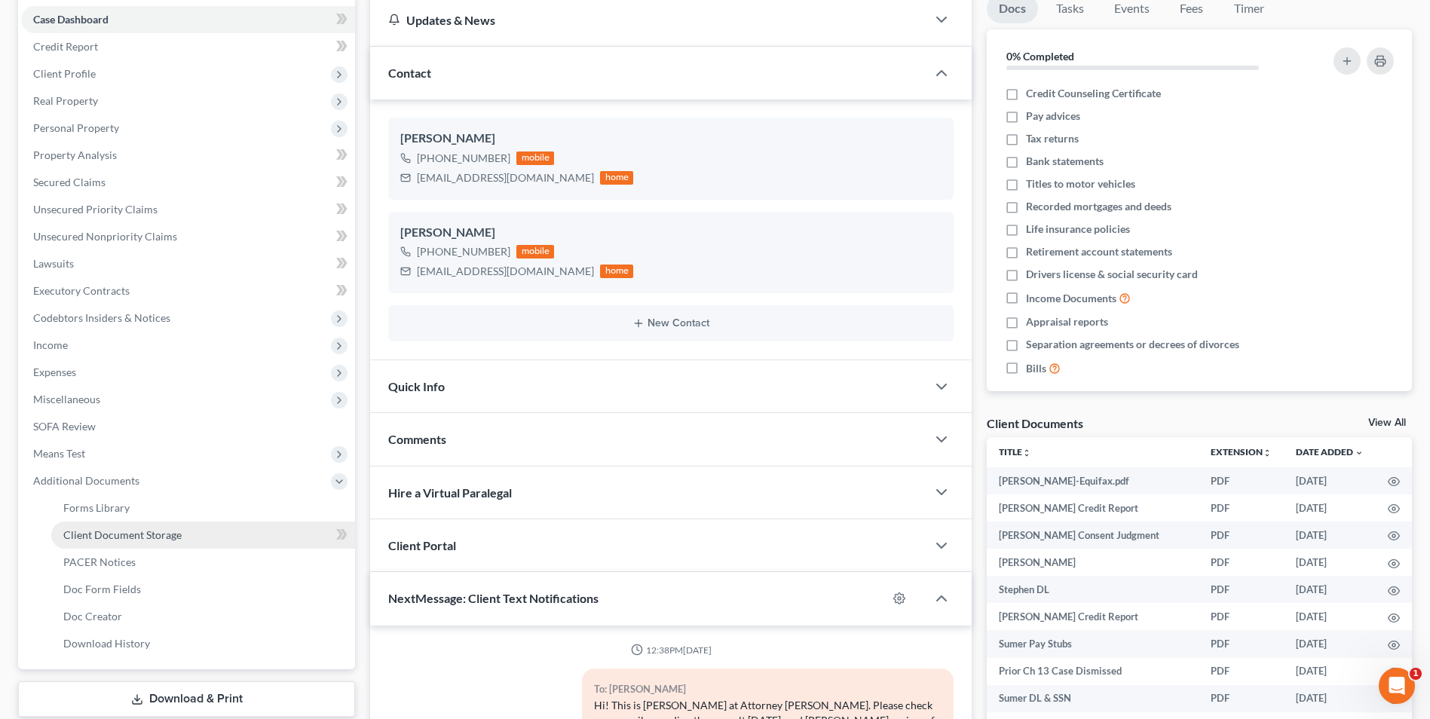
scroll to position [238, 0]
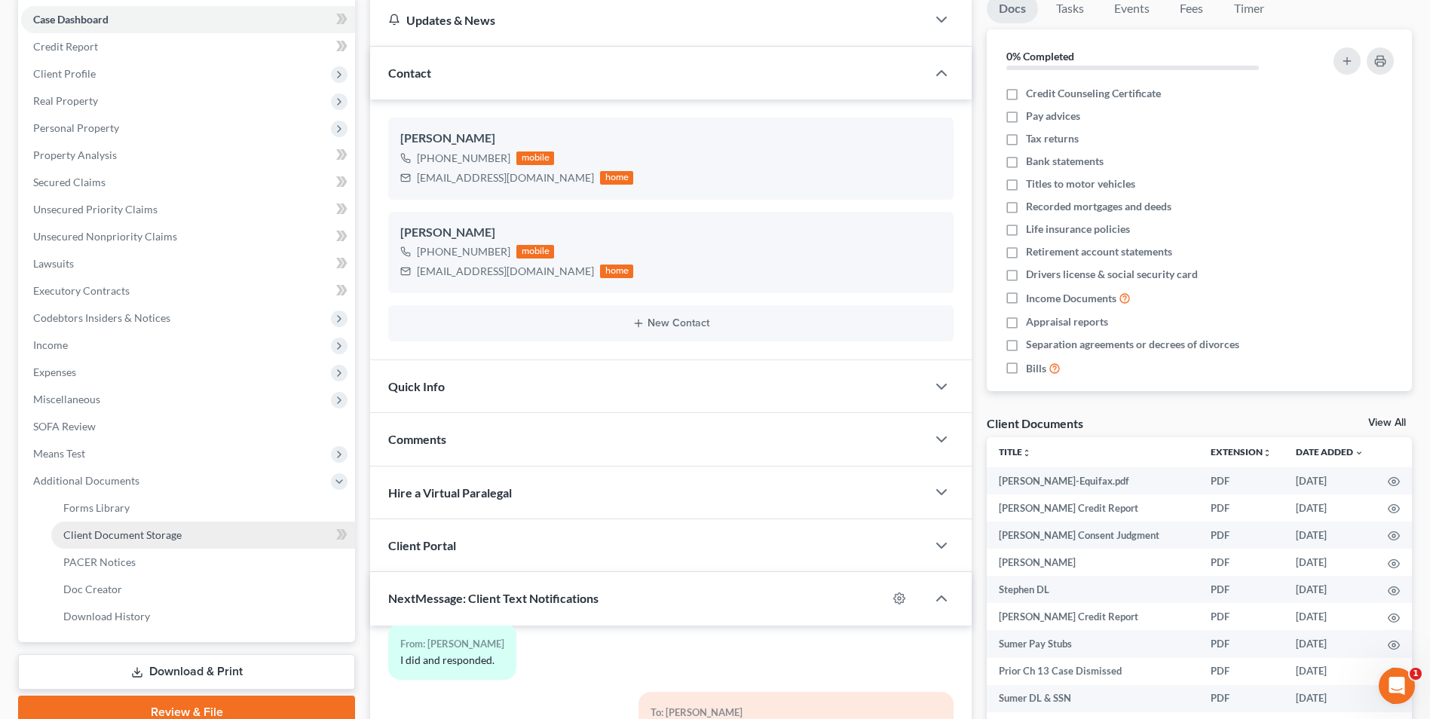
click at [148, 527] on link "Client Document Storage" at bounding box center [203, 535] width 304 height 27
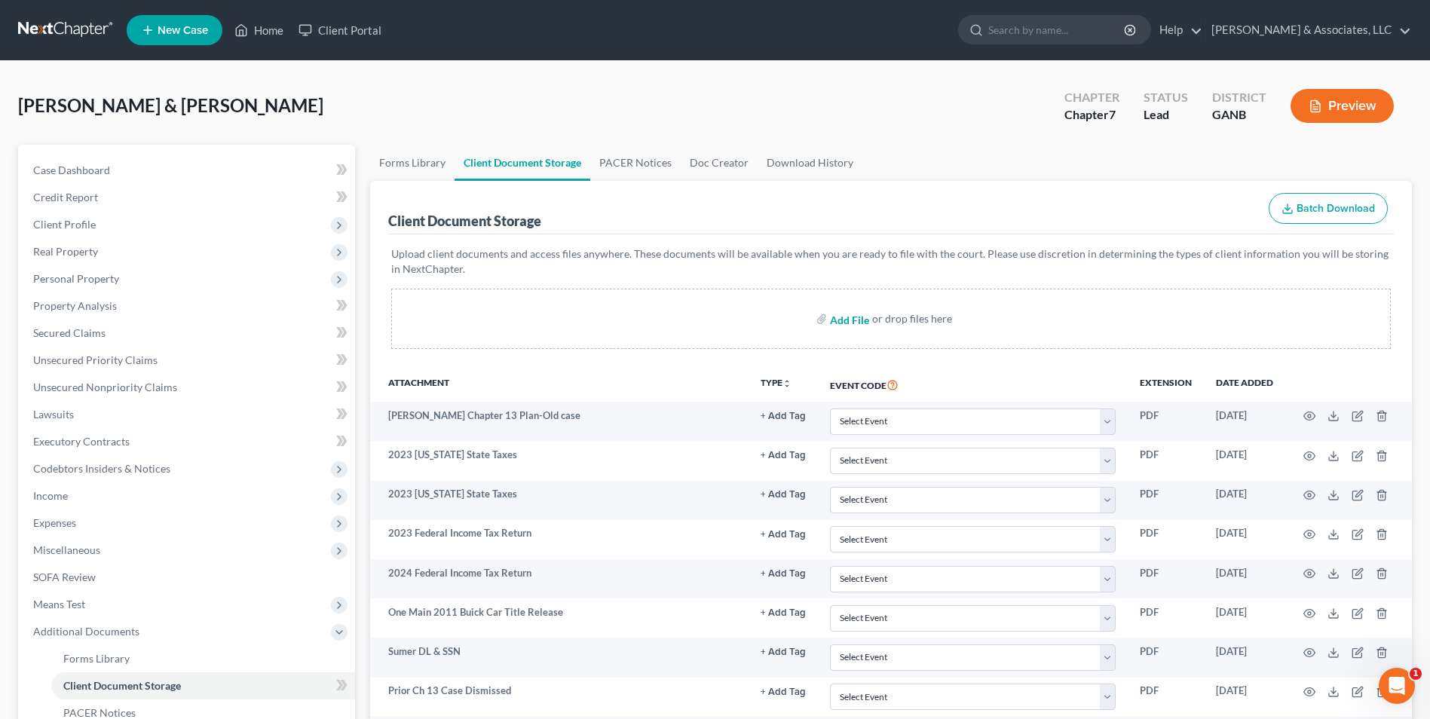
click at [862, 321] on input "file" at bounding box center [848, 318] width 36 height 27
type input "C:\fakepath\[PERSON_NAME] _ One Main.pdf"
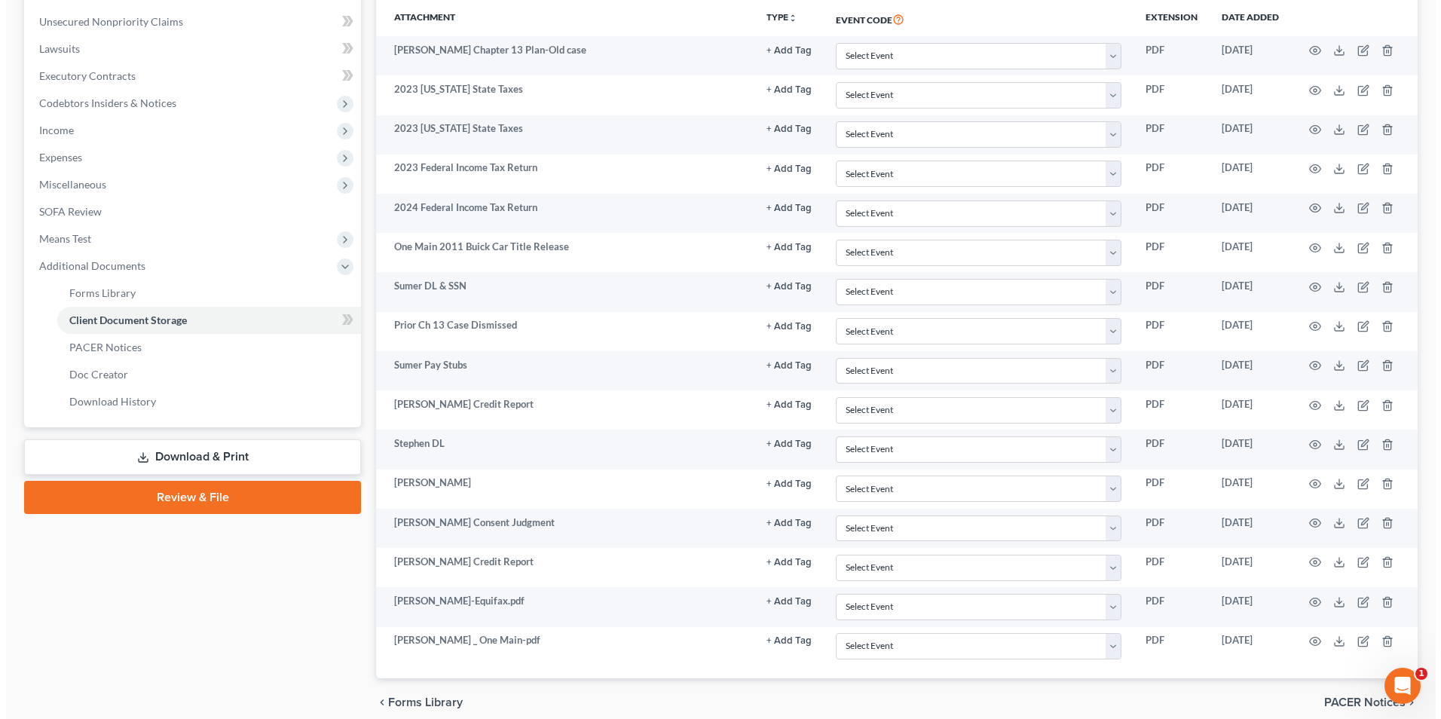
scroll to position [430, 0]
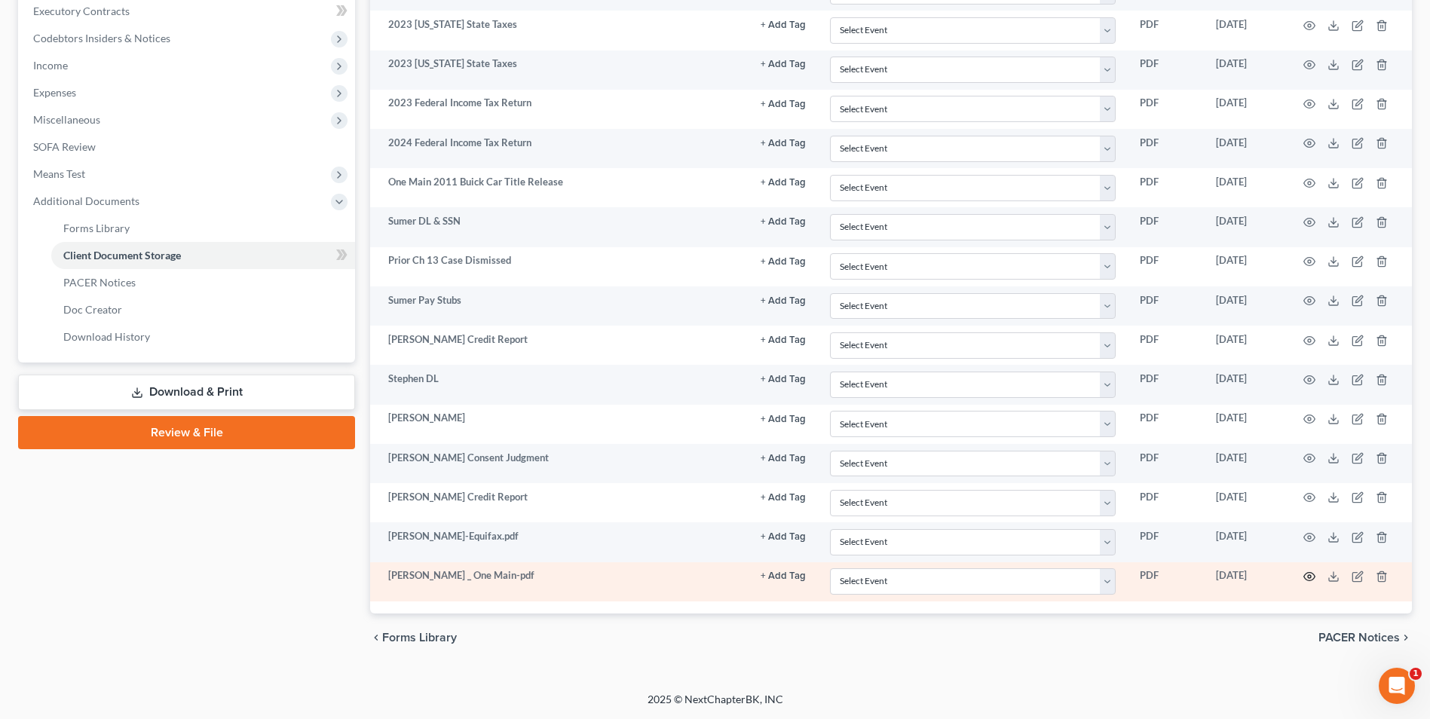
click at [1312, 580] on icon "button" at bounding box center [1309, 577] width 11 height 8
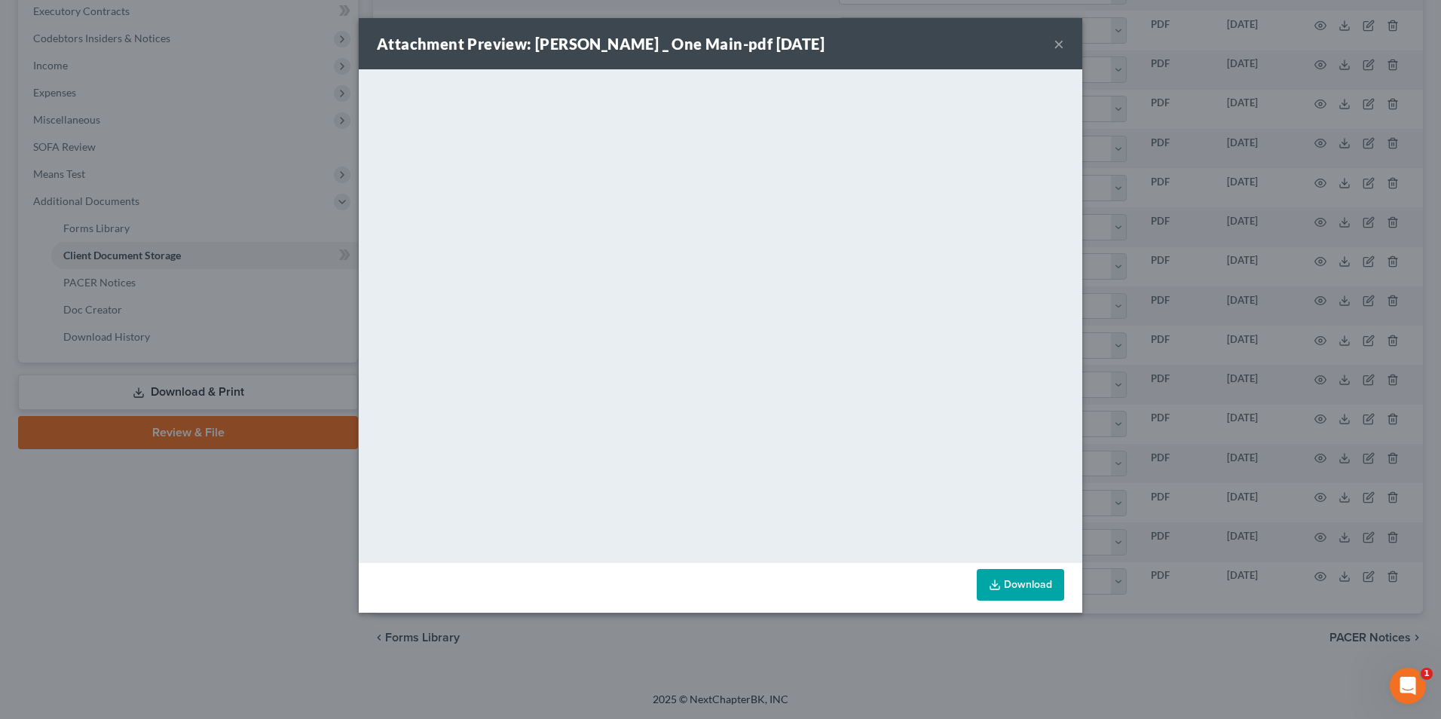
click at [1058, 43] on button "×" at bounding box center [1059, 44] width 11 height 18
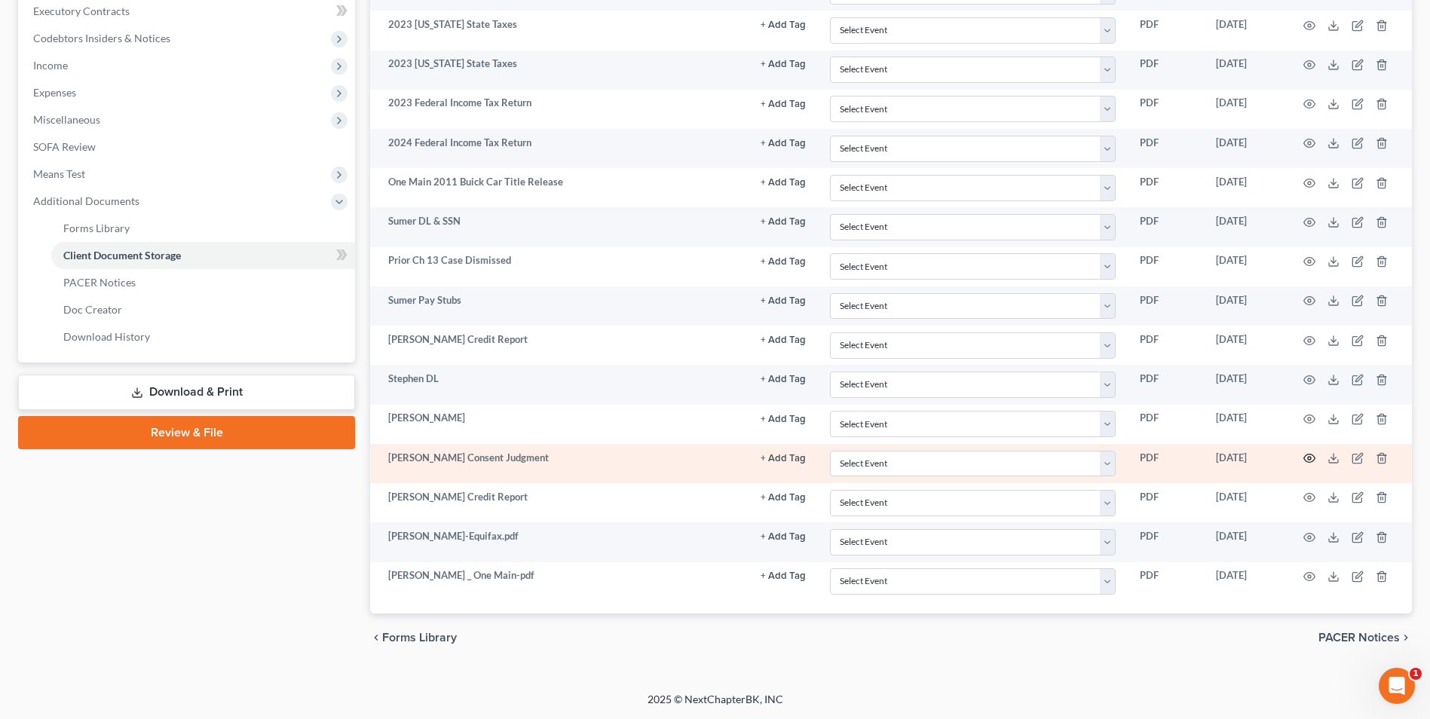
click at [1306, 455] on icon "button" at bounding box center [1309, 459] width 11 height 8
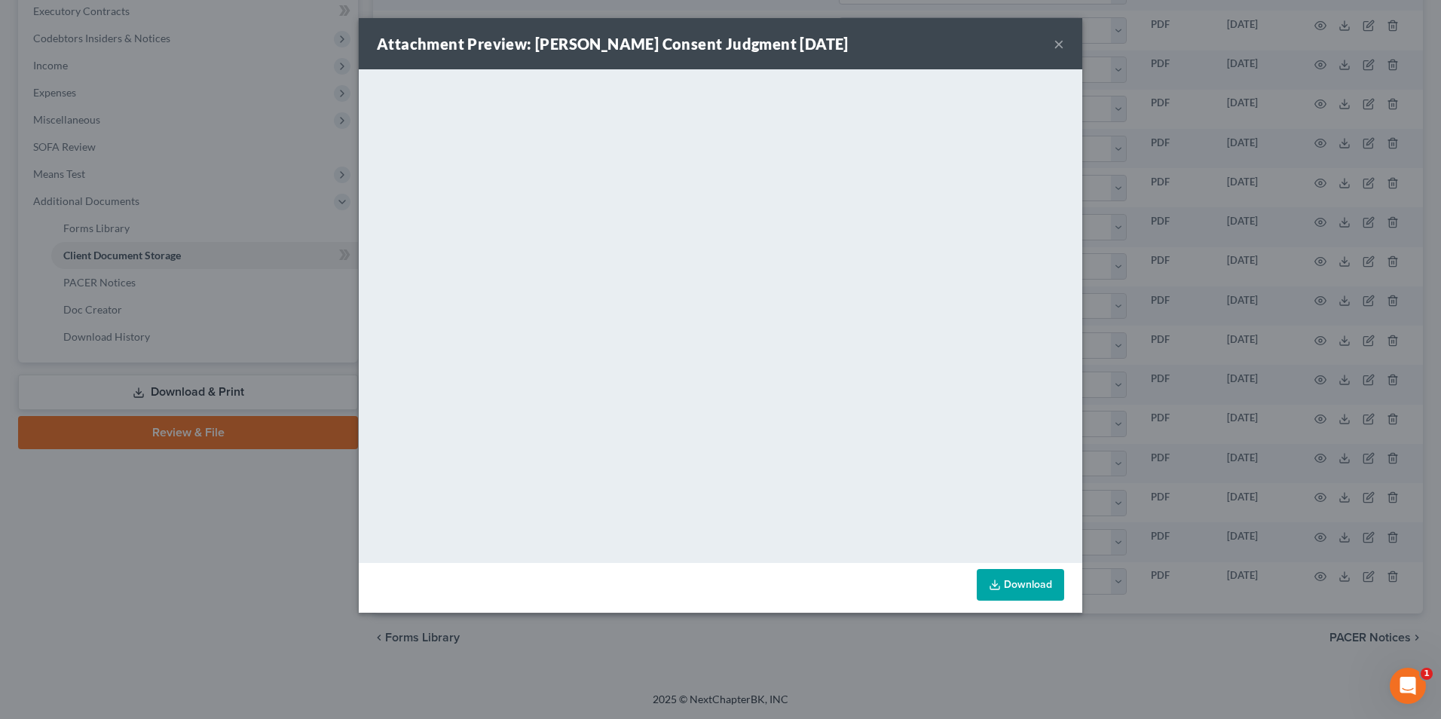
click at [1063, 41] on button "×" at bounding box center [1059, 44] width 11 height 18
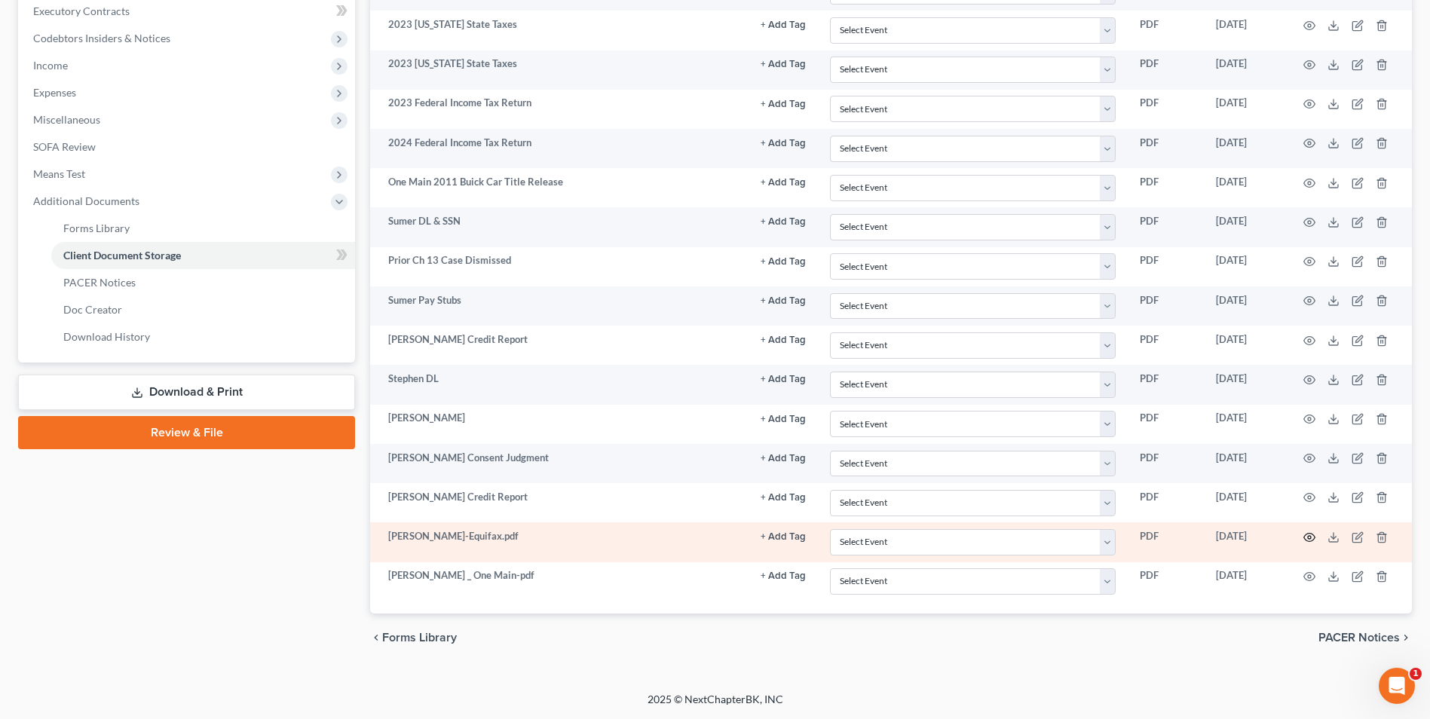
click at [1311, 538] on circle "button" at bounding box center [1309, 537] width 3 height 3
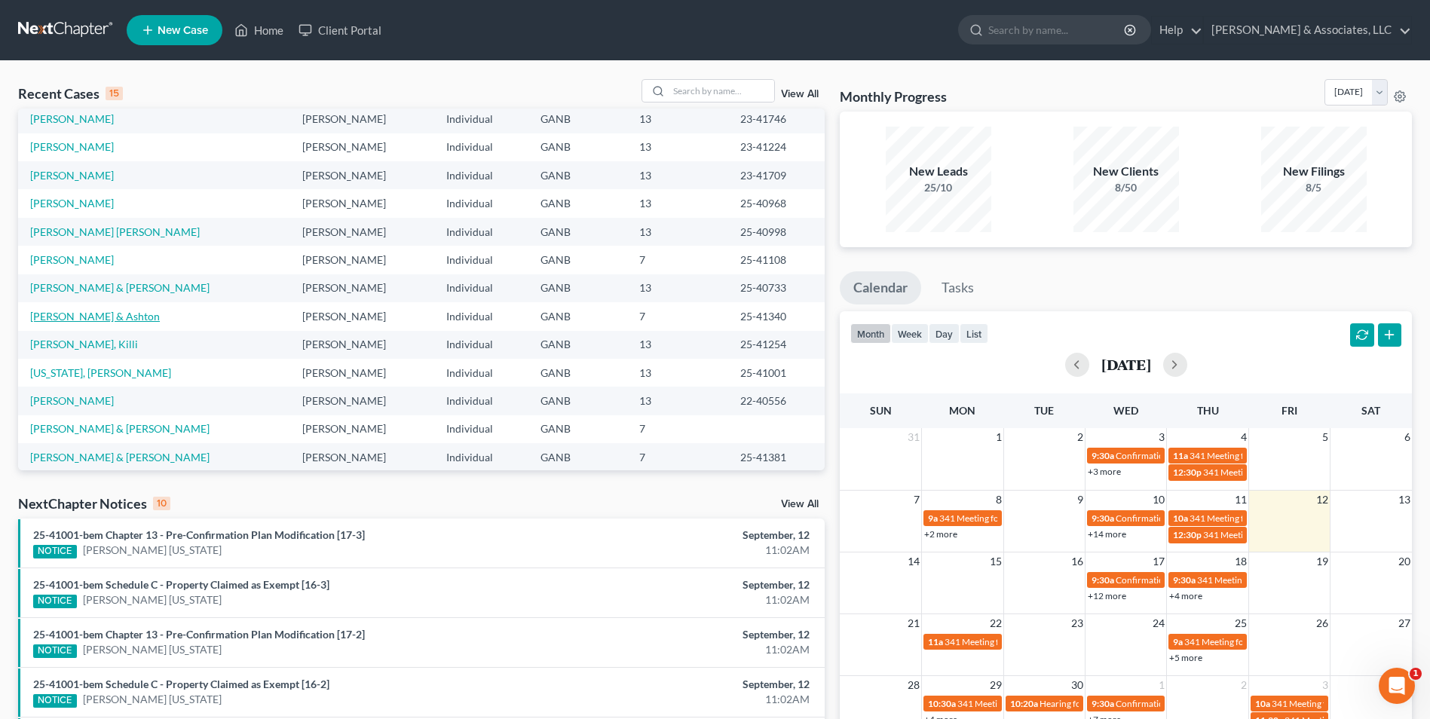
scroll to position [103, 0]
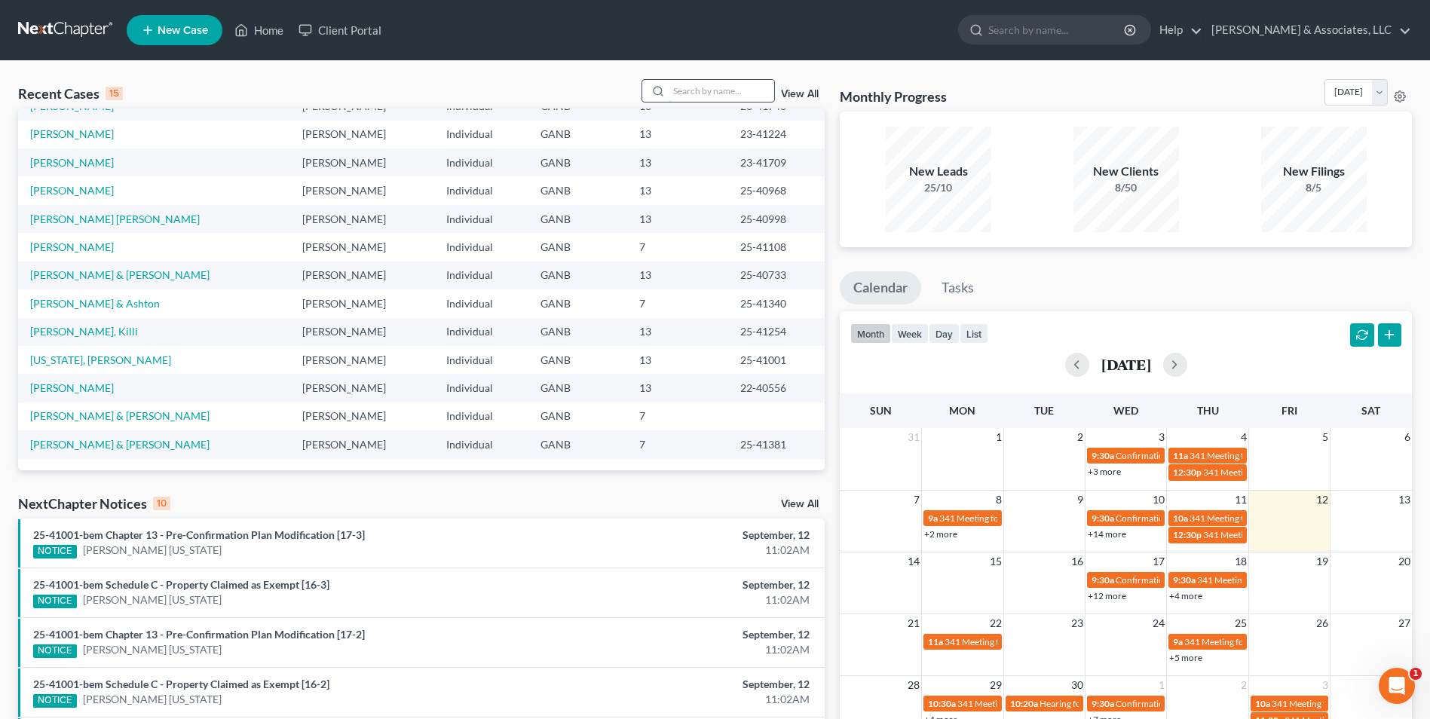
click at [737, 99] on input "search" at bounding box center [722, 91] width 106 height 22
type input "mil"
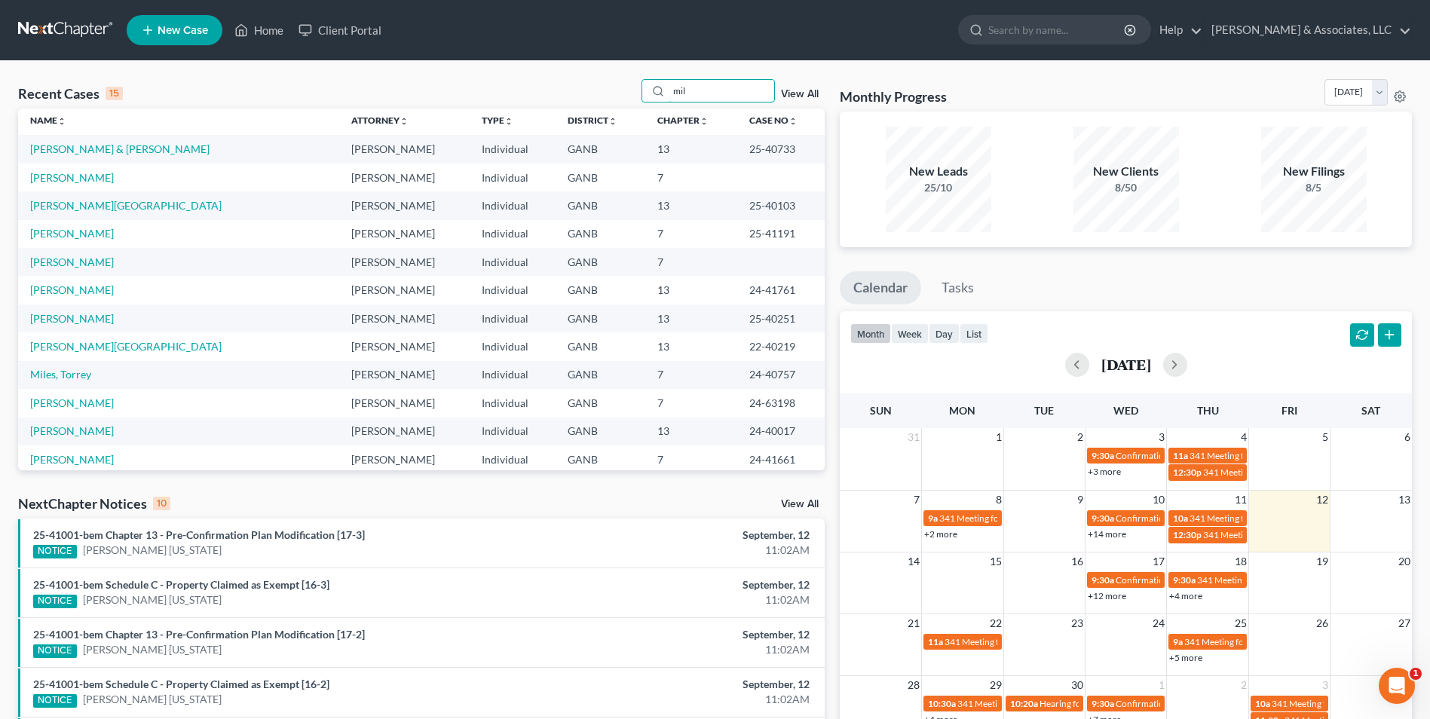
scroll to position [0, 0]
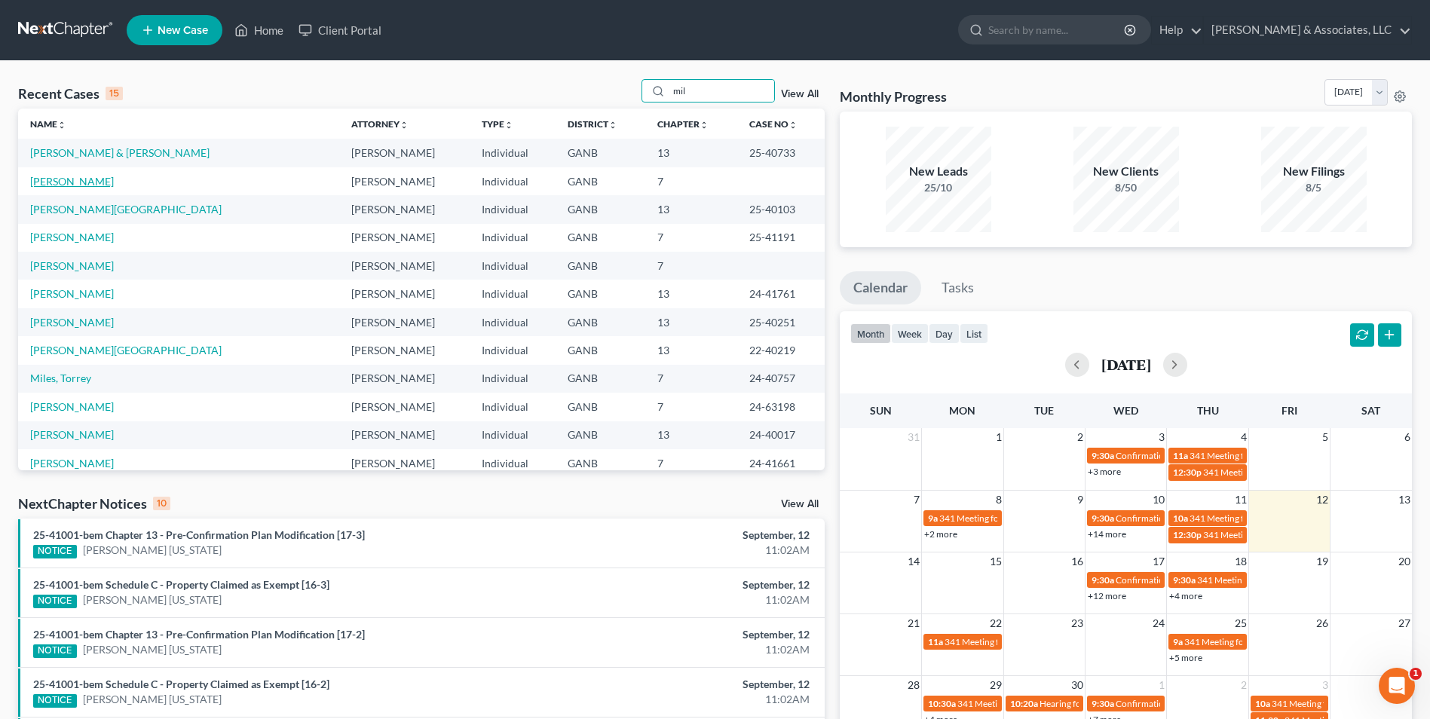
click at [81, 179] on link "[PERSON_NAME]" at bounding box center [72, 181] width 84 height 13
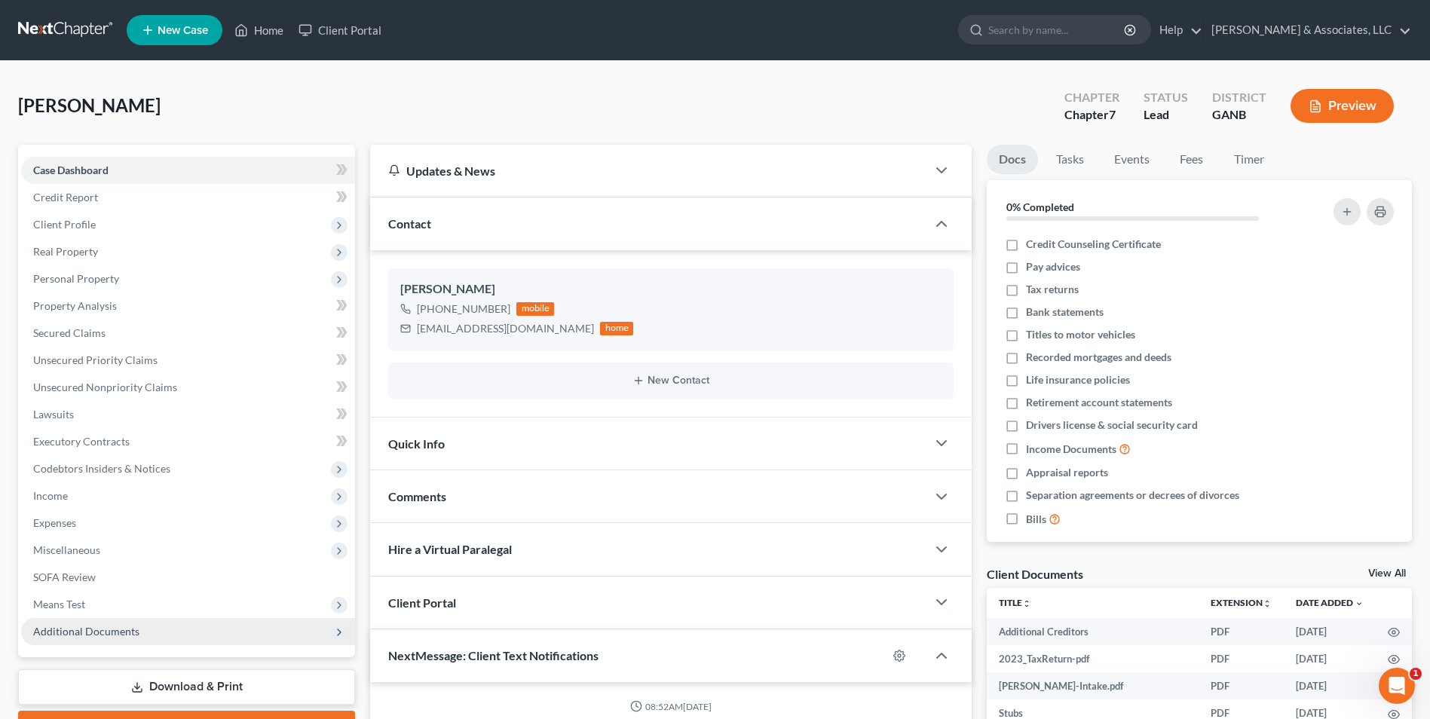
click at [139, 637] on span "Additional Documents" at bounding box center [188, 631] width 334 height 27
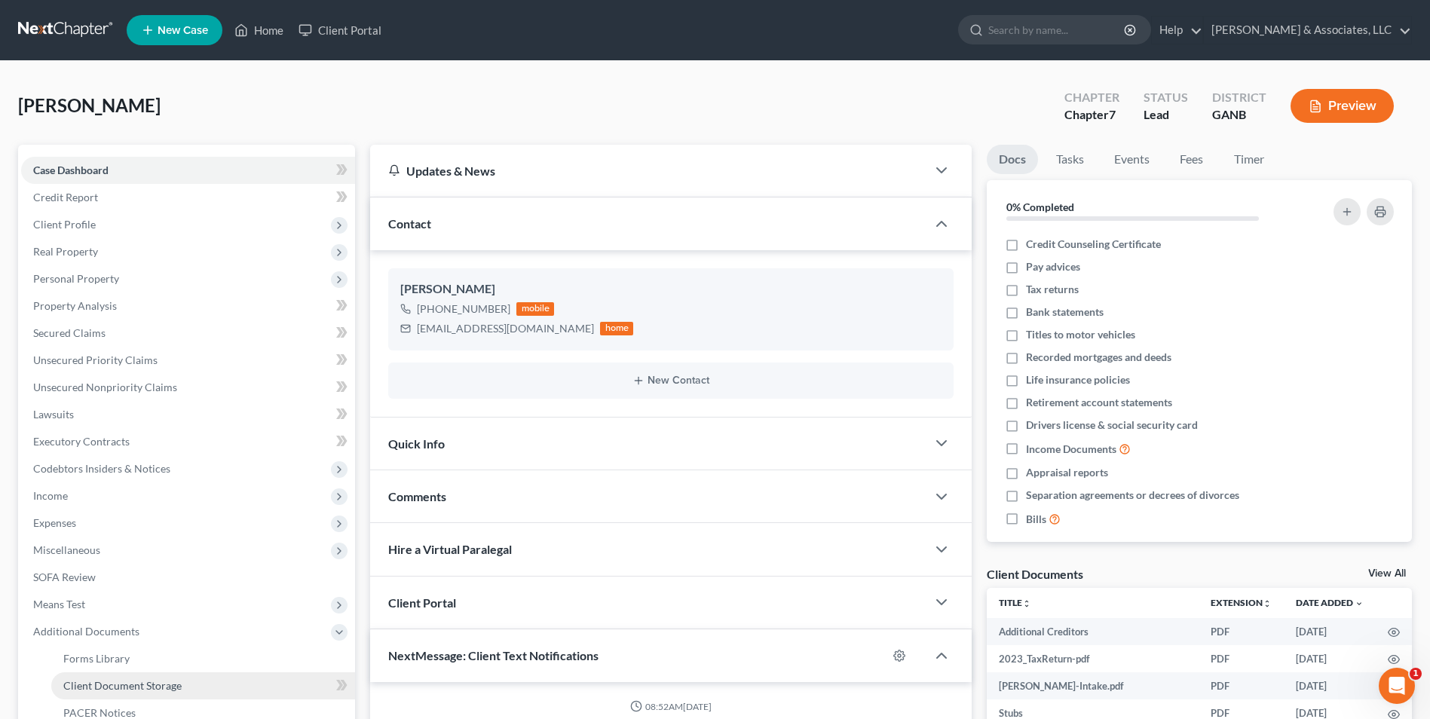
click at [155, 679] on span "Client Document Storage" at bounding box center [122, 685] width 118 height 13
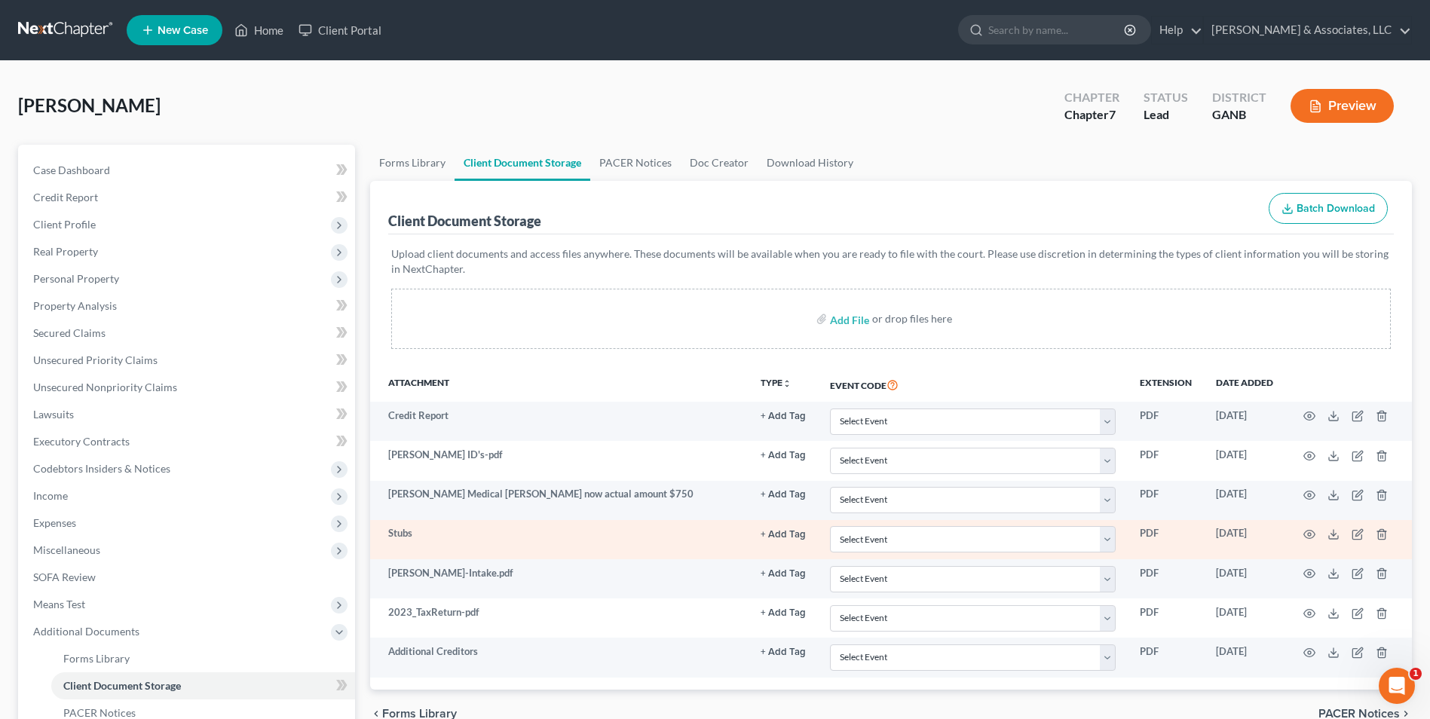
scroll to position [218, 0]
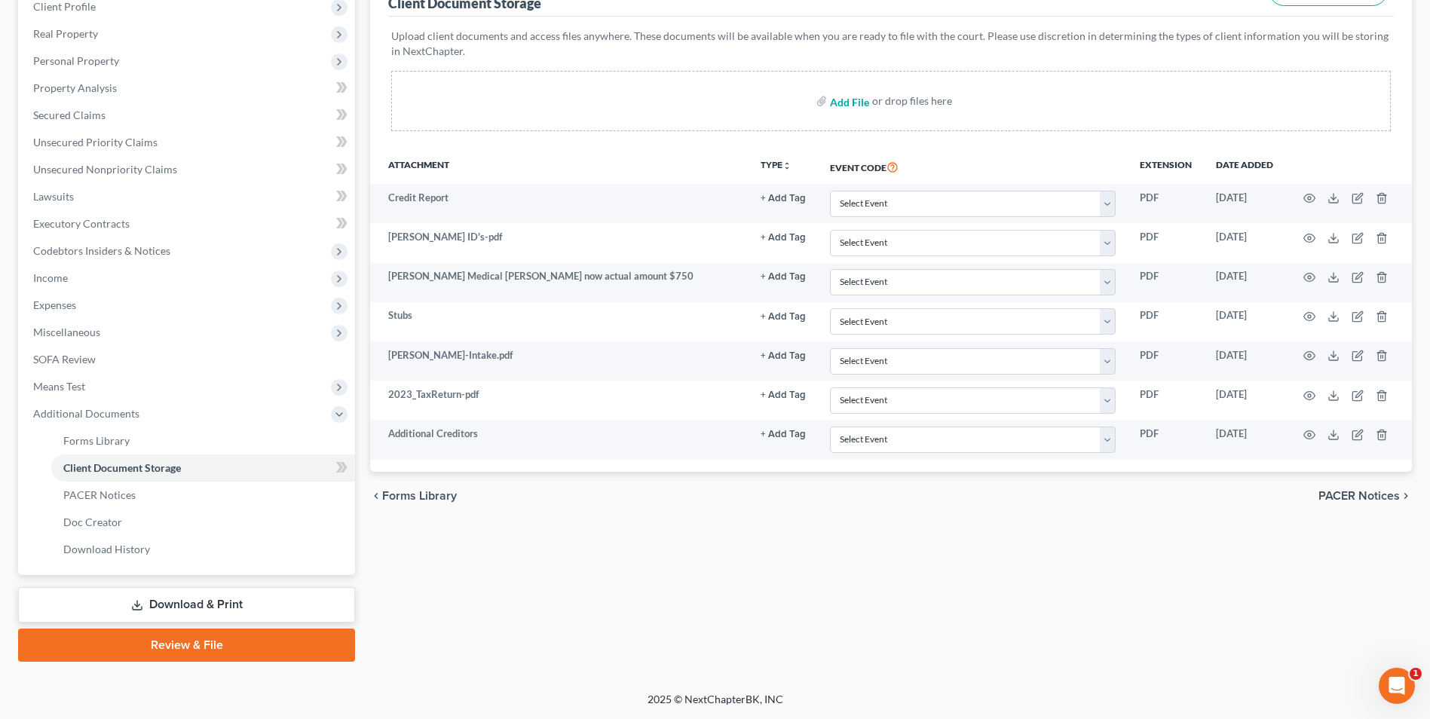
click at [847, 100] on input "file" at bounding box center [848, 100] width 36 height 27
type input "C:\fakepath\[PERSON_NAME].signatures - signed.pdf"
click at [857, 106] on input "file" at bounding box center [848, 100] width 36 height 27
type input "C:\fakepath\[PERSON_NAME].121.pdf"
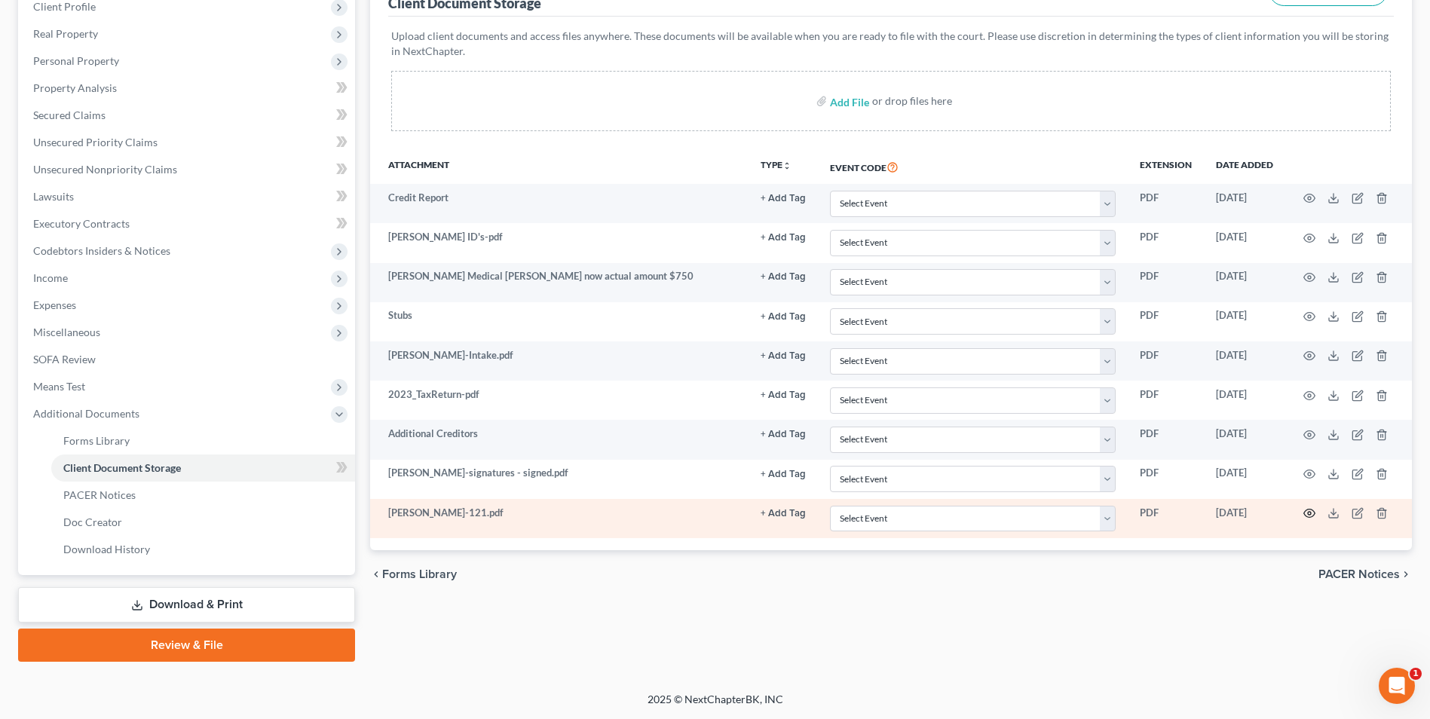
click at [1310, 510] on icon "button" at bounding box center [1309, 513] width 12 height 12
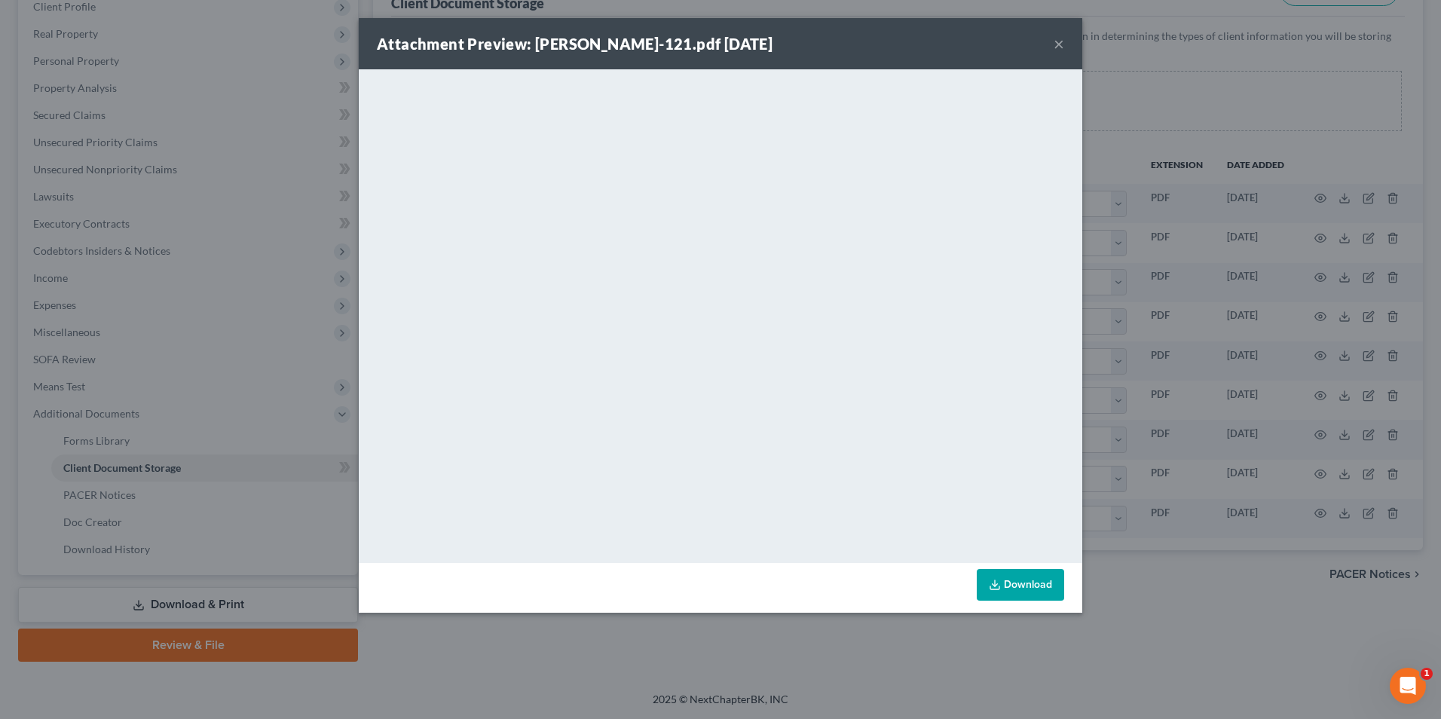
click at [1057, 48] on button "×" at bounding box center [1059, 44] width 11 height 18
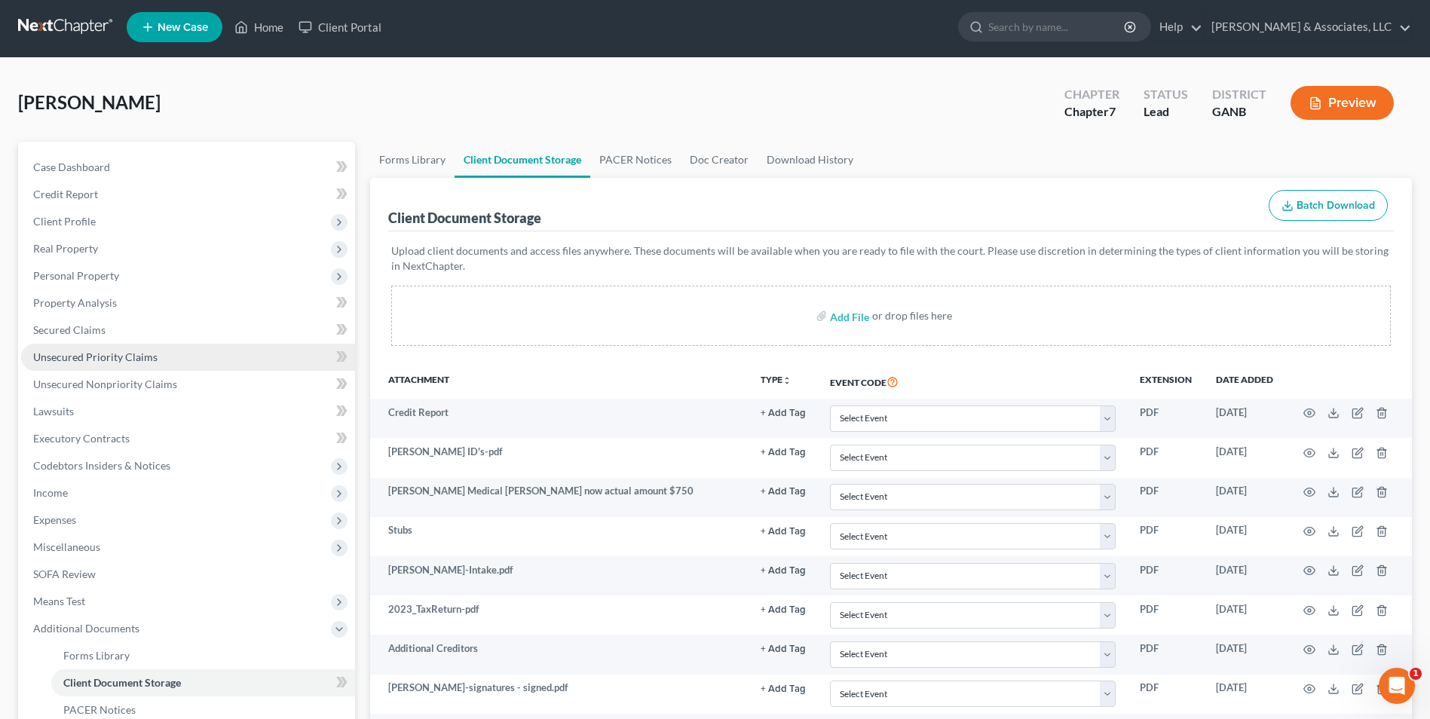
scroll to position [0, 0]
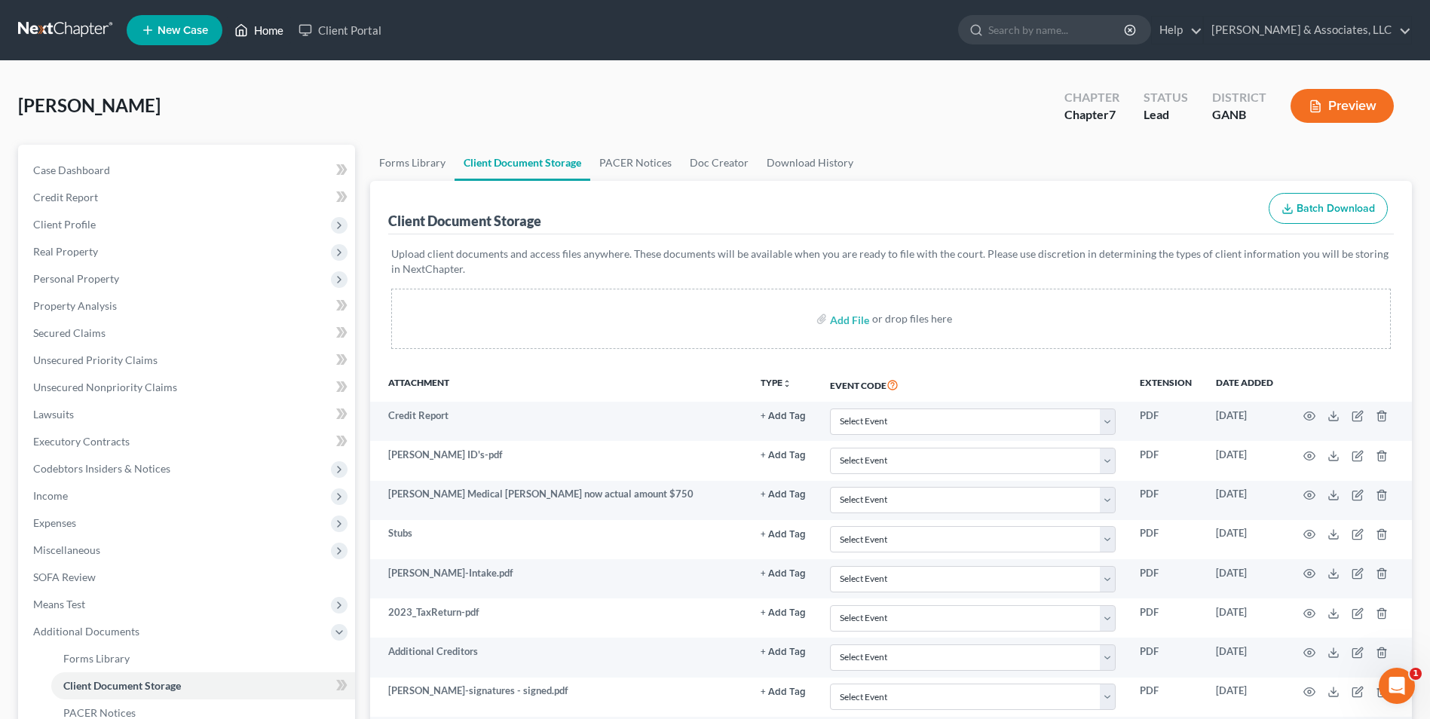
click at [268, 35] on link "Home" at bounding box center [259, 30] width 64 height 27
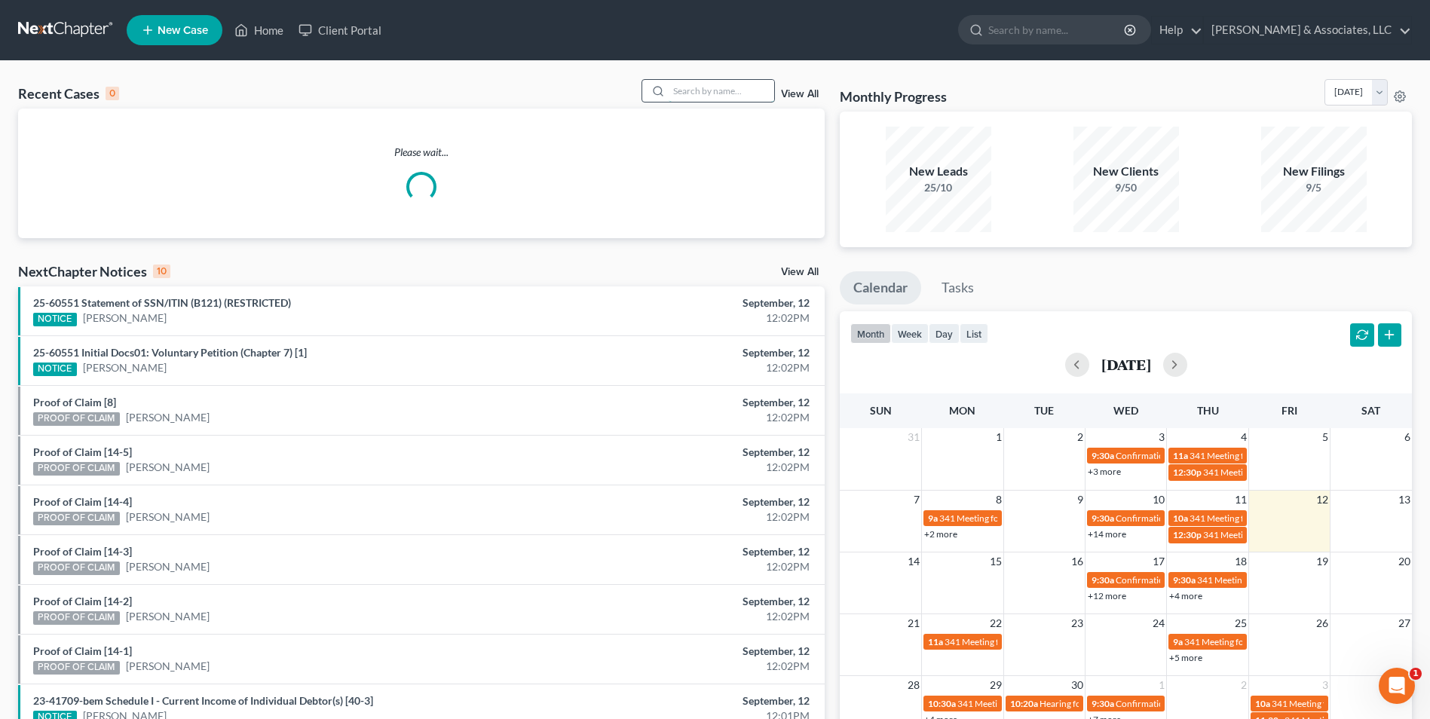
click at [693, 90] on input "search" at bounding box center [722, 91] width 106 height 22
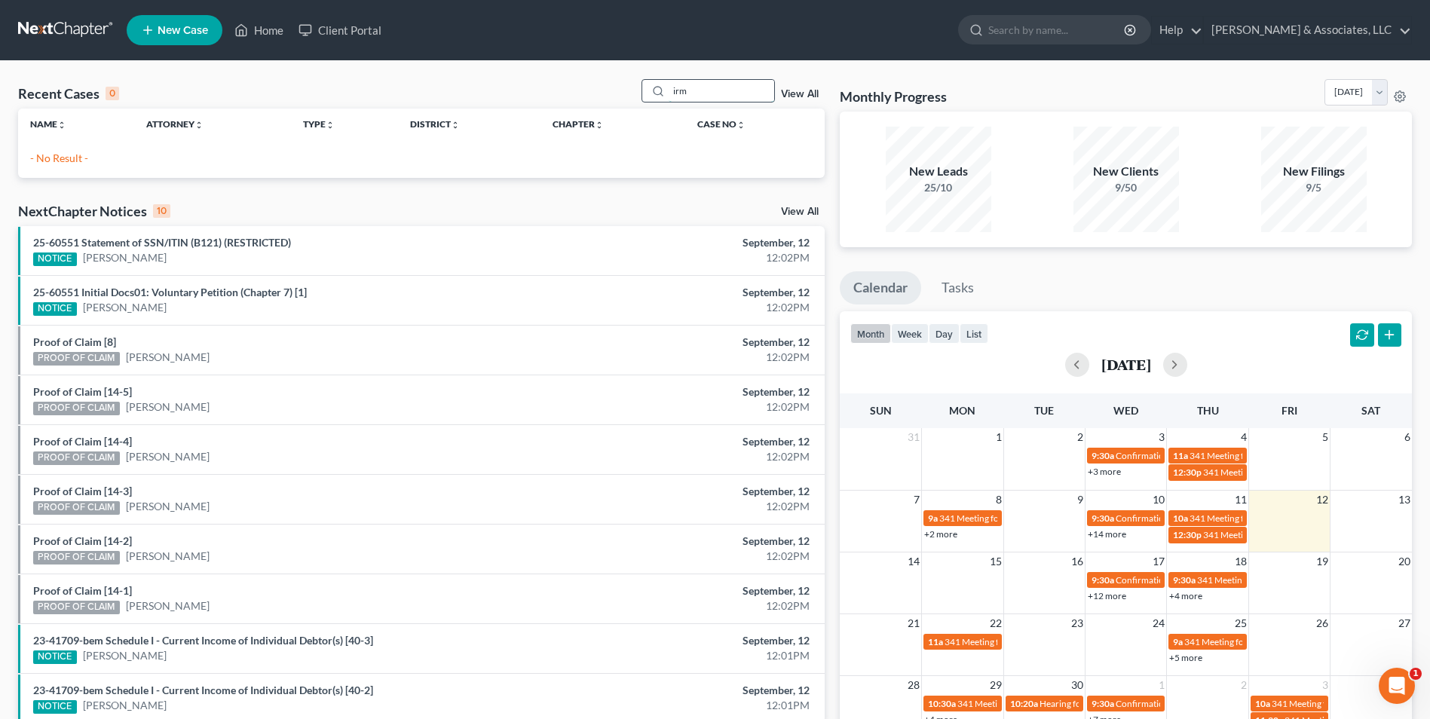
type input "irm"
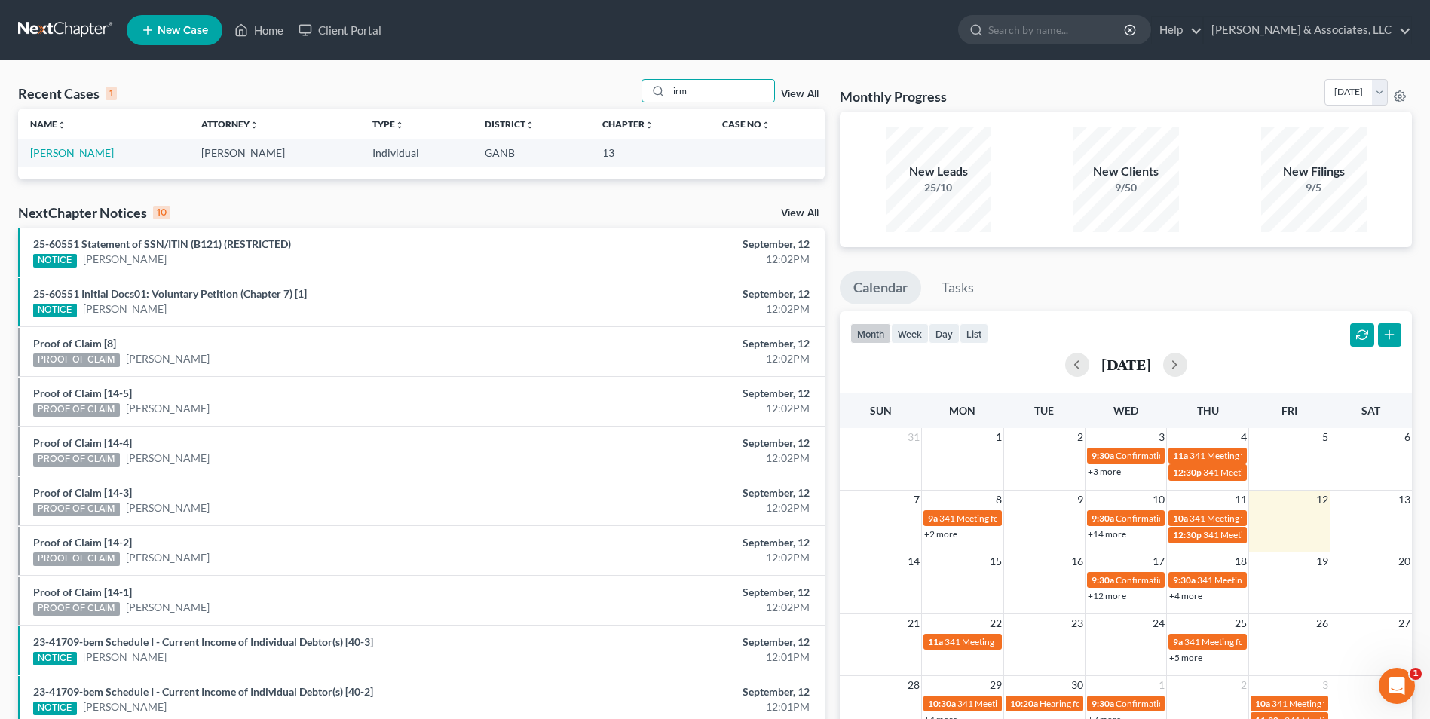
click at [90, 152] on link "[PERSON_NAME]" at bounding box center [72, 152] width 84 height 13
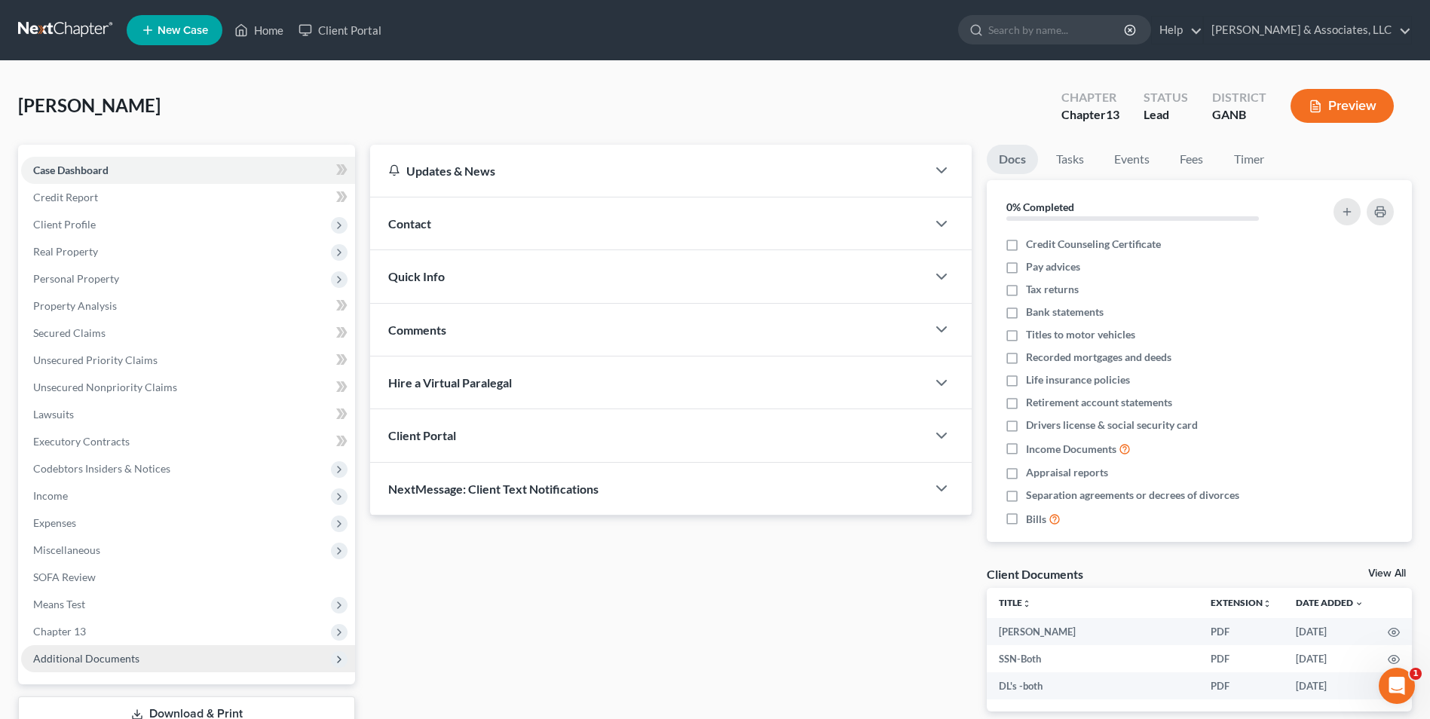
click at [105, 663] on span "Additional Documents" at bounding box center [86, 658] width 106 height 13
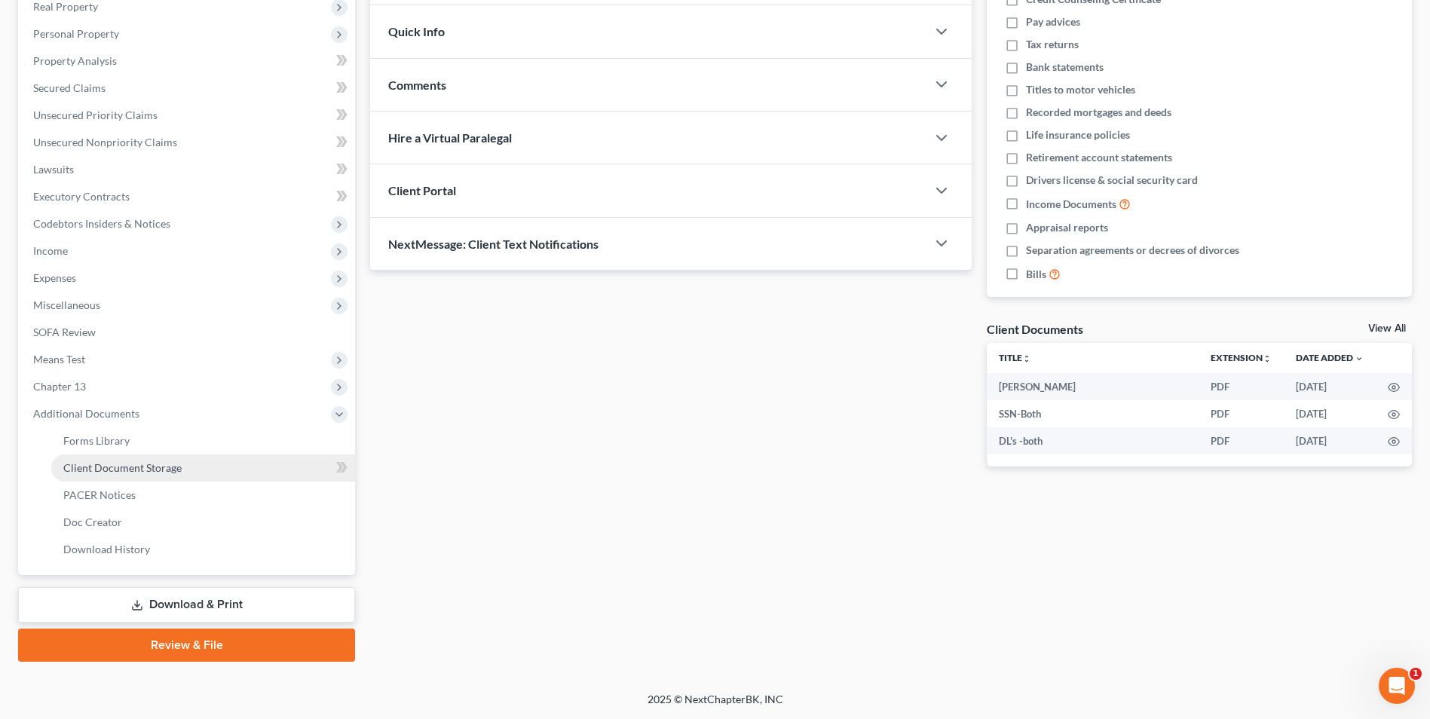
click at [120, 464] on span "Client Document Storage" at bounding box center [122, 467] width 118 height 13
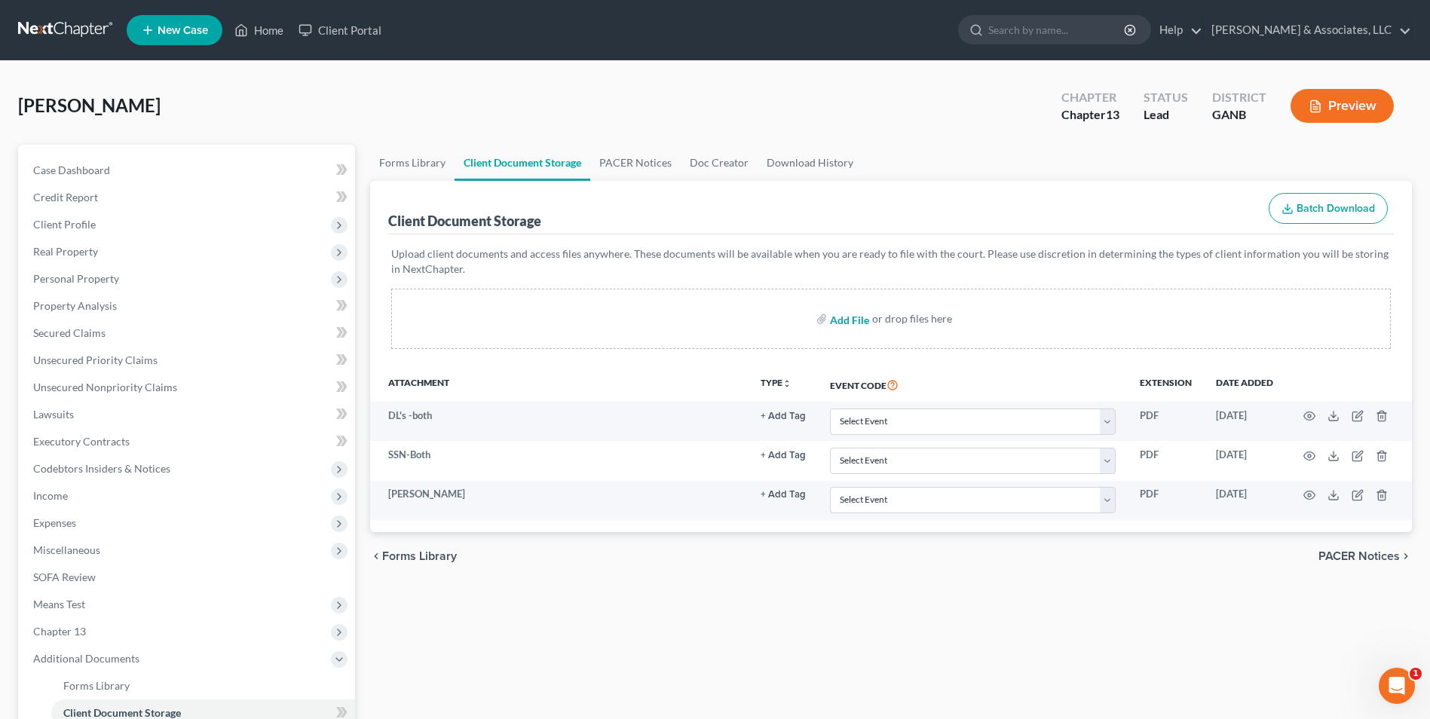
click at [853, 323] on input "file" at bounding box center [848, 318] width 36 height 27
type input "C:\fakepath\Irmscher.Intake.pdf"
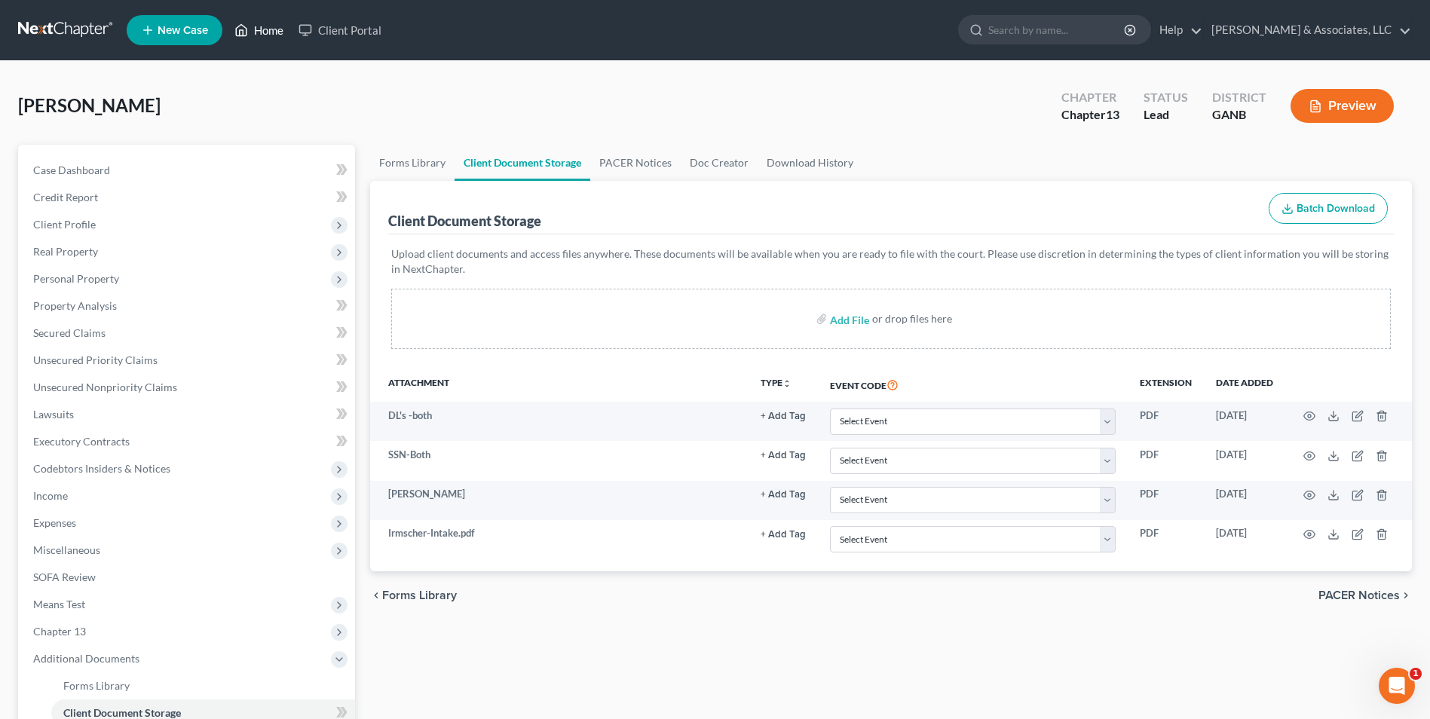
click at [268, 25] on link "Home" at bounding box center [259, 30] width 64 height 27
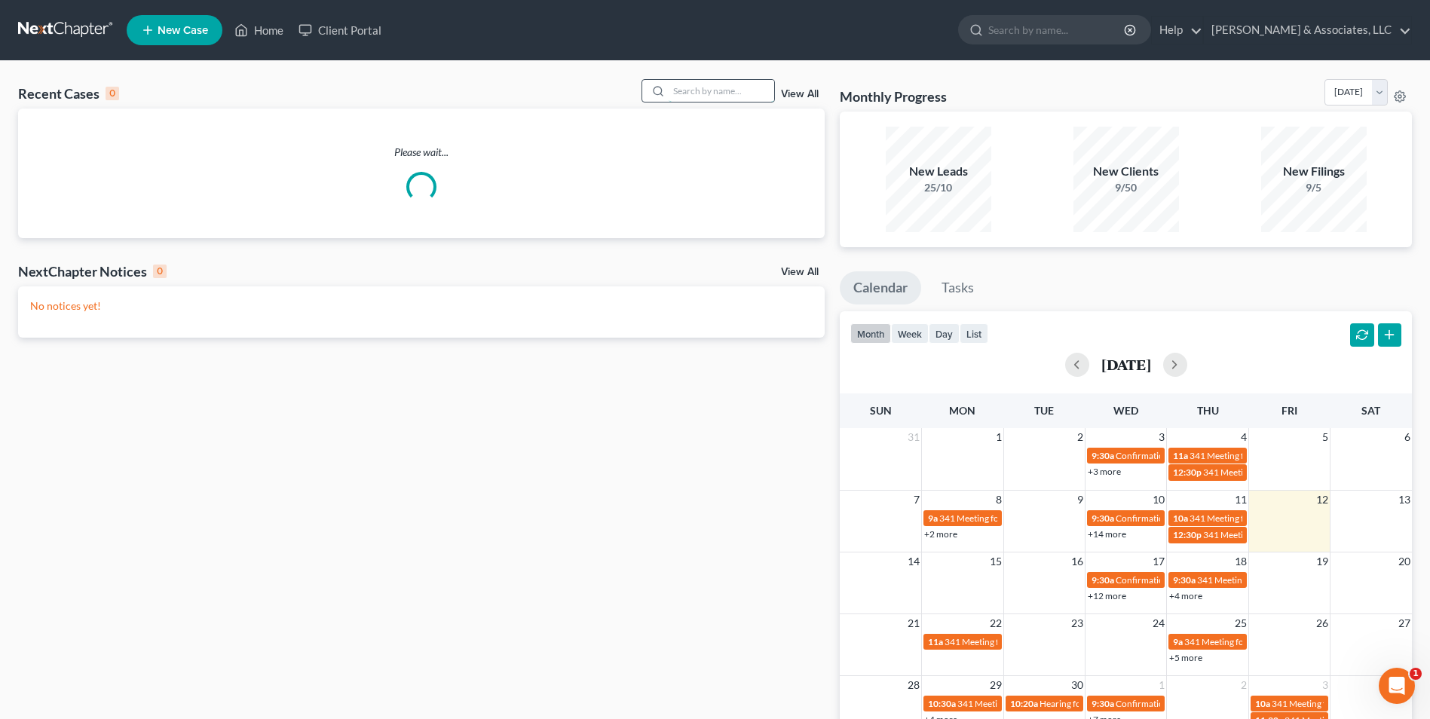
click at [742, 87] on input "search" at bounding box center [722, 91] width 106 height 22
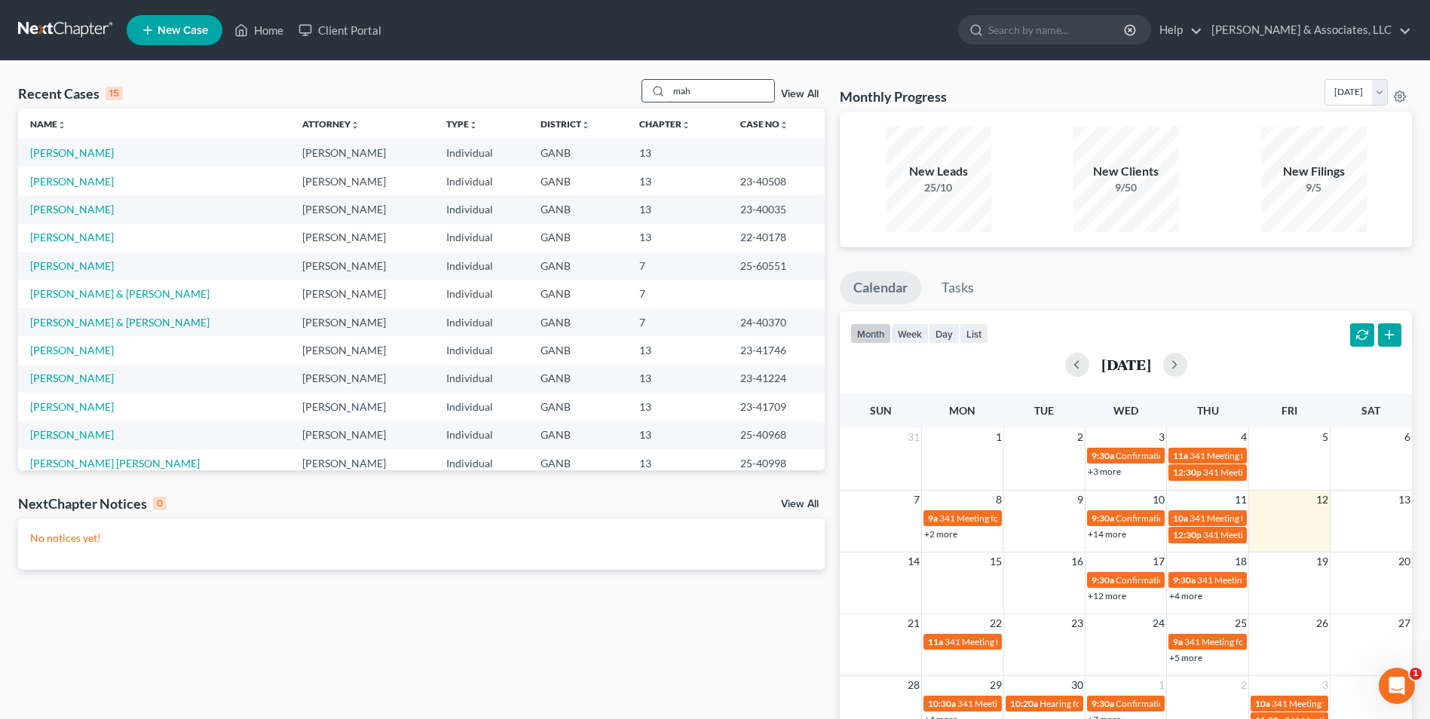
type input "mah"
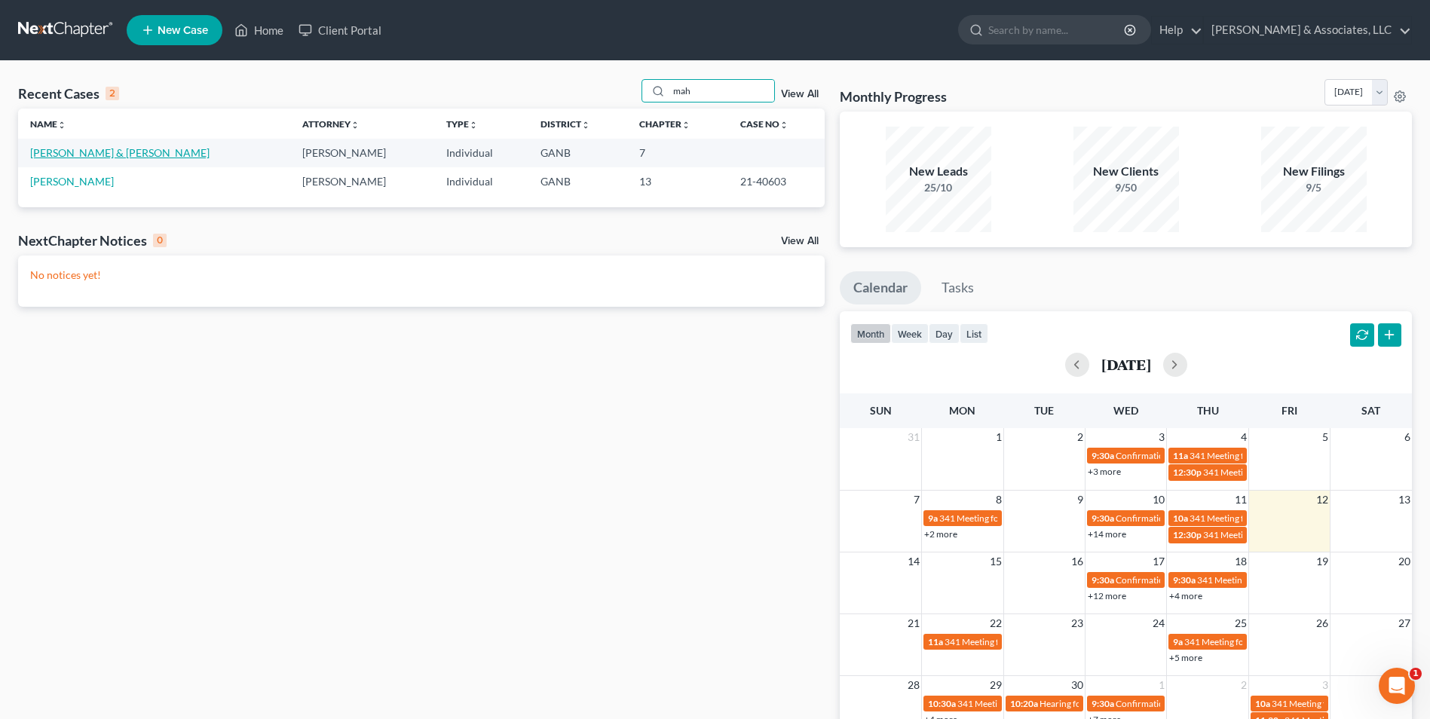
click at [115, 155] on link "[PERSON_NAME] & [PERSON_NAME]" at bounding box center [119, 152] width 179 height 13
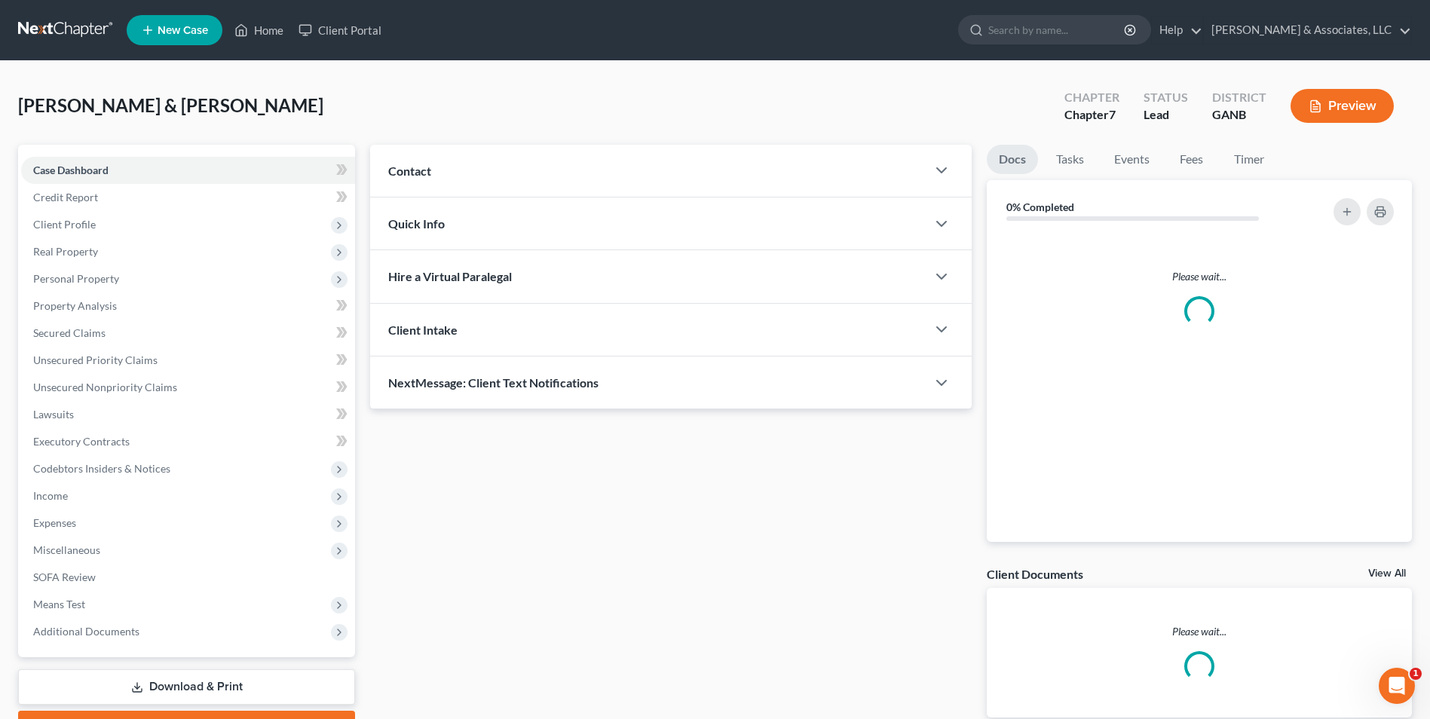
click at [115, 155] on div "Case Dashboard Payments Invoices Payments Payments Credit Report Client Profile…" at bounding box center [186, 401] width 337 height 513
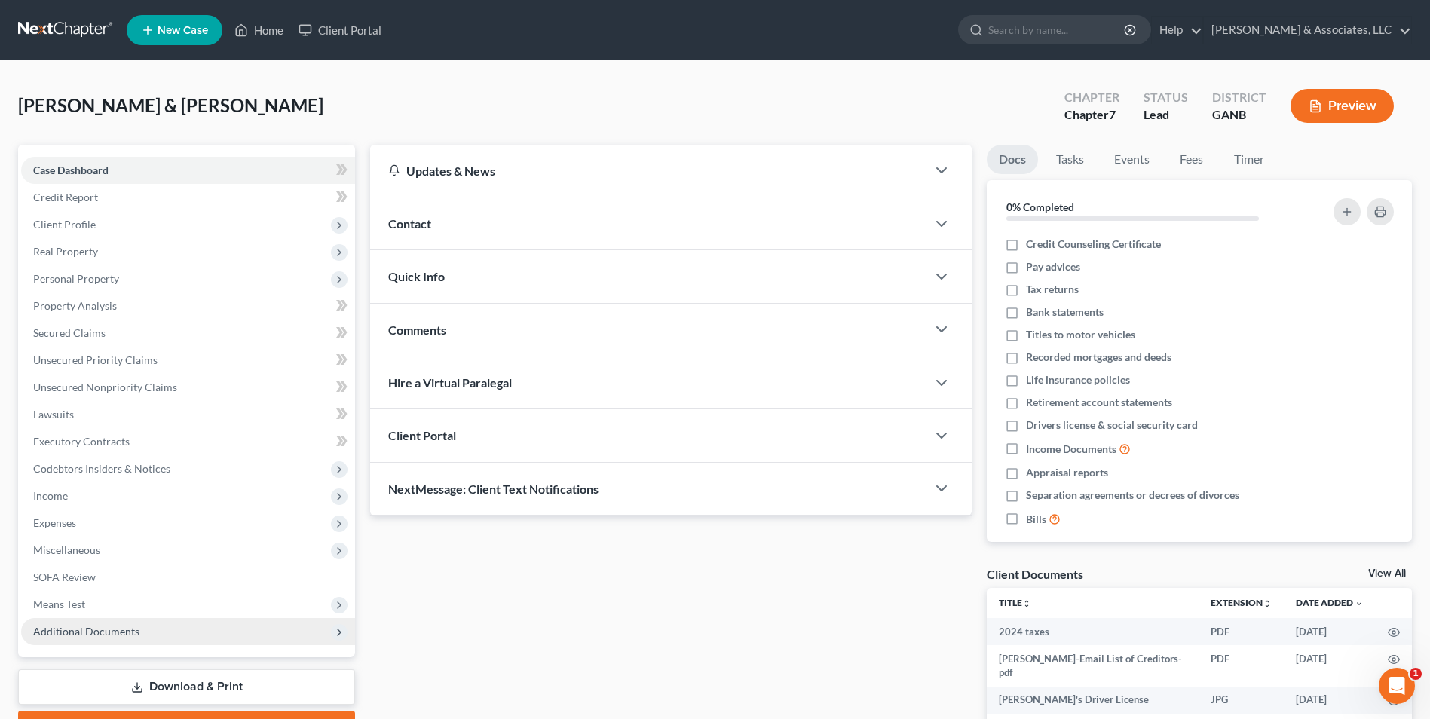
click at [90, 637] on span "Additional Documents" at bounding box center [86, 631] width 106 height 13
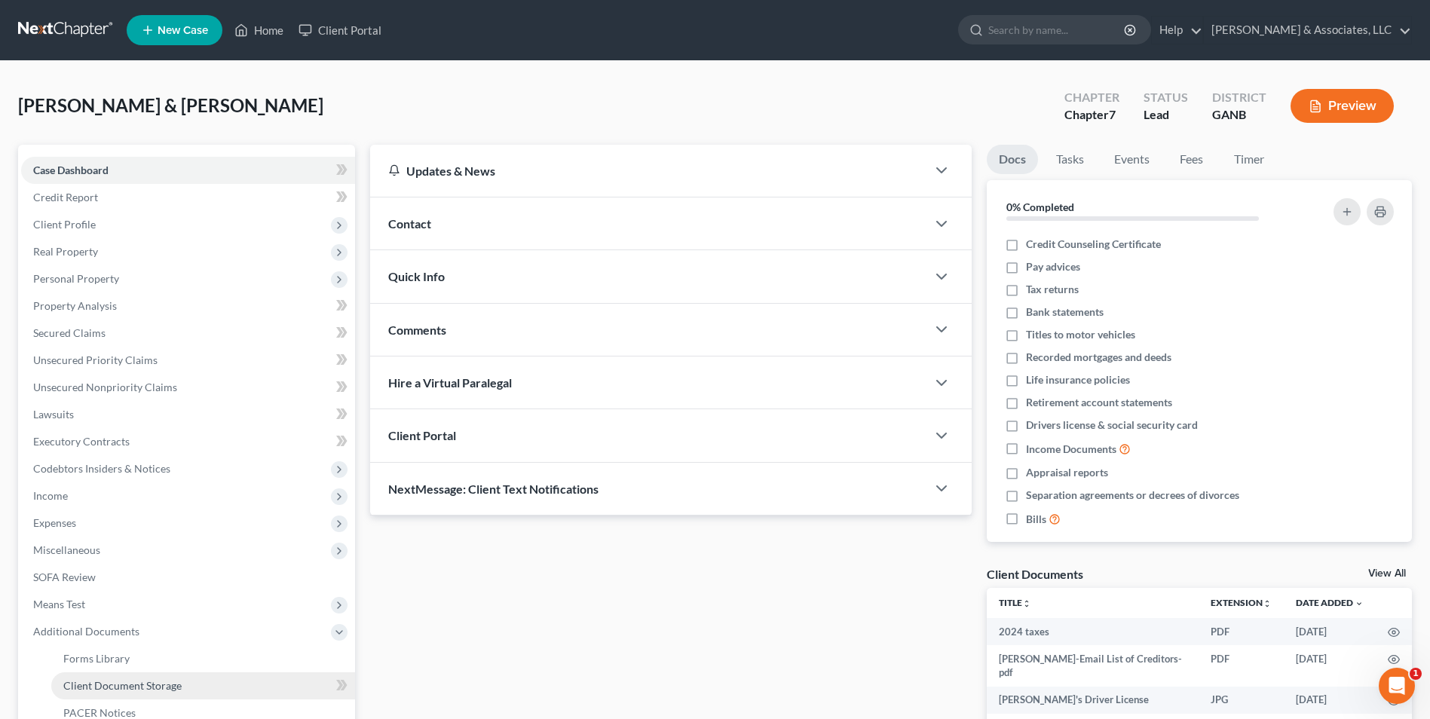
click at [96, 691] on span "Client Document Storage" at bounding box center [122, 685] width 118 height 13
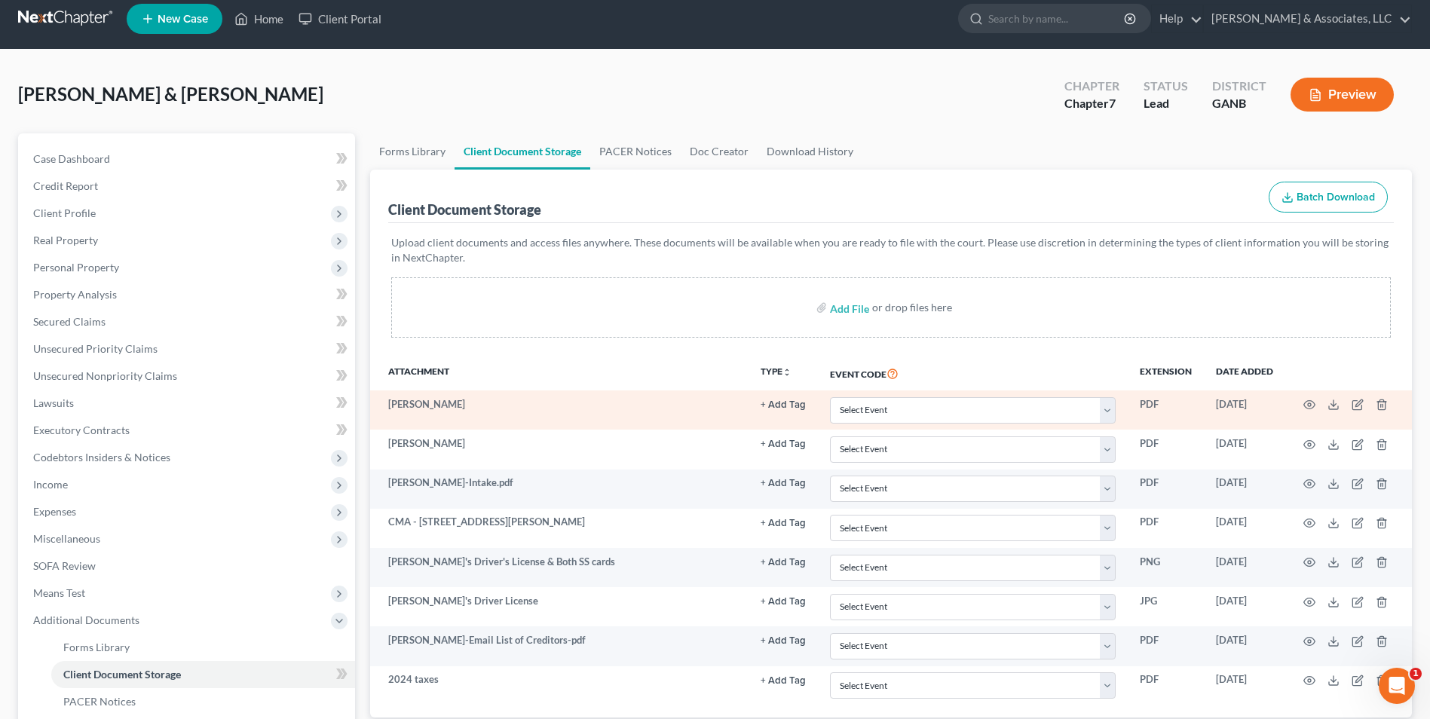
scroll to position [218, 0]
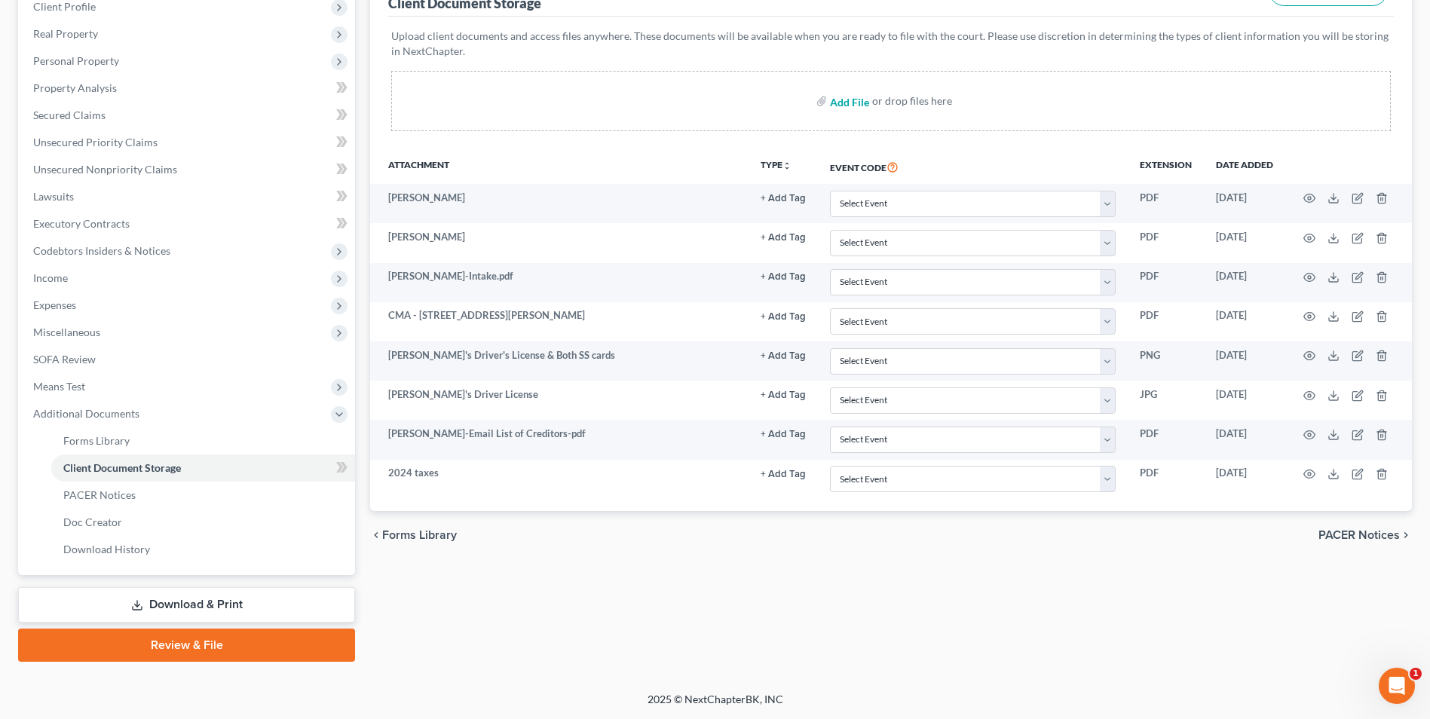
click at [854, 104] on input "file" at bounding box center [848, 100] width 36 height 27
type input "C:\fakepath\[PERSON_NAME].Intake.pdf"
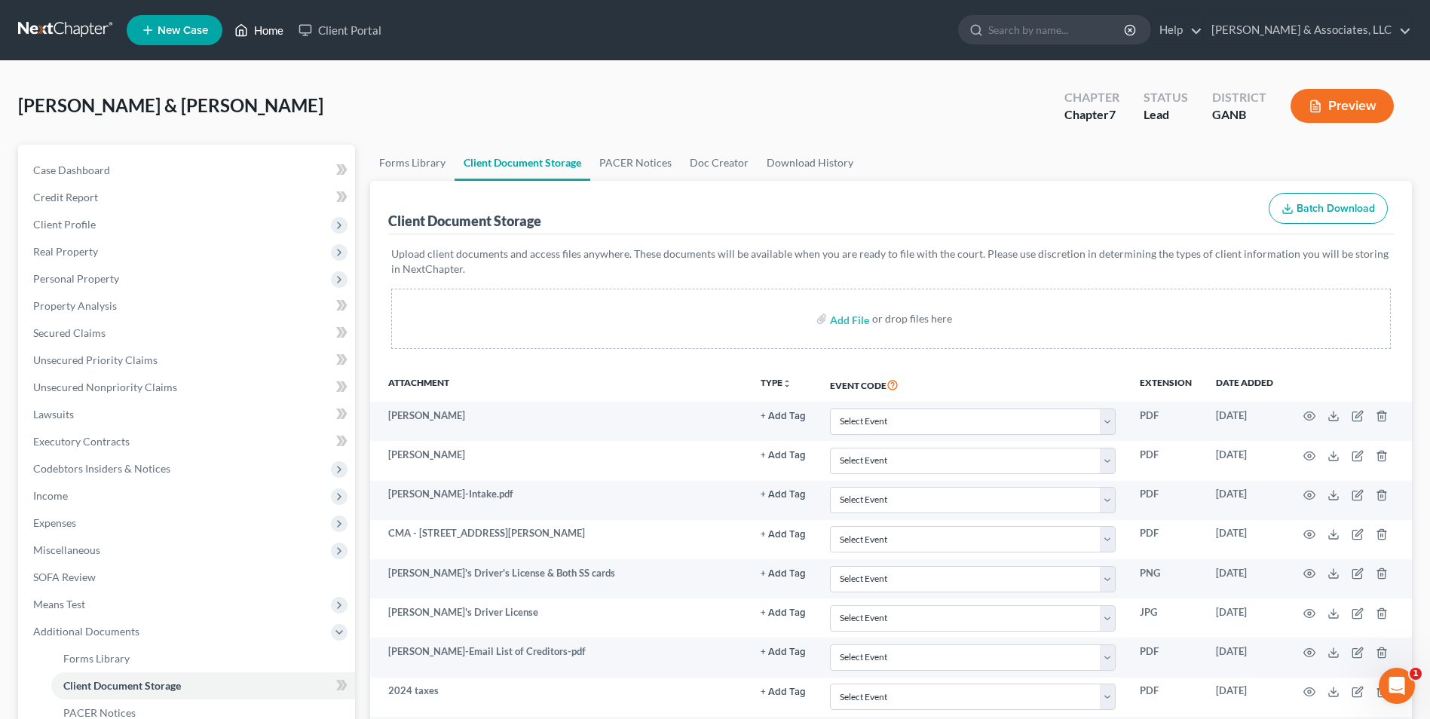
click at [254, 26] on link "Home" at bounding box center [259, 30] width 64 height 27
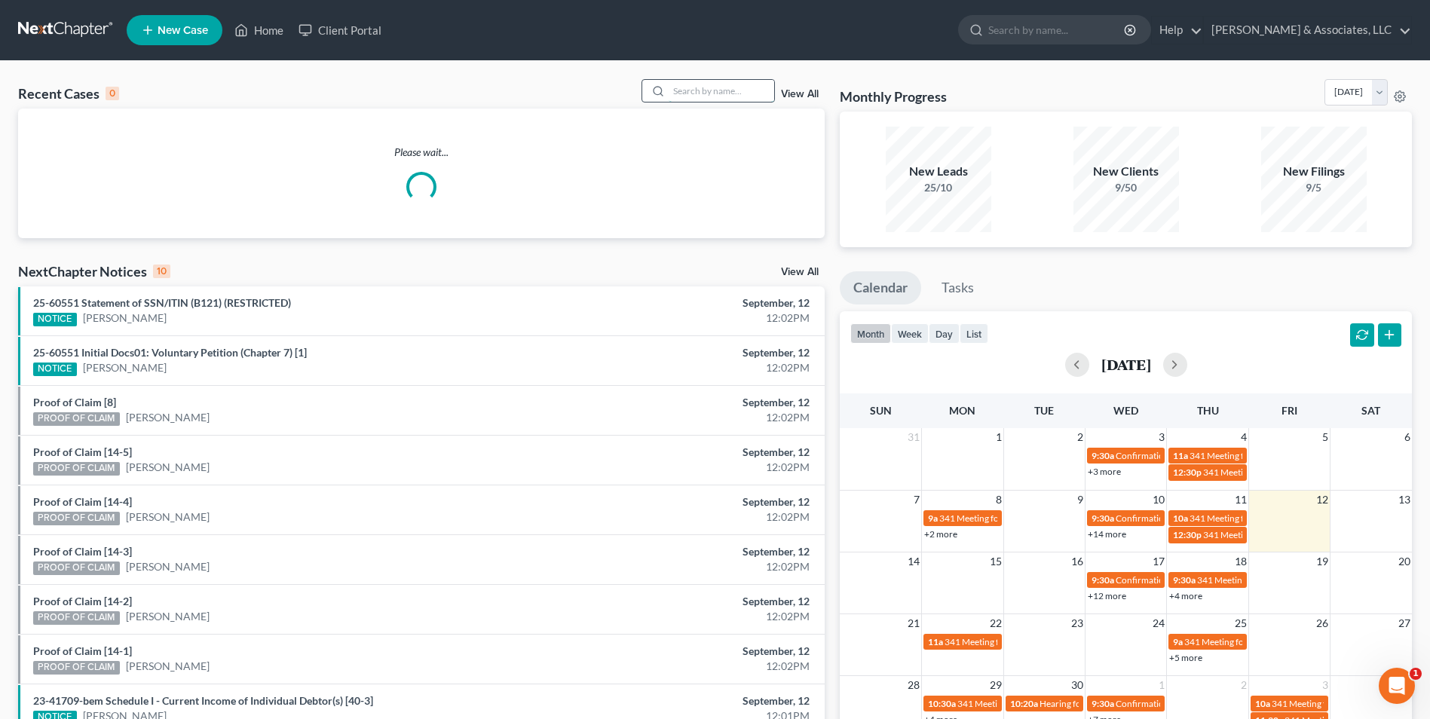
click at [738, 96] on input "search" at bounding box center [722, 91] width 106 height 22
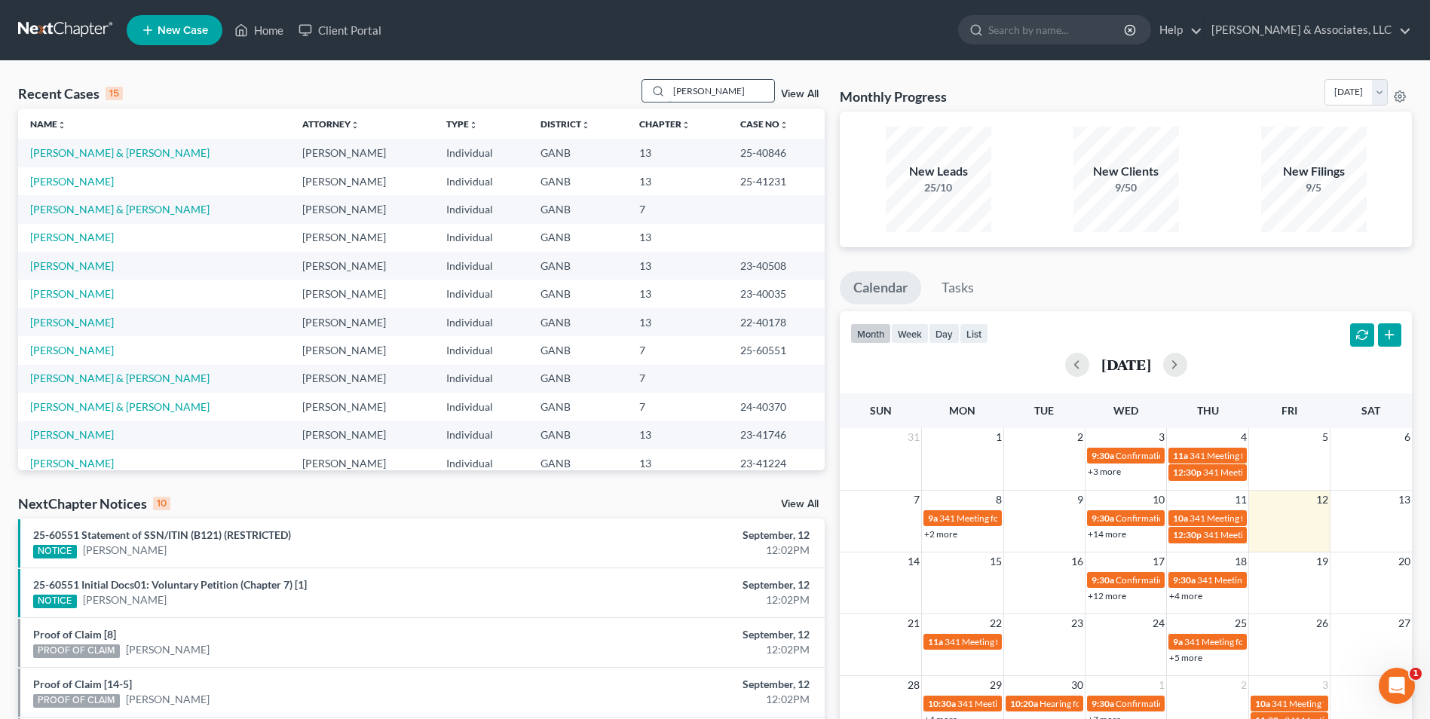
type input "[PERSON_NAME]"
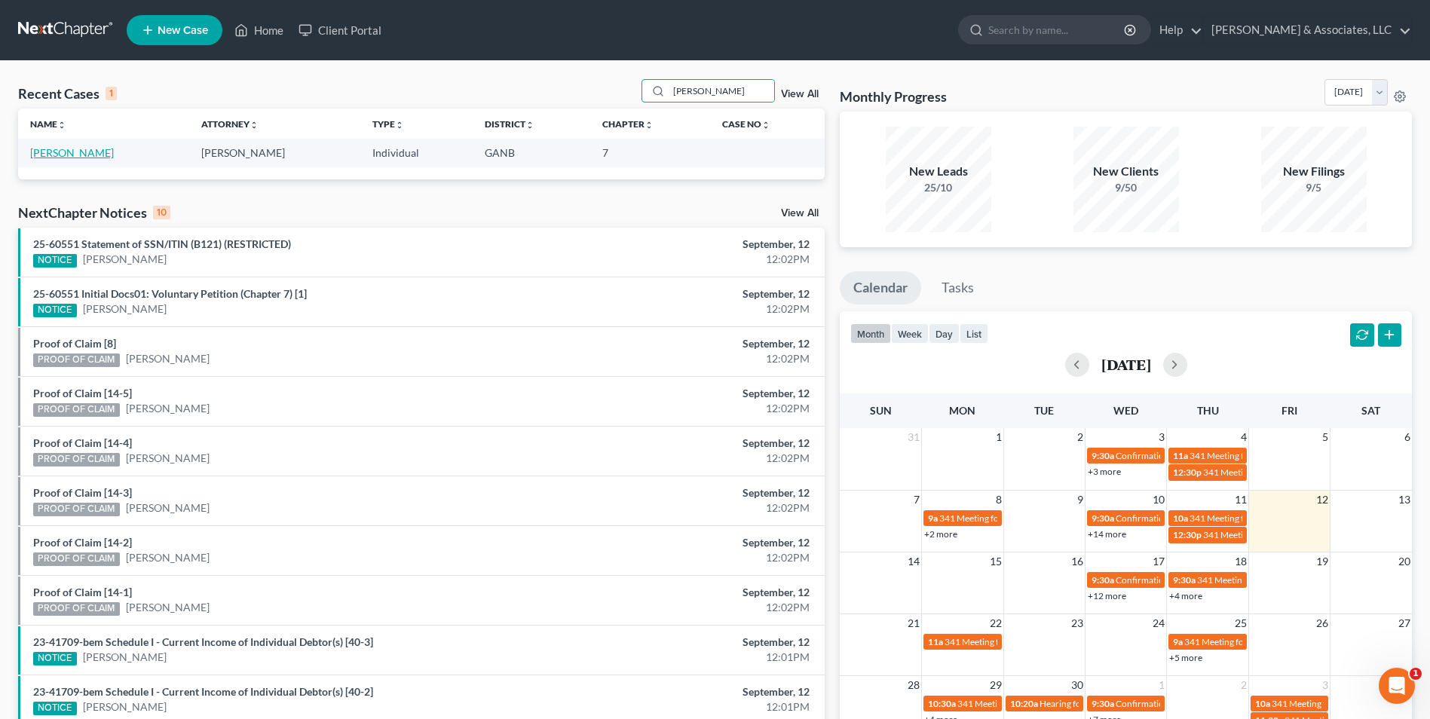
click at [66, 148] on link "[PERSON_NAME]" at bounding box center [72, 152] width 84 height 13
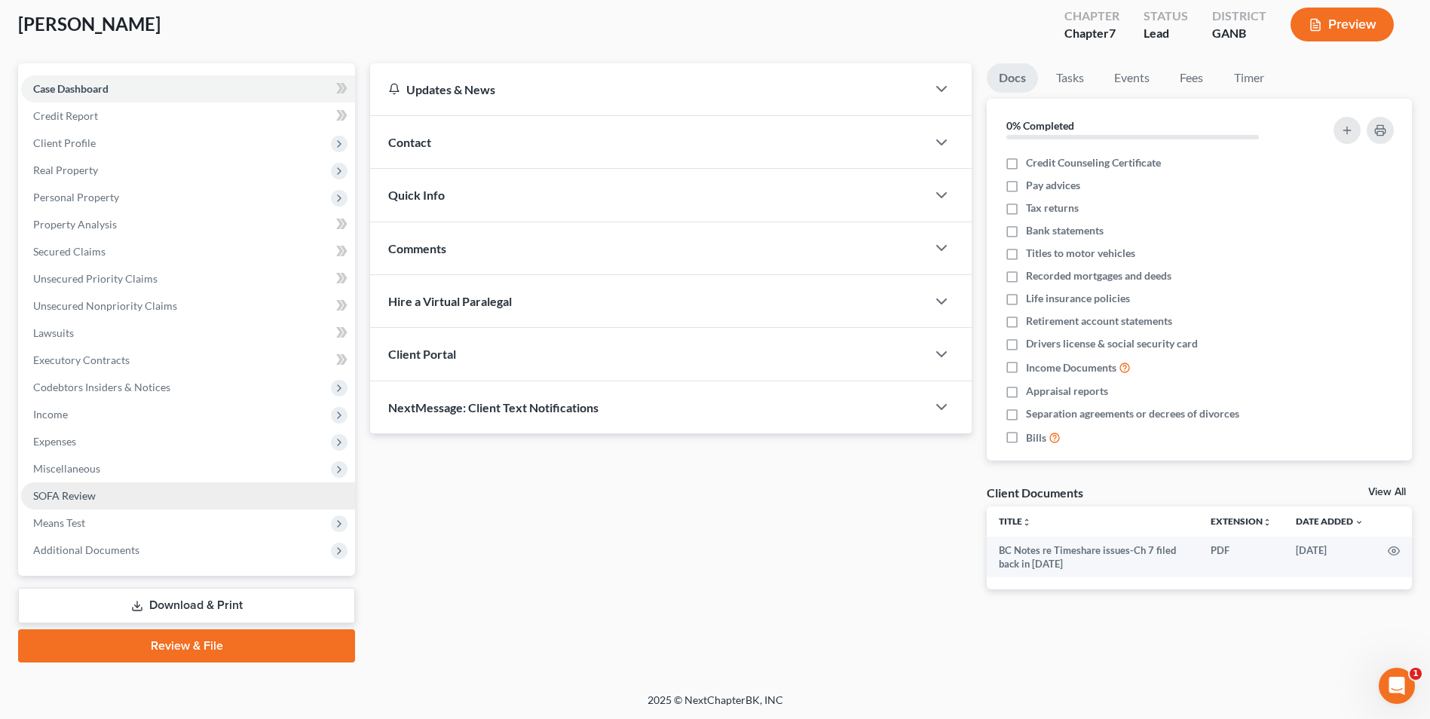
scroll to position [82, 0]
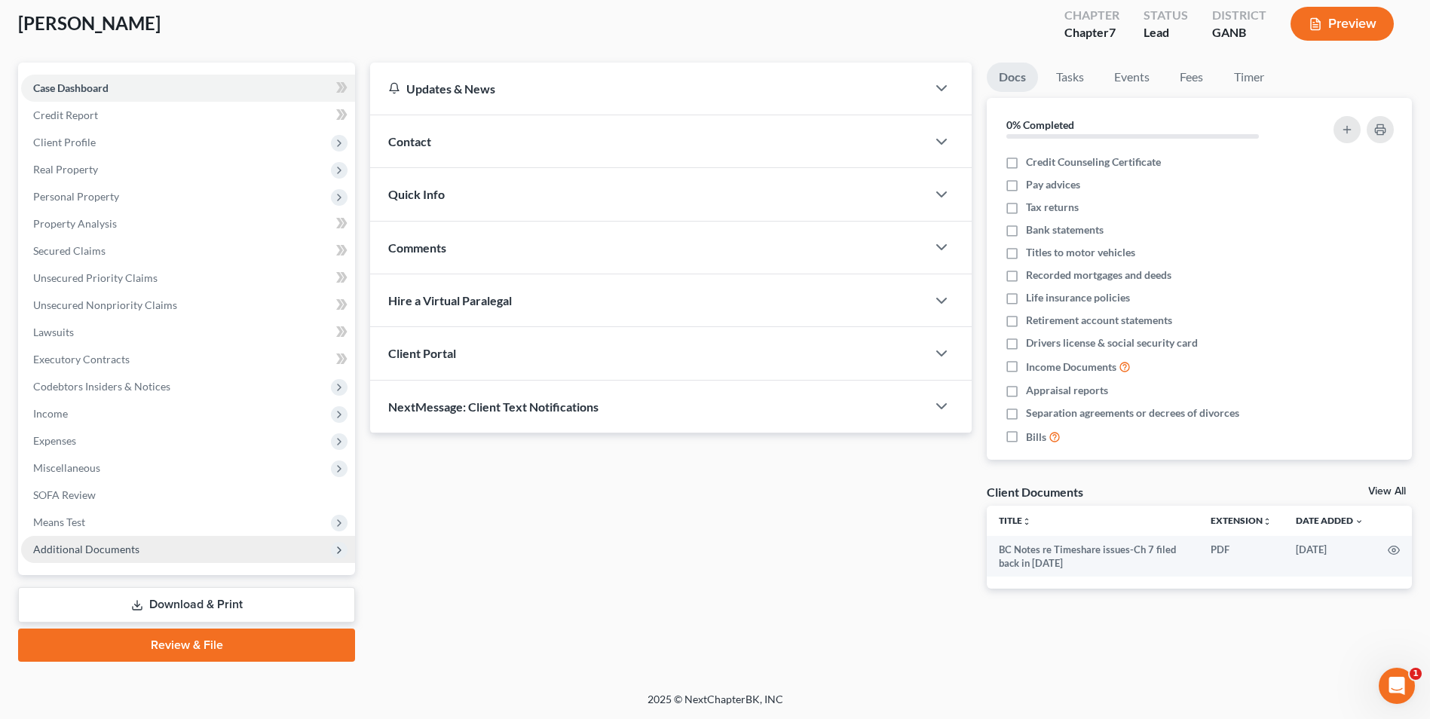
click at [131, 551] on span "Additional Documents" at bounding box center [86, 549] width 106 height 13
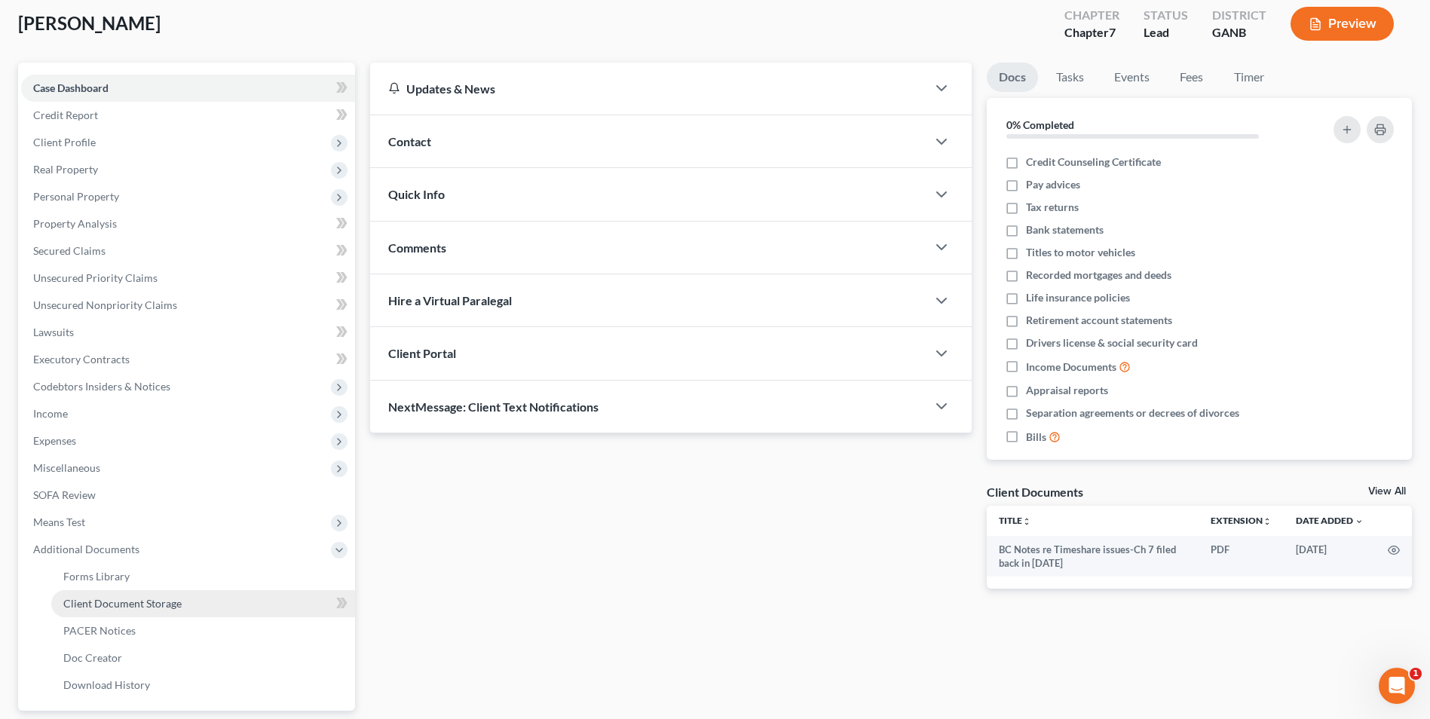
click at [127, 600] on span "Client Document Storage" at bounding box center [122, 603] width 118 height 13
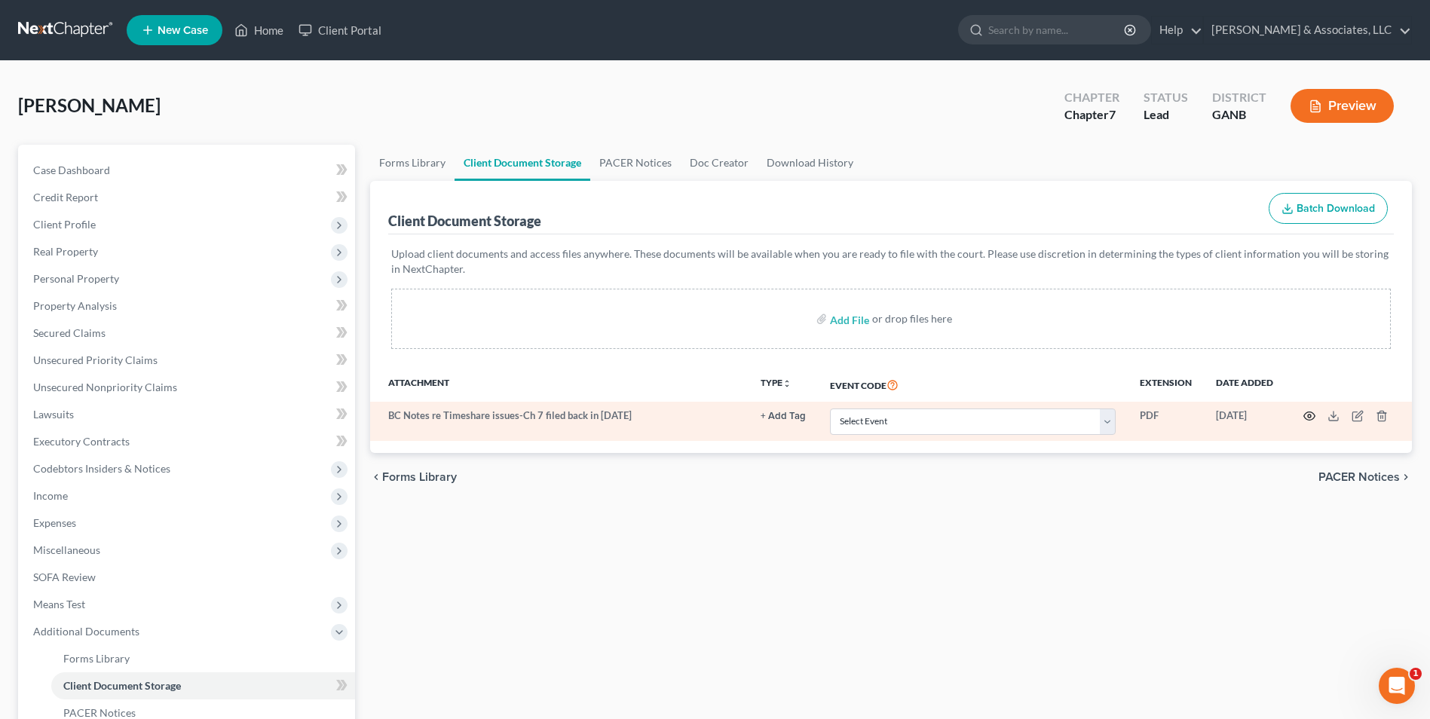
click at [1311, 415] on circle "button" at bounding box center [1309, 416] width 3 height 3
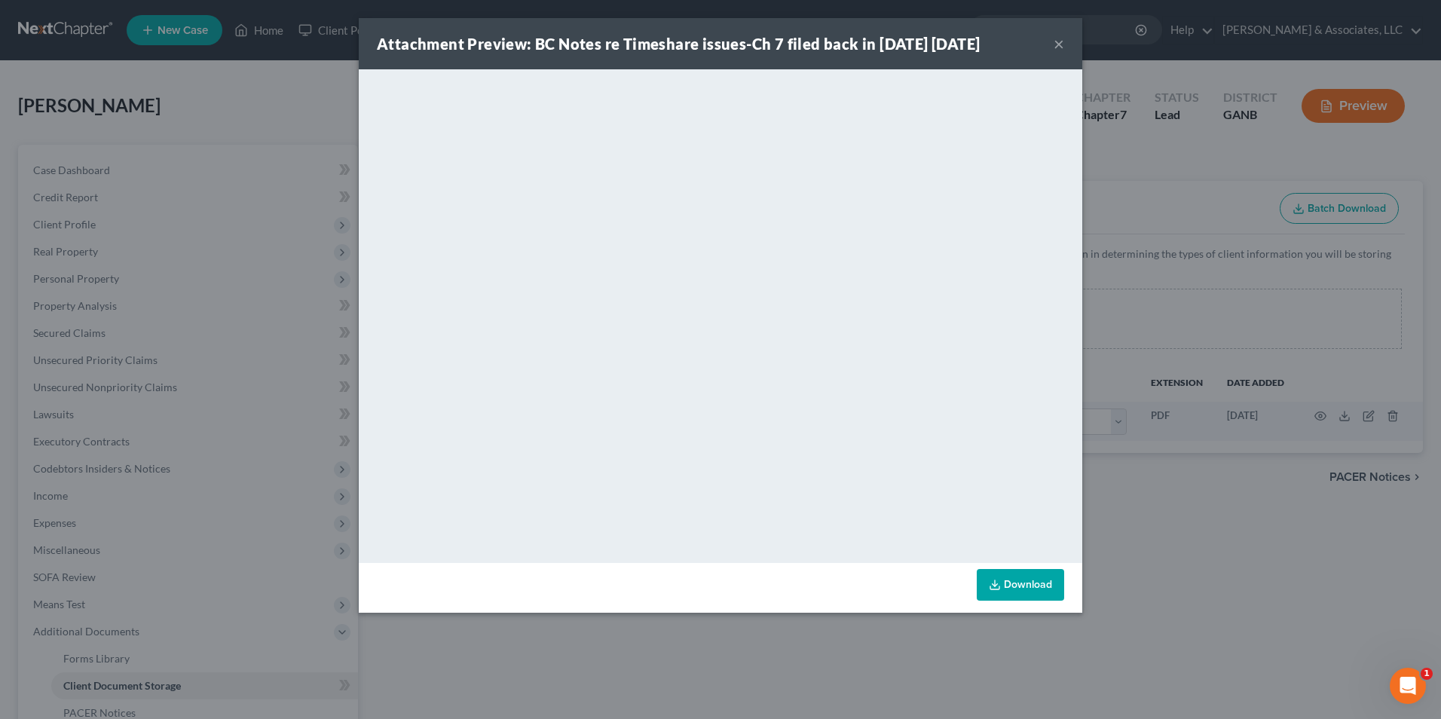
click at [1059, 46] on button "×" at bounding box center [1059, 44] width 11 height 18
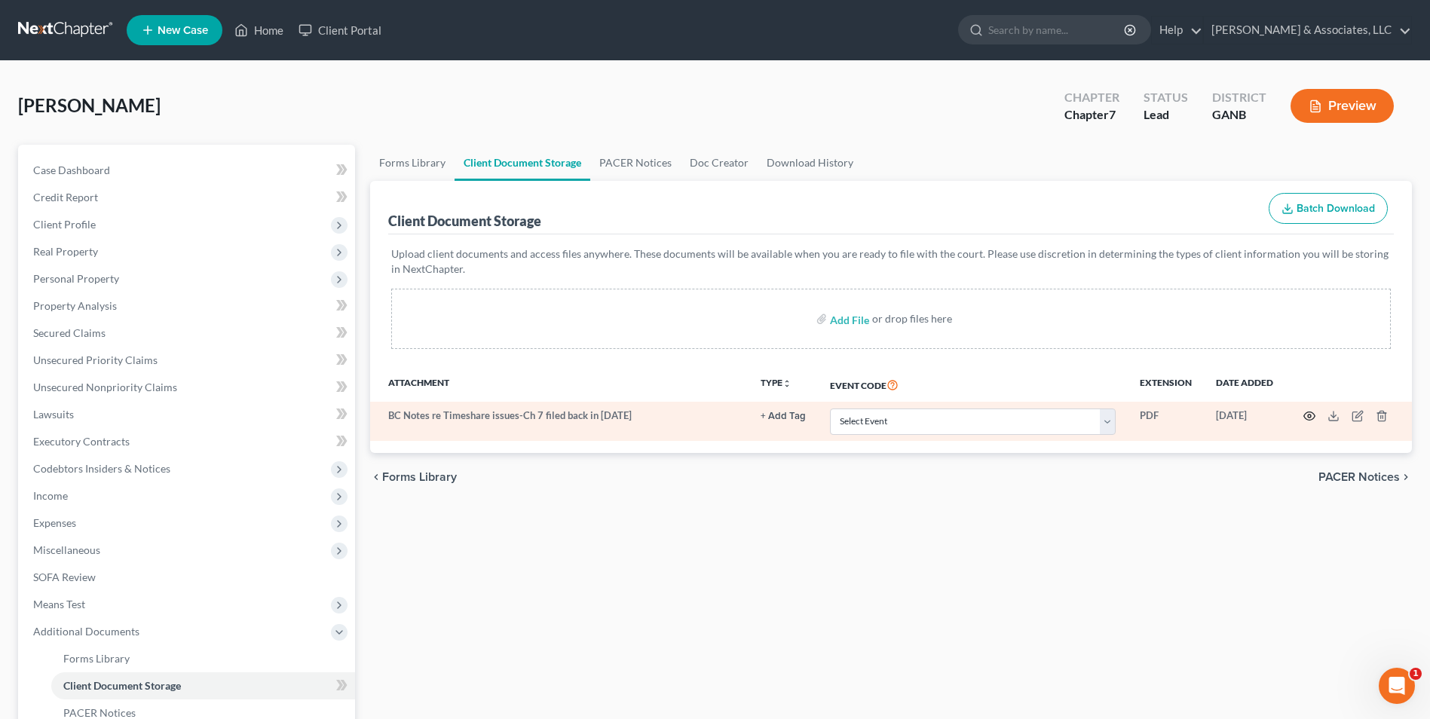
click at [1315, 415] on icon "button" at bounding box center [1309, 416] width 11 height 8
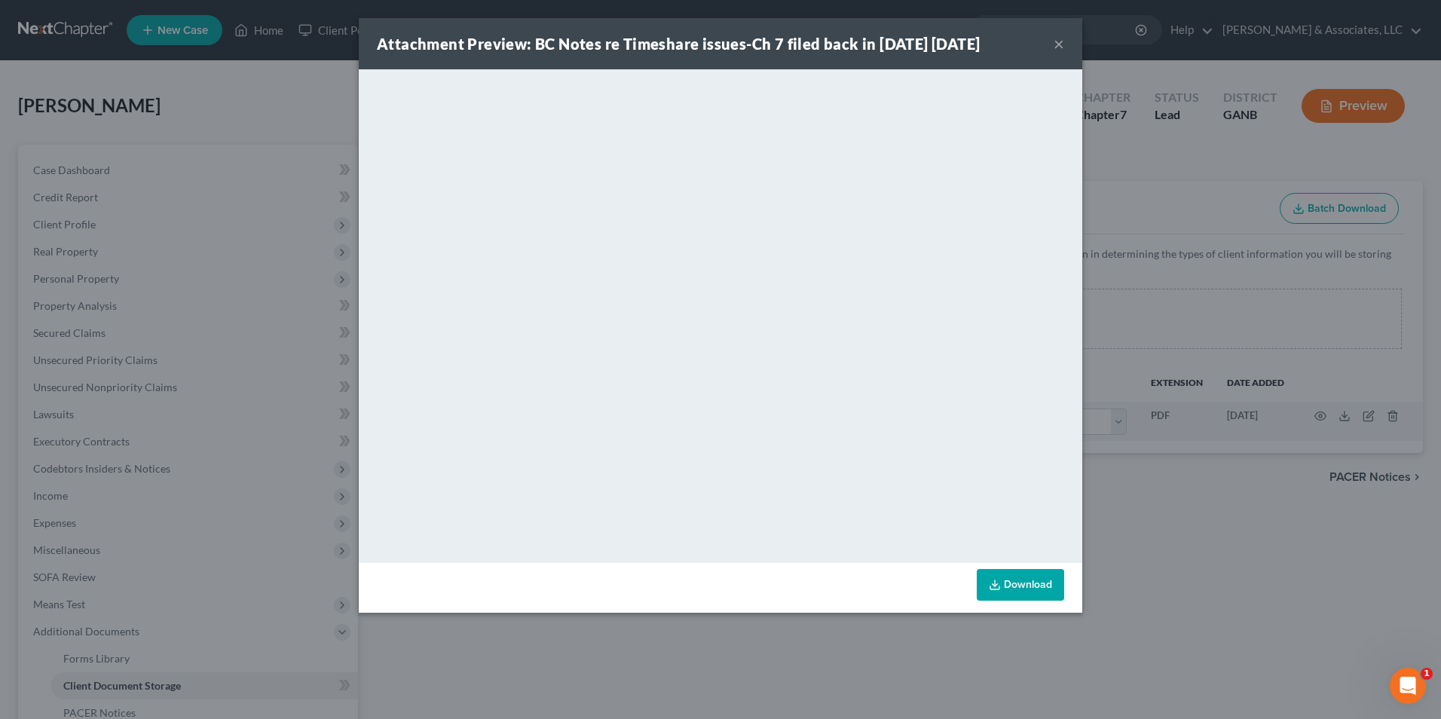
click at [1054, 44] on button "×" at bounding box center [1059, 44] width 11 height 18
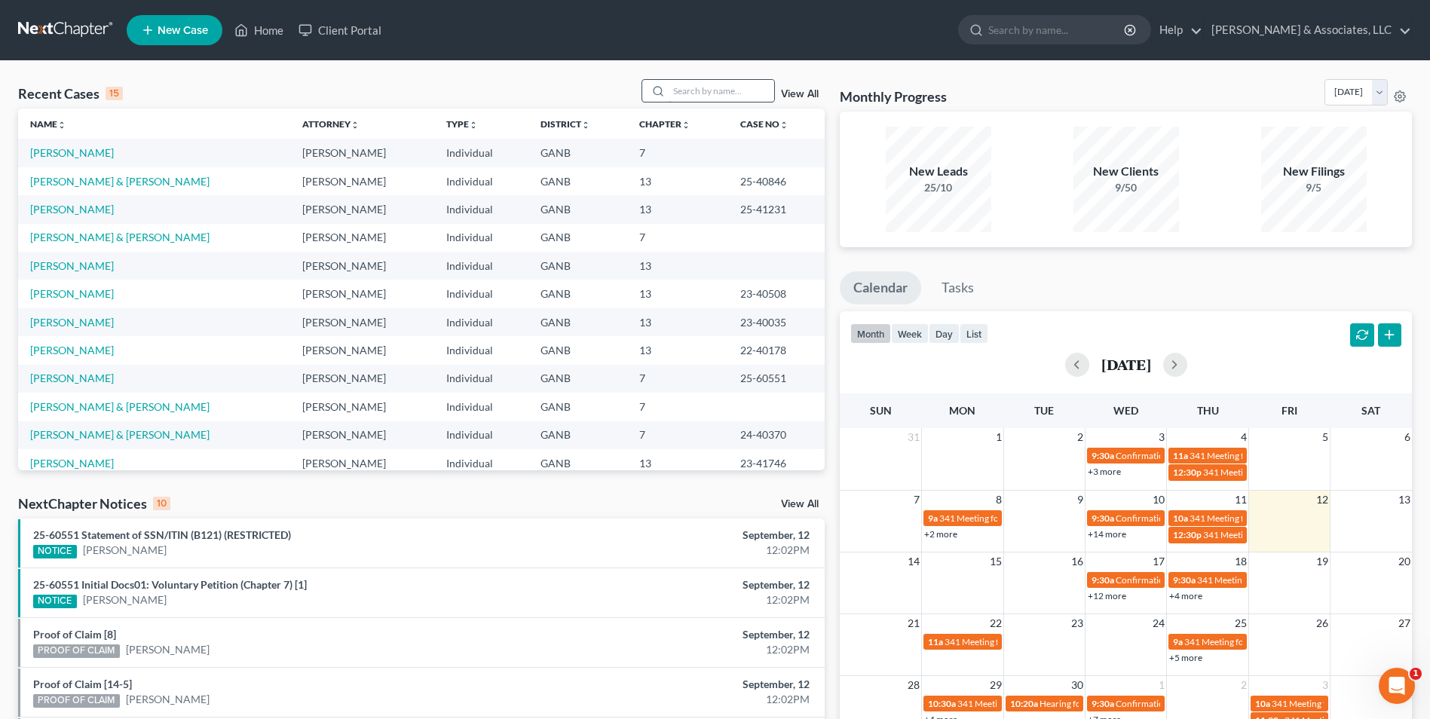
click at [705, 92] on input "search" at bounding box center [722, 91] width 106 height 22
click at [84, 179] on link "[PERSON_NAME] & [PERSON_NAME]" at bounding box center [119, 181] width 179 height 13
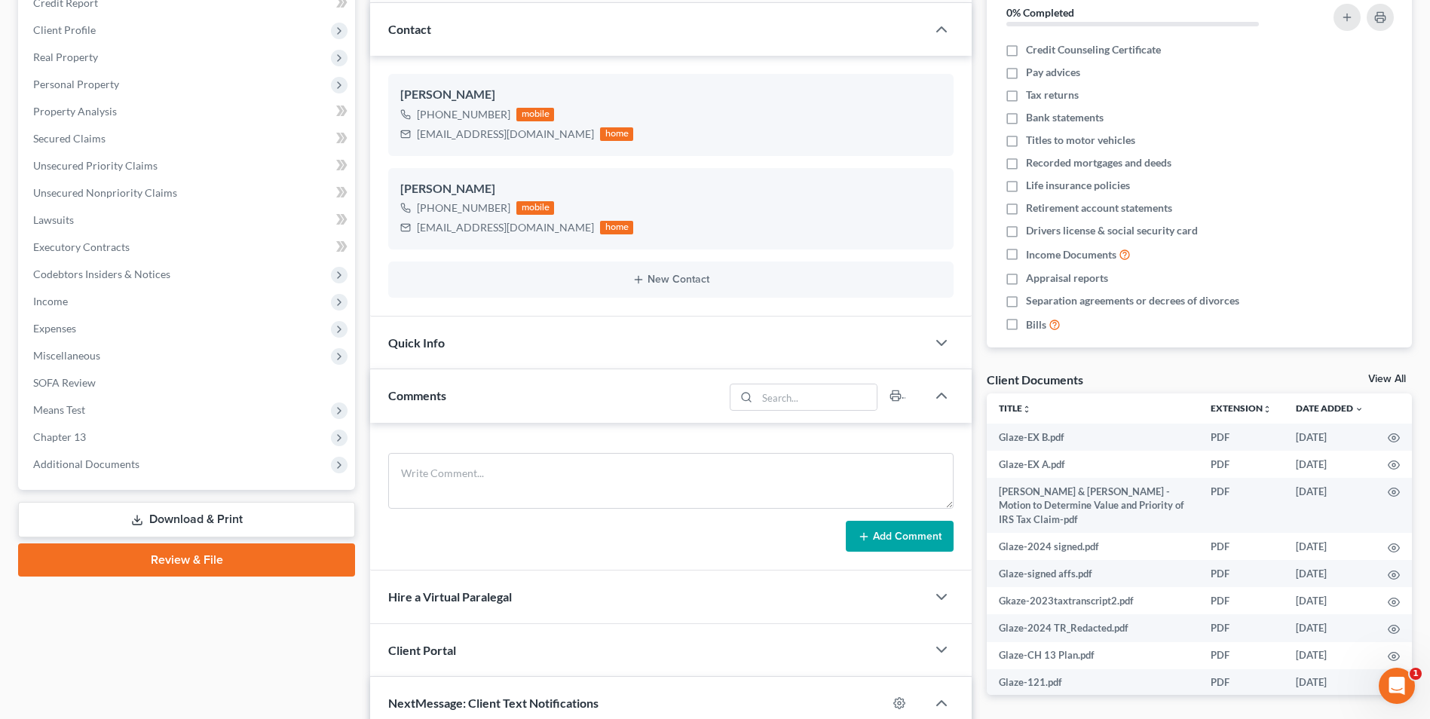
scroll to position [226, 0]
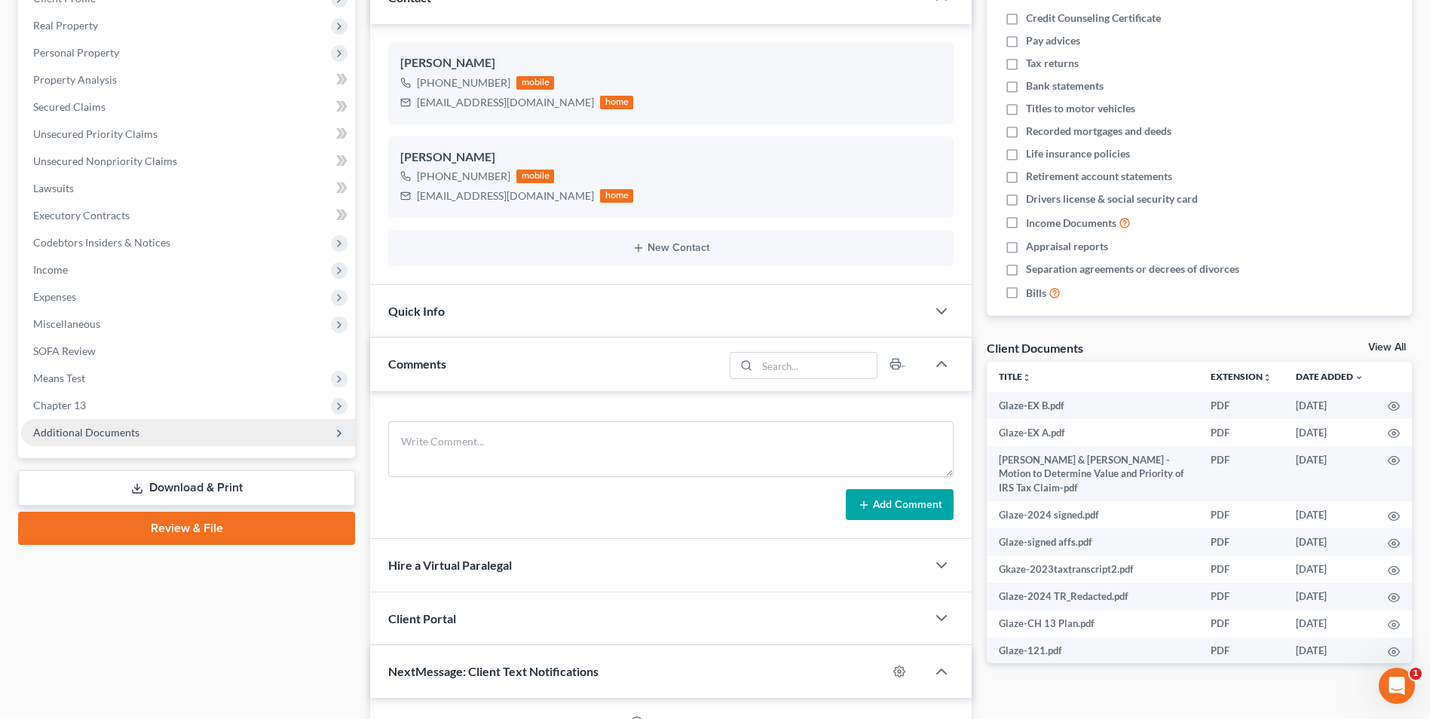
click at [80, 429] on span "Additional Documents" at bounding box center [86, 432] width 106 height 13
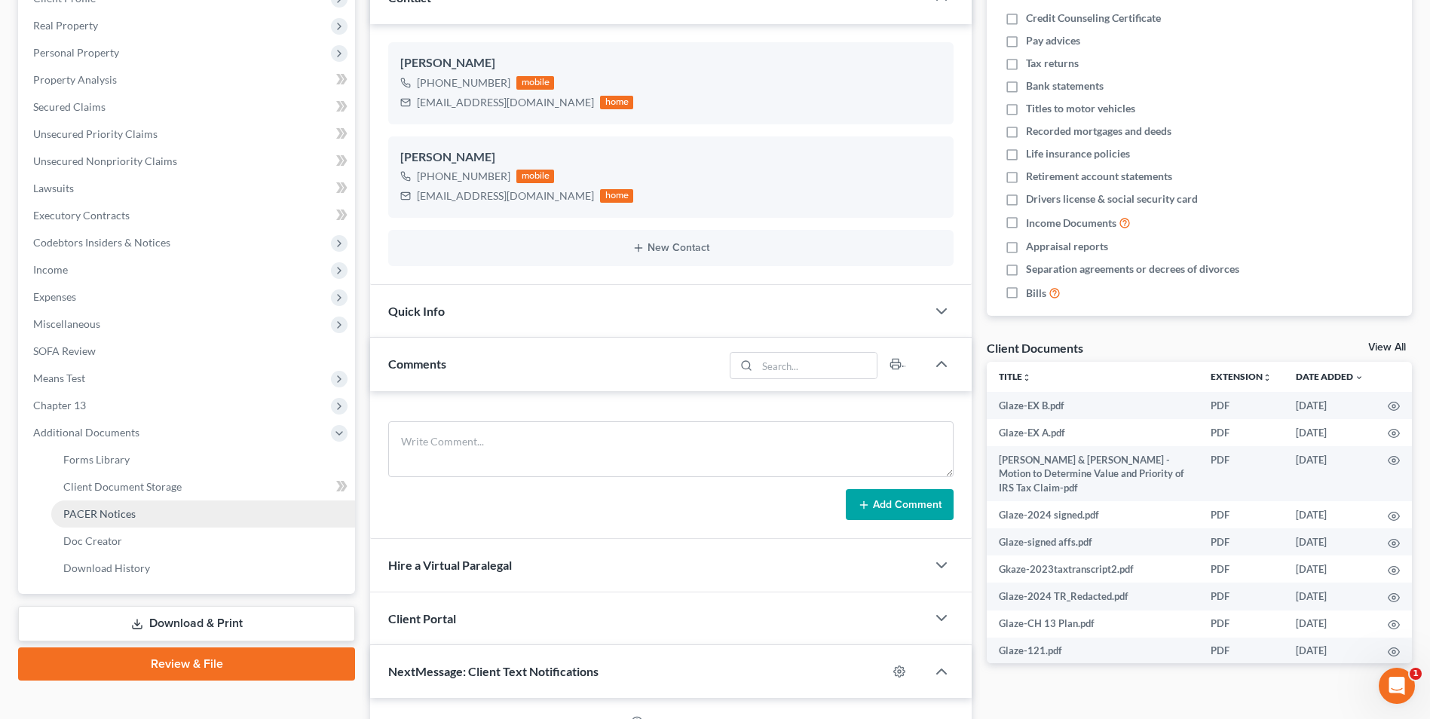
click at [99, 510] on span "PACER Notices" at bounding box center [99, 513] width 72 height 13
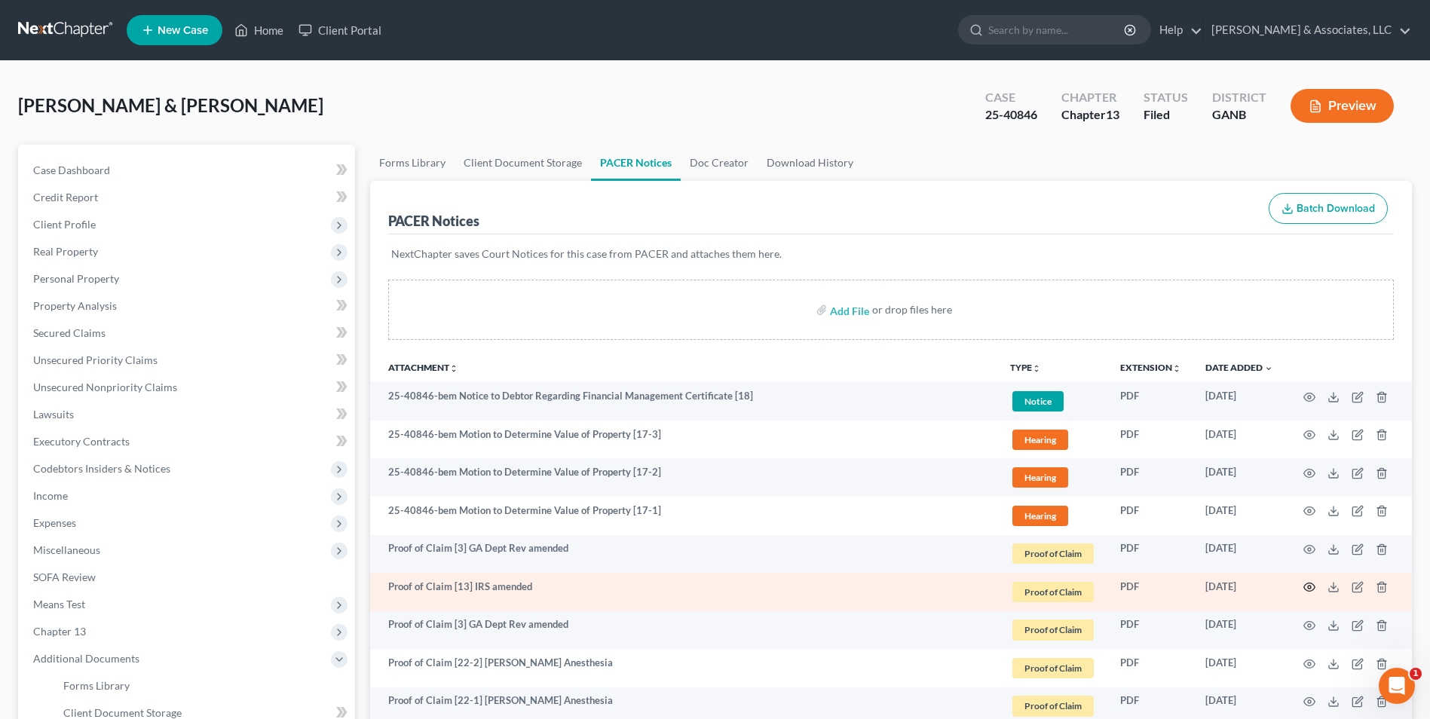
click at [1309, 589] on circle "button" at bounding box center [1309, 587] width 3 height 3
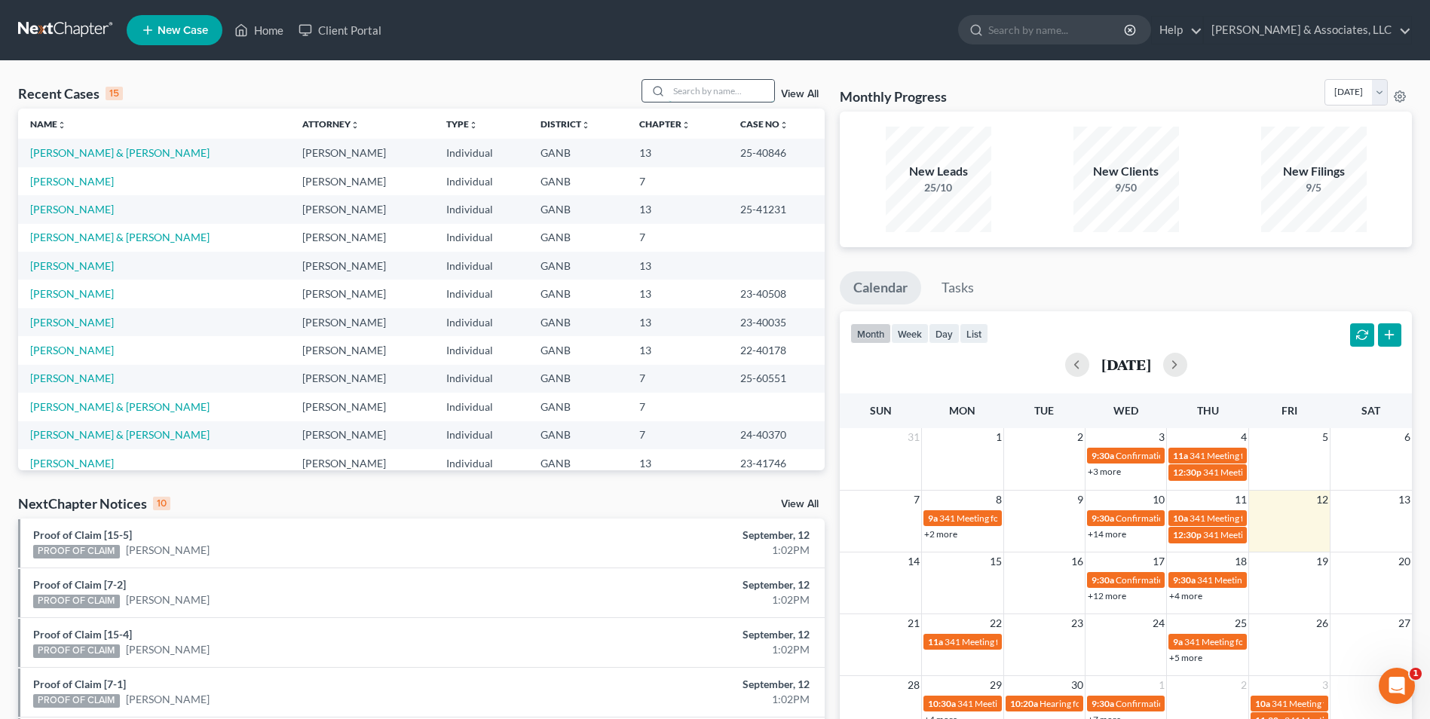
click at [714, 92] on input "search" at bounding box center [722, 91] width 106 height 22
type input "[PERSON_NAME]"
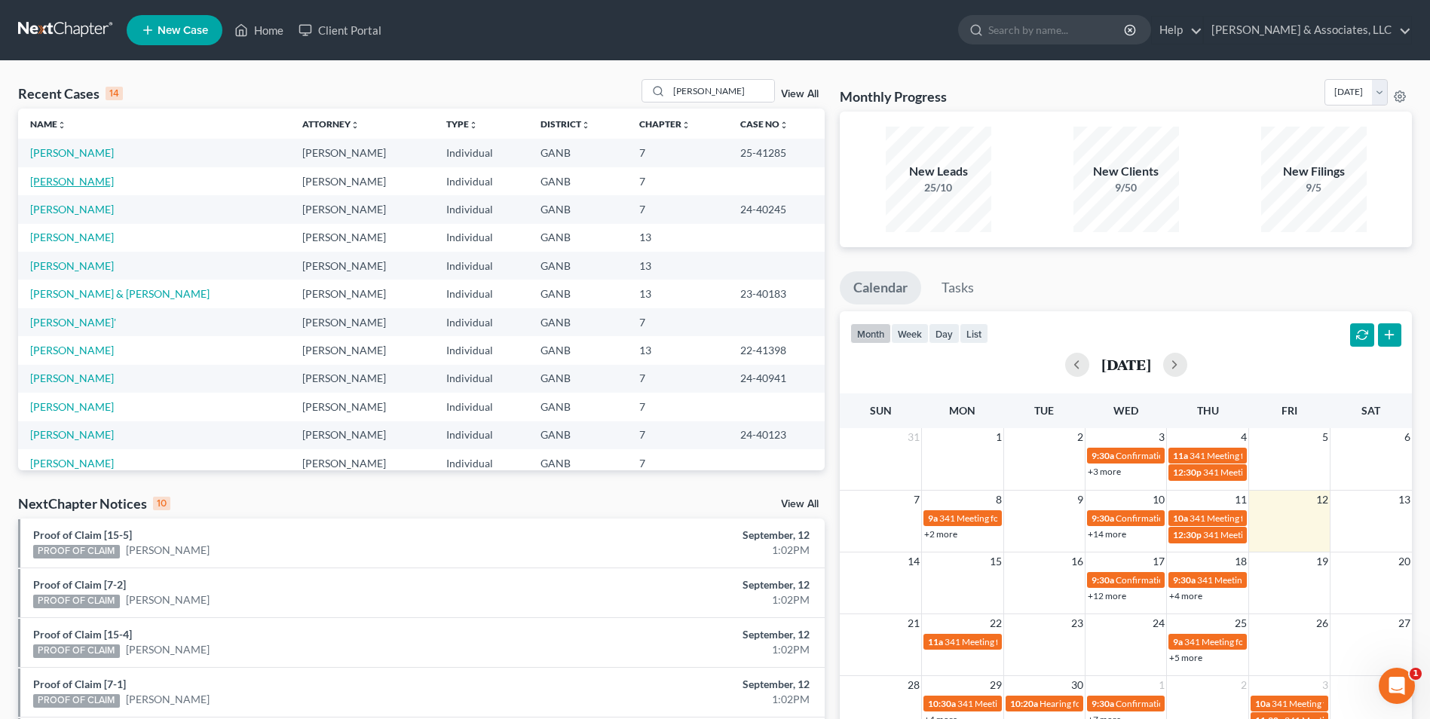
click at [53, 175] on link "[PERSON_NAME]" at bounding box center [72, 181] width 84 height 13
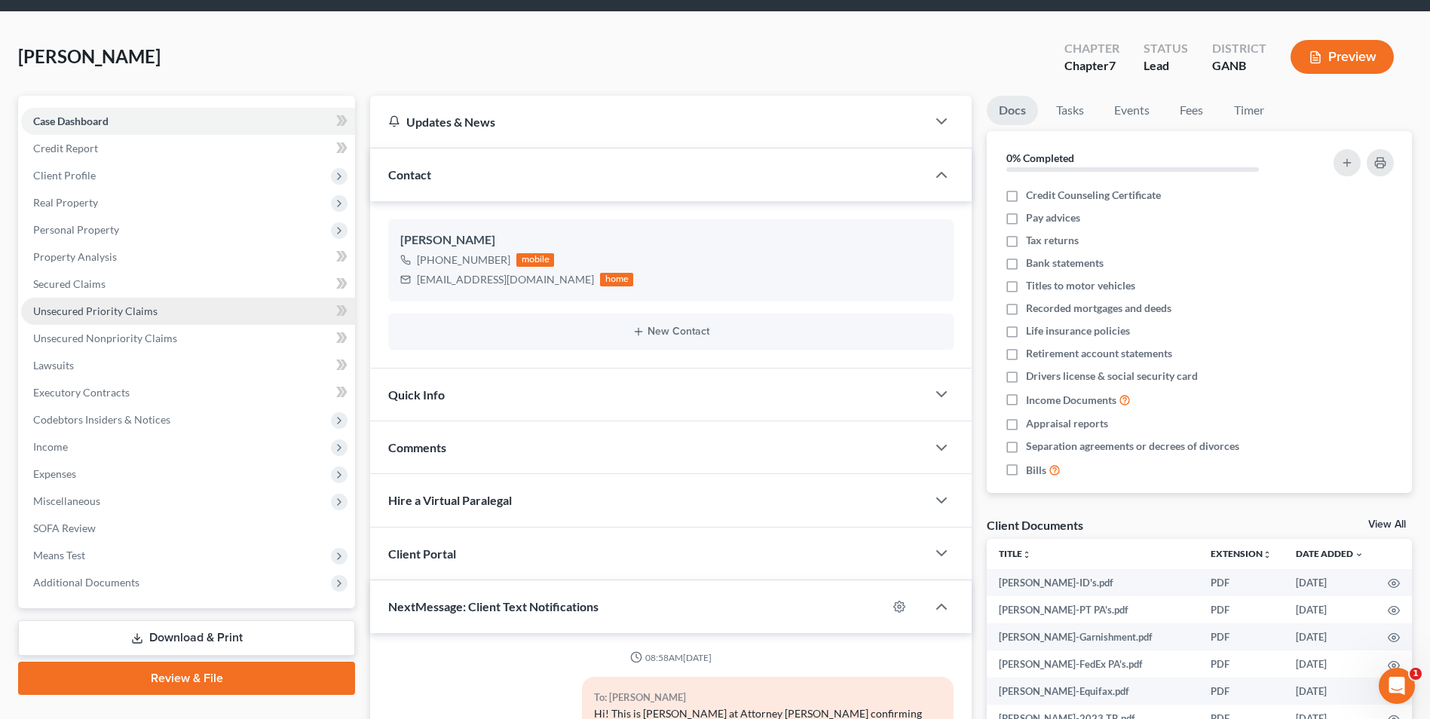
scroll to position [75, 0]
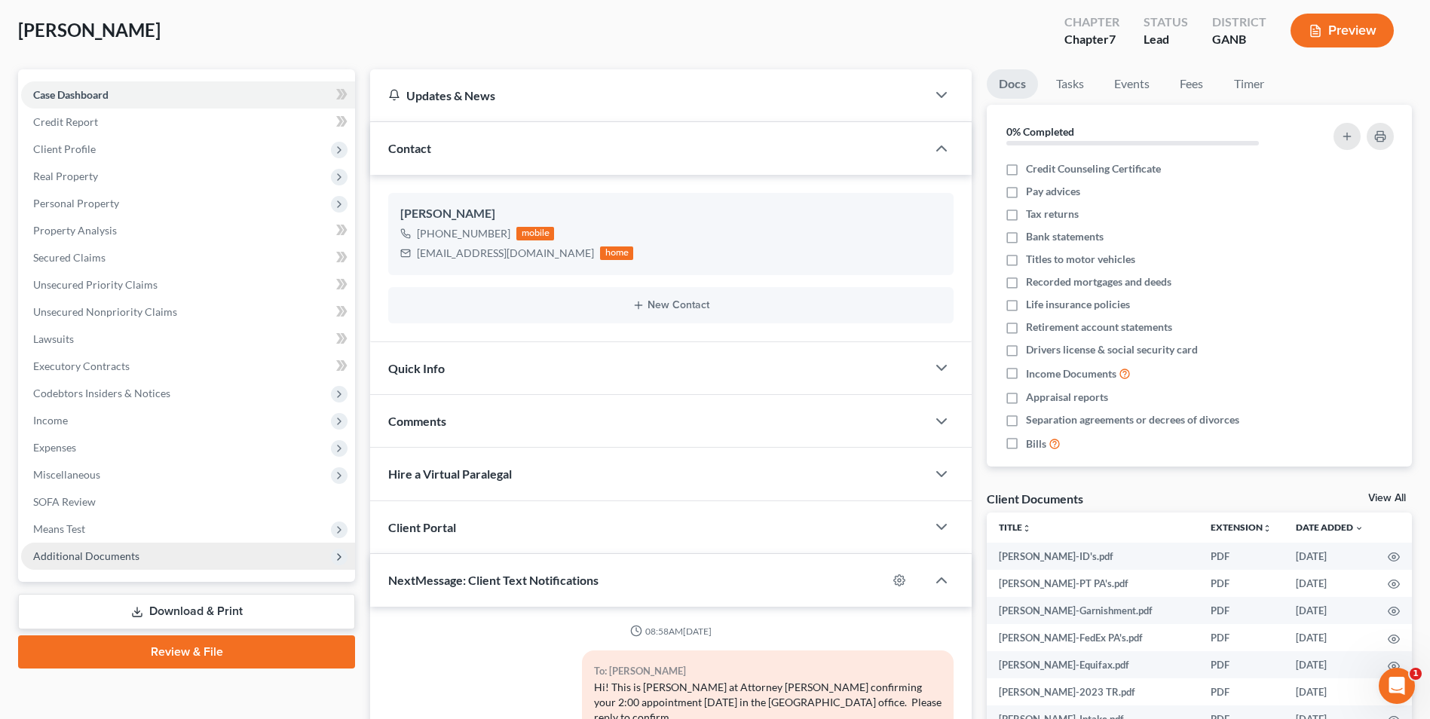
click at [131, 556] on span "Additional Documents" at bounding box center [86, 555] width 106 height 13
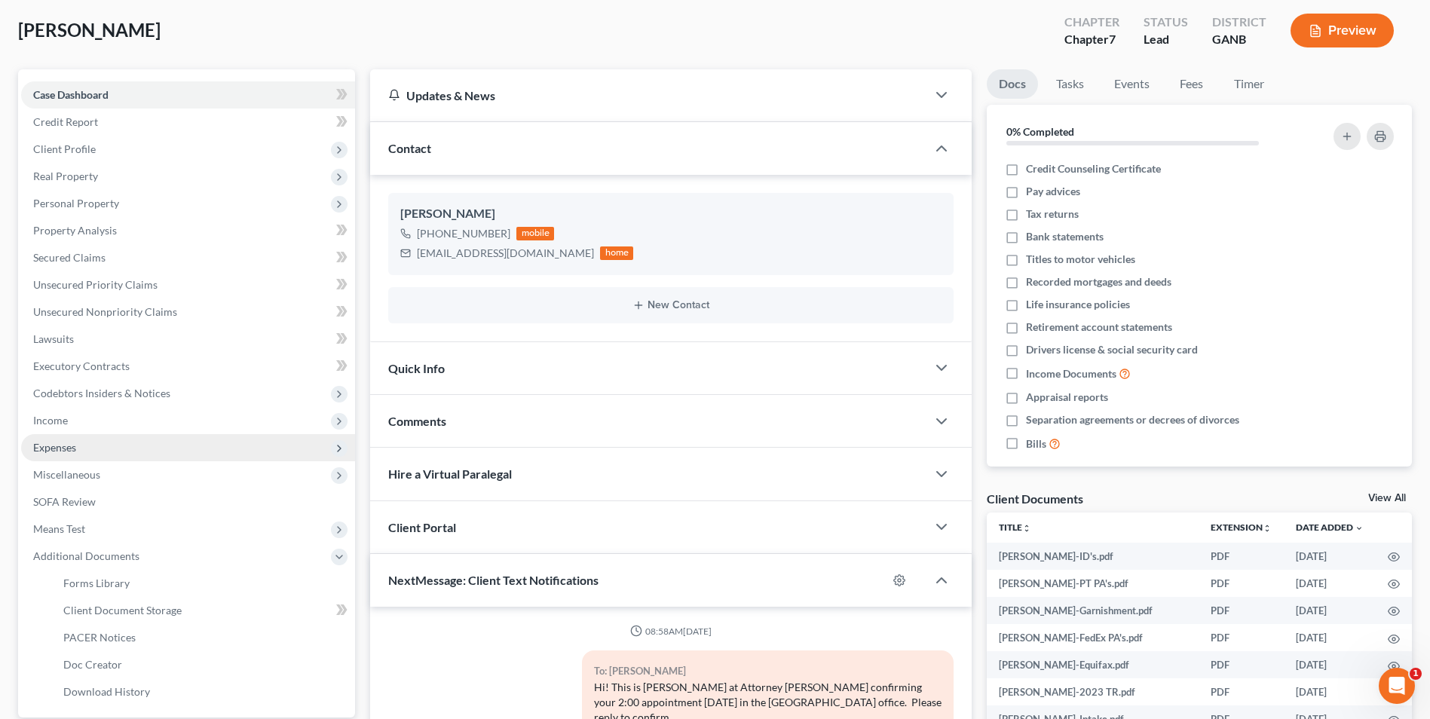
click at [82, 442] on span "Expenses" at bounding box center [188, 447] width 334 height 27
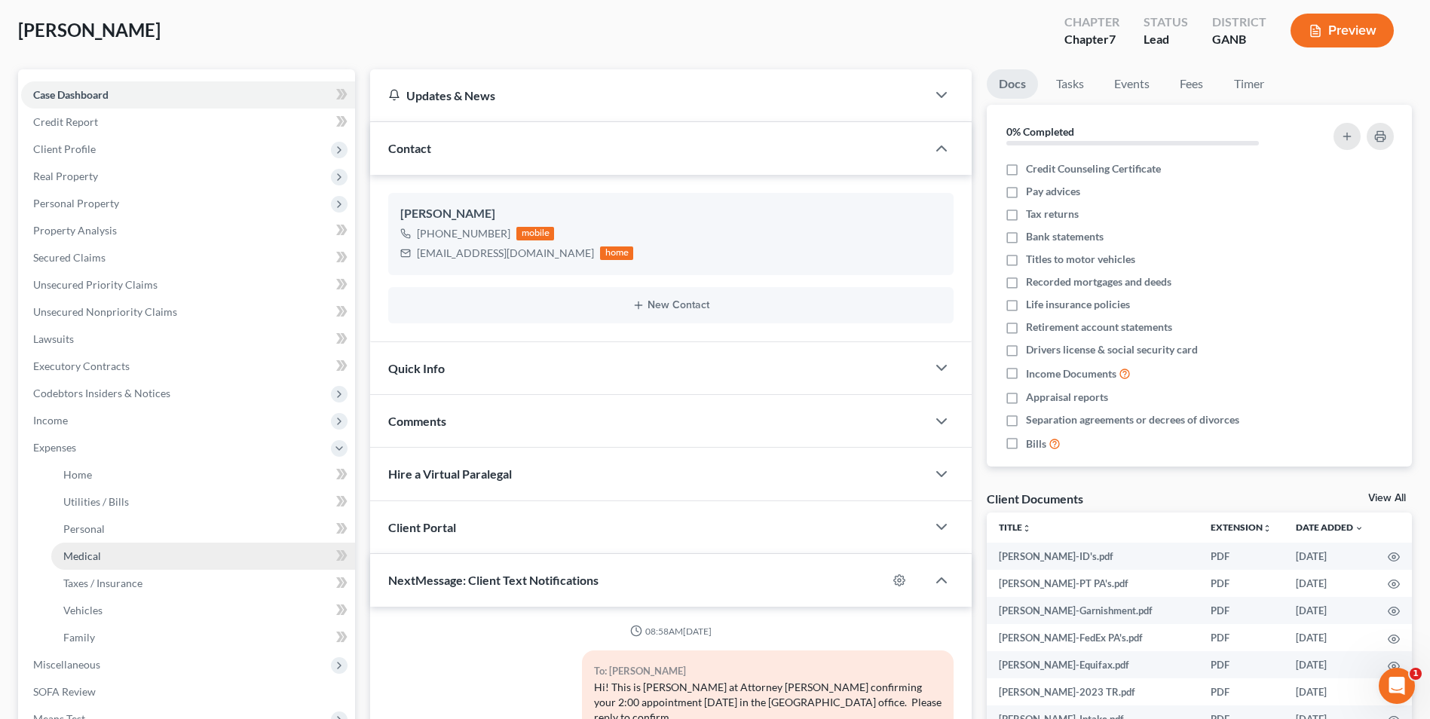
click at [108, 549] on link "Medical" at bounding box center [203, 556] width 304 height 27
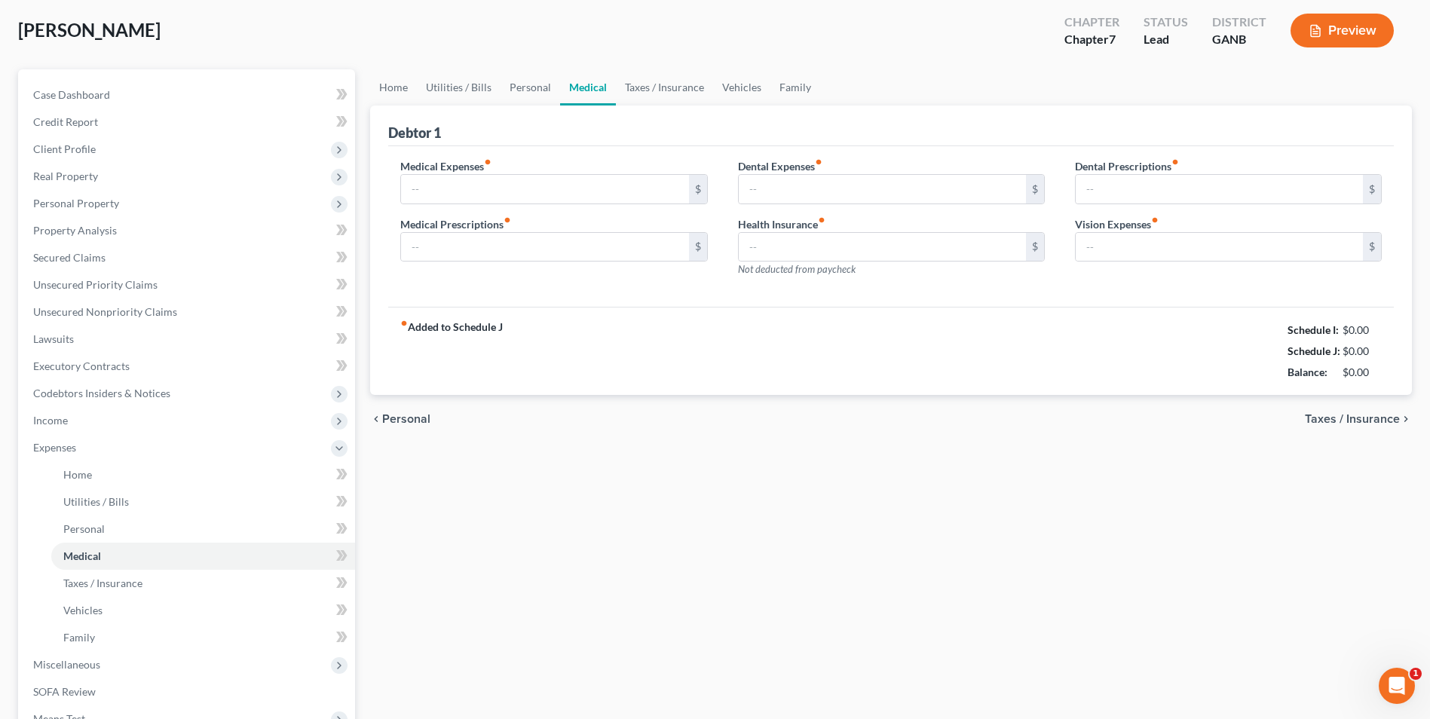
scroll to position [14, 0]
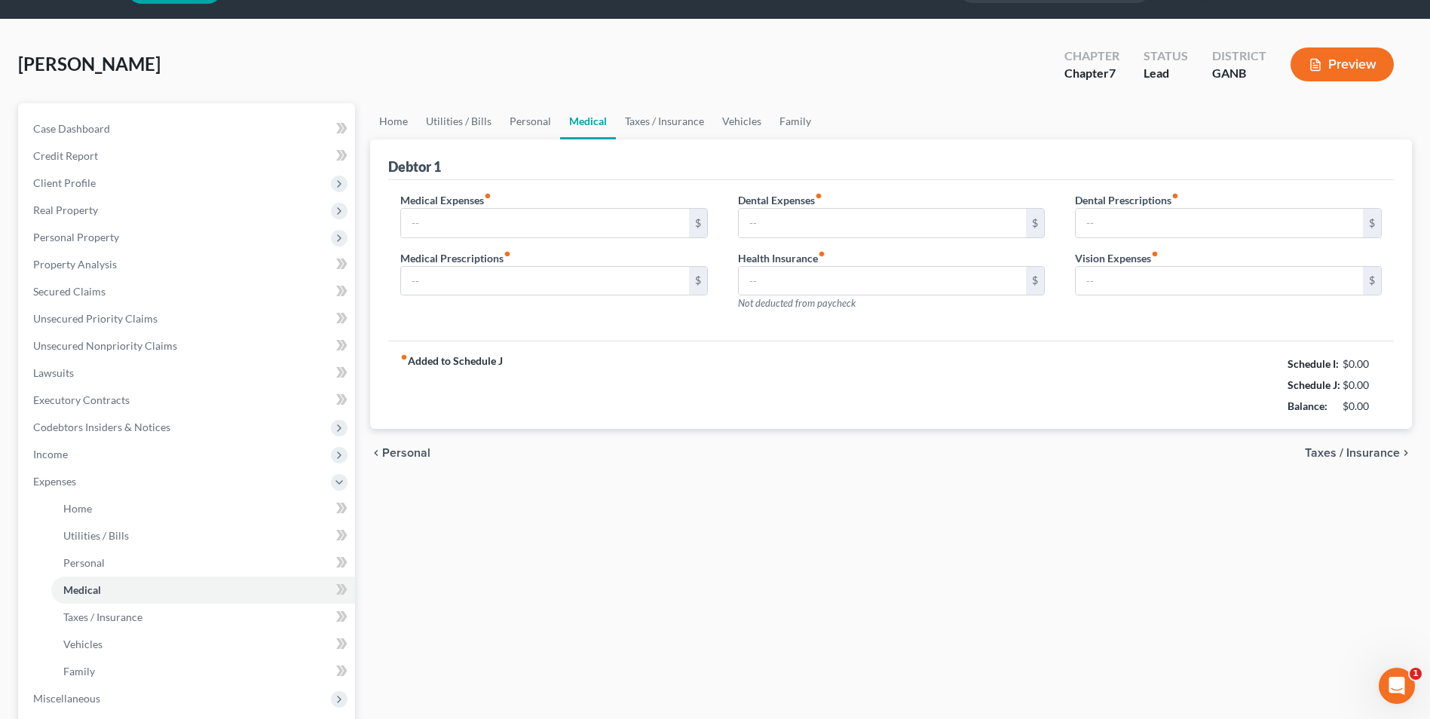
type input "405.00"
type input "0.00"
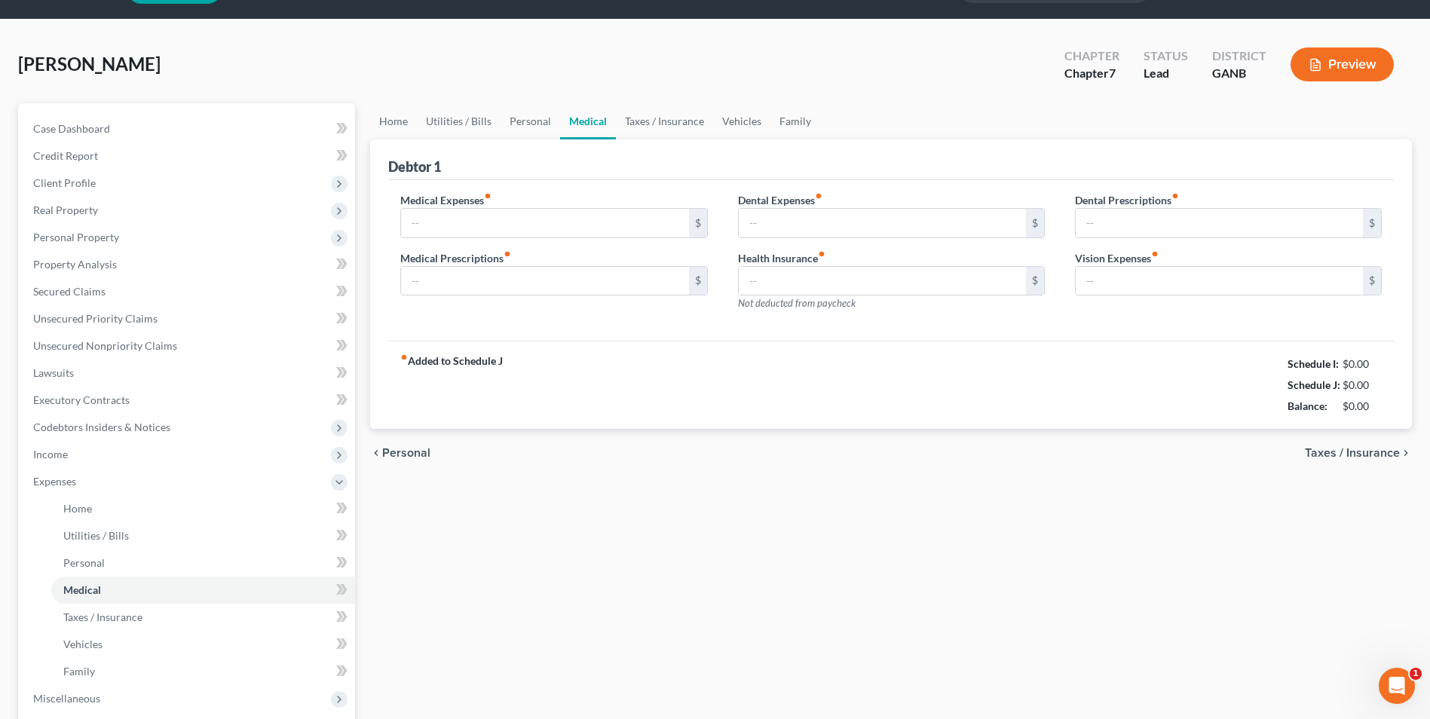
type input "0.00"
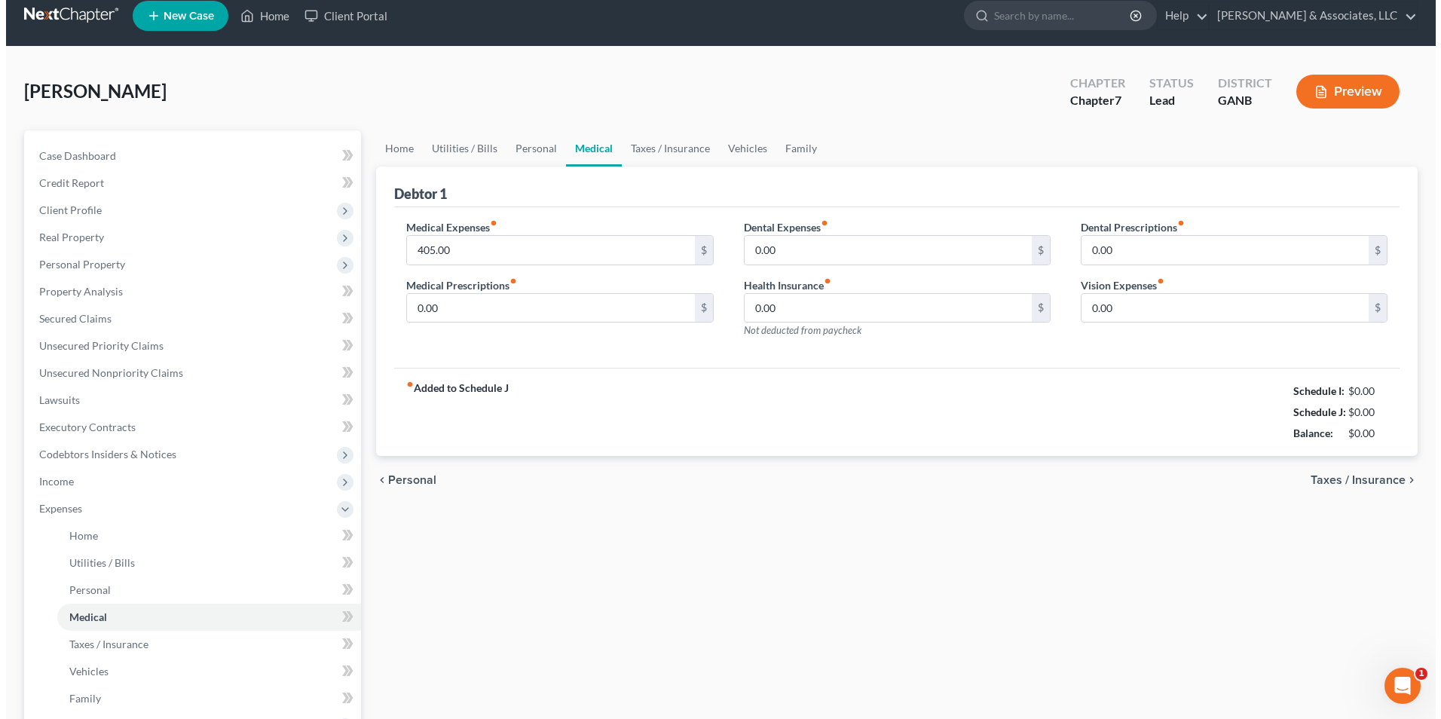
scroll to position [0, 0]
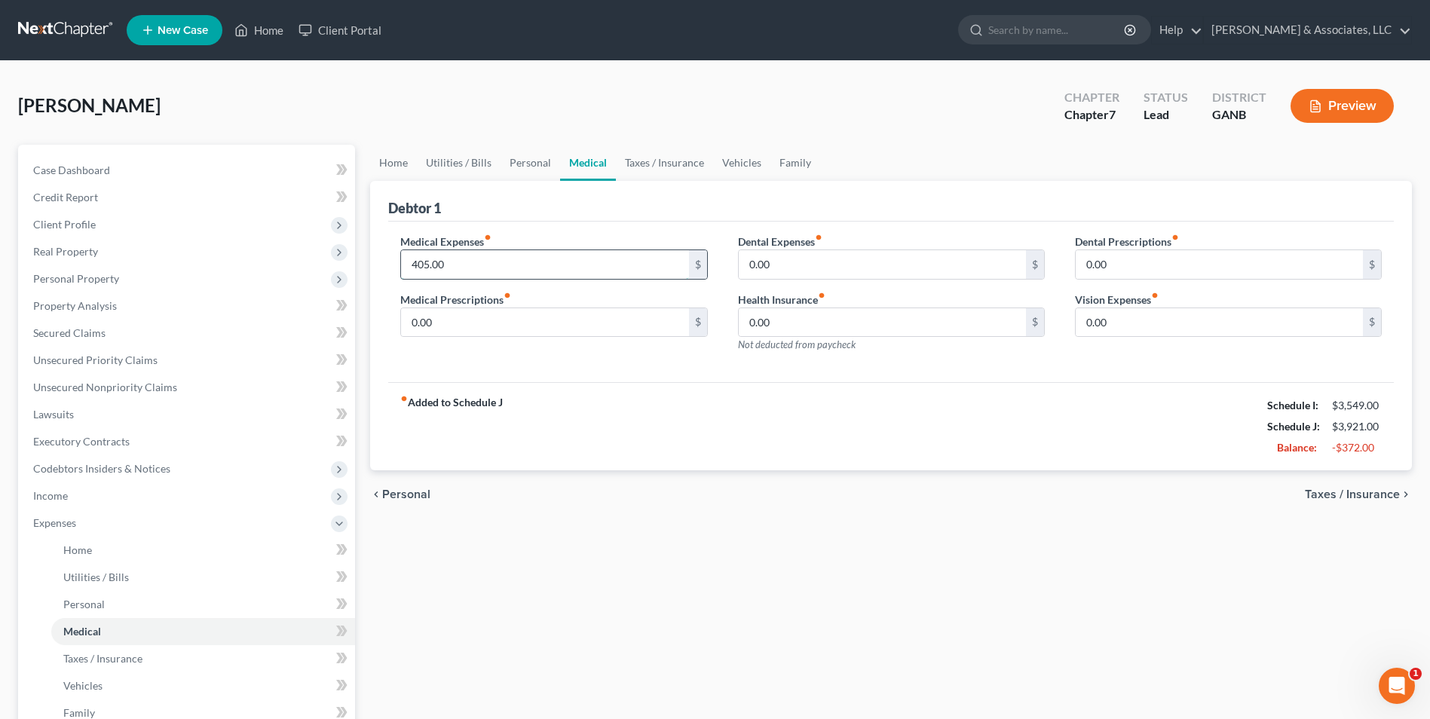
click at [513, 271] on input "405.00" at bounding box center [544, 264] width 287 height 29
click at [782, 627] on div "Home Utilities / Bills Personal Medical Taxes / Insurance Vehicles Family Debto…" at bounding box center [891, 539] width 1057 height 789
click at [109, 436] on span "Executory Contracts" at bounding box center [81, 441] width 96 height 13
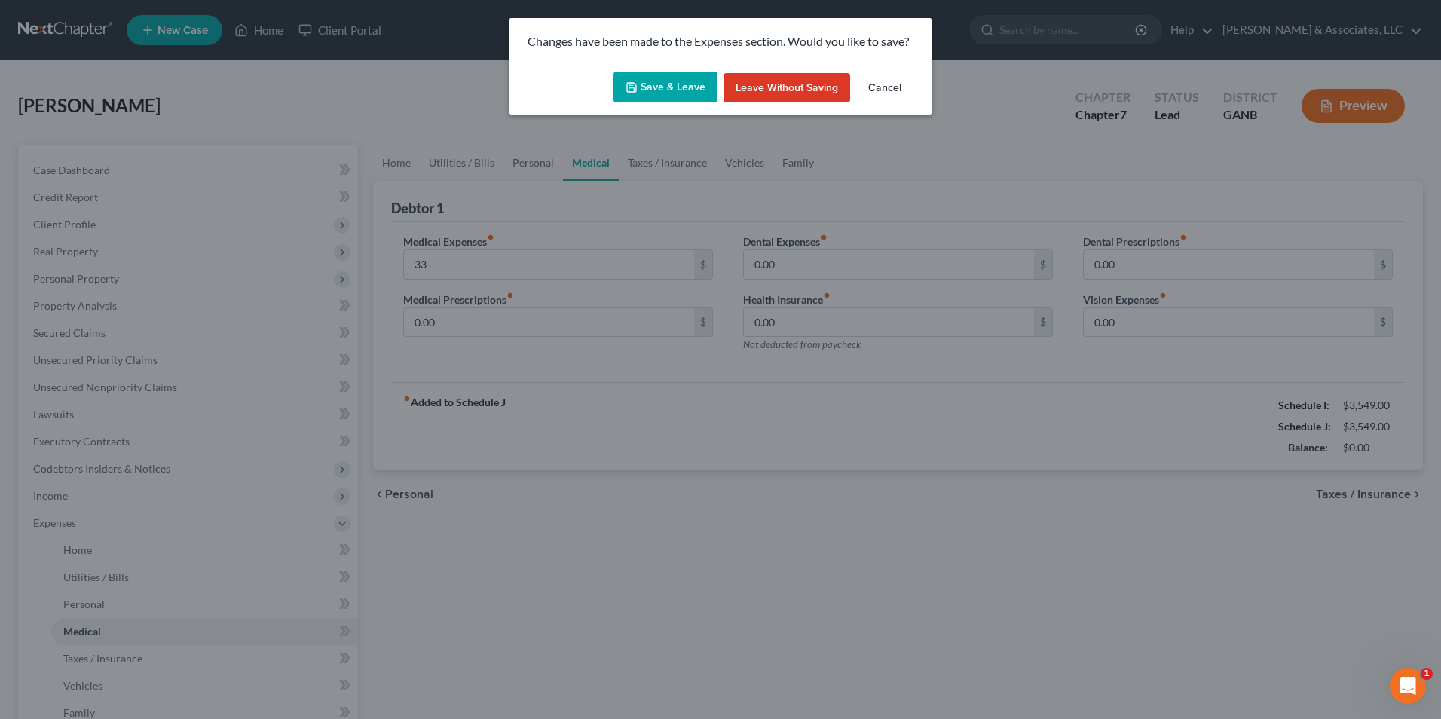
click at [695, 106] on div "Save & Leave Leave without Saving Cancel" at bounding box center [721, 91] width 422 height 50
click at [691, 90] on button "Save & Leave" at bounding box center [666, 88] width 104 height 32
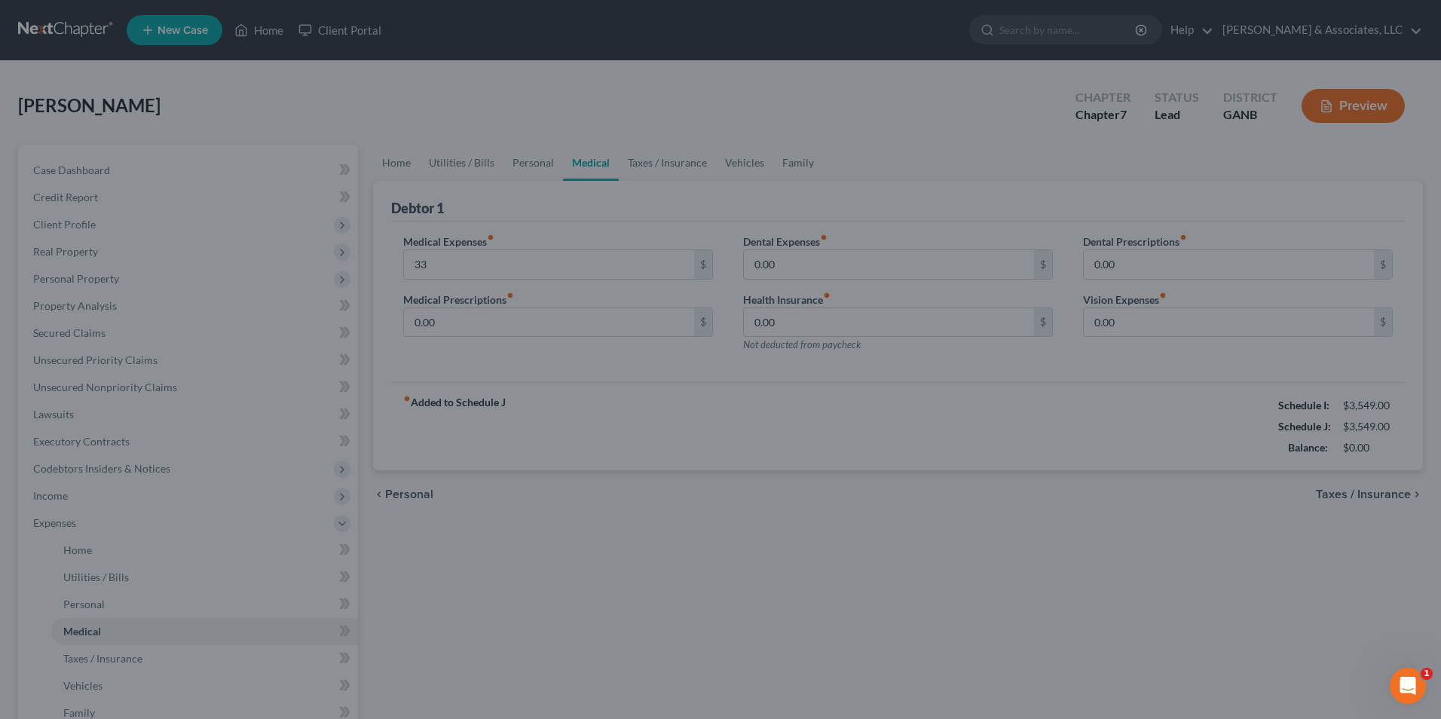
type input "33.00"
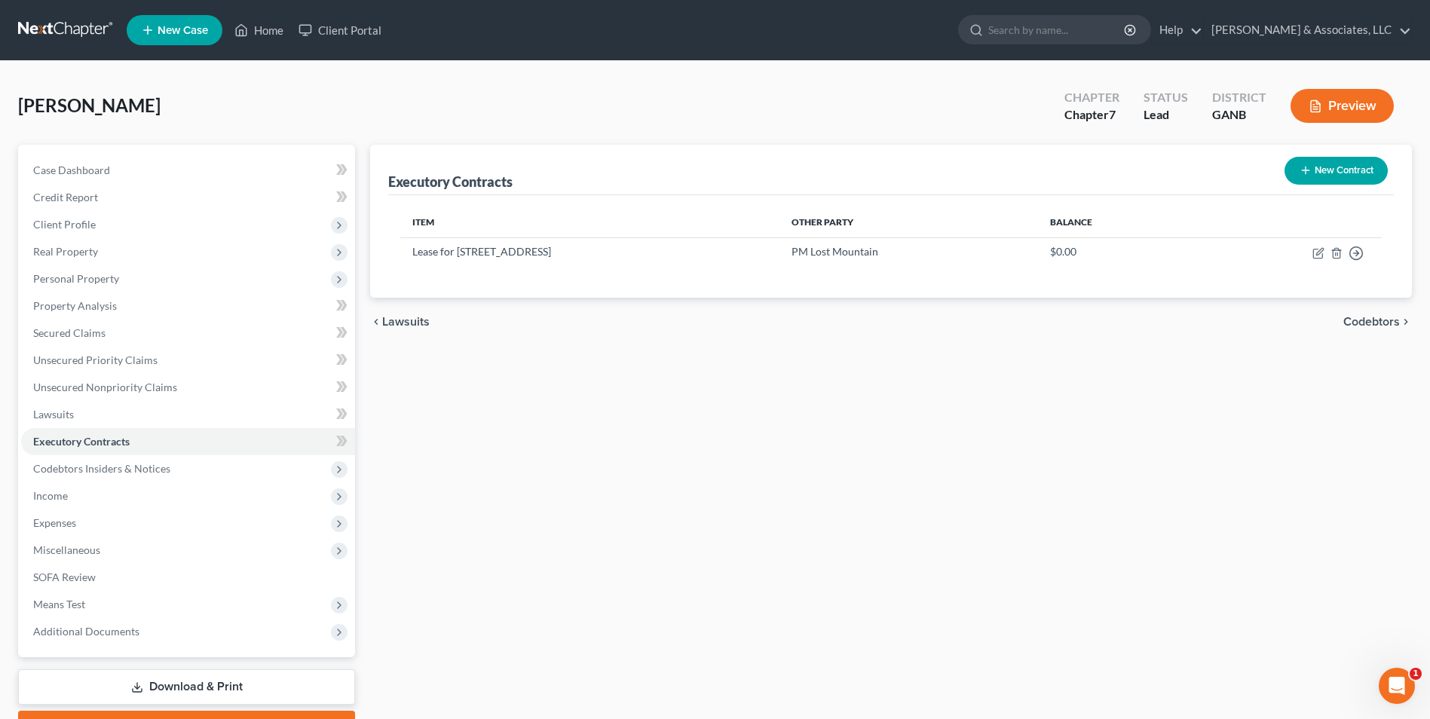
click at [1351, 110] on button "Preview" at bounding box center [1341, 106] width 103 height 34
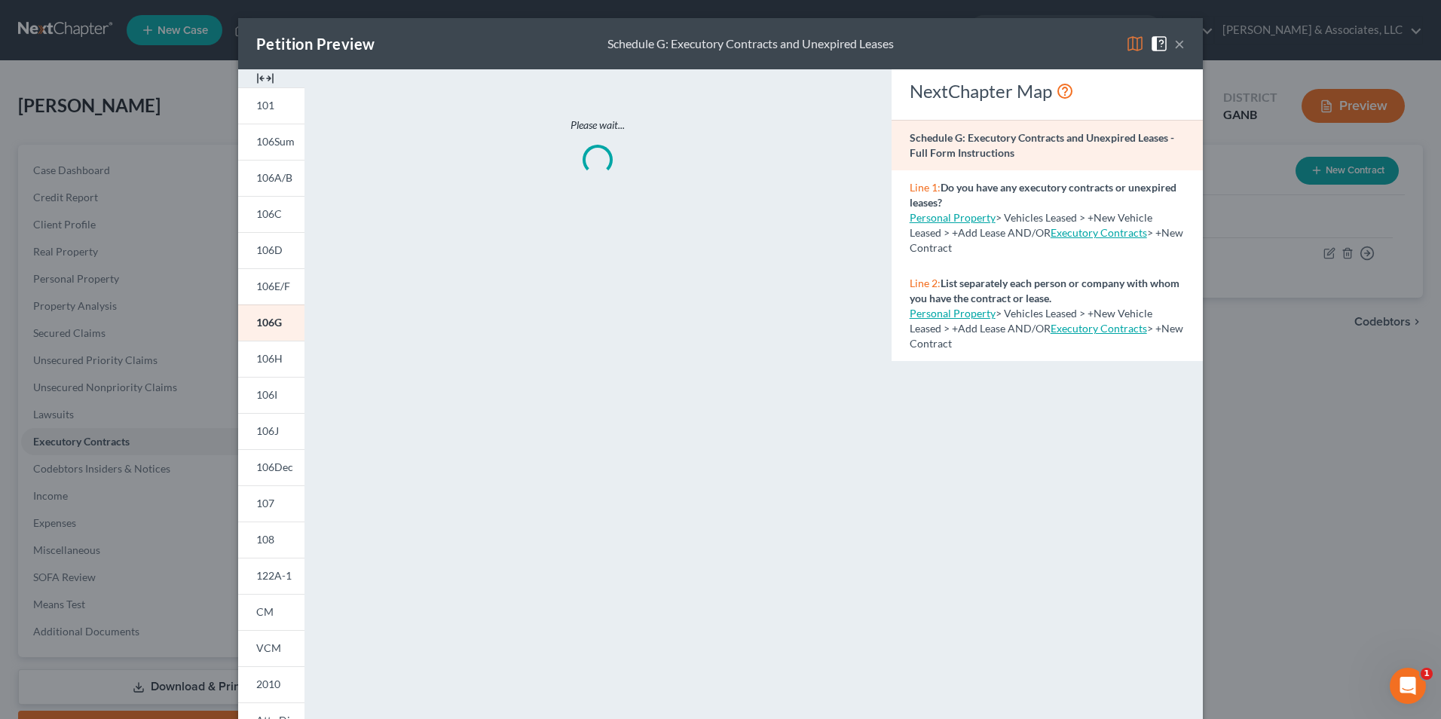
click at [257, 76] on img at bounding box center [265, 78] width 18 height 18
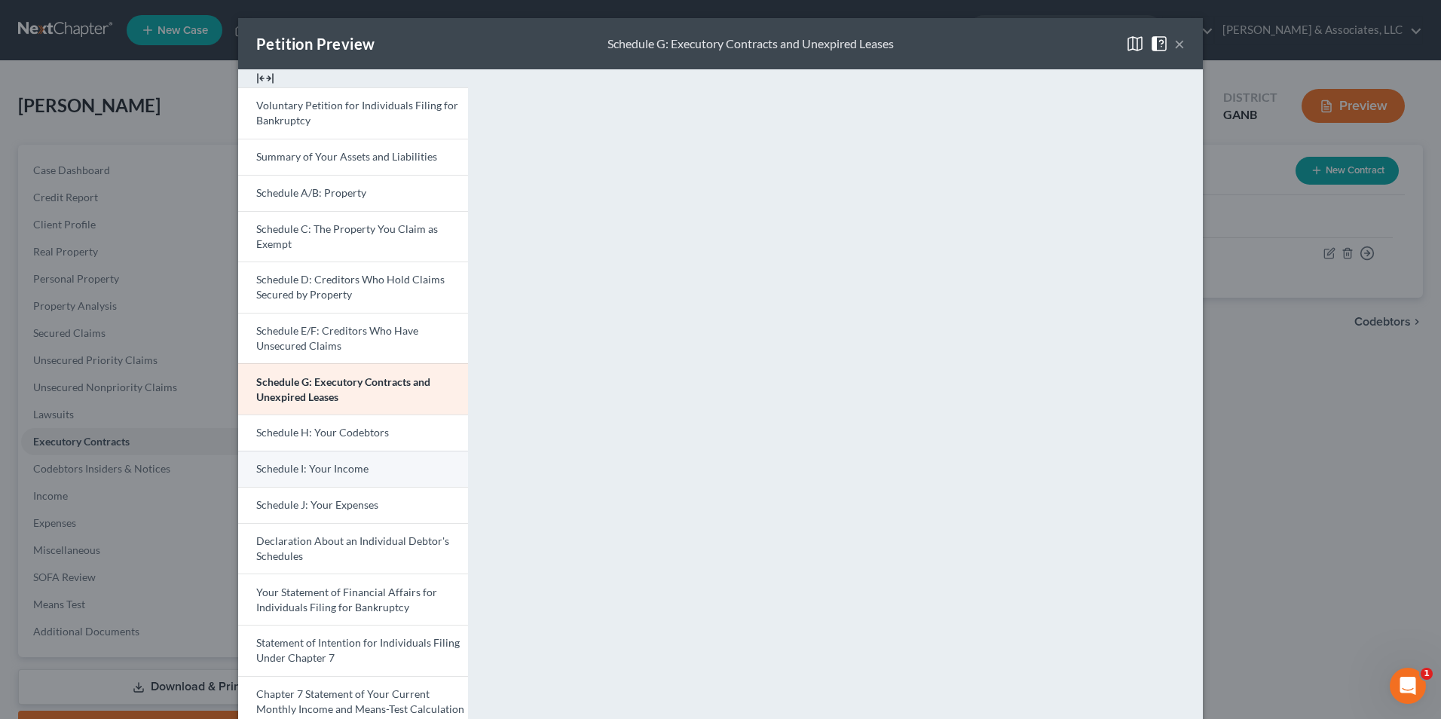
click at [347, 473] on span "Schedule I: Your Income" at bounding box center [312, 468] width 112 height 13
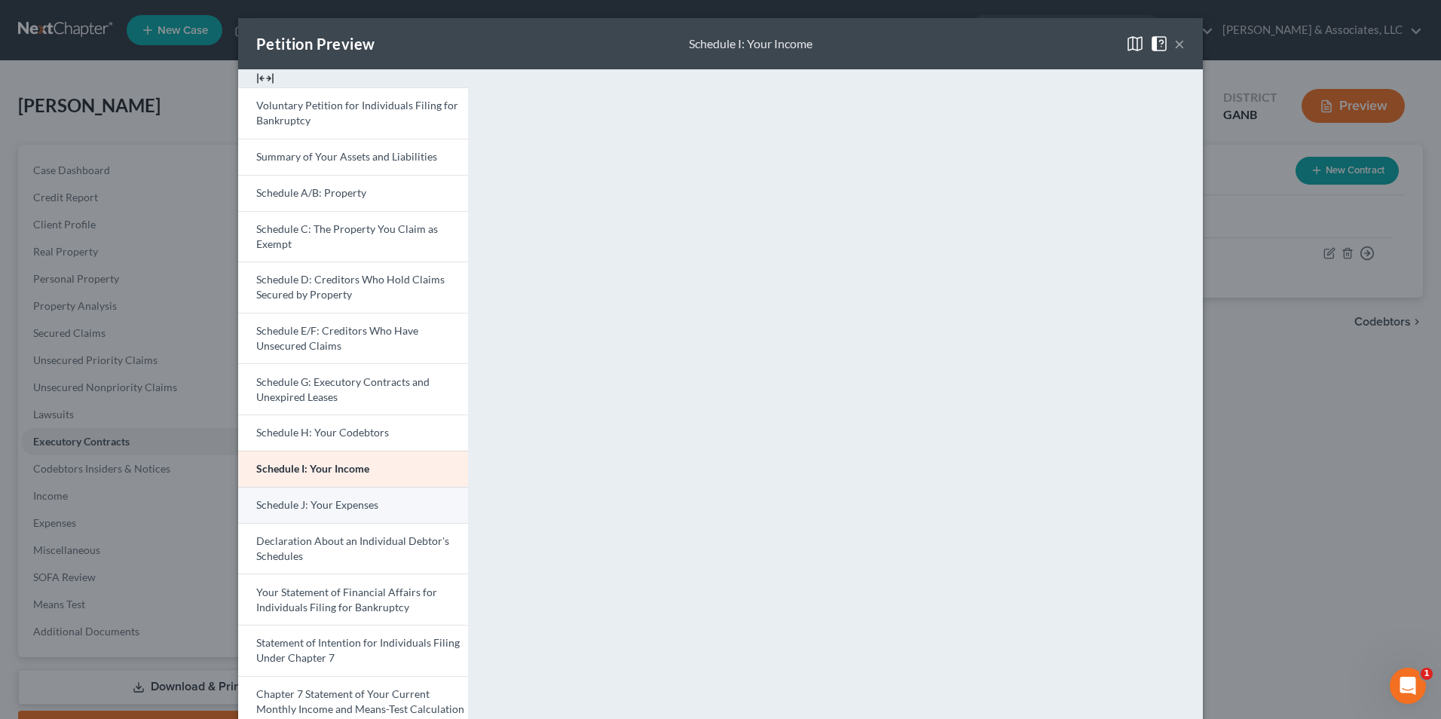
click at [375, 510] on link "Schedule J: Your Expenses" at bounding box center [353, 505] width 230 height 36
click at [1168, 42] on span at bounding box center [1162, 42] width 24 height 13
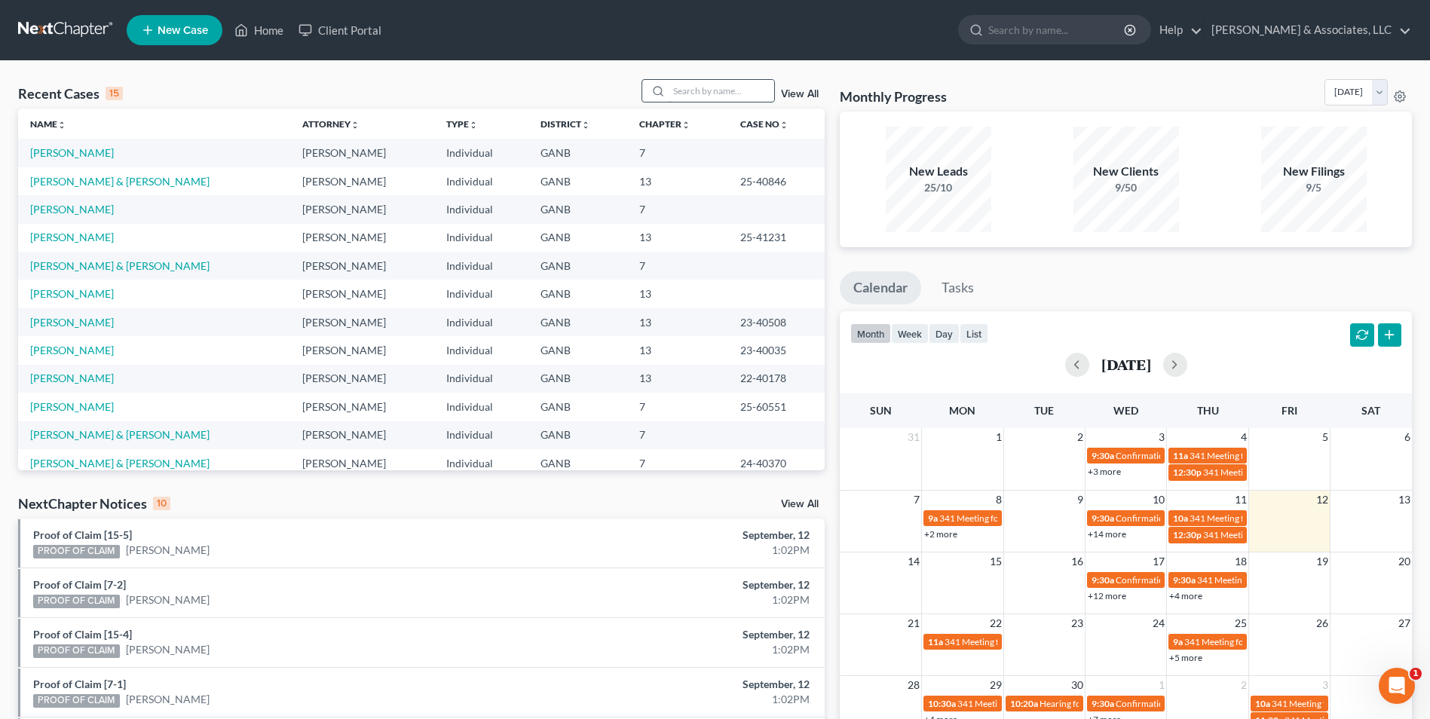
click at [716, 91] on input "search" at bounding box center [722, 91] width 106 height 22
type input "val"
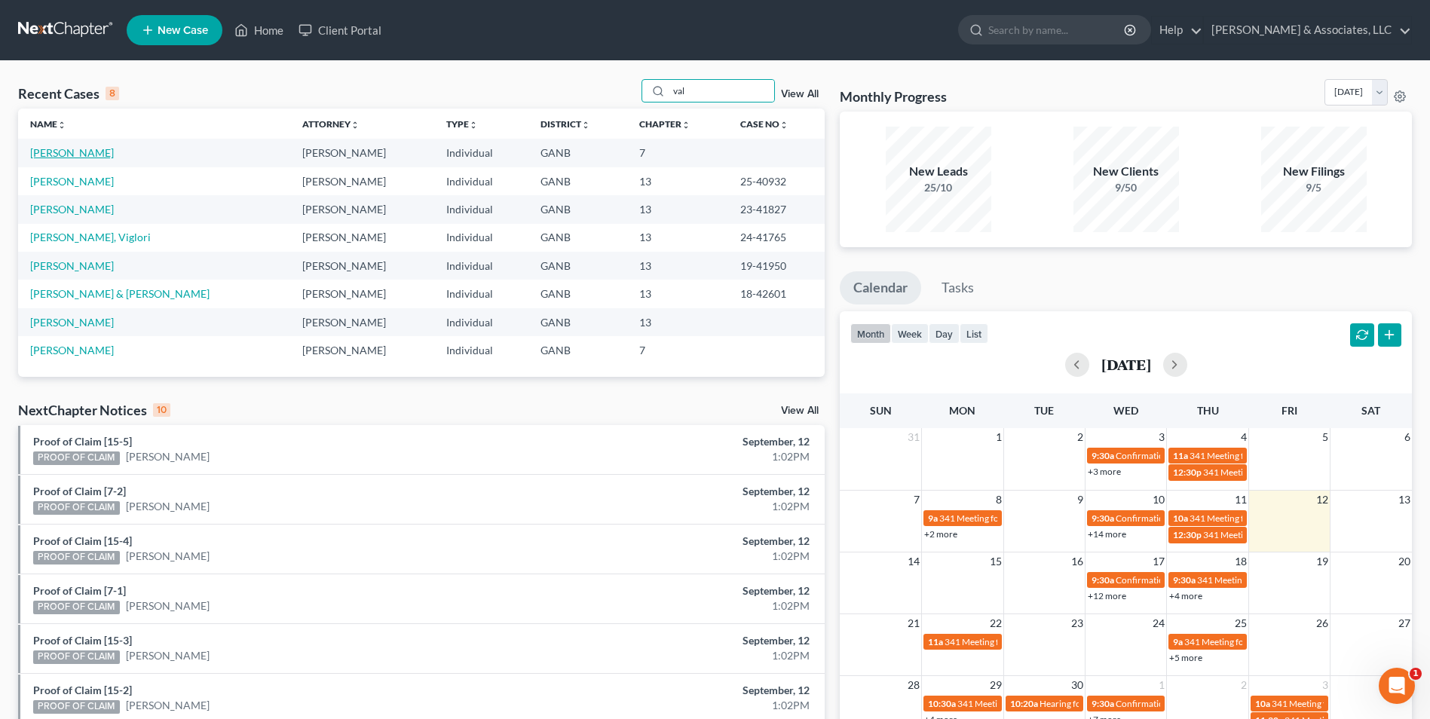
click at [90, 157] on link "[PERSON_NAME]" at bounding box center [72, 152] width 84 height 13
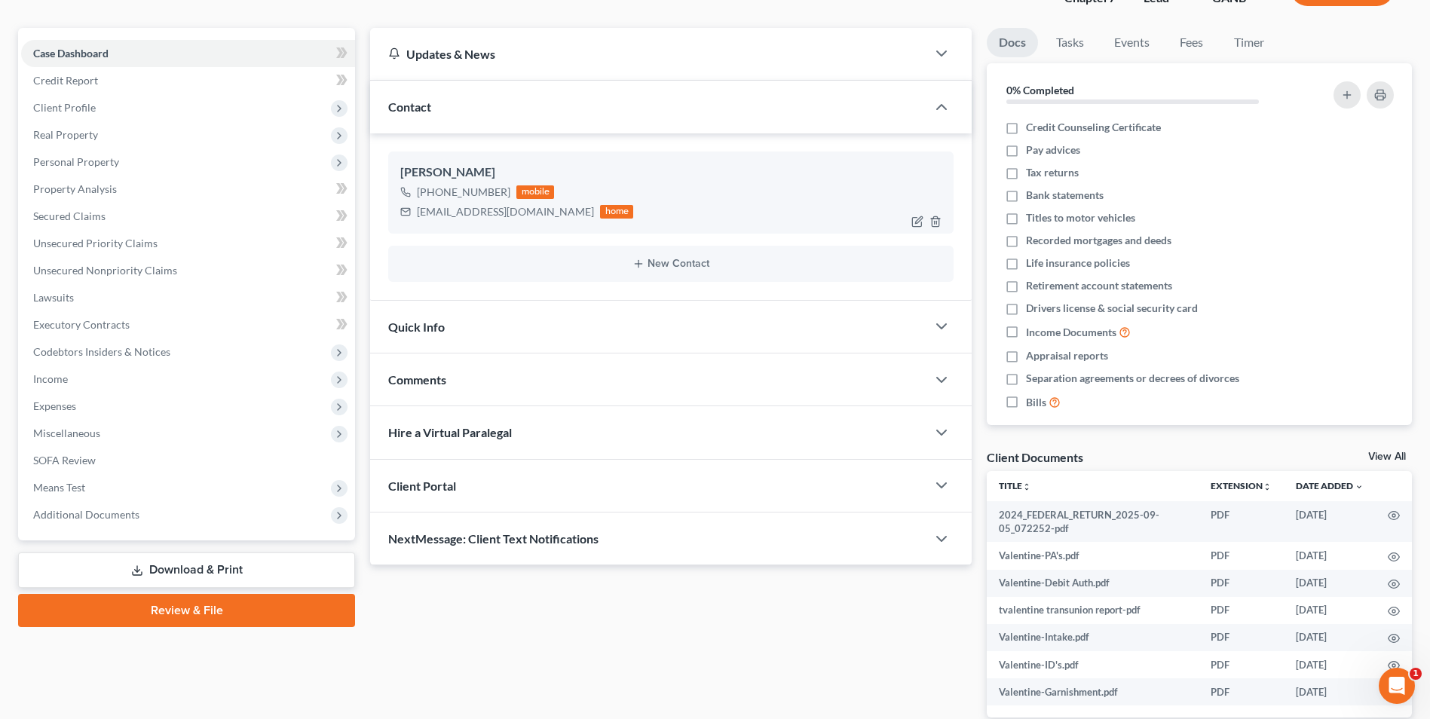
scroll to position [197, 0]
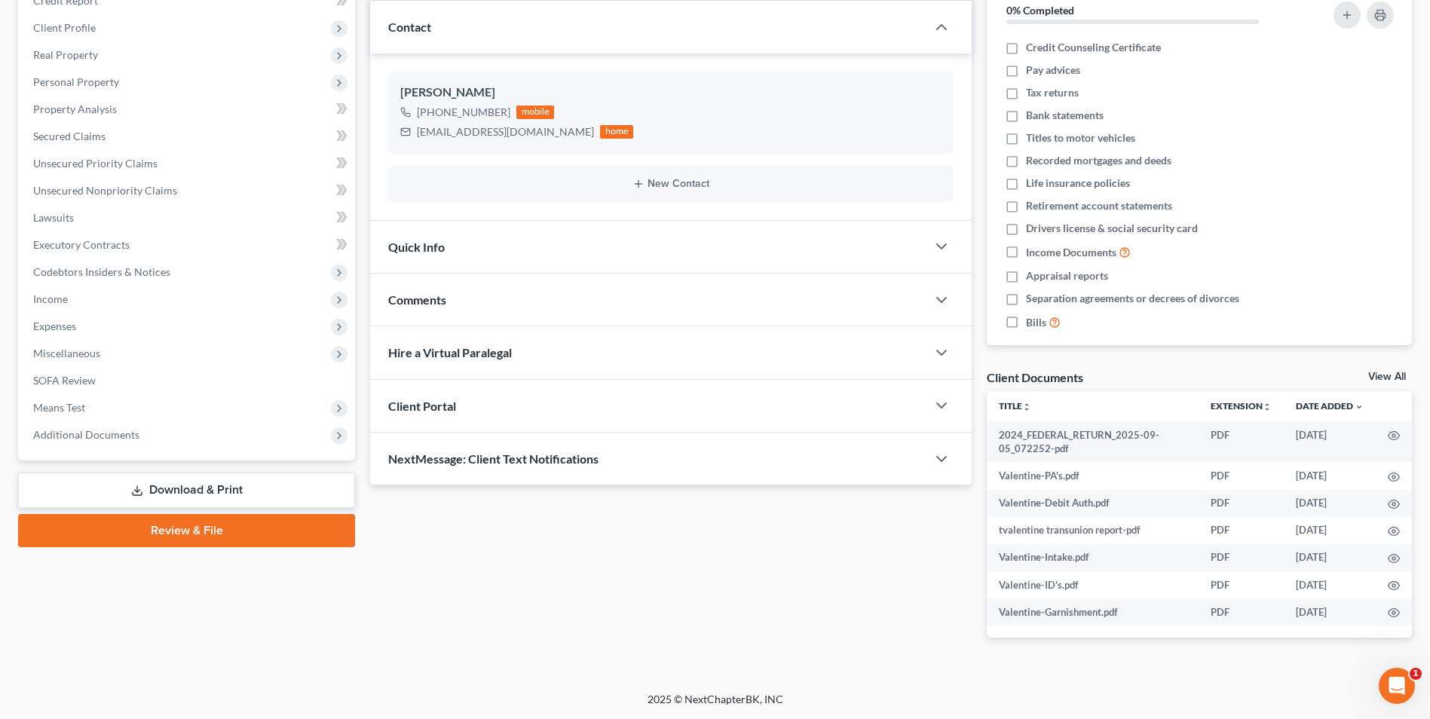
click at [573, 455] on span "NextMessage: Client Text Notifications" at bounding box center [493, 458] width 210 height 14
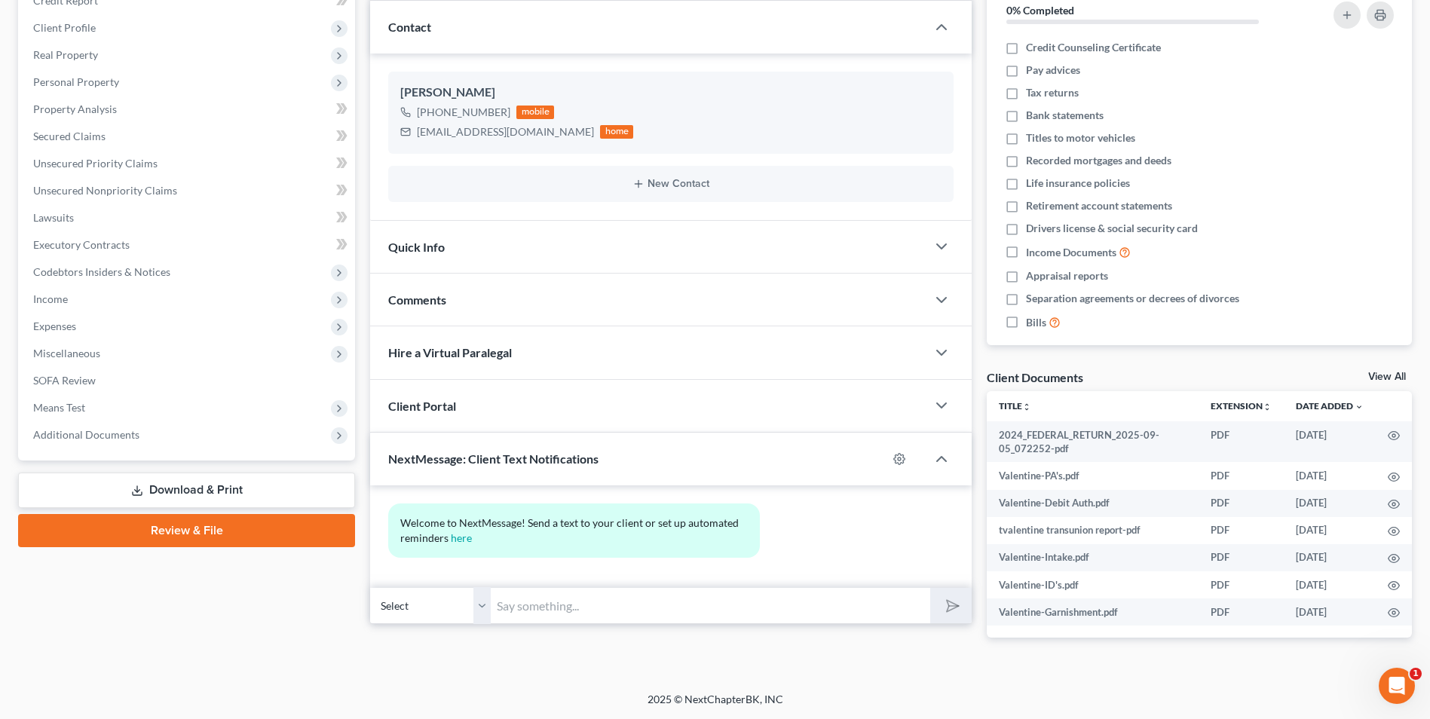
click at [588, 616] on input "text" at bounding box center [710, 605] width 439 height 37
type input "Hi [PERSON_NAME], this is [PERSON_NAME] with [PERSON_NAME] office. Please check…"
click at [947, 608] on icon "submit" at bounding box center [949, 605] width 21 height 21
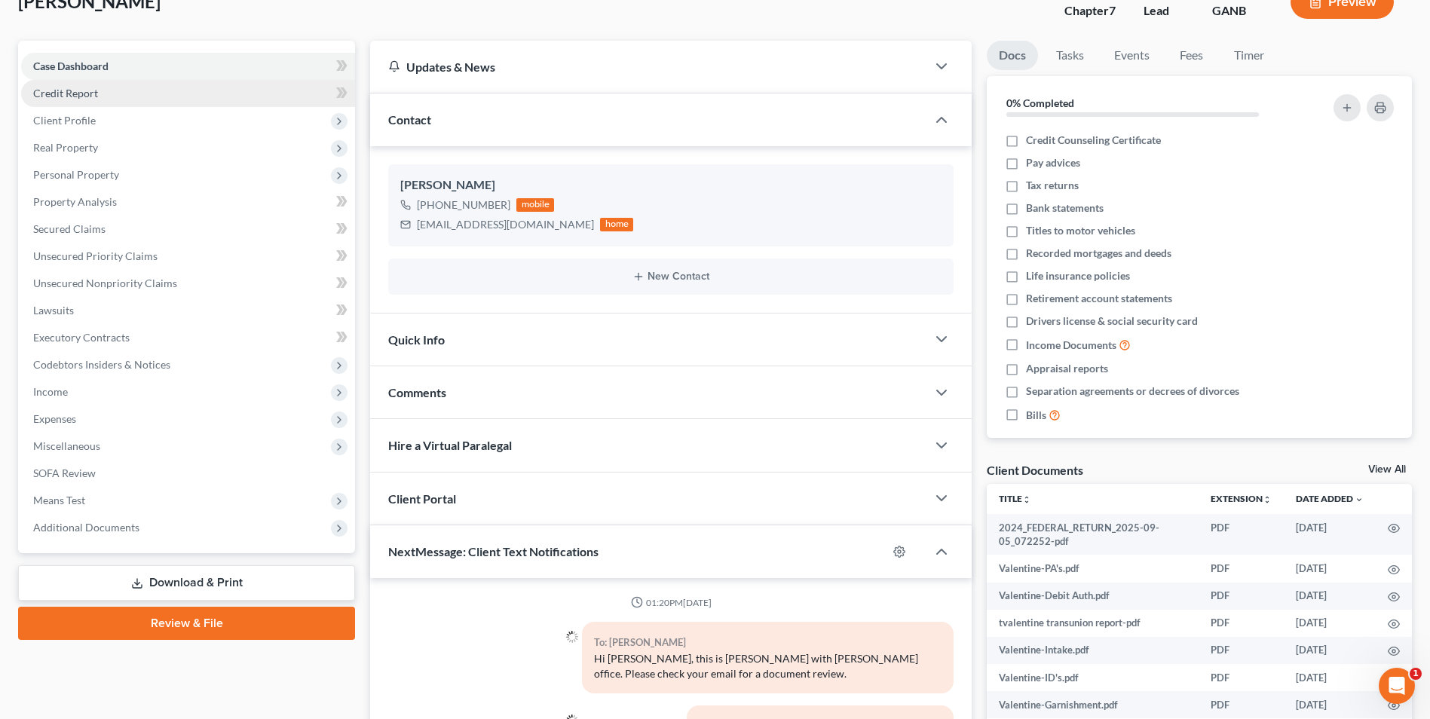
scroll to position [0, 0]
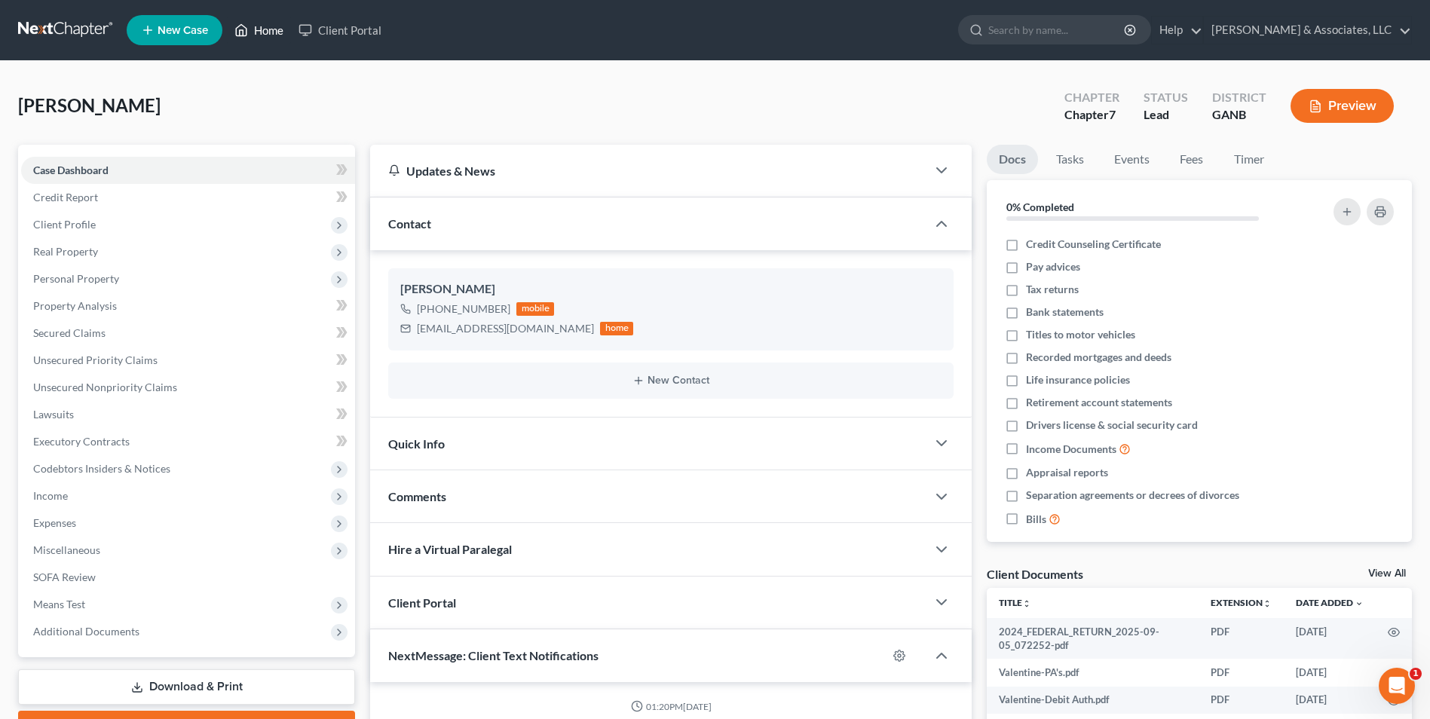
click at [265, 35] on link "Home" at bounding box center [259, 30] width 64 height 27
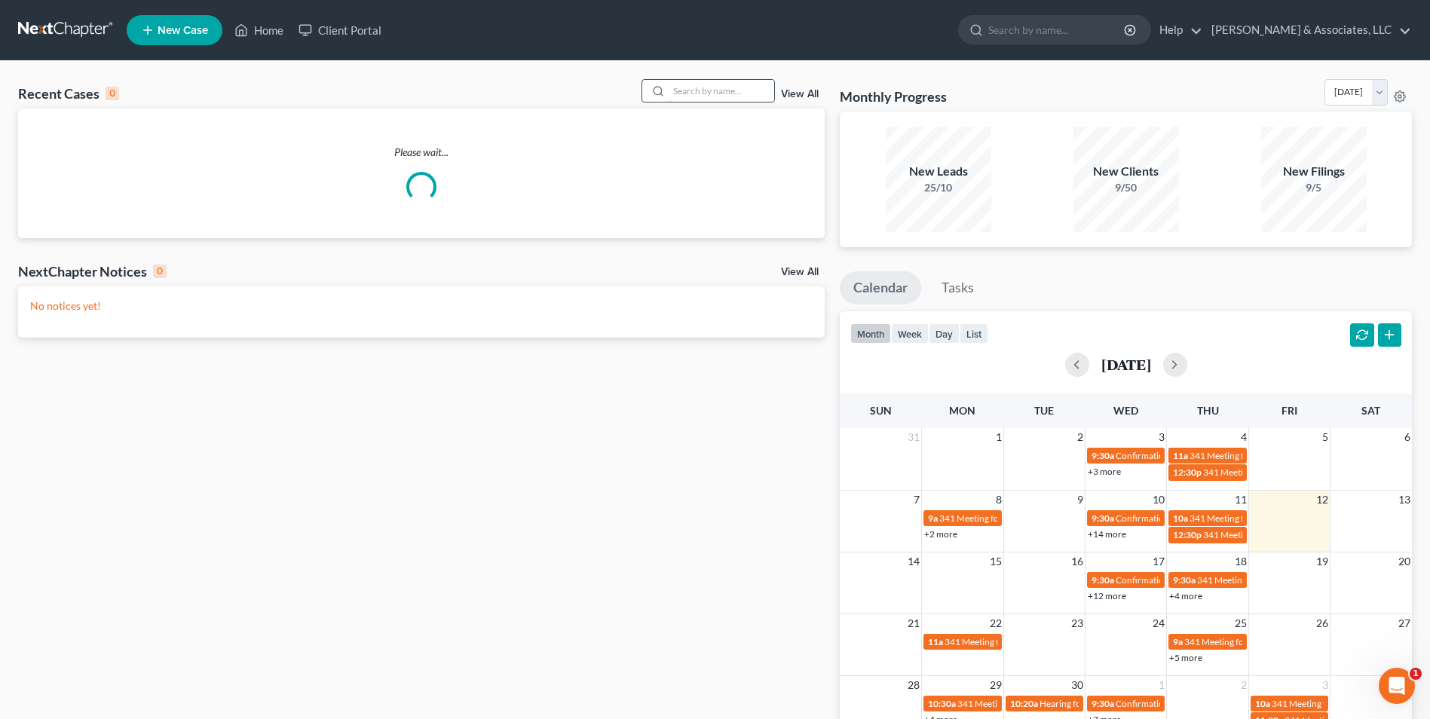
click at [747, 95] on input "search" at bounding box center [722, 91] width 106 height 22
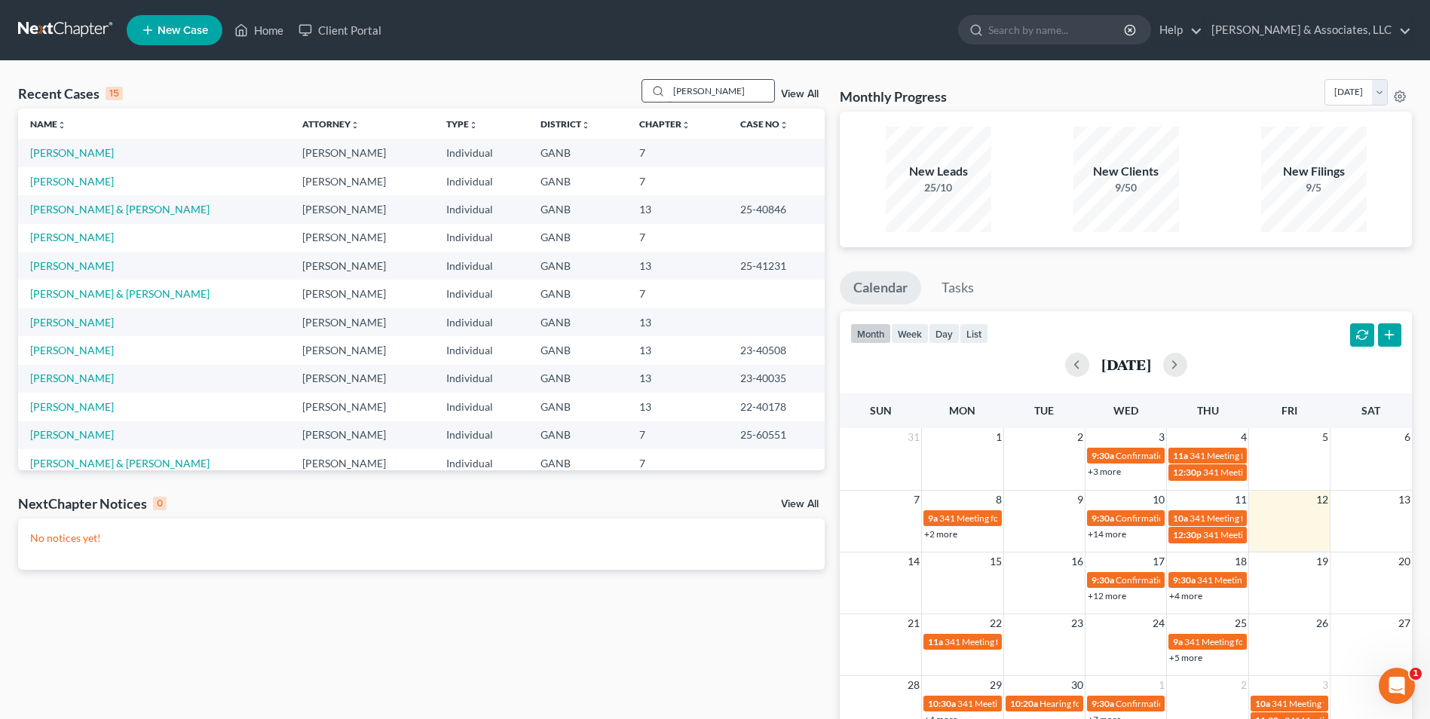
type input "[PERSON_NAME]"
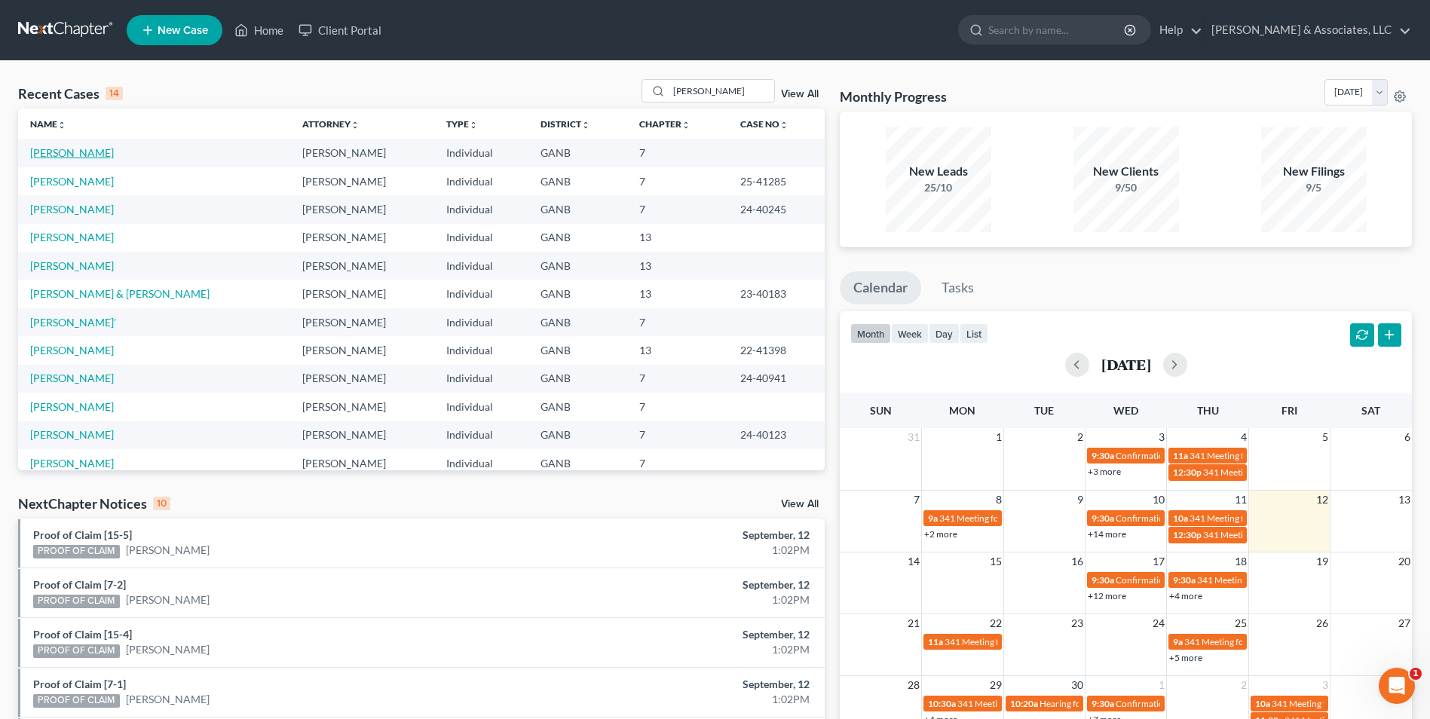
click at [55, 149] on link "[PERSON_NAME]" at bounding box center [72, 152] width 84 height 13
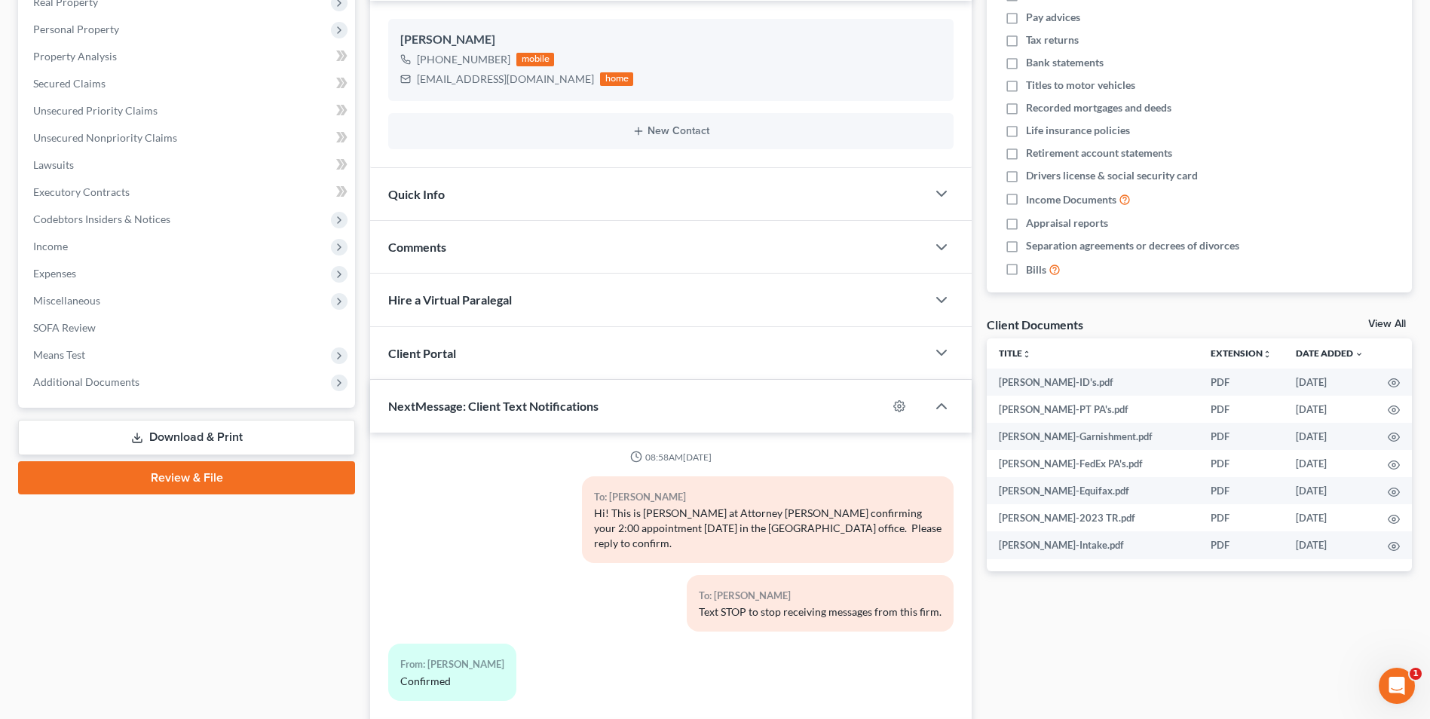
scroll to position [340, 0]
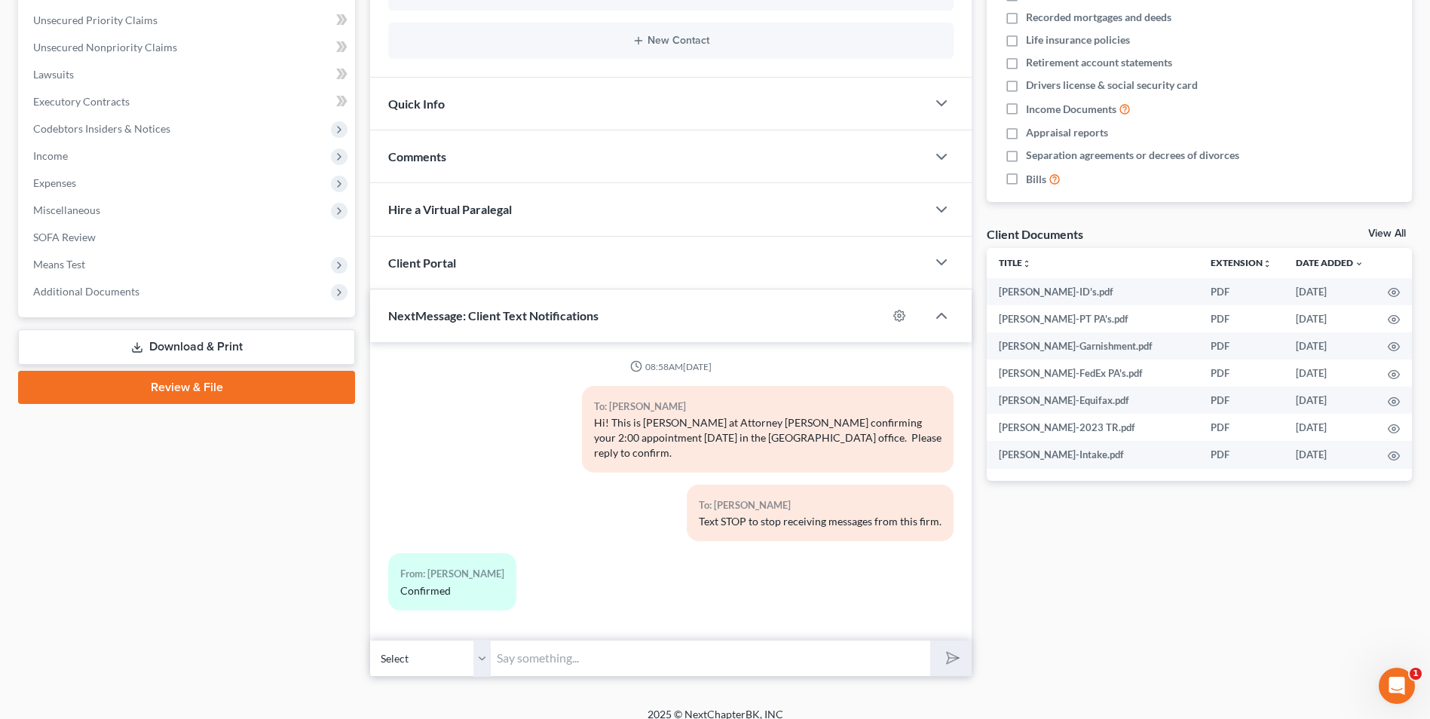
click at [537, 644] on input "text" at bounding box center [710, 658] width 439 height 37
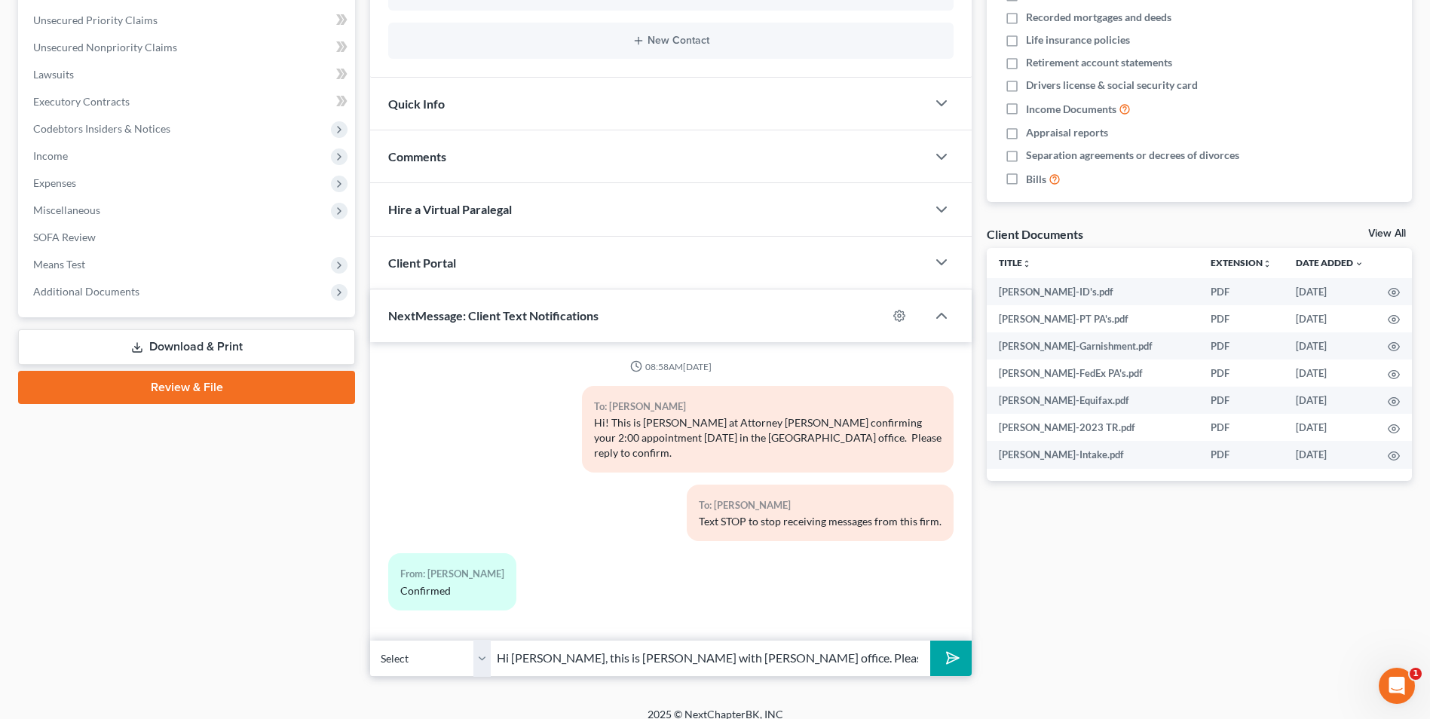
click at [540, 645] on input "Hi [PERSON_NAME], this is [PERSON_NAME] with [PERSON_NAME] office. Please check…" at bounding box center [710, 658] width 439 height 37
type input "Hi [PERSON_NAME], this is [PERSON_NAME] with [PERSON_NAME] office. Please check…"
click at [952, 647] on icon "submit" at bounding box center [949, 657] width 21 height 21
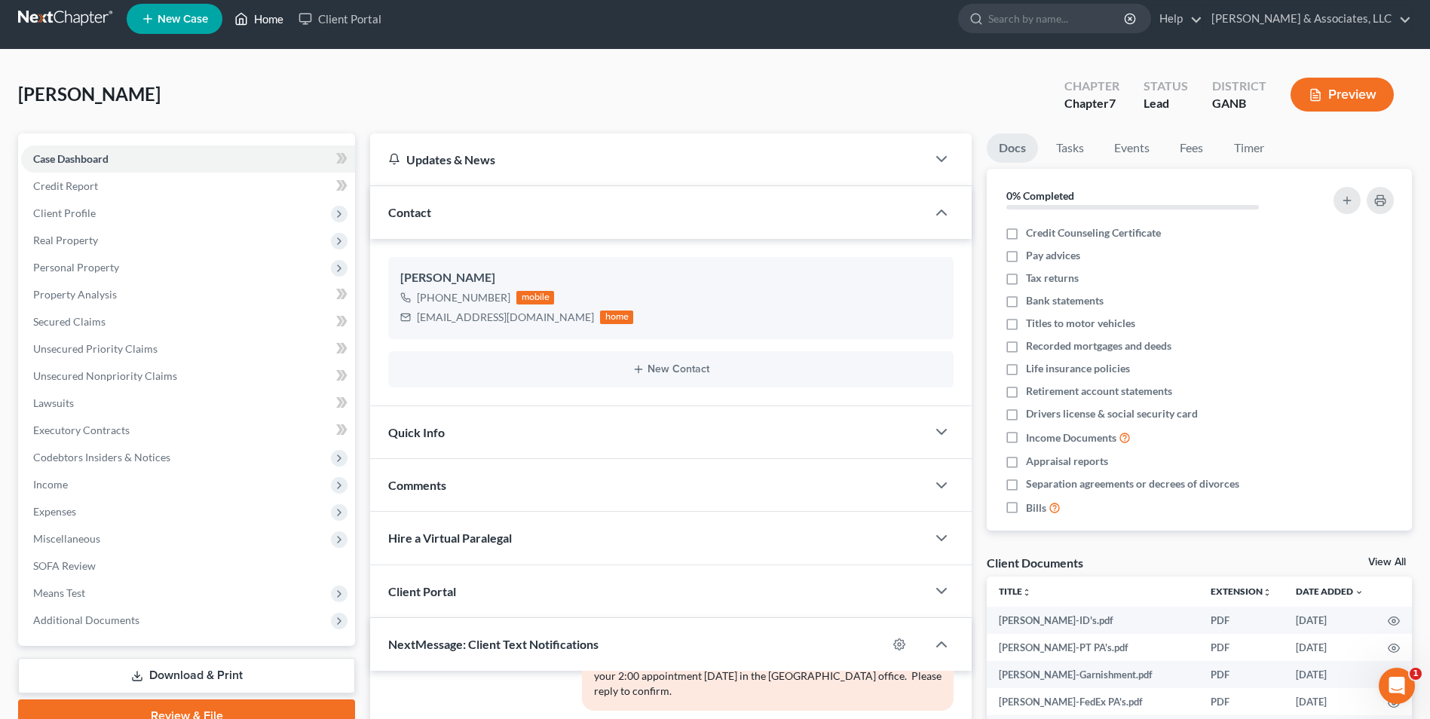
scroll to position [0, 0]
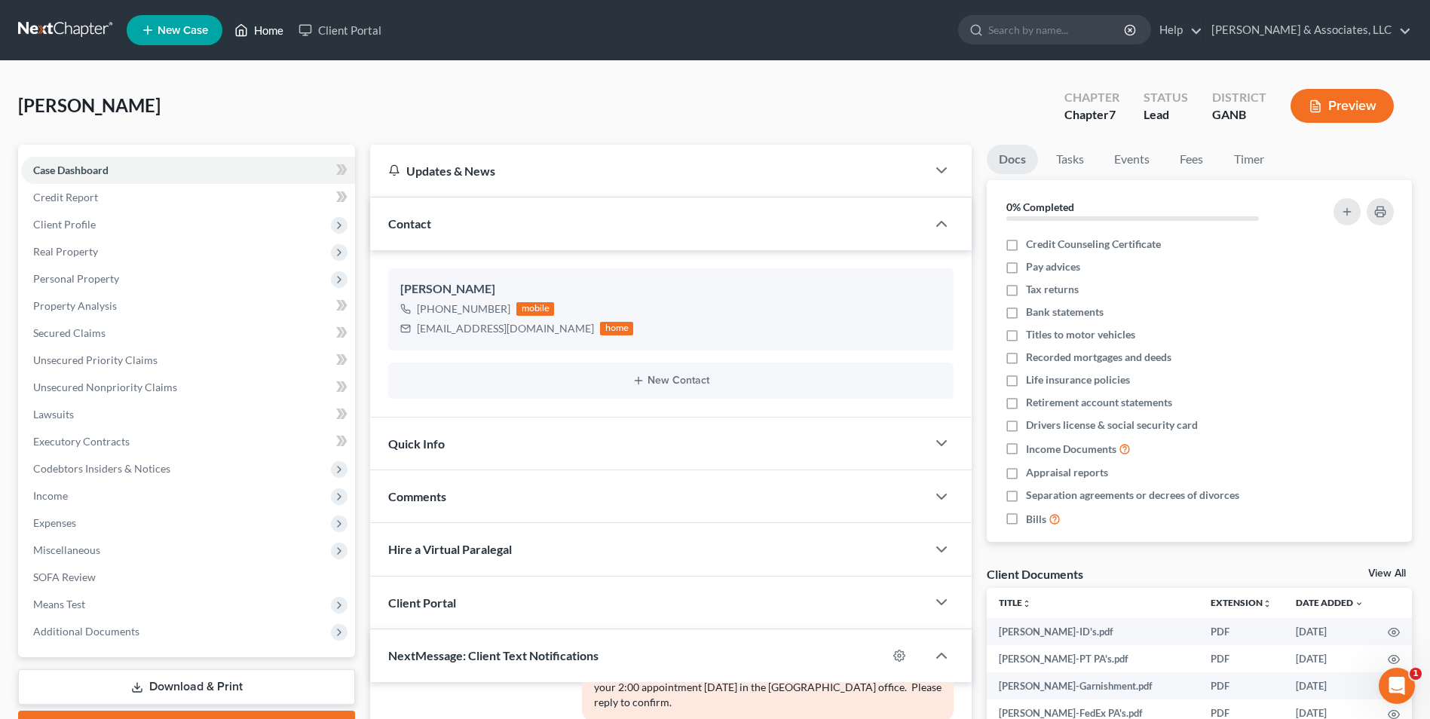
click at [264, 29] on link "Home" at bounding box center [259, 30] width 64 height 27
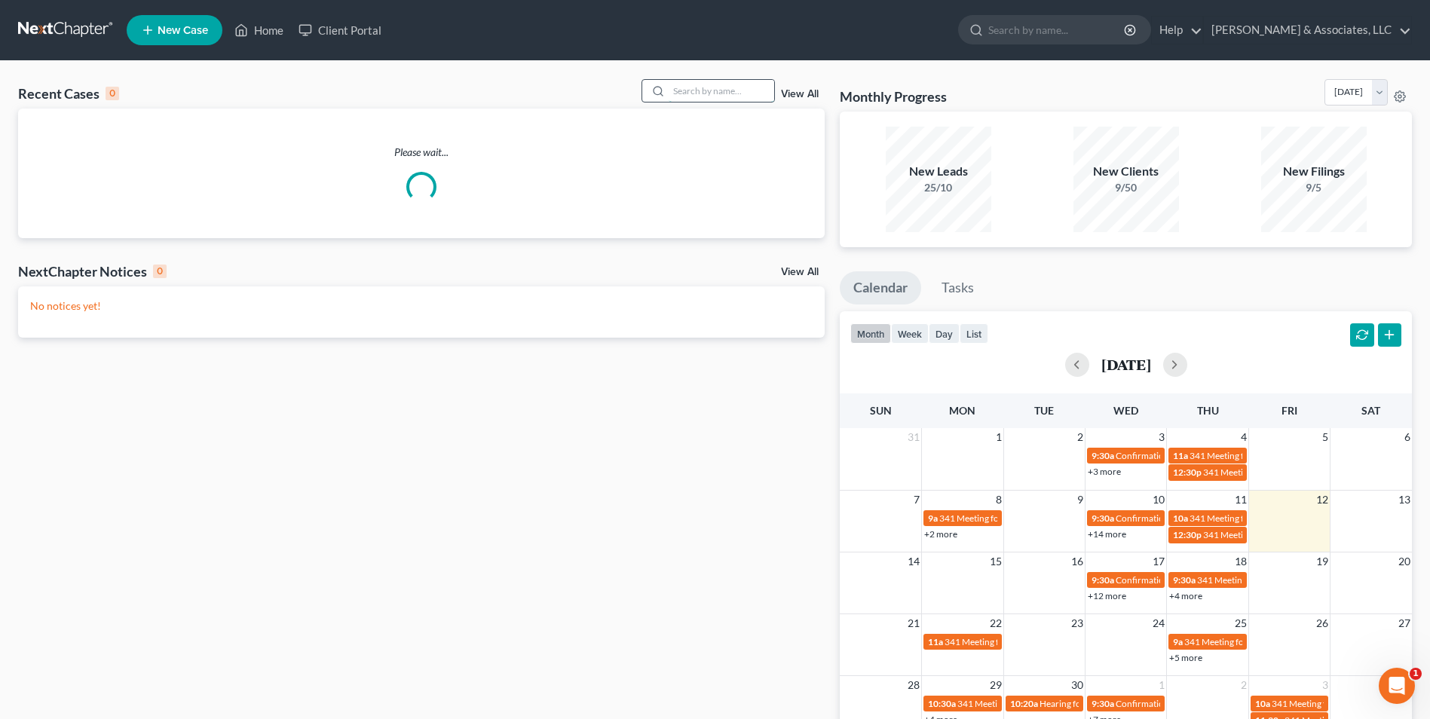
click at [727, 93] on input "search" at bounding box center [722, 91] width 106 height 22
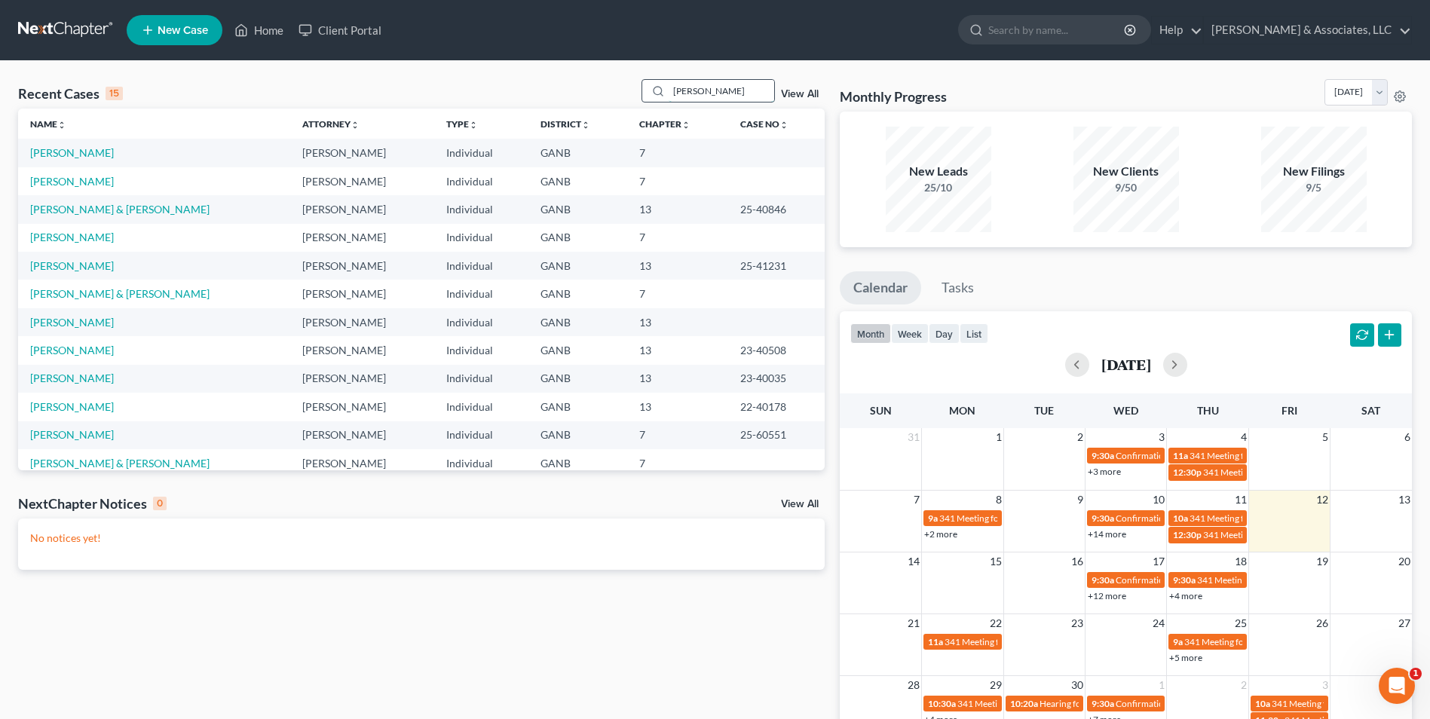
type input "[PERSON_NAME]"
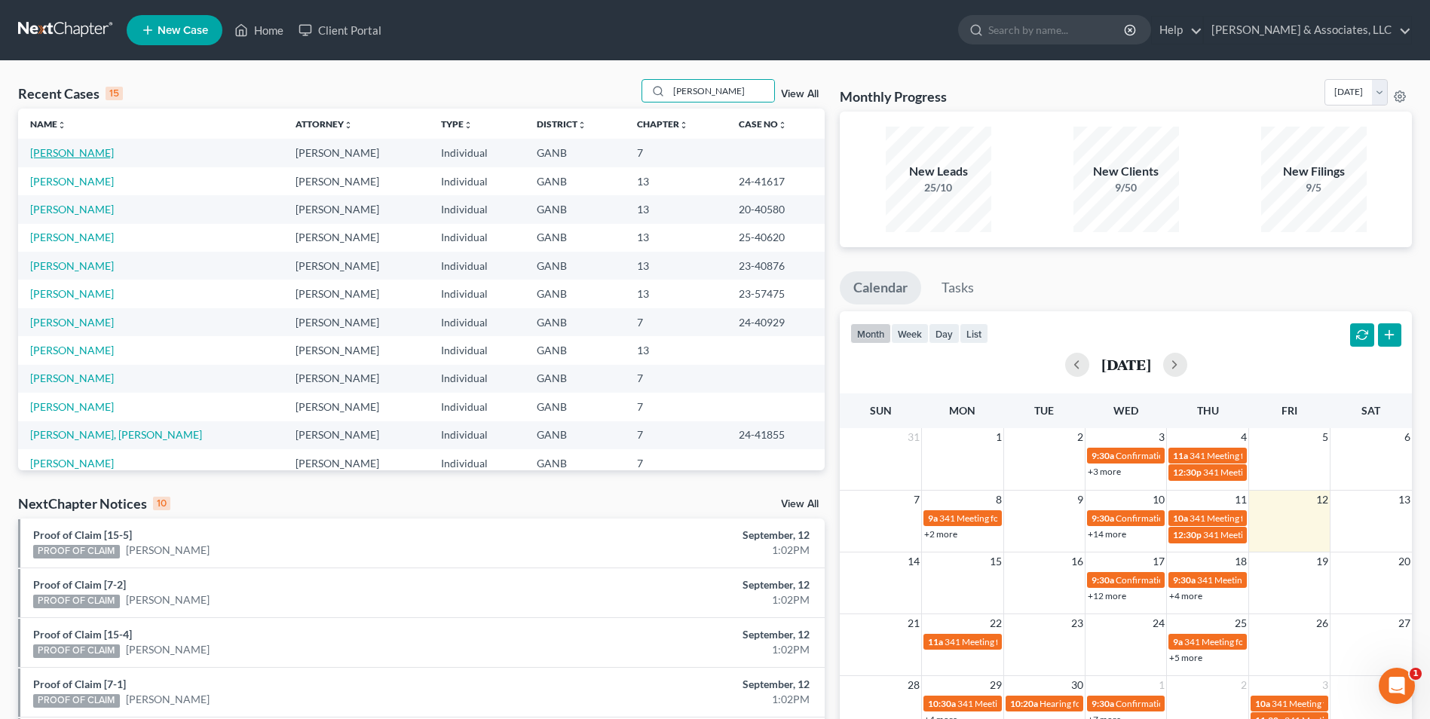
click at [81, 152] on link "[PERSON_NAME]" at bounding box center [72, 152] width 84 height 13
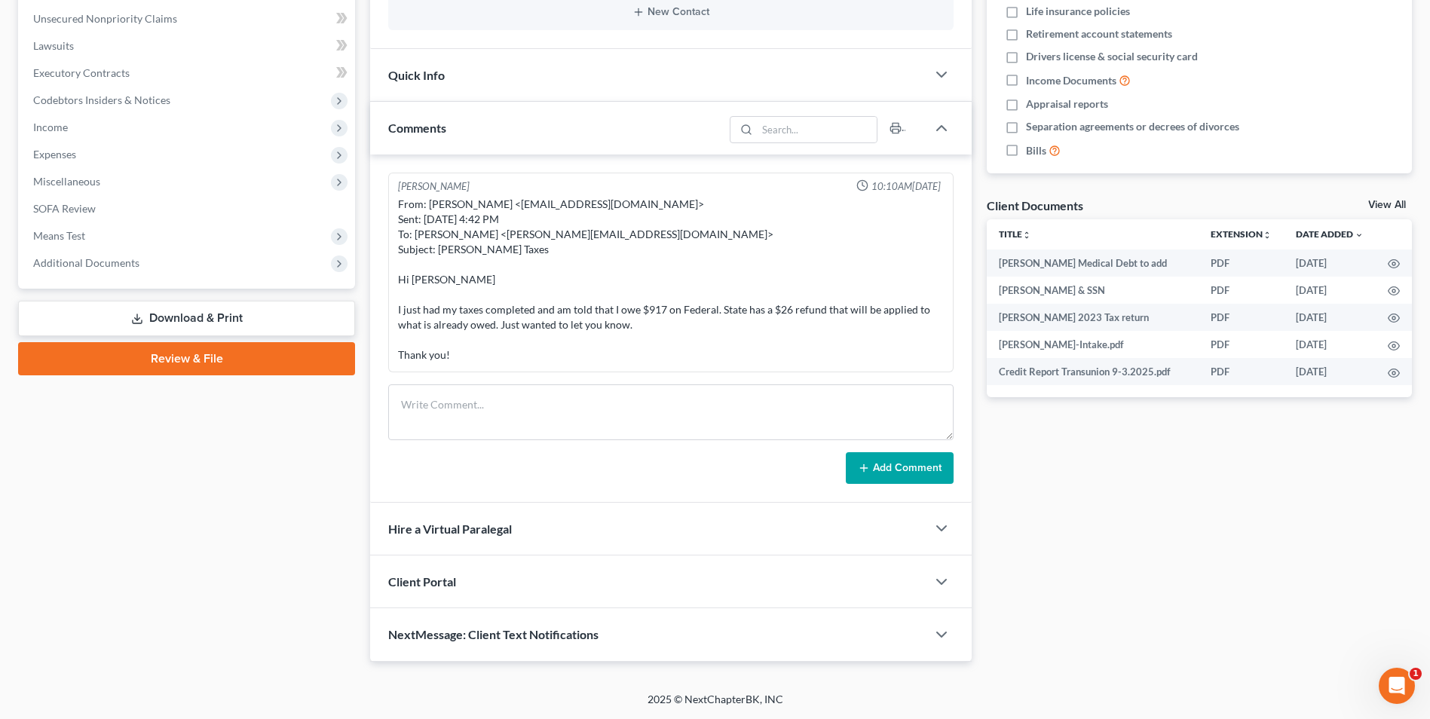
click at [537, 636] on span "NextMessage: Client Text Notifications" at bounding box center [493, 634] width 210 height 14
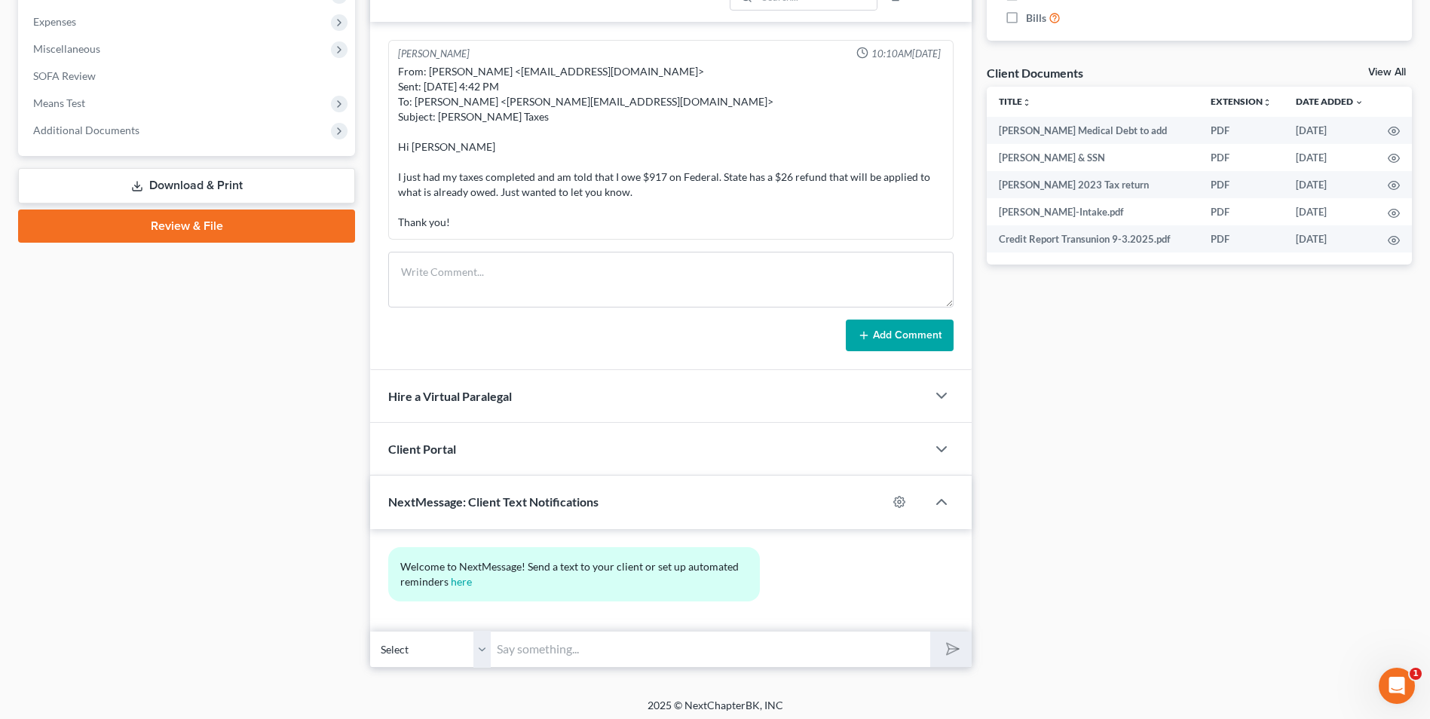
scroll to position [507, 0]
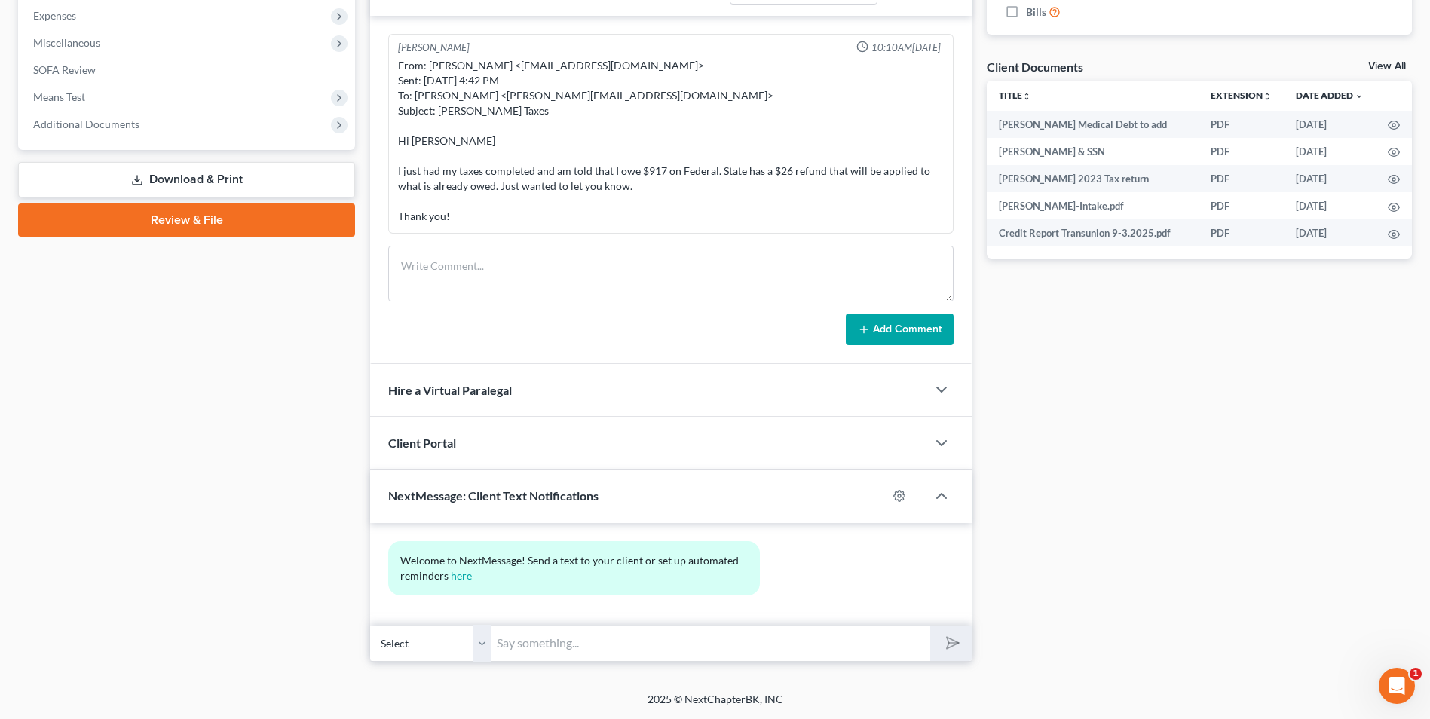
click at [539, 640] on input "text" at bounding box center [710, 643] width 439 height 37
click at [559, 638] on input "text" at bounding box center [710, 643] width 439 height 37
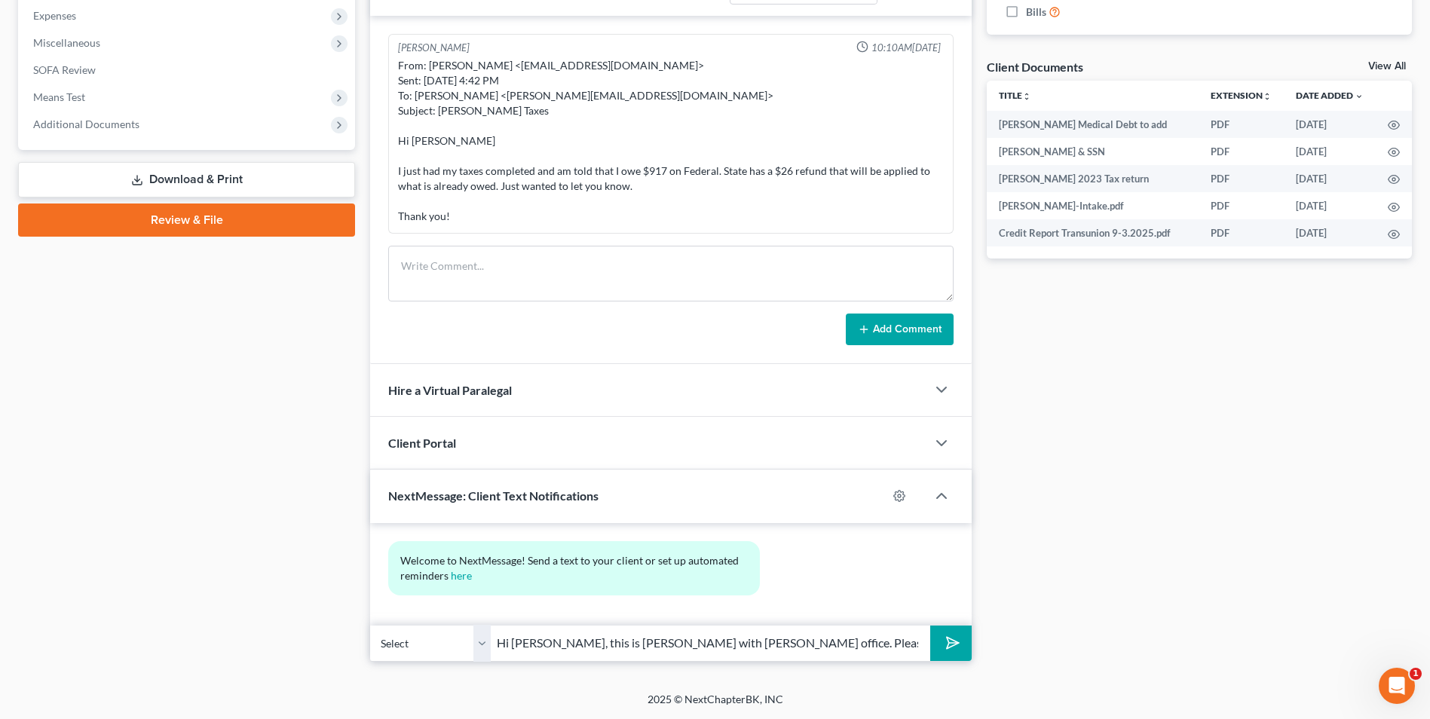
click at [538, 647] on input "Hi [PERSON_NAME], this is [PERSON_NAME] with [PERSON_NAME] office. Please check…" at bounding box center [710, 643] width 439 height 37
type input "Hi [PERSON_NAME], this is [PERSON_NAME] with [PERSON_NAME] office. Please check…"
click at [950, 649] on icon "submit" at bounding box center [949, 642] width 21 height 21
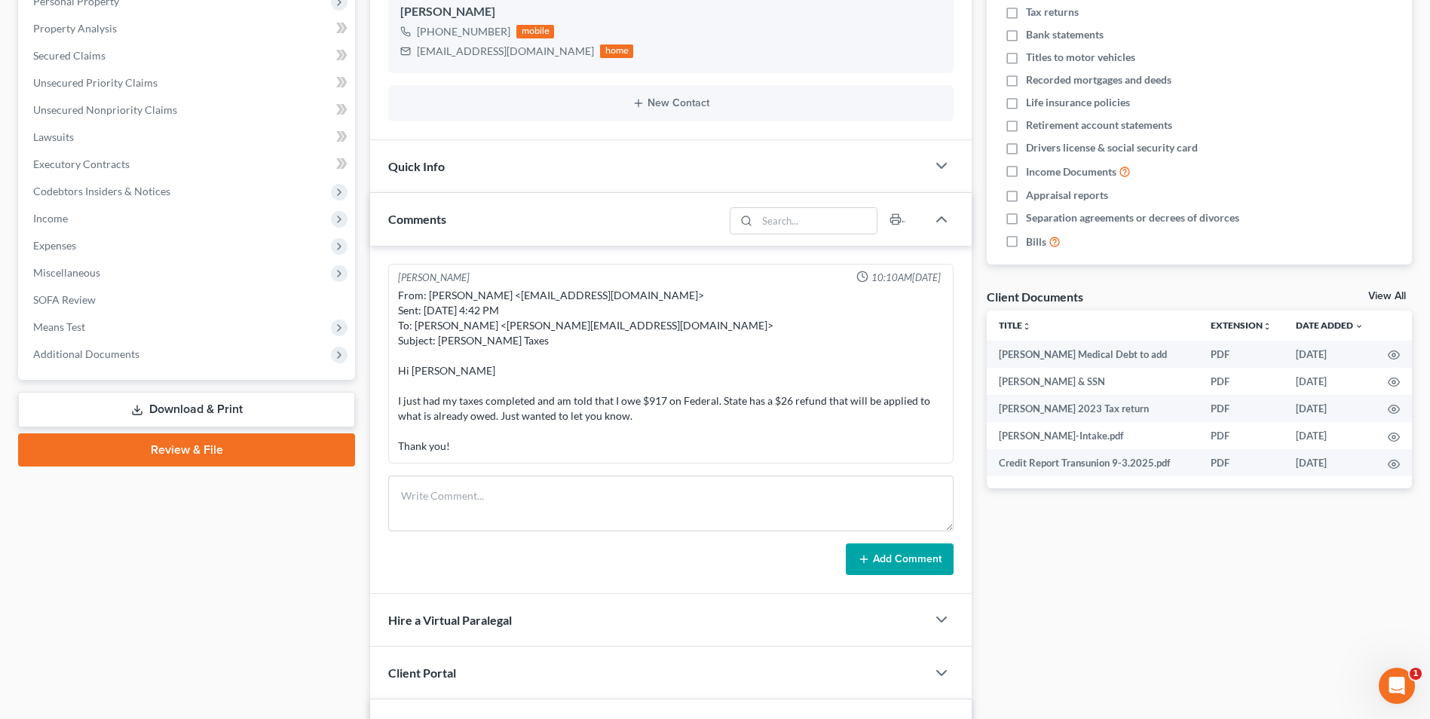
scroll to position [130, 0]
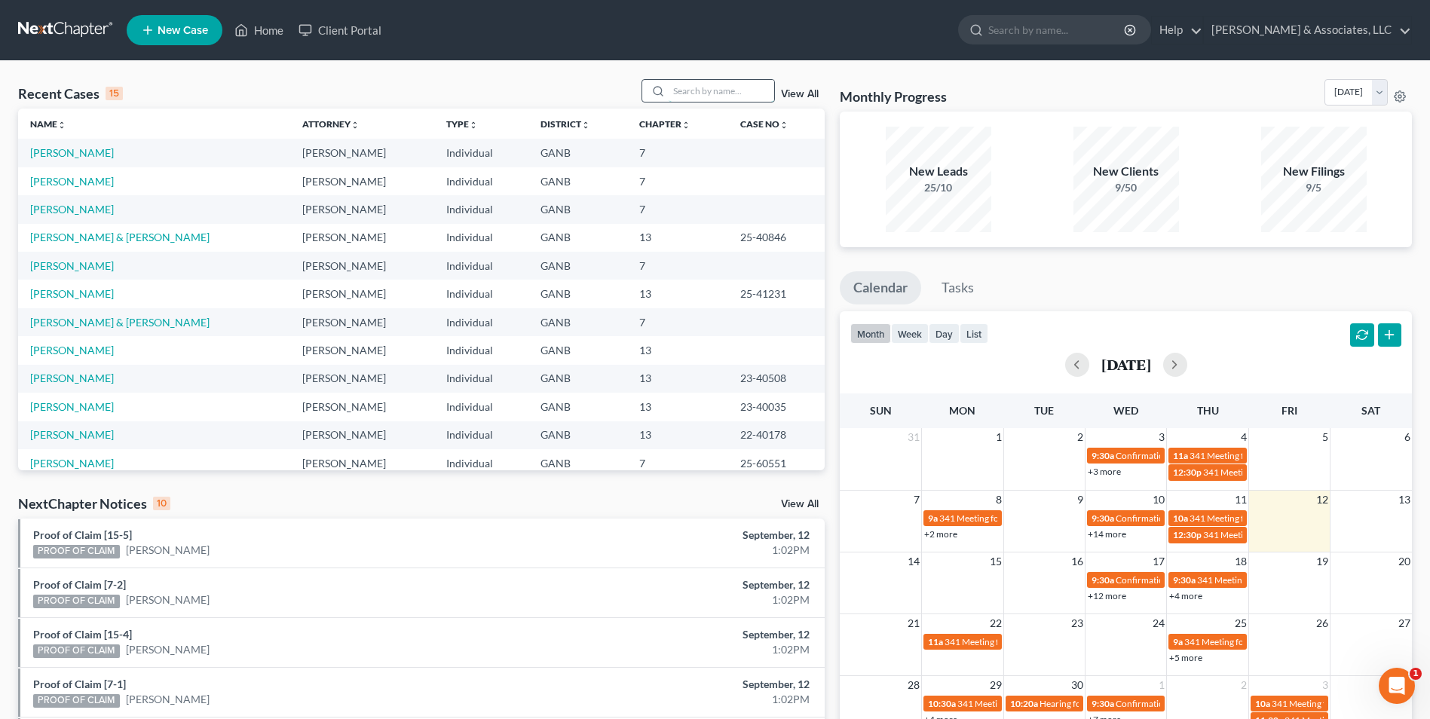
click at [703, 90] on input "search" at bounding box center [722, 91] width 106 height 22
type input "[PERSON_NAME]"
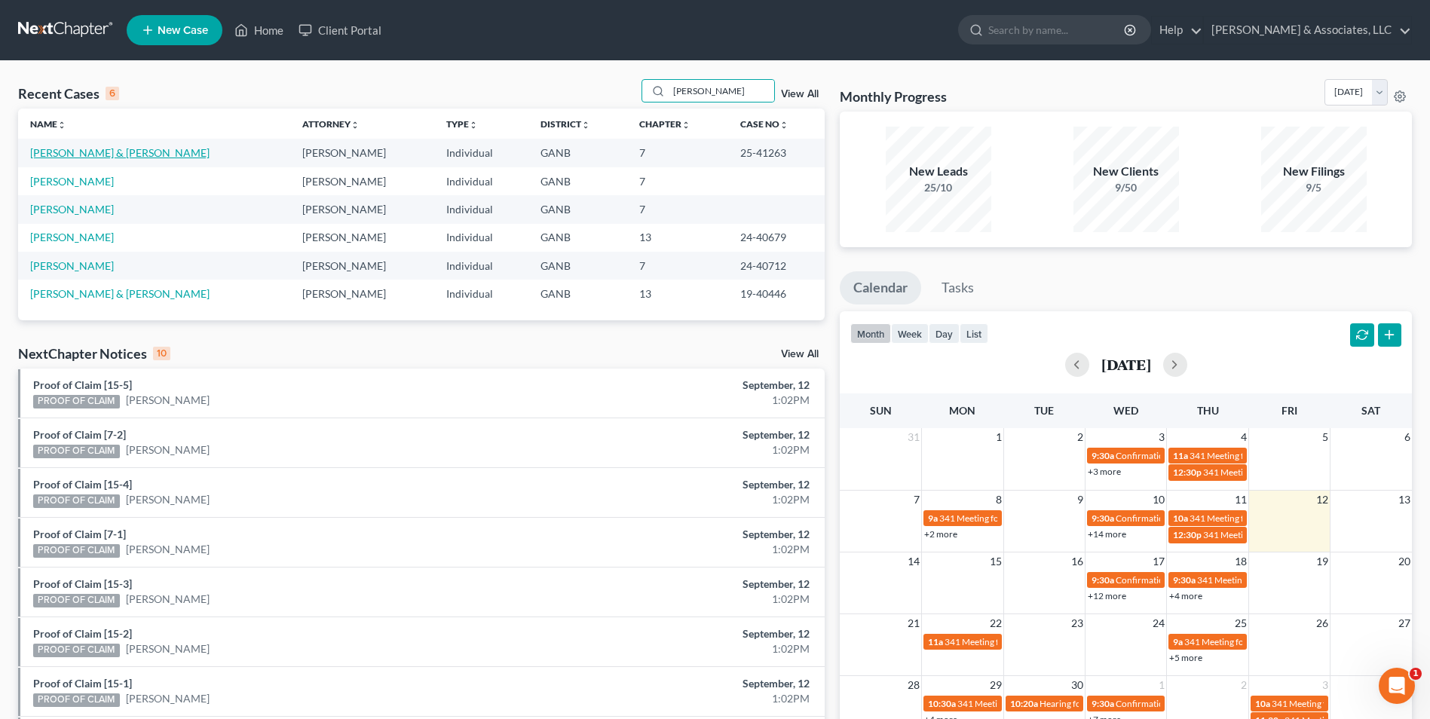
click at [93, 155] on link "[PERSON_NAME] & [PERSON_NAME]" at bounding box center [119, 152] width 179 height 13
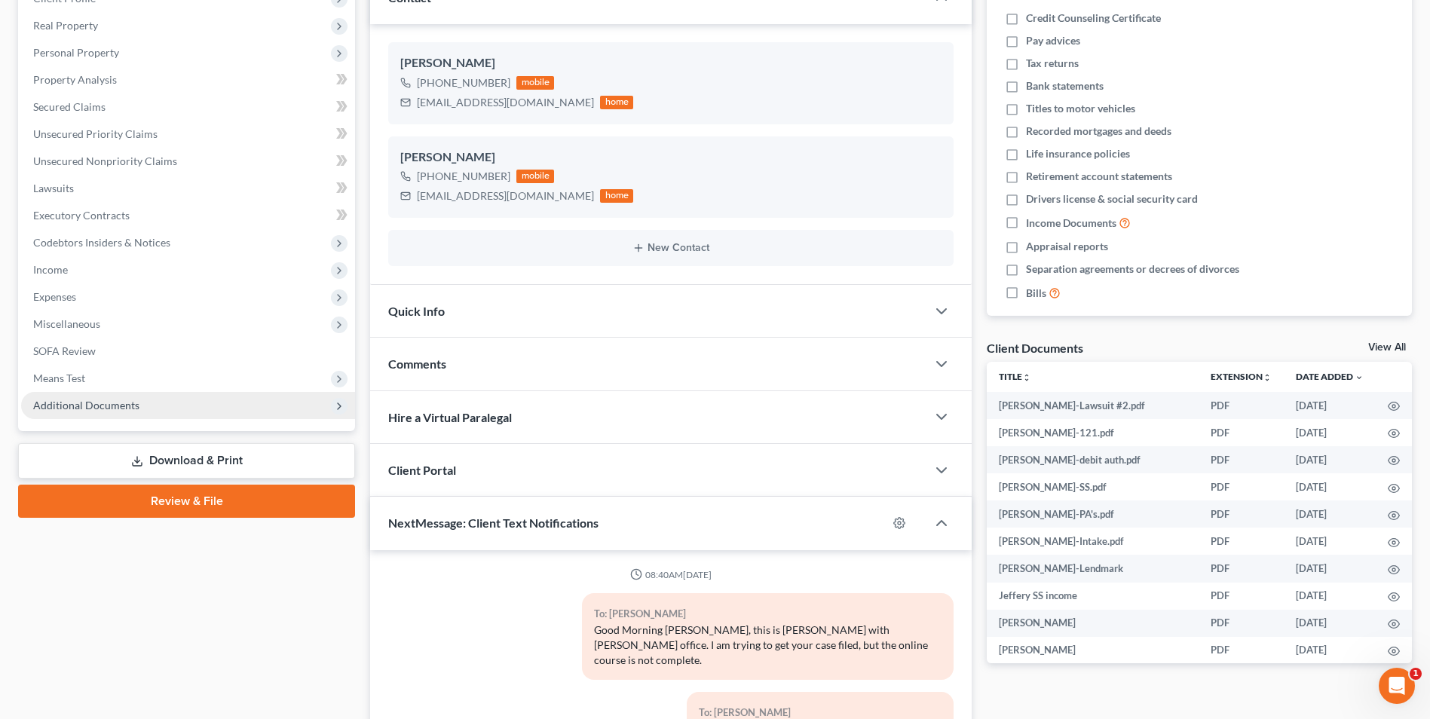
scroll to position [51, 0]
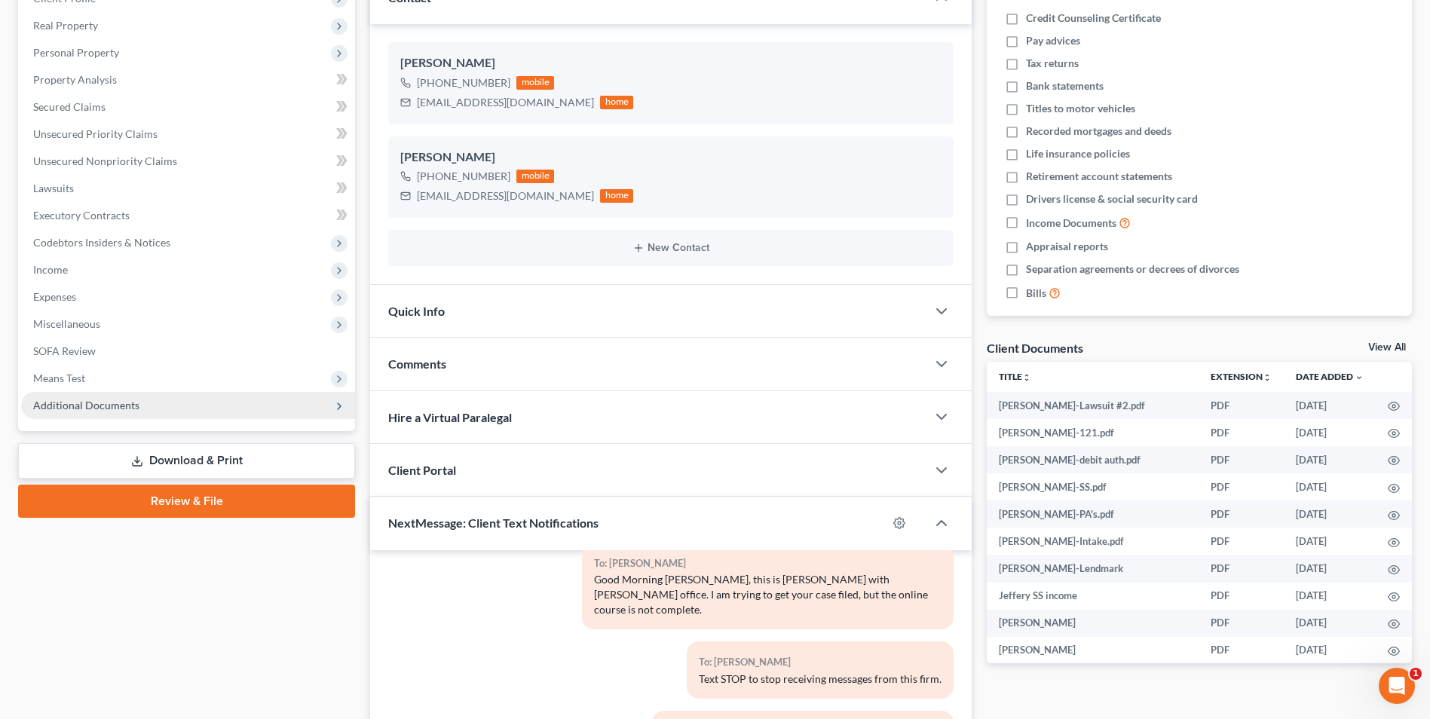
click at [103, 407] on span "Additional Documents" at bounding box center [86, 405] width 106 height 13
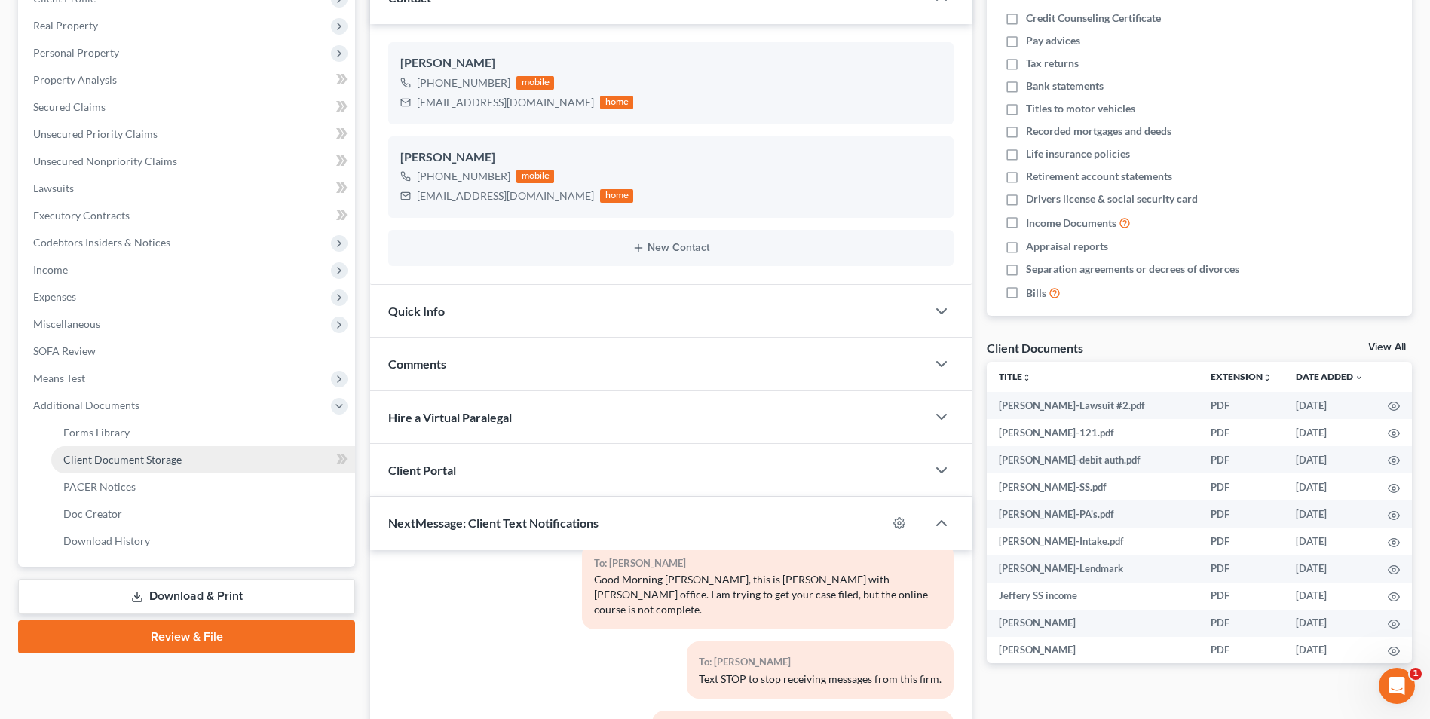
click at [148, 461] on span "Client Document Storage" at bounding box center [122, 459] width 118 height 13
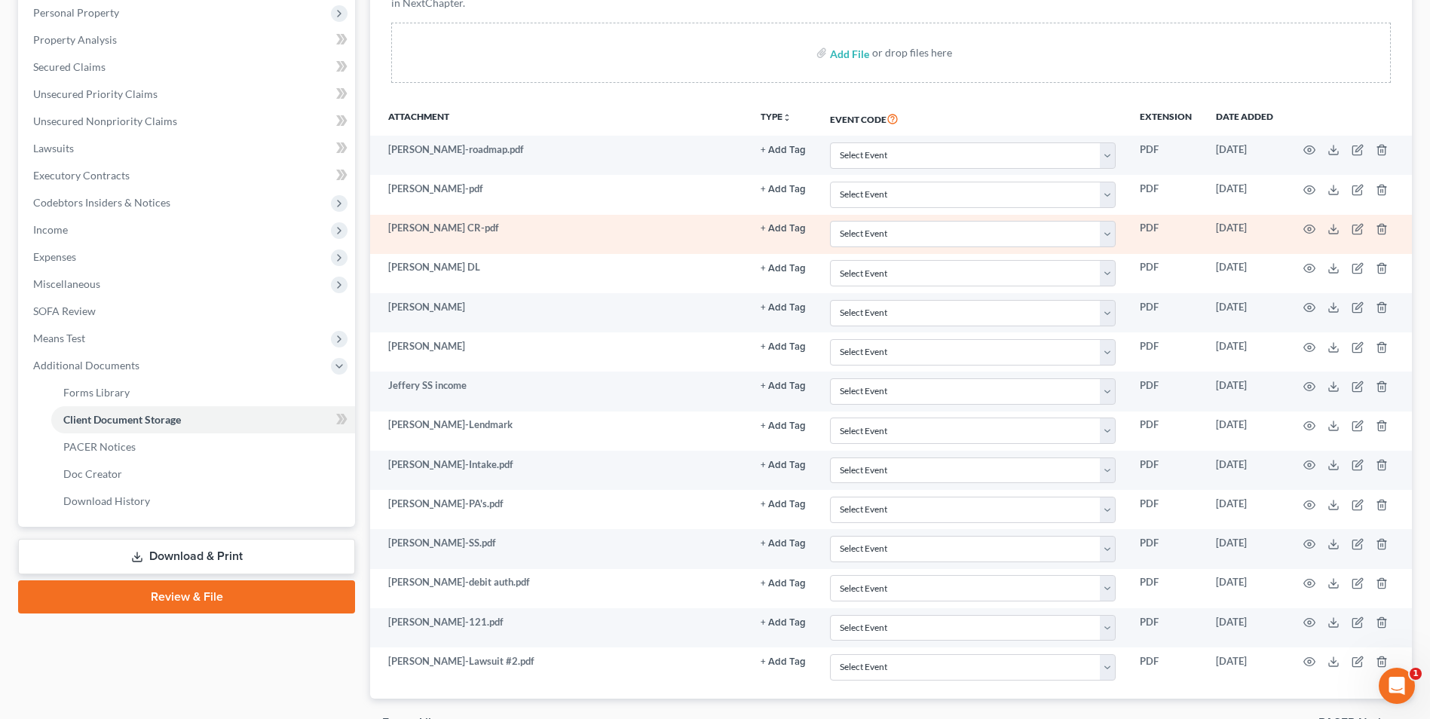
scroll to position [302, 0]
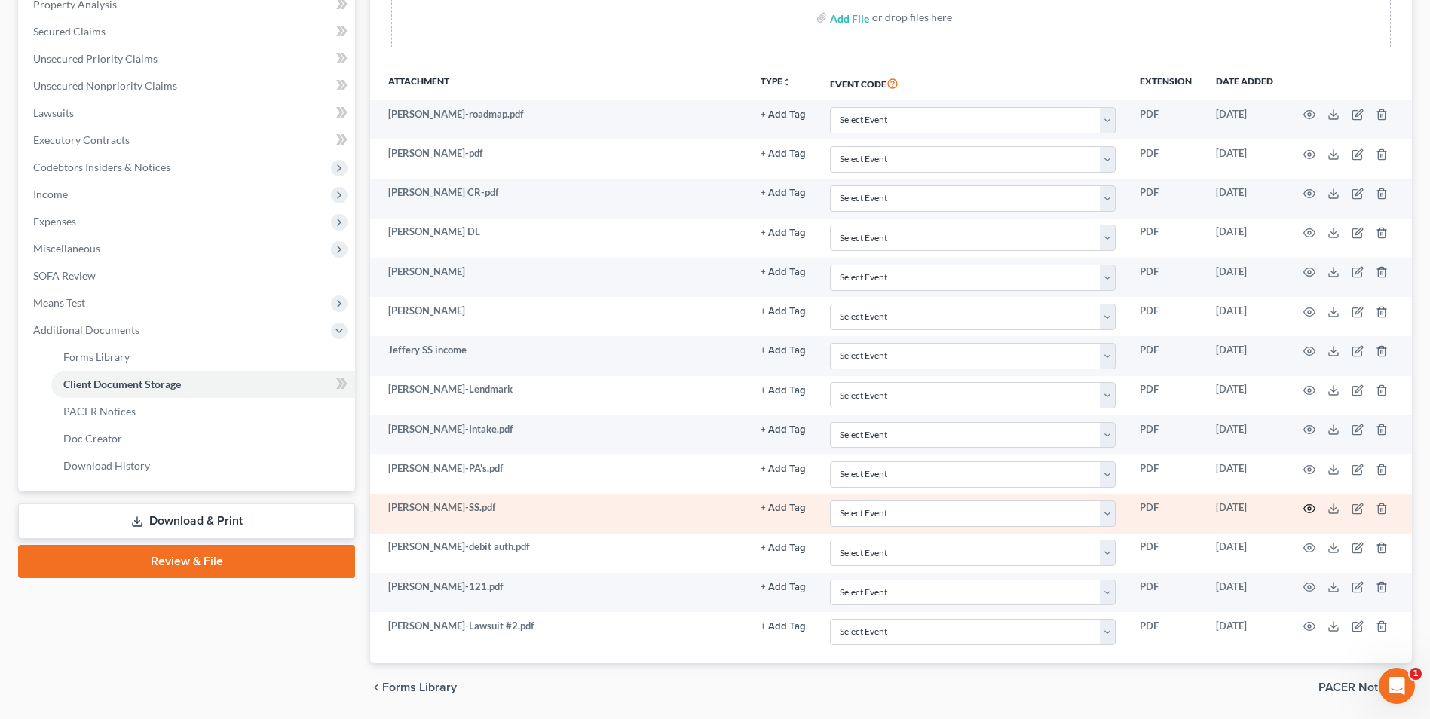
click at [1305, 507] on icon "button" at bounding box center [1309, 508] width 11 height 8
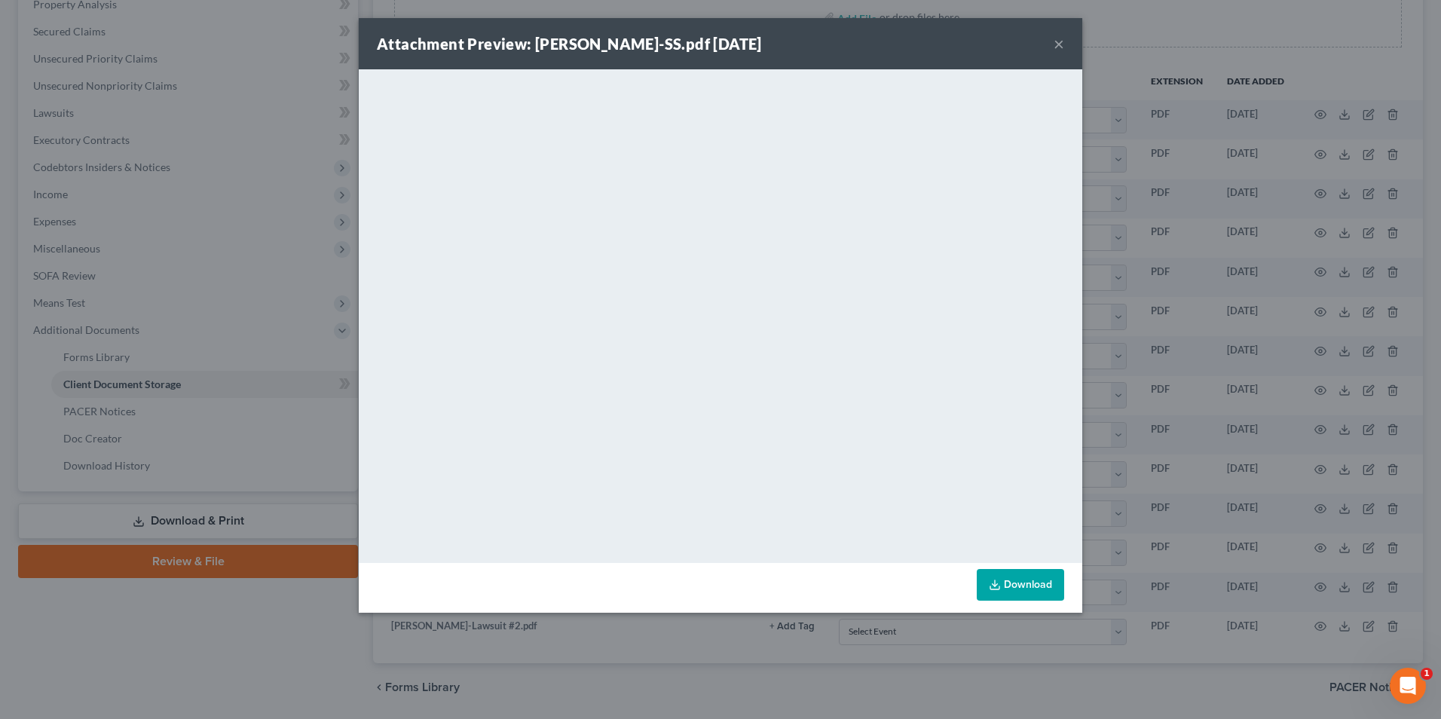
click at [1055, 44] on button "×" at bounding box center [1059, 44] width 11 height 18
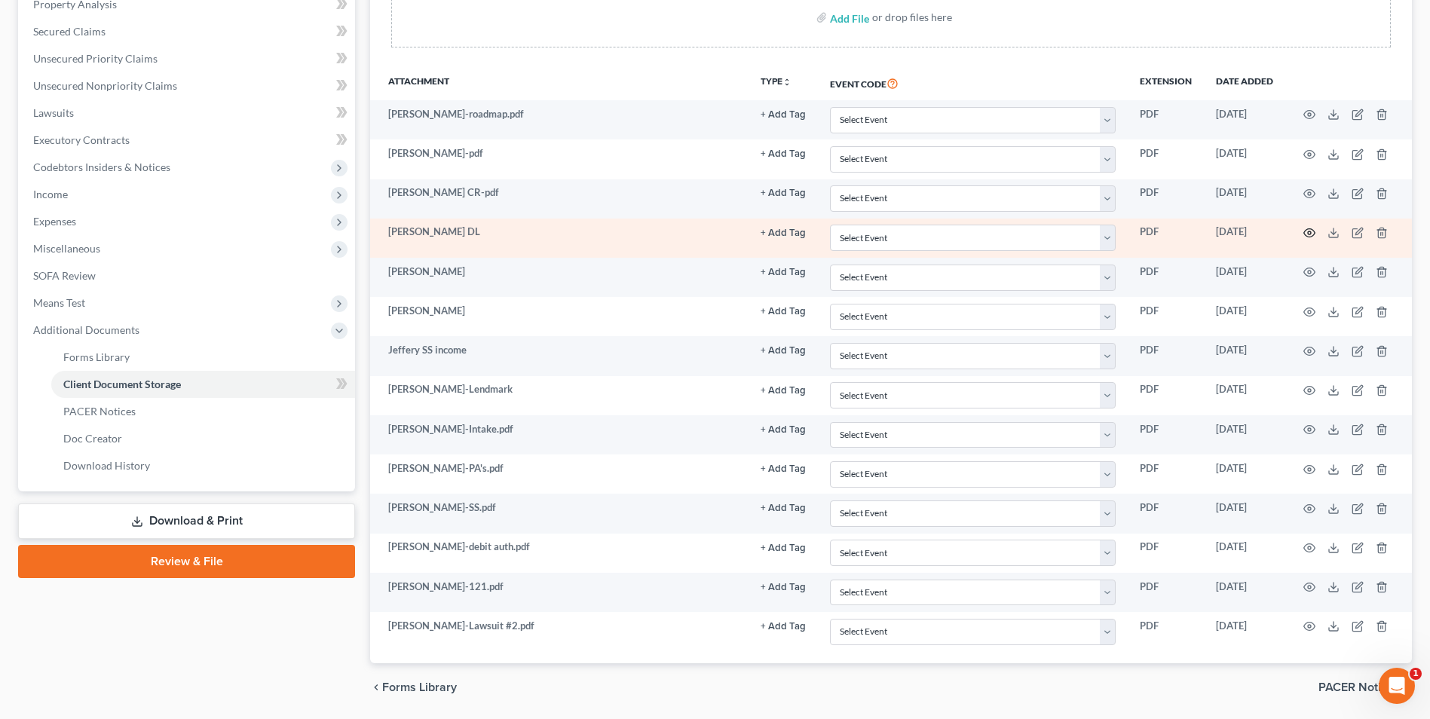
click at [1310, 231] on icon "button" at bounding box center [1309, 233] width 12 height 12
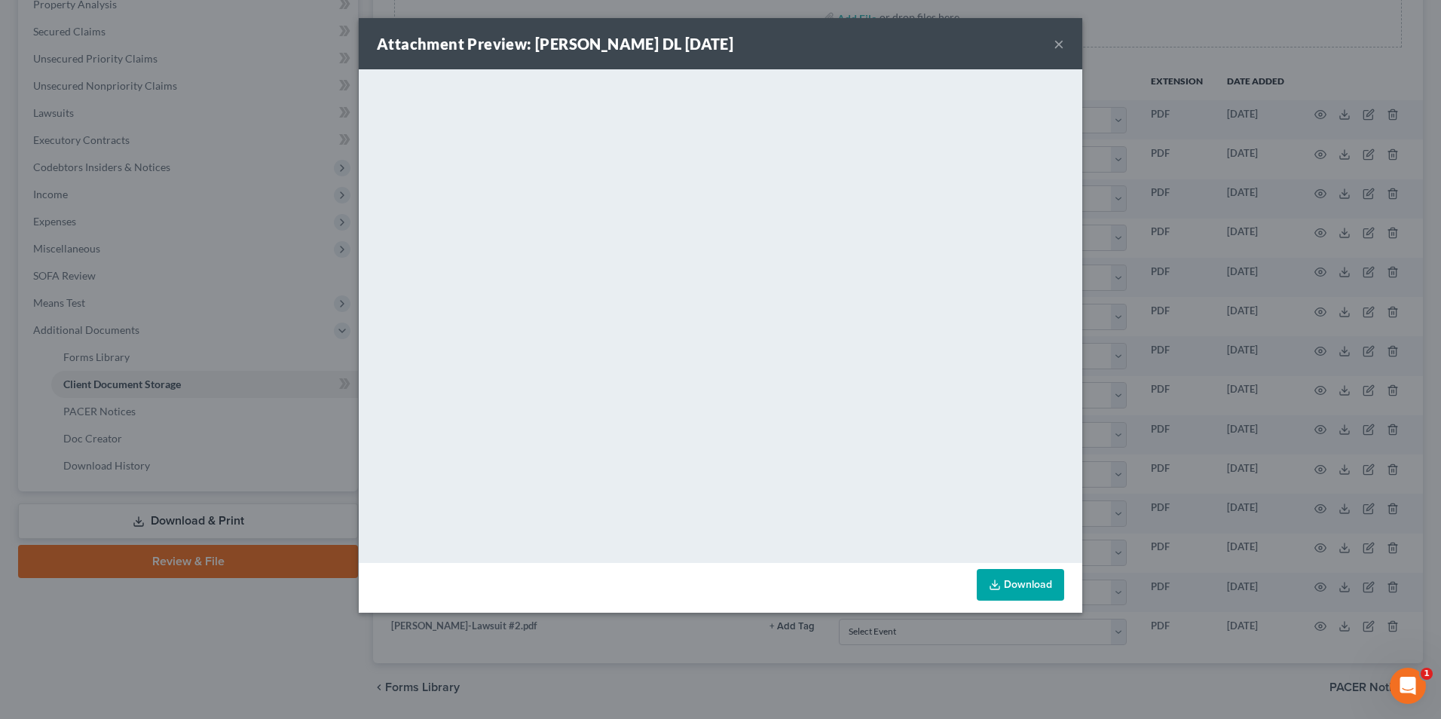
drag, startPoint x: 1059, startPoint y: 41, endPoint x: 1058, endPoint y: 50, distance: 8.4
click at [1058, 50] on button "×" at bounding box center [1059, 44] width 11 height 18
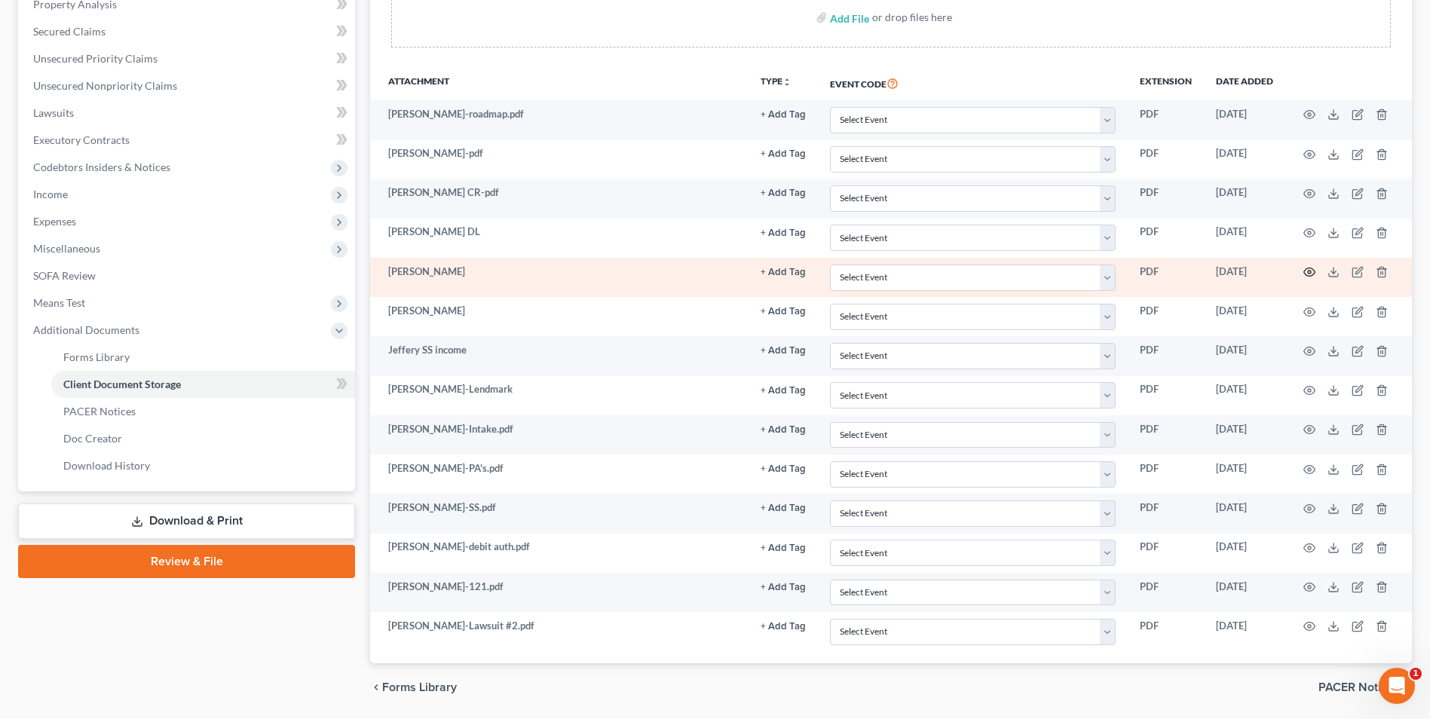
click at [1303, 274] on icon "button" at bounding box center [1309, 272] width 12 height 12
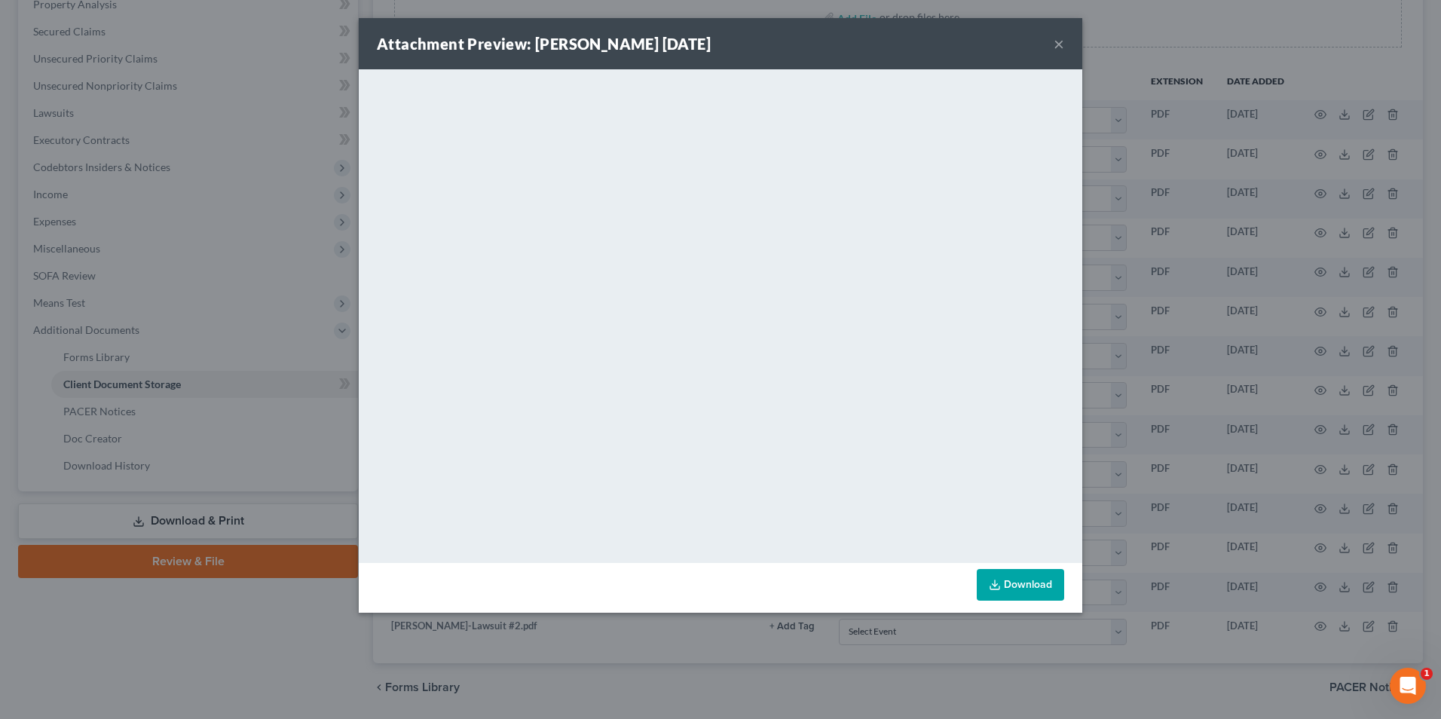
click at [1060, 44] on button "×" at bounding box center [1059, 44] width 11 height 18
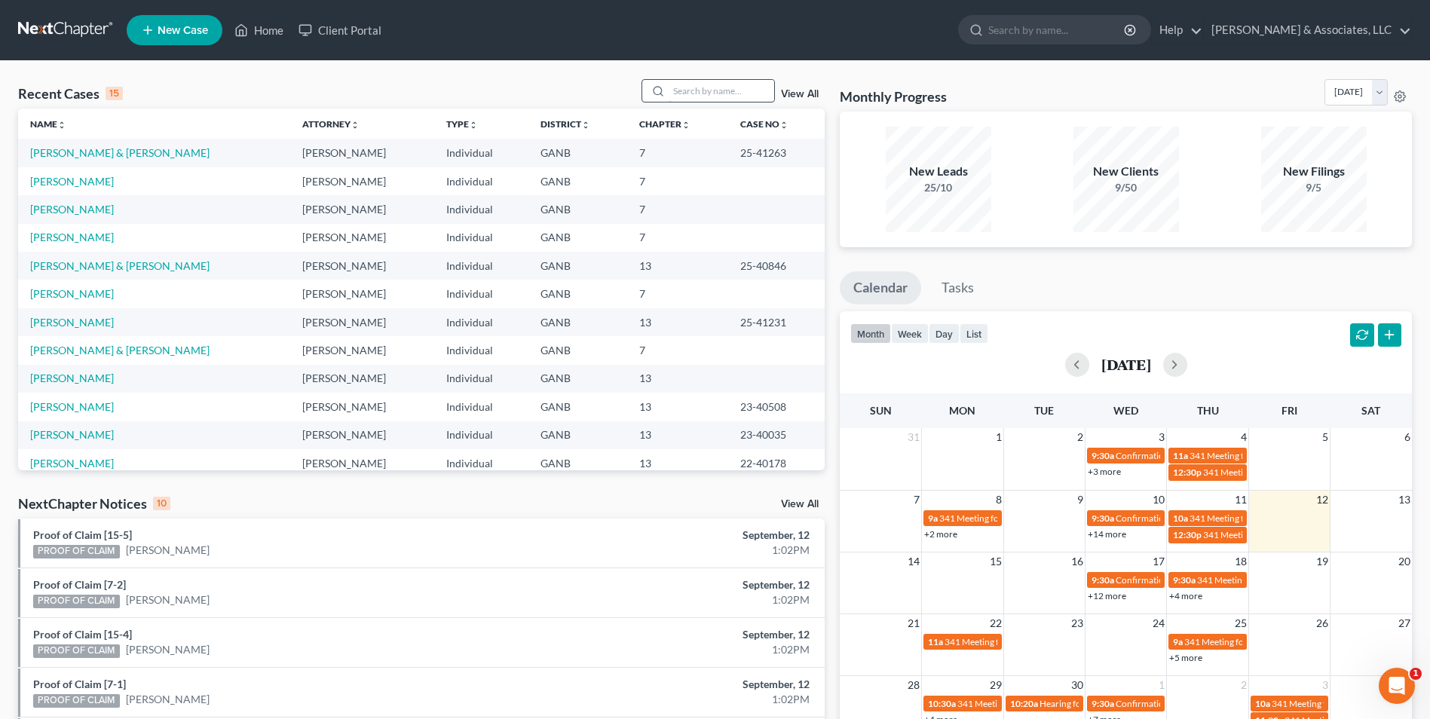
click at [726, 91] on input "search" at bounding box center [722, 91] width 106 height 22
type input "gonz"
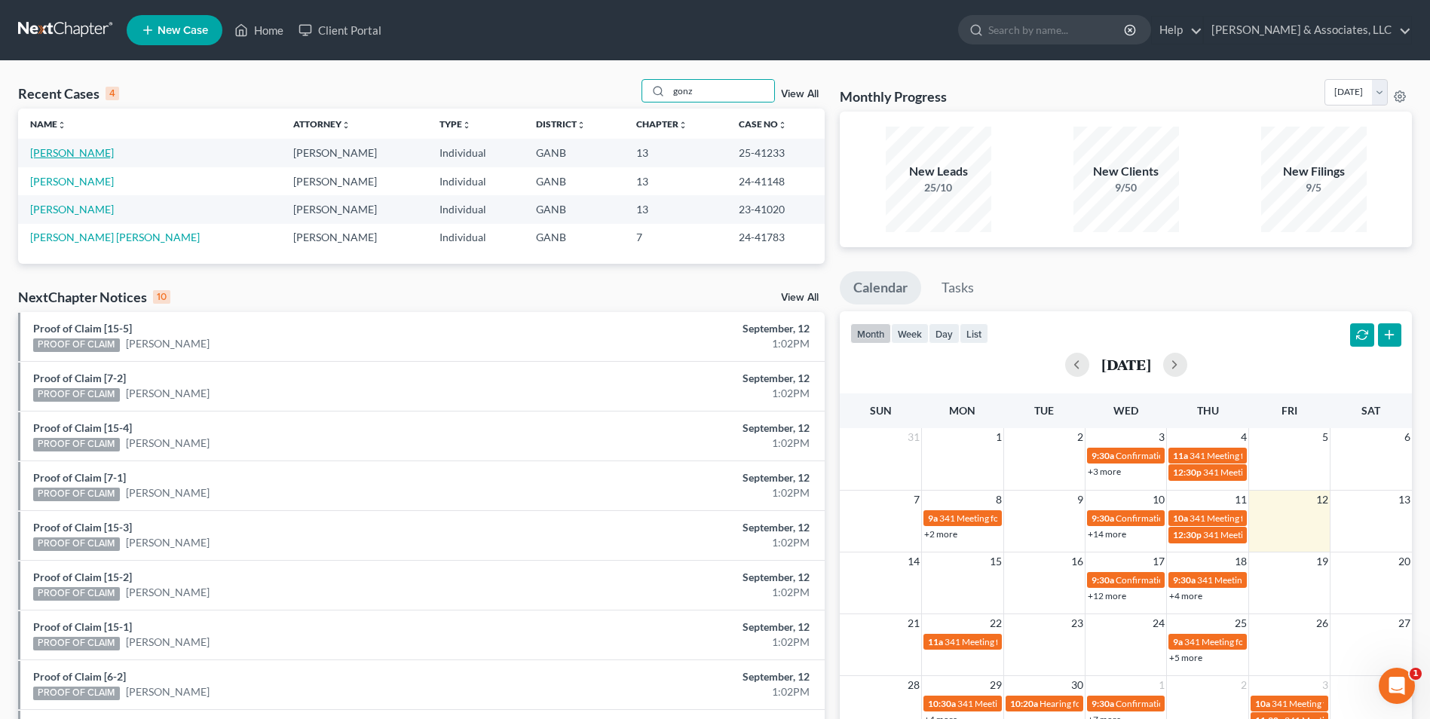
click at [87, 154] on link "[PERSON_NAME]" at bounding box center [72, 152] width 84 height 13
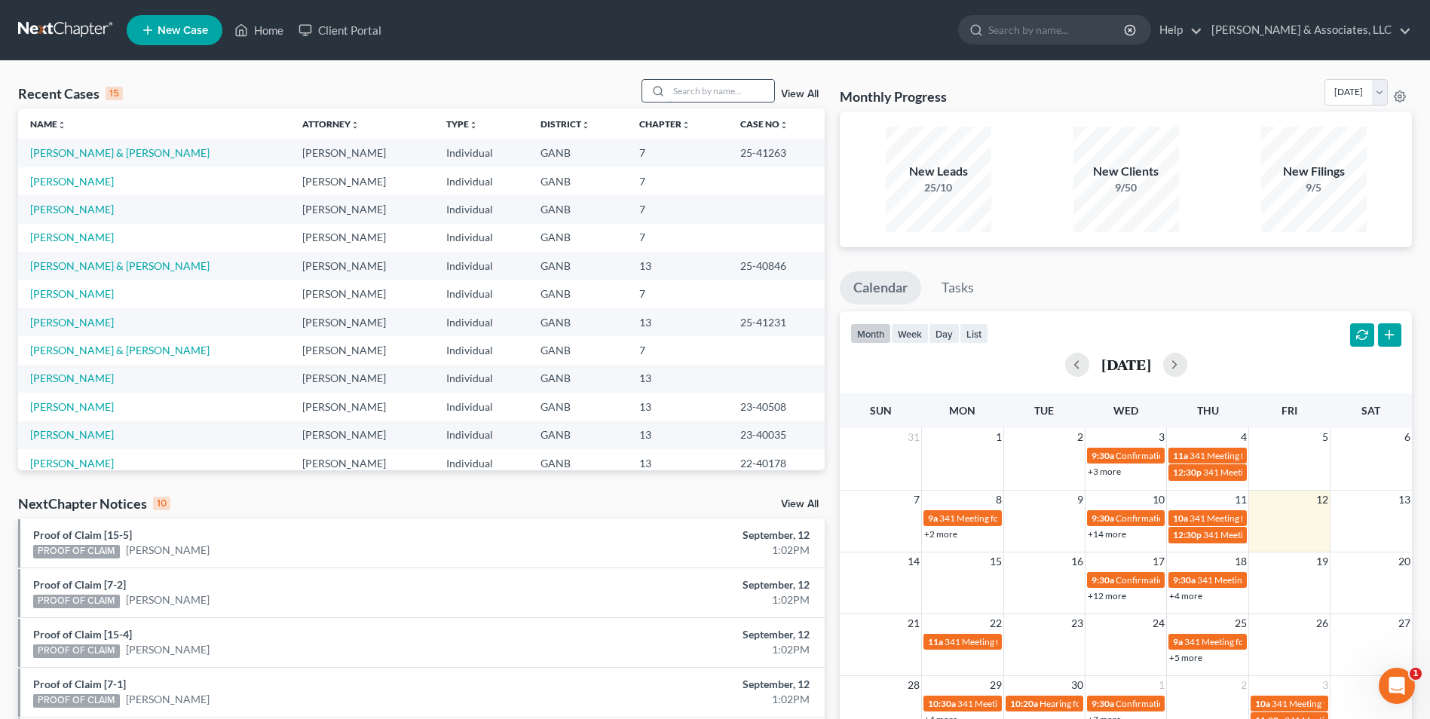
click at [697, 93] on input "search" at bounding box center [722, 91] width 106 height 22
type input "hawk"
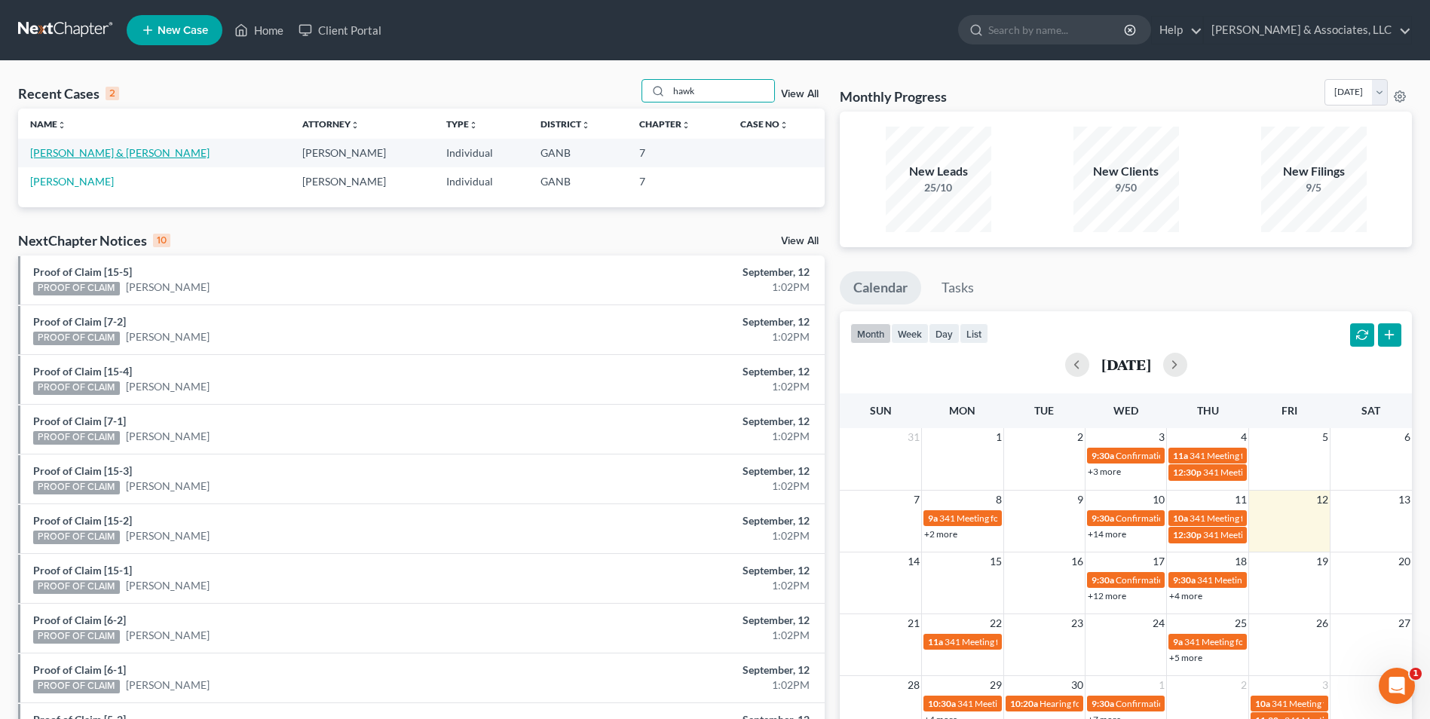
click at [78, 156] on link "[PERSON_NAME] & [PERSON_NAME]" at bounding box center [119, 152] width 179 height 13
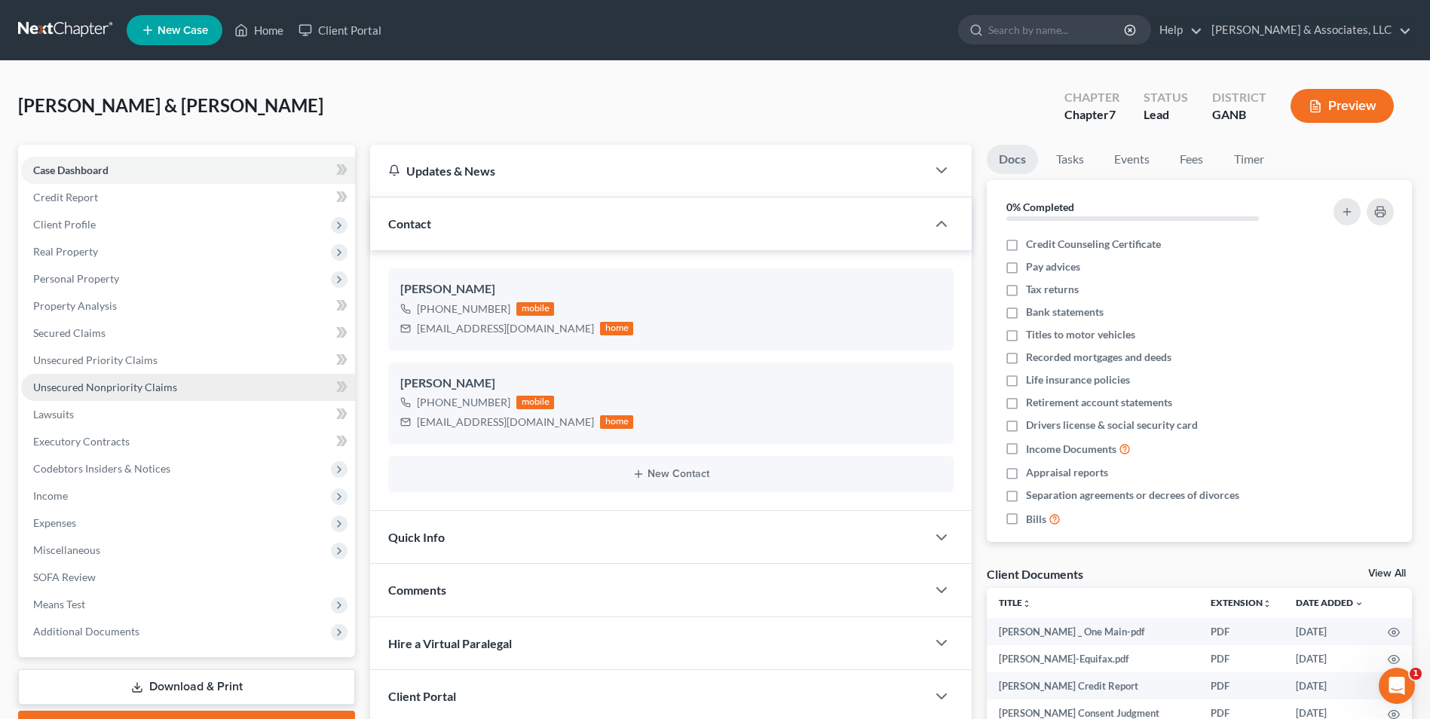
click at [154, 392] on span "Unsecured Nonpriority Claims" at bounding box center [105, 387] width 144 height 13
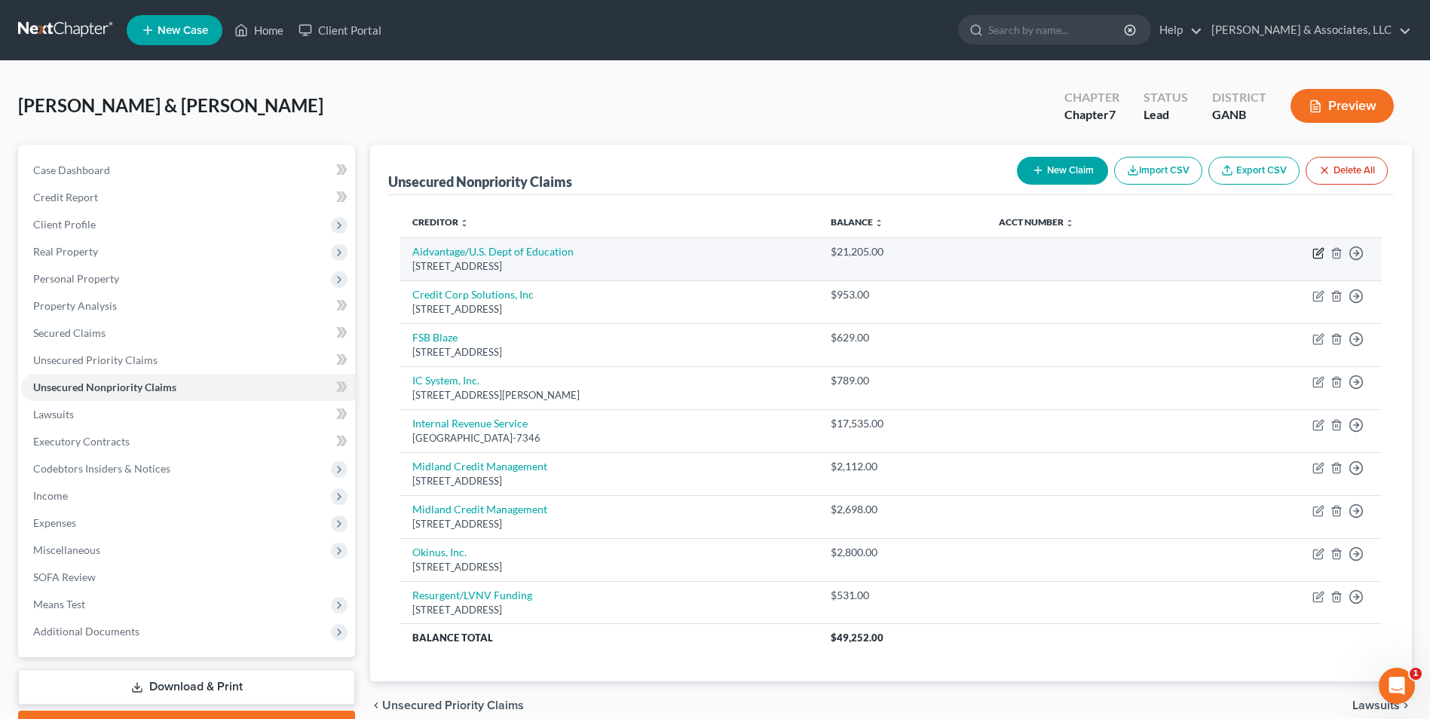
click at [1316, 249] on icon "button" at bounding box center [1317, 253] width 9 height 9
select select "18"
select select "17"
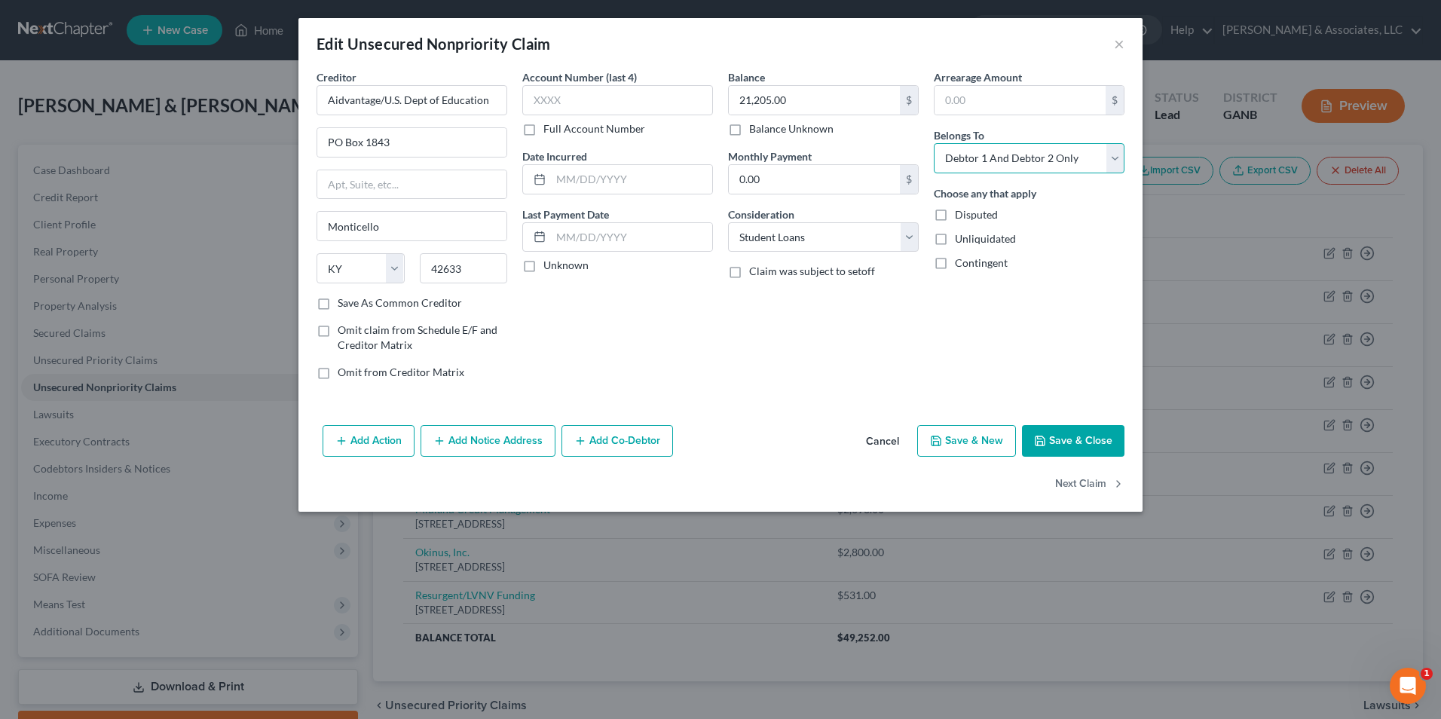
click at [1122, 163] on select "Select Debtor 1 Only Debtor 2 Only Debtor 1 And Debtor 2 Only At Least One Of T…" at bounding box center [1029, 158] width 191 height 30
select select "1"
click at [934, 143] on select "Select Debtor 1 Only Debtor 2 Only Debtor 1 And Debtor 2 Only At Least One Of T…" at bounding box center [1029, 158] width 191 height 30
click at [1090, 443] on button "Save & Close" at bounding box center [1073, 441] width 103 height 32
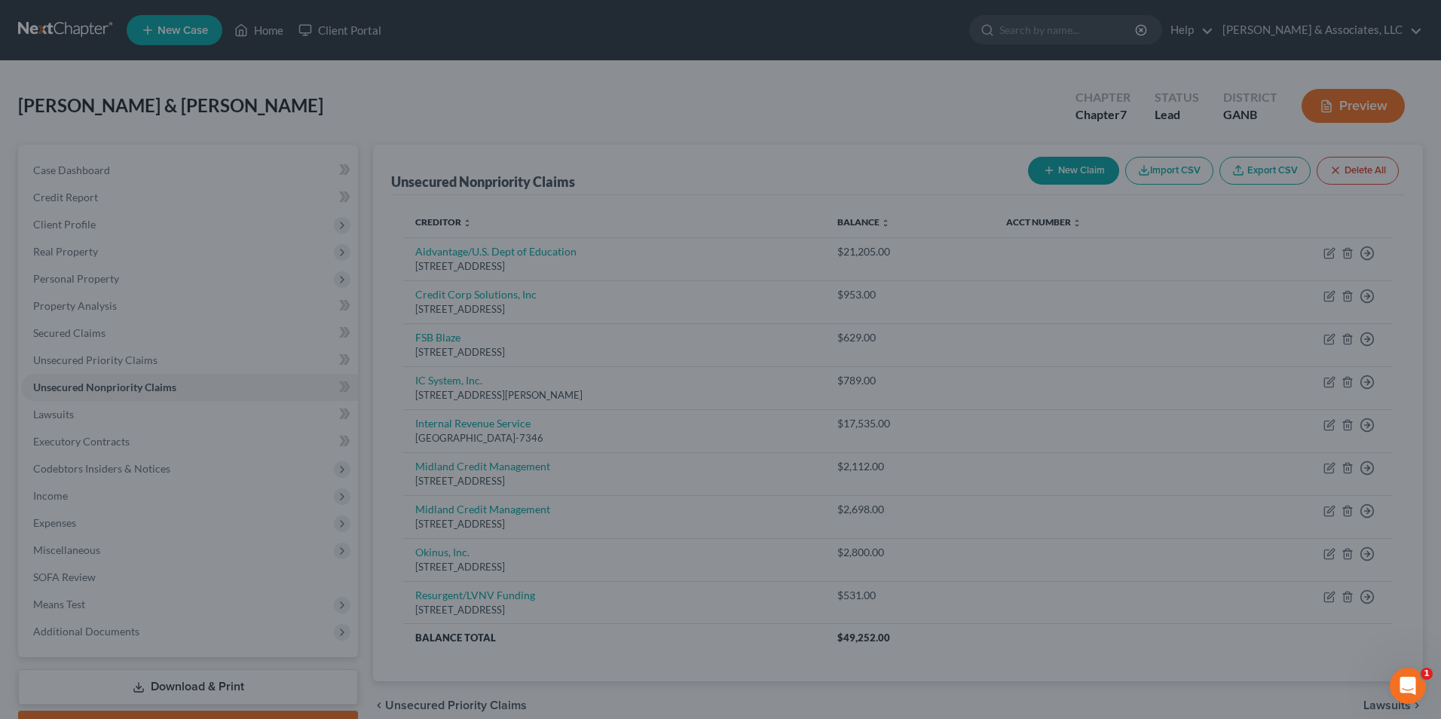
type input "0"
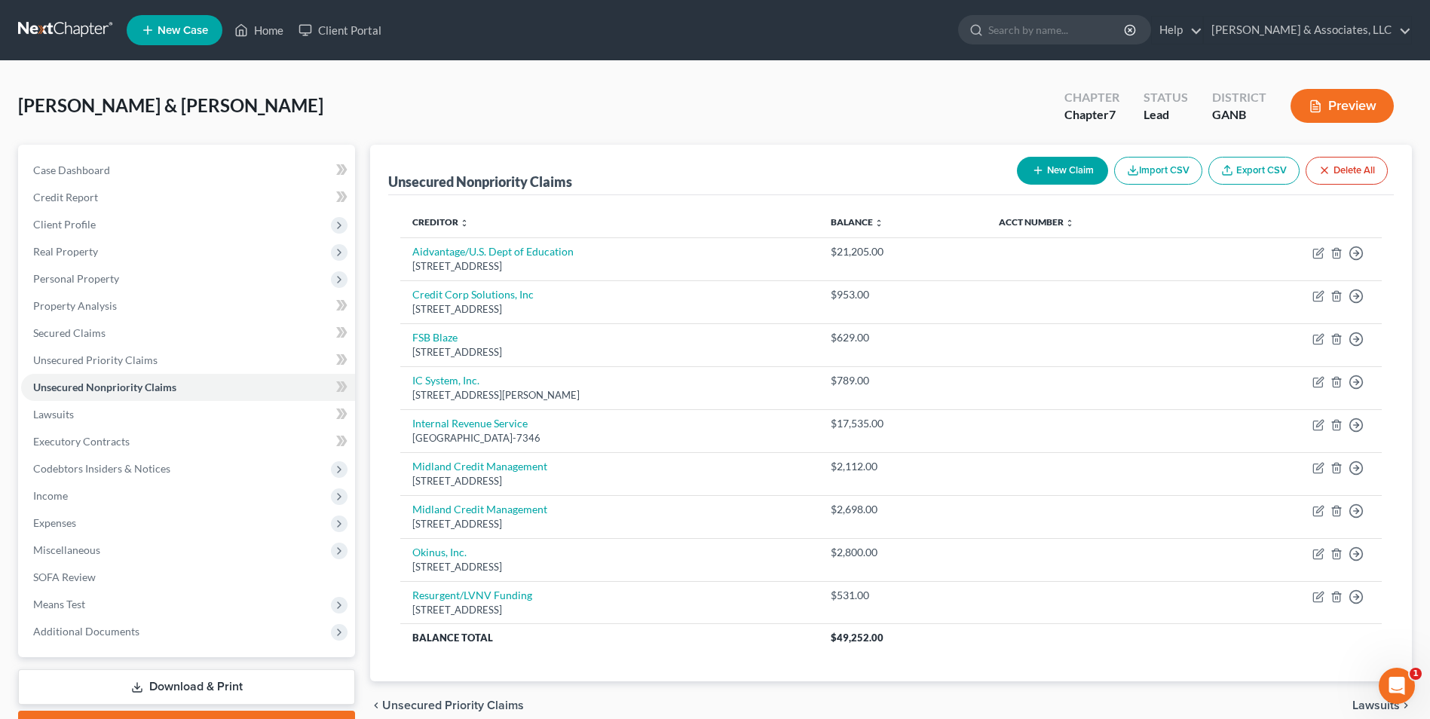
click at [1054, 173] on button "New Claim" at bounding box center [1062, 171] width 91 height 28
select select "2"
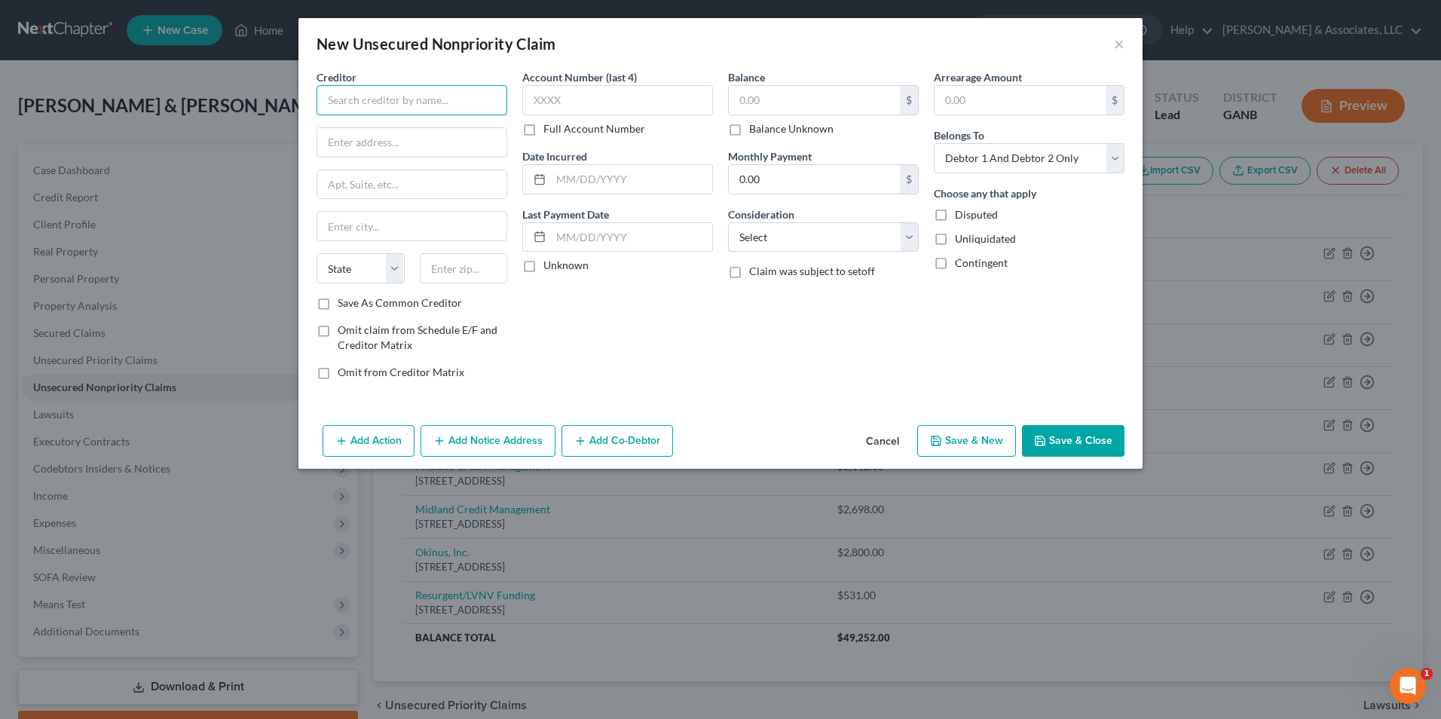
click at [382, 105] on input "text" at bounding box center [412, 100] width 191 height 30
click at [387, 115] on div "Kovo, Inc. [STREET_ADDRESS]" at bounding box center [407, 132] width 181 height 35
type input "Kovo, Inc."
type input "[STREET_ADDRESS]"
type input "STE 87"
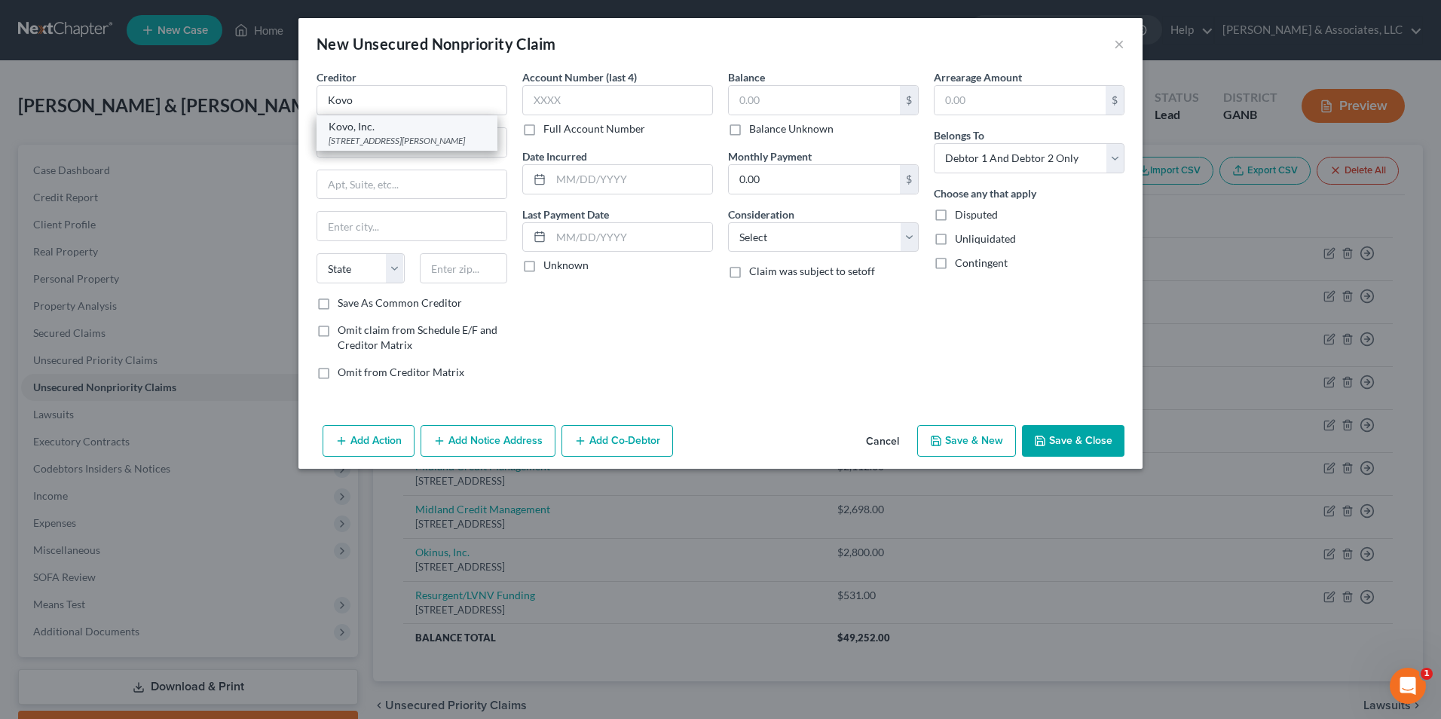
type input "Beaverton"
select select "38"
type input "97008"
click at [617, 185] on input "text" at bounding box center [631, 179] width 161 height 29
type input "12/2024"
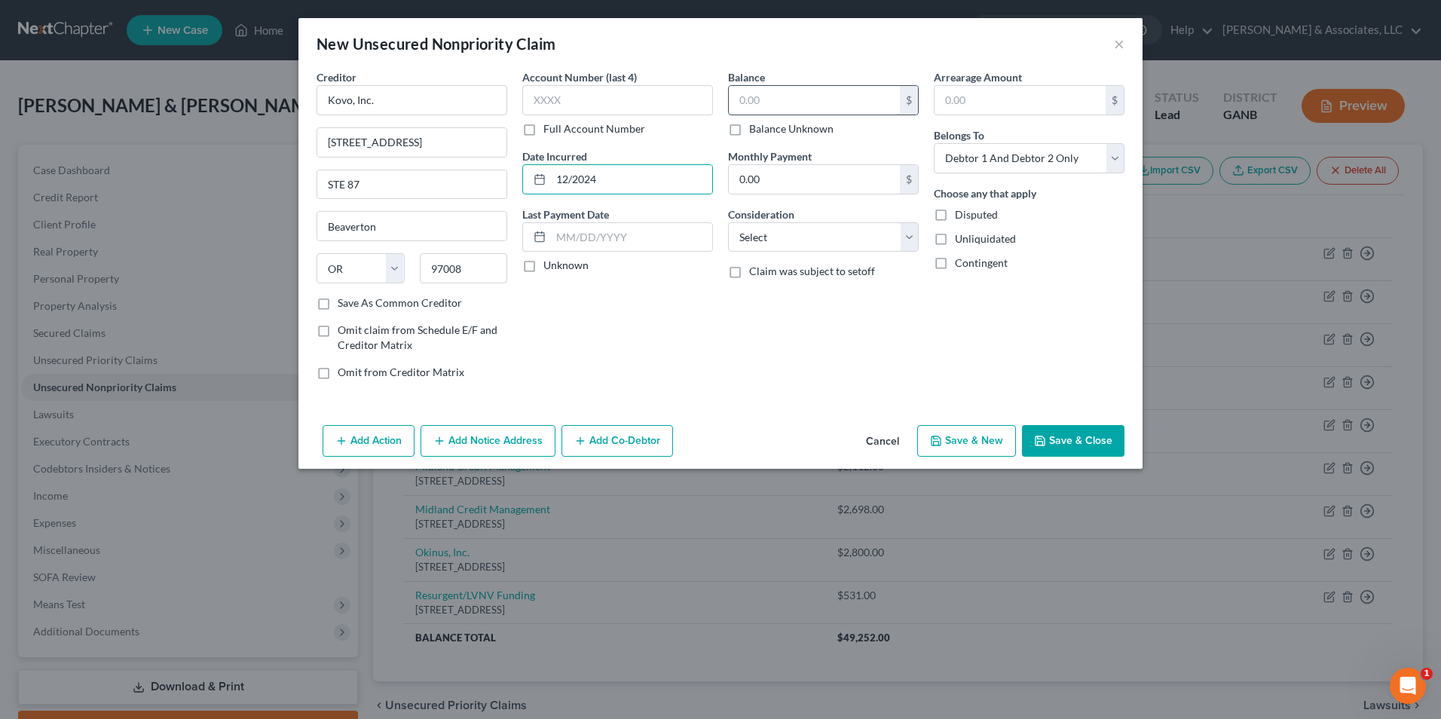
click at [794, 104] on input "text" at bounding box center [814, 100] width 171 height 29
type input "150.00"
click at [908, 241] on select "Select Cable / Satellite Services Collection Agency Credit Card Debt Debt Couns…" at bounding box center [823, 237] width 191 height 30
select select "2"
click at [728, 222] on select "Select Cable / Satellite Services Collection Agency Credit Card Debt Debt Couns…" at bounding box center [823, 237] width 191 height 30
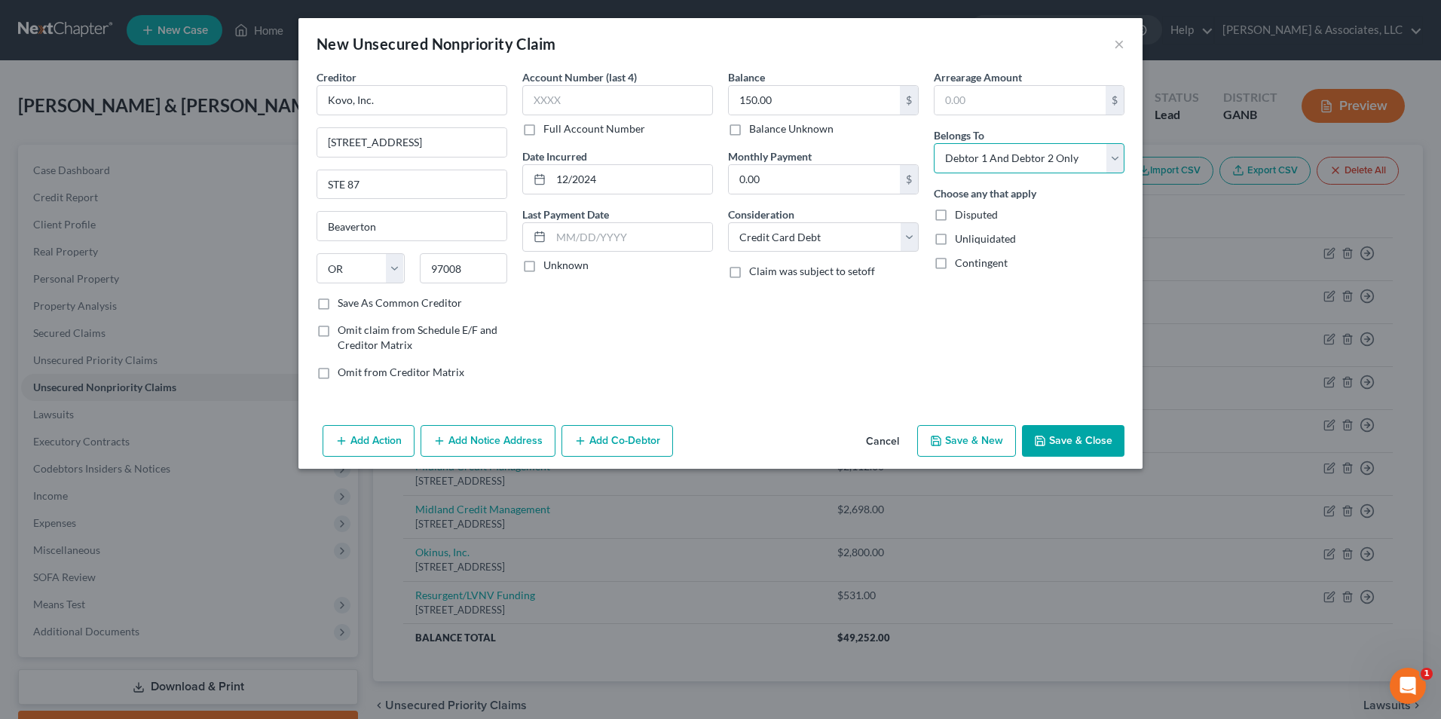
click at [1108, 164] on select "Select Debtor 1 Only Debtor 2 Only Debtor 1 And Debtor 2 Only At Least One Of T…" at bounding box center [1029, 158] width 191 height 30
select select "1"
click at [934, 143] on select "Select Debtor 1 Only Debtor 2 Only Debtor 1 And Debtor 2 Only At Least One Of T…" at bounding box center [1029, 158] width 191 height 30
click at [972, 433] on button "Save & New" at bounding box center [966, 441] width 99 height 32
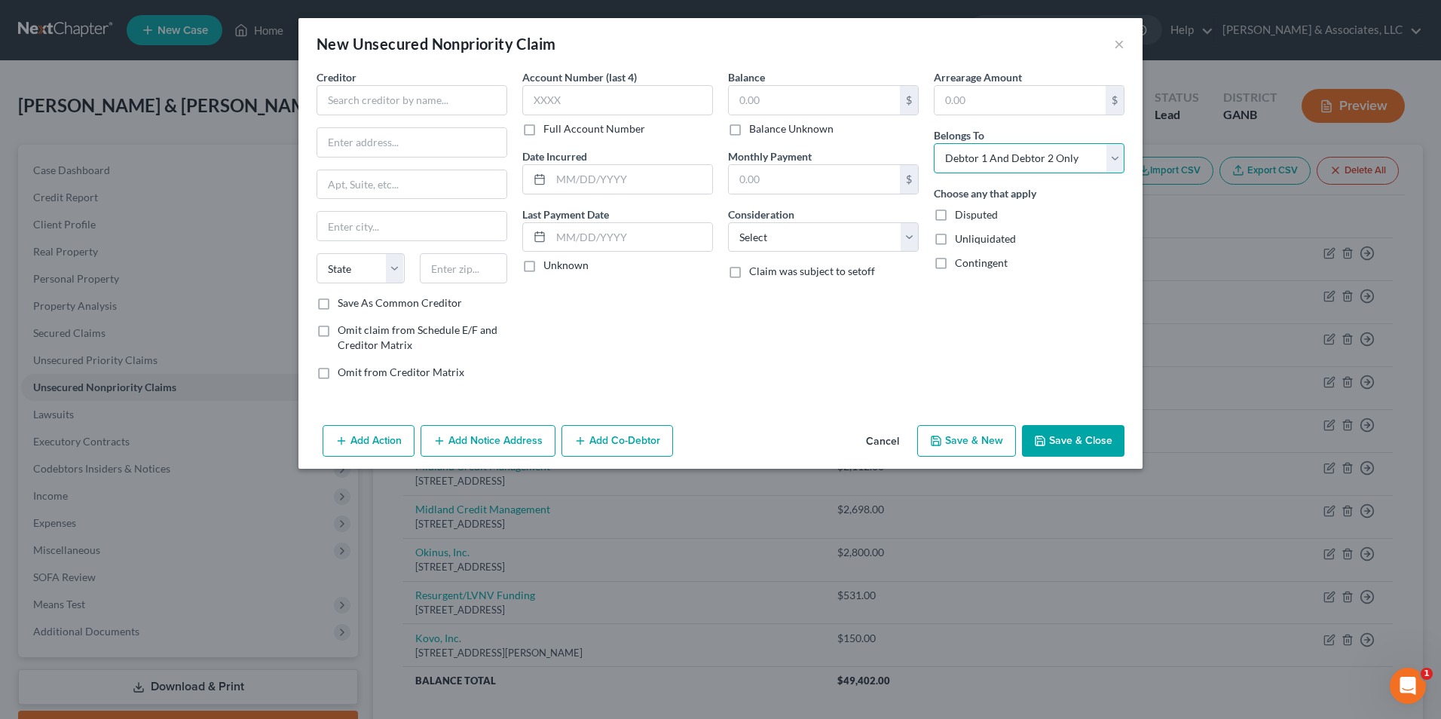
click at [1115, 167] on select "Select Debtor 1 Only Debtor 2 Only Debtor 1 And Debtor 2 Only At Least One Of T…" at bounding box center [1029, 158] width 191 height 30
select select "1"
click at [934, 143] on select "Select Debtor 1 Only Debtor 2 Only Debtor 1 And Debtor 2 Only At Least One Of T…" at bounding box center [1029, 158] width 191 height 30
click at [462, 103] on input "text" at bounding box center [412, 100] width 191 height 30
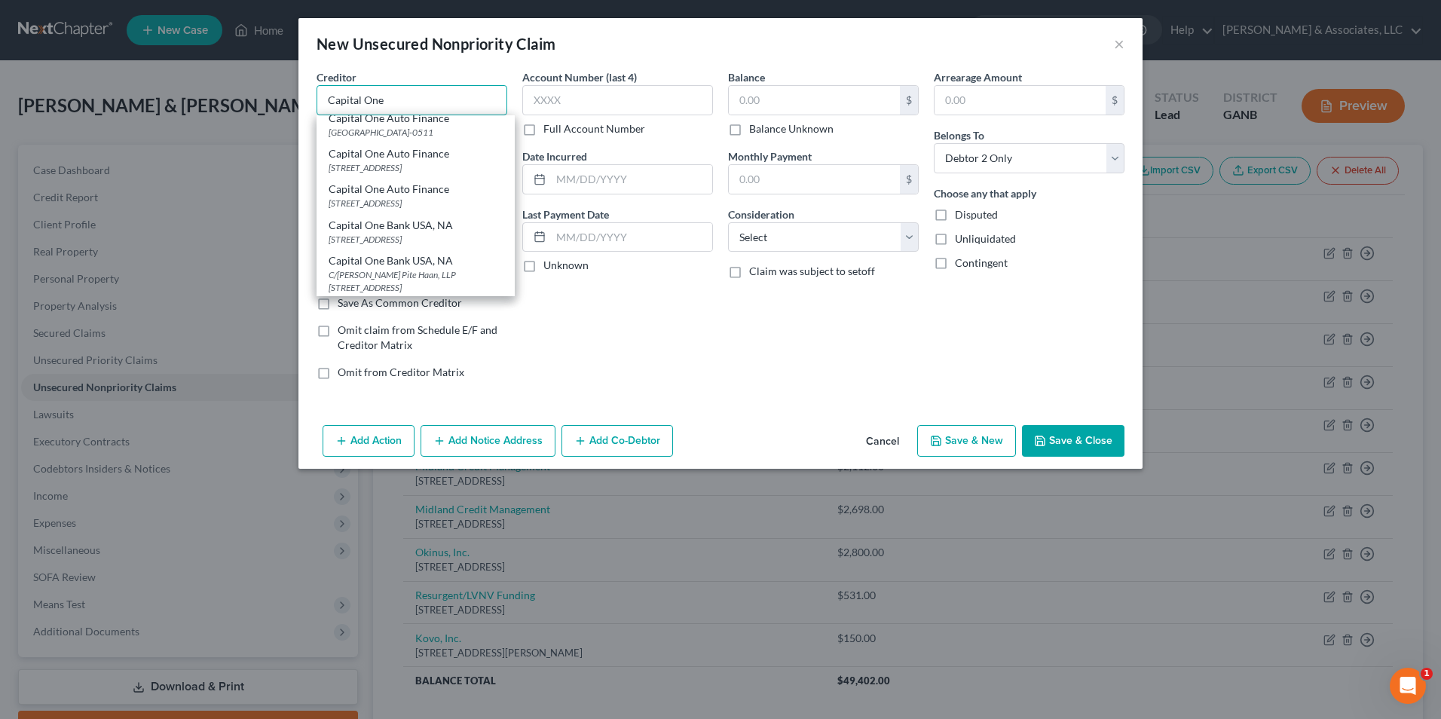
scroll to position [151, 0]
click at [428, 210] on div "PO Box 31293, Salt Lake City, UT 84131" at bounding box center [416, 203] width 174 height 13
type input "Capital One Bank USA, NA"
type input "PO Box 31293"
type input "Salt Lake City"
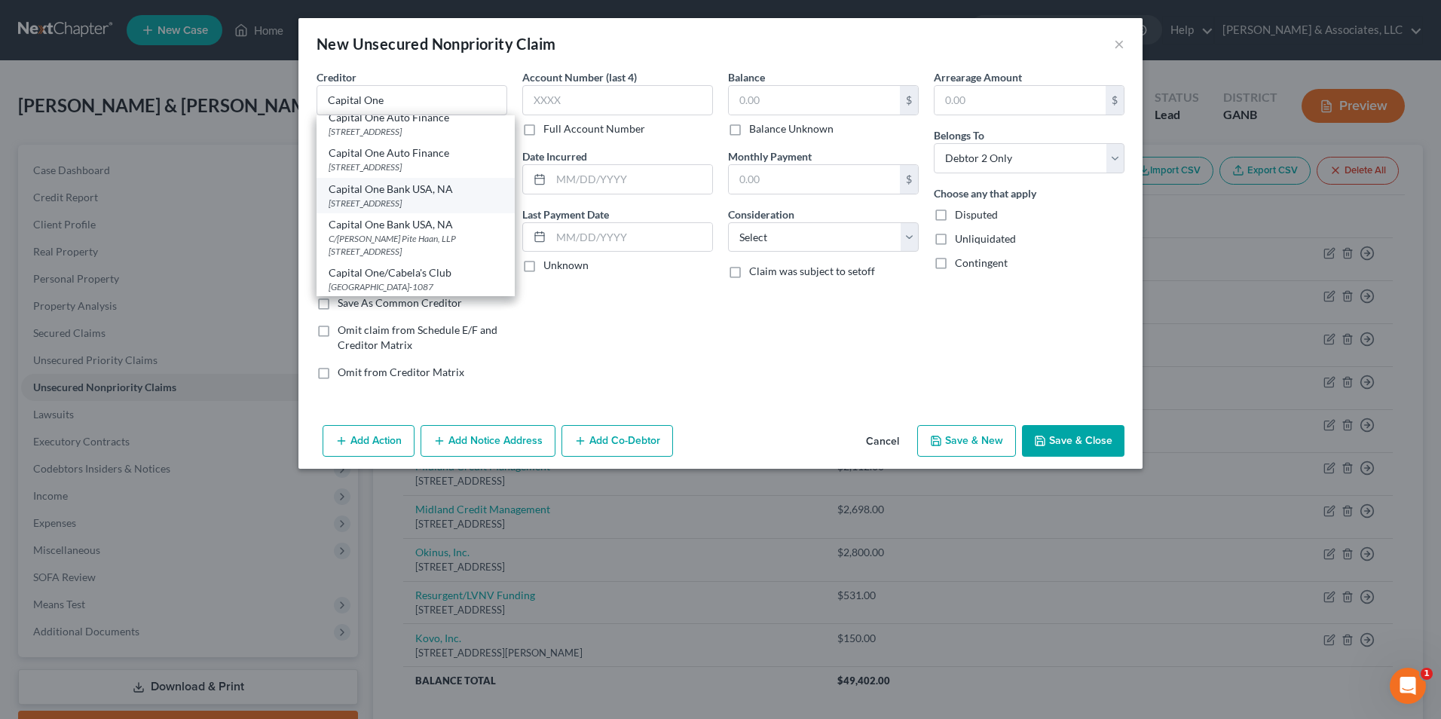
select select "46"
type input "84131"
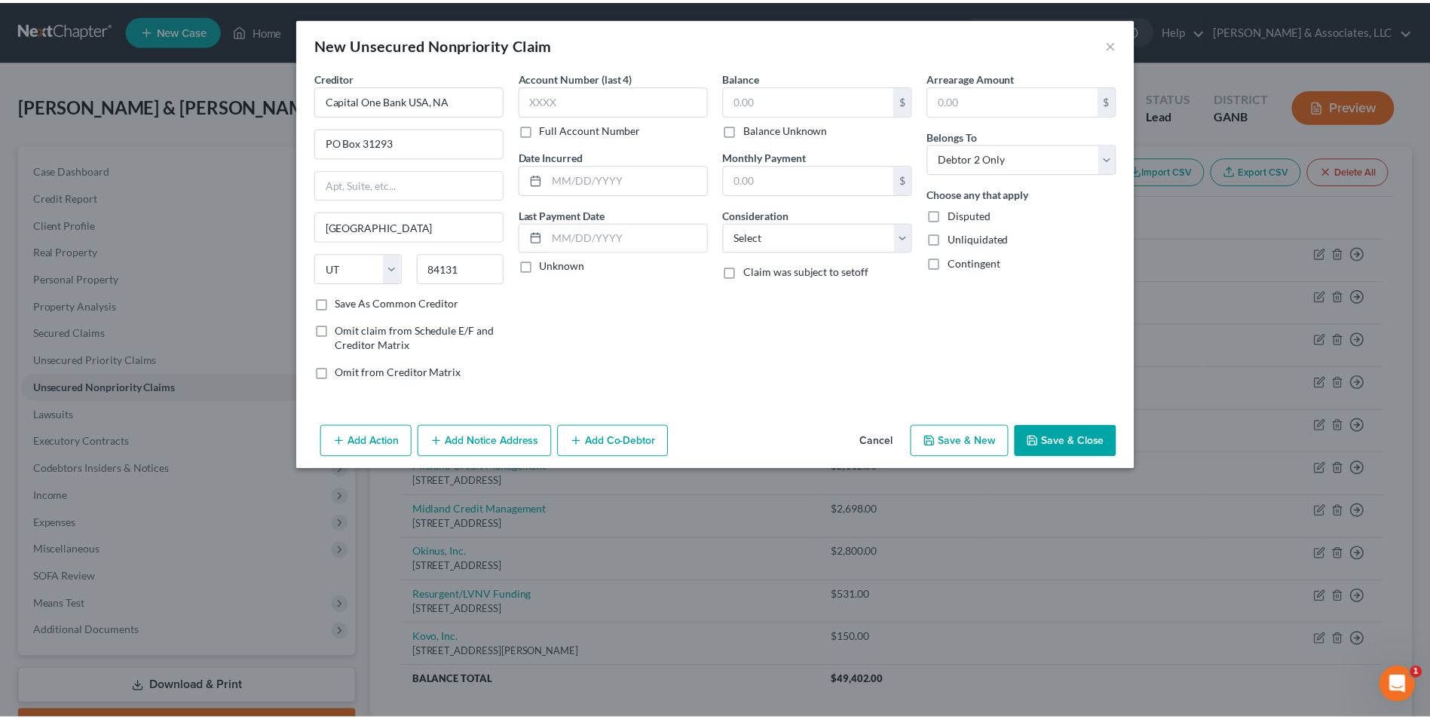
scroll to position [0, 0]
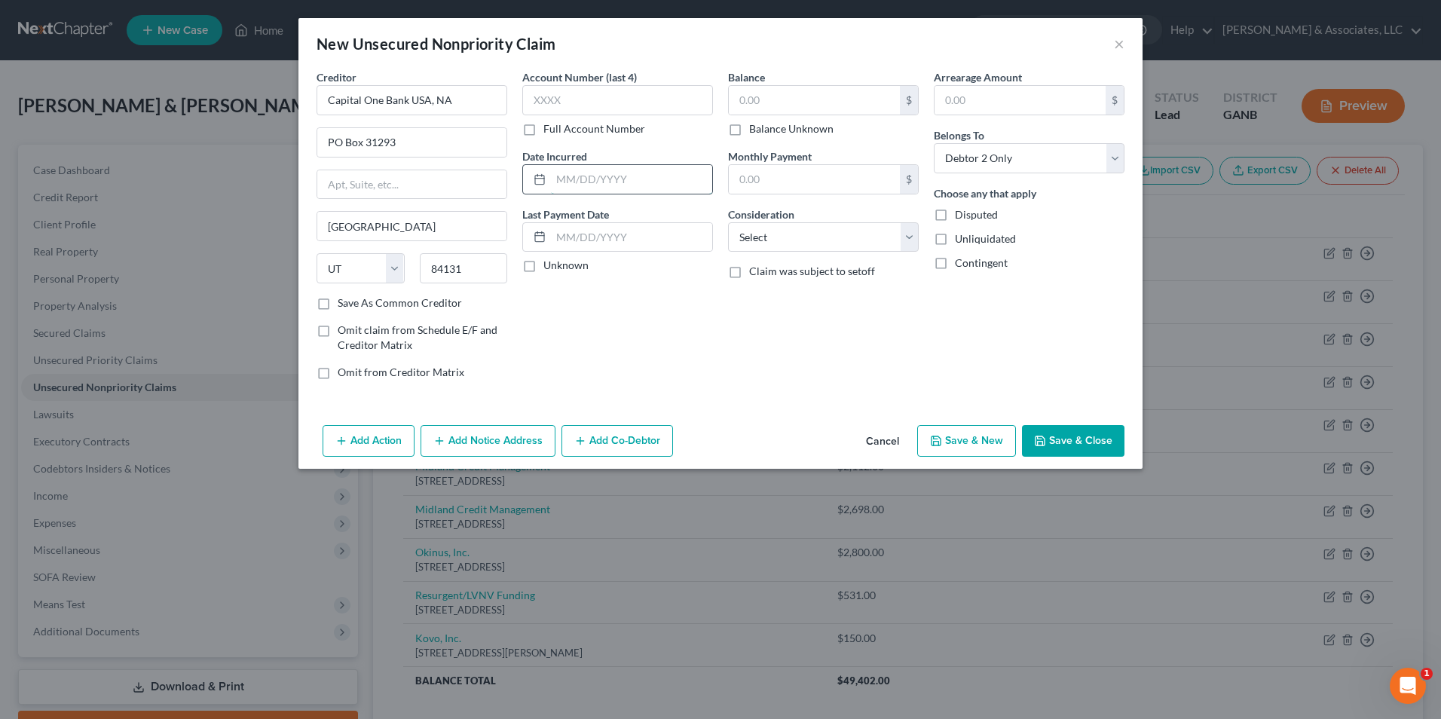
click at [616, 185] on input "text" at bounding box center [631, 179] width 161 height 29
type input "3"
type input "03/2021"
click at [880, 101] on input "text" at bounding box center [814, 100] width 171 height 29
type input "544.00"
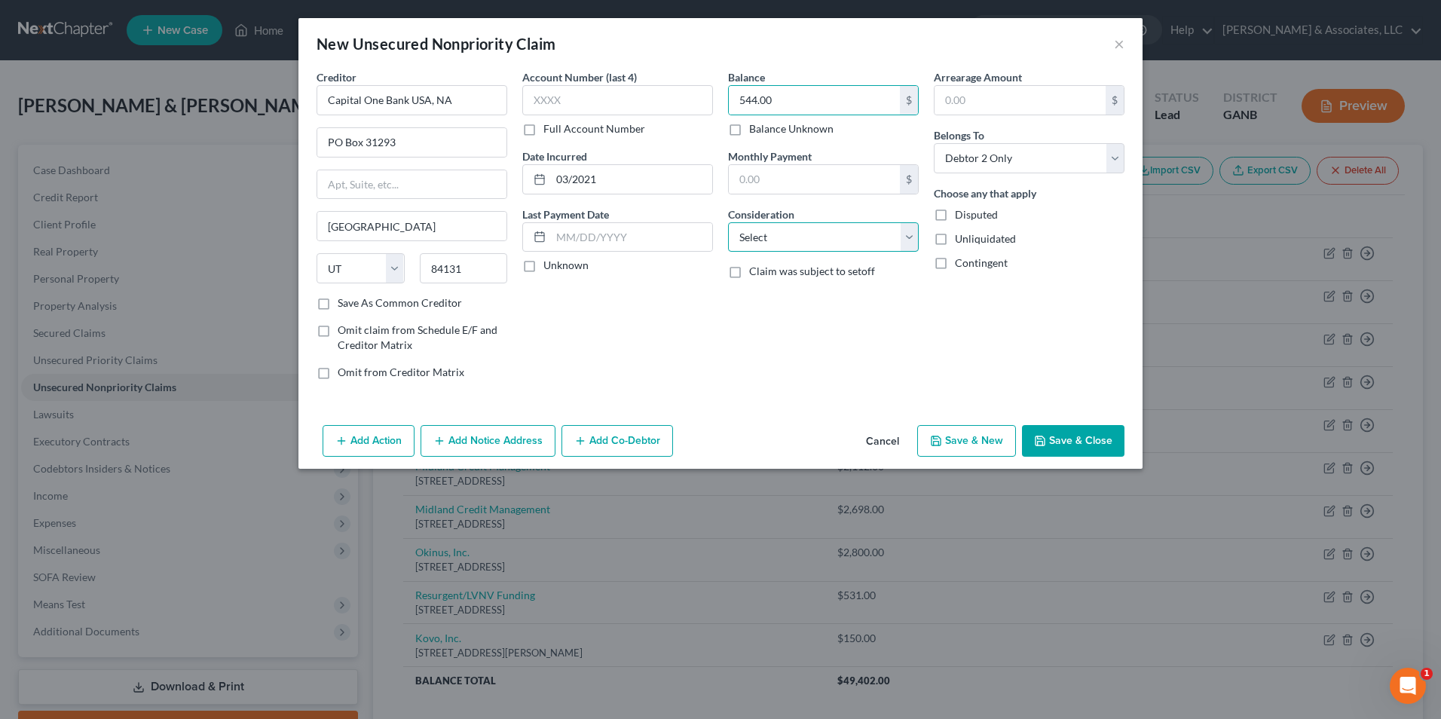
click at [914, 239] on select "Select Cable / Satellite Services Collection Agency Credit Card Debt Debt Couns…" at bounding box center [823, 237] width 191 height 30
select select "2"
click at [728, 222] on select "Select Cable / Satellite Services Collection Agency Credit Card Debt Debt Couns…" at bounding box center [823, 237] width 191 height 30
click at [976, 436] on button "Save & New" at bounding box center [966, 441] width 99 height 32
select select "2"
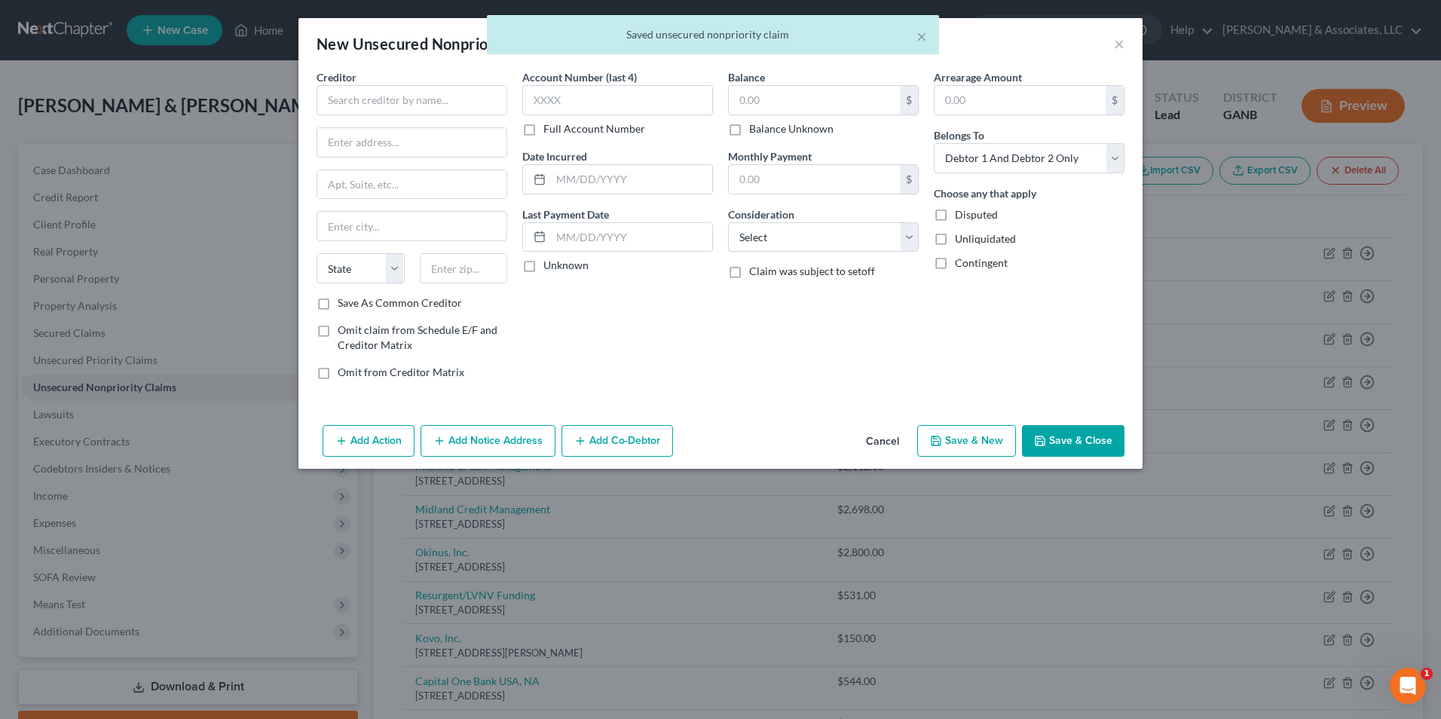
type input "0.00"
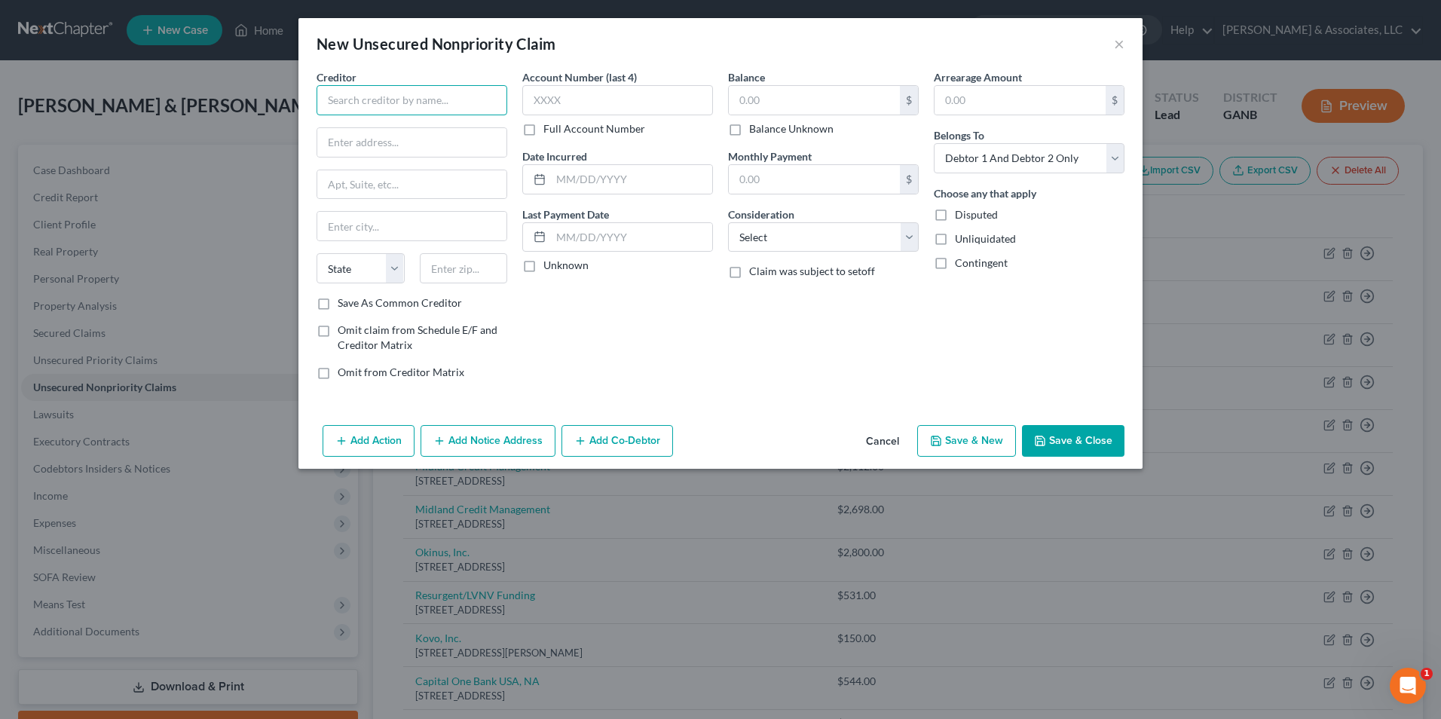
click at [422, 107] on input "text" at bounding box center [412, 100] width 191 height 30
click at [424, 145] on div "8985 S Eastern Ave STE 140, Las Vegas, NV 89123-4896" at bounding box center [407, 140] width 157 height 13
type input "Sparrow Financial, Inc."
type input "8985 S Eastern Ave"
type input "STE 140"
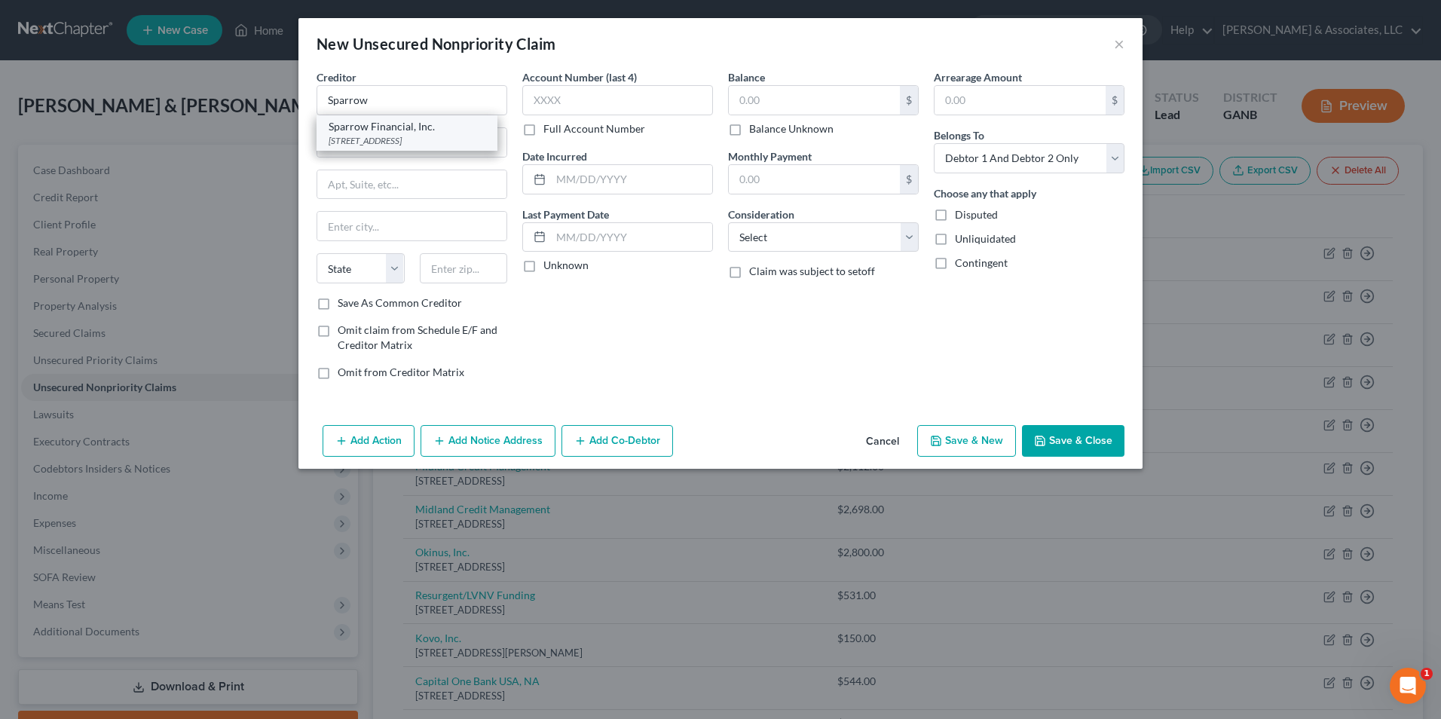
type input "Las Vegas"
select select "31"
type input "89123-4896"
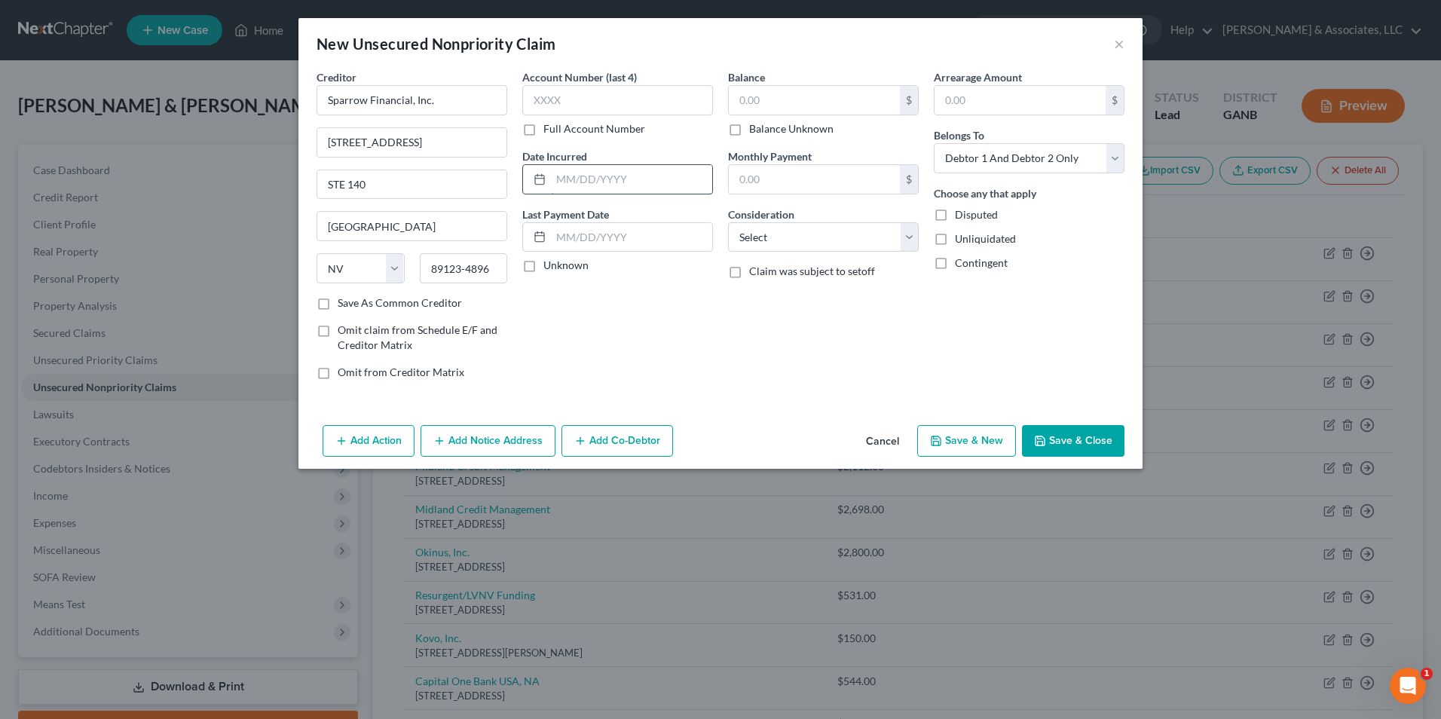
click at [598, 184] on input "text" at bounding box center [631, 179] width 161 height 29
type input "11/2024"
click at [796, 91] on input "text" at bounding box center [814, 100] width 171 height 29
type input "563.00"
click at [909, 237] on select "Select Cable / Satellite Services Collection Agency Credit Card Debt Debt Couns…" at bounding box center [823, 237] width 191 height 30
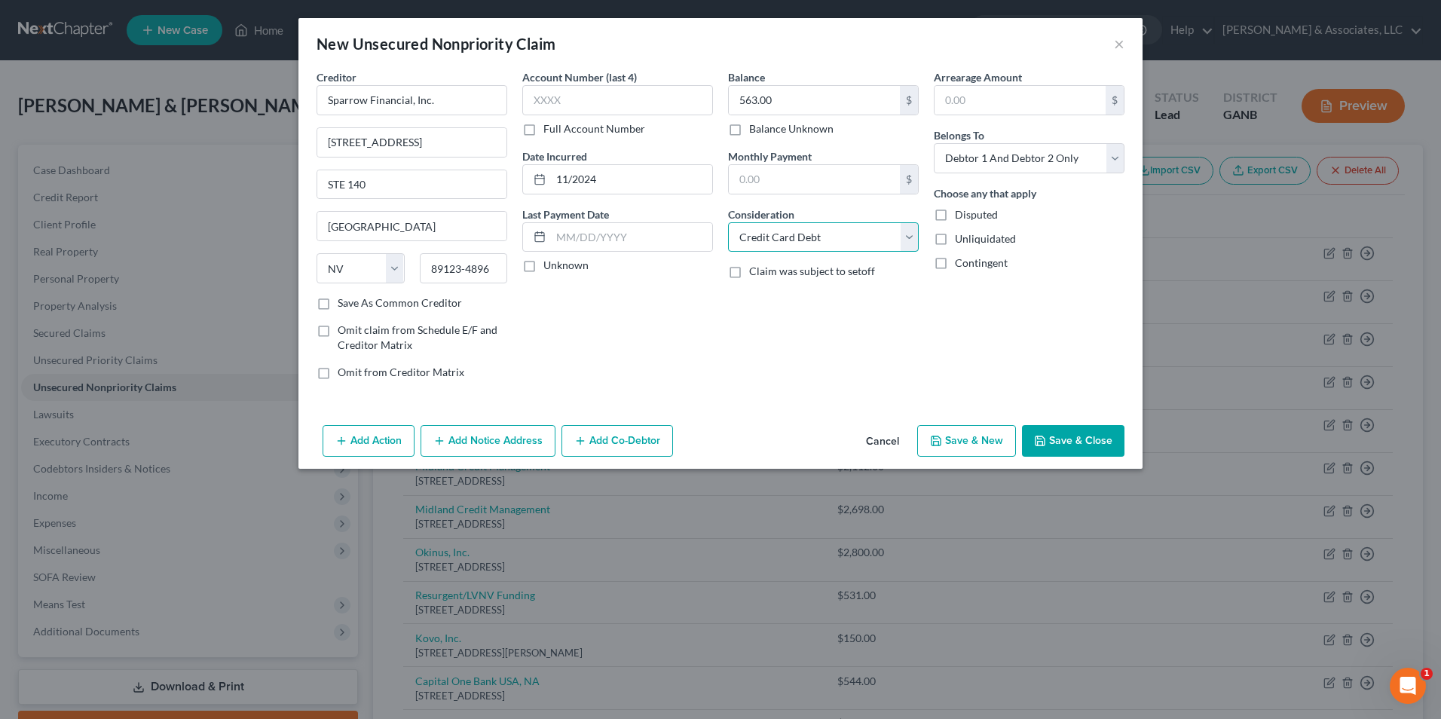
click at [728, 222] on select "Select Cable / Satellite Services Collection Agency Credit Card Debt Debt Couns…" at bounding box center [823, 237] width 191 height 30
click at [903, 240] on select "Select Cable / Satellite Services Collection Agency Credit Card Debt Debt Couns…" at bounding box center [823, 237] width 191 height 30
click at [728, 222] on select "Select Cable / Satellite Services Collection Agency Credit Card Debt Debt Couns…" at bounding box center [823, 237] width 191 height 30
click at [915, 236] on select "Select Cable / Satellite Services Collection Agency Credit Card Debt Debt Couns…" at bounding box center [823, 237] width 191 height 30
select select "10"
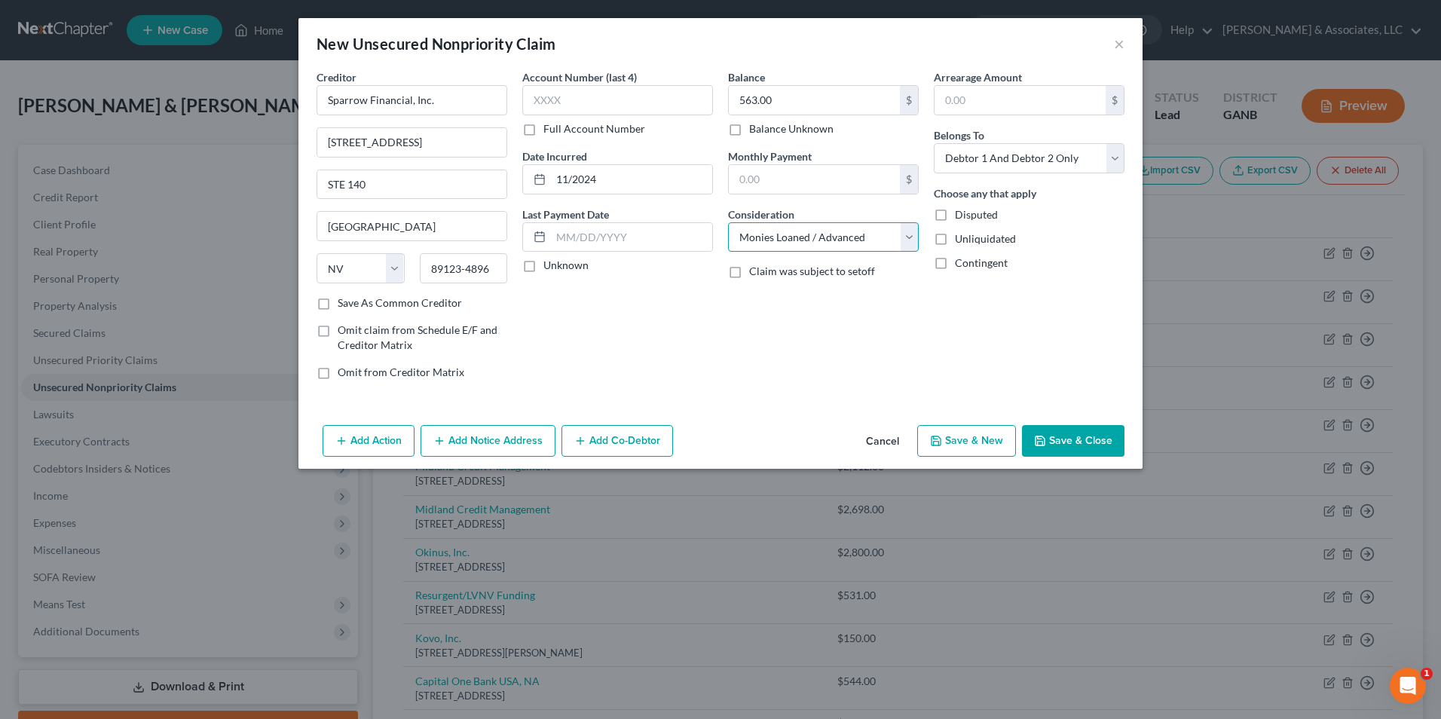
click at [728, 222] on select "Select Cable / Satellite Services Collection Agency Credit Card Debt Debt Couns…" at bounding box center [823, 237] width 191 height 30
click at [1111, 167] on select "Select Debtor 1 Only Debtor 2 Only Debtor 1 And Debtor 2 Only At Least One Of T…" at bounding box center [1029, 158] width 191 height 30
select select "1"
click at [934, 143] on select "Select Debtor 1 Only Debtor 2 Only Debtor 1 And Debtor 2 Only At Least One Of T…" at bounding box center [1029, 158] width 191 height 30
click at [963, 444] on button "Save & New" at bounding box center [966, 441] width 99 height 32
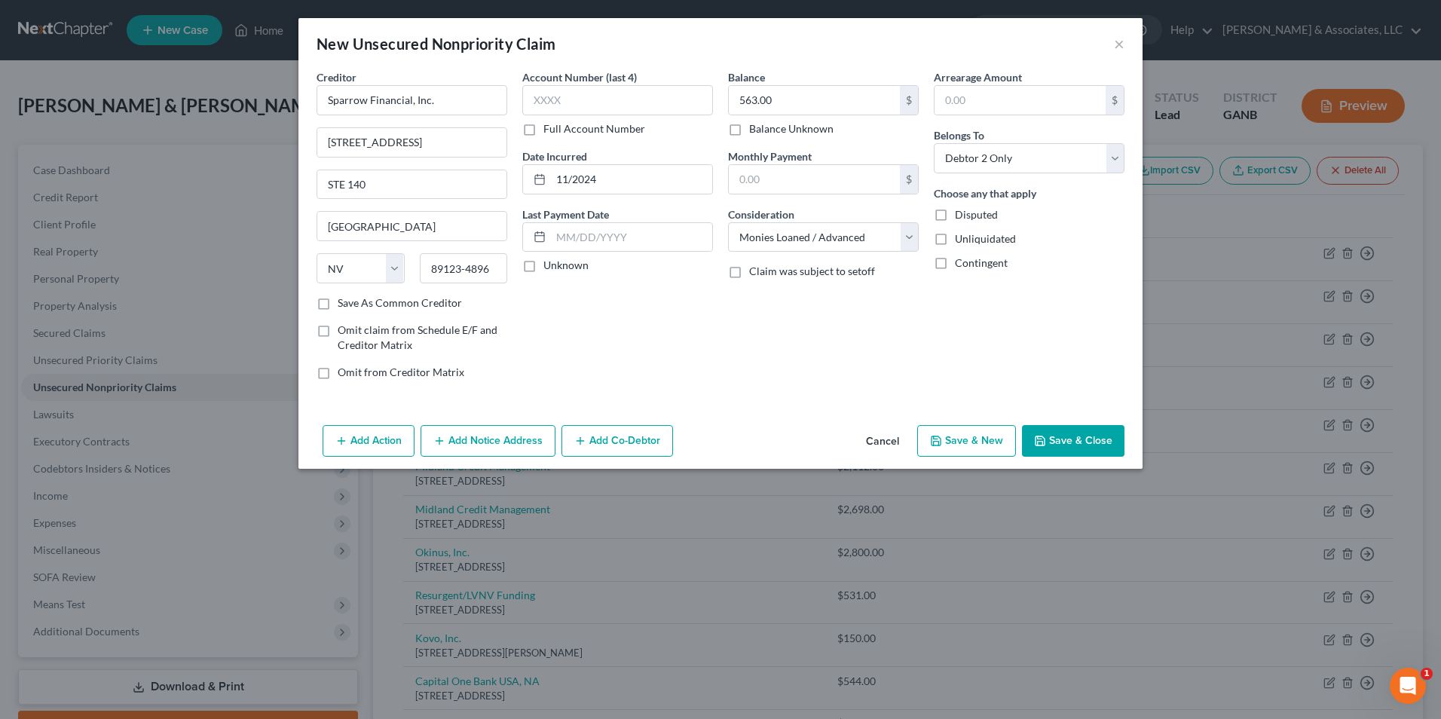
select select "2"
type input "0.00"
click at [1119, 45] on button "×" at bounding box center [1119, 44] width 11 height 18
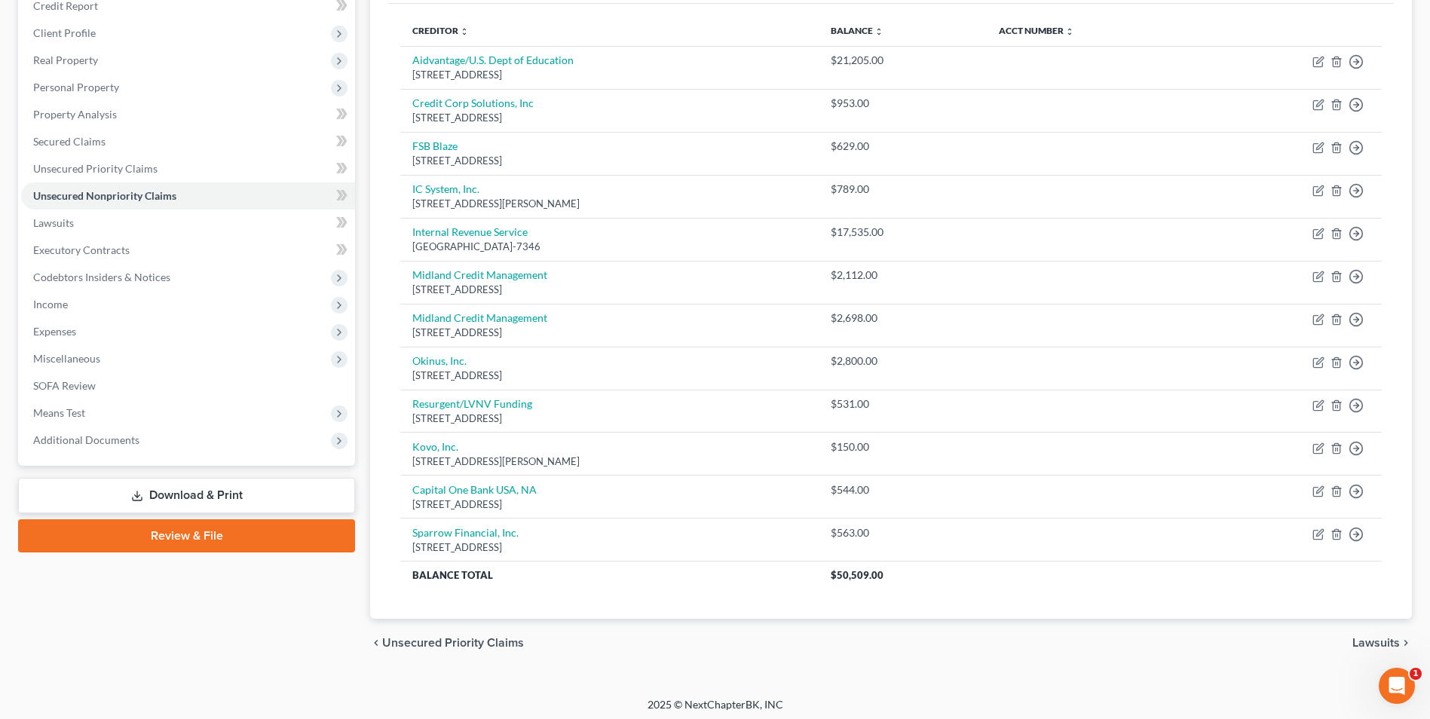
scroll to position [197, 0]
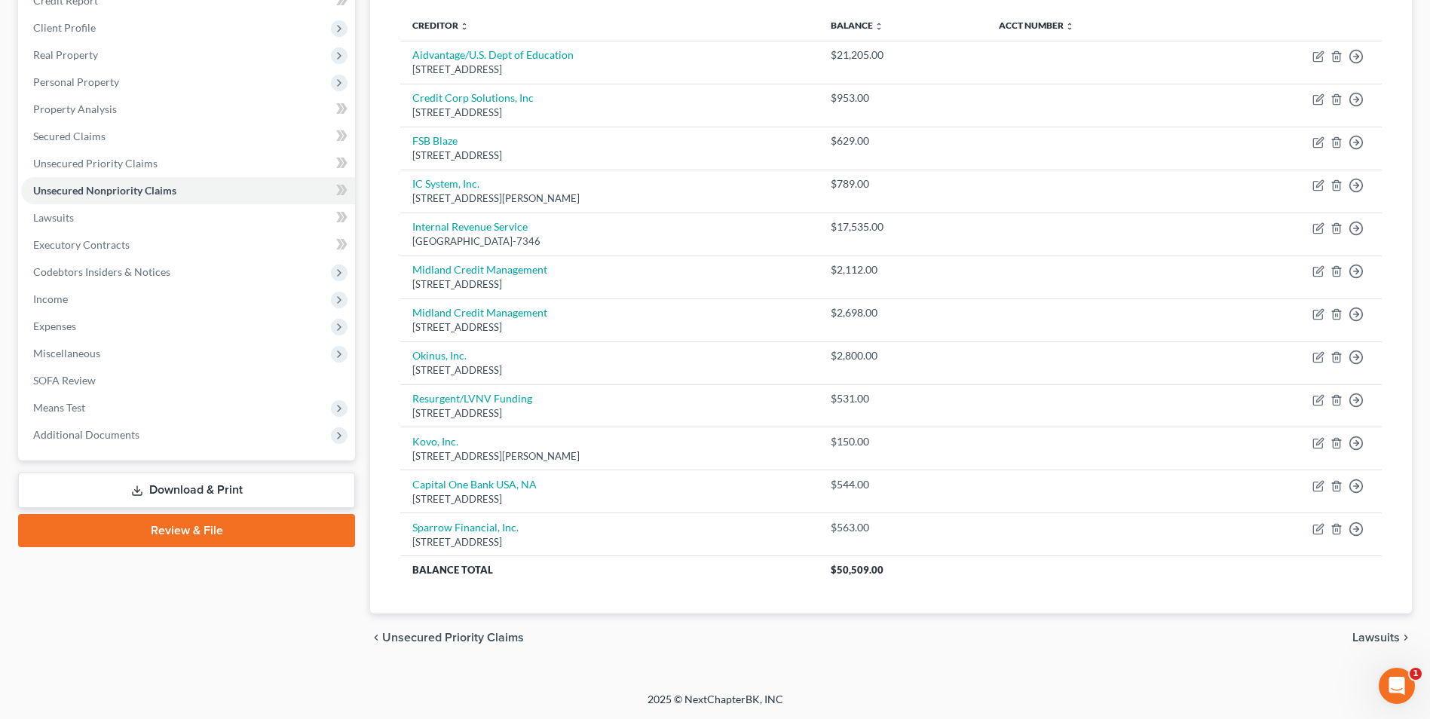
click at [237, 540] on link "Review & File" at bounding box center [186, 530] width 337 height 33
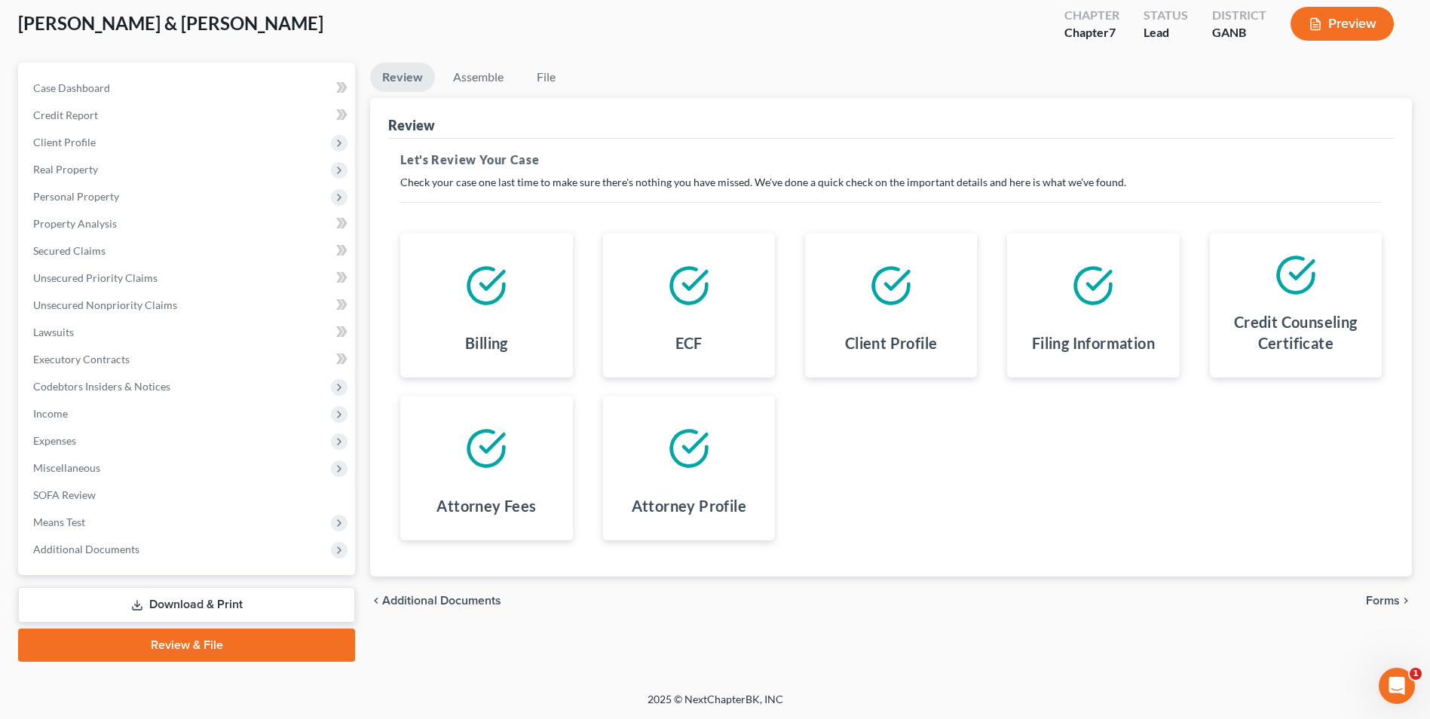
click at [244, 604] on link "Download & Print" at bounding box center [186, 604] width 337 height 35
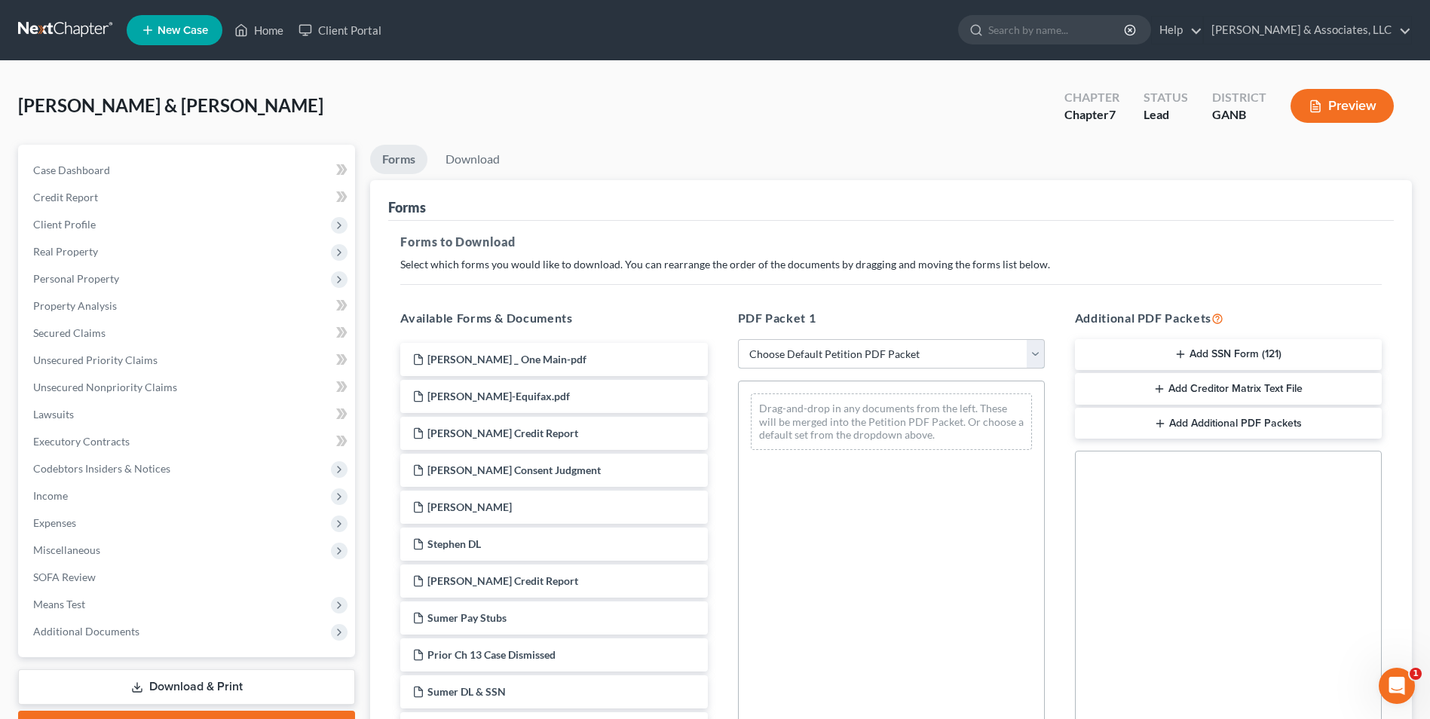
click at [1041, 355] on select "Choose Default Petition PDF Packet Complete Bankruptcy Petition (all forms and …" at bounding box center [891, 354] width 307 height 30
select select "0"
click at [738, 339] on select "Choose Default Petition PDF Packet Complete Bankruptcy Petition (all forms and …" at bounding box center [891, 354] width 307 height 30
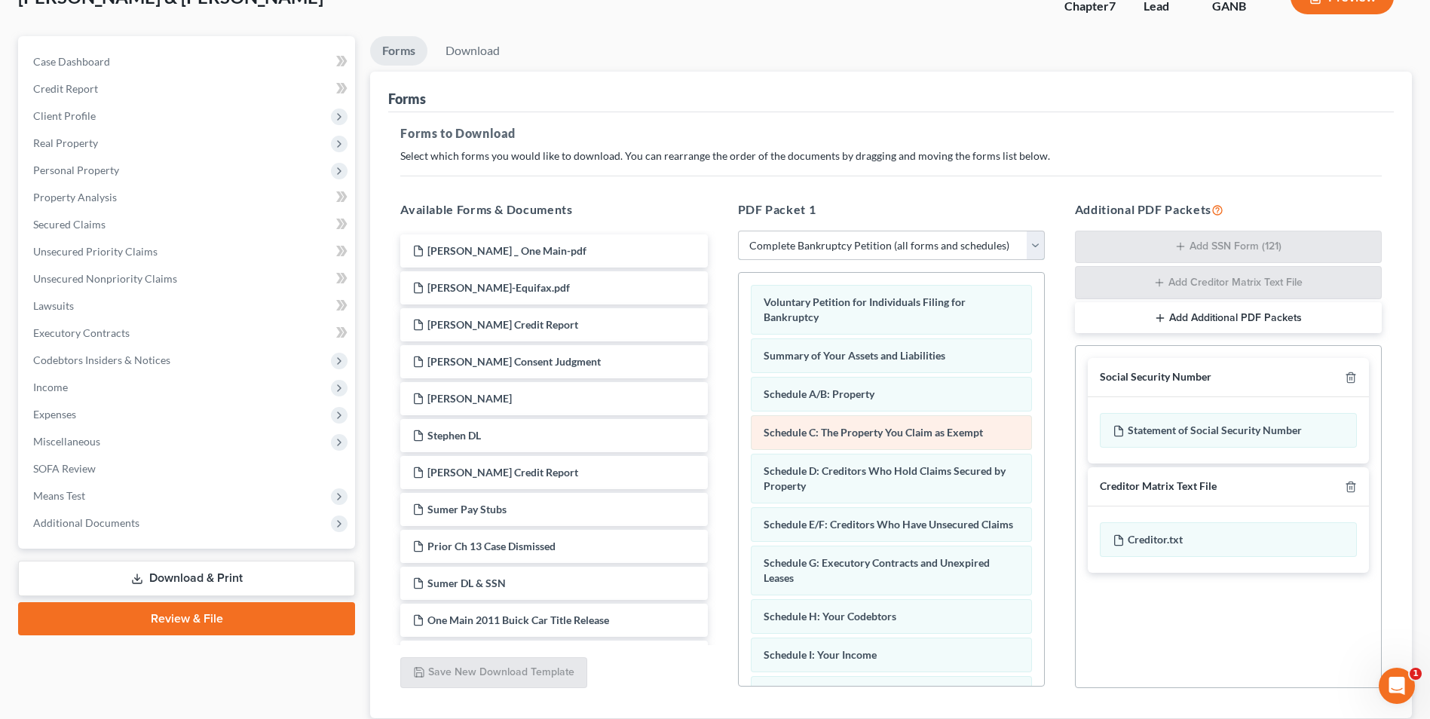
scroll to position [213, 0]
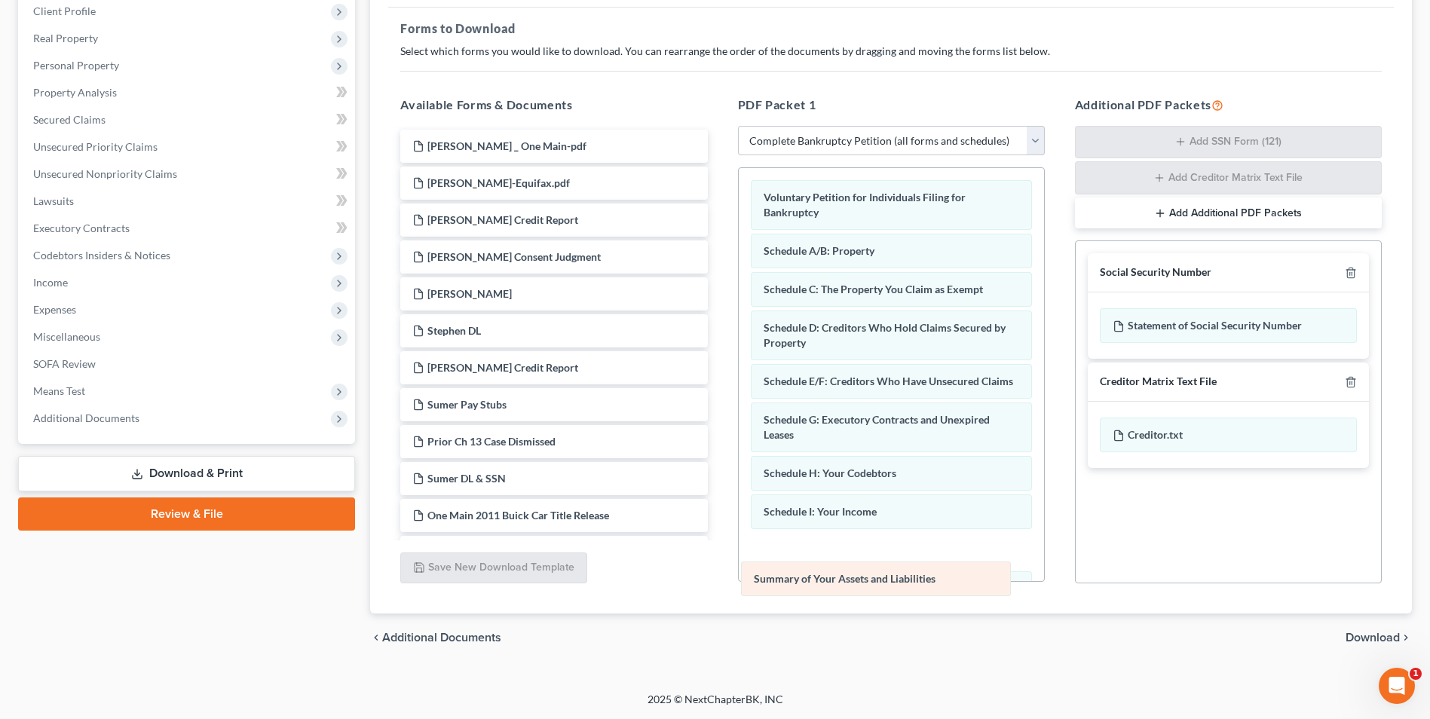
drag, startPoint x: 913, startPoint y: 258, endPoint x: 903, endPoint y: 577, distance: 319.7
click at [903, 577] on div "Summary of Your Assets and Liabilities Voluntary Petition for Individuals Filin…" at bounding box center [891, 607] width 305 height 878
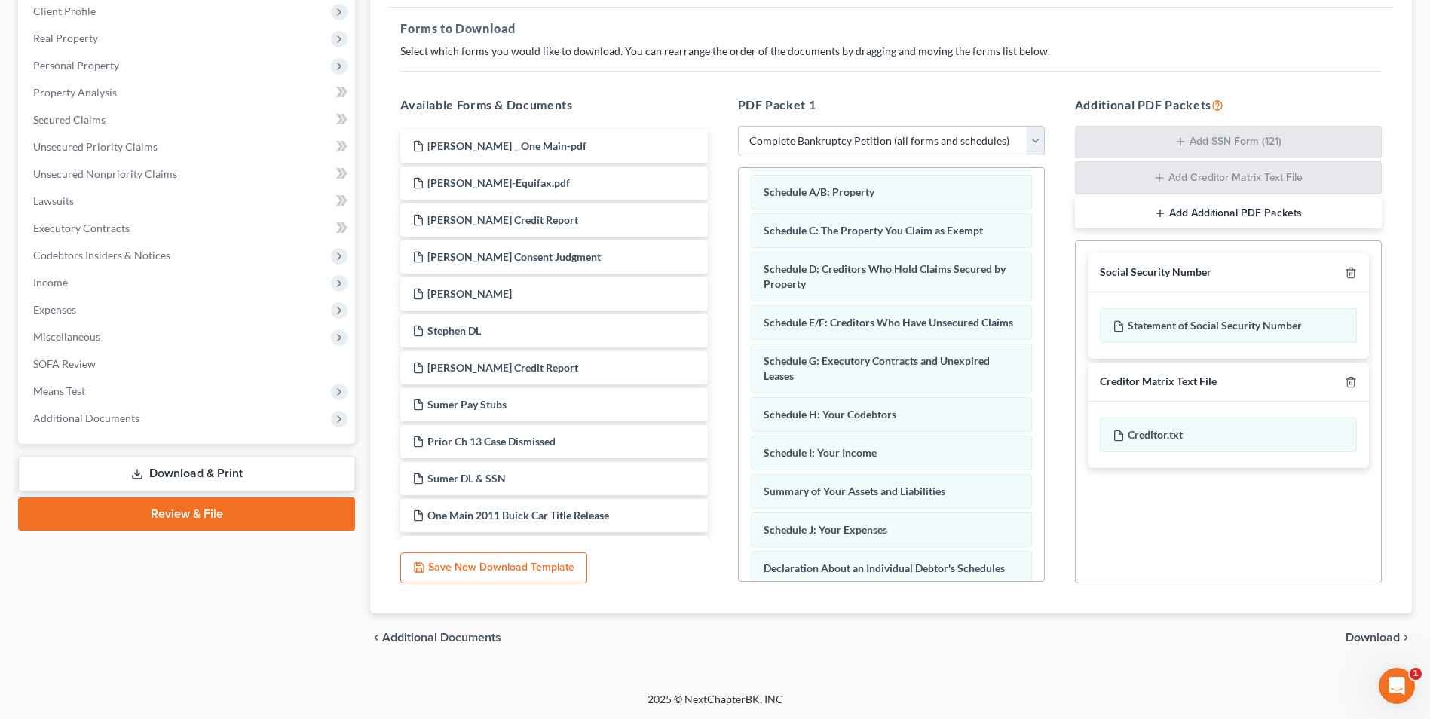
scroll to position [75, 0]
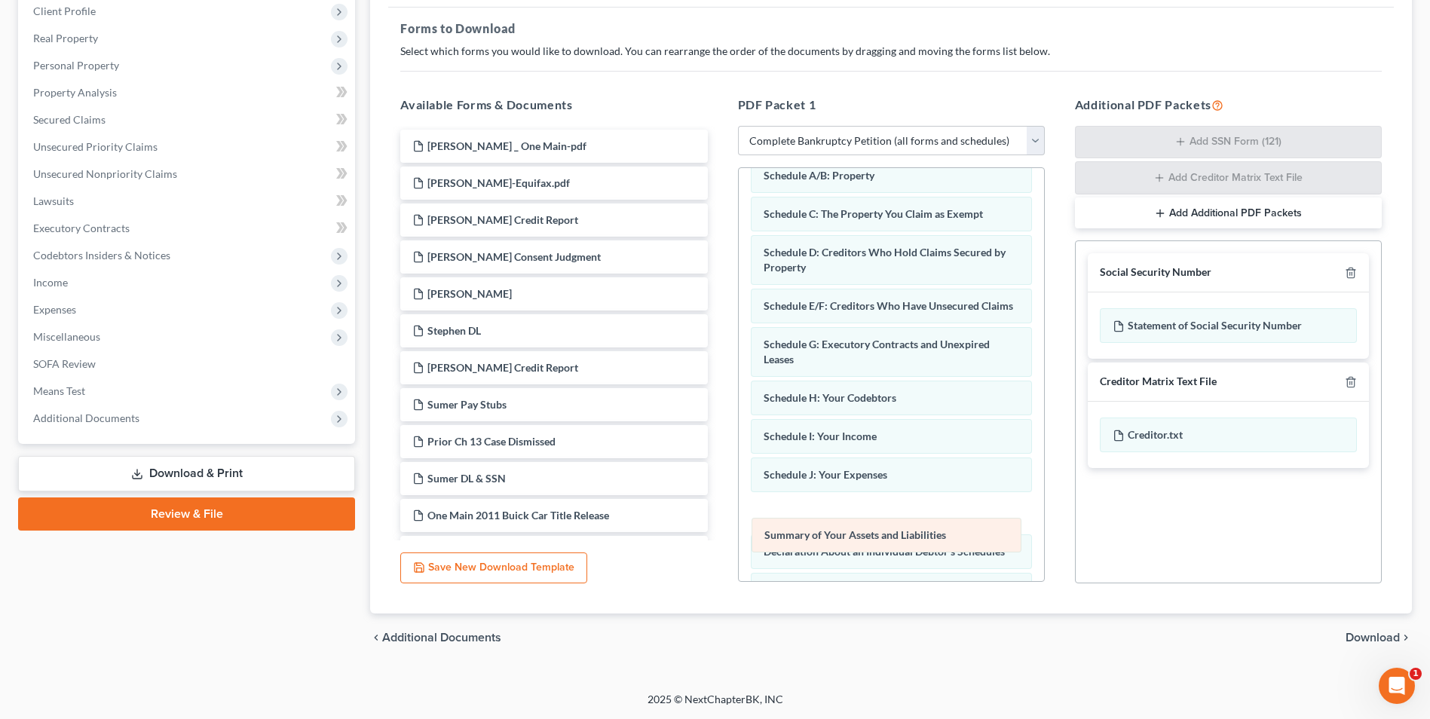
drag, startPoint x: 901, startPoint y: 492, endPoint x: 902, endPoint y: 537, distance: 45.2
click at [902, 537] on div "Summary of Your Assets and Liabilities Voluntary Petition for Individuals Filin…" at bounding box center [891, 532] width 305 height 878
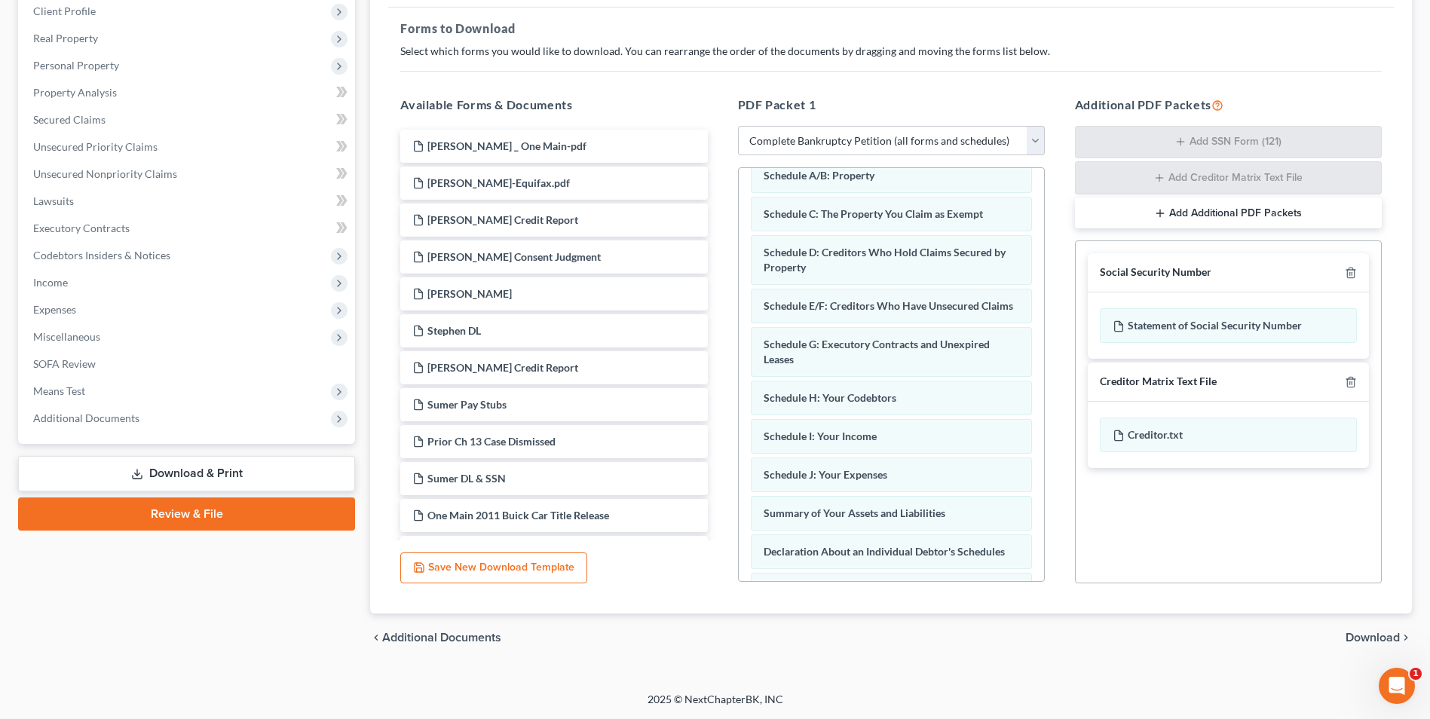
click at [1375, 636] on span "Download" at bounding box center [1372, 638] width 54 height 12
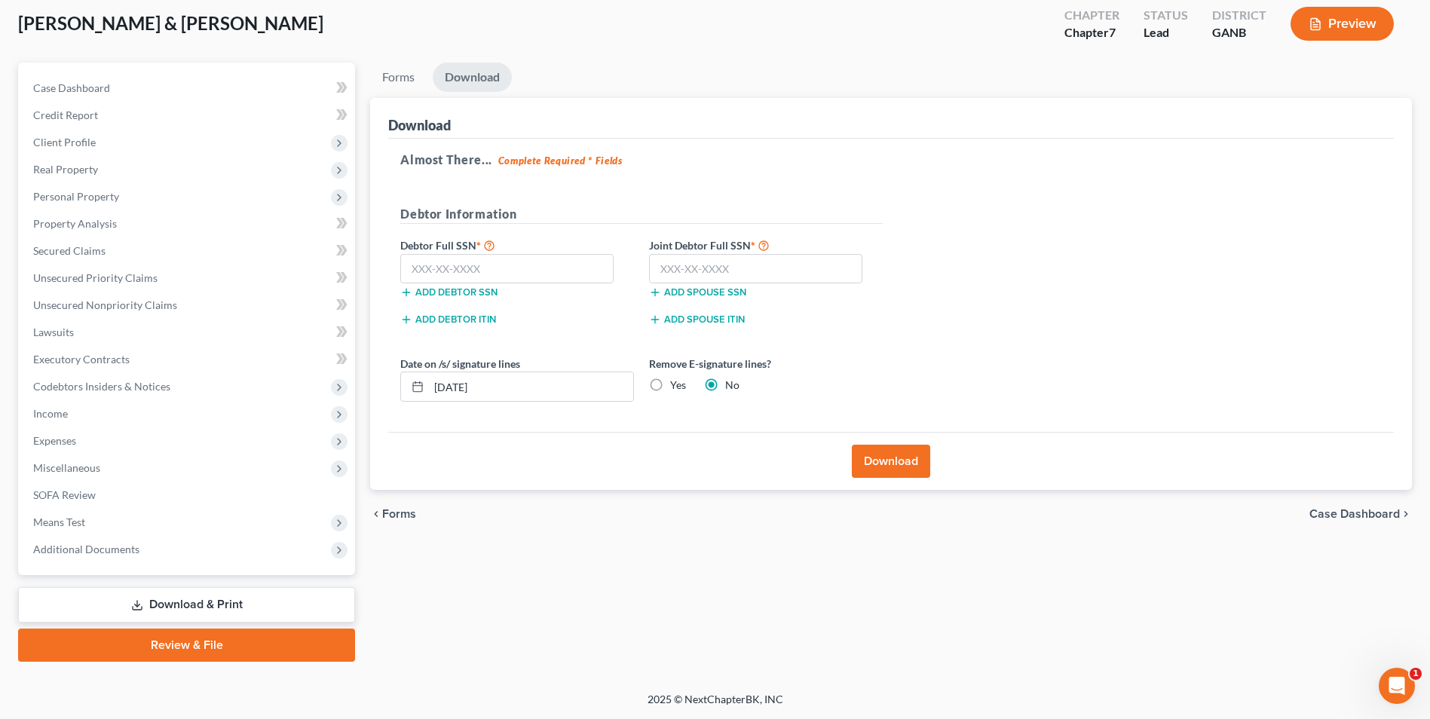
click at [670, 385] on label "Yes" at bounding box center [678, 385] width 16 height 15
click at [676, 385] on input "Yes" at bounding box center [681, 383] width 10 height 10
radio input "true"
radio input "false"
click at [574, 277] on input "text" at bounding box center [506, 269] width 213 height 30
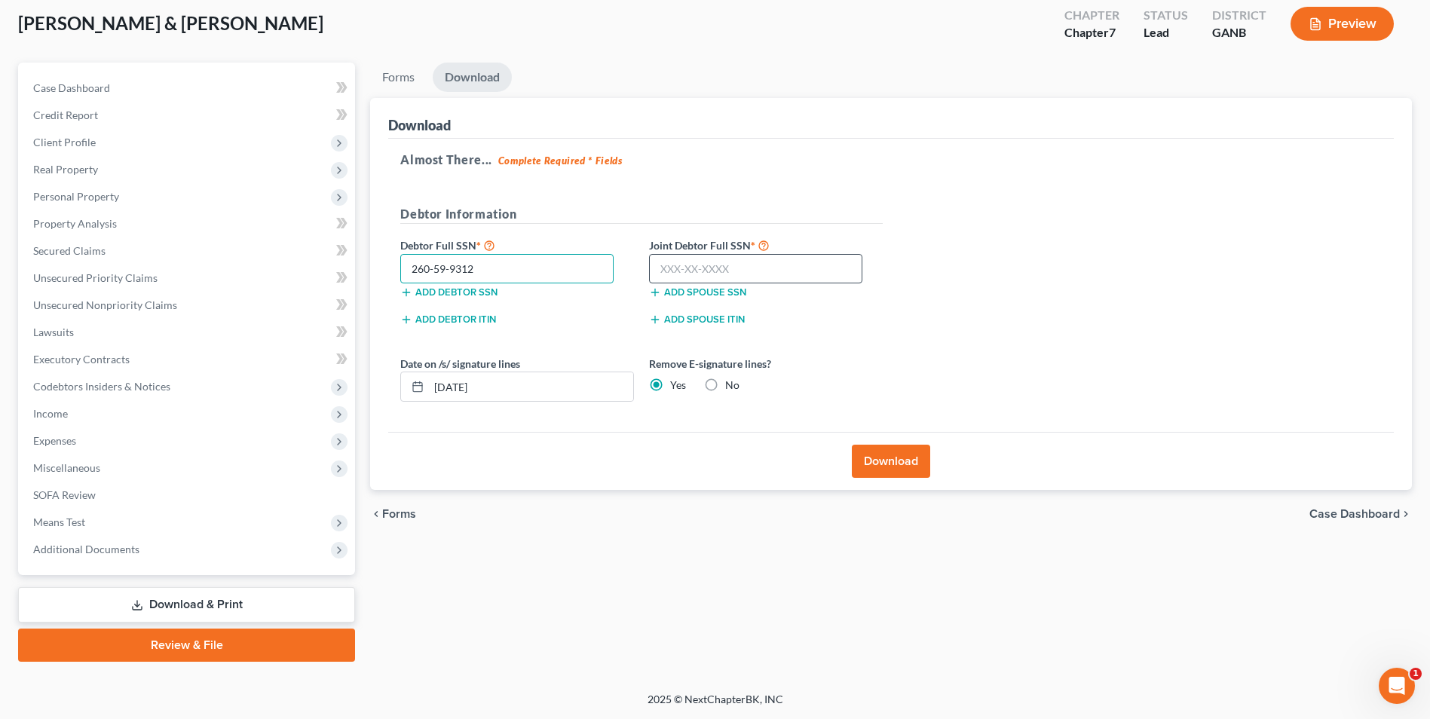
type input "260-59-9312"
click at [748, 280] on input "text" at bounding box center [755, 269] width 213 height 30
type input "634-20-3352"
click at [906, 458] on button "Download" at bounding box center [891, 461] width 78 height 33
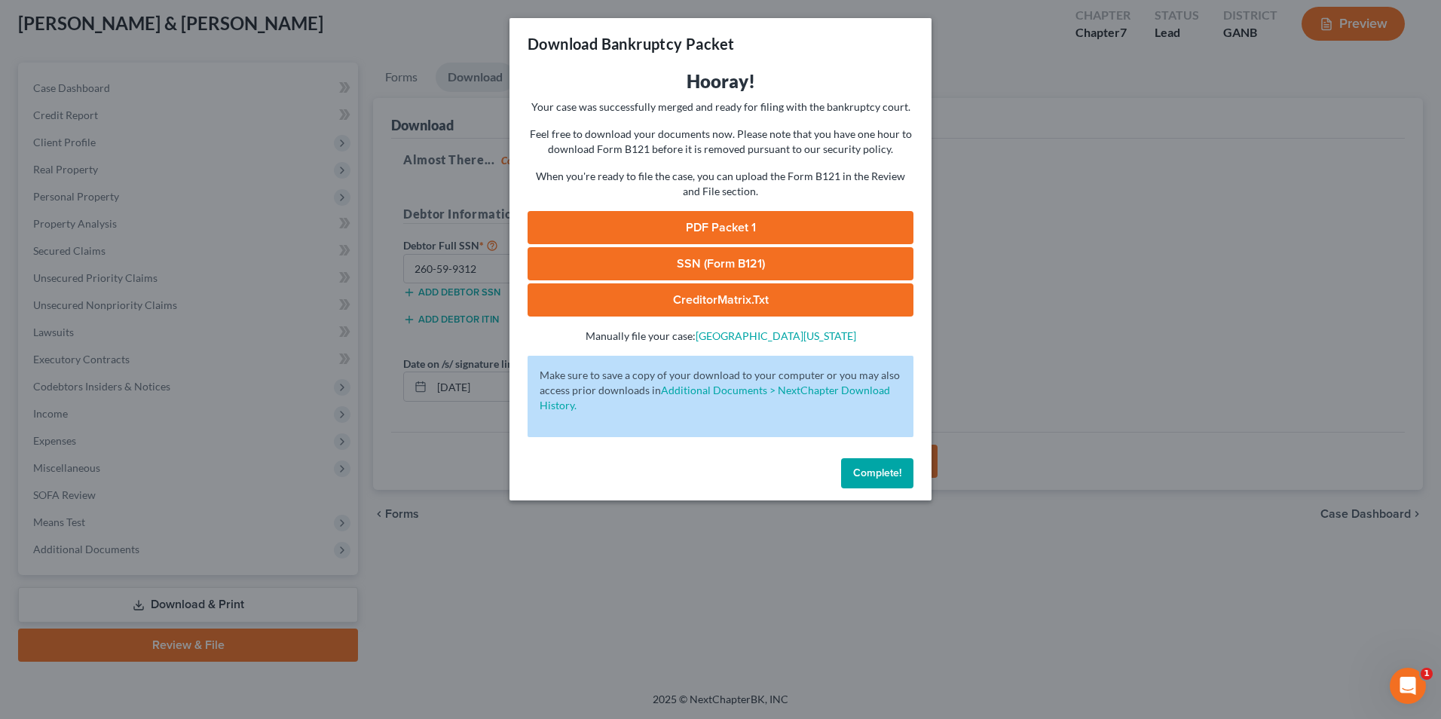
click at [773, 223] on link "PDF Packet 1" at bounding box center [721, 227] width 386 height 33
click at [666, 256] on link "SSN (Form B121)" at bounding box center [721, 263] width 386 height 33
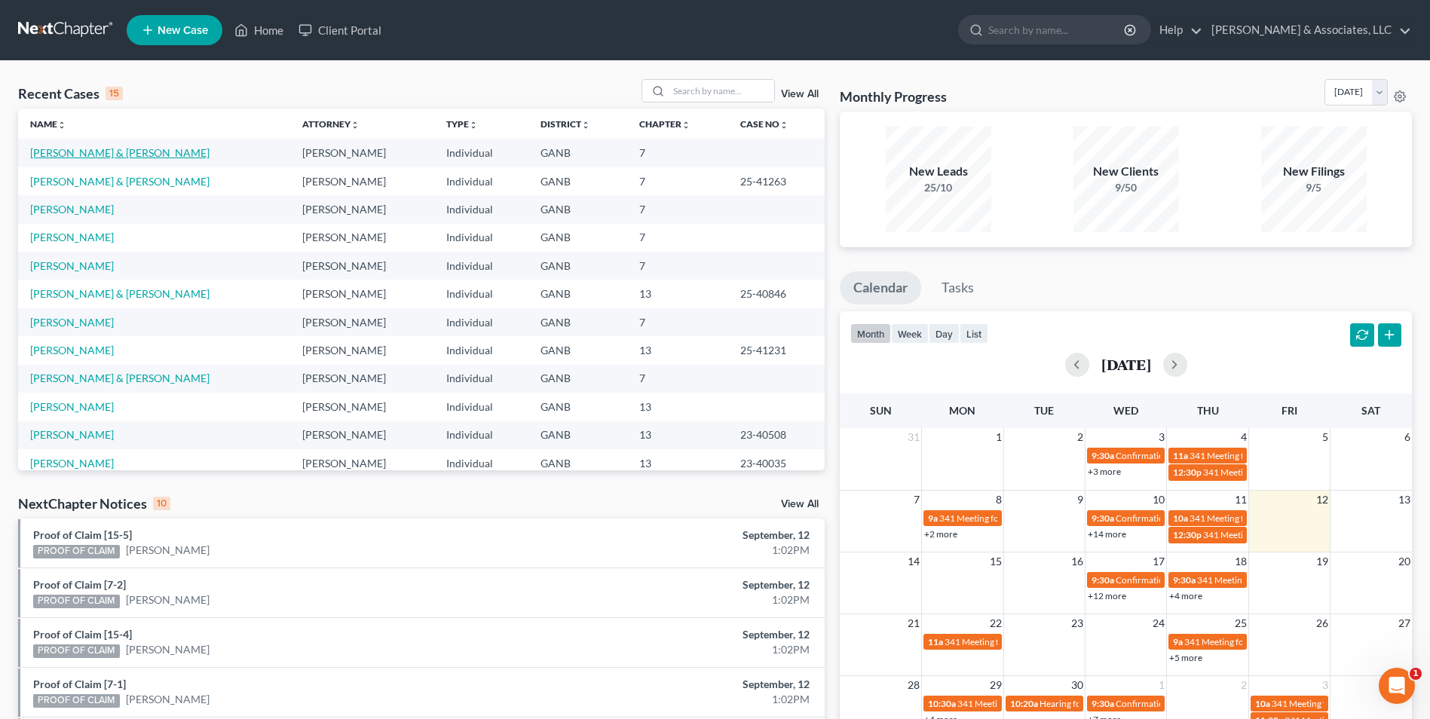
click at [106, 149] on link "[PERSON_NAME] & [PERSON_NAME]" at bounding box center [119, 152] width 179 height 13
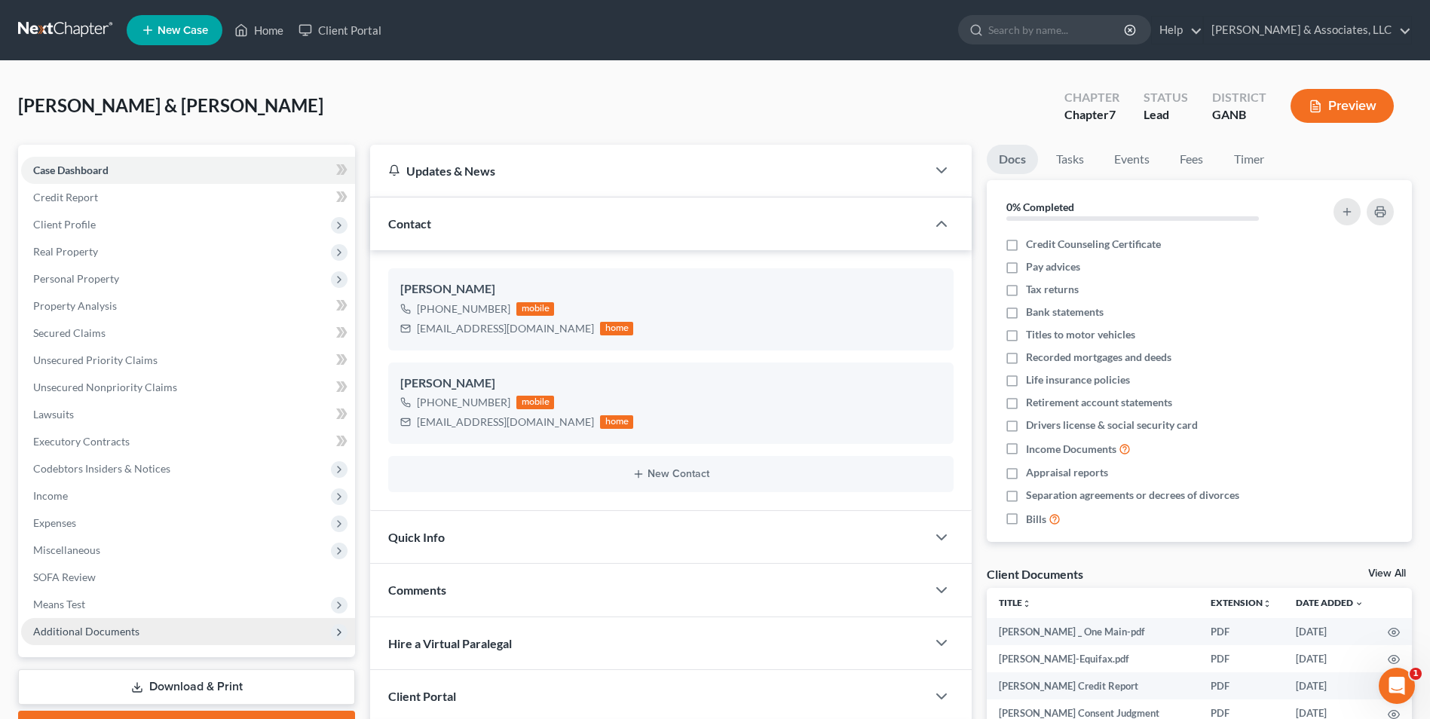
click at [78, 639] on span "Additional Documents" at bounding box center [188, 631] width 334 height 27
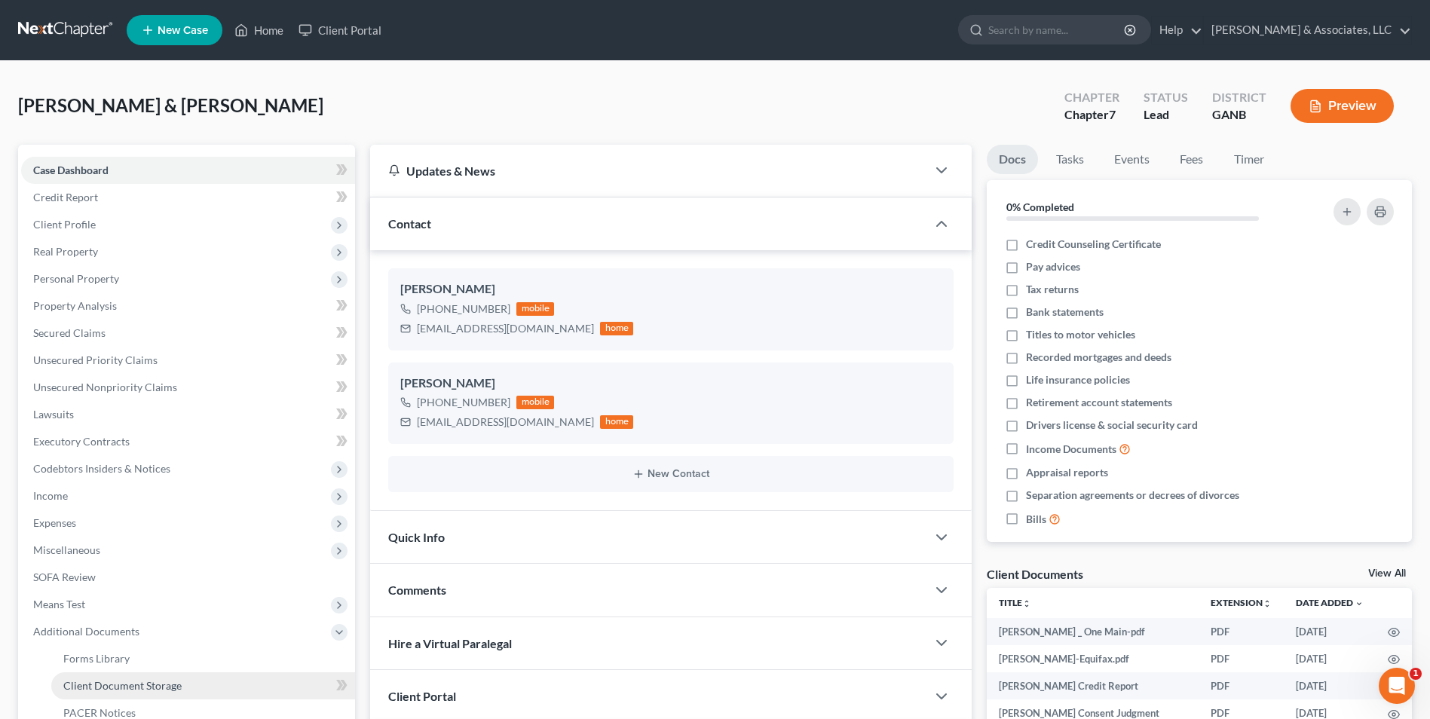
click at [135, 687] on span "Client Document Storage" at bounding box center [122, 685] width 118 height 13
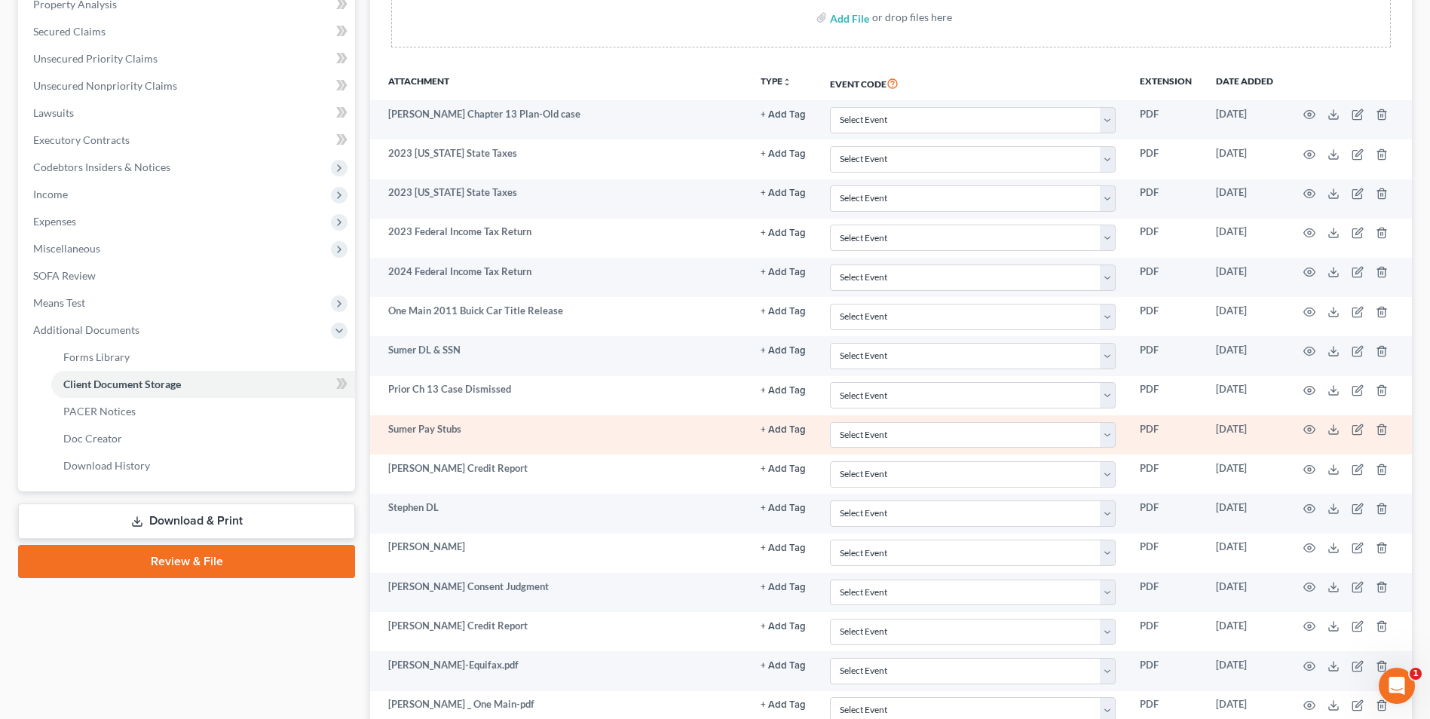
scroll to position [430, 0]
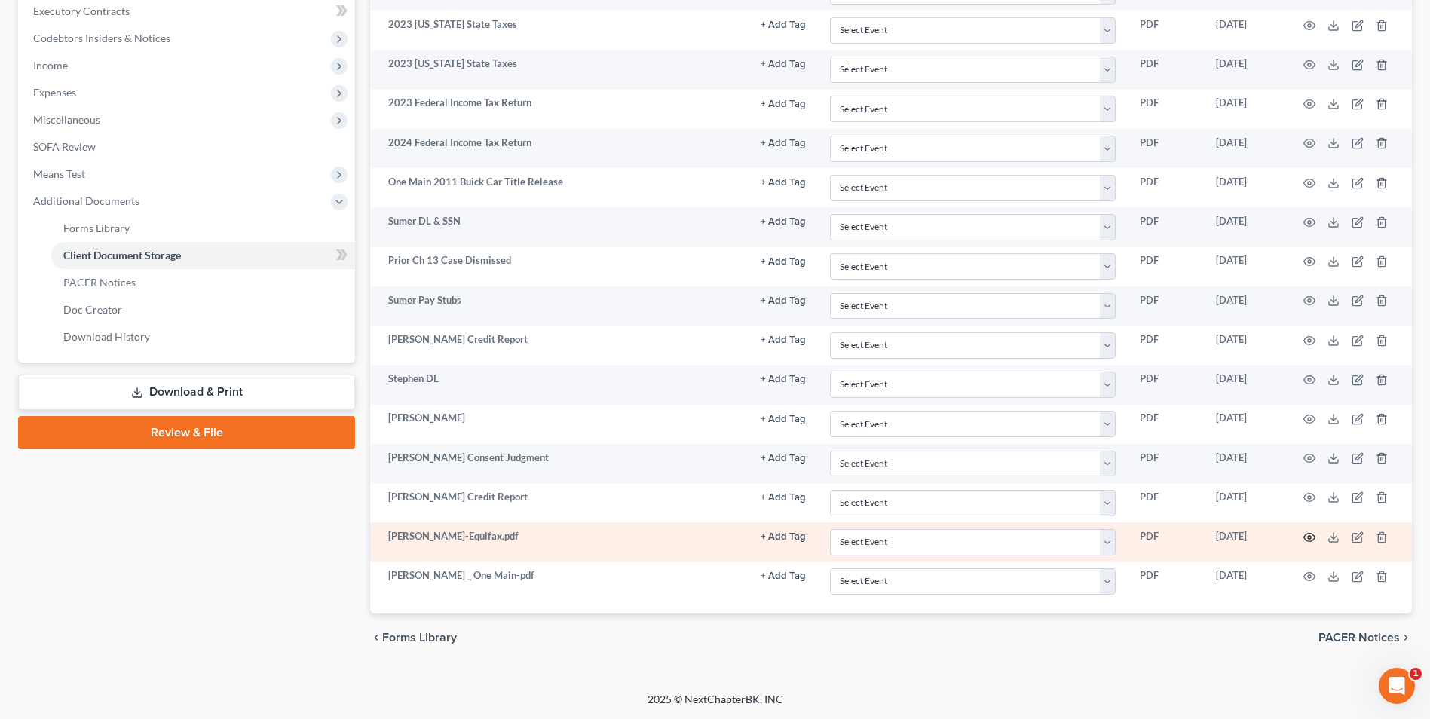
click at [1312, 536] on icon "button" at bounding box center [1309, 537] width 12 height 12
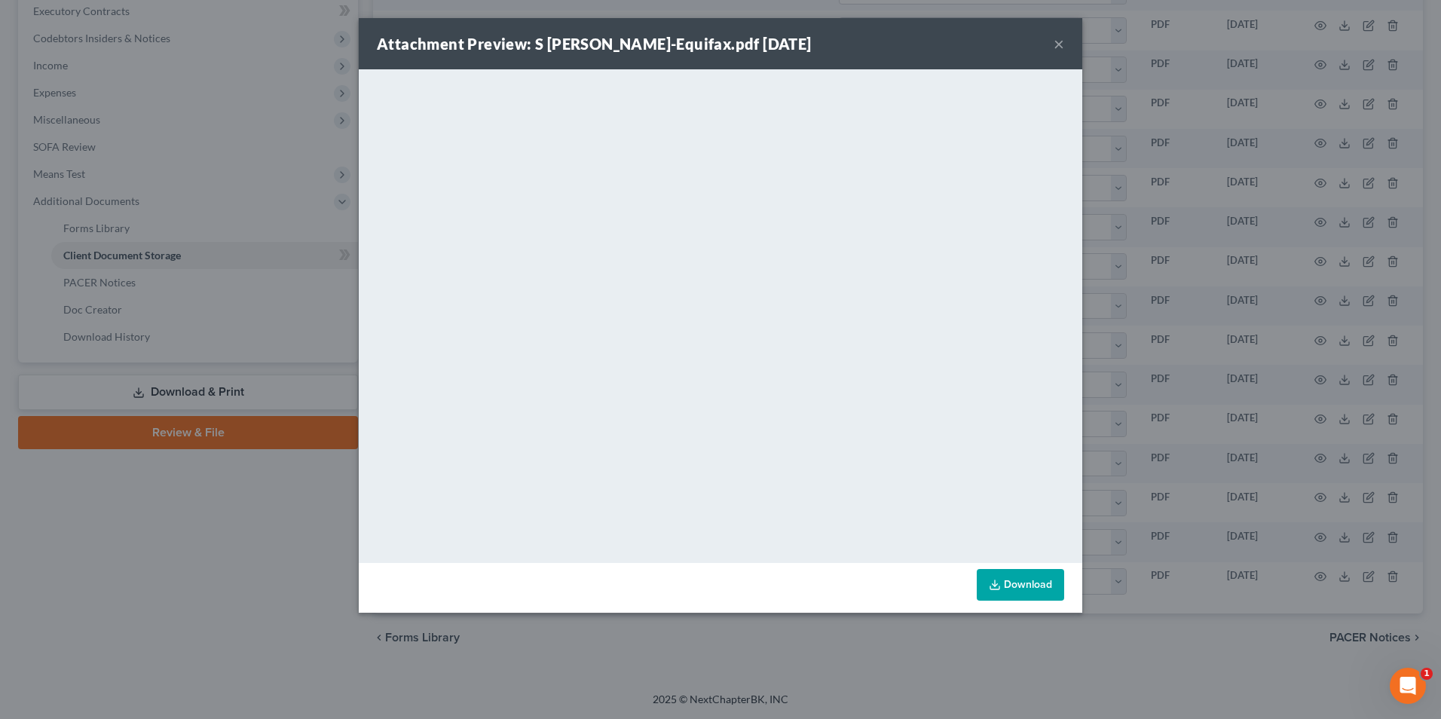
click at [1061, 47] on button "×" at bounding box center [1059, 44] width 11 height 18
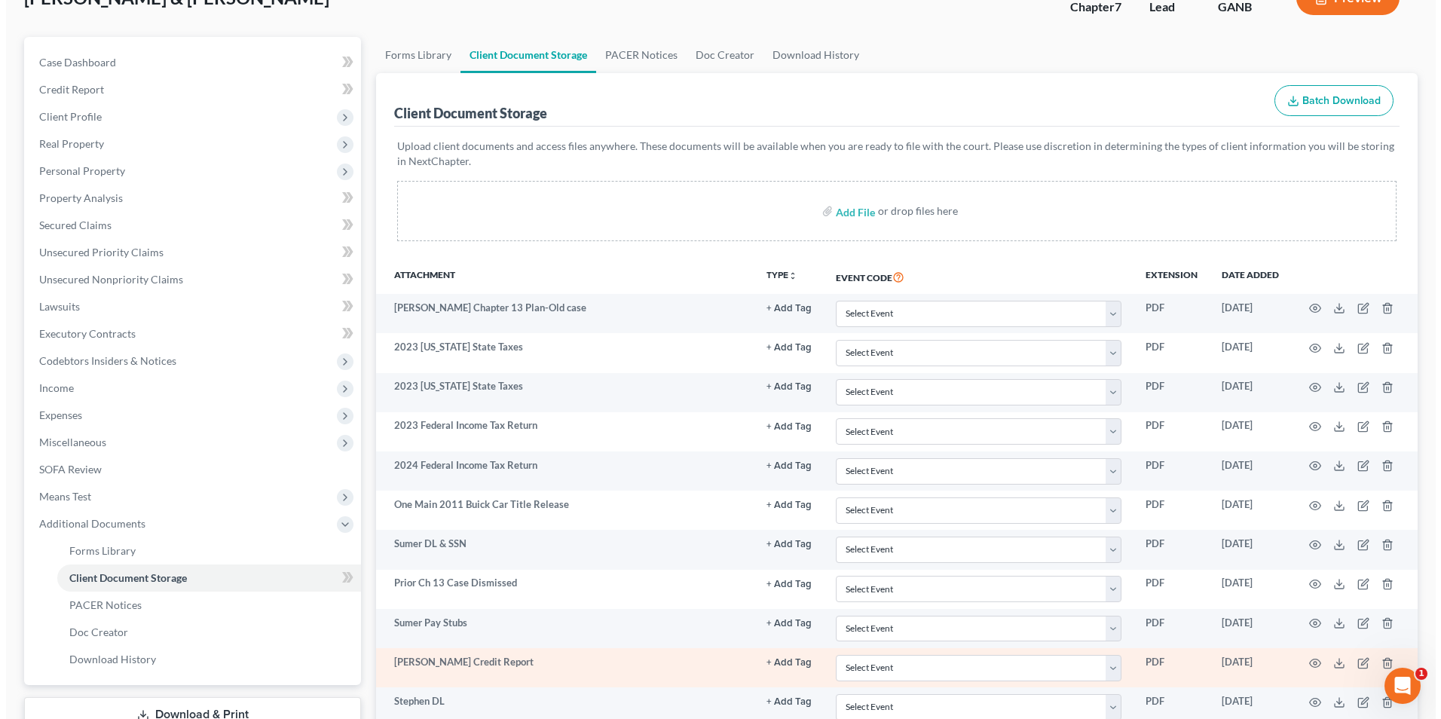
scroll to position [0, 0]
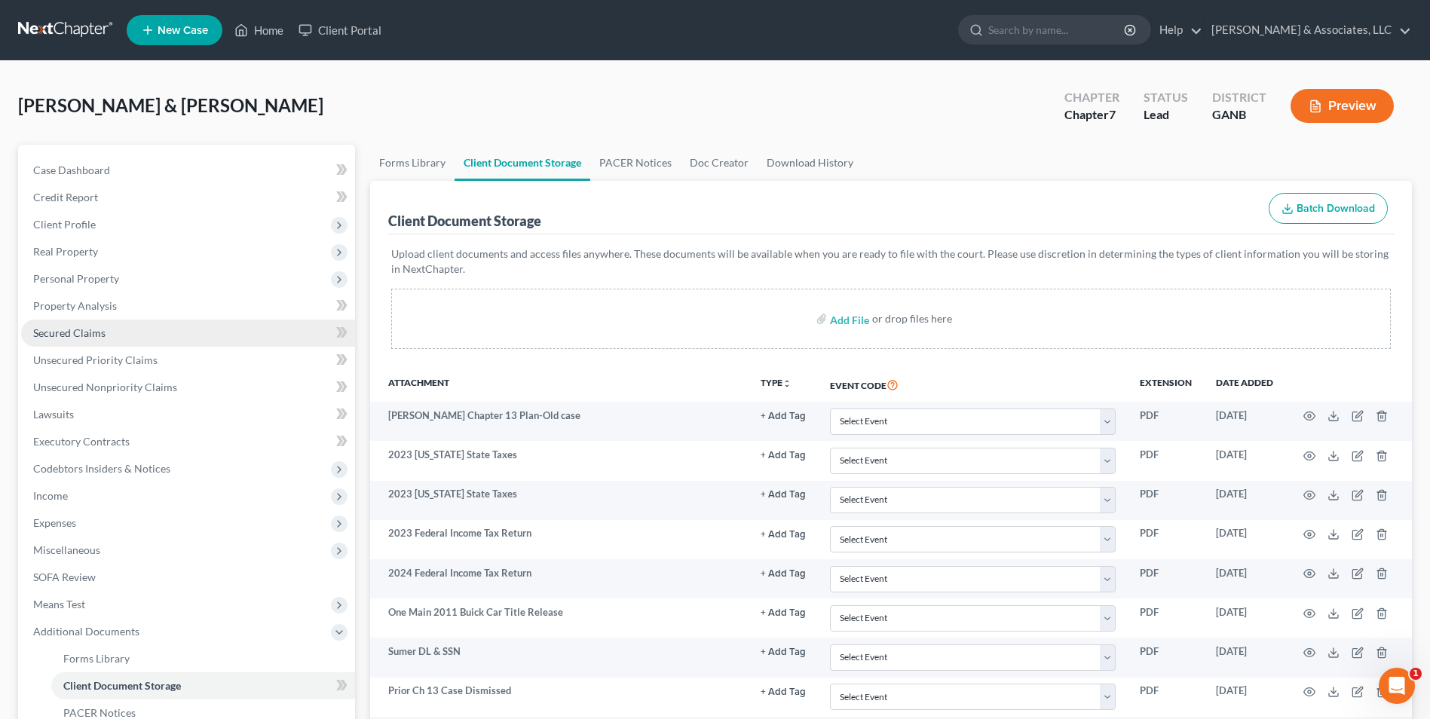
click at [102, 338] on span "Secured Claims" at bounding box center [69, 332] width 72 height 13
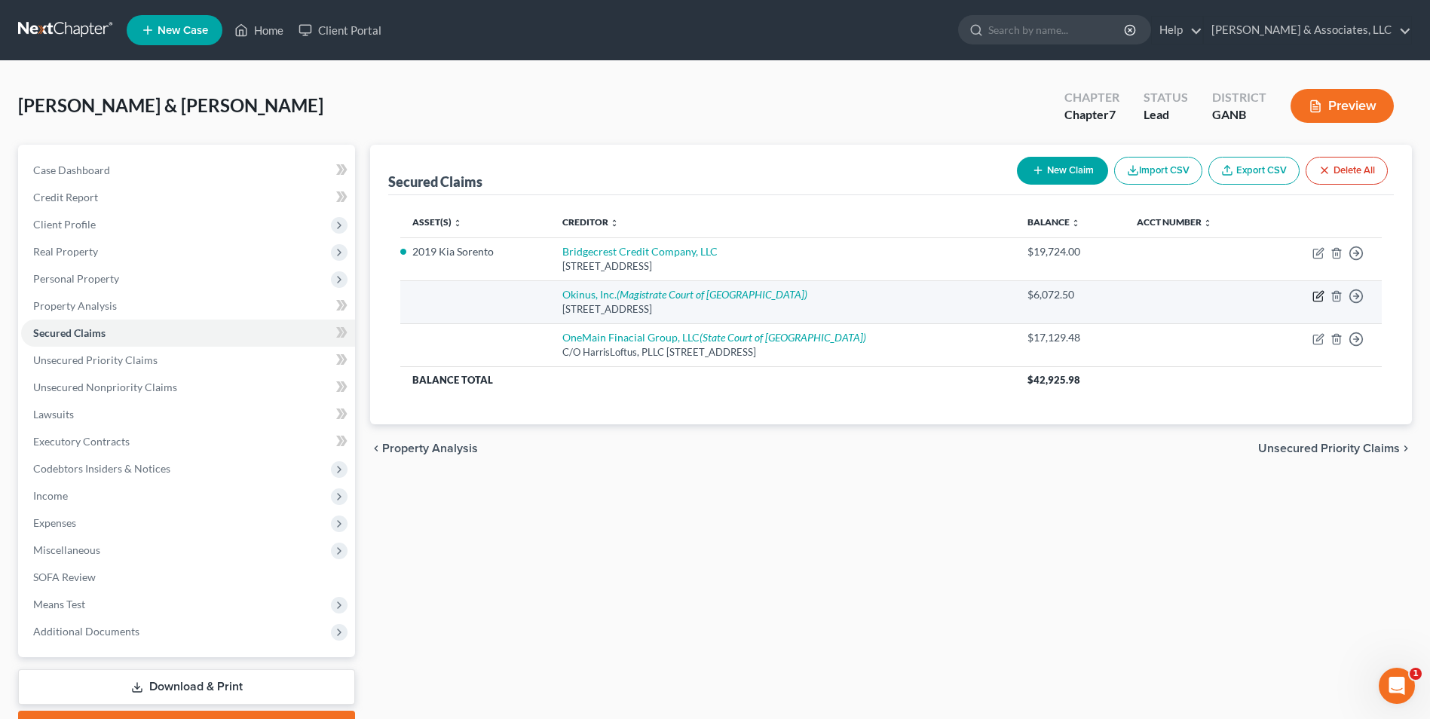
click at [1318, 297] on icon "button" at bounding box center [1319, 294] width 7 height 7
select select "10"
select select "0"
select select "2"
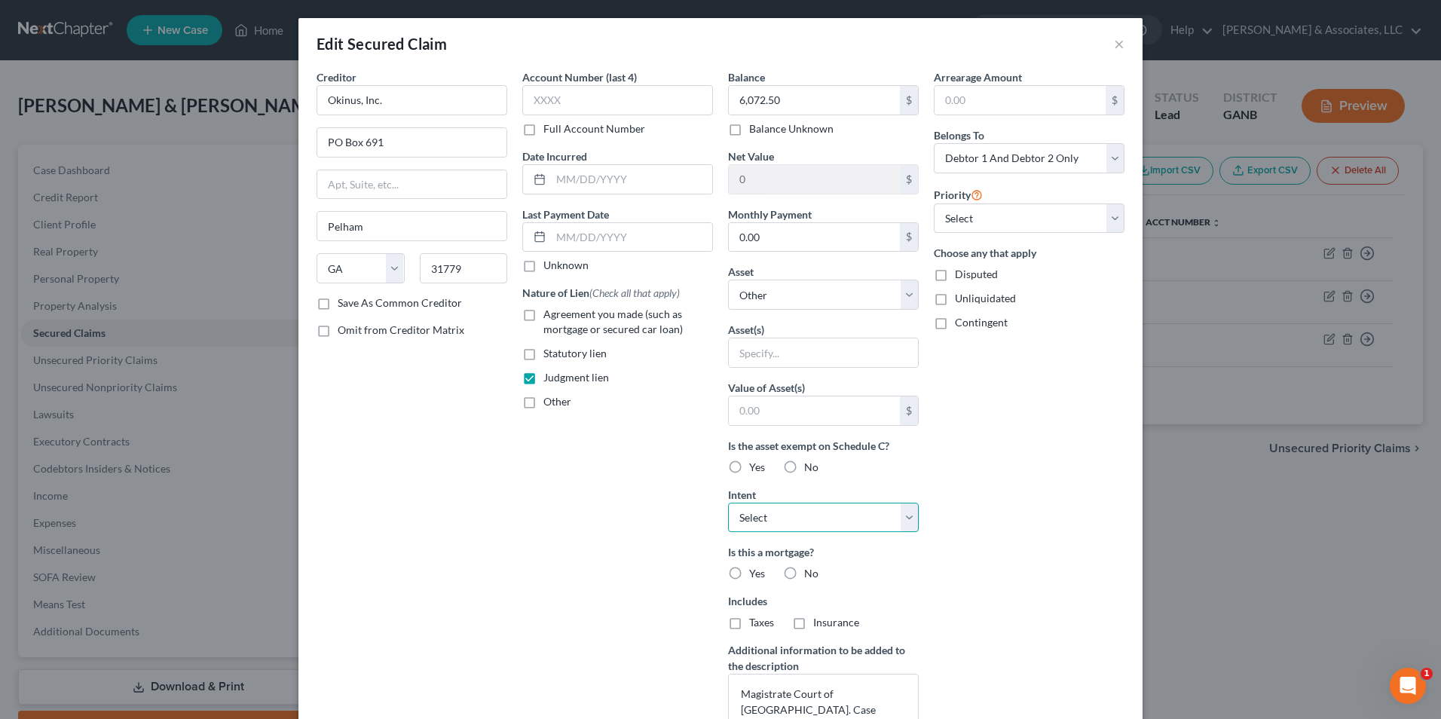
click at [897, 521] on select "Select Surrender Redeem Reaffirm Avoid Other" at bounding box center [823, 518] width 191 height 30
select select "3"
click at [728, 503] on select "Select Surrender Redeem Reaffirm Avoid Other" at bounding box center [823, 518] width 191 height 30
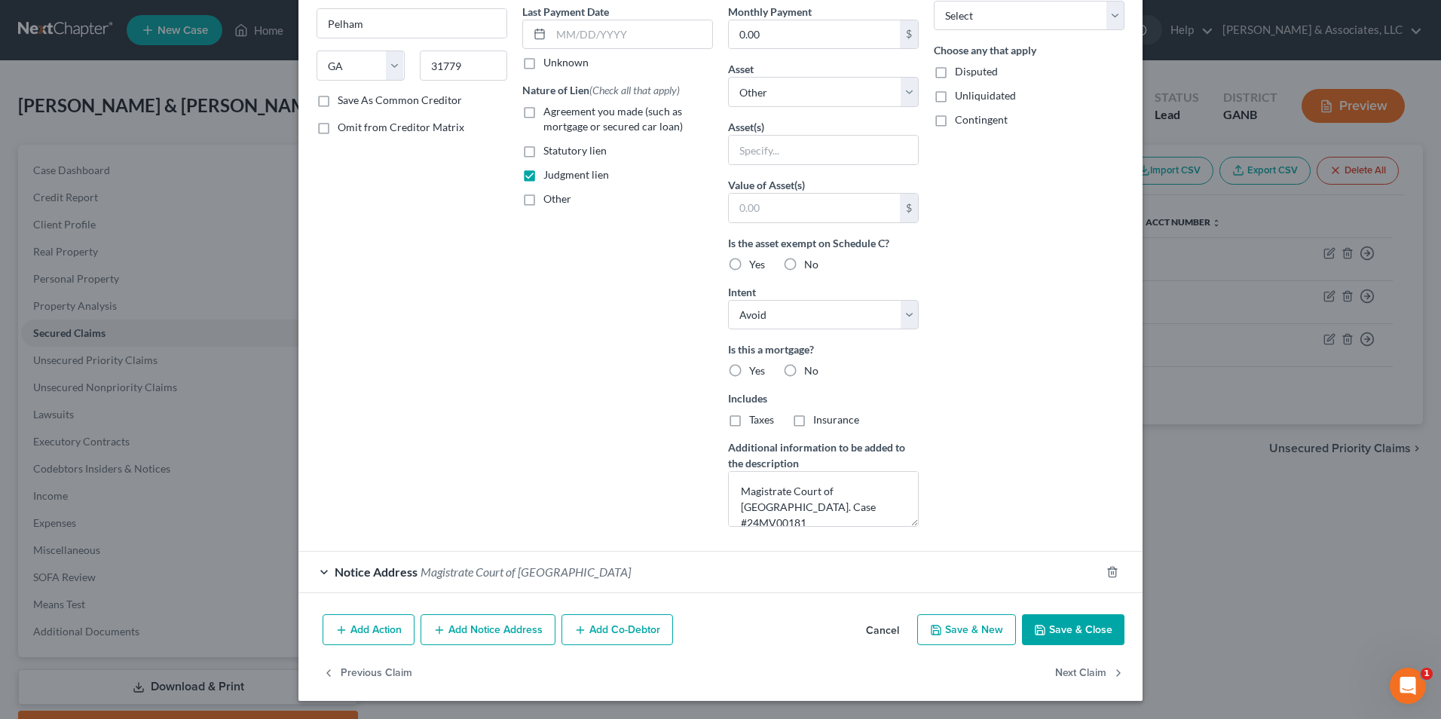
click at [1089, 624] on button "Save & Close" at bounding box center [1073, 630] width 103 height 32
select select
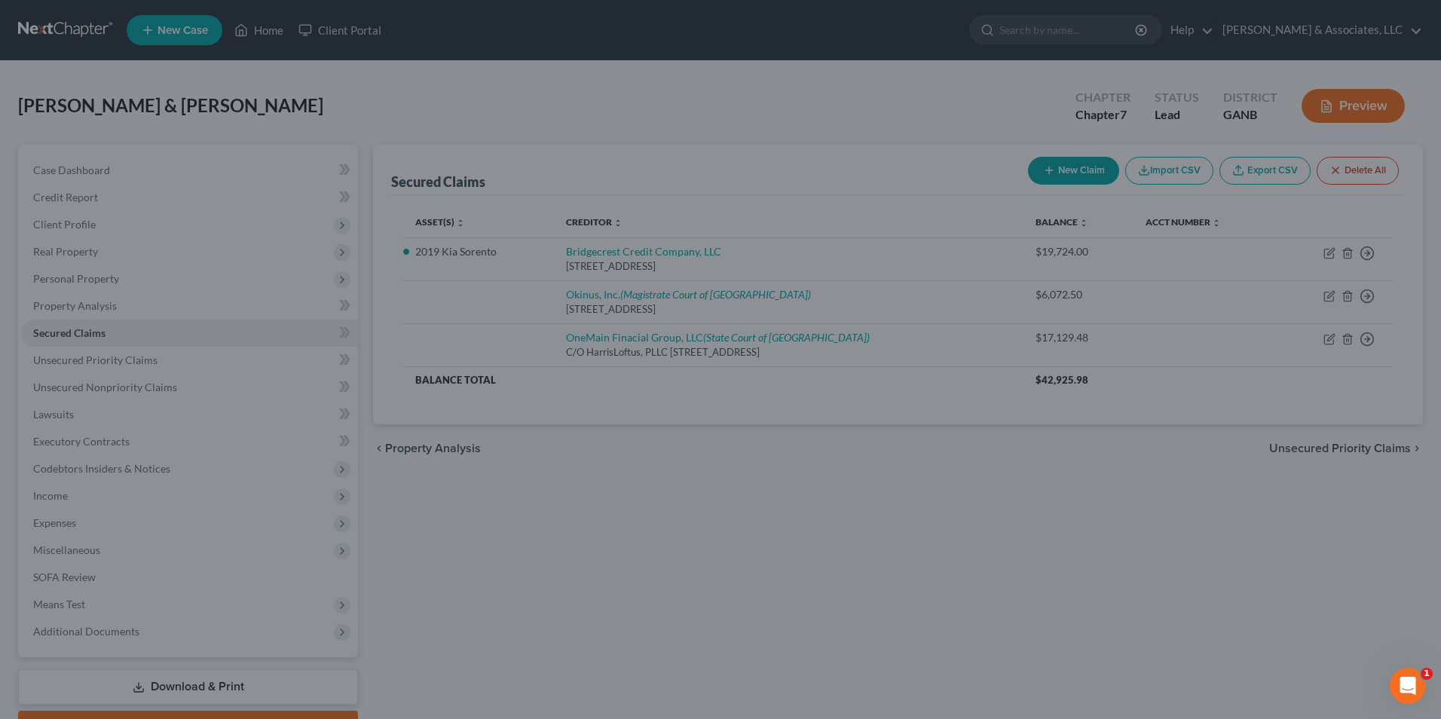
scroll to position [38, 0]
type input "0"
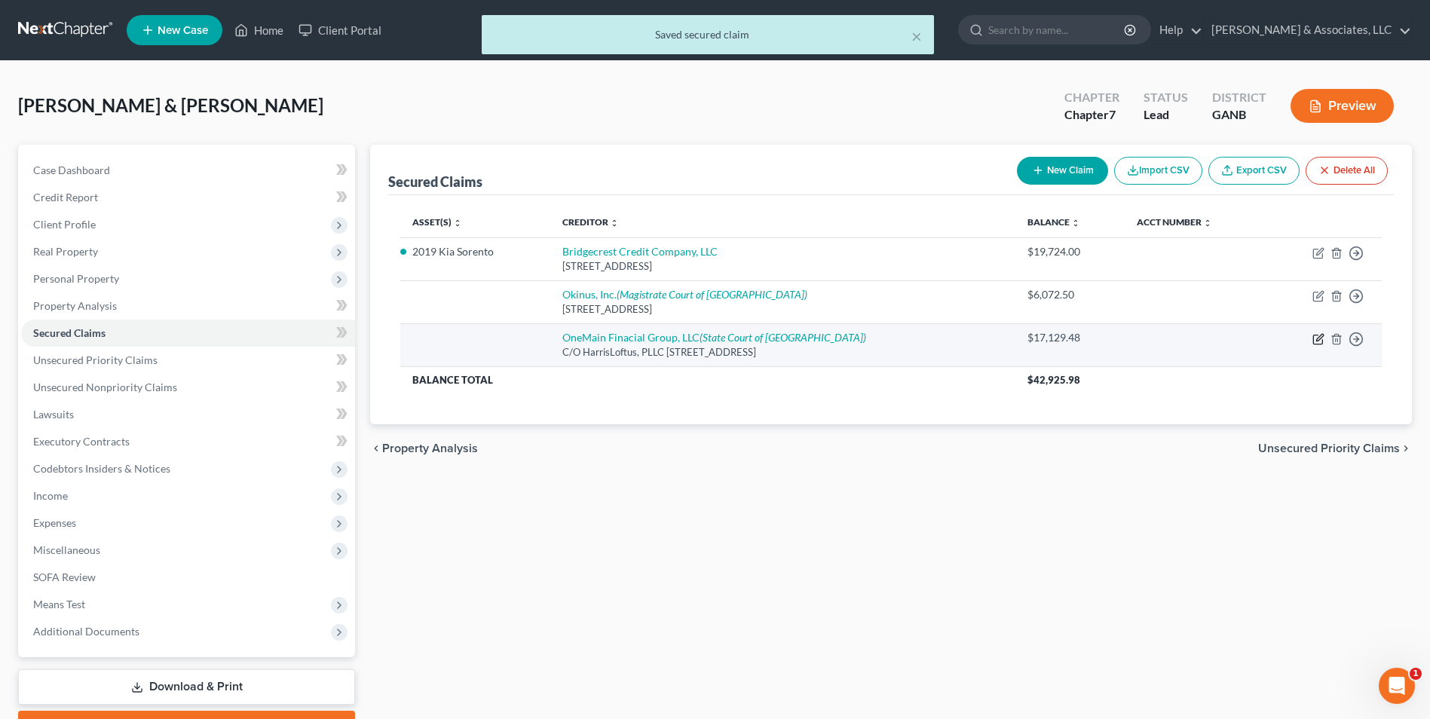
click at [1315, 340] on icon "button" at bounding box center [1318, 339] width 12 height 12
select select "48"
select select "0"
select select "2"
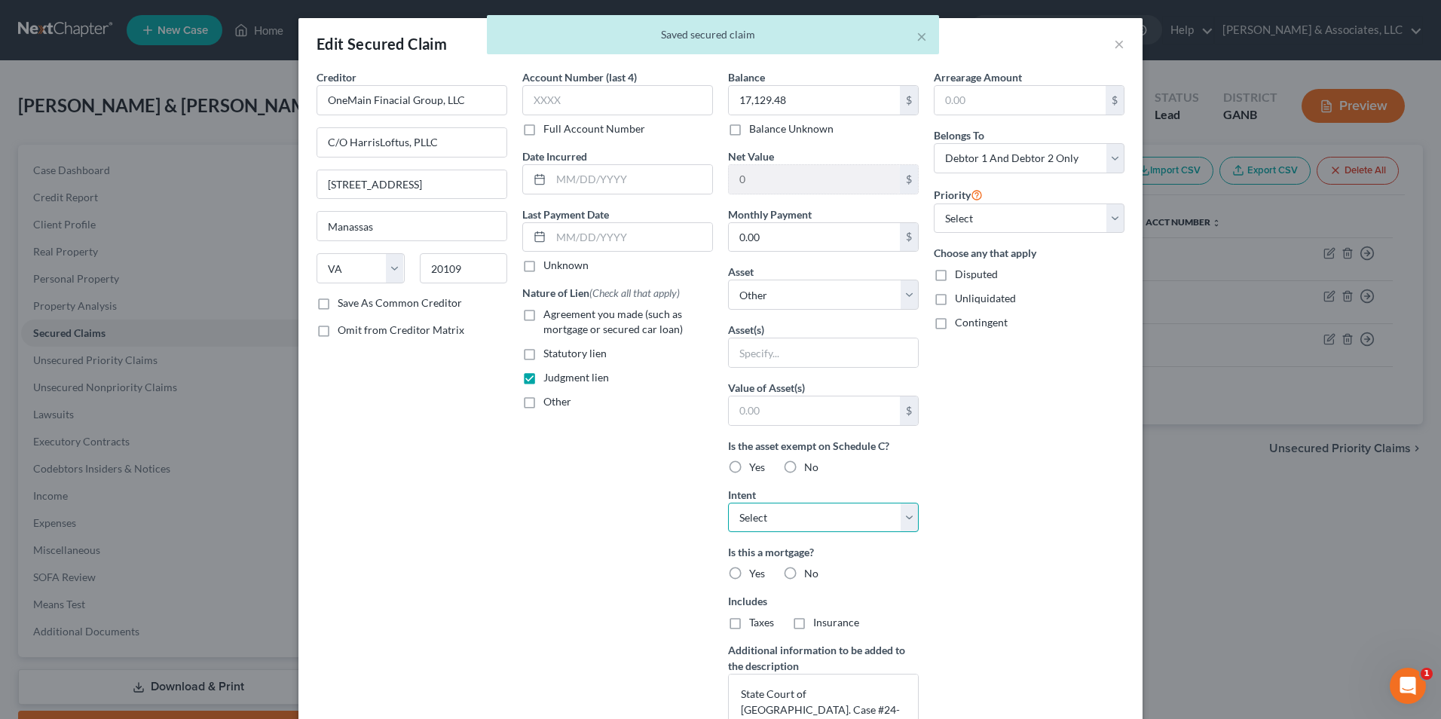
click at [898, 519] on select "Select Surrender Redeem Reaffirm Avoid Other" at bounding box center [823, 518] width 191 height 30
select select "3"
click at [728, 503] on select "Select Surrender Redeem Reaffirm Avoid Other" at bounding box center [823, 518] width 191 height 30
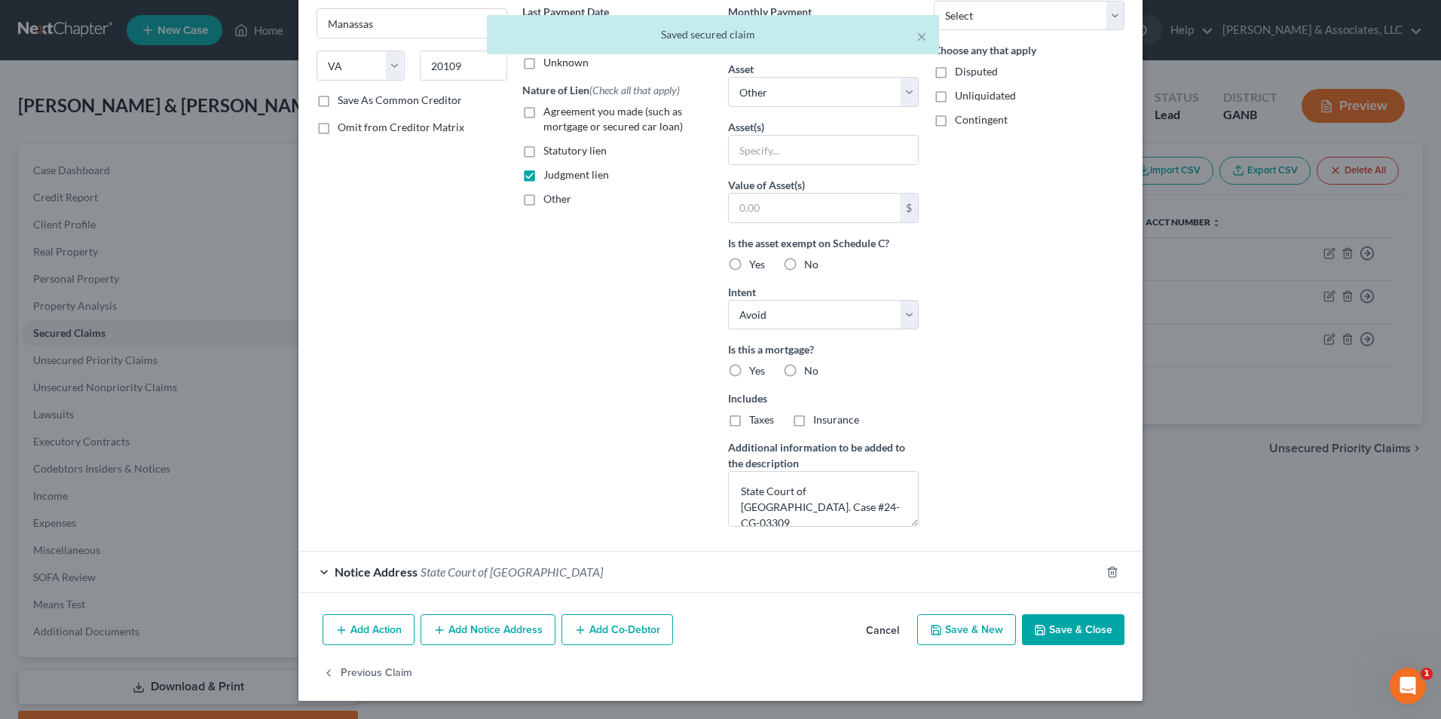
click at [1093, 632] on button "Save & Close" at bounding box center [1073, 630] width 103 height 32
select select
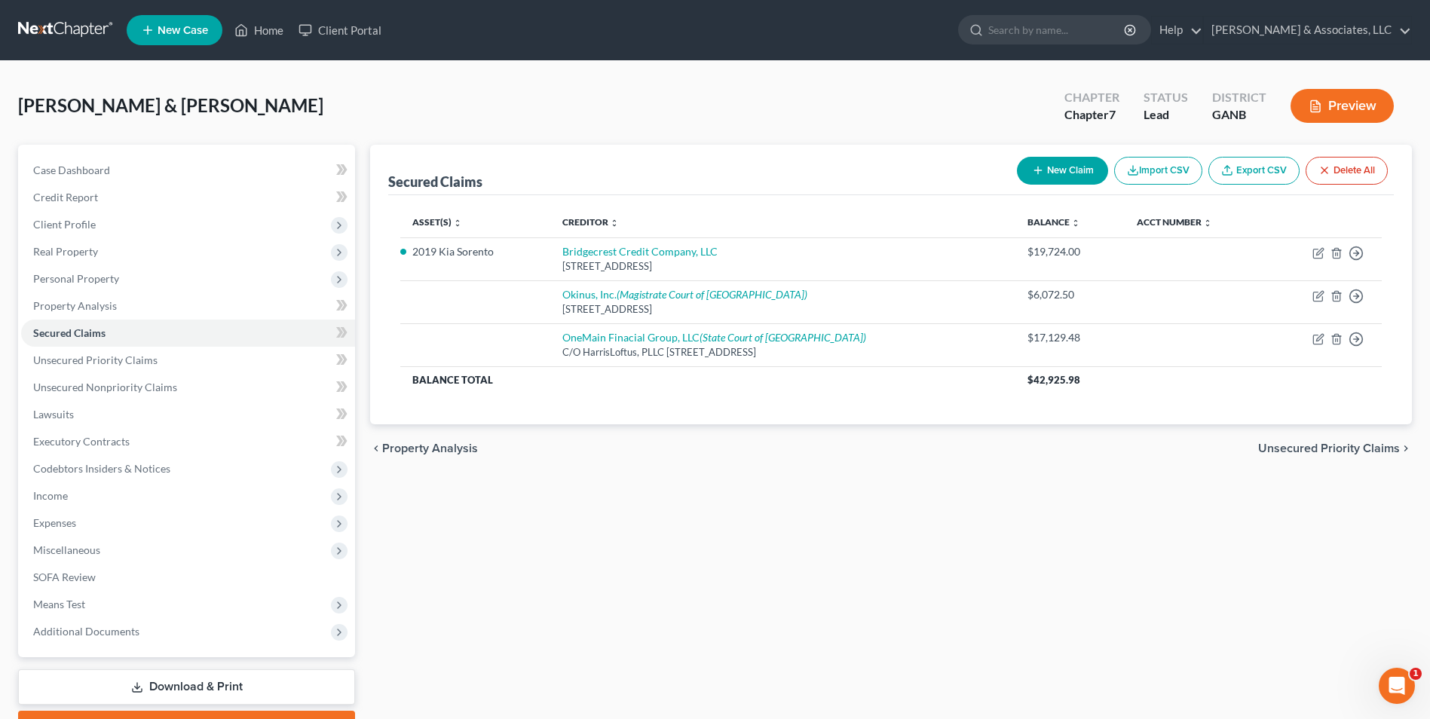
click at [1336, 109] on button "Preview" at bounding box center [1341, 106] width 103 height 34
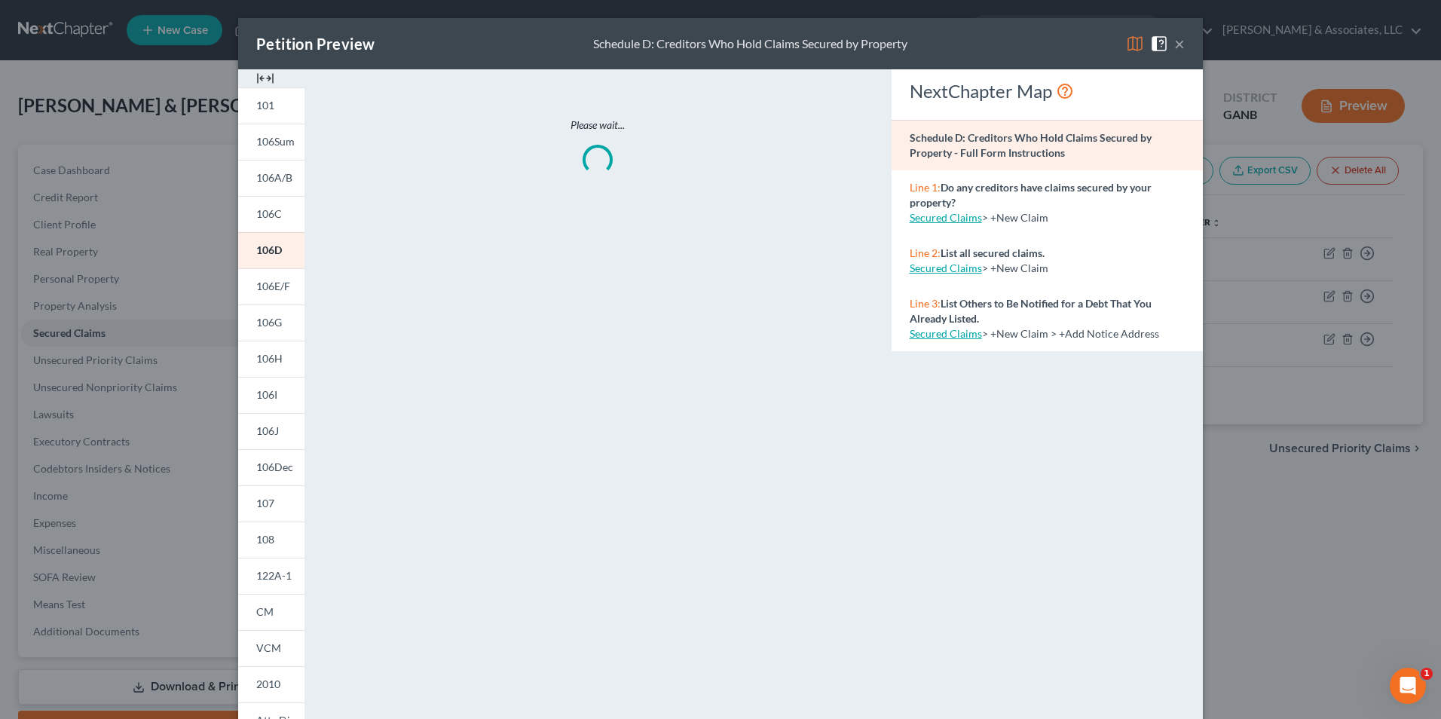
click at [259, 80] on img at bounding box center [265, 78] width 18 height 18
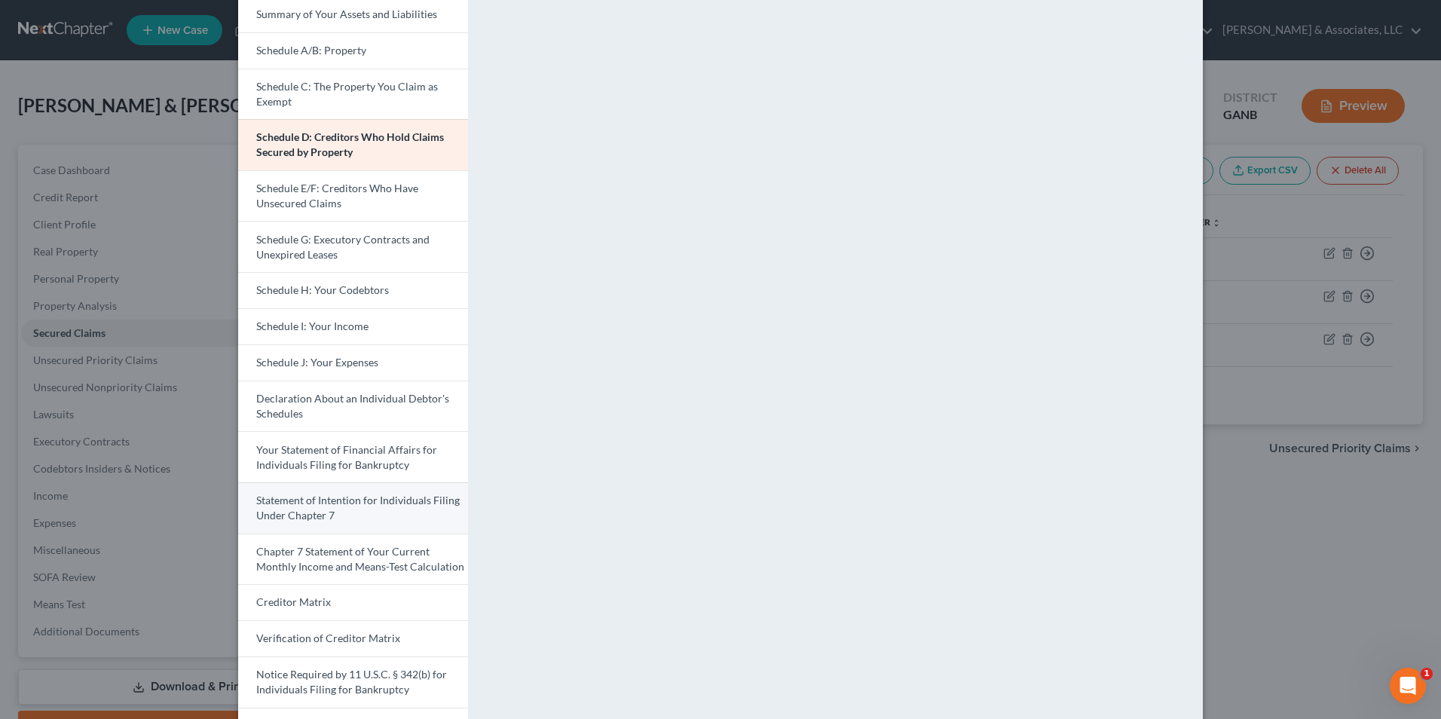
scroll to position [151, 0]
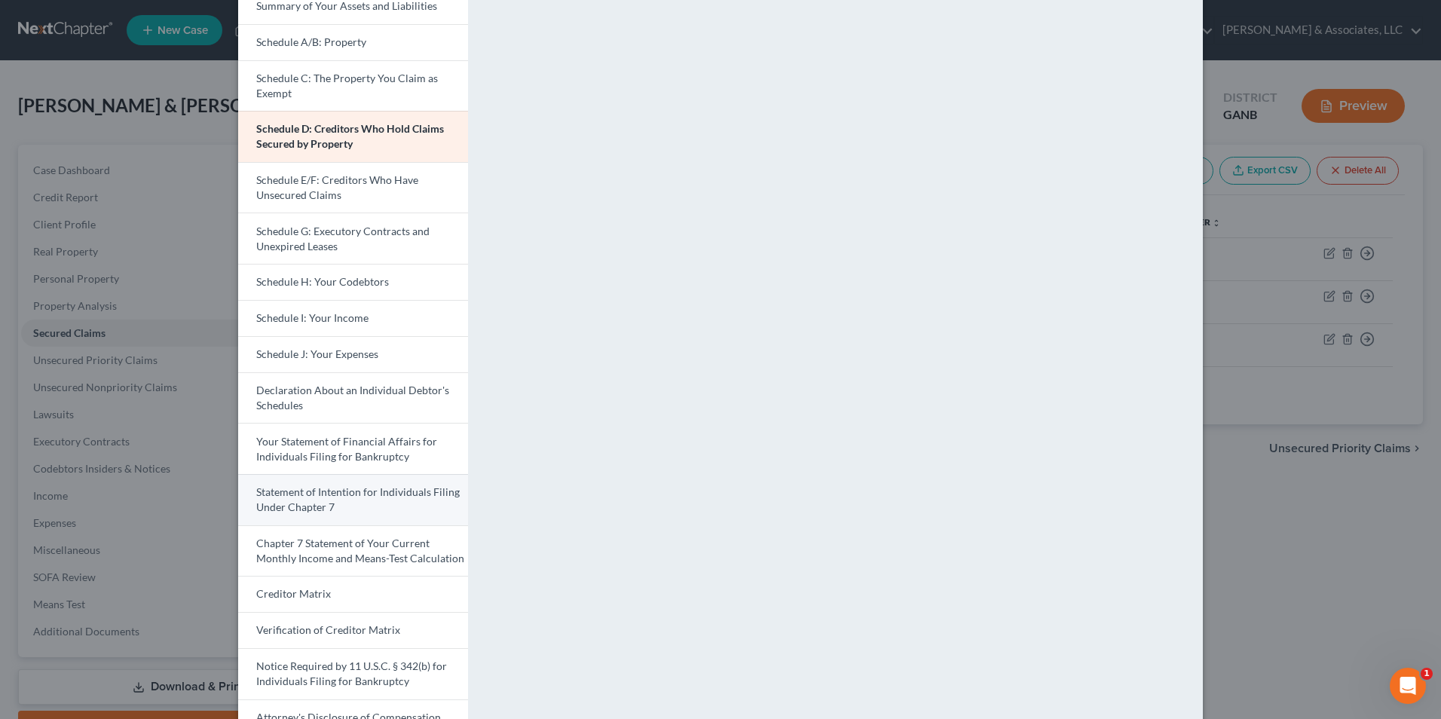
click at [384, 500] on link "Statement of Intention for Individuals Filing Under Chapter 7" at bounding box center [353, 499] width 230 height 51
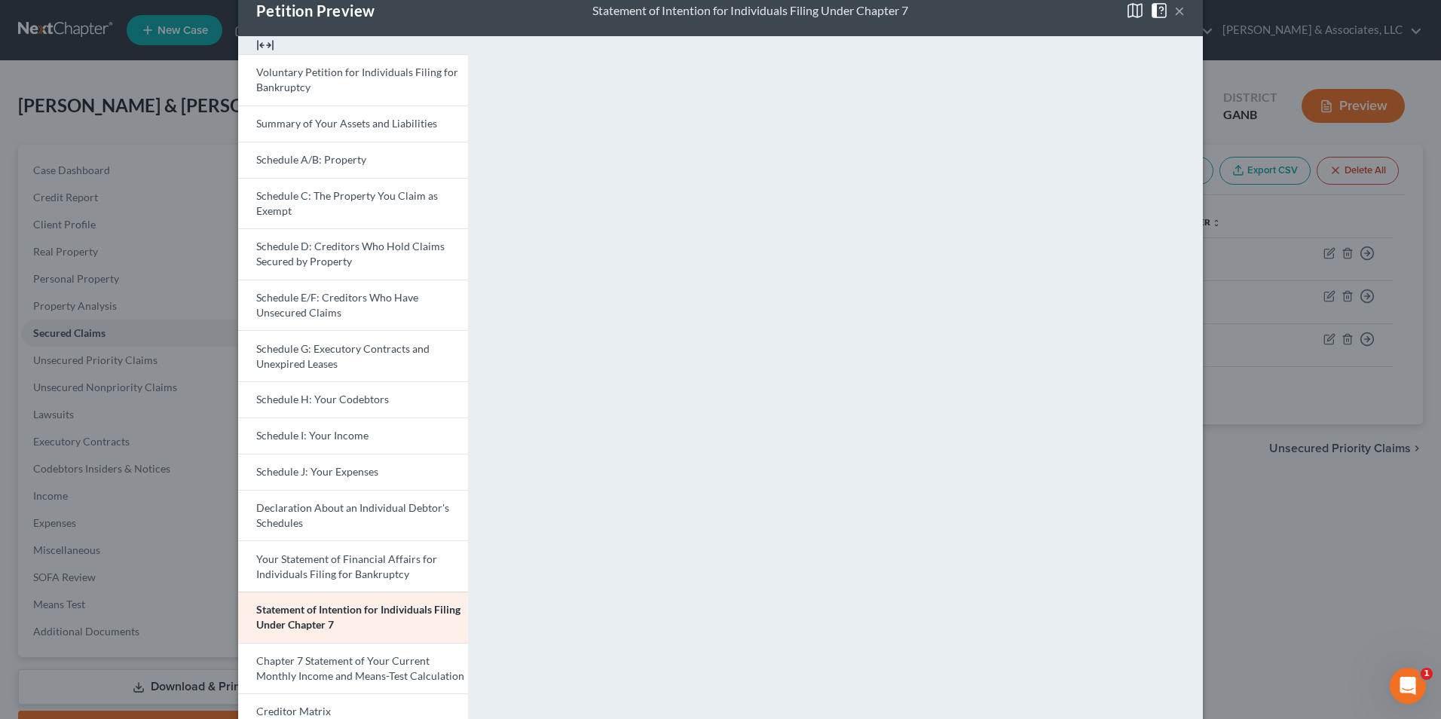
scroll to position [0, 0]
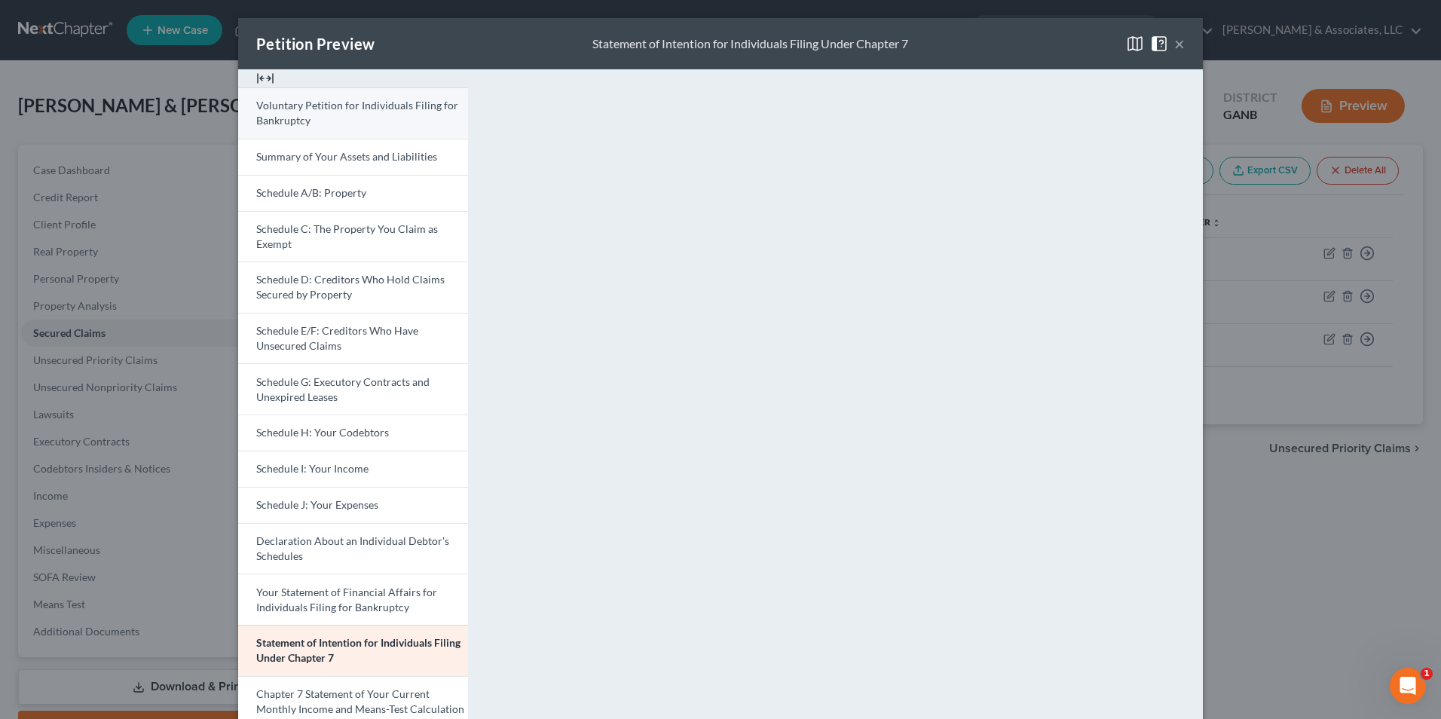
click at [358, 113] on link "Voluntary Petition for Individuals Filing for Bankruptcy" at bounding box center [353, 112] width 230 height 51
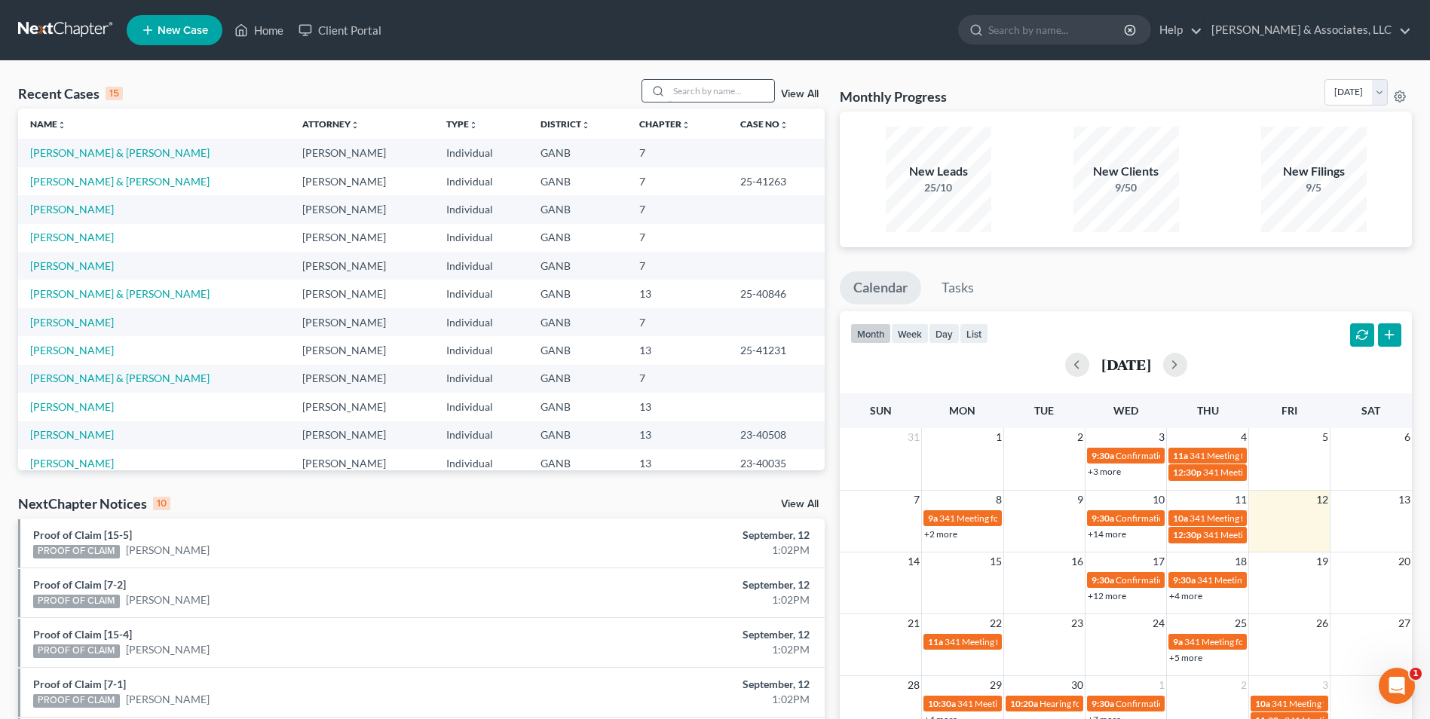
click at [714, 99] on input "search" at bounding box center [722, 91] width 106 height 22
type input "dunc"
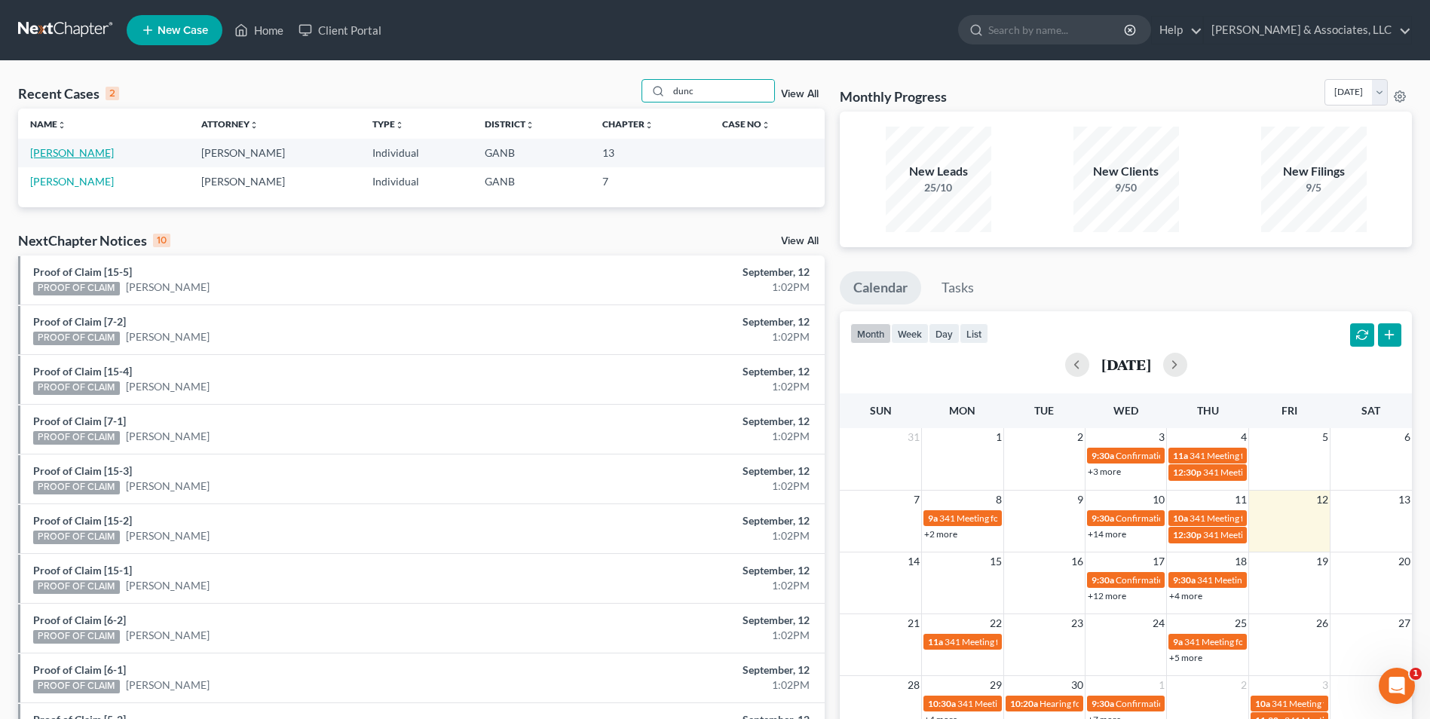
click at [79, 148] on link "[PERSON_NAME]" at bounding box center [72, 152] width 84 height 13
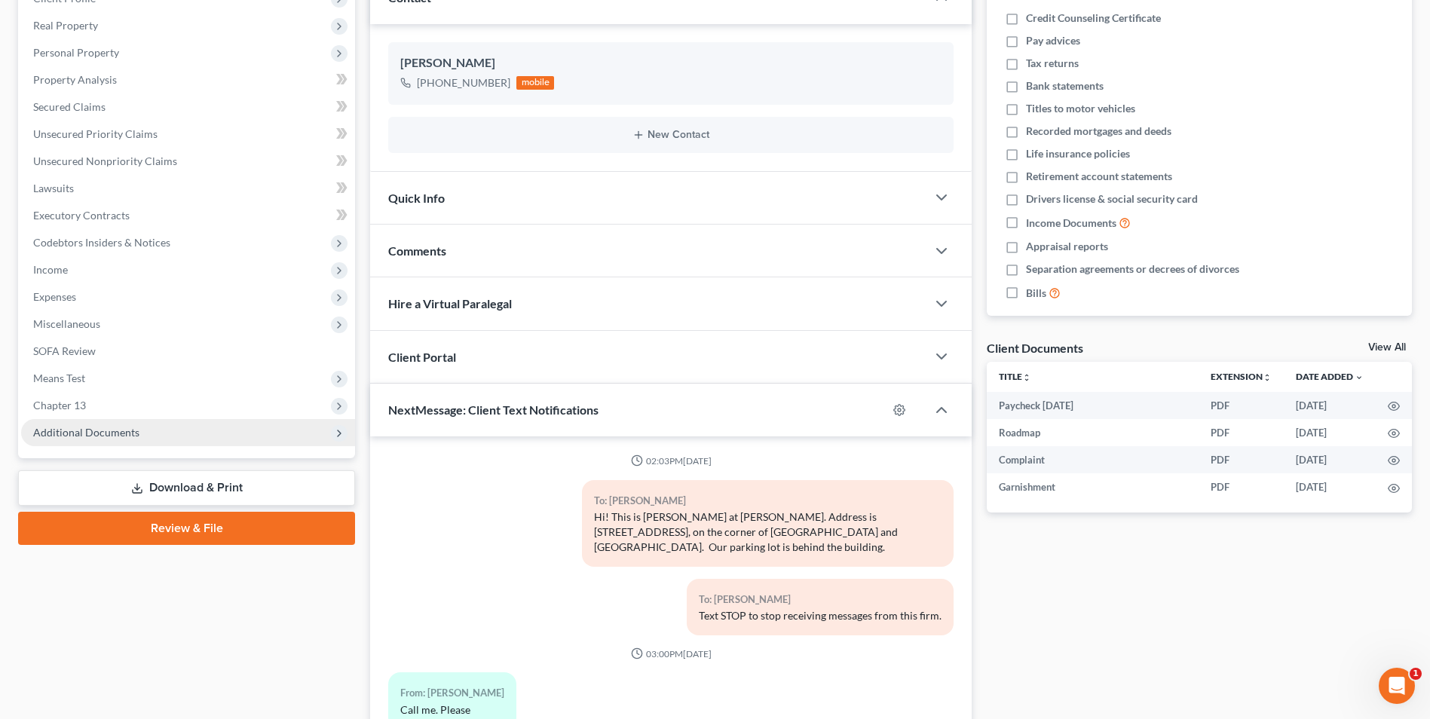
scroll to position [21, 0]
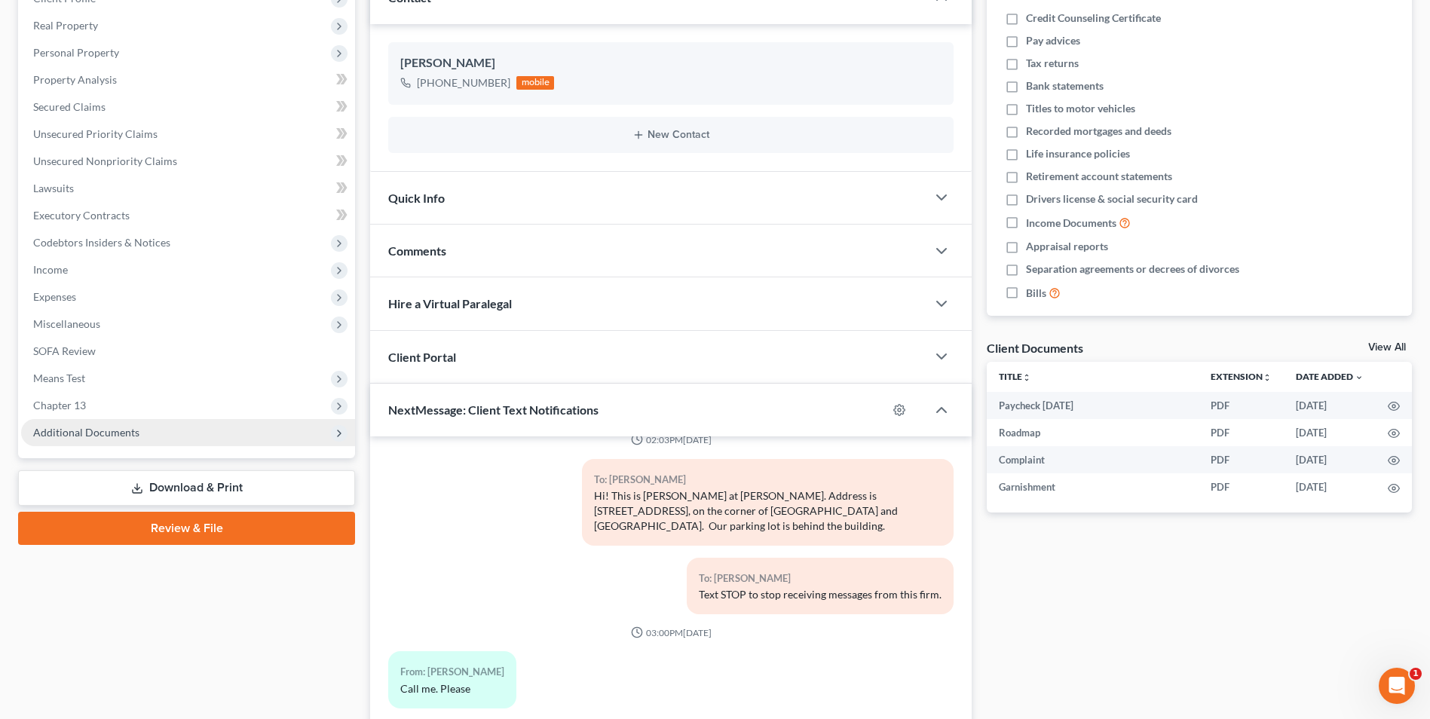
click at [116, 440] on span "Additional Documents" at bounding box center [188, 432] width 334 height 27
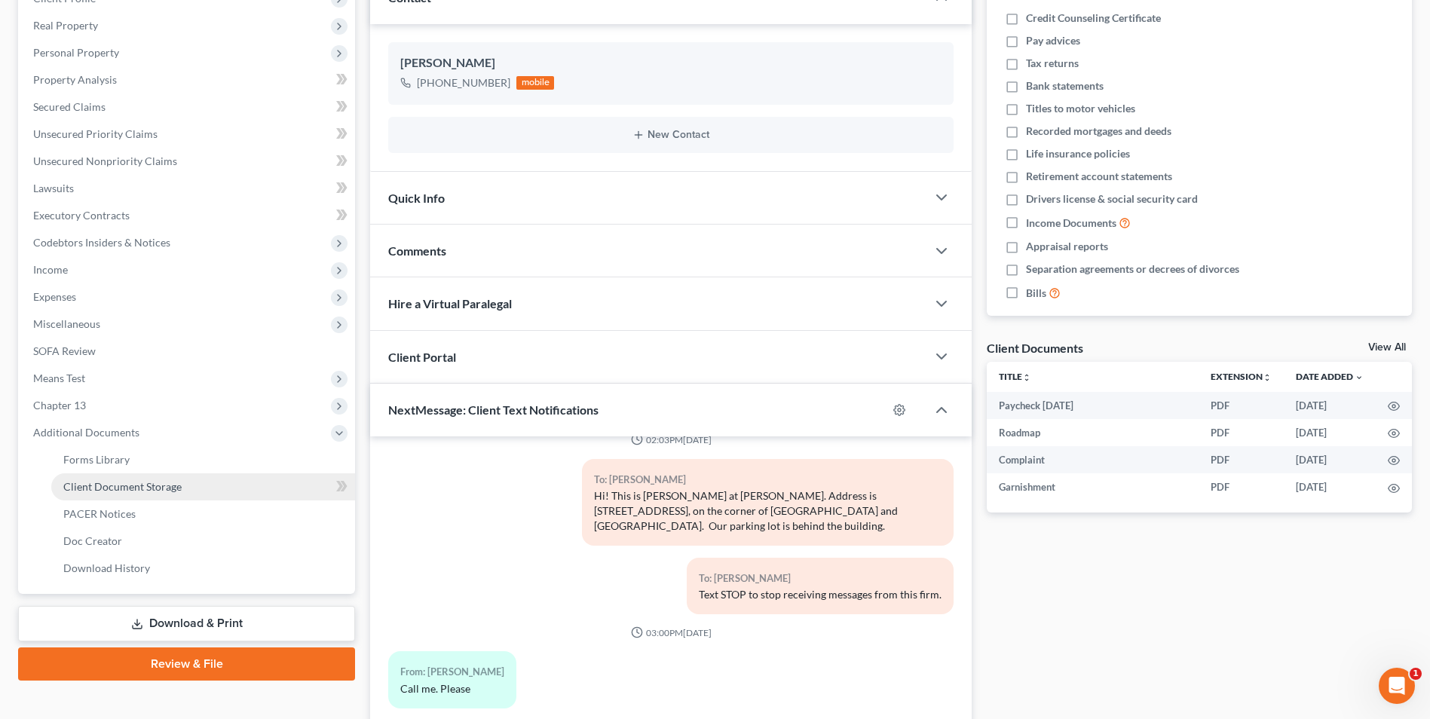
click at [136, 485] on span "Client Document Storage" at bounding box center [122, 486] width 118 height 13
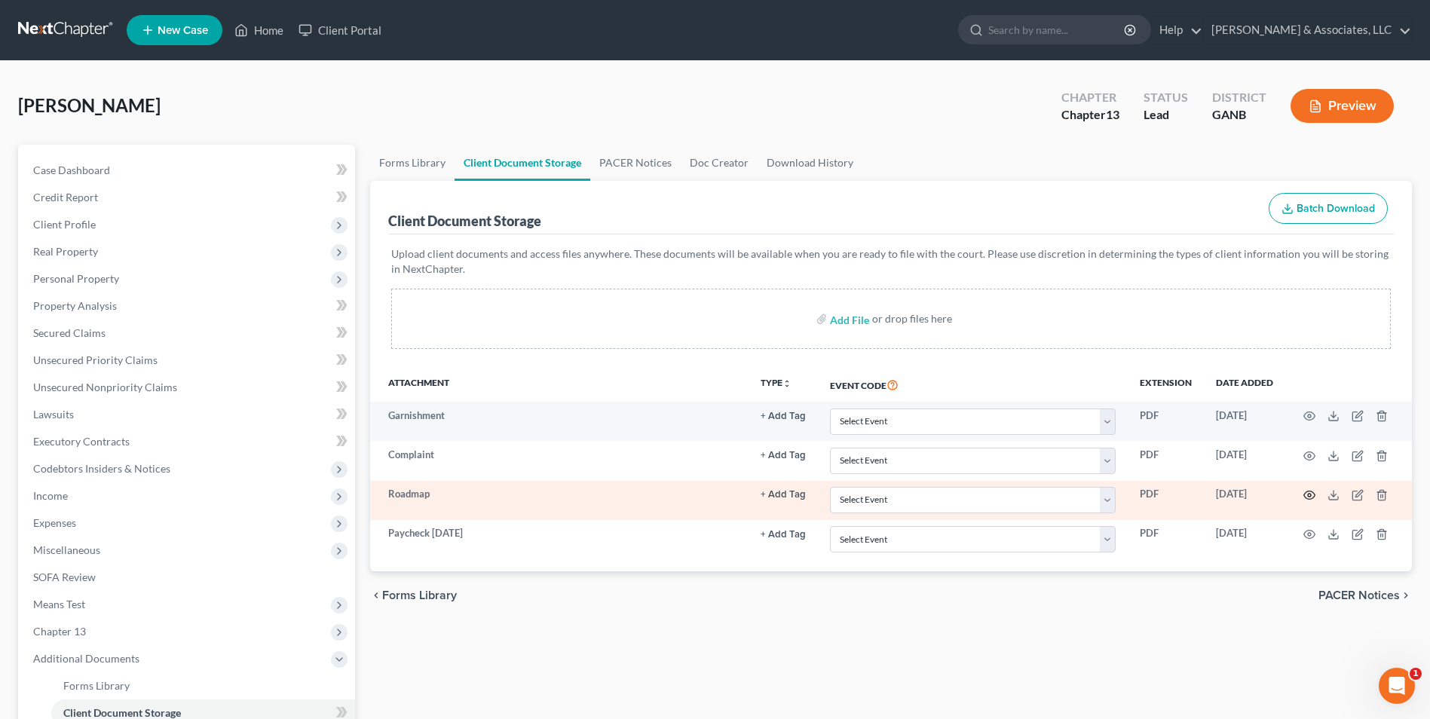
click at [1312, 495] on icon "button" at bounding box center [1309, 495] width 12 height 12
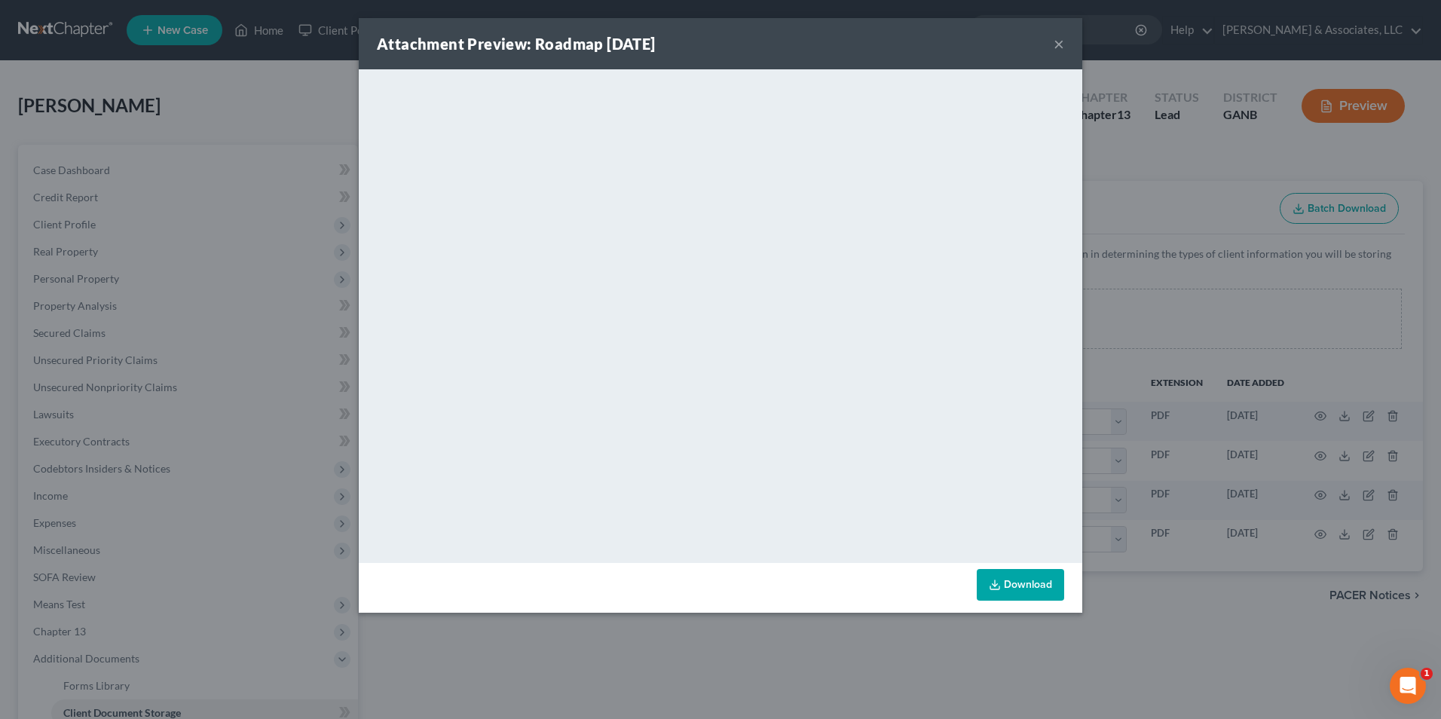
click at [1052, 45] on div "Attachment Preview: Roadmap [DATE] ×" at bounding box center [721, 43] width 724 height 51
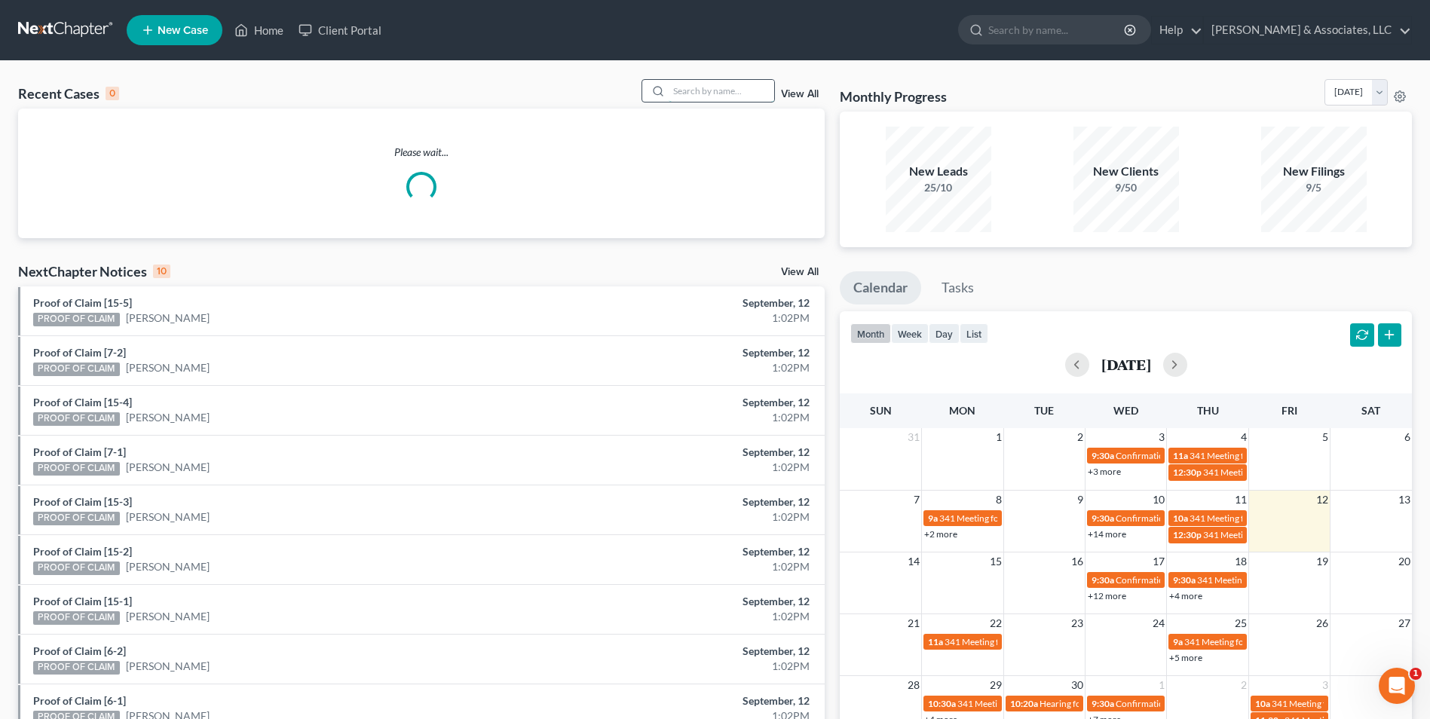
click at [703, 97] on input "search" at bounding box center [722, 91] width 106 height 22
type input "kethy"
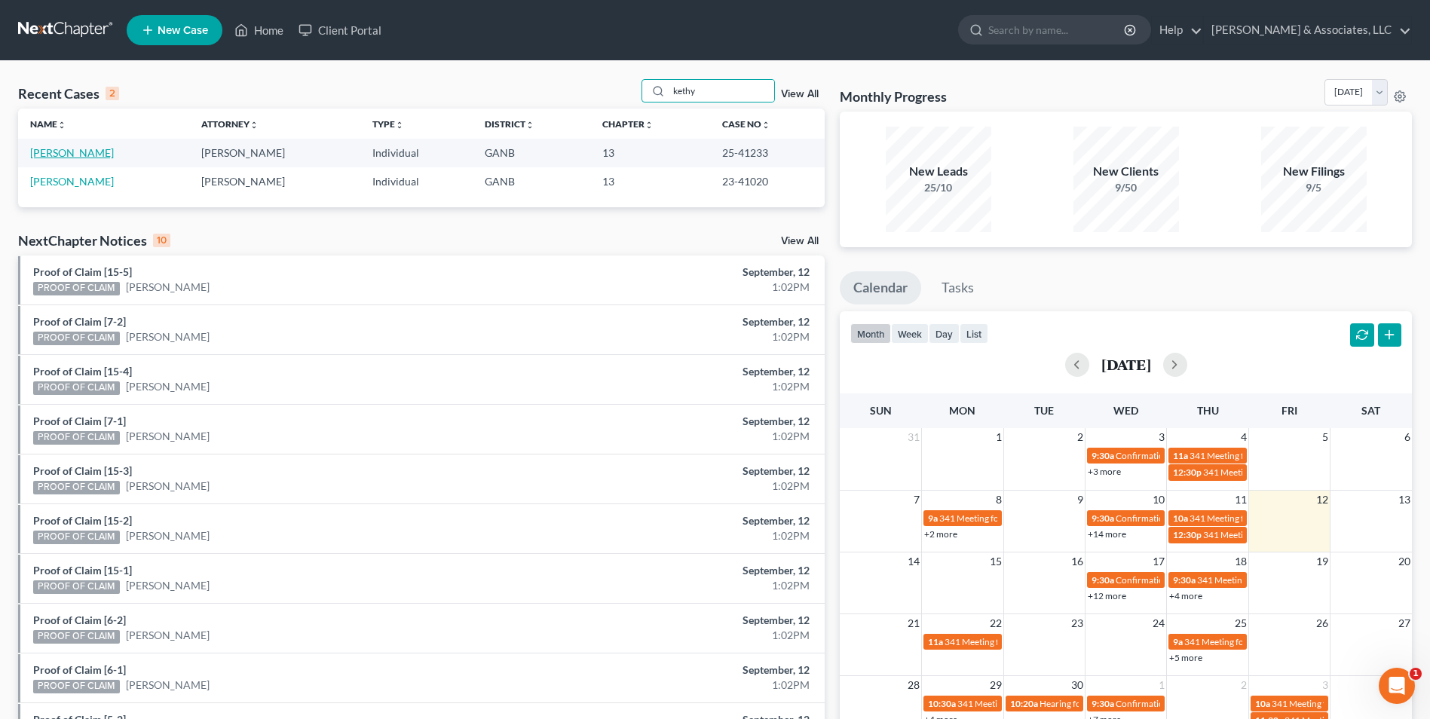
click at [89, 156] on link "[PERSON_NAME]" at bounding box center [72, 152] width 84 height 13
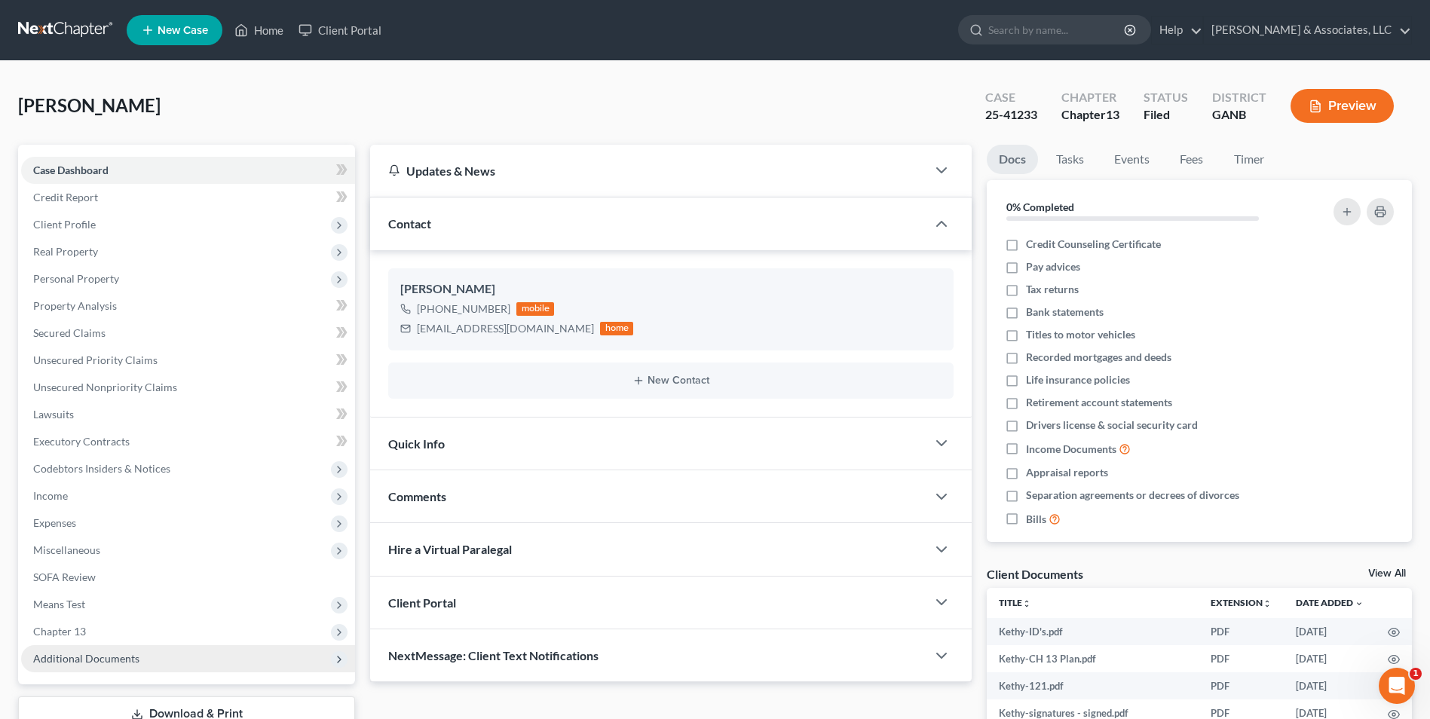
click at [74, 663] on span "Additional Documents" at bounding box center [86, 658] width 106 height 13
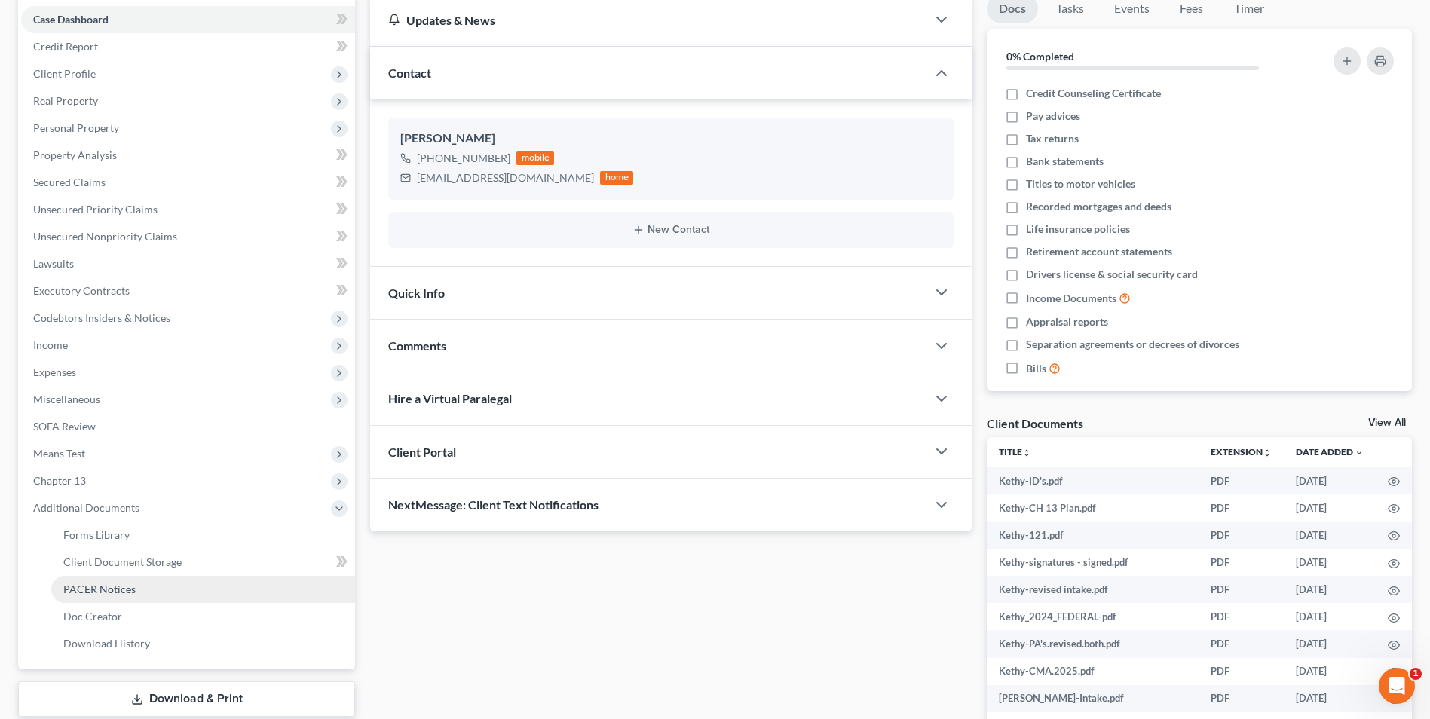
click at [120, 592] on span "PACER Notices" at bounding box center [99, 589] width 72 height 13
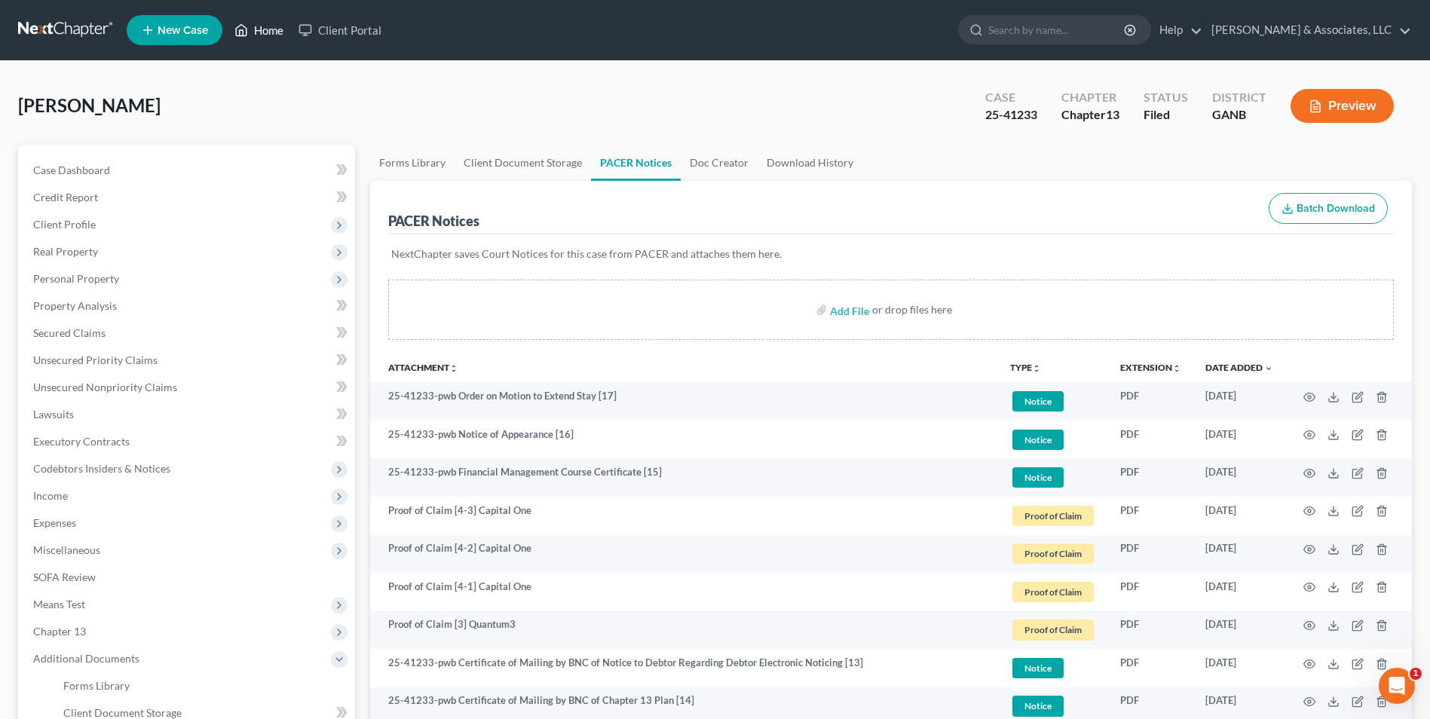
click at [257, 34] on link "Home" at bounding box center [259, 30] width 64 height 27
click at [262, 21] on link "Home" at bounding box center [259, 30] width 64 height 27
click at [263, 32] on link "Home" at bounding box center [259, 30] width 64 height 27
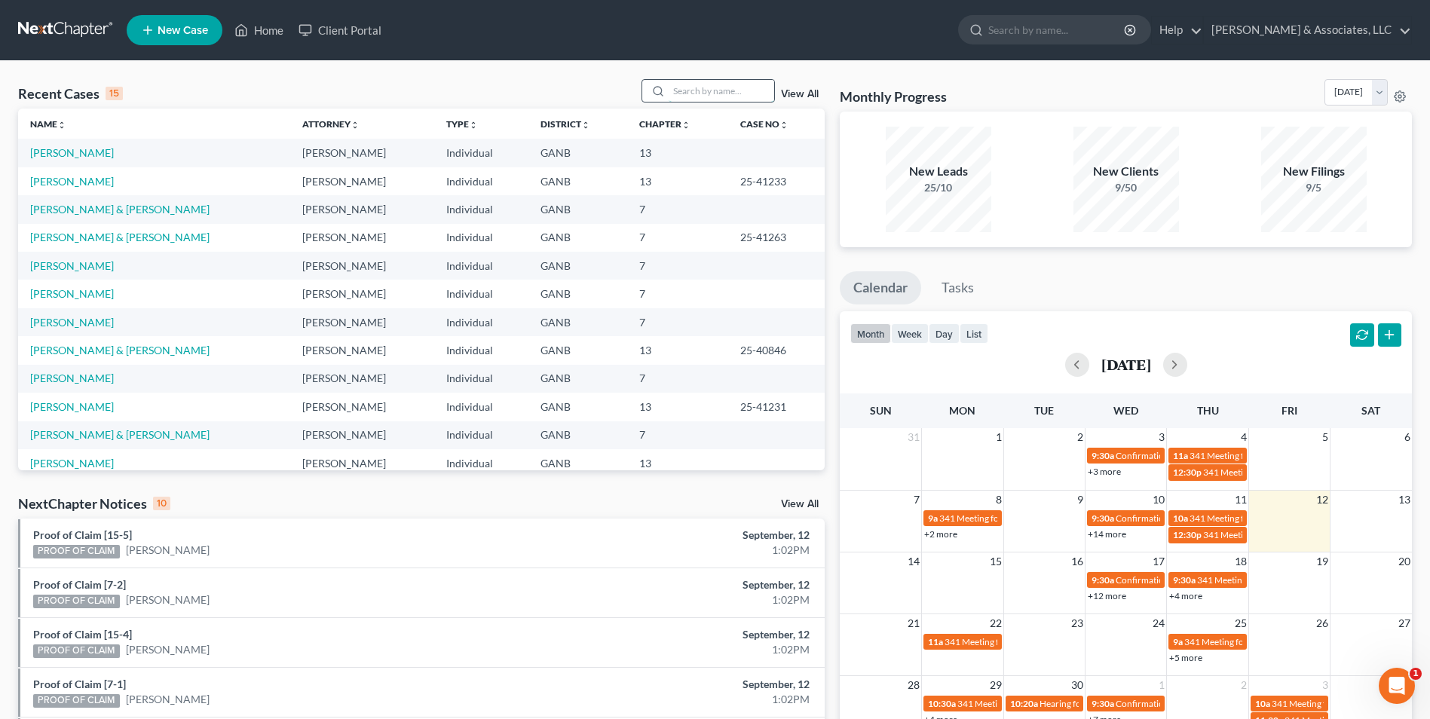
click at [739, 92] on input "search" at bounding box center [722, 91] width 106 height 22
type input "wins"
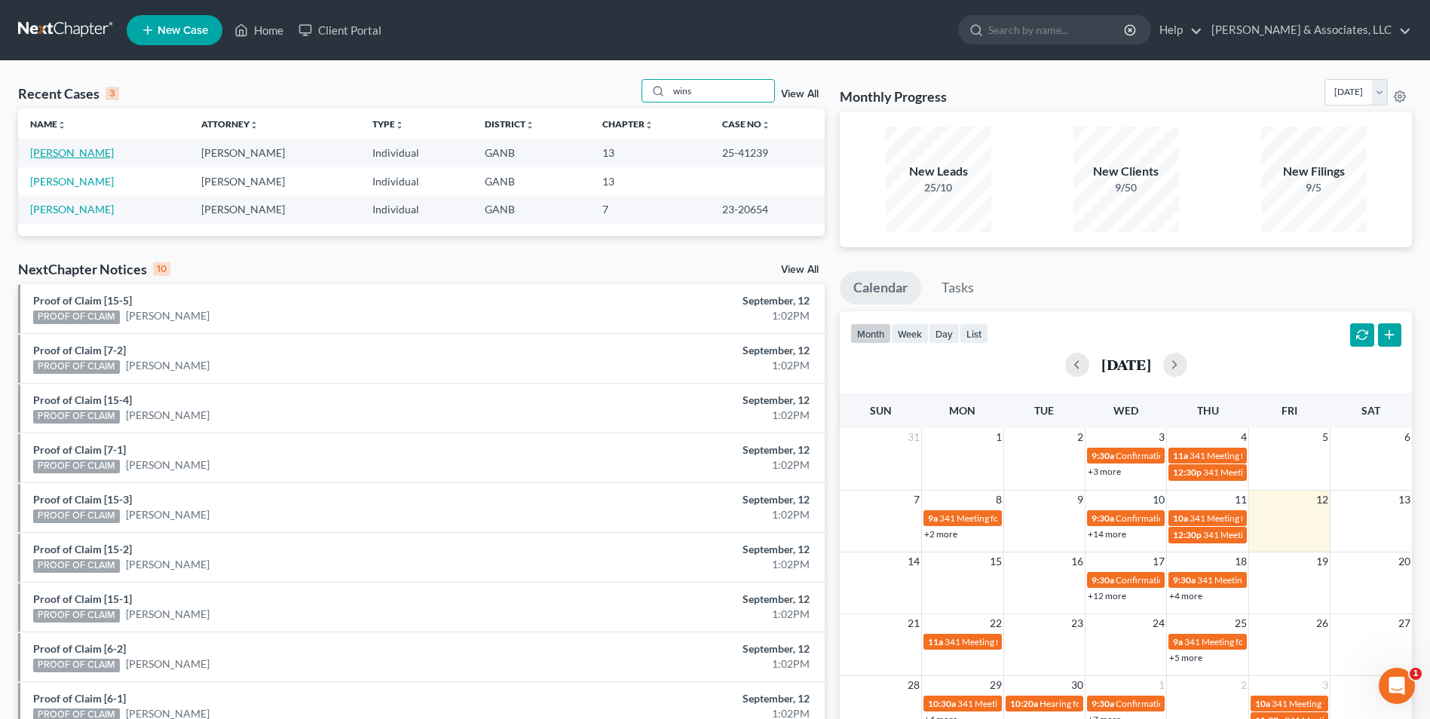
click at [64, 152] on link "[PERSON_NAME]" at bounding box center [72, 152] width 84 height 13
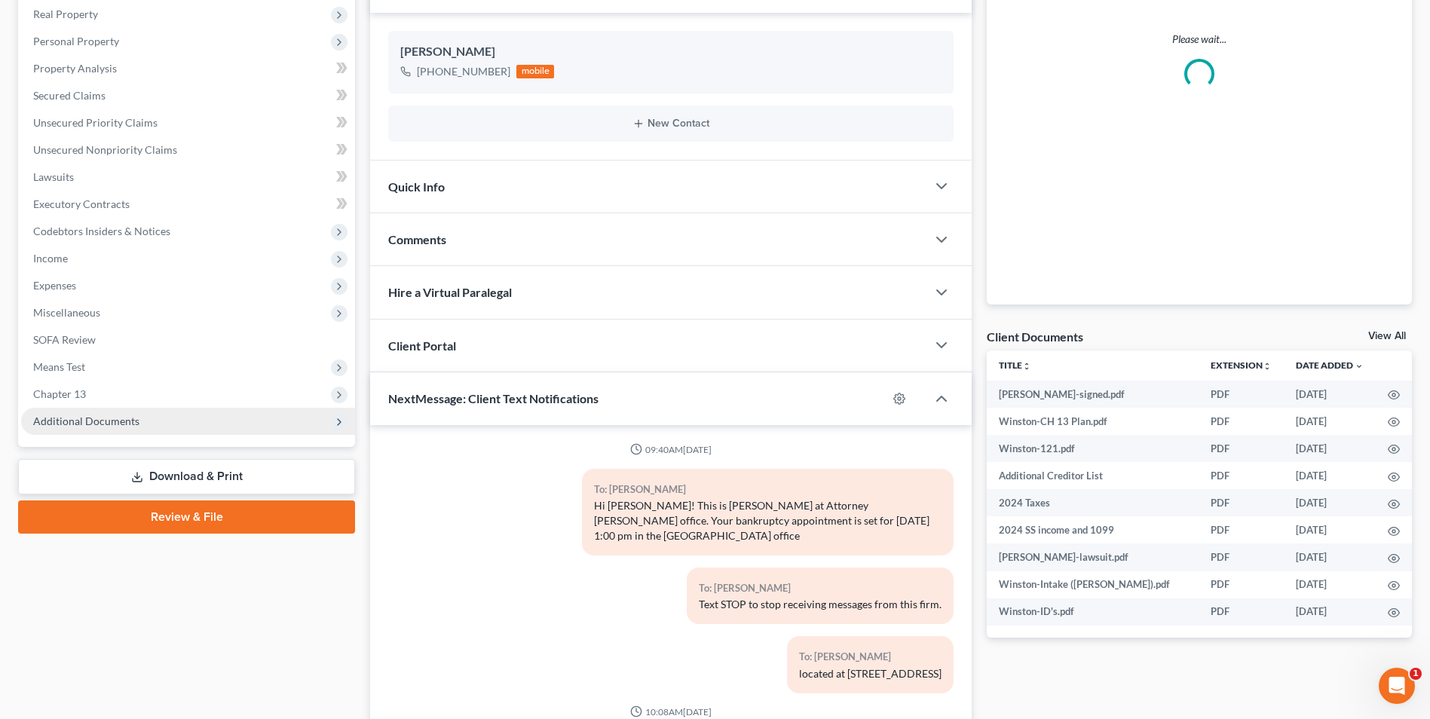
scroll to position [268, 0]
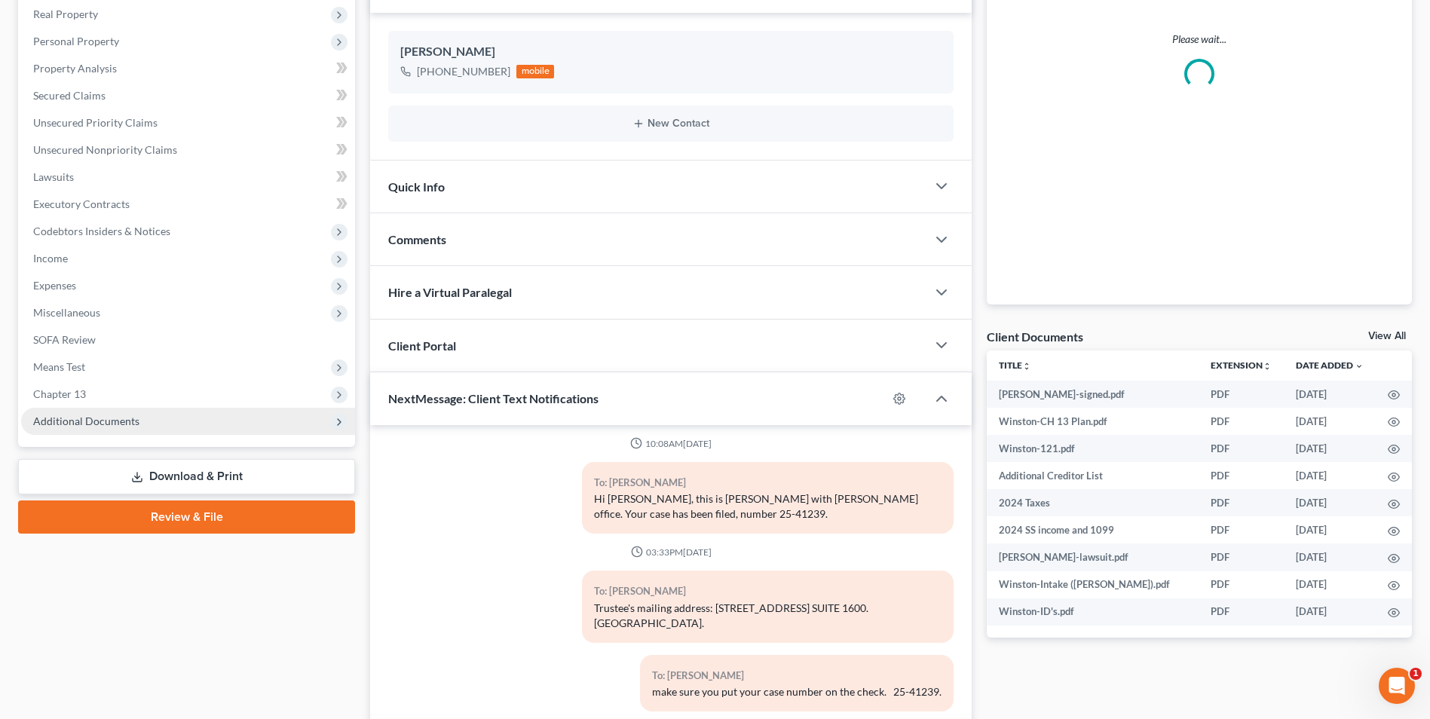
click at [116, 423] on span "Additional Documents" at bounding box center [86, 421] width 106 height 13
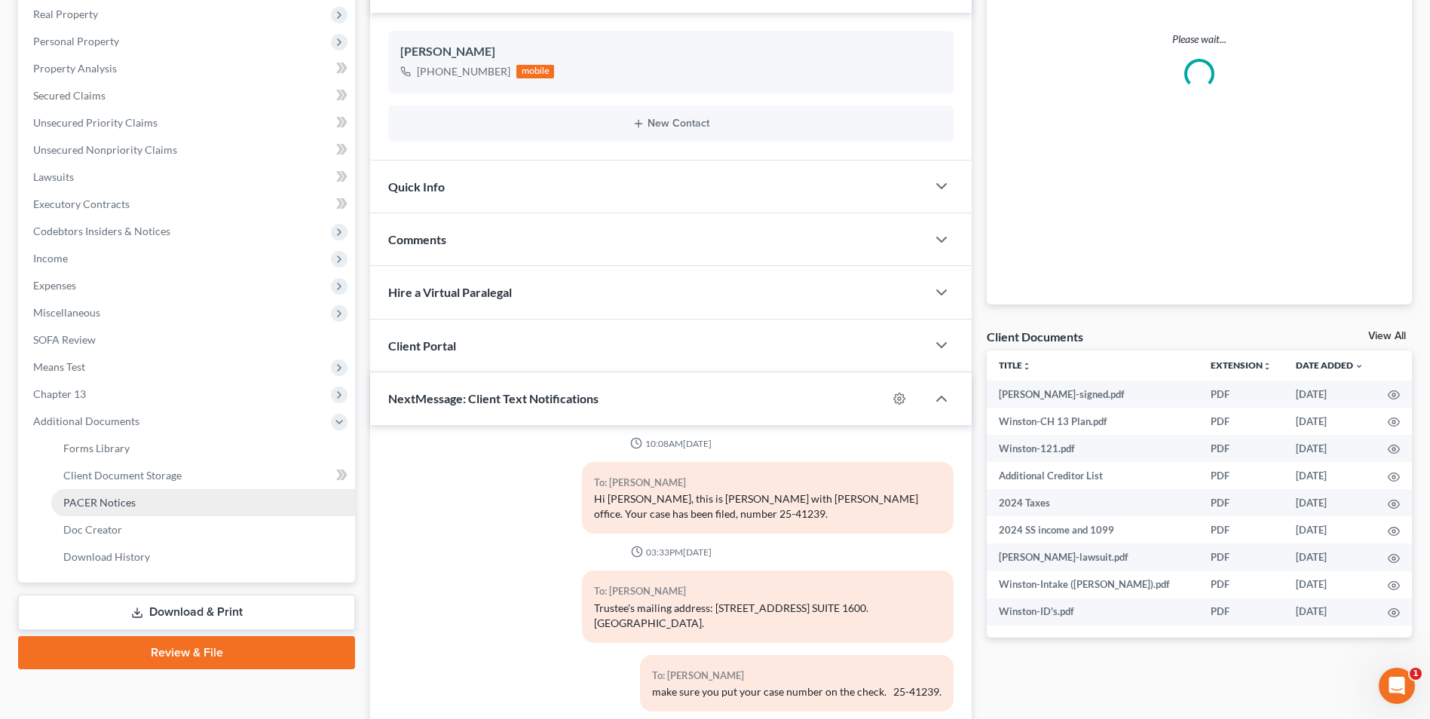
click at [125, 504] on span "PACER Notices" at bounding box center [99, 502] width 72 height 13
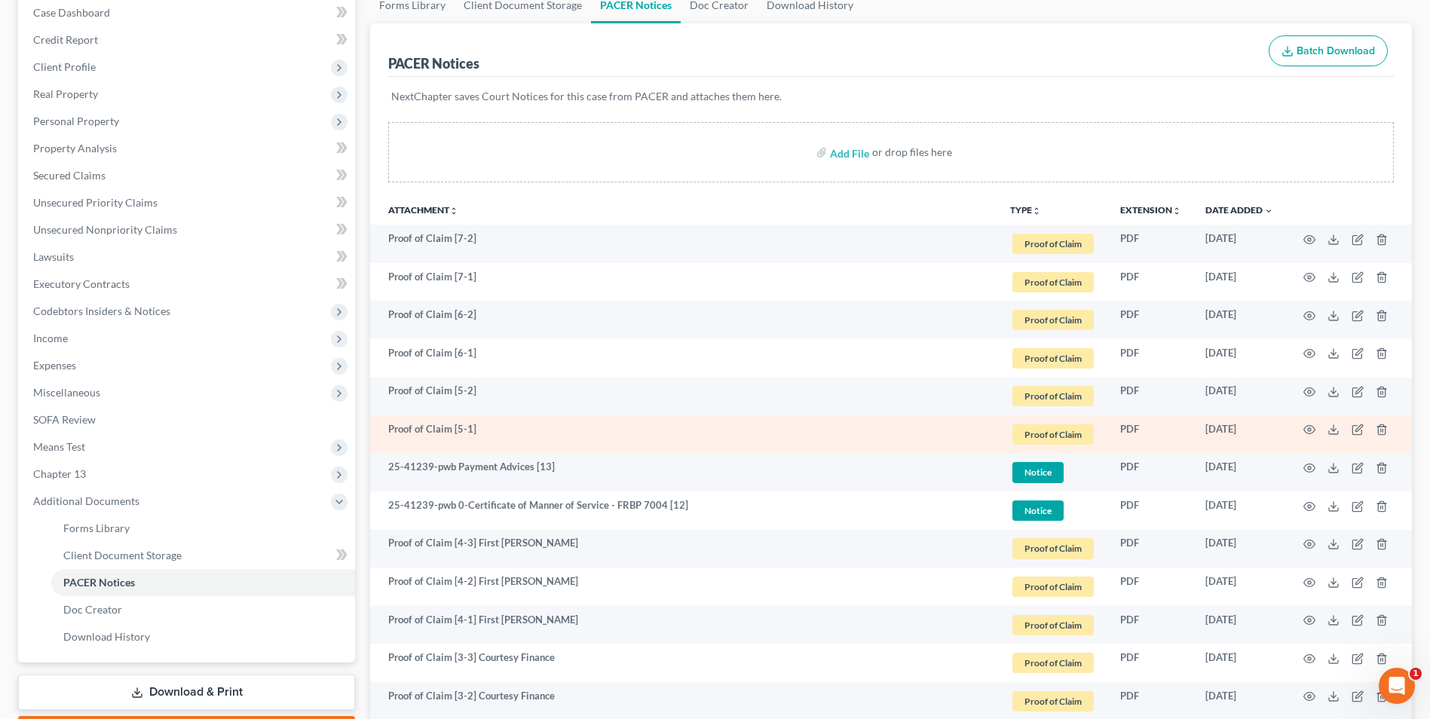
scroll to position [377, 0]
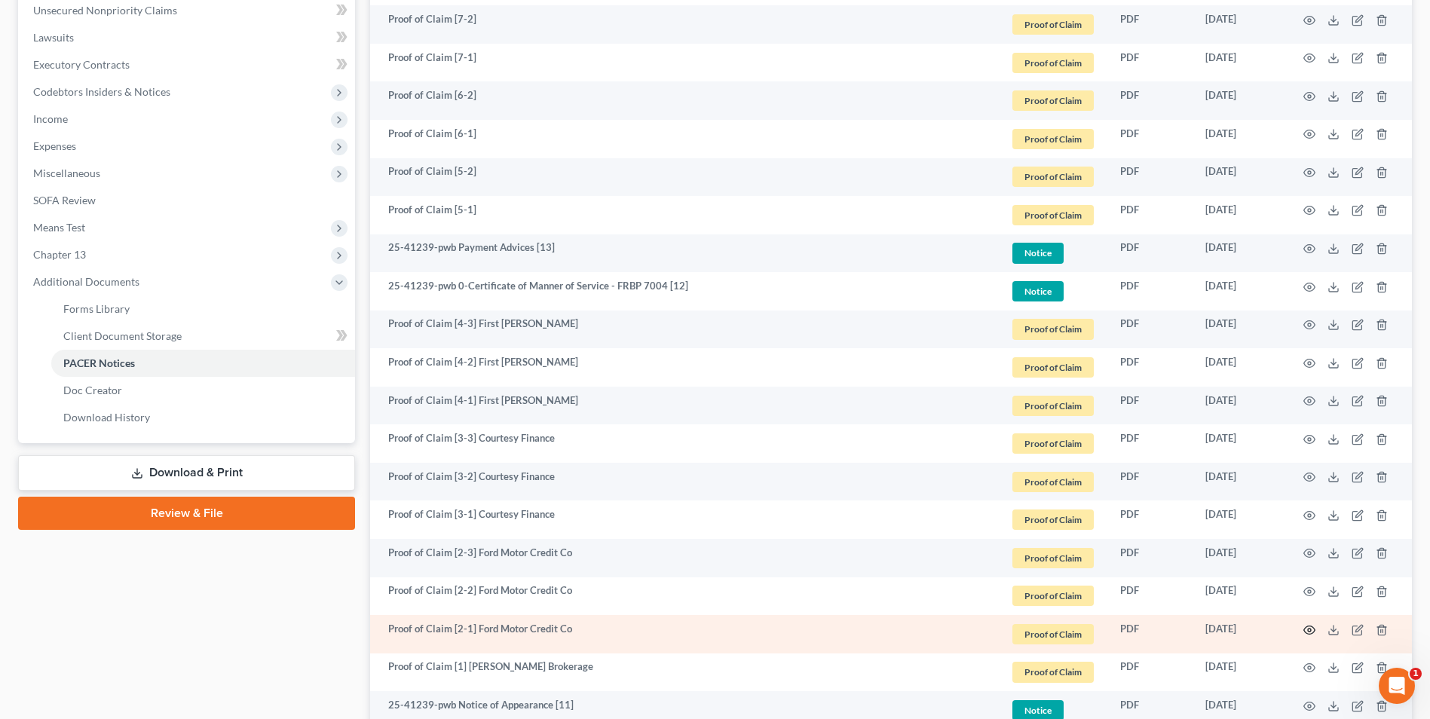
click at [1314, 629] on icon "button" at bounding box center [1309, 630] width 12 height 12
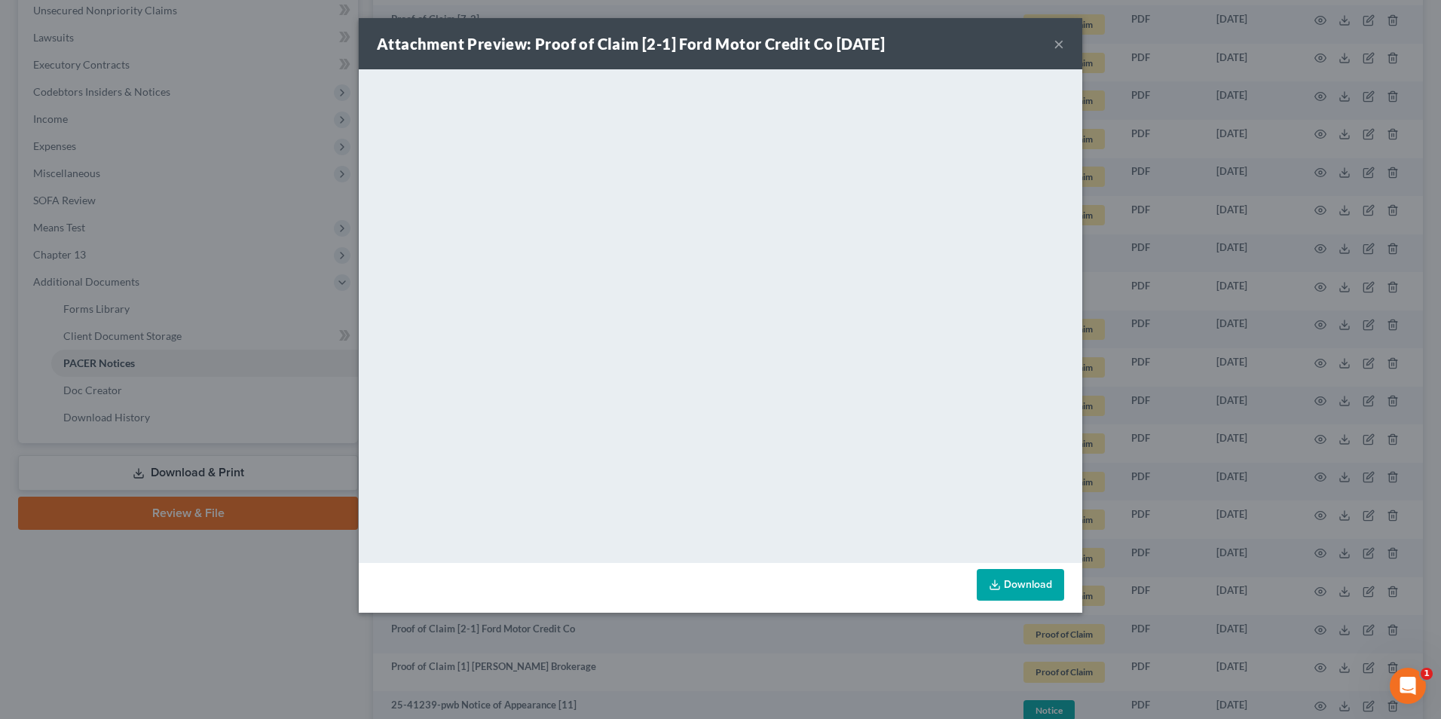
click at [1062, 42] on button "×" at bounding box center [1059, 44] width 11 height 18
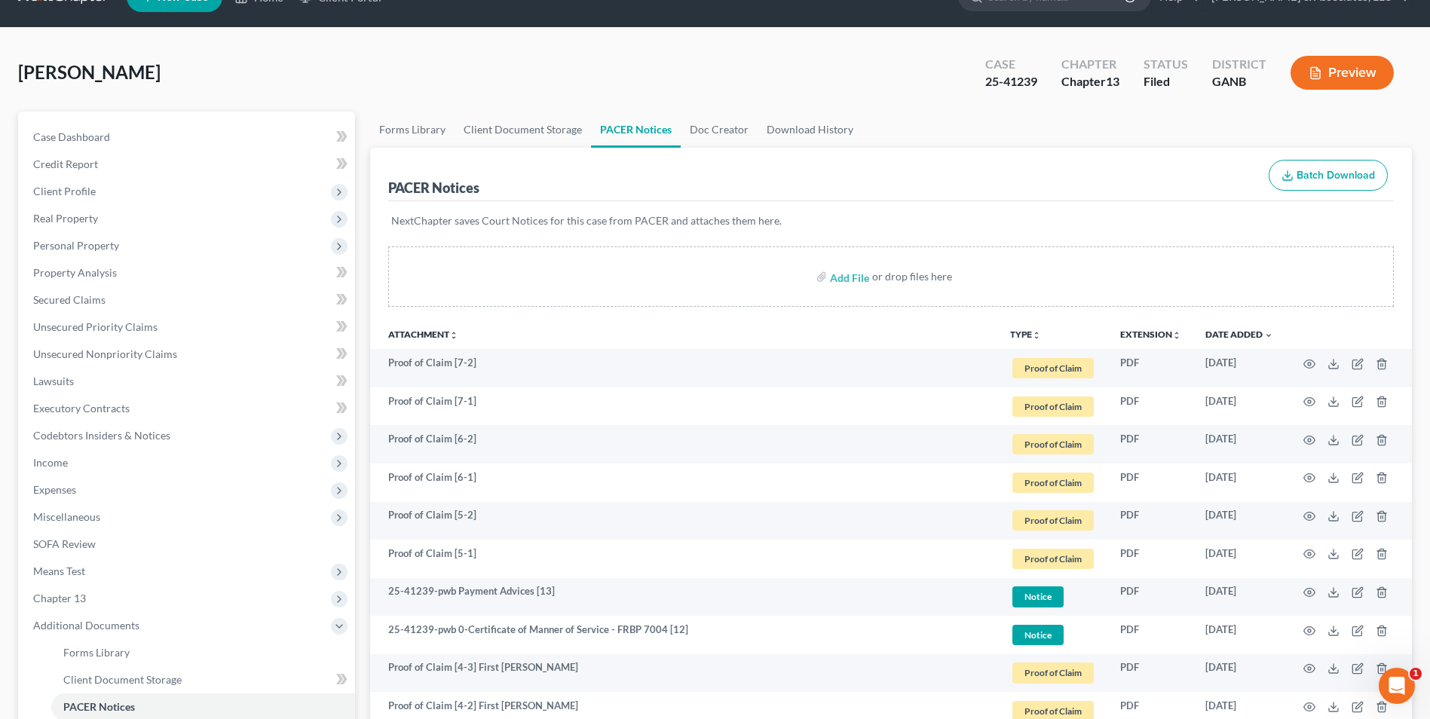
scroll to position [0, 0]
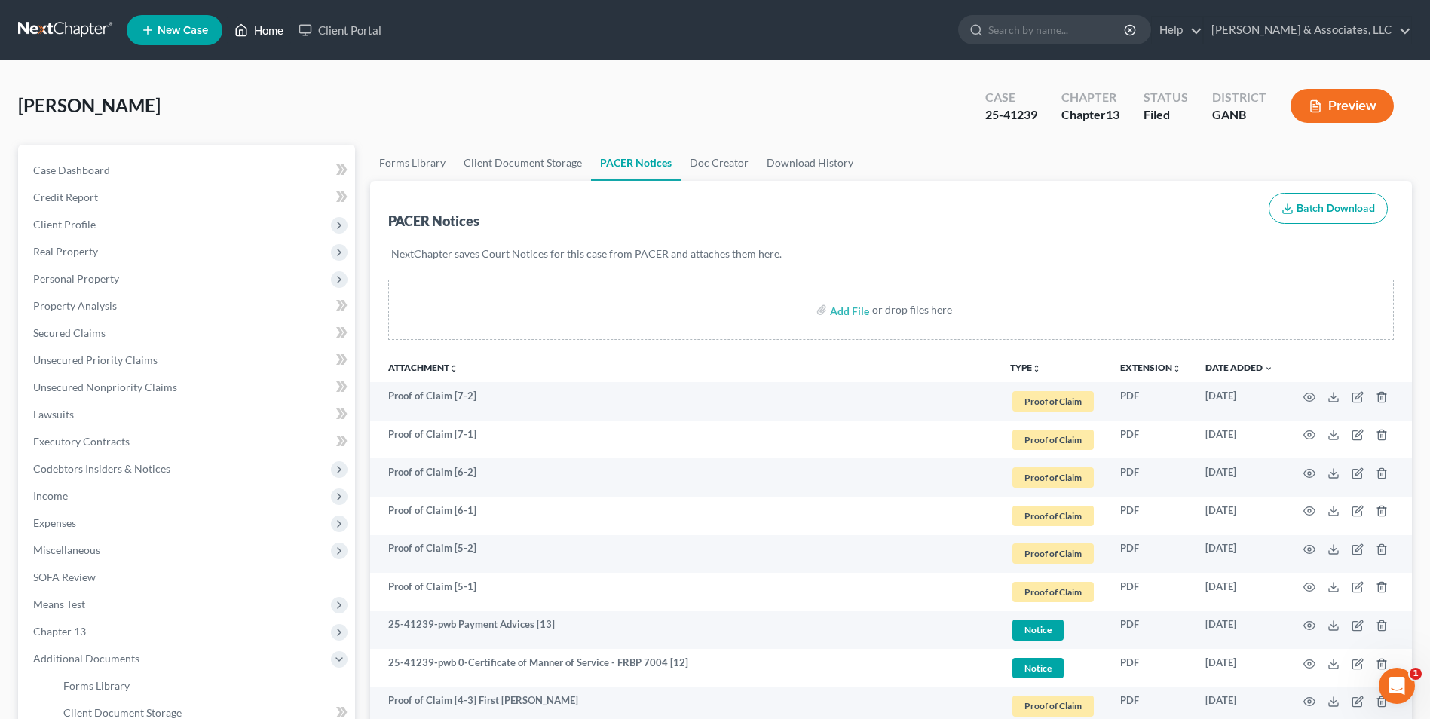
click at [254, 38] on link "Home" at bounding box center [259, 30] width 64 height 27
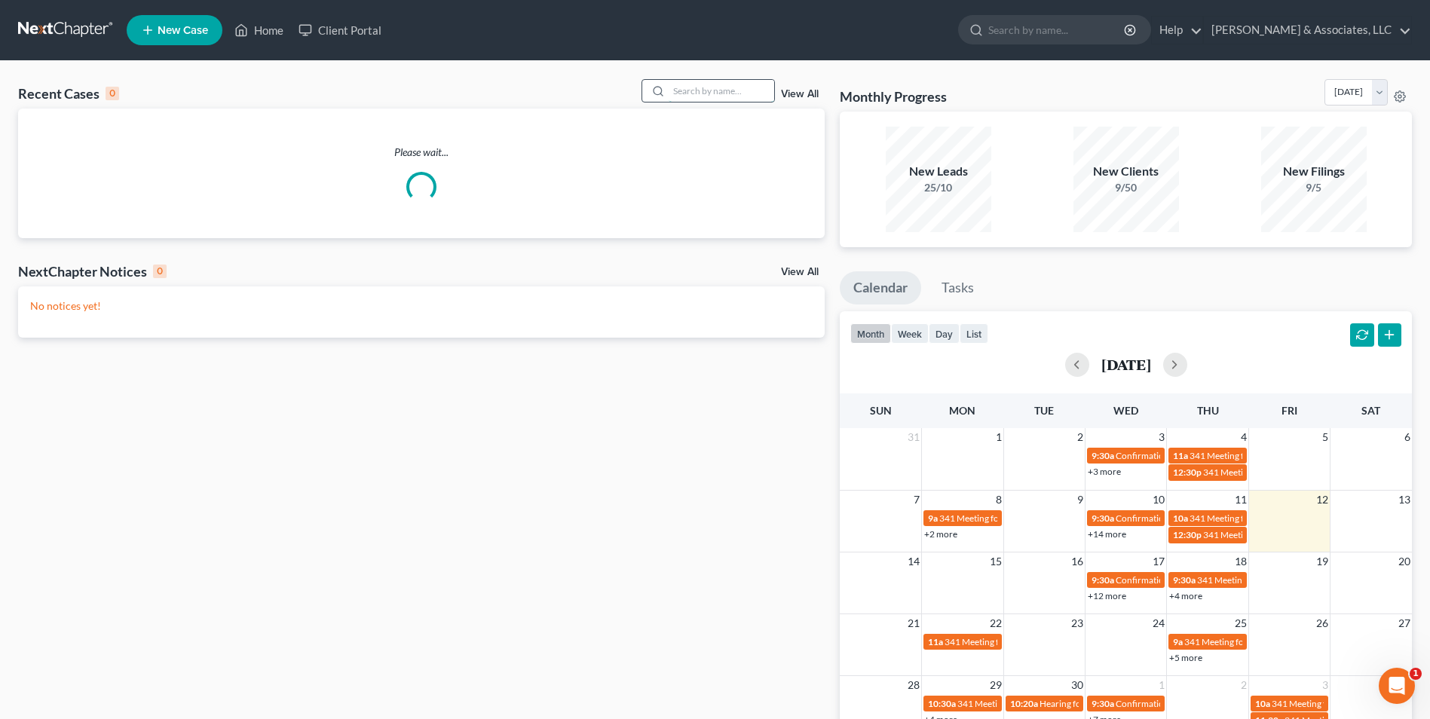
click at [733, 95] on input "search" at bounding box center [722, 91] width 106 height 22
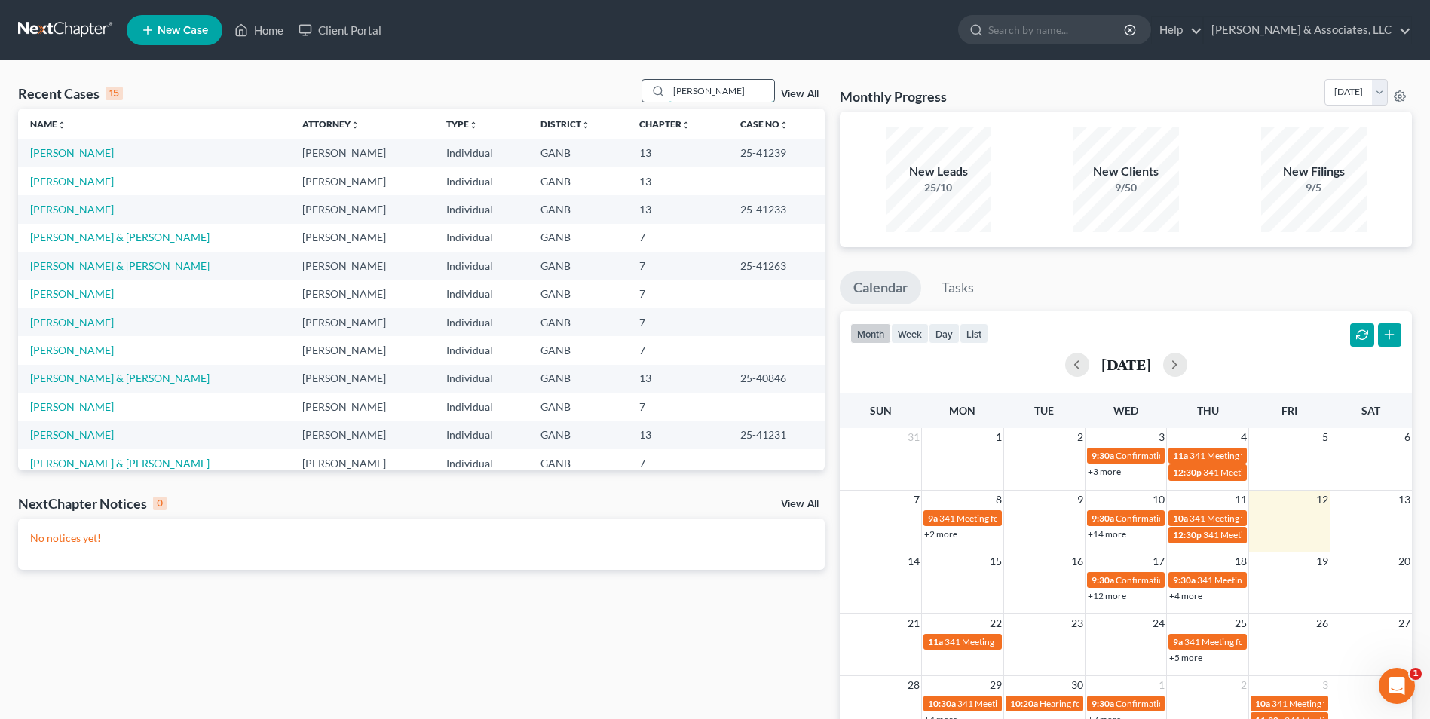
type input "wallace"
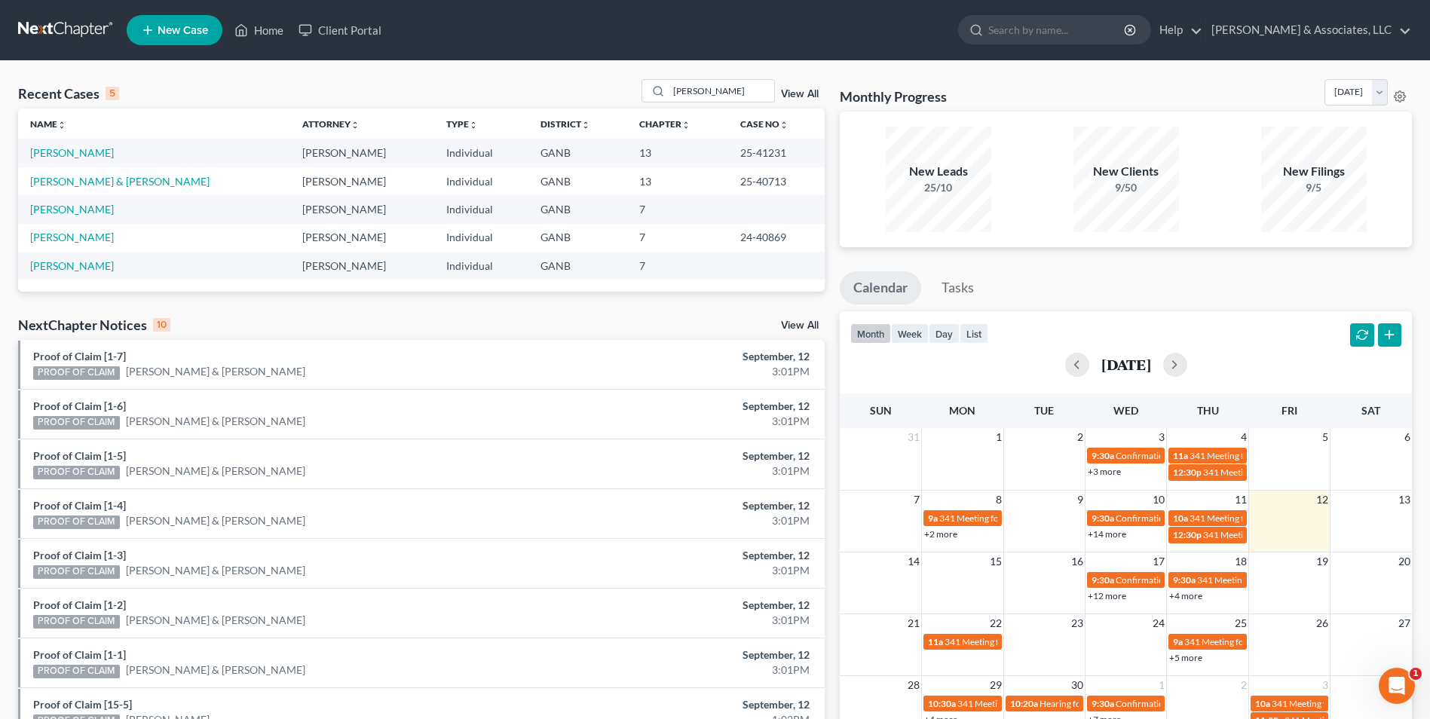
click at [61, 161] on td "[PERSON_NAME]" at bounding box center [154, 153] width 272 height 28
click at [80, 154] on link "[PERSON_NAME]" at bounding box center [72, 152] width 84 height 13
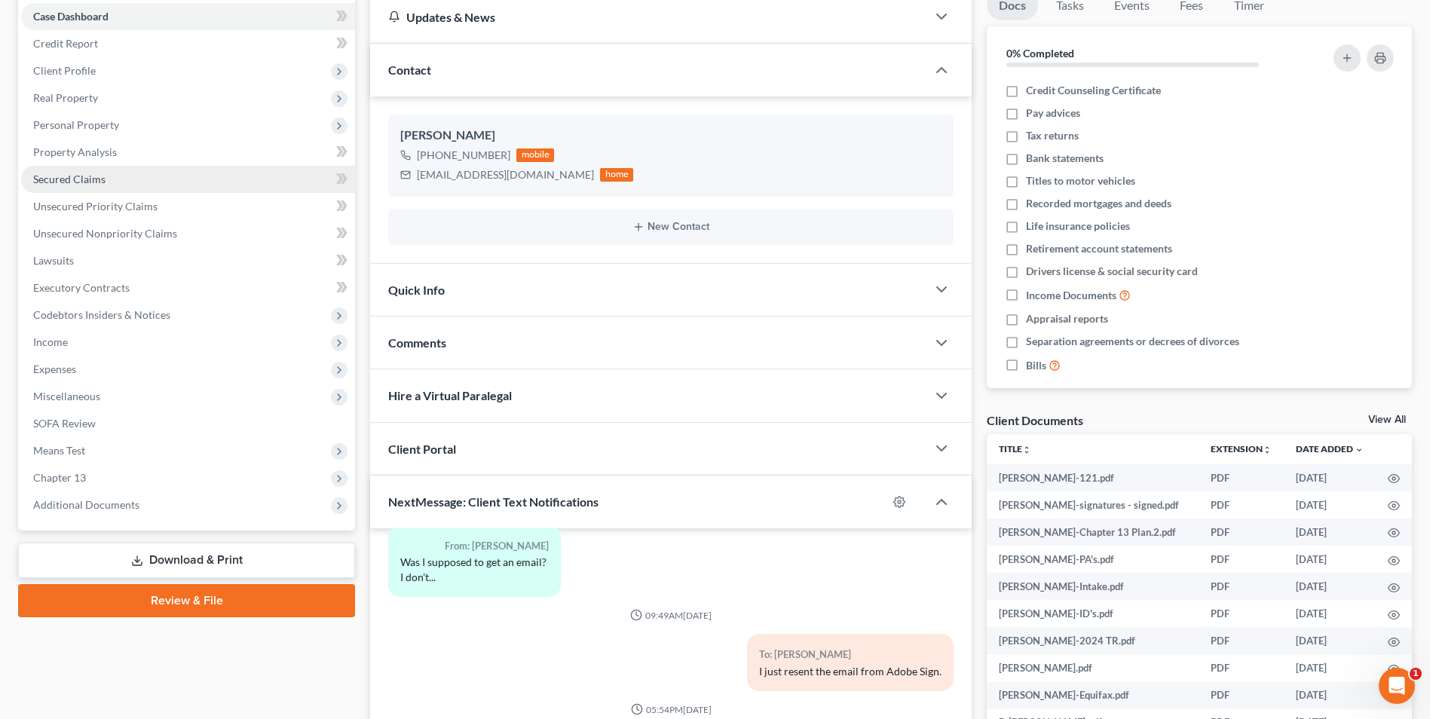
scroll to position [358, 0]
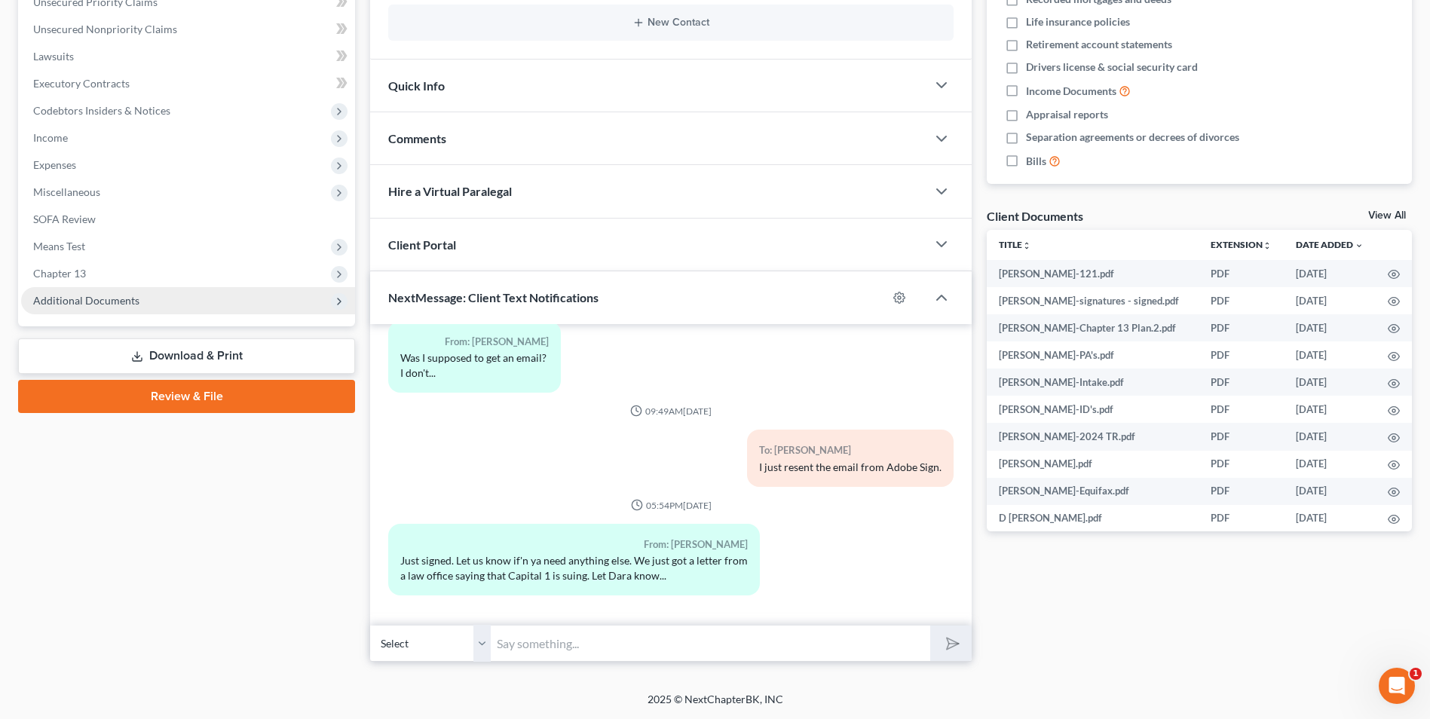
click at [104, 302] on span "Additional Documents" at bounding box center [86, 300] width 106 height 13
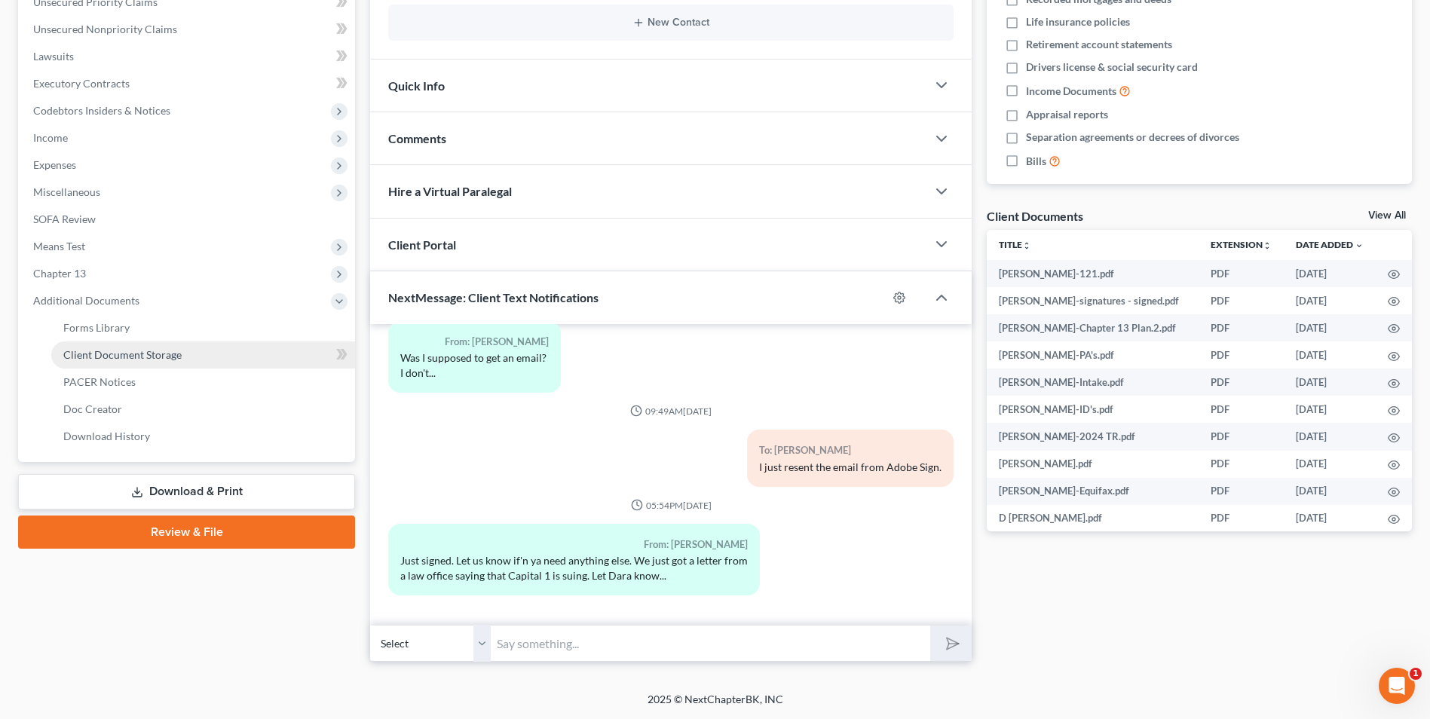
click at [106, 367] on link "Client Document Storage" at bounding box center [203, 354] width 304 height 27
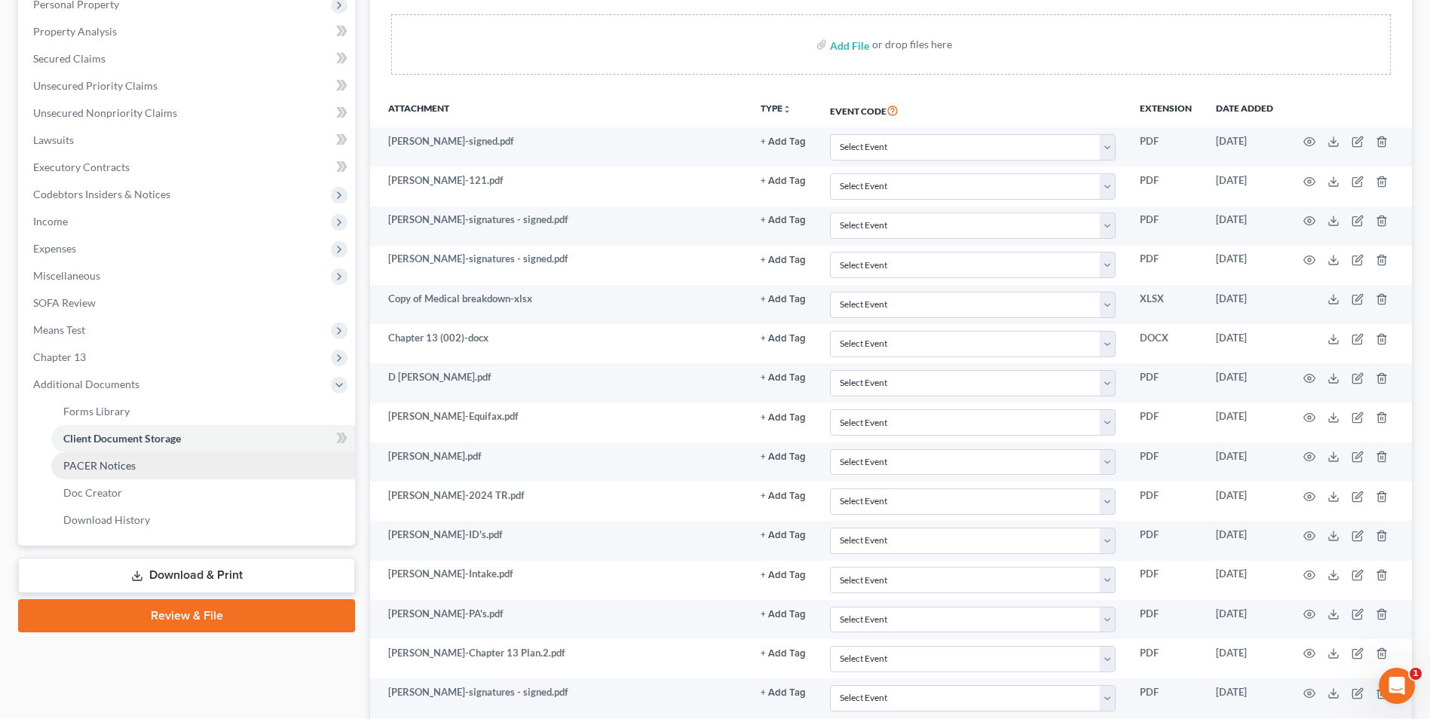
scroll to position [302, 0]
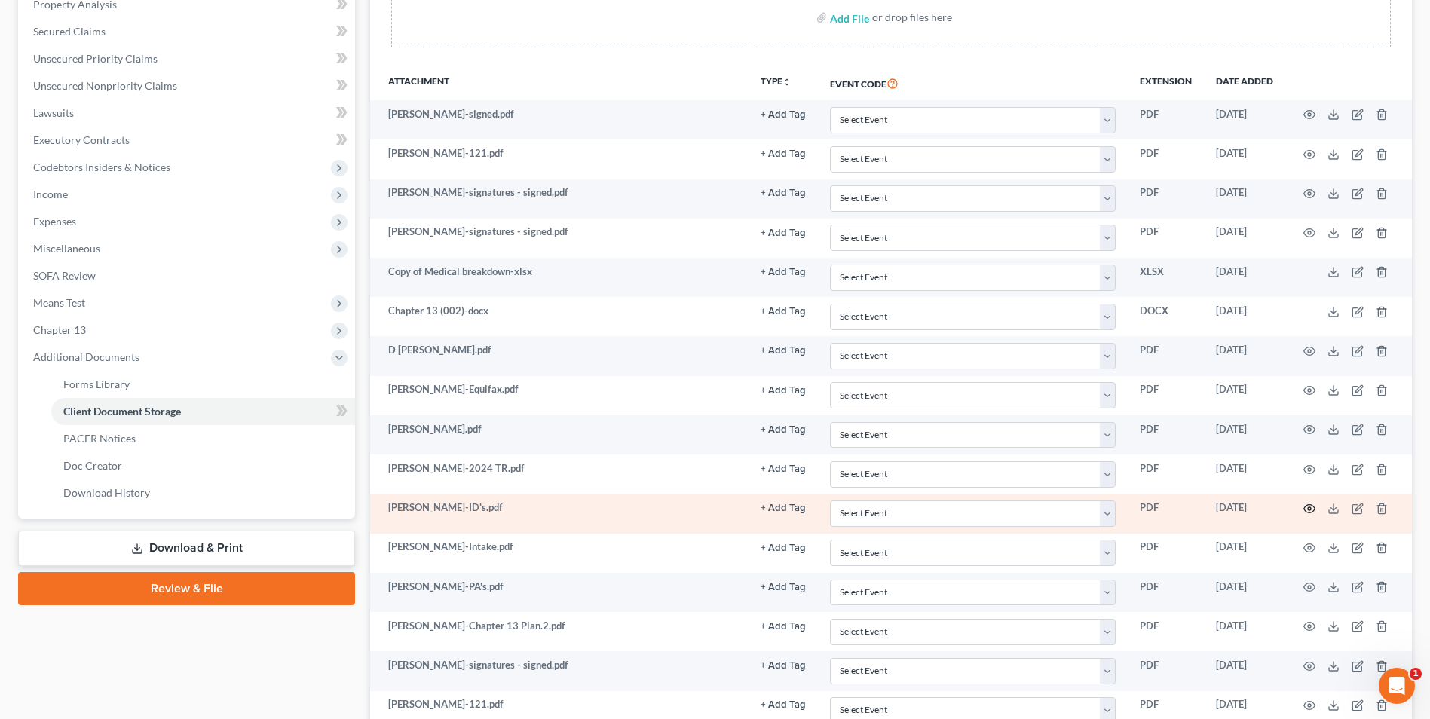
click at [1305, 510] on icon "button" at bounding box center [1309, 508] width 11 height 8
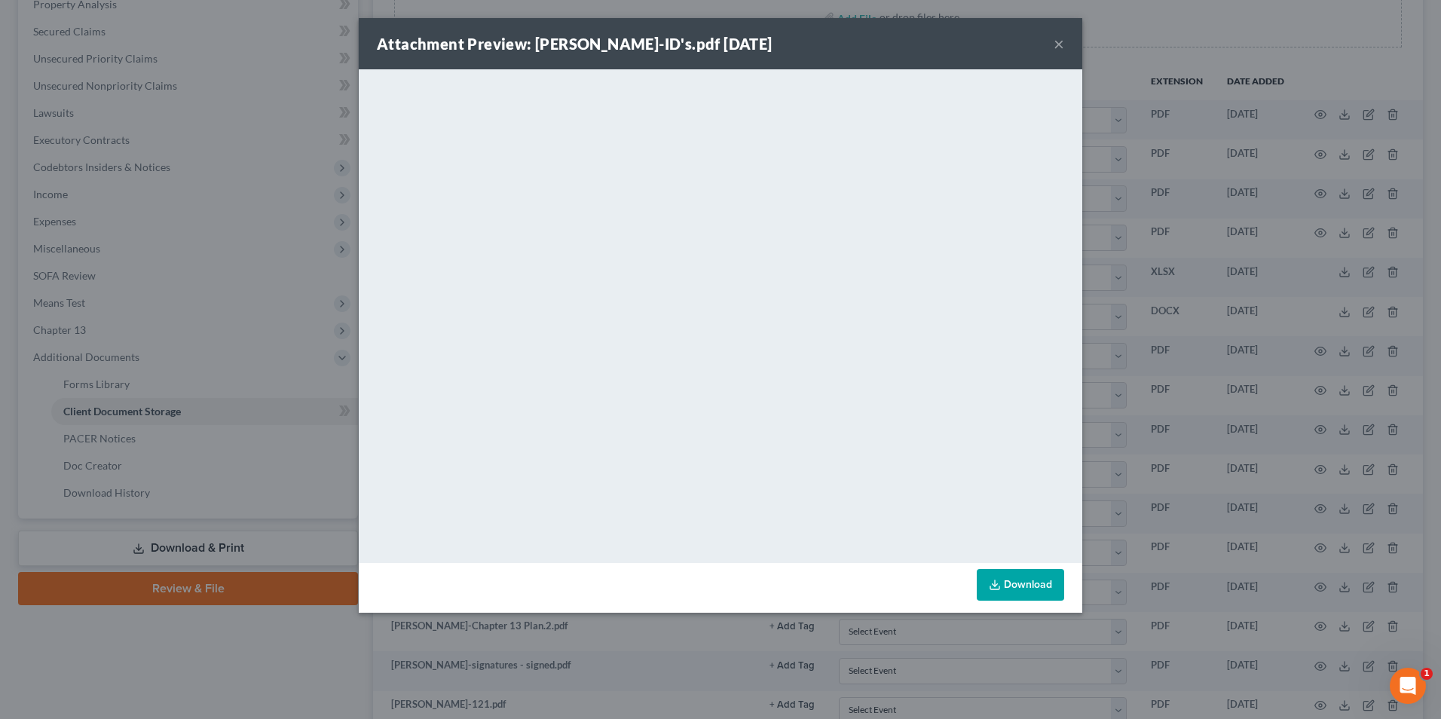
click at [1054, 47] on button "×" at bounding box center [1059, 44] width 11 height 18
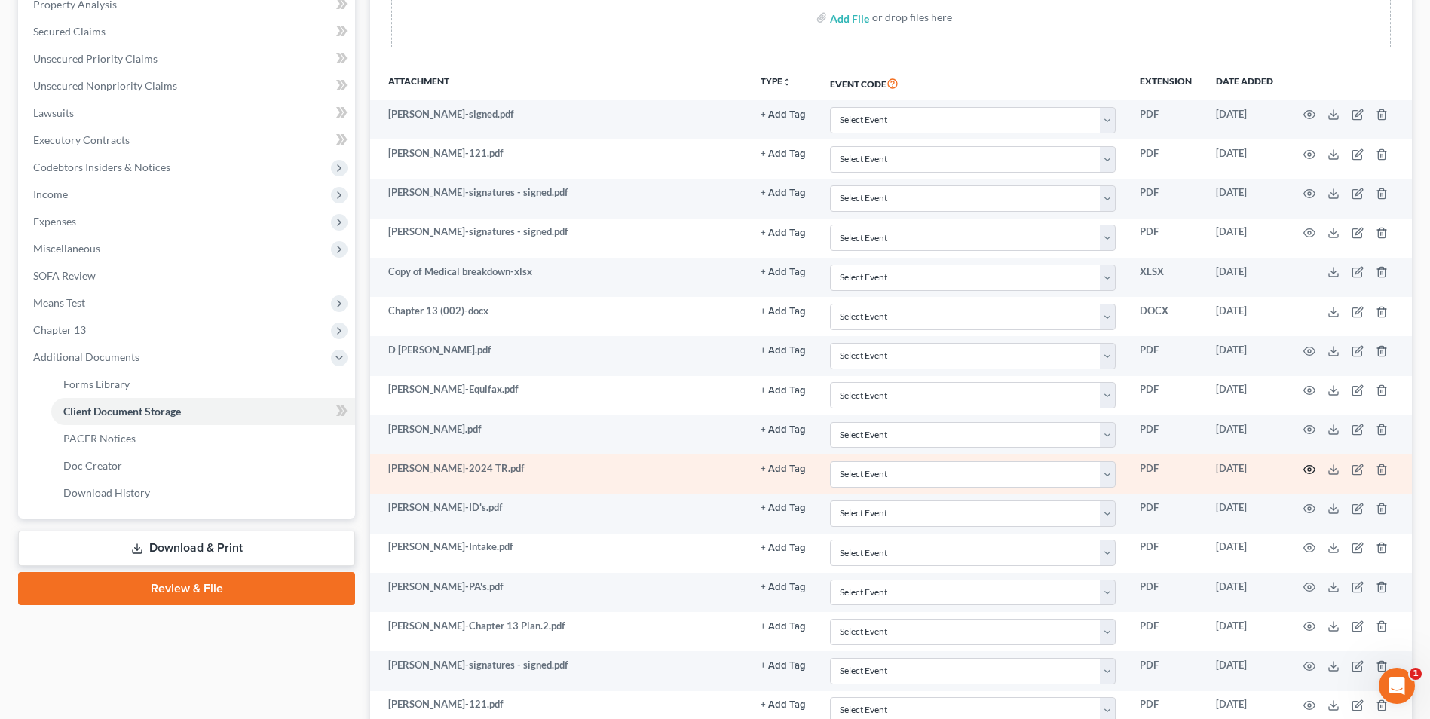
click at [1312, 469] on icon "button" at bounding box center [1309, 470] width 12 height 12
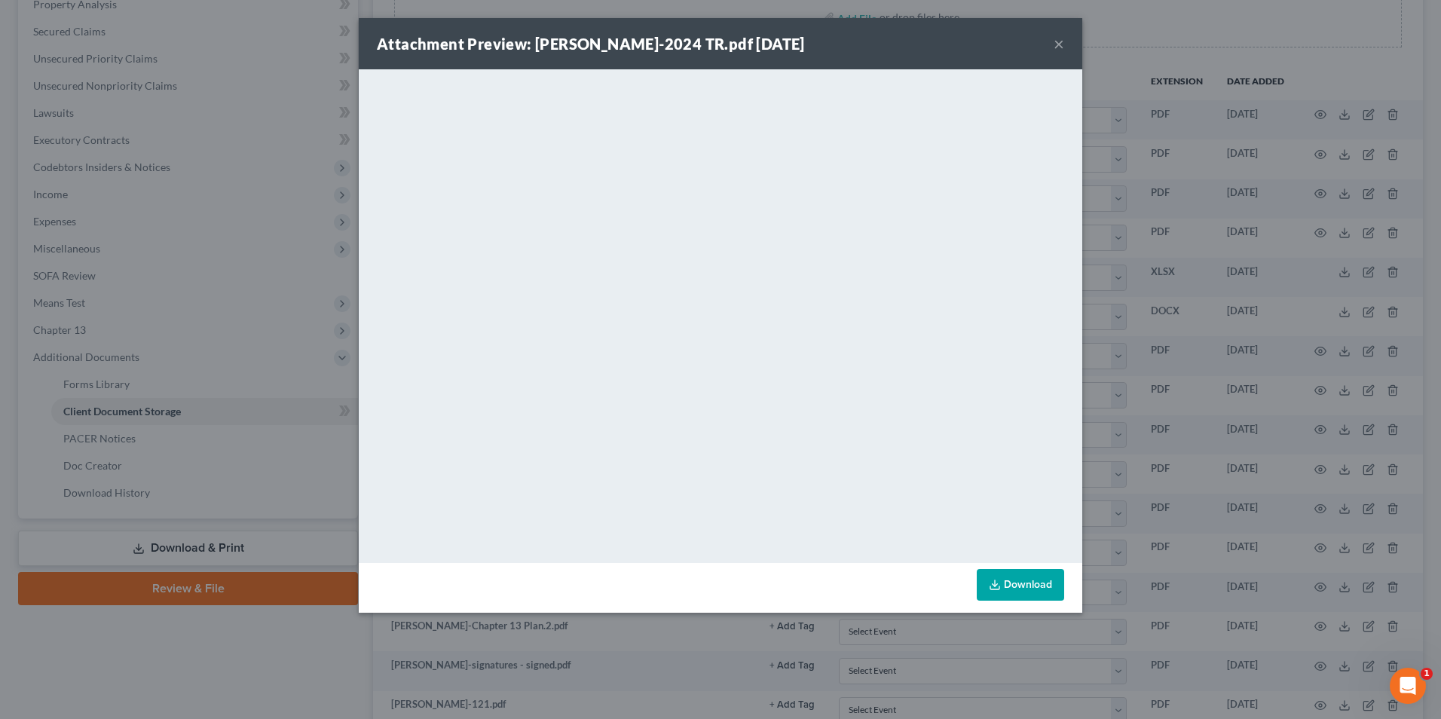
click at [1059, 44] on button "×" at bounding box center [1059, 44] width 11 height 18
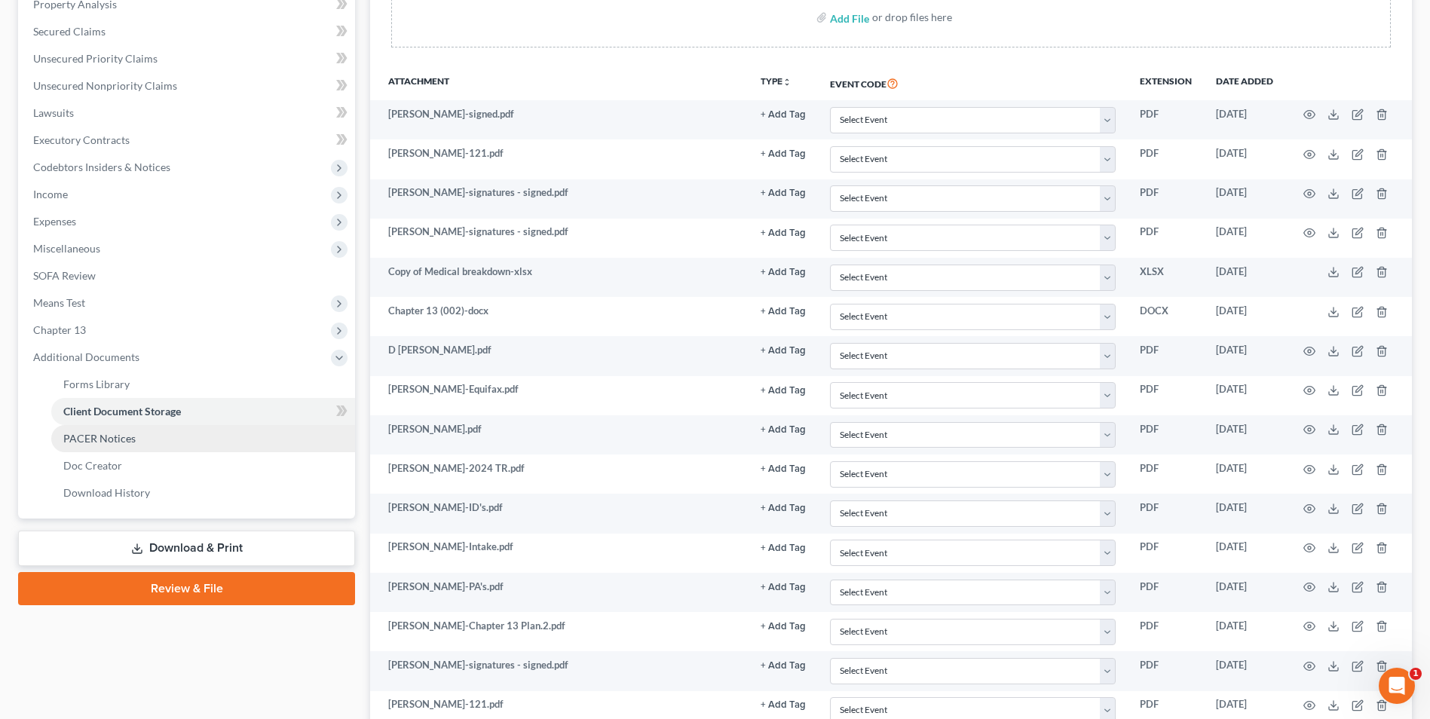
click at [114, 436] on span "PACER Notices" at bounding box center [99, 438] width 72 height 13
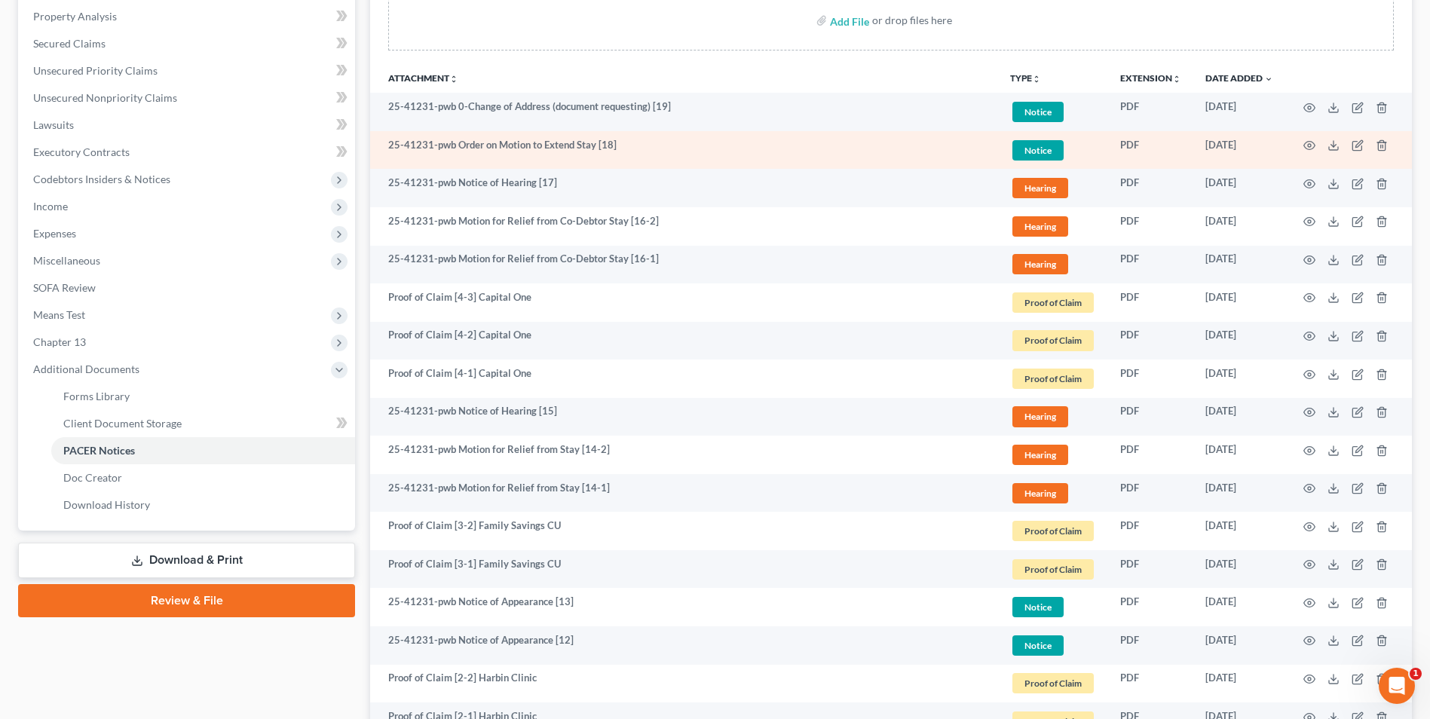
scroll to position [302, 0]
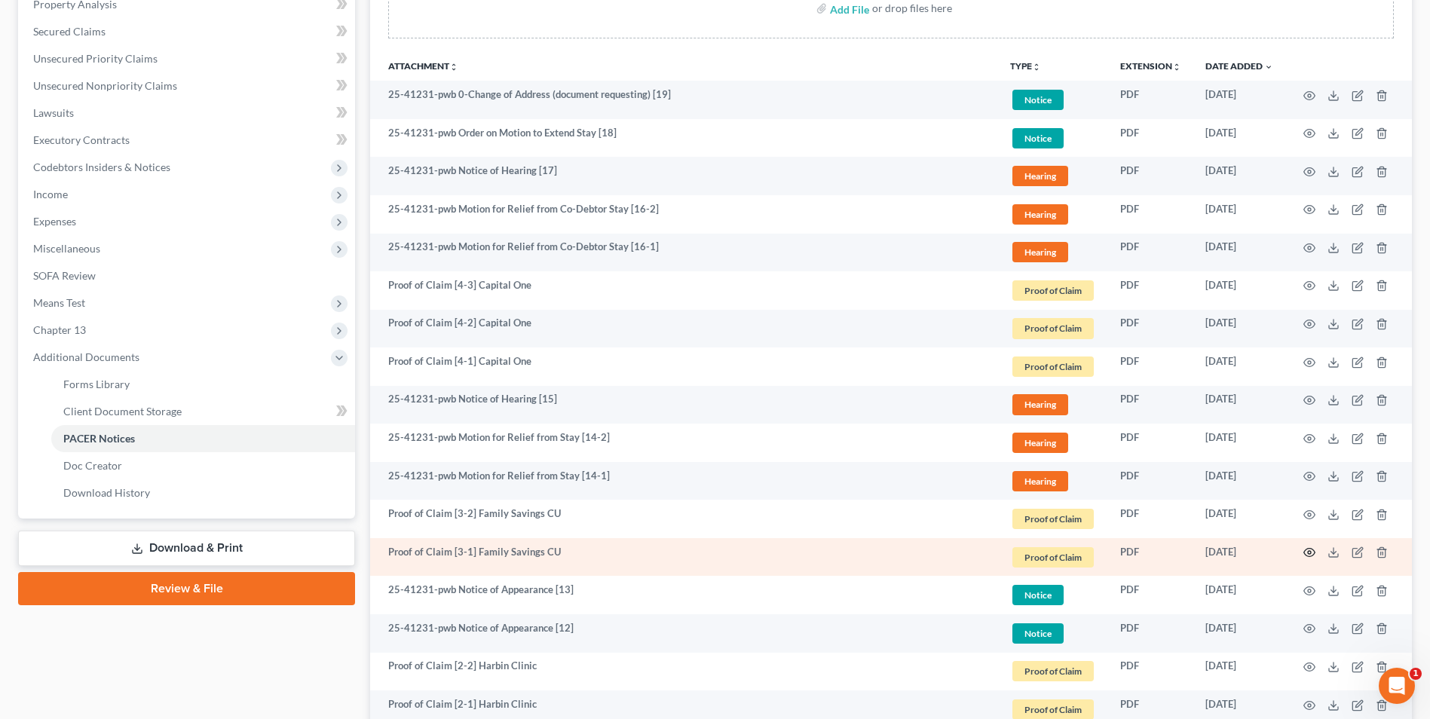
click at [1313, 550] on icon "button" at bounding box center [1309, 553] width 11 height 8
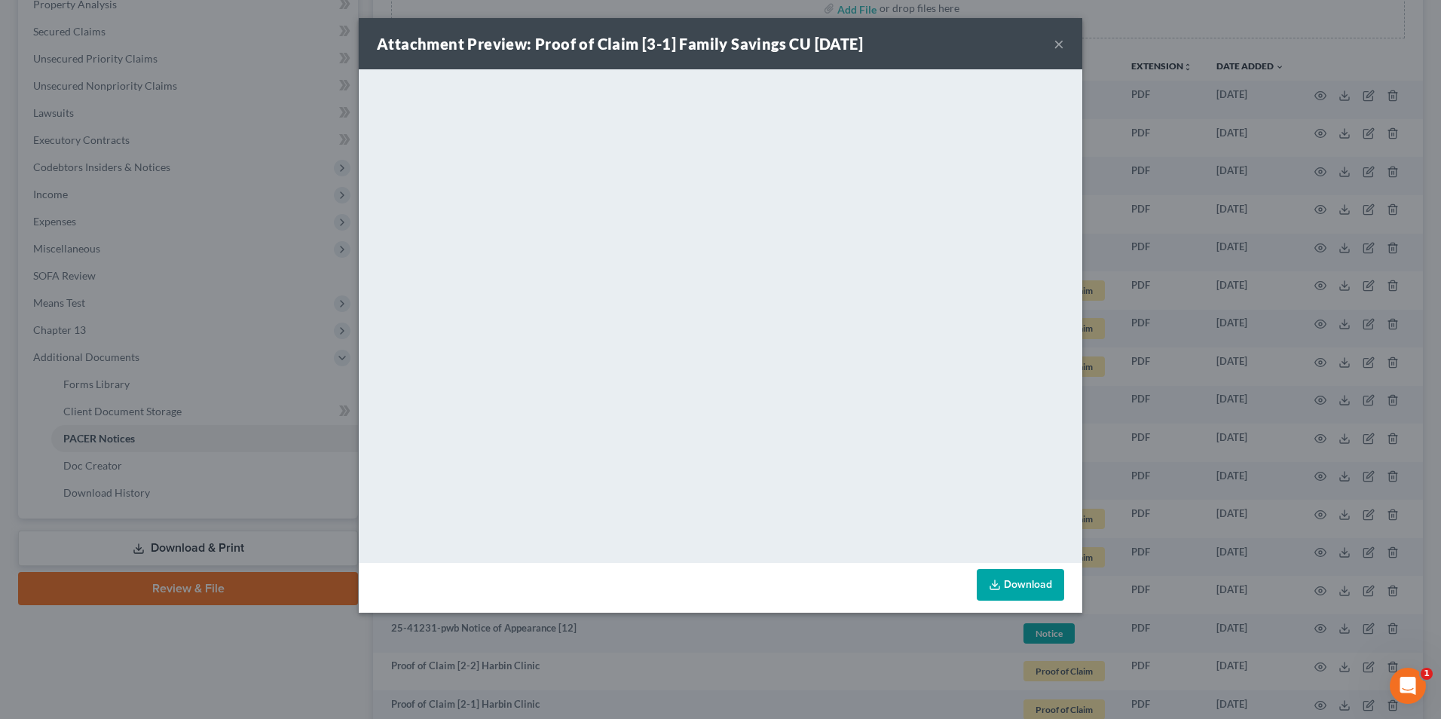
click at [1057, 48] on button "×" at bounding box center [1059, 44] width 11 height 18
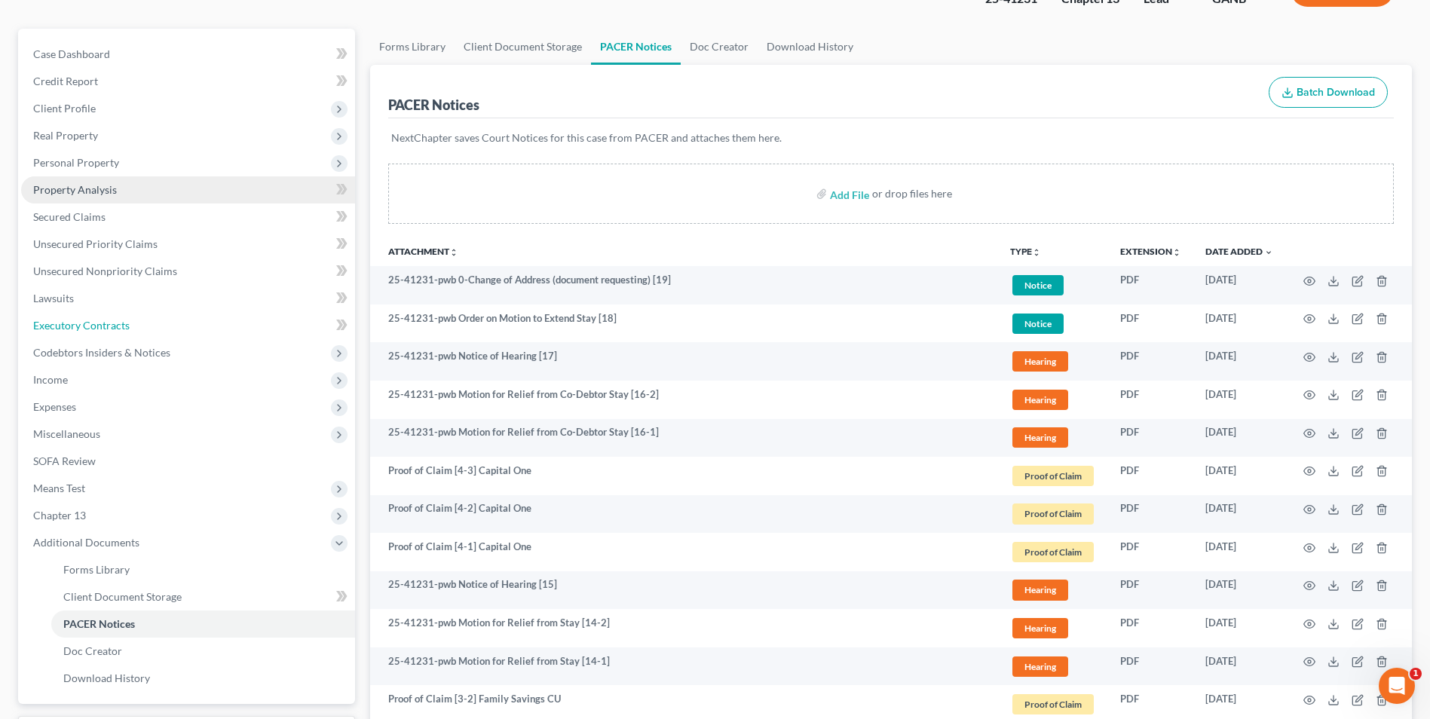
scroll to position [0, 0]
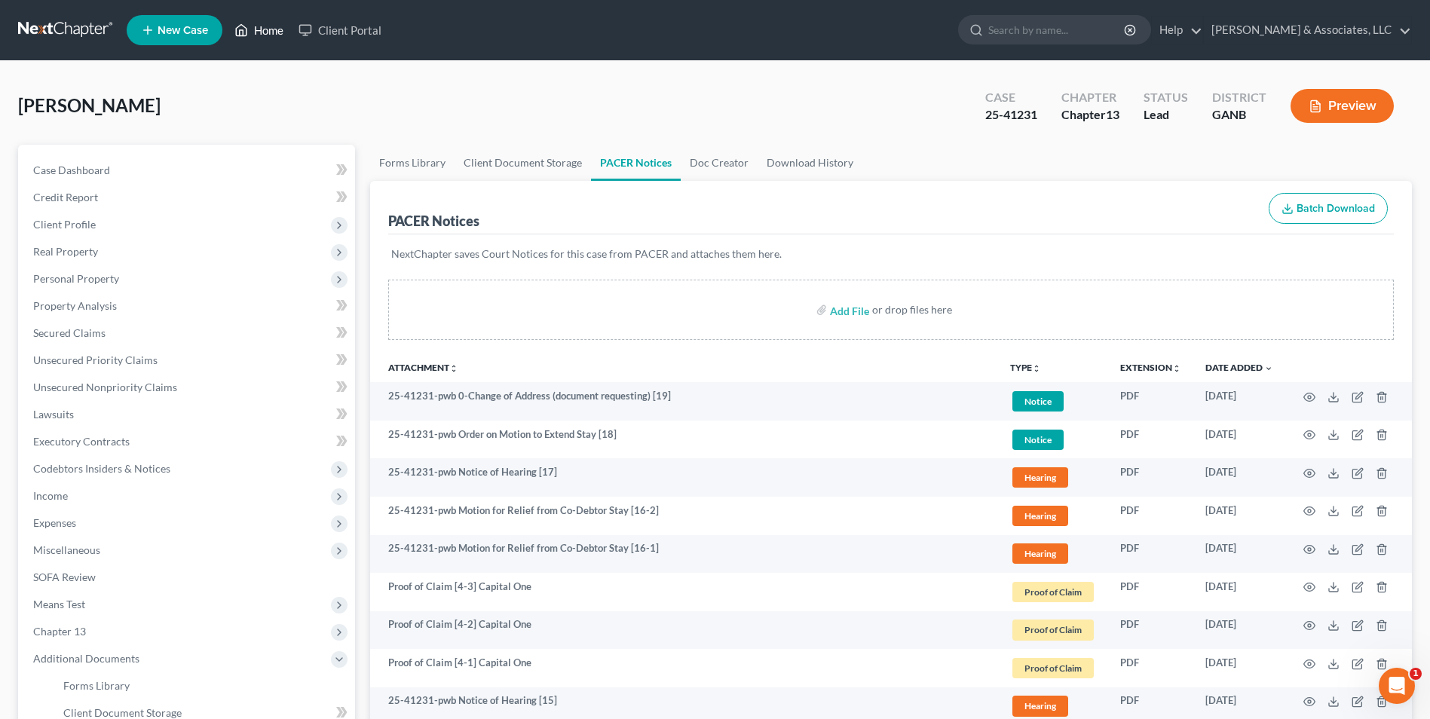
click at [252, 28] on link "Home" at bounding box center [259, 30] width 64 height 27
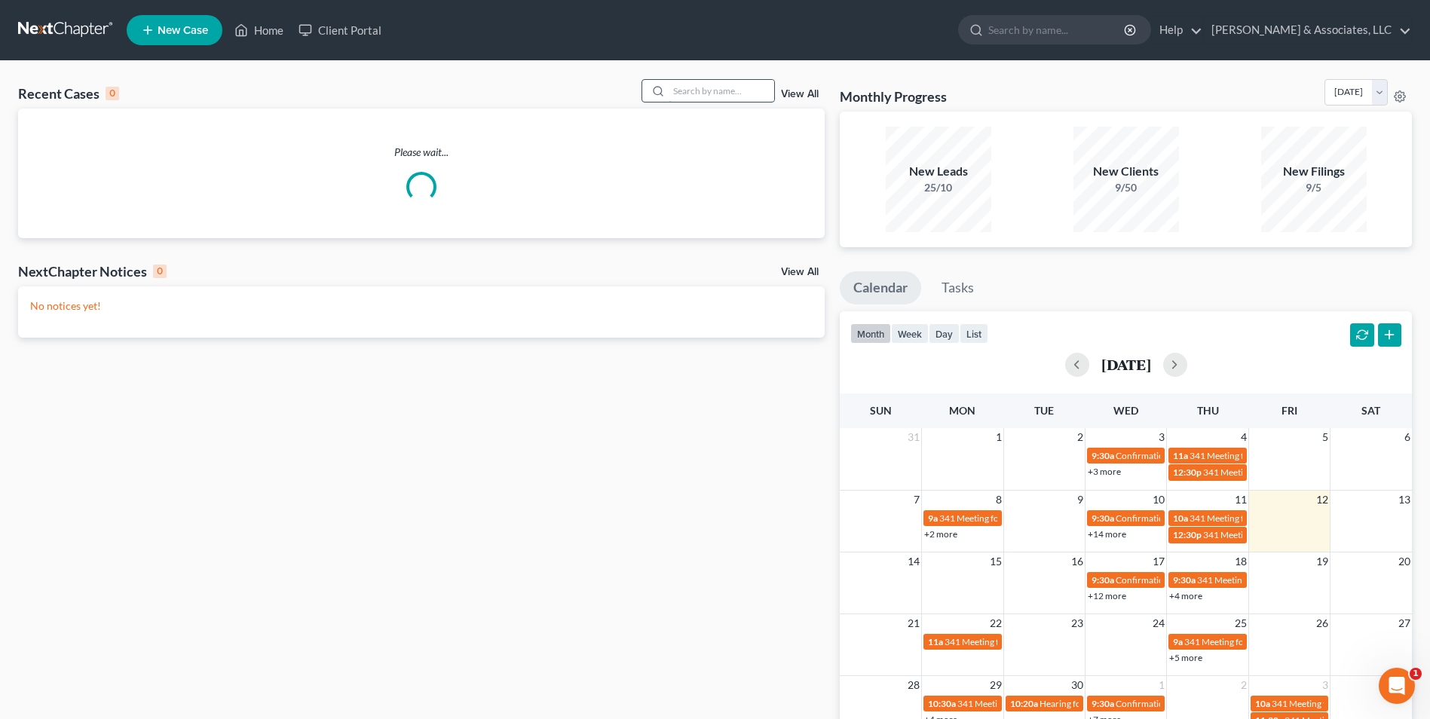
click at [705, 90] on input "search" at bounding box center [722, 91] width 106 height 22
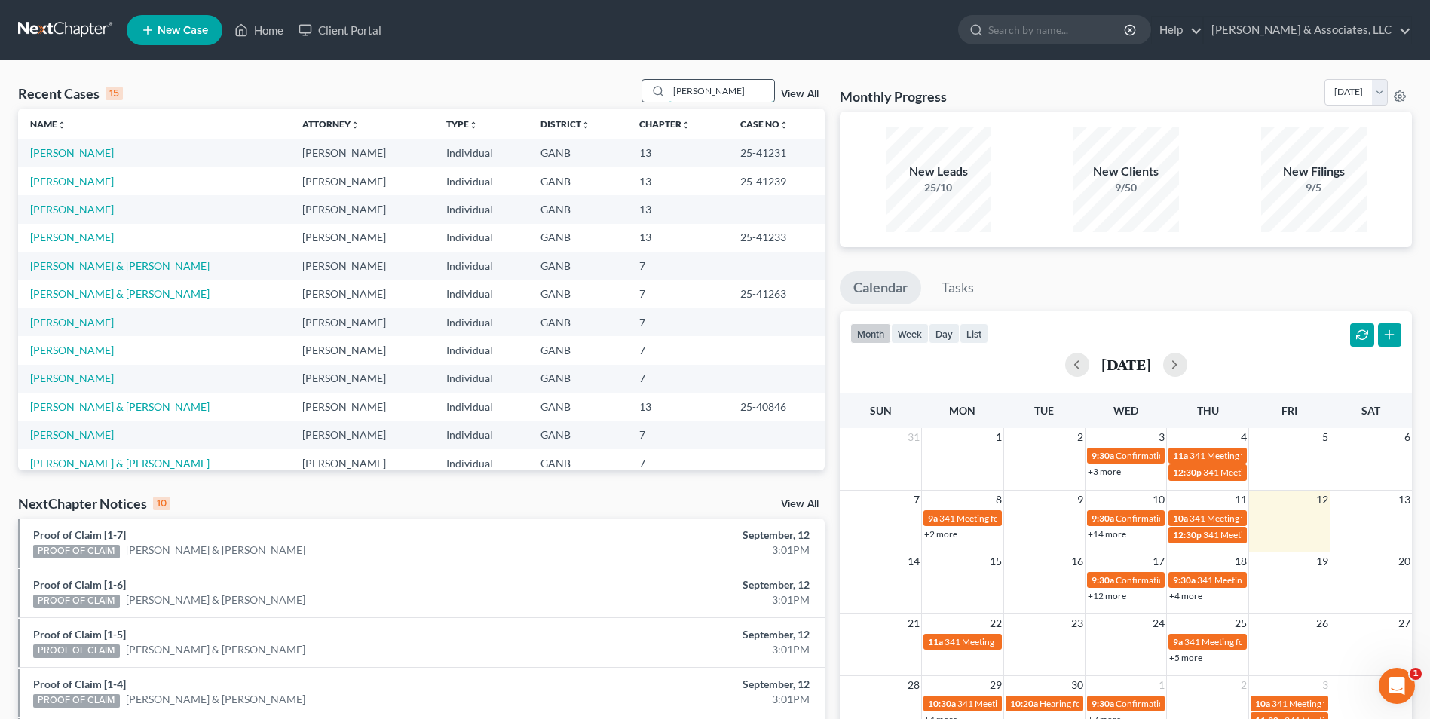
type input "thoma"
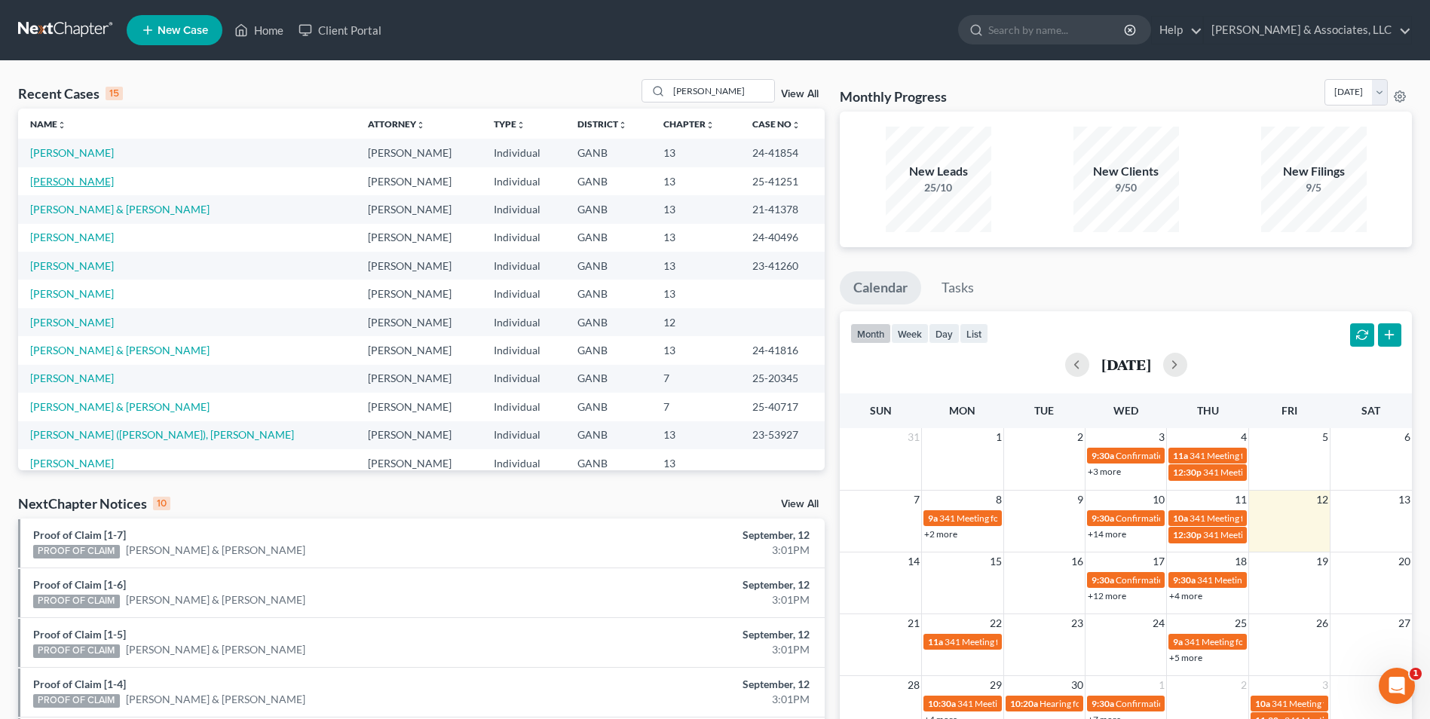
click at [78, 182] on link "[PERSON_NAME]" at bounding box center [72, 181] width 84 height 13
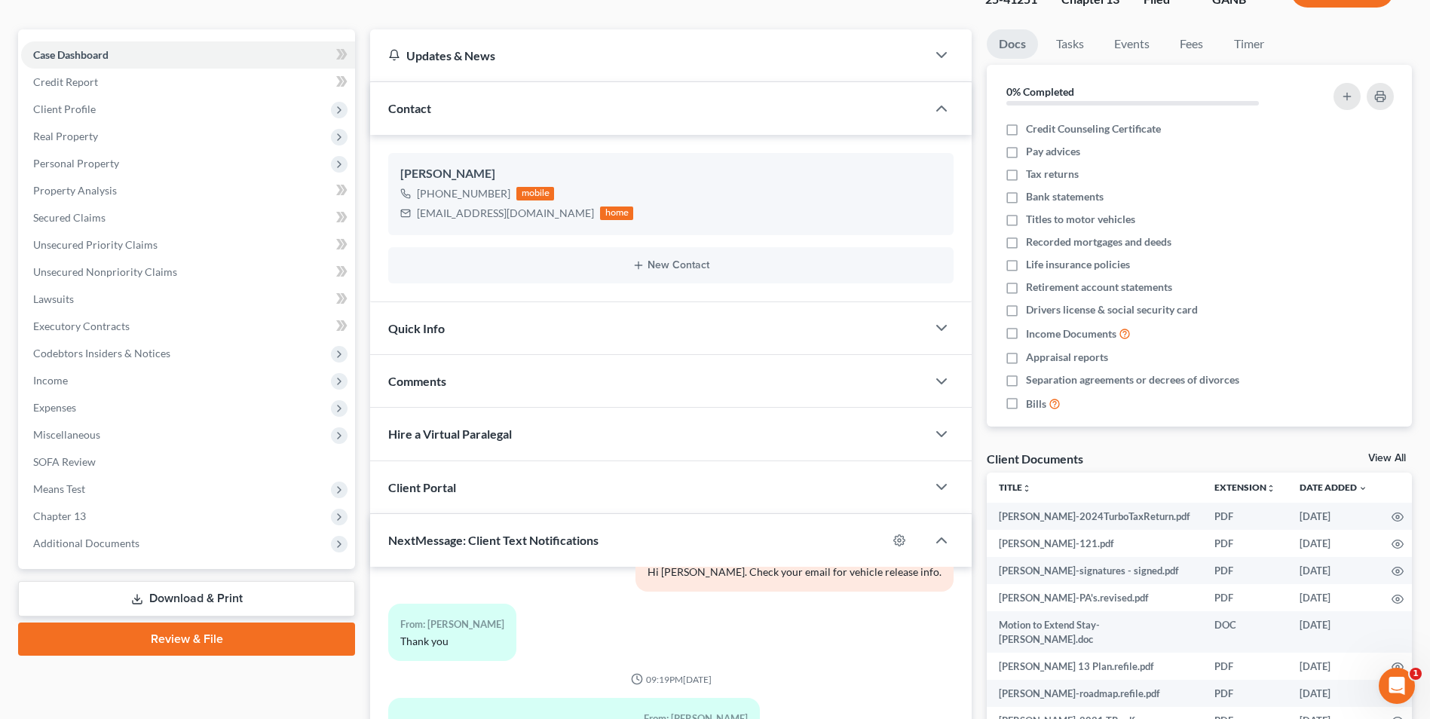
scroll to position [302, 0]
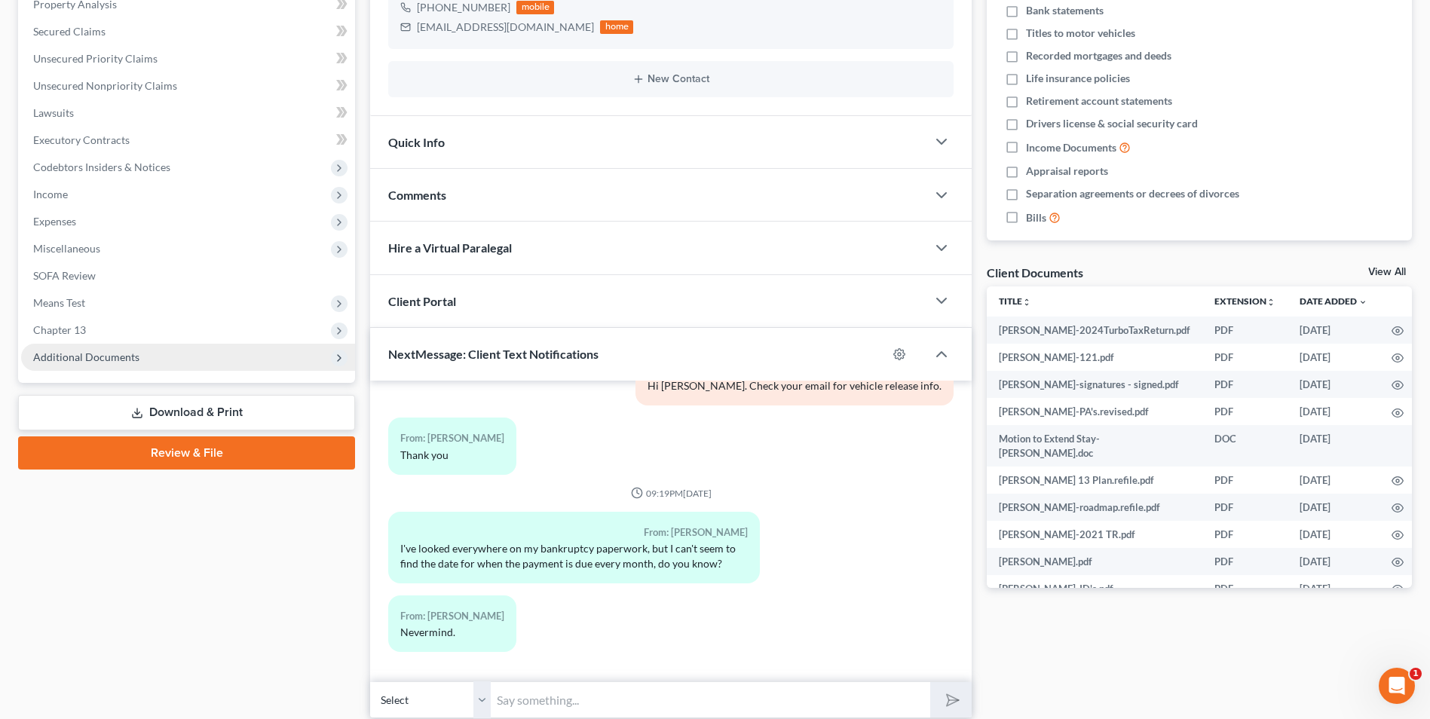
click at [139, 363] on span "Additional Documents" at bounding box center [188, 357] width 334 height 27
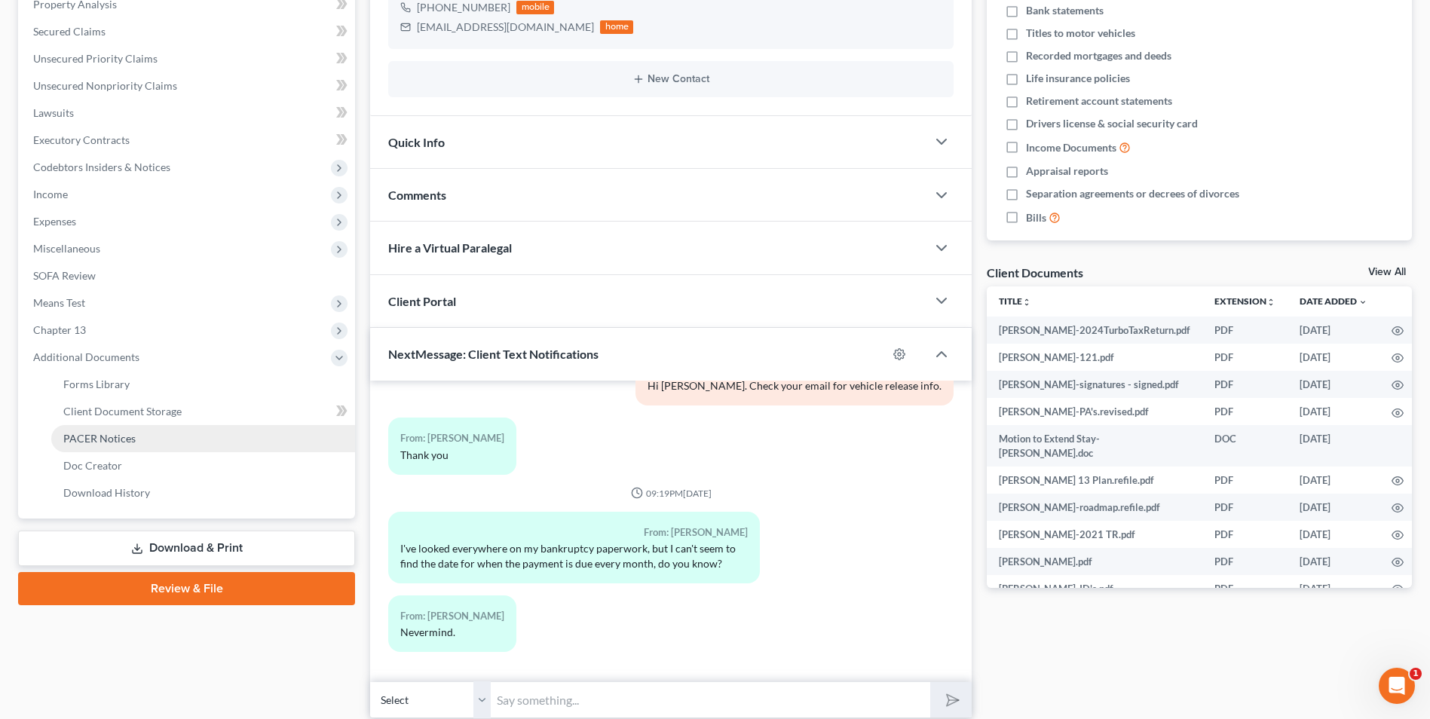
click at [135, 445] on link "PACER Notices" at bounding box center [203, 438] width 304 height 27
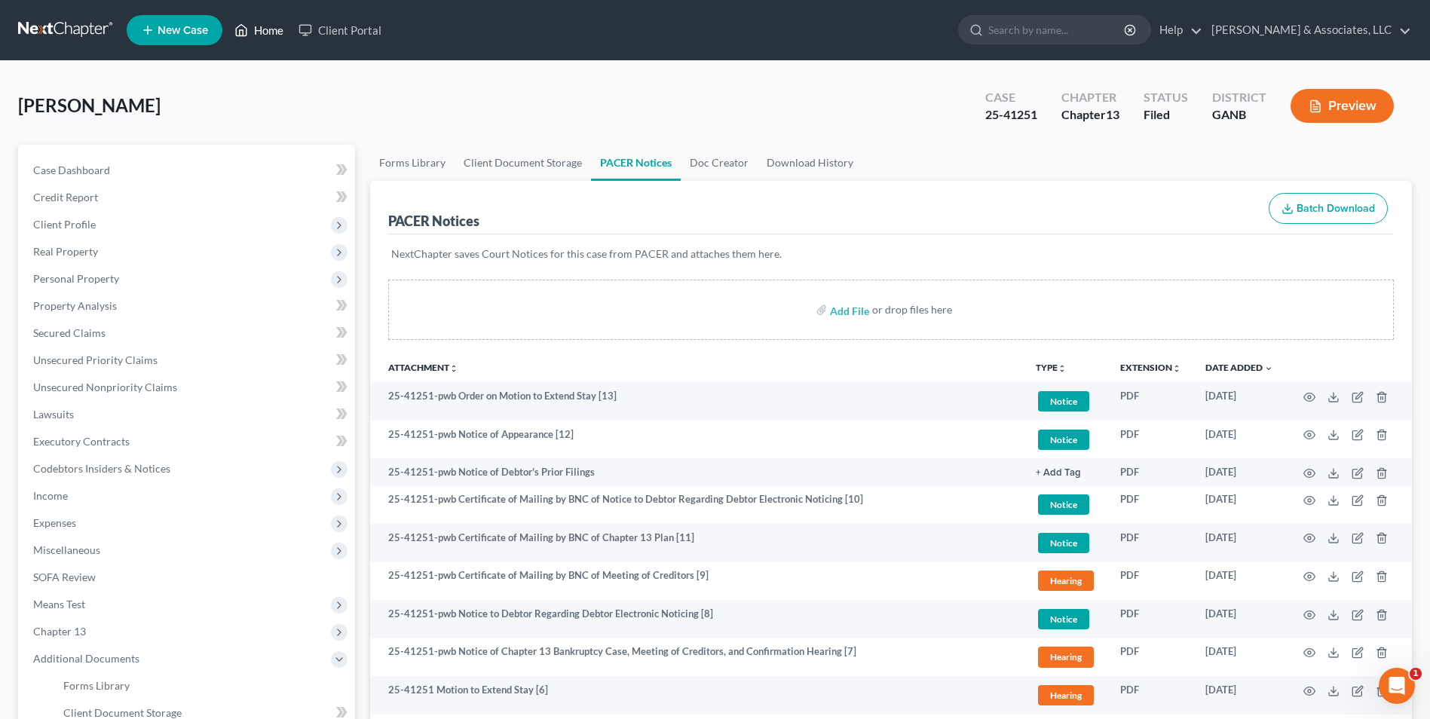
click at [253, 28] on link "Home" at bounding box center [259, 30] width 64 height 27
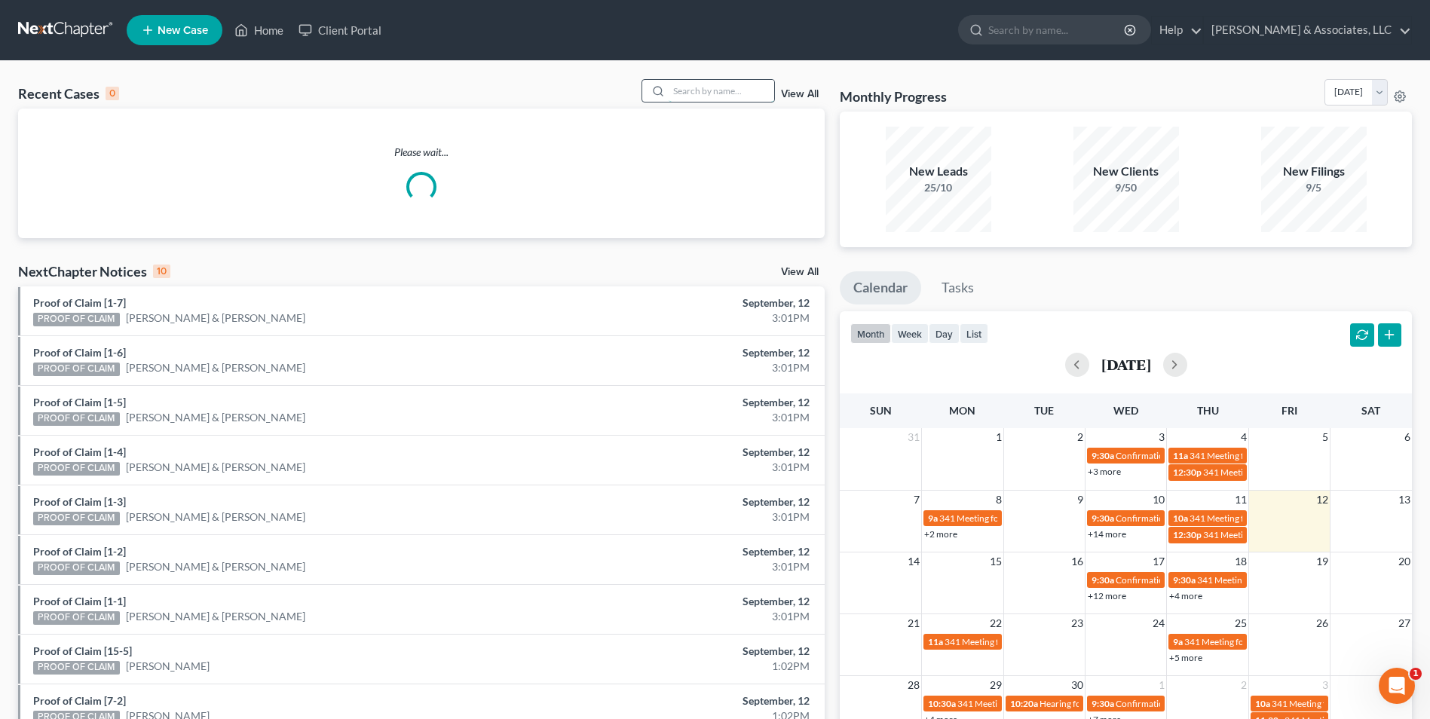
click at [731, 96] on input "search" at bounding box center [722, 91] width 106 height 22
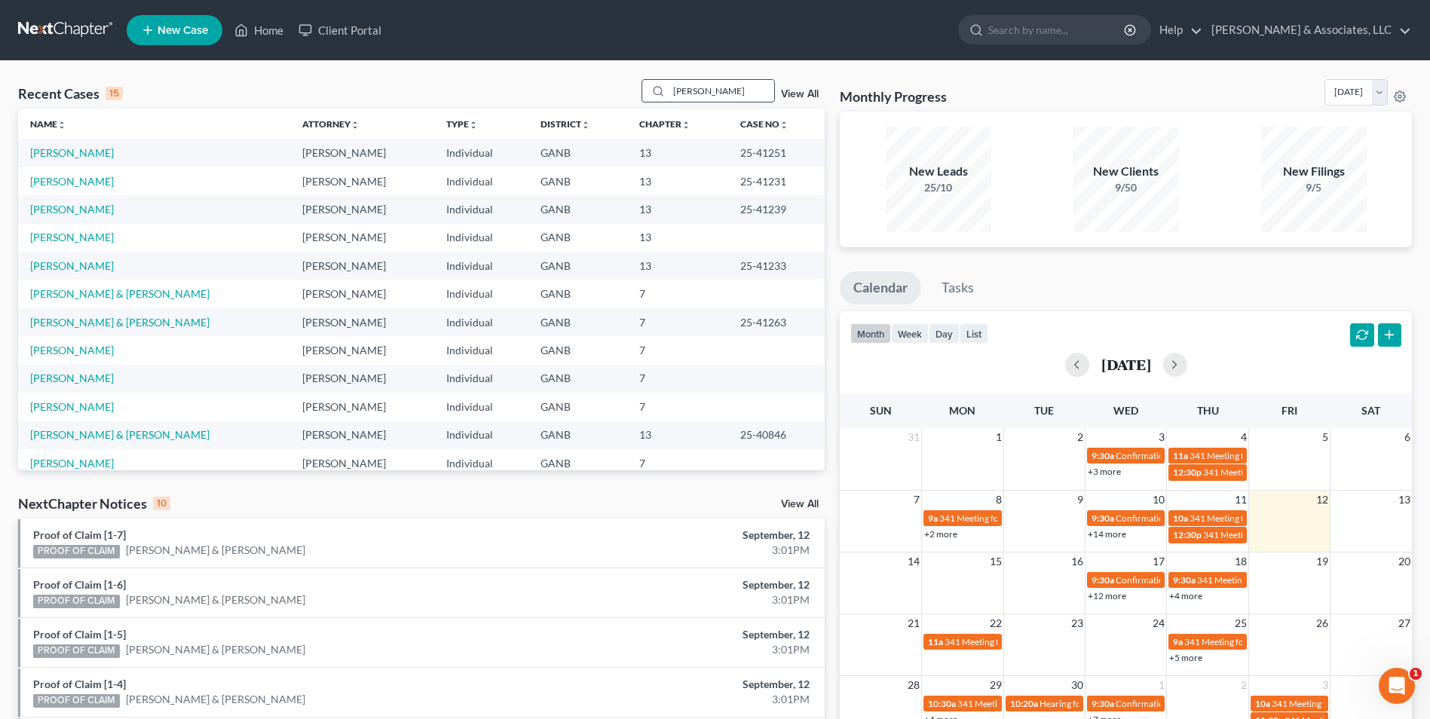
type input "oliver"
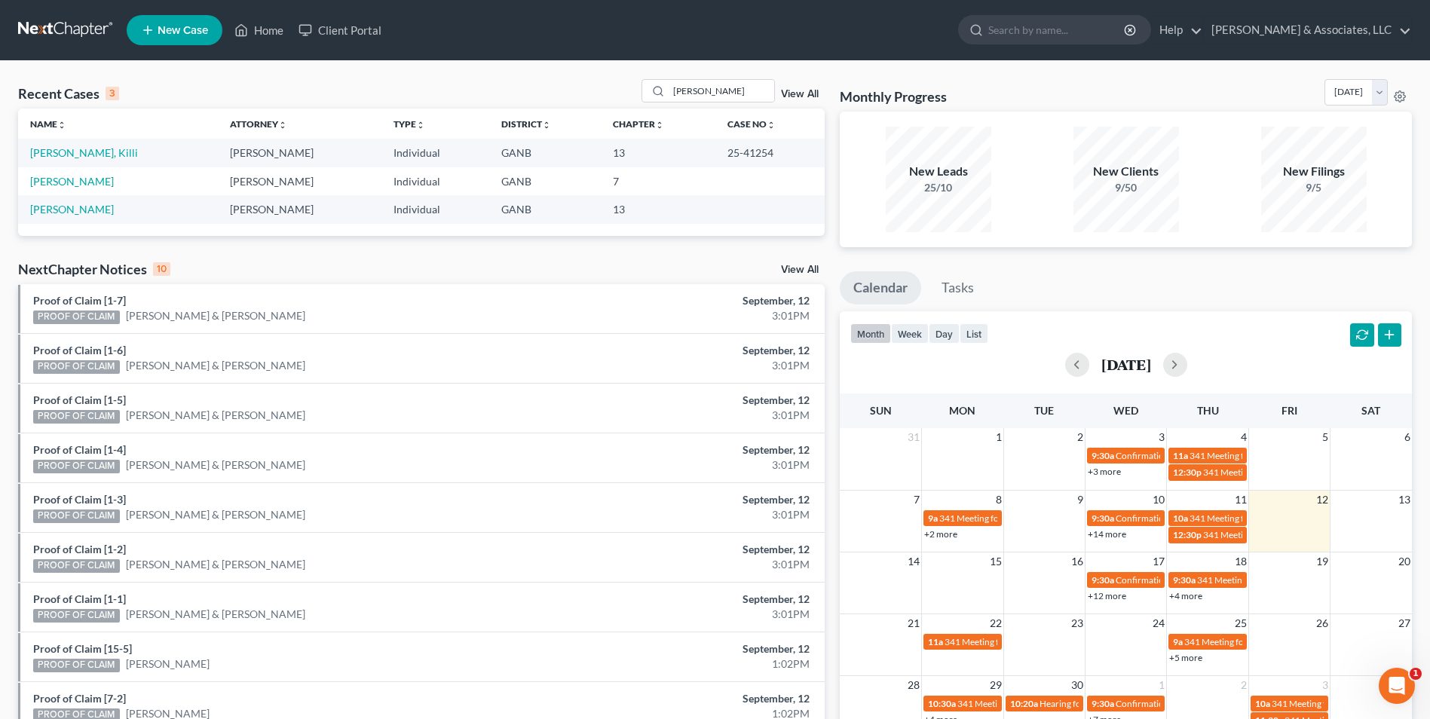
click at [78, 145] on td "[PERSON_NAME], Killi" at bounding box center [118, 153] width 200 height 28
click at [35, 154] on link "[PERSON_NAME], Killi" at bounding box center [84, 152] width 108 height 13
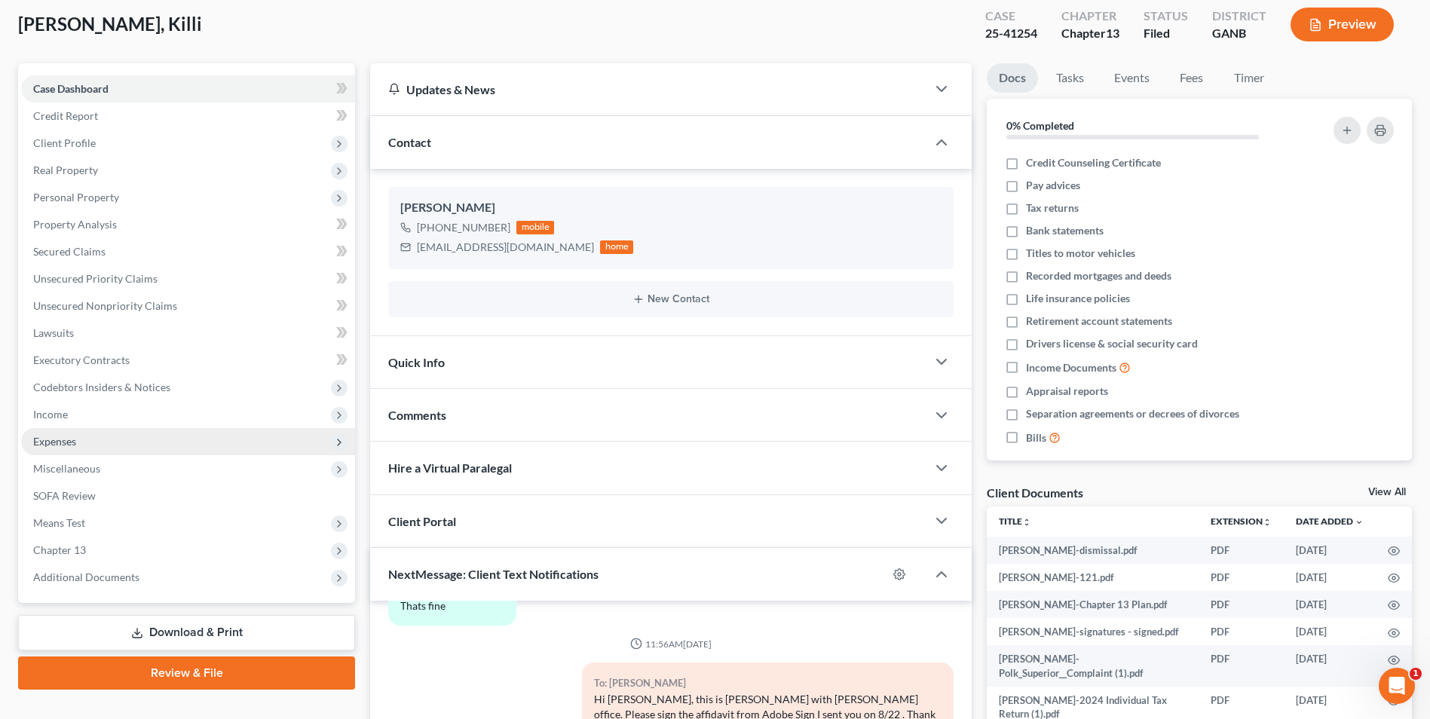
scroll to position [151, 0]
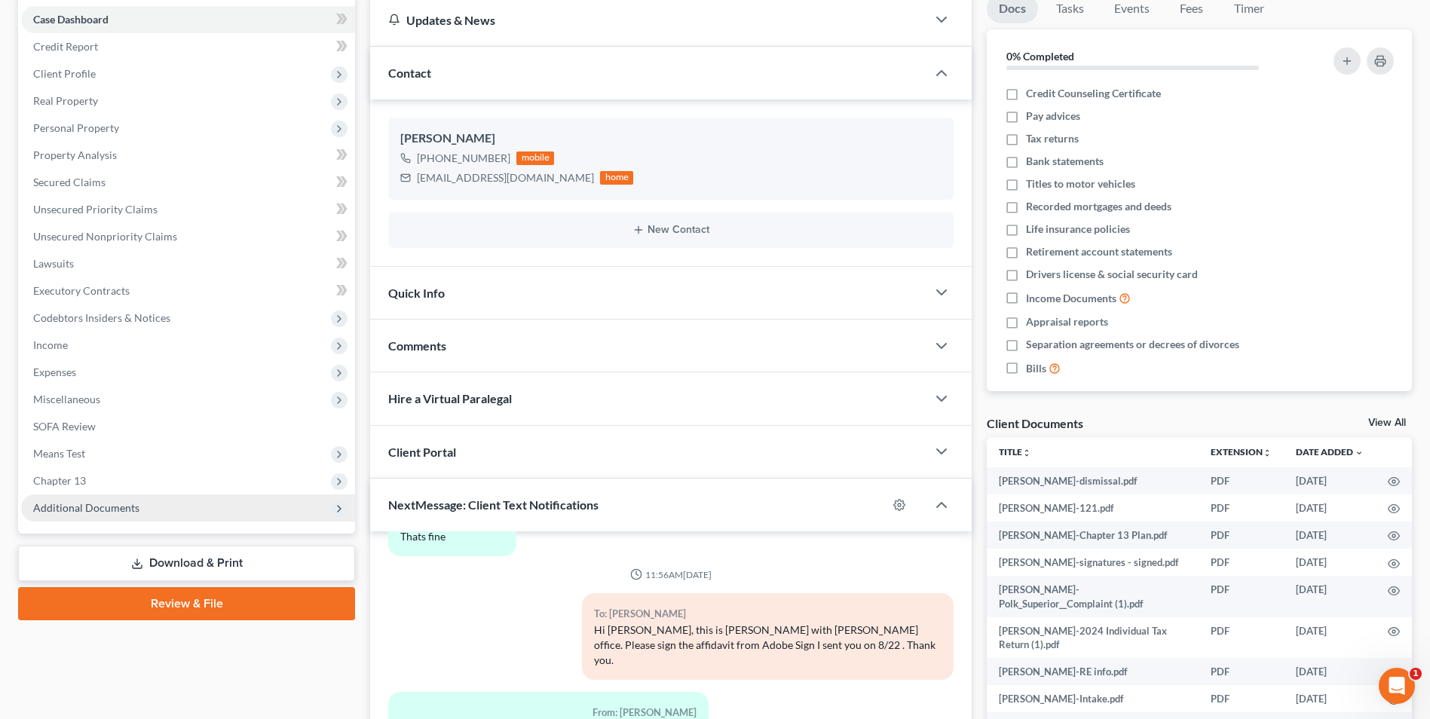
click at [113, 511] on span "Additional Documents" at bounding box center [86, 507] width 106 height 13
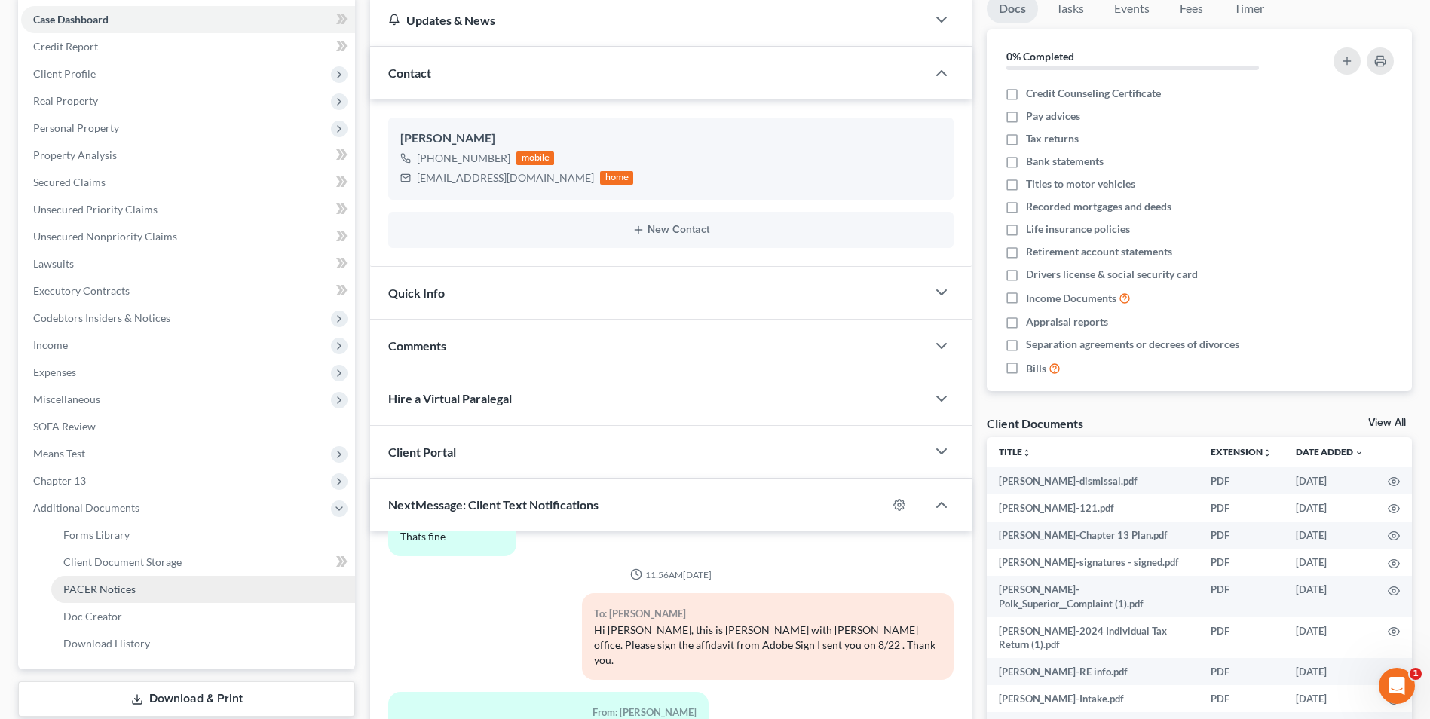
click at [111, 597] on link "PACER Notices" at bounding box center [203, 589] width 304 height 27
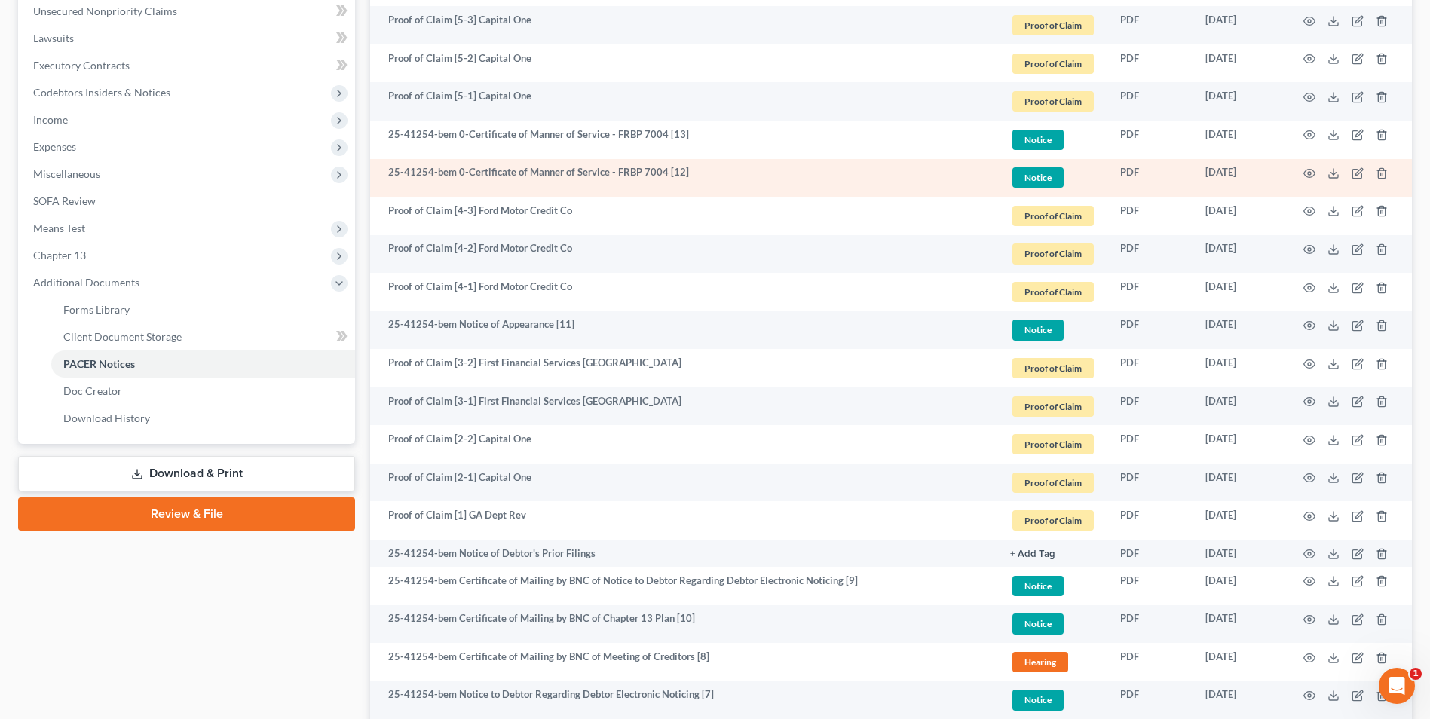
scroll to position [377, 0]
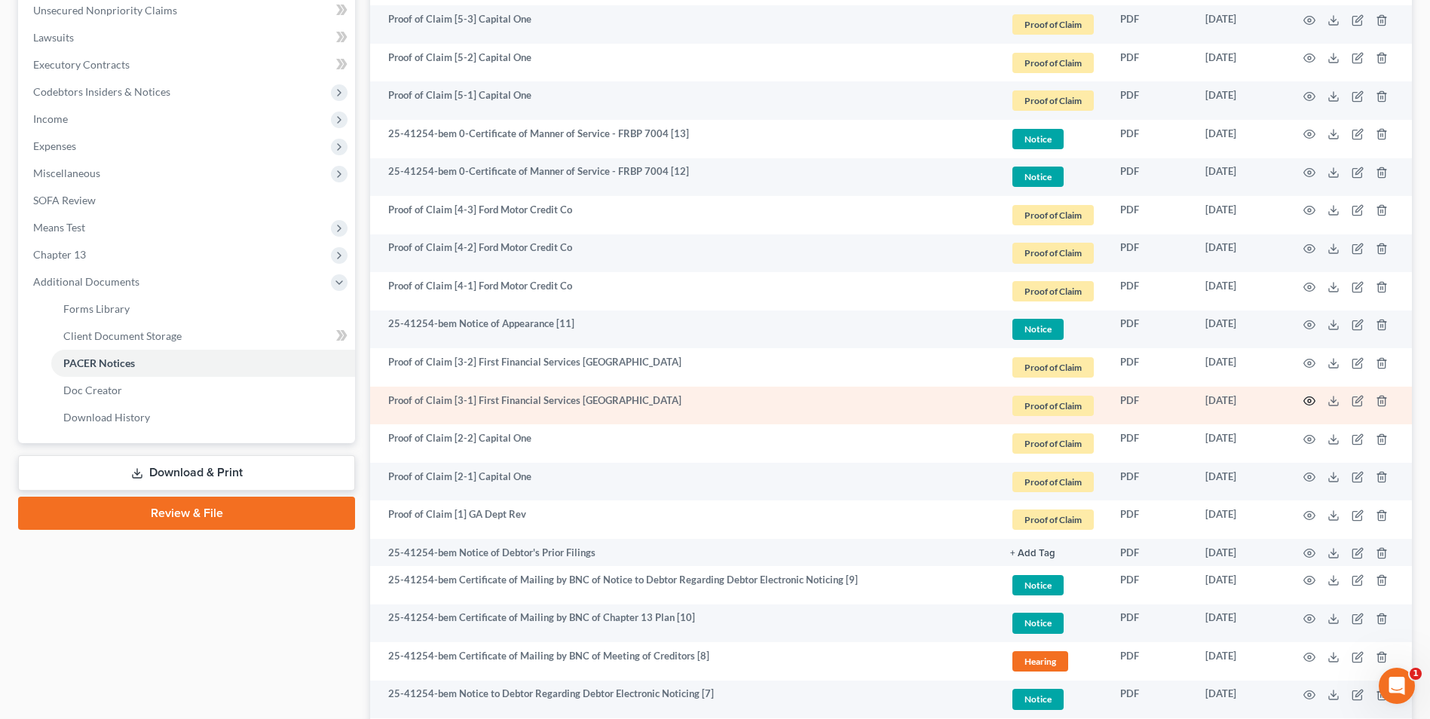
click at [1309, 401] on icon "button" at bounding box center [1309, 401] width 12 height 12
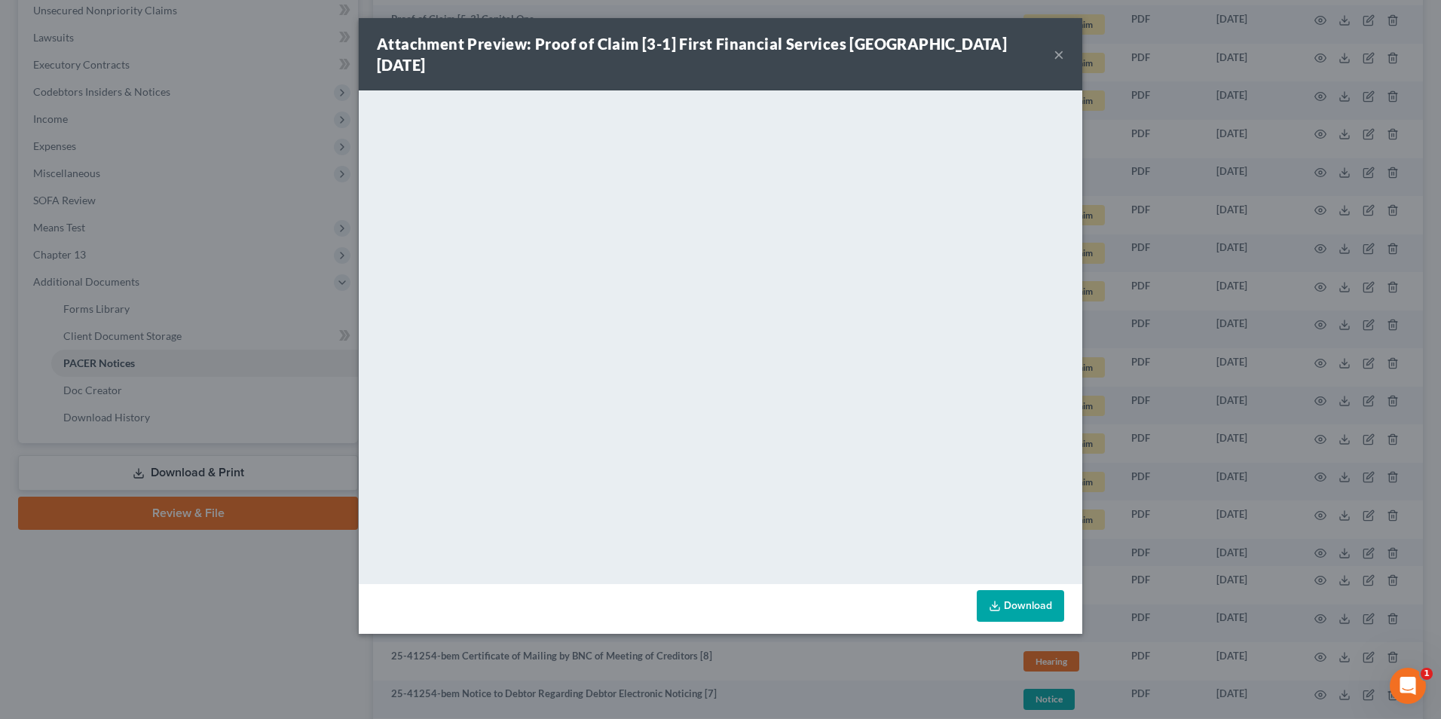
click at [1055, 47] on button "×" at bounding box center [1059, 54] width 11 height 18
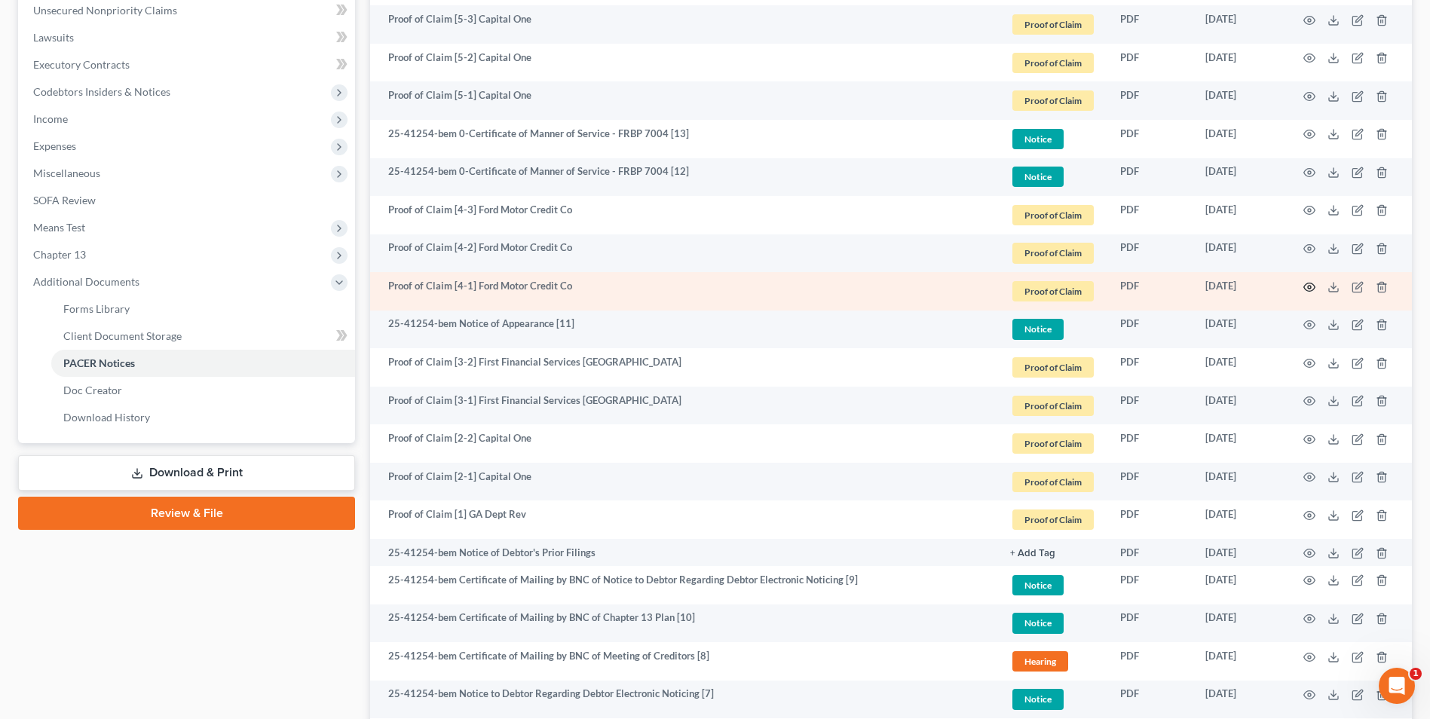
click at [1309, 289] on circle "button" at bounding box center [1309, 287] width 3 height 3
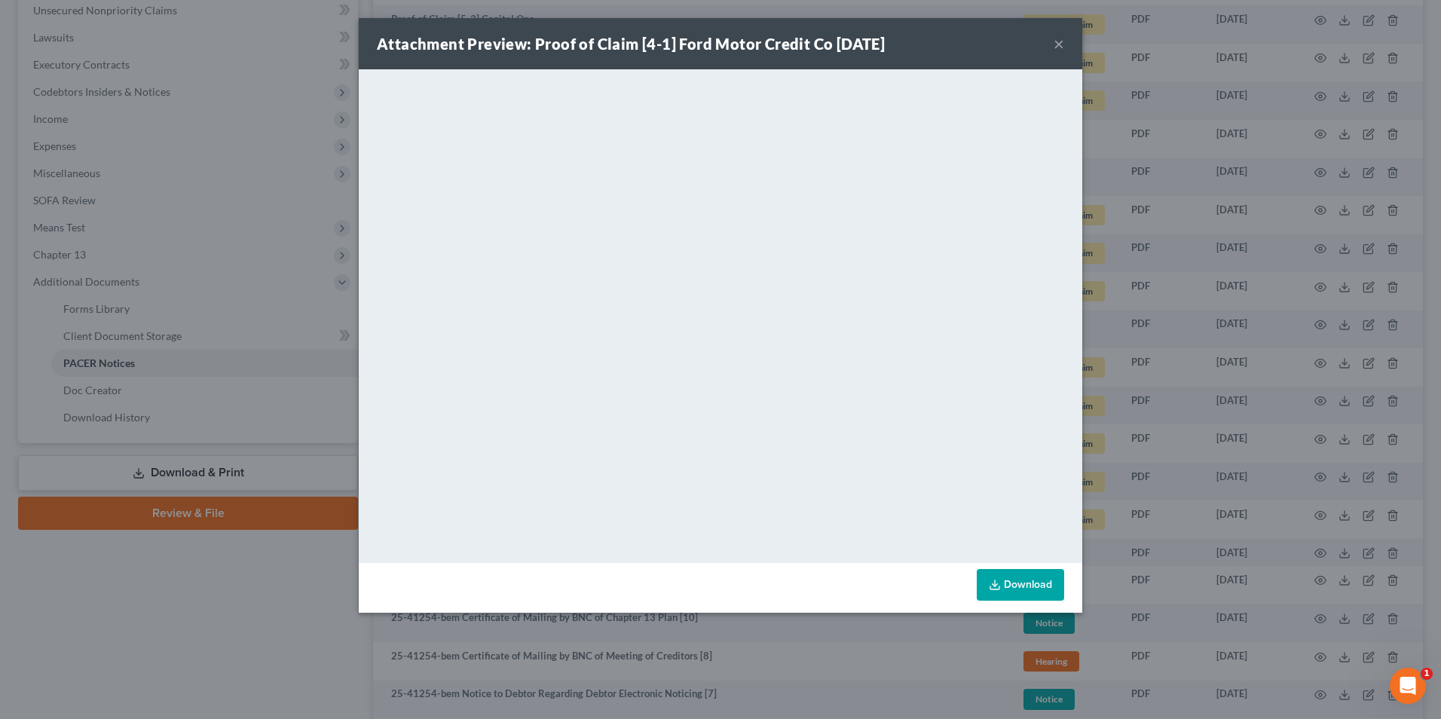
click at [1058, 45] on button "×" at bounding box center [1059, 44] width 11 height 18
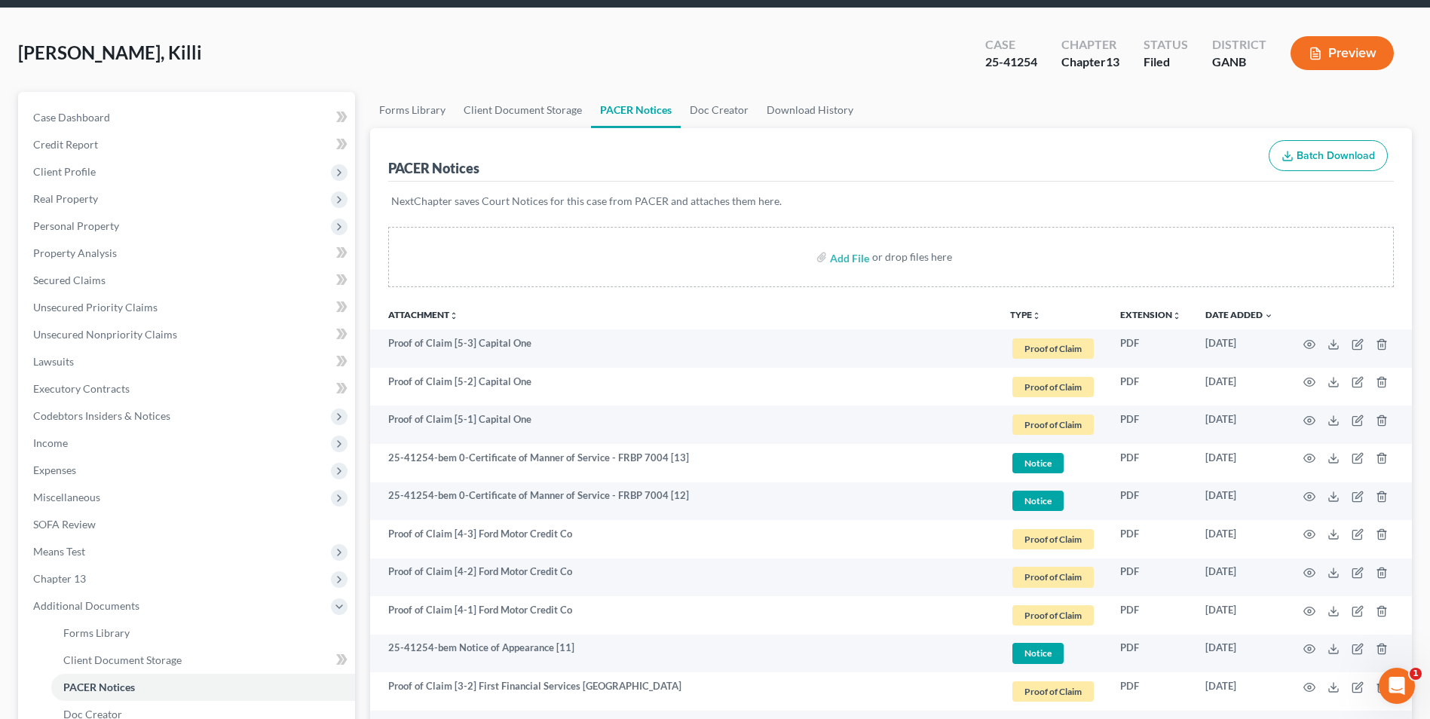
scroll to position [0, 0]
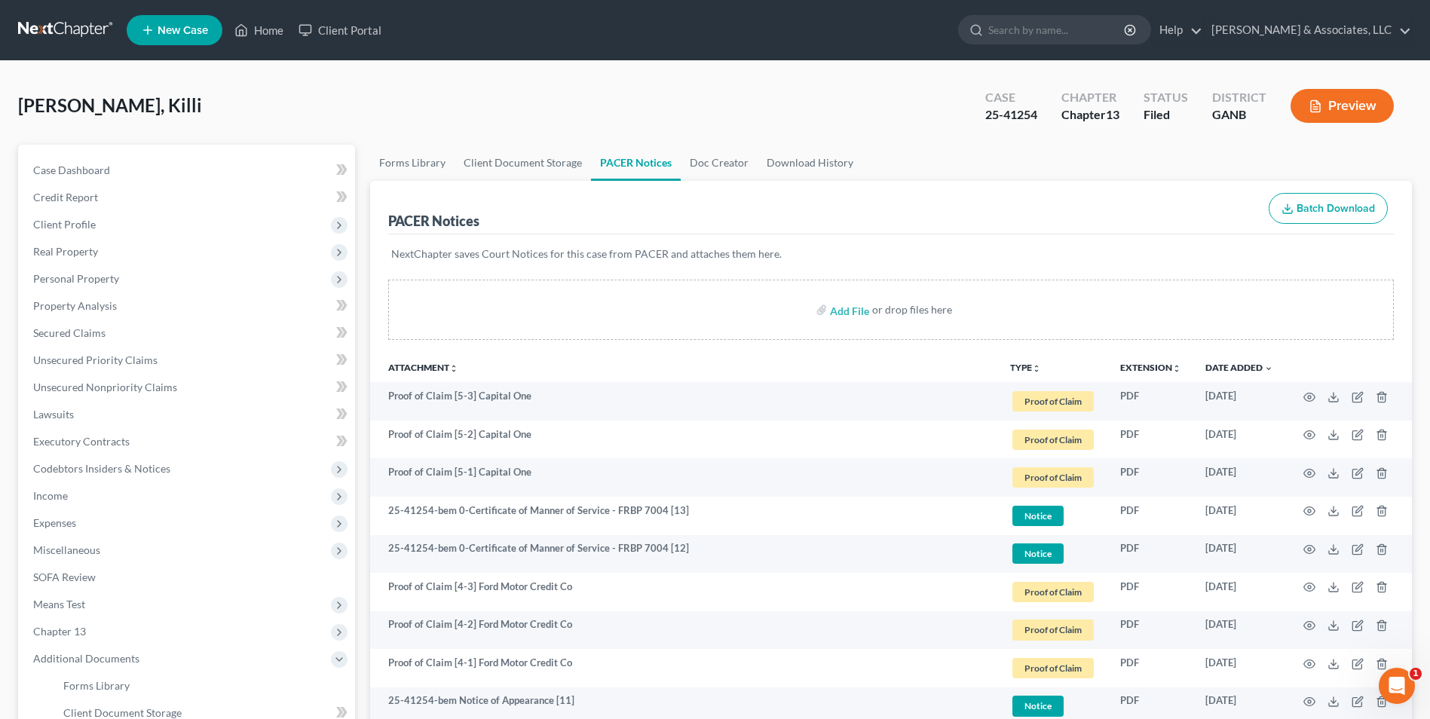
click at [264, 15] on ul "New Case Home Client Portal - No Result - See all results Or Press Enter... Hel…" at bounding box center [769, 30] width 1285 height 39
click at [268, 32] on link "Home" at bounding box center [259, 30] width 64 height 27
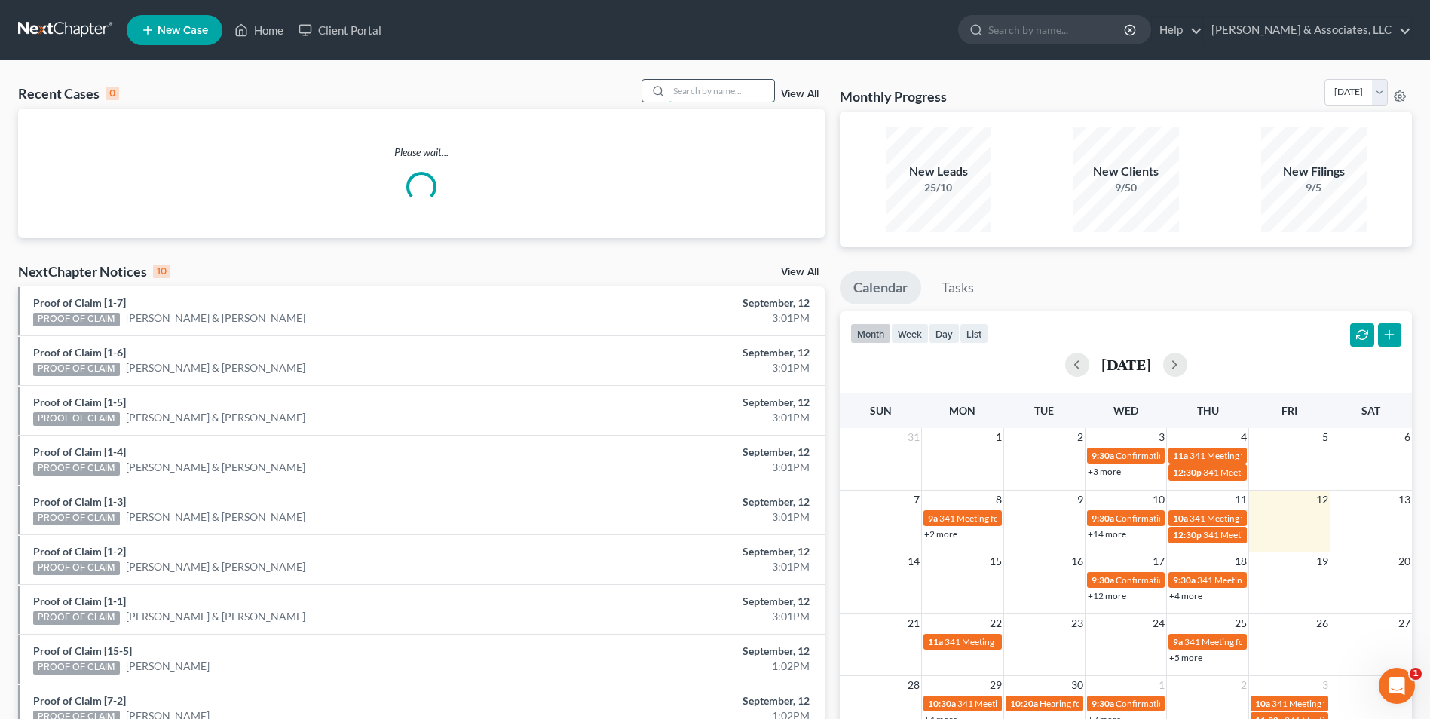
click at [718, 96] on input "search" at bounding box center [722, 91] width 106 height 22
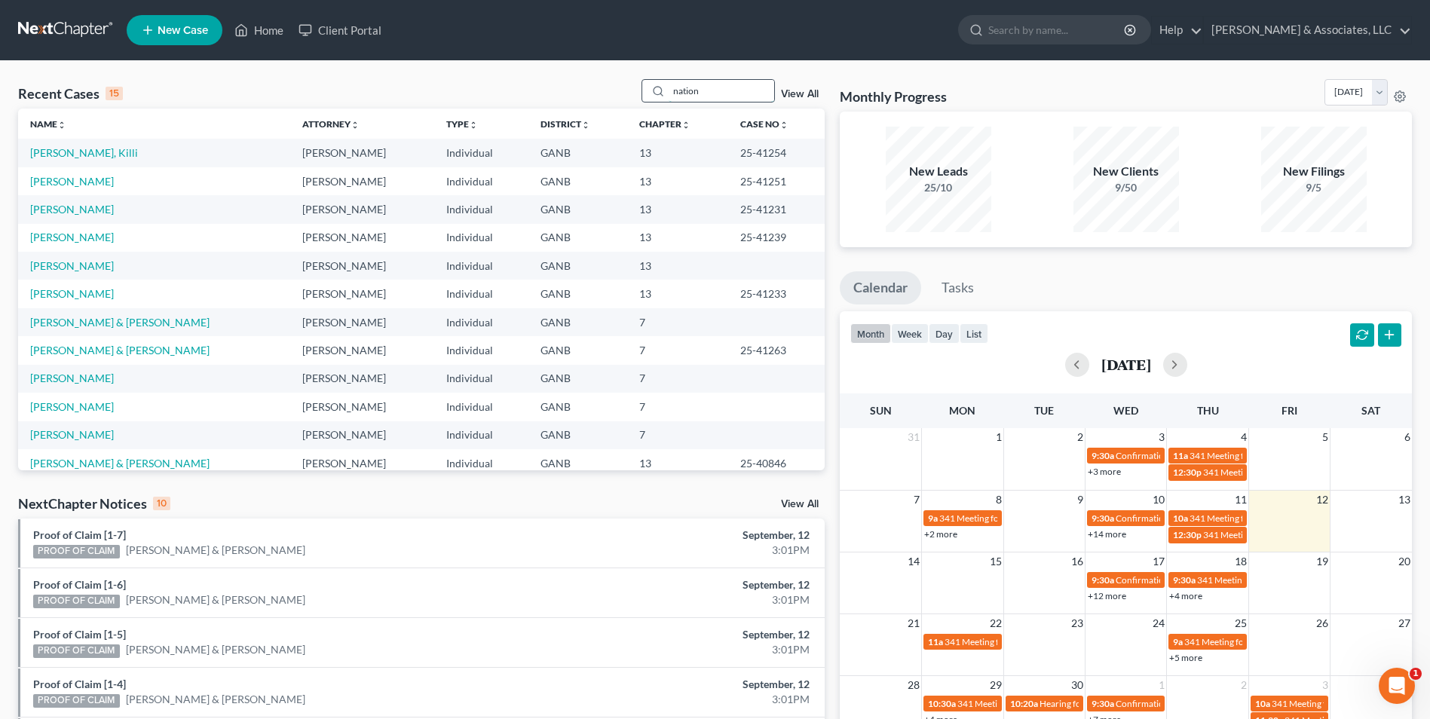
type input "nation"
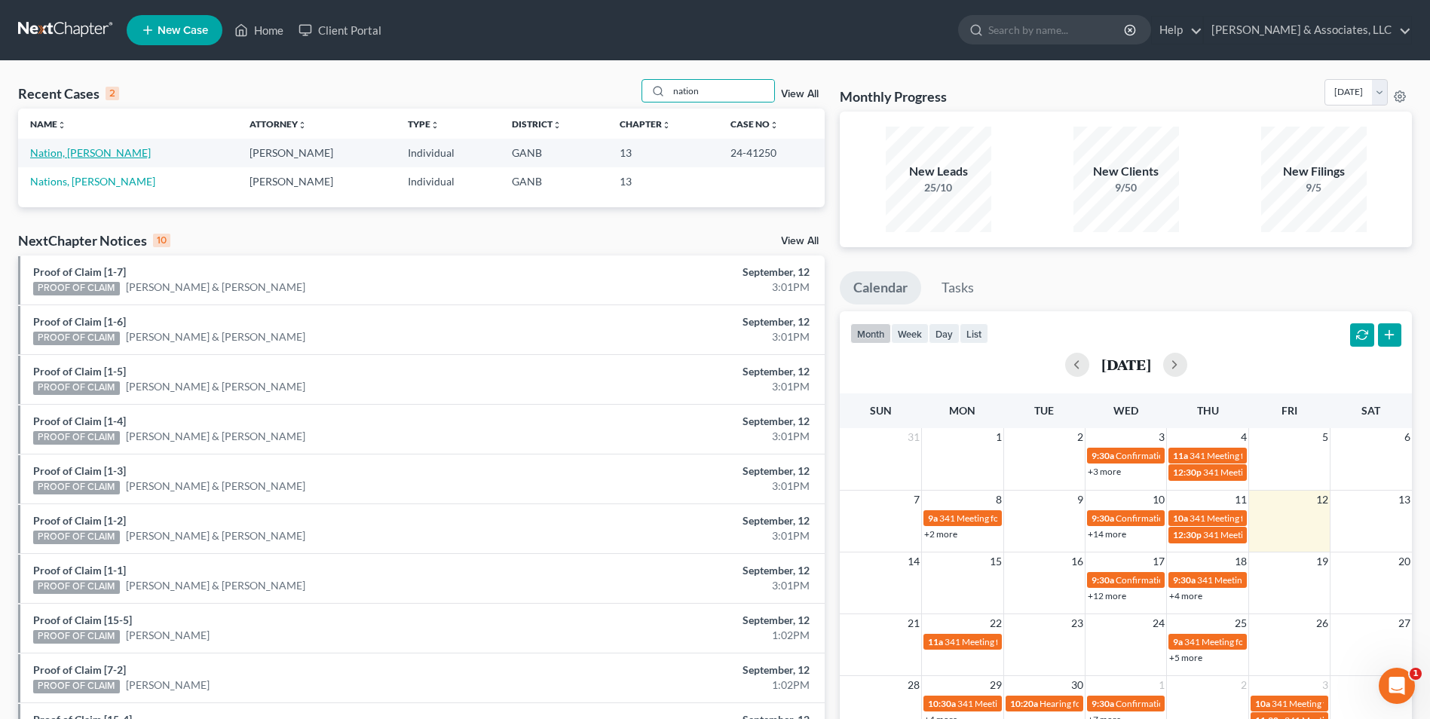
click at [72, 156] on link "Nation, [PERSON_NAME]" at bounding box center [90, 152] width 121 height 13
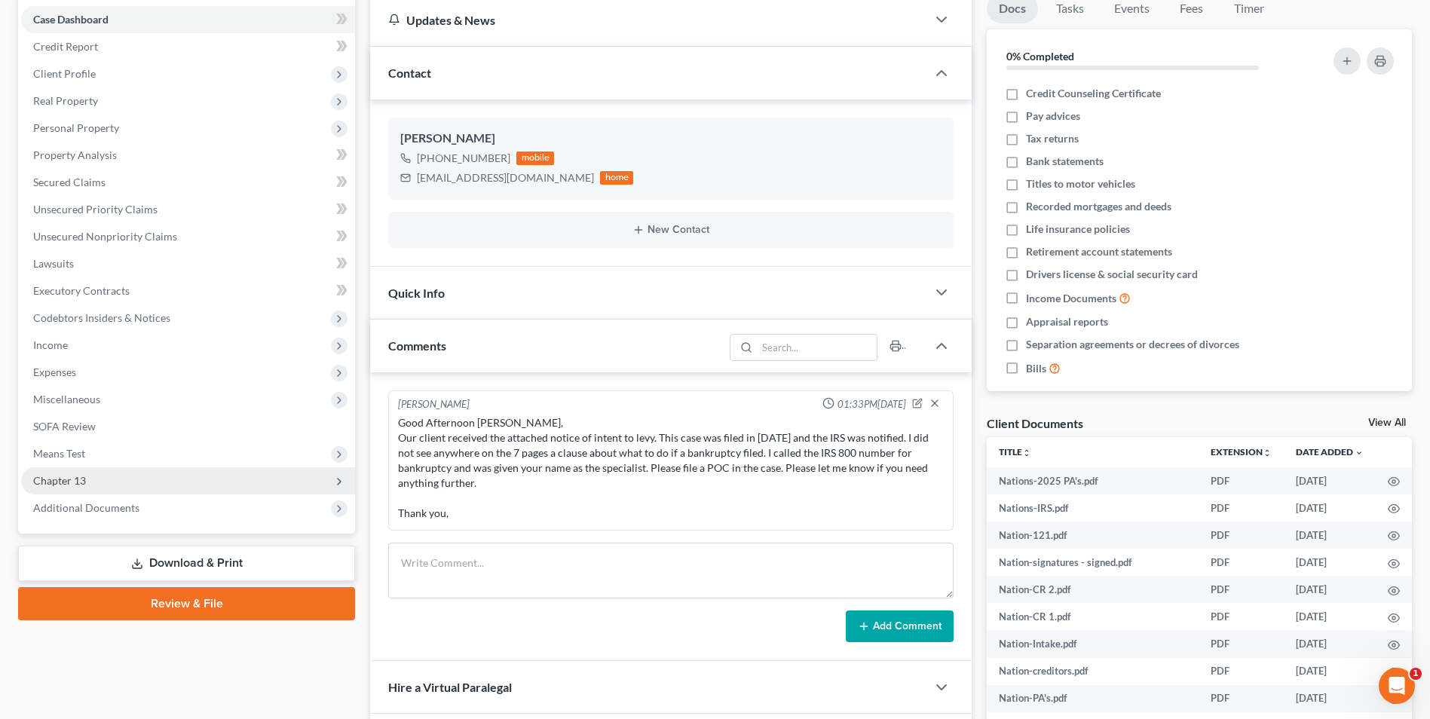
scroll to position [4636, 0]
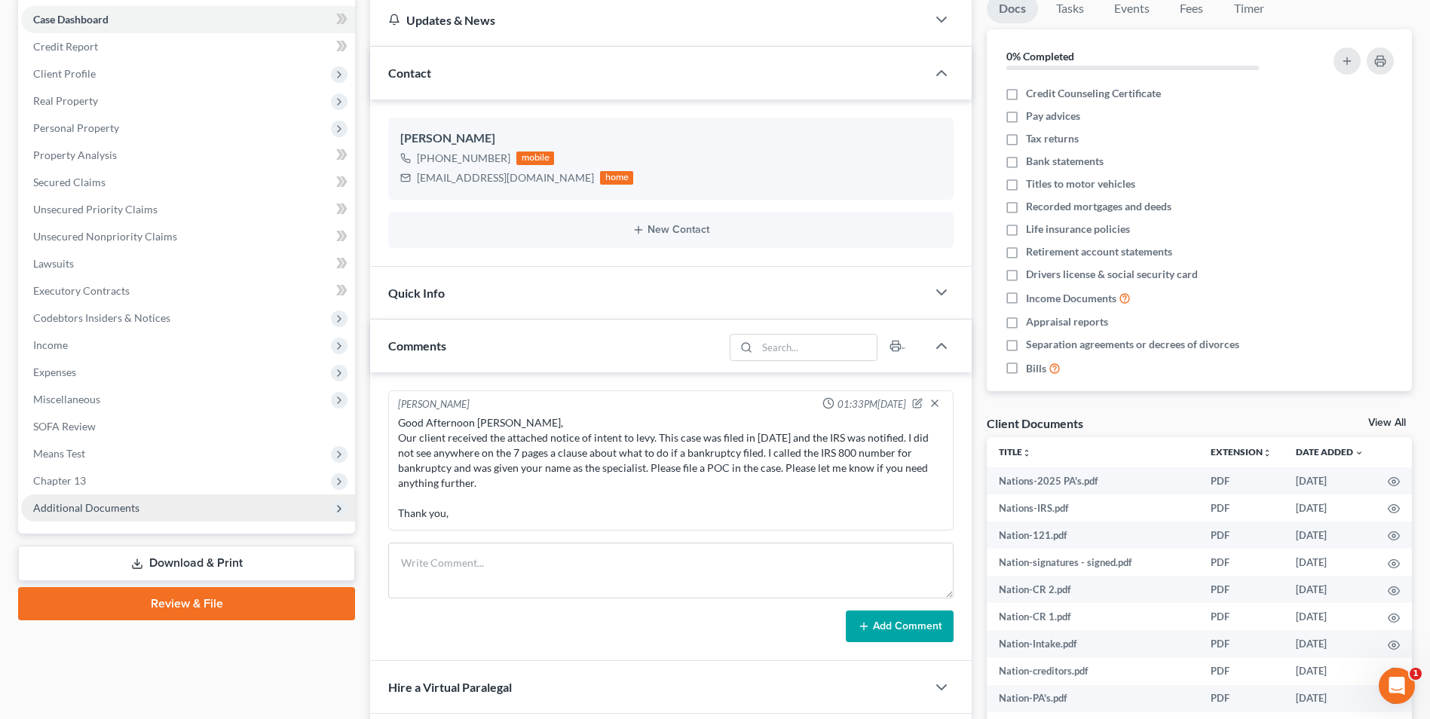
click at [122, 507] on span "Additional Documents" at bounding box center [86, 507] width 106 height 13
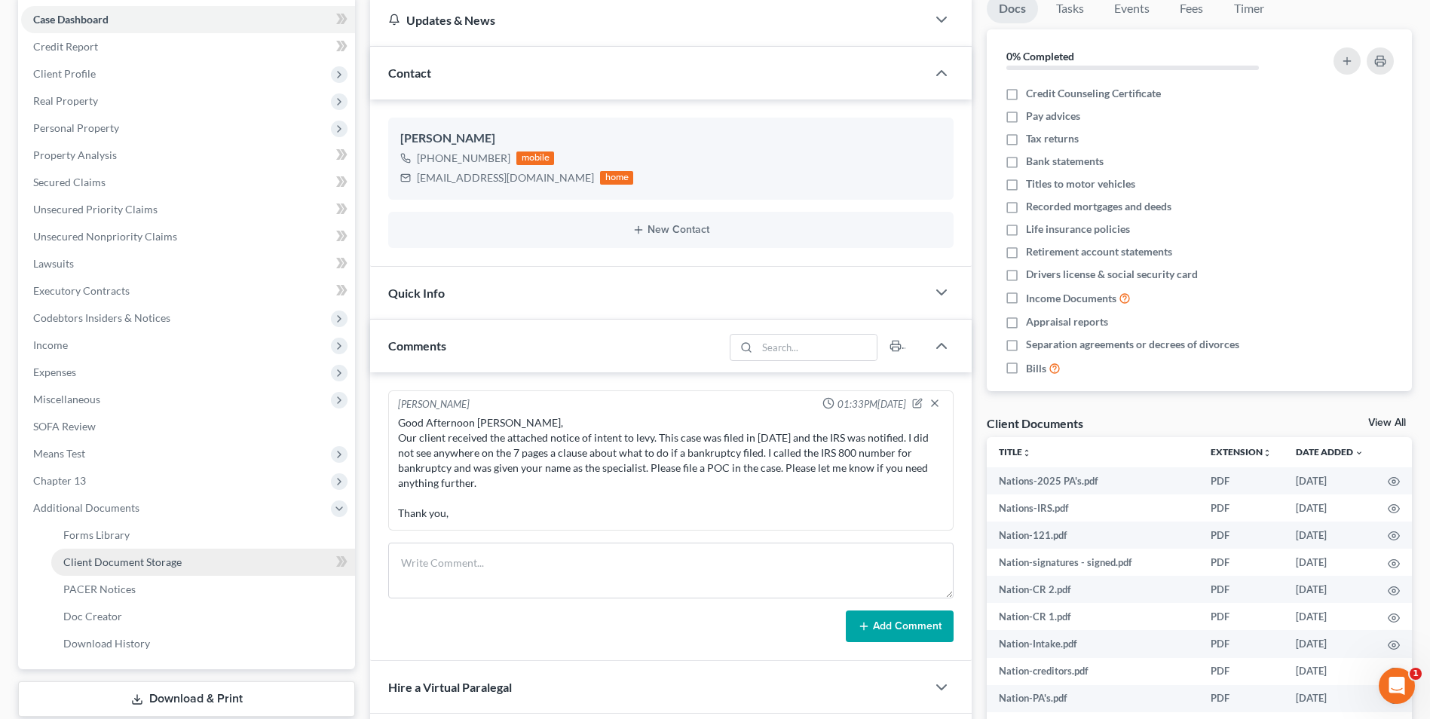
click at [152, 563] on span "Client Document Storage" at bounding box center [122, 562] width 118 height 13
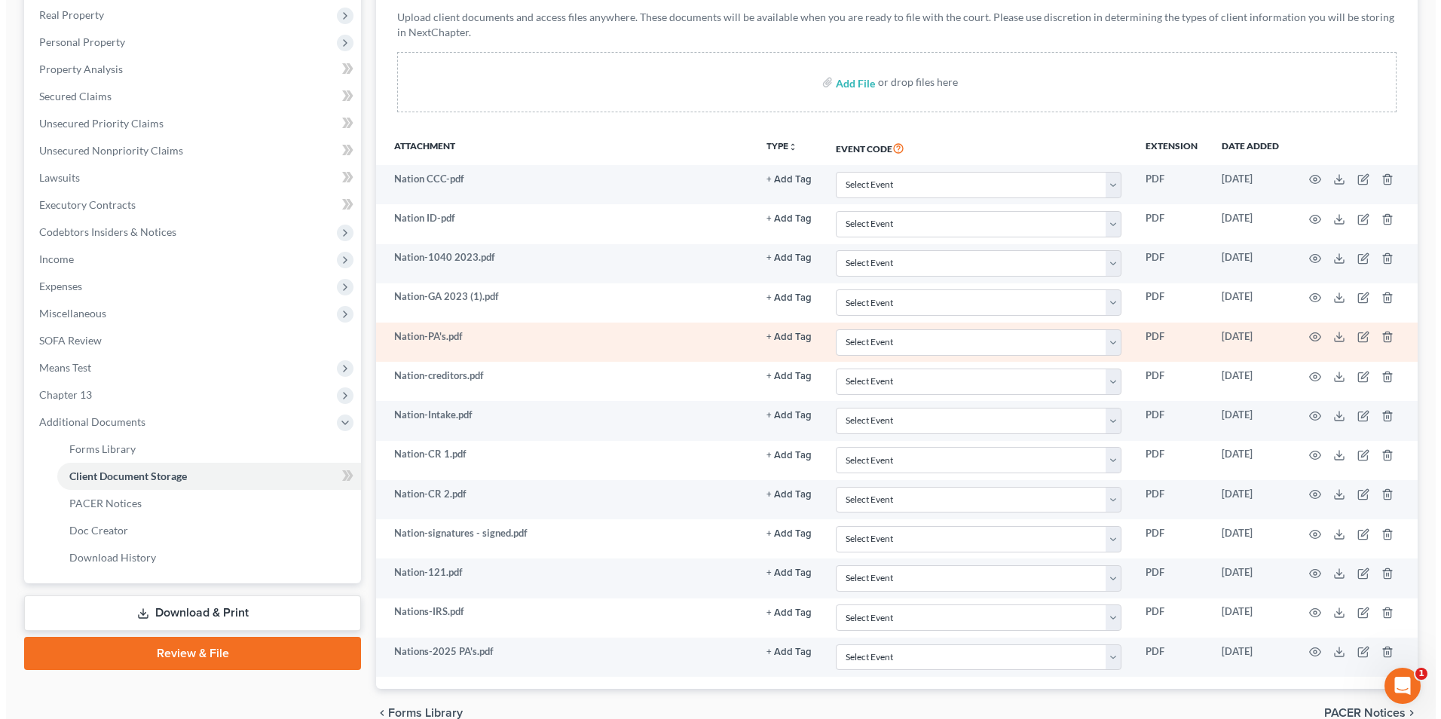
scroll to position [302, 0]
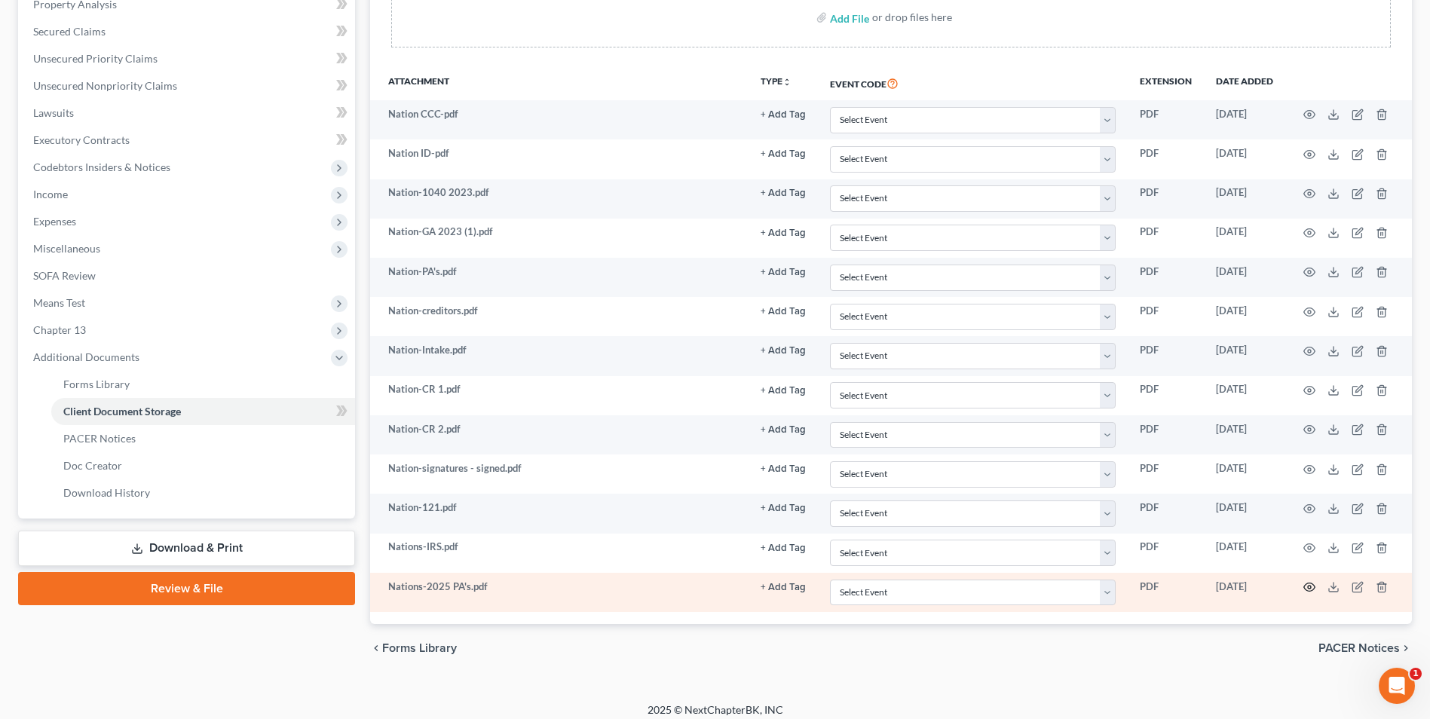
click at [1306, 584] on icon "button" at bounding box center [1309, 587] width 11 height 8
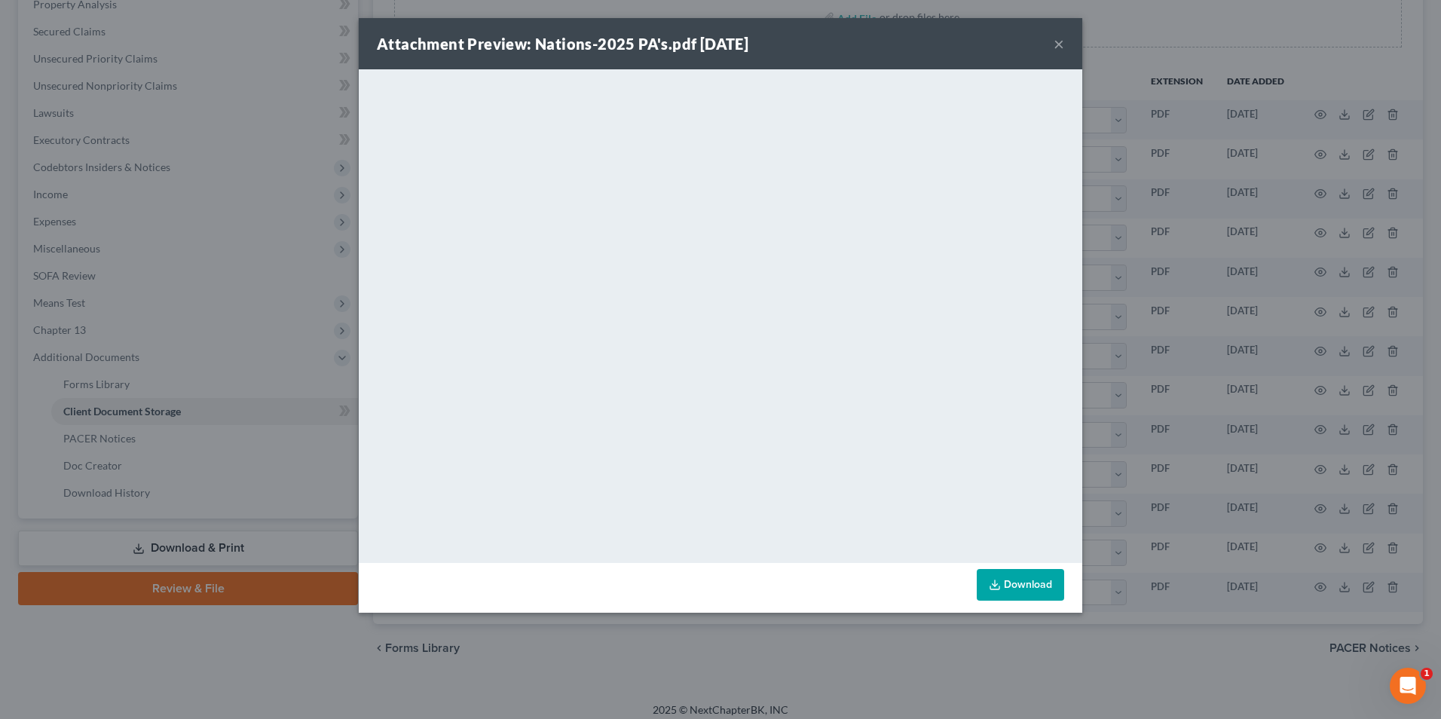
click at [1061, 42] on button "×" at bounding box center [1059, 44] width 11 height 18
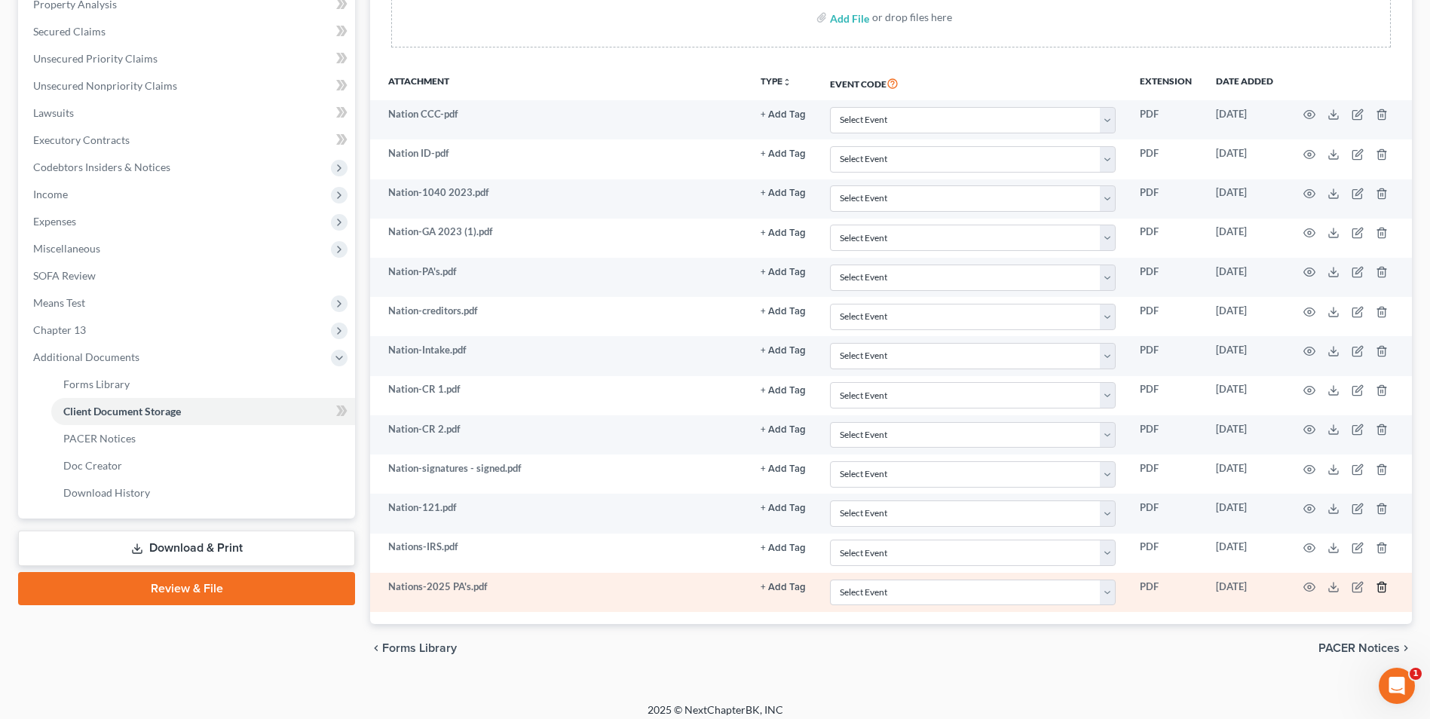
click at [1383, 586] on icon "button" at bounding box center [1382, 587] width 12 height 12
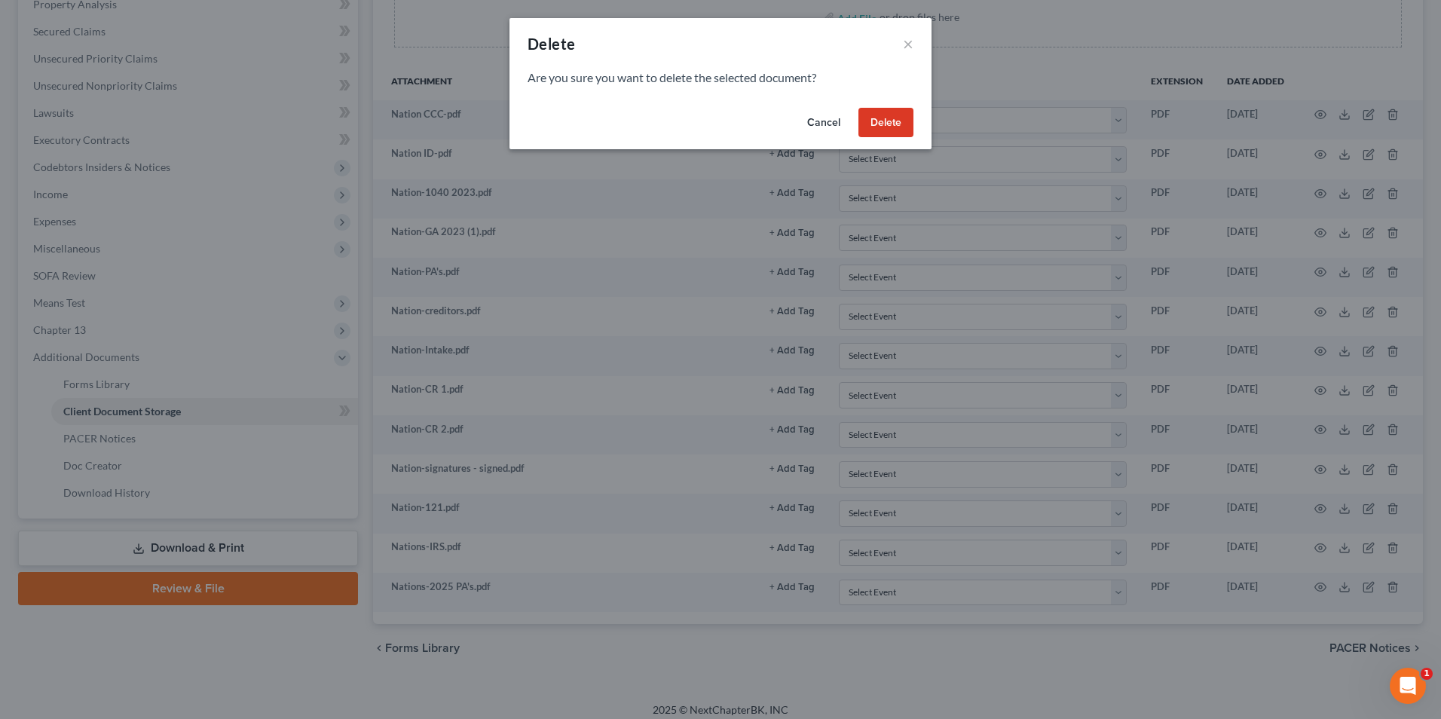
click at [899, 131] on button "Delete" at bounding box center [886, 123] width 55 height 30
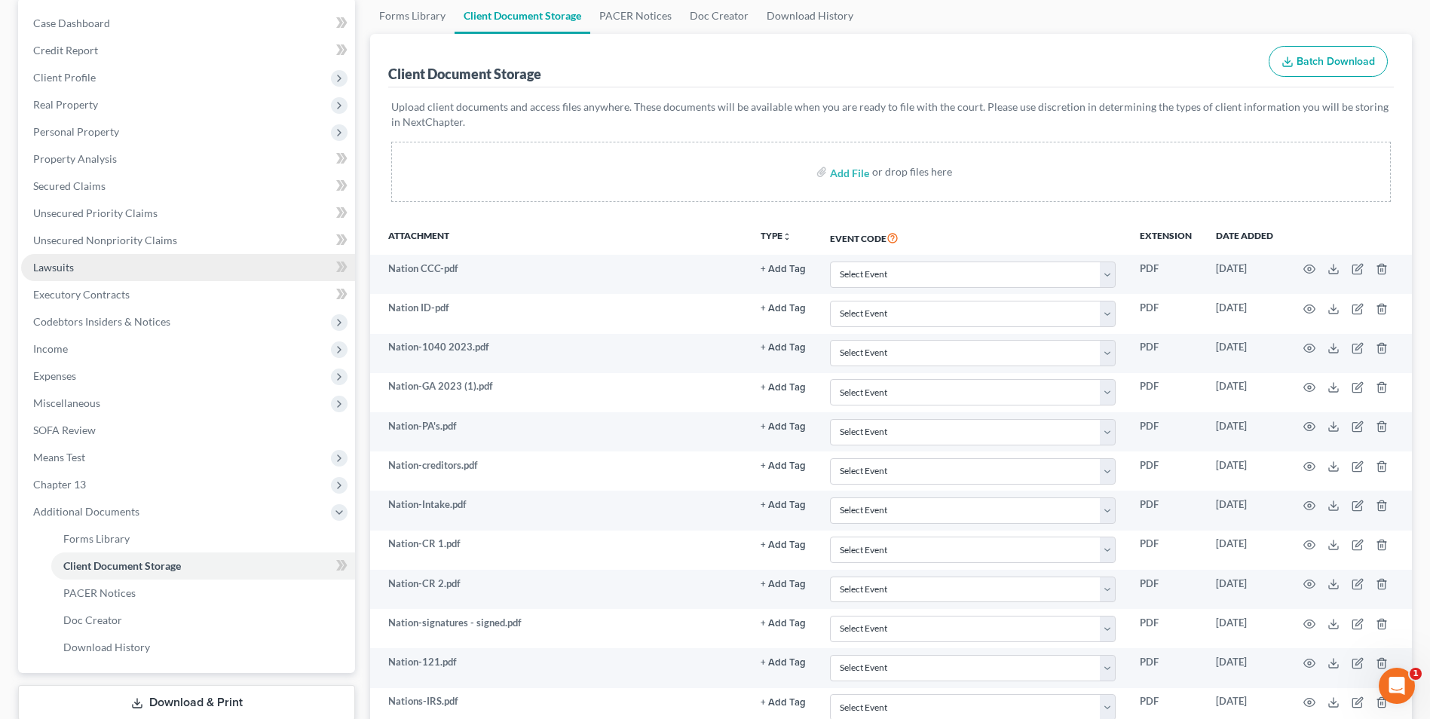
scroll to position [0, 0]
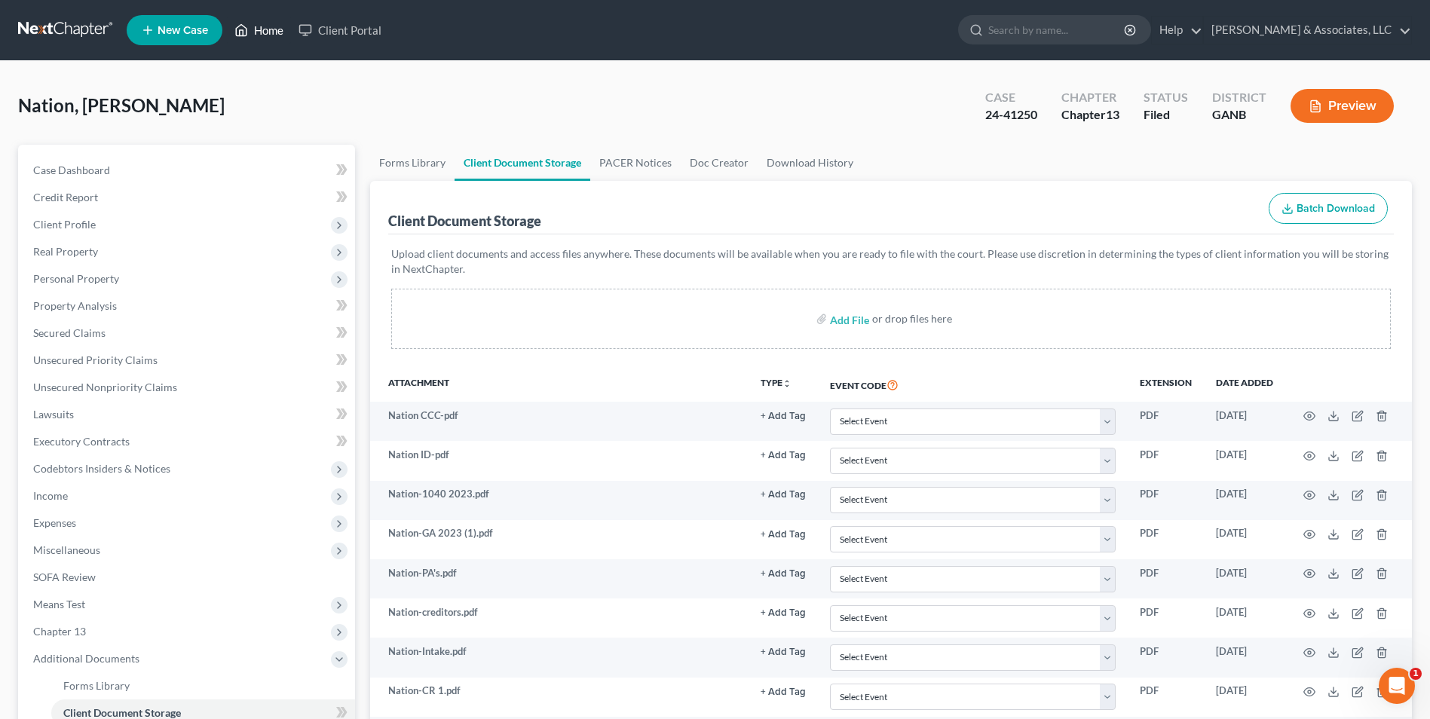
click at [261, 28] on link "Home" at bounding box center [259, 30] width 64 height 27
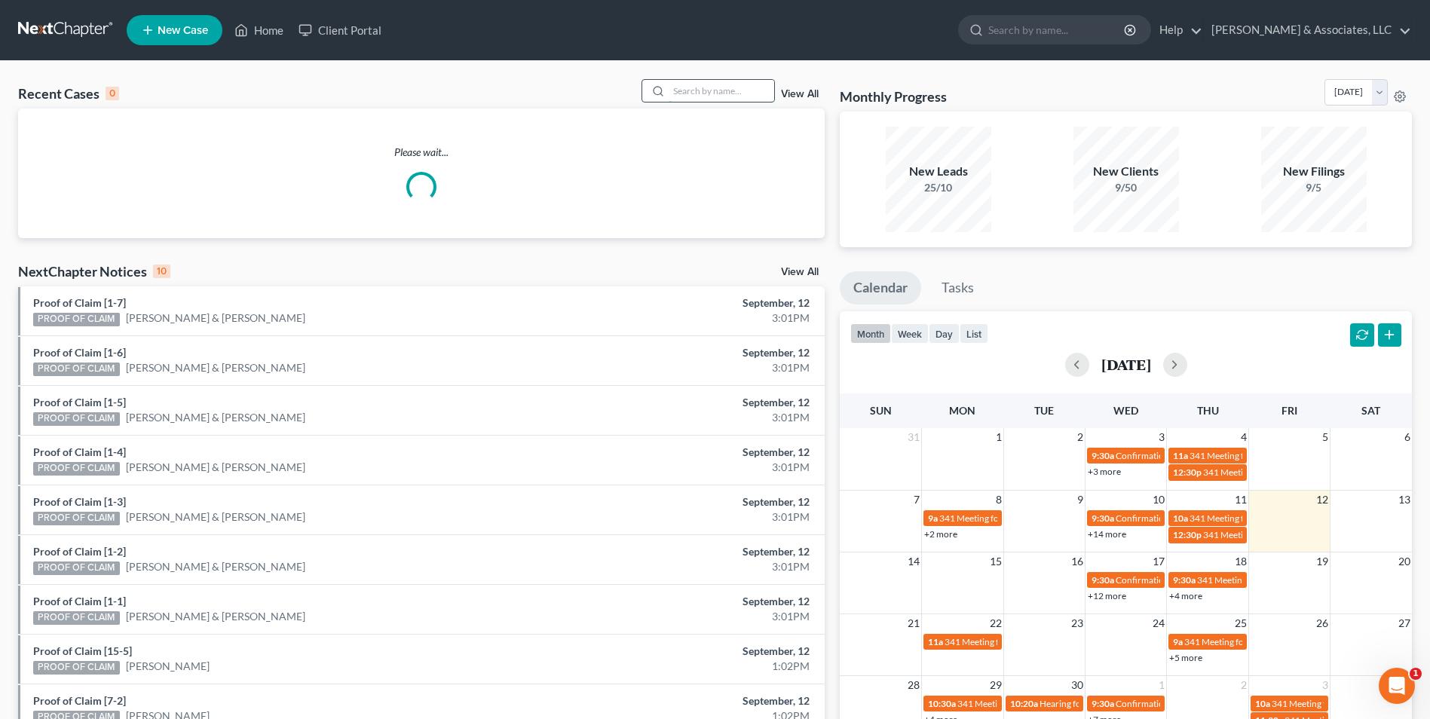
click at [705, 90] on input "search" at bounding box center [722, 91] width 106 height 22
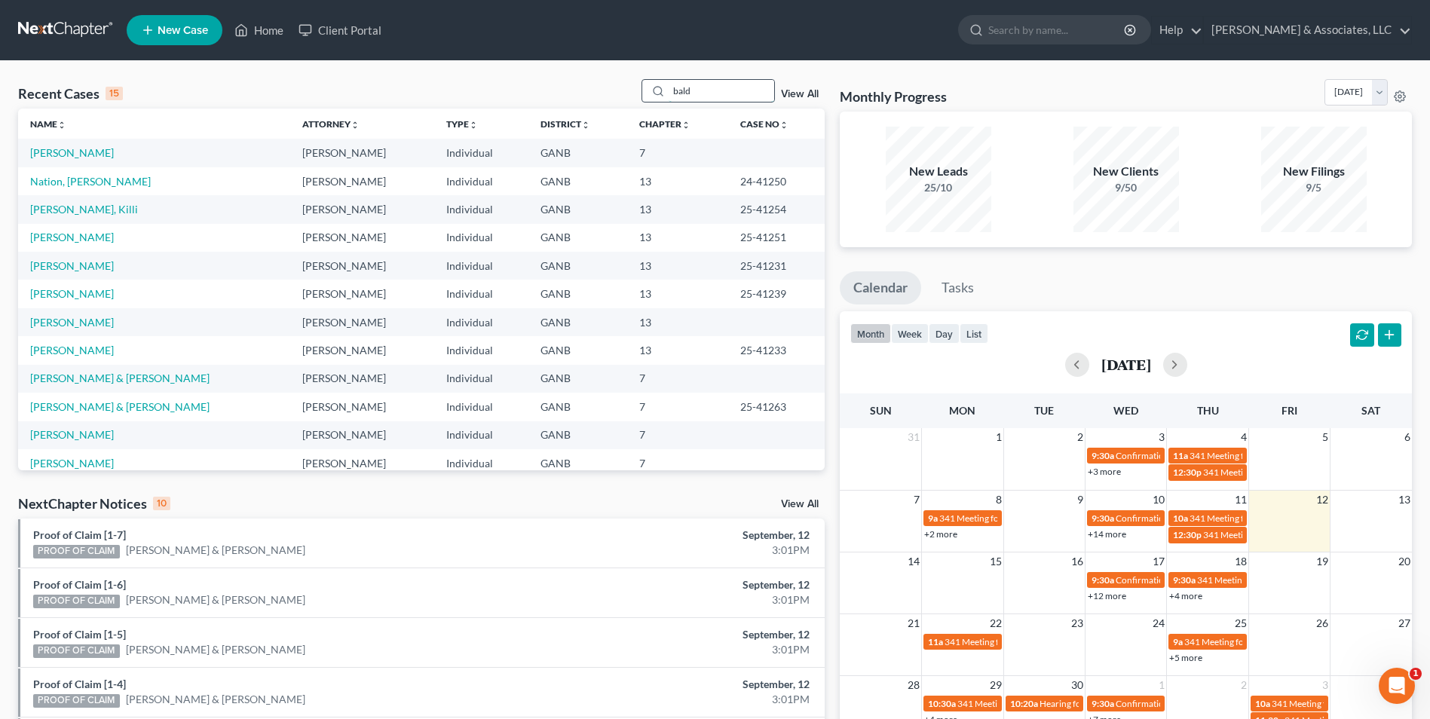
type input "bald"
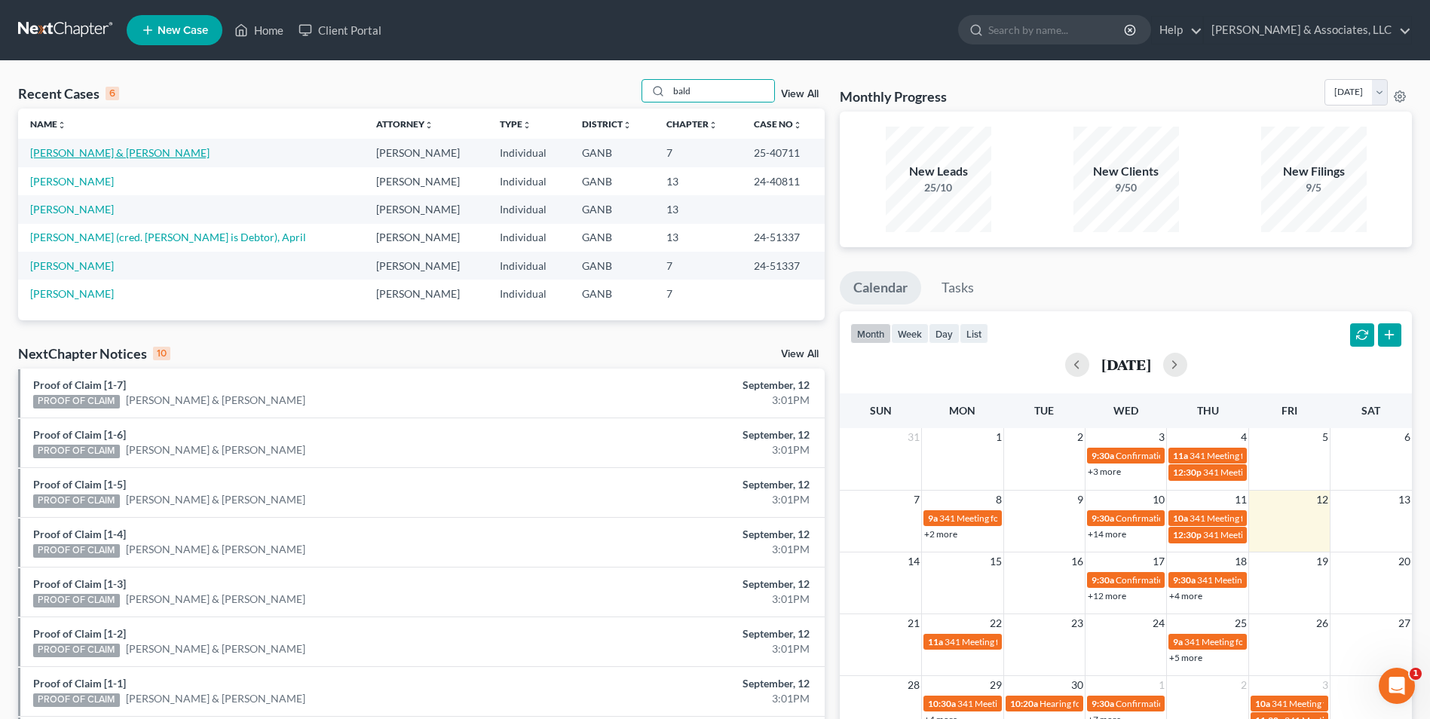
click at [121, 148] on link "Baldwin, Taylor & Chasity" at bounding box center [119, 152] width 179 height 13
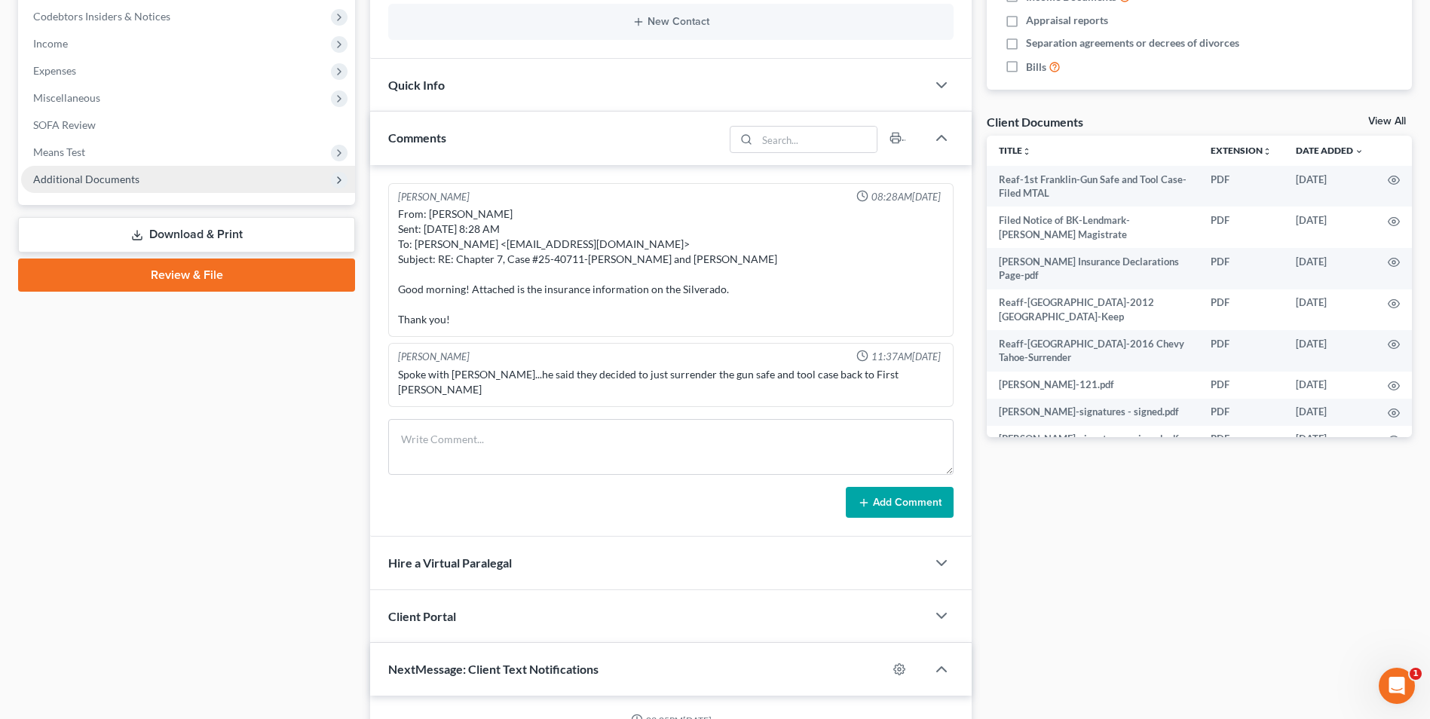
scroll to position [11, 0]
click at [108, 167] on span "Additional Documents" at bounding box center [188, 179] width 334 height 27
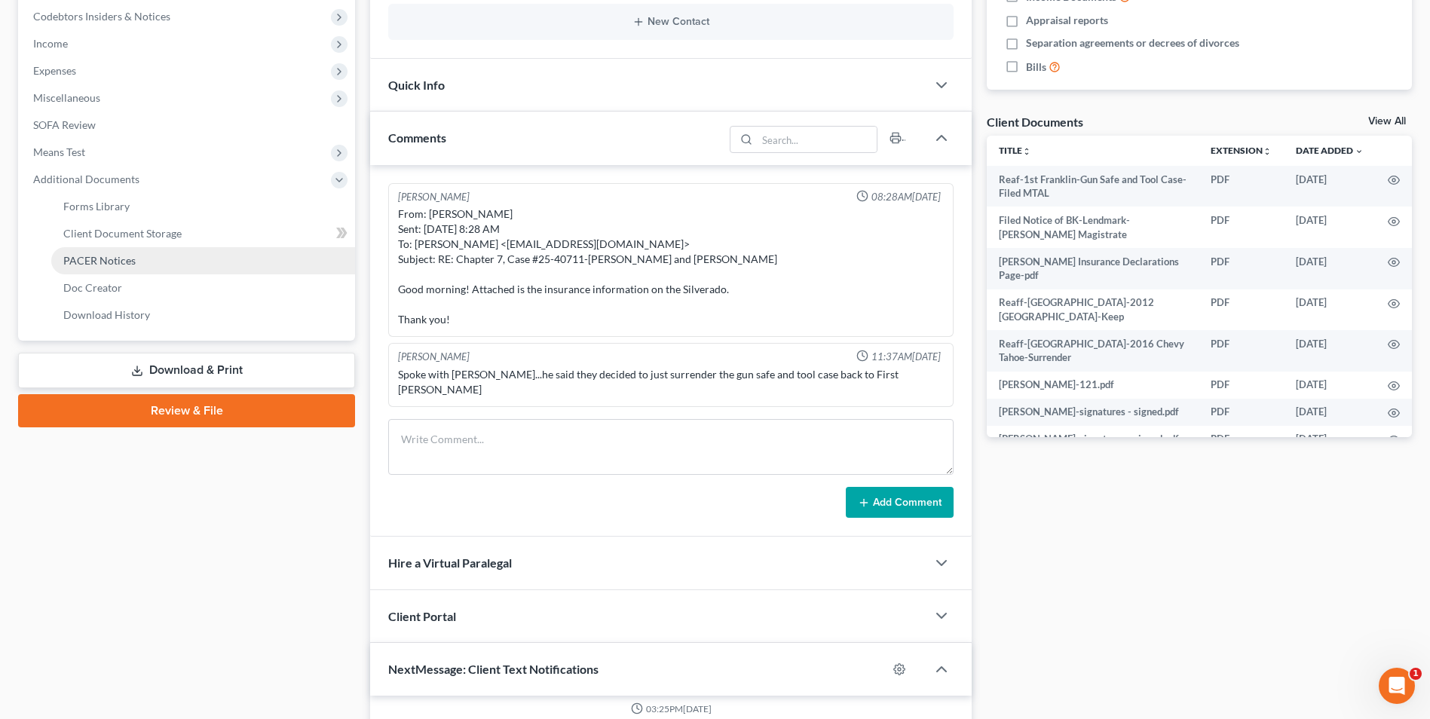
click at [124, 258] on span "PACER Notices" at bounding box center [99, 260] width 72 height 13
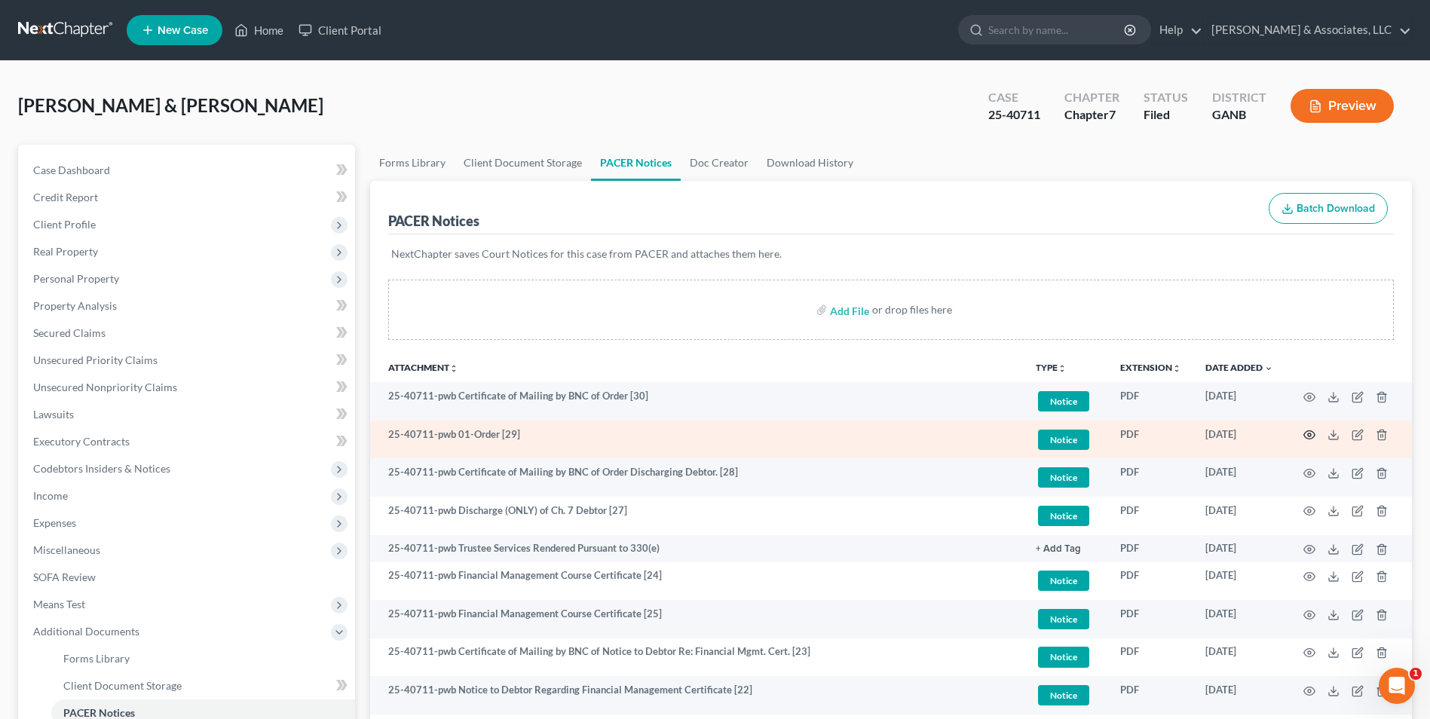
click at [1310, 432] on icon "button" at bounding box center [1309, 435] width 12 height 12
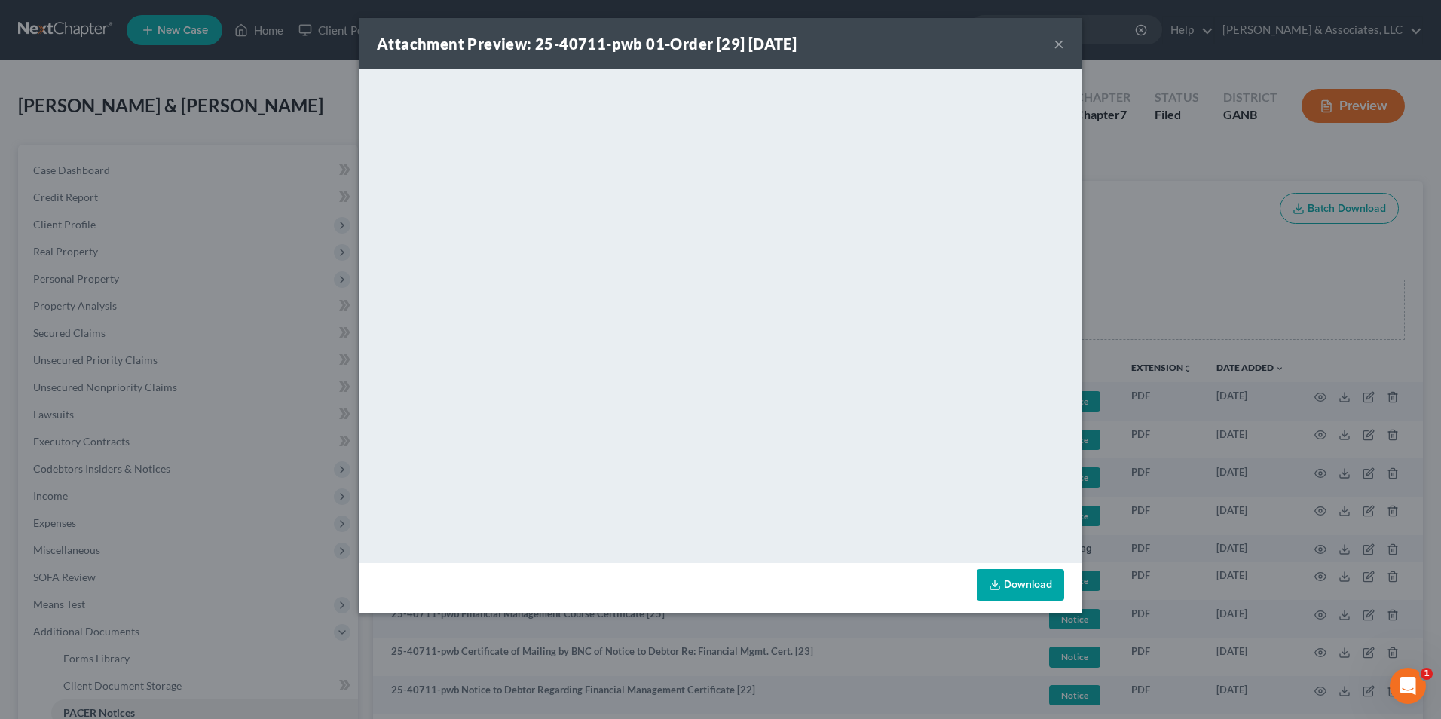
click at [1057, 40] on button "×" at bounding box center [1059, 44] width 11 height 18
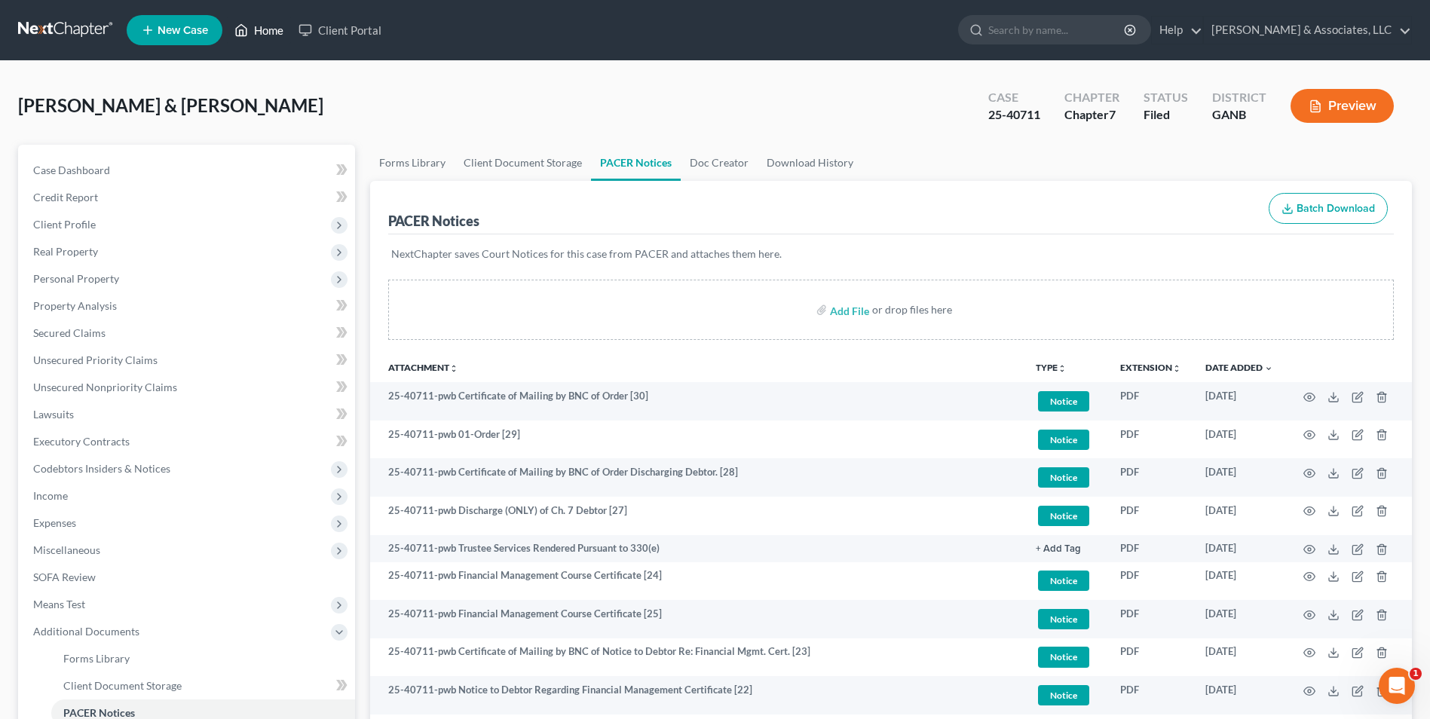
click at [265, 36] on link "Home" at bounding box center [259, 30] width 64 height 27
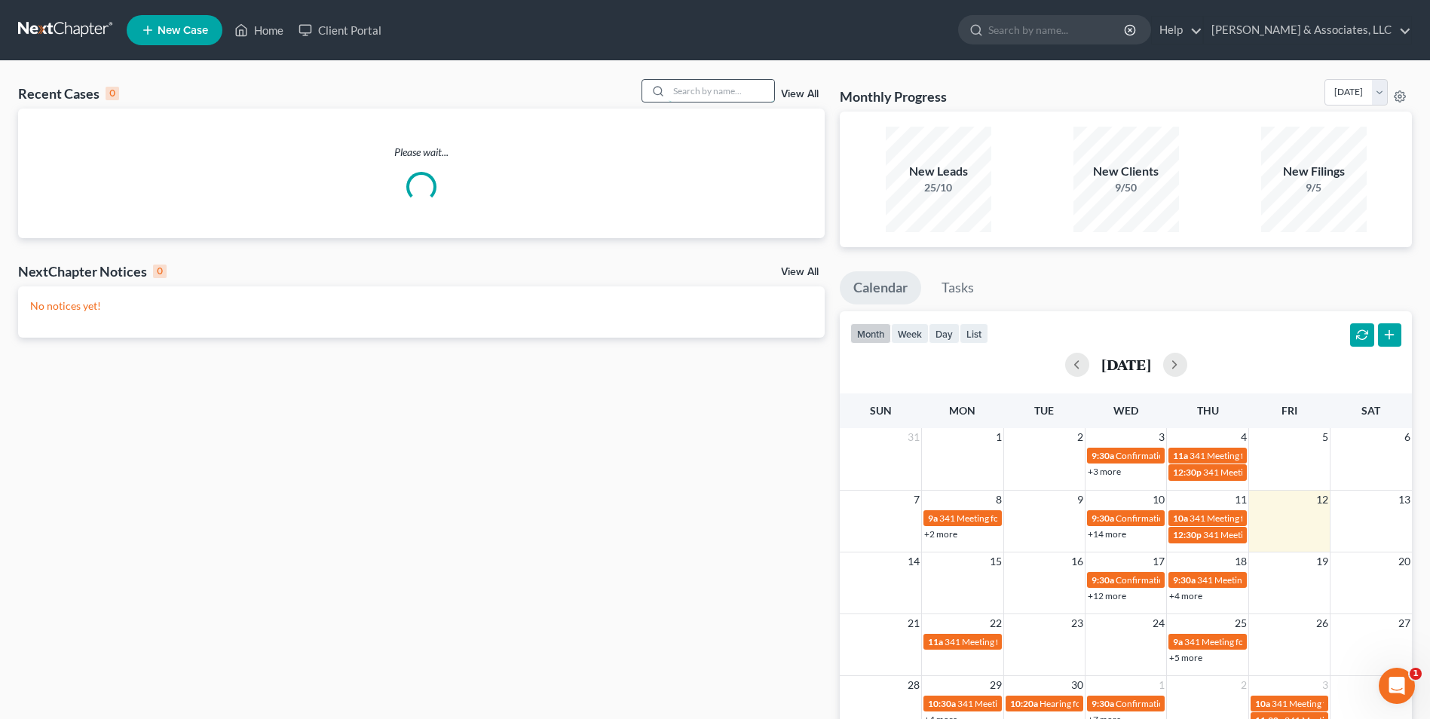
click at [724, 92] on input "search" at bounding box center [722, 91] width 106 height 22
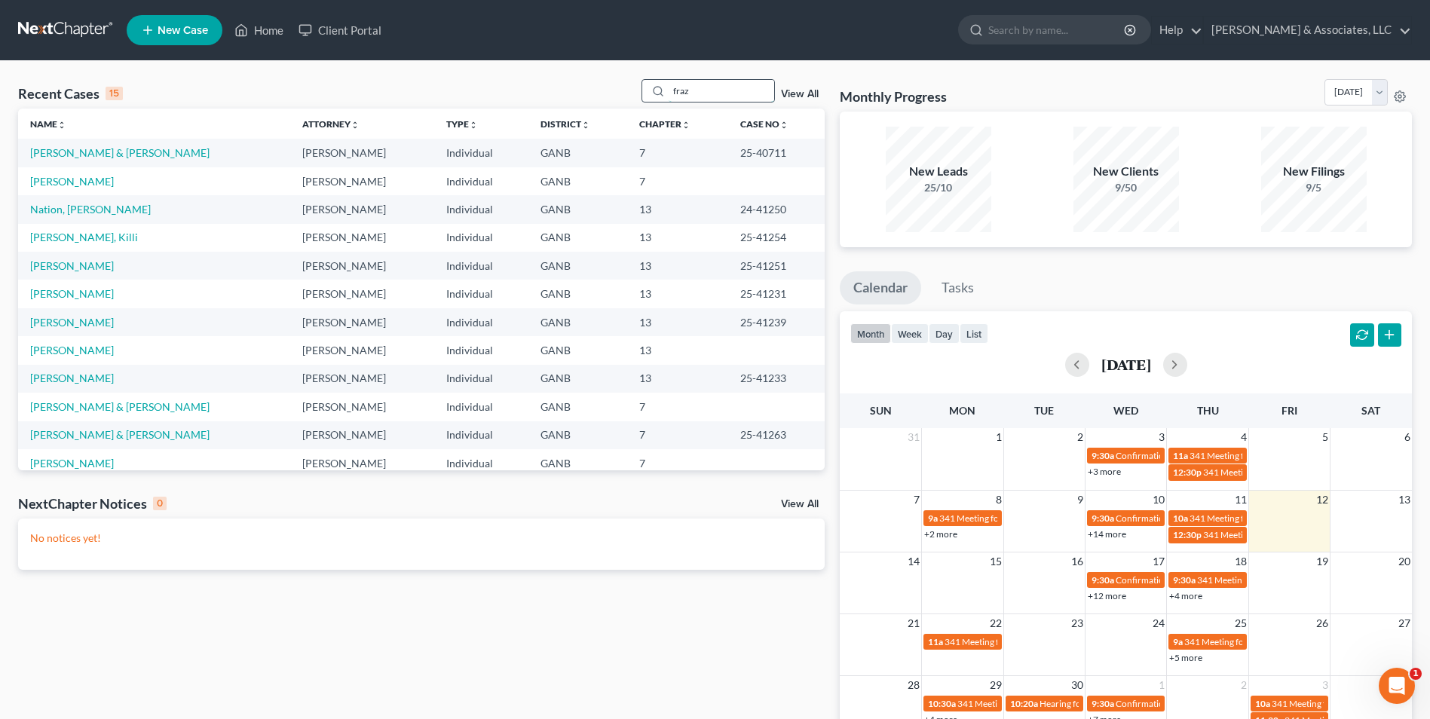
type input "fraz"
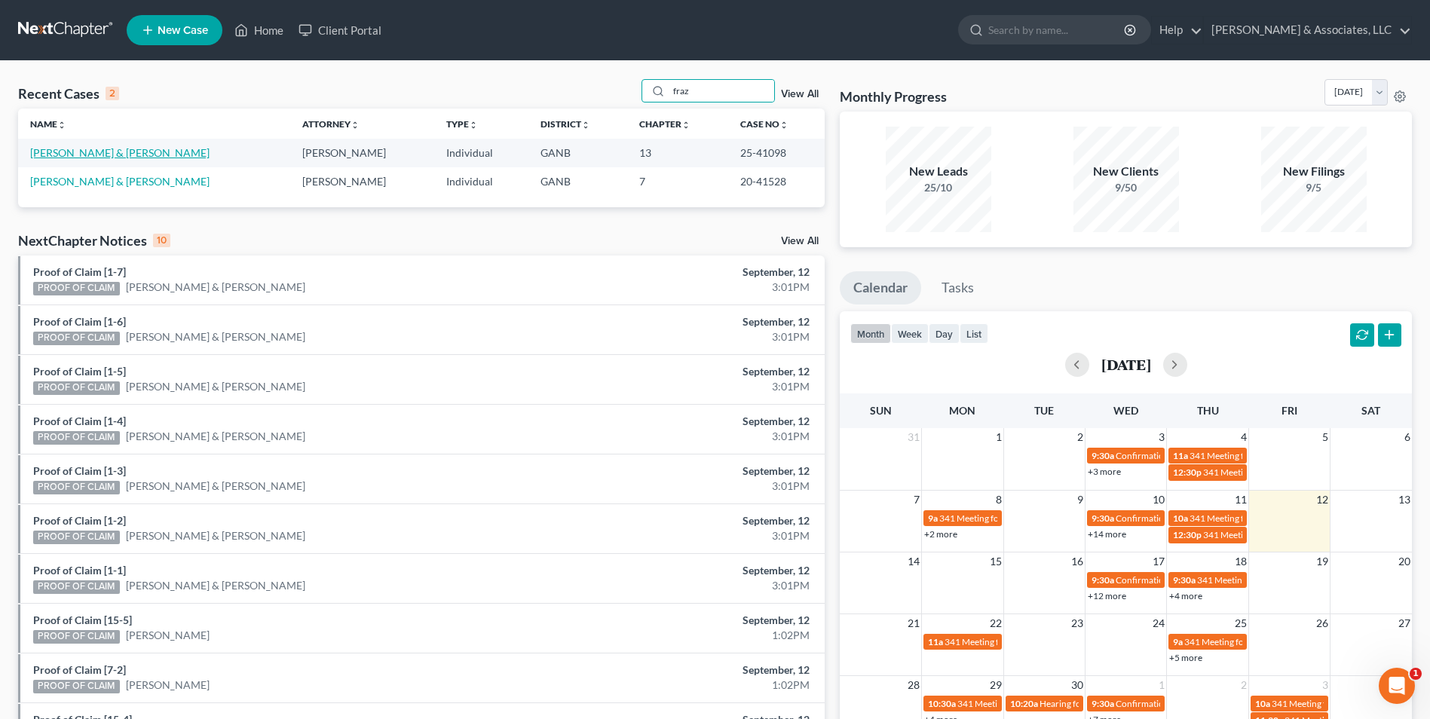
click at [103, 149] on link "Frazier, Matthew & Ashley" at bounding box center [119, 152] width 179 height 13
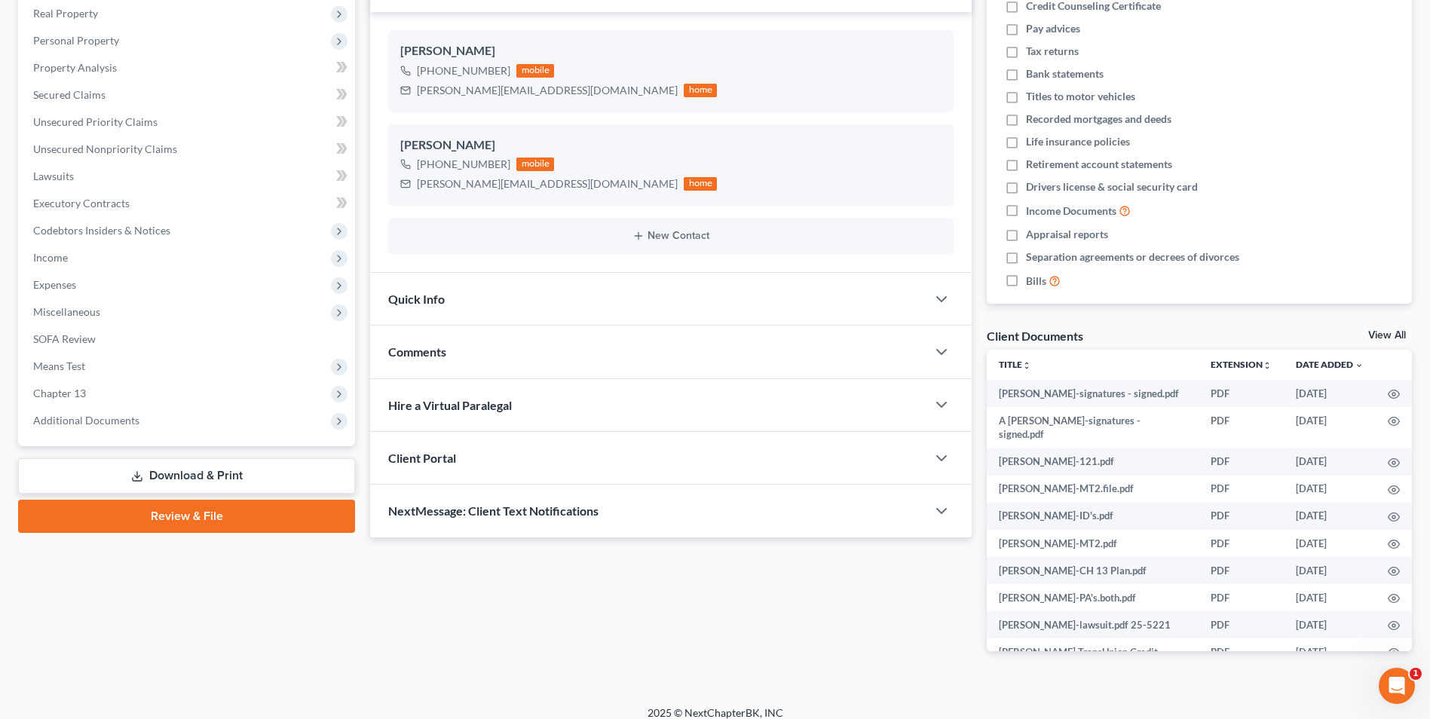
scroll to position [252, 0]
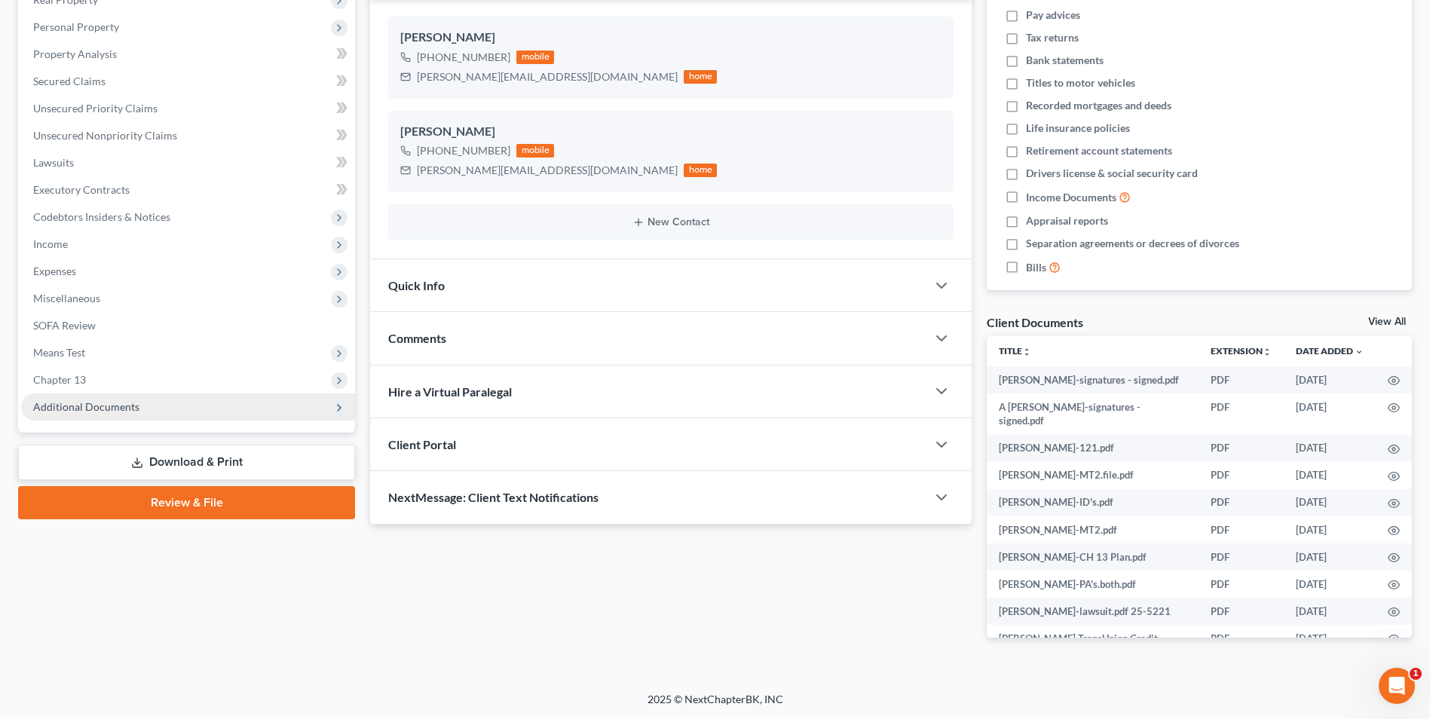
click at [75, 405] on span "Additional Documents" at bounding box center [86, 406] width 106 height 13
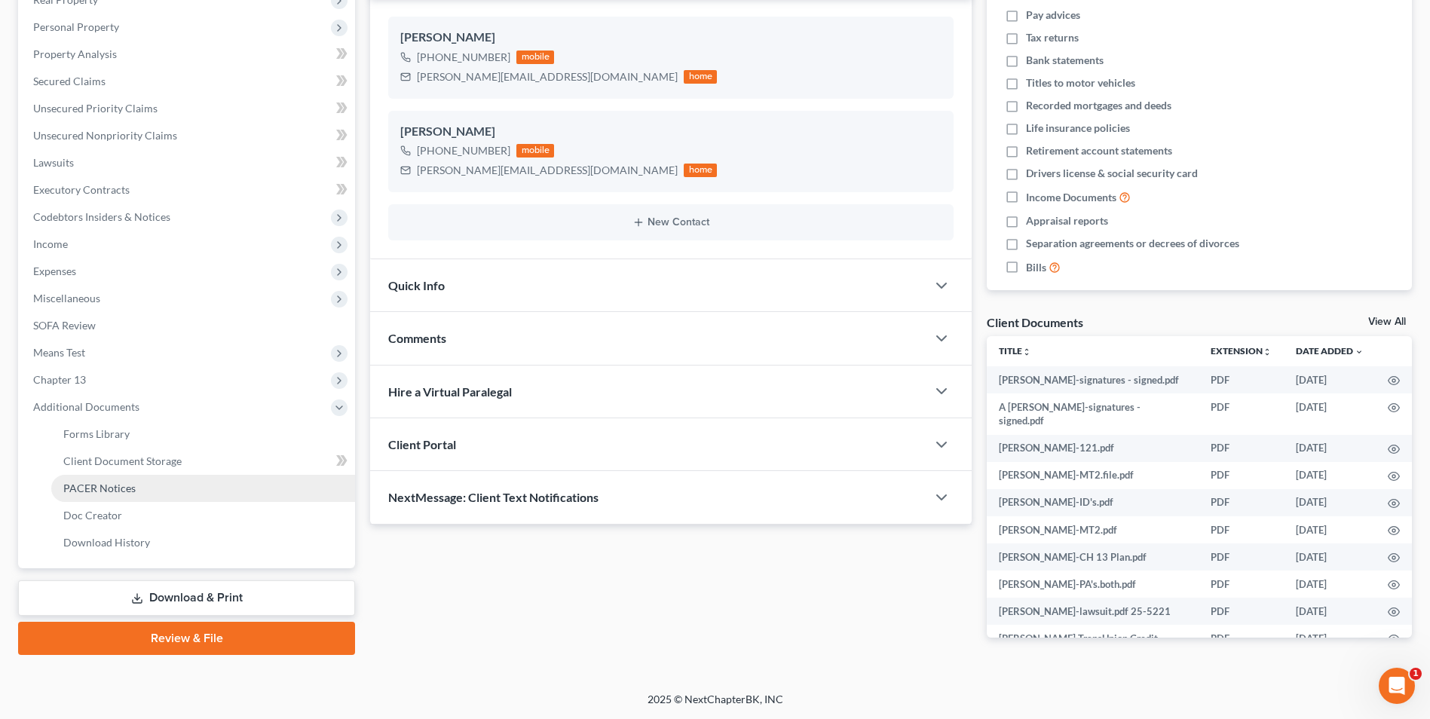
click at [93, 485] on span "PACER Notices" at bounding box center [99, 488] width 72 height 13
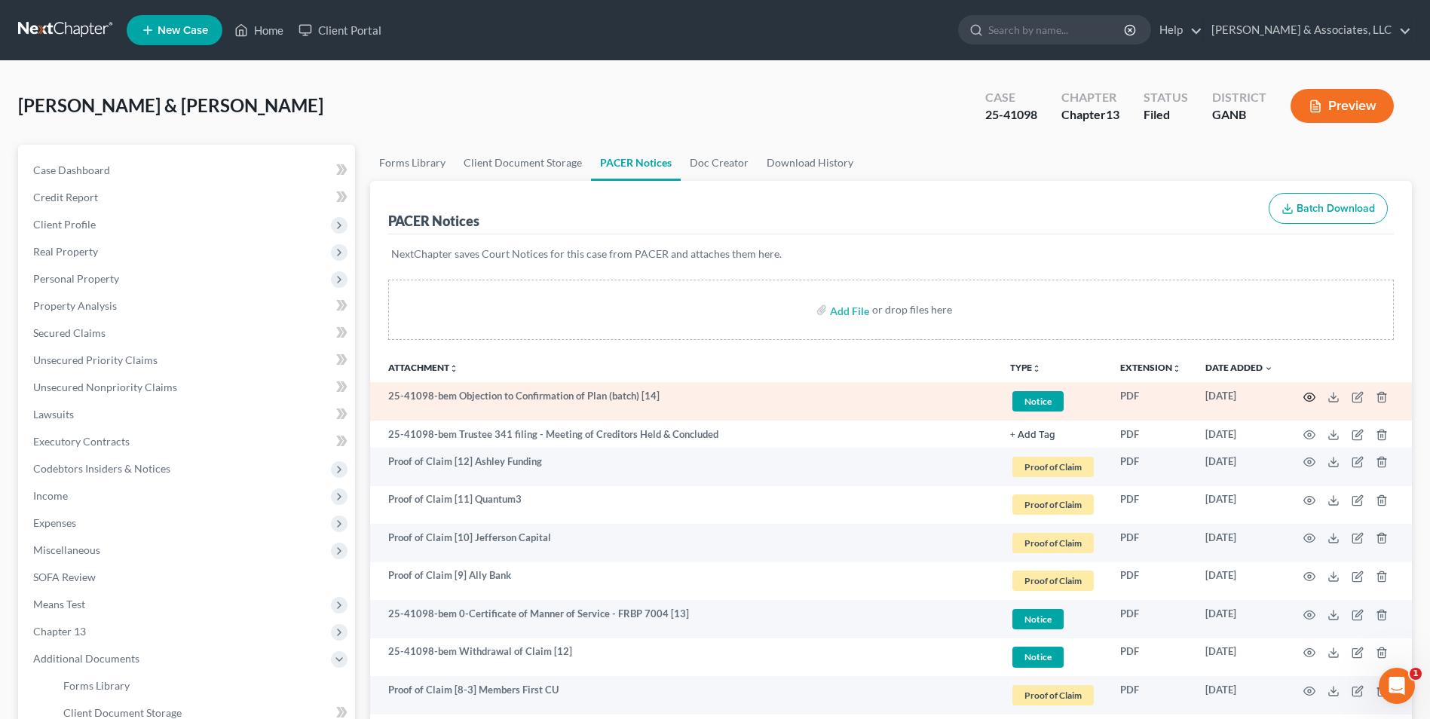
click at [1309, 397] on icon "button" at bounding box center [1309, 397] width 12 height 12
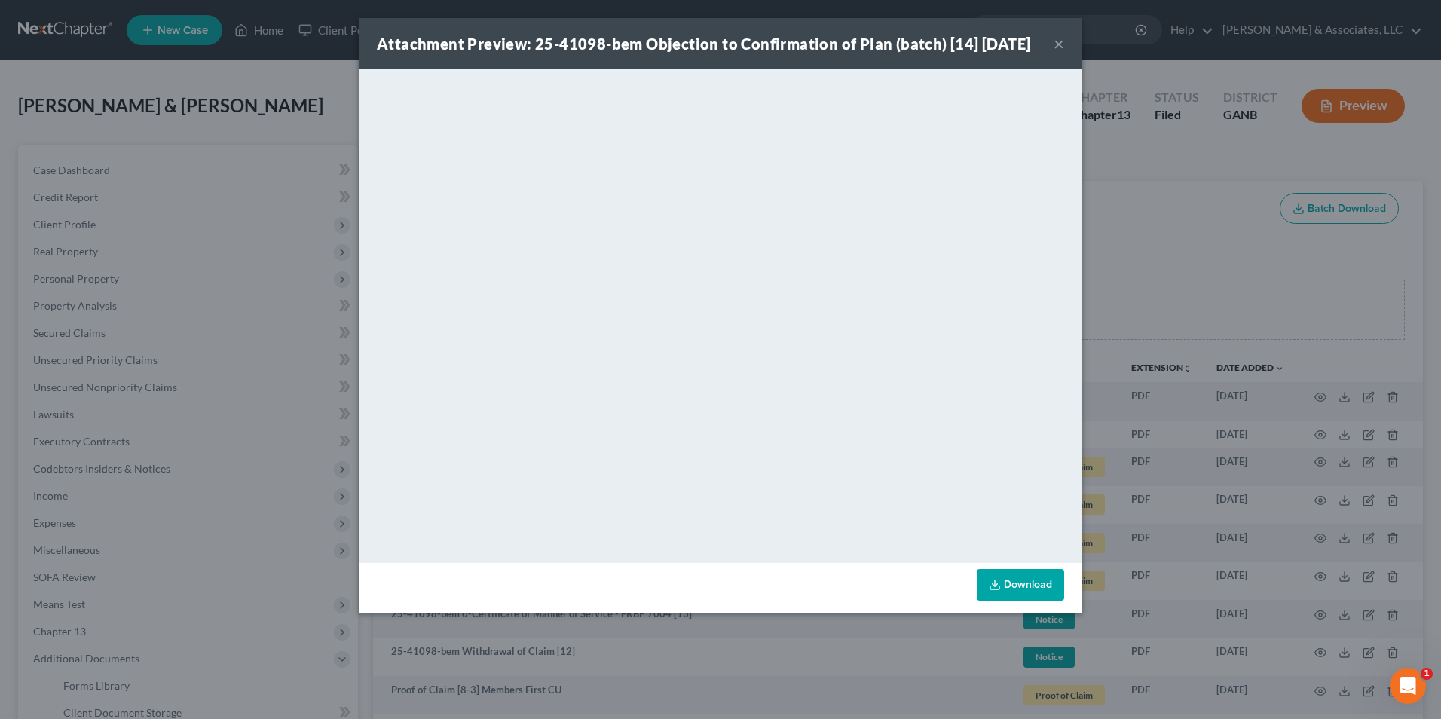
click at [1055, 53] on button "×" at bounding box center [1059, 44] width 11 height 18
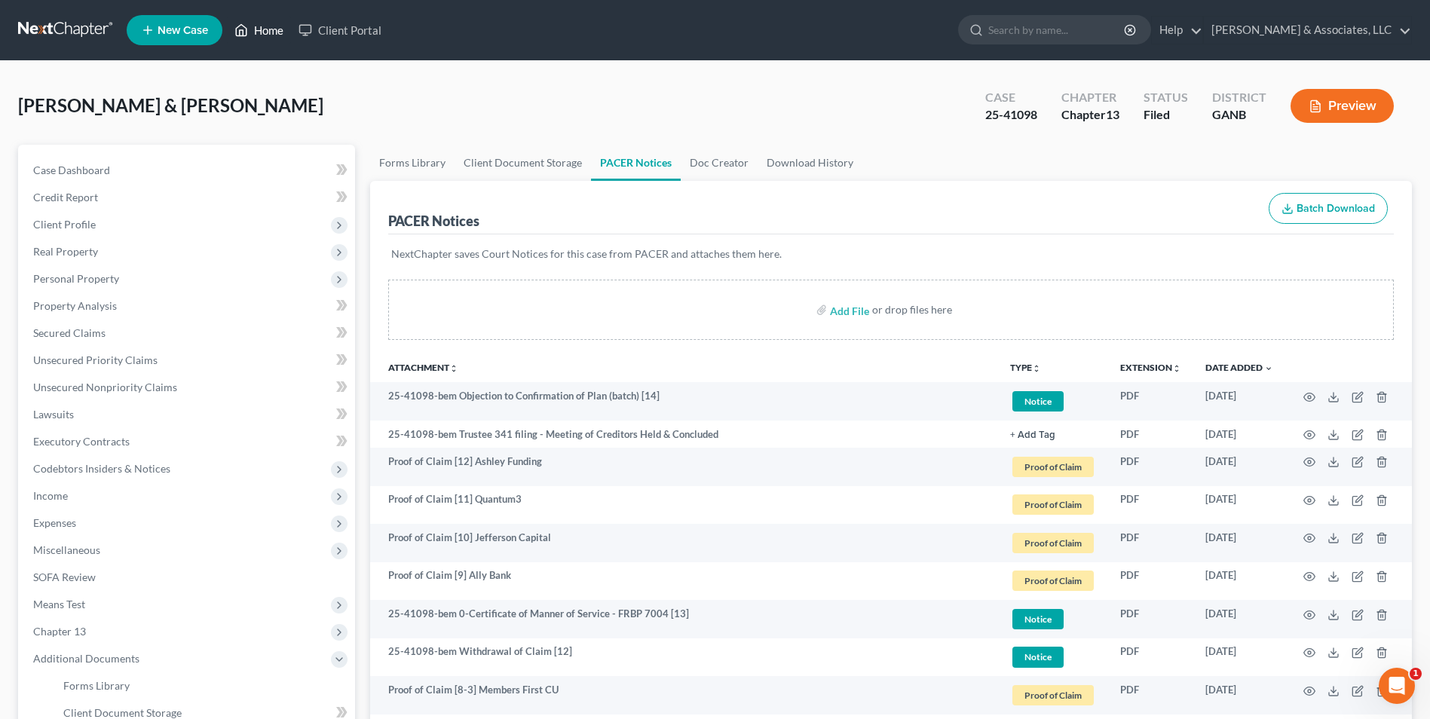
click at [286, 26] on link "Home" at bounding box center [259, 30] width 64 height 27
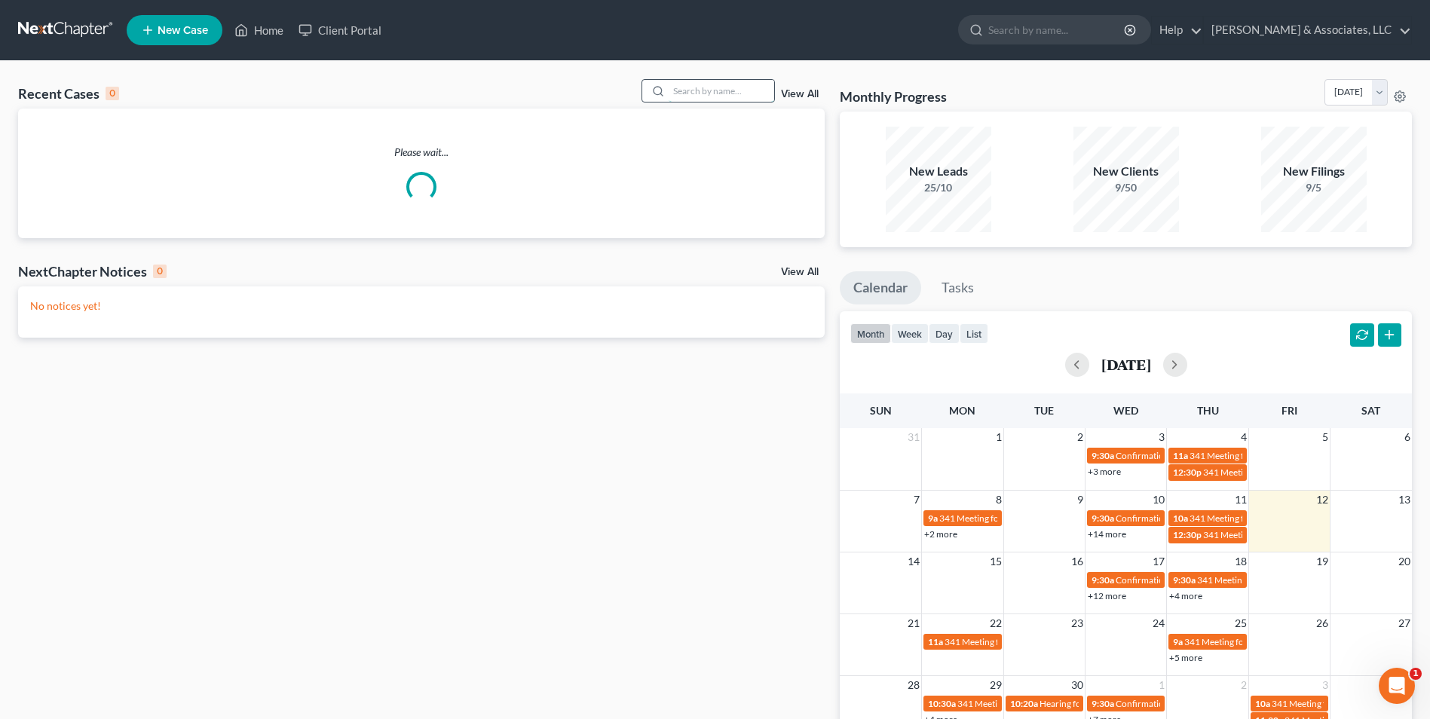
click at [703, 96] on input "search" at bounding box center [722, 91] width 106 height 22
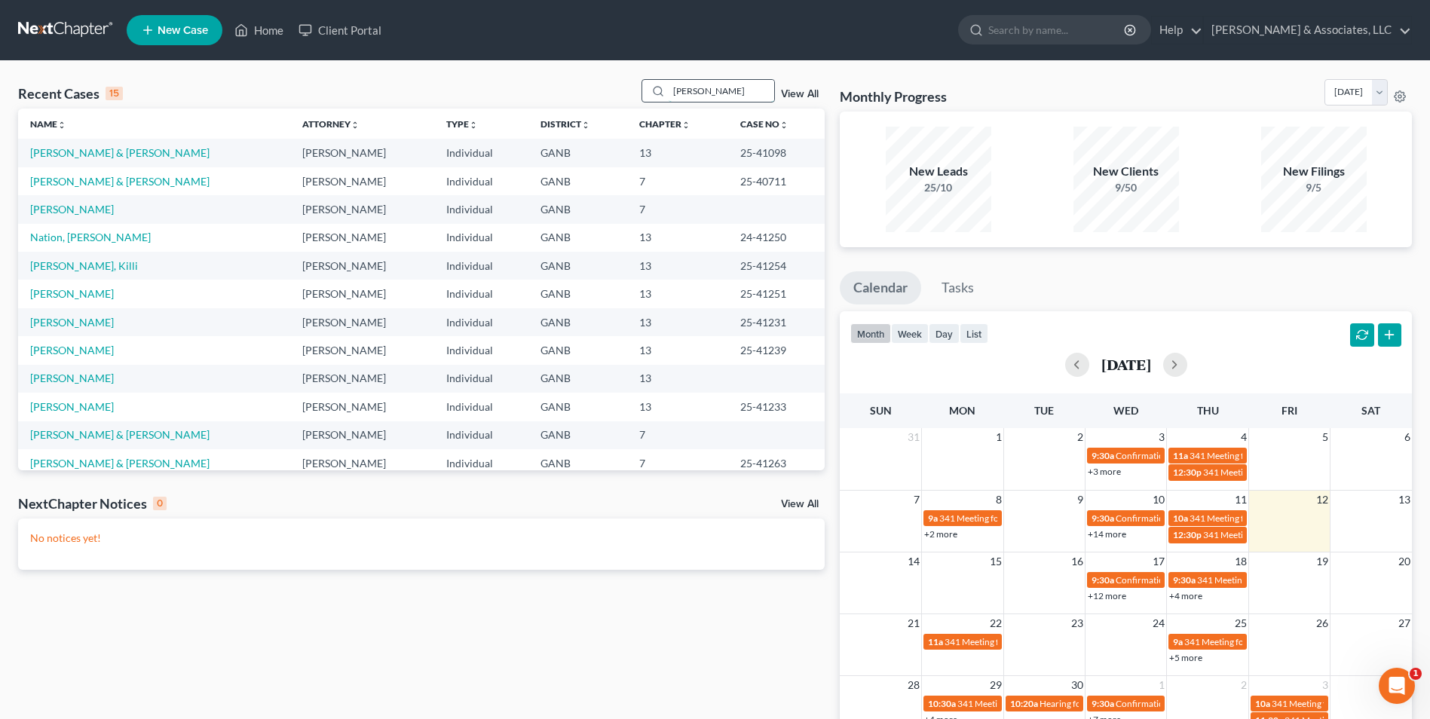
type input "keith"
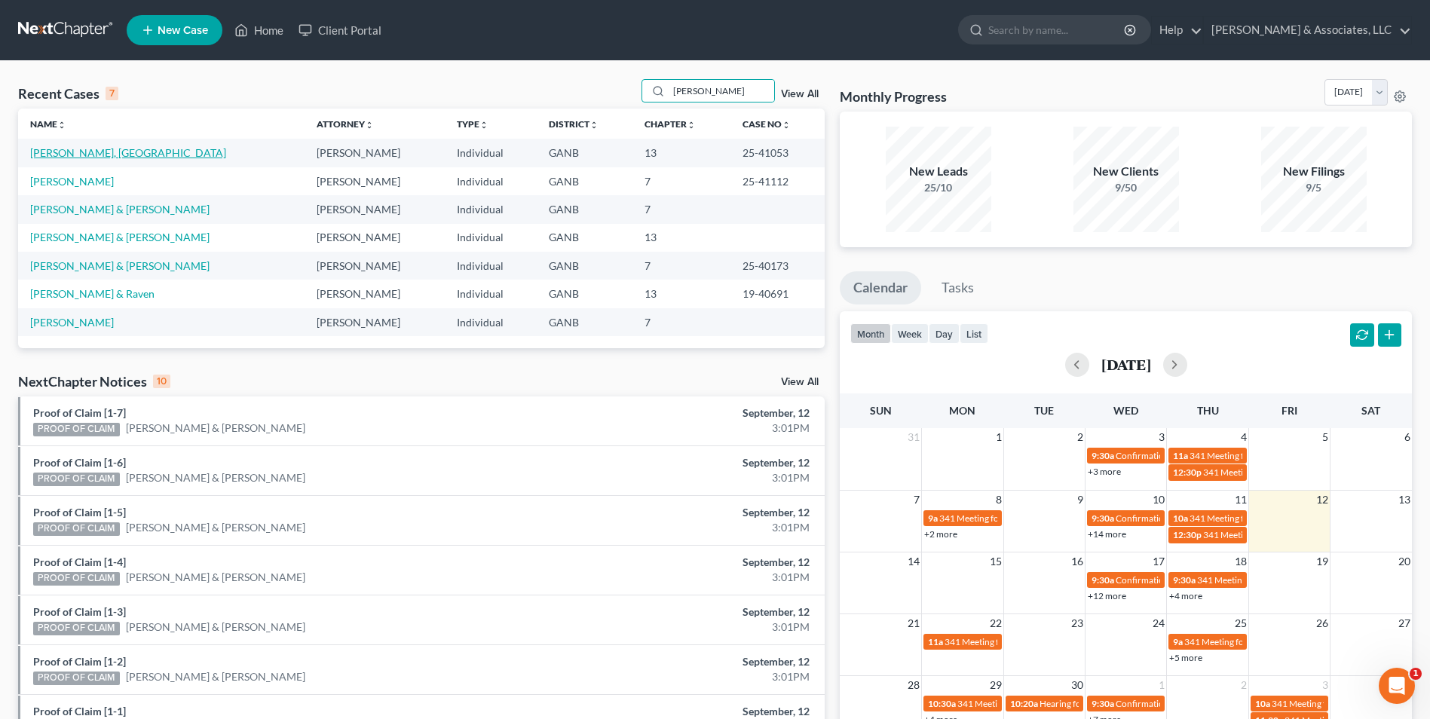
click at [84, 152] on link "Keith, Sydney" at bounding box center [128, 152] width 196 height 13
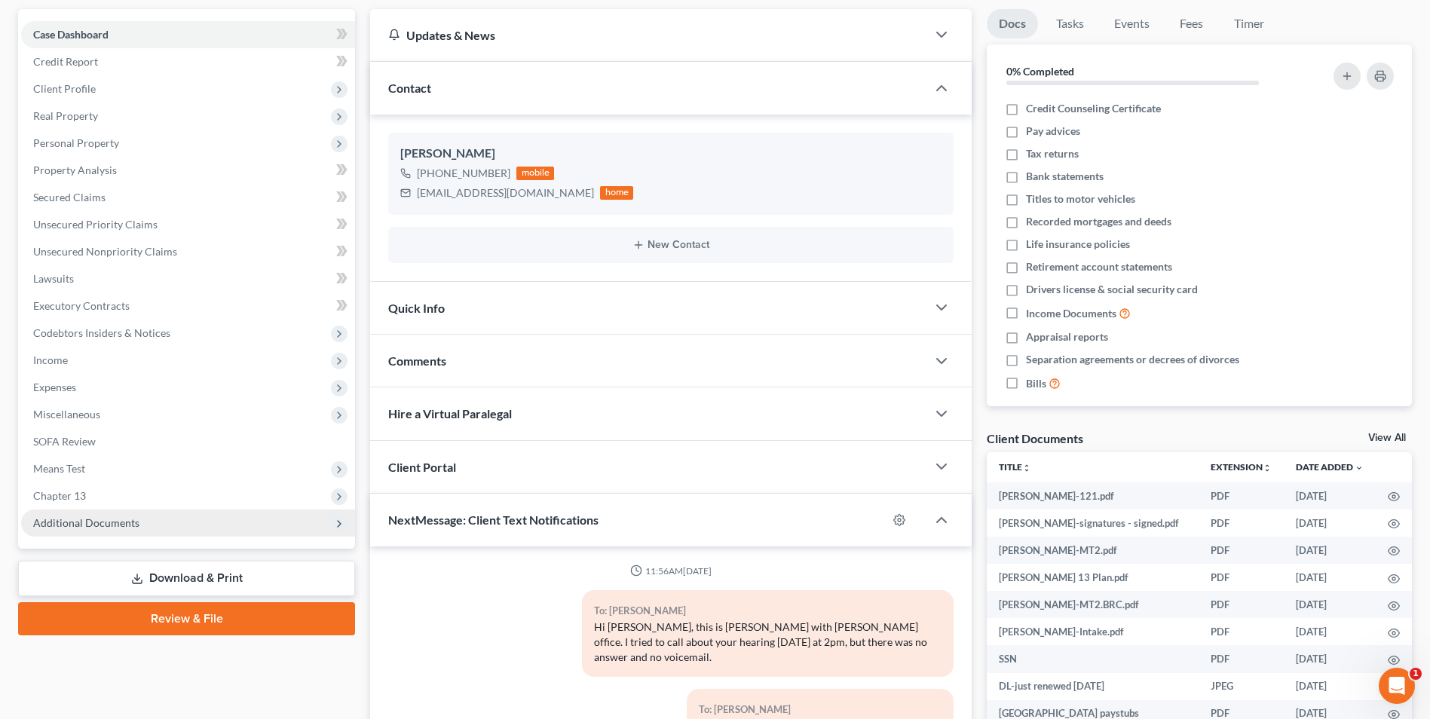
scroll to position [151, 0]
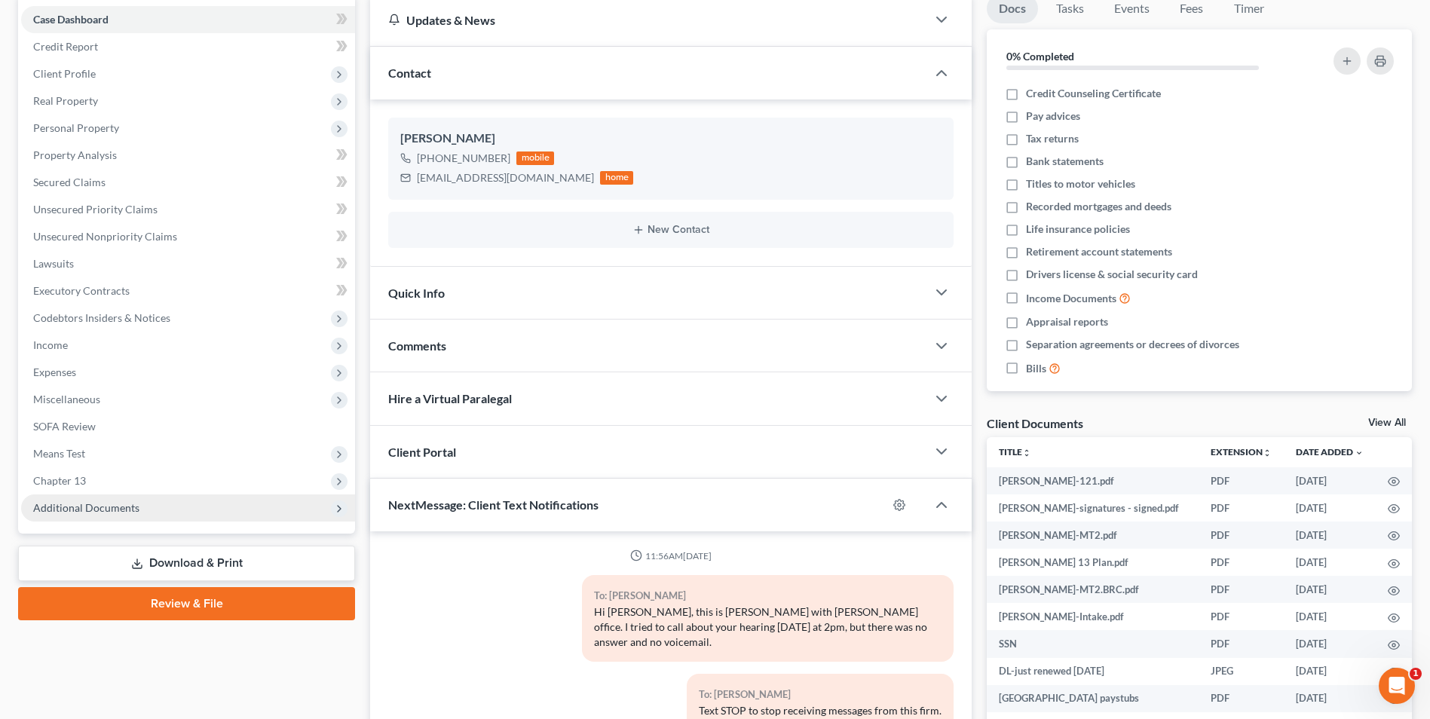
click at [107, 513] on span "Additional Documents" at bounding box center [86, 507] width 106 height 13
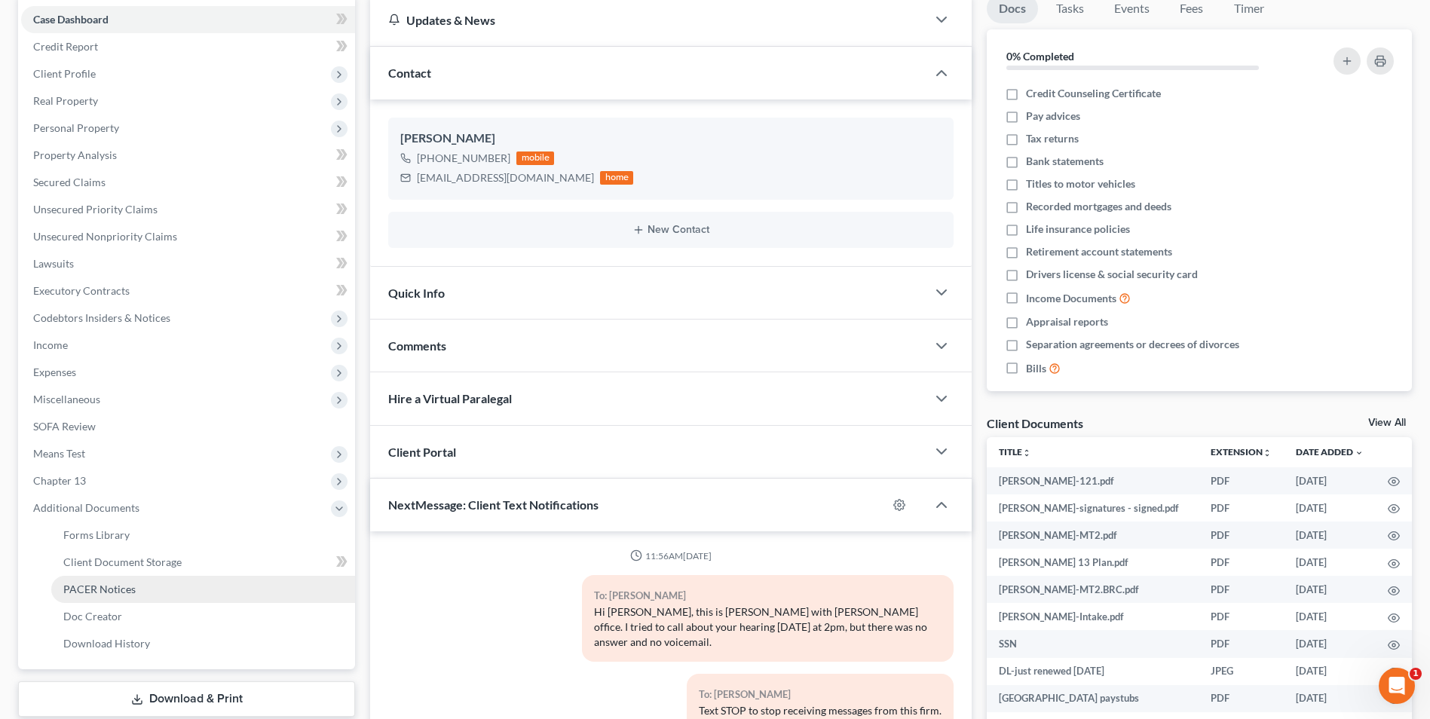
click at [111, 583] on span "PACER Notices" at bounding box center [99, 589] width 72 height 13
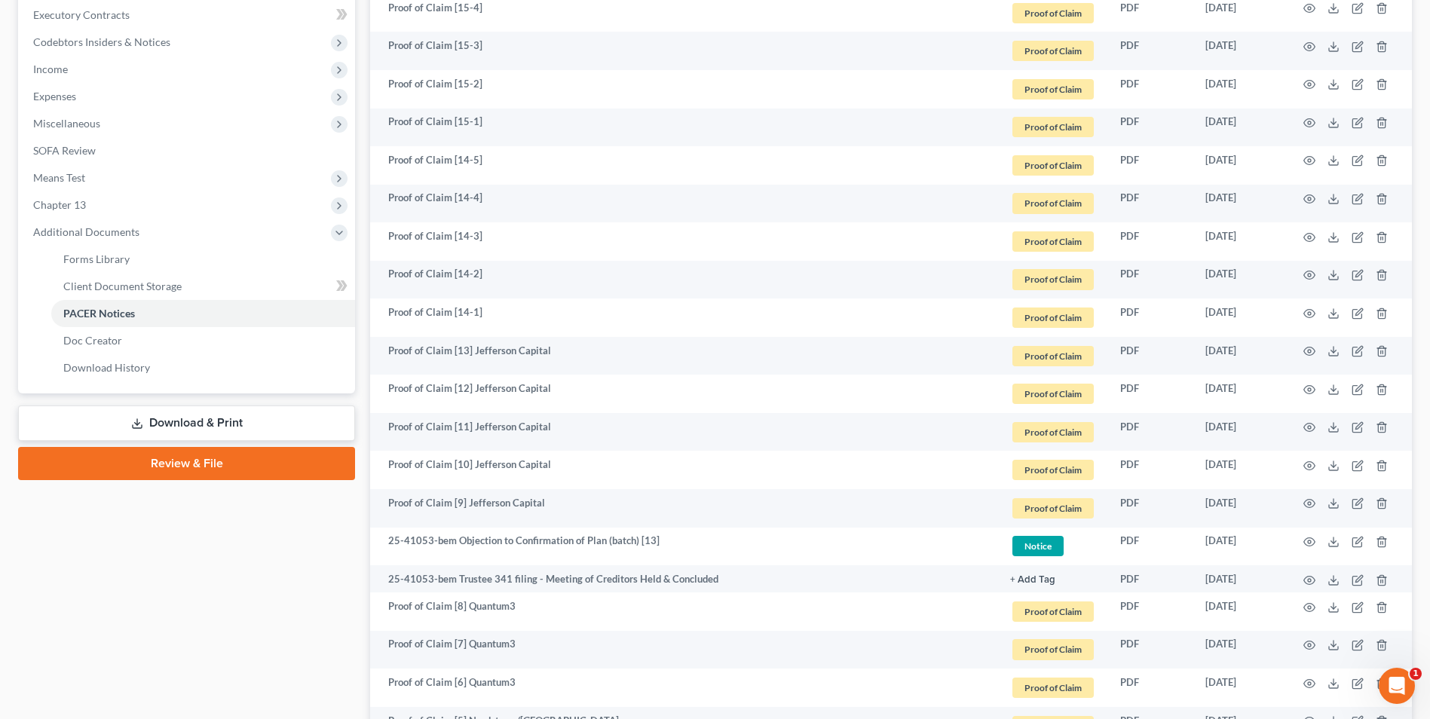
scroll to position [452, 0]
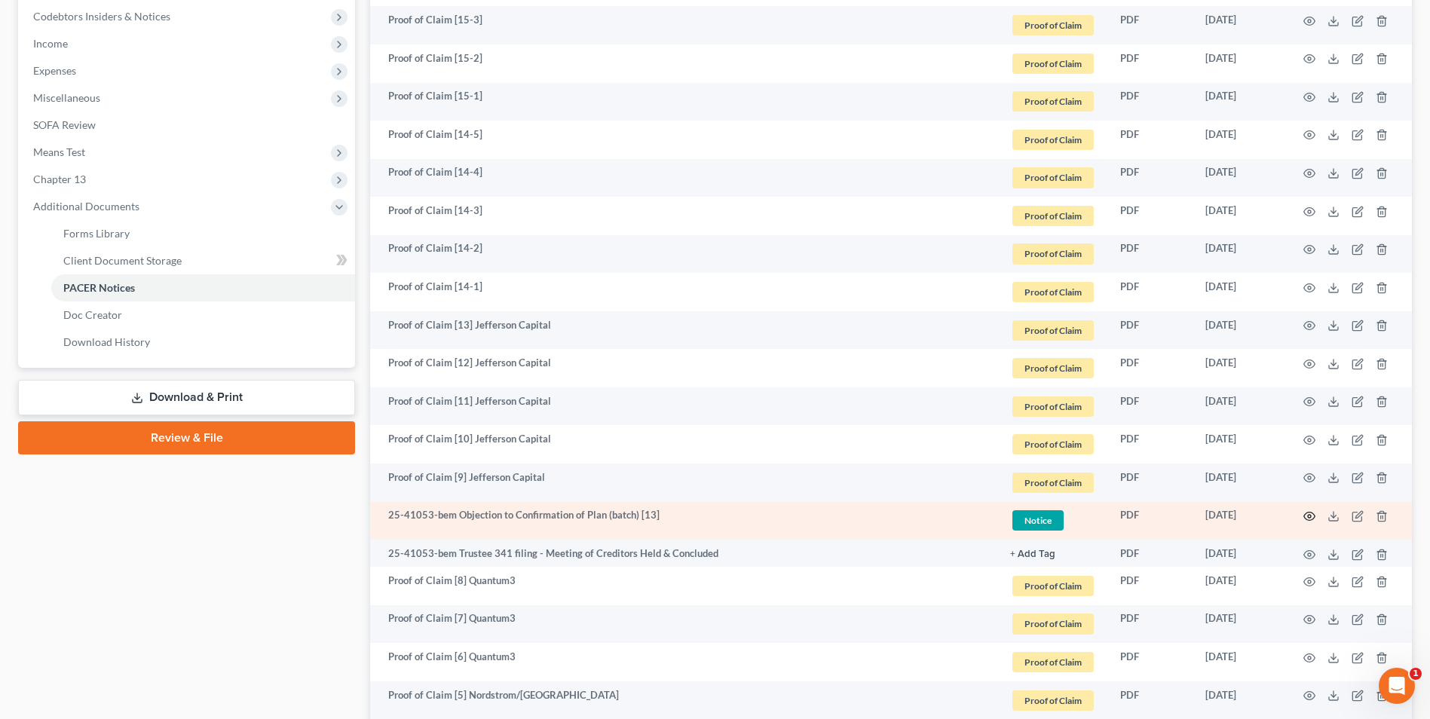
click at [1314, 516] on icon "button" at bounding box center [1309, 516] width 12 height 12
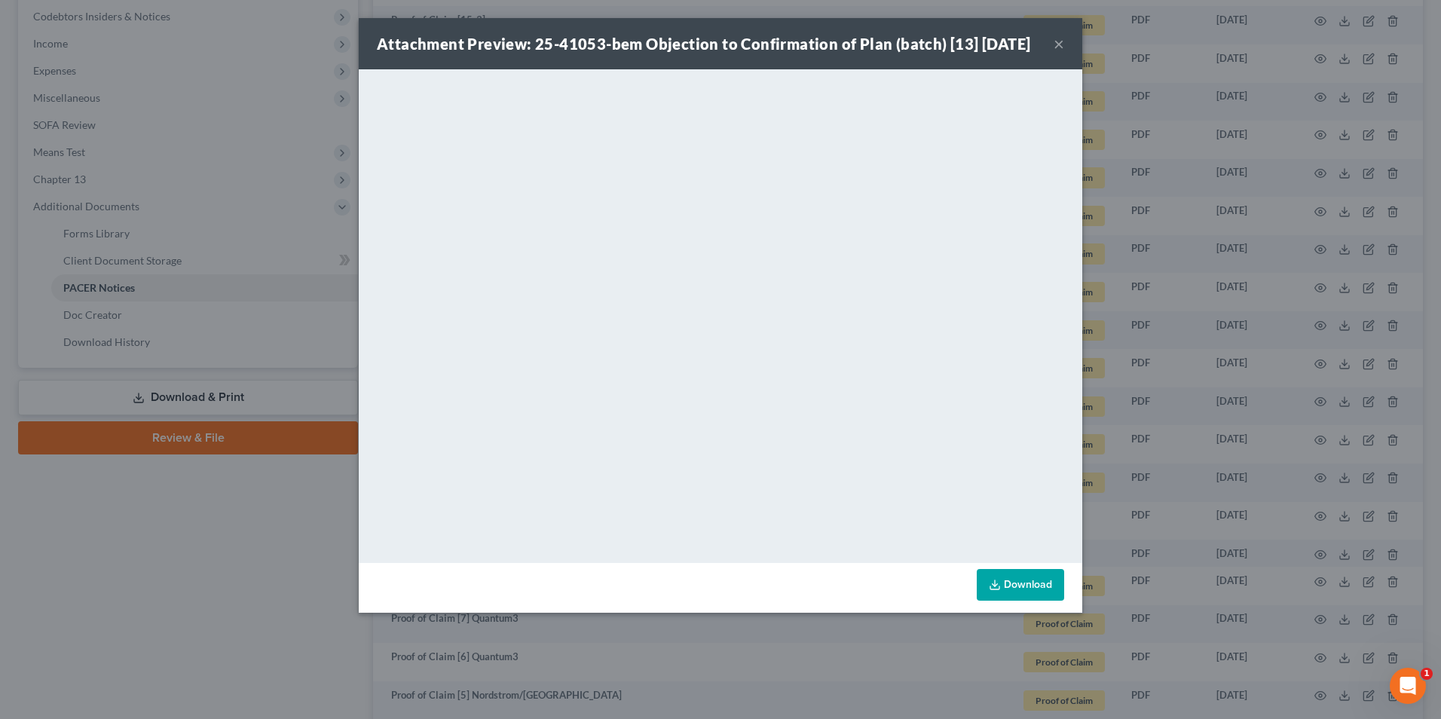
click at [1057, 53] on button "×" at bounding box center [1059, 44] width 11 height 18
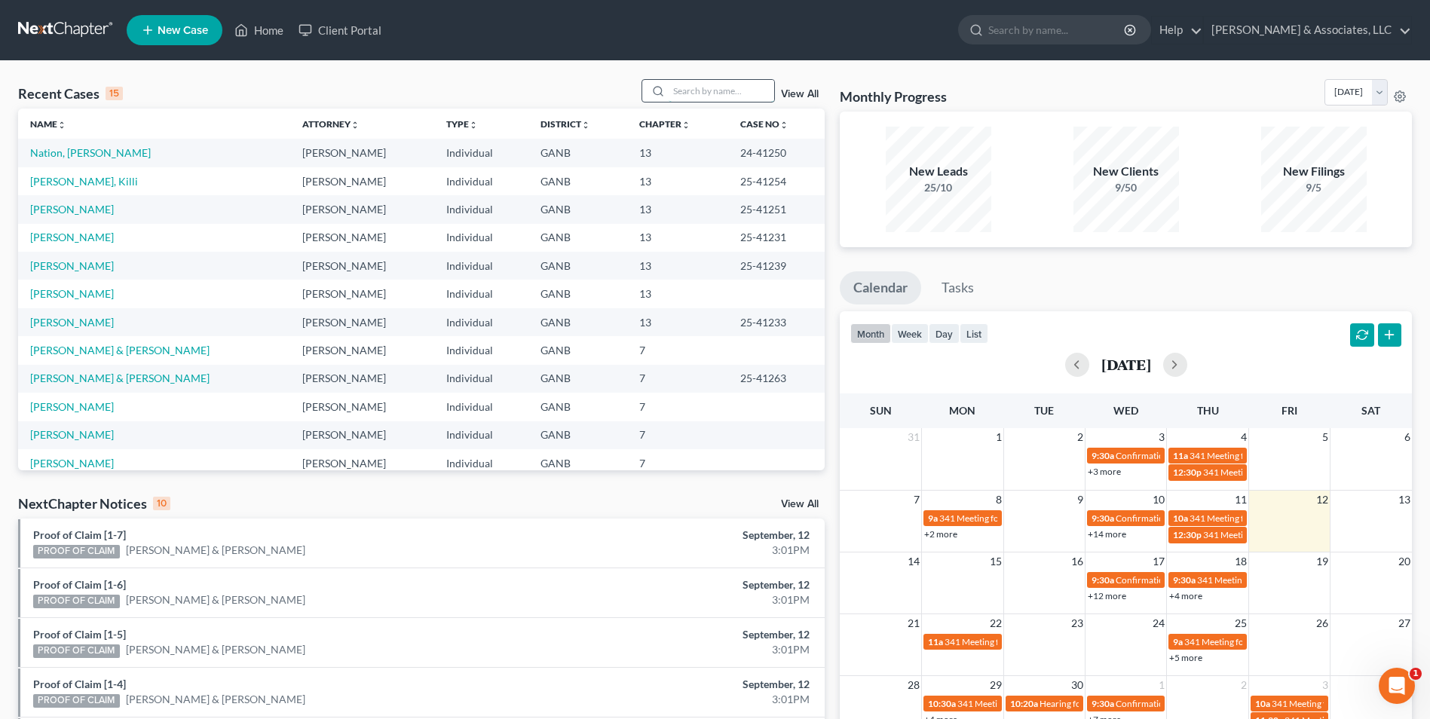
click at [694, 93] on input "search" at bounding box center [722, 91] width 106 height 22
type input "[PERSON_NAME]"
click at [69, 148] on link "[PERSON_NAME]" at bounding box center [72, 152] width 84 height 13
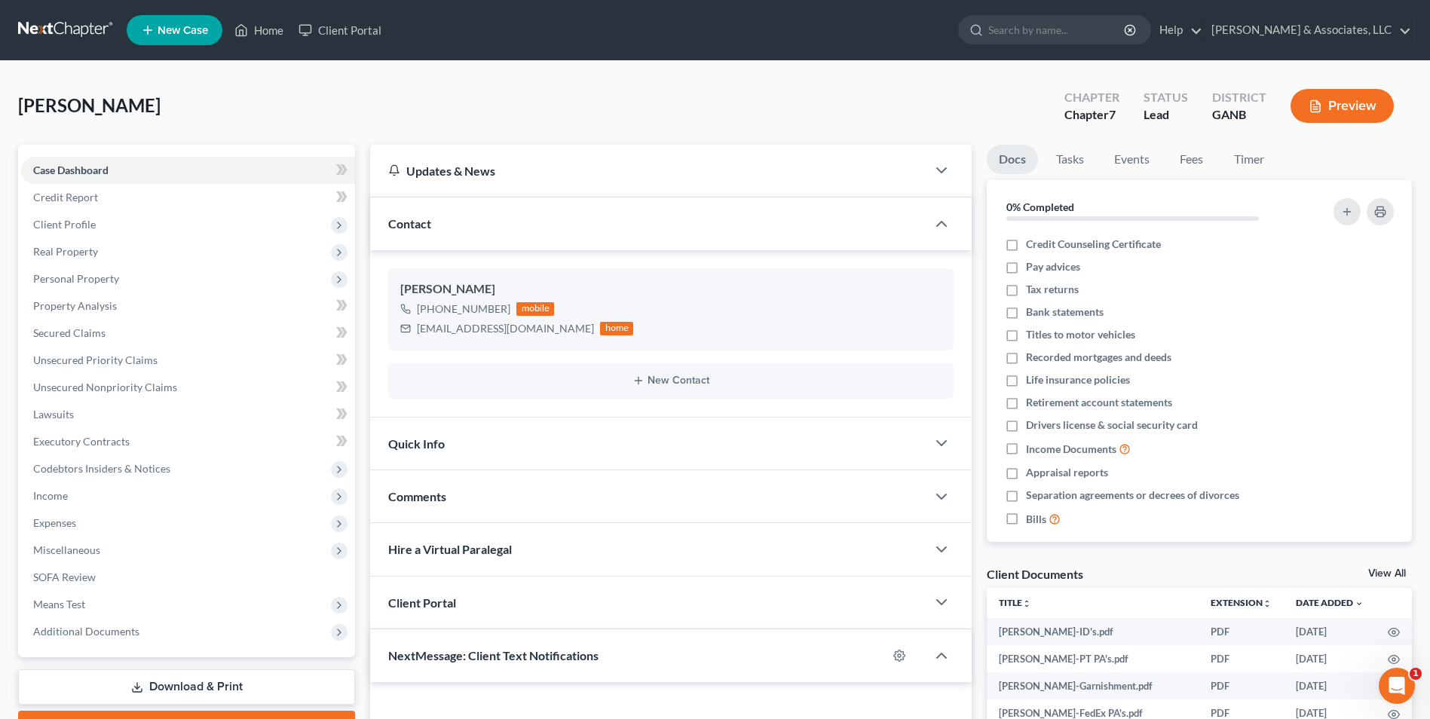
scroll to position [82, 0]
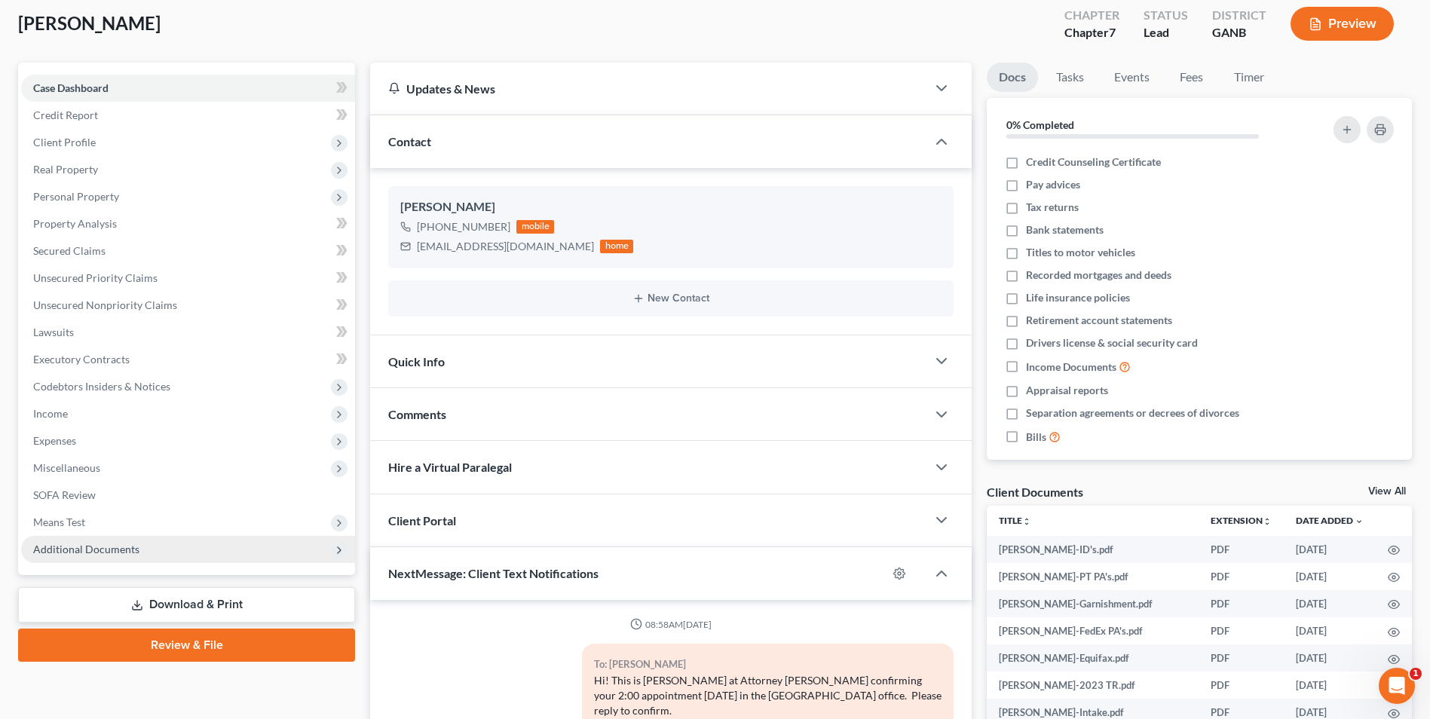
click at [97, 558] on span "Additional Documents" at bounding box center [188, 549] width 334 height 27
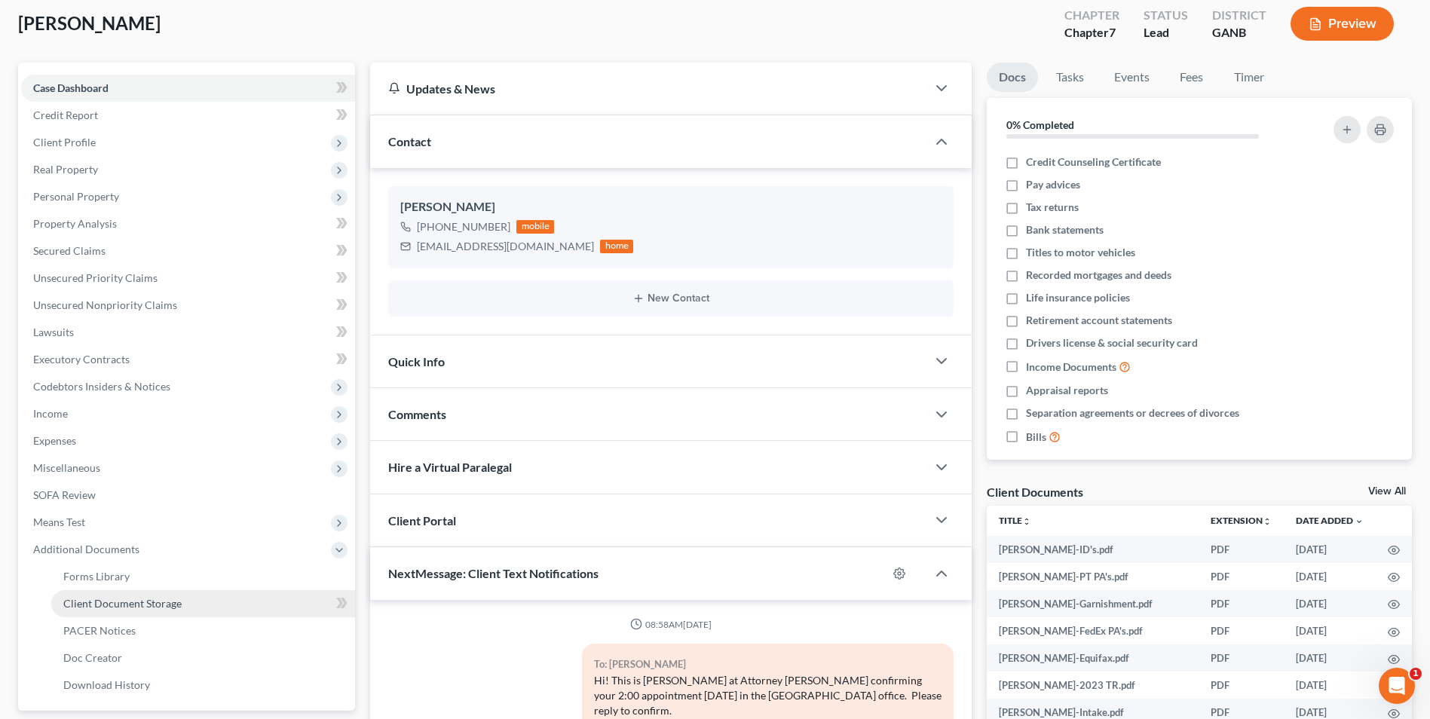
scroll to position [174, 0]
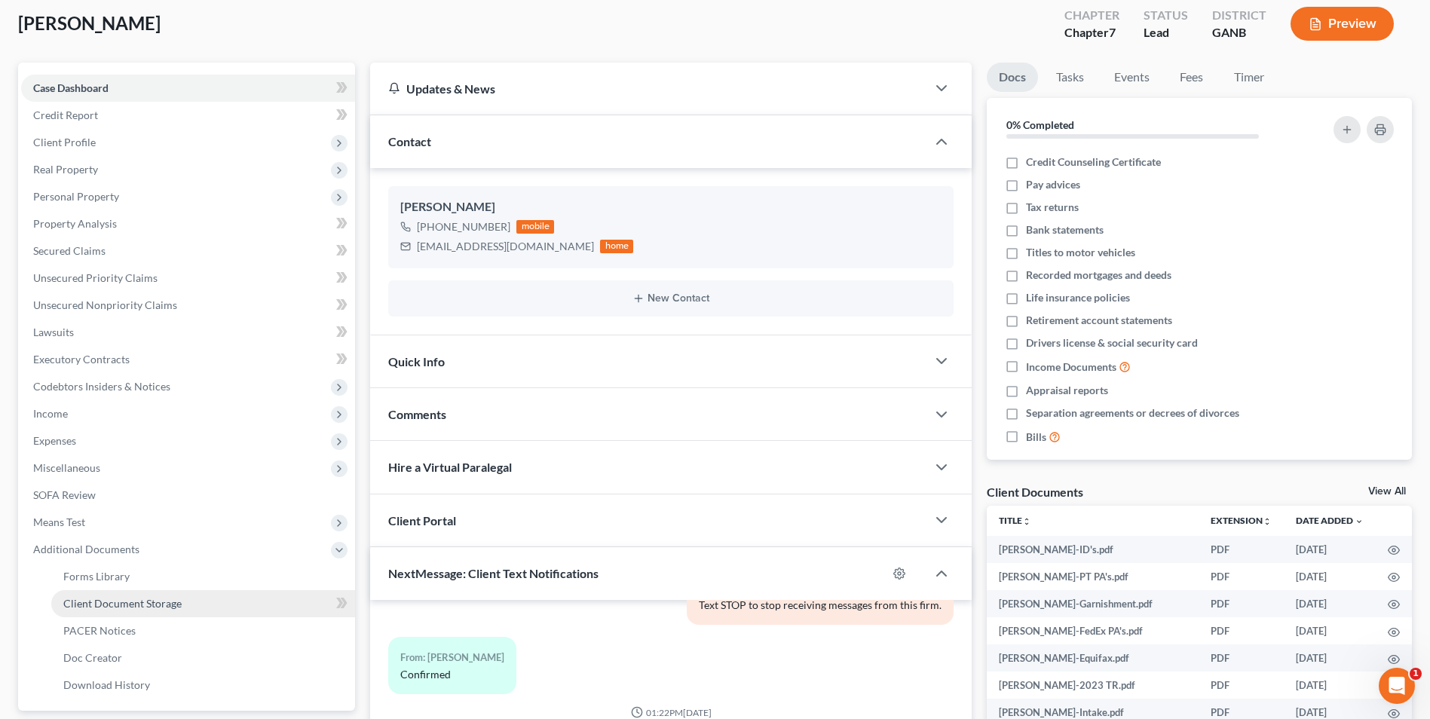
click at [109, 605] on span "Client Document Storage" at bounding box center [122, 603] width 118 height 13
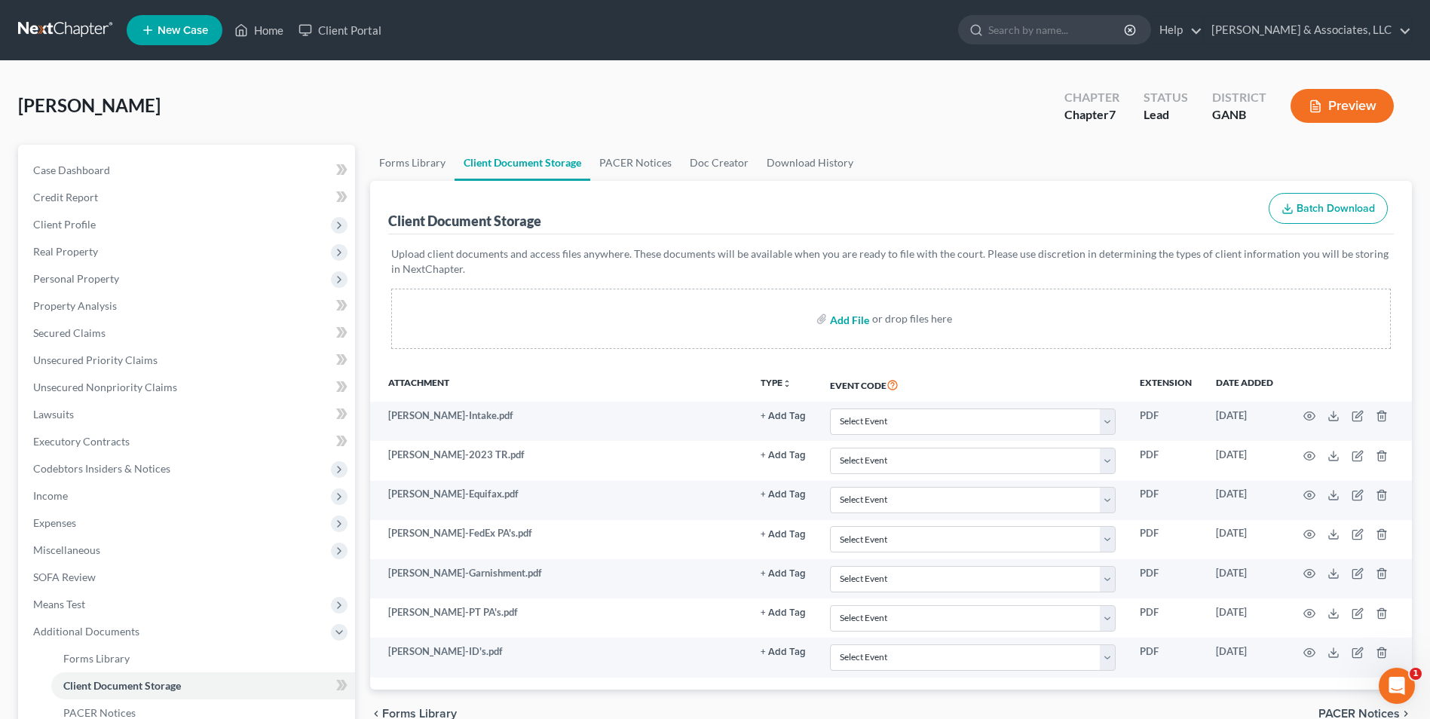
click at [846, 319] on input "file" at bounding box center [848, 318] width 36 height 27
type input "C:\fakepath\[PERSON_NAME].signatures - signed.pdf"
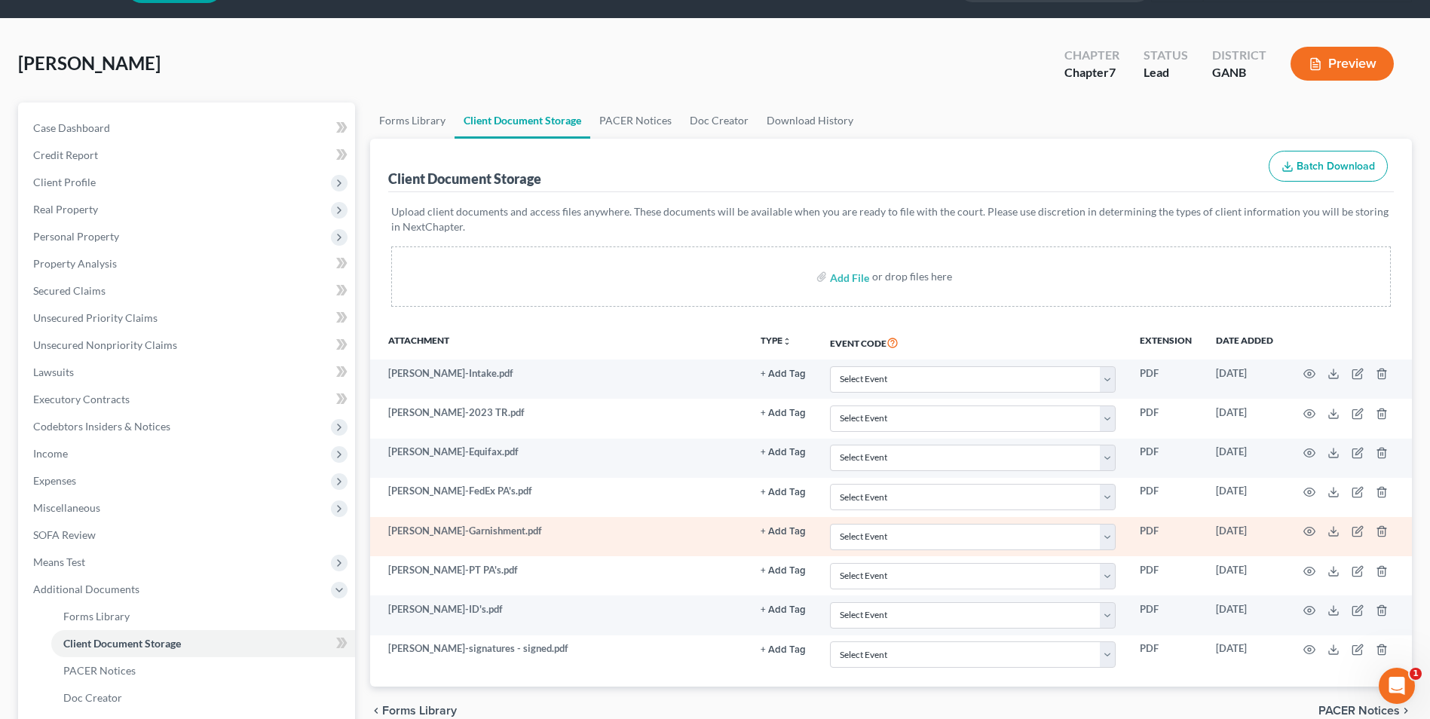
scroll to position [75, 0]
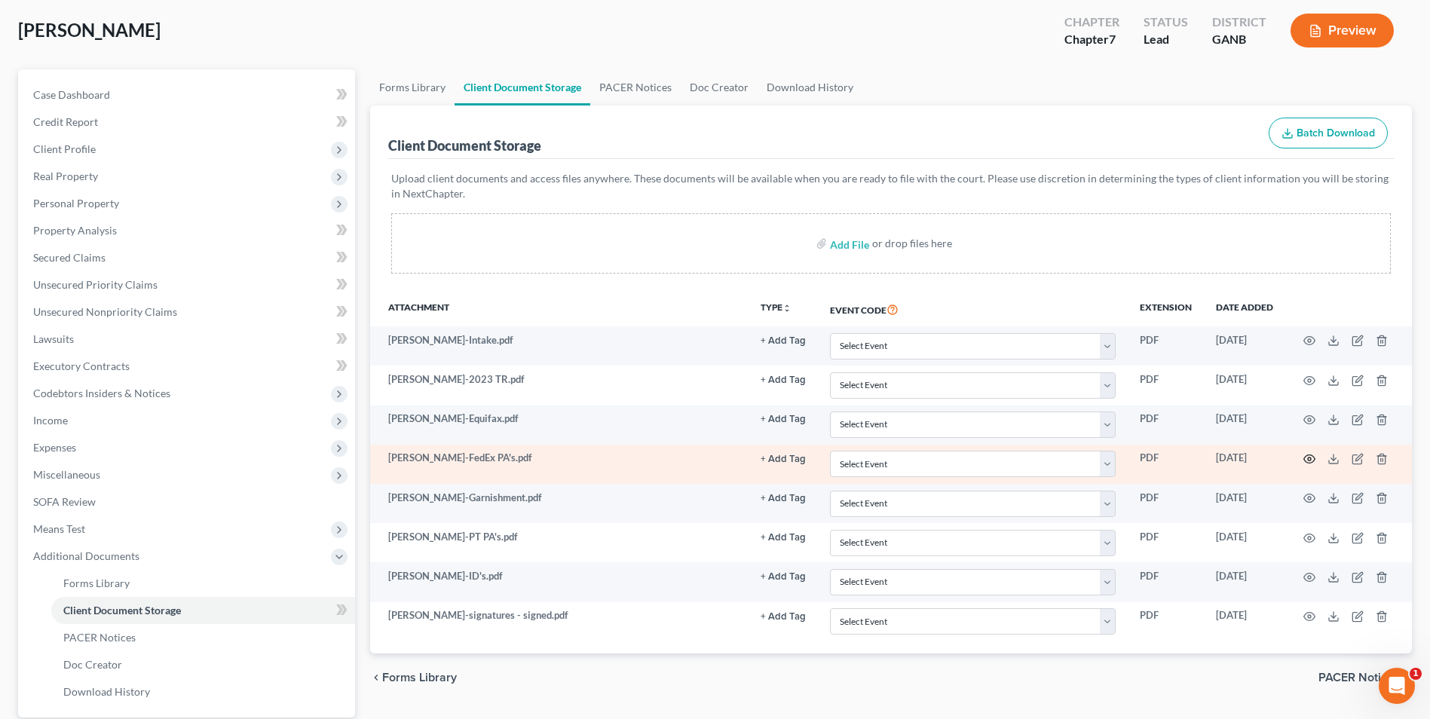
click at [1305, 457] on icon "button" at bounding box center [1309, 459] width 11 height 8
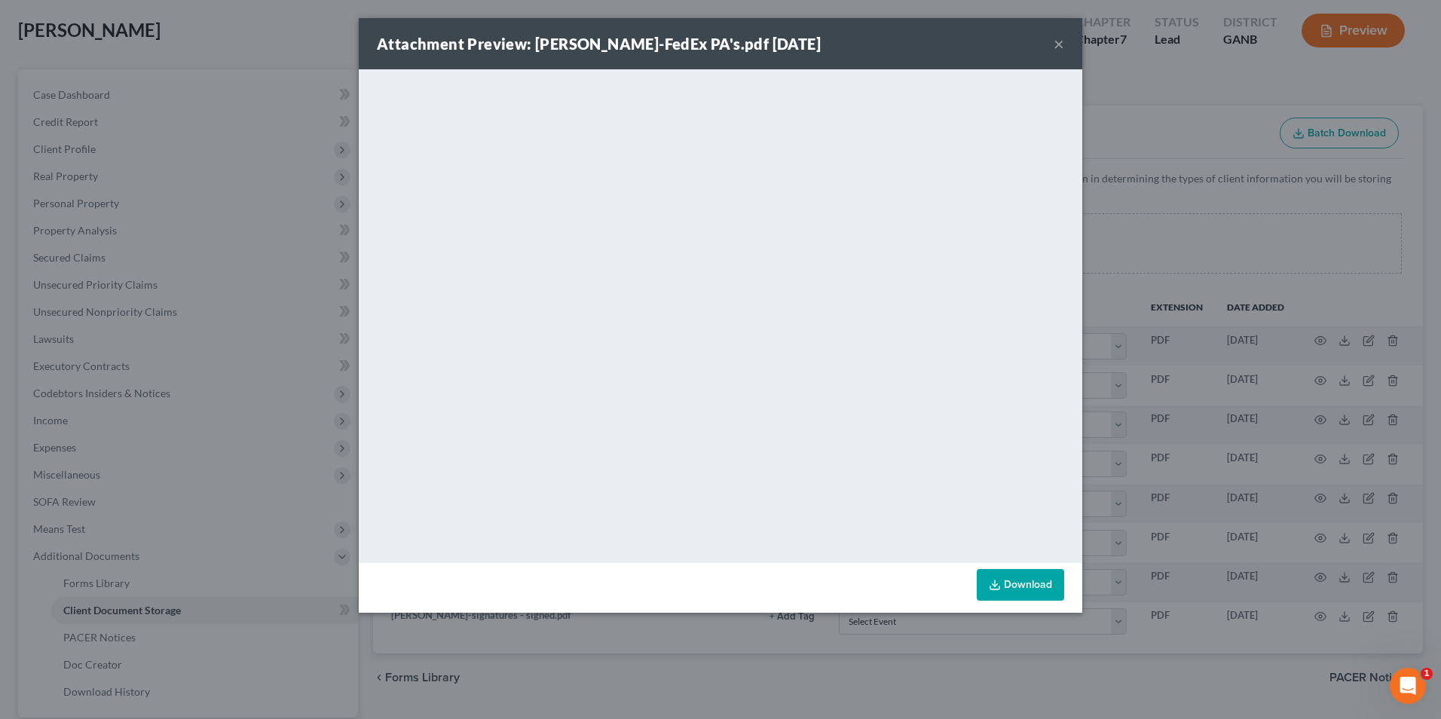
click at [1059, 39] on button "×" at bounding box center [1059, 44] width 11 height 18
